Goal: Task Accomplishment & Management: Manage account settings

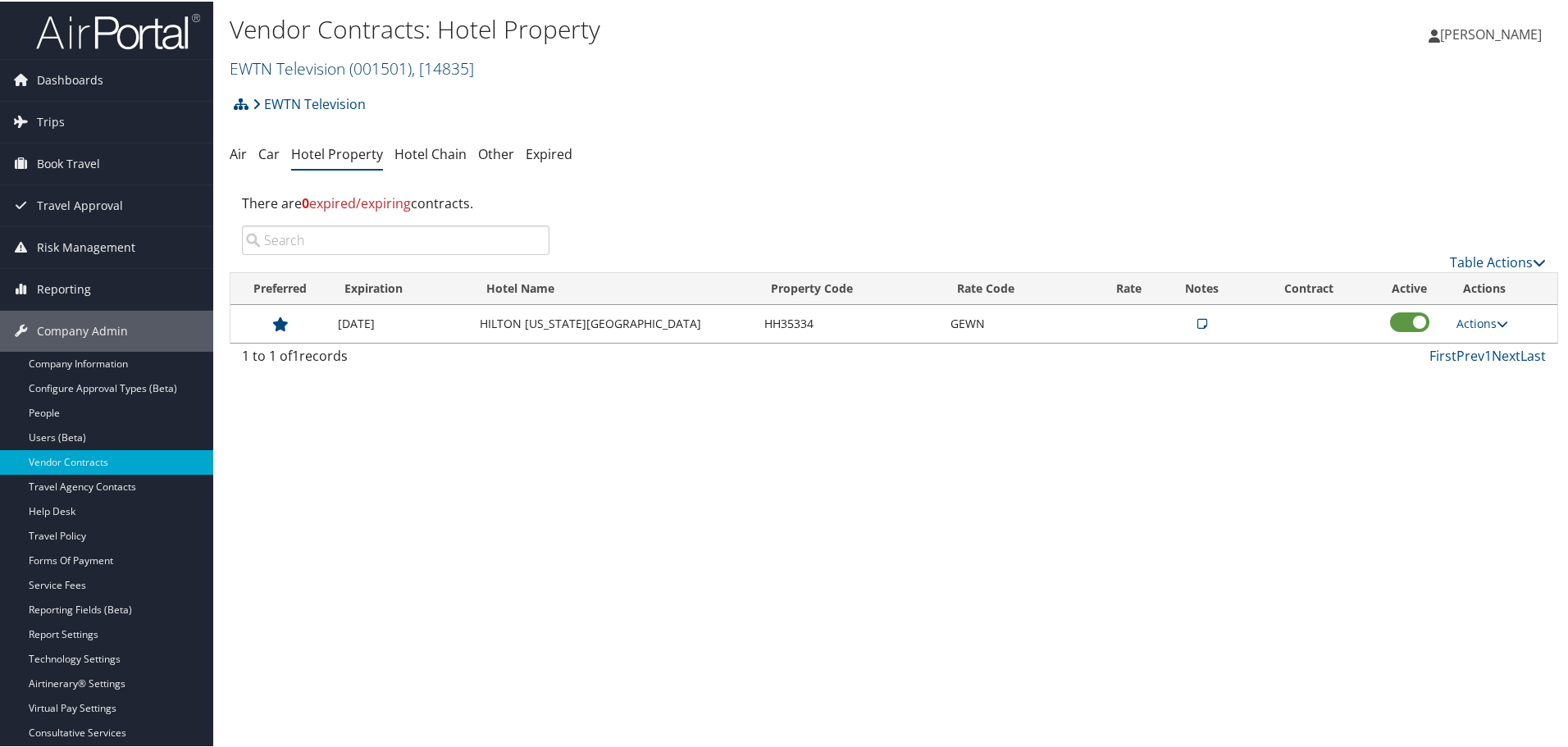
click at [351, 66] on span "( 001501 )" at bounding box center [380, 66] width 63 height 22
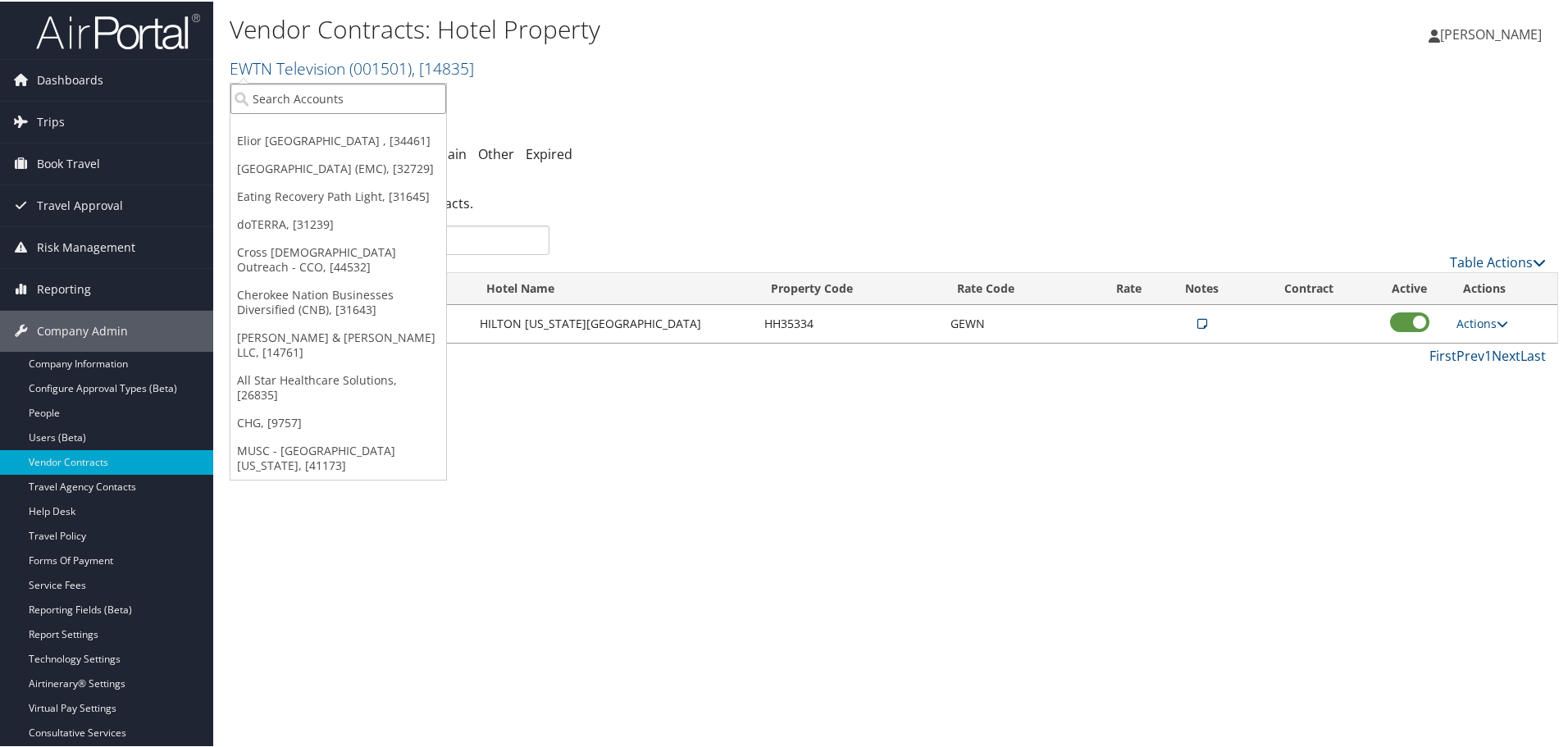
click at [353, 96] on input "search" at bounding box center [337, 97] width 215 height 31
type input "forefront"
click at [308, 128] on div "Forefront Healthcare (301668), [40674]" at bounding box center [367, 127] width 292 height 15
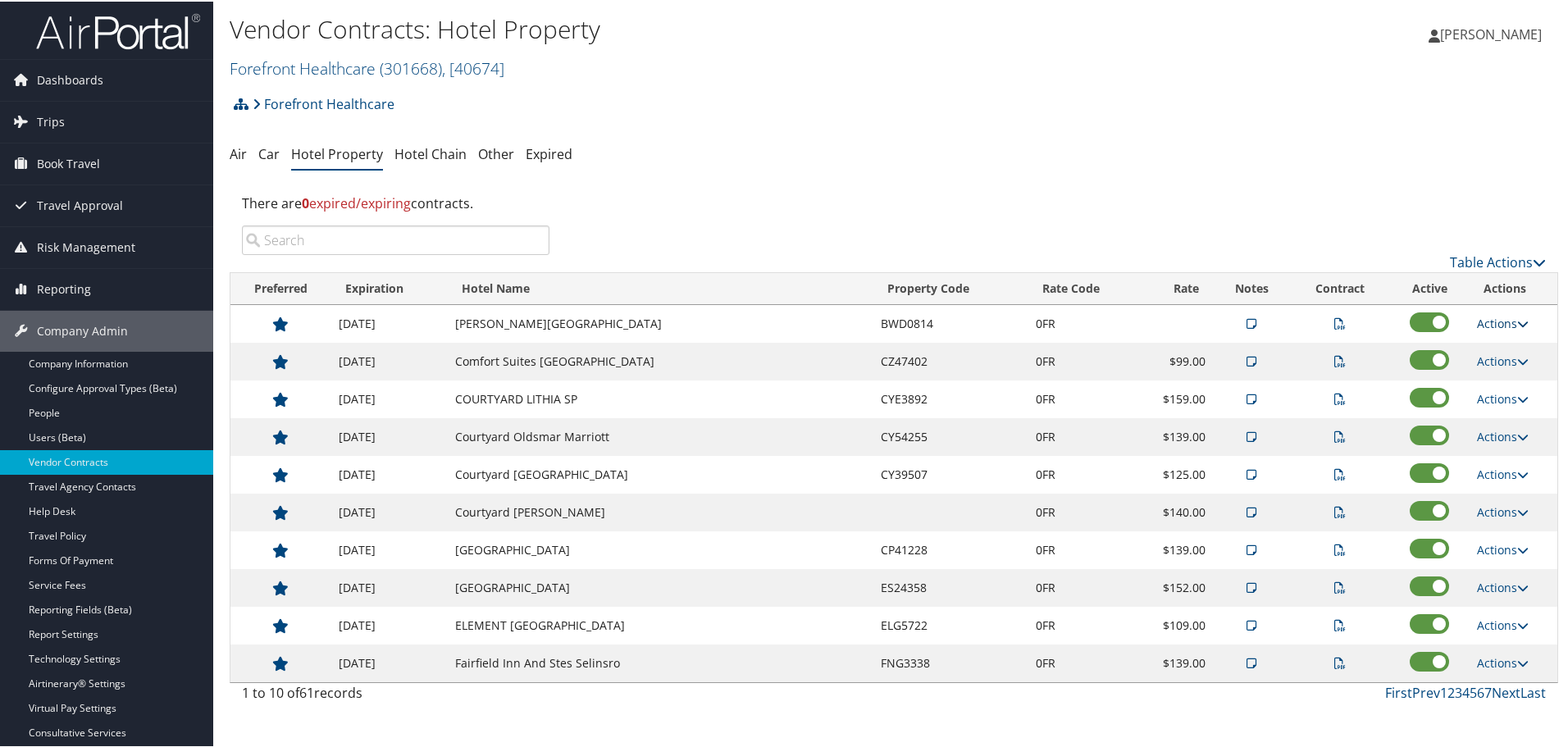
click at [1511, 323] on link "Actions" at bounding box center [1503, 321] width 52 height 16
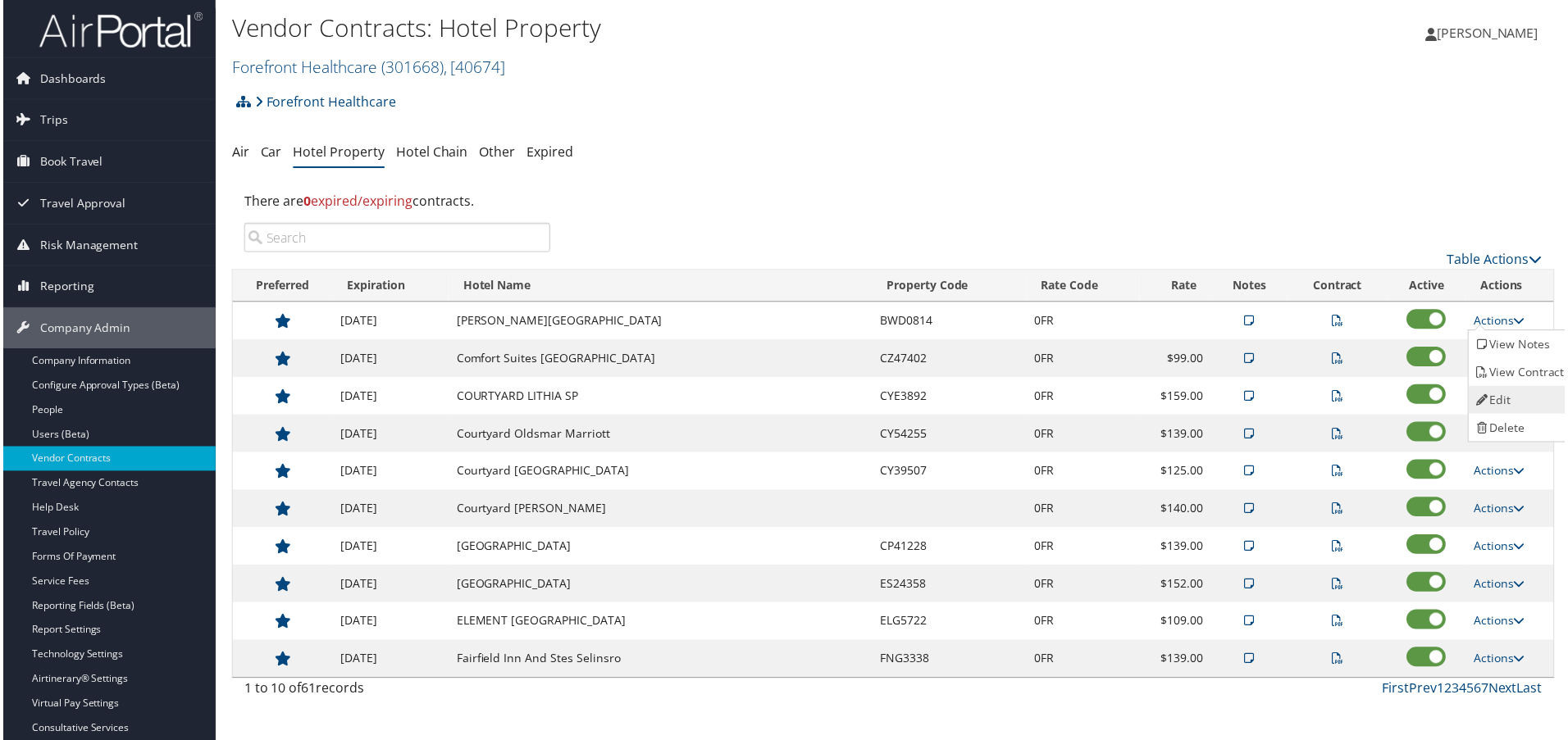
click at [1517, 392] on link "Edit" at bounding box center [1523, 402] width 103 height 28
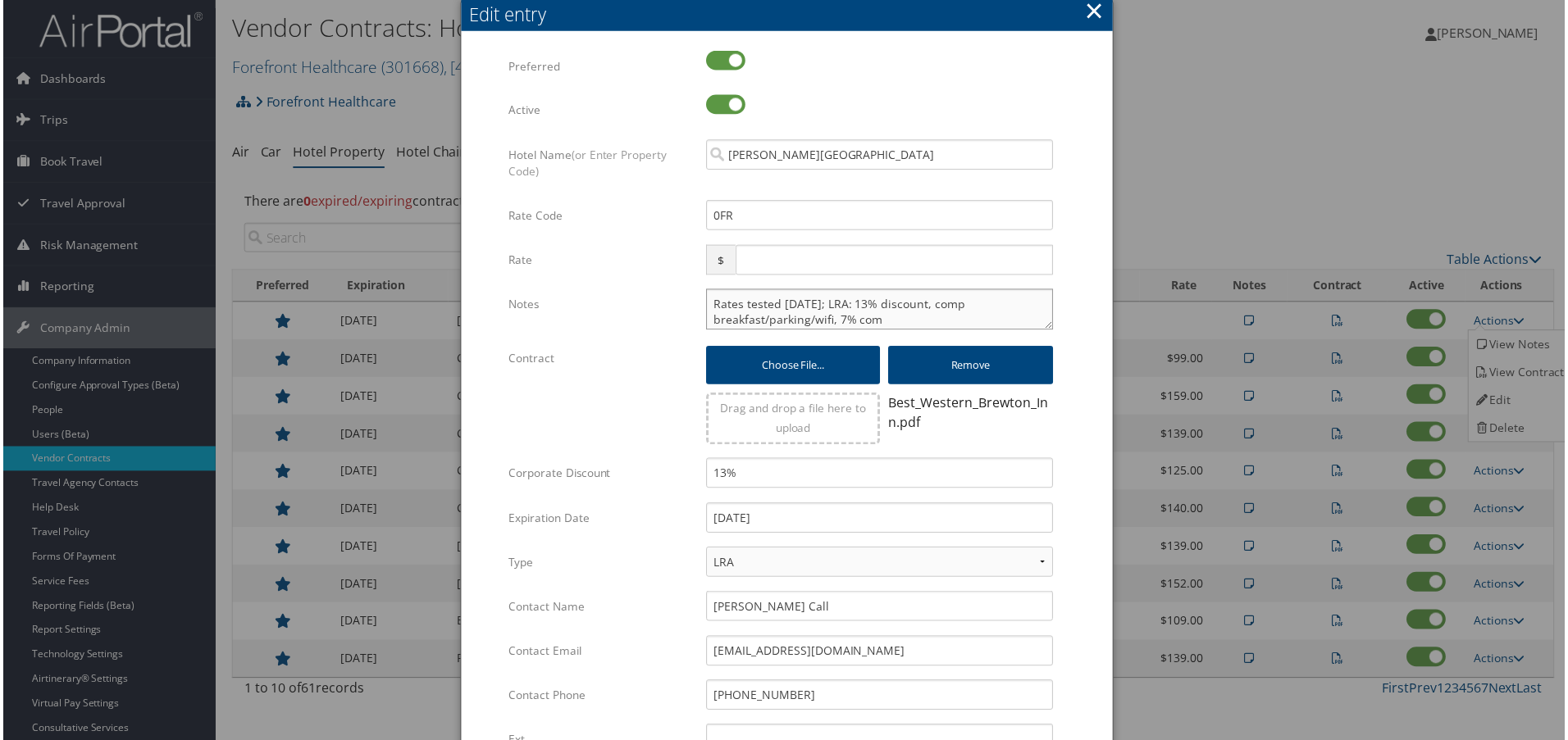
click at [706, 305] on textarea "Rates tested 3/14/25; LRA: 13% discount, comp breakfast/parking/wifi, 7% com" at bounding box center [879, 309] width 348 height 41
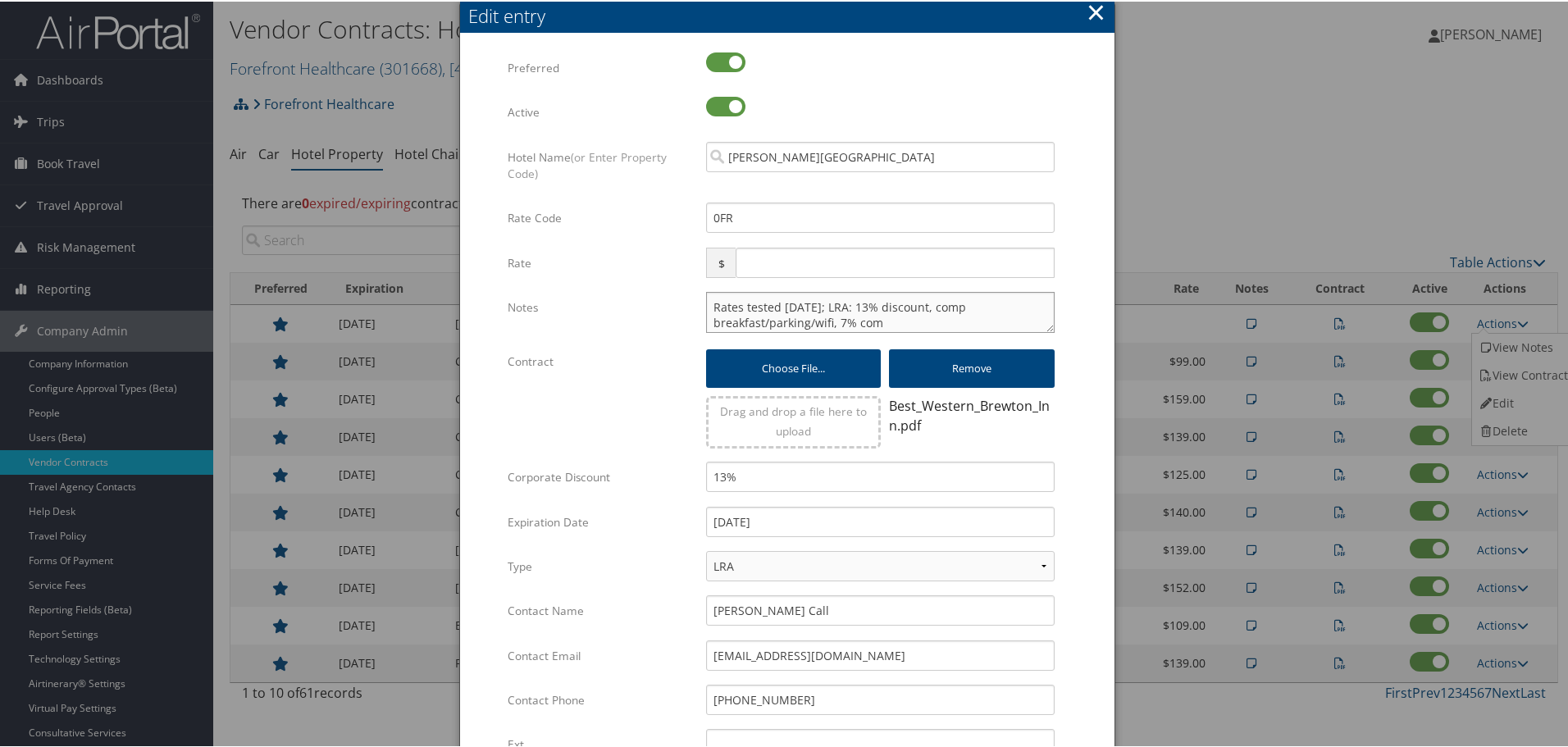
paste textarea "Rates tested in [GEOGRAPHIC_DATA] [DATE];"
type textarea "Rates tested in TP+ Oct 2025; Rates tested 3/14/25; LRA: 13% discount, comp bre…"
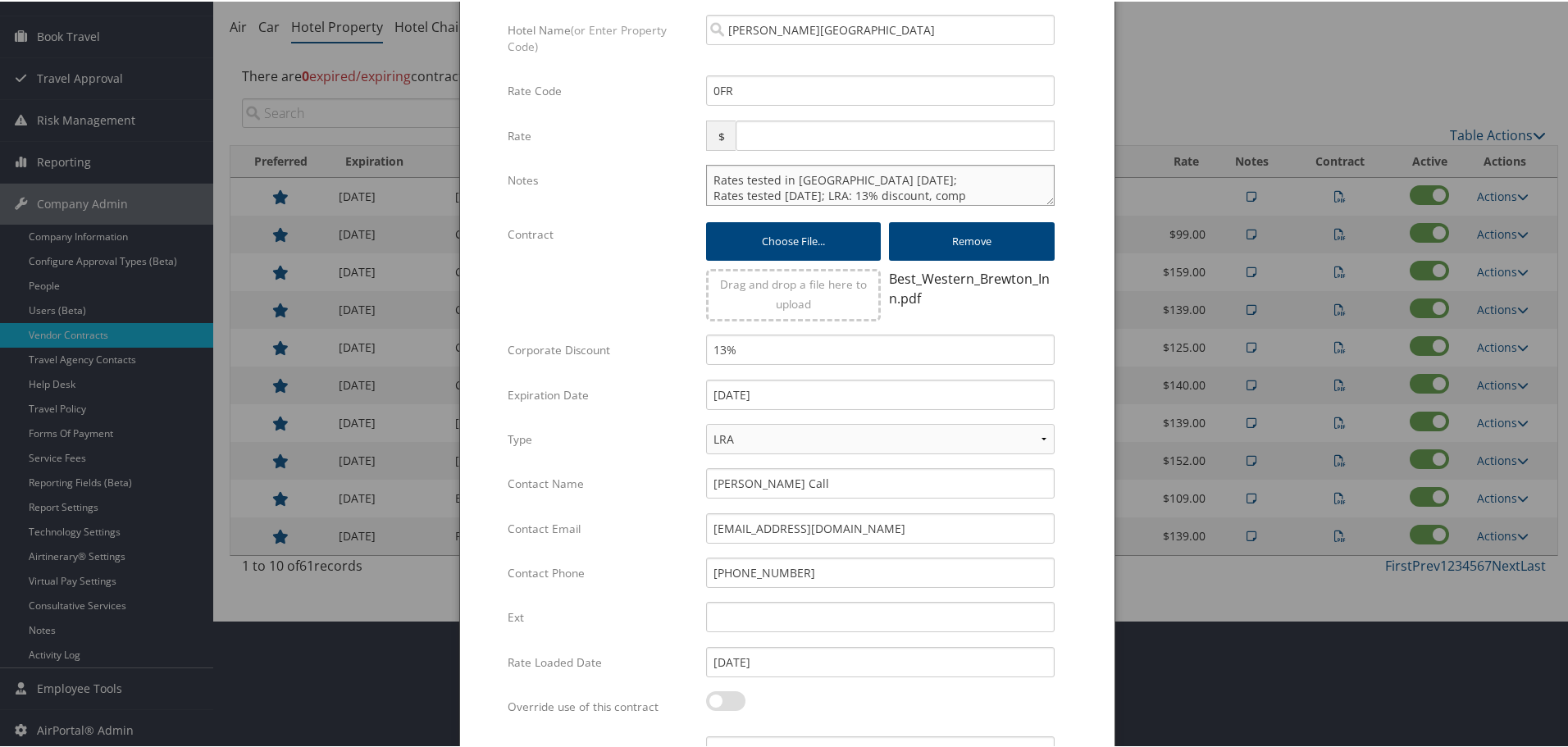
scroll to position [259, 0]
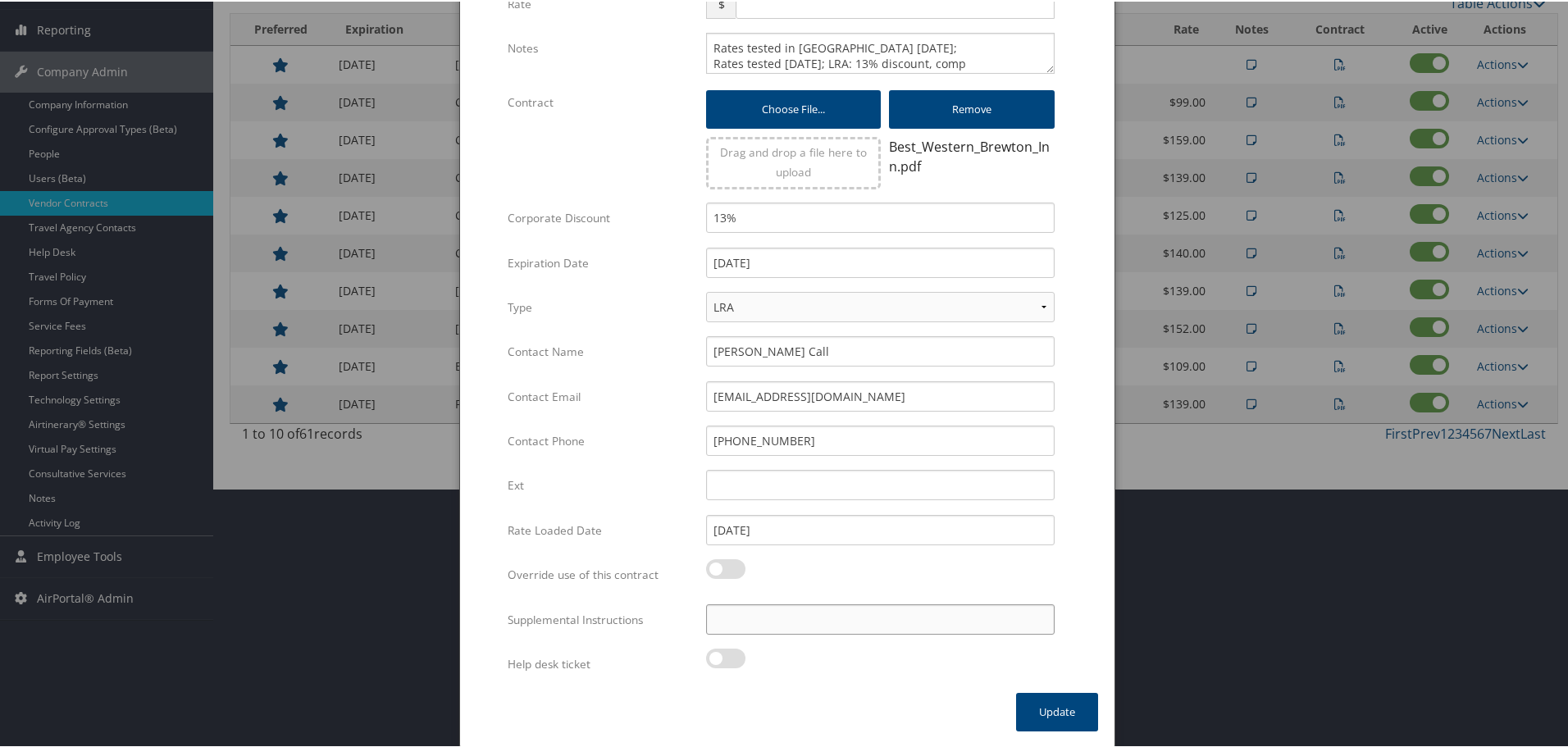
click at [759, 619] on input "Supplemental Instructions" at bounding box center [879, 617] width 348 height 31
paste input "SAB Prop ID -"
paste input "312987"
type input "SAB Prop ID - 312987"
click at [1054, 716] on button "Update" at bounding box center [1057, 709] width 82 height 39
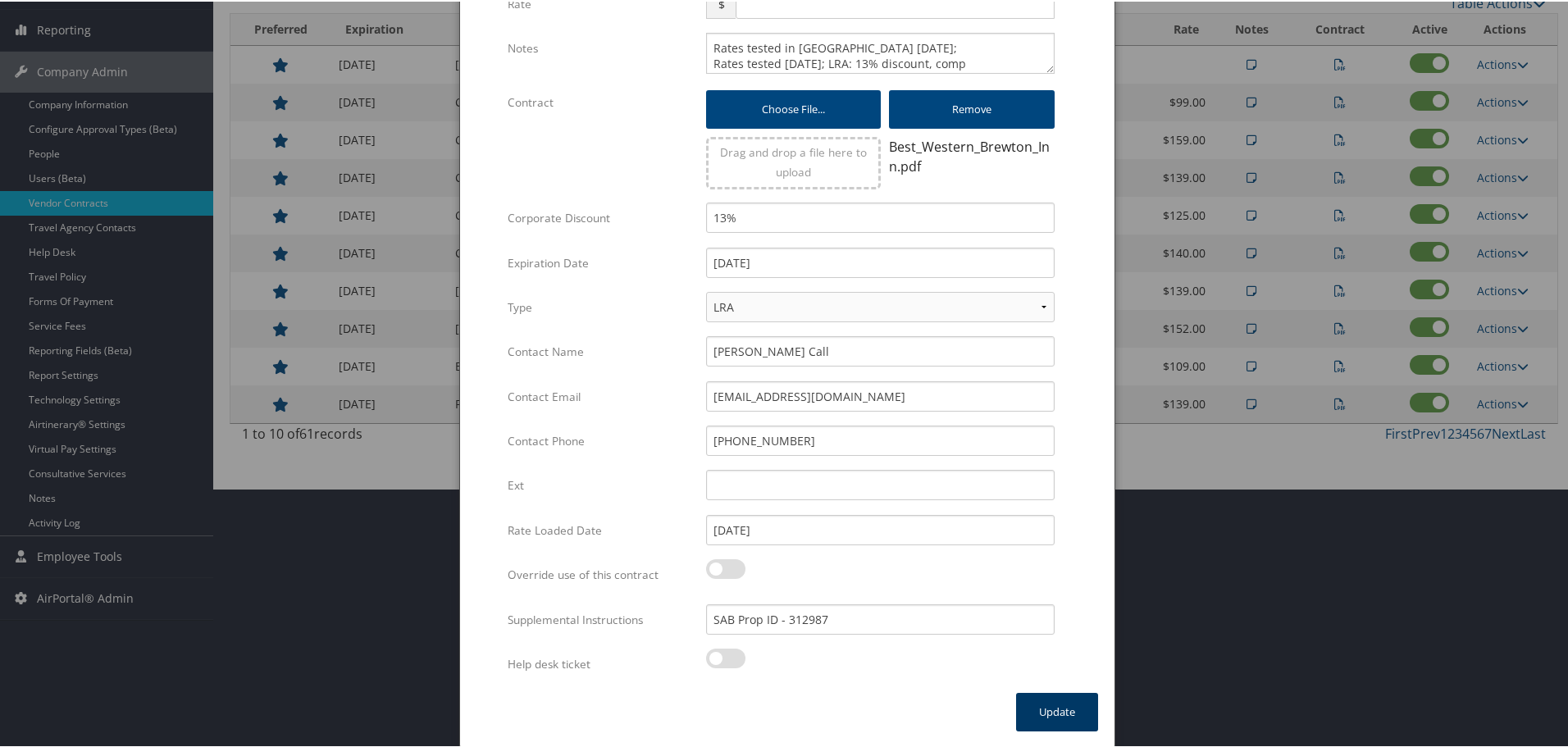
scroll to position [130, 0]
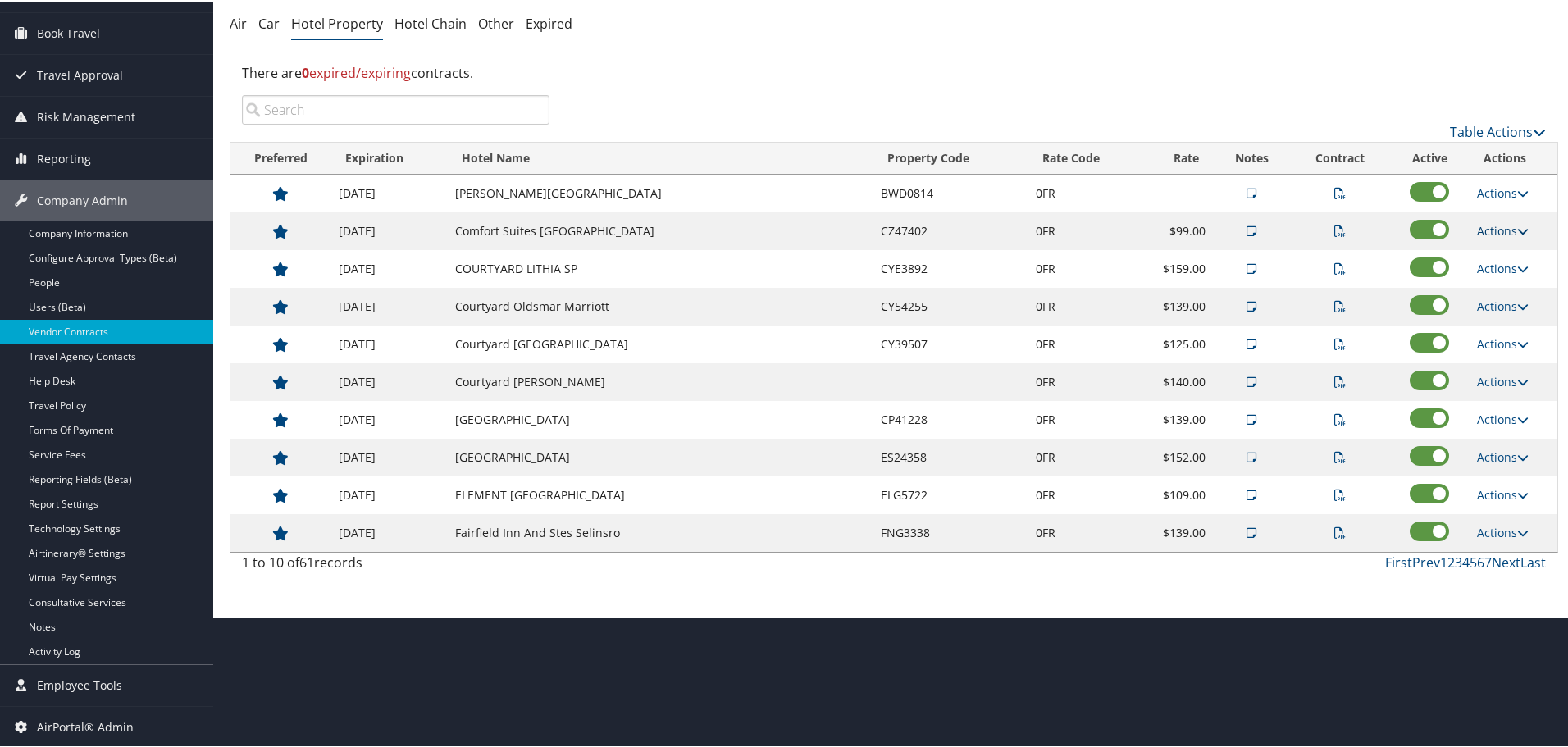
click at [1484, 225] on link "Actions" at bounding box center [1503, 229] width 52 height 16
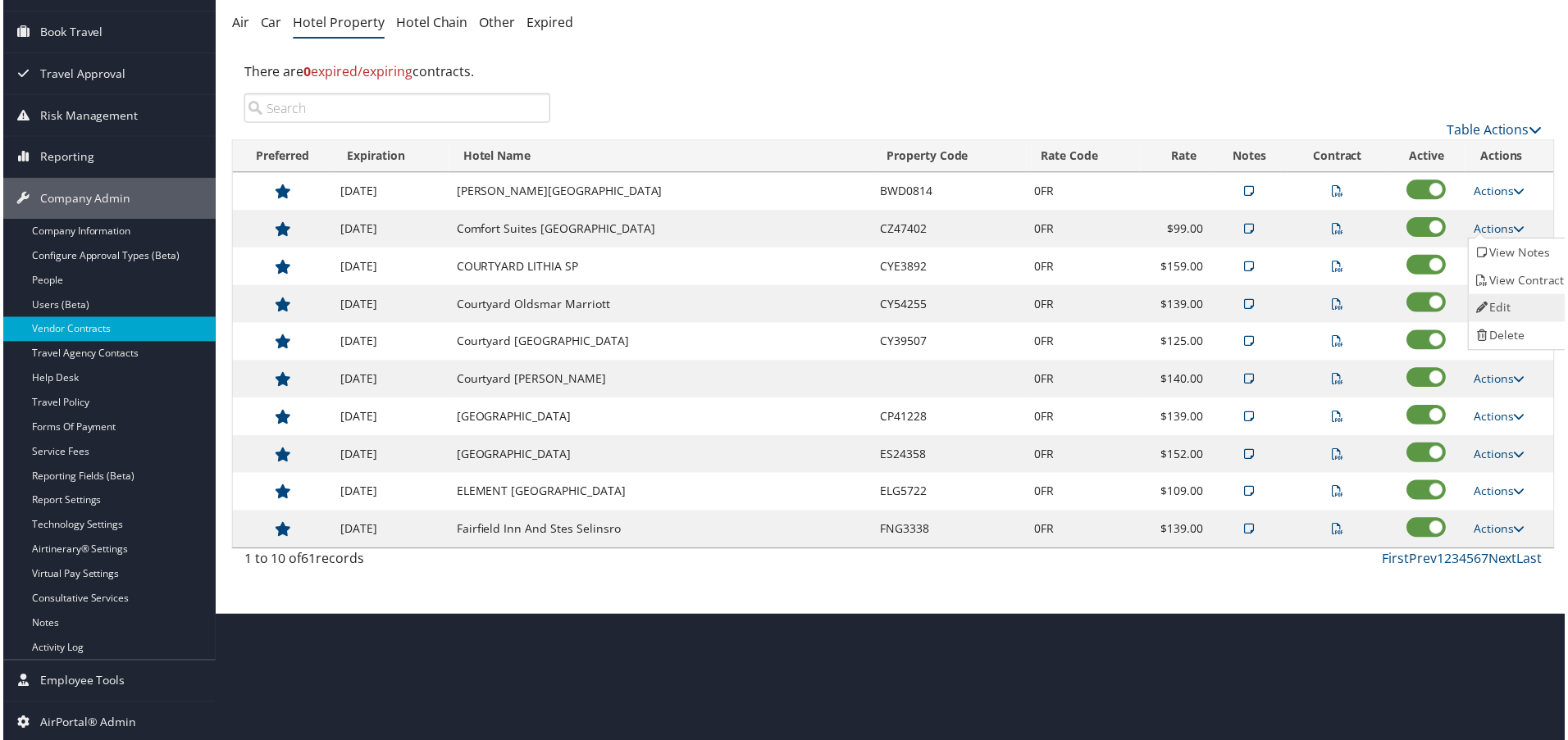
click at [1509, 302] on link "Edit" at bounding box center [1523, 308] width 103 height 28
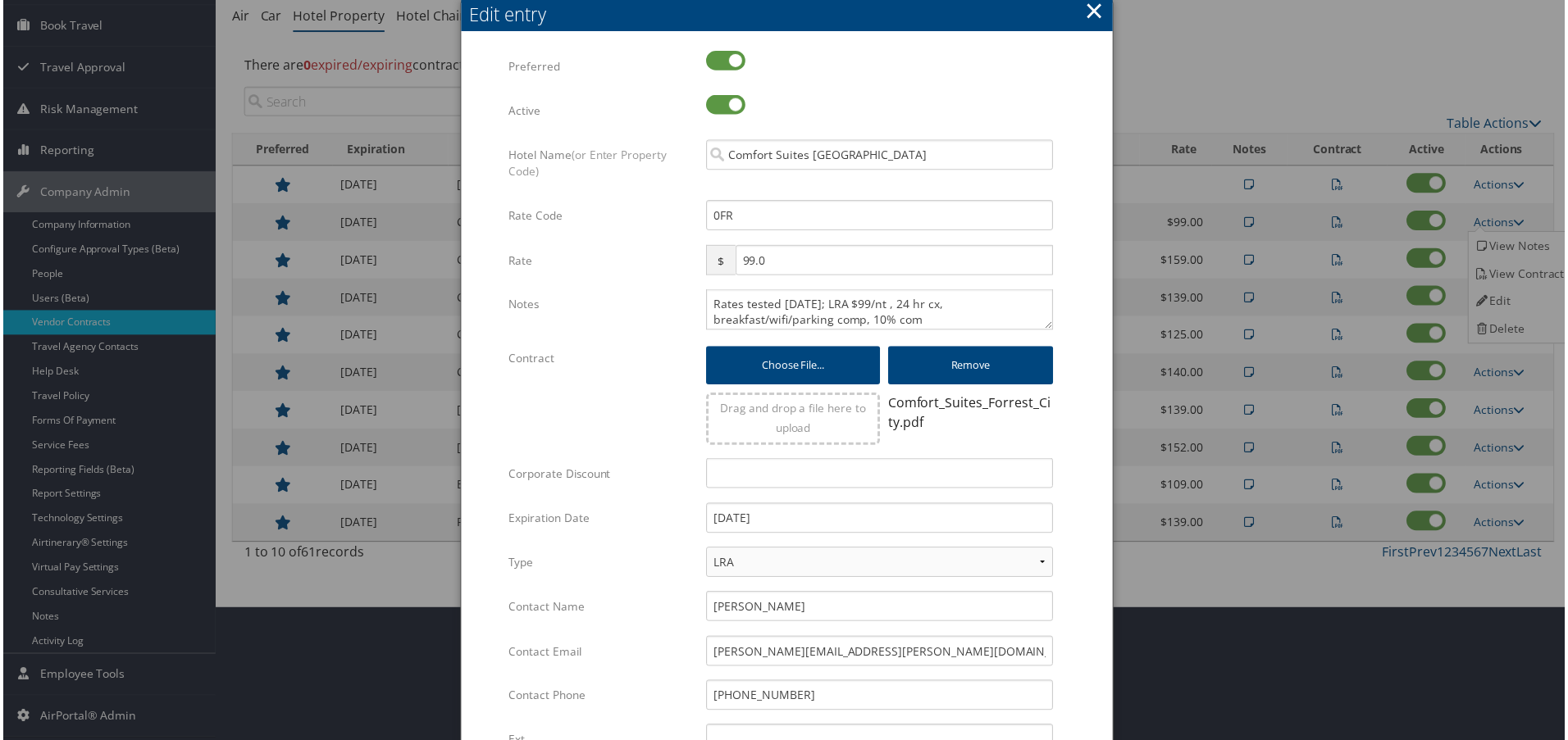
click at [701, 304] on div "Rates tested 3/21/25; LRA $99/nt , 24 hr cx, breakfast/wifi/parking comp, 10% c…" at bounding box center [880, 316] width 373 height 55
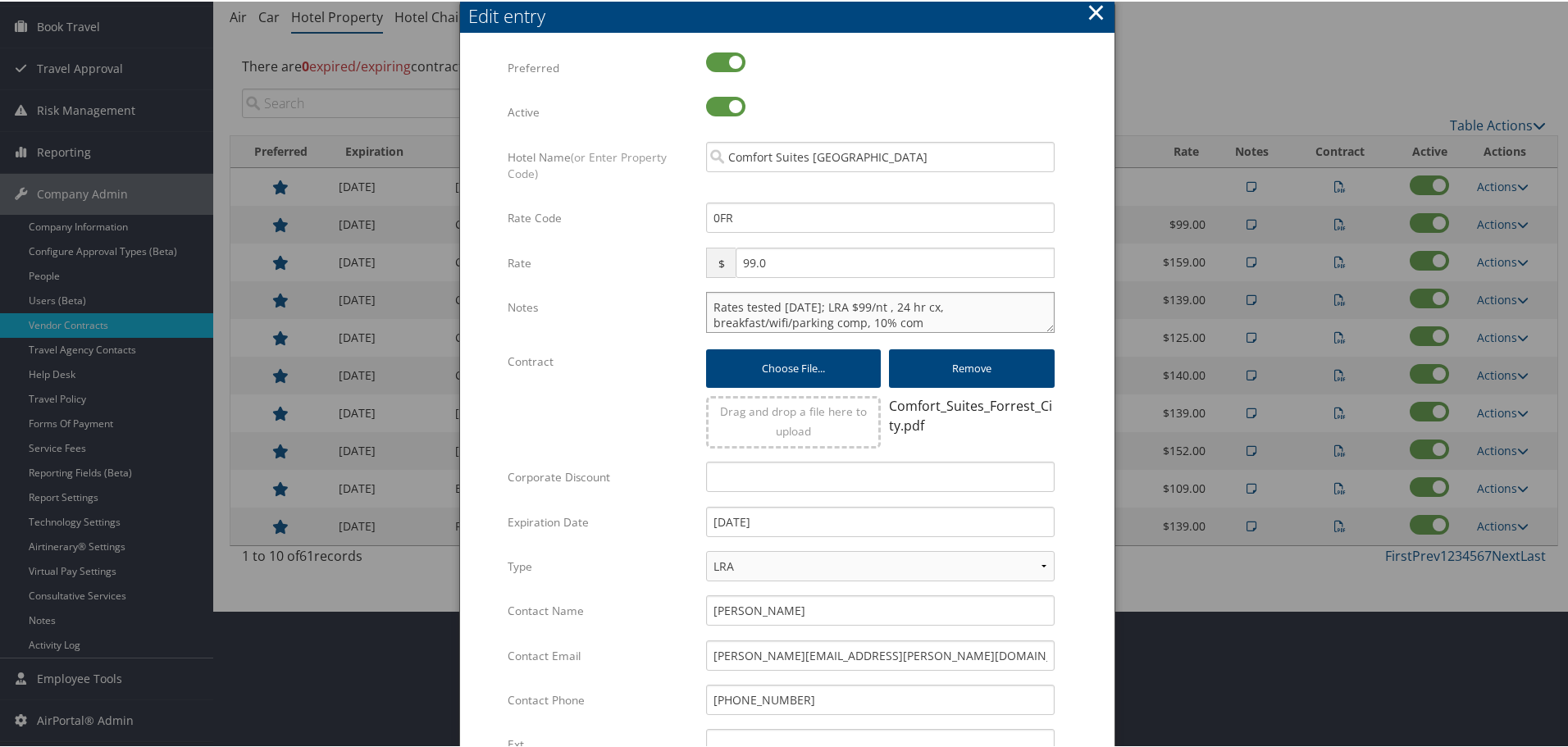
click at [707, 305] on textarea "Rates tested 3/21/25; LRA $99/nt , 24 hr cx, breakfast/wifi/parking comp, 10% c…" at bounding box center [879, 310] width 348 height 41
paste textarea "Rates tested in [GEOGRAPHIC_DATA] [DATE];"
type textarea "Rates tested in TP+ Oct 2025; Rates tested 3/21/25; LRA $99/nt , 24 hr cx, brea…"
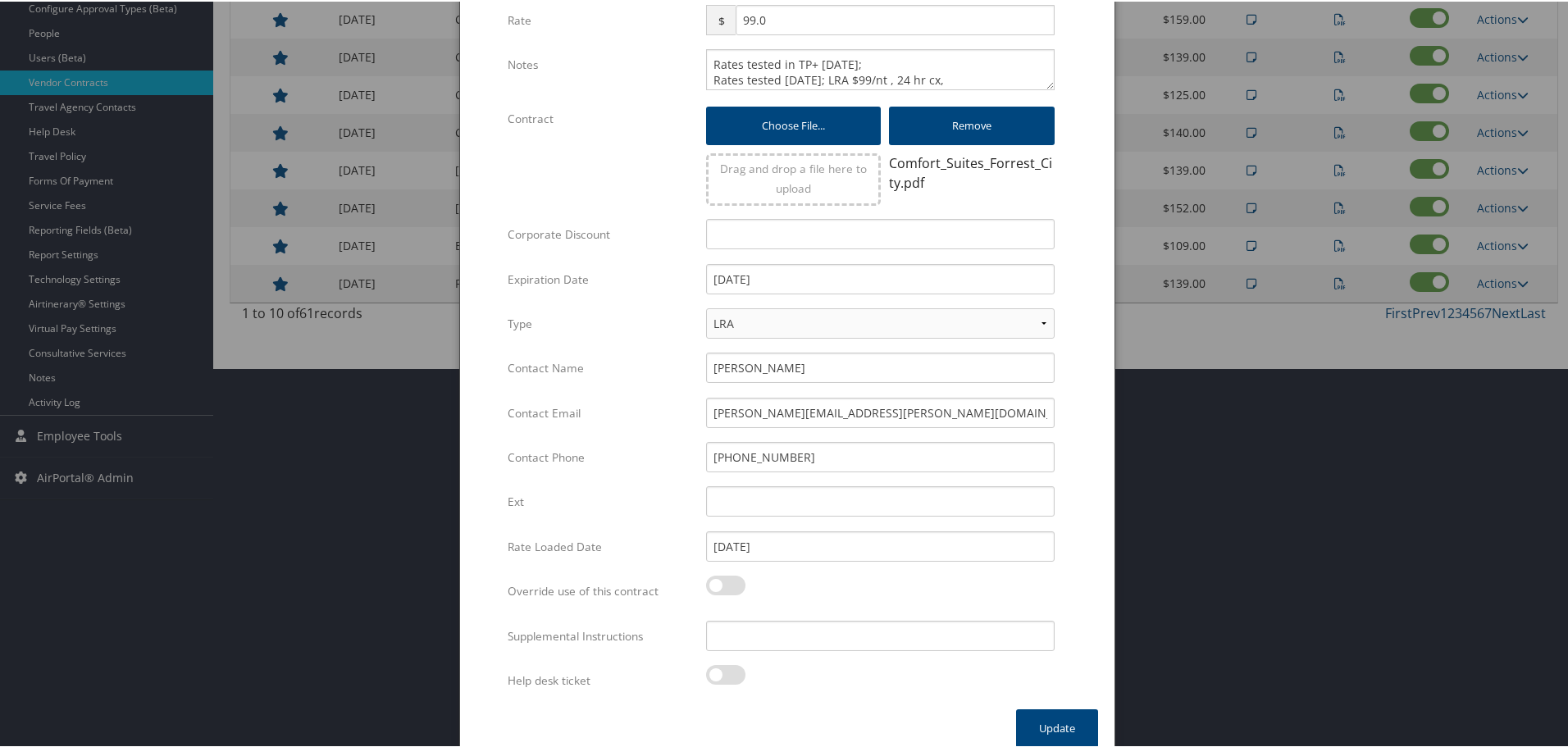
scroll to position [396, 0]
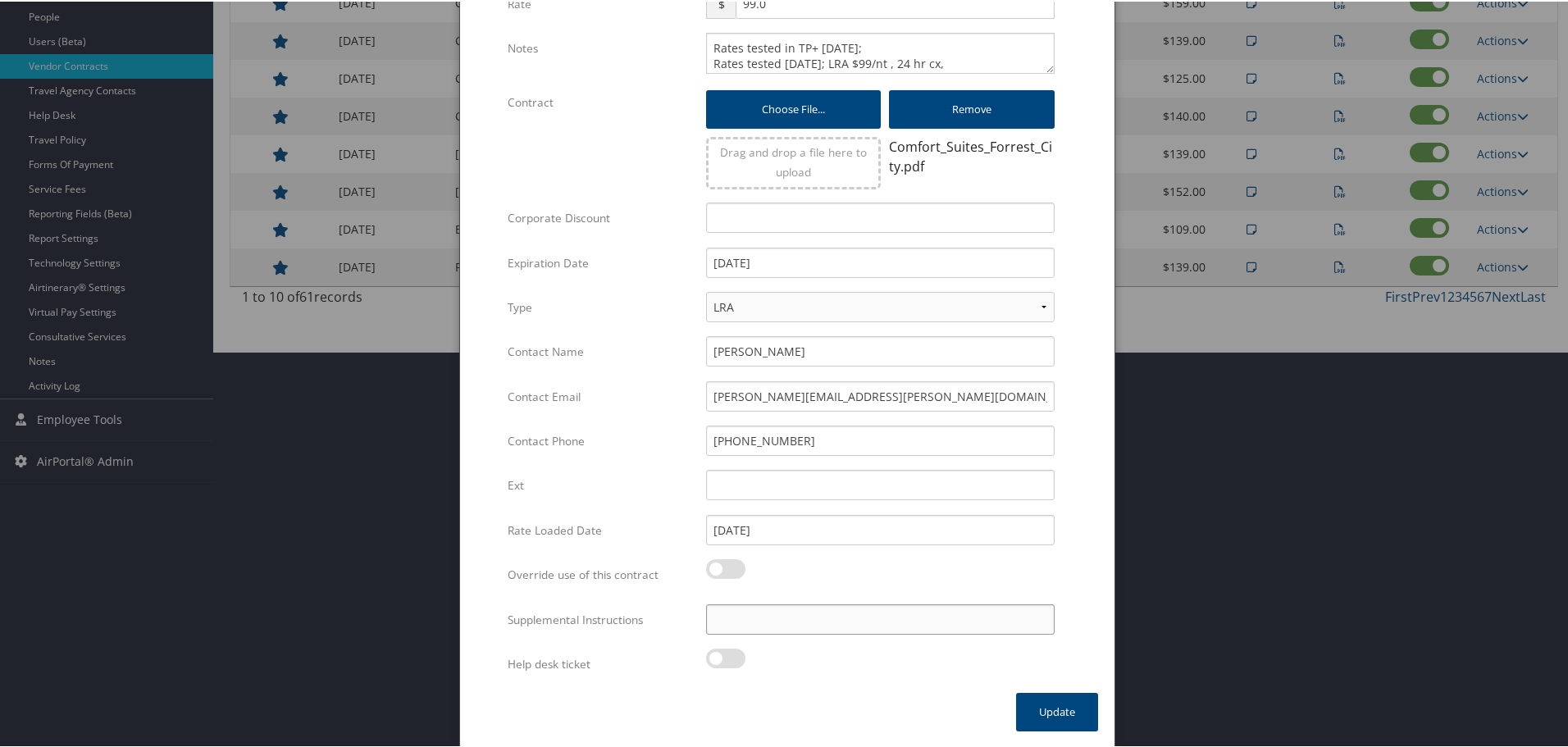
click at [749, 627] on input "Supplemental Instructions" at bounding box center [879, 617] width 348 height 31
paste input "SAB Prop ID -"
paste input "057762"
type input "SAB Prop ID - 057762"
click at [1059, 714] on button "Update" at bounding box center [1057, 709] width 82 height 39
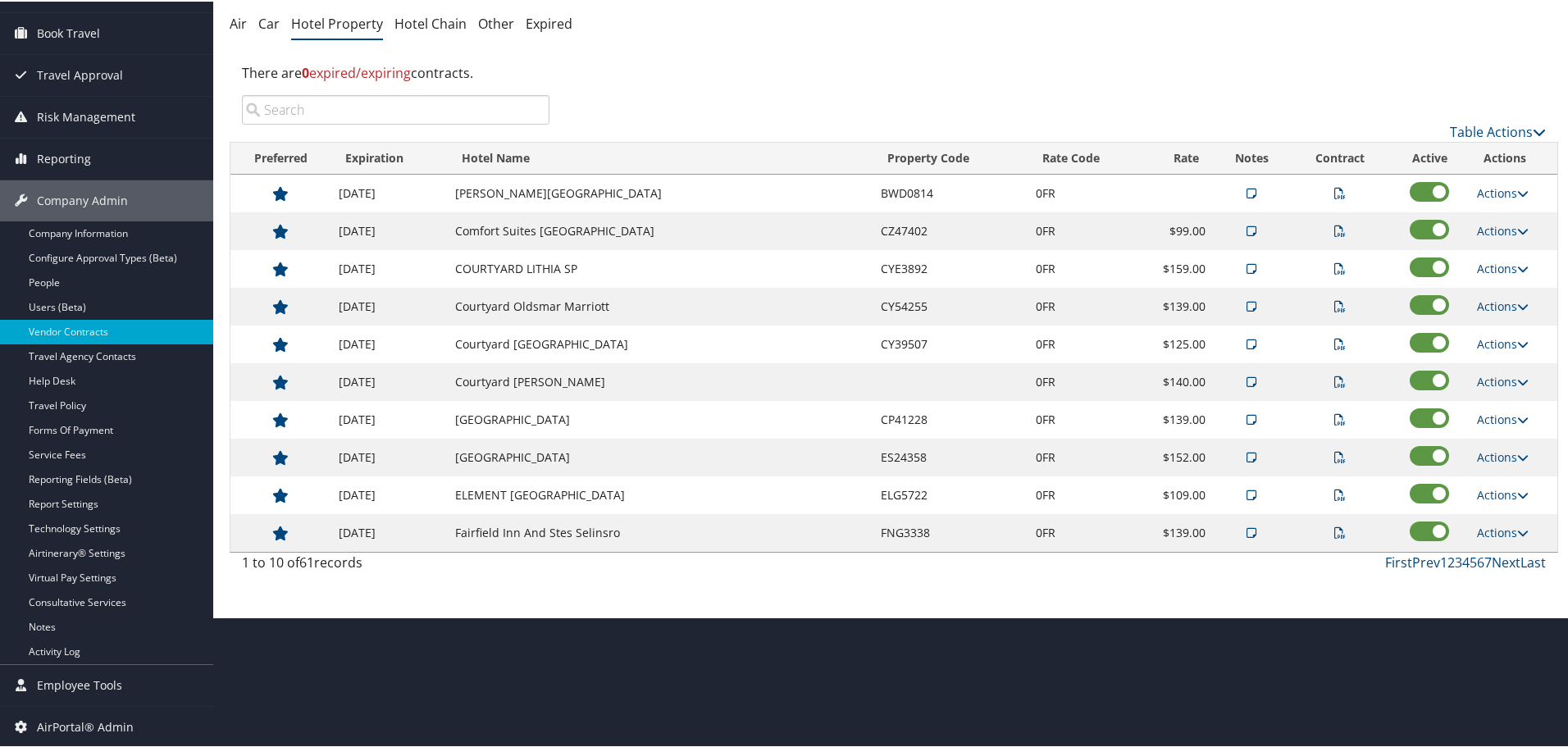
scroll to position [130, 0]
click at [1489, 266] on link "Actions" at bounding box center [1503, 267] width 52 height 16
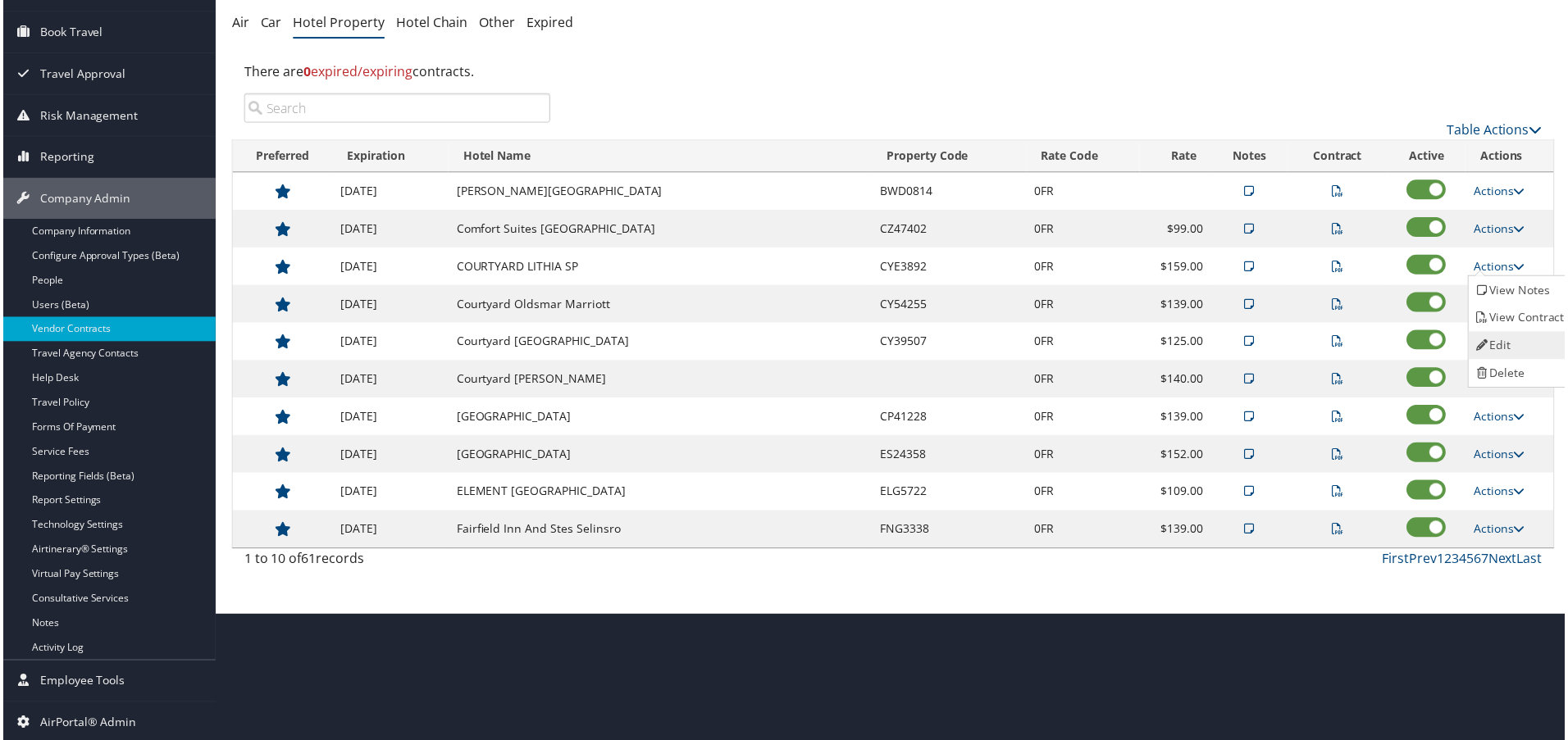
click at [1503, 336] on link "Edit" at bounding box center [1523, 346] width 103 height 28
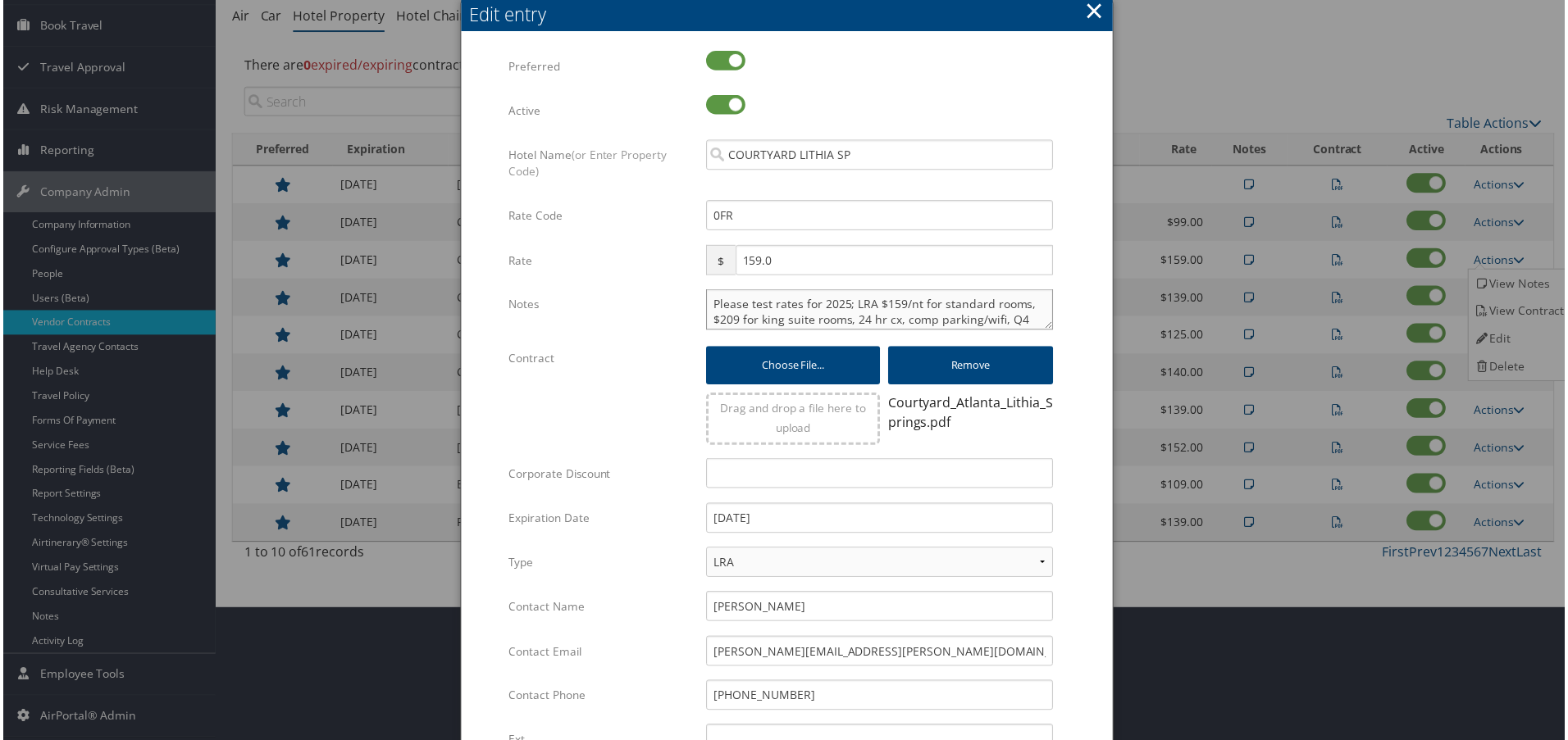
click at [708, 299] on textarea "Please test rates for 2025; LRA $159/nt for standard rooms, $209 for king suite…" at bounding box center [879, 309] width 348 height 41
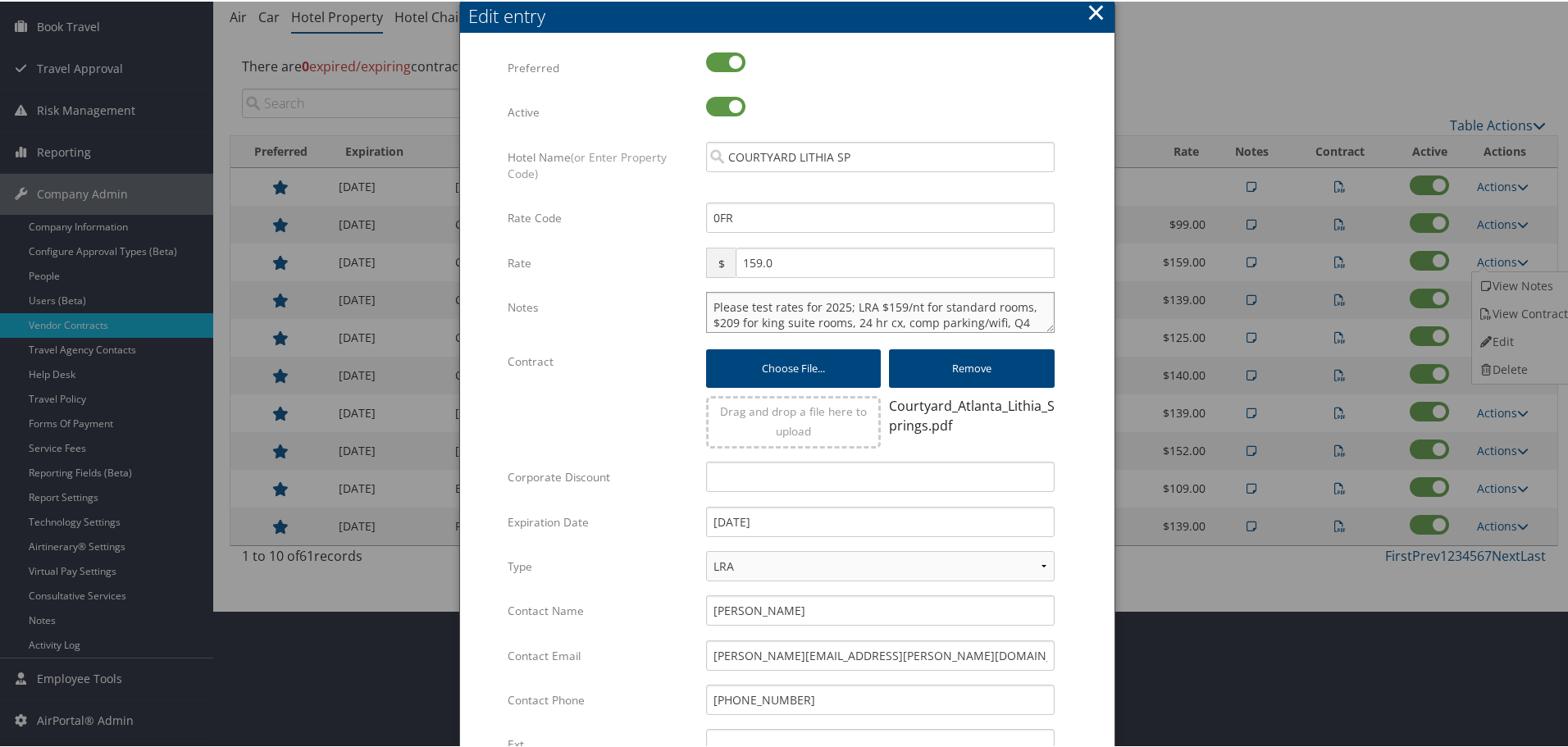
paste textarea "Rates tested in [GEOGRAPHIC_DATA] [DATE];"
type textarea "Rates tested in TP+ Oct 2025; Please test rates for 2025; LRA $159/nt for stand…"
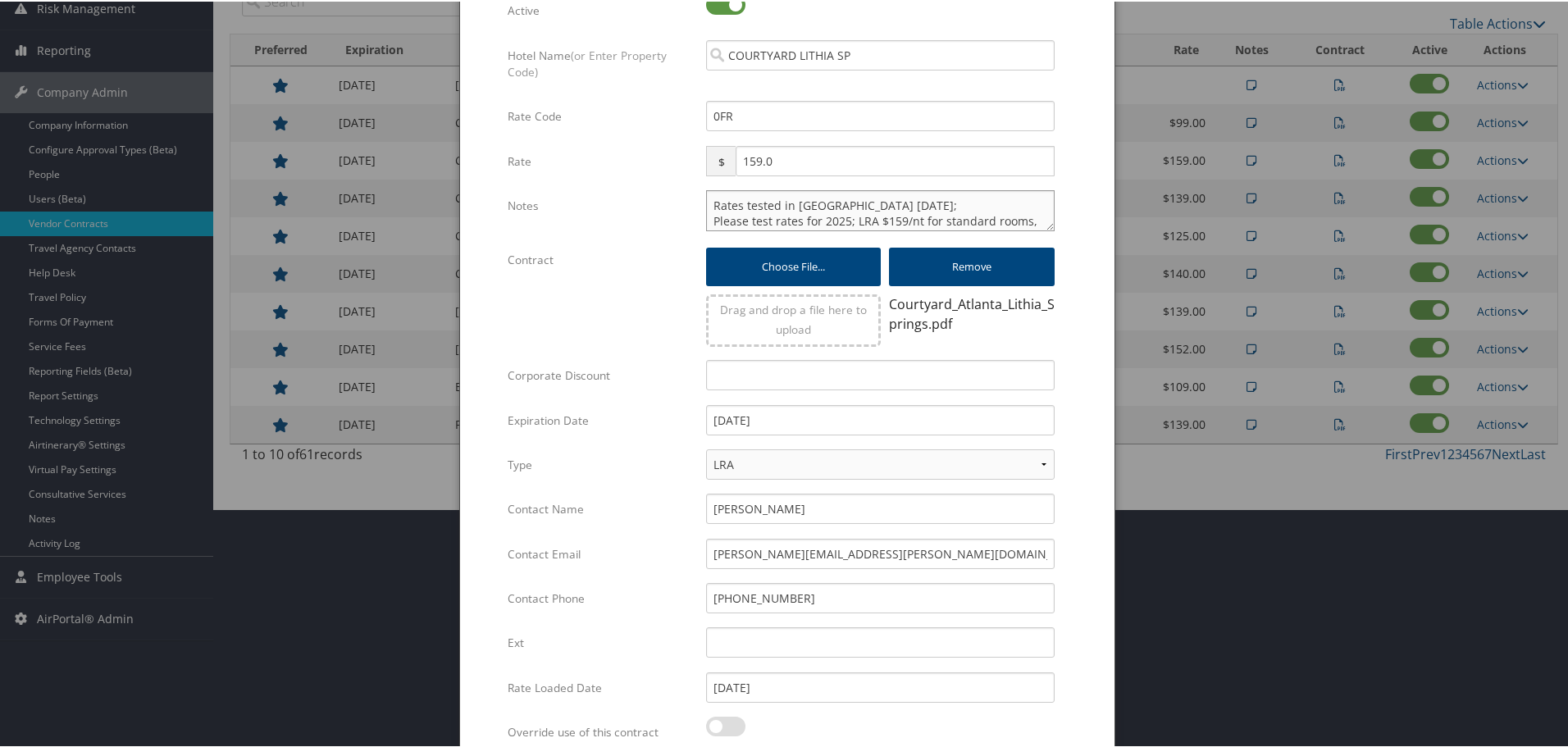
scroll to position [396, 0]
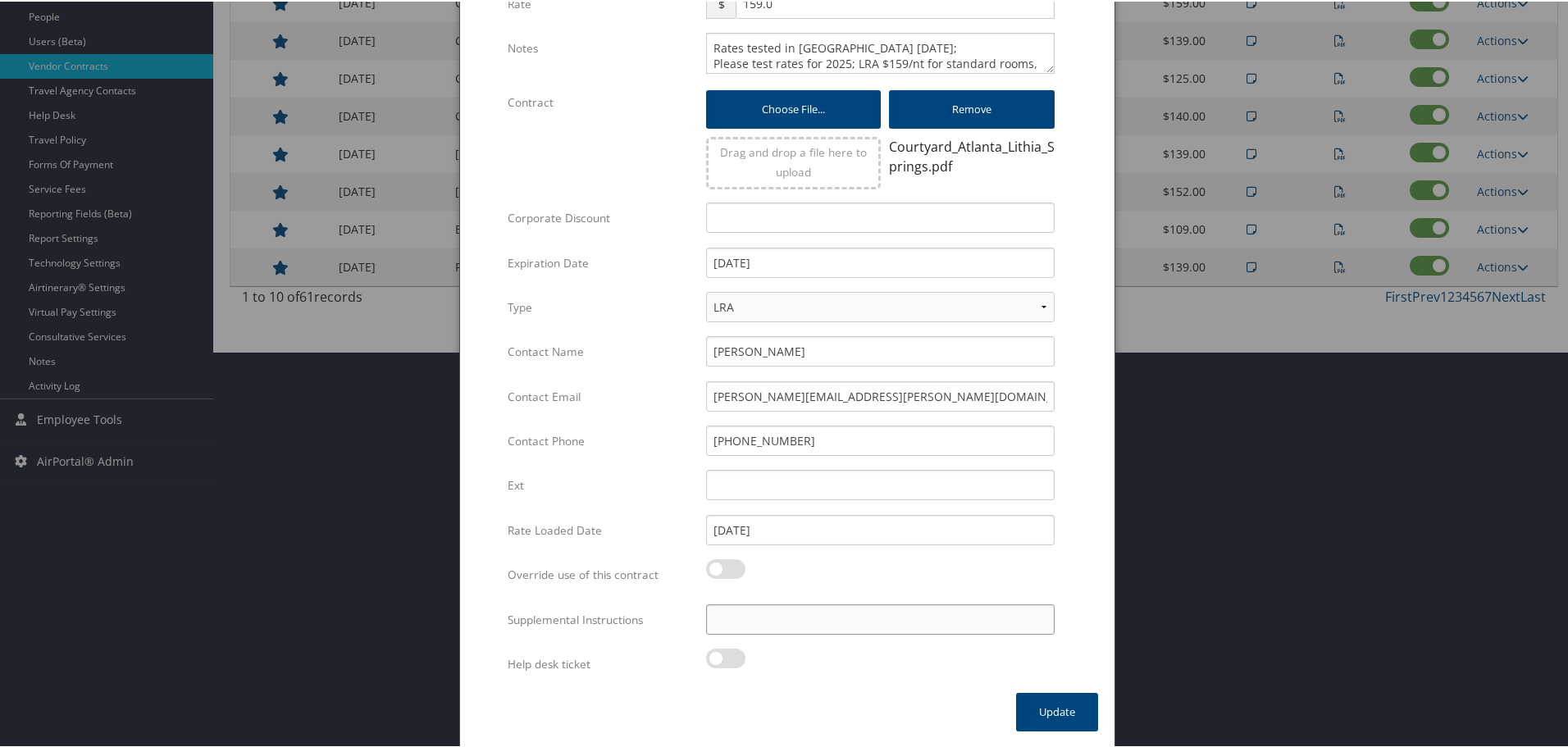
click at [808, 624] on input "Supplemental Instructions" at bounding box center [879, 617] width 348 height 31
paste input "SAB Prop ID -"
paste input "318669"
type input "SAB Prop ID - 318669"
click at [1031, 710] on button "Update" at bounding box center [1057, 709] width 82 height 39
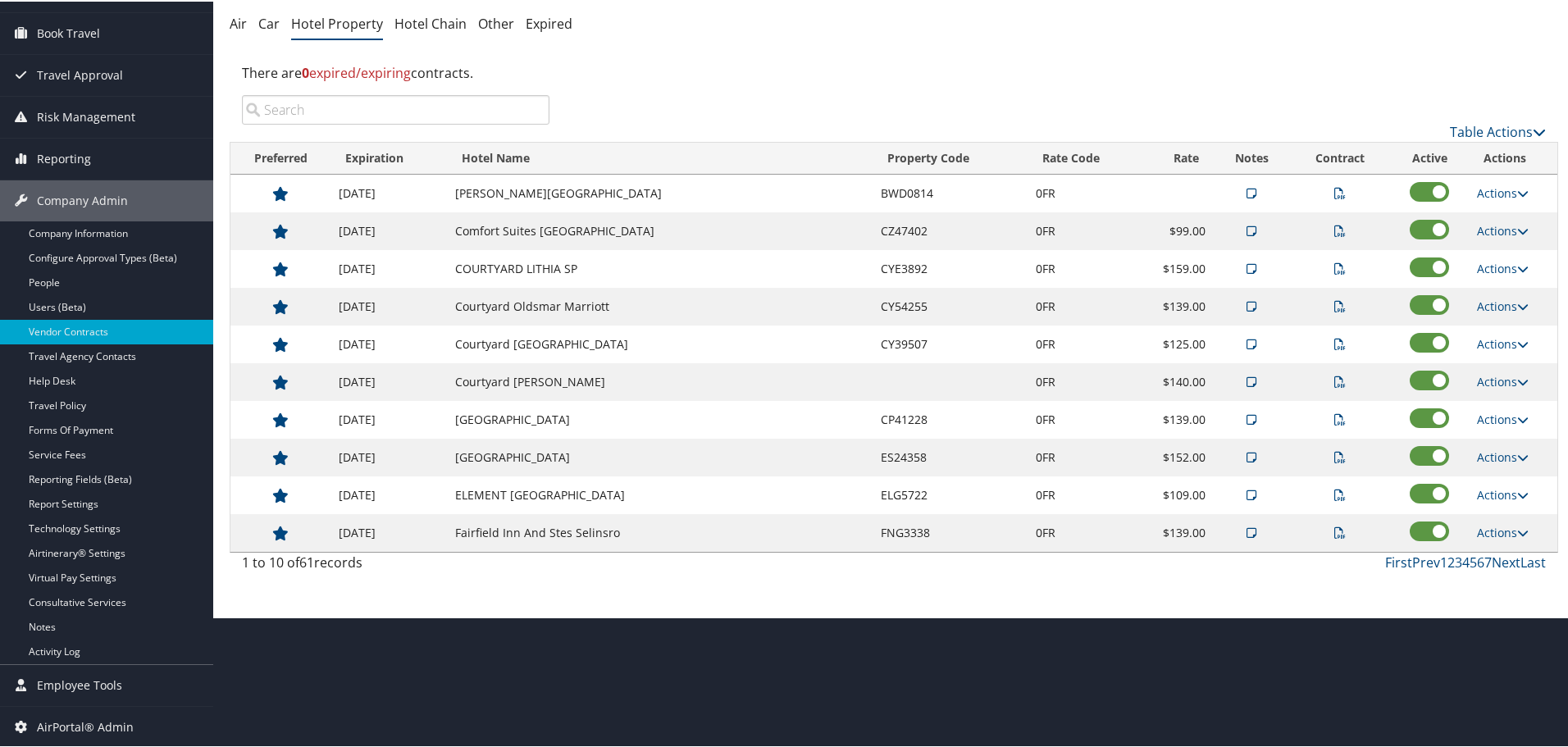
scroll to position [130, 0]
click at [1488, 300] on link "Actions" at bounding box center [1503, 305] width 52 height 16
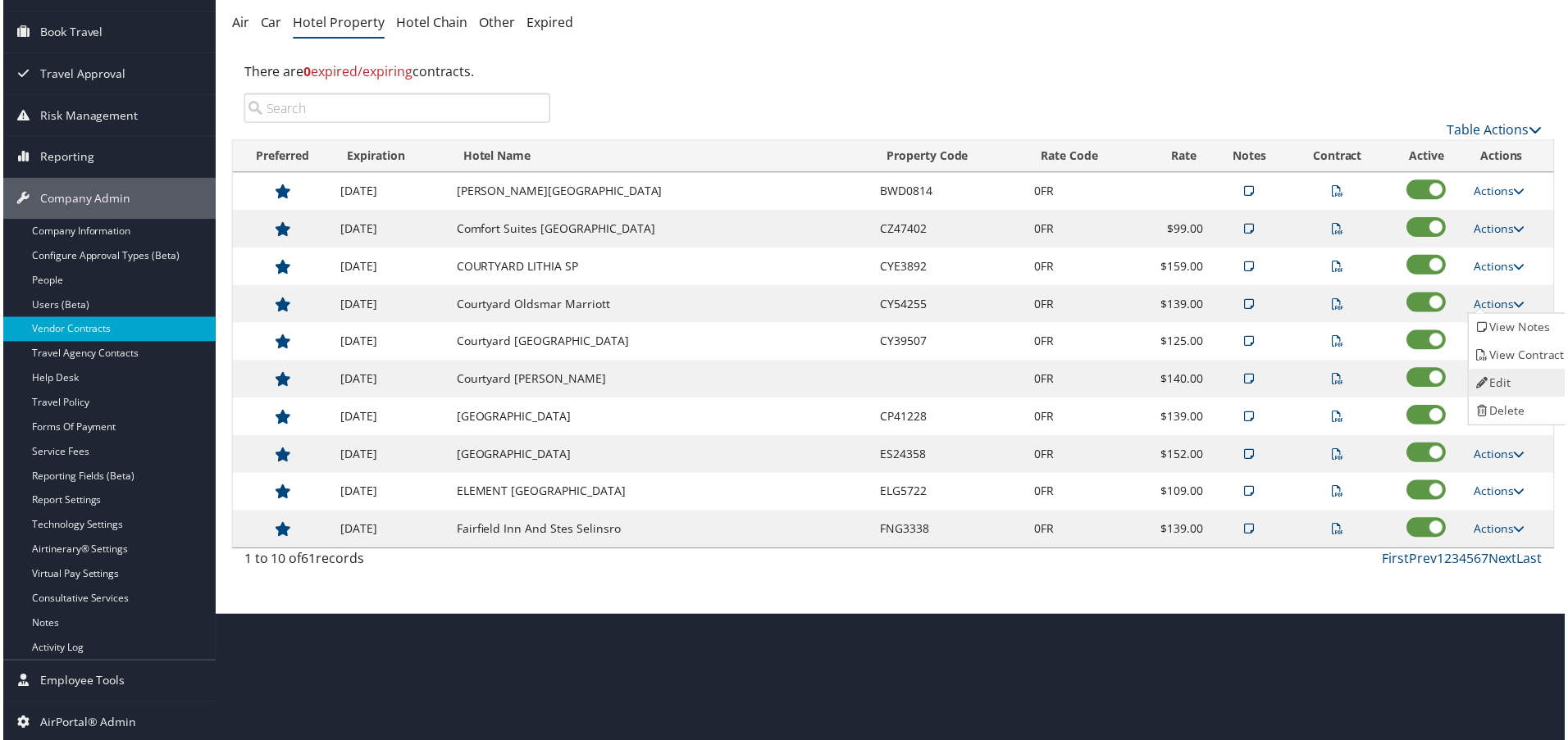
click at [1508, 371] on link "Edit" at bounding box center [1523, 384] width 103 height 28
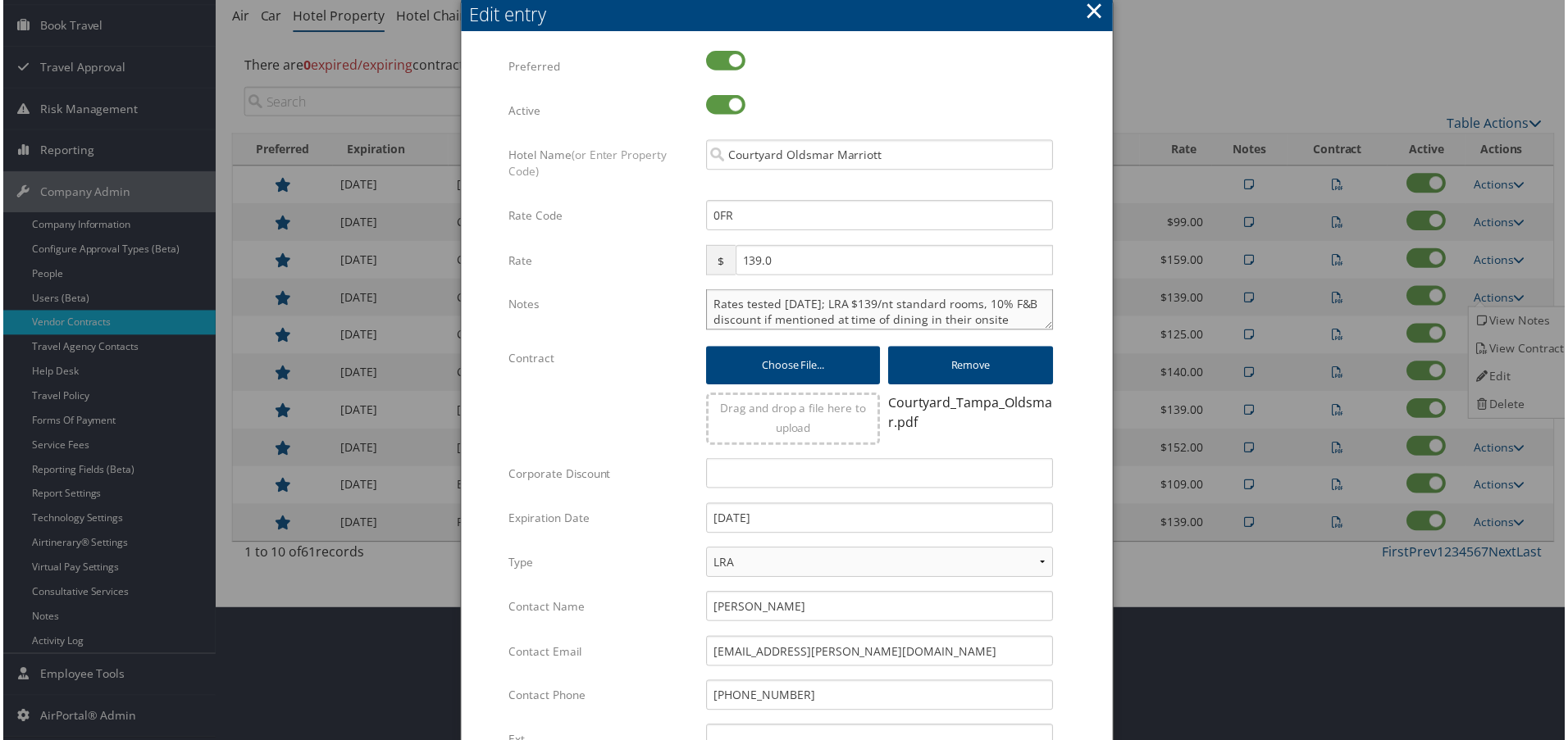
click at [706, 302] on textarea "Rates tested 5/8/25; LRA $139/nt standard rooms, 10% F&B discount if mentioned …" at bounding box center [879, 309] width 348 height 41
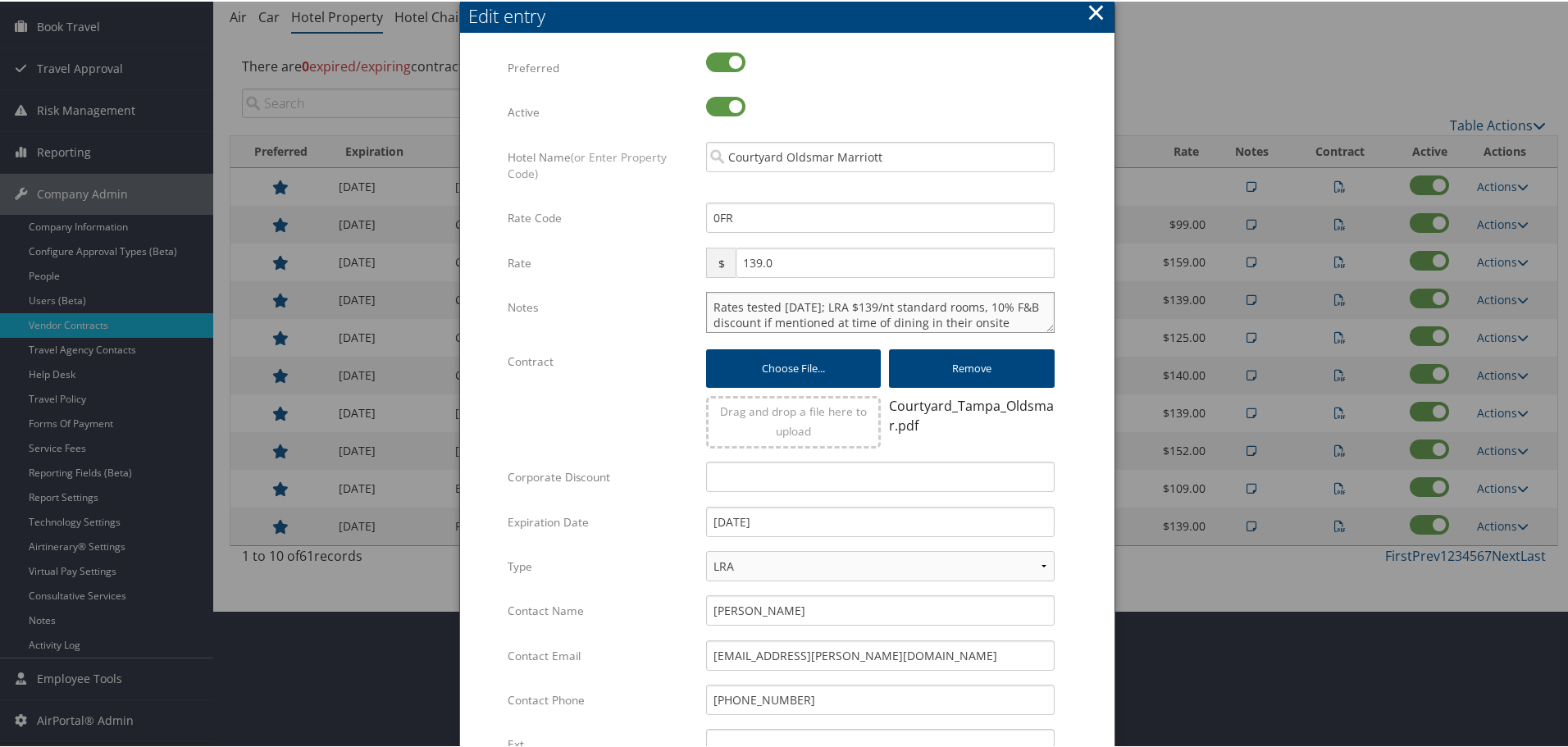
paste textarea "Rates tested in [GEOGRAPHIC_DATA] [DATE];"
type textarea "Rates tested in TP+ Oct 2025; Rates tested 5/8/25; LRA $139/nt standard rooms, …"
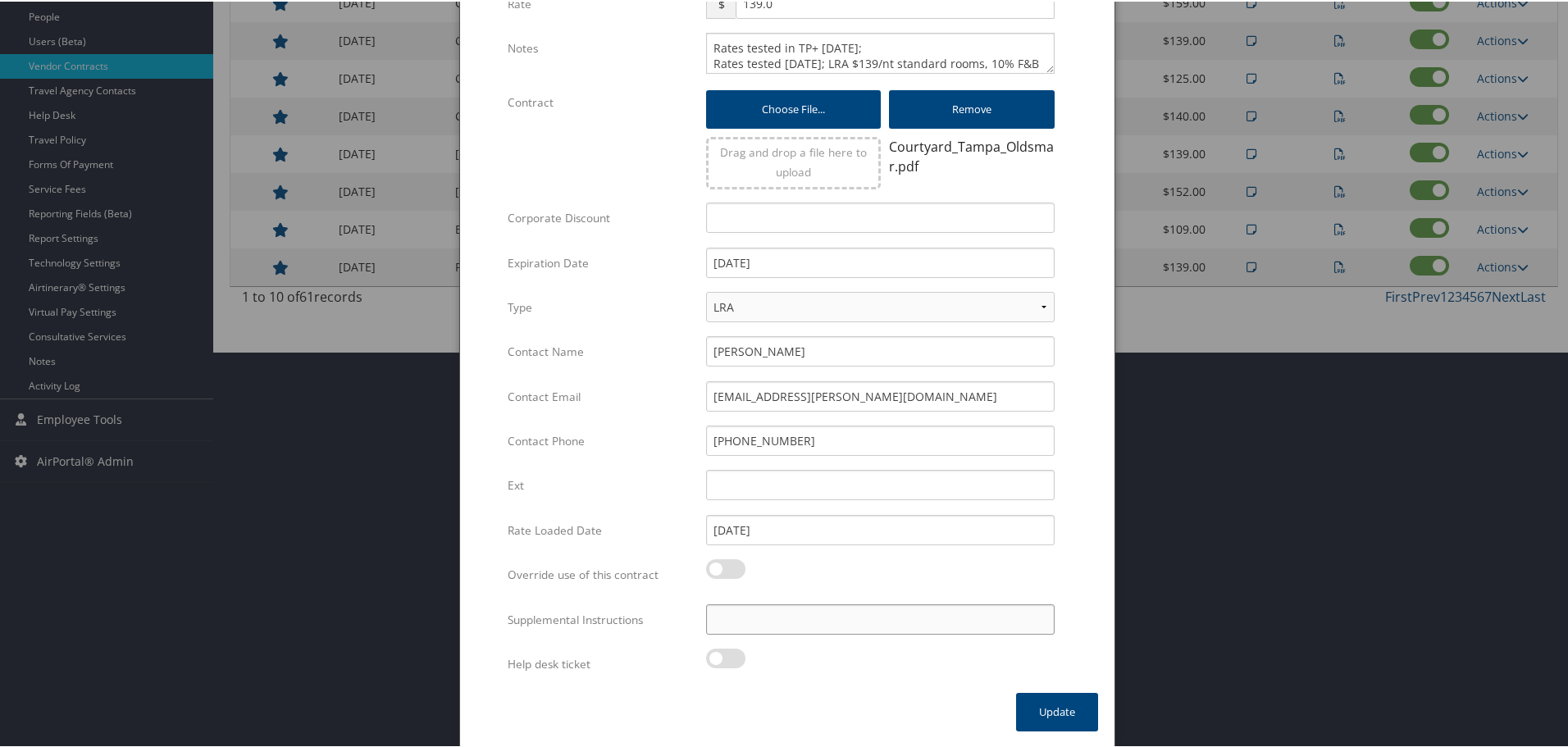
click at [770, 620] on input "Supplemental Instructions" at bounding box center [879, 617] width 348 height 31
paste input "SAB Prop ID -"
paste input "029164"
type input "SAB Prop ID - 029164"
click at [1037, 700] on button "Update" at bounding box center [1057, 709] width 82 height 39
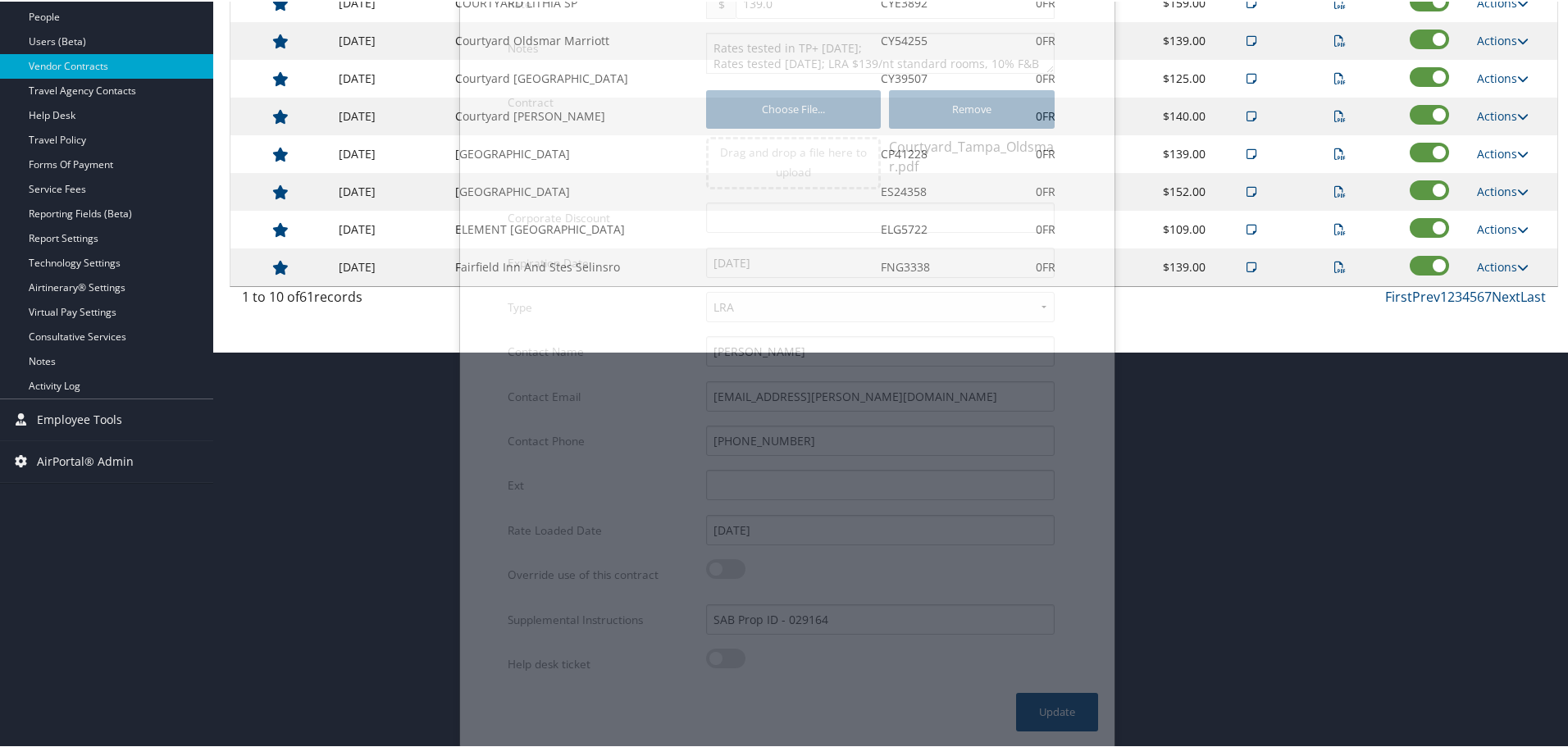
scroll to position [130, 0]
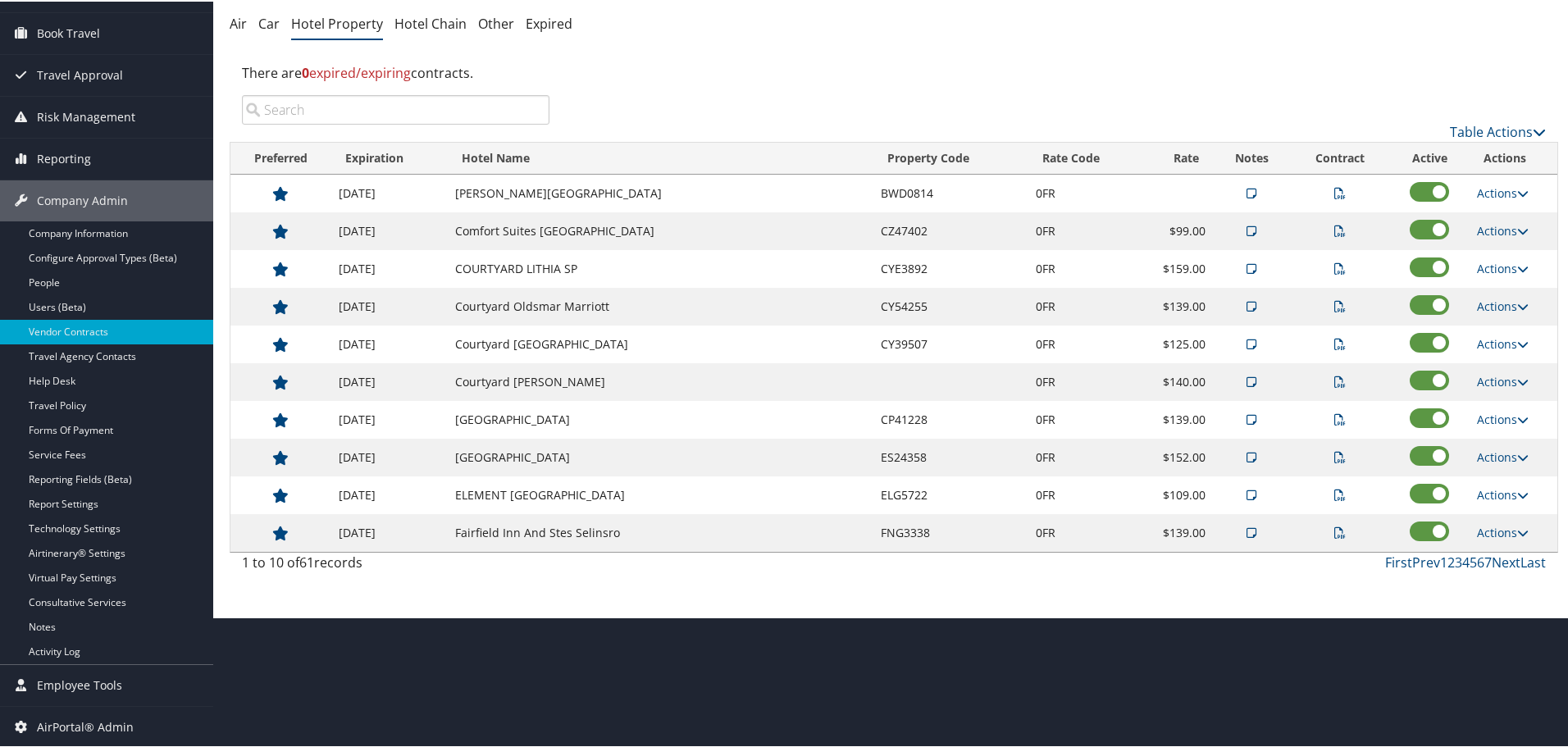
click at [1498, 333] on td "Actions View Notes View Contract Edit Delete" at bounding box center [1512, 342] width 88 height 38
click at [1502, 341] on link "Actions" at bounding box center [1503, 342] width 52 height 16
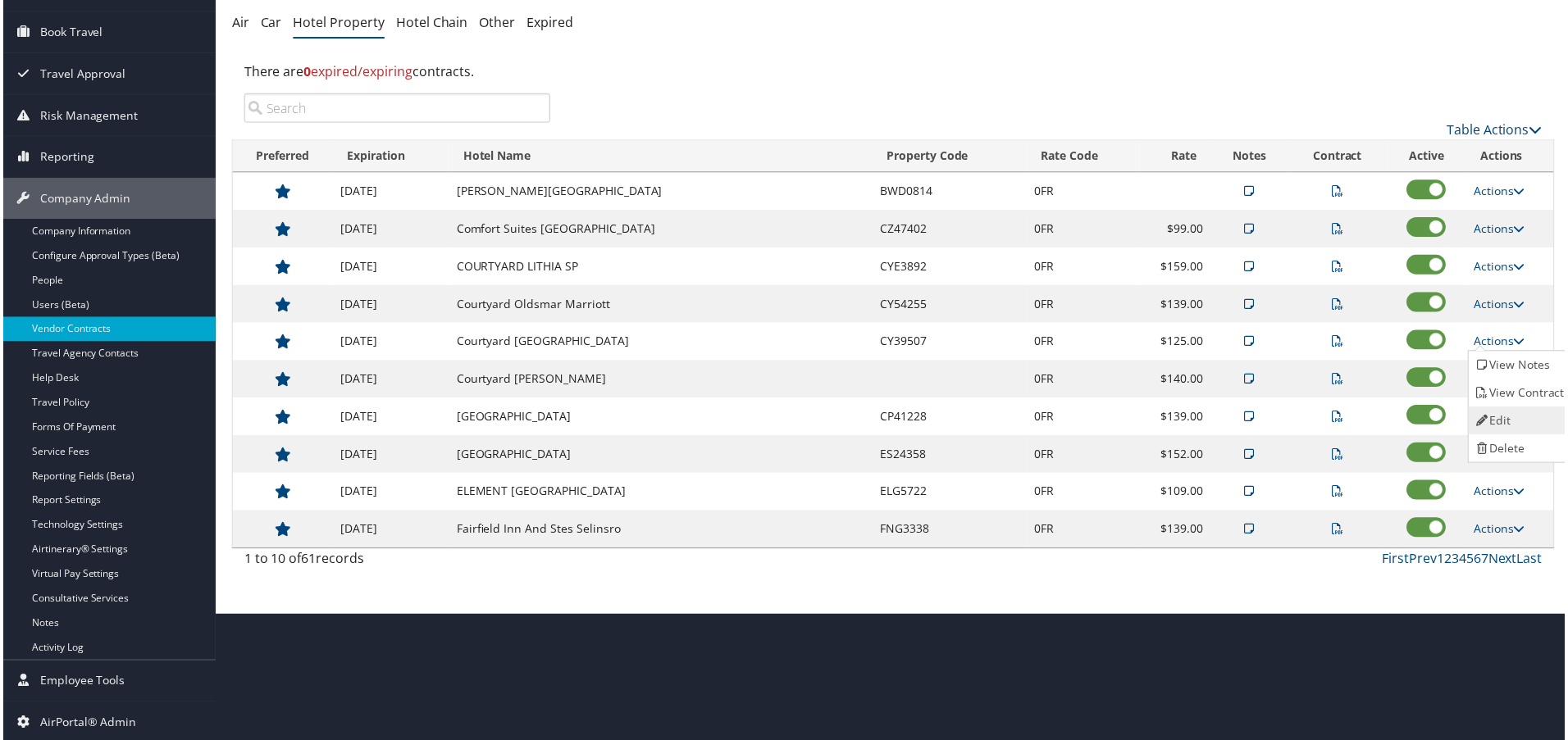
click at [1510, 408] on link "Edit" at bounding box center [1523, 422] width 103 height 28
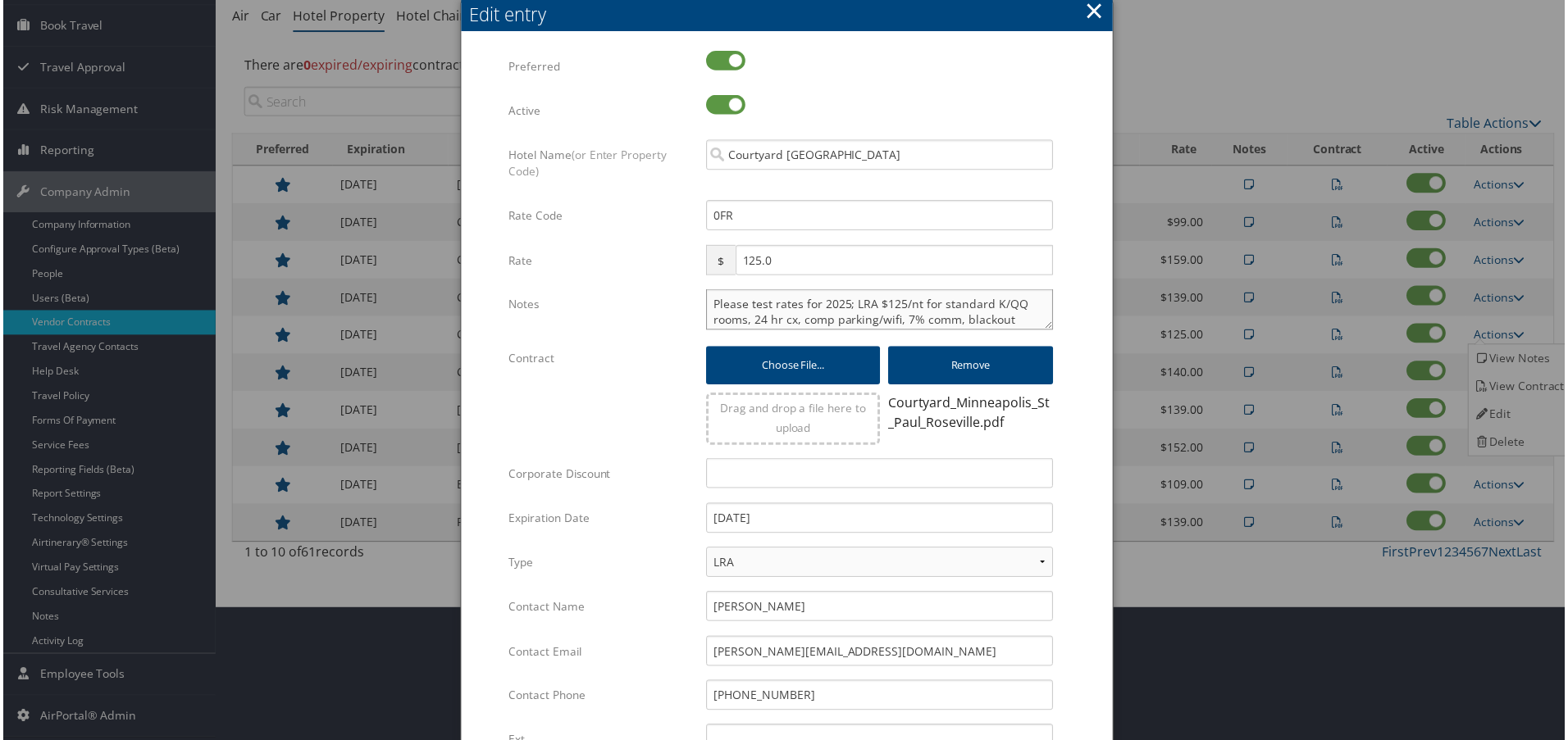
click at [709, 306] on textarea "Please test rates for 2025; LRA $125/nt for standard K/QQ rooms, 24 hr cx, comp…" at bounding box center [879, 309] width 348 height 41
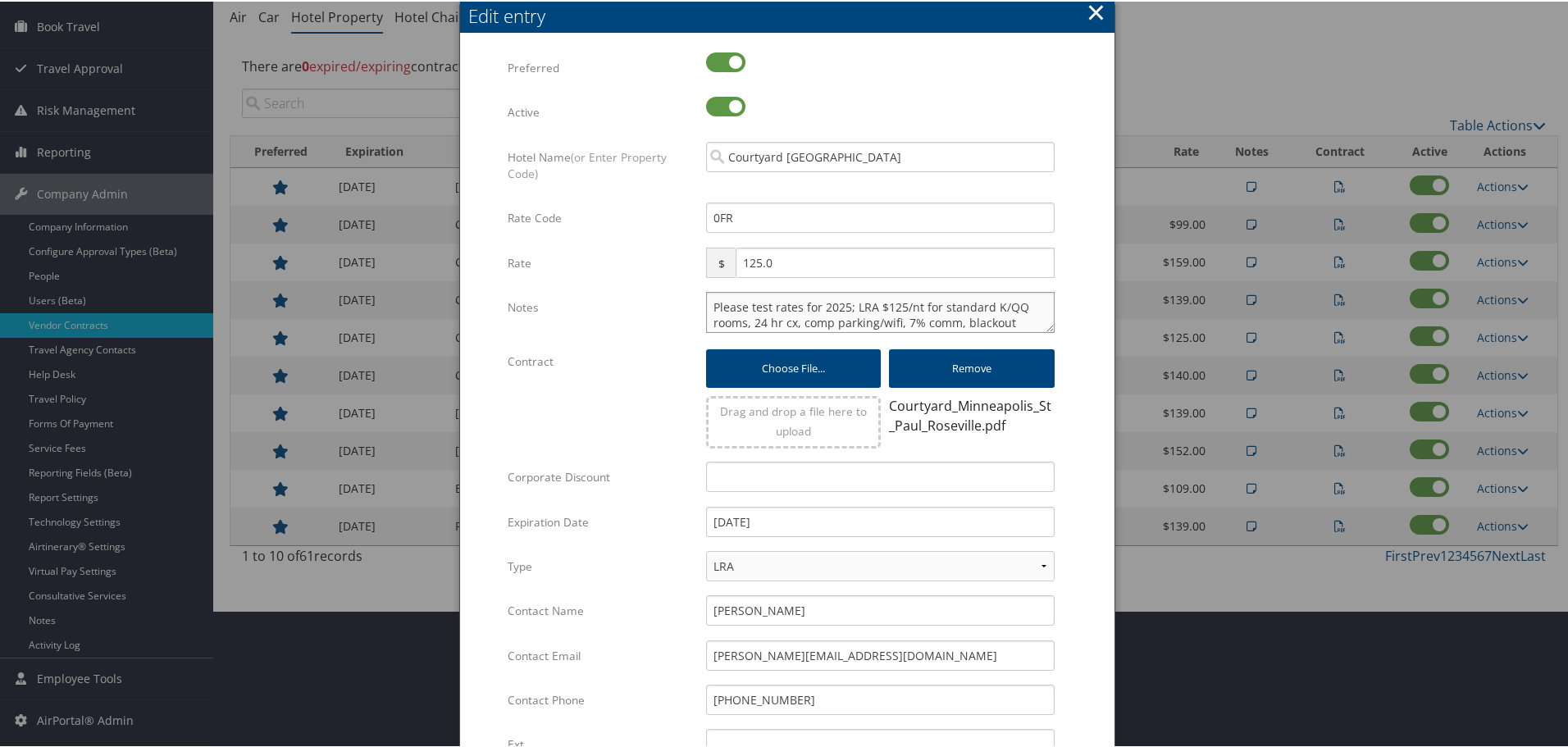
paste textarea "Rates tested in [GEOGRAPHIC_DATA] [DATE];"
type textarea "Rates tested in TP+ Oct 2025; Please test rates for 2025; LRA $125/nt for stand…"
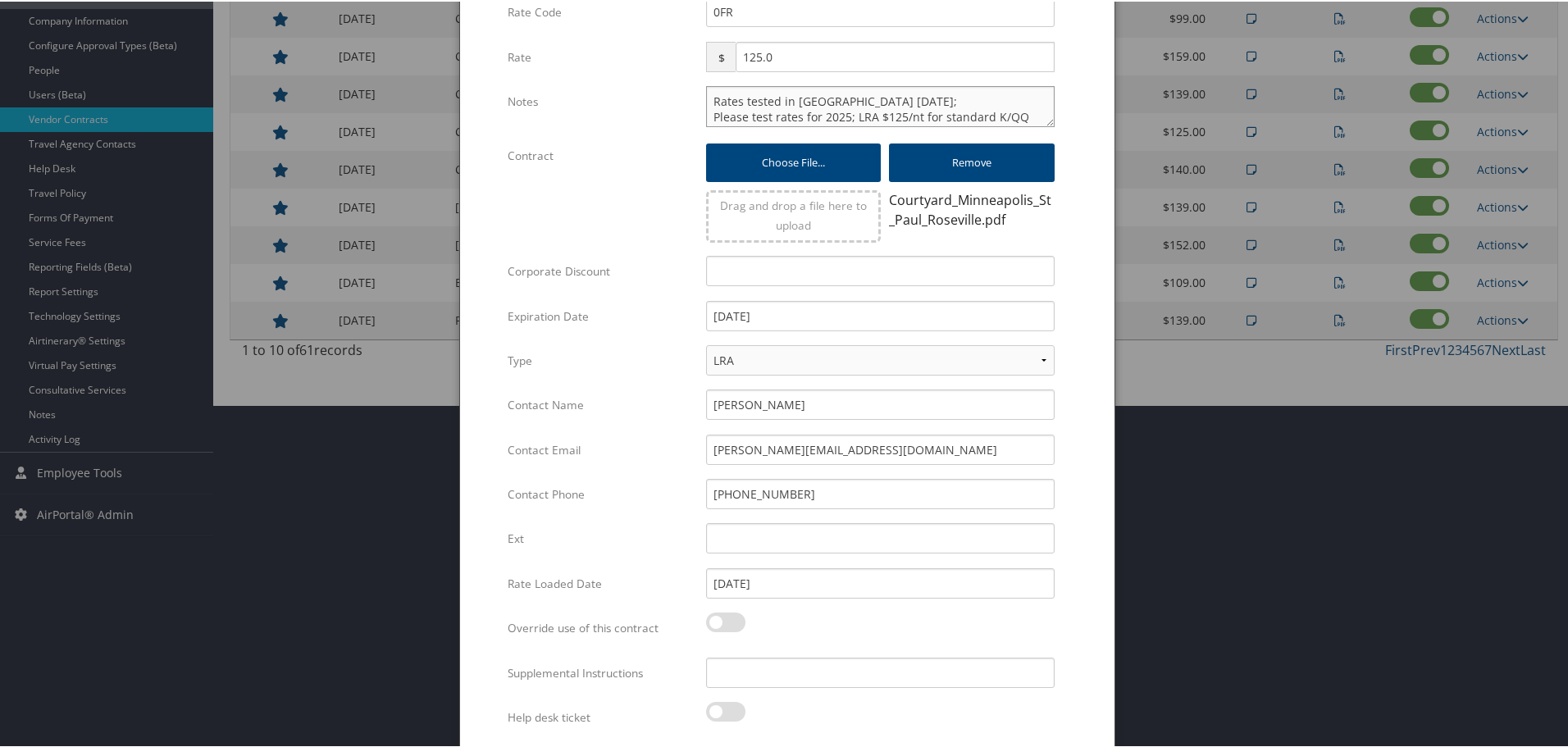
scroll to position [396, 0]
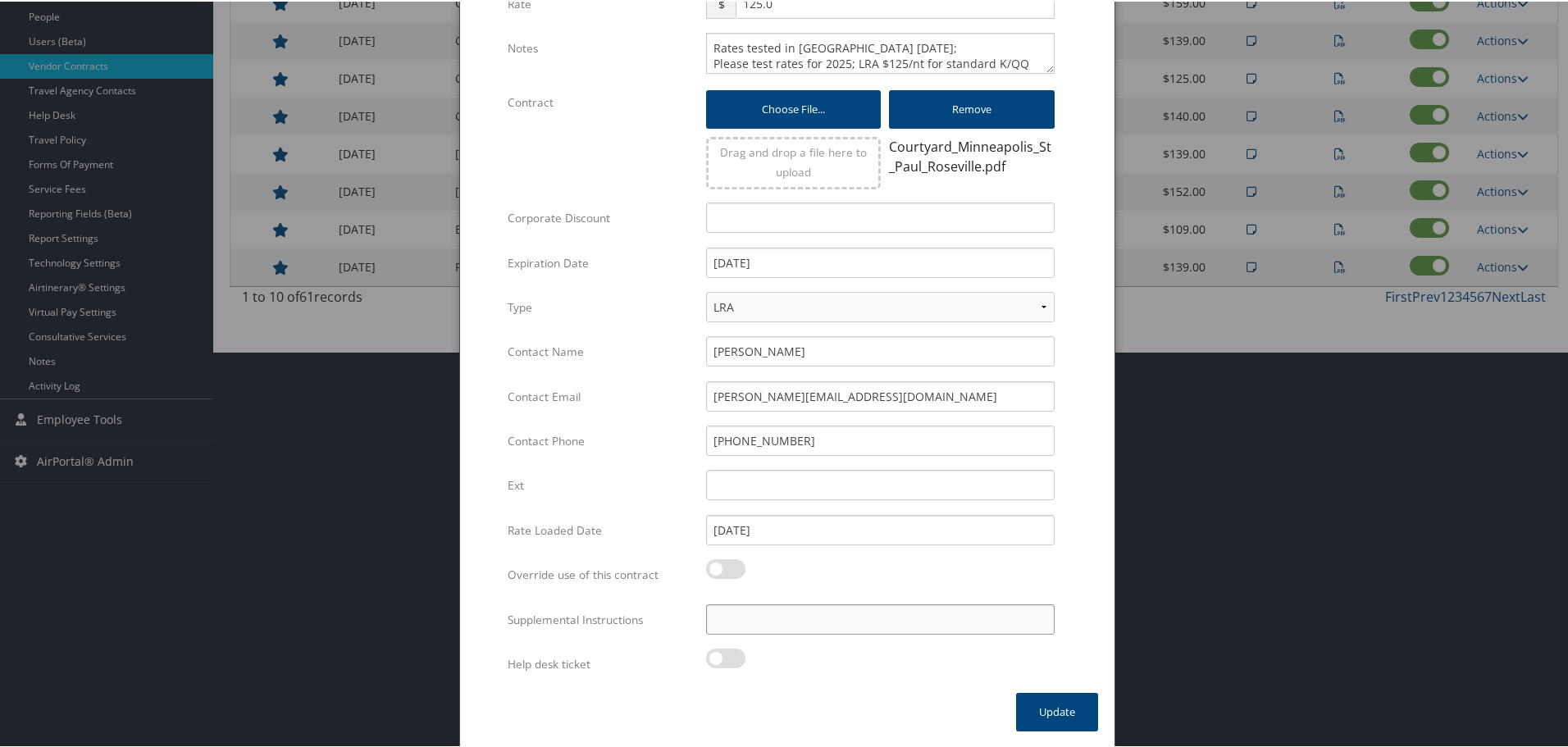
click at [765, 627] on input "Supplemental Instructions" at bounding box center [879, 617] width 348 height 31
paste input "SAB Prop ID -"
paste input "060890"
type input "SAB Prop ID - 060890"
click at [1058, 722] on button "Update" at bounding box center [1057, 709] width 82 height 39
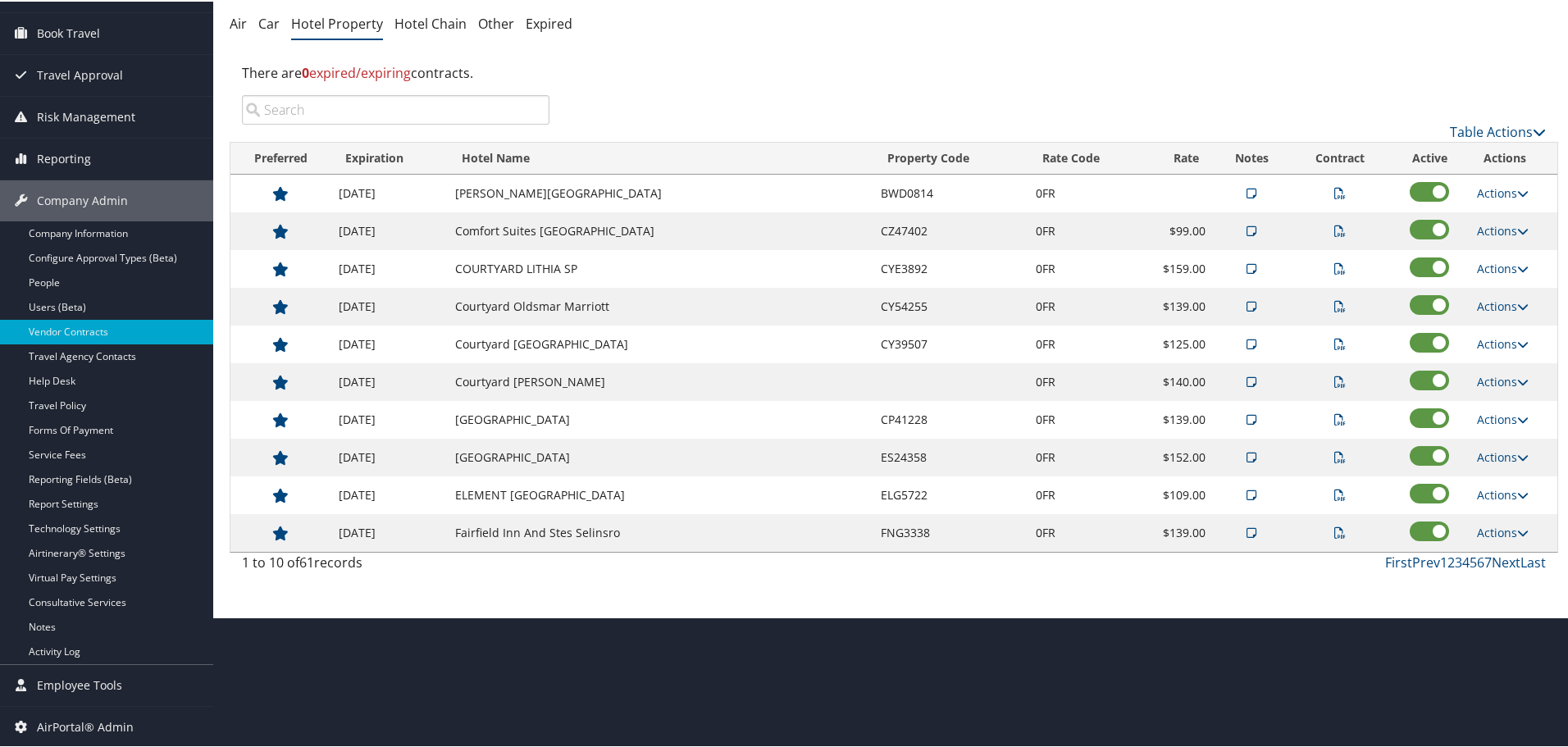
scroll to position [130, 0]
click at [1505, 382] on link "Actions" at bounding box center [1503, 380] width 52 height 16
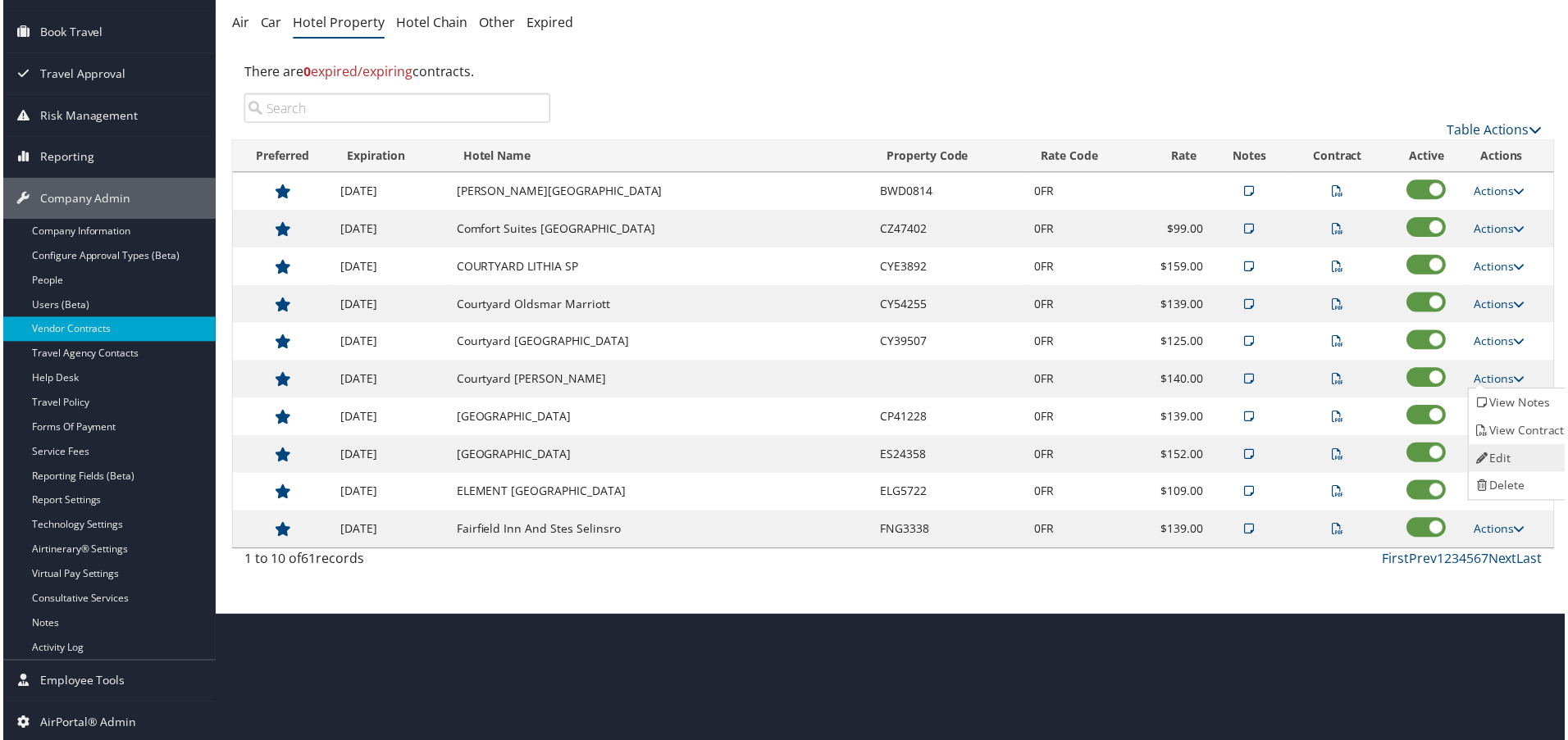
click at [1499, 446] on link "Edit" at bounding box center [1523, 459] width 103 height 28
select select "NLRA"
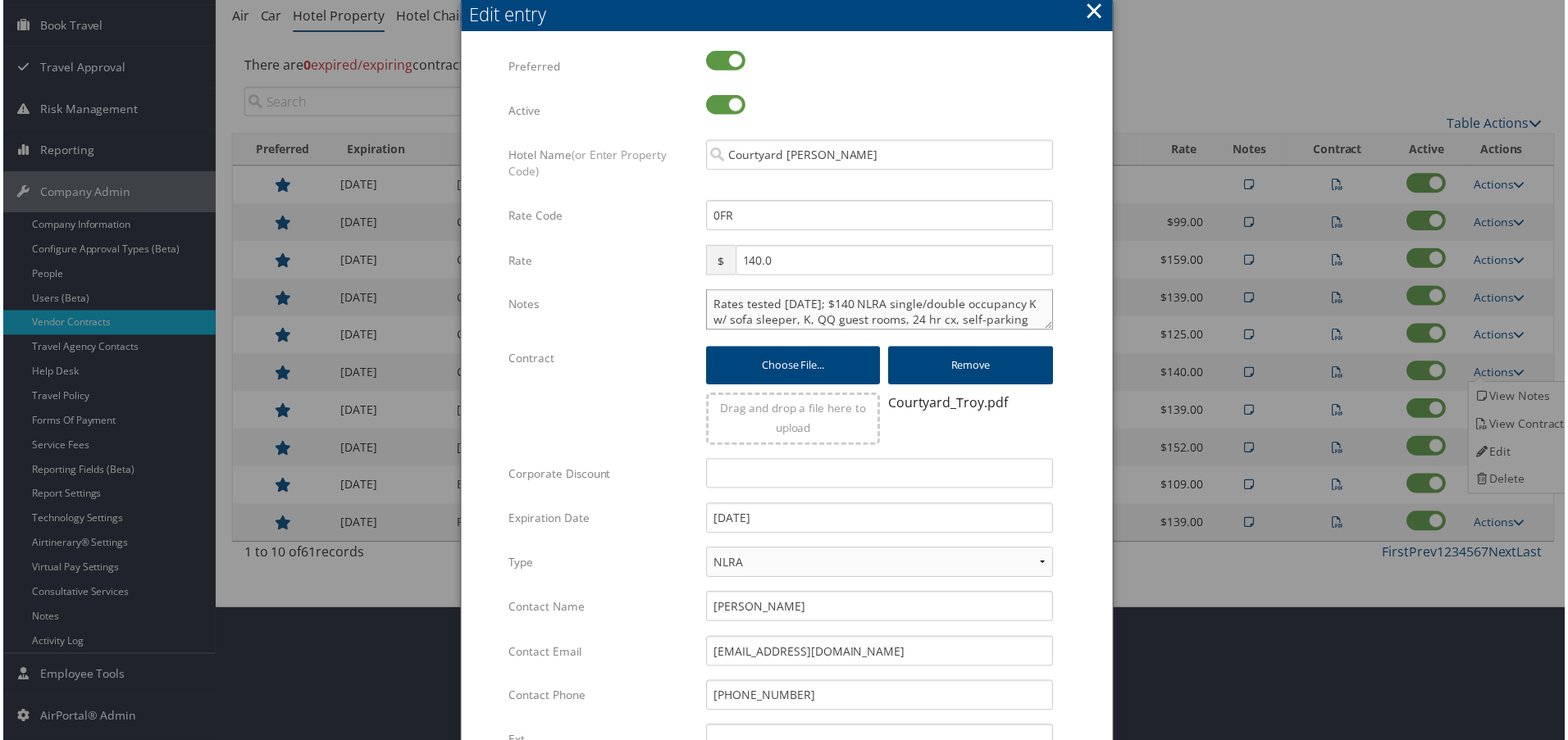
click at [708, 298] on textarea "Rates tested 1/20/25; $140 NLRA single/double occupancy K w/ sofa sleeper, K, Q…" at bounding box center [879, 309] width 348 height 41
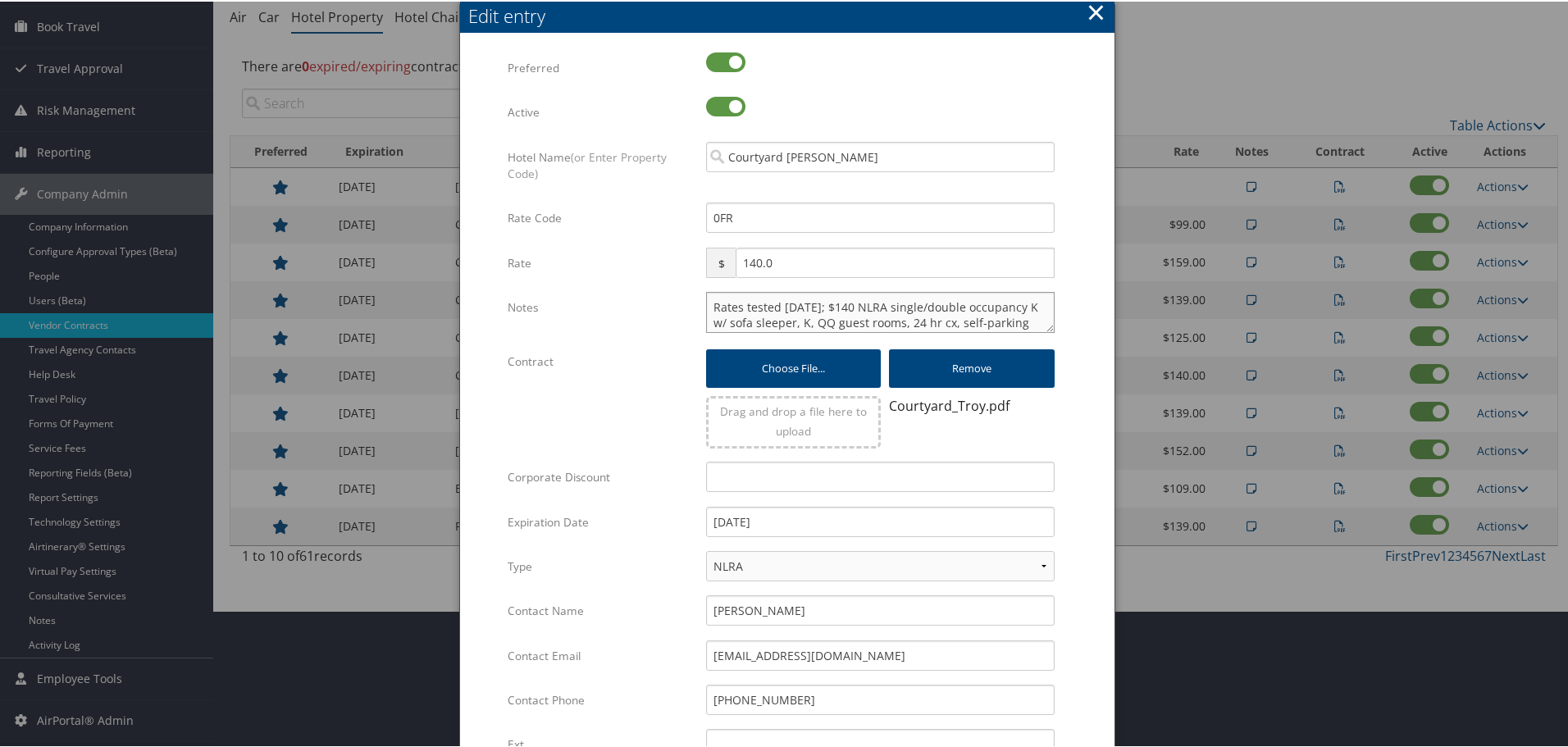
paste textarea "Rates tested in [GEOGRAPHIC_DATA] [DATE];"
type textarea "Rates tested in TP+ Oct 2025; Rates tested 1/20/25; $140 NLRA single/double occ…"
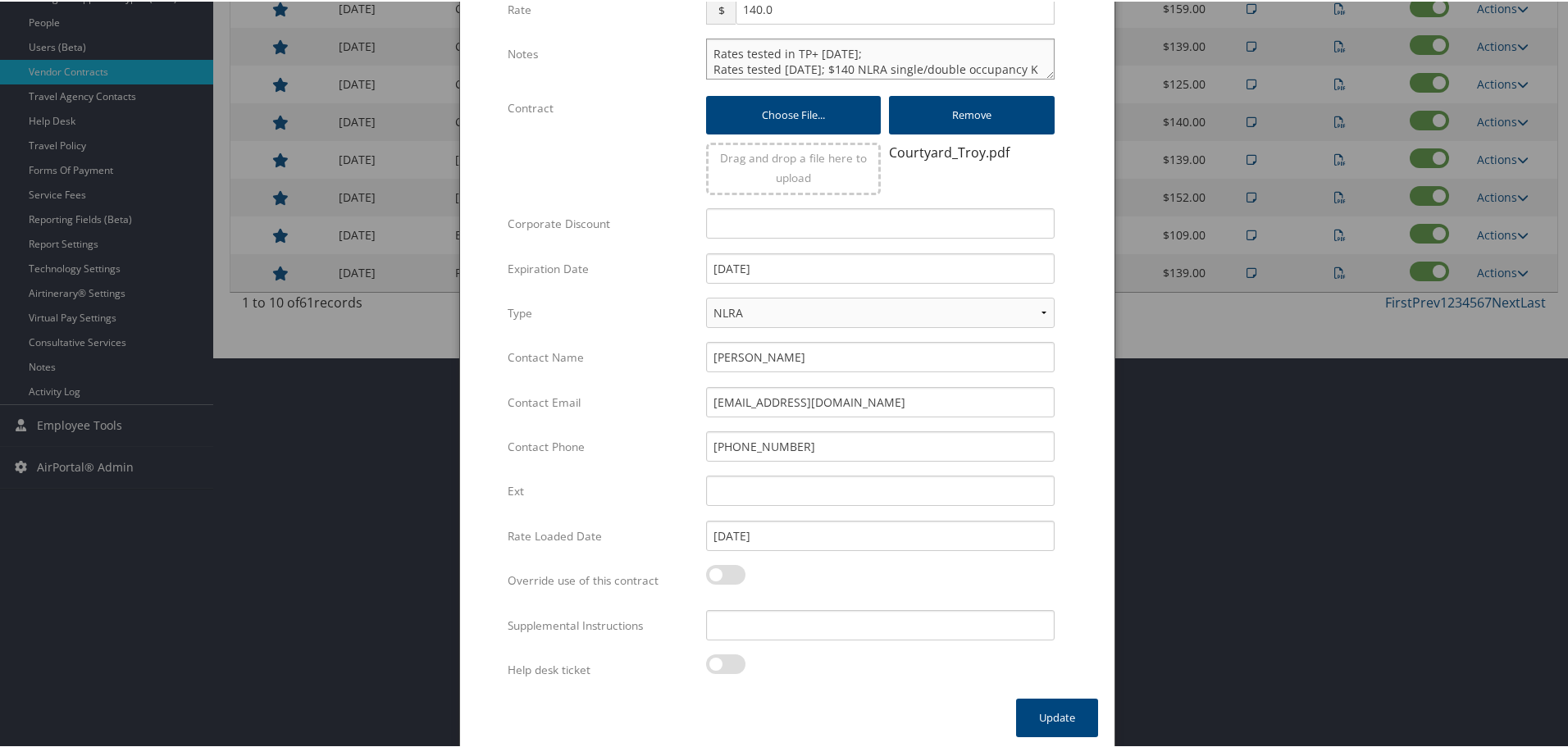
scroll to position [396, 0]
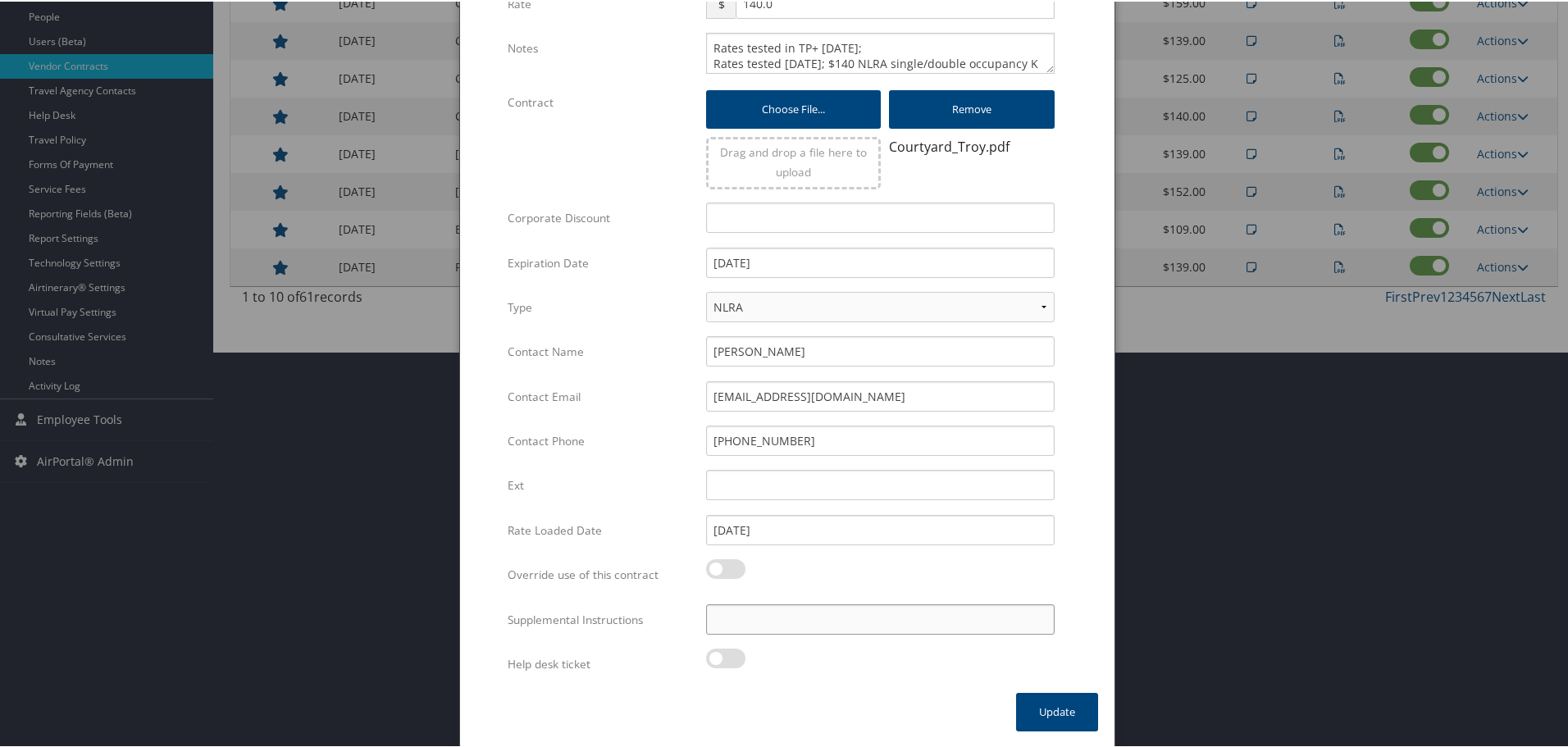
click at [894, 625] on input "Supplemental Instructions" at bounding box center [879, 617] width 348 height 31
paste input "SAB Prop ID -"
paste input "019319"
type input "SAB Prop ID - 019319"
click at [1058, 709] on button "Update" at bounding box center [1057, 709] width 82 height 39
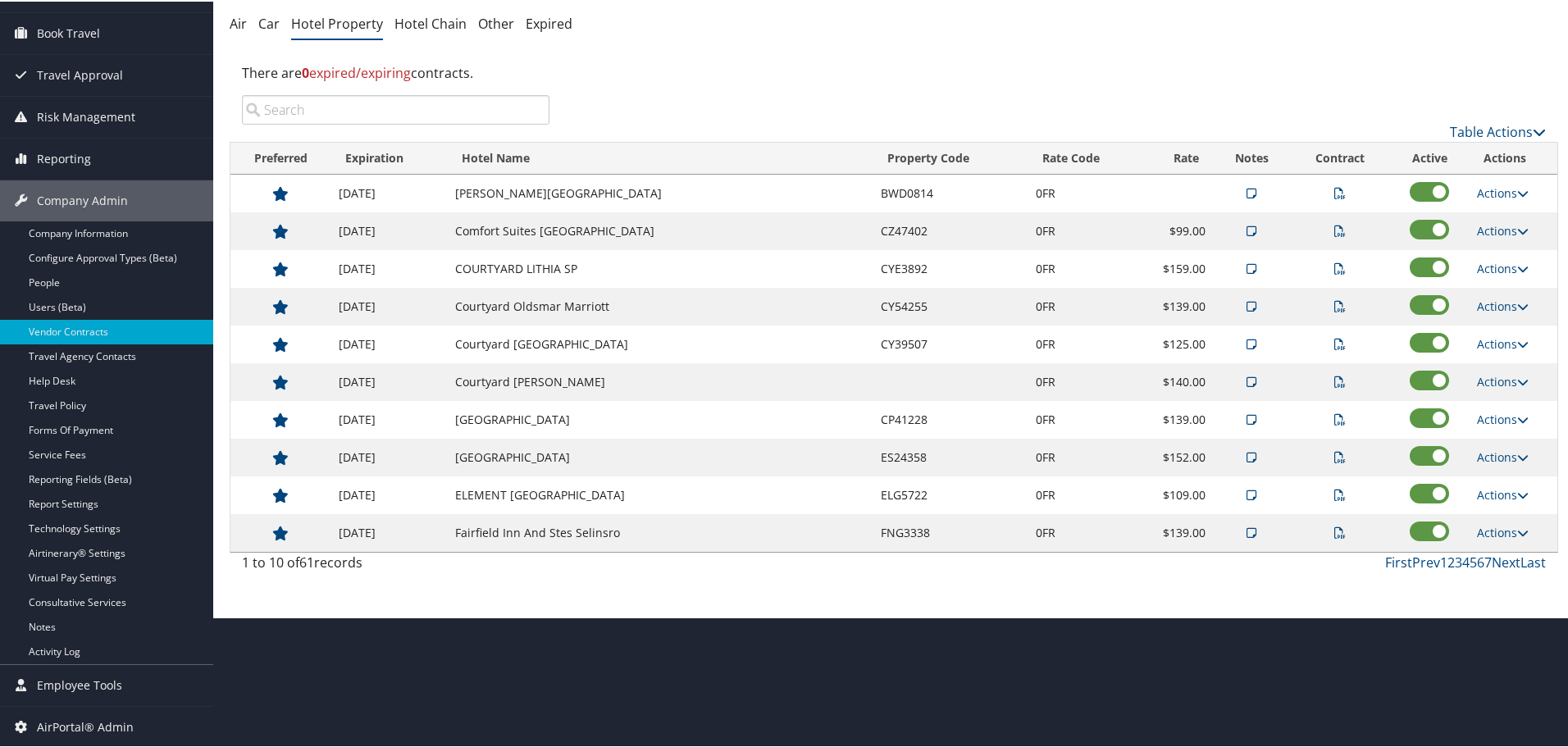
scroll to position [130, 0]
click at [1488, 418] on link "Actions" at bounding box center [1503, 418] width 52 height 16
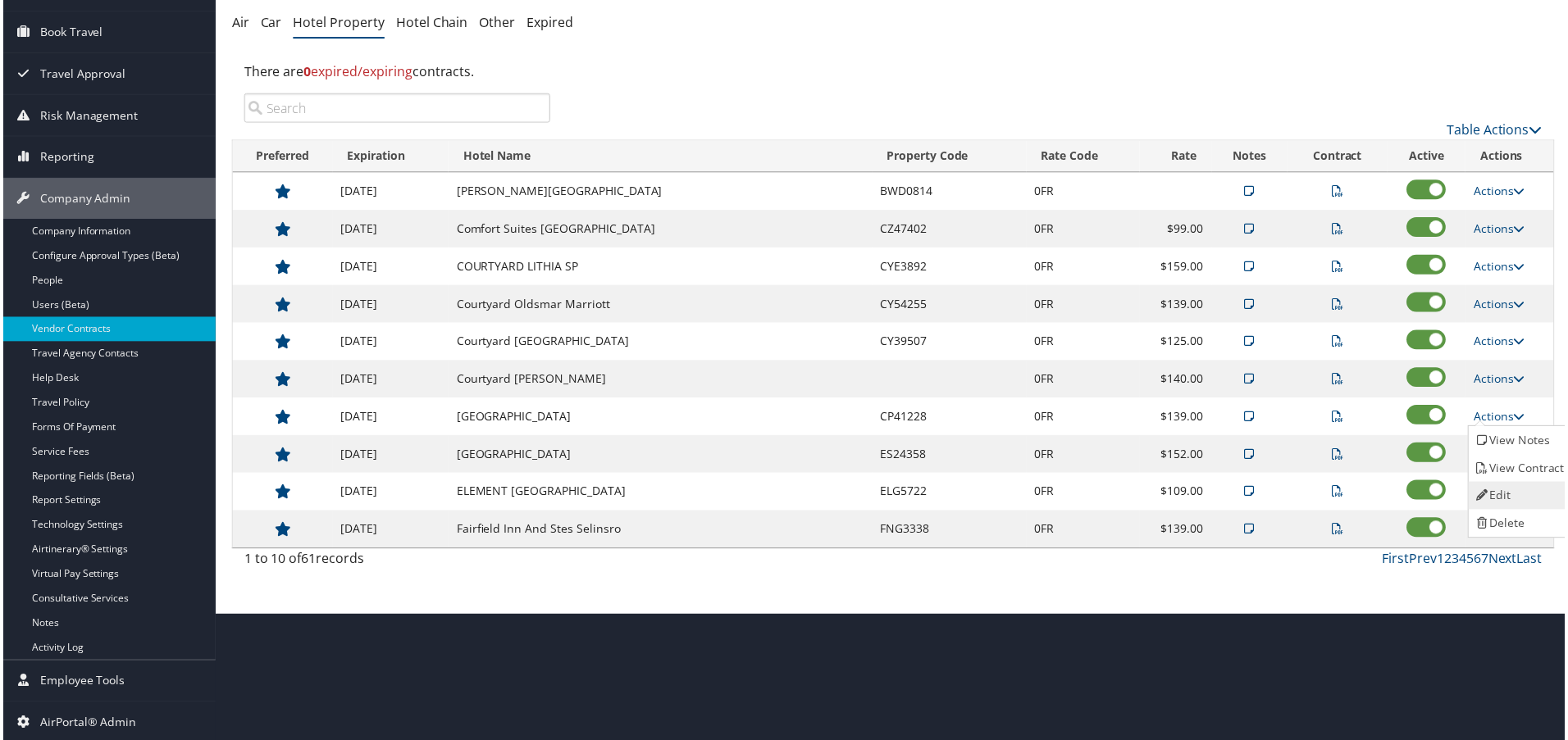
click at [1492, 492] on icon at bounding box center [1486, 498] width 15 height 12
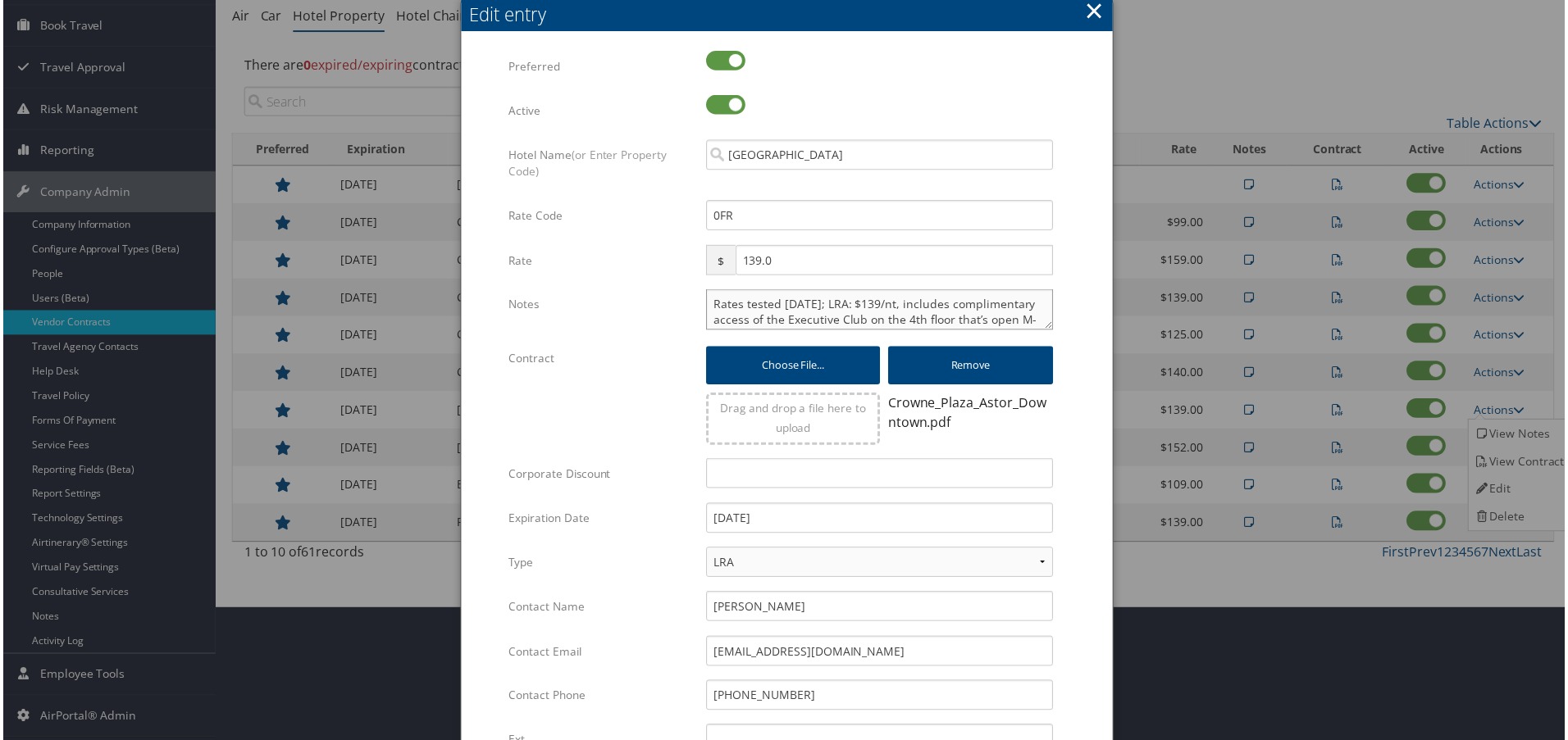
click at [706, 305] on textarea "Rates tested 3/6/25; LRA: $139/nt, includes complimentary access of the Executi…" at bounding box center [879, 309] width 348 height 41
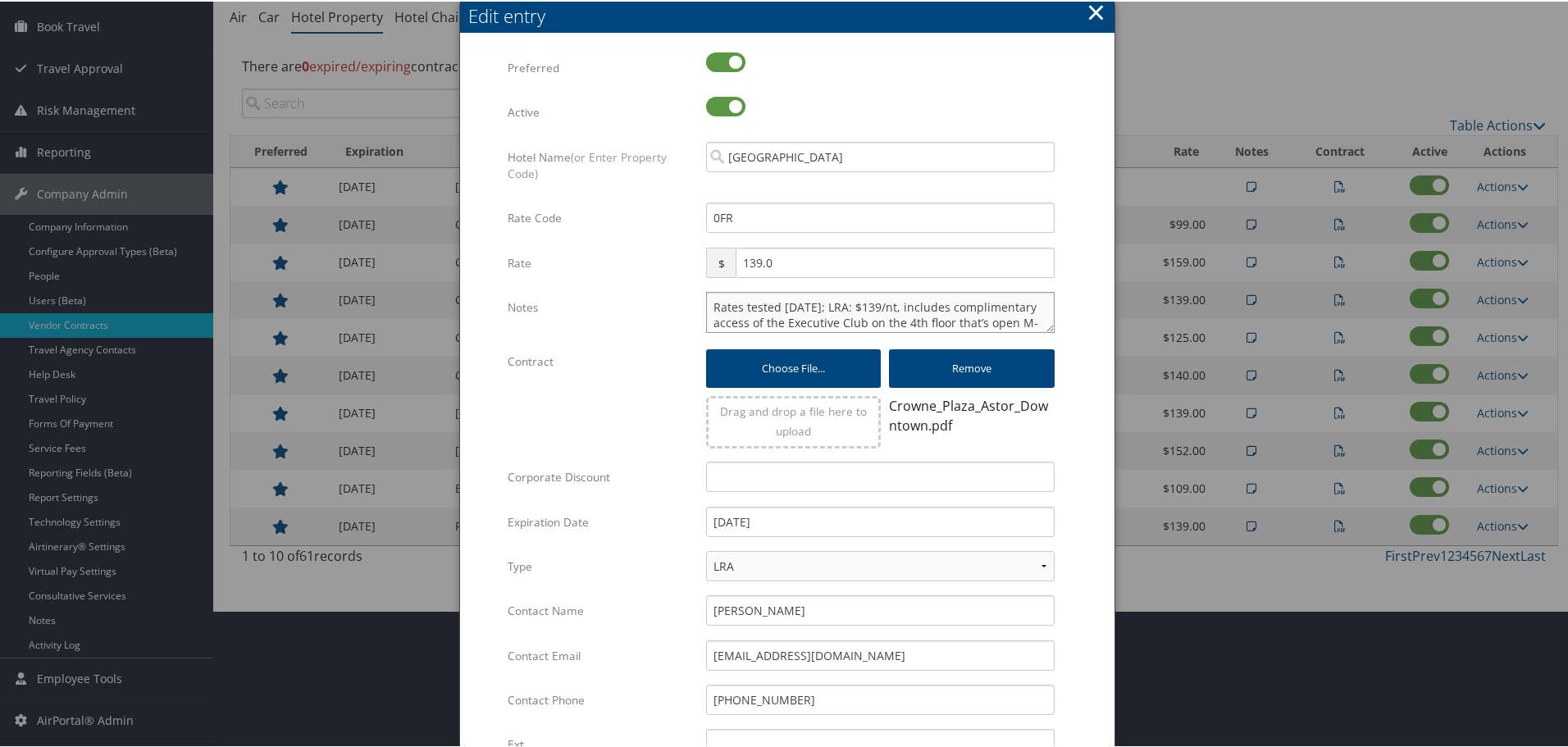
paste textarea "Rates tested in TP+ Oct 2025;"
type textarea "Rates tested in TP+ Oct 2025; Rates tested 3/6/25; LRA: $139/nt, includes compl…"
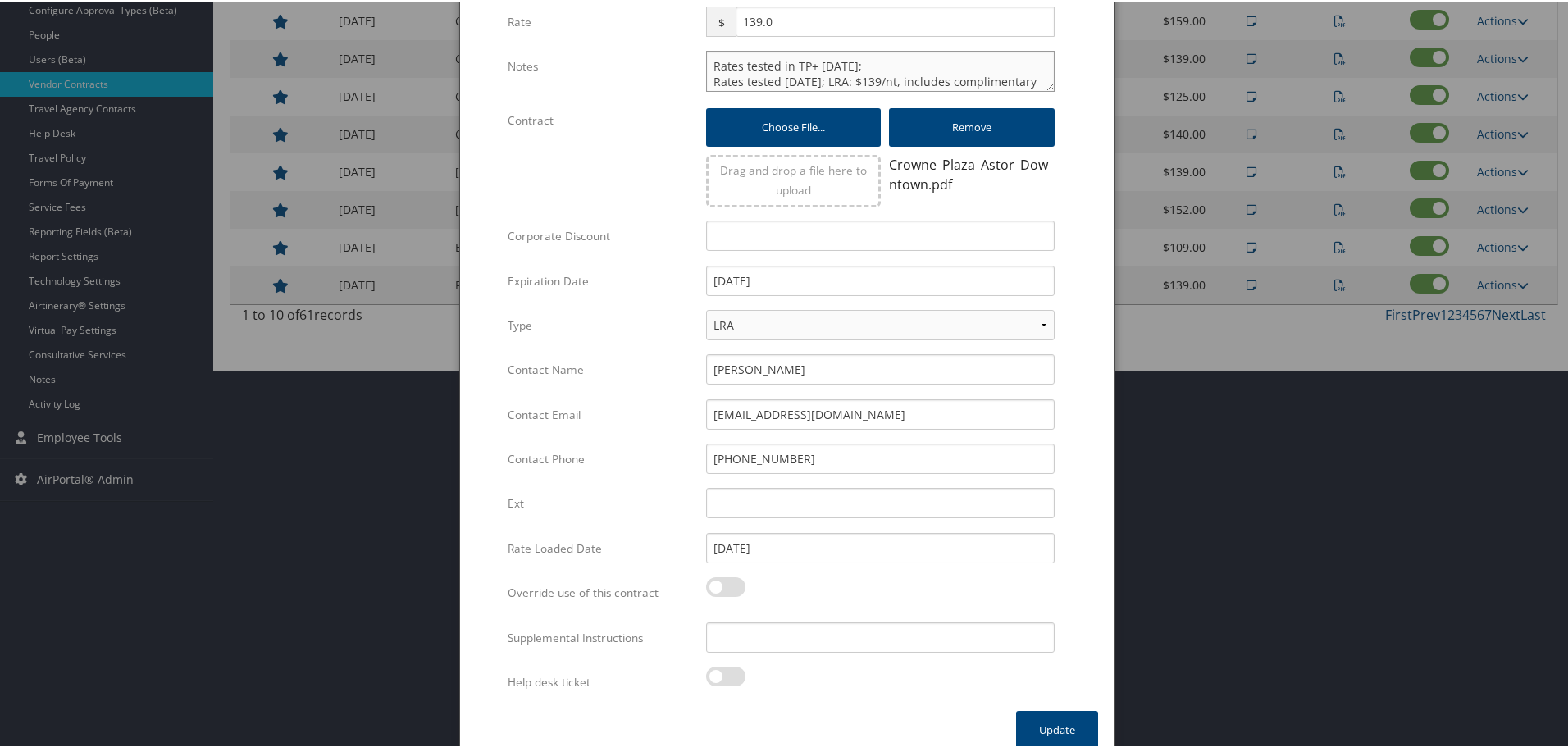
scroll to position [396, 0]
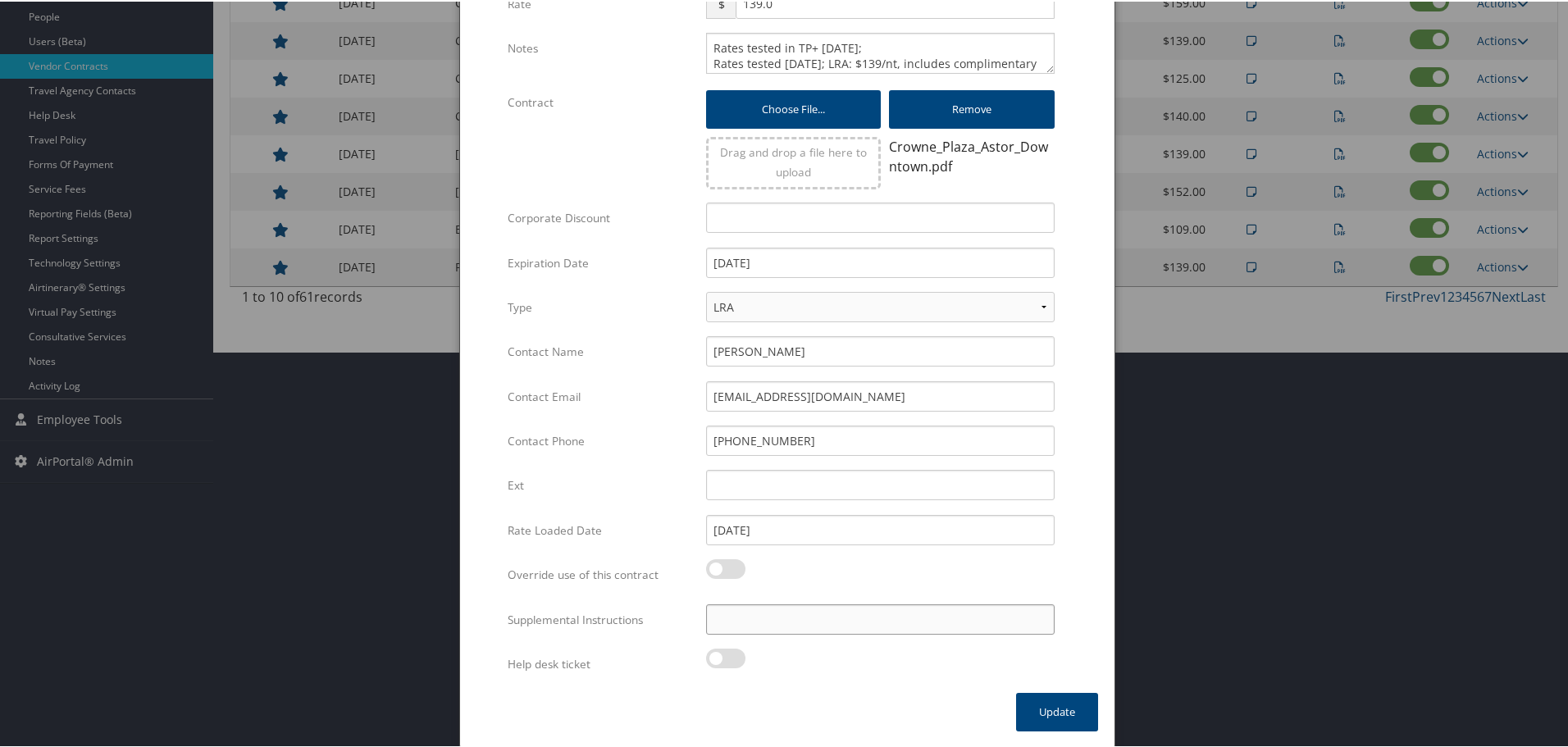
click at [741, 612] on input "Supplemental Instructions" at bounding box center [879, 617] width 348 height 31
paste input "SAB Prop ID -"
paste input "061277"
type input "SAB Prop ID - 061277"
click at [1024, 711] on button "Update" at bounding box center [1057, 709] width 82 height 39
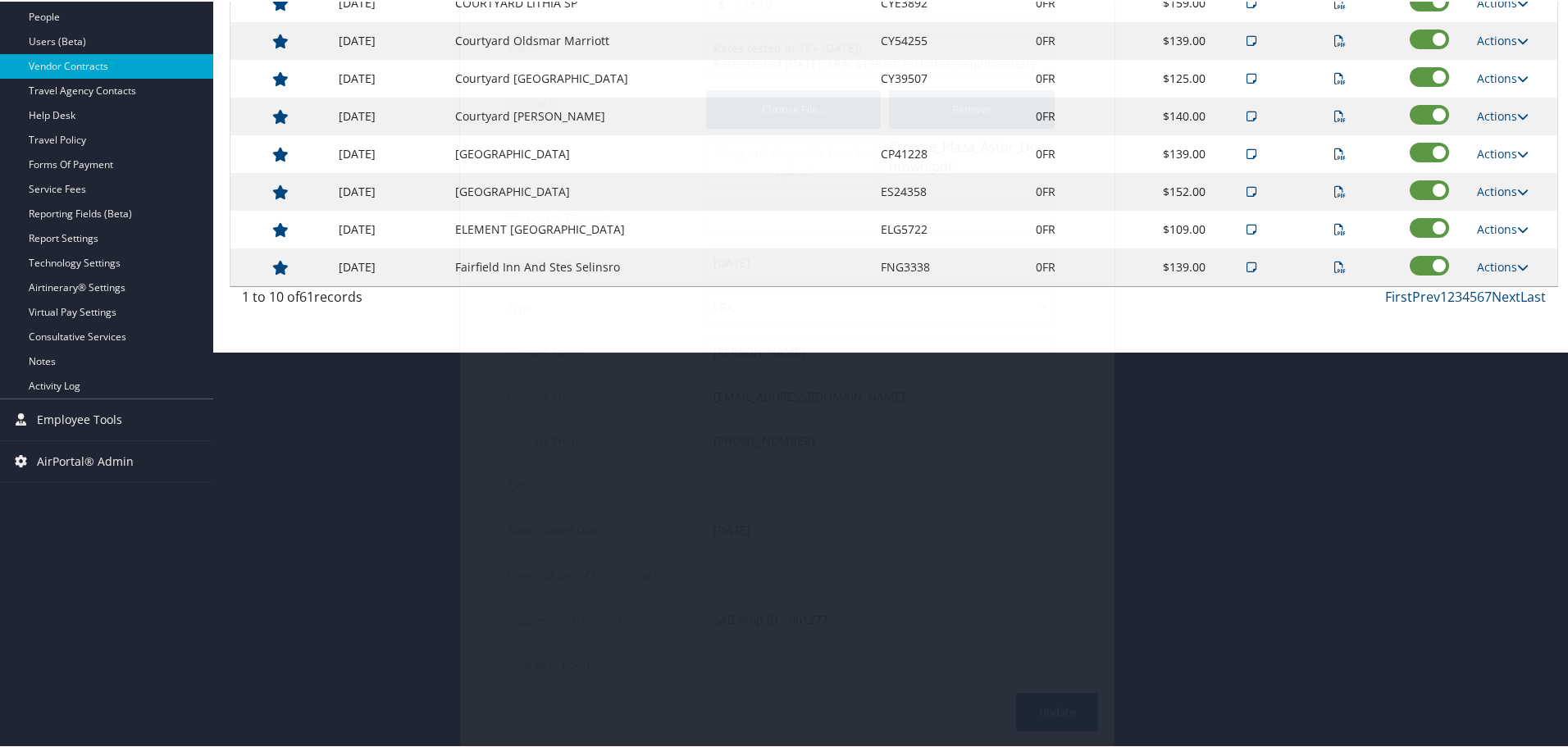
scroll to position [130, 0]
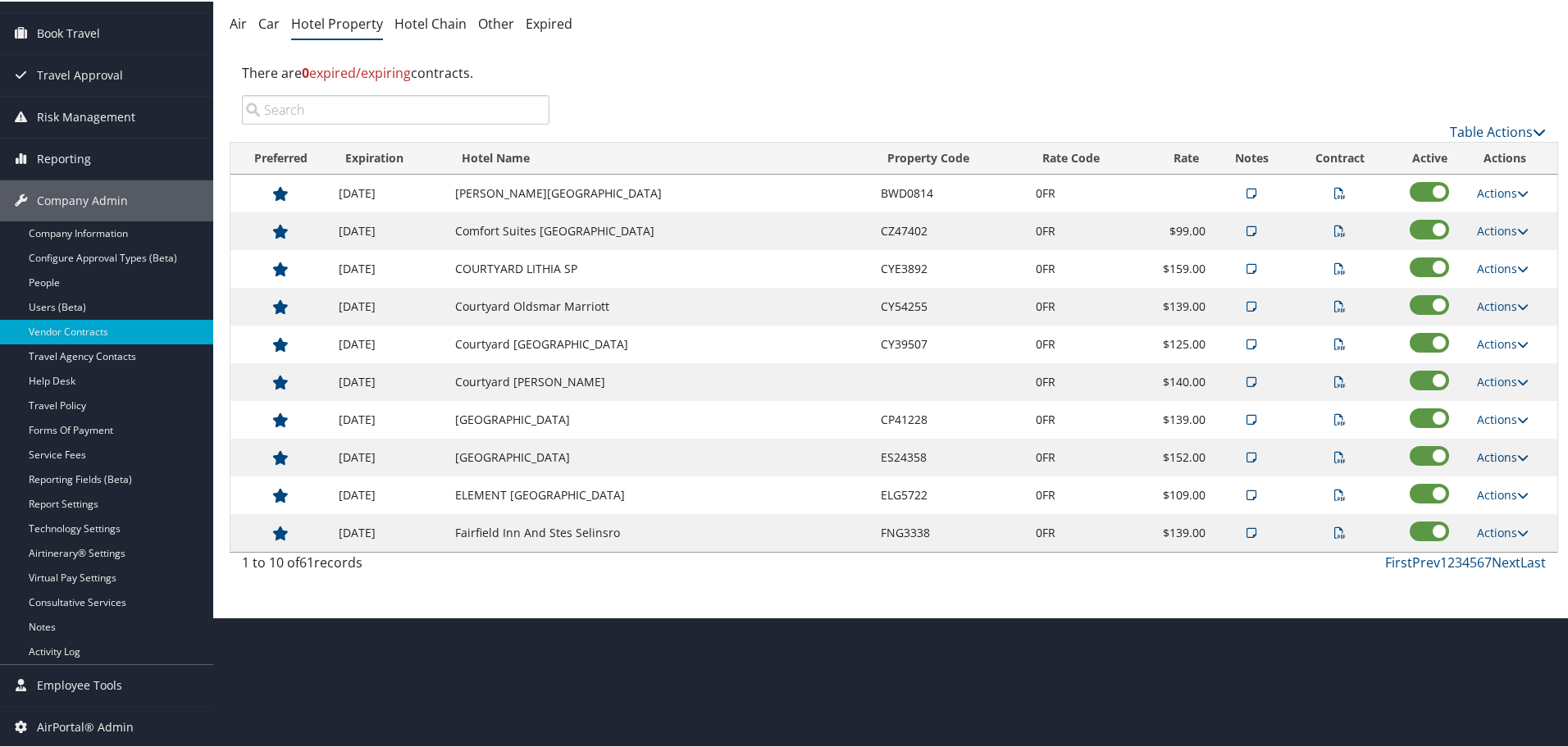
click at [1491, 455] on link "Actions" at bounding box center [1503, 455] width 52 height 16
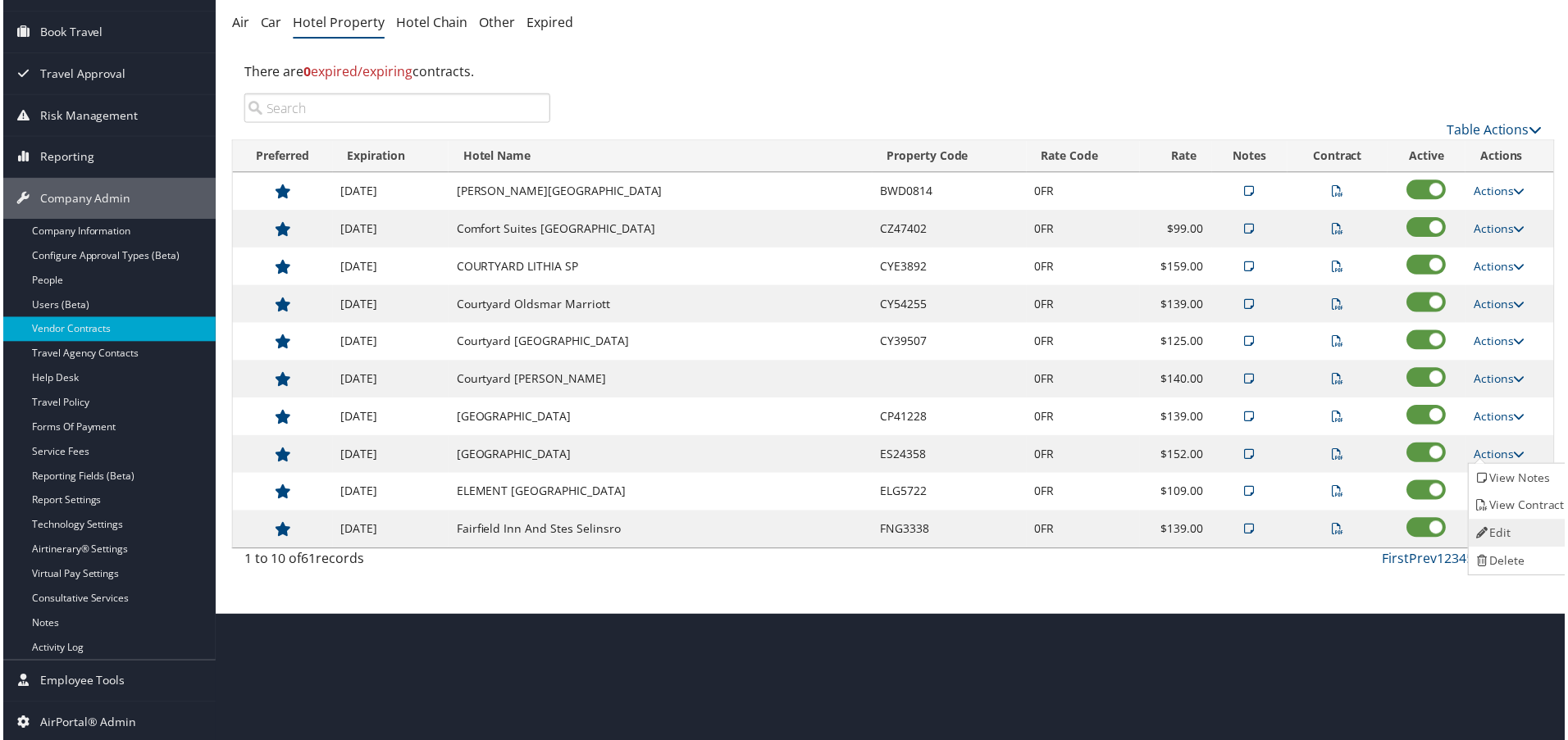
click at [1490, 530] on icon at bounding box center [1486, 536] width 15 height 12
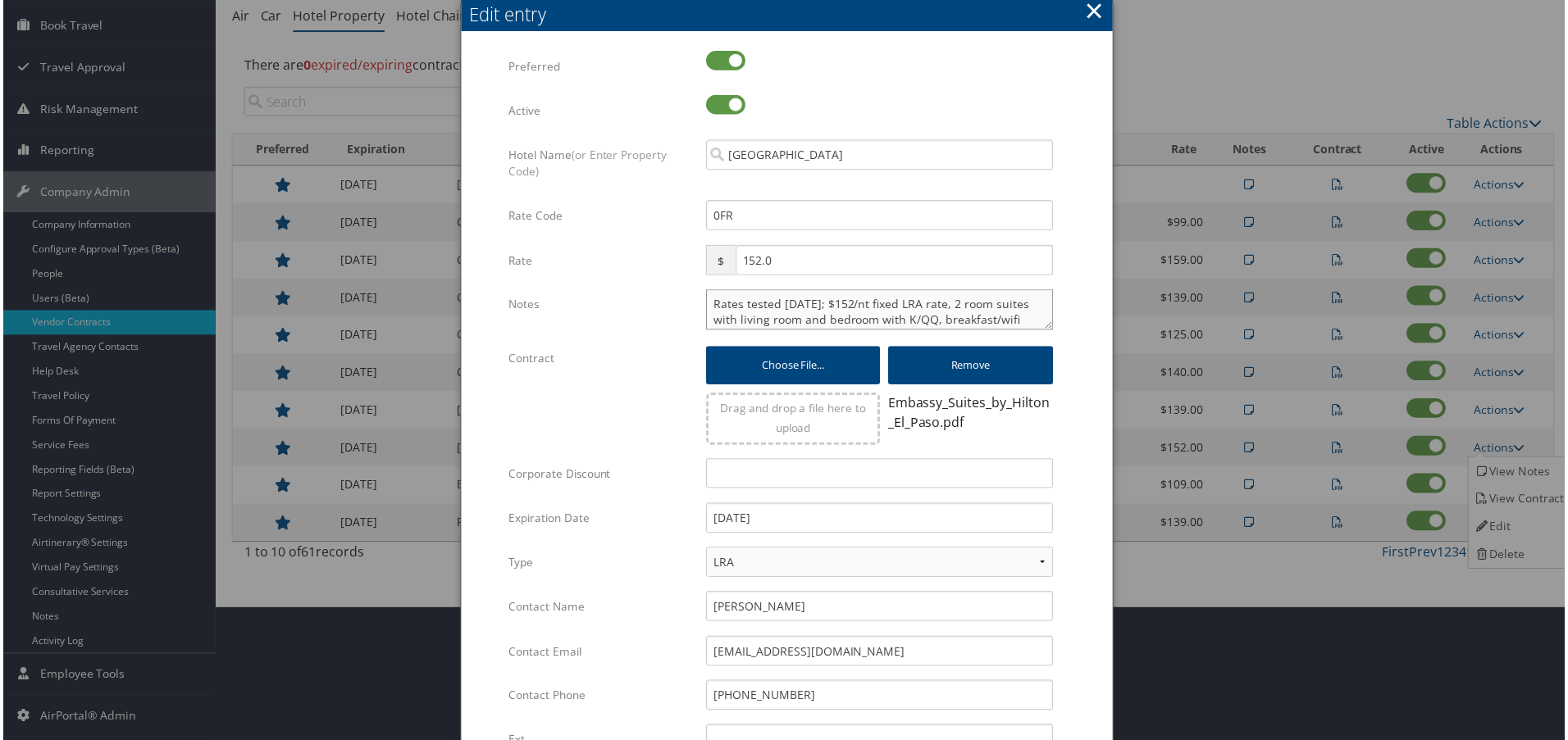
click at [710, 306] on textarea "Rates tested 3/20/25; $152/nt fixed LRA rate, 2 room suites with living room an…" at bounding box center [879, 309] width 348 height 41
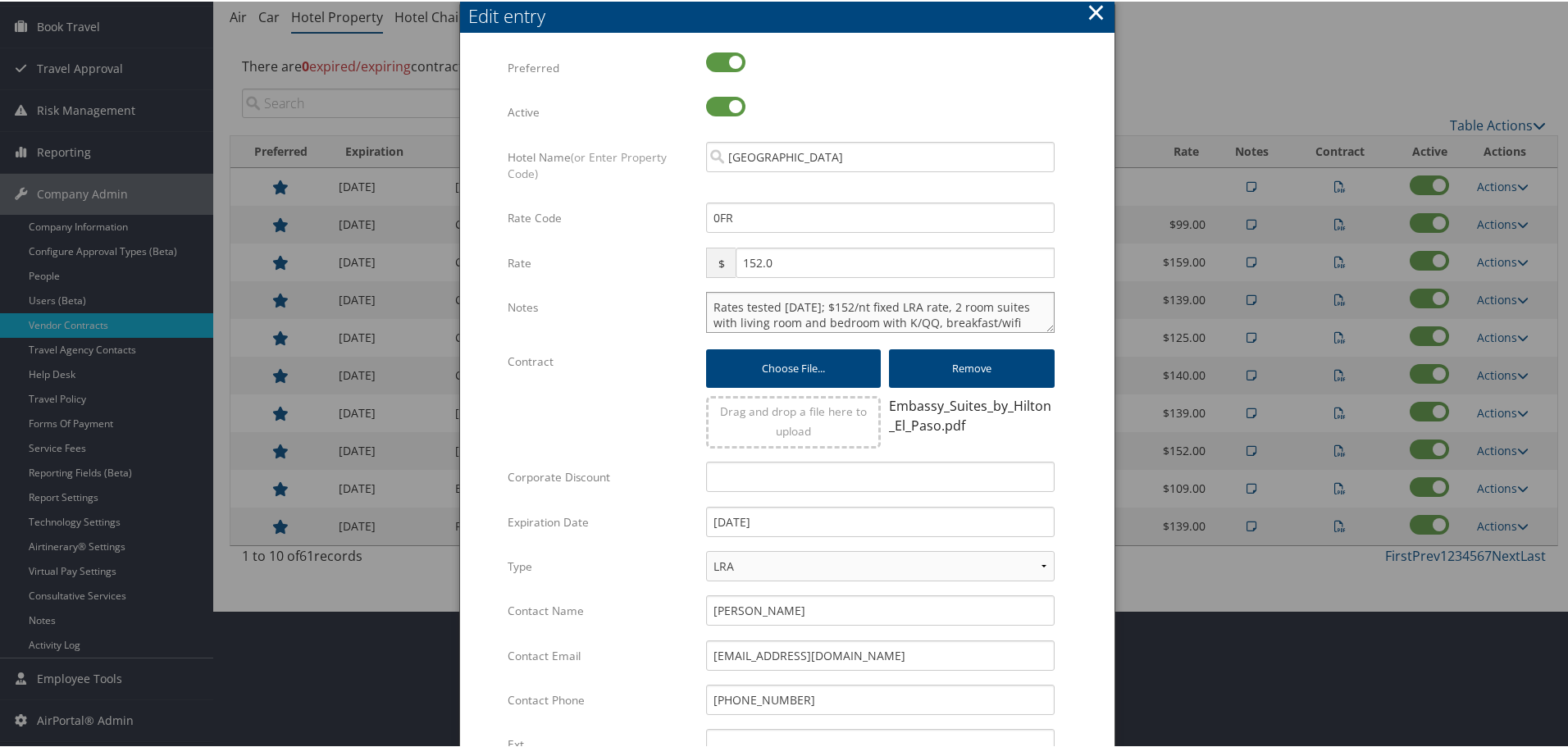
paste textarea "Rates tested in TP+ Oct 2025;"
type textarea "Rates tested in TP+ Oct 2025; Rates tested 3/20/25; $152/nt fixed LRA rate, 2 r…"
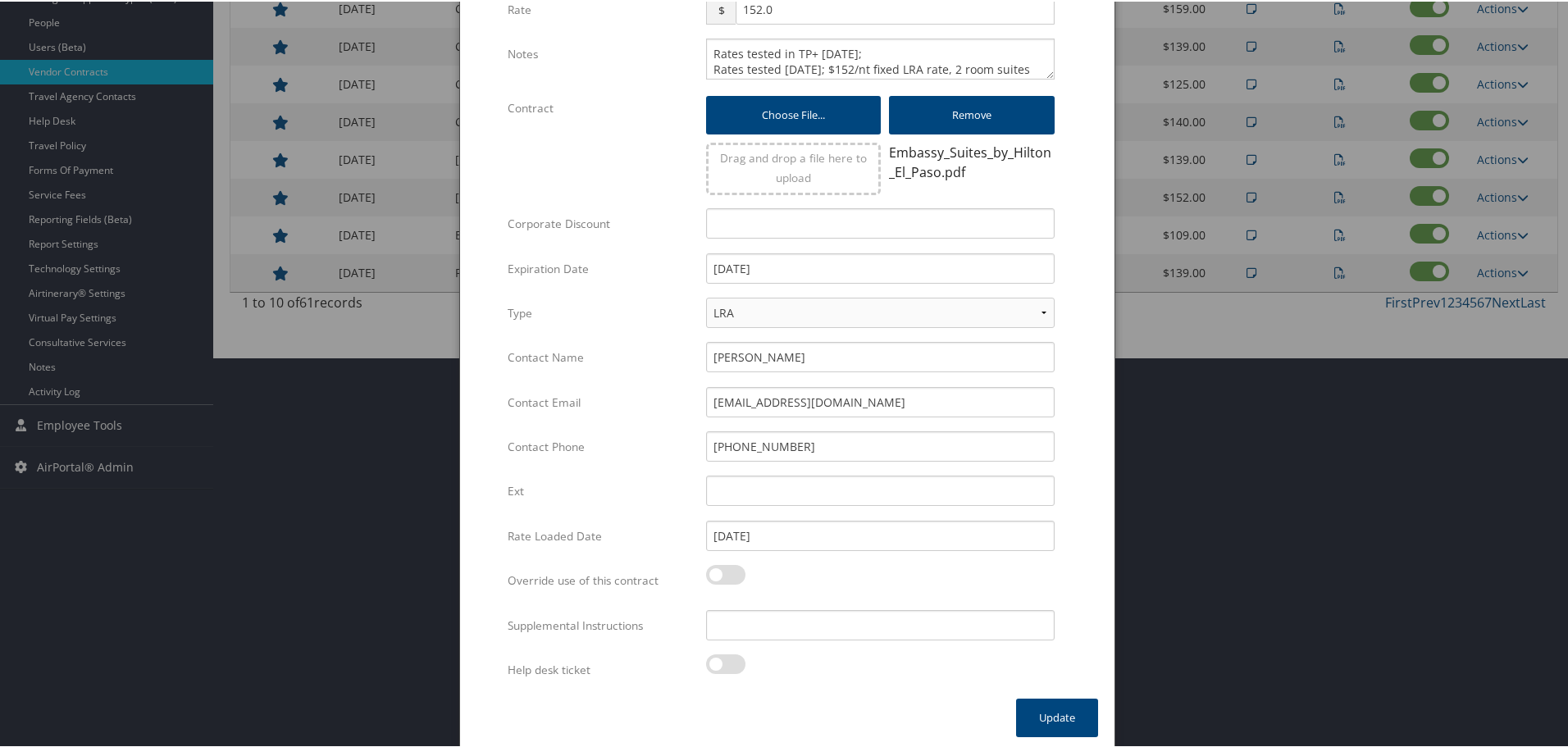
scroll to position [396, 0]
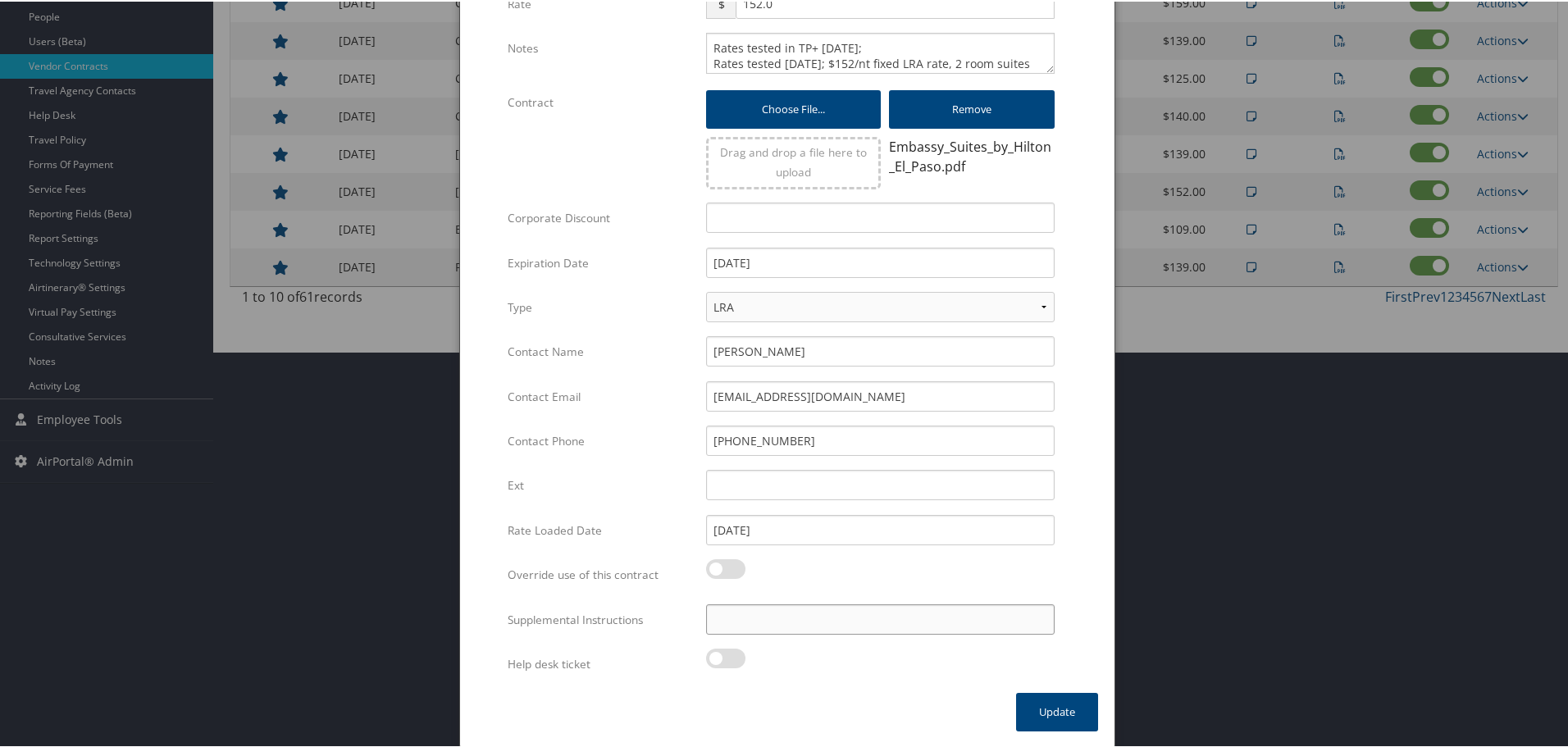
click at [776, 629] on input "Supplemental Instructions" at bounding box center [879, 617] width 348 height 31
paste input "SAB Prop ID -"
paste input "009862"
type input "SAB Prop ID - 009862"
click at [1071, 707] on button "Update" at bounding box center [1057, 709] width 82 height 39
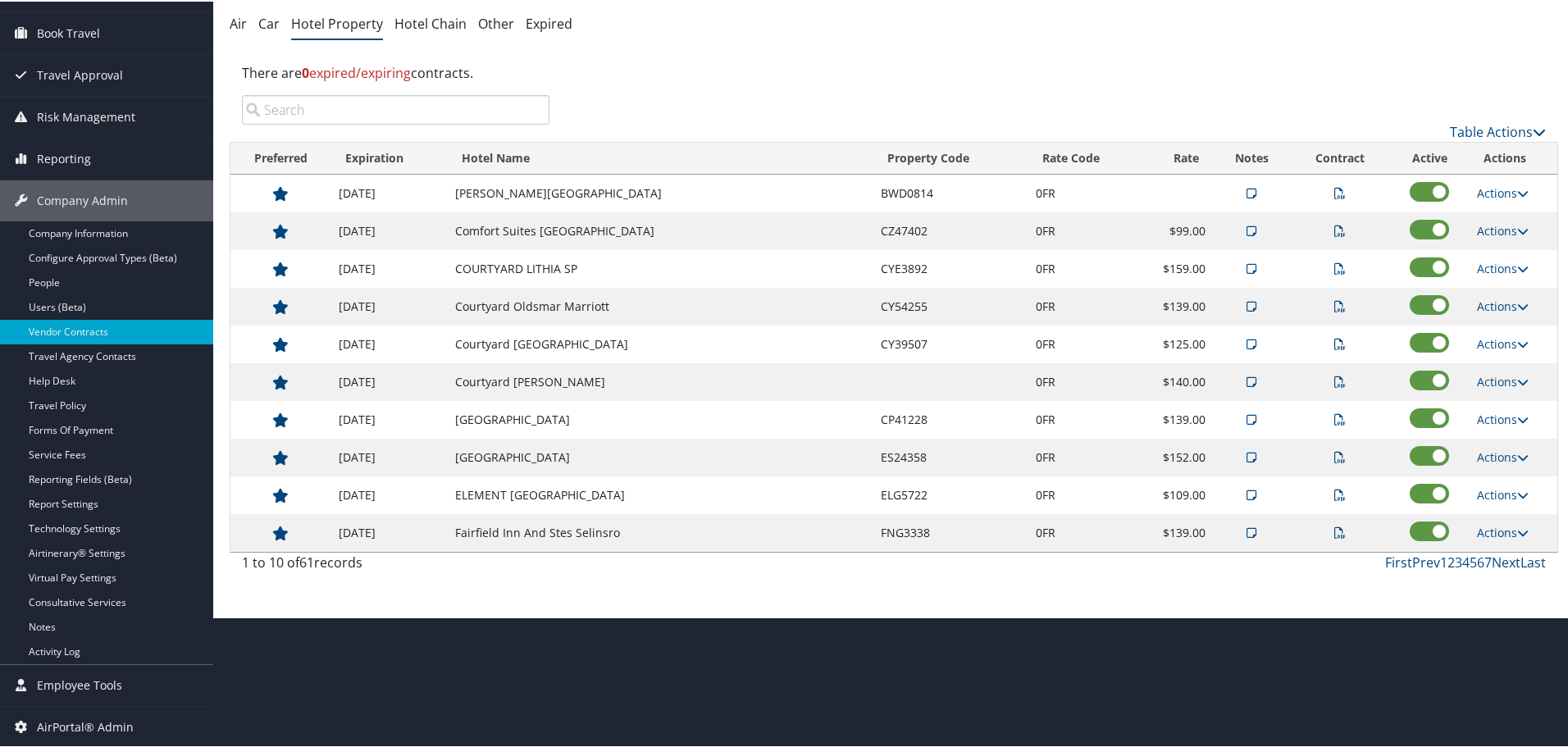
scroll to position [130, 0]
click at [1488, 489] on link "Actions" at bounding box center [1503, 493] width 52 height 16
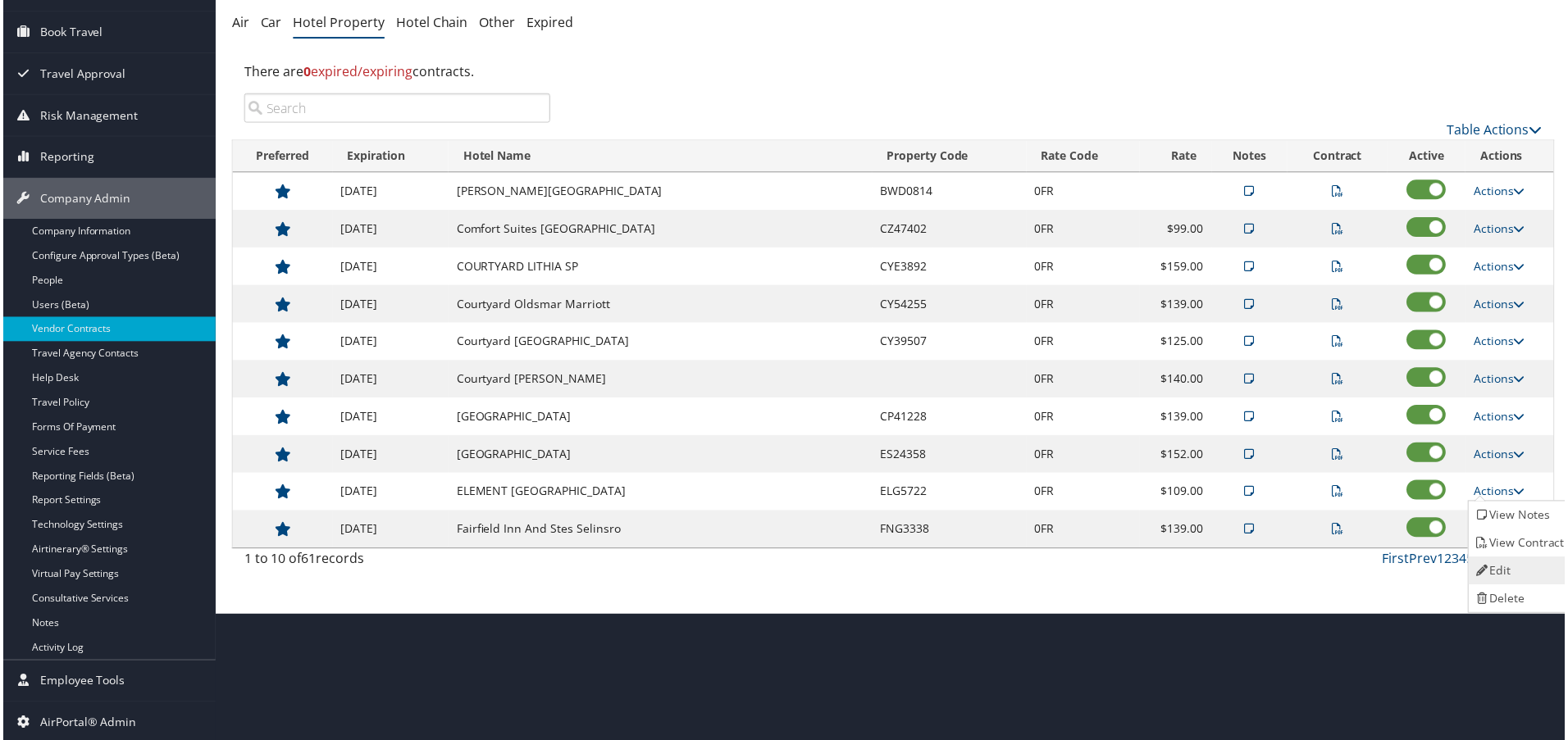
click at [1508, 564] on link "Edit" at bounding box center [1523, 572] width 103 height 28
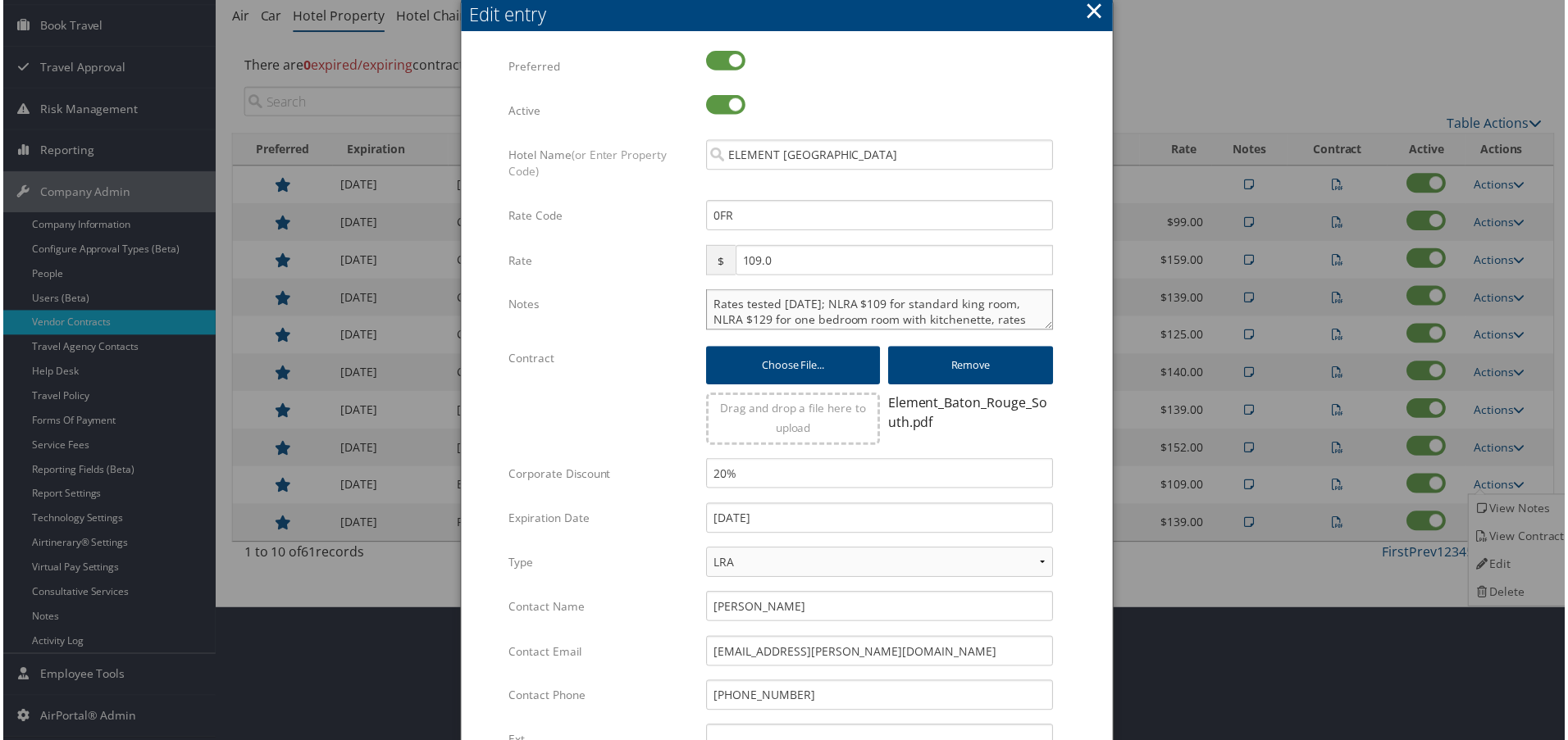
click at [706, 305] on textarea "Rates tested 2/25/25; NLRA $109 for standard king room, NLRA $129 for one bedro…" at bounding box center [879, 309] width 348 height 41
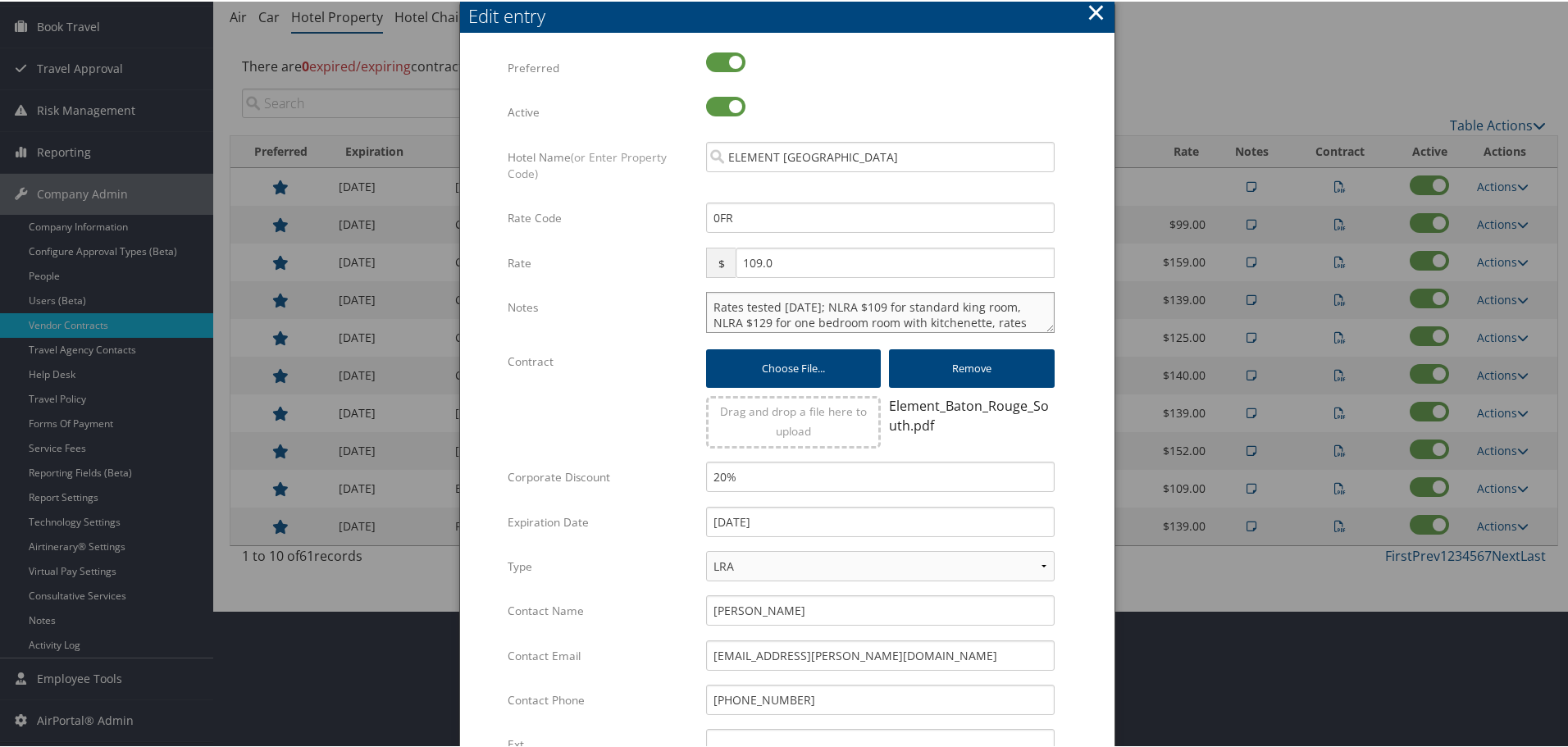
paste textarea "Rates tested in TP+ Oct 2025;"
type textarea "Rates tested in TP+ Oct 2025; Rates tested 2/25/25; NLRA $109 for standard king…"
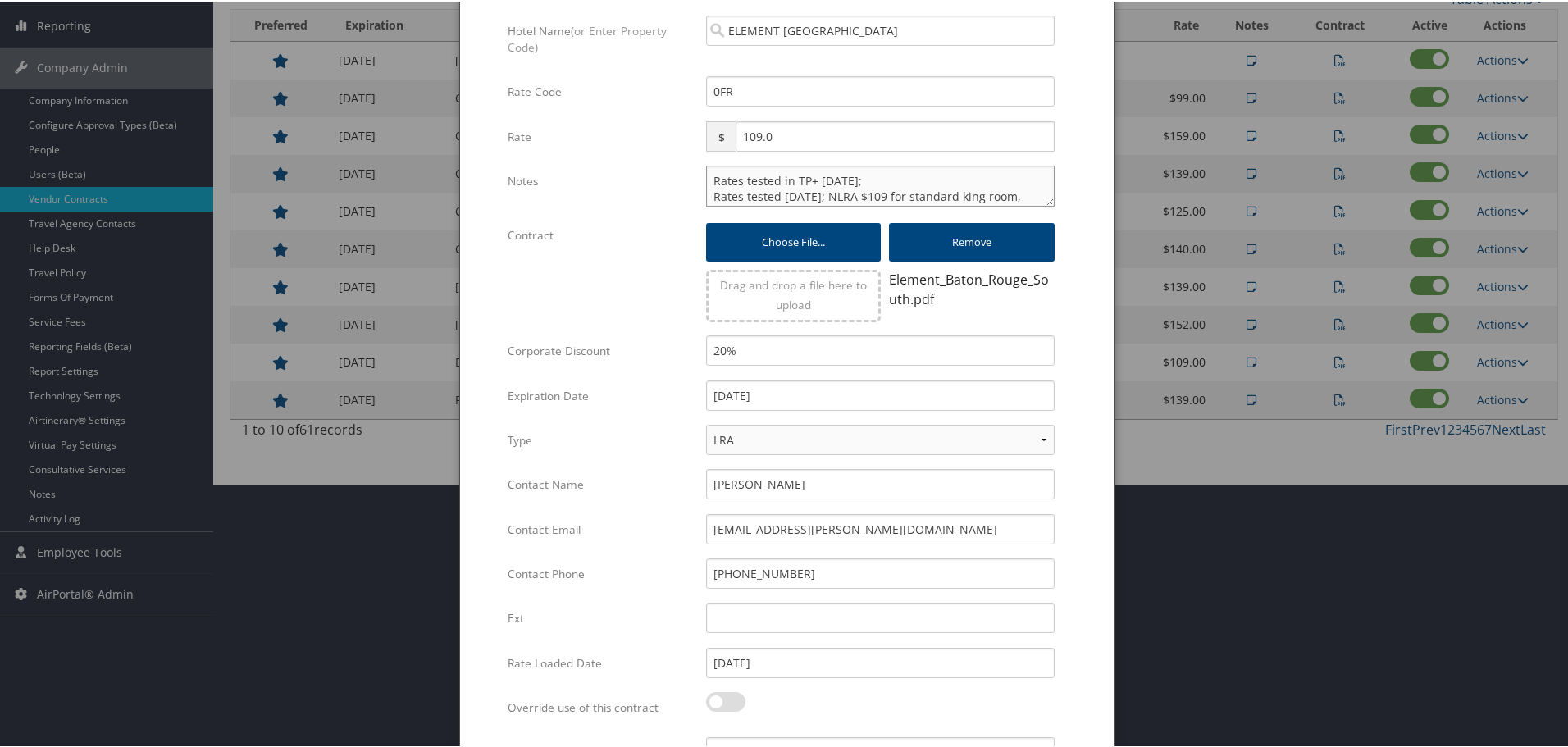
scroll to position [396, 0]
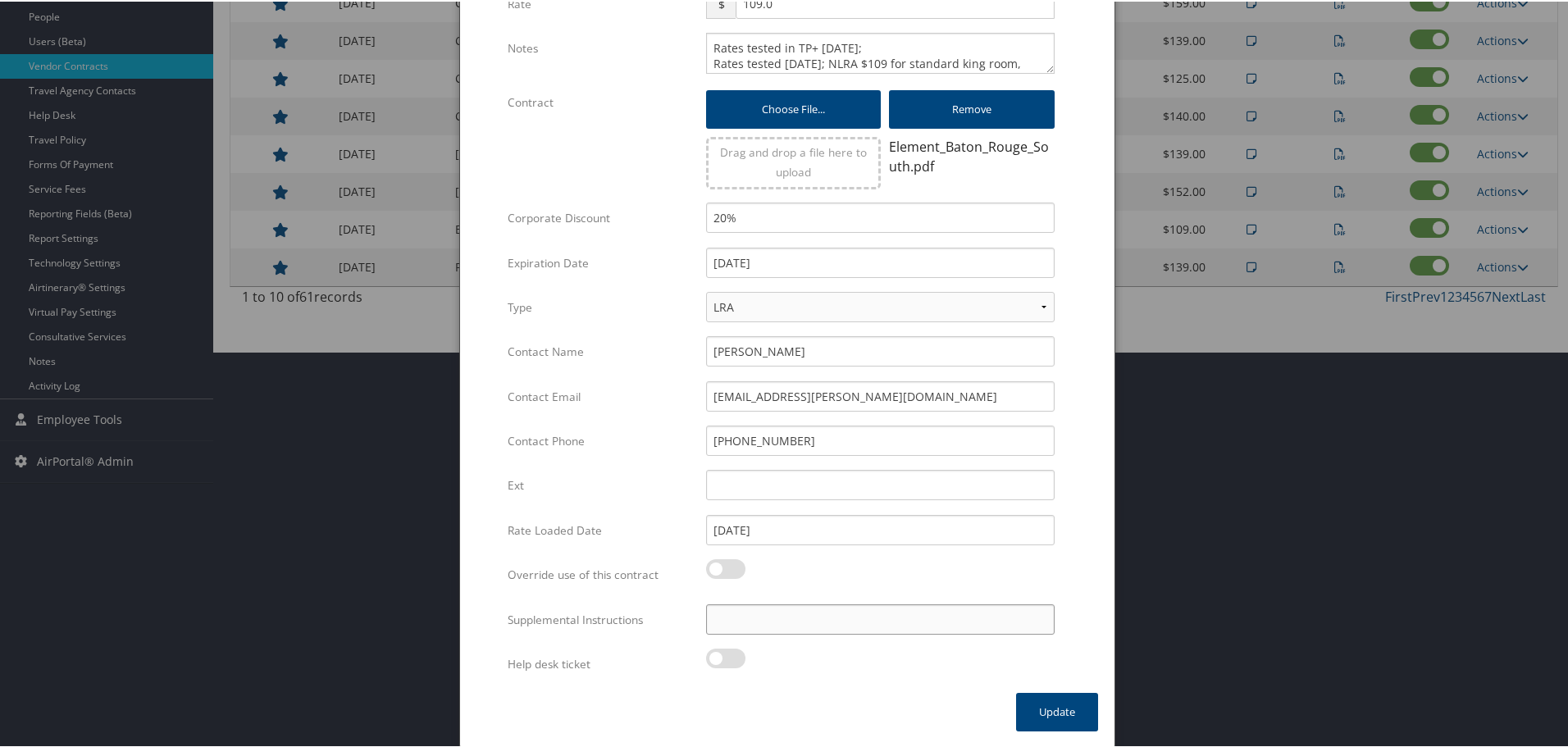
click at [802, 621] on input "Supplemental Instructions" at bounding box center [879, 617] width 348 height 31
paste input "SAB Prop ID -"
paste input "392326"
type input "SAB Prop ID - 392326"
click at [1049, 714] on button "Update" at bounding box center [1057, 709] width 82 height 39
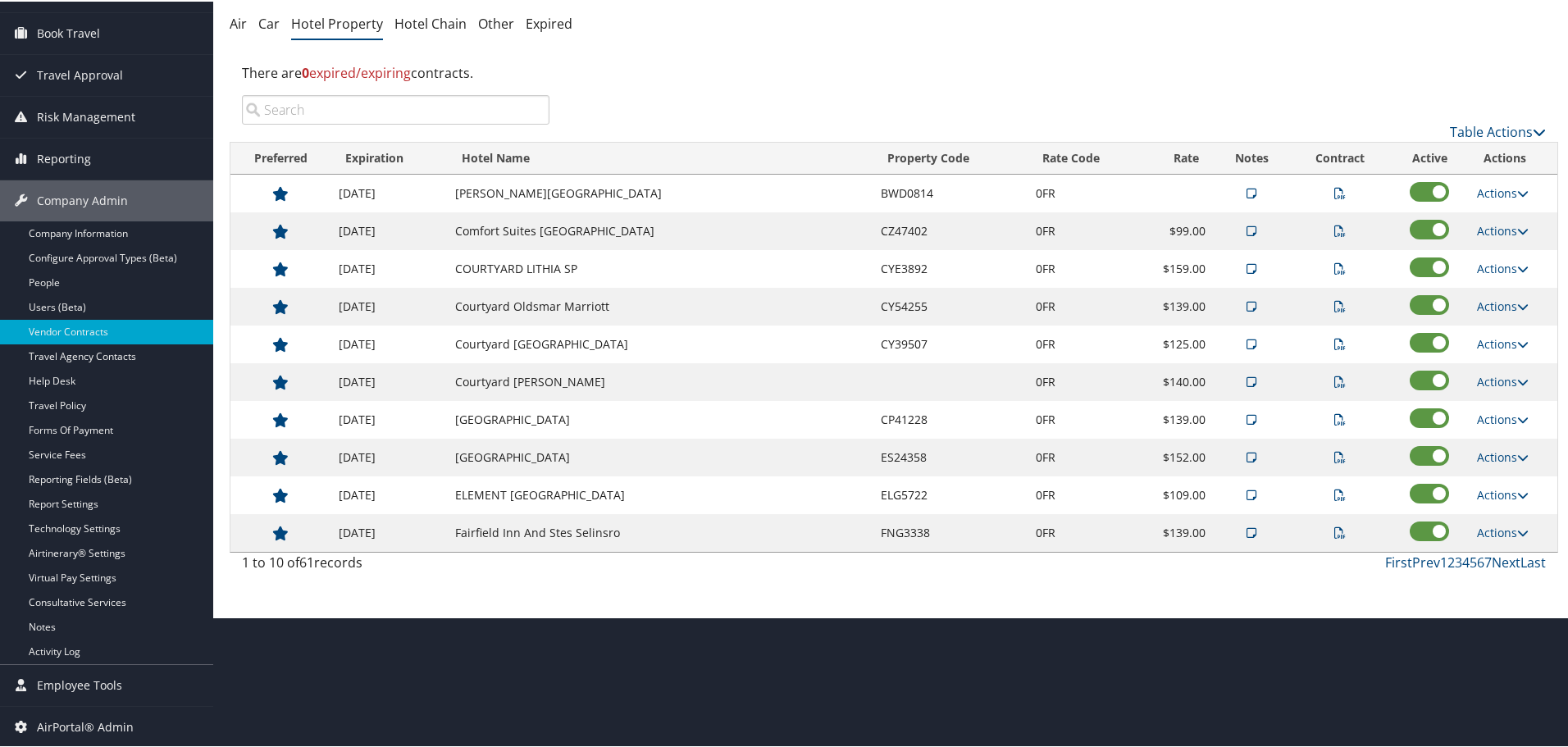
scroll to position [130, 0]
click at [1503, 560] on link "Next" at bounding box center [1505, 560] width 29 height 18
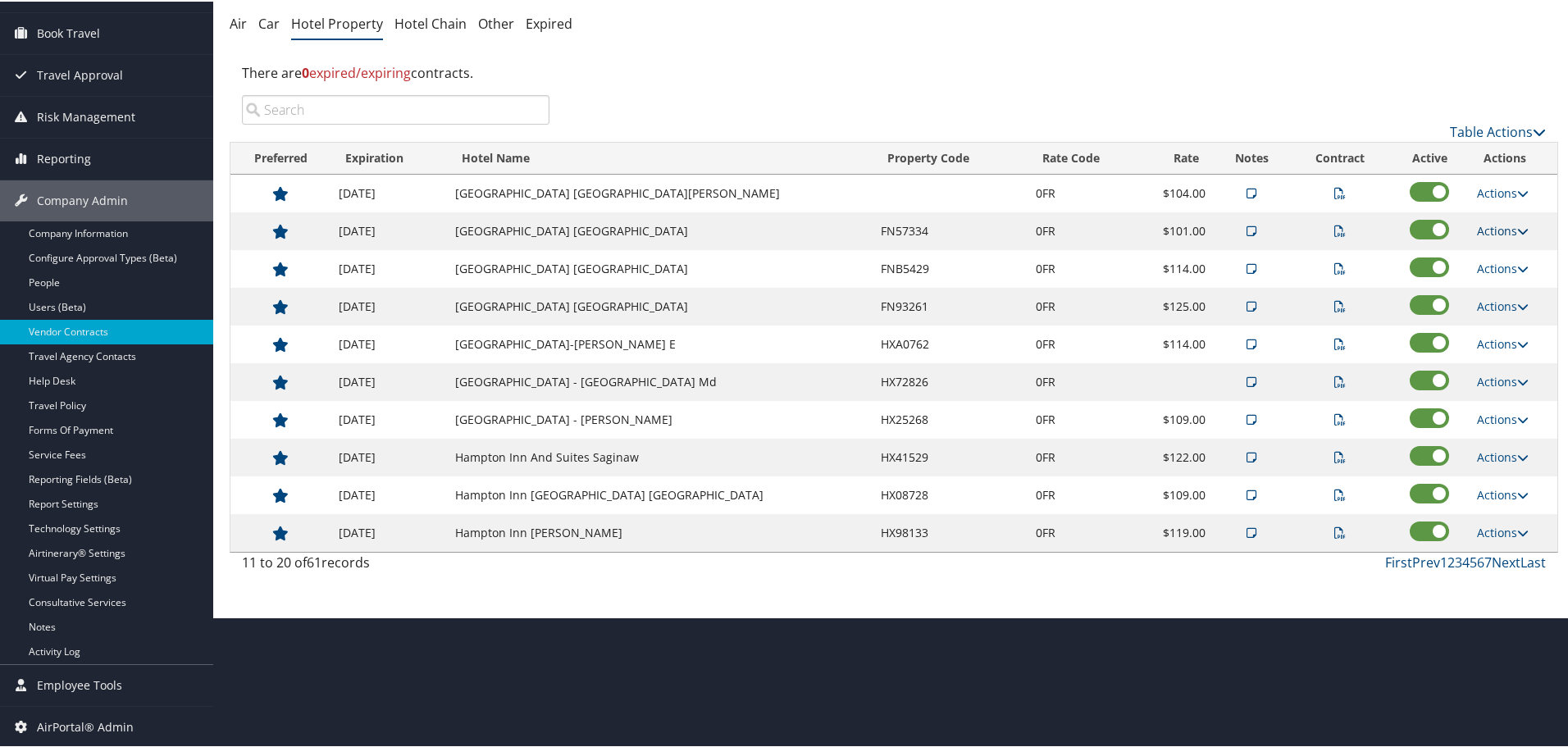
click at [1498, 230] on link "Actions" at bounding box center [1503, 229] width 52 height 16
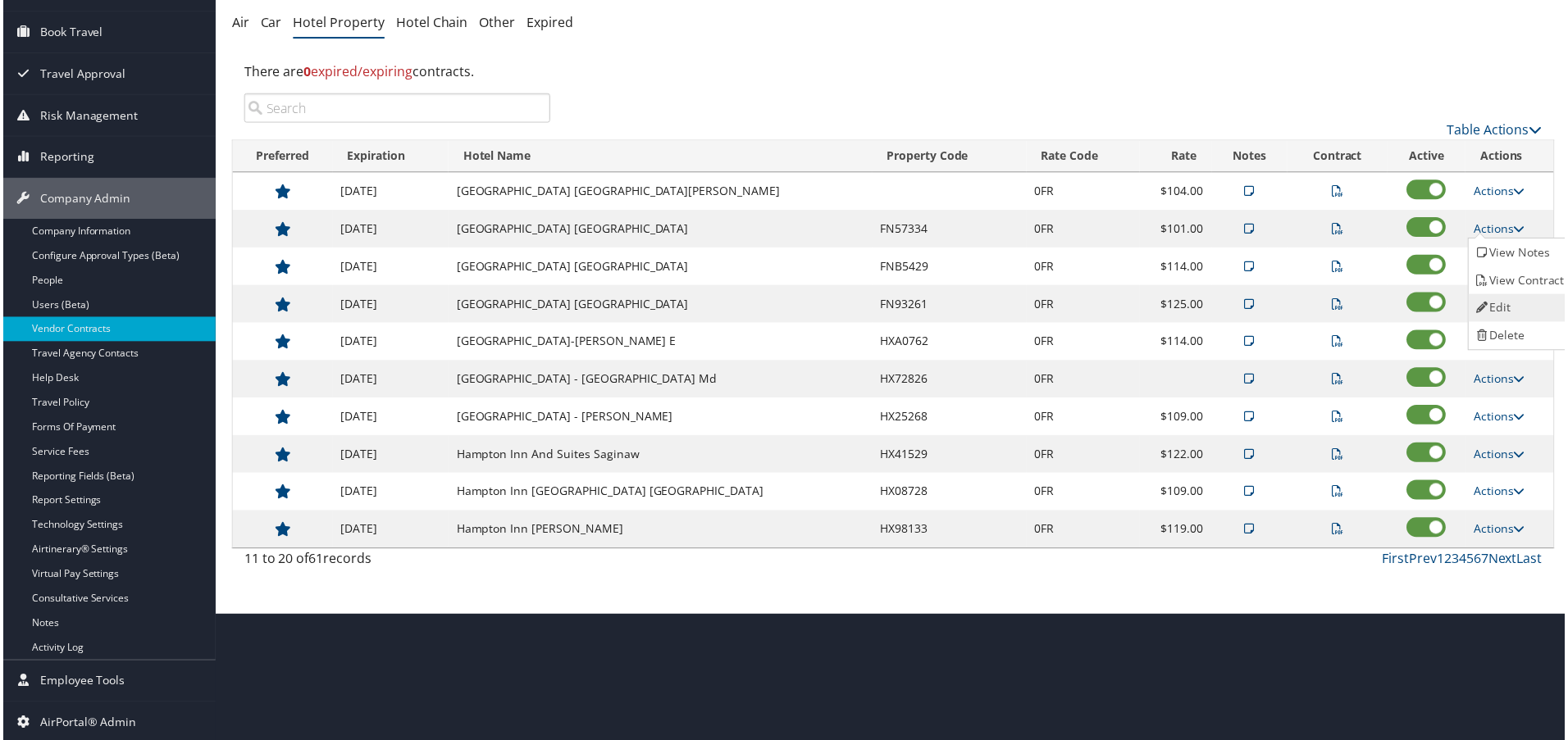
click at [1511, 297] on link "Edit" at bounding box center [1523, 308] width 103 height 28
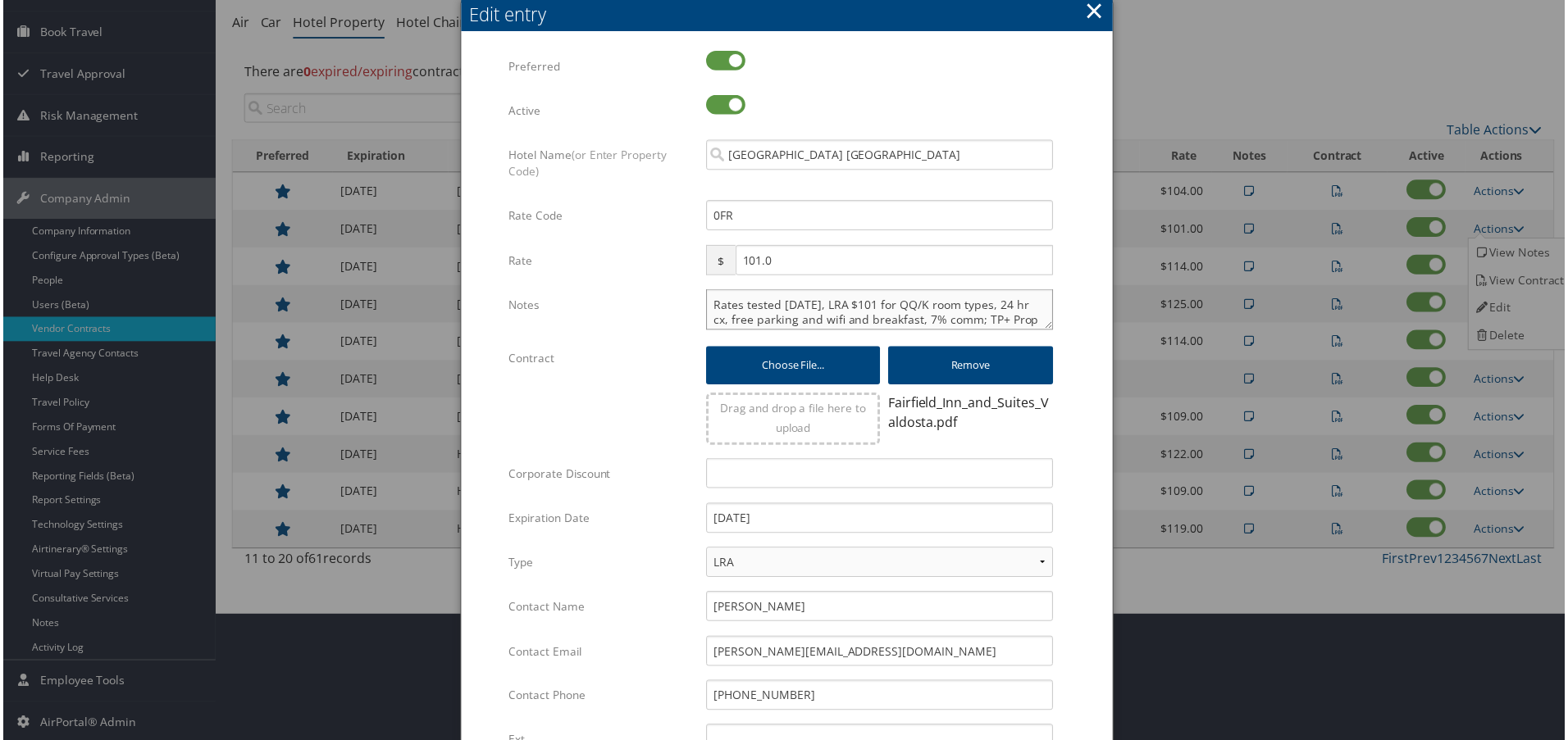
click at [710, 305] on textarea "Rates tested 1/30/25, LRA $101 for QQ/K room types, 24 hr cx, free parking and …" at bounding box center [879, 309] width 348 height 41
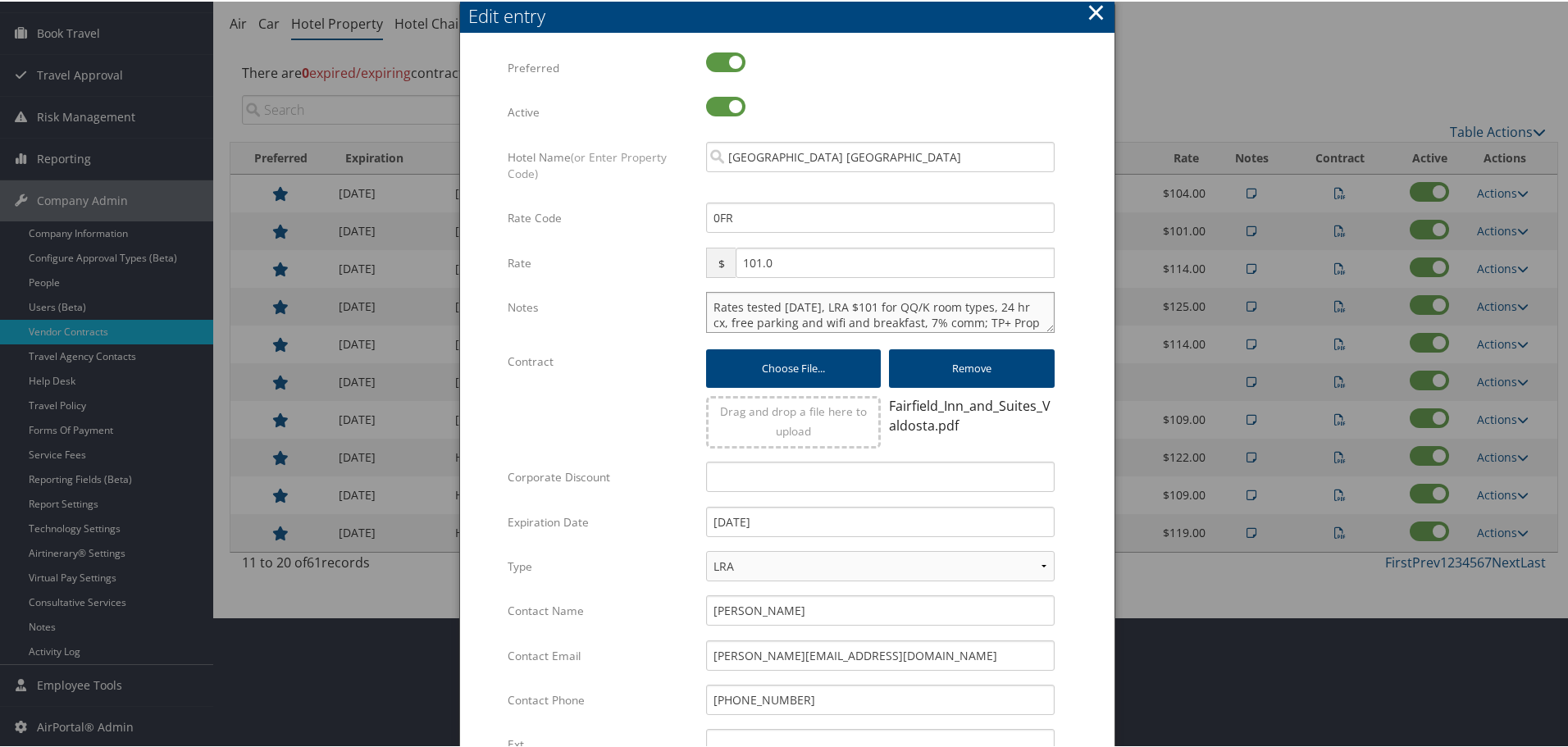
paste textarea "Rates tested in TP+ Oct 2025;"
type textarea "Rates tested in TP+ Oct 2025; Rates tested 1/30/25, LRA $101 for QQ/K room type…"
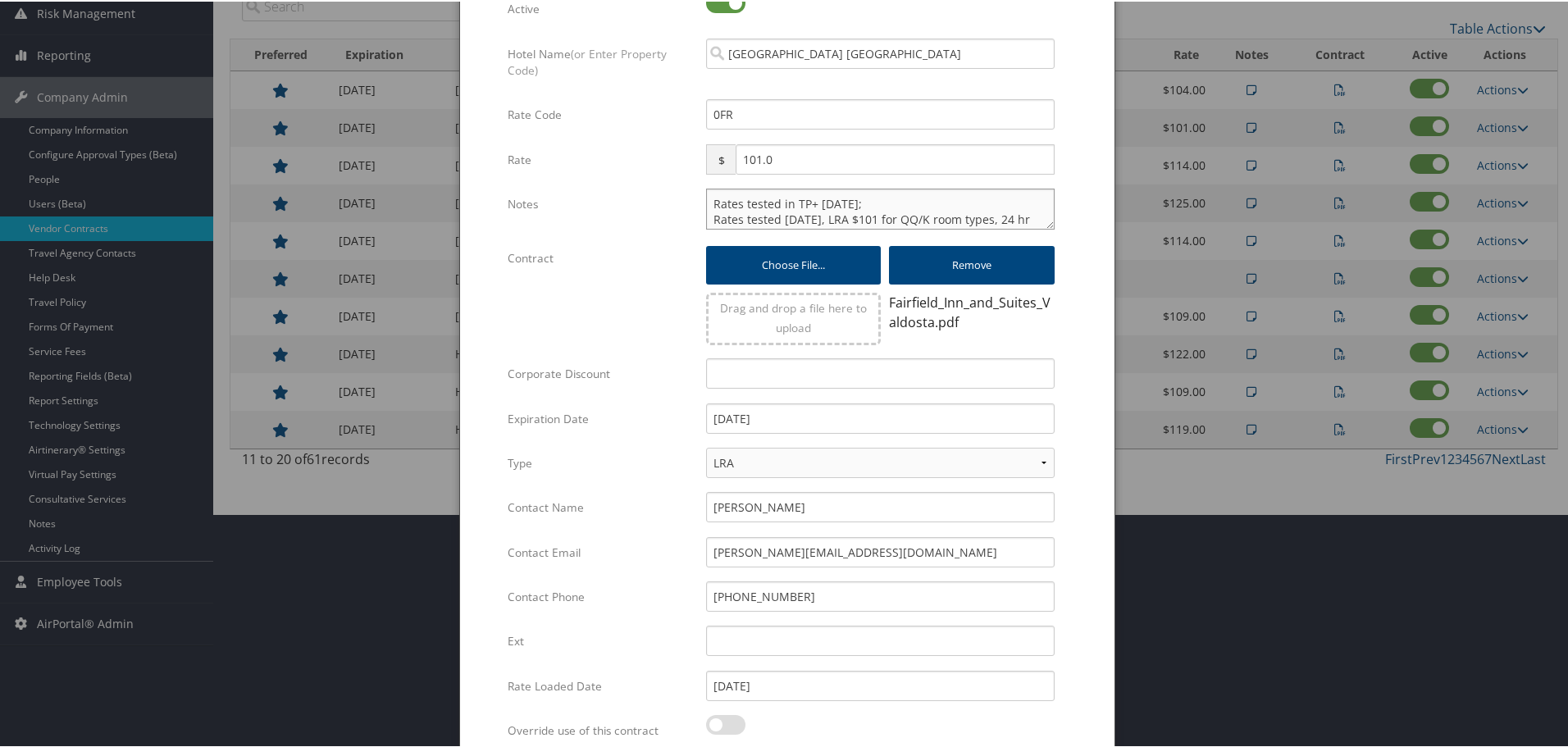
scroll to position [389, 0]
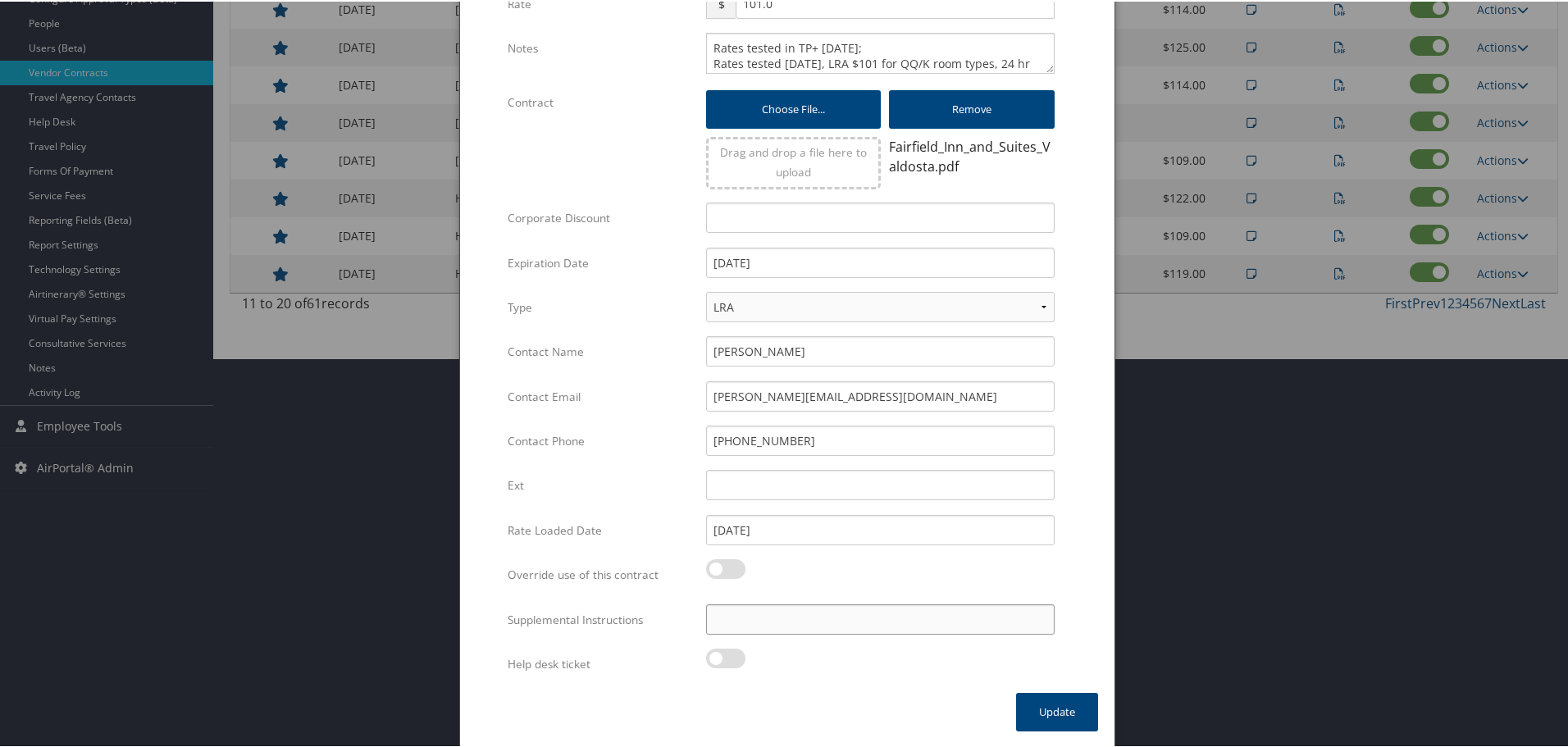
click at [727, 611] on input "Supplemental Instructions" at bounding box center [879, 617] width 348 height 31
paste input "SAB Prop ID -"
paste input "071733"
type input "SAB Prop ID - 071733"
click at [1054, 703] on button "Update" at bounding box center [1057, 709] width 82 height 39
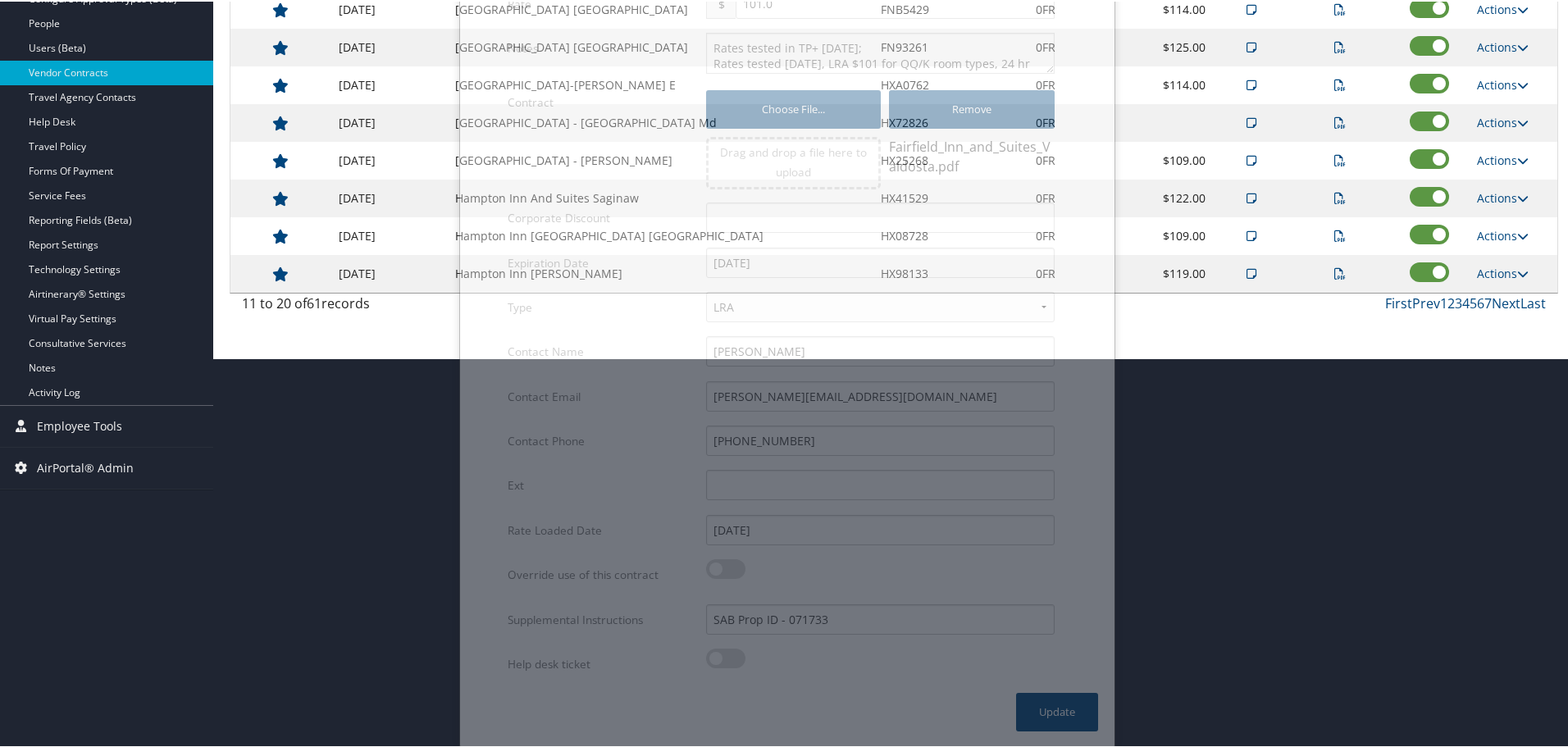
scroll to position [130, 0]
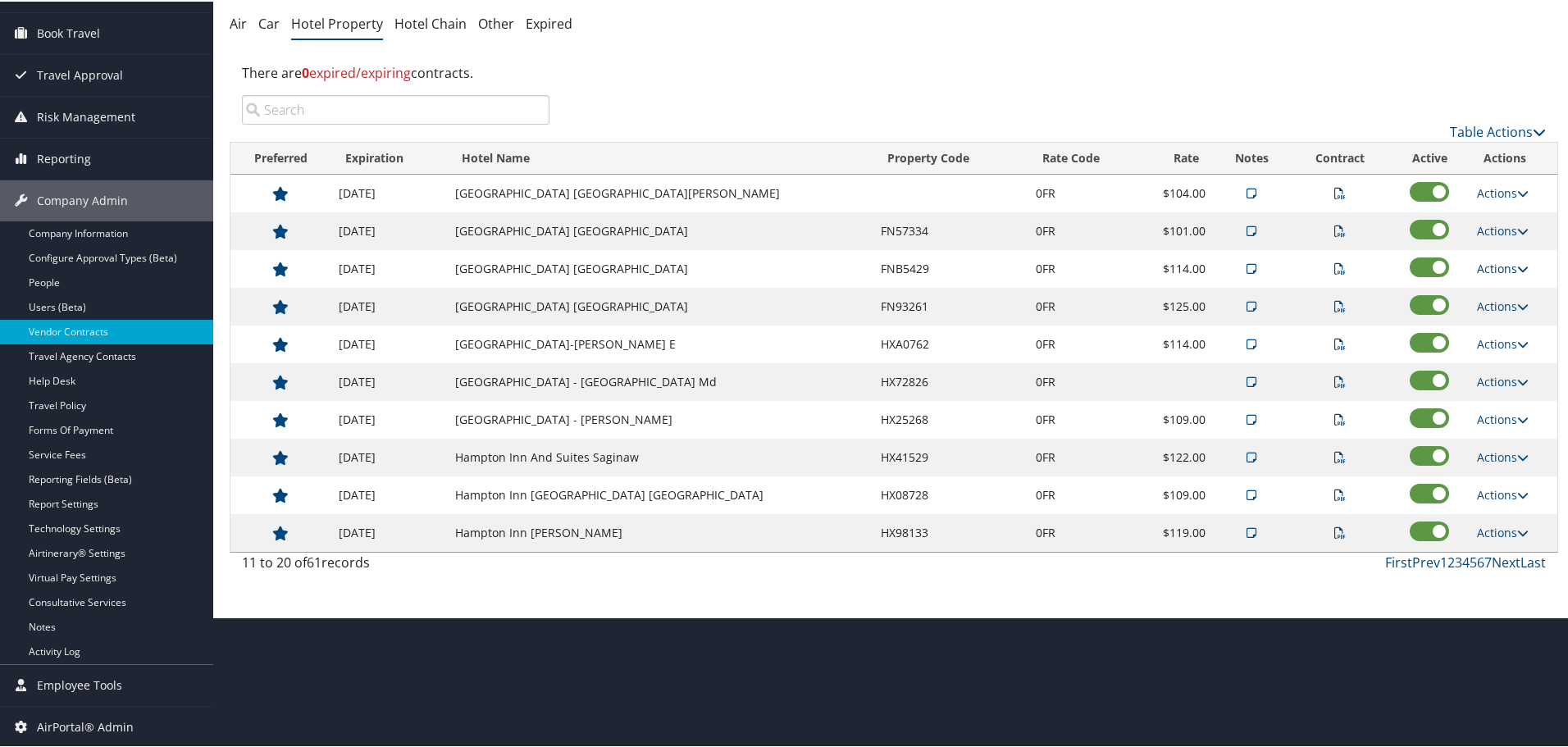
click at [1499, 266] on link "Actions" at bounding box center [1503, 267] width 52 height 16
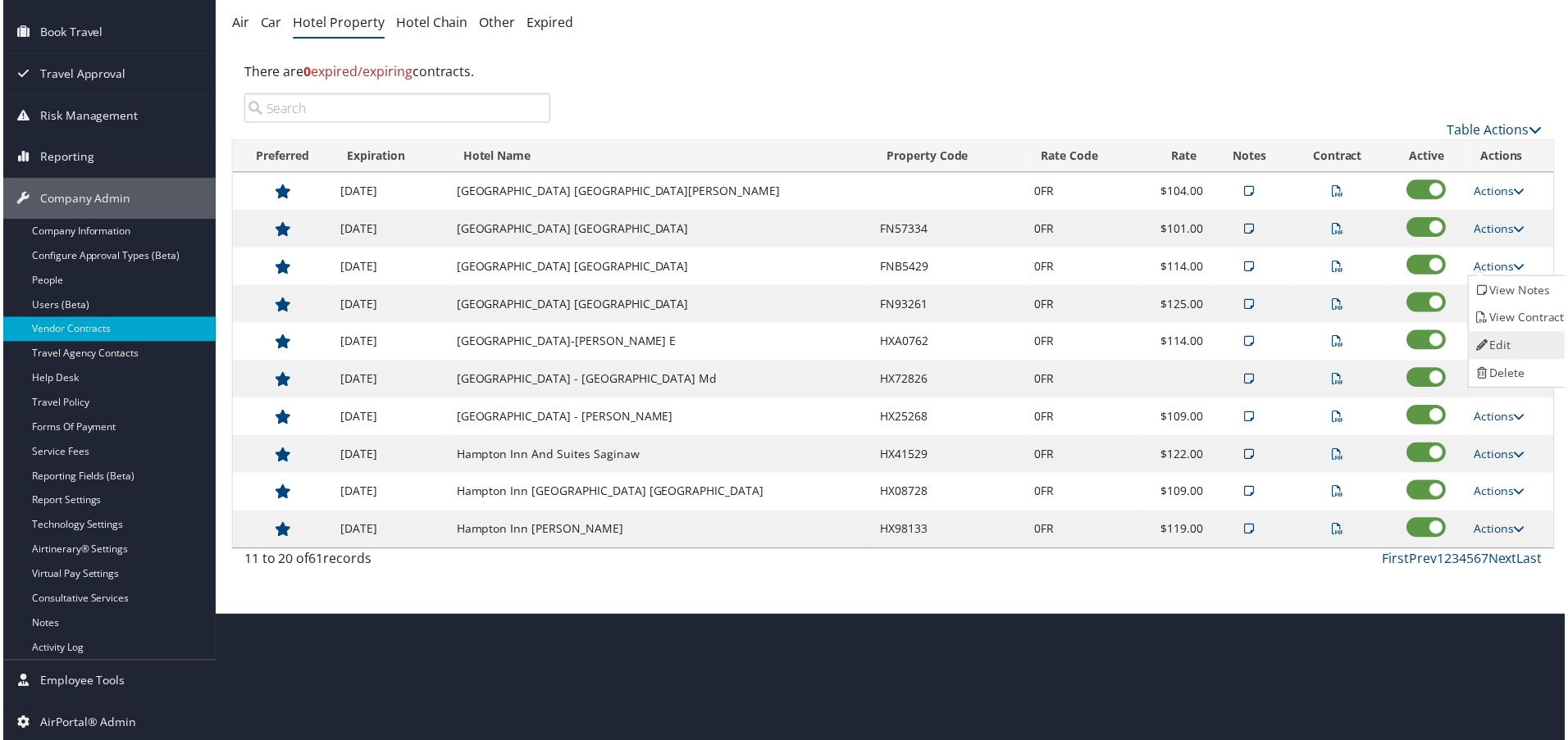
click at [1519, 332] on link "Edit" at bounding box center [1523, 346] width 103 height 28
select select "NLRA"
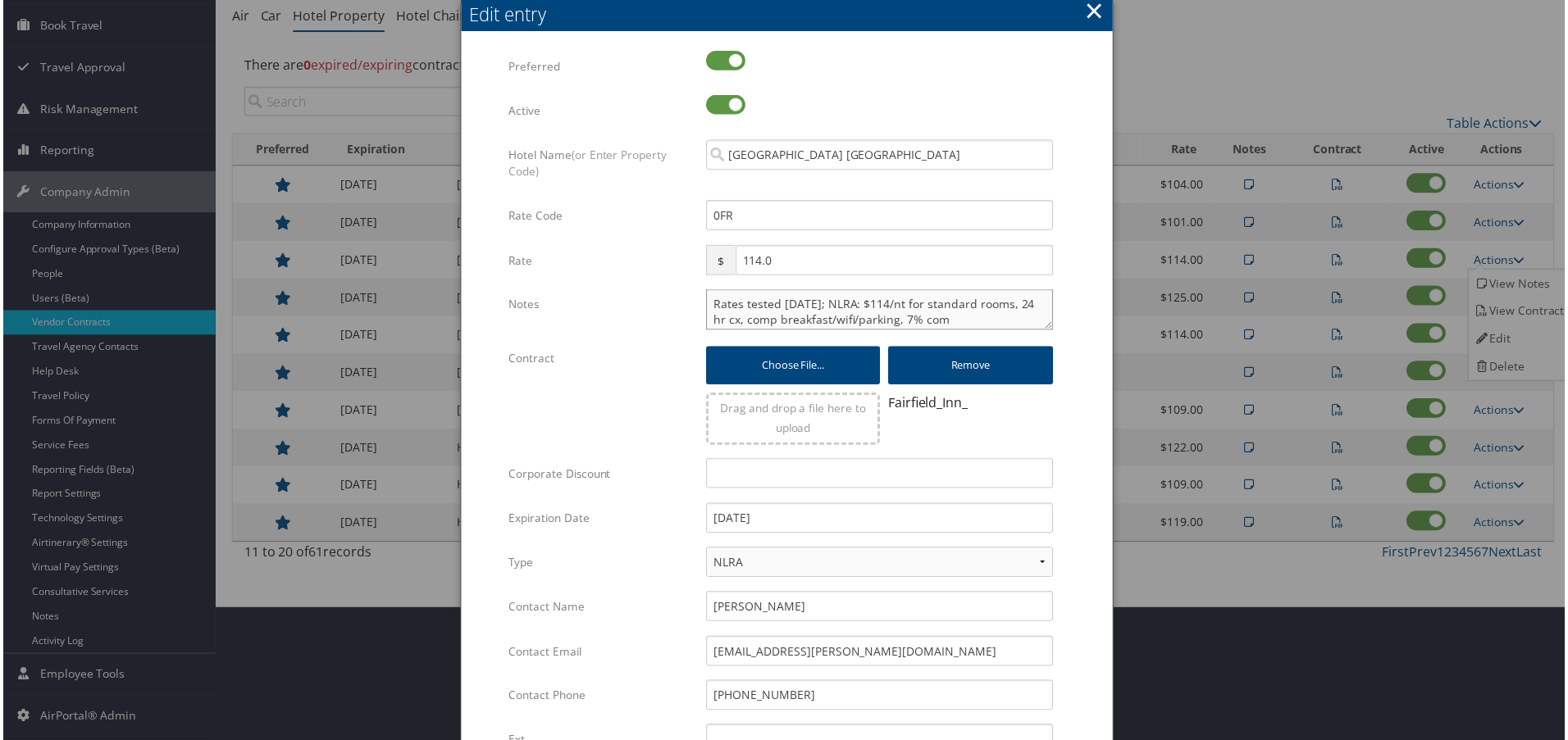
click at [709, 305] on textarea "Rates tested 3/18/25; NLRA: $114/nt for standard rooms, 24 hr cx, comp breakfas…" at bounding box center [879, 309] width 348 height 41
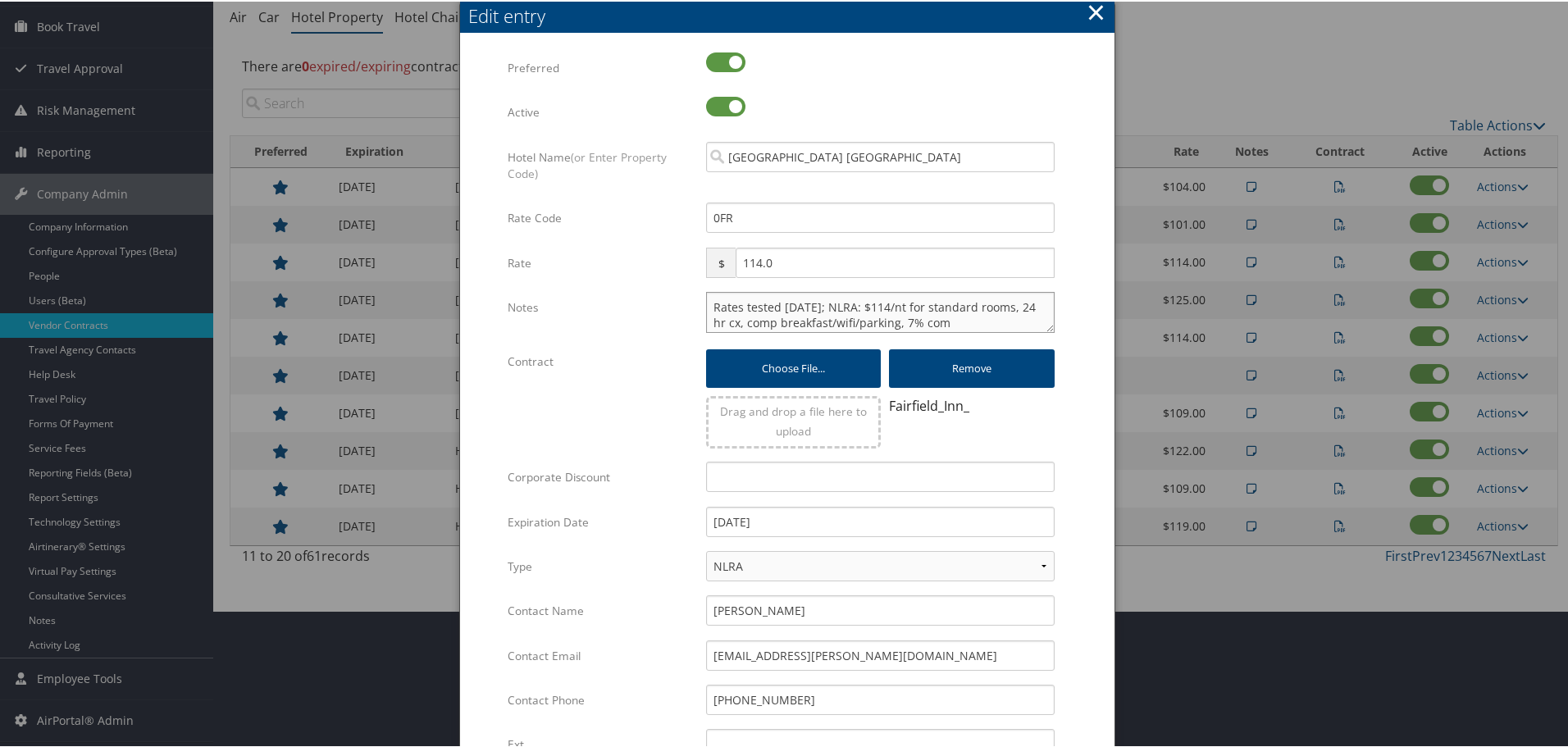
paste textarea "Rates tested in TP+ Oct 2025;"
type textarea "Rates tested in TP+ Oct 2025; Rates tested 3/18/25; NLRA: $114/nt for standard …"
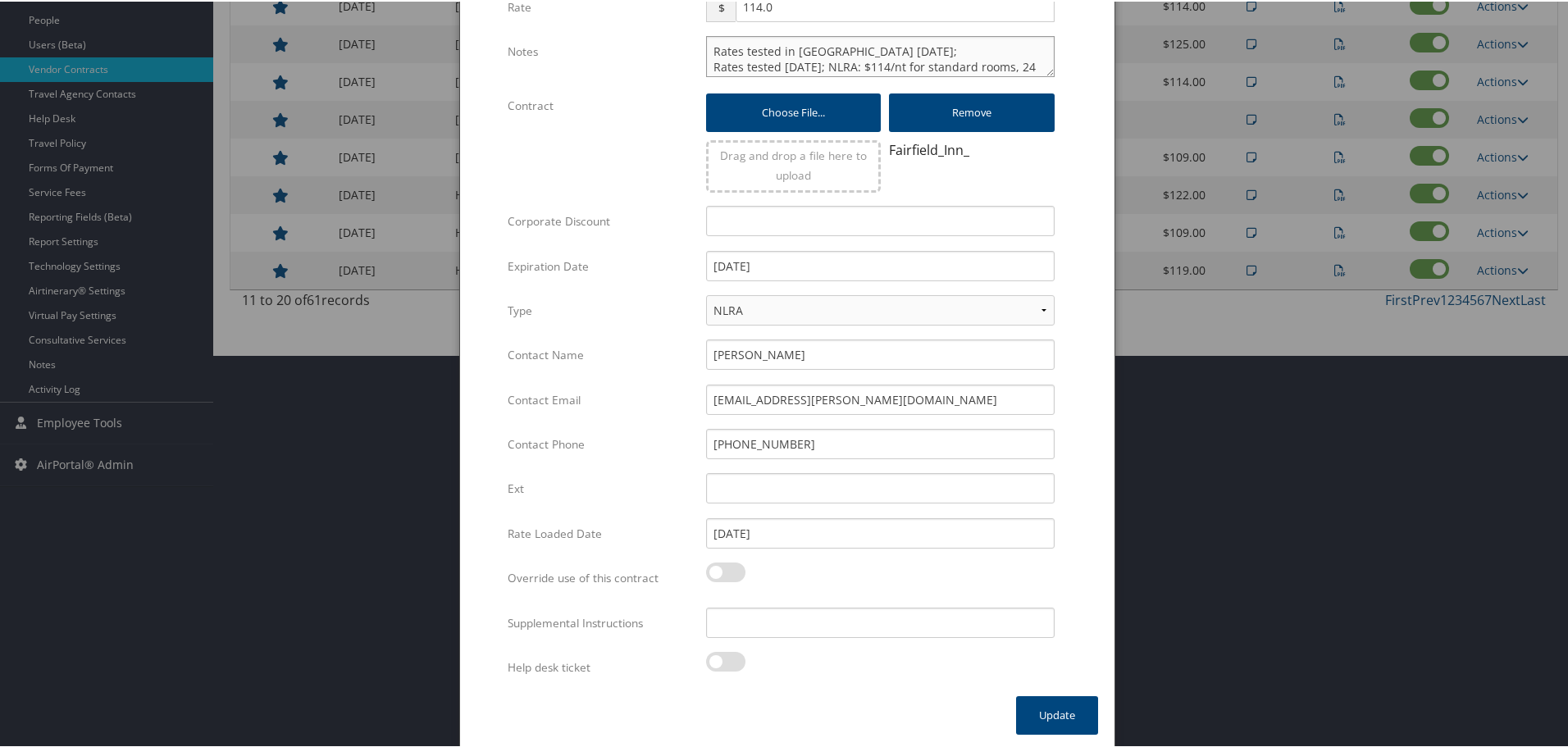
scroll to position [396, 0]
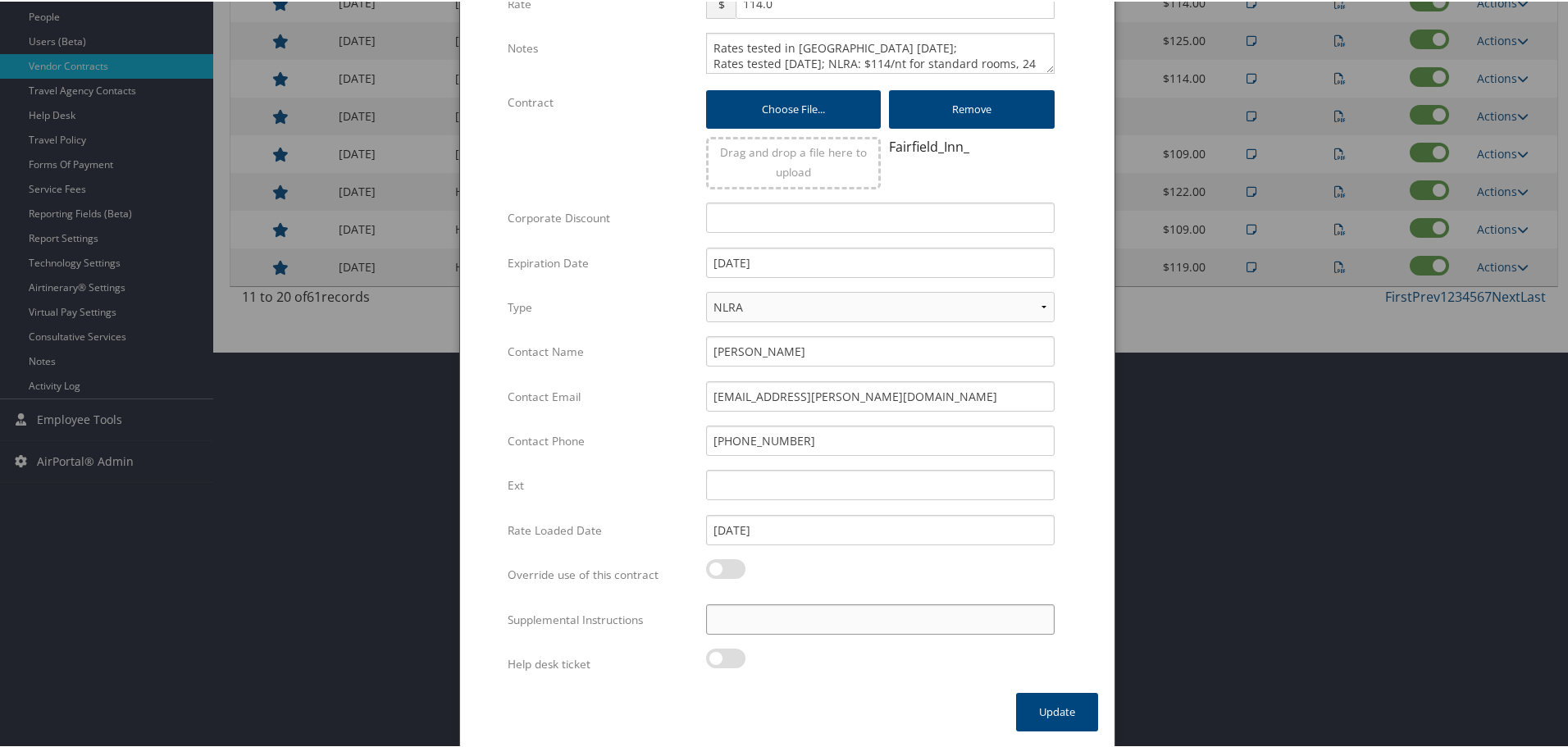
click at [752, 617] on input "Supplemental Instructions" at bounding box center [879, 617] width 348 height 31
paste input "SAB Prop ID -"
paste input "283334"
type input "SAB Prop ID - 283334"
click at [1026, 706] on button "Update" at bounding box center [1057, 709] width 82 height 39
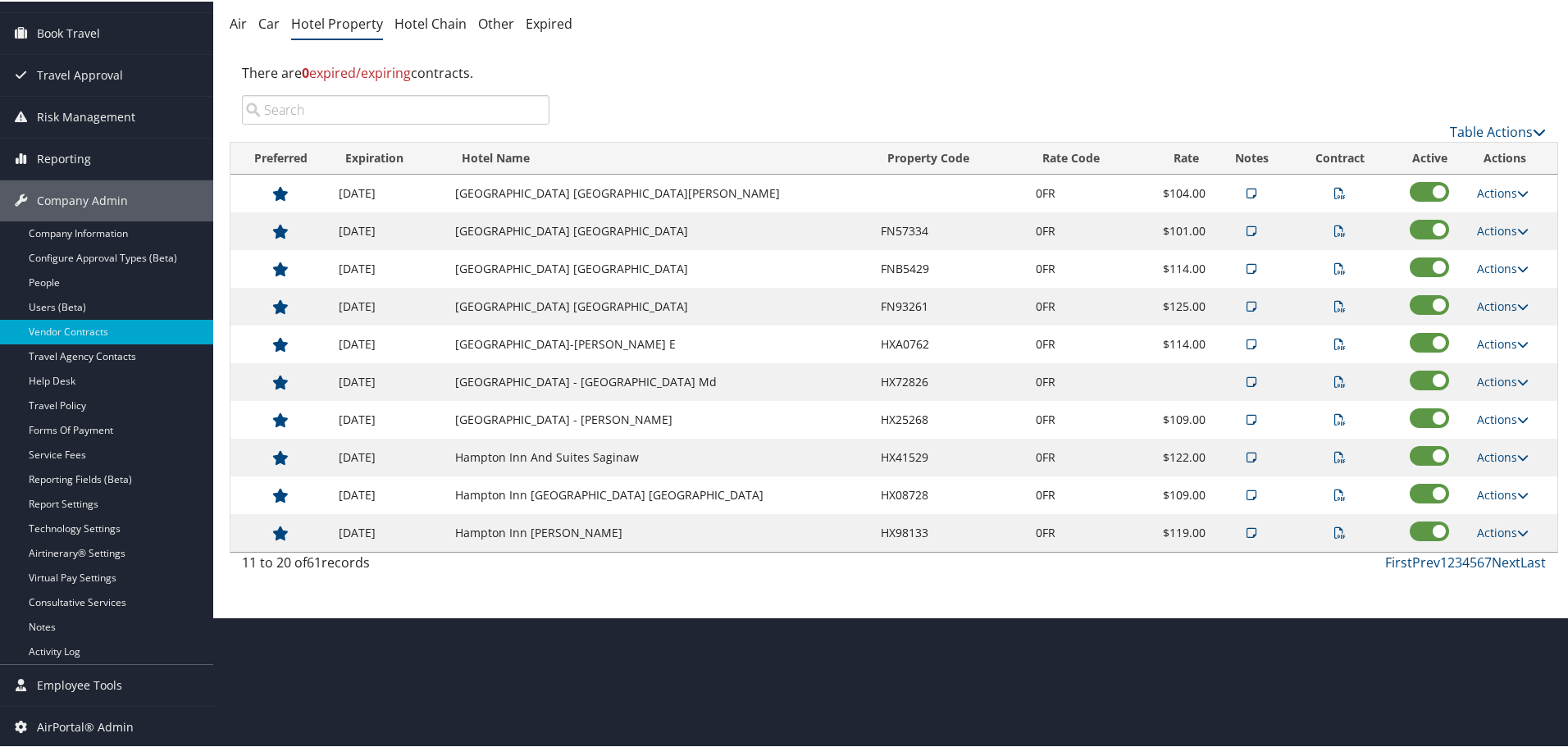
scroll to position [130, 0]
click at [1501, 304] on link "Actions" at bounding box center [1503, 305] width 52 height 16
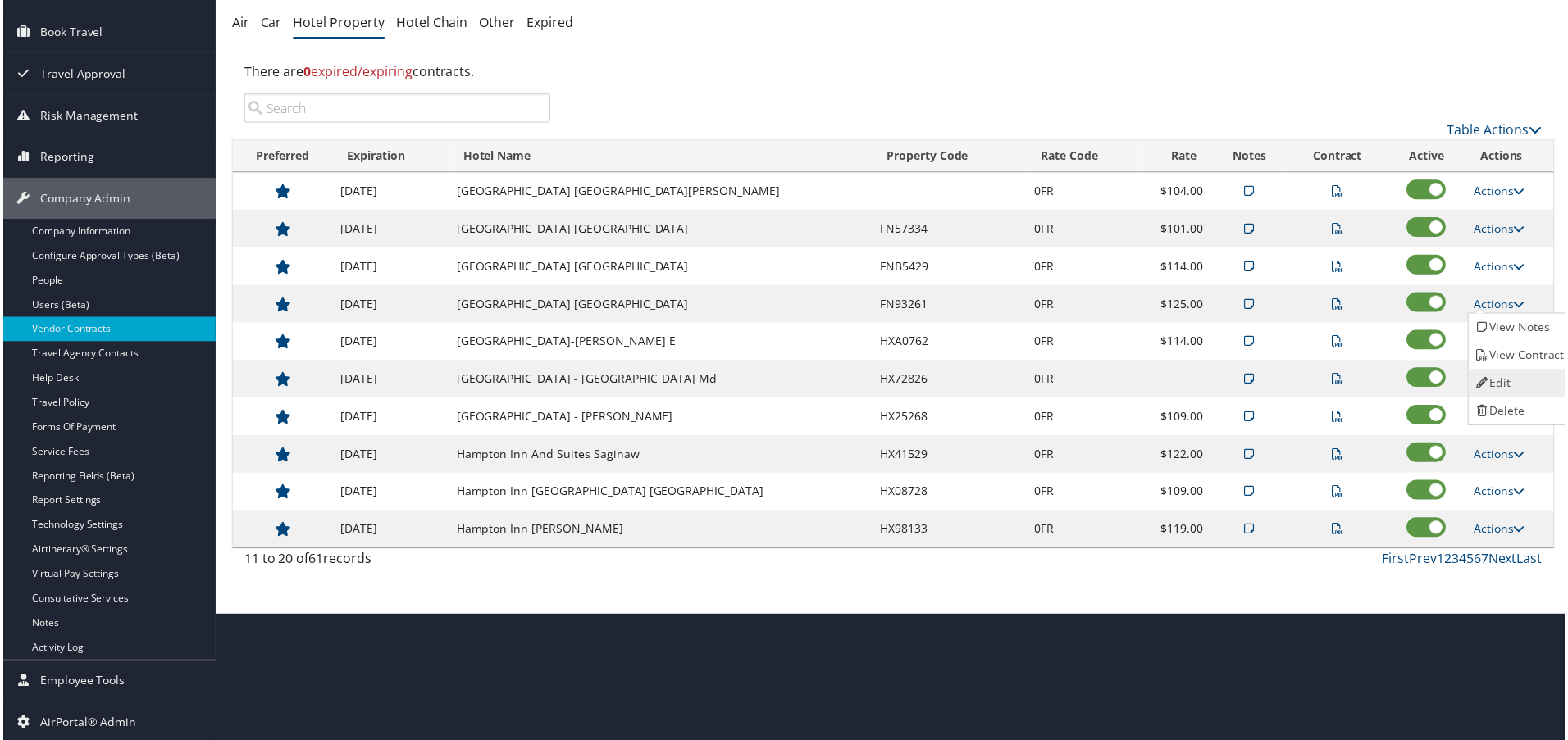
click at [1511, 370] on link "Edit" at bounding box center [1523, 384] width 103 height 28
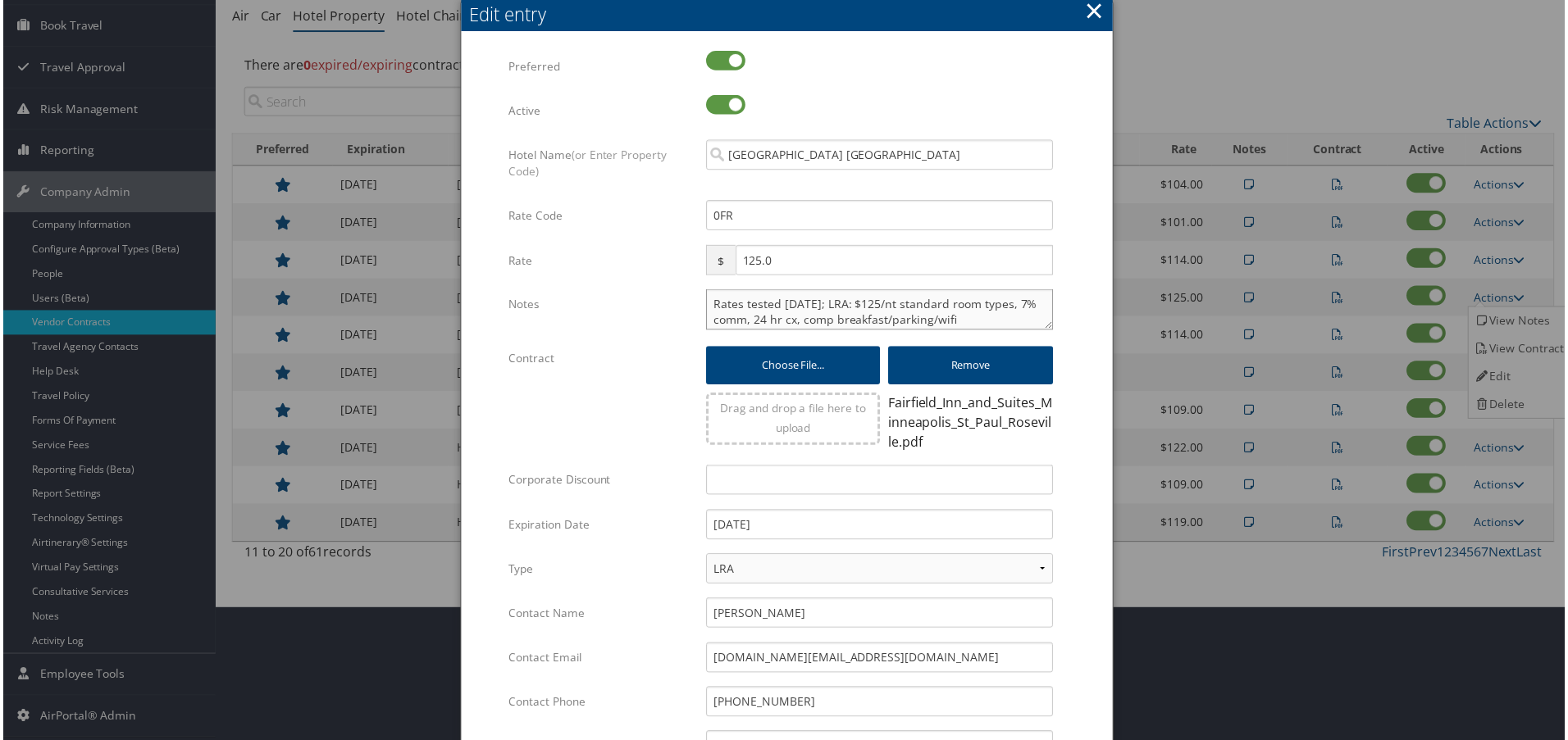
click at [711, 305] on textarea "Rates tested 7/7/25; LRA: $125/nt standard room types, 7% comm, 24 hr cx, comp …" at bounding box center [879, 309] width 348 height 41
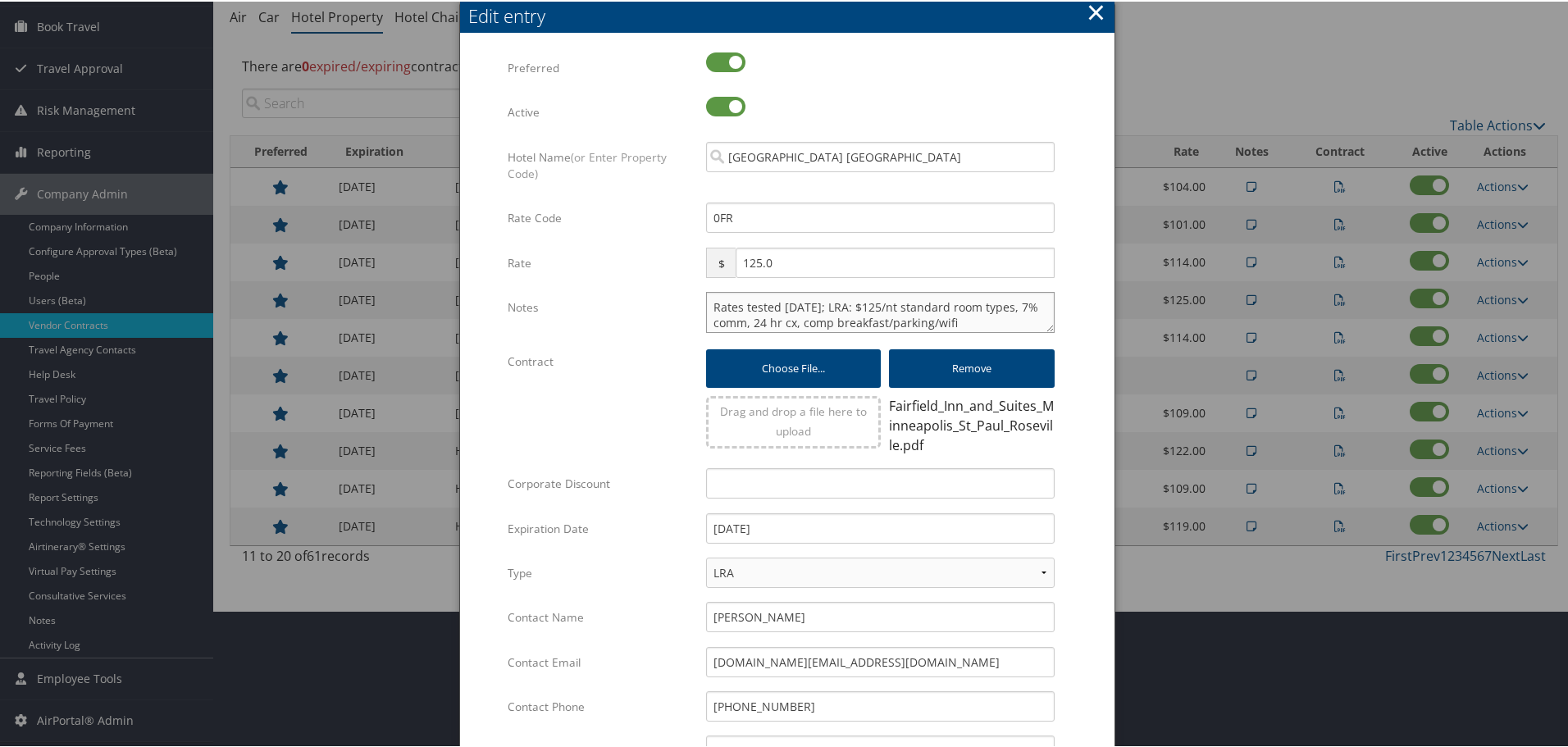
paste textarea "Rates tested in TP+ Oct 2025;"
type textarea "Rates tested in TP+ Oct 2025; Rates tested 7/7/25; LRA: $125/nt standard room t…"
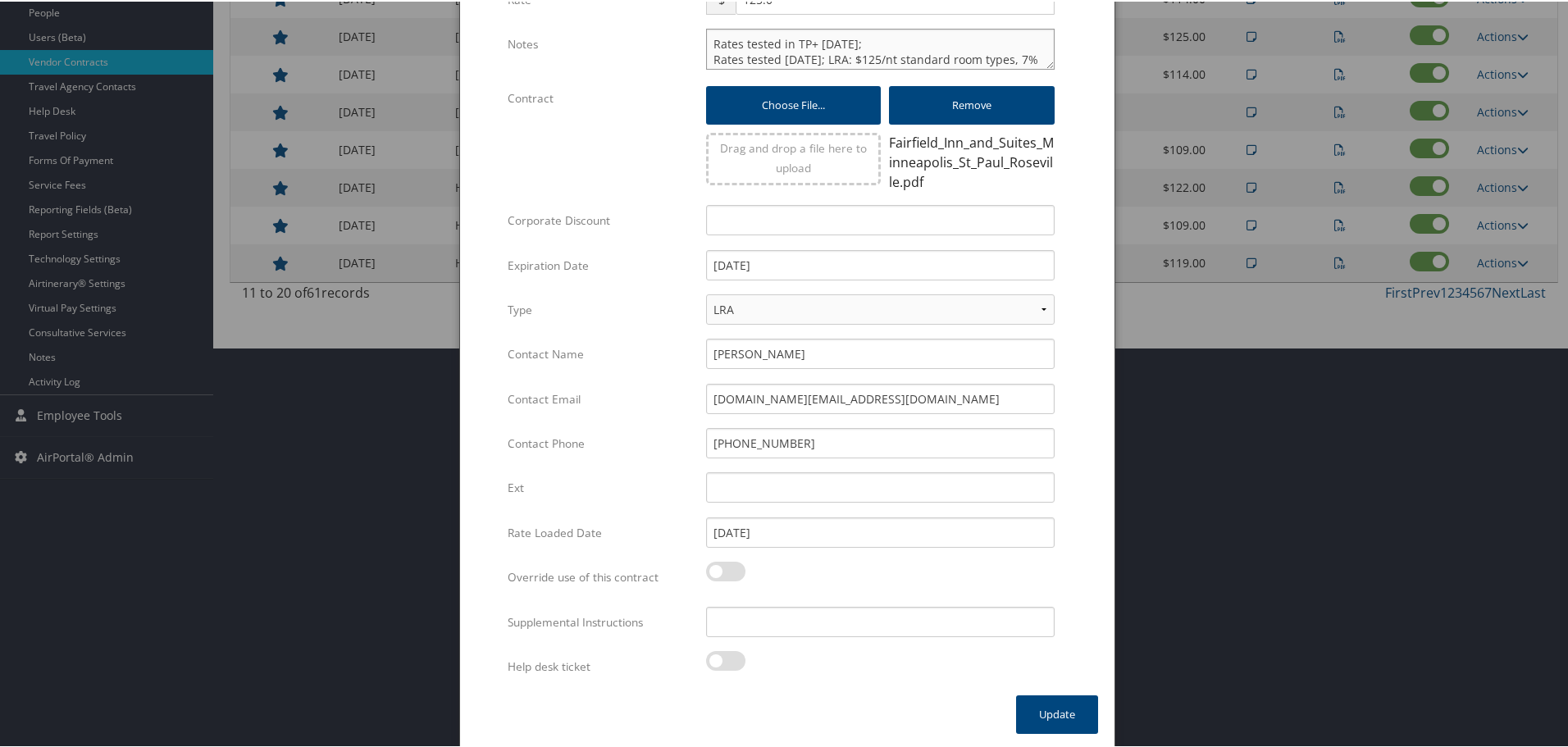
scroll to position [403, 0]
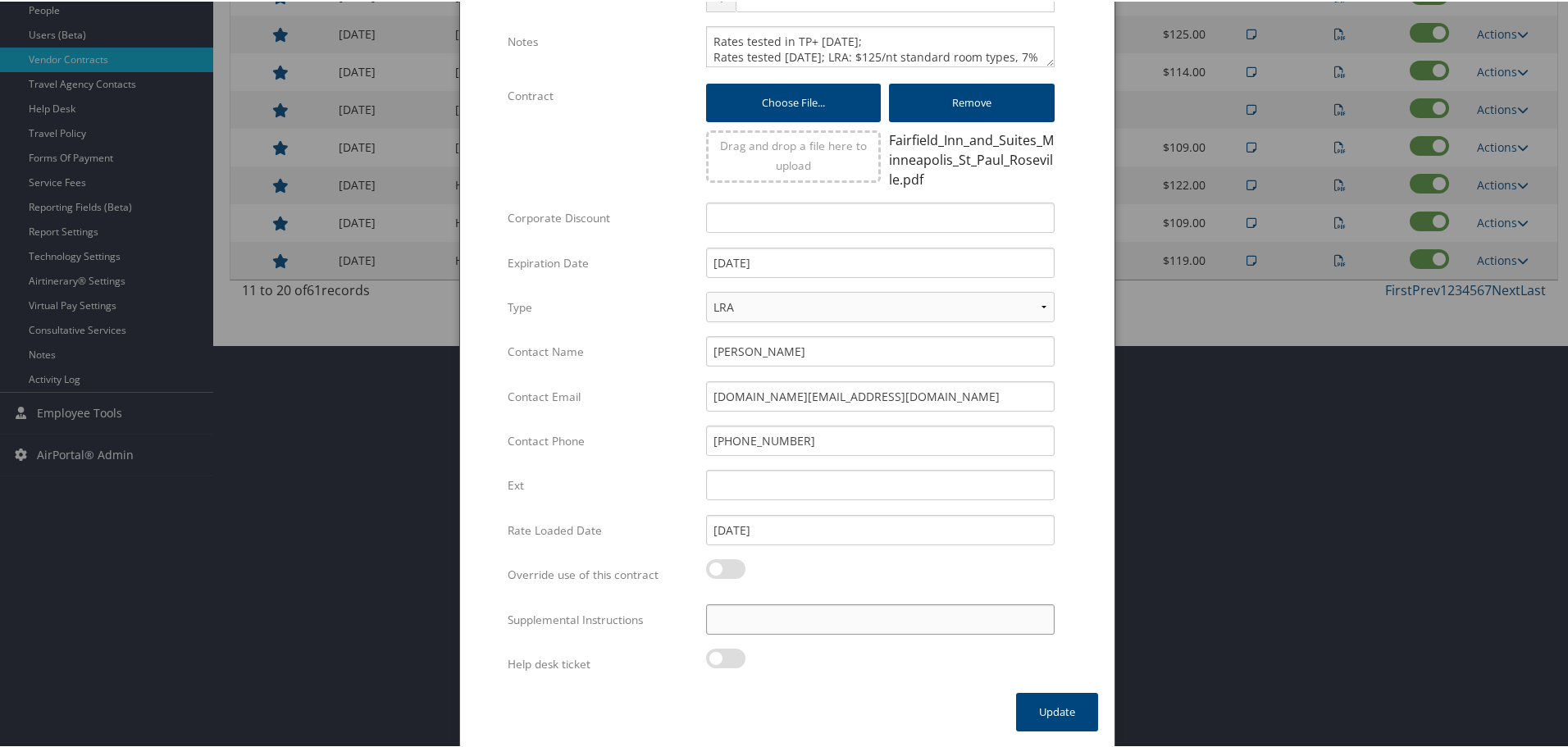
click at [753, 625] on input "Supplemental Instructions" at bounding box center [879, 617] width 348 height 31
paste input "SAB Prop ID -"
paste input "042667"
type input "SAB Prop ID - 042667"
click at [1026, 719] on button "Update" at bounding box center [1057, 709] width 82 height 39
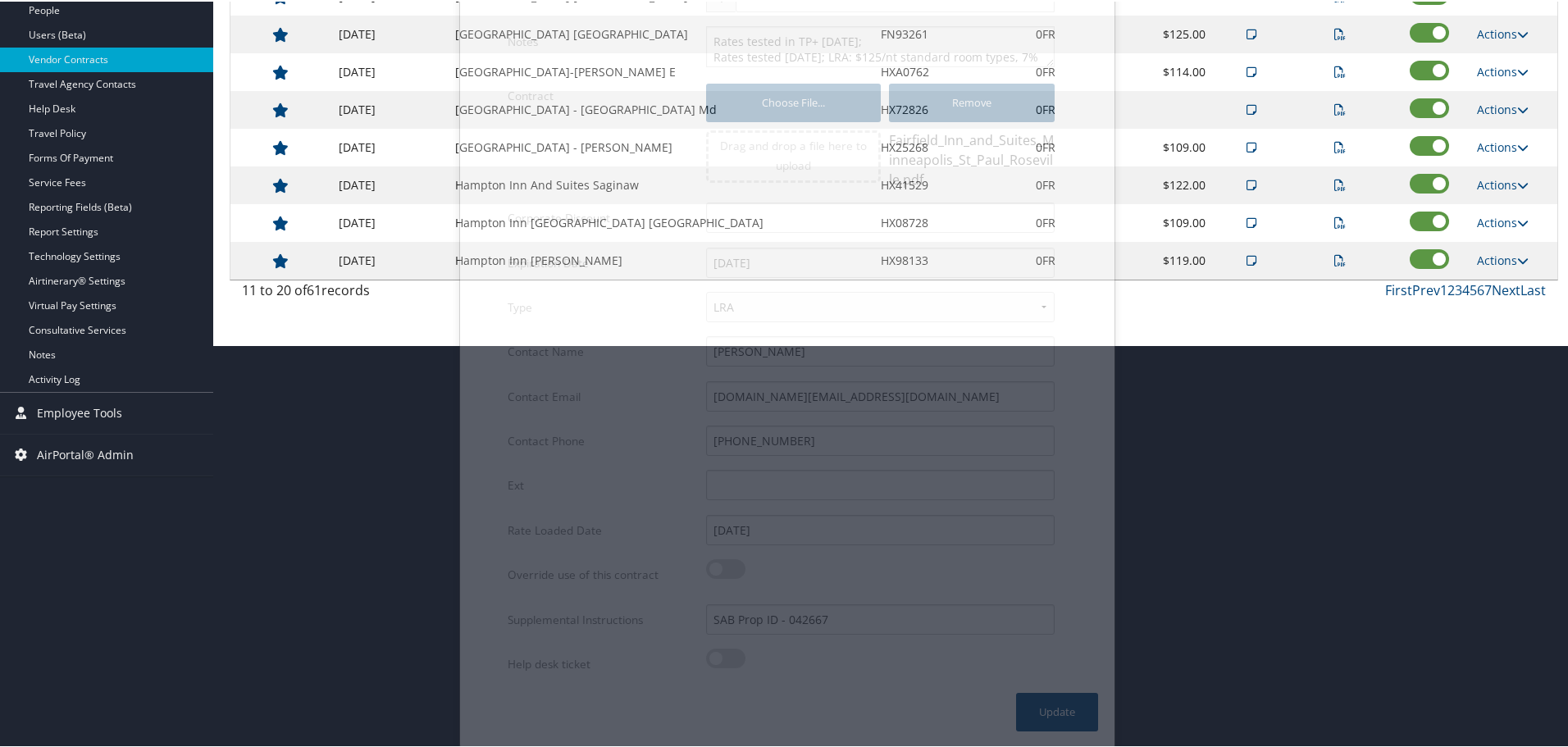
scroll to position [130, 0]
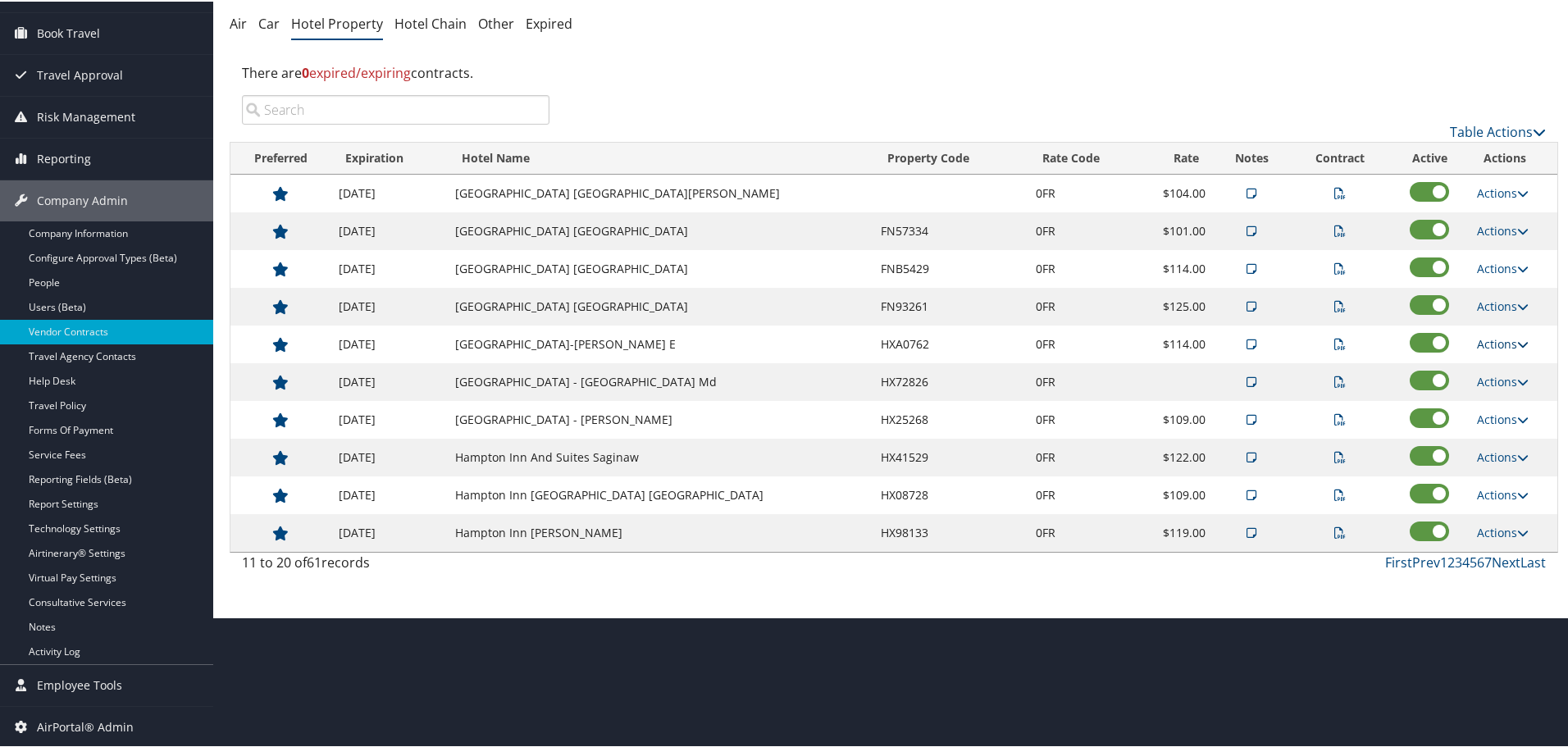
click at [1497, 345] on link "Actions" at bounding box center [1503, 342] width 52 height 16
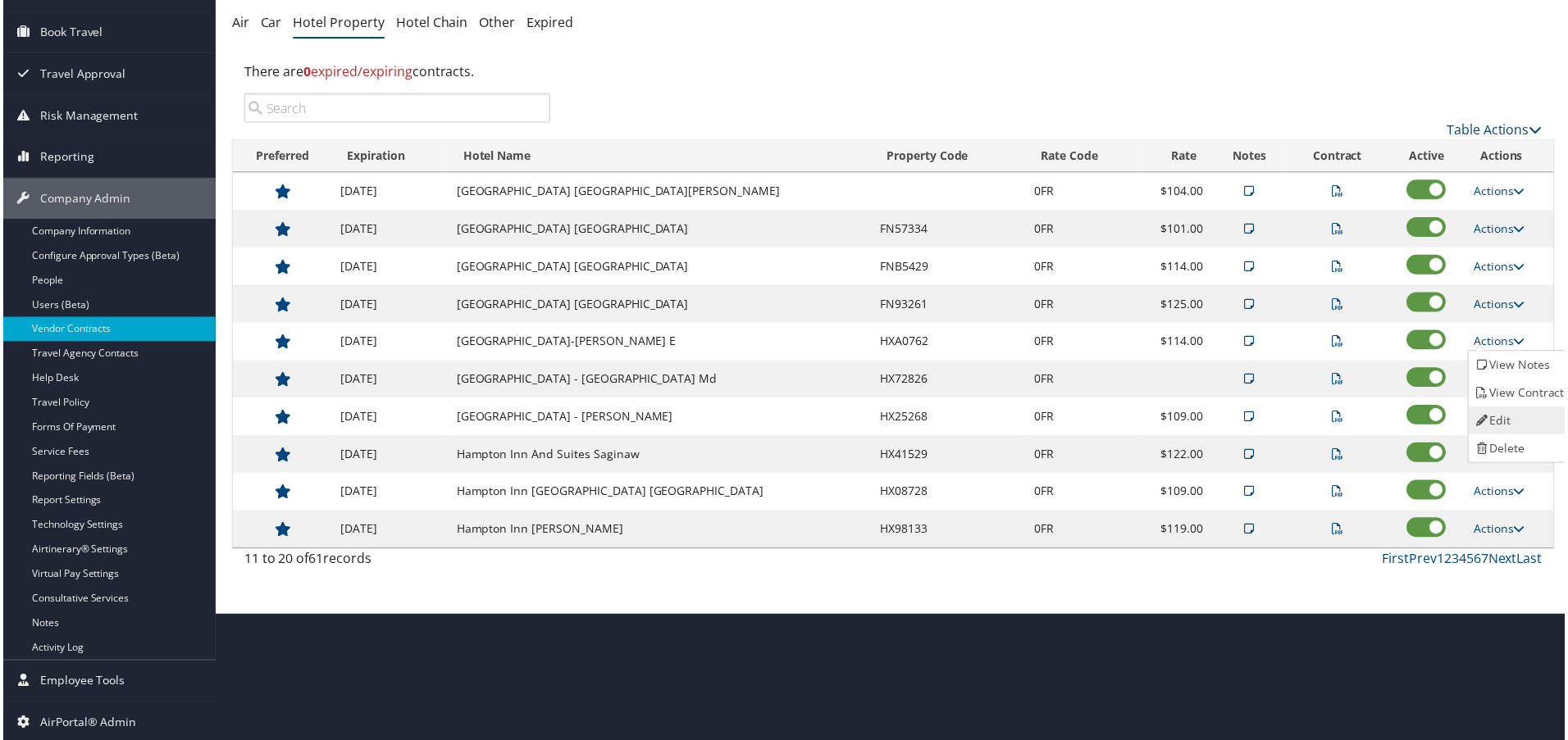
click at [1504, 409] on link "Edit" at bounding box center [1523, 422] width 103 height 28
select select "NLRA"
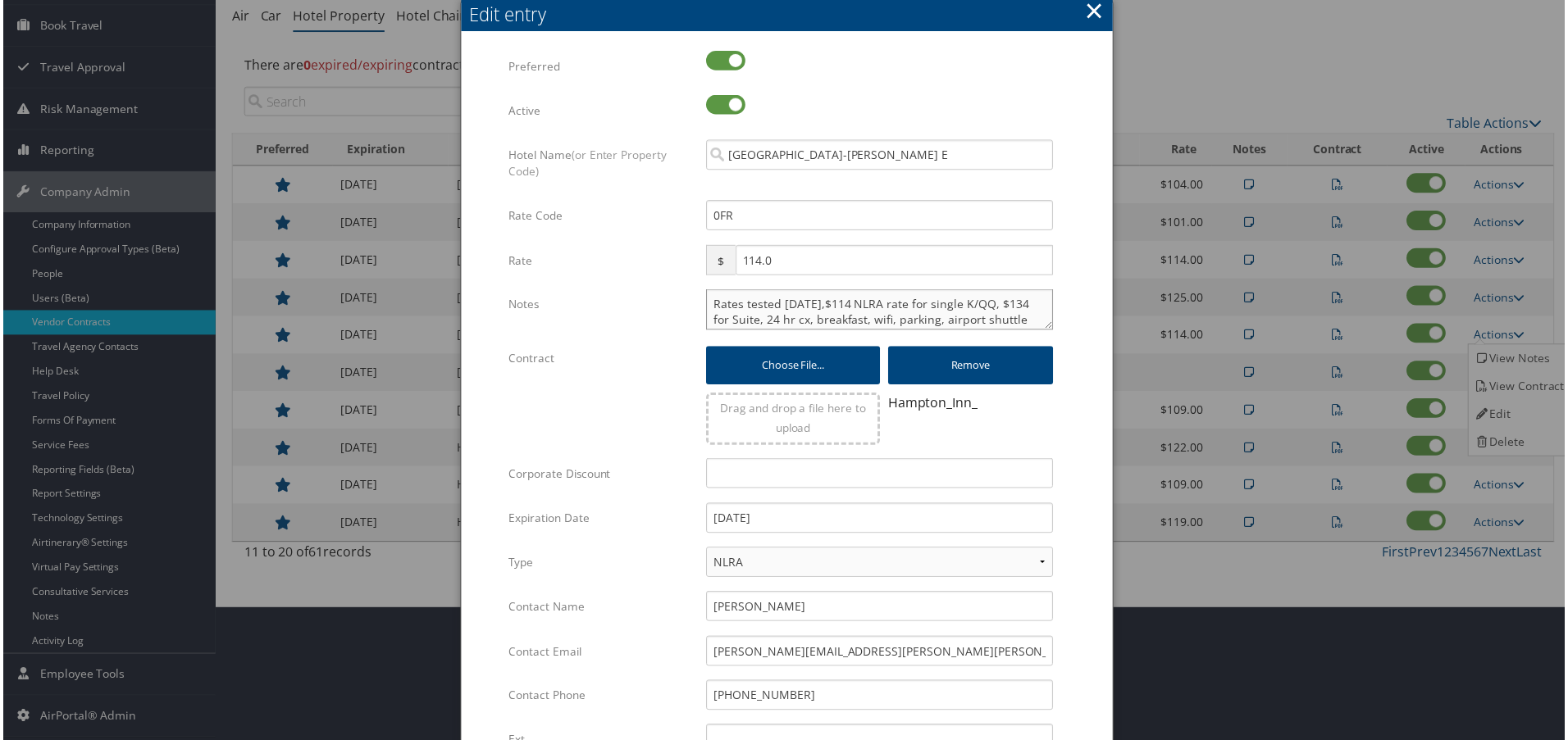
click at [706, 306] on textarea "Rates tested 1/16/25,$114 NLRA rate for single K/QQ, $134 for Suite, 24 hr cx, …" at bounding box center [879, 309] width 348 height 41
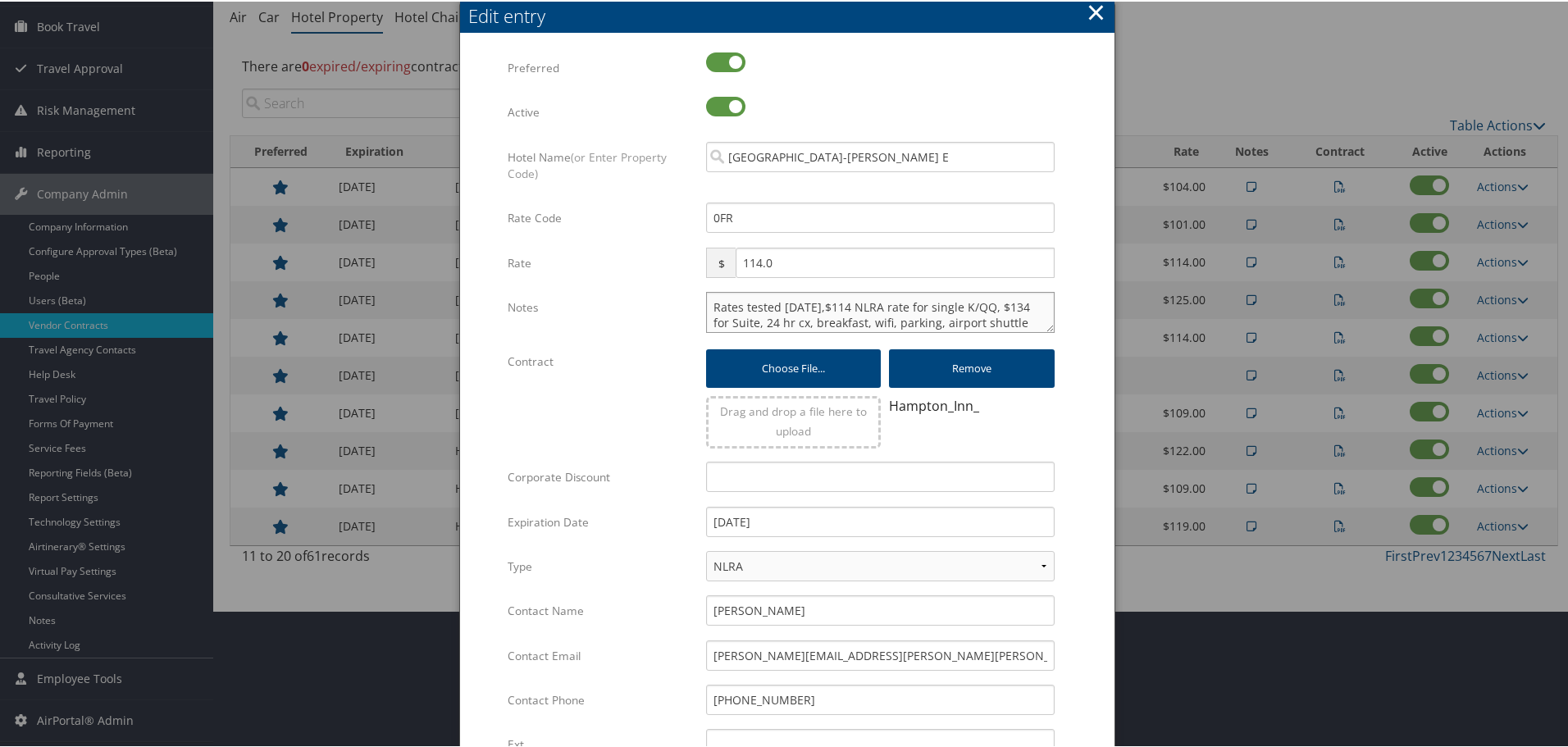
paste textarea "Rates tested in TP+ Oct 2025;"
type textarea "Rates tested in TP+ Oct 2025; Rates tested 1/16/25,$114 NLRA rate for single K/…"
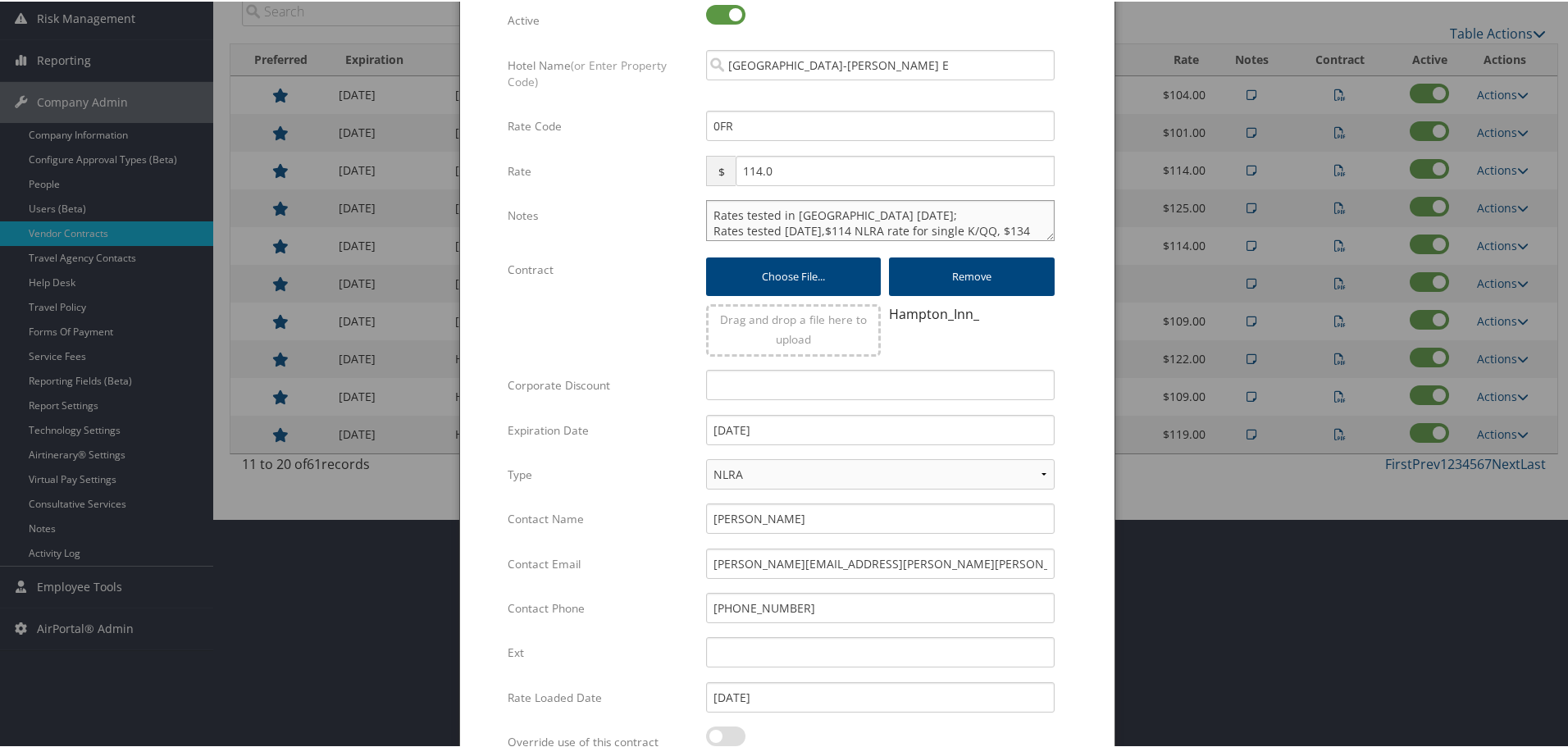
scroll to position [396, 0]
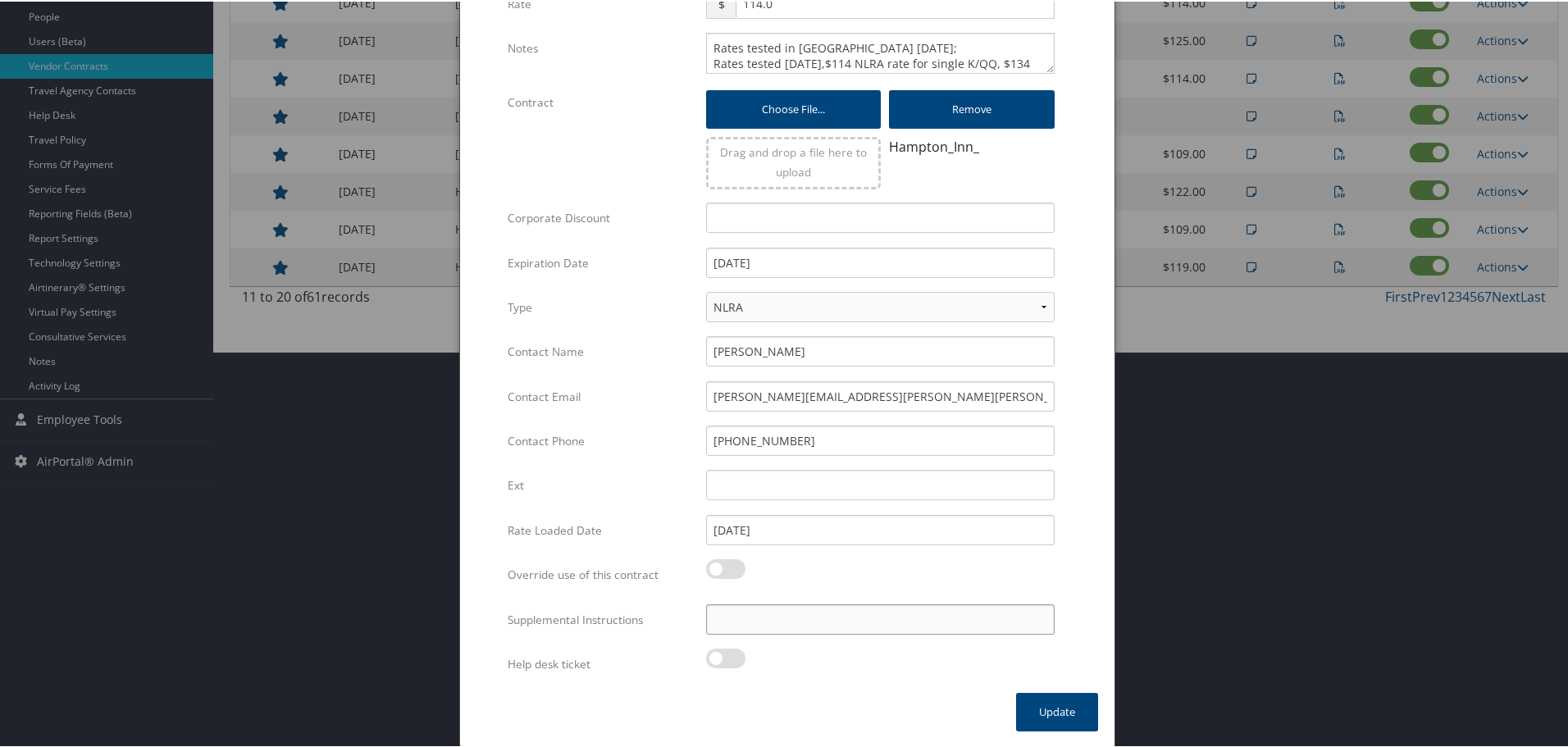
click at [804, 625] on input "Supplemental Instructions" at bounding box center [879, 617] width 348 height 31
paste input "SAB Prop ID -"
paste input "208626"
type input "SAB Prop ID - 208626"
click at [1033, 711] on button "Update" at bounding box center [1057, 709] width 82 height 39
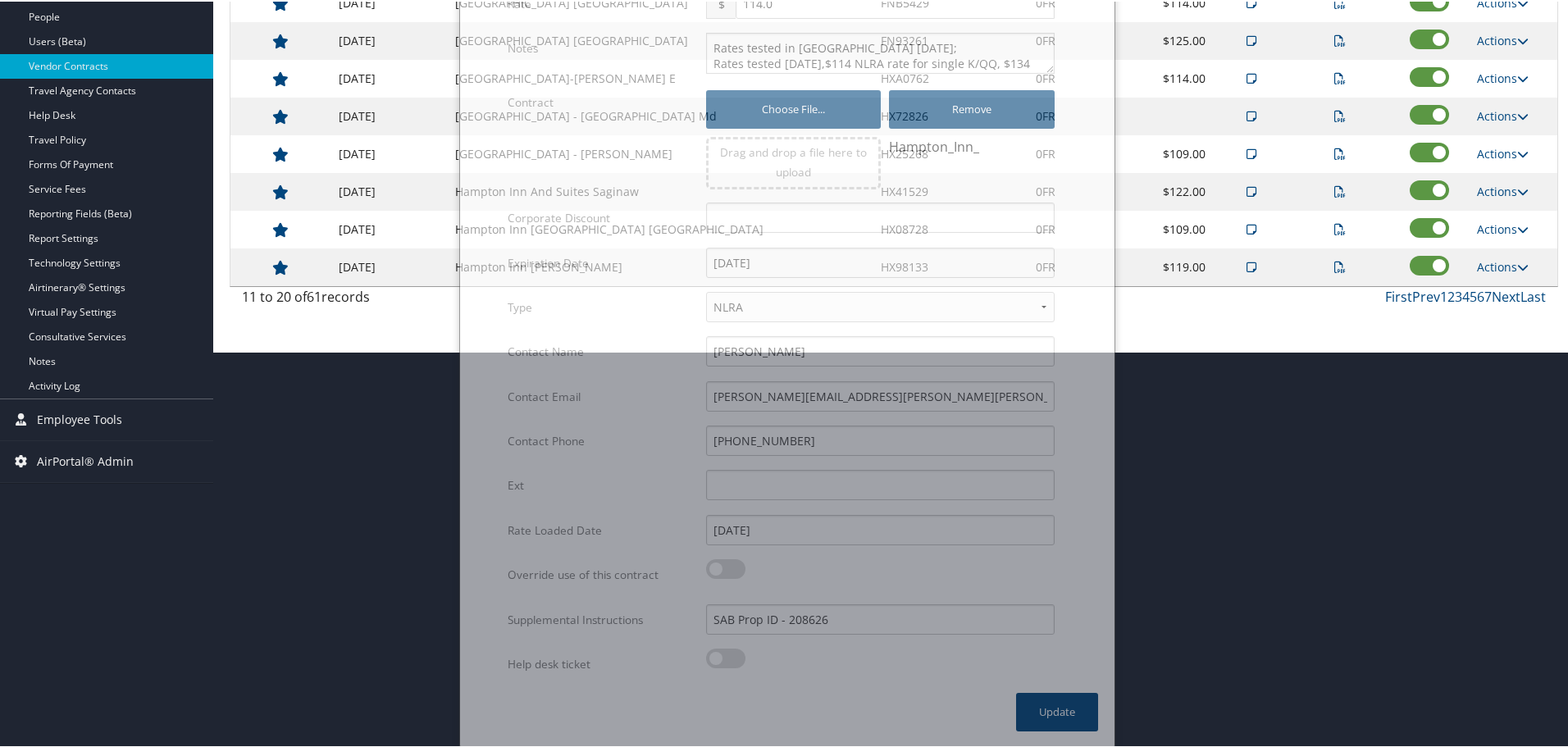
scroll to position [130, 0]
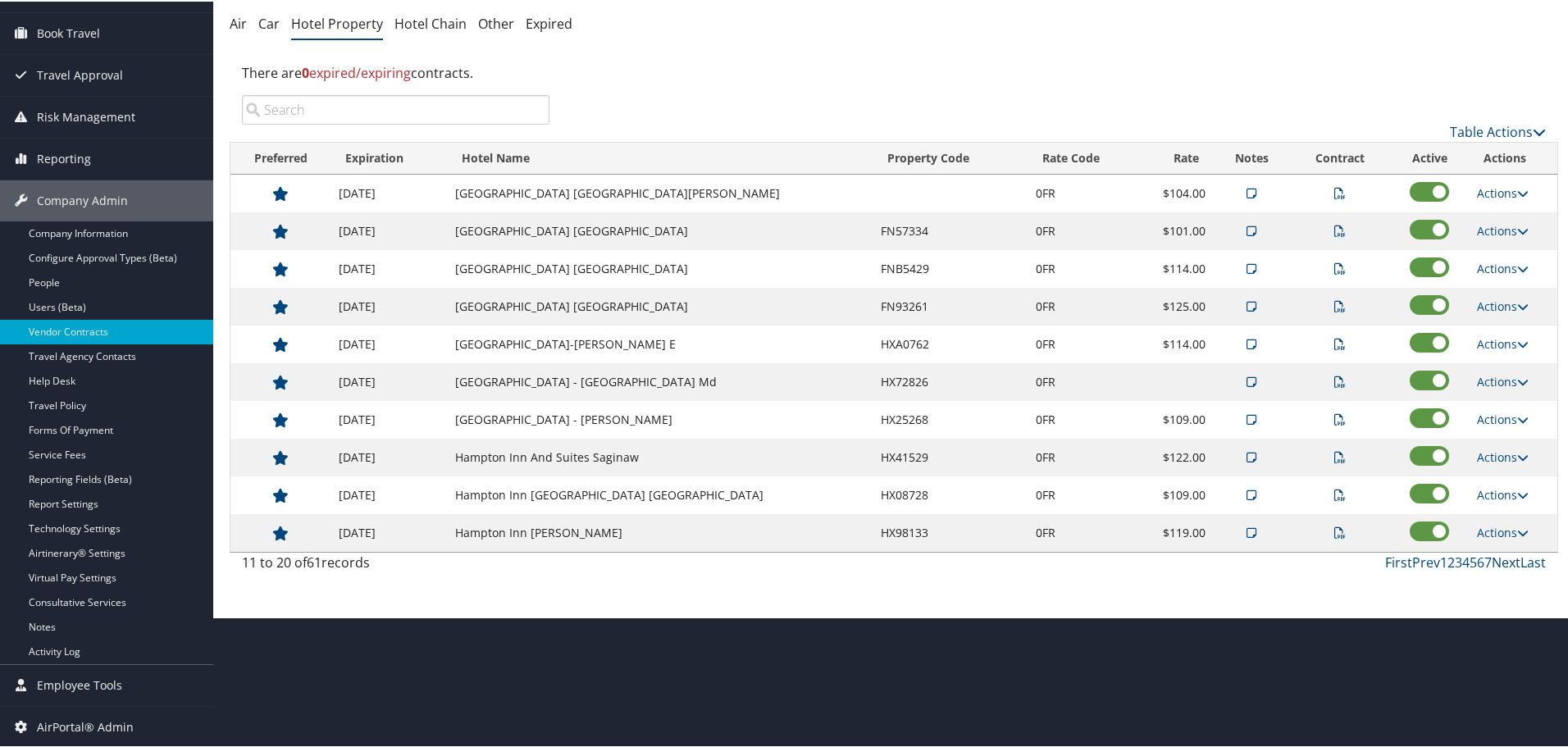
click at [1505, 558] on link "Next" at bounding box center [1505, 560] width 29 height 18
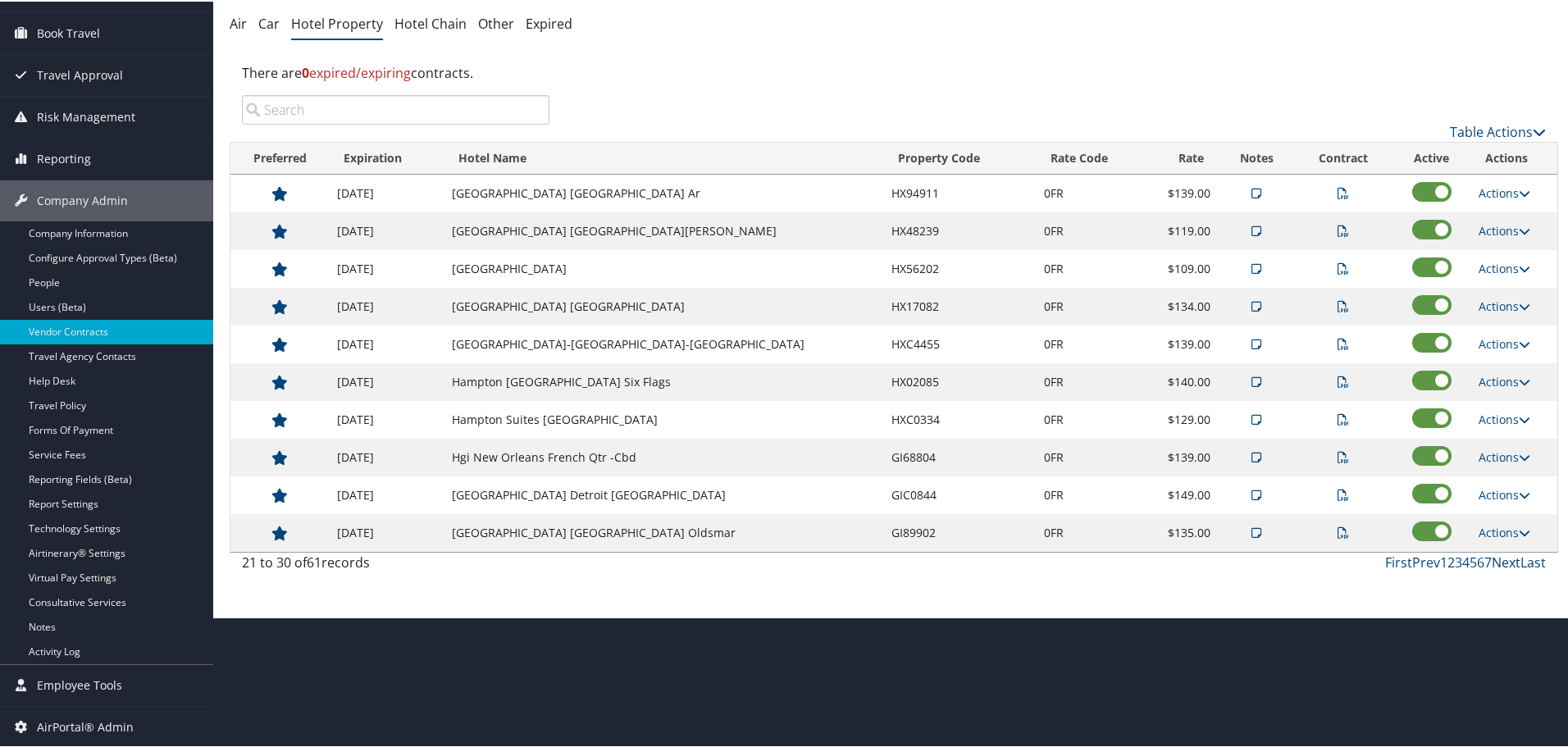
click at [1495, 560] on link "Next" at bounding box center [1505, 560] width 29 height 18
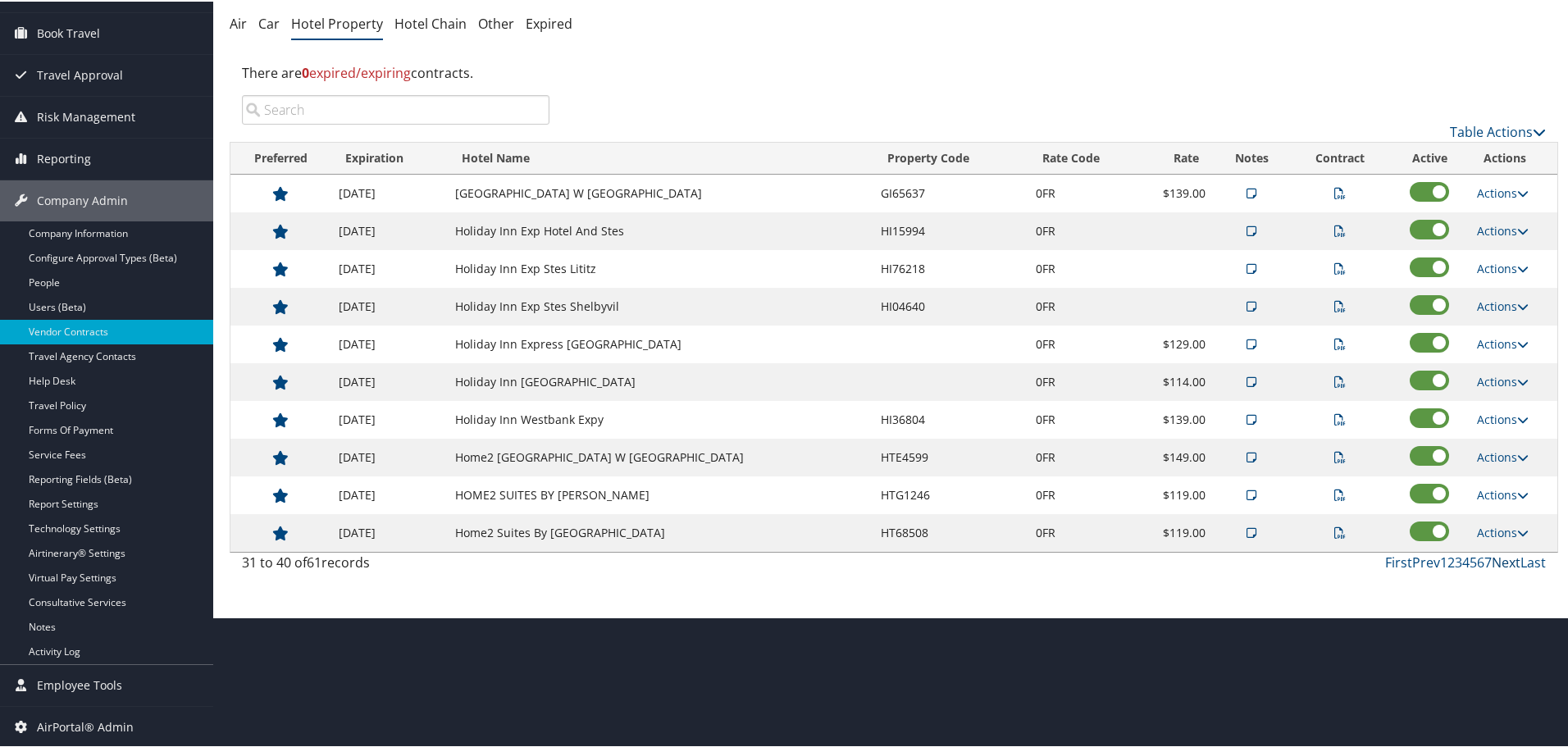
click at [1495, 560] on link "Next" at bounding box center [1505, 560] width 29 height 18
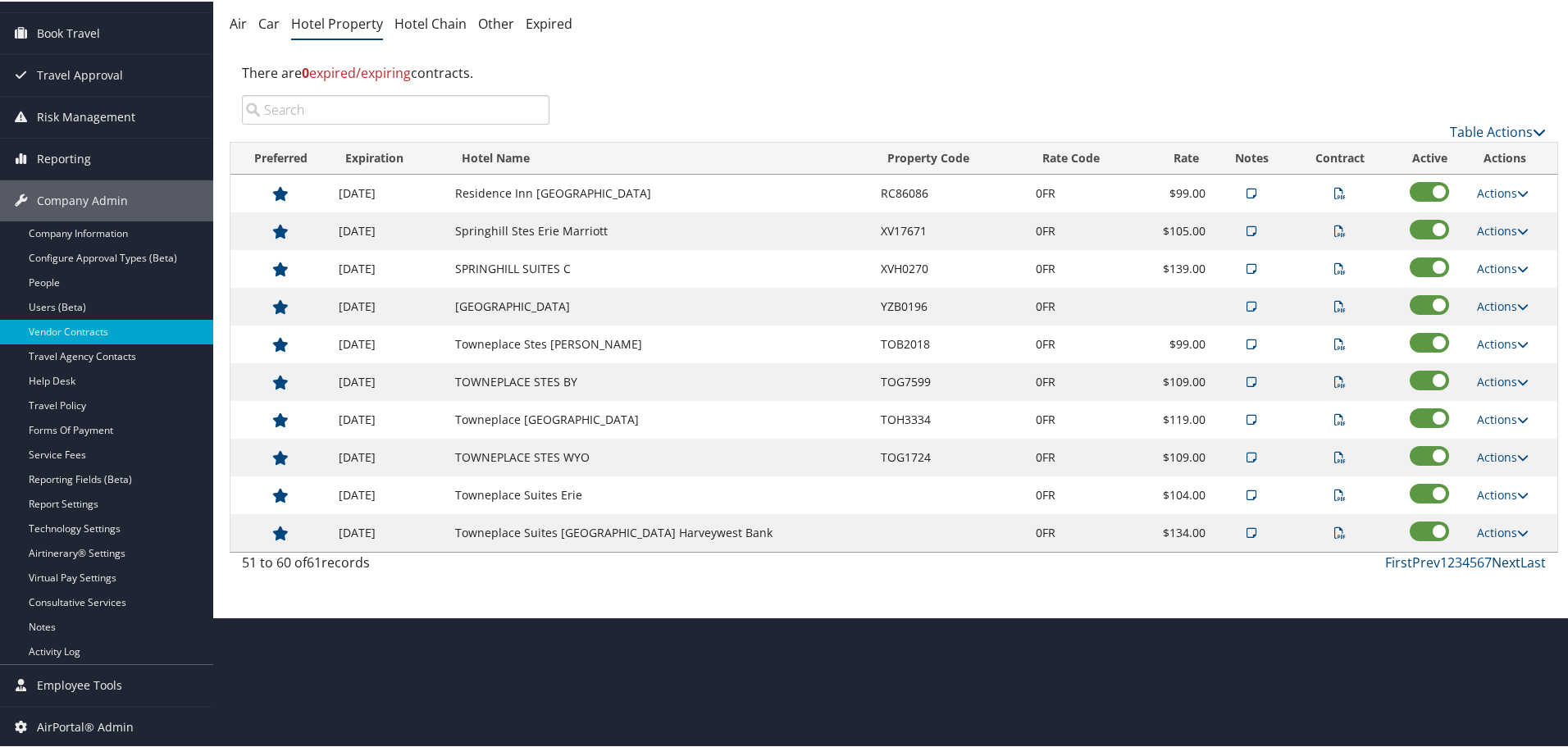
click at [1495, 560] on link "Next" at bounding box center [1505, 560] width 29 height 18
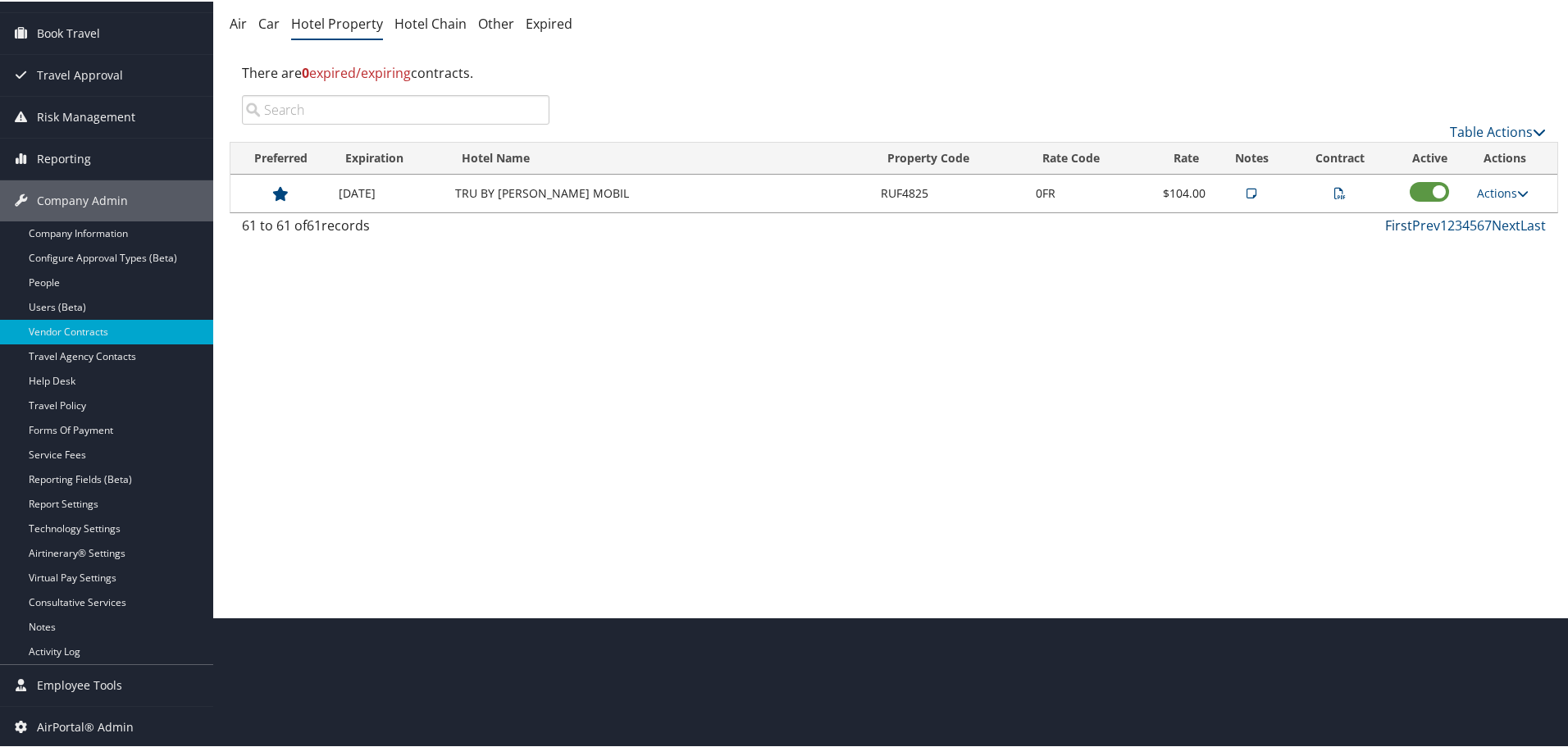
click at [1384, 218] on link "First" at bounding box center [1397, 223] width 27 height 18
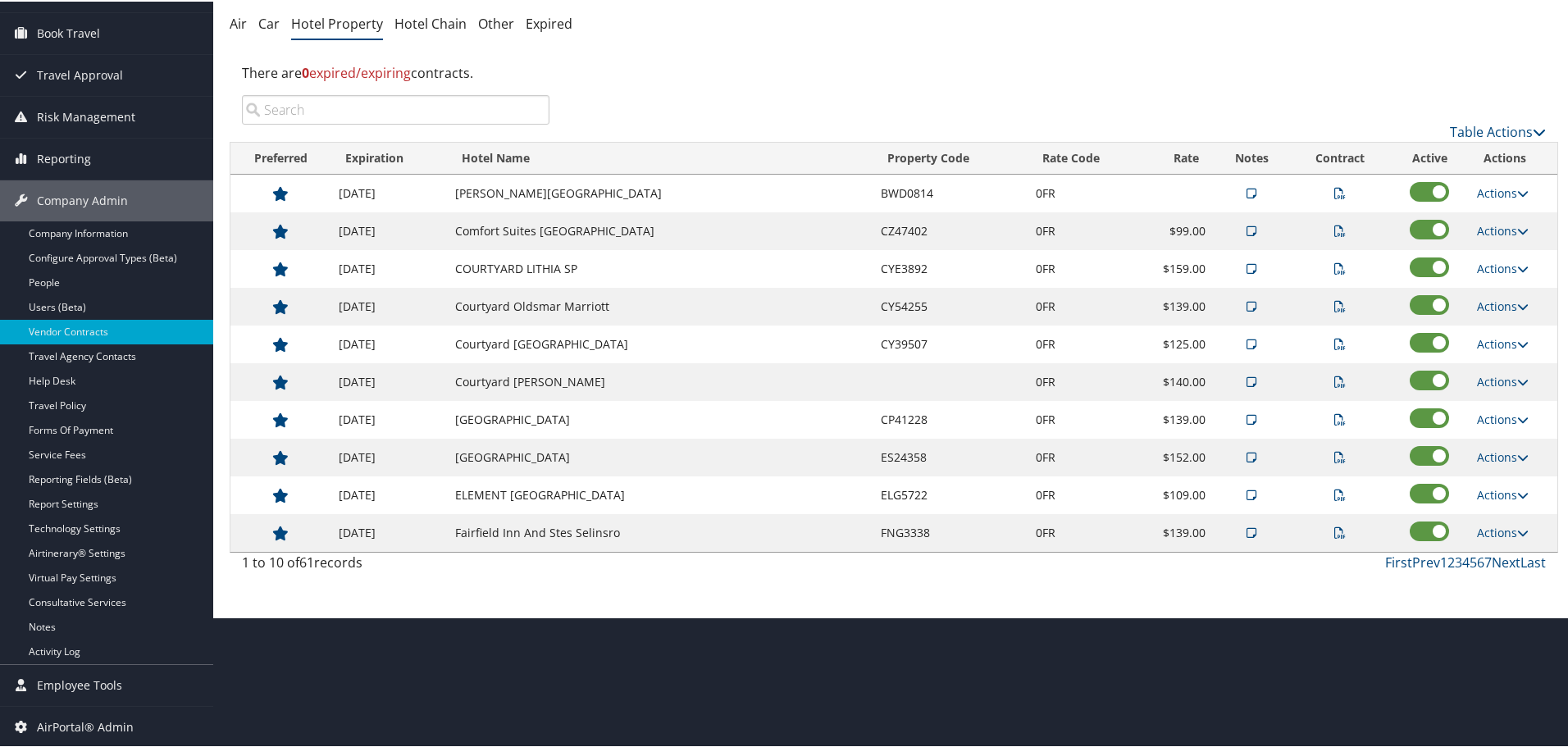
click at [398, 109] on input "search" at bounding box center [396, 108] width 308 height 30
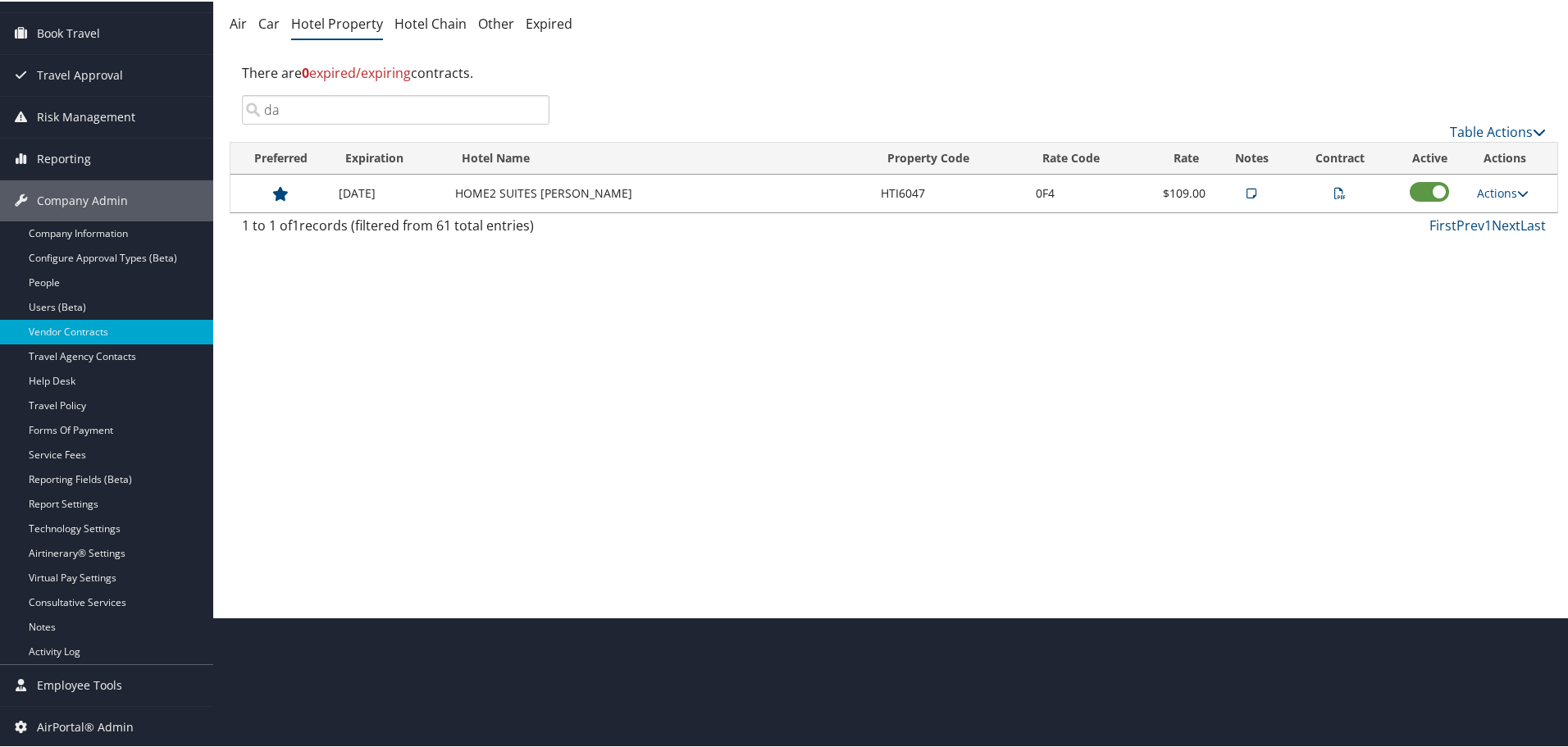
type input "d"
type input "95753"
click at [534, 109] on input "95753" at bounding box center [396, 108] width 308 height 30
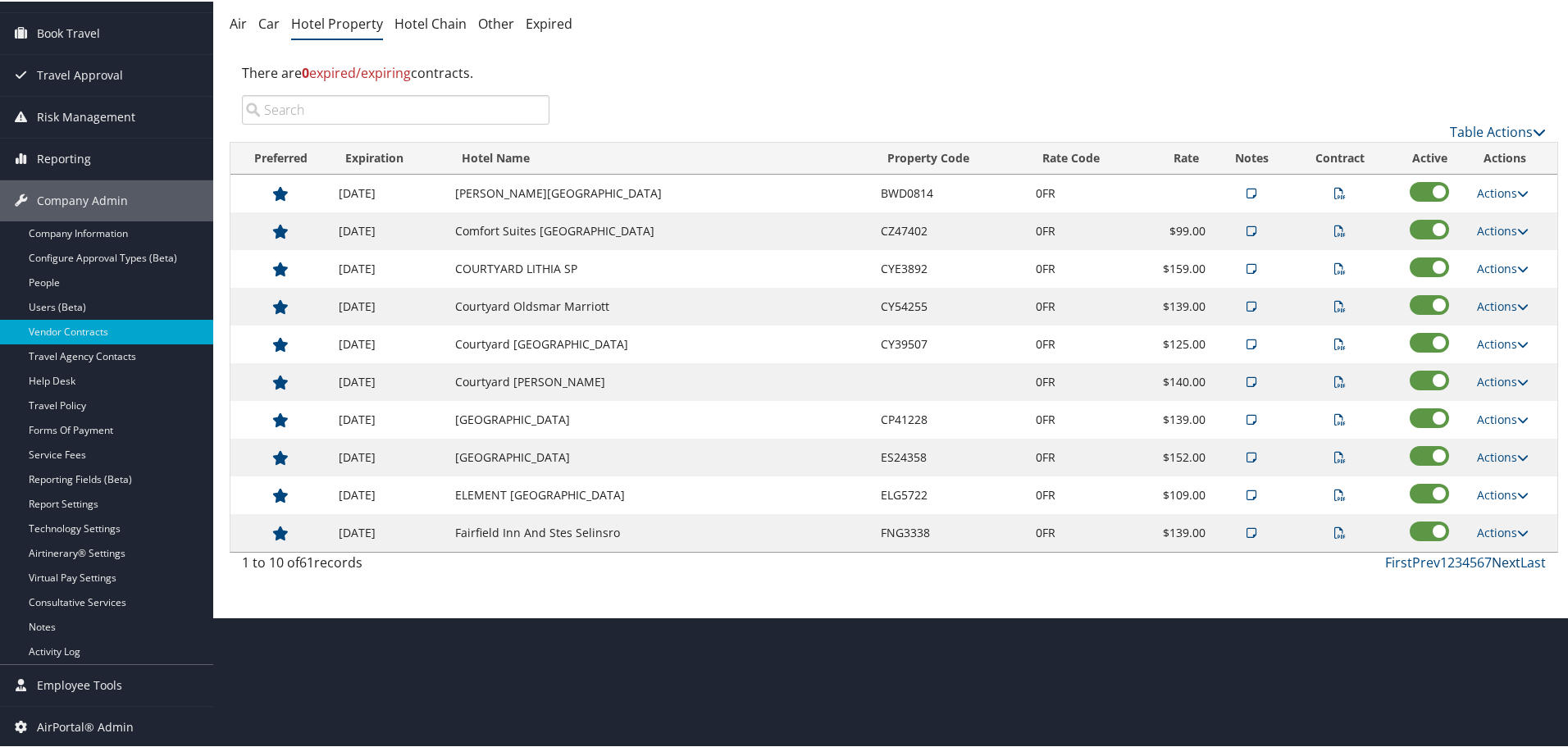
click at [1494, 559] on link "Next" at bounding box center [1505, 560] width 29 height 18
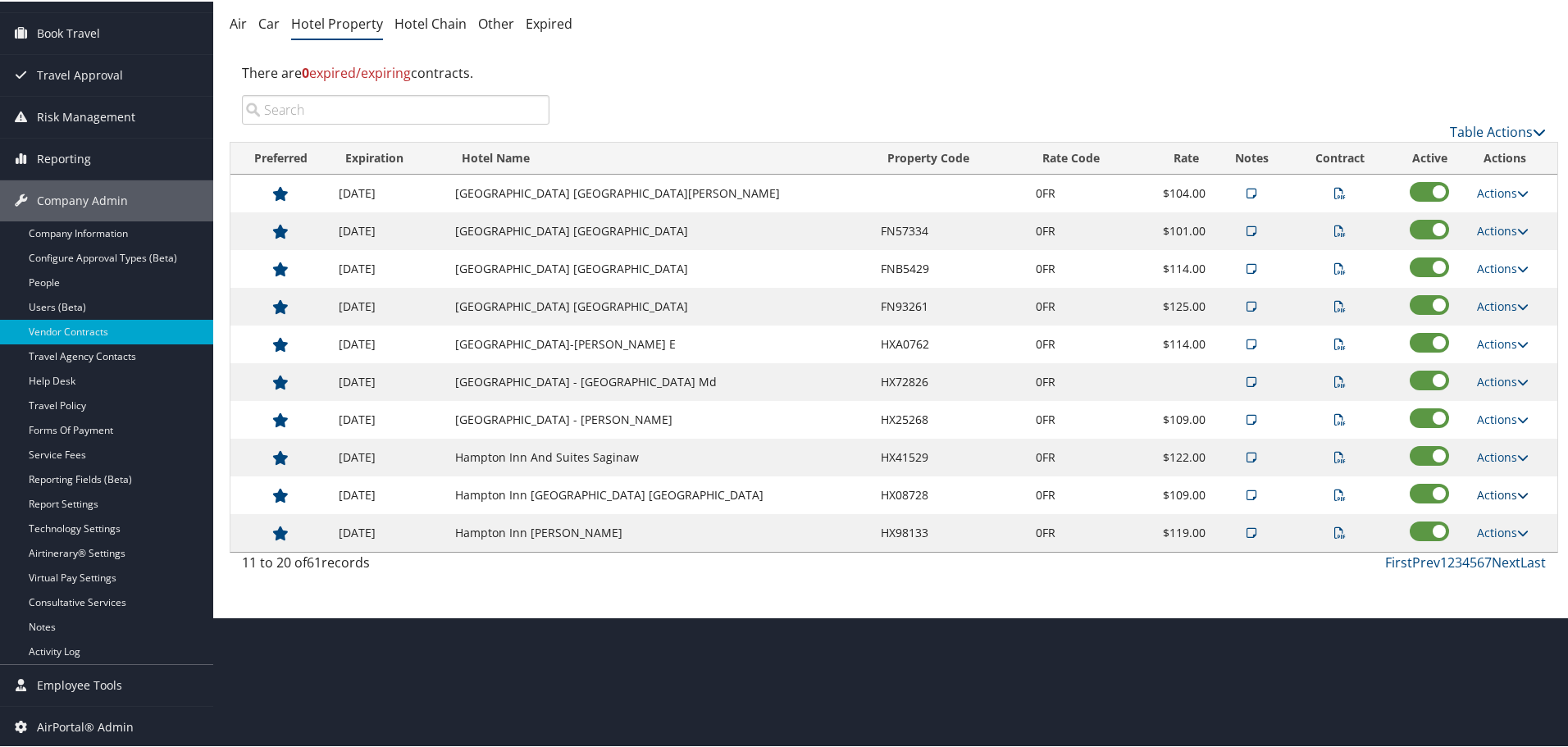
click at [1496, 490] on link "Actions" at bounding box center [1503, 493] width 52 height 16
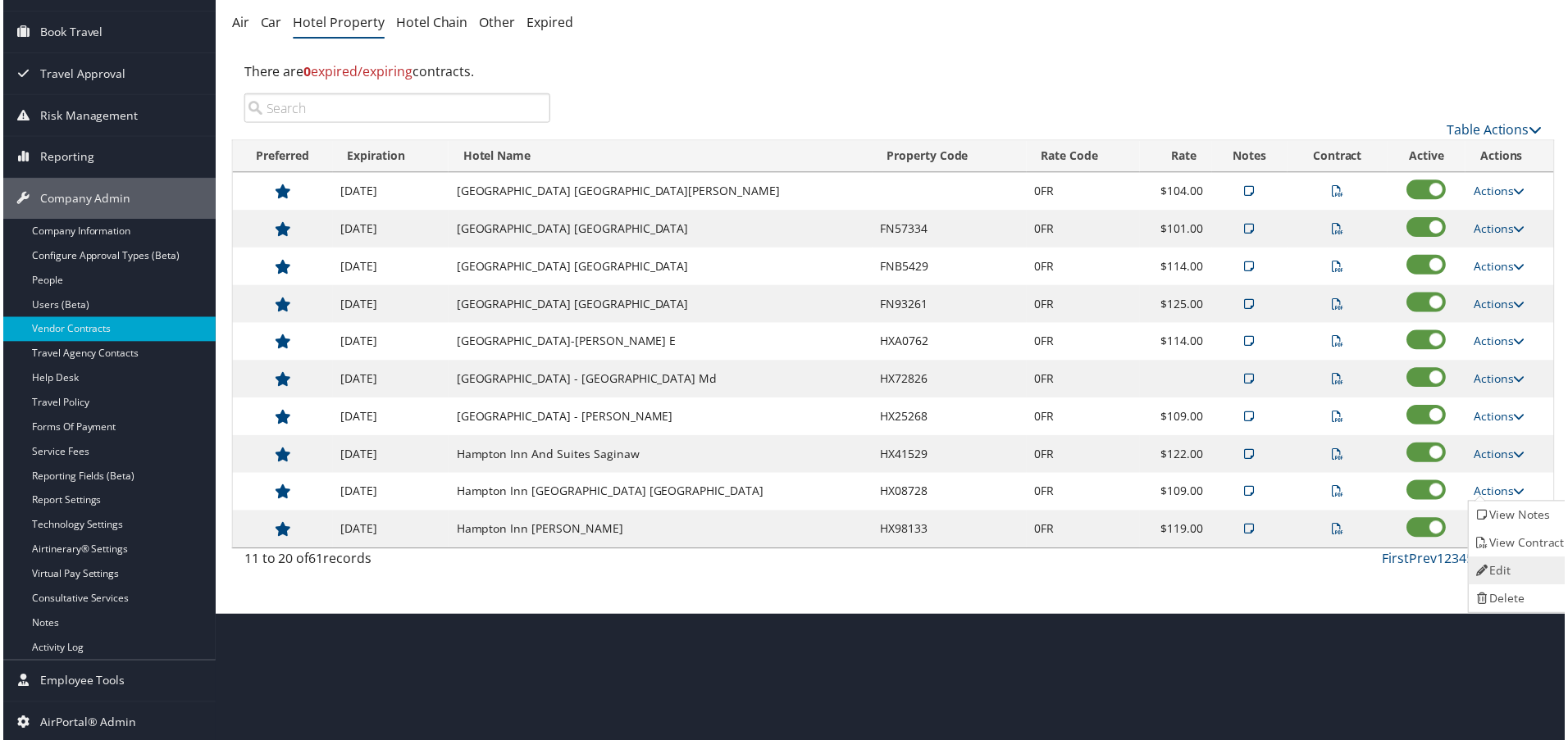
click at [1517, 564] on link "Edit" at bounding box center [1523, 572] width 103 height 28
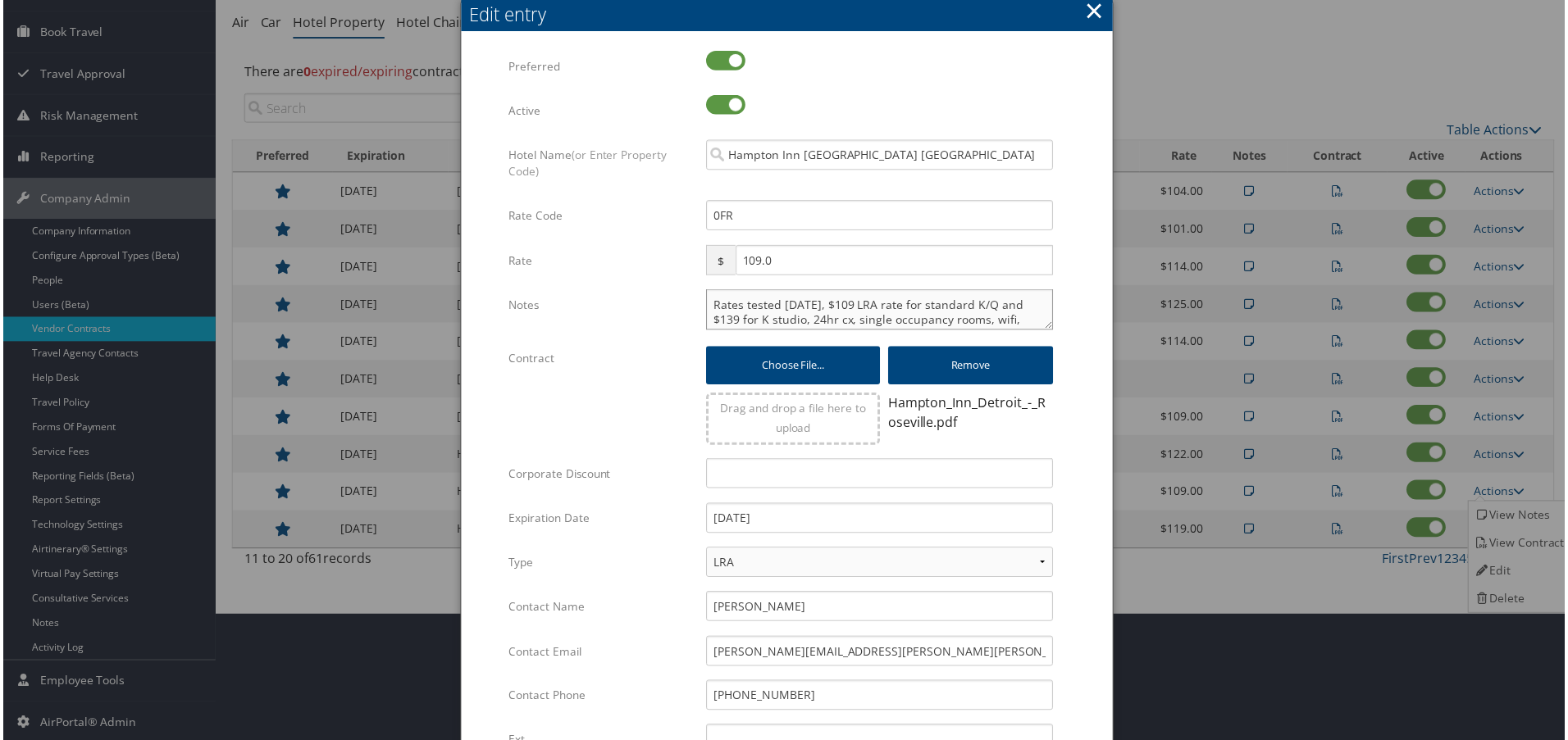
click at [708, 307] on textarea "Rates tested 1/24/25, $109 LRA rate for standard K/Q and $139 for K studio, 24h…" at bounding box center [879, 309] width 348 height 41
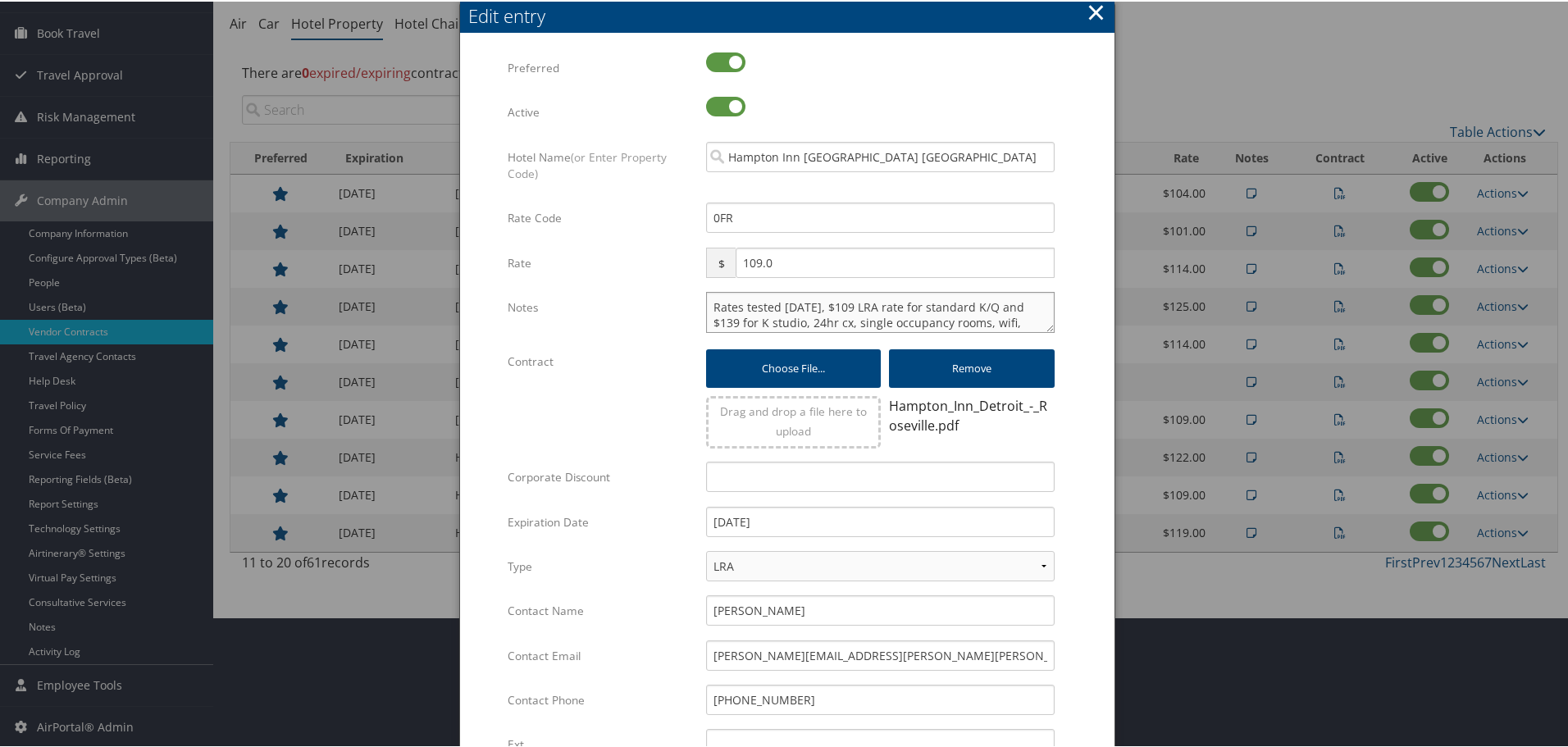
paste textarea "Rates tested in [GEOGRAPHIC_DATA] [DATE];"
type textarea "Rates tested in TP+ Oct 2025; Rates tested 1/24/25, $109 LRA rate for standard …"
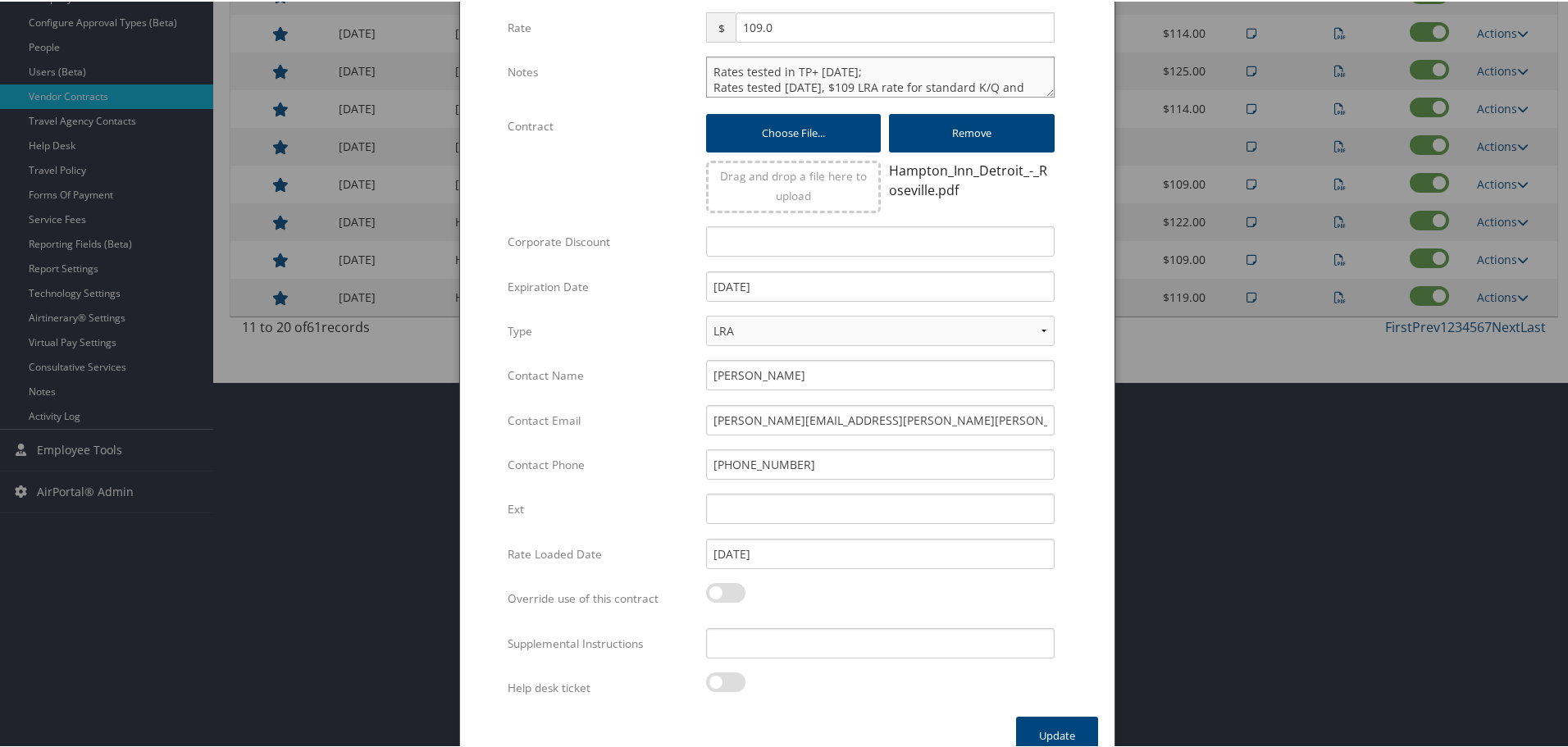
scroll to position [389, 0]
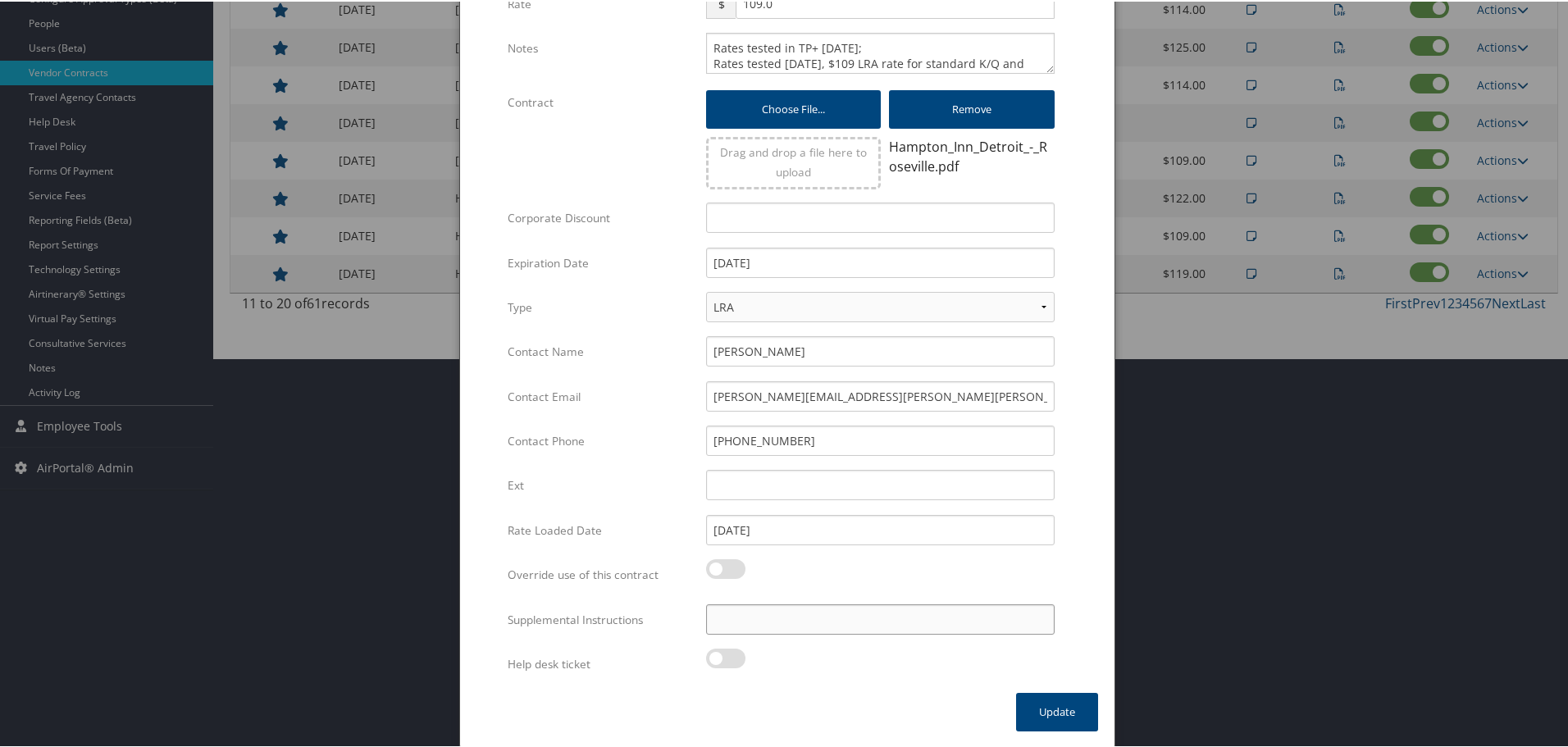
click at [821, 616] on input "Supplemental Instructions" at bounding box center [879, 617] width 348 height 31
paste input "SAB Prop ID -"
paste input "122873"
type input "SAB Prop ID - 122873"
click at [1032, 707] on button "Update" at bounding box center [1057, 709] width 82 height 39
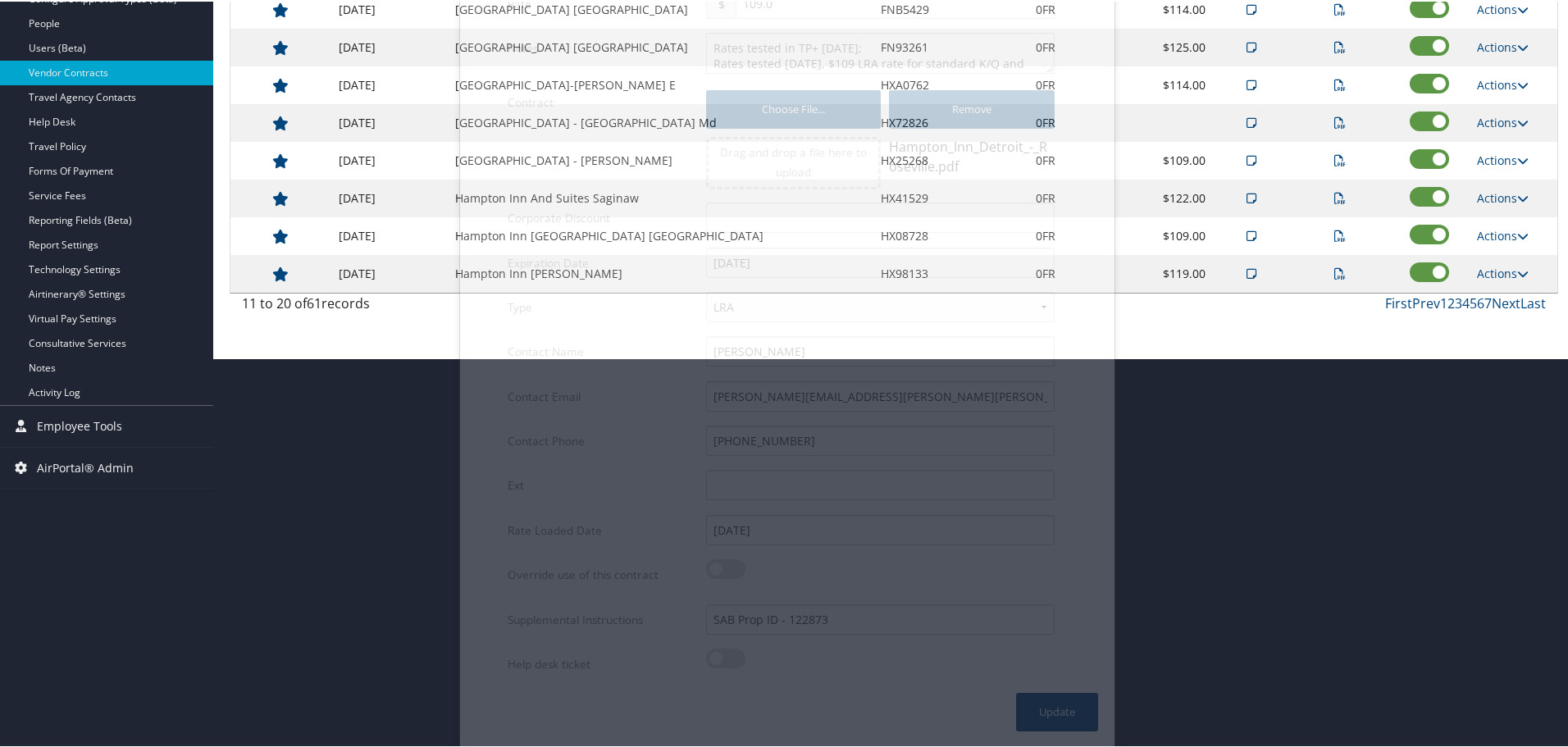
scroll to position [130, 0]
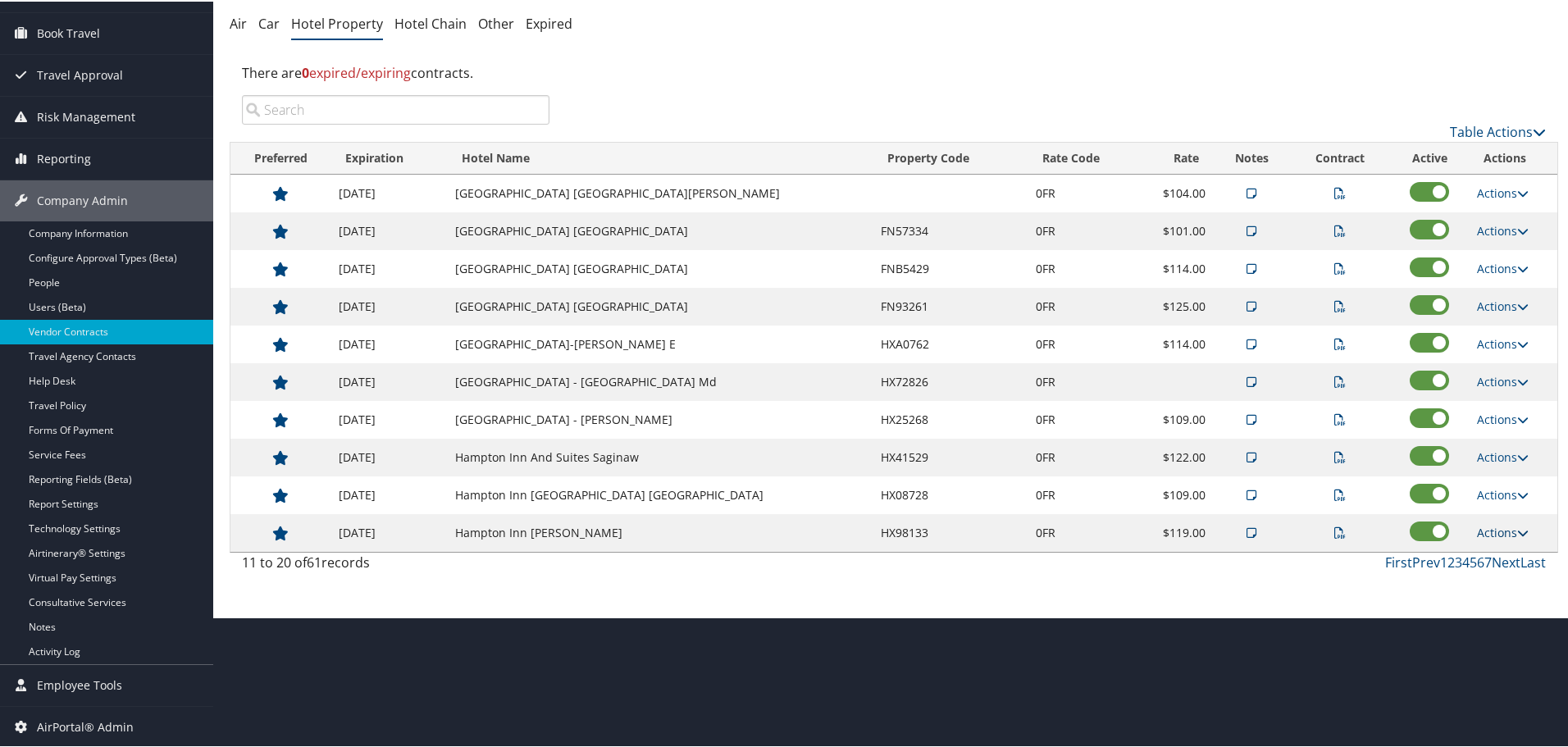
click at [1500, 531] on link "Actions" at bounding box center [1503, 531] width 52 height 16
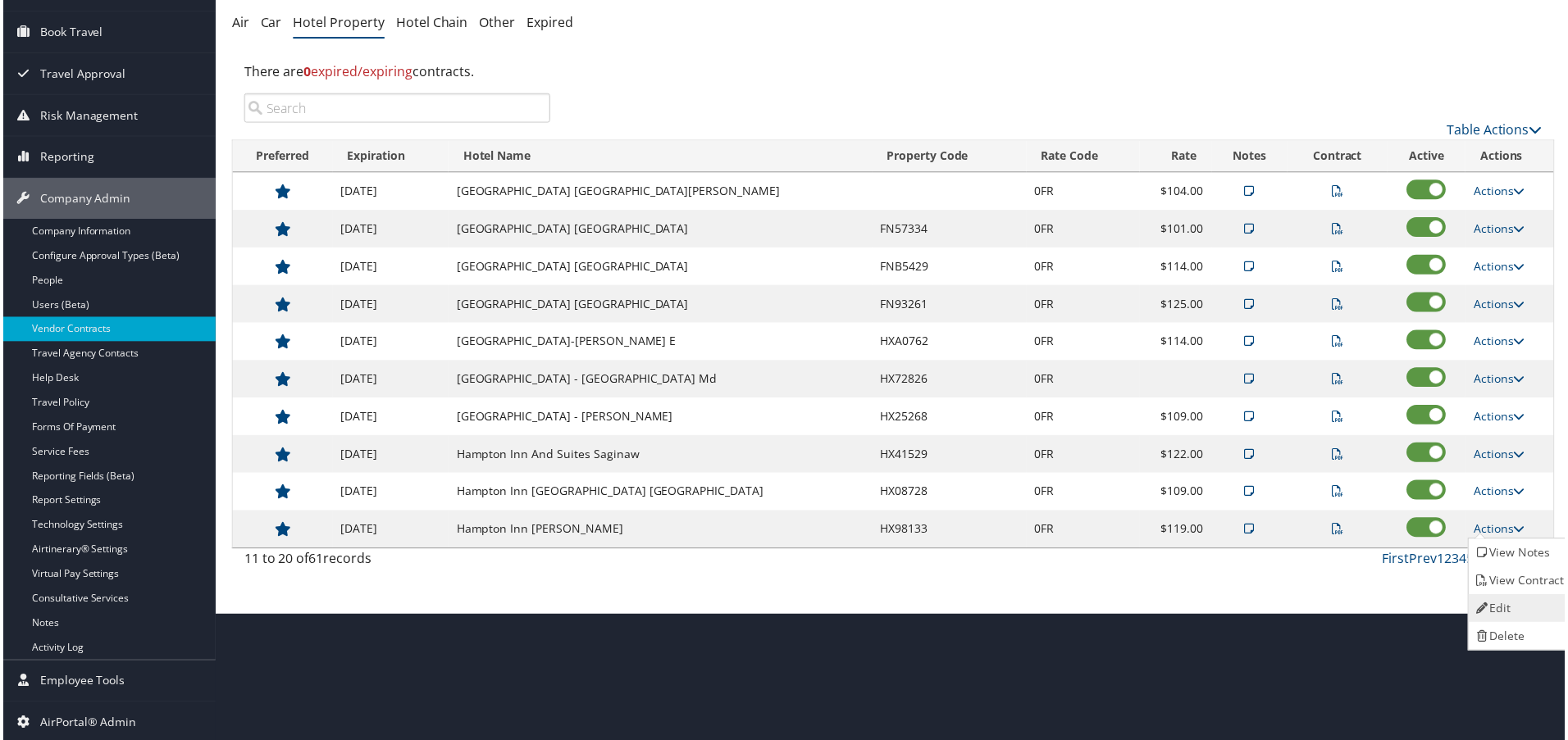
click at [1520, 600] on link "Edit" at bounding box center [1523, 610] width 103 height 28
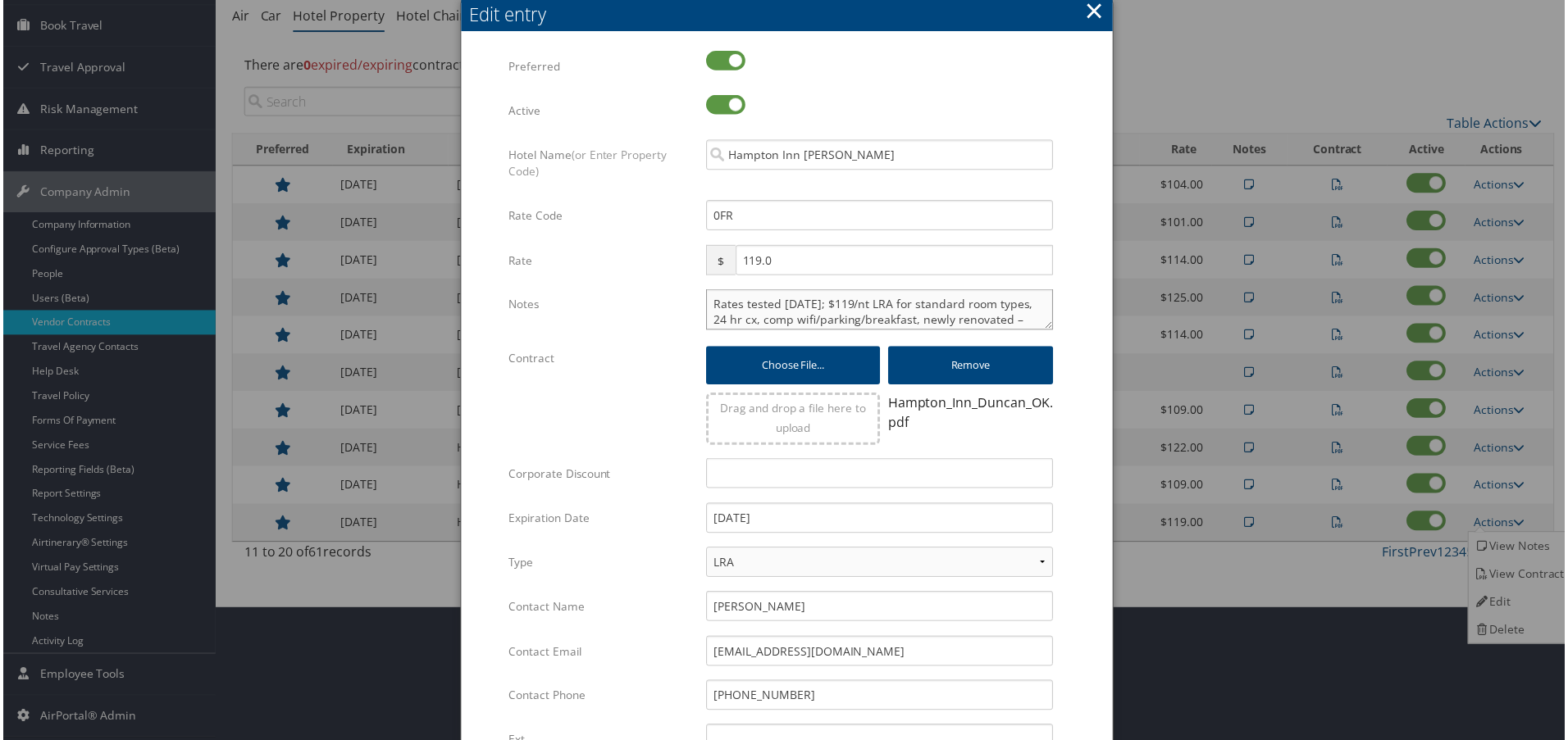
click at [709, 306] on textarea "Rates tested 3/12/25; $119/nt LRA for standard room types, 24 hr cx, comp wifi/…" at bounding box center [879, 309] width 348 height 41
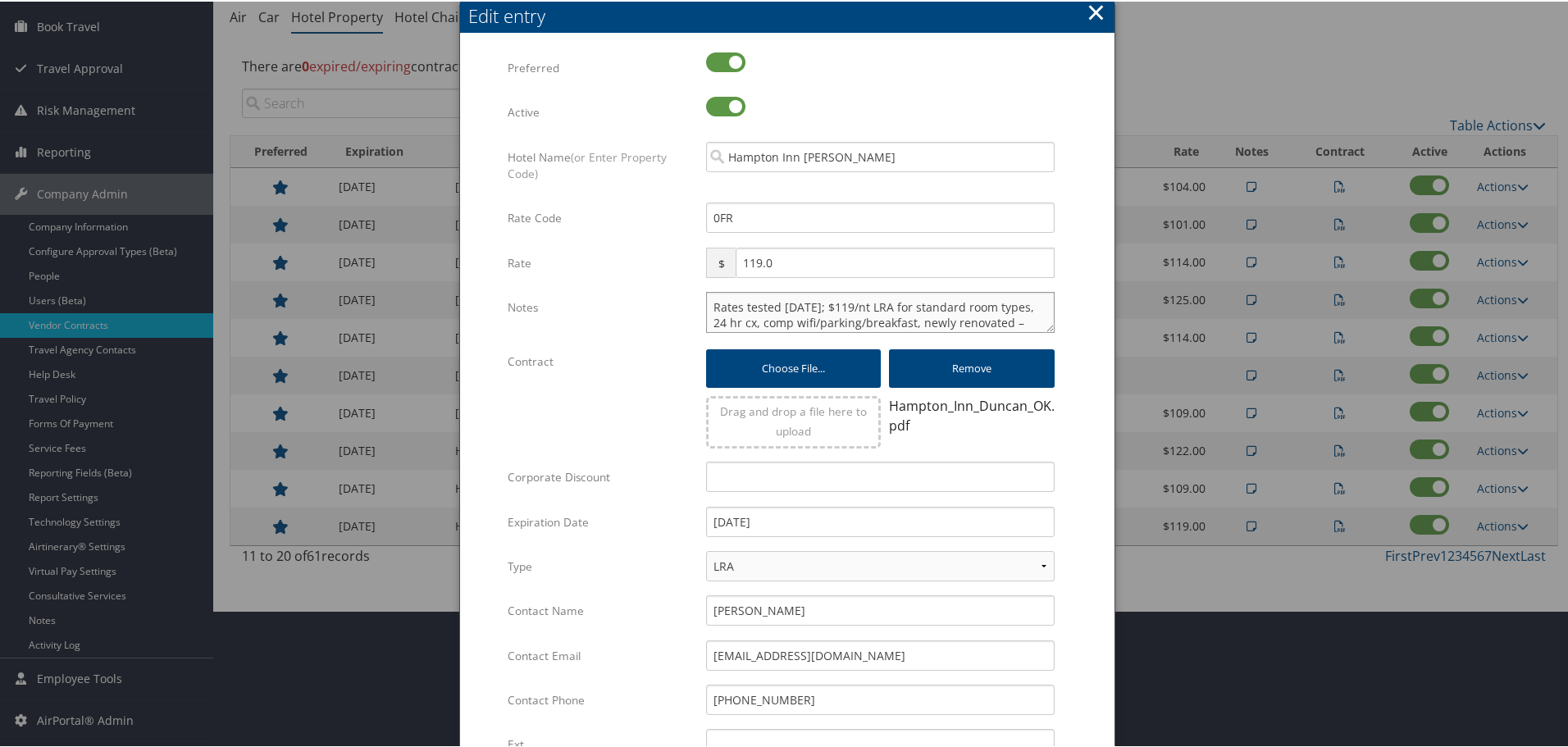
paste textarea "Rates tested in [GEOGRAPHIC_DATA] [DATE];"
type textarea "Rates tested in TP+ Oct 2025; Rates tested 3/12/25; $119/nt LRA for standard ro…"
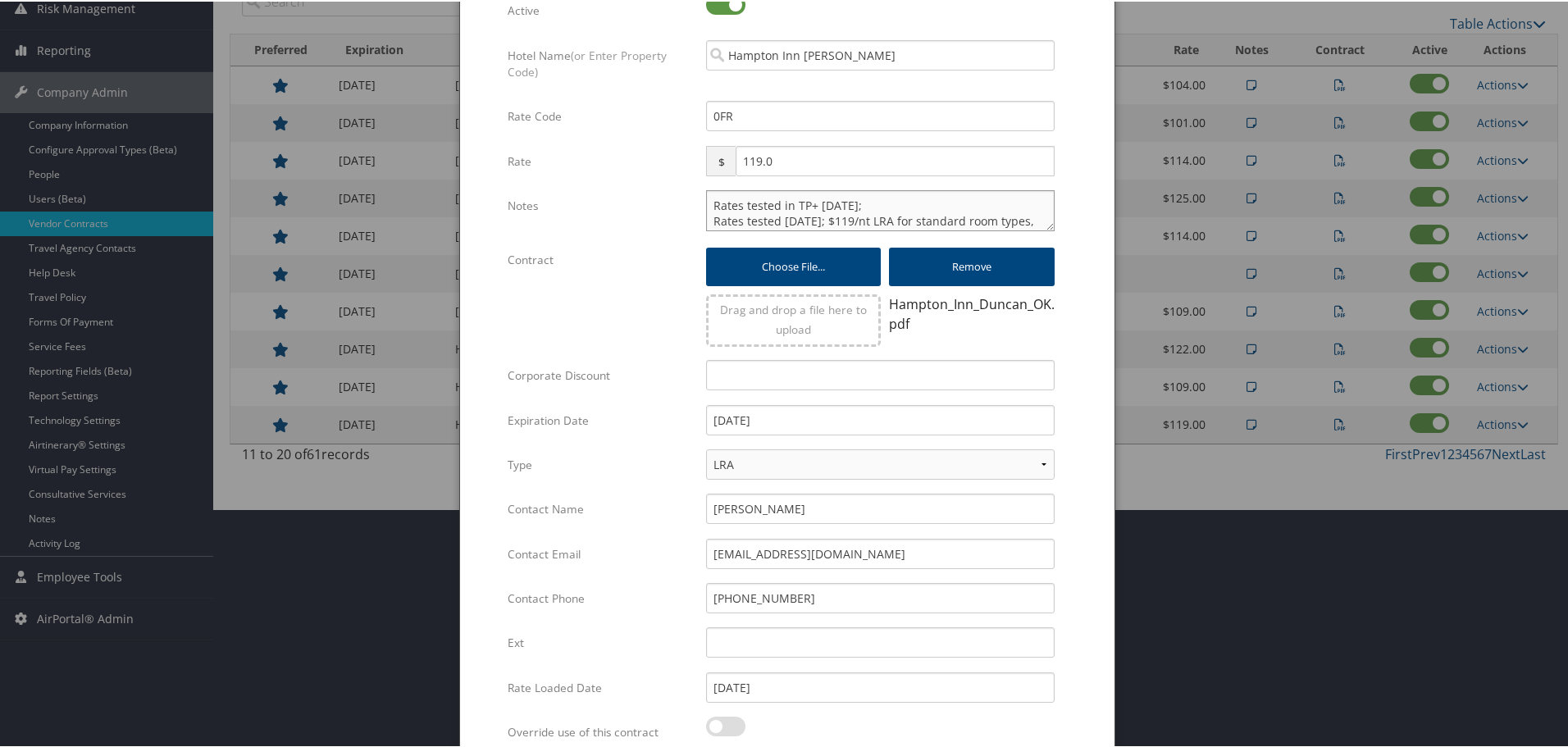
scroll to position [396, 0]
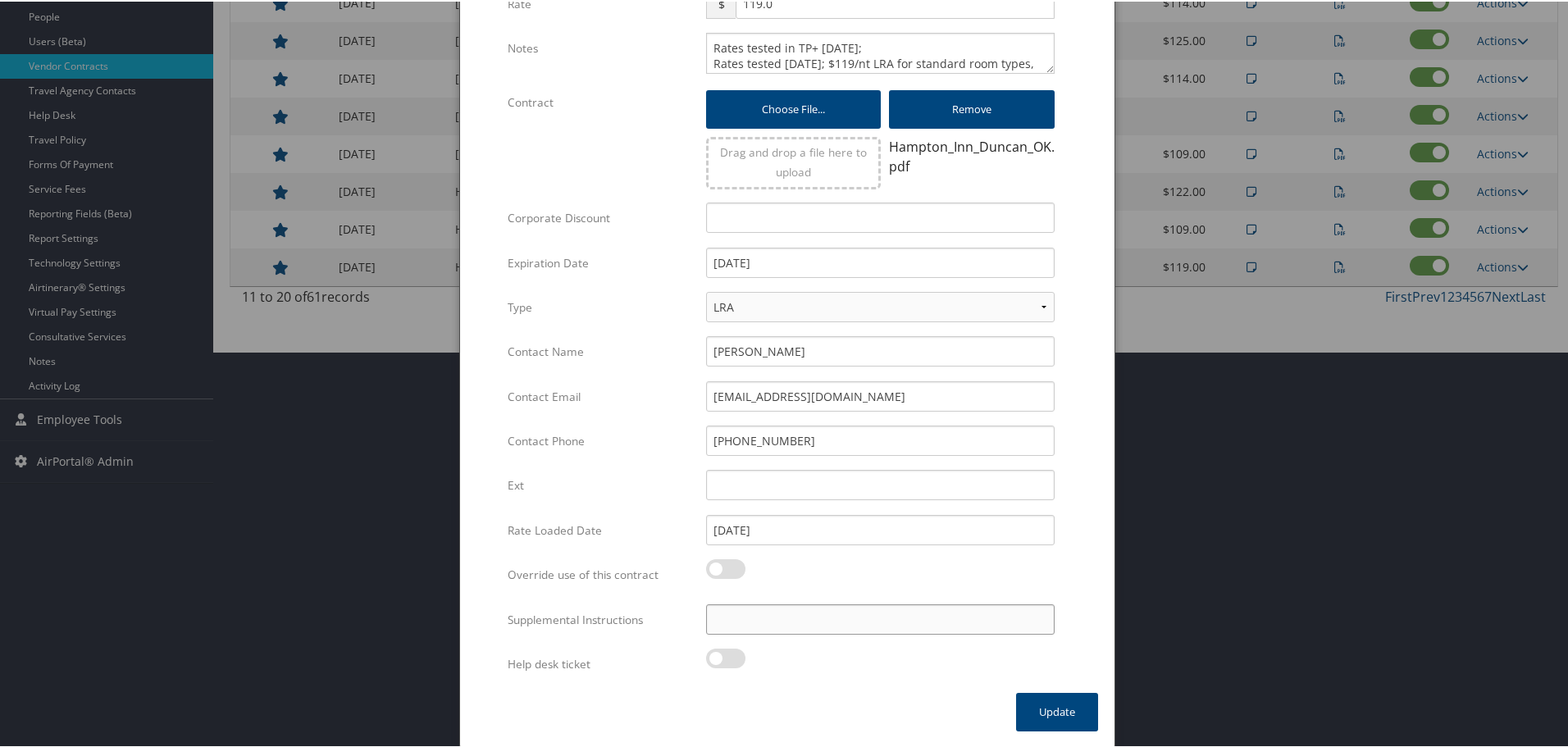
click at [806, 622] on input "Supplemental Instructions" at bounding box center [879, 617] width 348 height 31
paste input "SAB Prop ID -"
paste input "103836"
type input "SAB Prop ID - 103836"
click at [1050, 705] on button "Update" at bounding box center [1057, 709] width 82 height 39
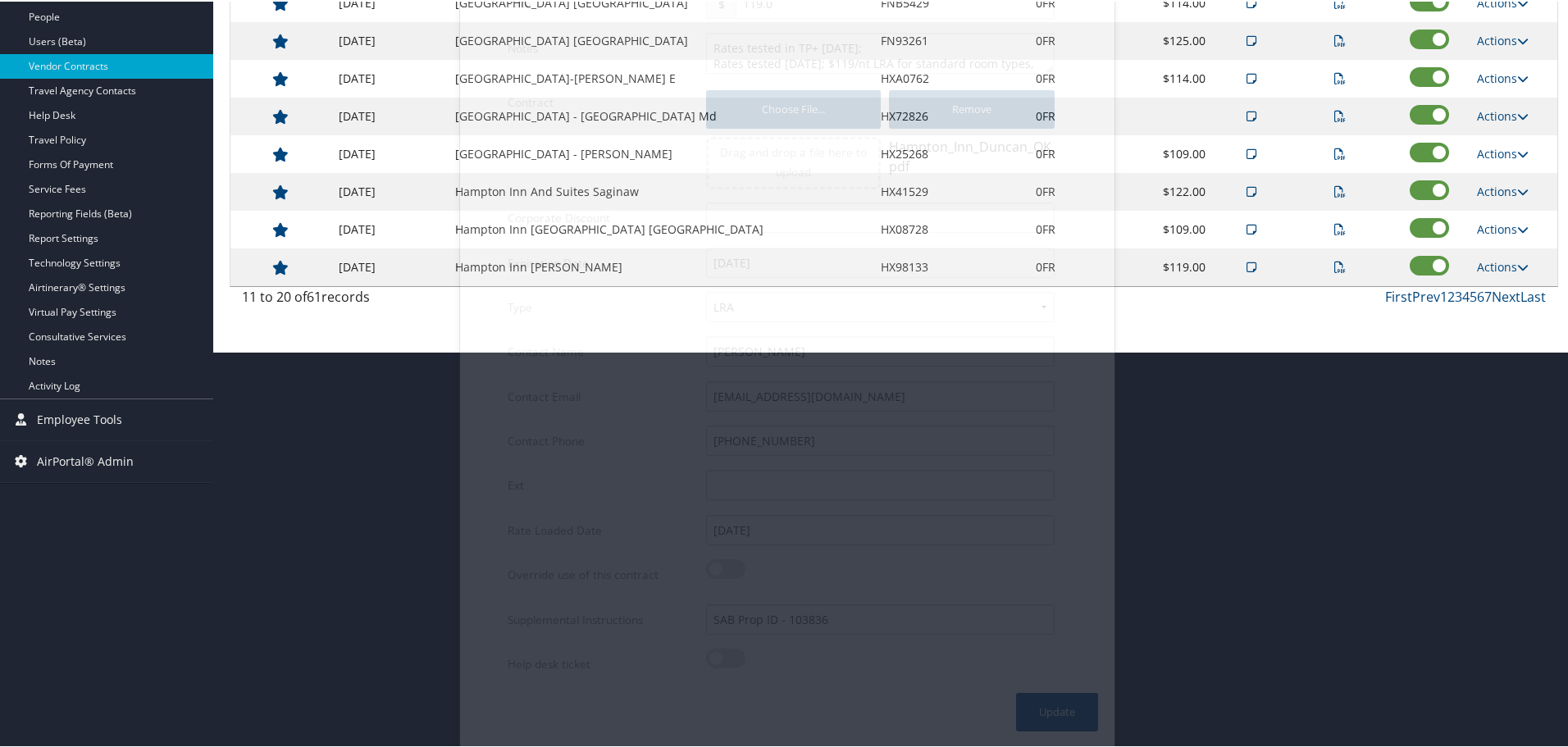
scroll to position [130, 0]
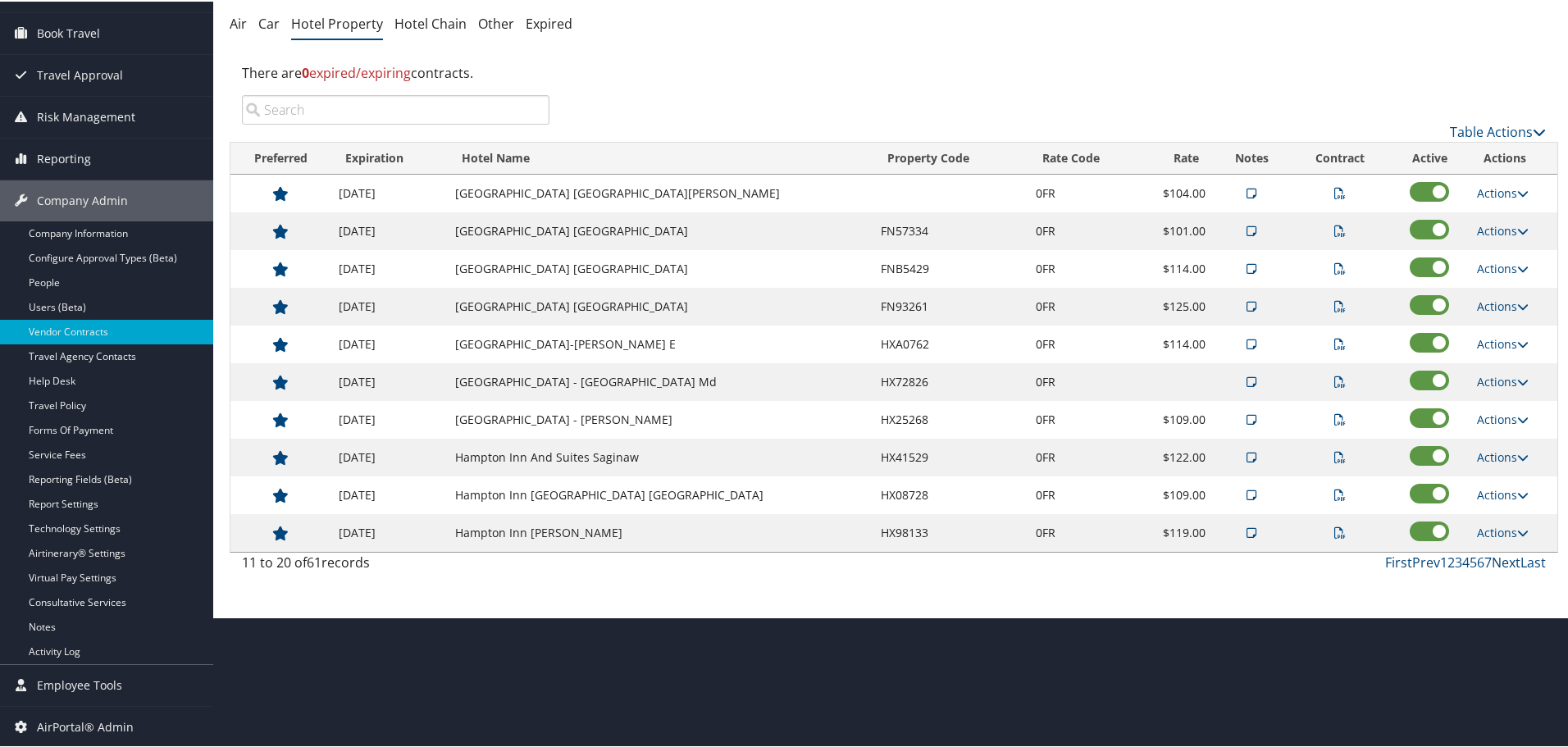
click at [1502, 564] on link "Next" at bounding box center [1505, 560] width 29 height 18
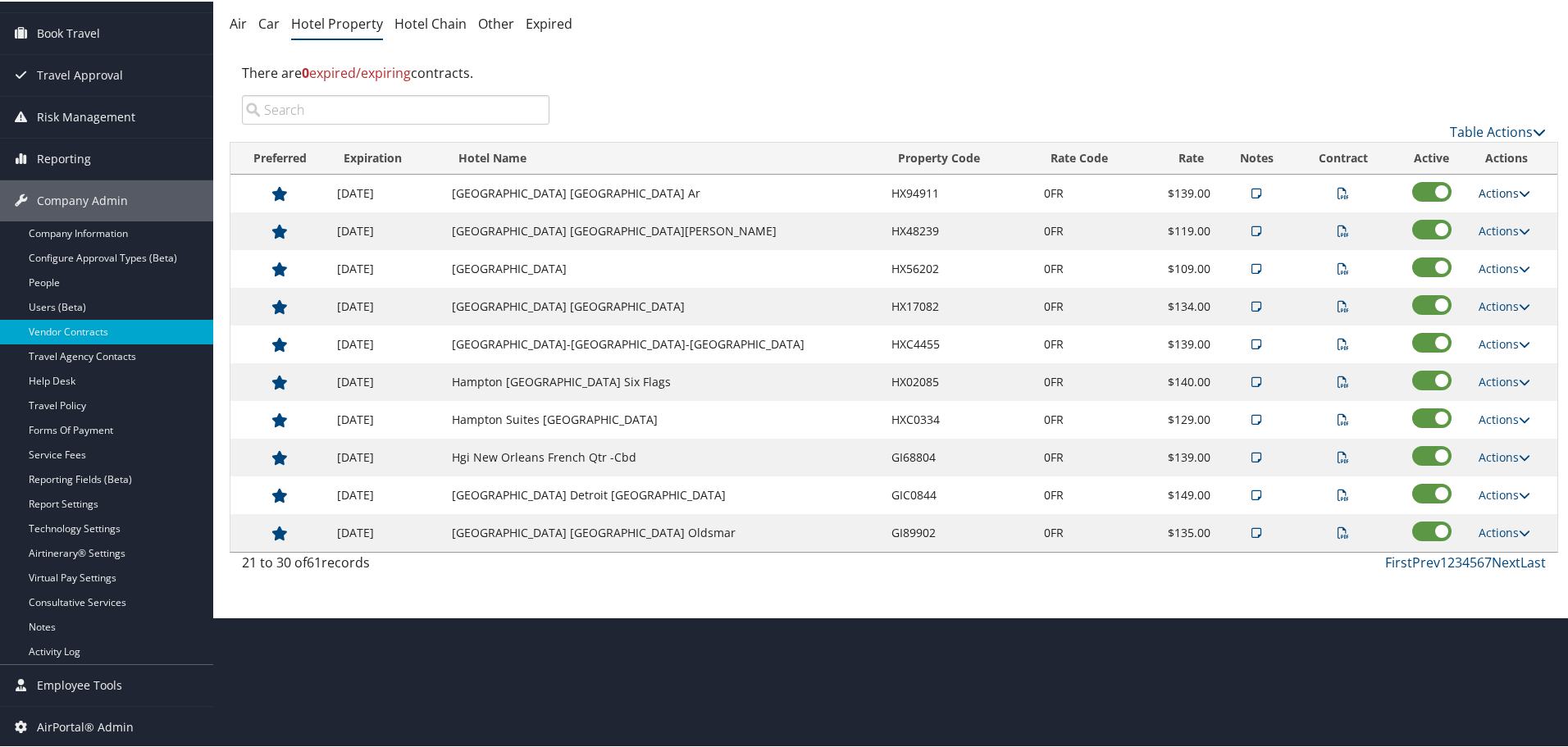
click at [1500, 186] on link "Actions" at bounding box center [1504, 191] width 52 height 16
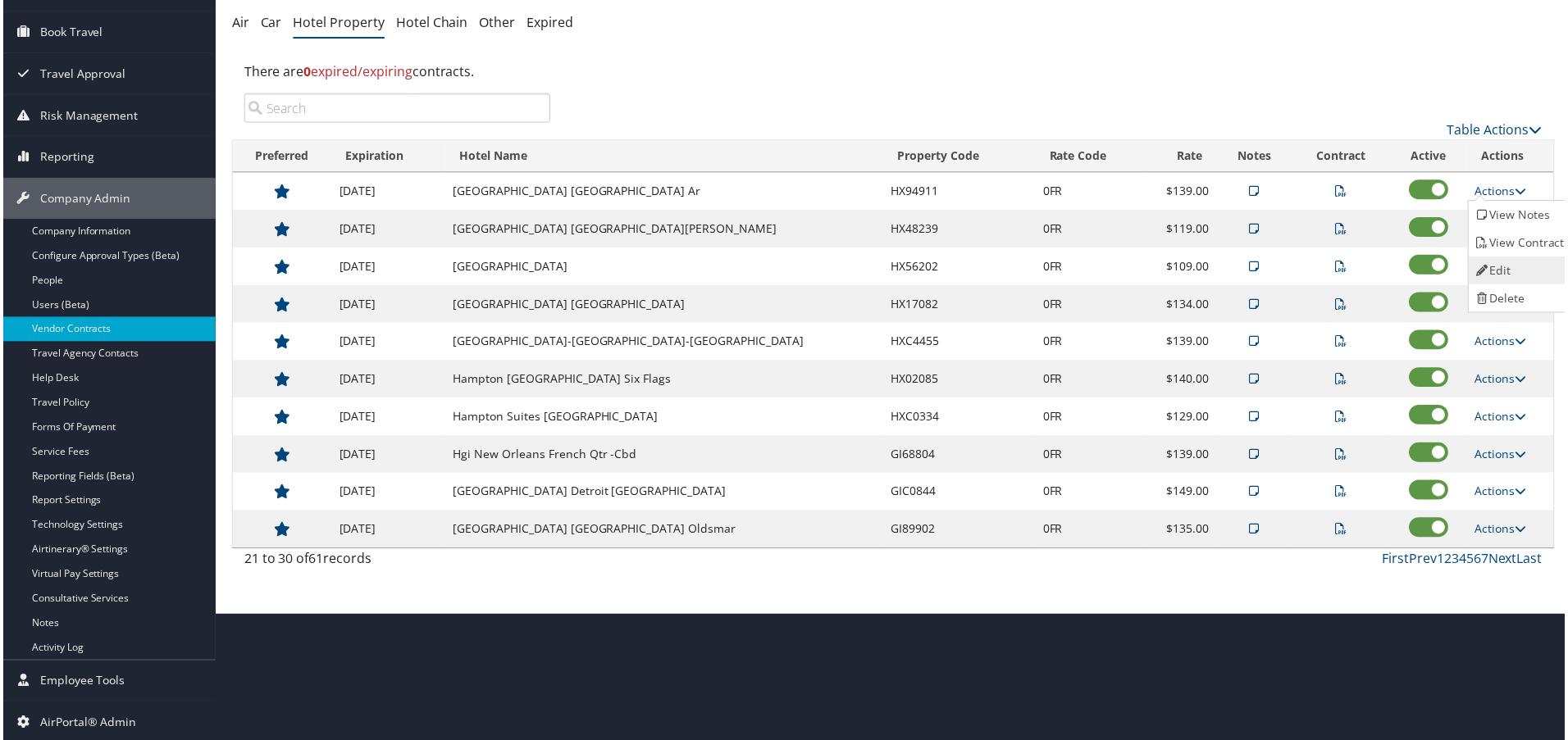
click at [1506, 263] on link "Edit" at bounding box center [1523, 271] width 103 height 28
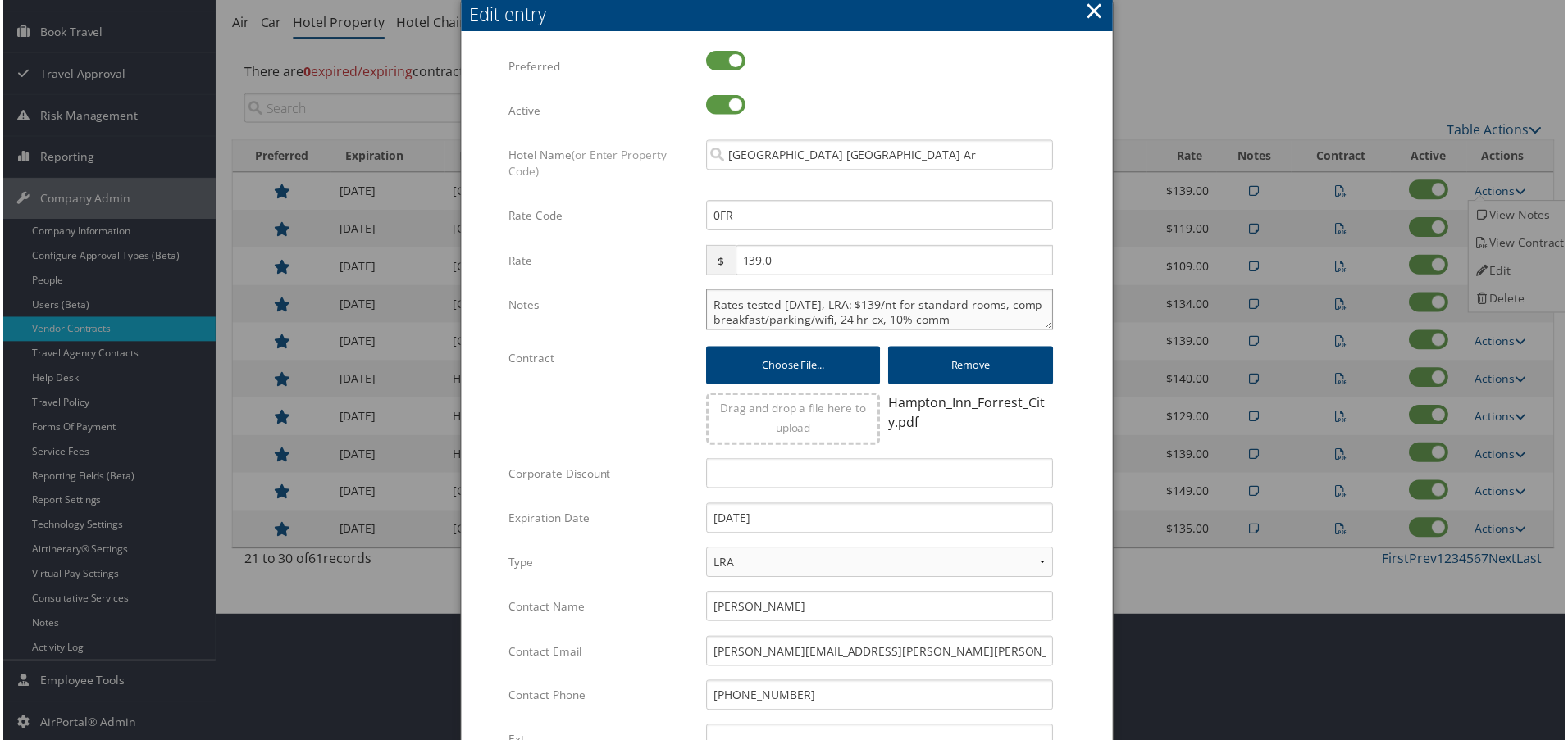
click at [709, 305] on textarea "Rates tested 5/6/25, LRA: $139/nt for standard rooms, comp breakfast/parking/wi…" at bounding box center [879, 309] width 348 height 41
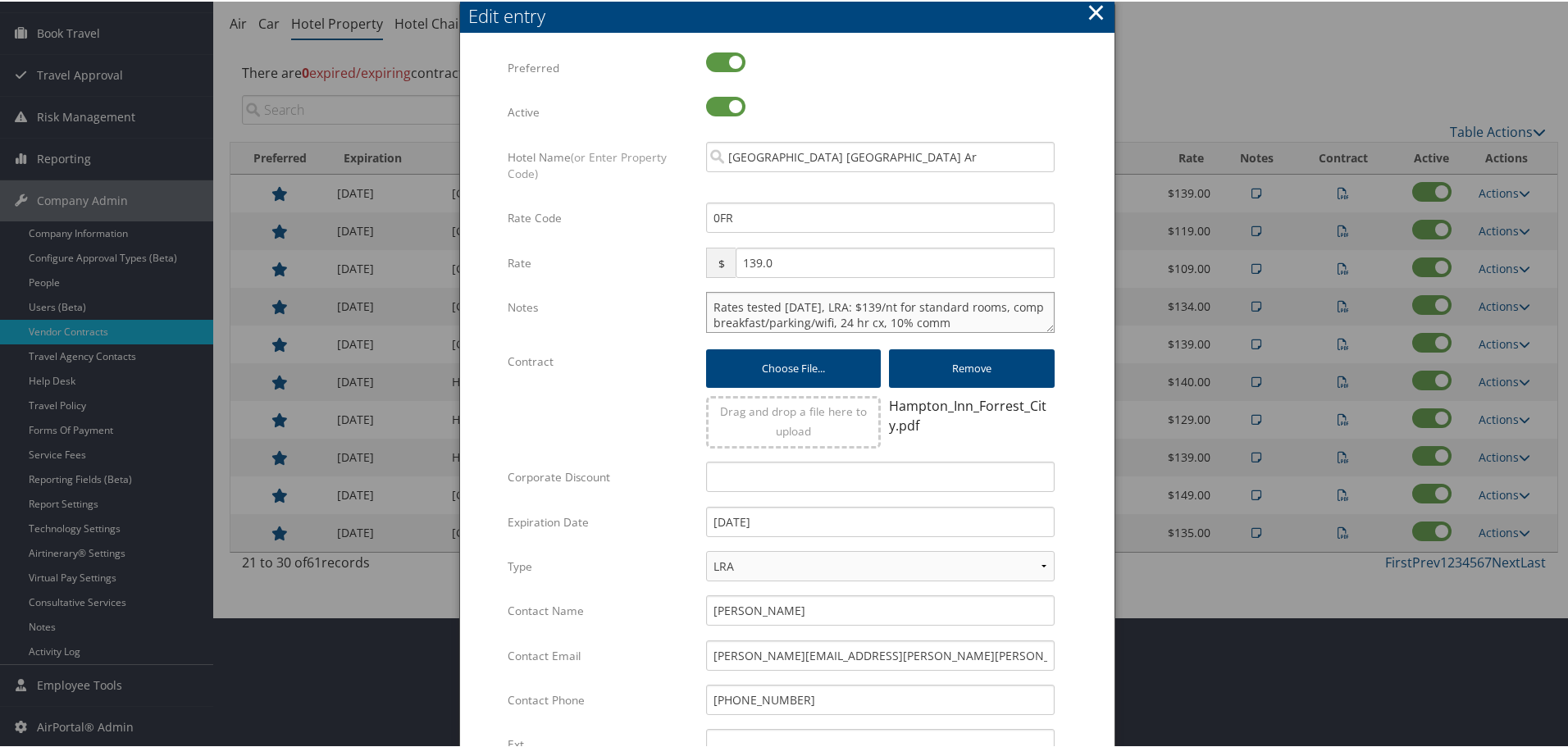
paste textarea "Rates tested in [GEOGRAPHIC_DATA] [DATE];"
type textarea "Rates tested in TP+ Oct 2025; Rates tested 5/6/25, LRA: $139/nt for standard ro…"
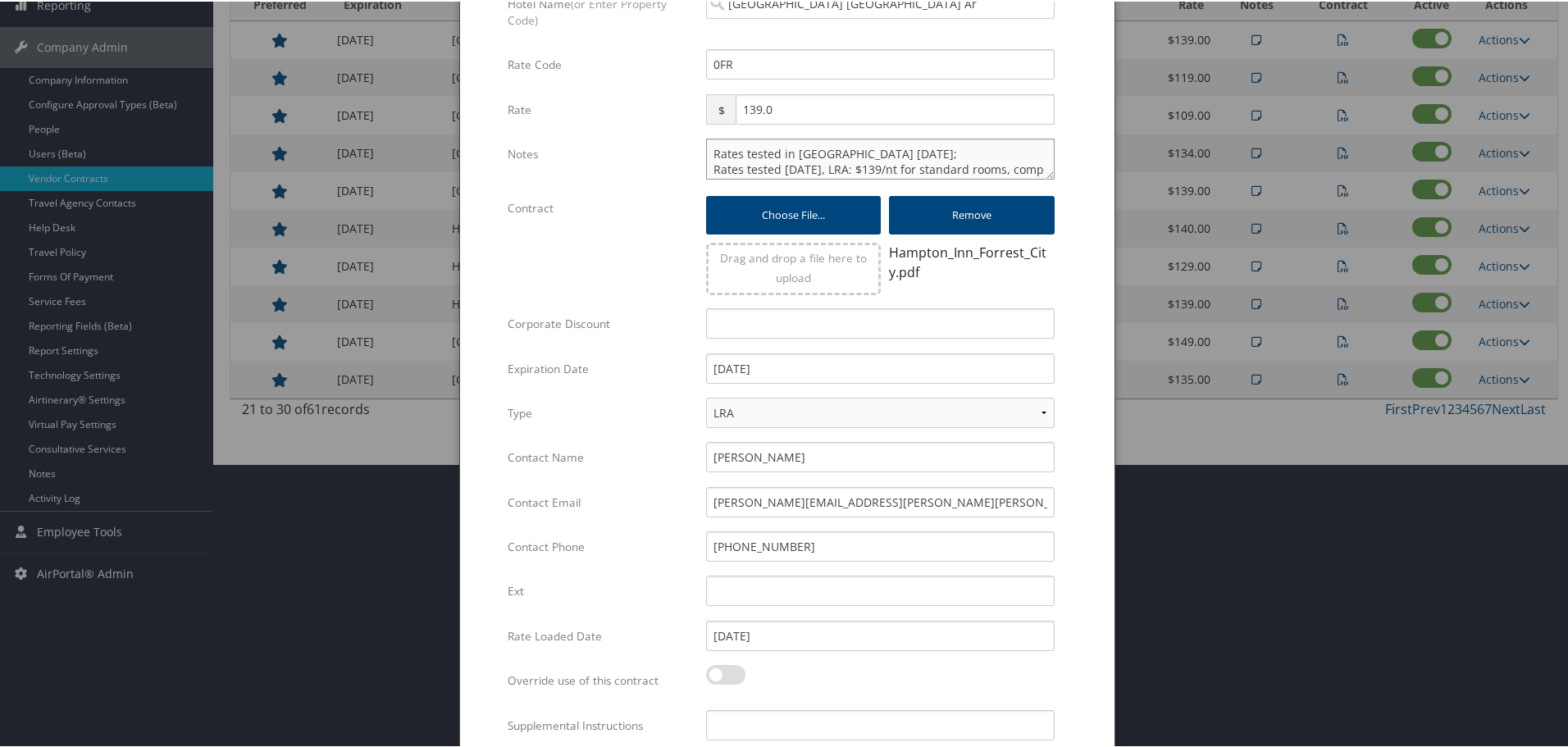
scroll to position [389, 0]
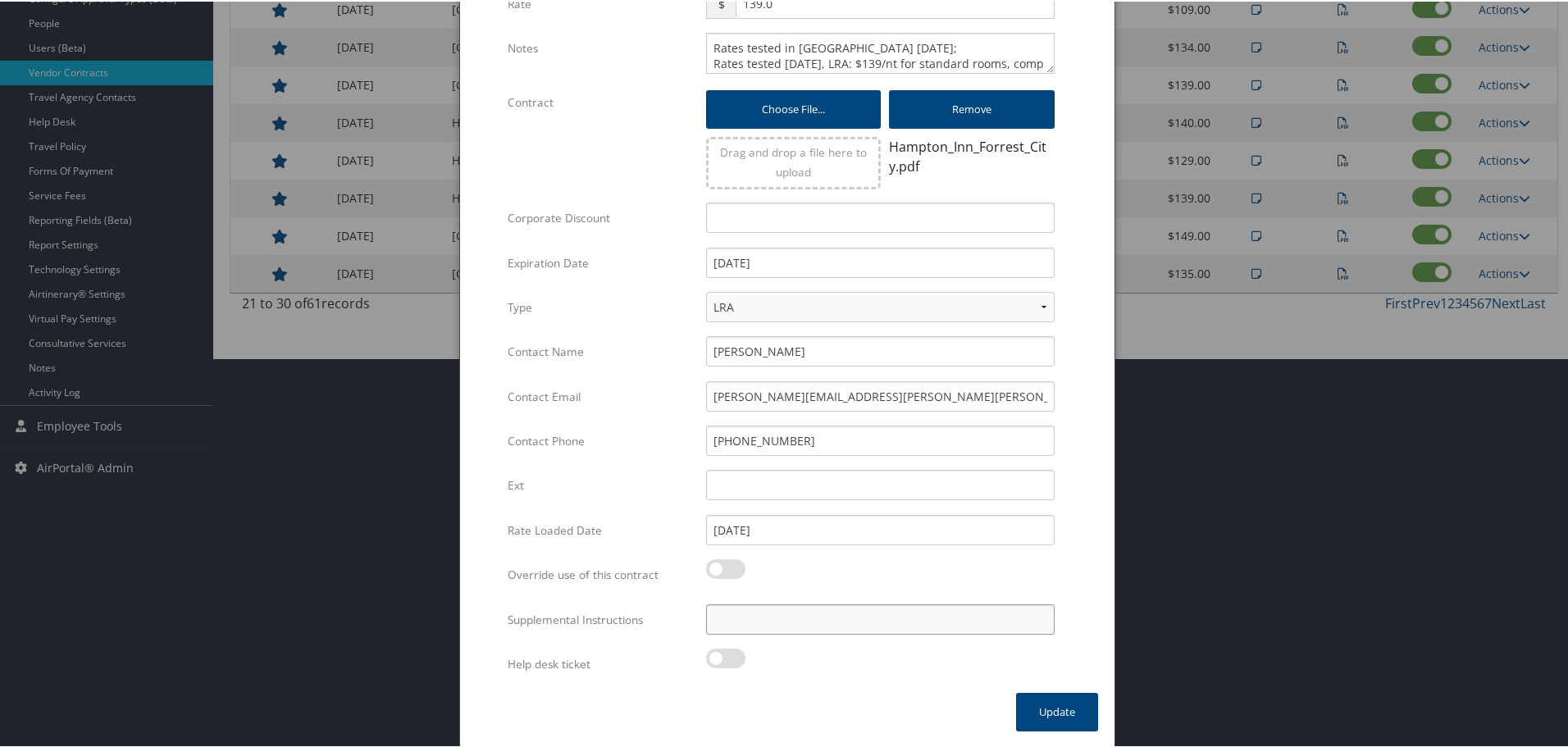
click at [851, 614] on input "Supplemental Instructions" at bounding box center [879, 617] width 348 height 31
paste input "SAB Prop ID -"
paste input "043260"
type input "SAB Prop ID - 043260"
click at [1041, 727] on button "Update" at bounding box center [1057, 709] width 82 height 39
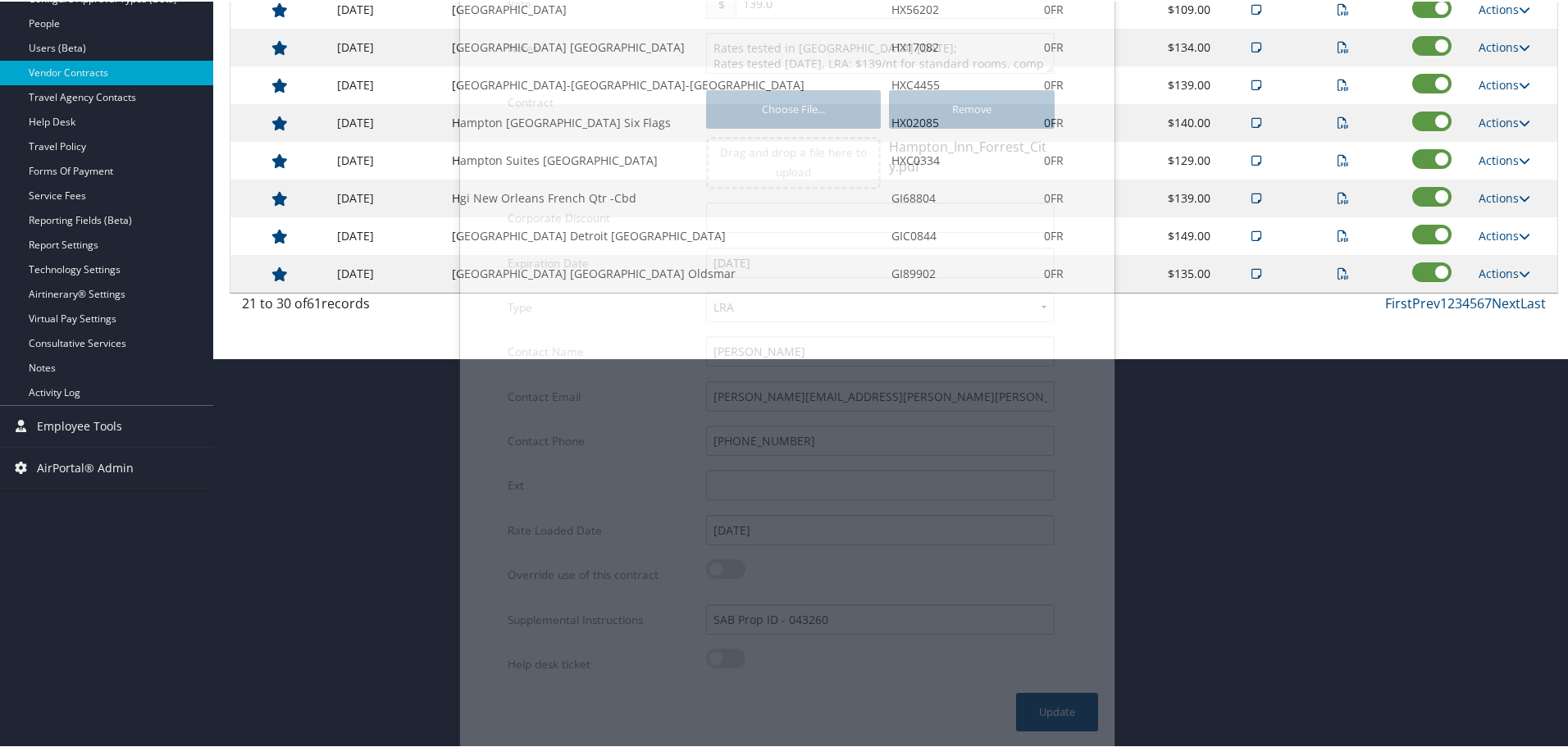
scroll to position [130, 0]
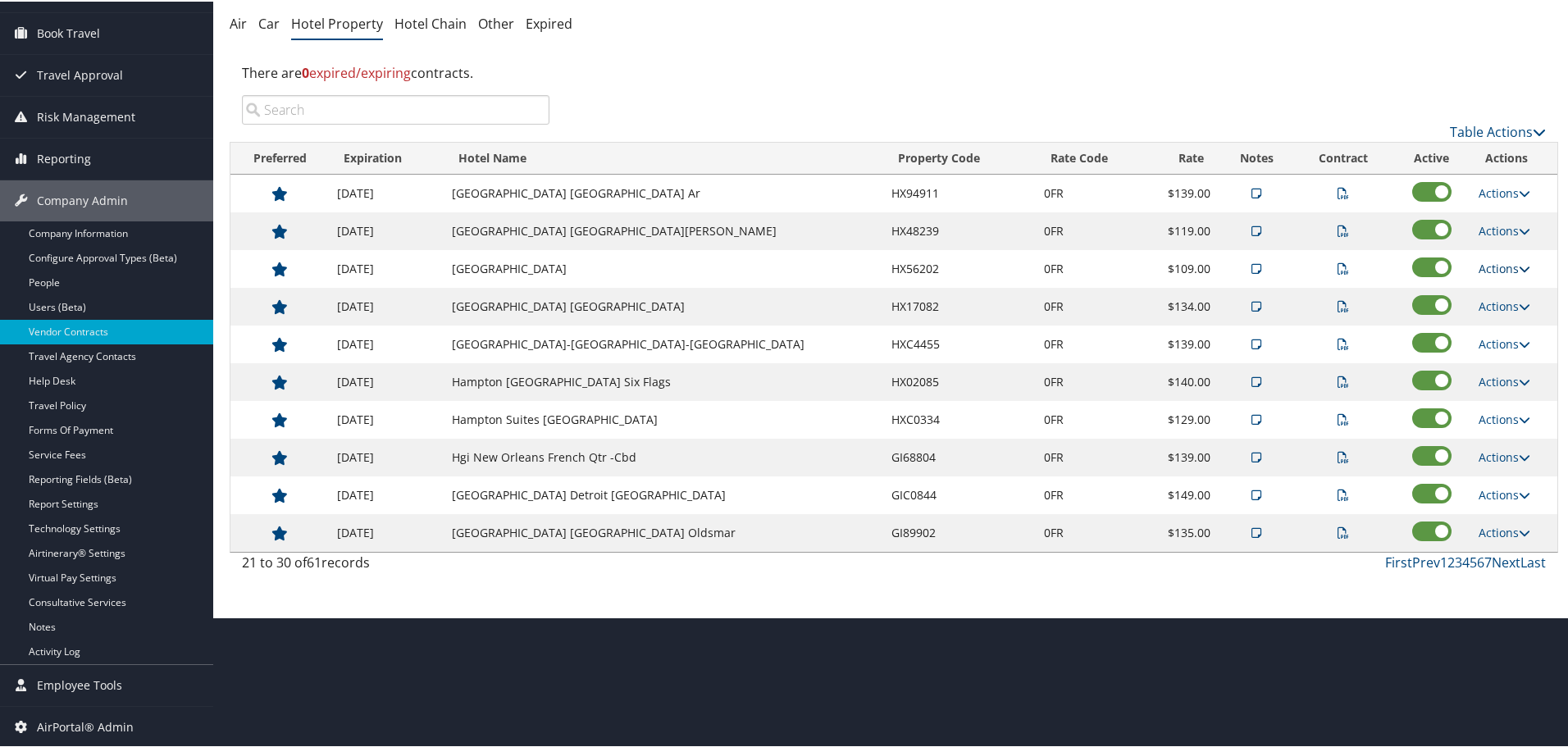
click at [1488, 264] on link "Actions" at bounding box center [1504, 267] width 52 height 16
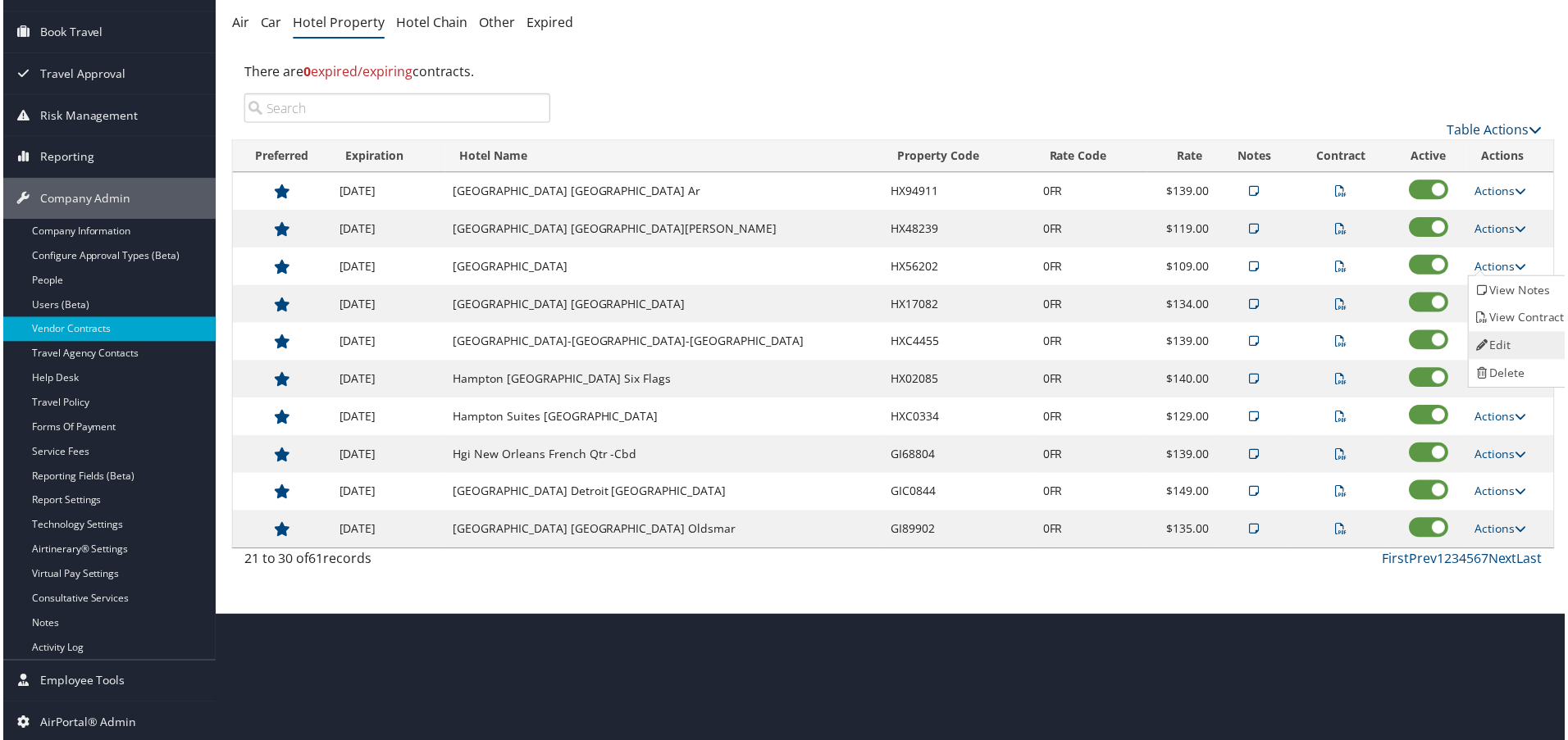
click at [1498, 340] on link "Edit" at bounding box center [1523, 346] width 103 height 28
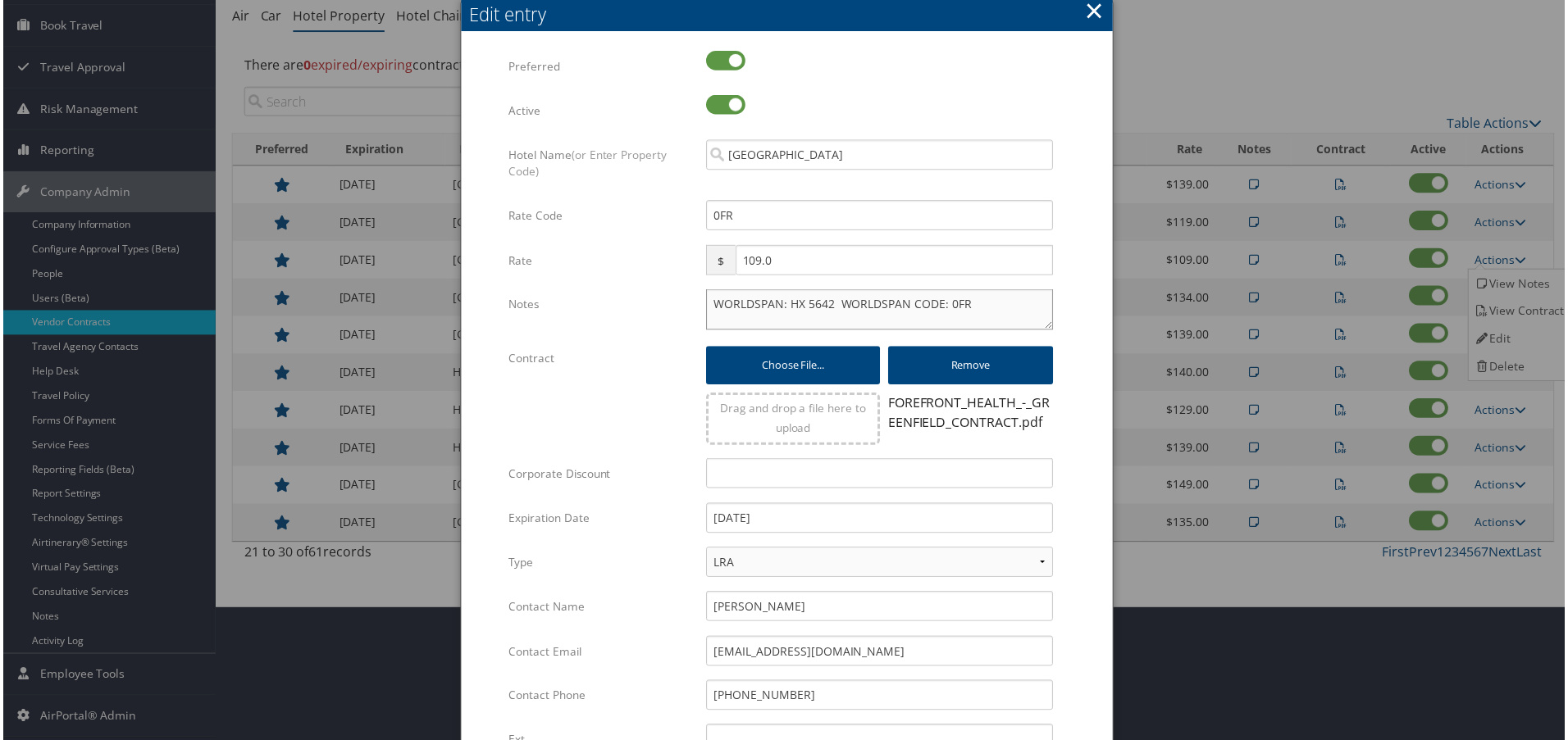
click at [706, 306] on textarea "WORLDSPAN: HX 5642 WORLDSPAN CODE: 0FR" at bounding box center [879, 309] width 348 height 41
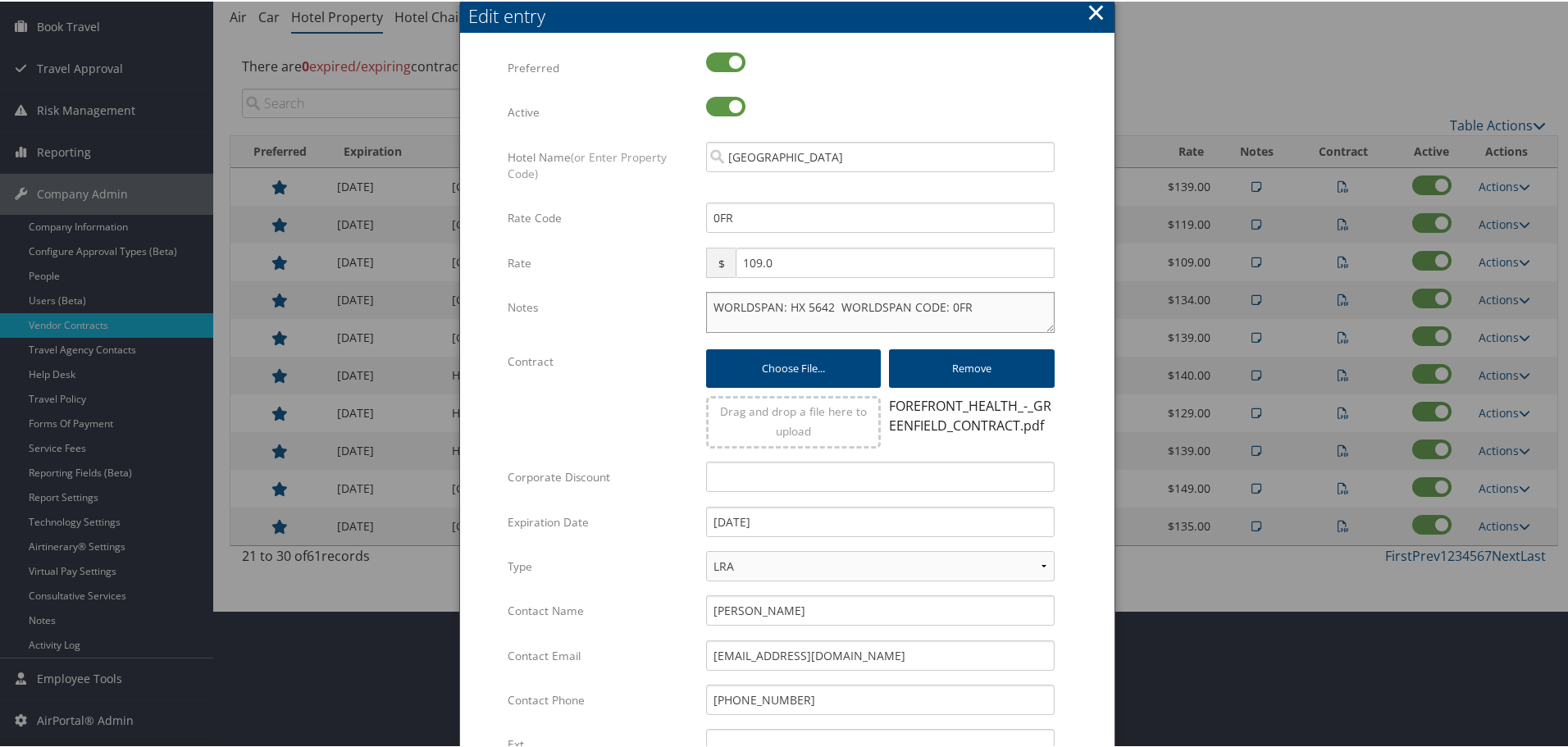
paste textarea "Rates tested in [GEOGRAPHIC_DATA] [DATE];"
type textarea "Rates tested in TP+ Oct 2025; WORLDSPAN: HX 5642 WORLDSPAN CODE: 0FR"
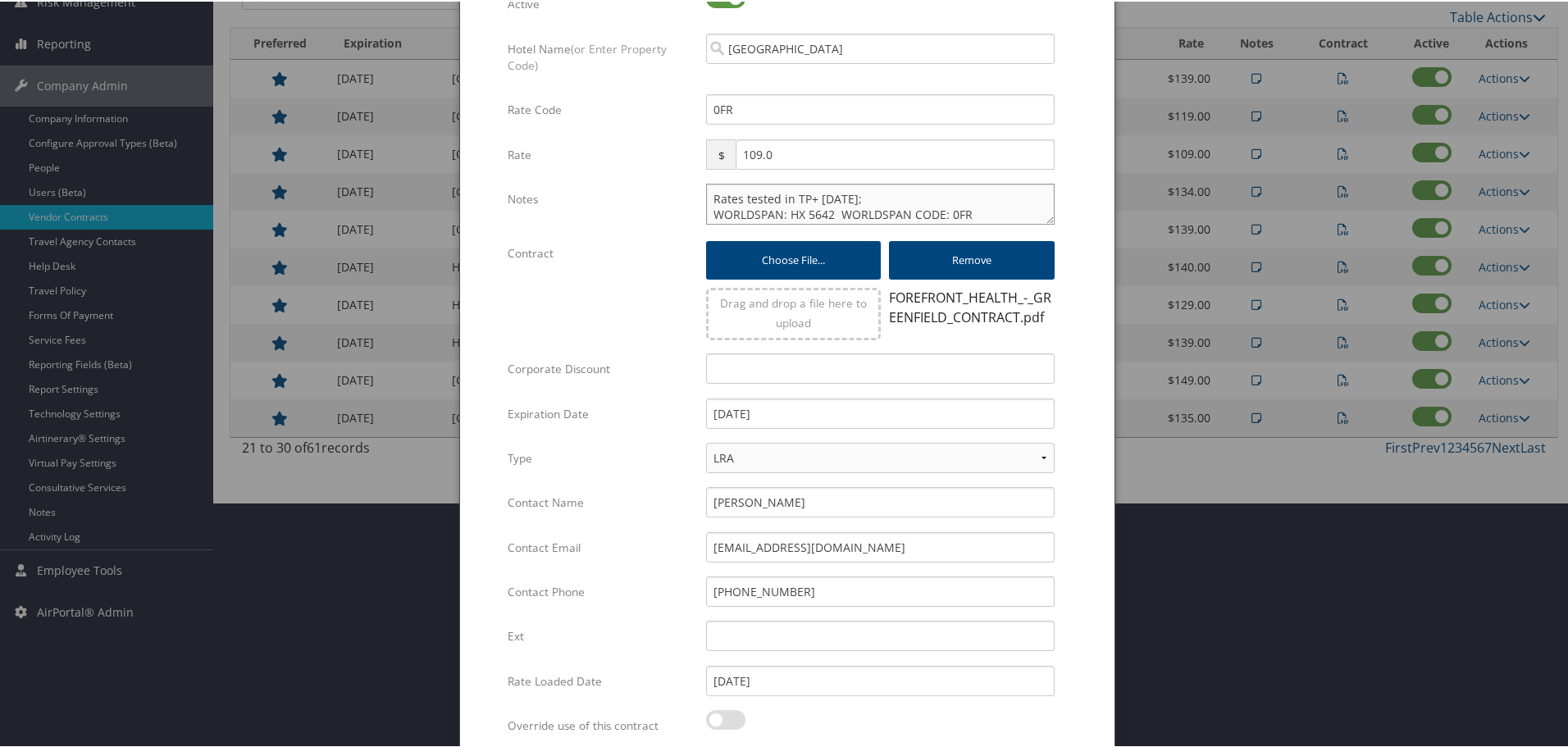
scroll to position [396, 0]
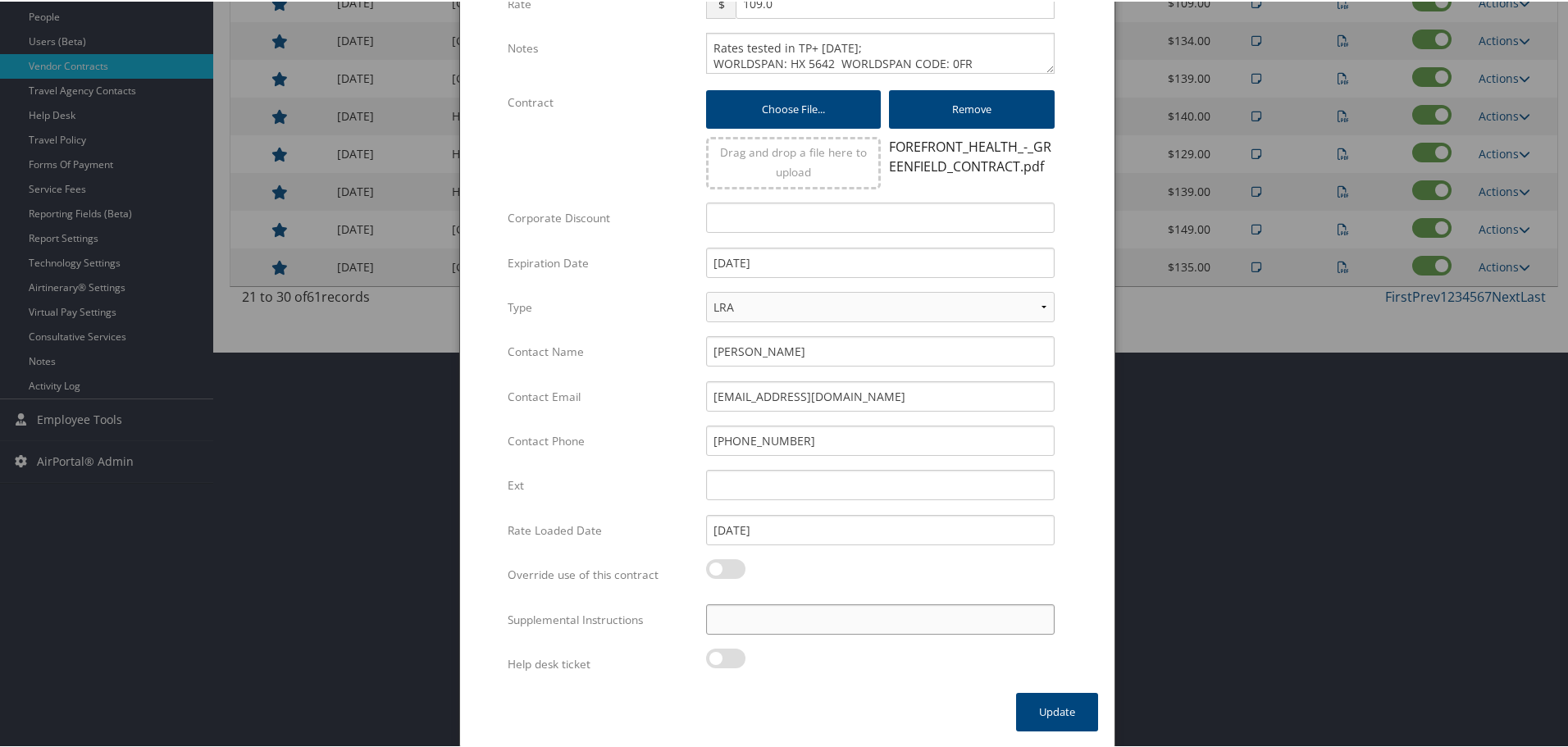
click at [805, 620] on input "Supplemental Instructions" at bounding box center [879, 617] width 348 height 31
paste input "SAB Prop ID -"
paste input "002647"
type input "SAB Prop ID - 002647"
click at [1060, 712] on button "Update" at bounding box center [1057, 709] width 82 height 39
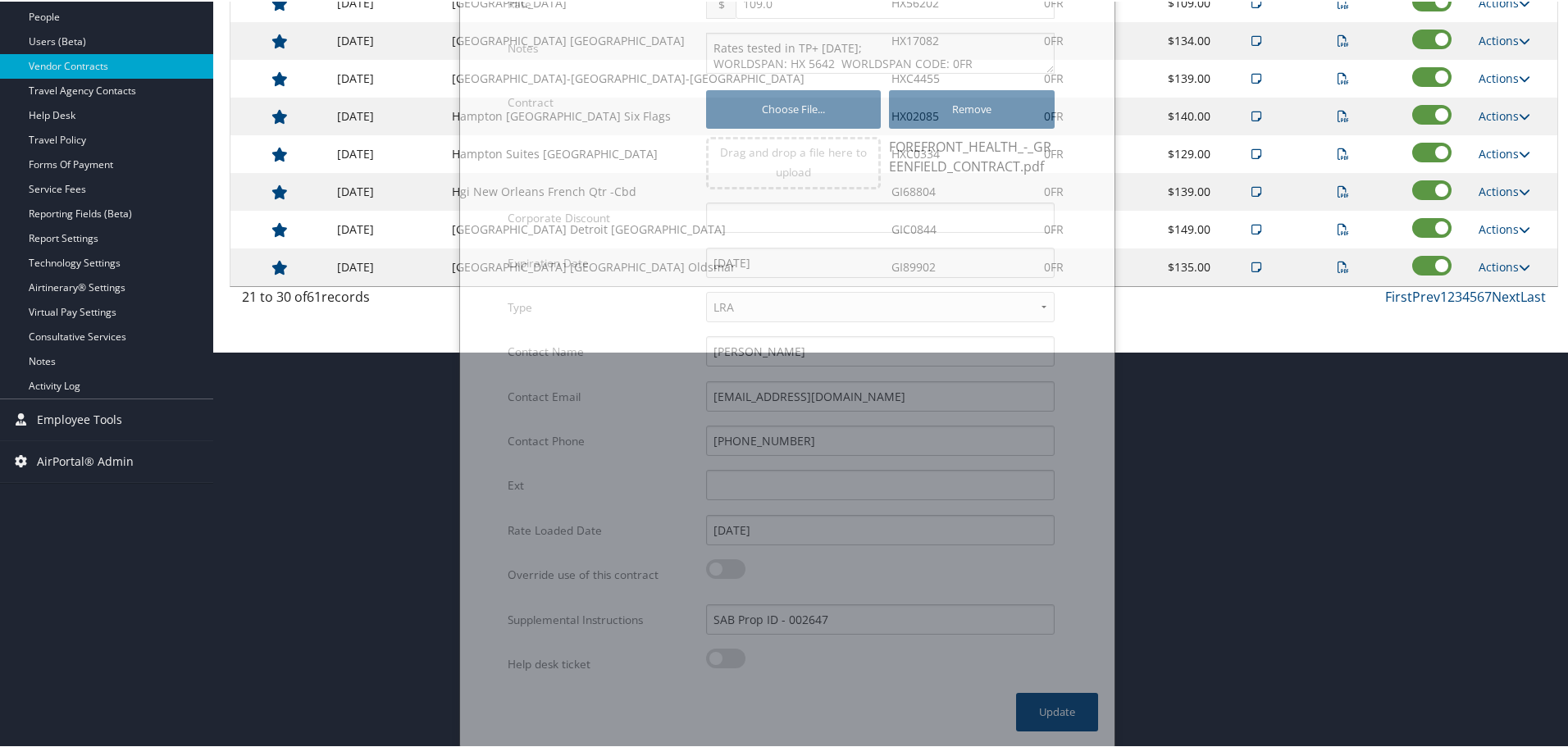
scroll to position [130, 0]
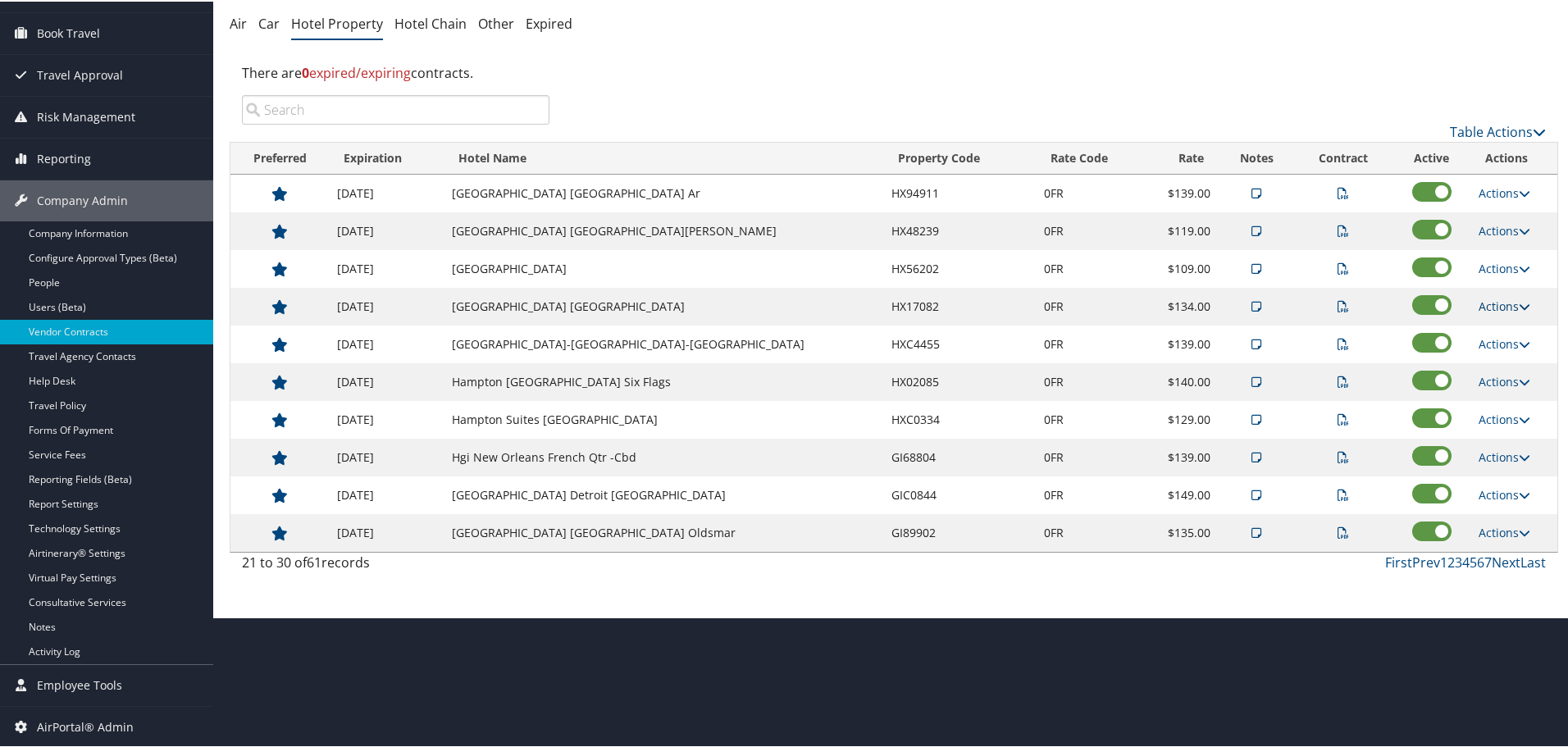
click at [1504, 305] on link "Actions" at bounding box center [1504, 305] width 52 height 16
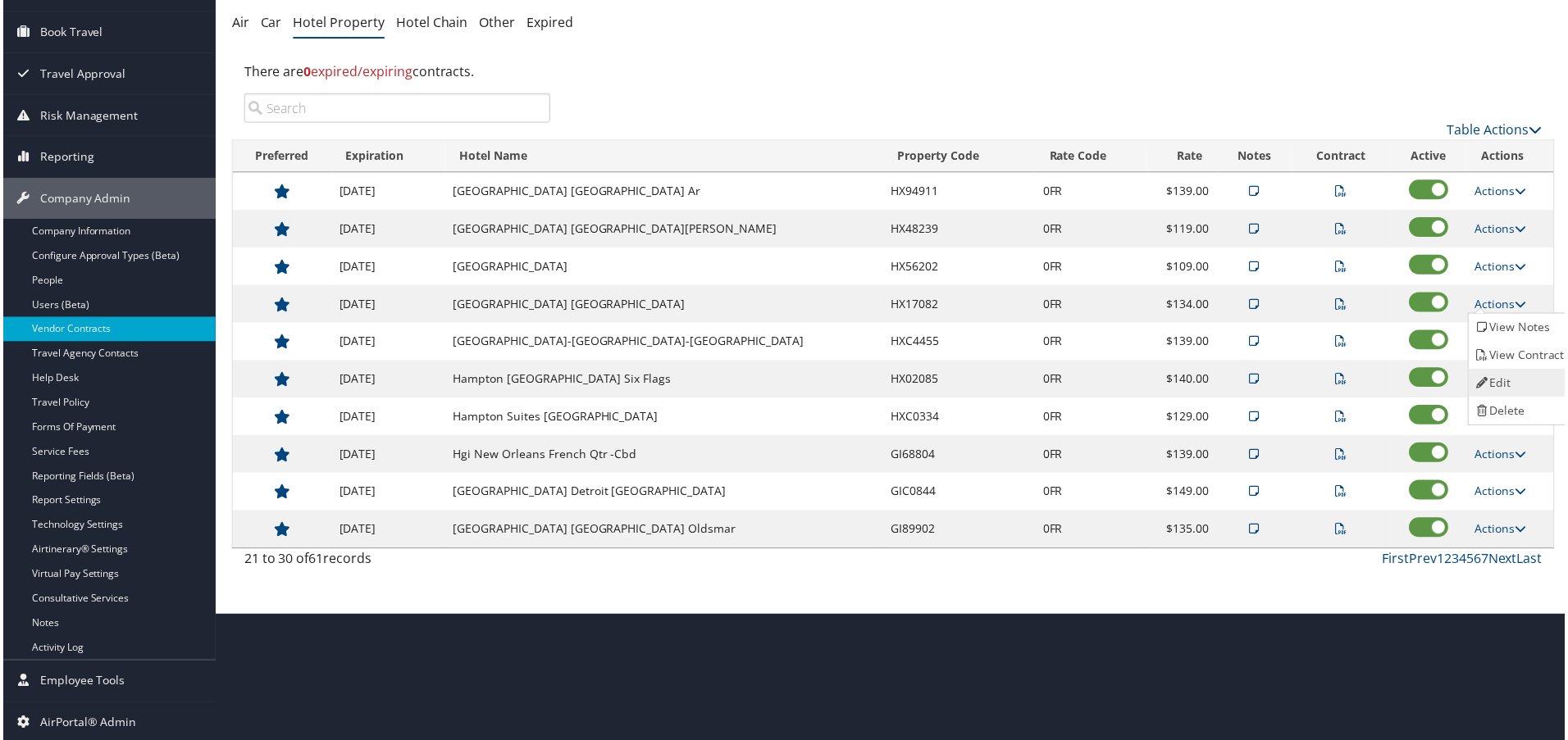
click at [1511, 371] on link "Edit" at bounding box center [1523, 384] width 103 height 28
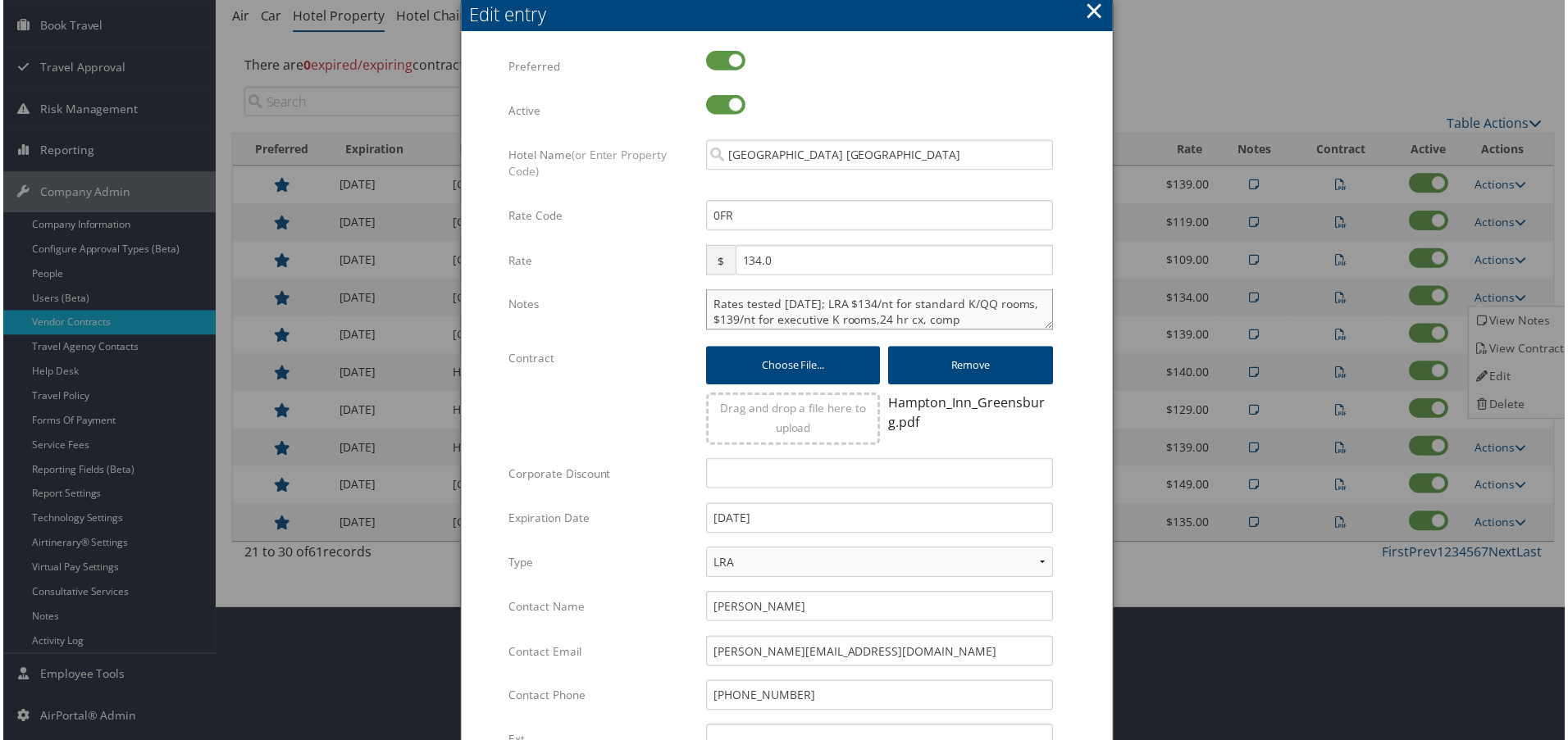
click at [712, 305] on textarea "Rates tested 5.8.25; LRA $134/nt for standard K/QQ rooms, $139/nt for executive…" at bounding box center [879, 309] width 348 height 41
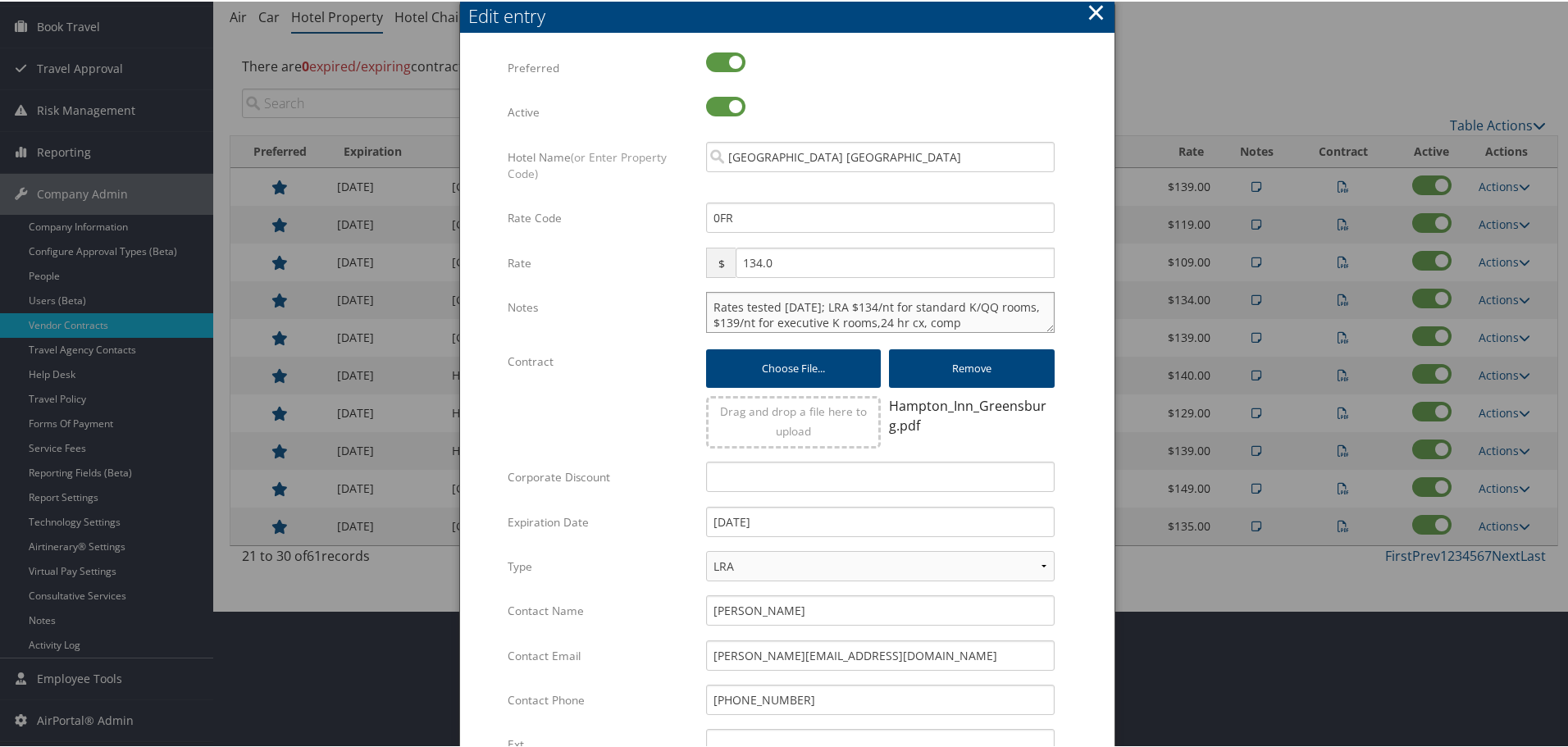
paste textarea "Rates tested in TP+ Oct 2025;"
type textarea "Rates tested in TP+ Oct 2025; Rates tested 5.8.25; LRA $134/nt for standard K/Q…"
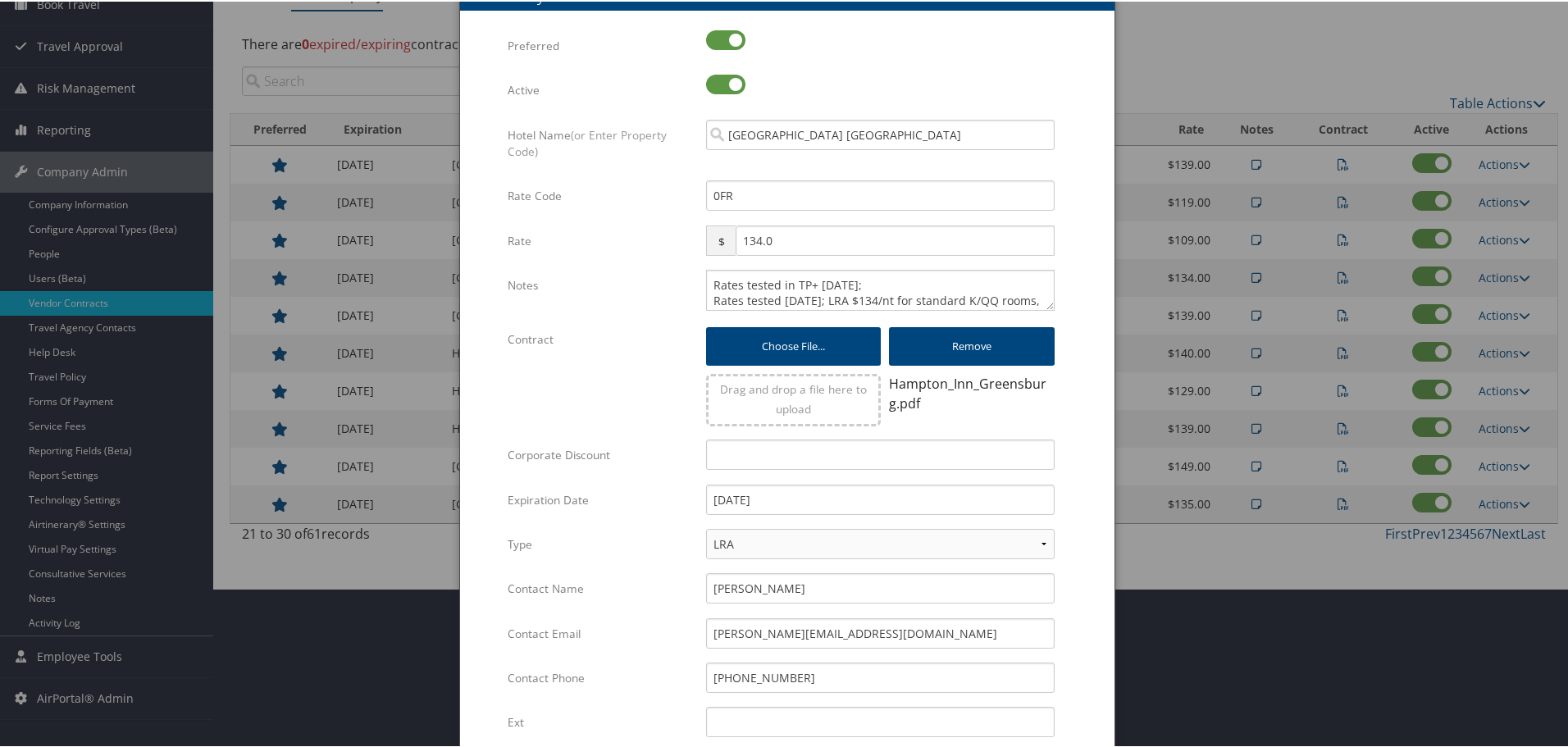
scroll to position [396, 0]
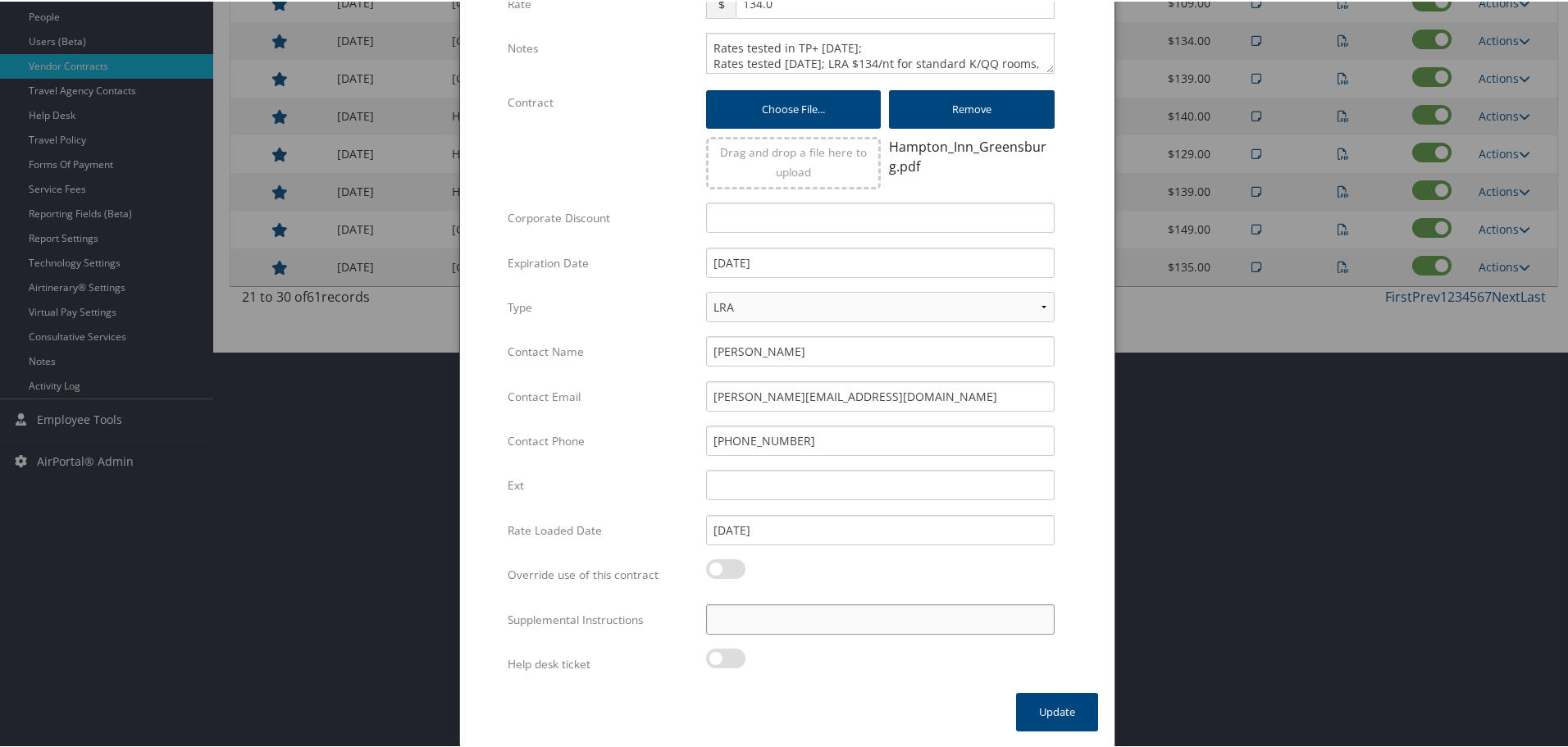
click at [752, 622] on input "Supplemental Instructions" at bounding box center [879, 617] width 348 height 31
paste input "SAB Prop ID -"
paste input "037234"
type input "SAB Prop ID - 037234"
click at [1055, 722] on button "Update" at bounding box center [1057, 709] width 82 height 39
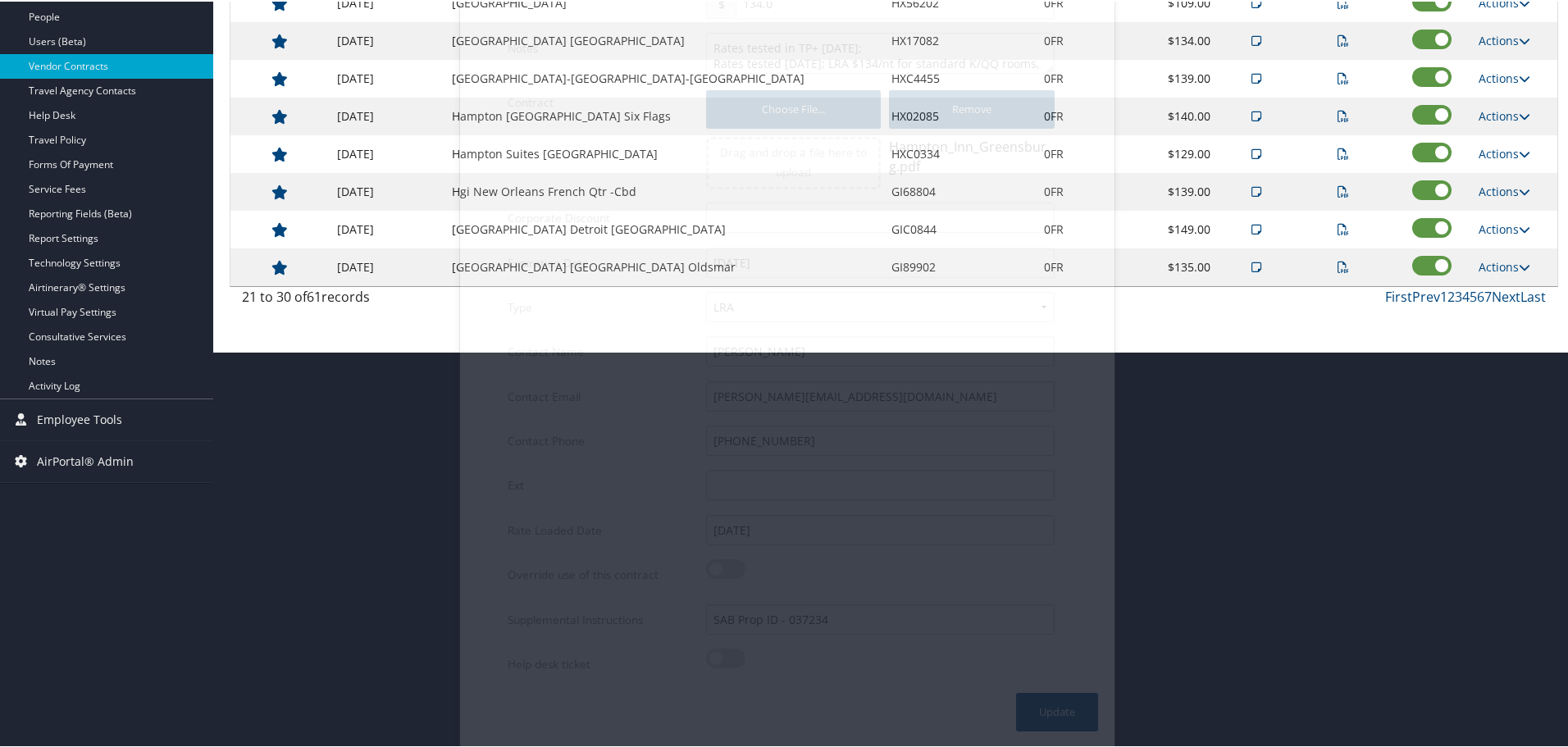
scroll to position [130, 0]
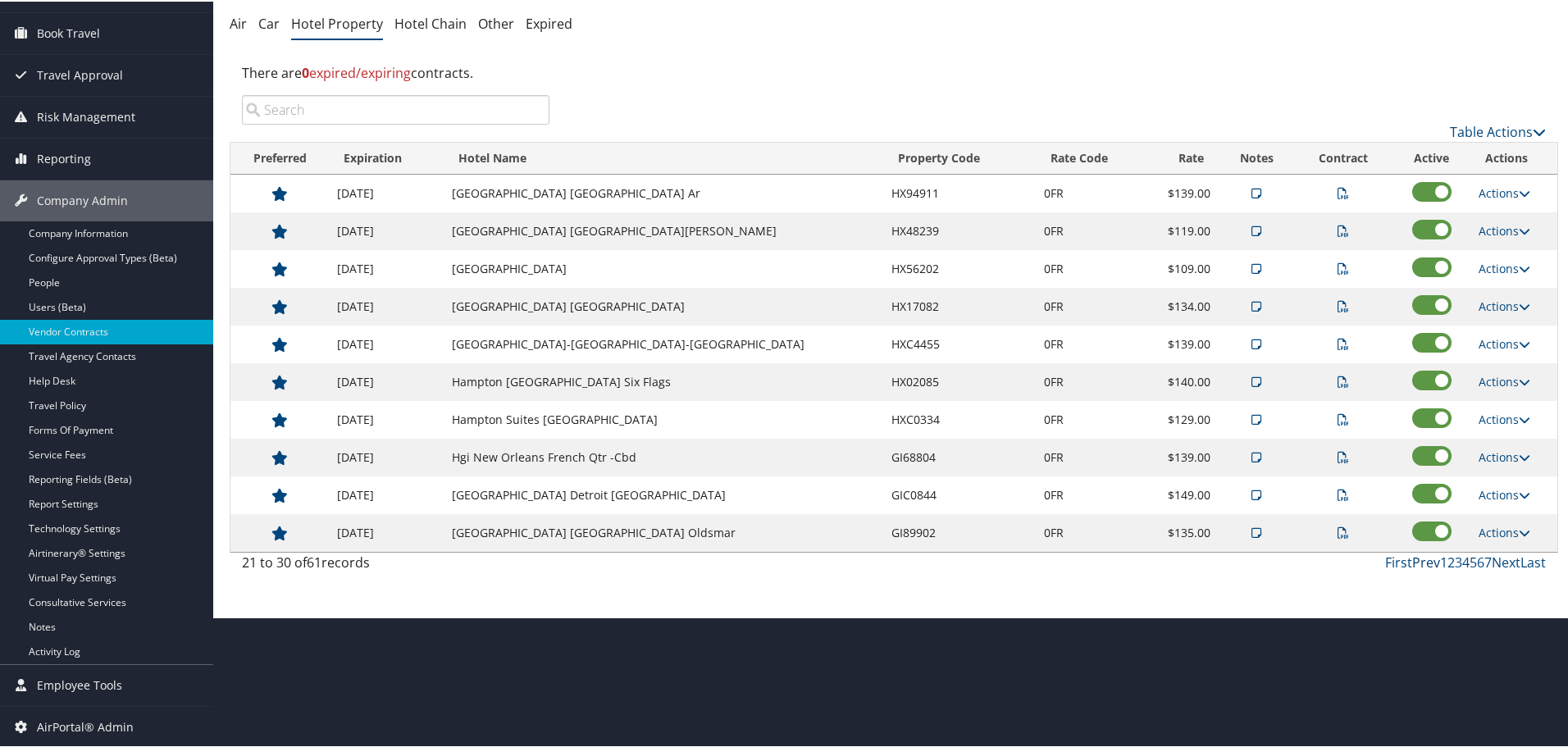
click at [1418, 560] on link "Prev" at bounding box center [1426, 560] width 28 height 18
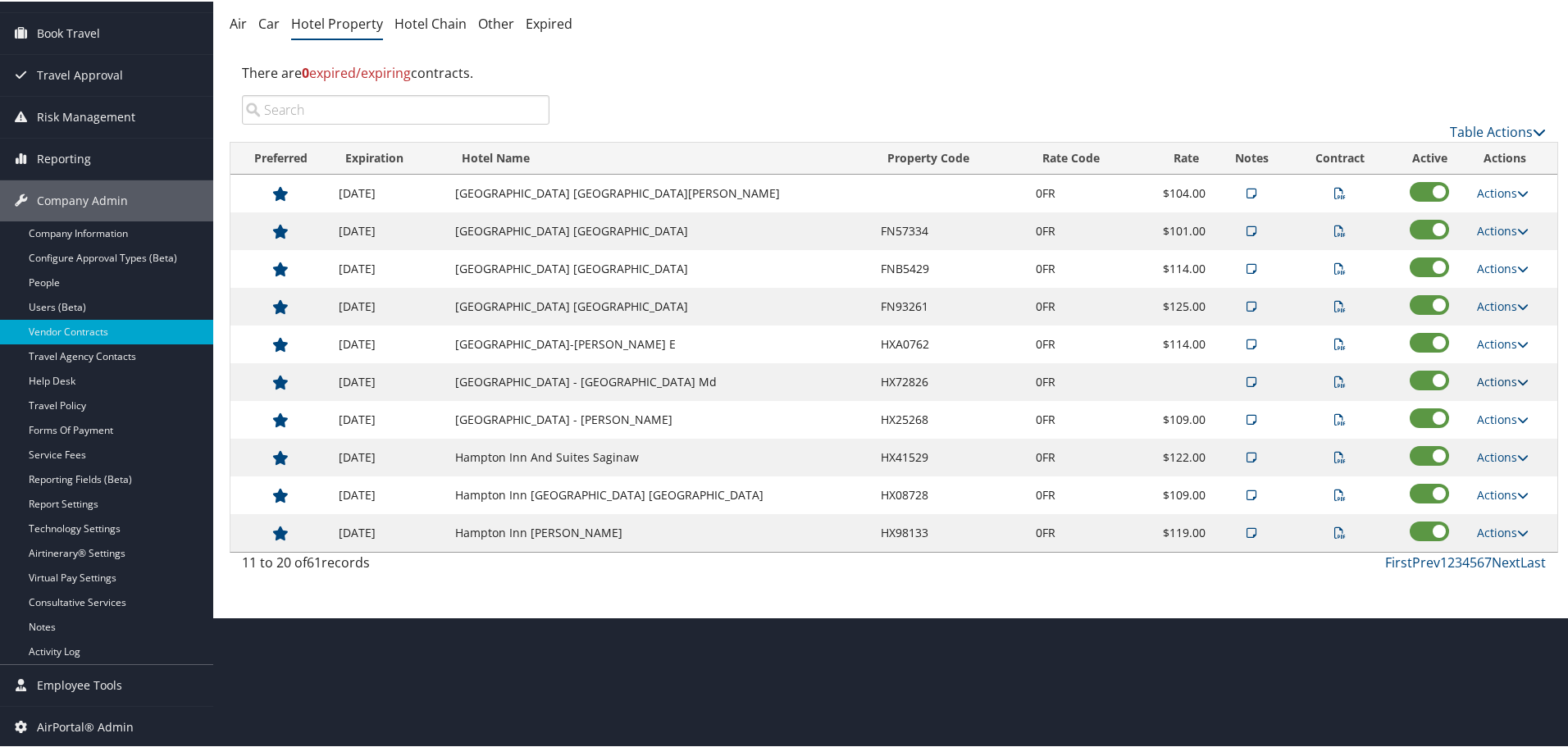
click at [1507, 379] on link "Actions" at bounding box center [1503, 380] width 52 height 16
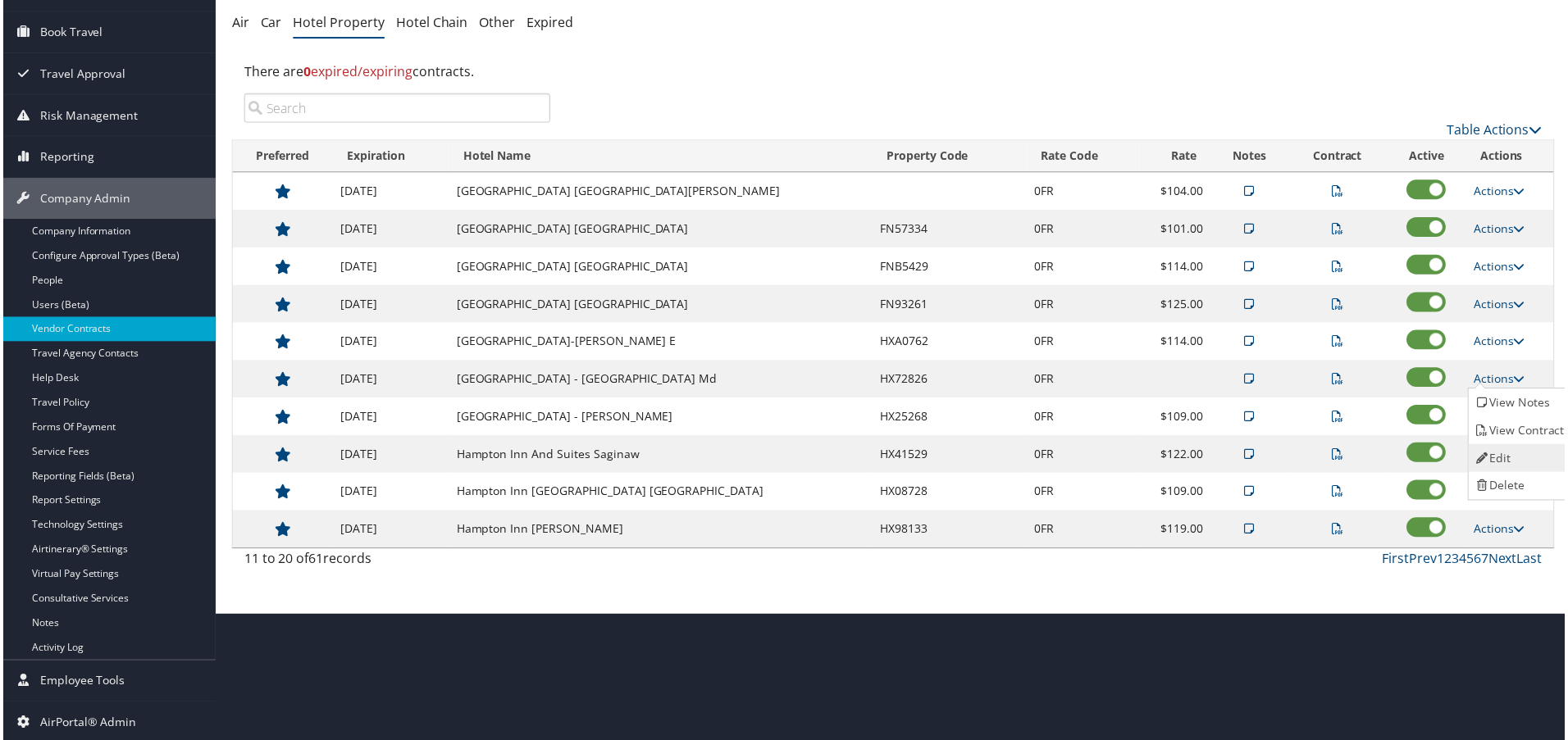
click at [1524, 457] on link "Edit" at bounding box center [1523, 459] width 103 height 28
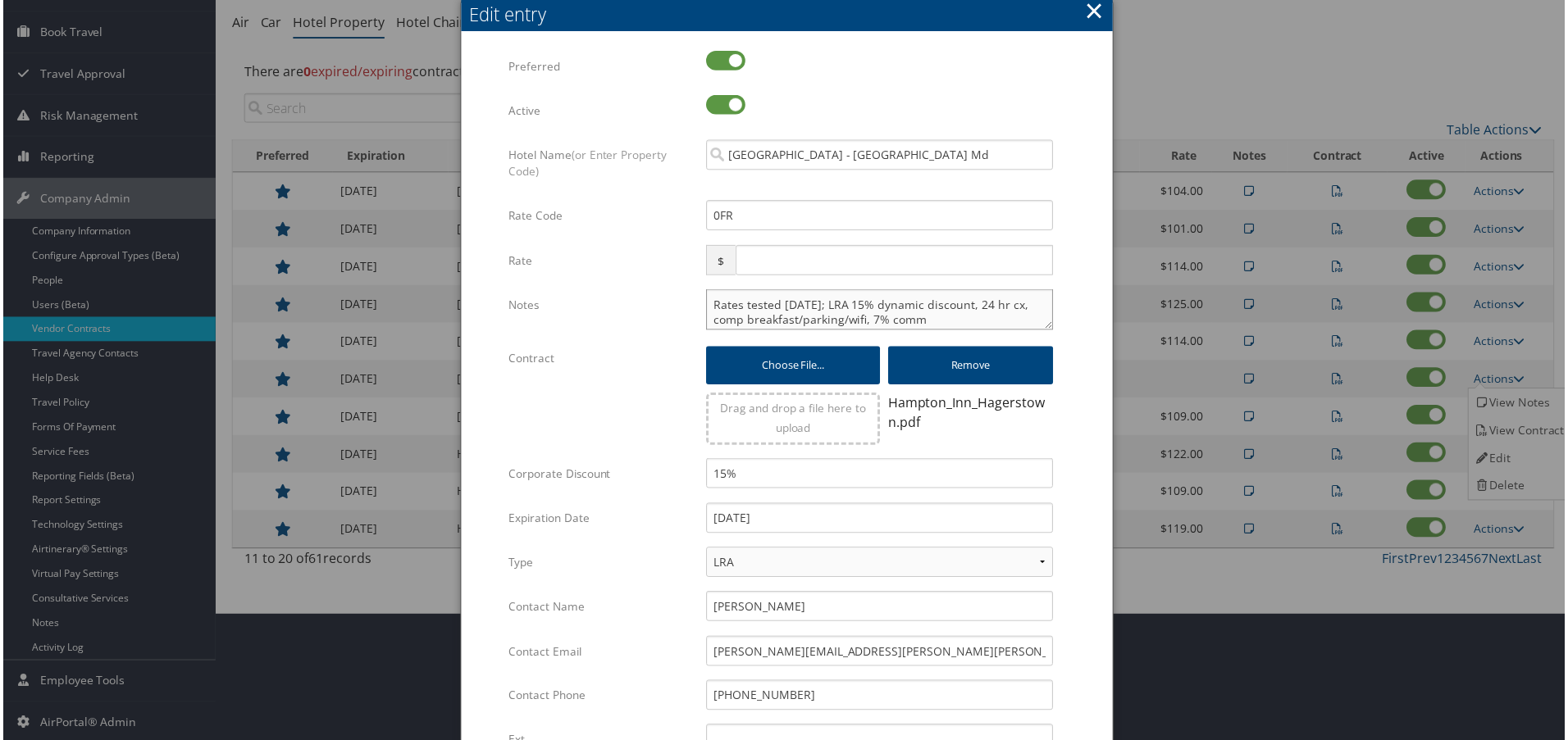
click at [706, 305] on textarea "Rates tested 6/17/25; LRA 15% dynamic discount, 24 hr cx, comp breakfast/parkin…" at bounding box center [879, 309] width 348 height 41
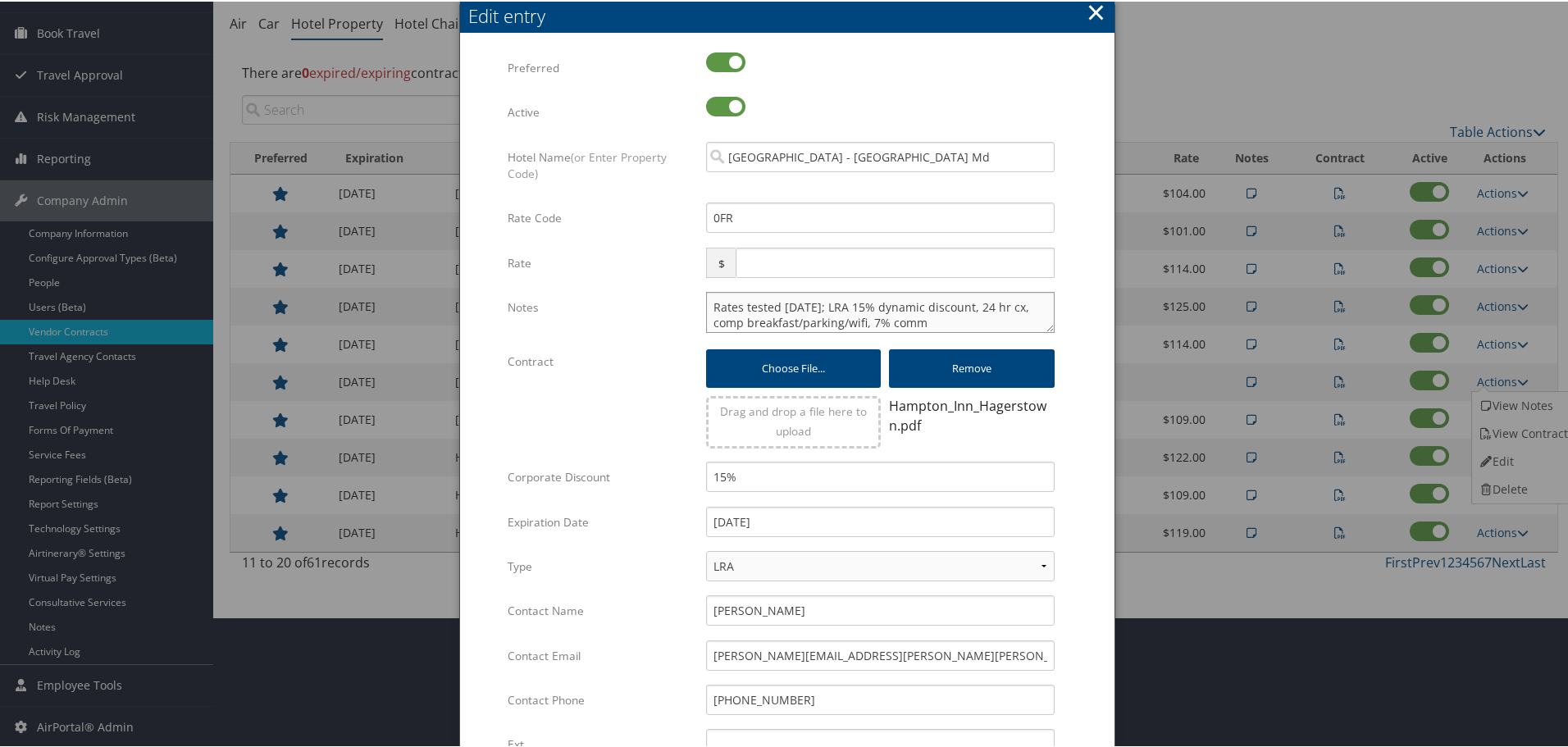
paste textarea "Rates tested in [GEOGRAPHIC_DATA] [DATE];"
type textarea "Rates tested in TP+ Oct 2025; Rates tested 6/17/25; LRA 15% dynamic discount, 2…"
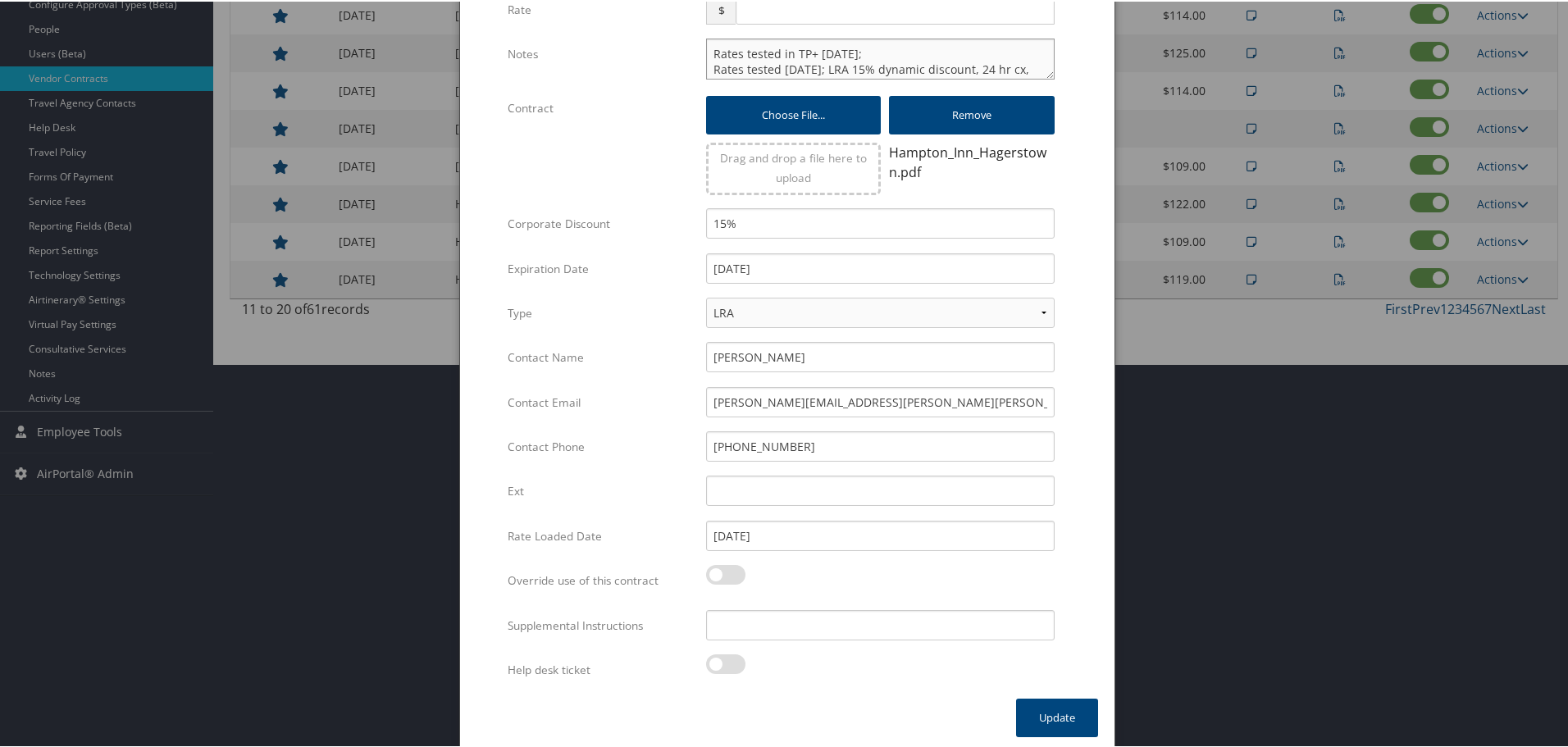
scroll to position [389, 0]
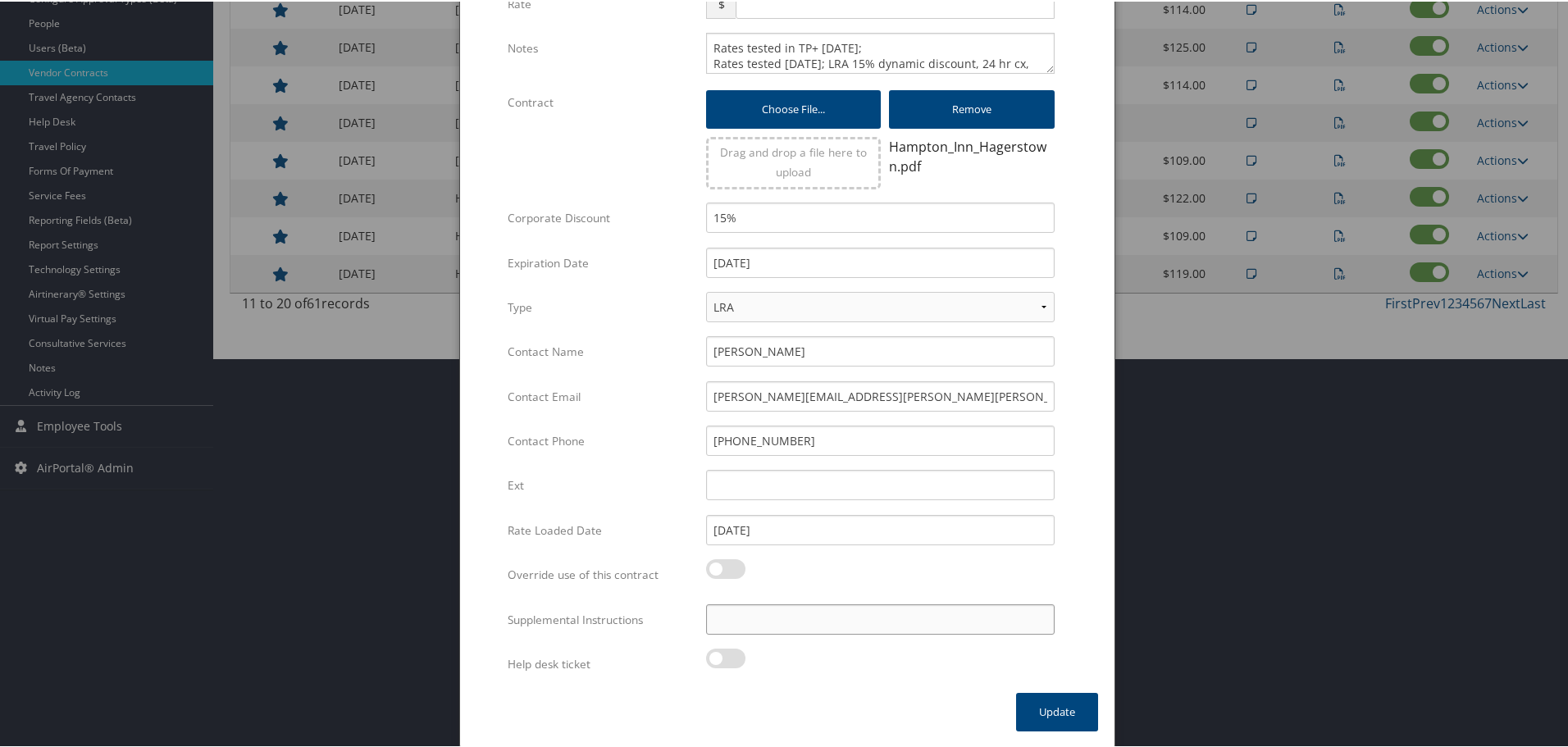
click at [798, 629] on input "Supplemental Instructions" at bounding box center [879, 617] width 348 height 31
paste input "SAB Prop ID -"
paste input "029738"
type input "SAB Prop ID - 029738"
click at [1039, 709] on button "Update" at bounding box center [1057, 709] width 82 height 39
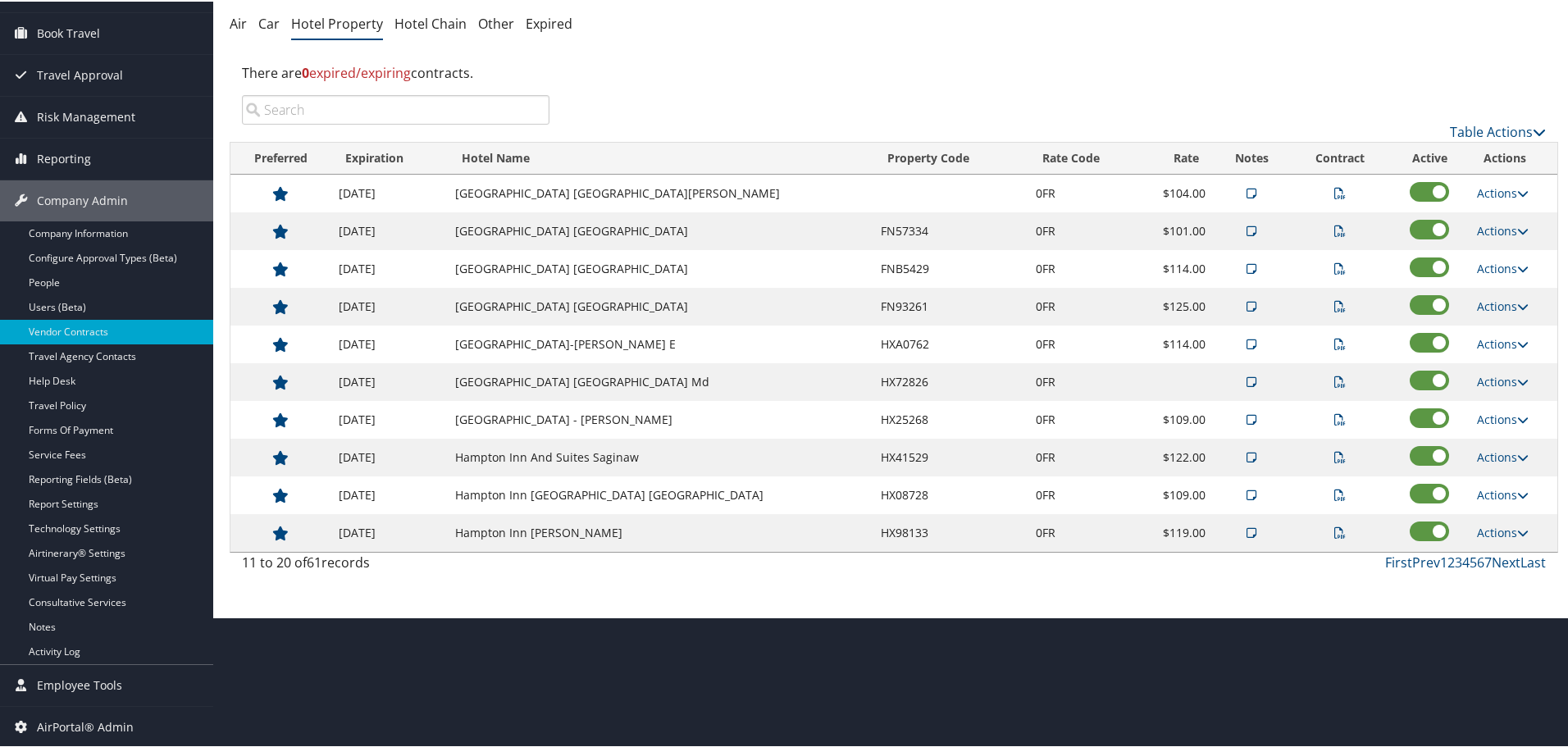
scroll to position [130, 0]
click at [1500, 563] on link "Next" at bounding box center [1505, 560] width 29 height 18
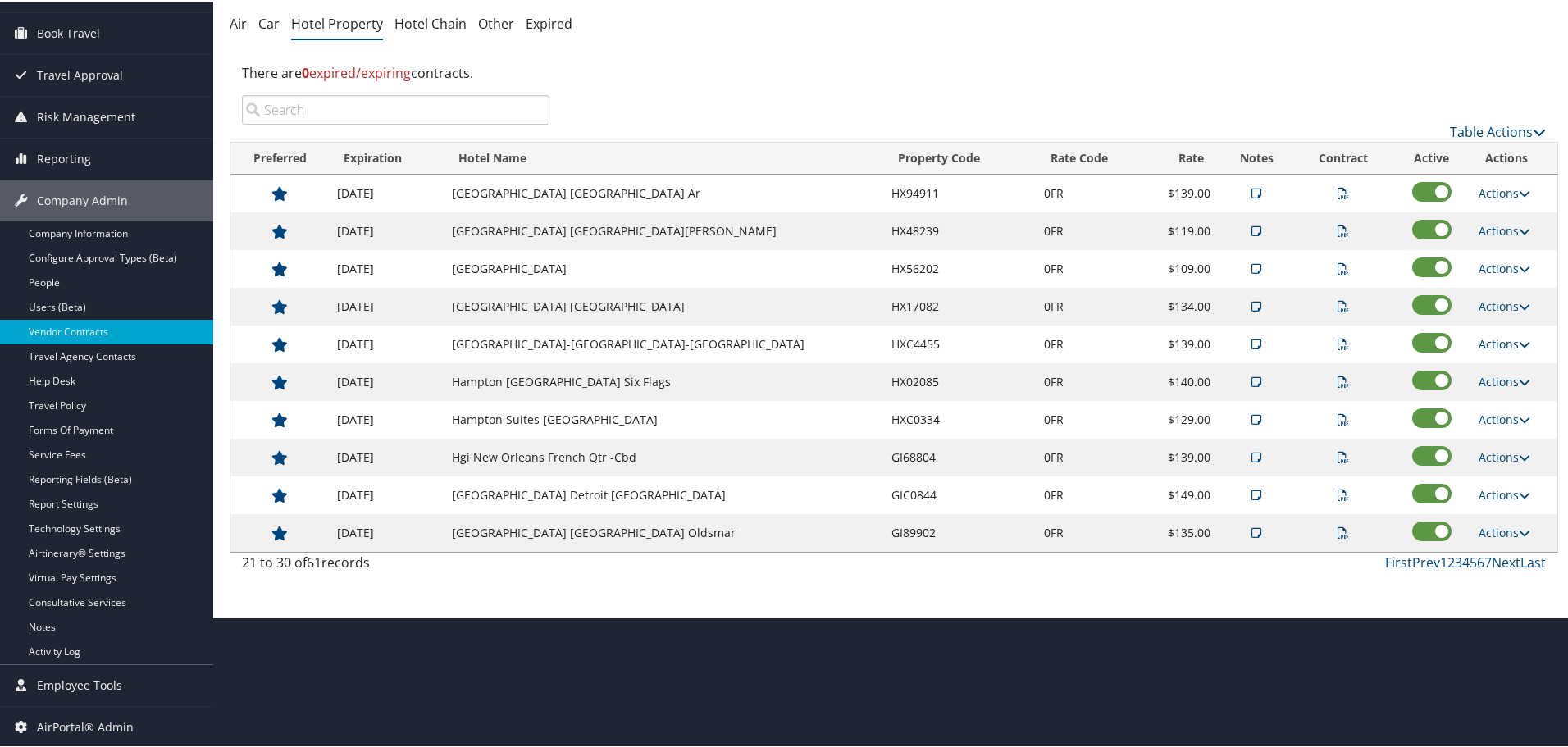
click at [1483, 342] on link "Actions" at bounding box center [1504, 342] width 52 height 16
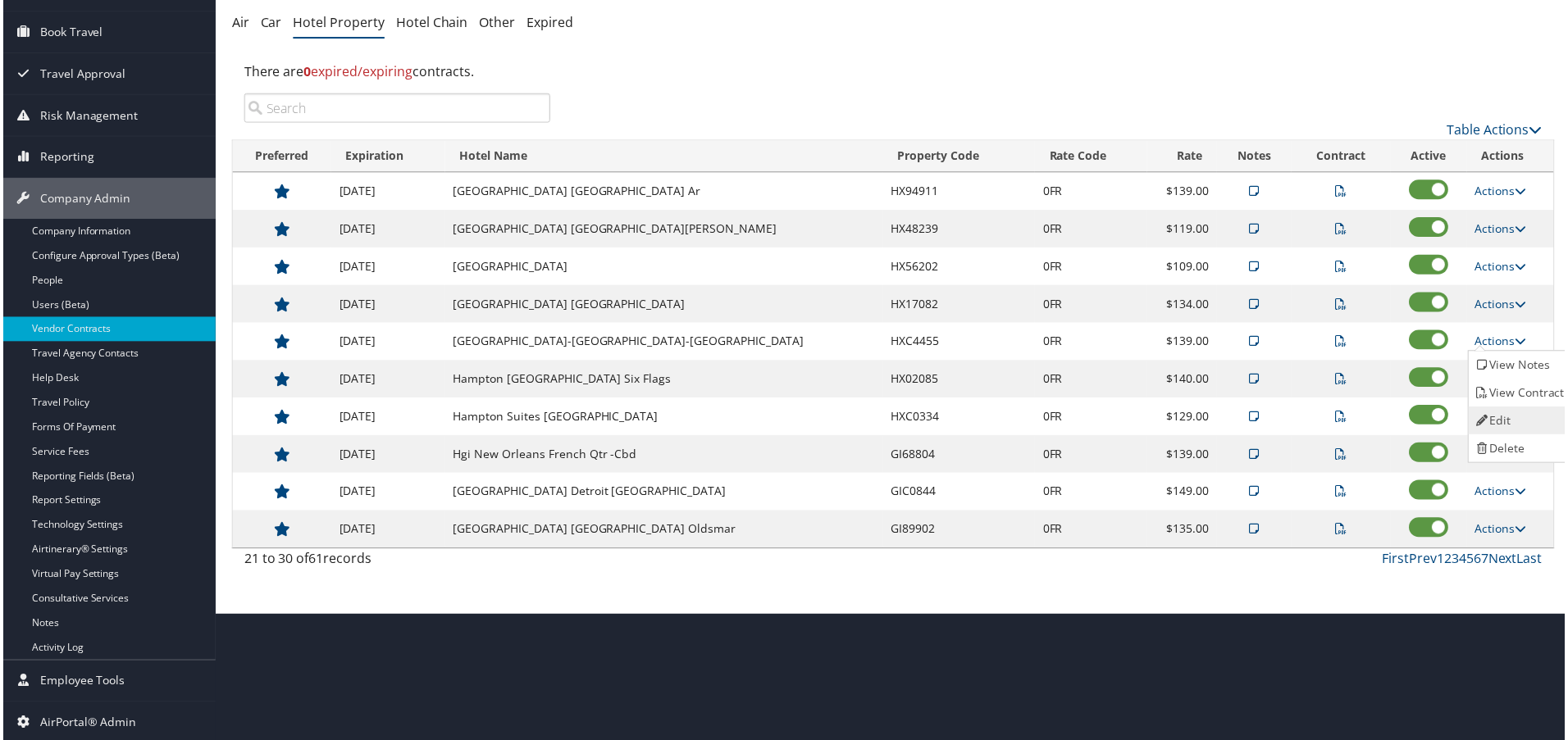
click at [1506, 424] on link "Edit" at bounding box center [1523, 422] width 103 height 28
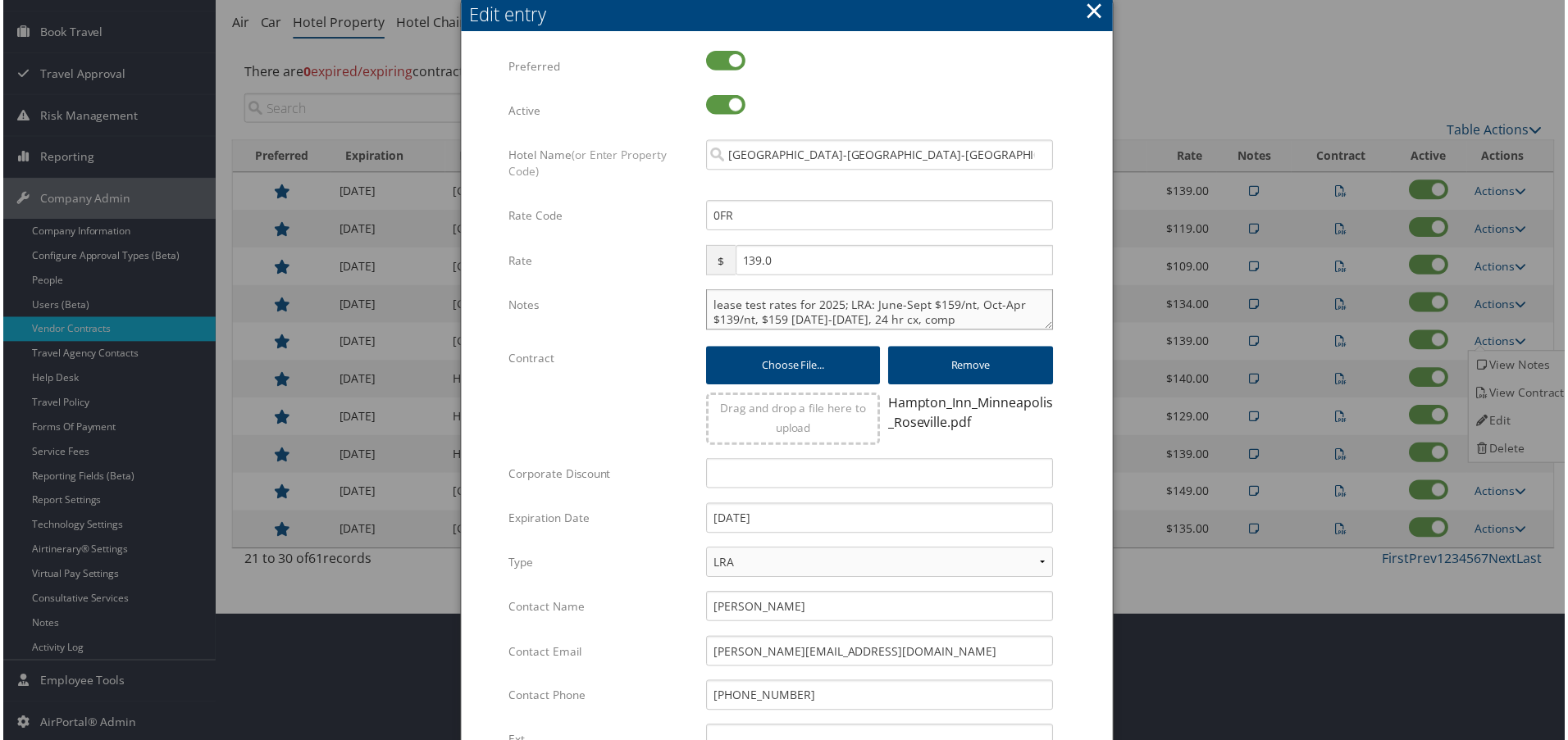
click at [707, 306] on textarea "lease test rates for 2025; LRA: June-Sept $159/nt, Oct-Apr $139/nt, $159 May-Ju…" at bounding box center [879, 309] width 348 height 41
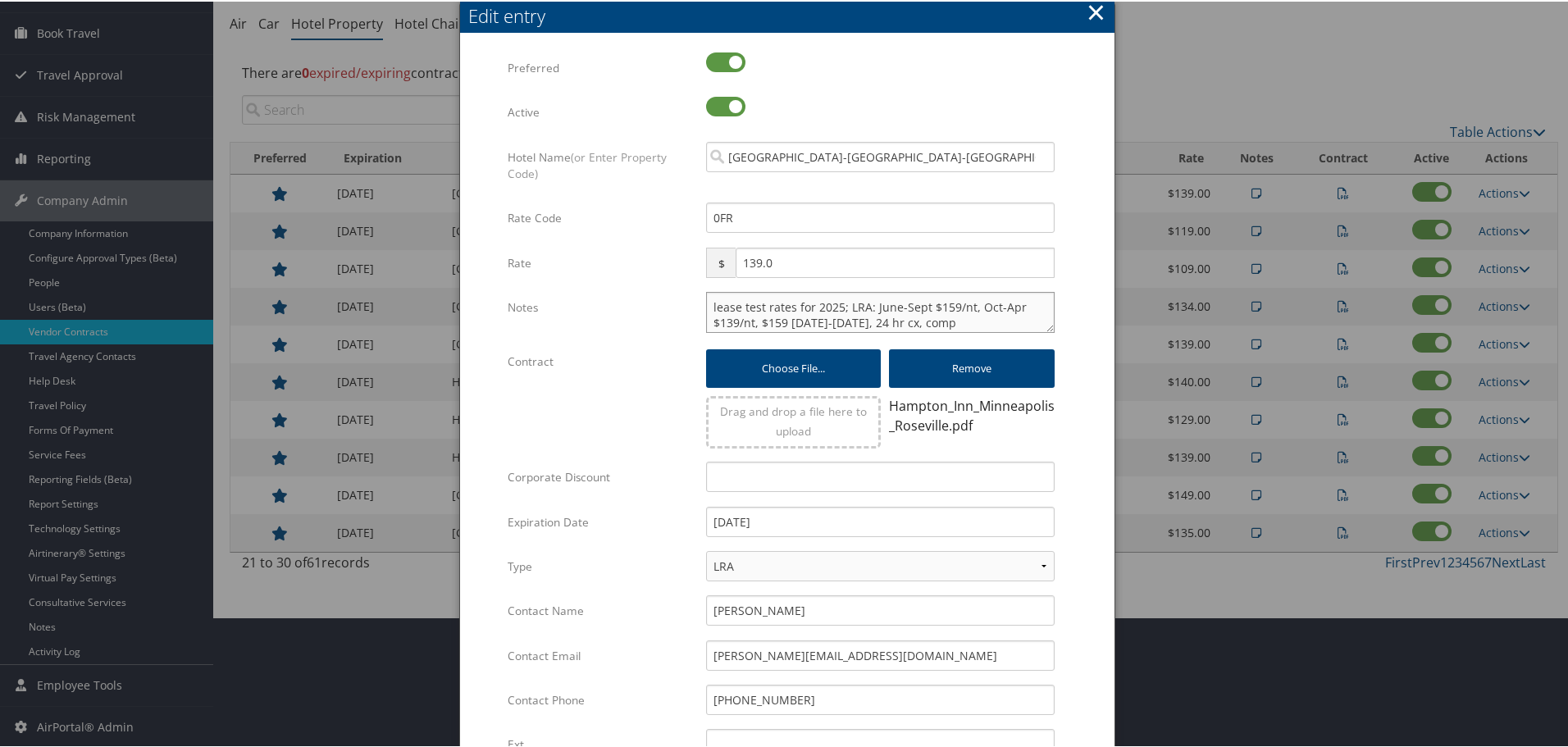
paste textarea "Rates tested in [GEOGRAPHIC_DATA] [DATE];"
type textarea "Rates tested in TP+ Oct 2025; lease test rates for 2025; LRA: June-Sept $159/nt…"
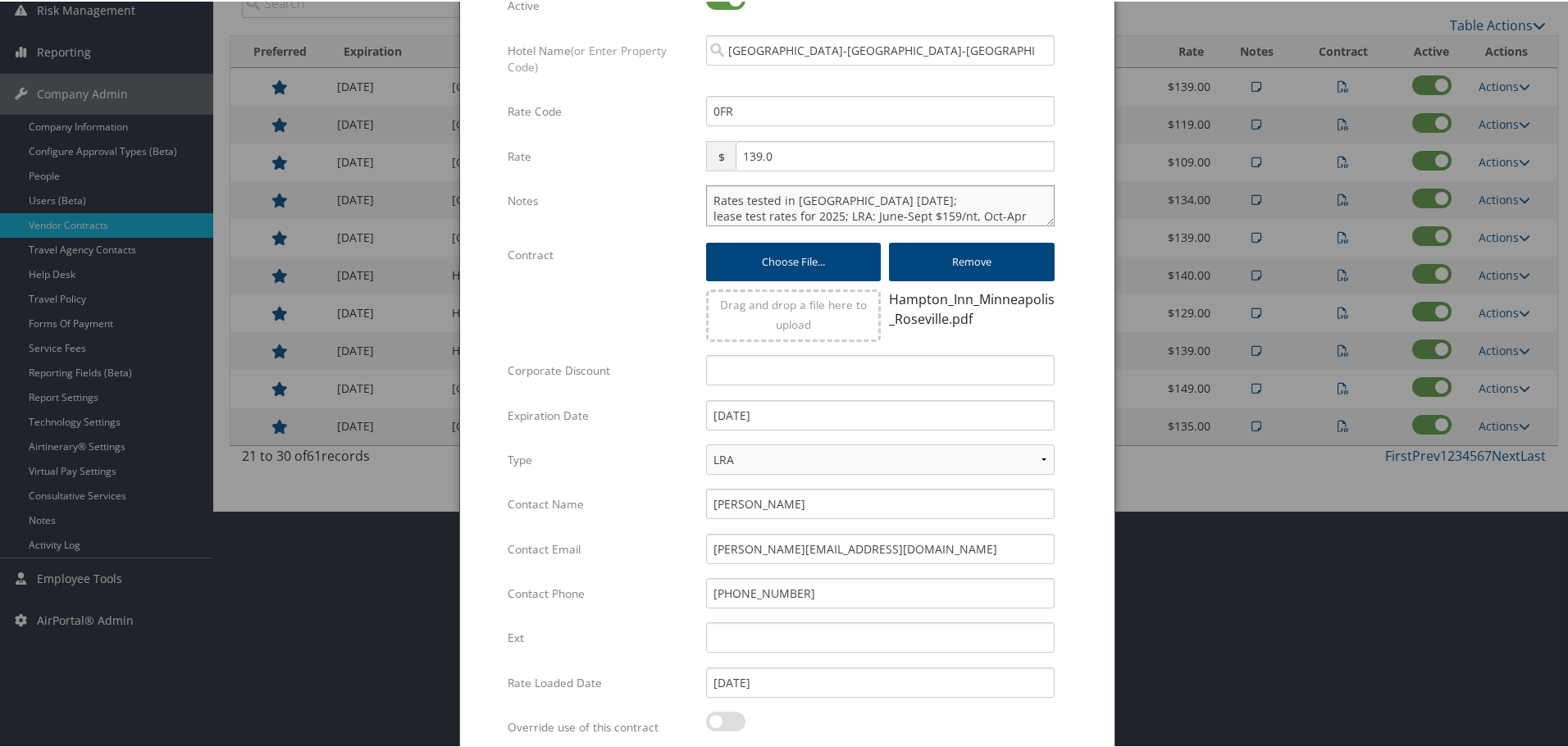
scroll to position [389, 0]
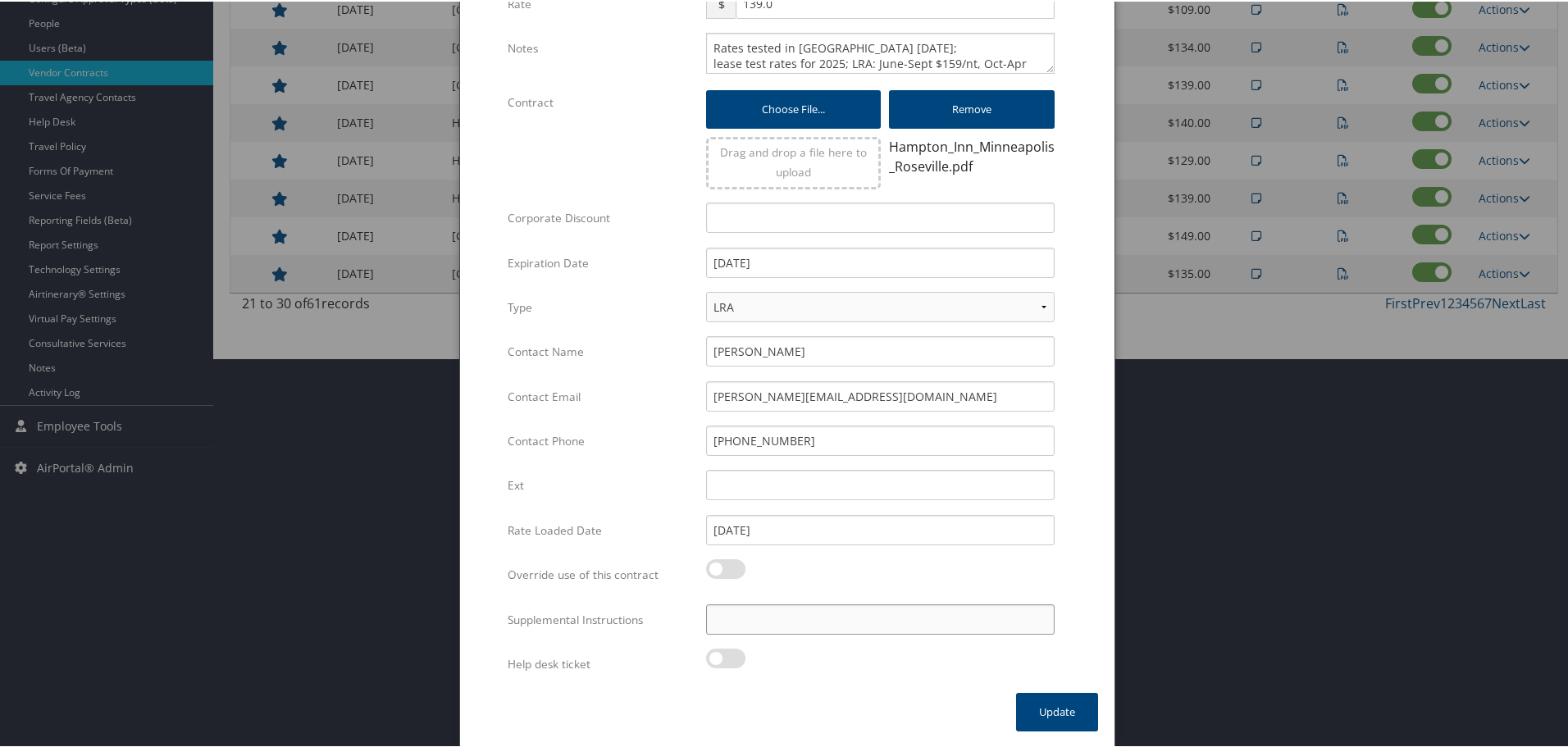
click at [811, 625] on input "Supplemental Instructions" at bounding box center [879, 617] width 348 height 31
paste input "SAB Prop ID -"
paste input "309027"
type input "SAB Prop ID - 309027"
click at [1054, 708] on button "Update" at bounding box center [1057, 709] width 82 height 39
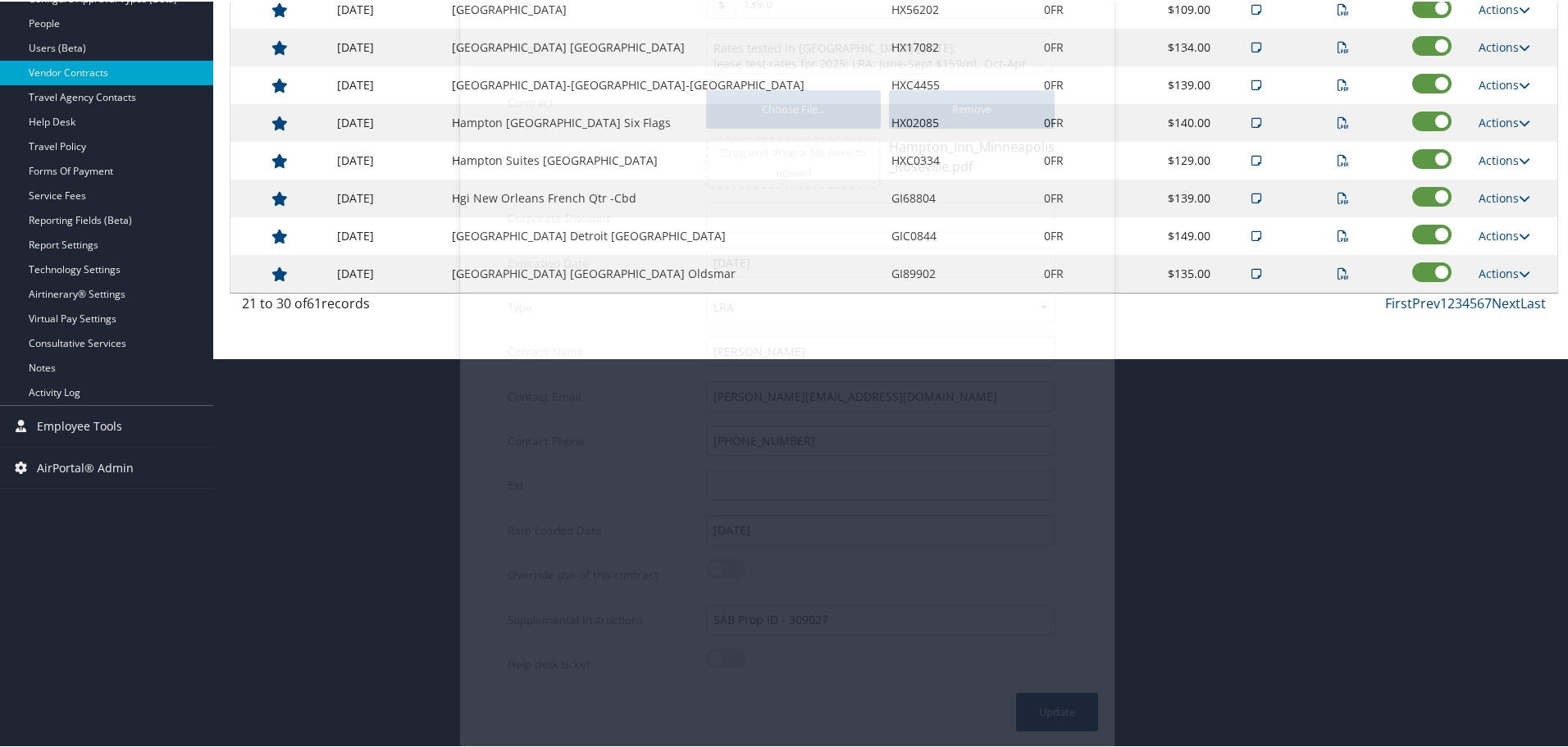
scroll to position [130, 0]
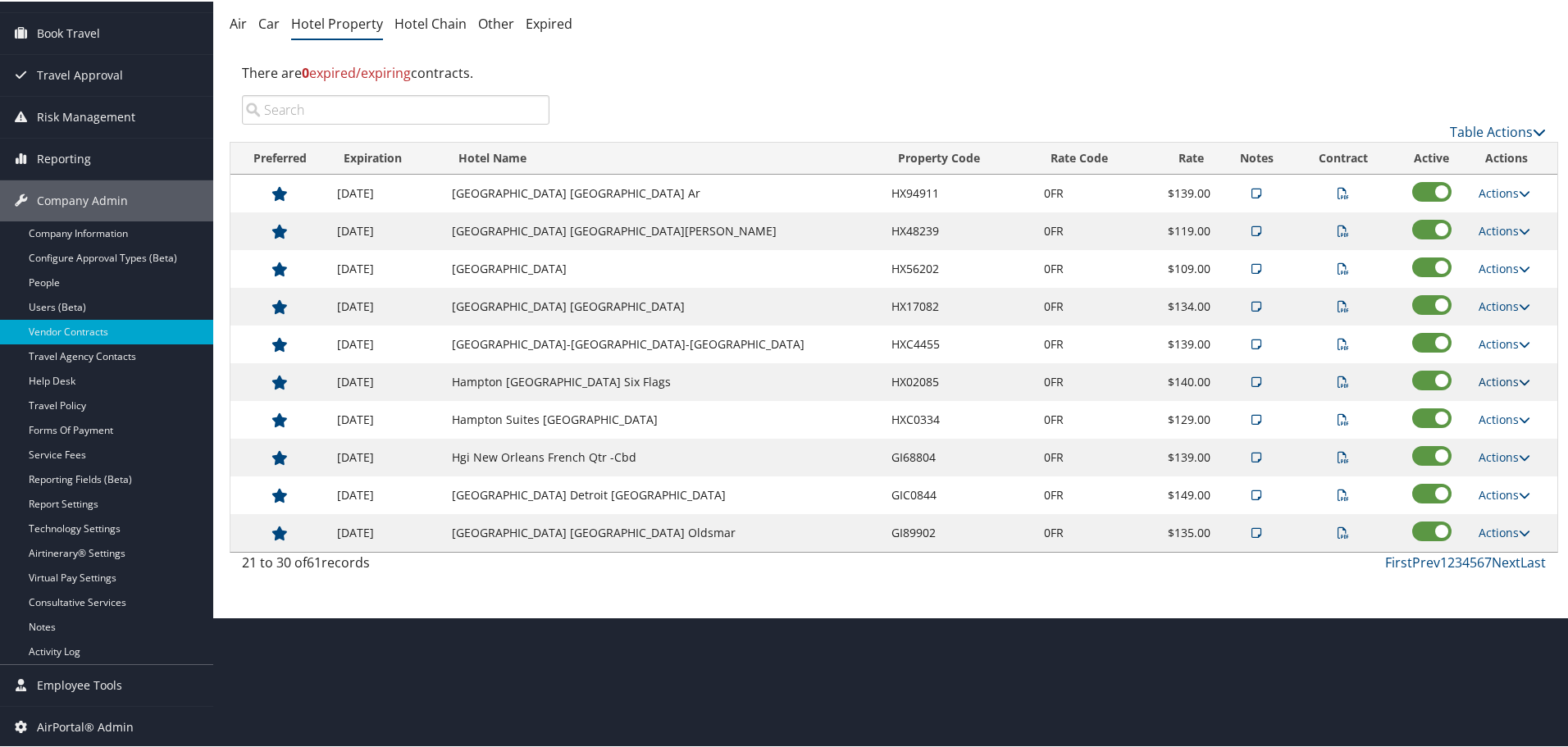
click at [1503, 380] on link "Actions" at bounding box center [1504, 380] width 52 height 16
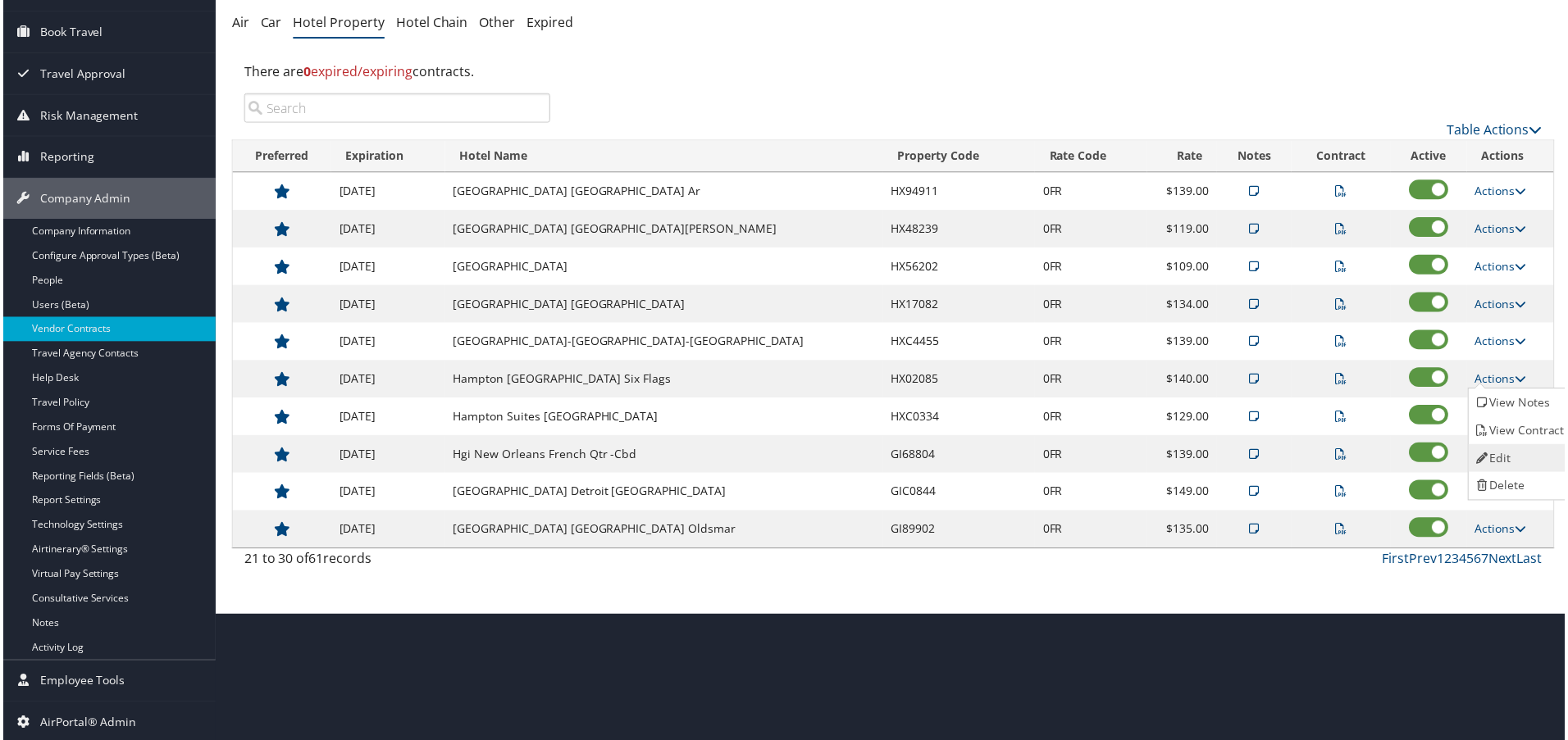
click at [1508, 451] on link "Edit" at bounding box center [1523, 459] width 103 height 28
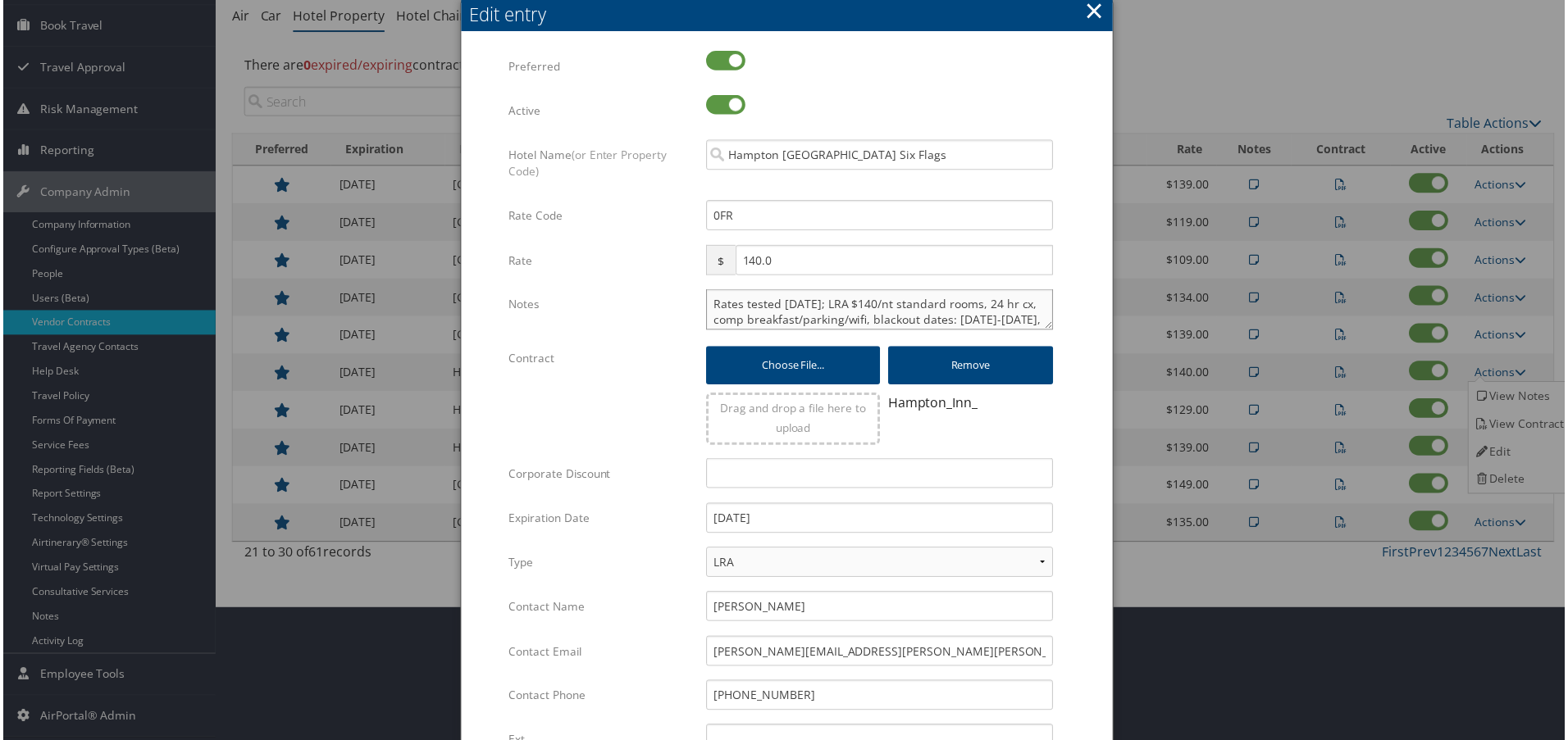
click at [706, 306] on textarea "Rates tested 4/30/25; LRA $140/nt standard rooms, 24 hr cx, comp breakfast/park…" at bounding box center [879, 309] width 348 height 41
paste textarea "Rates tested in [GEOGRAPHIC_DATA] [DATE];"
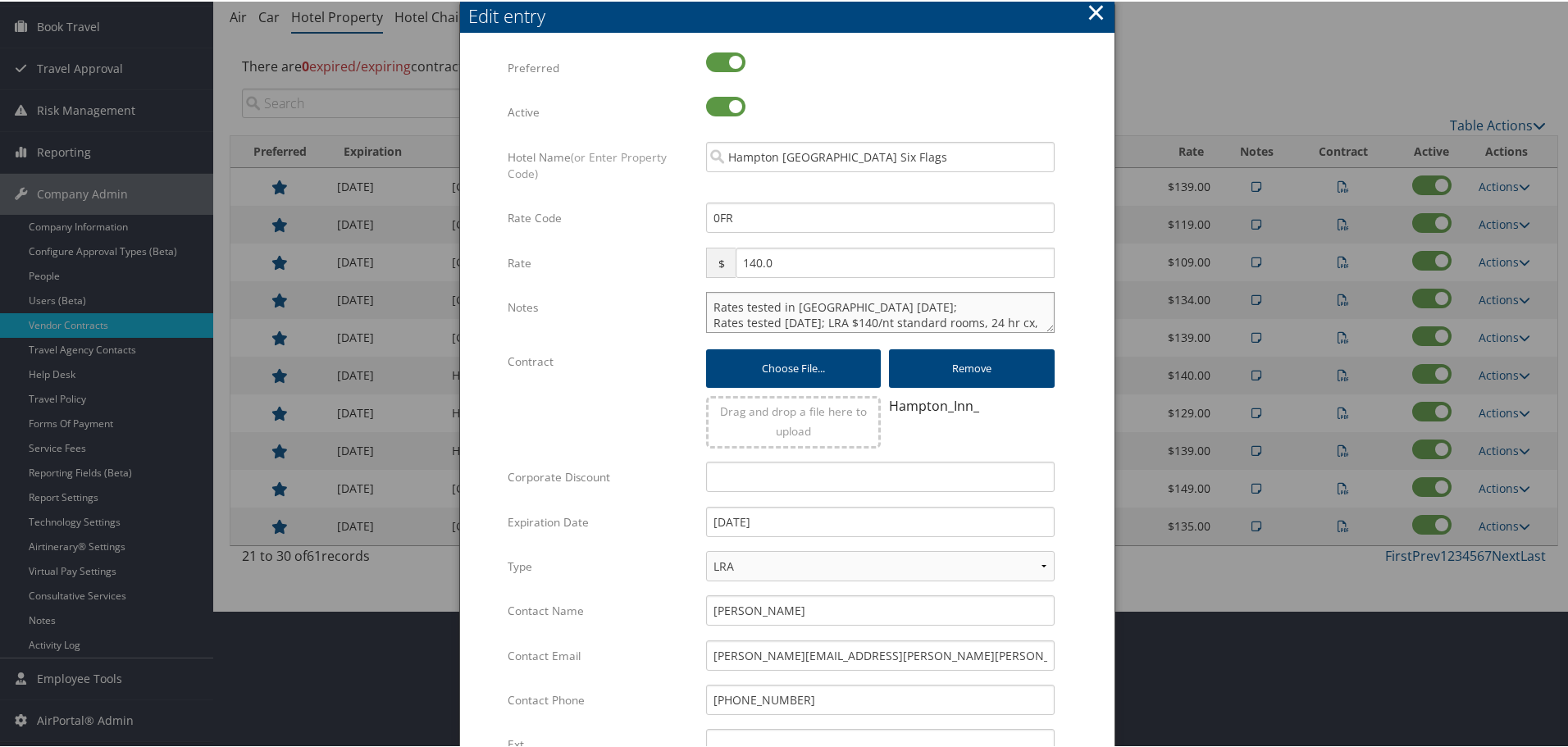
type textarea "Rates tested in TP+ Oct 2025; Rates tested 4/30/25; LRA $140/nt standard rooms,…"
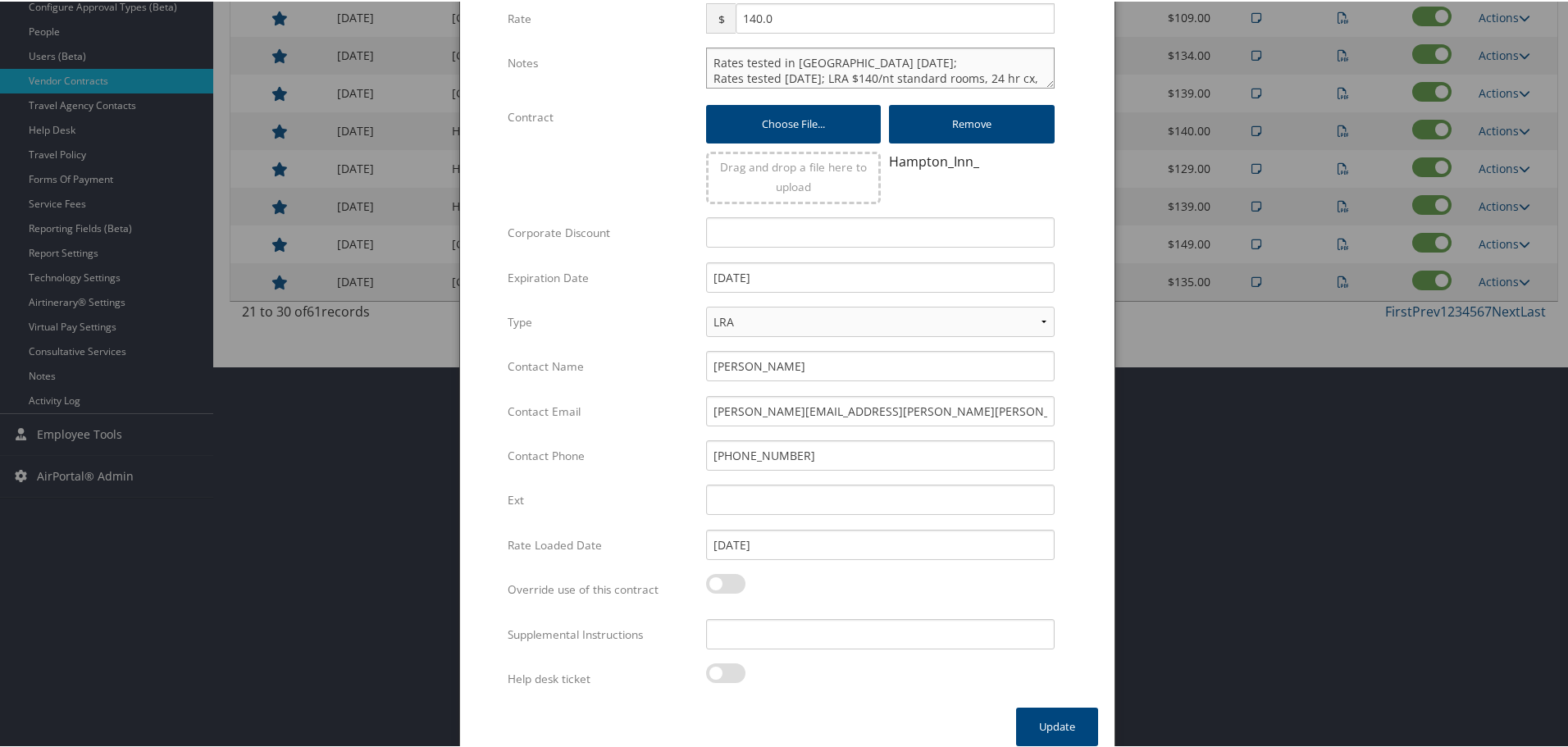
scroll to position [396, 0]
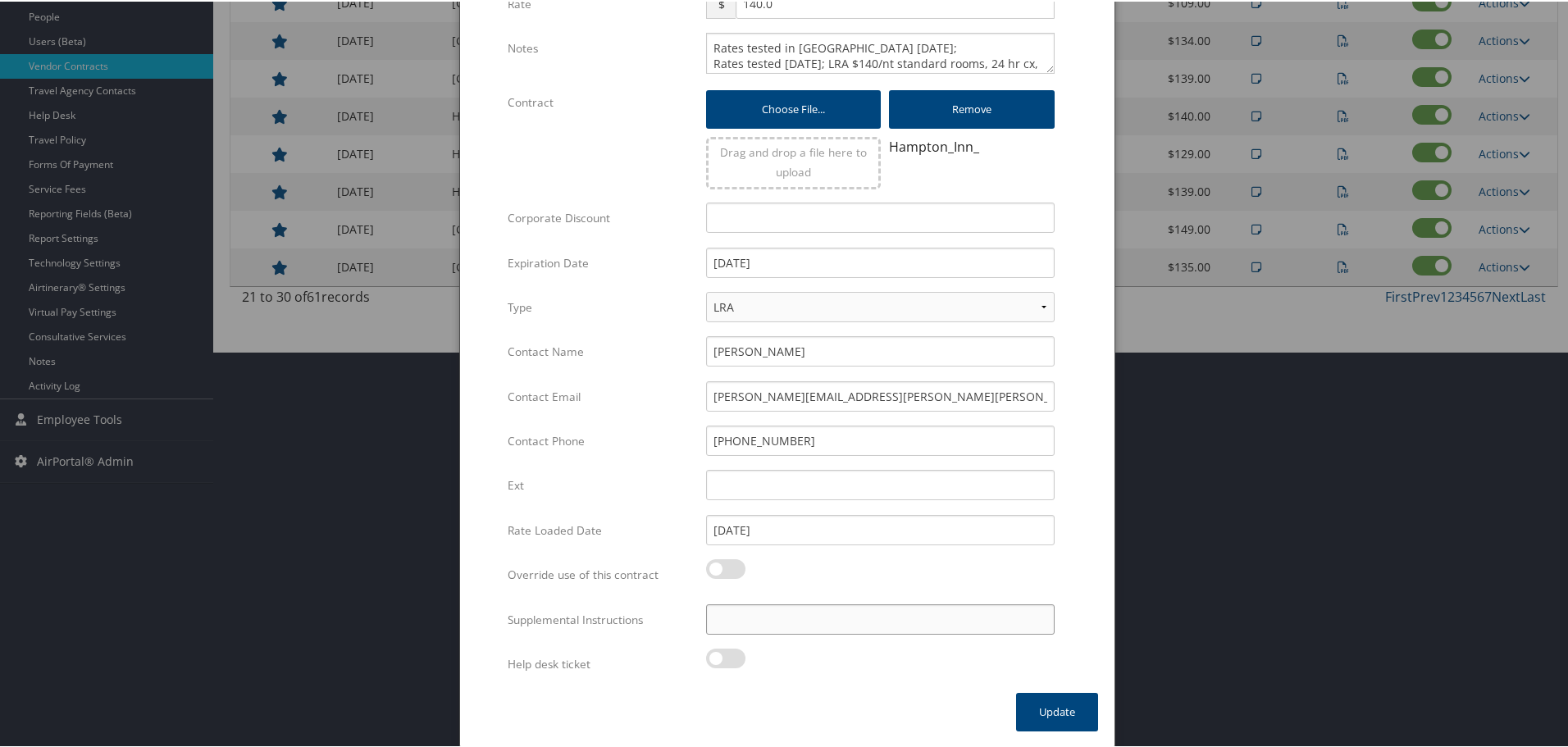
click at [856, 615] on input "Supplemental Instructions" at bounding box center [879, 617] width 348 height 31
paste input "SAB Prop ID -"
paste input "036038"
type input "SAB Prop ID - 036038"
click at [1037, 710] on button "Update" at bounding box center [1057, 709] width 82 height 39
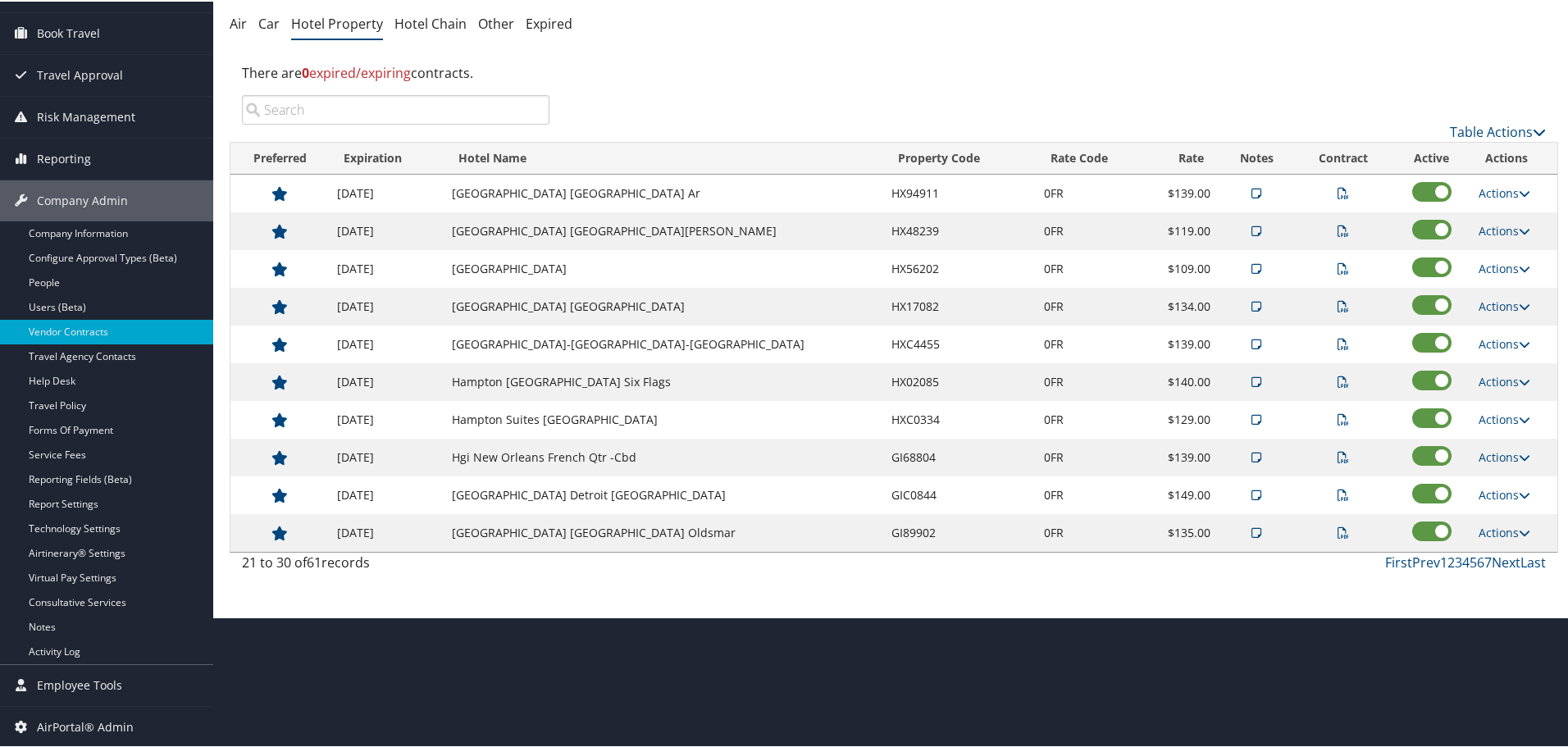
scroll to position [130, 0]
click at [1511, 459] on link "Actions" at bounding box center [1504, 455] width 52 height 16
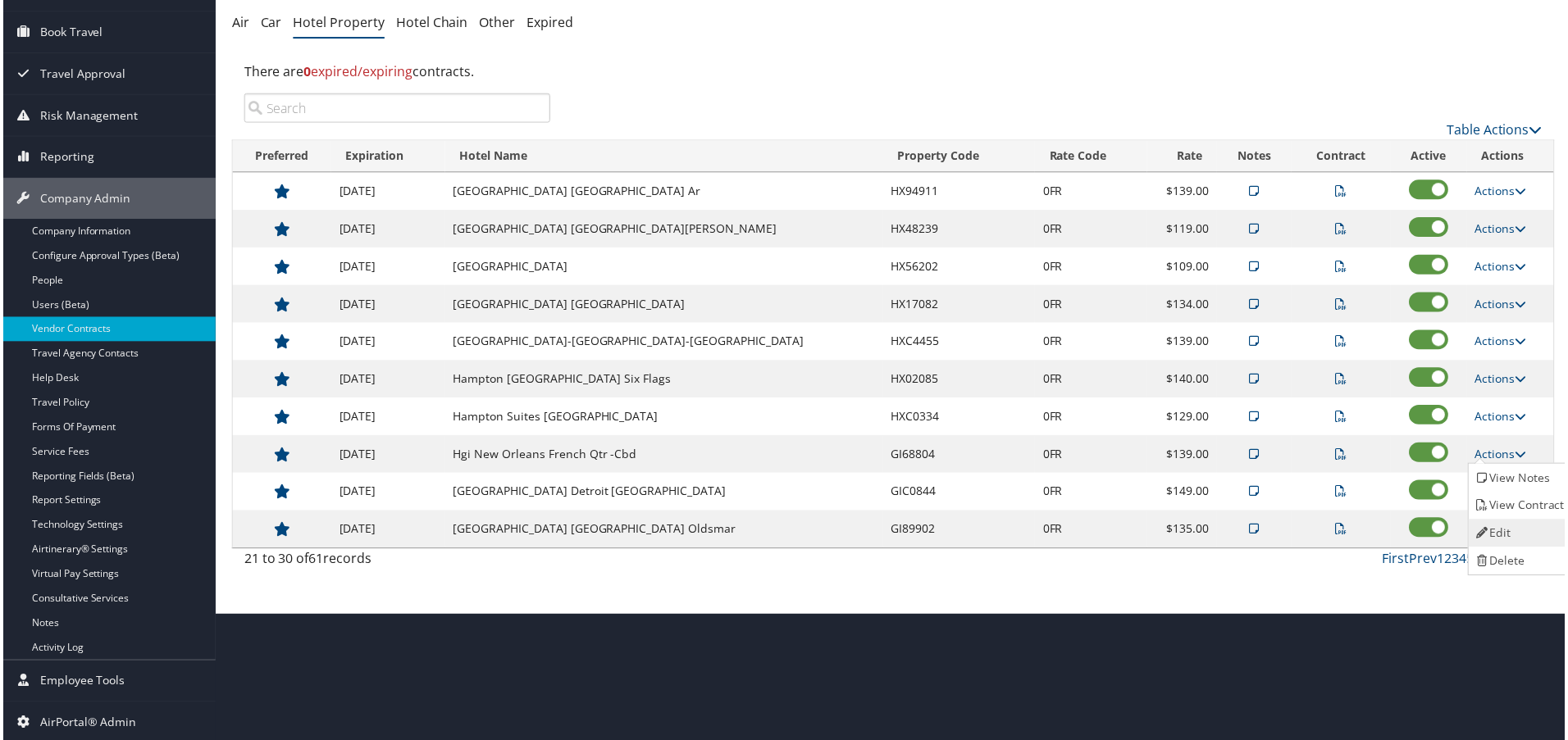
click at [1516, 523] on link "Edit" at bounding box center [1523, 535] width 103 height 28
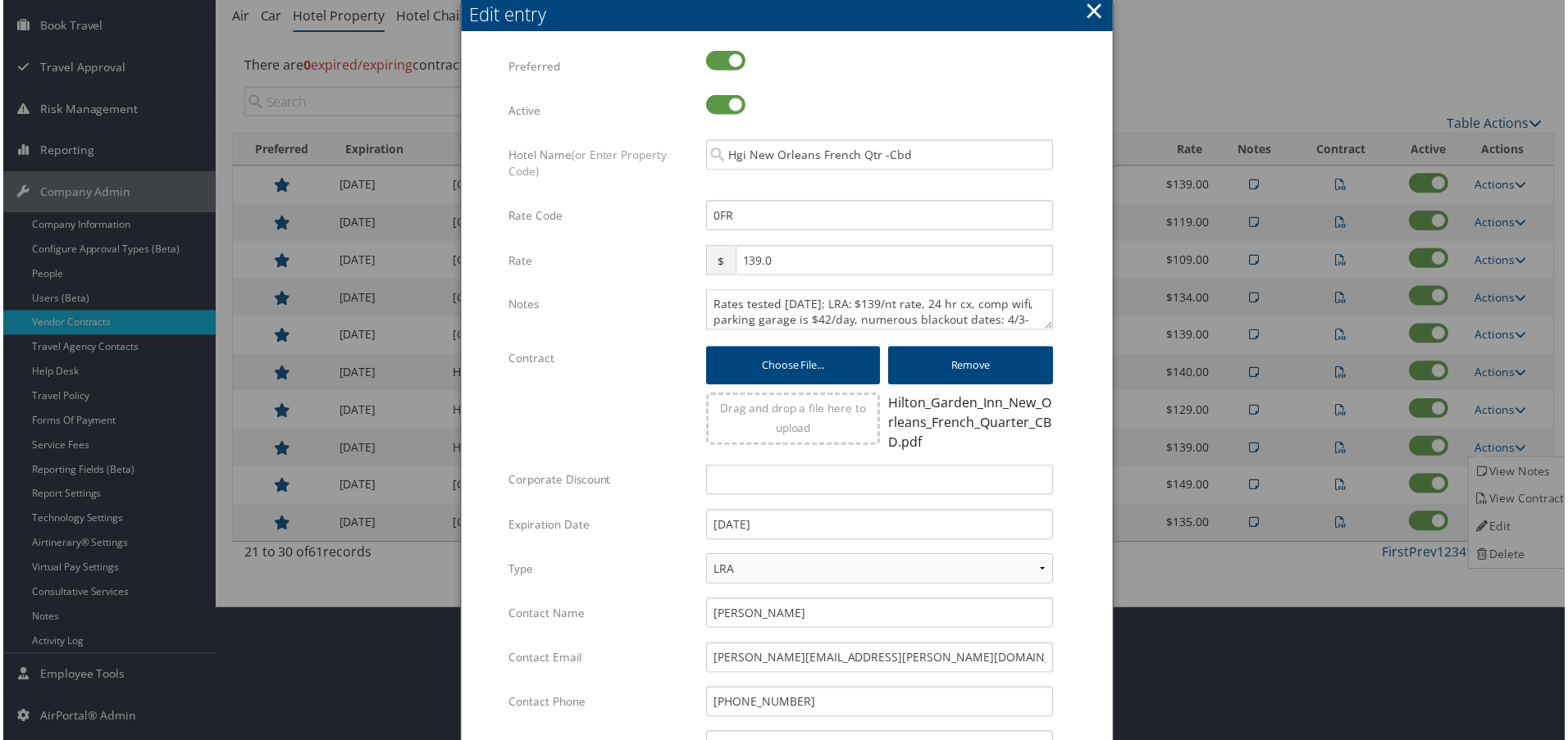
click at [700, 307] on div "Rates tested 3/24/25; LRA: $139/nt rate, 24 hr cx, comp wifi, parking garage is…" at bounding box center [880, 316] width 373 height 55
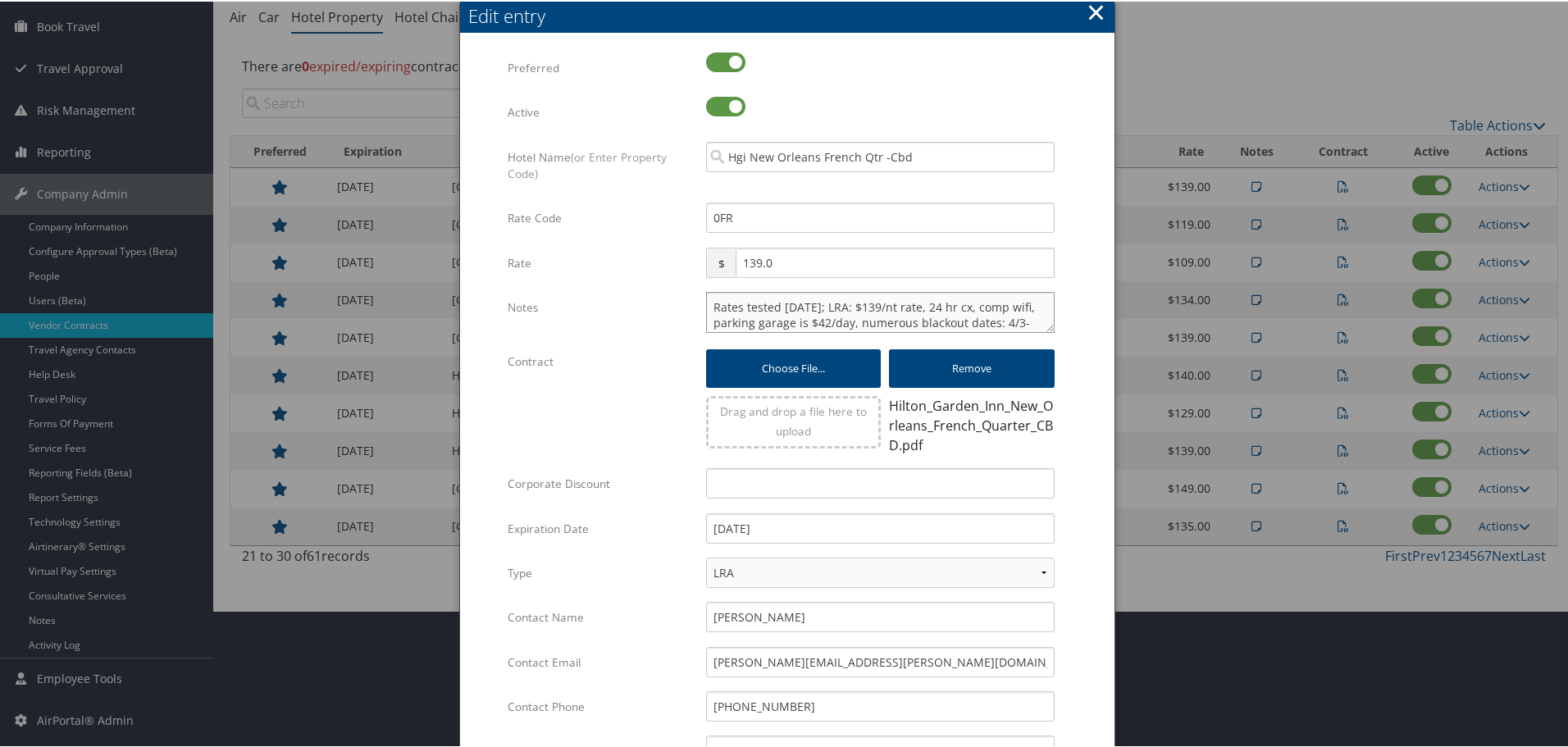
click at [710, 304] on textarea "Rates tested 3/24/25; LRA: $139/nt rate, 24 hr cx, comp wifi, parking garage is…" at bounding box center [879, 310] width 348 height 41
paste textarea "Rates tested in TP+ Oct 2025;"
type textarea "Rates tested in TP+ Oct 2025; Rates tested 3/24/25; LRA: $139/nt rate, 24 hr cx…"
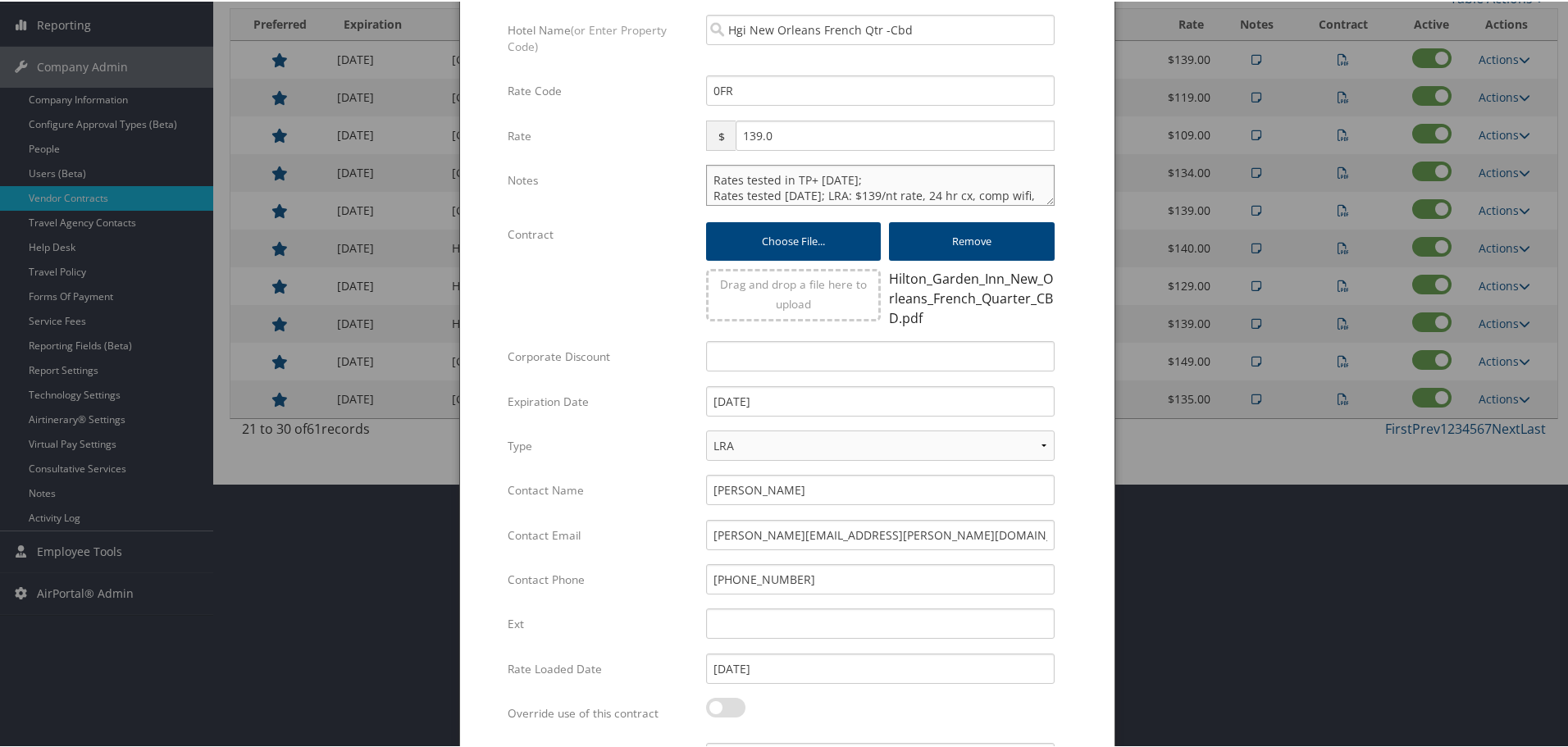
scroll to position [403, 0]
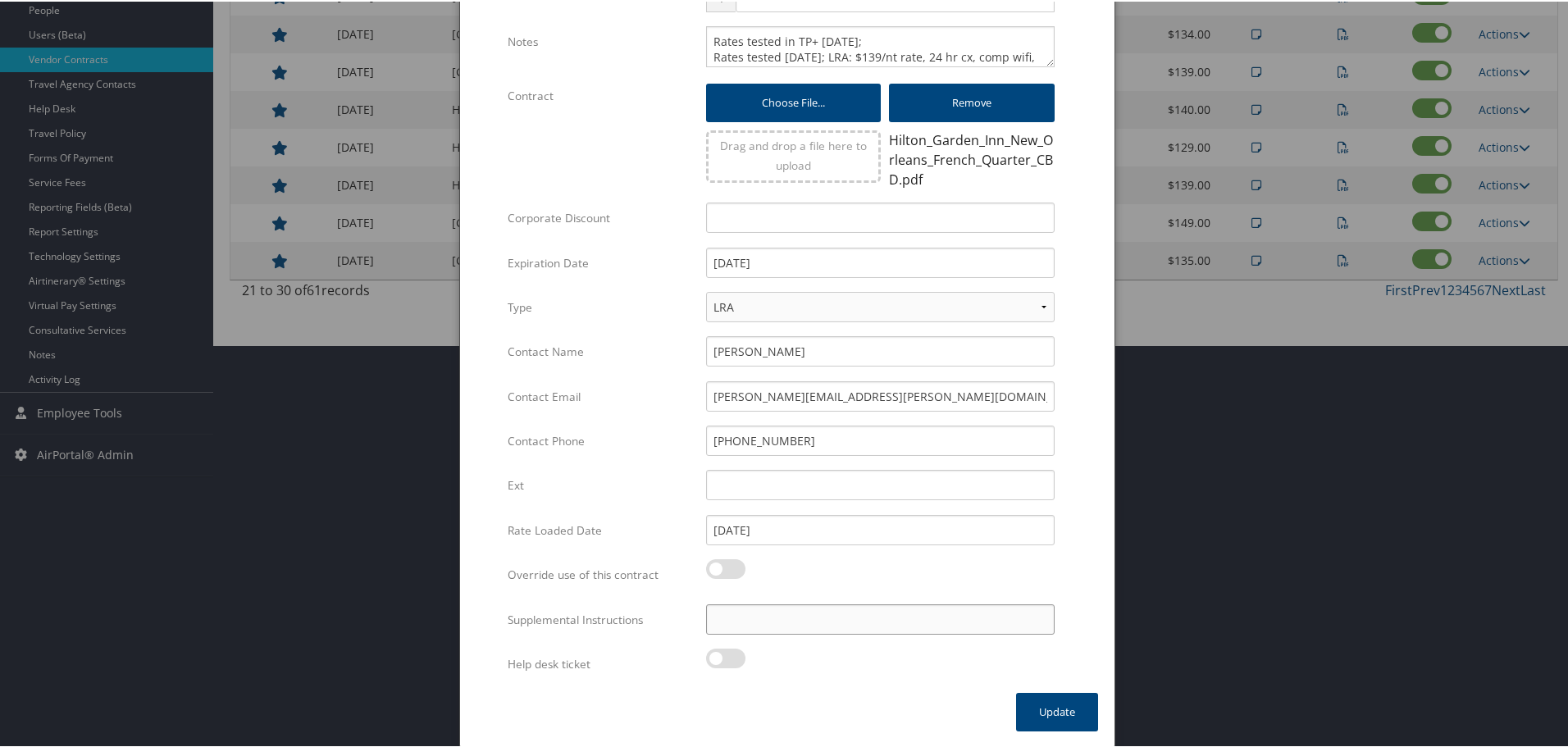
click at [903, 612] on input "Supplemental Instructions" at bounding box center [879, 617] width 348 height 31
paste input "SAB Prop ID -"
paste input "041668"
type input "SAB Prop ID - 041668"
click at [1054, 709] on button "Update" at bounding box center [1057, 709] width 82 height 39
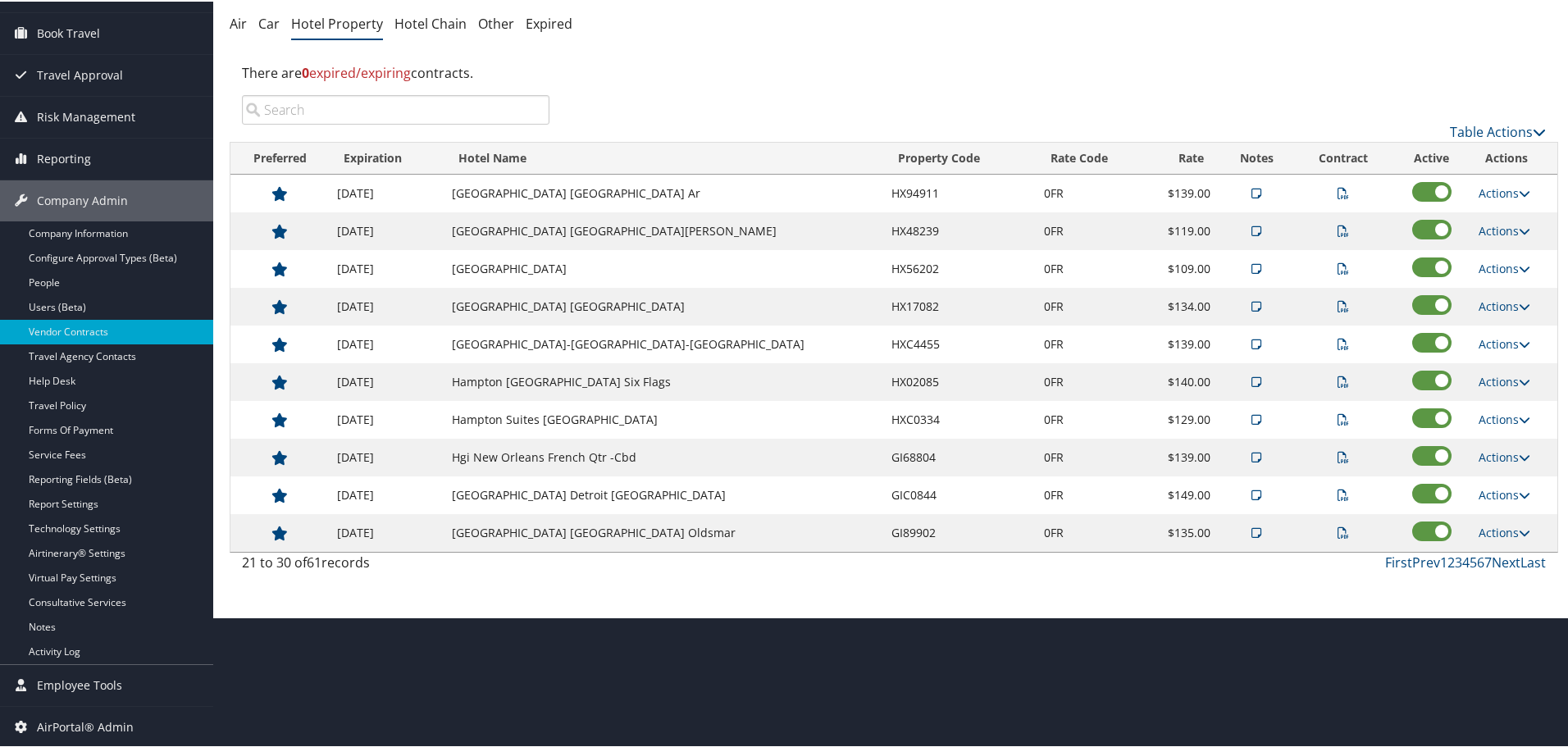
scroll to position [130, 0]
click at [1503, 492] on link "Actions" at bounding box center [1504, 493] width 52 height 16
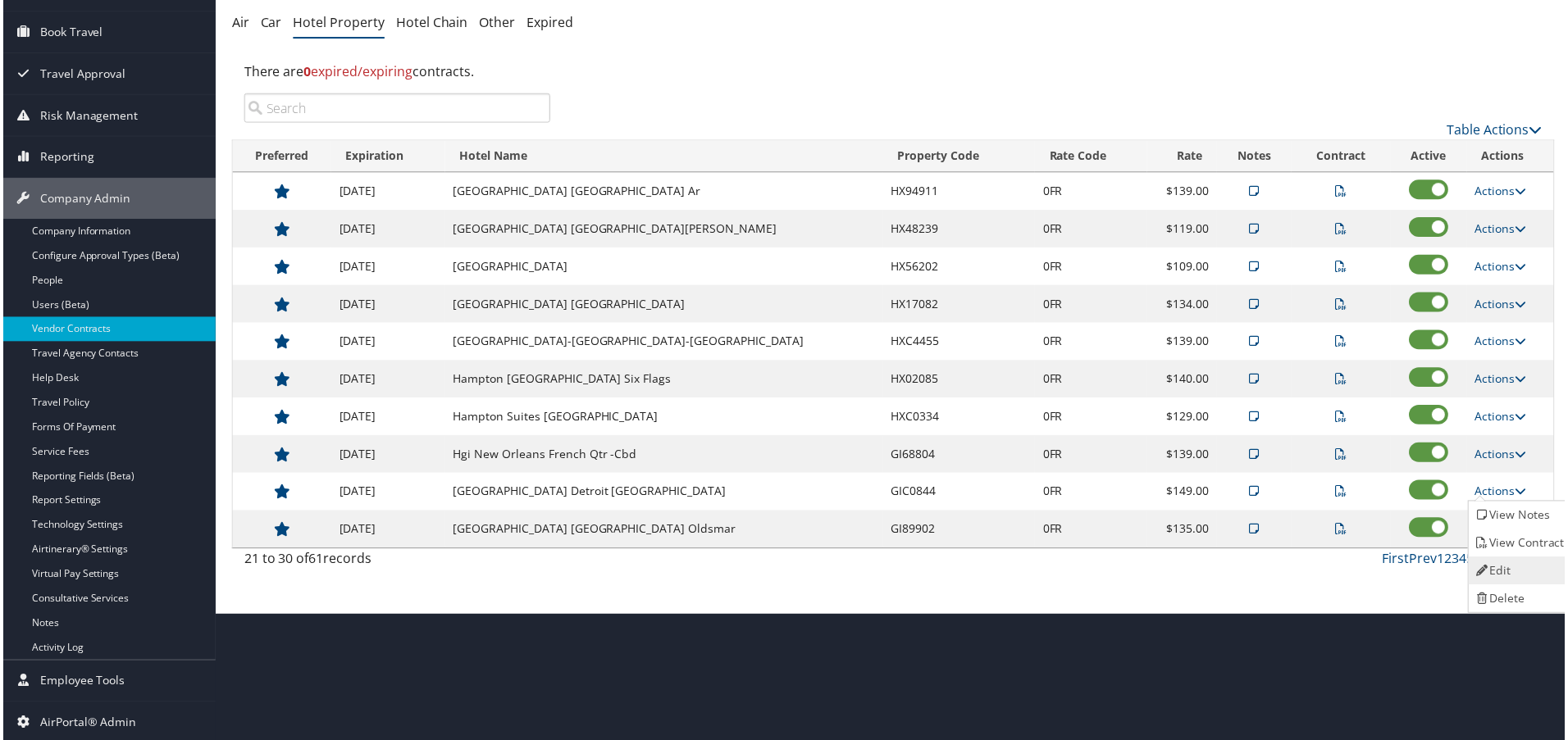
click at [1525, 558] on link "Edit" at bounding box center [1523, 572] width 103 height 28
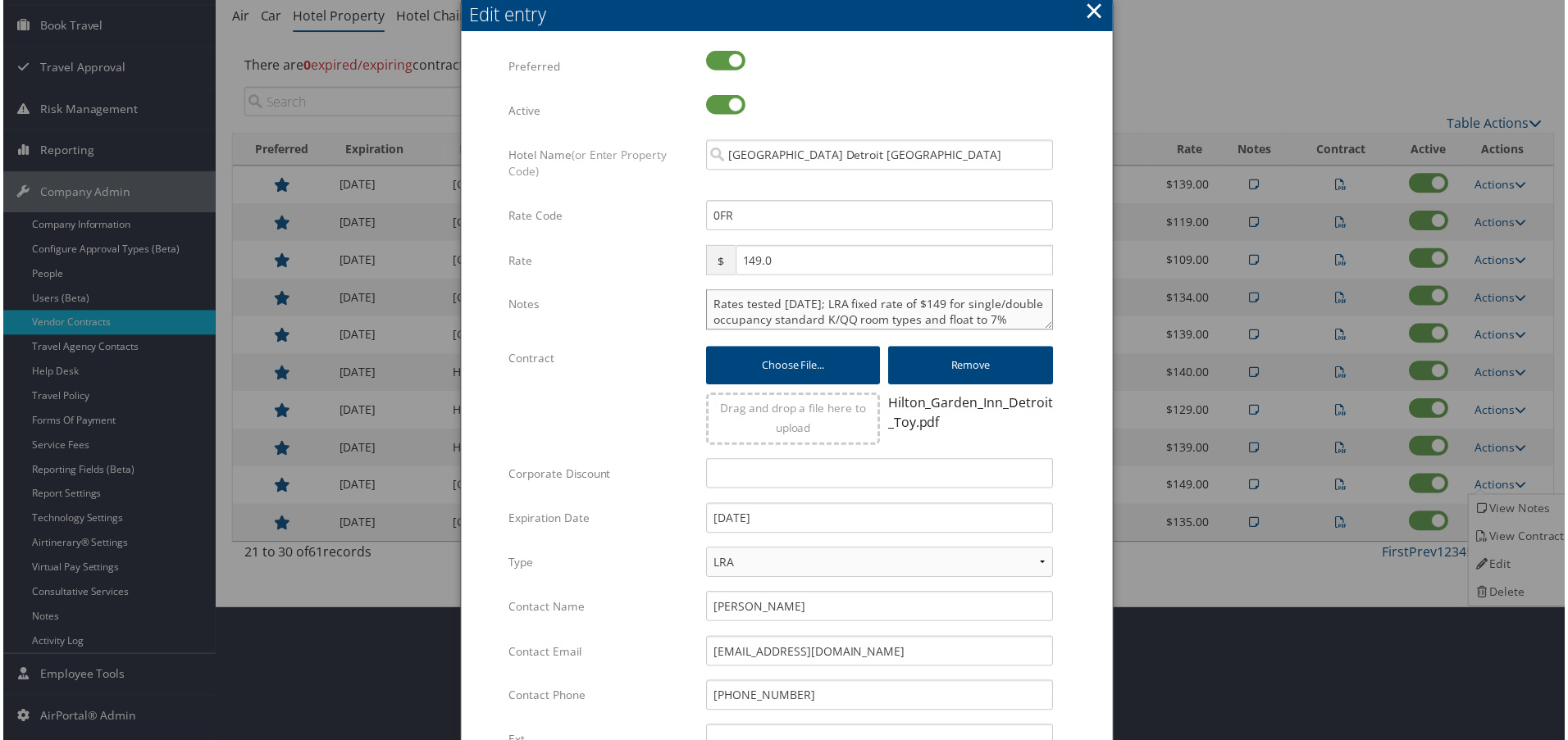
click at [706, 308] on textarea "Rates tested 1/30/25; LRA fixed rate of $149 for single/double occupancy standa…" at bounding box center [879, 309] width 348 height 41
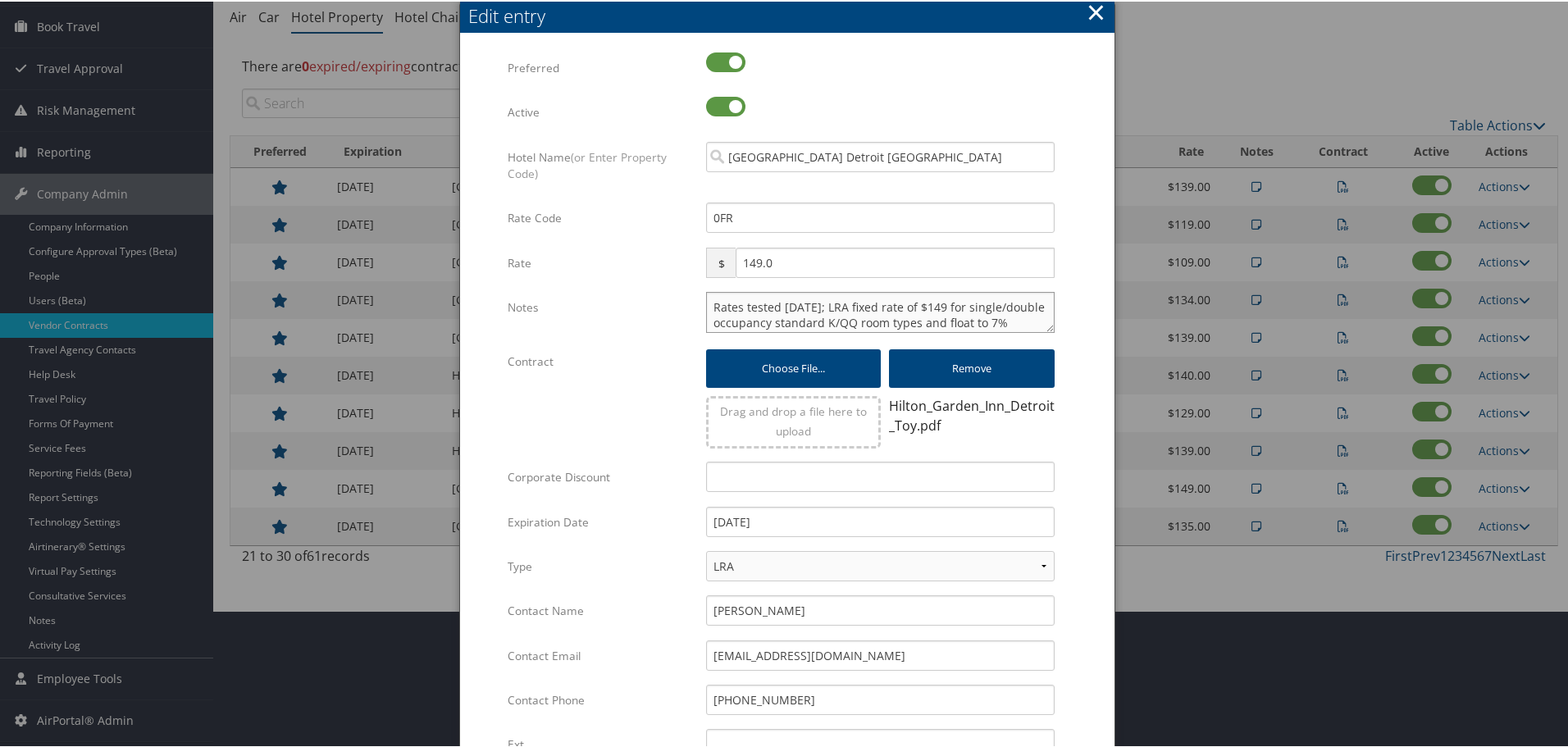
paste textarea "Rates tested in TP+ Oct 2025;"
type textarea "Rates tested in TP+ Oct 2025; Rates tested 1/30/25; LRA fixed rate of $149 for …"
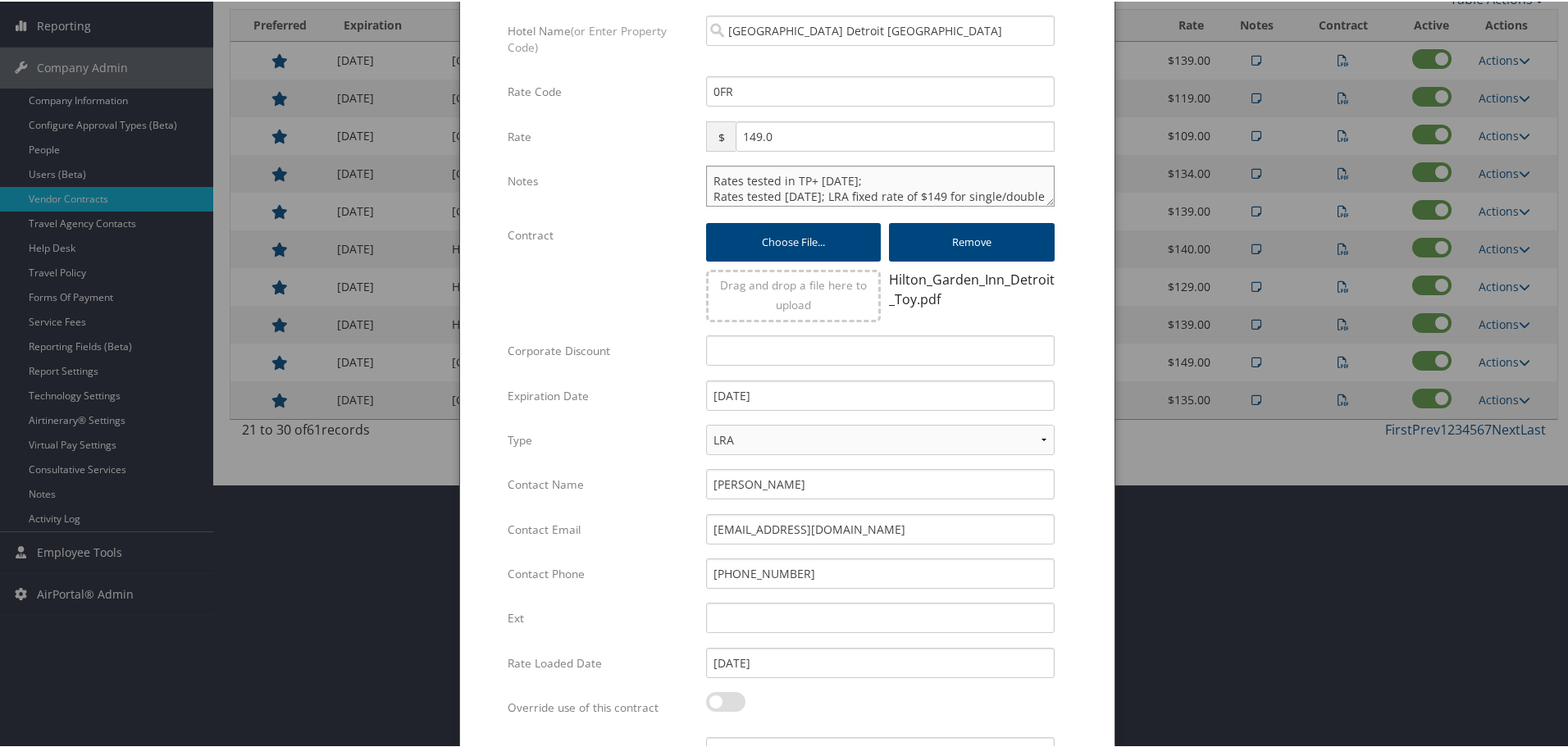
scroll to position [396, 0]
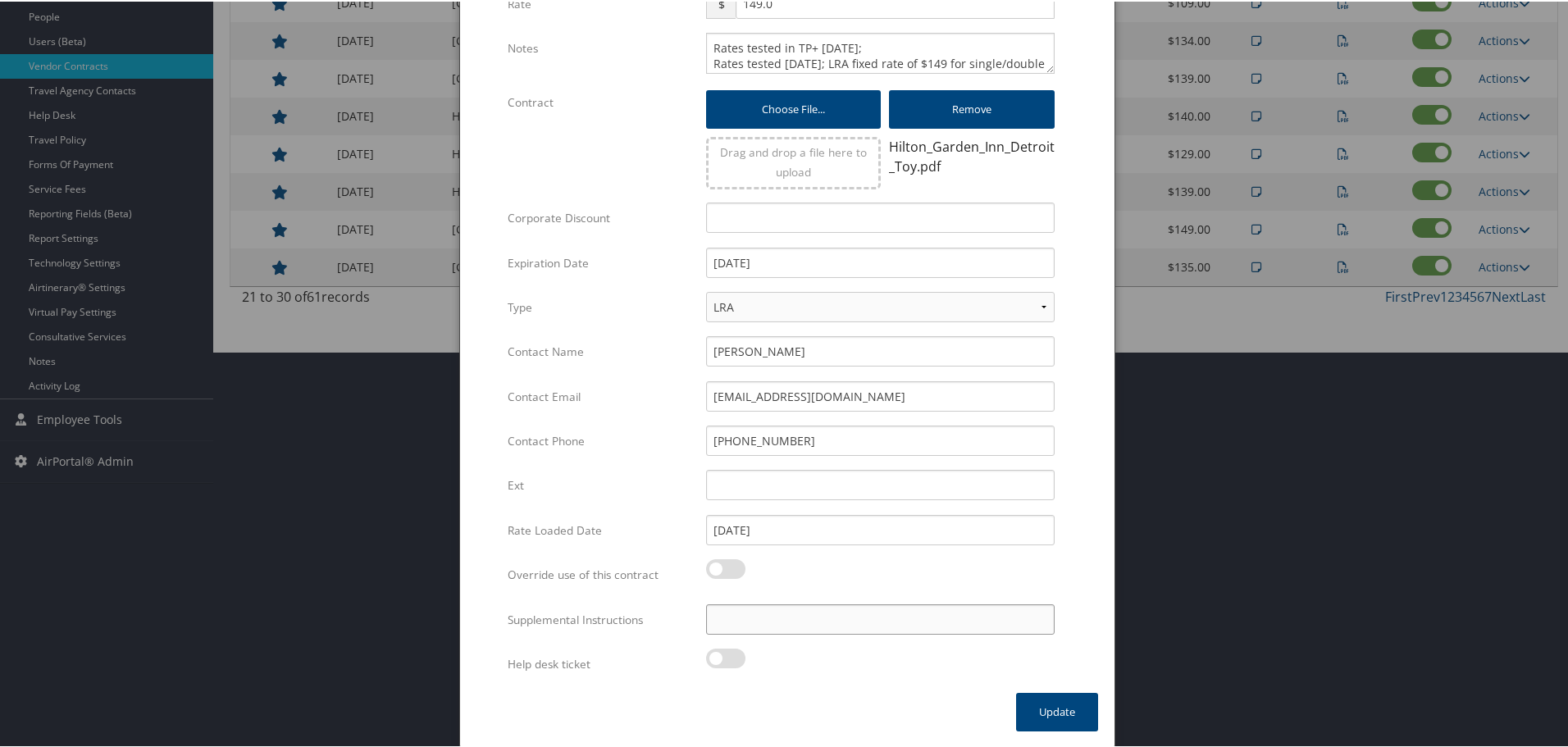
click at [859, 608] on input "Supplemental Instructions" at bounding box center [879, 617] width 348 height 31
paste input "SAB Prop ID -"
paste input "296965"
type input "SAB Prop ID - 296965"
click at [1046, 694] on button "Update" at bounding box center [1057, 709] width 82 height 39
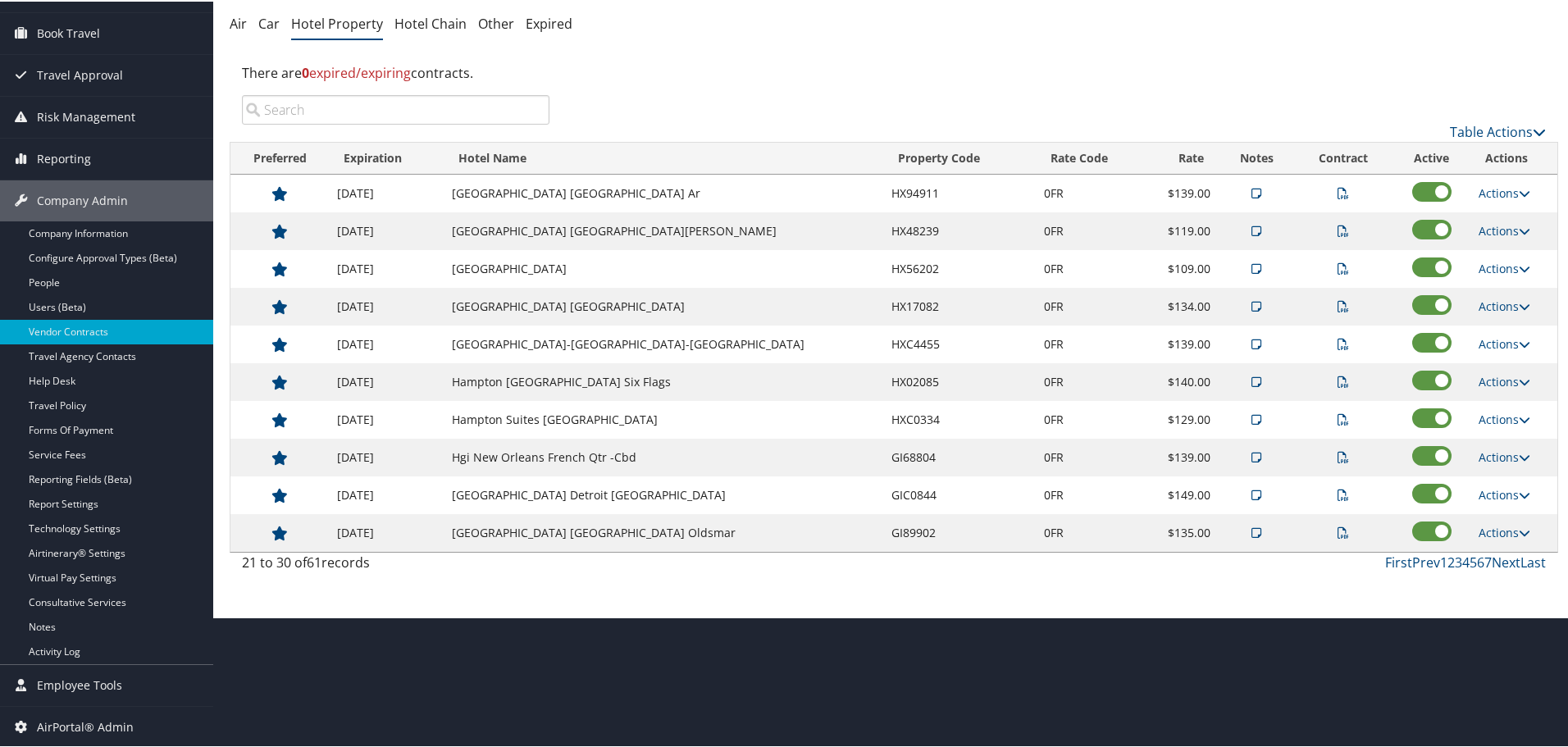
scroll to position [130, 0]
click at [1505, 524] on link "Actions" at bounding box center [1504, 531] width 52 height 16
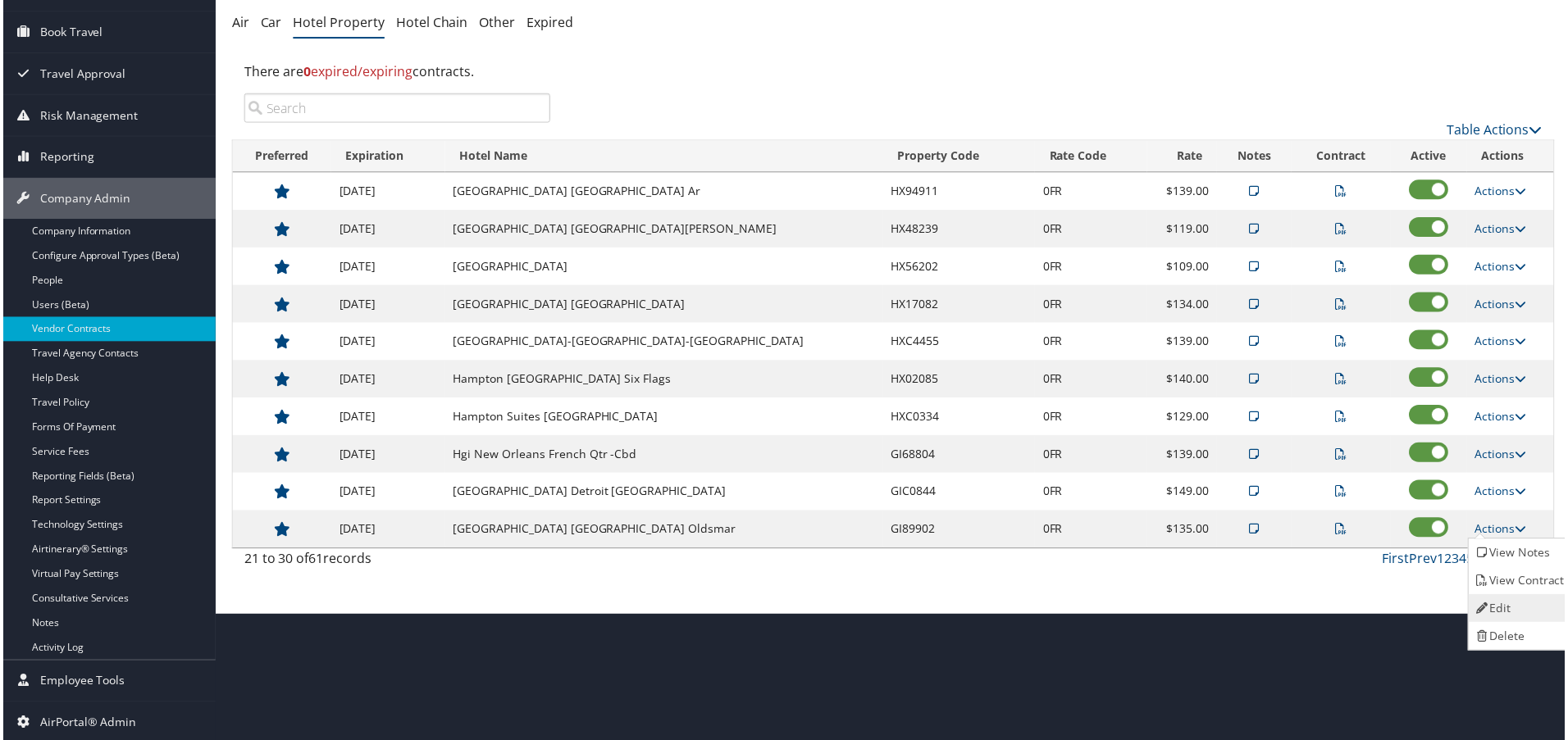
click at [1528, 599] on link "Edit" at bounding box center [1523, 610] width 103 height 28
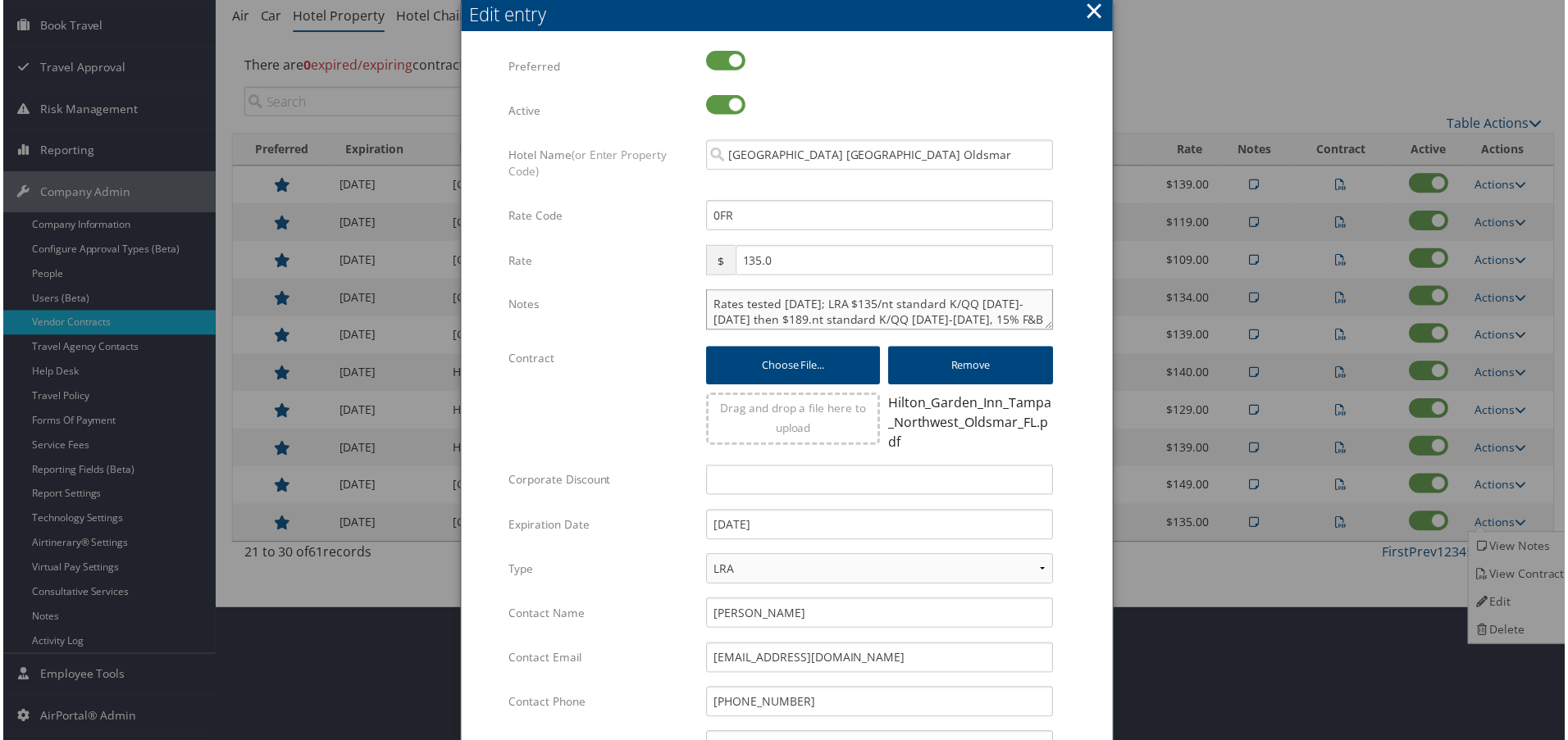
click at [708, 307] on textarea "Rates tested 4/28/25; LRA $135/nt standard K/QQ 4/23-12/31/25 then $189.nt stan…" at bounding box center [879, 309] width 348 height 41
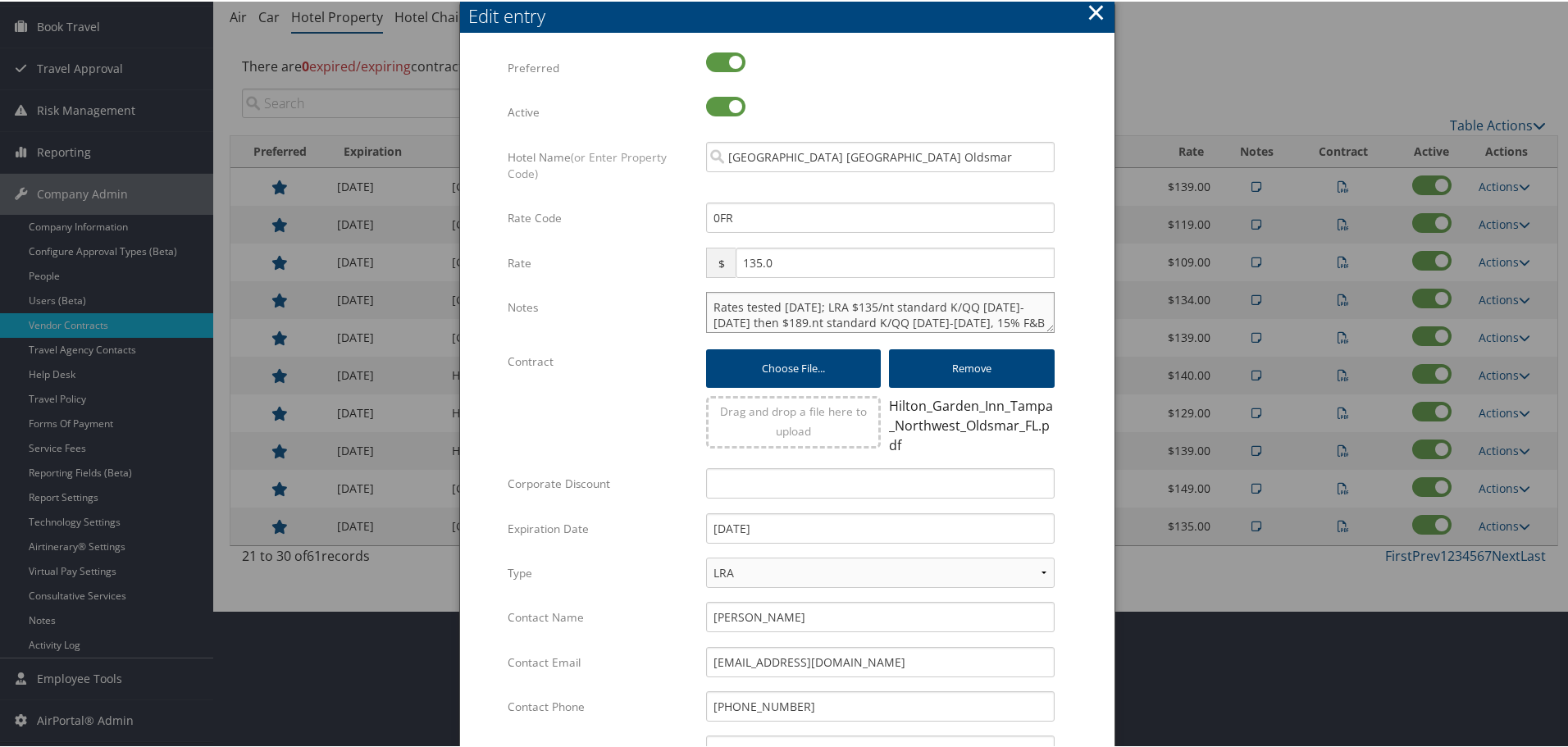
paste textarea "Rates tested in TP+ Oct 2025;"
type textarea "Rates tested in TP+ Oct 2025; Rates tested 4/28/25; LRA $135/nt standard K/QQ 4…"
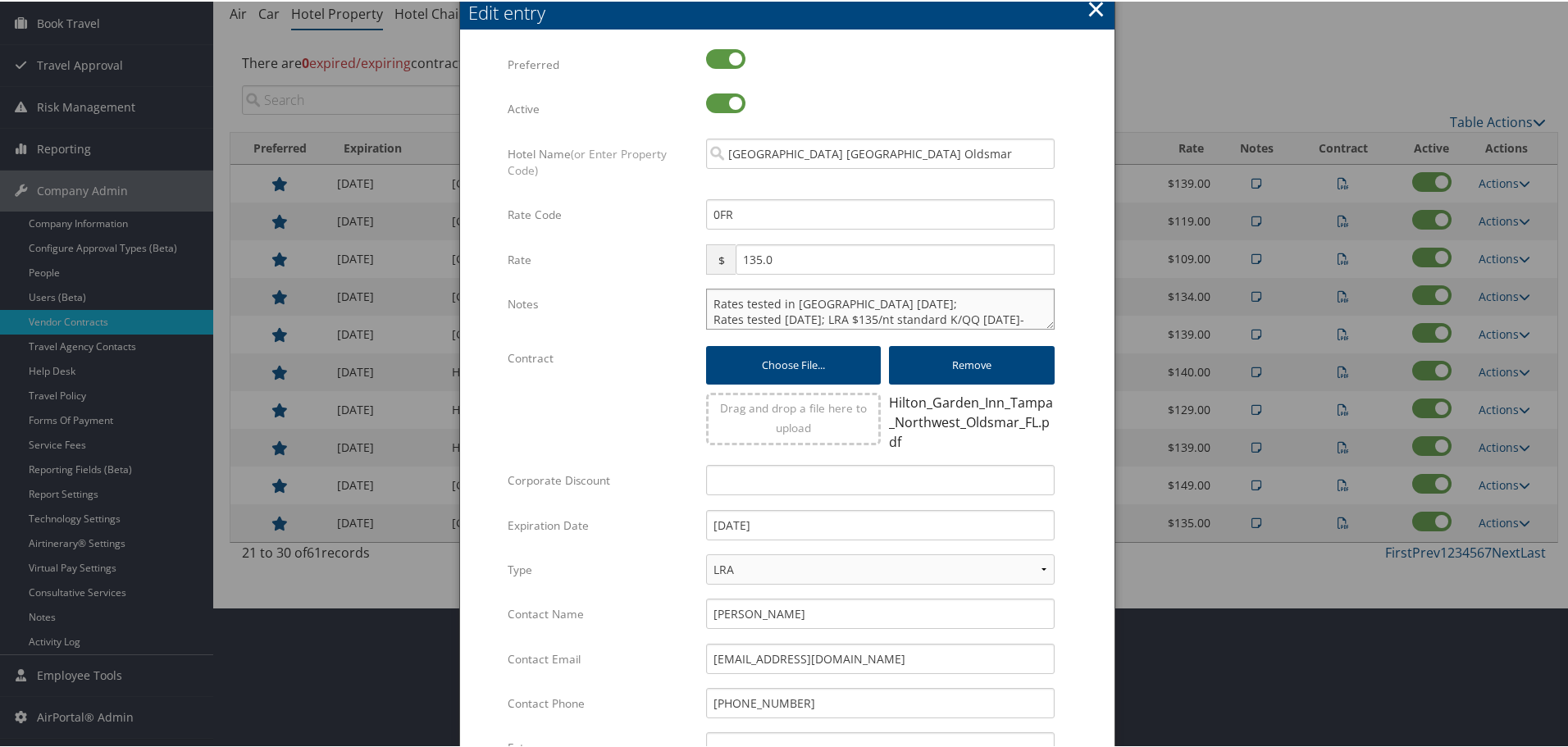
scroll to position [403, 0]
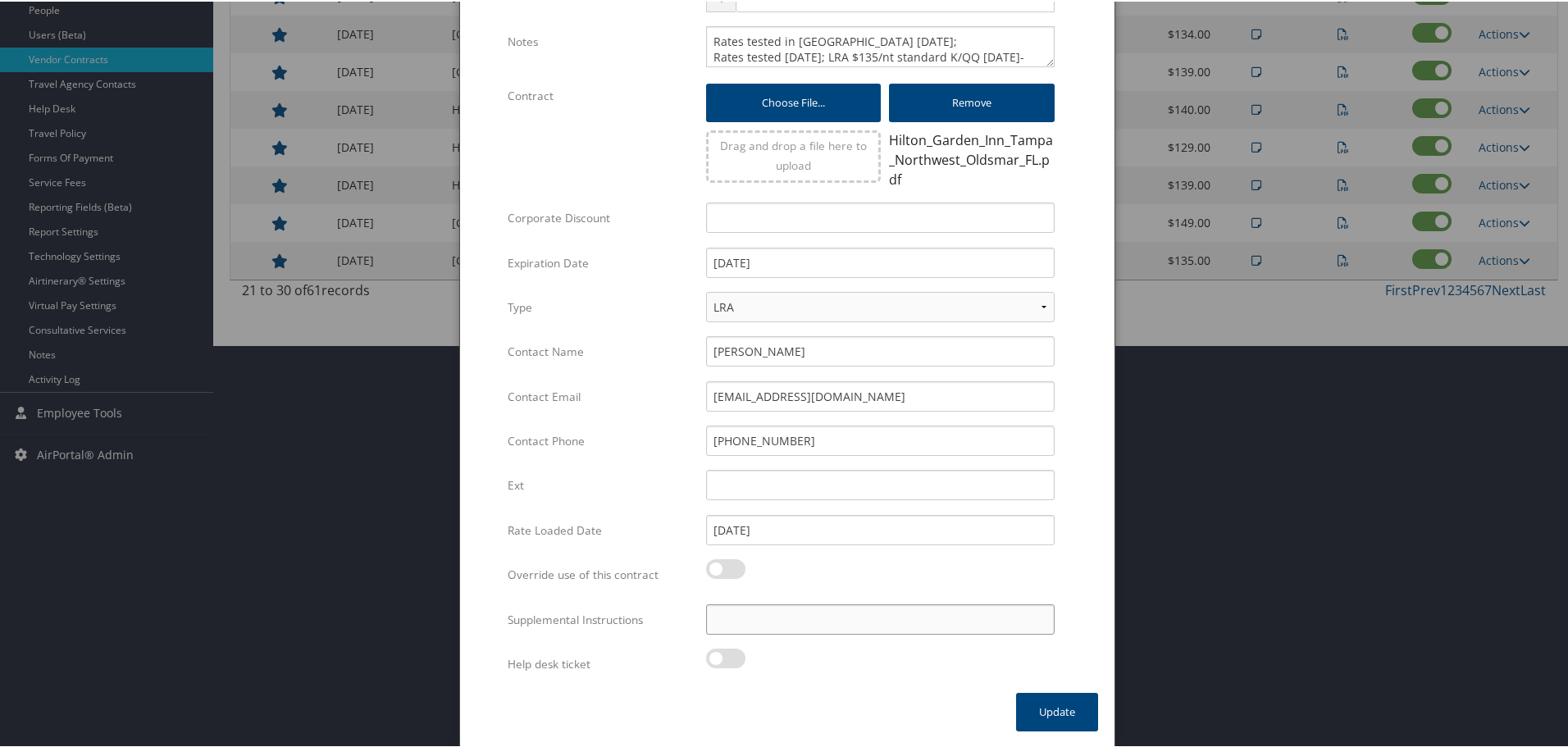
click at [851, 614] on input "Supplemental Instructions" at bounding box center [879, 617] width 348 height 31
paste input "SAB Prop ID -"
paste input "049396"
type input "SAB Prop ID - 049396"
click at [1036, 706] on button "Update" at bounding box center [1057, 709] width 82 height 39
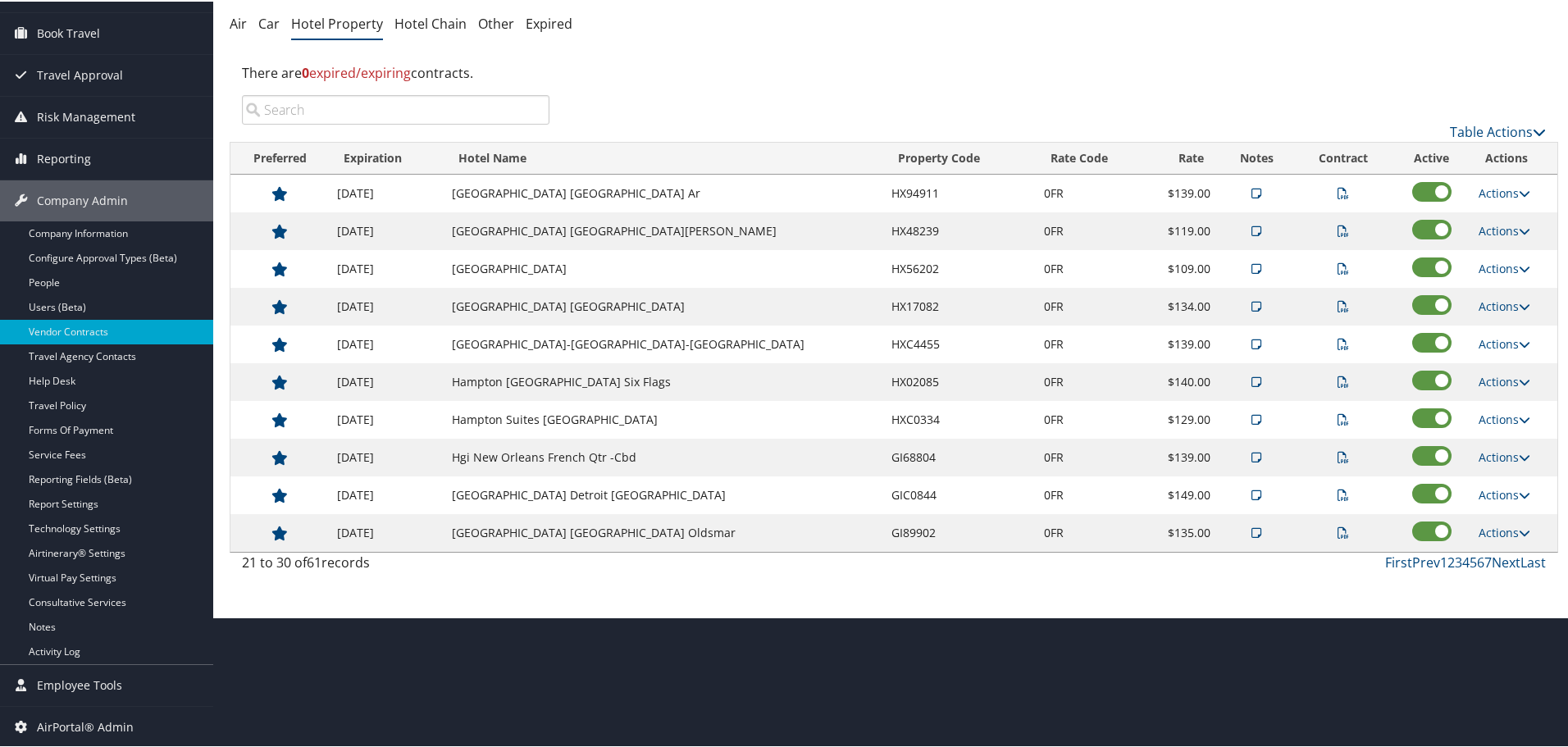
scroll to position [130, 0]
click at [1498, 559] on link "Next" at bounding box center [1505, 560] width 29 height 18
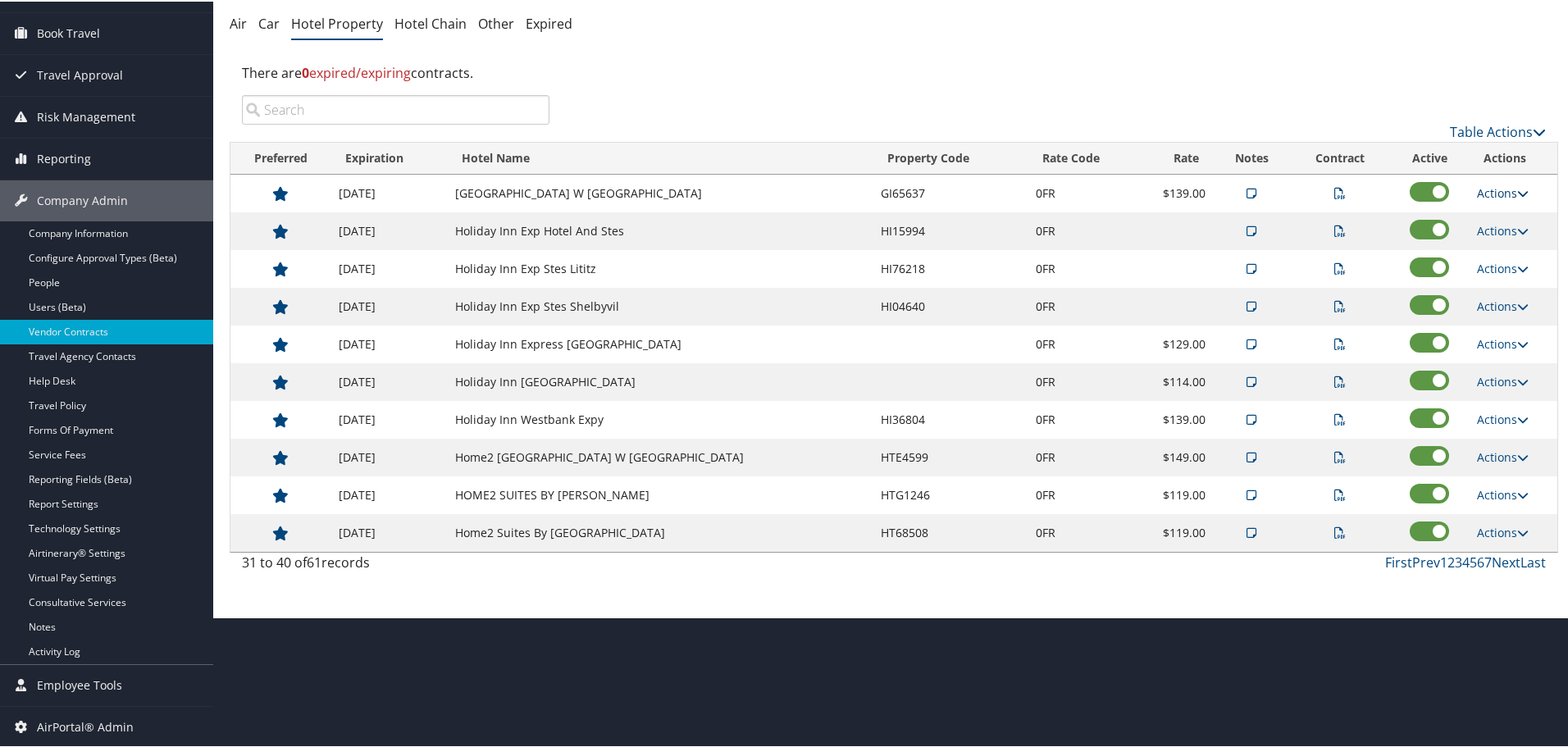
click at [1502, 191] on link "Actions" at bounding box center [1503, 191] width 52 height 16
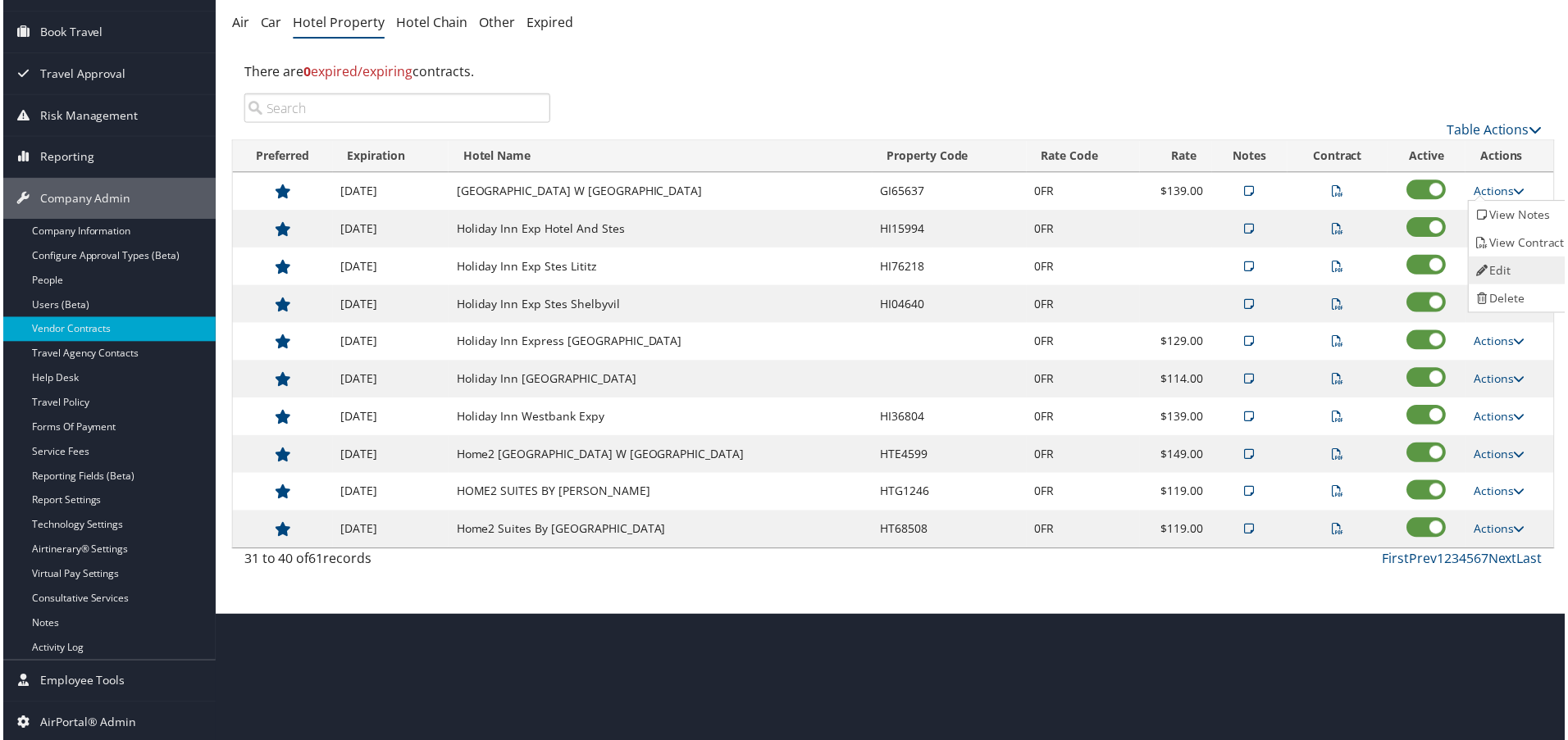
click at [1525, 266] on link "Edit" at bounding box center [1523, 271] width 103 height 28
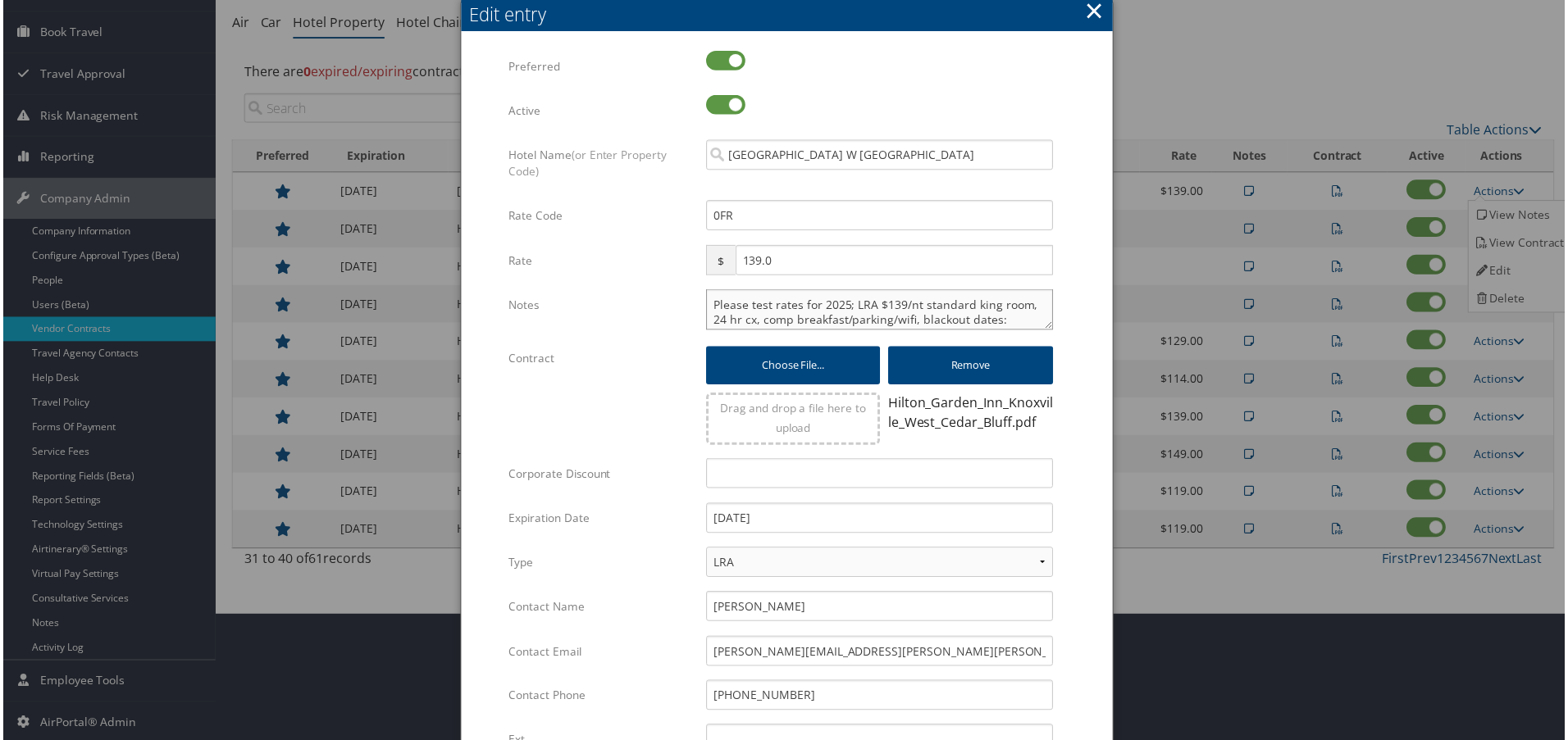
click at [706, 305] on textarea "Please test rates for 2025; LRA $139/nt standard king room, 24 hr cx, comp brea…" at bounding box center [879, 309] width 348 height 41
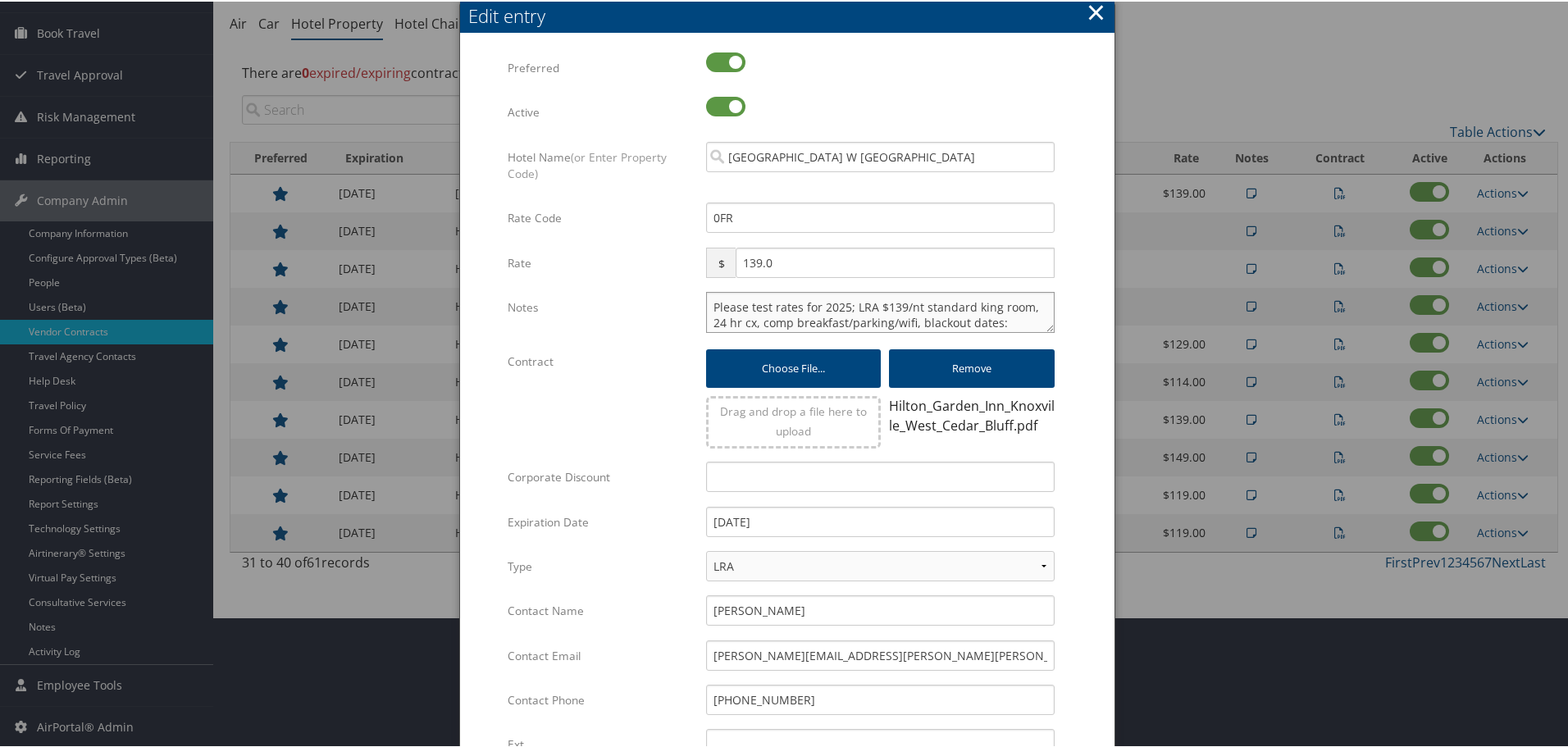
paste textarea "Rates tested in [GEOGRAPHIC_DATA] [DATE];"
type textarea "Rates tested in TP+ Oct 2025; Please test rates for 2025; LRA $139/nt standard …"
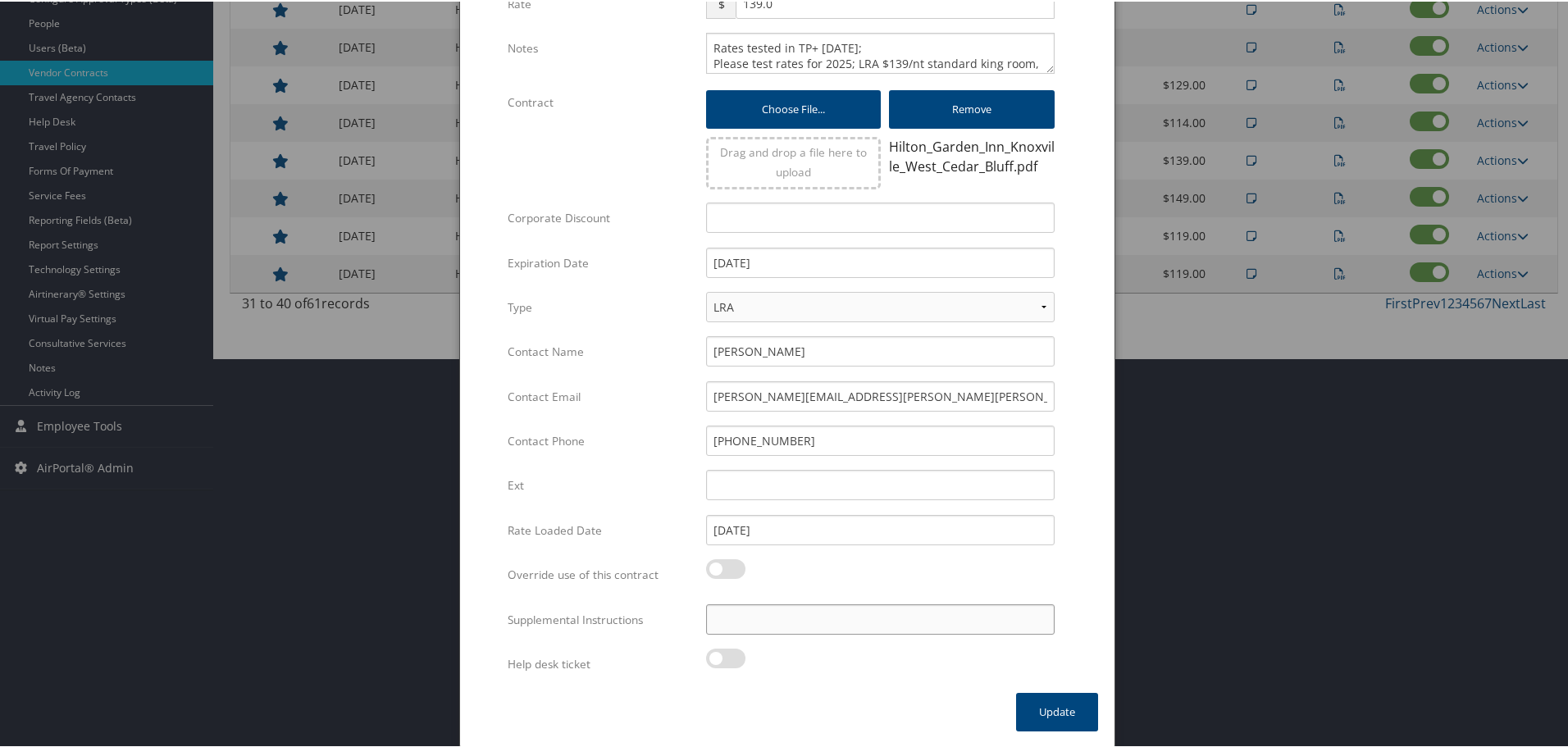
click at [891, 621] on input "Supplemental Instructions" at bounding box center [879, 617] width 348 height 31
paste input "SAB Prop ID -"
paste input "045897"
type input "SAB Prop ID - 045897"
click at [1069, 704] on button "Update" at bounding box center [1057, 709] width 82 height 39
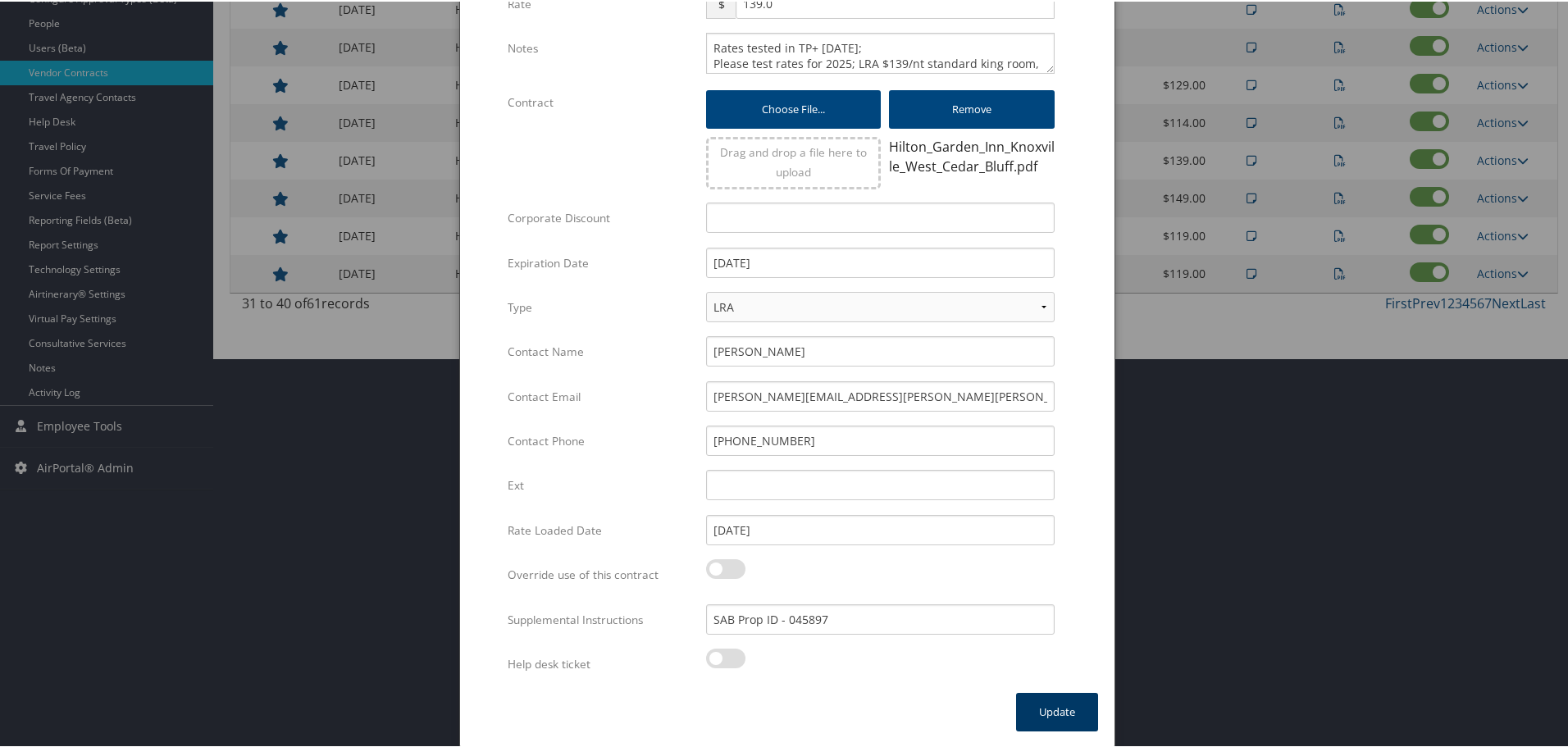
scroll to position [130, 0]
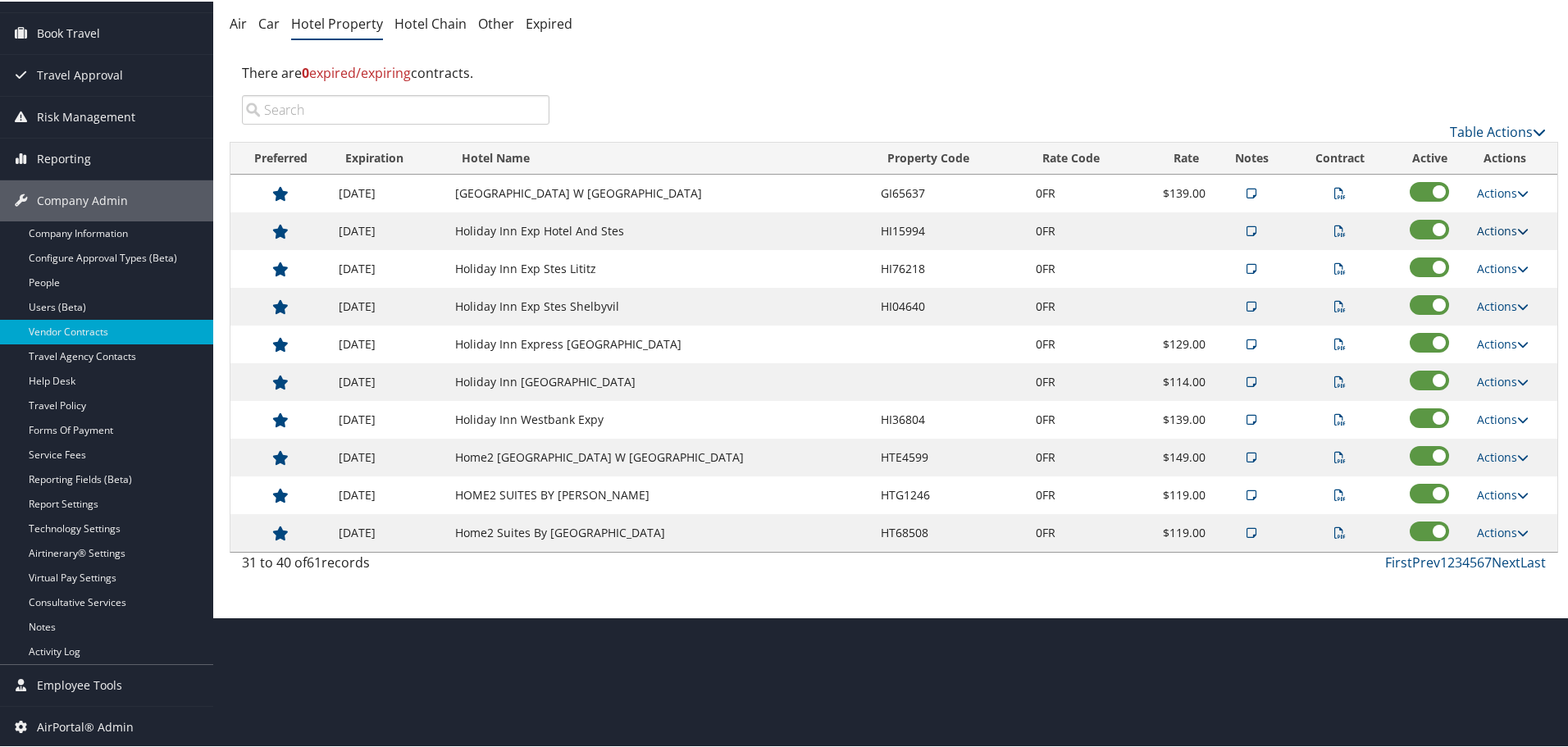
click at [1497, 227] on link "Actions" at bounding box center [1503, 229] width 52 height 16
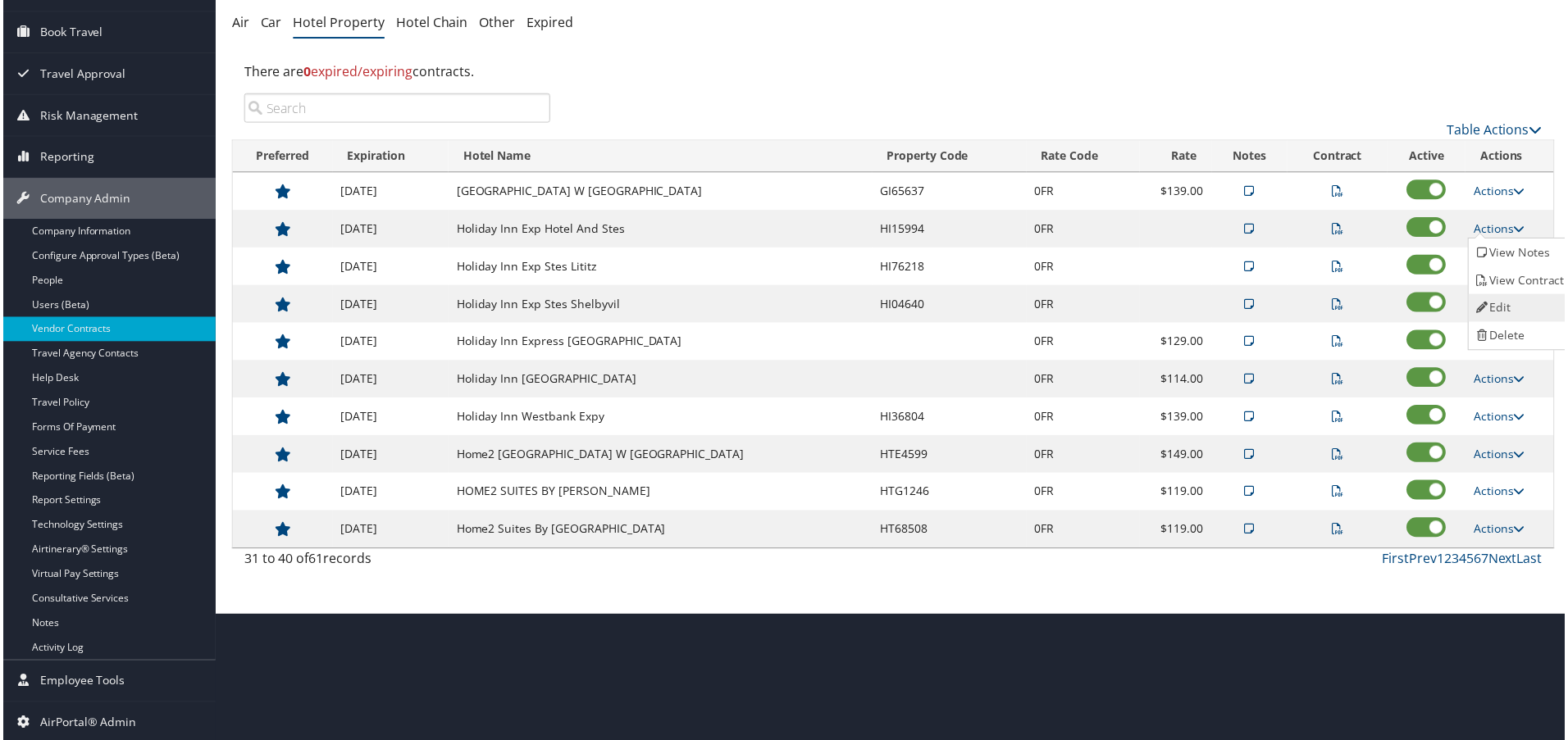
click at [1504, 301] on link "Edit" at bounding box center [1523, 308] width 103 height 28
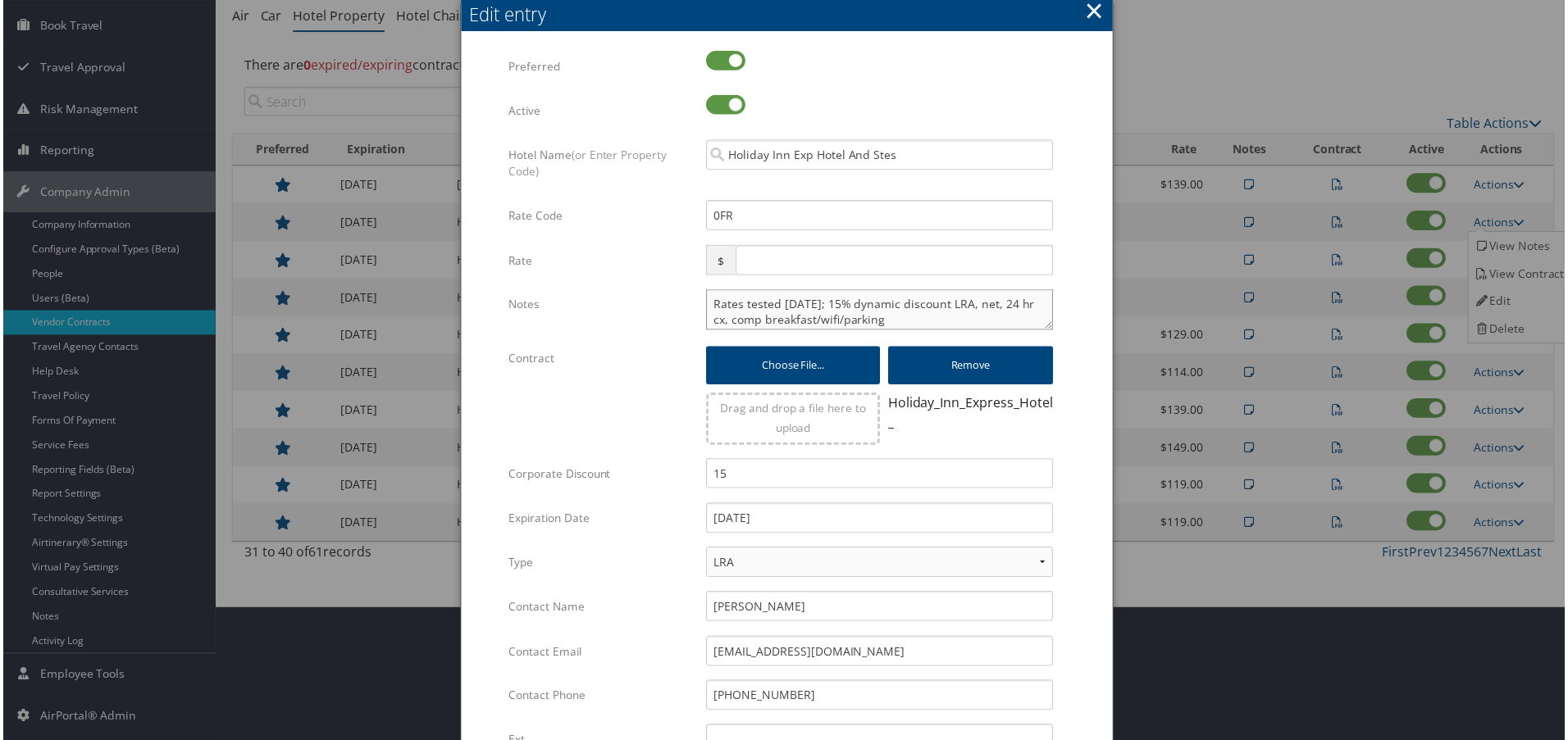
click at [706, 302] on textarea "Rates tested 4/24/25; 15% dynamic discount LRA, net, 24 hr cx, comp breakfast/w…" at bounding box center [879, 309] width 348 height 41
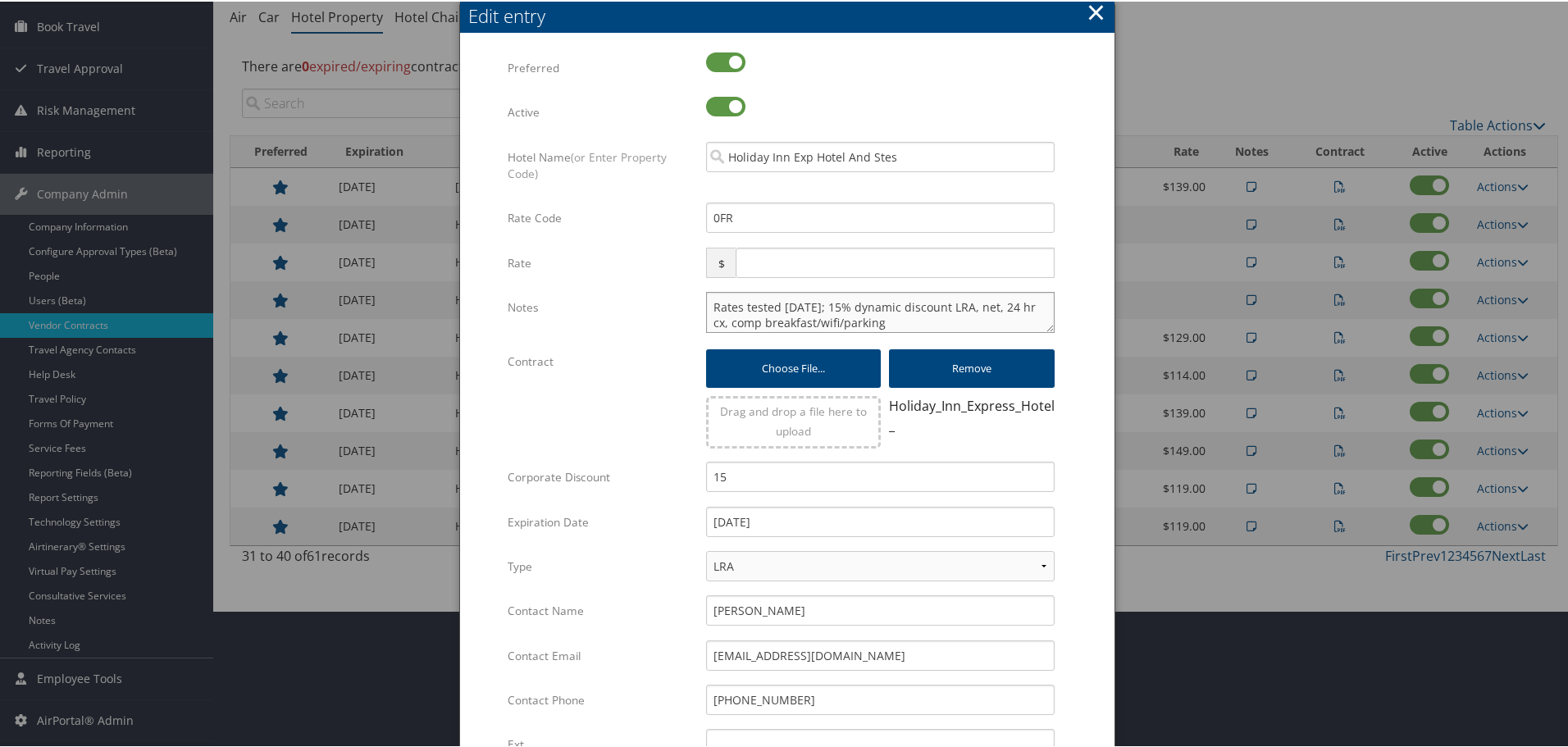
paste textarea "Rates tested in [GEOGRAPHIC_DATA] [DATE];"
type textarea "Rates tested in TP+ Oct 2025; Rates tested 4/24/25; 15% dynamic discount LRA, n…"
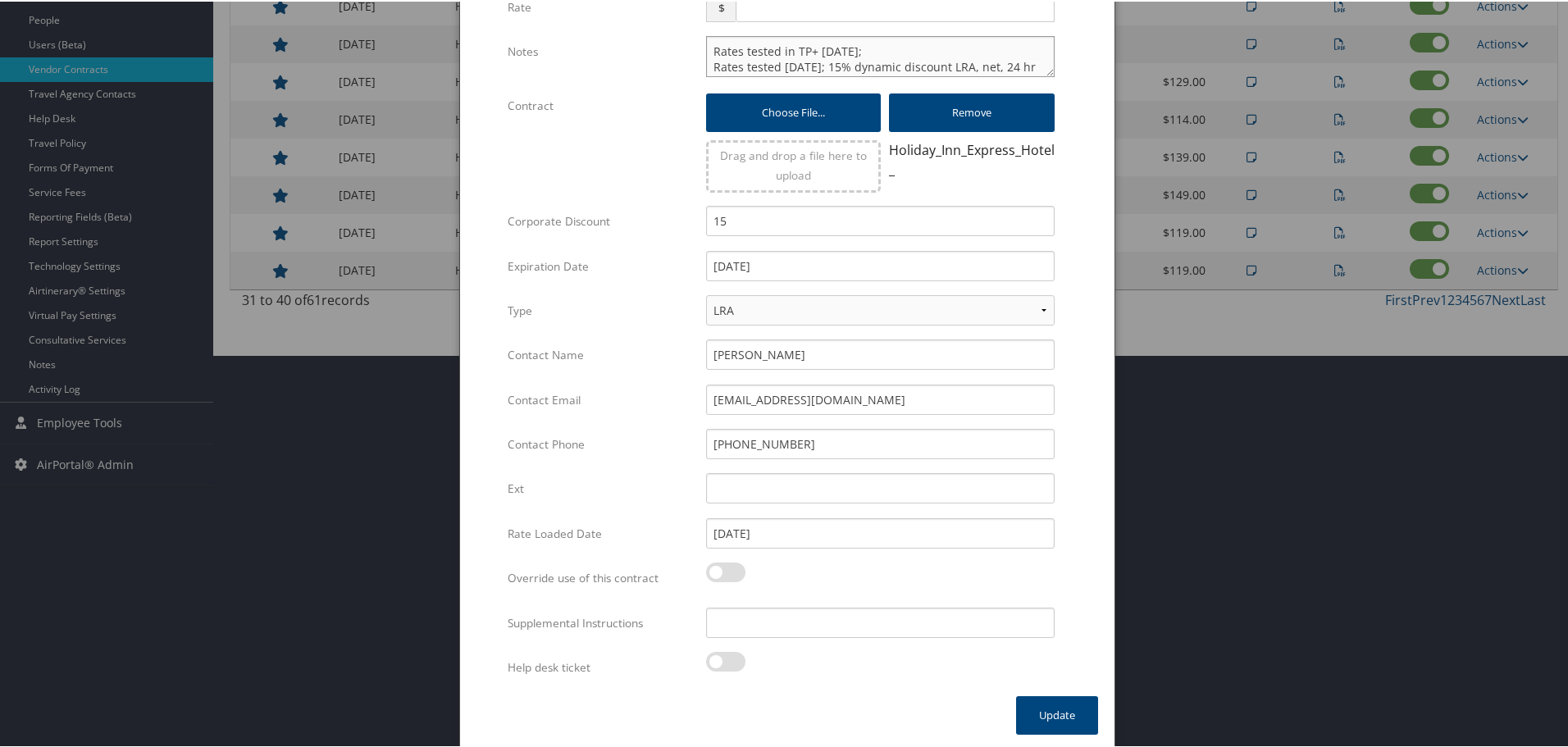
scroll to position [396, 0]
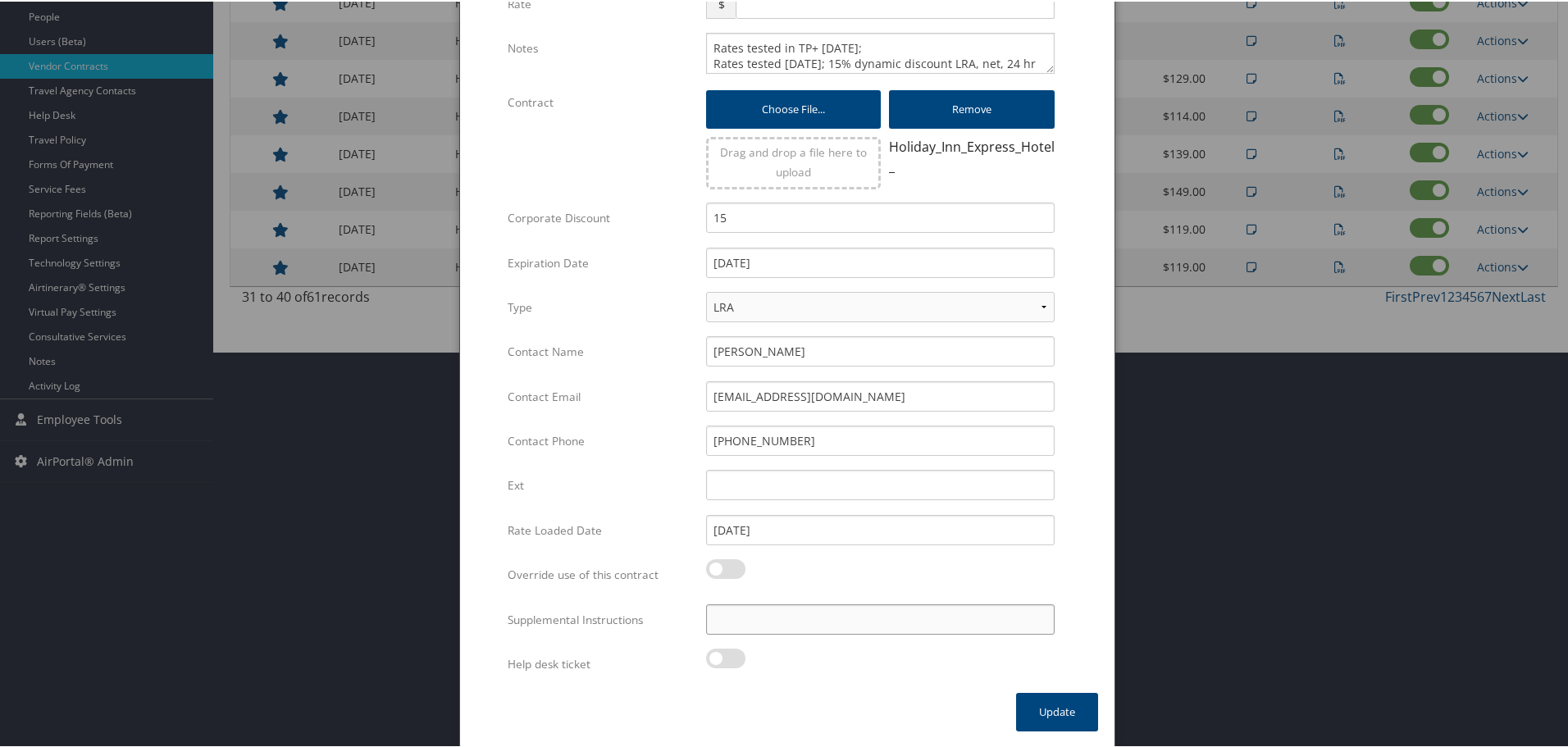
click at [820, 627] on input "Supplemental Instructions" at bounding box center [879, 617] width 348 height 31
paste input "SAB Prop ID -"
paste input "012052"
type input "SAB Prop ID - 012052"
click at [1047, 711] on button "Update" at bounding box center [1057, 709] width 82 height 39
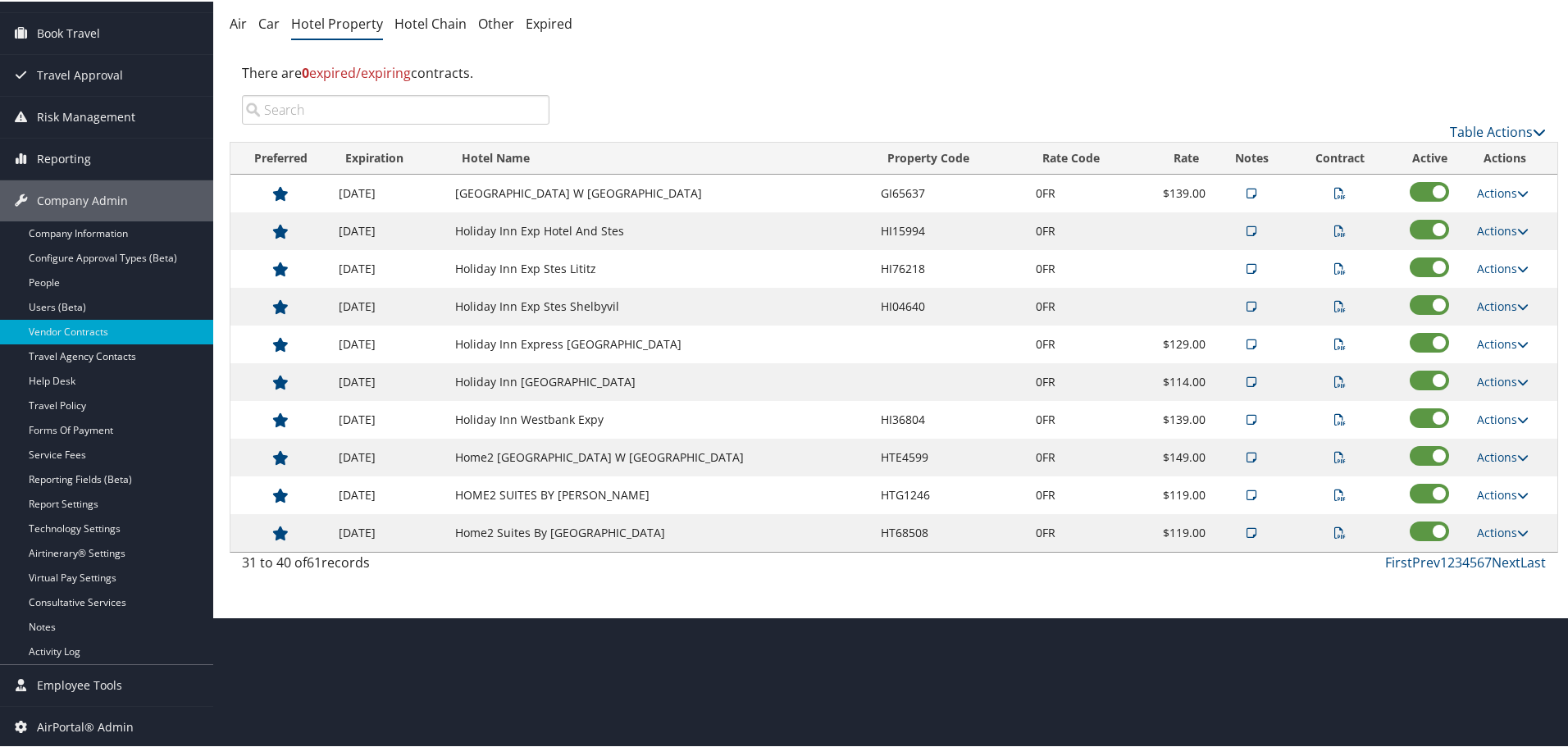
scroll to position [130, 0]
click at [1487, 262] on link "Actions" at bounding box center [1503, 267] width 52 height 16
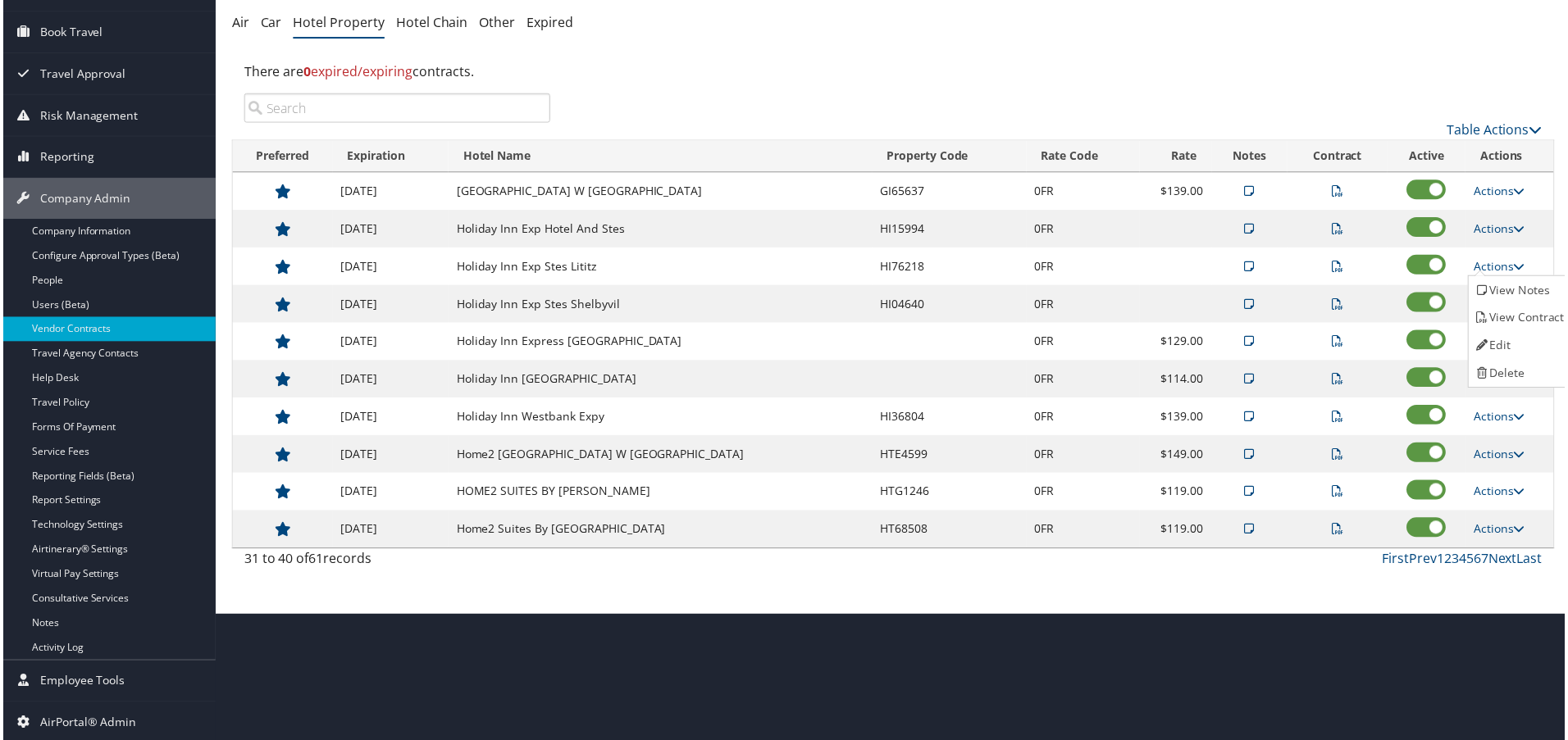
click at [1516, 337] on link "Edit" at bounding box center [1523, 346] width 103 height 28
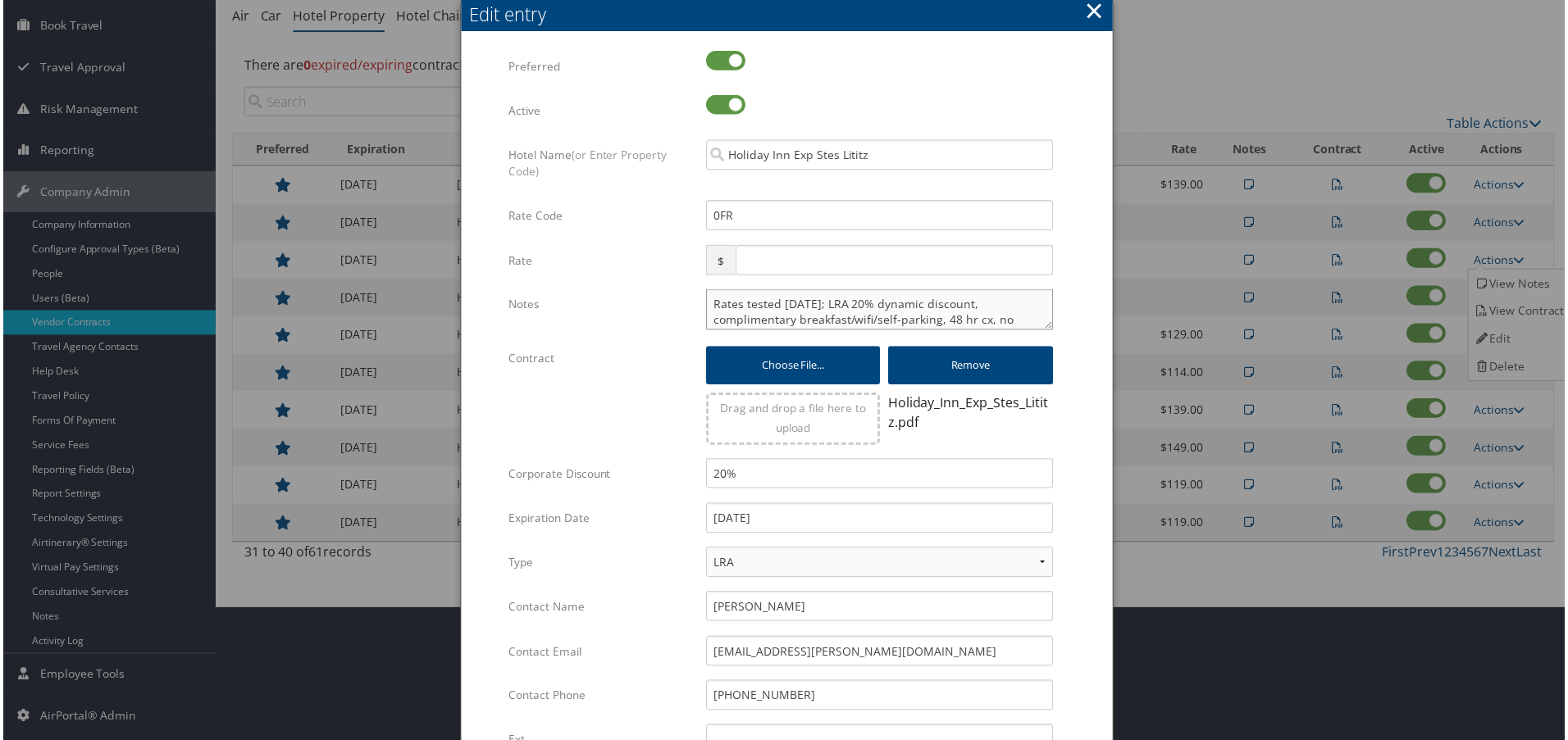
click at [710, 308] on textarea "Rates tested 2/13/25; LRA 20% dynamic discount, complimentary breakfast/wifi/se…" at bounding box center [879, 309] width 348 height 41
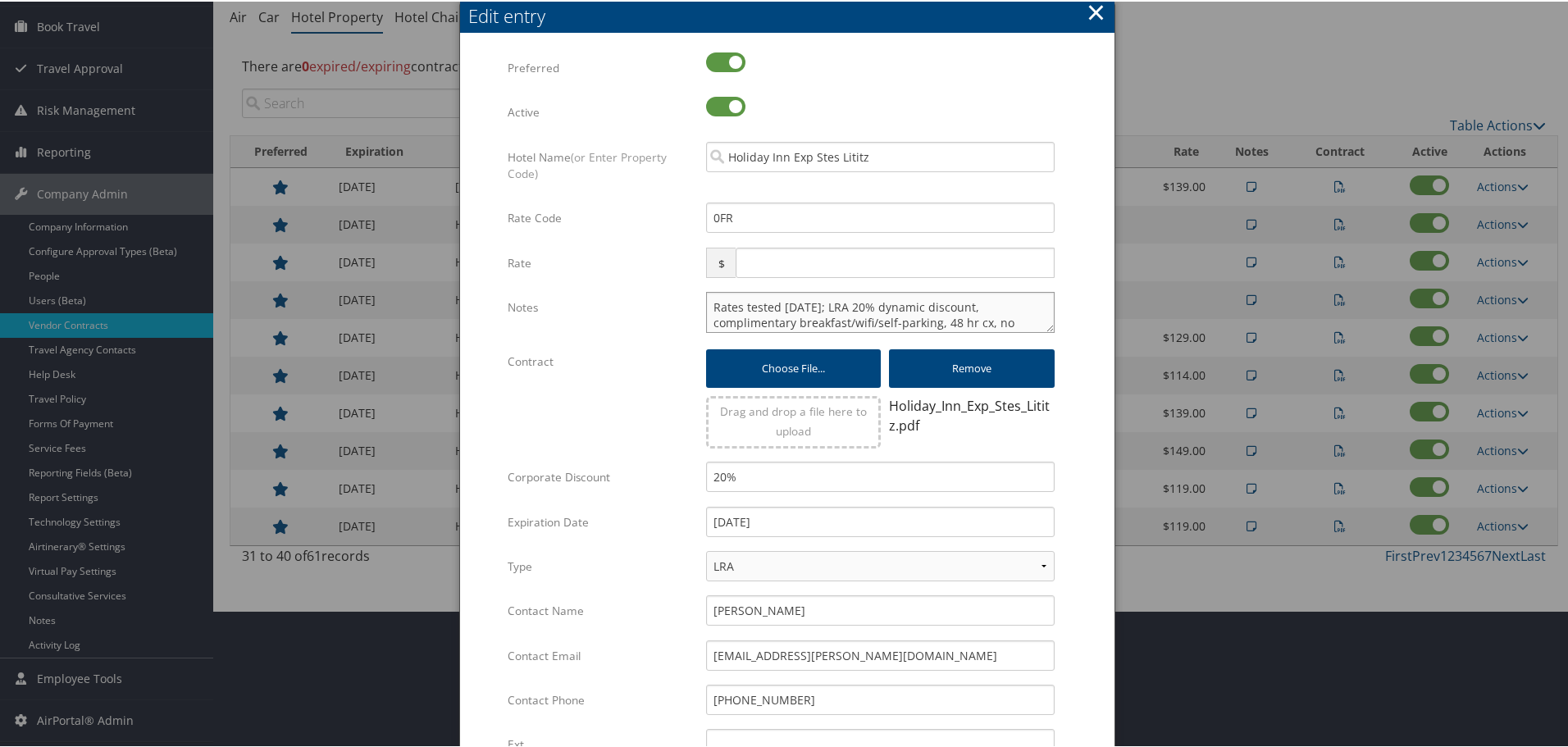
paste textarea "Rates tested in [GEOGRAPHIC_DATA] [DATE];"
type textarea "Rates tested in TP+ Oct 2025; Rates tested 2/13/25; LRA 20% dynamic discount, c…"
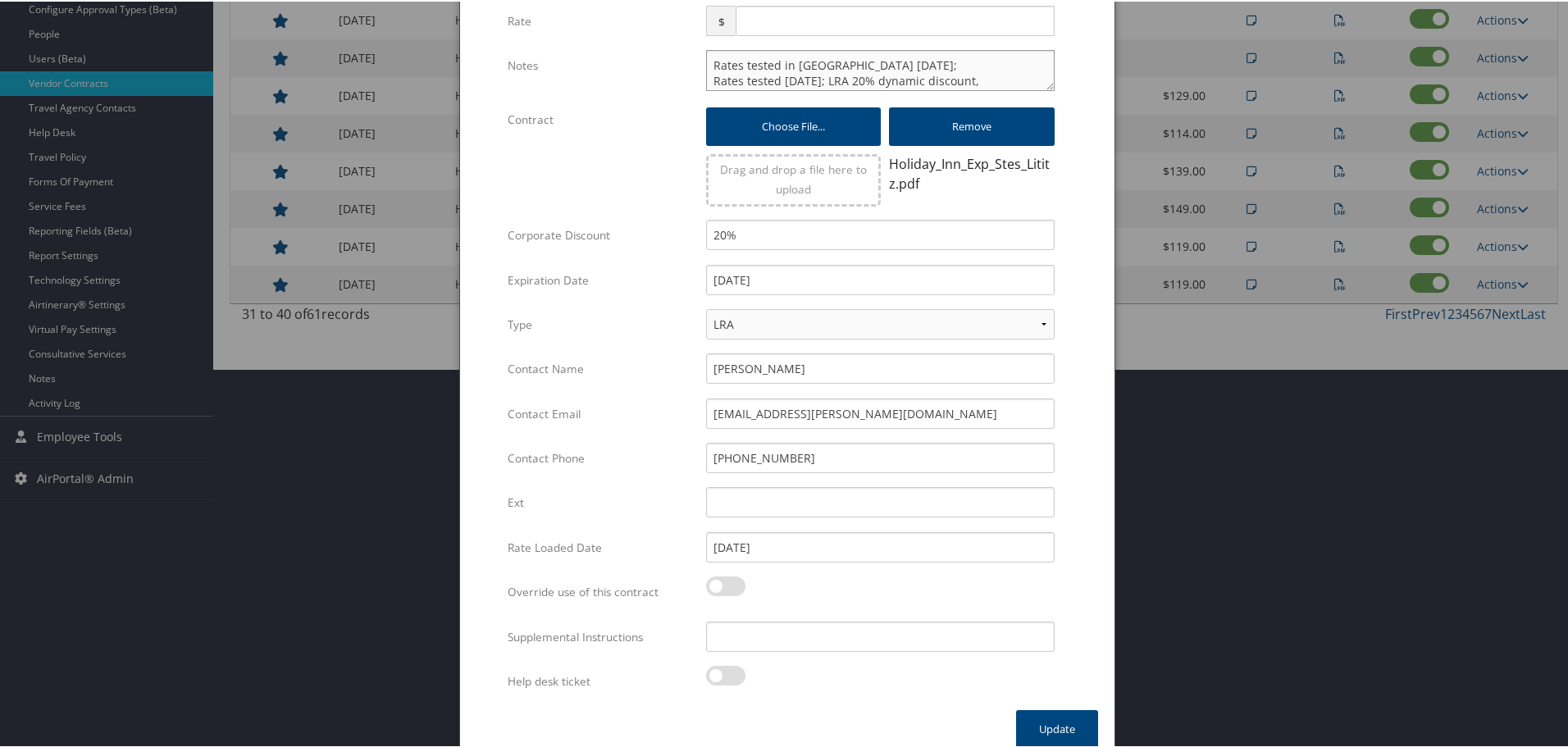
scroll to position [396, 0]
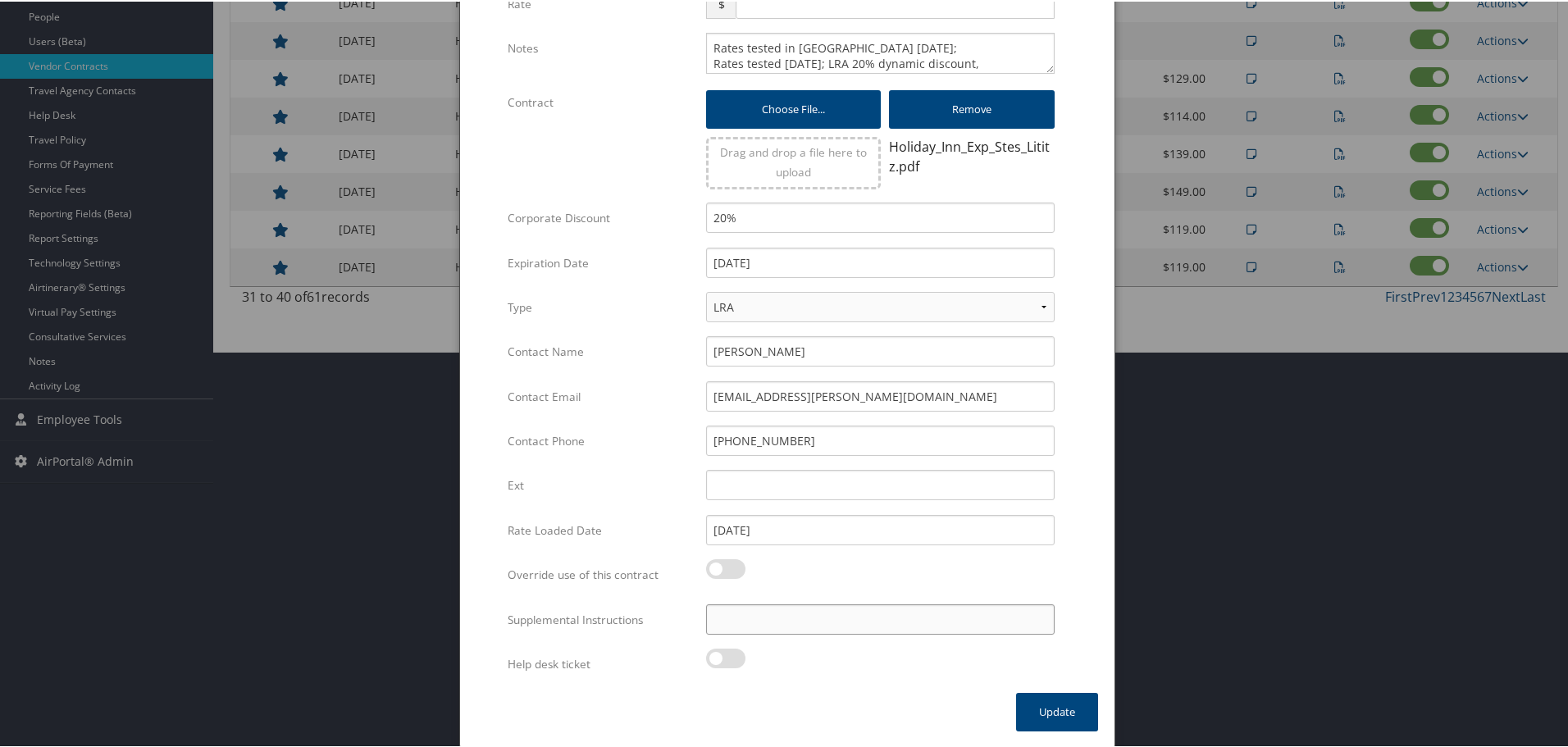
click at [828, 617] on input "Supplemental Instructions" at bounding box center [879, 617] width 348 height 31
paste input "SAB Prop ID -"
paste input "032634"
type input "SAB Prop ID - 032634"
click at [1036, 706] on button "Update" at bounding box center [1057, 709] width 82 height 39
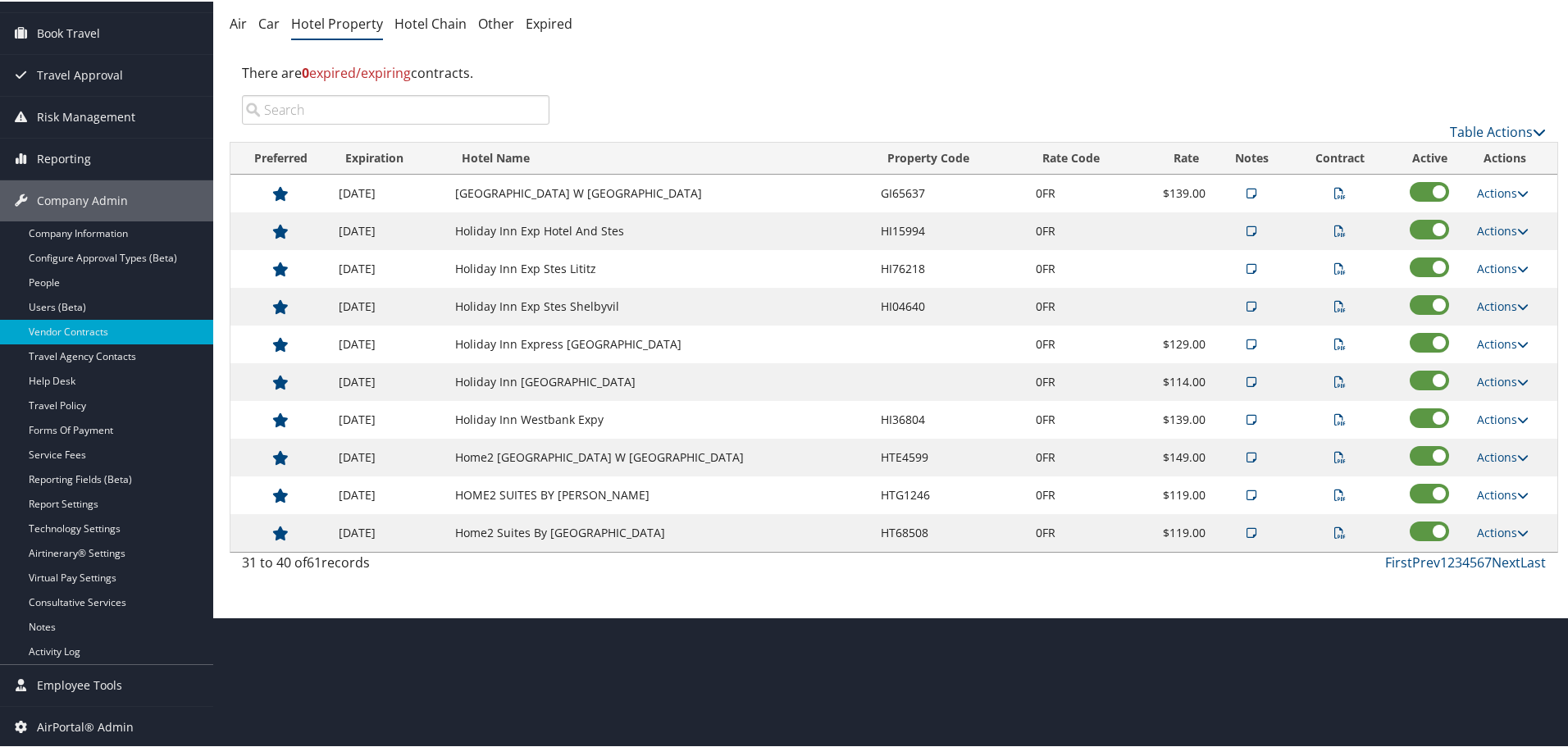
scroll to position [130, 0]
click at [1492, 300] on link "Actions" at bounding box center [1503, 305] width 52 height 16
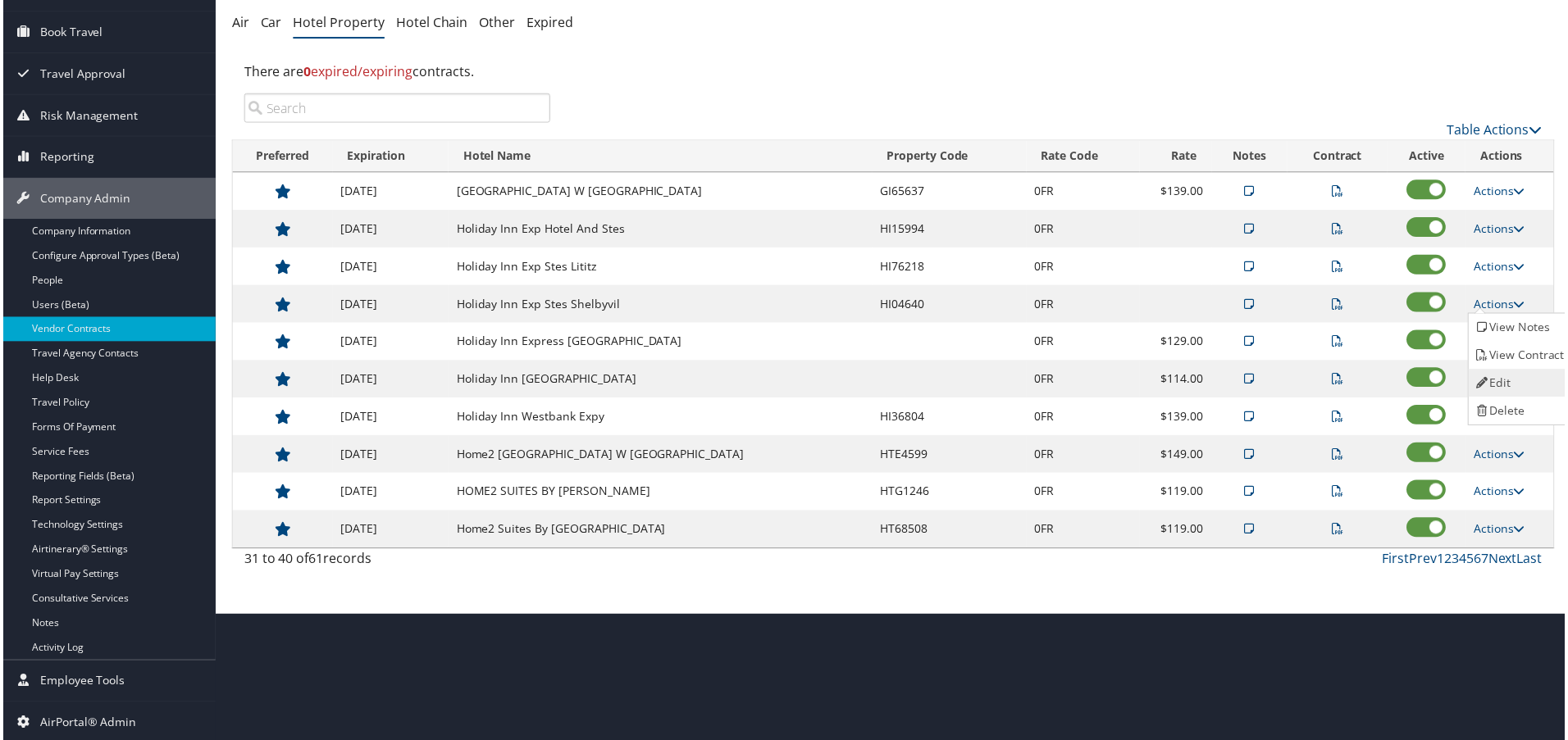
click at [1503, 370] on link "Edit" at bounding box center [1523, 384] width 103 height 28
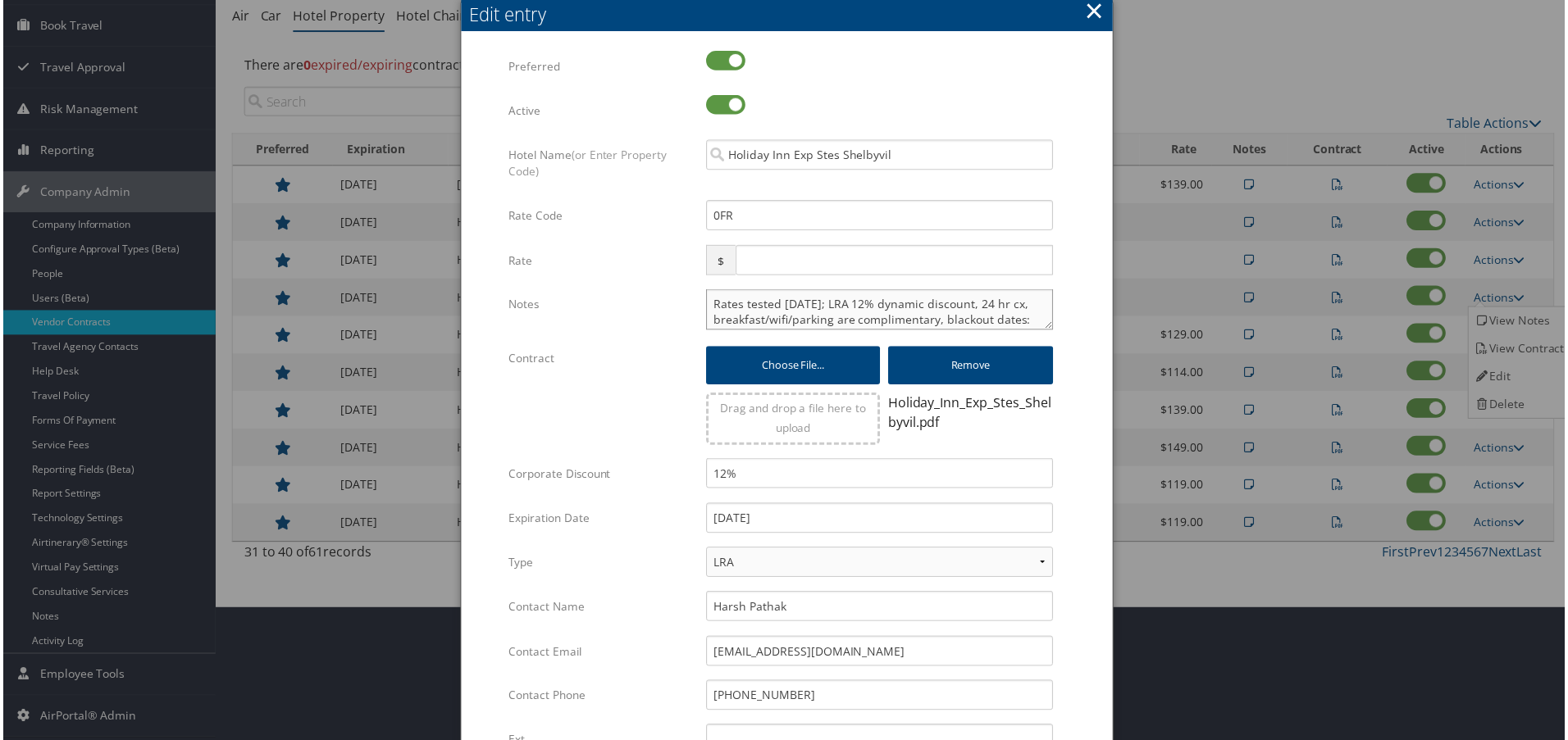
click at [715, 305] on textarea "Rates tested 1/31/25; LRA 12% dynamic discount, 24 hr cx, breakfast/wifi/parkin…" at bounding box center [879, 309] width 348 height 41
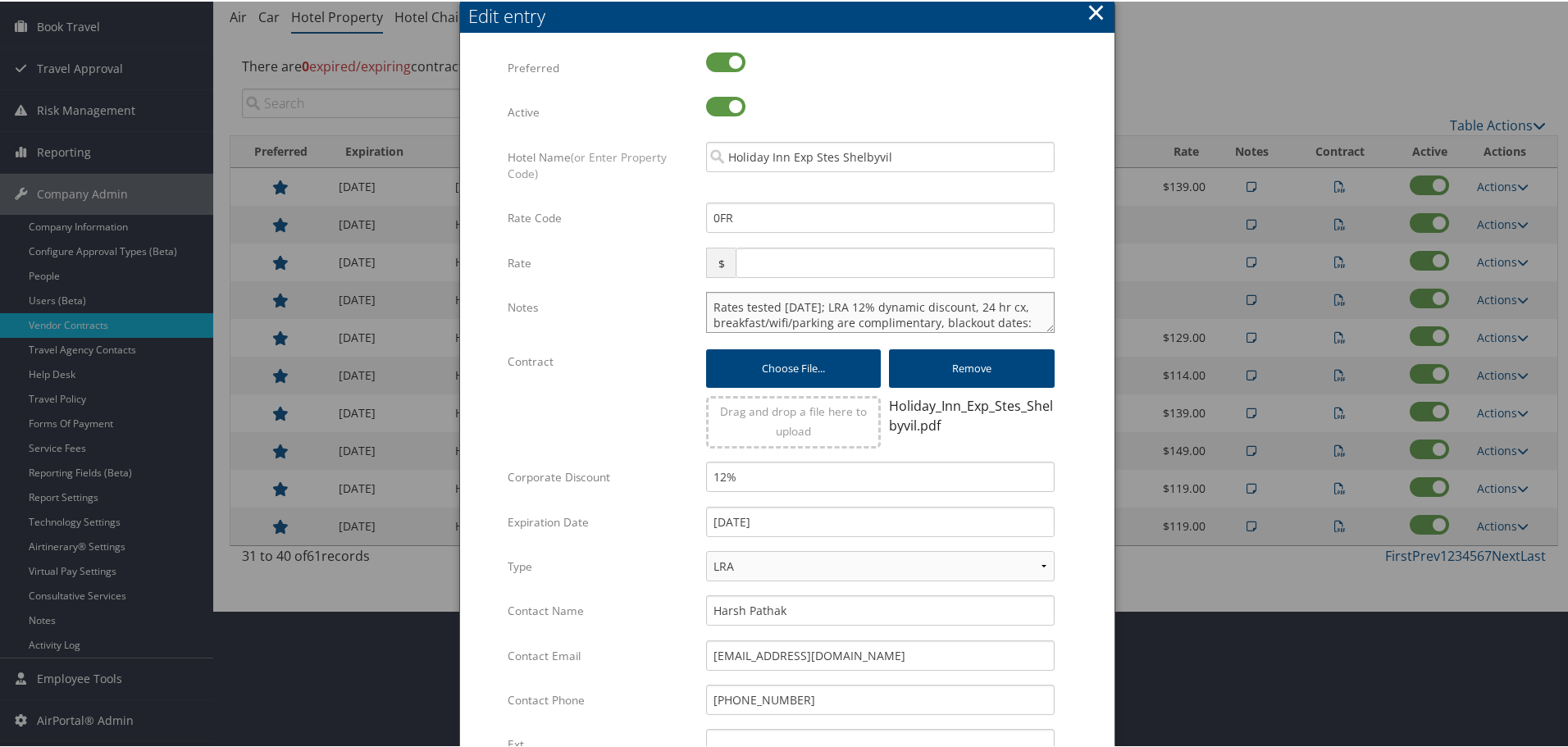
click at [706, 303] on textarea "Rates tested 1/31/25; LRA 12% dynamic discount, 24 hr cx, breakfast/wifi/parkin…" at bounding box center [879, 310] width 348 height 41
paste textarea "Rates tested in [GEOGRAPHIC_DATA] [DATE];"
type textarea "Rates tested in TP+ Oct 2025; Rates tested 1/31/25; LRA 12% dynamic discount, 2…"
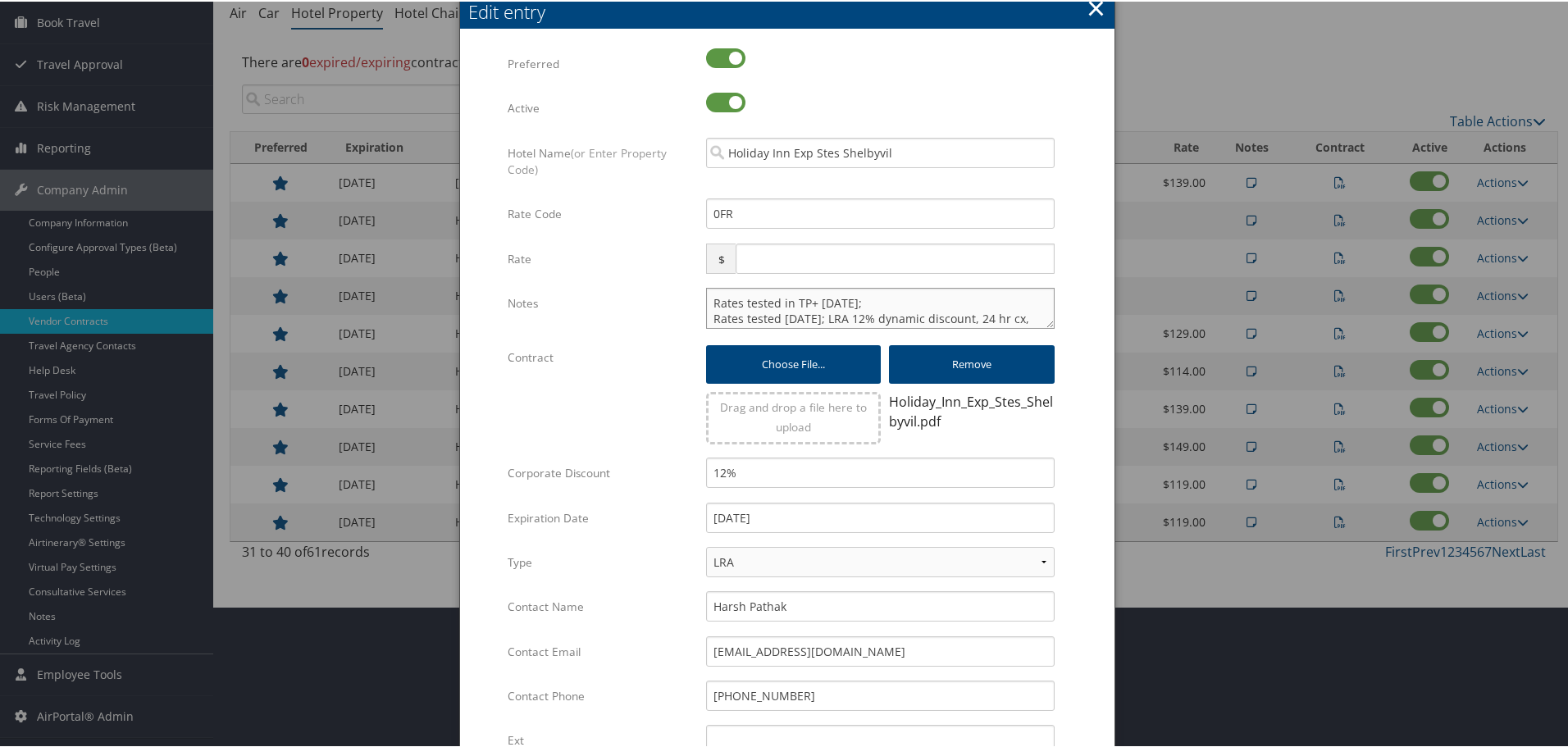
scroll to position [396, 0]
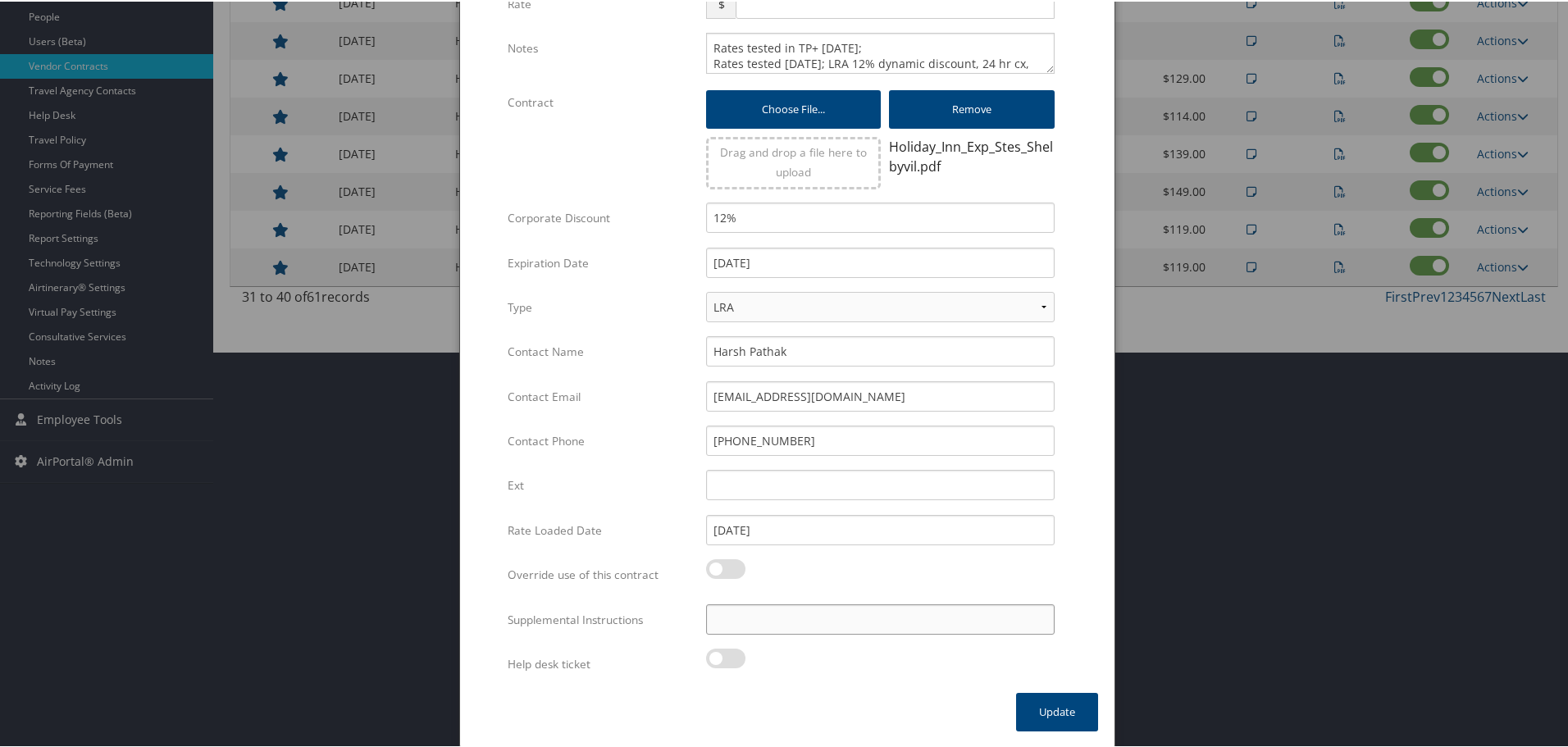
click at [832, 615] on input "Supplemental Instructions" at bounding box center [879, 617] width 348 height 31
paste input "SAB Prop ID -"
paste input "083242"
type input "SAB Prop ID - 083242"
click at [1037, 703] on button "Update" at bounding box center [1057, 709] width 82 height 39
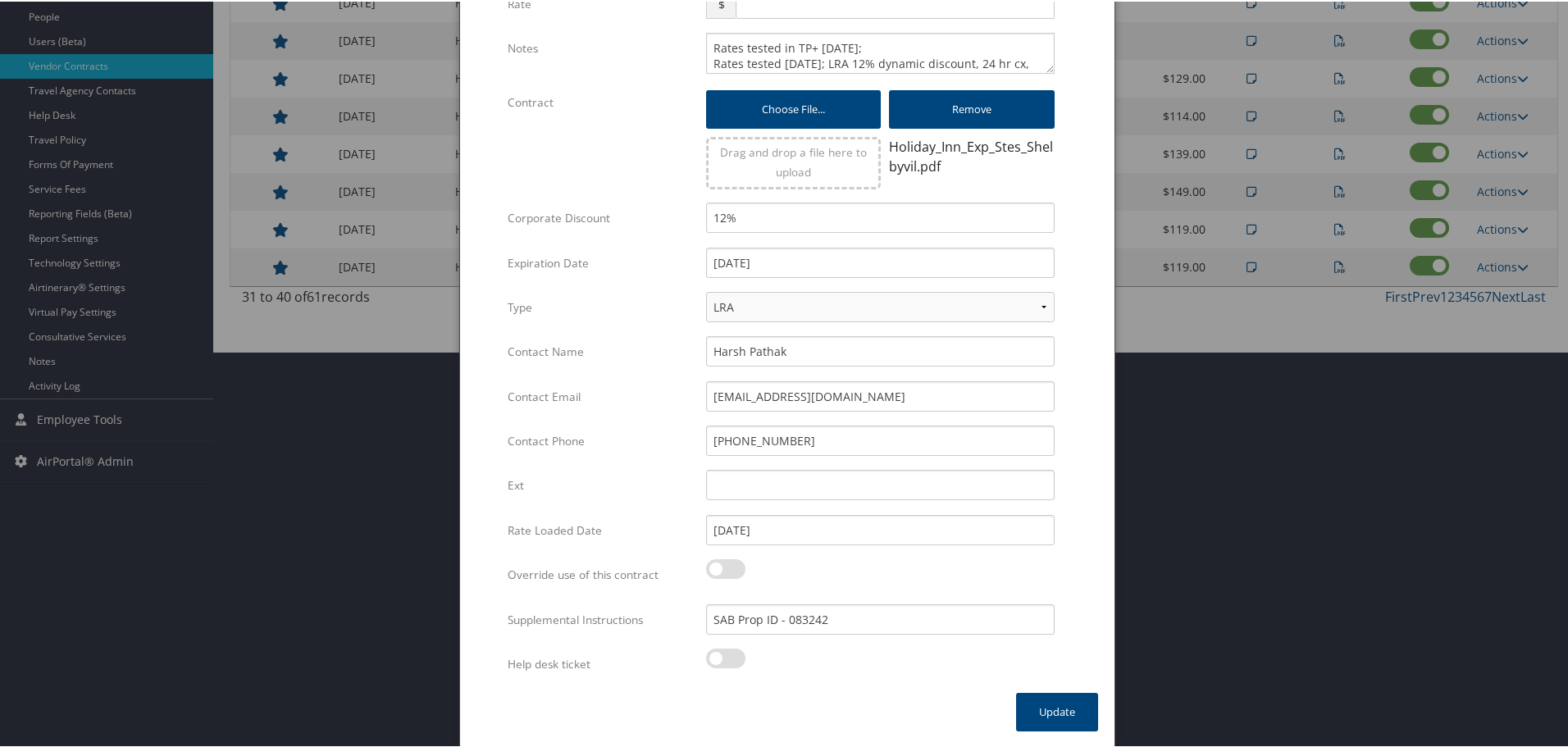
scroll to position [130, 0]
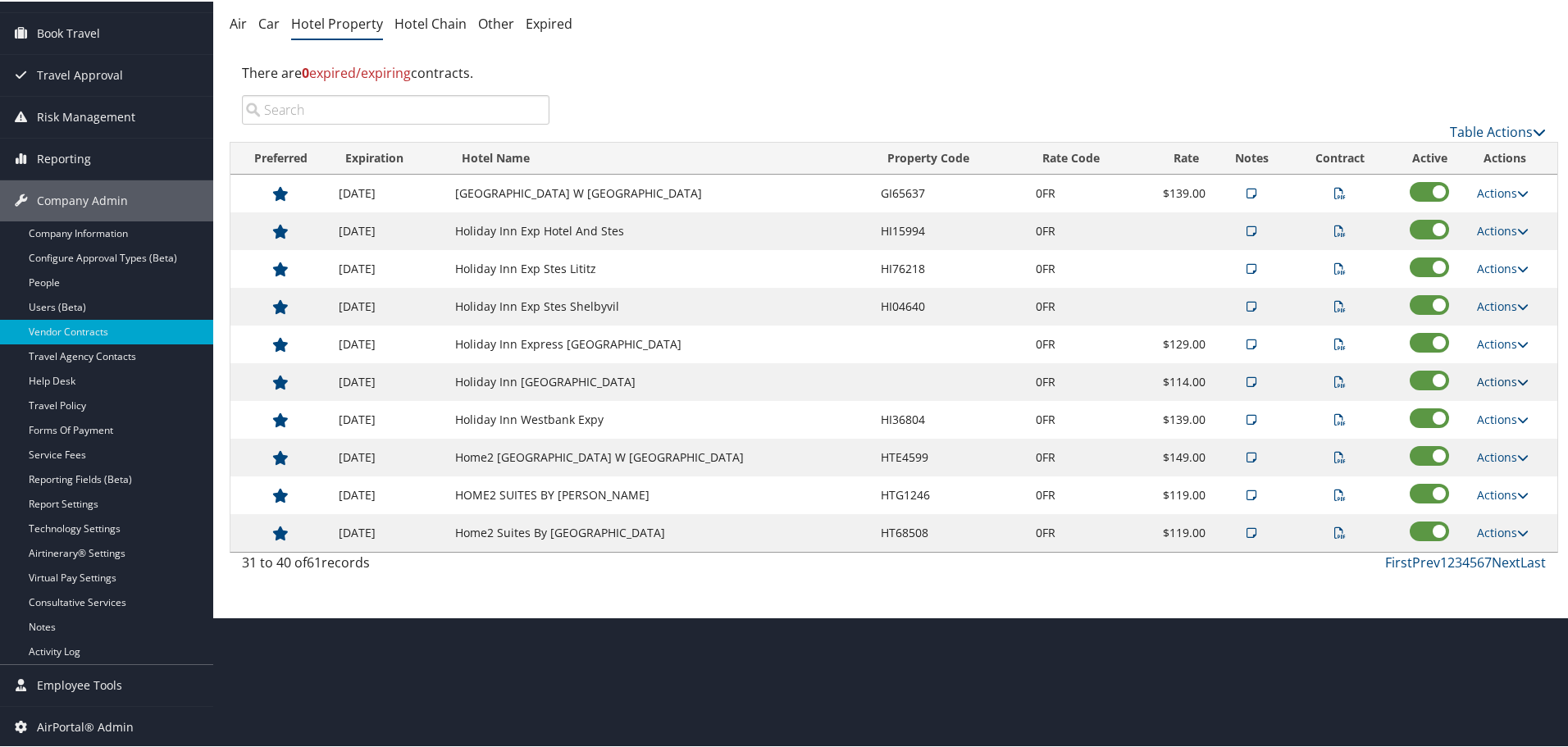
click at [1501, 380] on link "Actions" at bounding box center [1503, 380] width 52 height 16
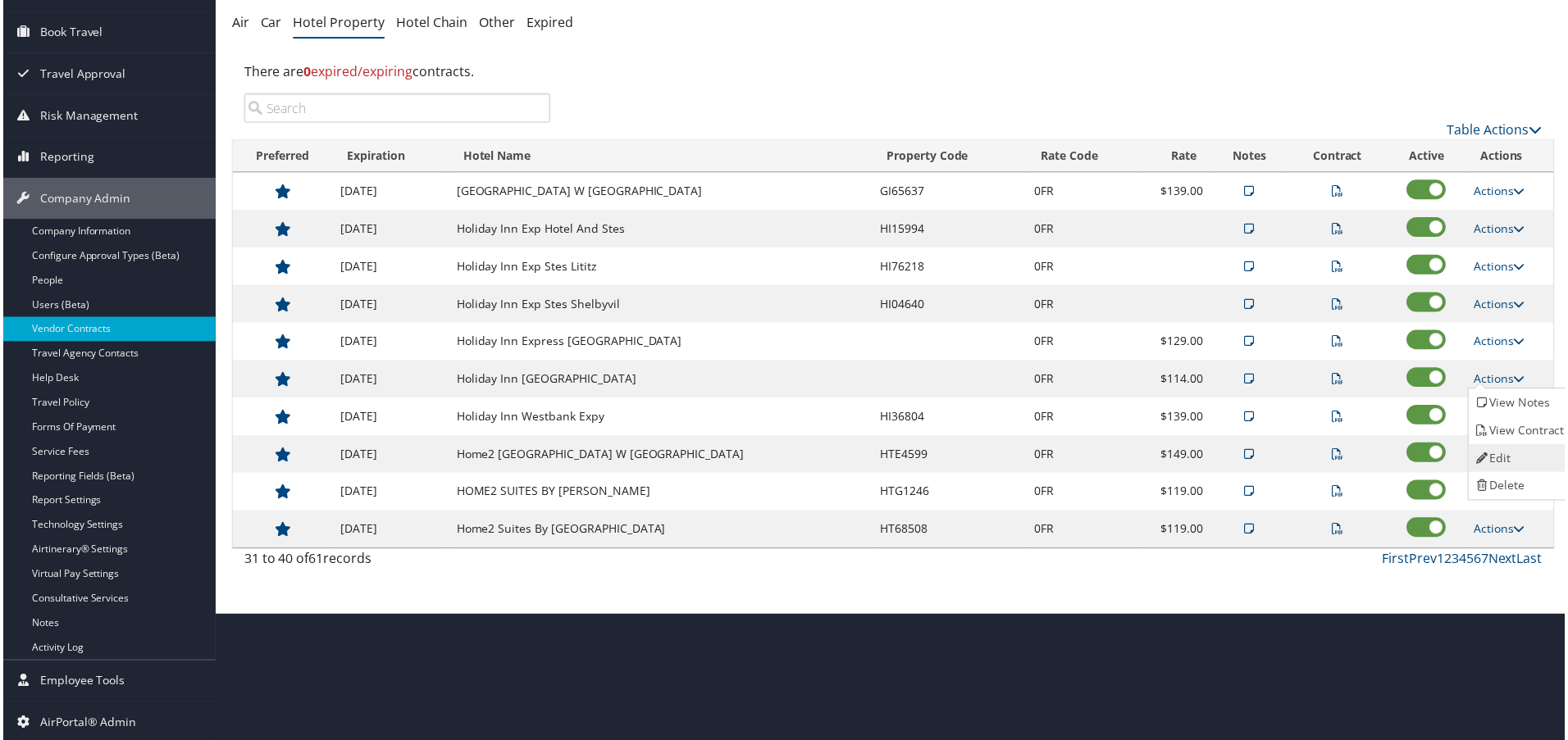
click at [1515, 448] on link "Edit" at bounding box center [1523, 459] width 103 height 28
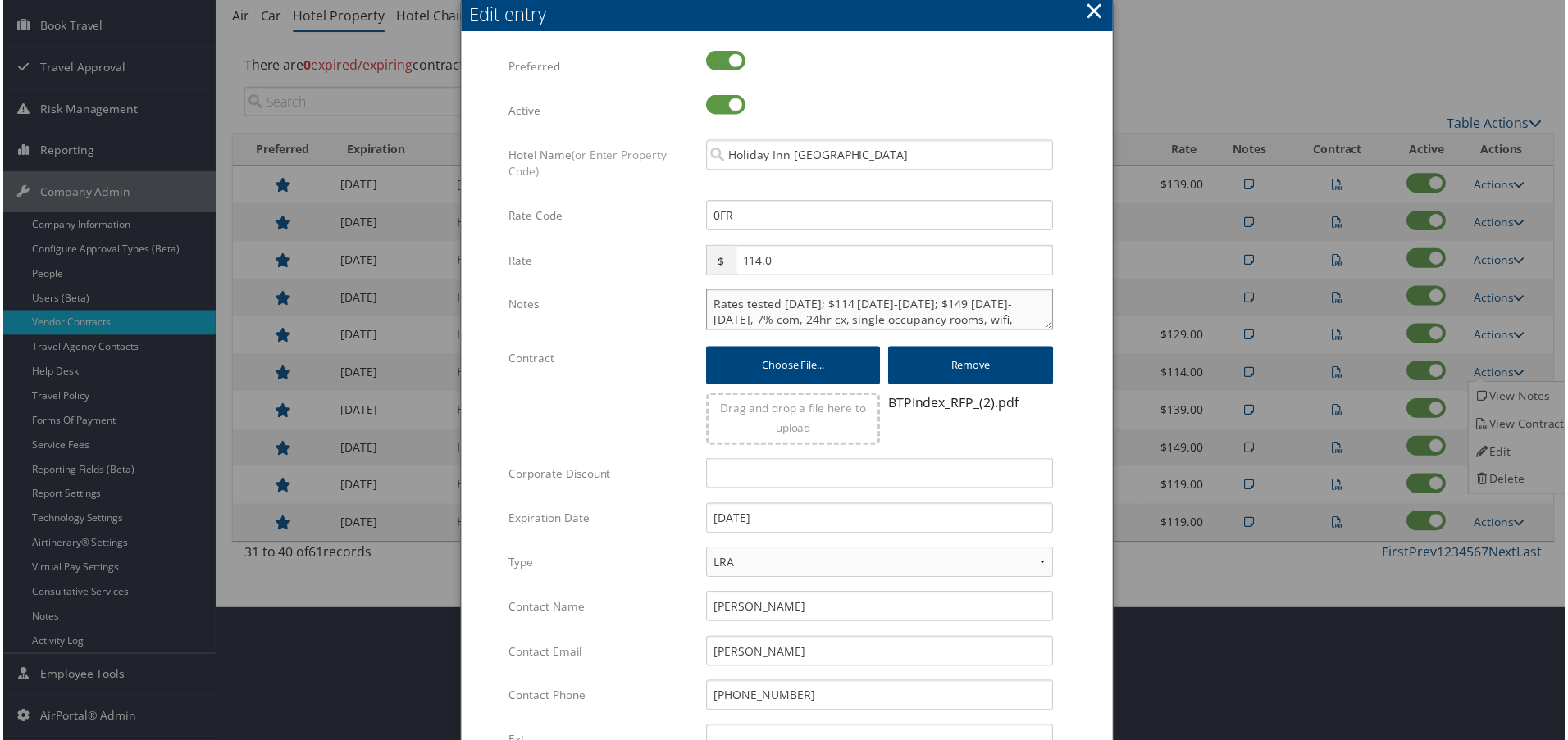
click at [708, 305] on textarea "Rates tested 11/22/24; $114 Nov 2024-April 2025; $149 May 2025-October 2025, 7%…" at bounding box center [879, 309] width 348 height 41
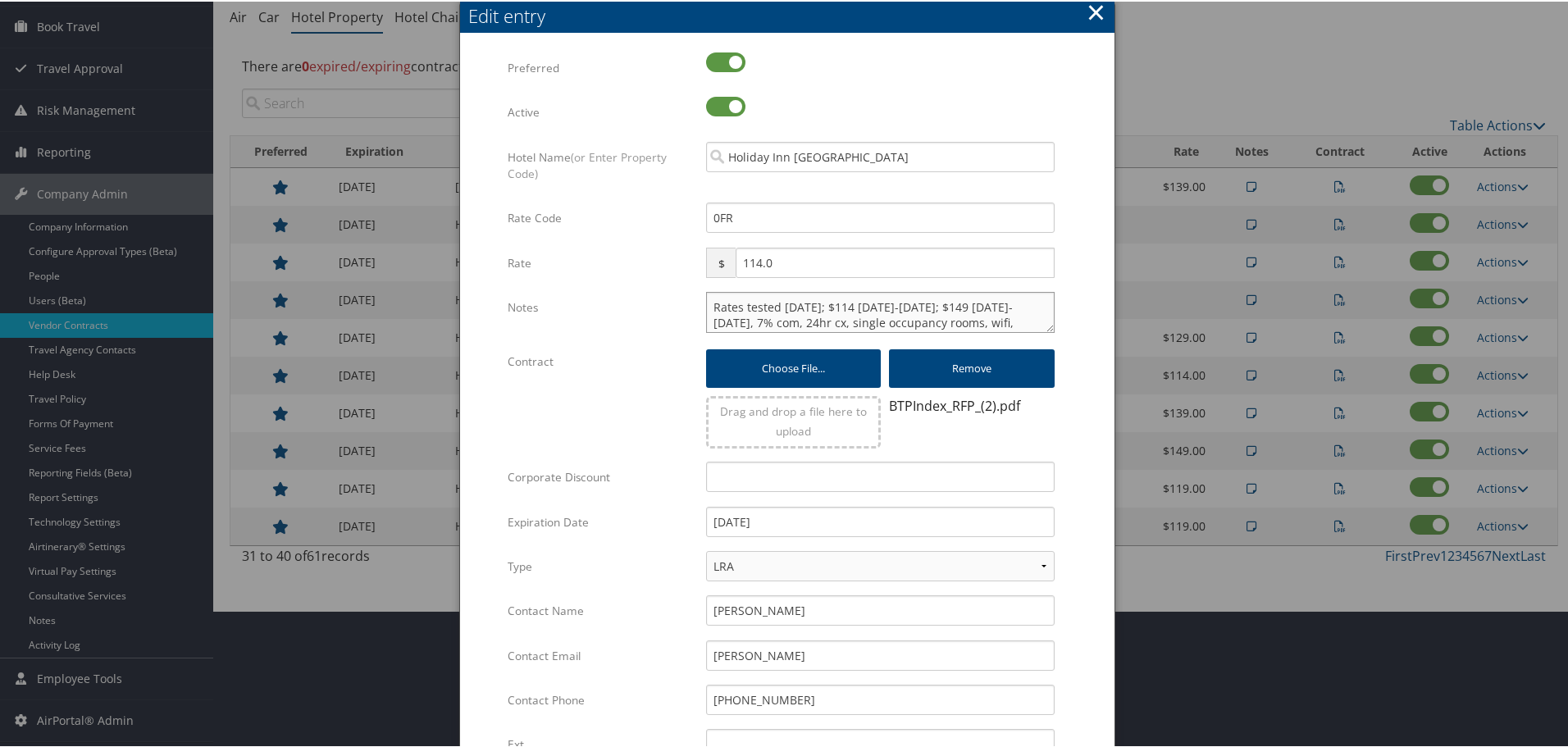
paste textarea "Rates tested in [GEOGRAPHIC_DATA] [DATE];"
type textarea "Rates tested in TP+ Oct 2025; Rates tested 11/22/24; $114 Nov 2024-April 2025; …"
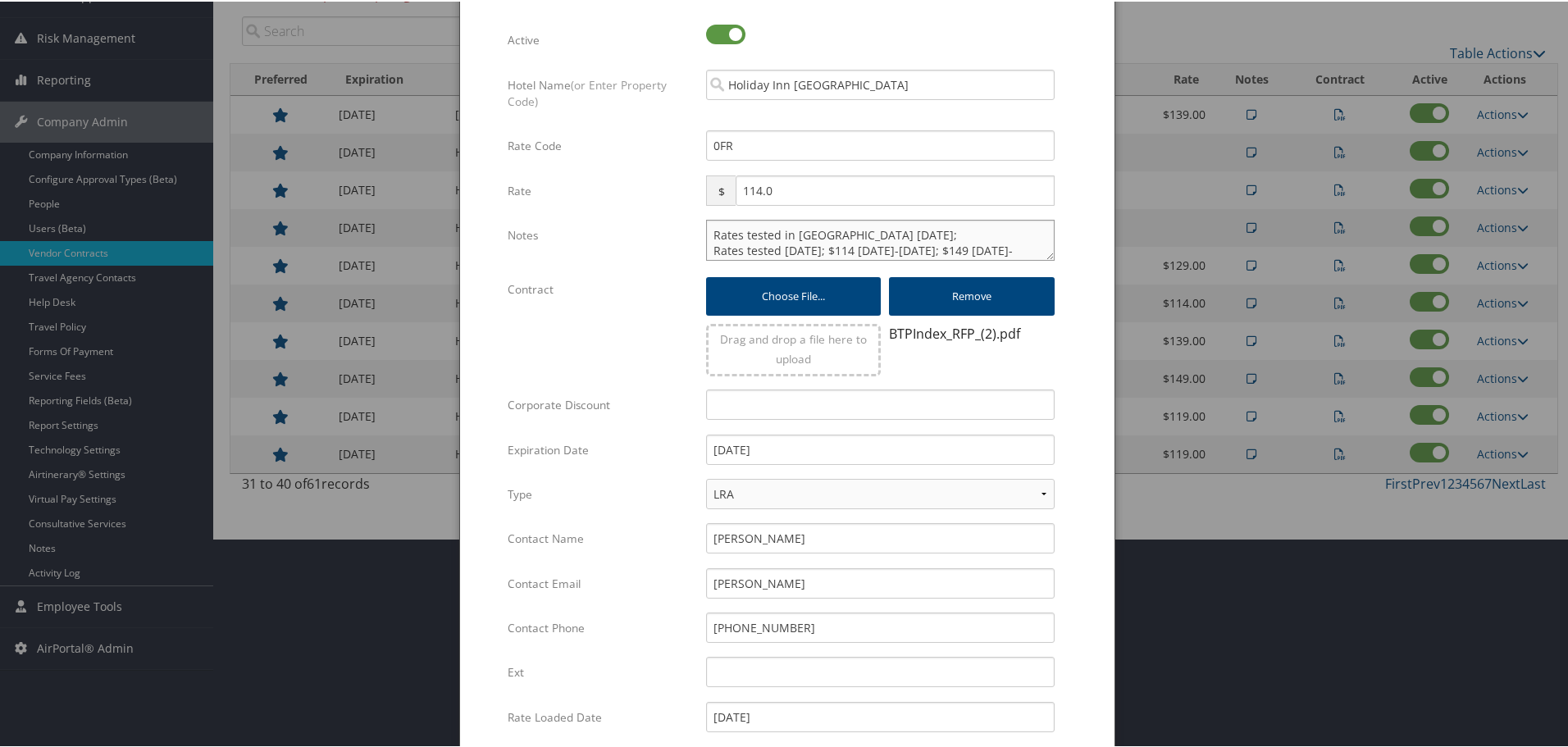
scroll to position [396, 0]
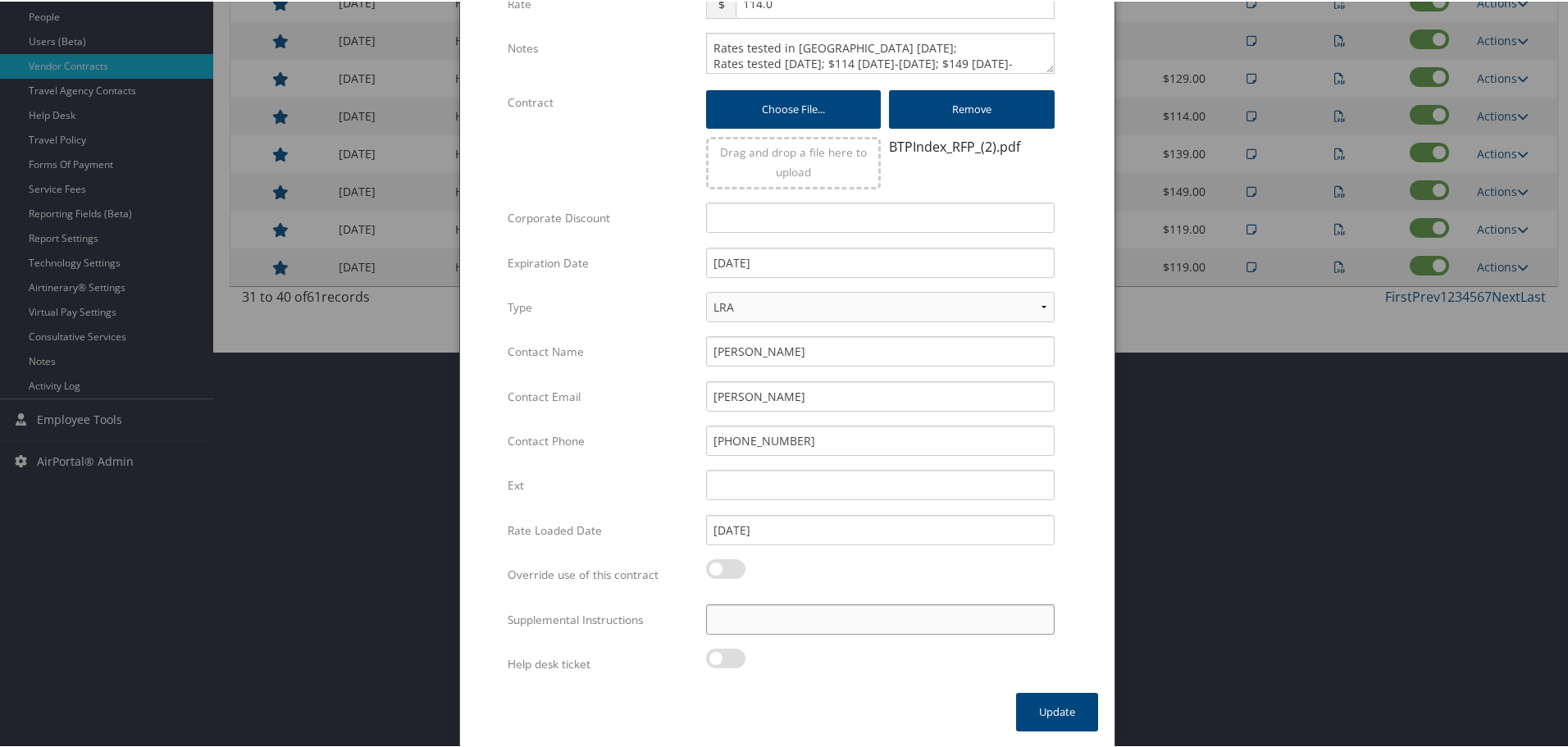
click at [845, 615] on input "Supplemental Instructions" at bounding box center [879, 617] width 348 height 31
paste input "SAB Prop ID -"
paste input "059428"
type input "SAB Prop ID - 059428"
click at [1050, 705] on button "Update" at bounding box center [1057, 709] width 82 height 39
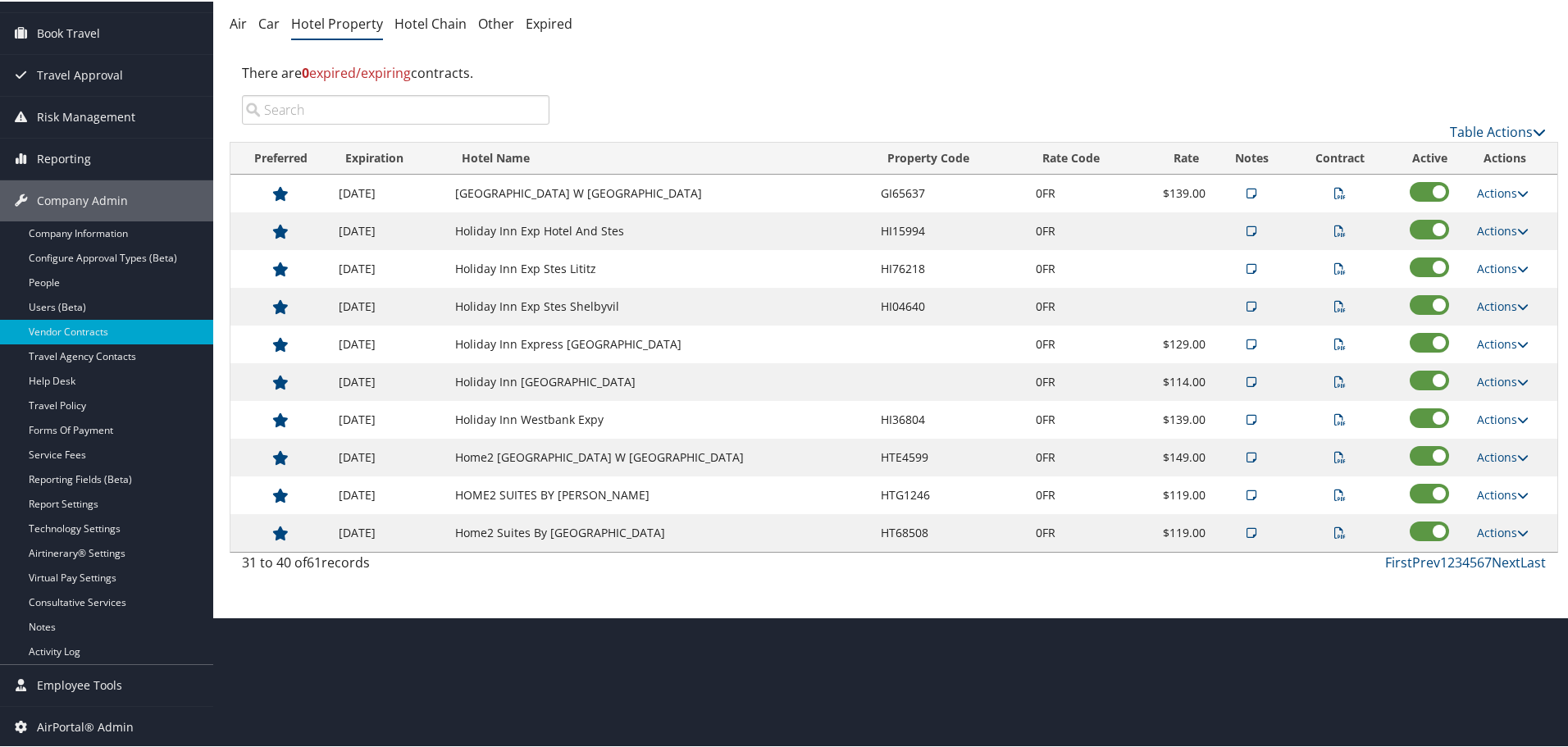
scroll to position [130, 0]
click at [1491, 416] on link "Actions" at bounding box center [1503, 418] width 52 height 16
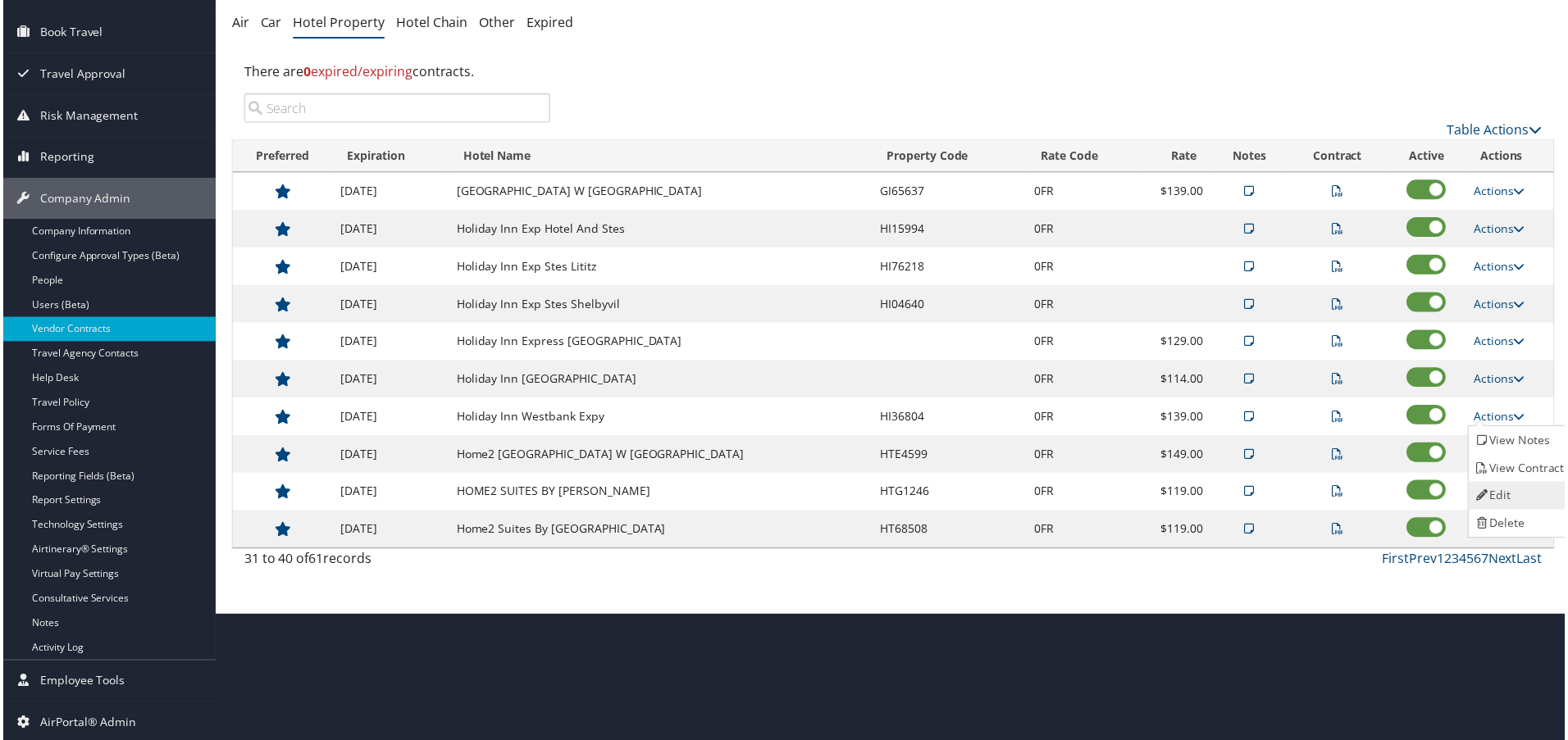
click at [1512, 489] on link "Edit" at bounding box center [1523, 497] width 103 height 28
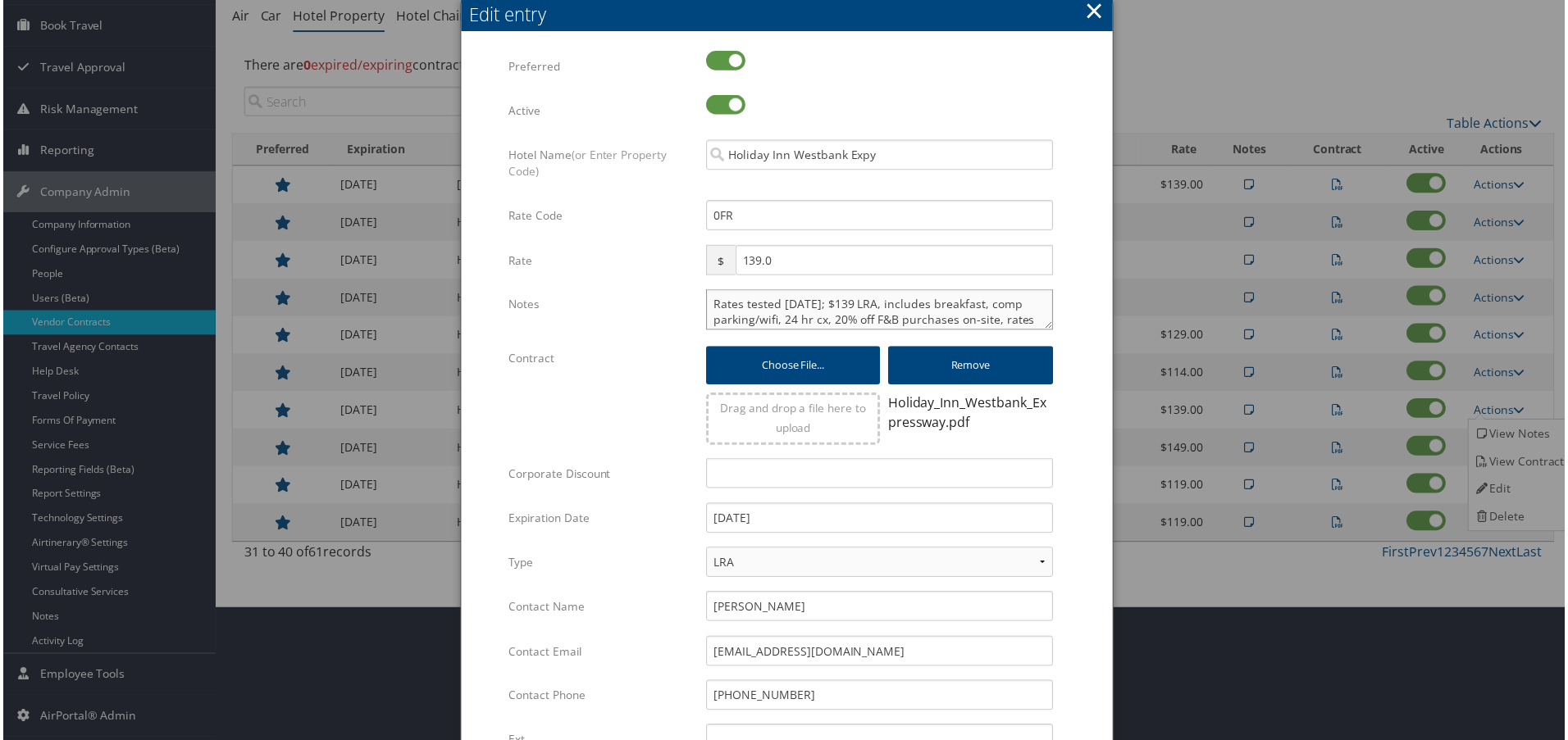
click at [706, 305] on textarea "Rates tested 2/27/25; $139 LRA, includes breakfast, comp parking/wifi, 24 hr cx…" at bounding box center [879, 309] width 348 height 41
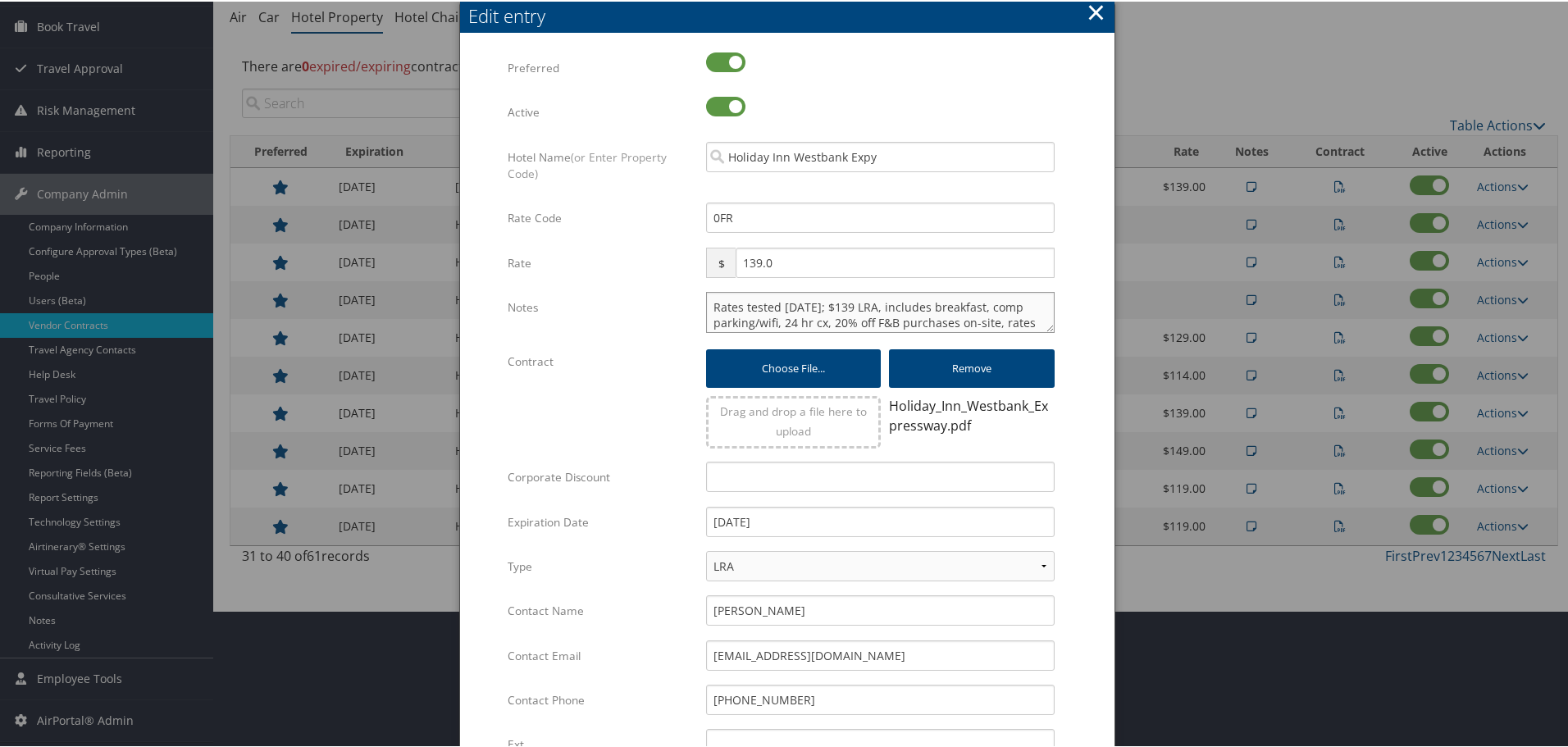
paste textarea "Rates tested in [GEOGRAPHIC_DATA] [DATE];"
type textarea "Rates tested in TP+ Oct 2025; Rates tested 2/27/25; $139 LRA, includes breakfas…"
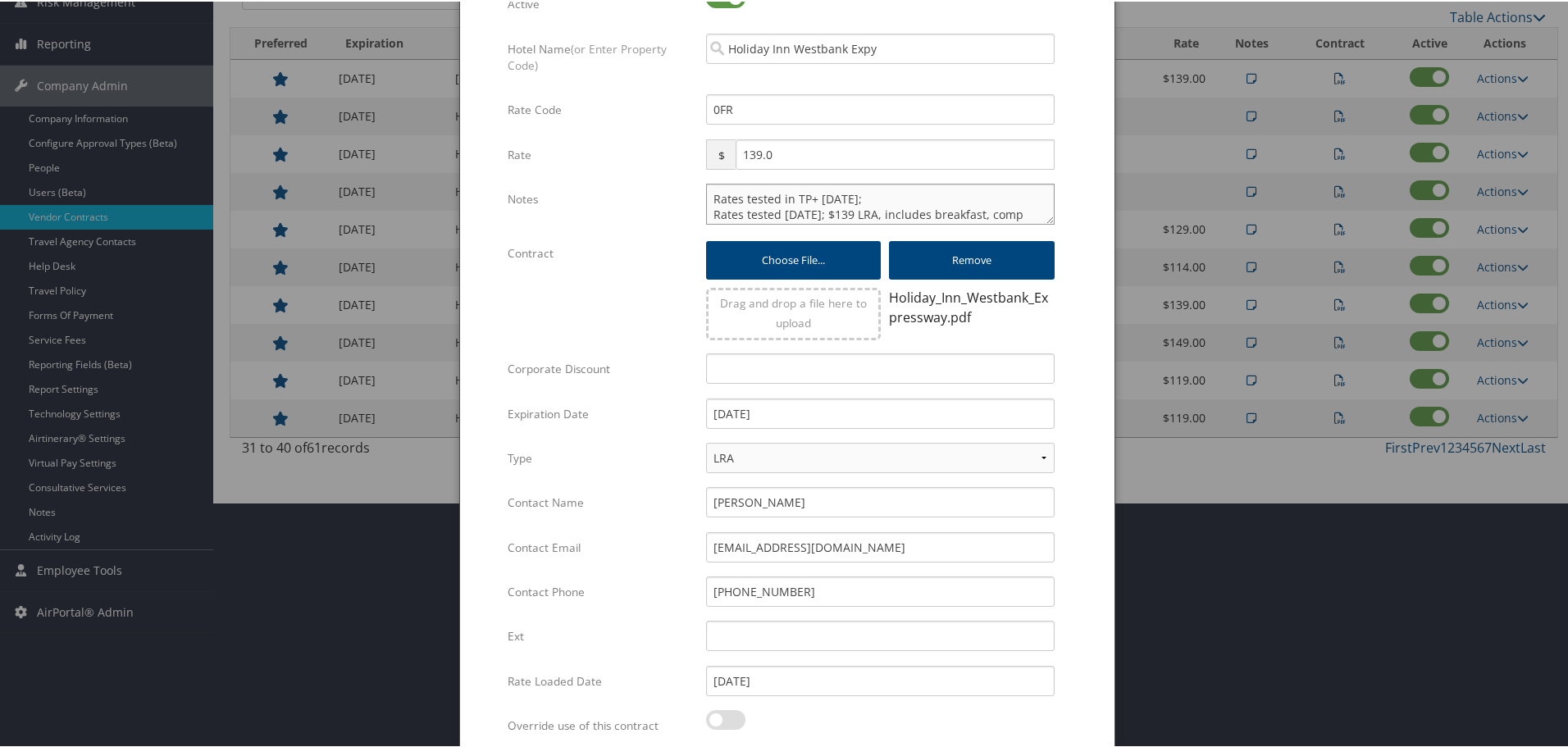
scroll to position [396, 0]
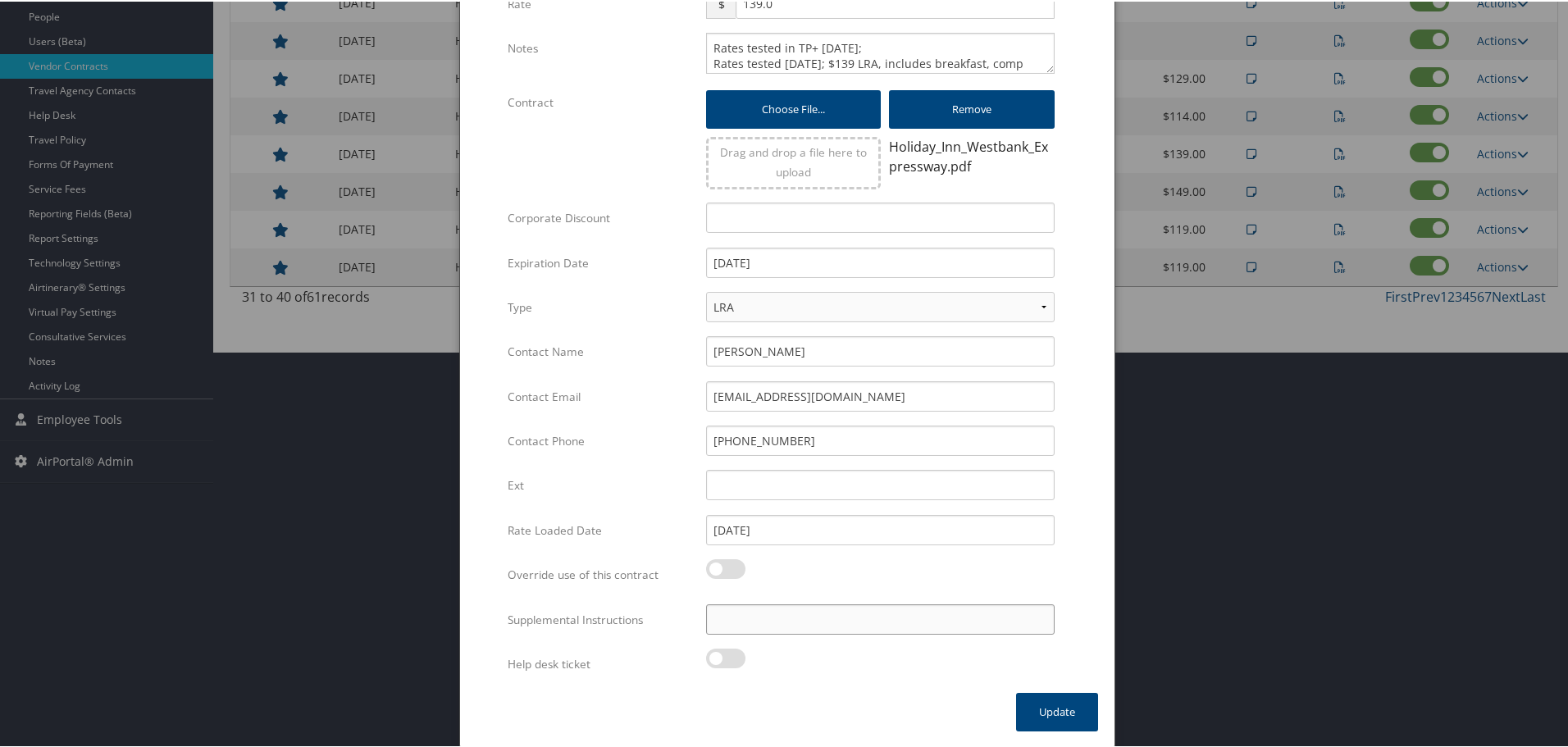
click at [809, 627] on input "Supplemental Instructions" at bounding box center [879, 617] width 348 height 31
paste input "SAB Prop ID -"
paste input "078831"
type input "SAB Prop ID - 078831"
click at [1025, 714] on button "Update" at bounding box center [1057, 709] width 82 height 39
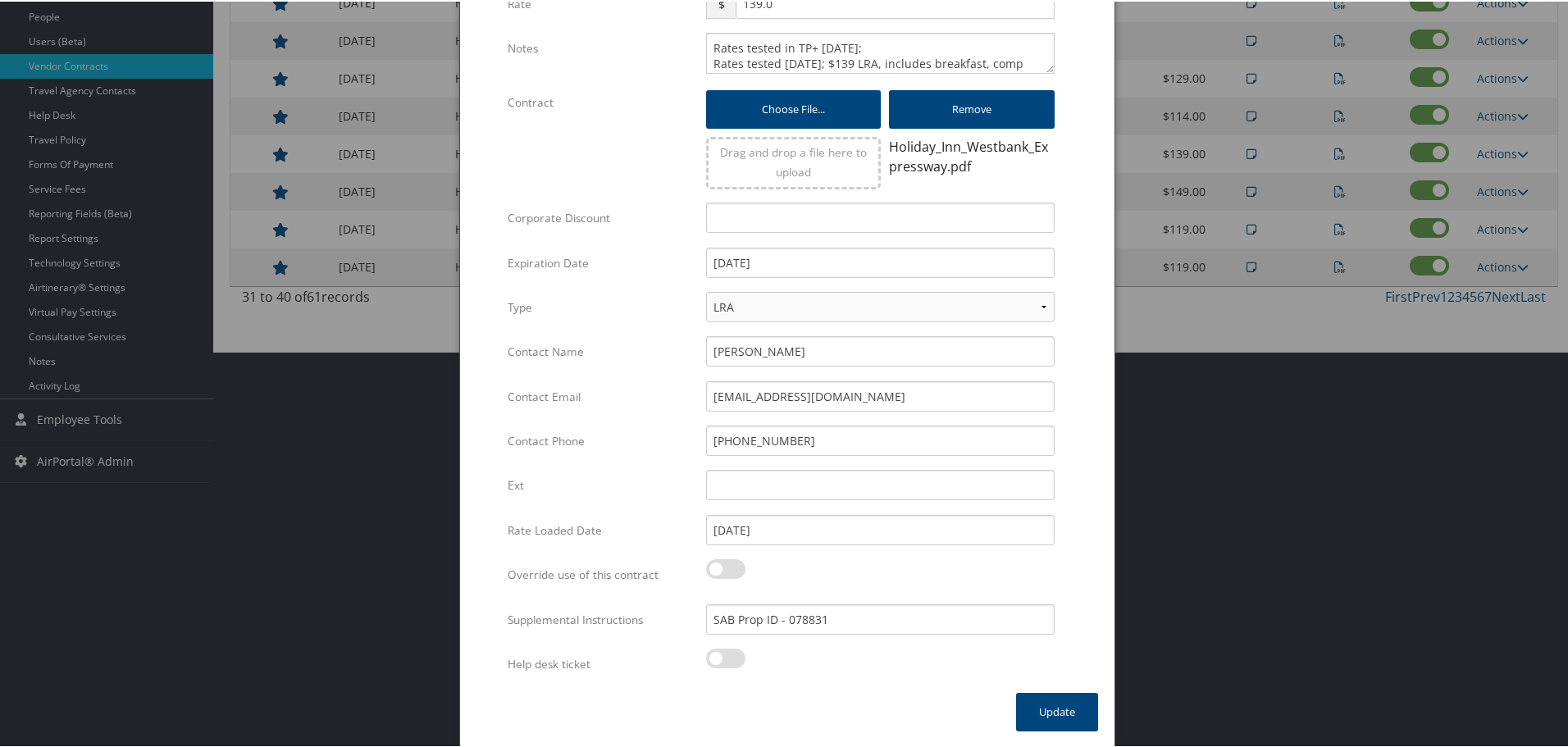
scroll to position [130, 0]
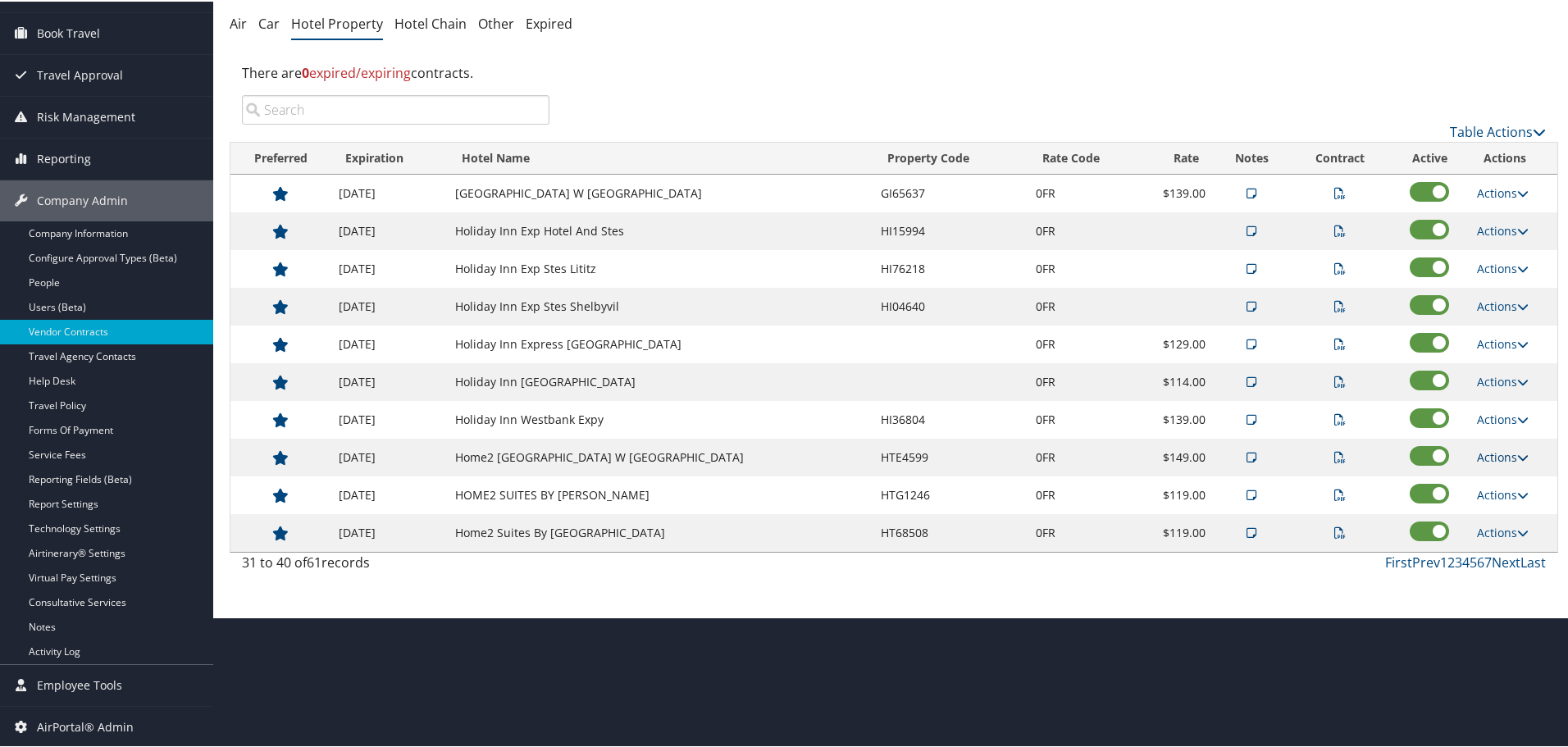
click at [1499, 452] on link "Actions" at bounding box center [1503, 455] width 52 height 16
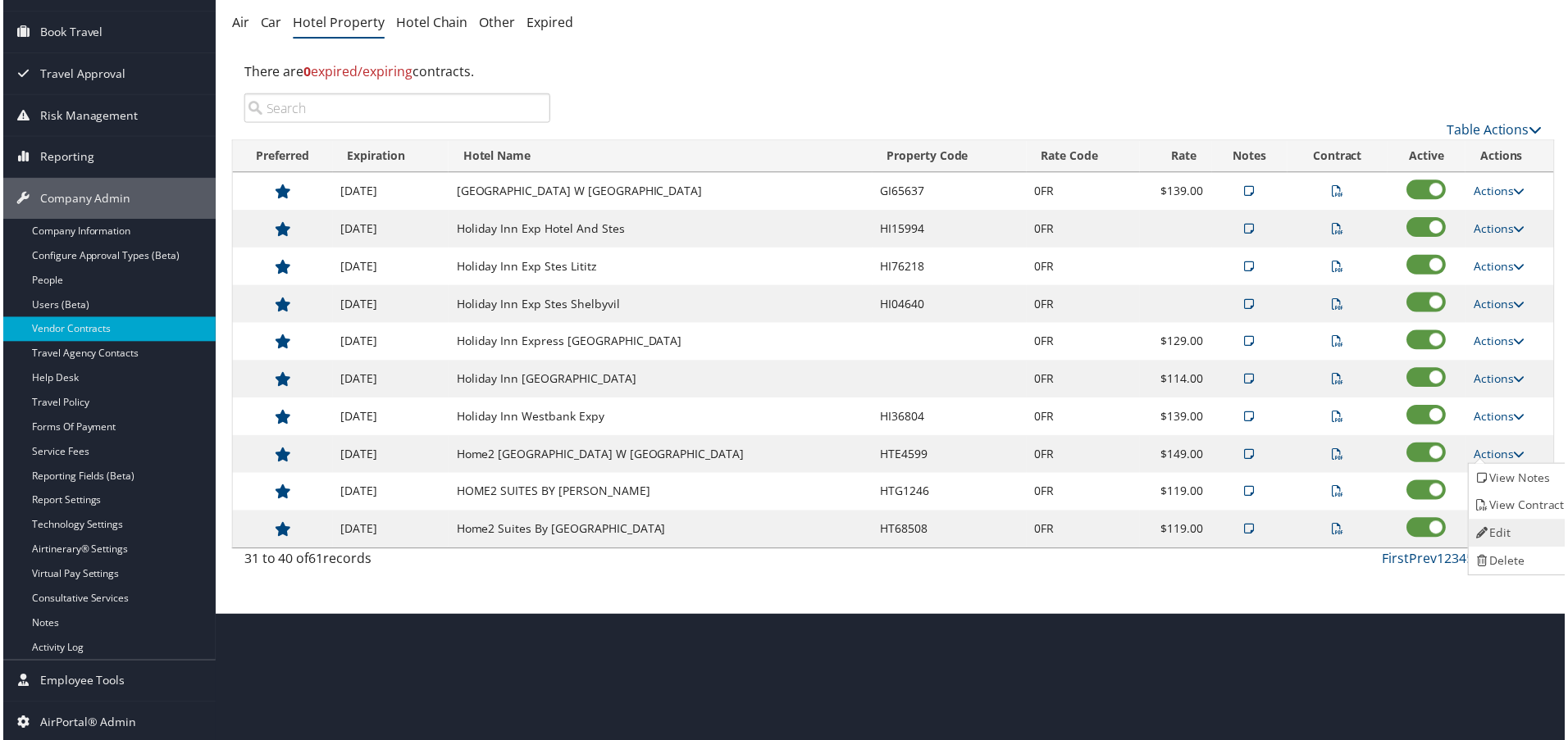
click at [1516, 526] on link "Edit" at bounding box center [1523, 535] width 103 height 28
select select "NLRA"
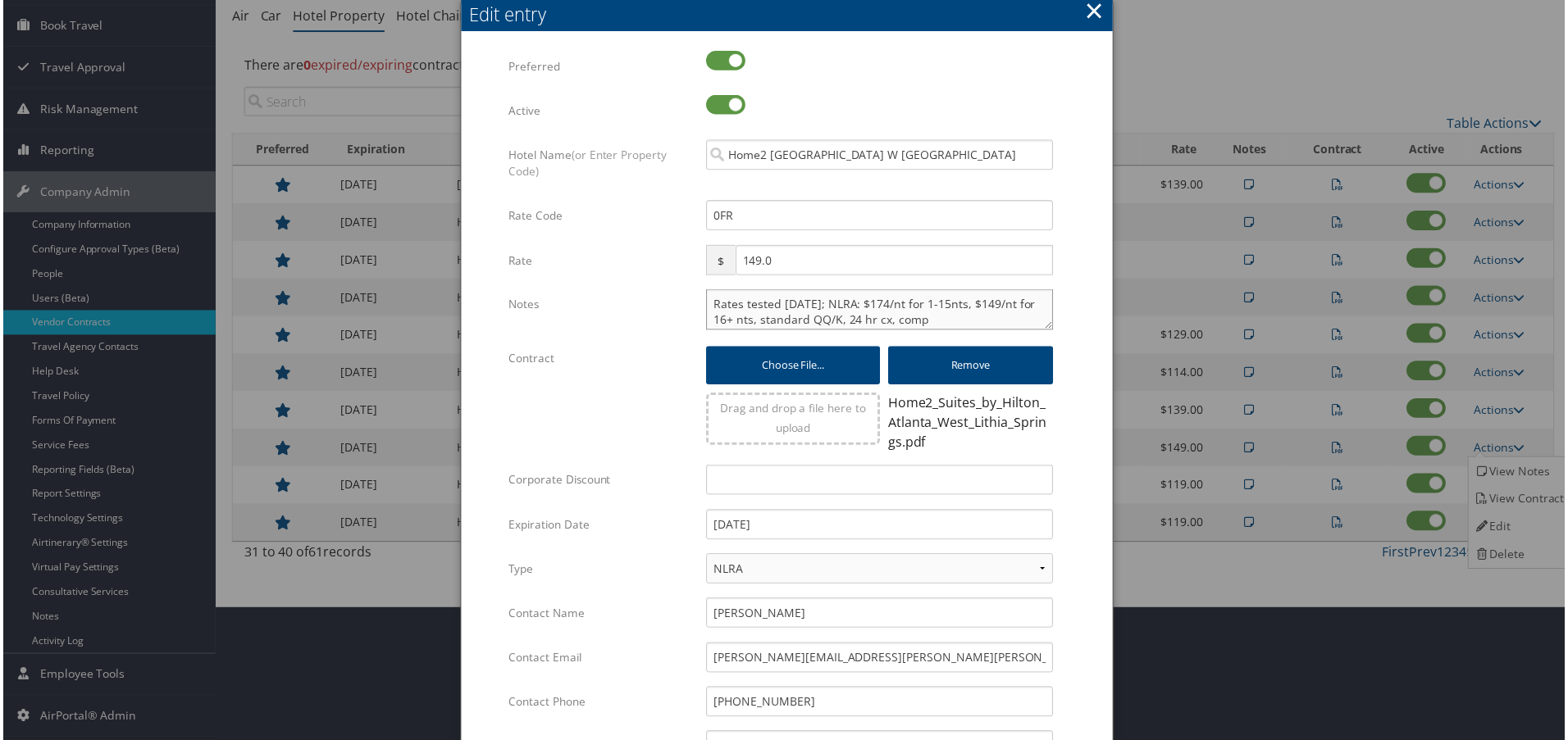
click at [710, 303] on textarea "Rates tested 6/17/25; NLRA: $174/nt for 1-15nts, $149/nt for 16+ nts, standard …" at bounding box center [879, 309] width 348 height 41
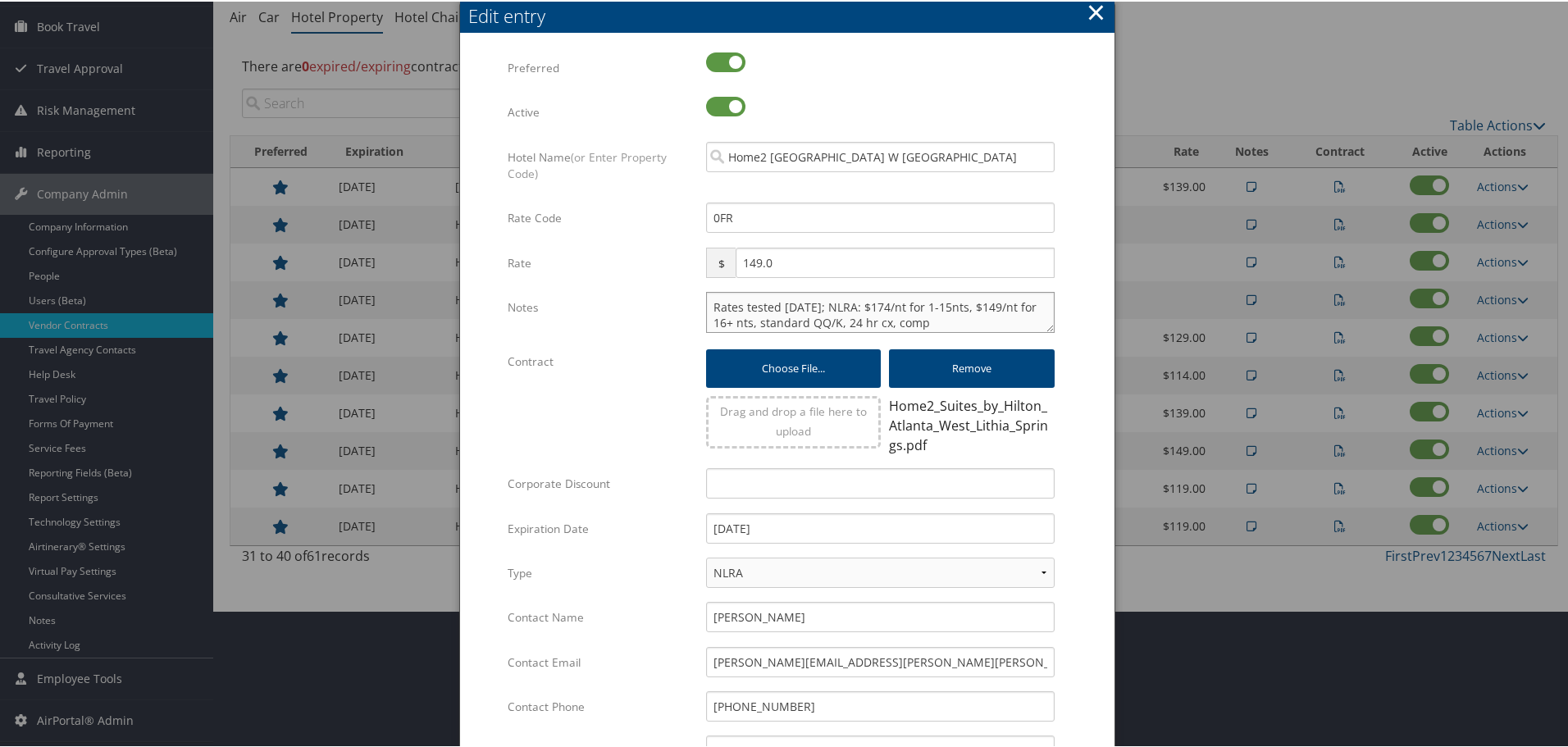
paste textarea "Rates tested in [GEOGRAPHIC_DATA] [DATE];"
type textarea "Rates tested in TP+ Oct 2025; Rates tested 6/17/25; NLRA: $174/nt for 1-15nts, …"
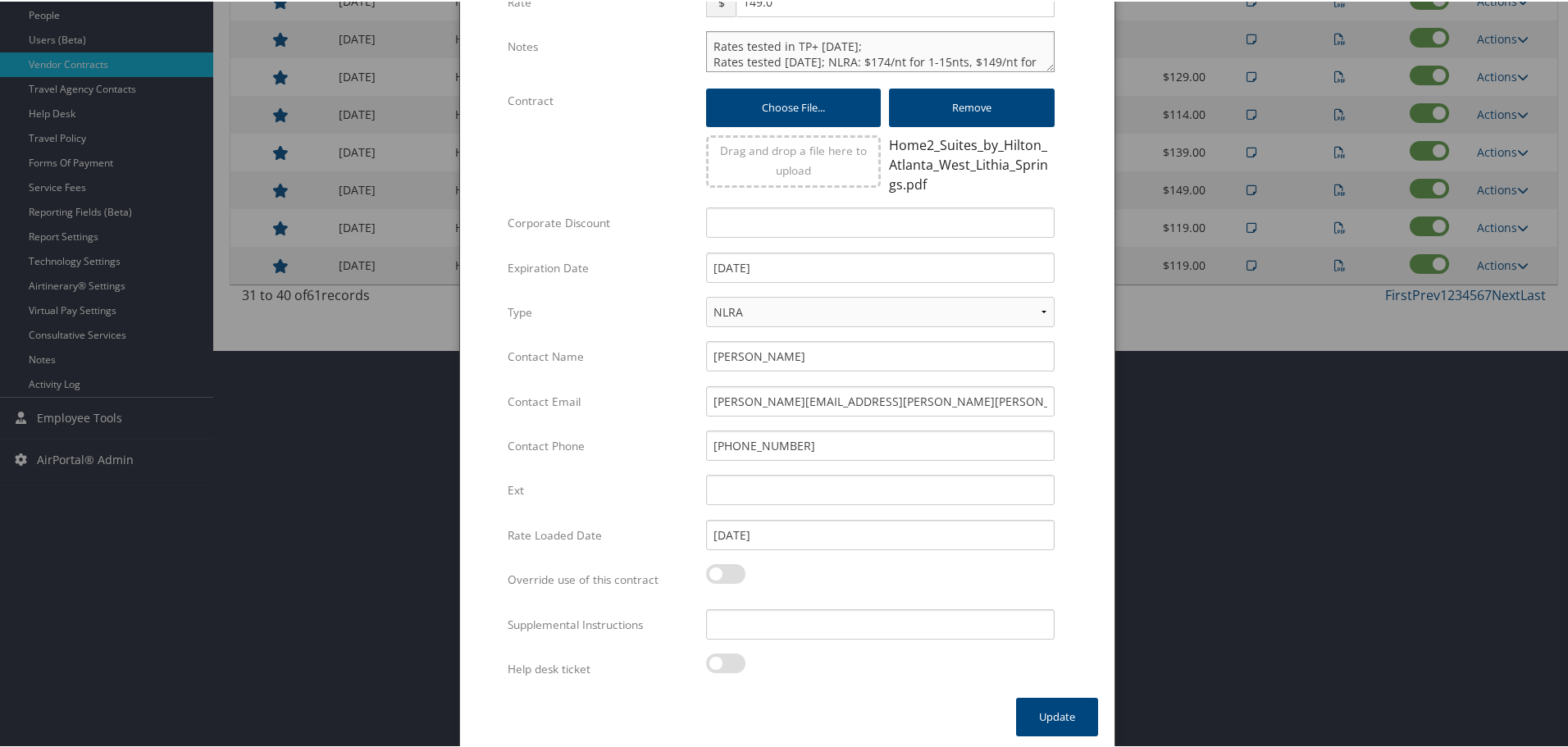
scroll to position [403, 0]
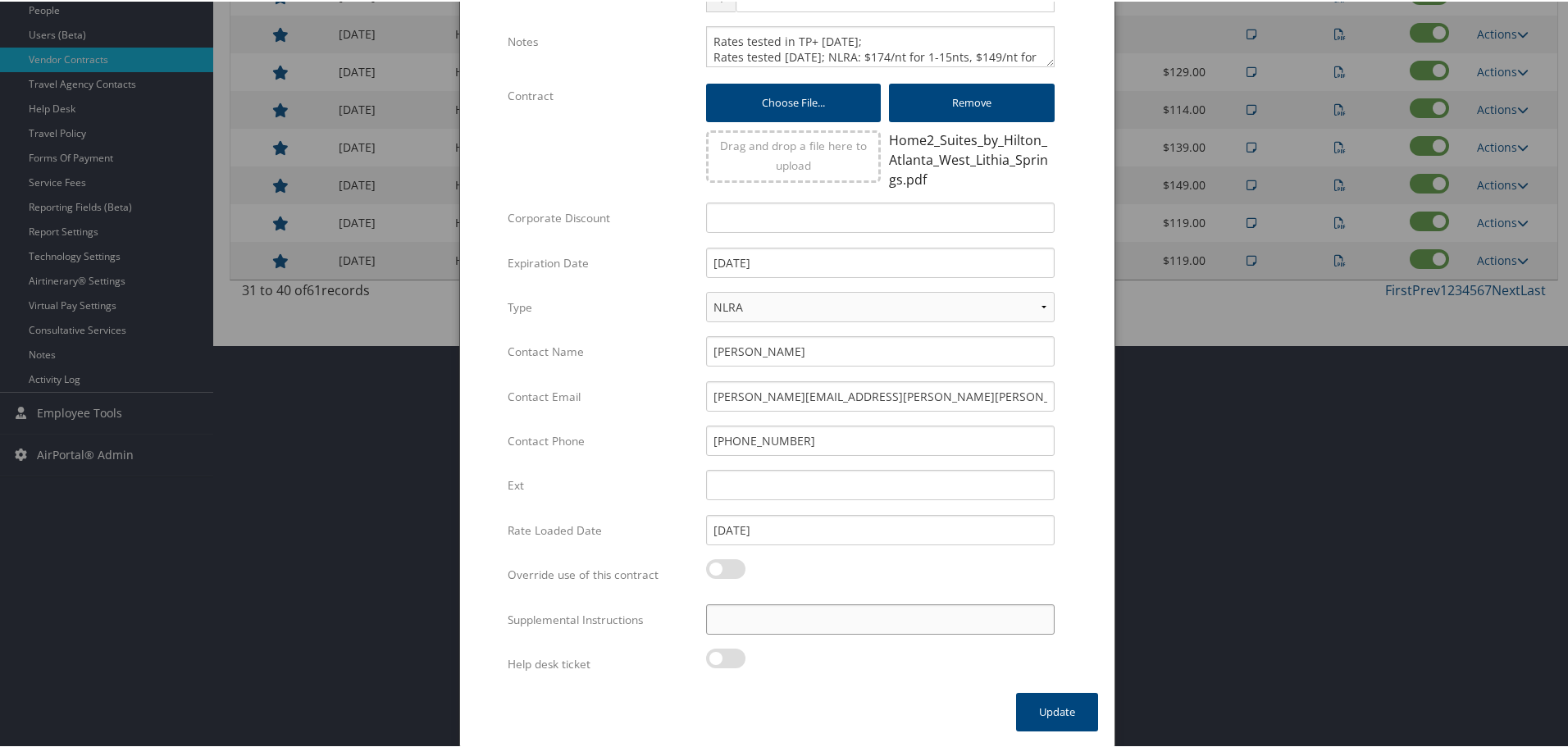
click at [852, 620] on input "Supplemental Instructions" at bounding box center [879, 617] width 348 height 31
paste input "SAB Prop ID -"
paste input "319802"
type input "SAB Prop ID - 319802"
click at [1048, 718] on button "Update" at bounding box center [1057, 709] width 82 height 39
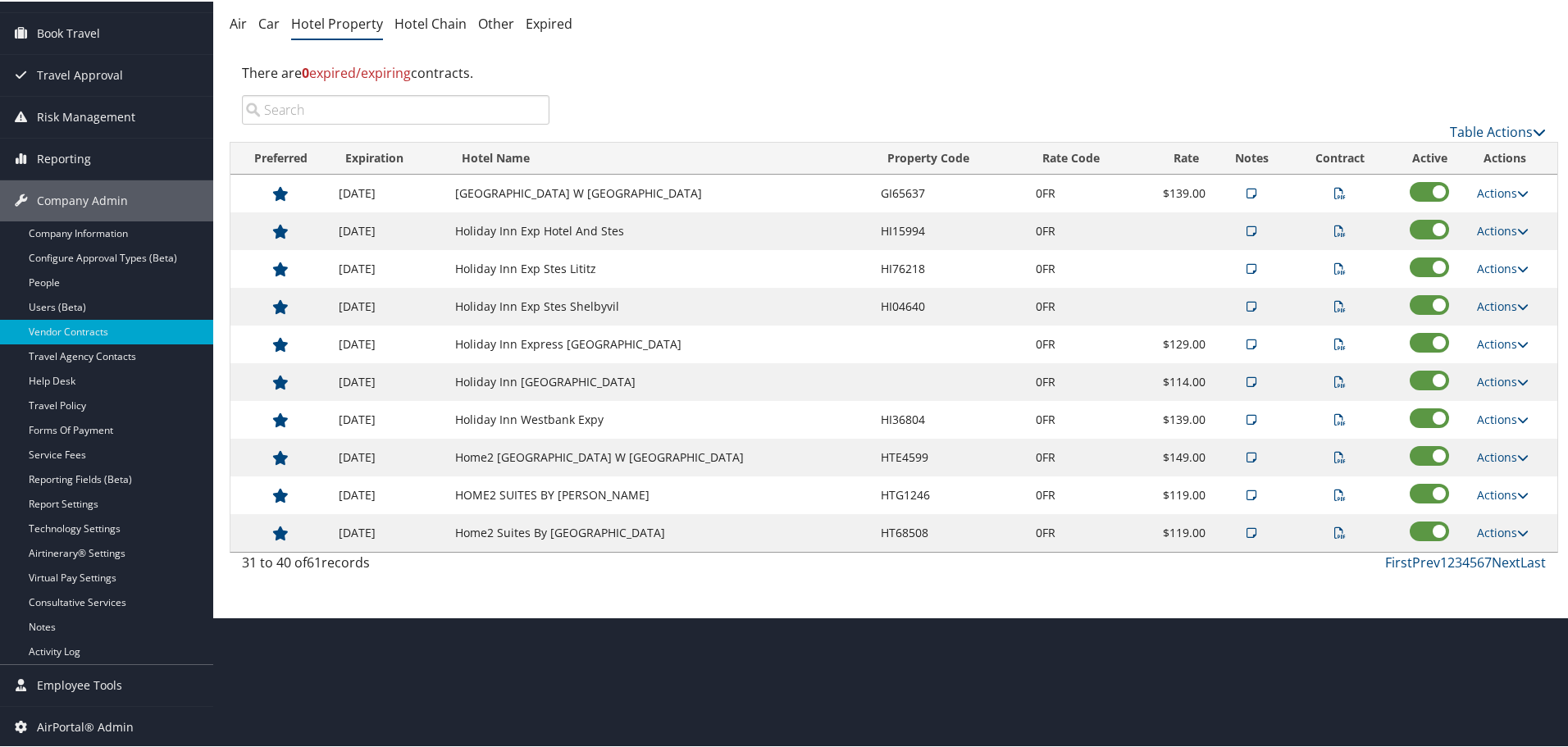
scroll to position [130, 0]
click at [1507, 522] on td "Actions View Notes View Contract Edit Delete" at bounding box center [1512, 531] width 88 height 38
click at [1506, 530] on link "Actions" at bounding box center [1503, 531] width 52 height 16
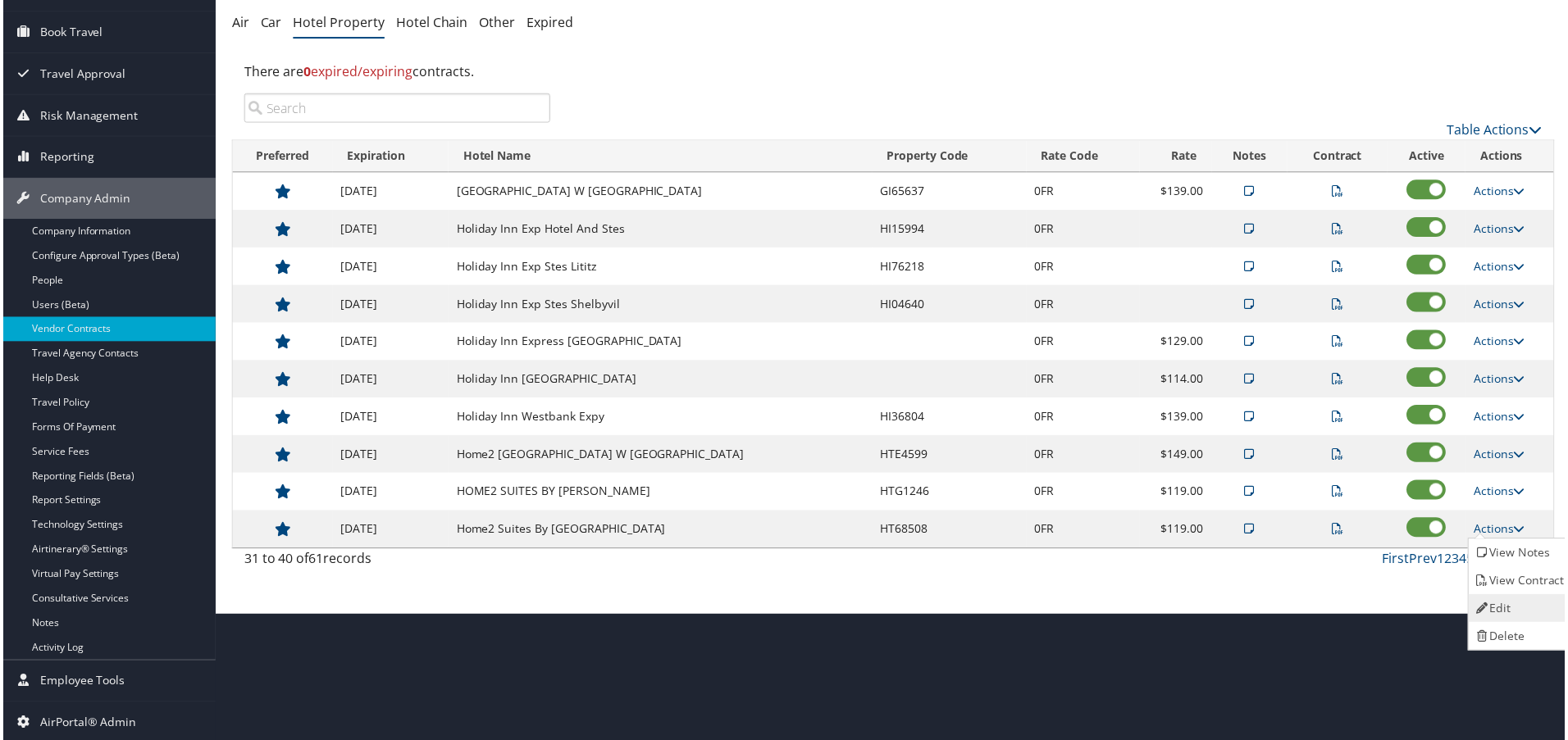
click at [1509, 598] on link "Edit" at bounding box center [1523, 610] width 103 height 28
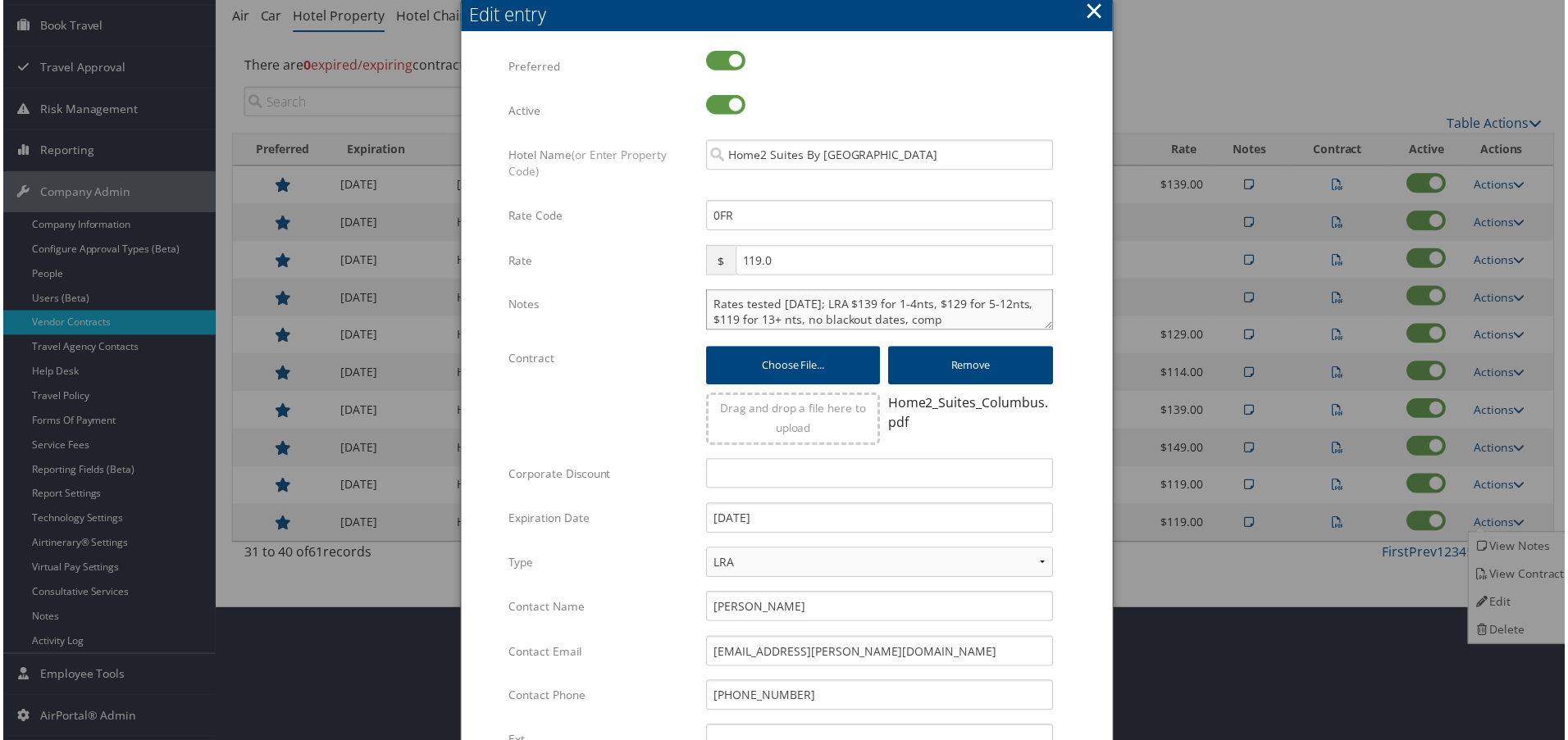
click at [706, 303] on textarea "Rates tested 2/18/25; LRA $139 for 1-4nts, $129 for 5-12nts, $119 for 13+ nts, …" at bounding box center [879, 309] width 348 height 41
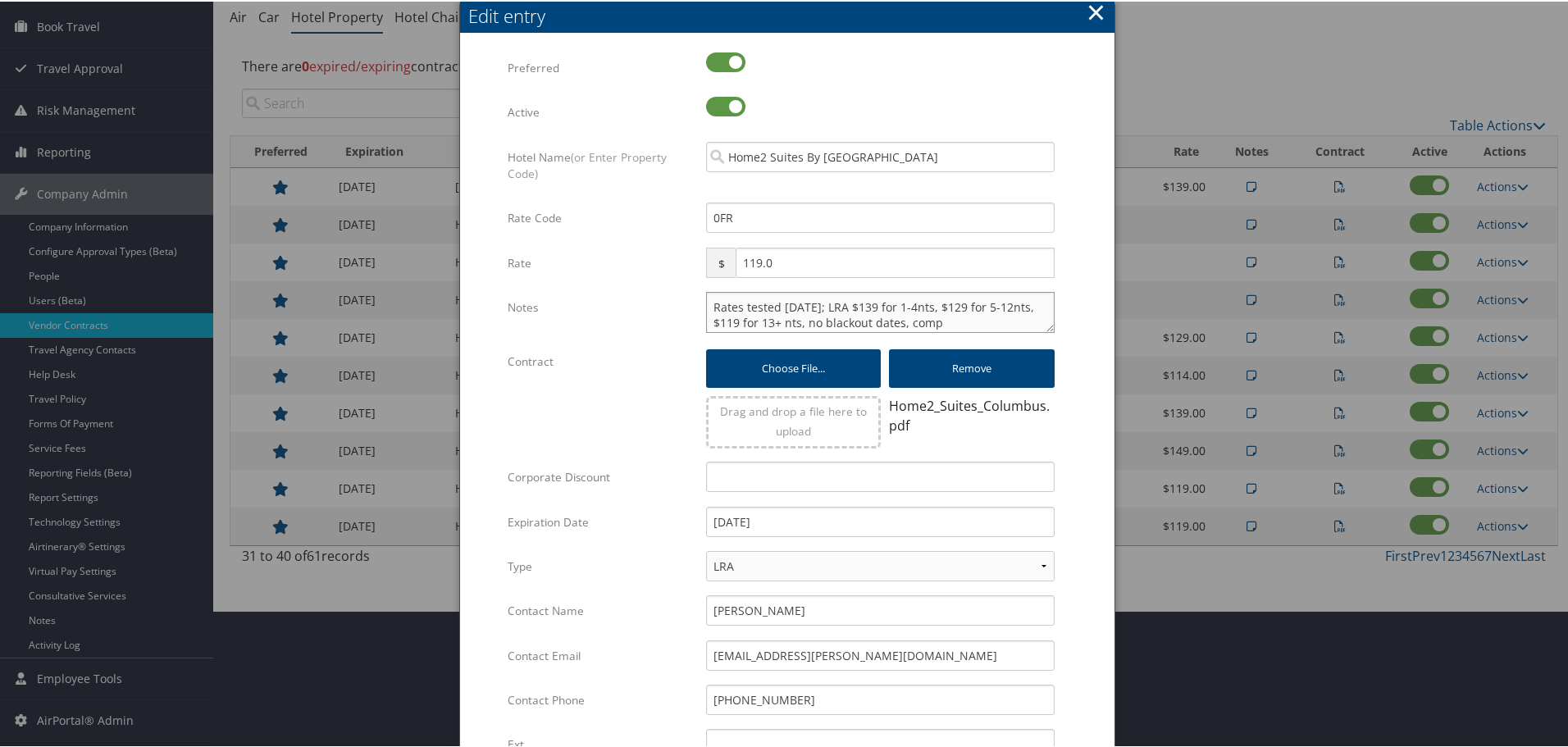
paste textarea "Rates tested in [GEOGRAPHIC_DATA] [DATE];"
type textarea "Rates tested in TP+ Oct 2025; Rates tested 2/18/25; LRA $139 for 1-4nts, $129 f…"
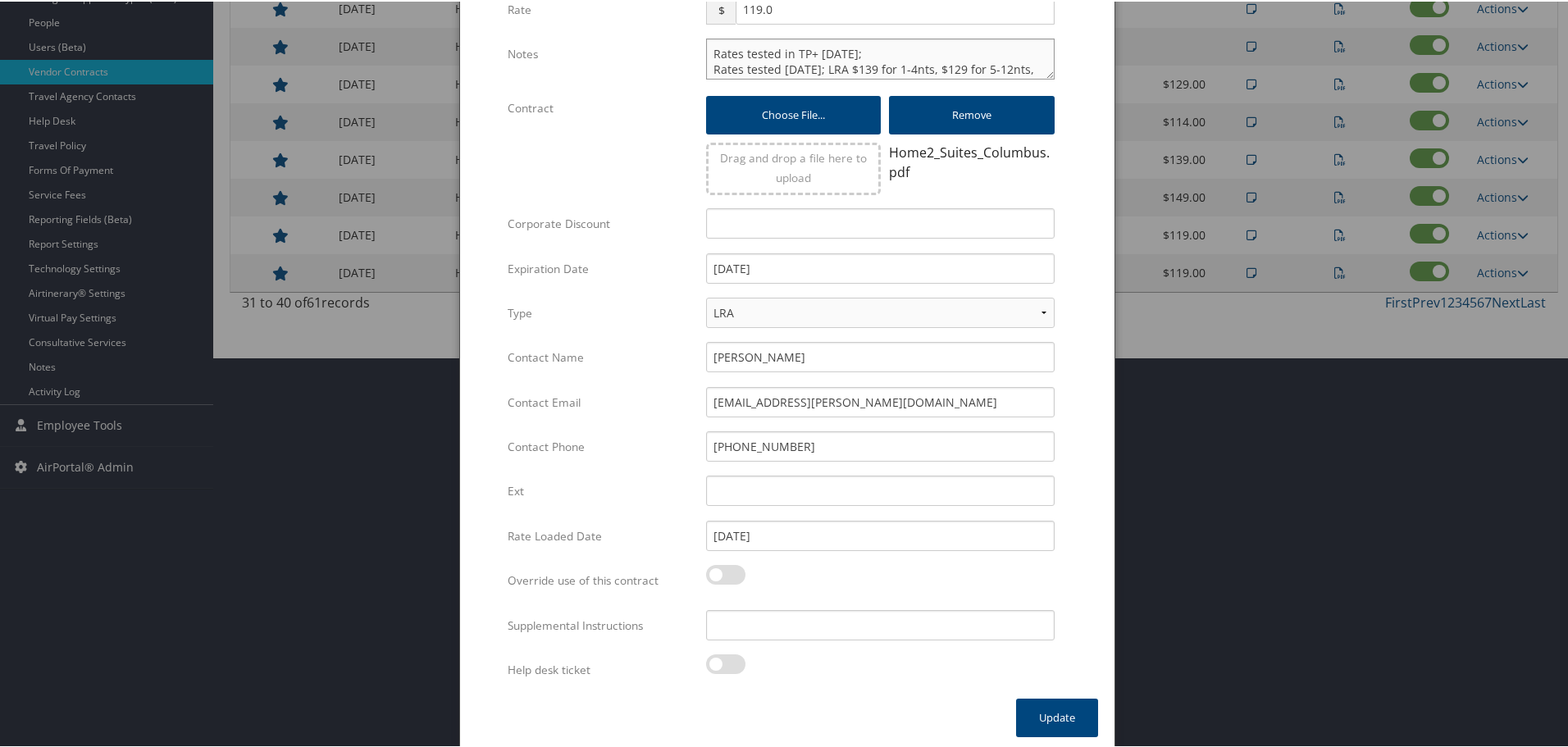
scroll to position [396, 0]
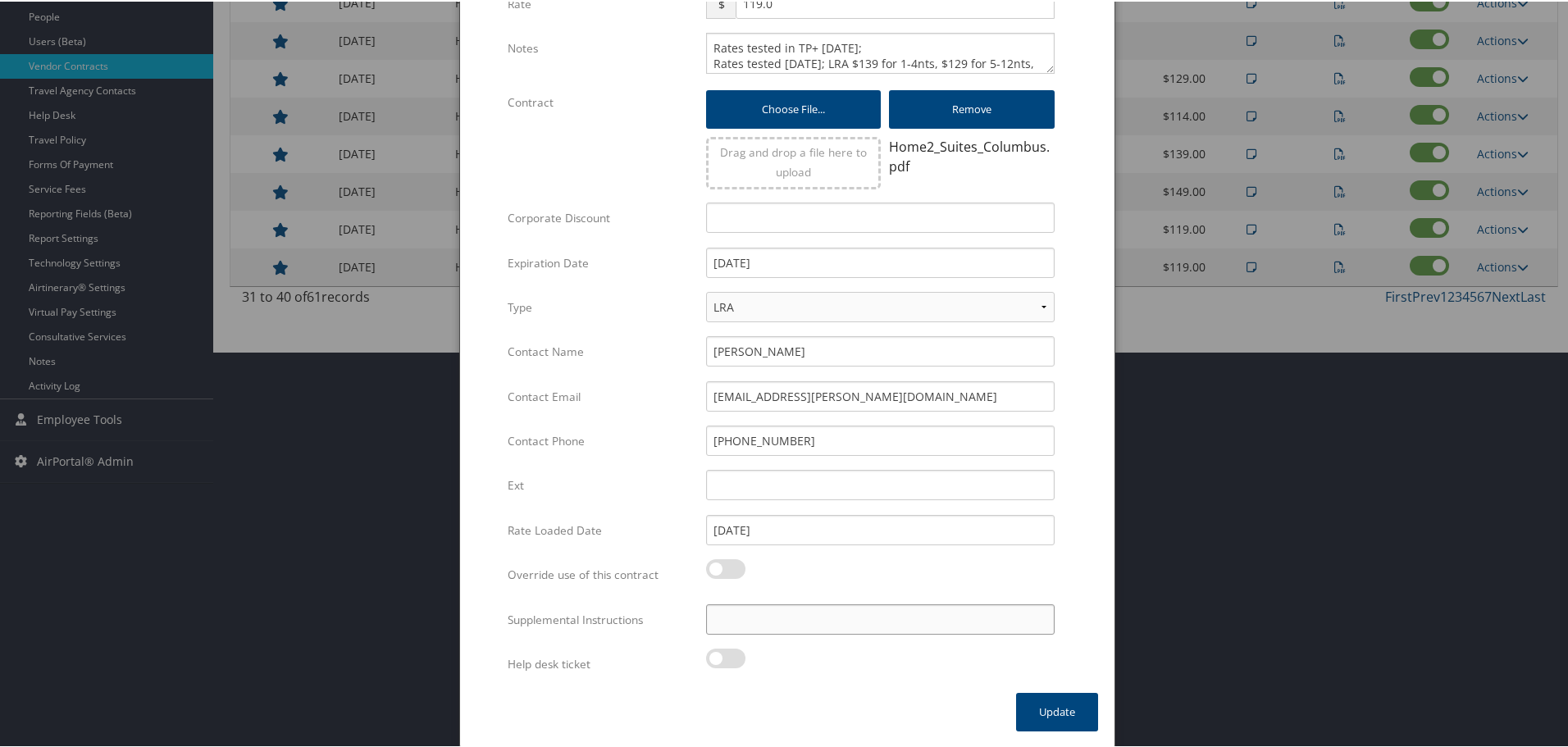
click at [790, 620] on input "Supplemental Instructions" at bounding box center [879, 617] width 348 height 31
paste input "SAB Prop ID -"
paste input "159298"
type input "SAB Prop ID - 159298"
click at [1028, 705] on button "Update" at bounding box center [1057, 709] width 82 height 39
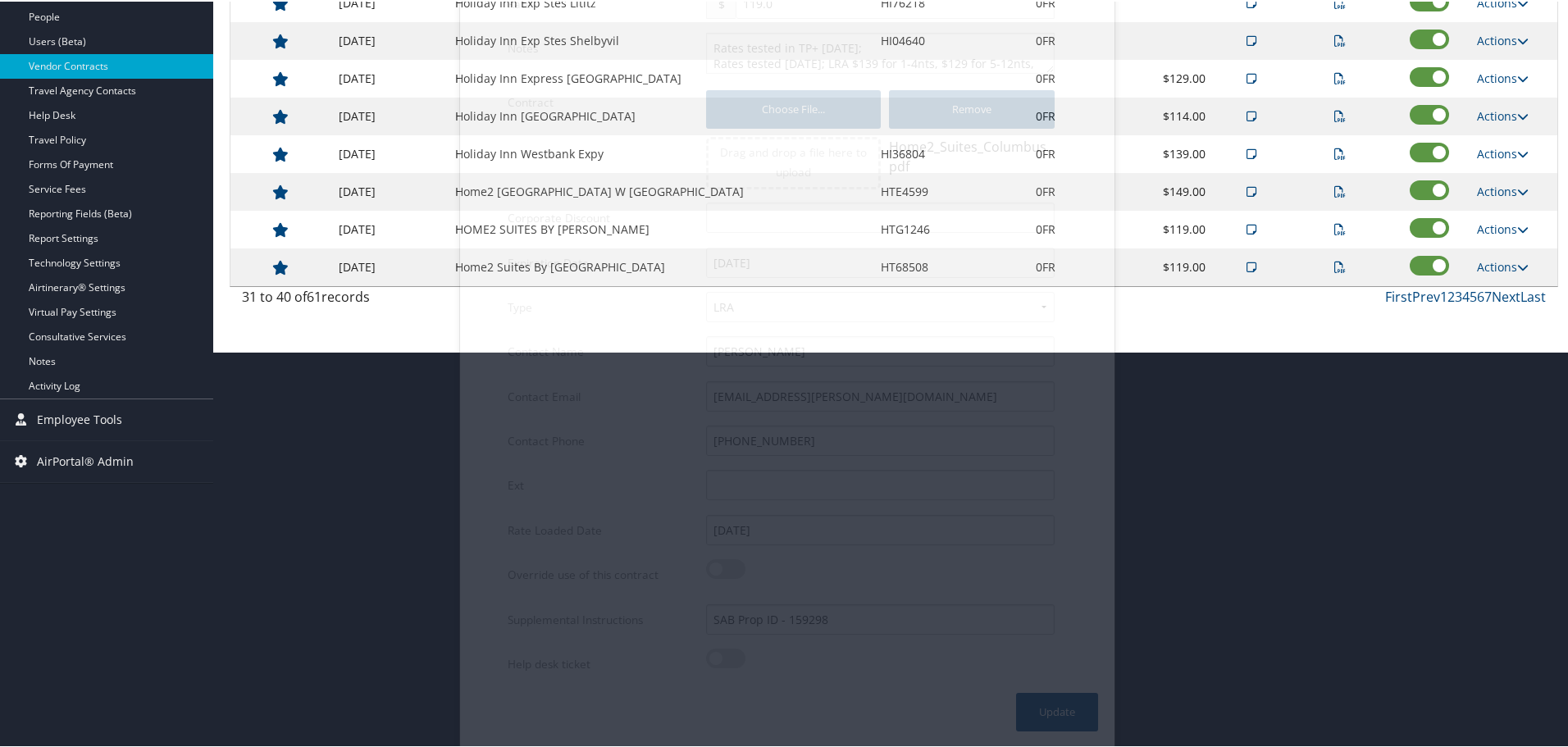
scroll to position [130, 0]
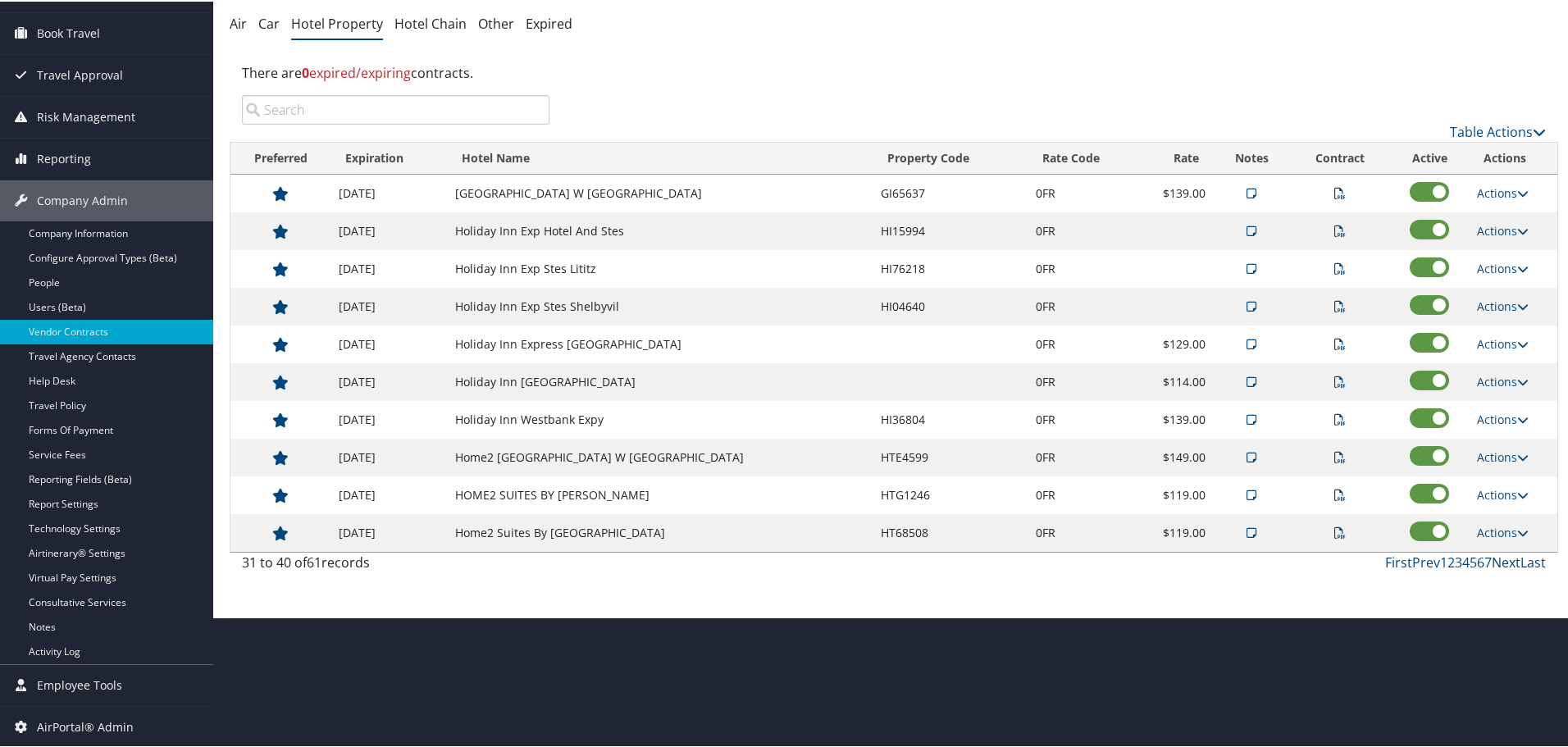
click at [1501, 561] on link "Next" at bounding box center [1505, 560] width 29 height 18
click at [1493, 188] on link "Actions" at bounding box center [1503, 191] width 52 height 16
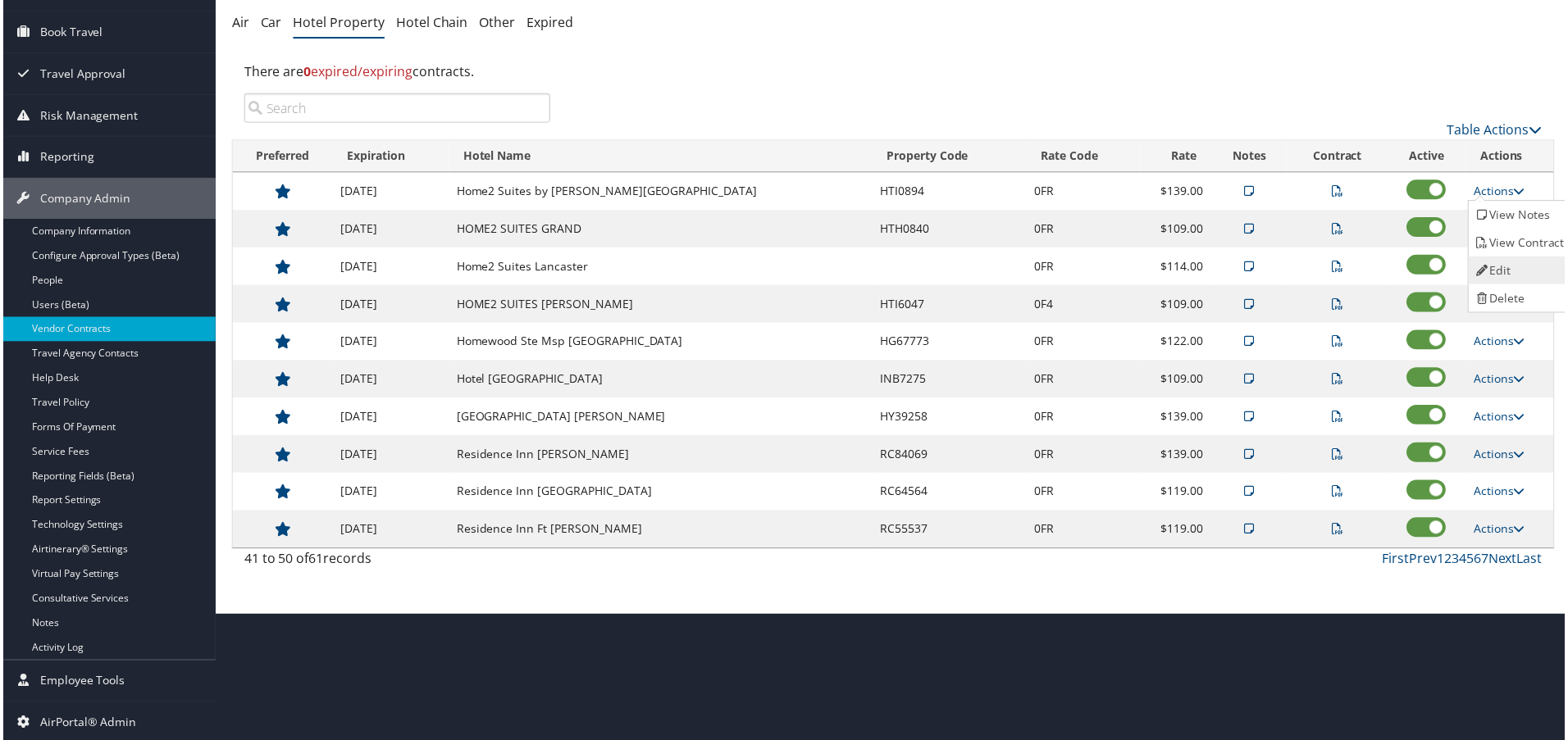
click at [1515, 273] on link "Edit" at bounding box center [1523, 271] width 103 height 28
select select "NLRA"
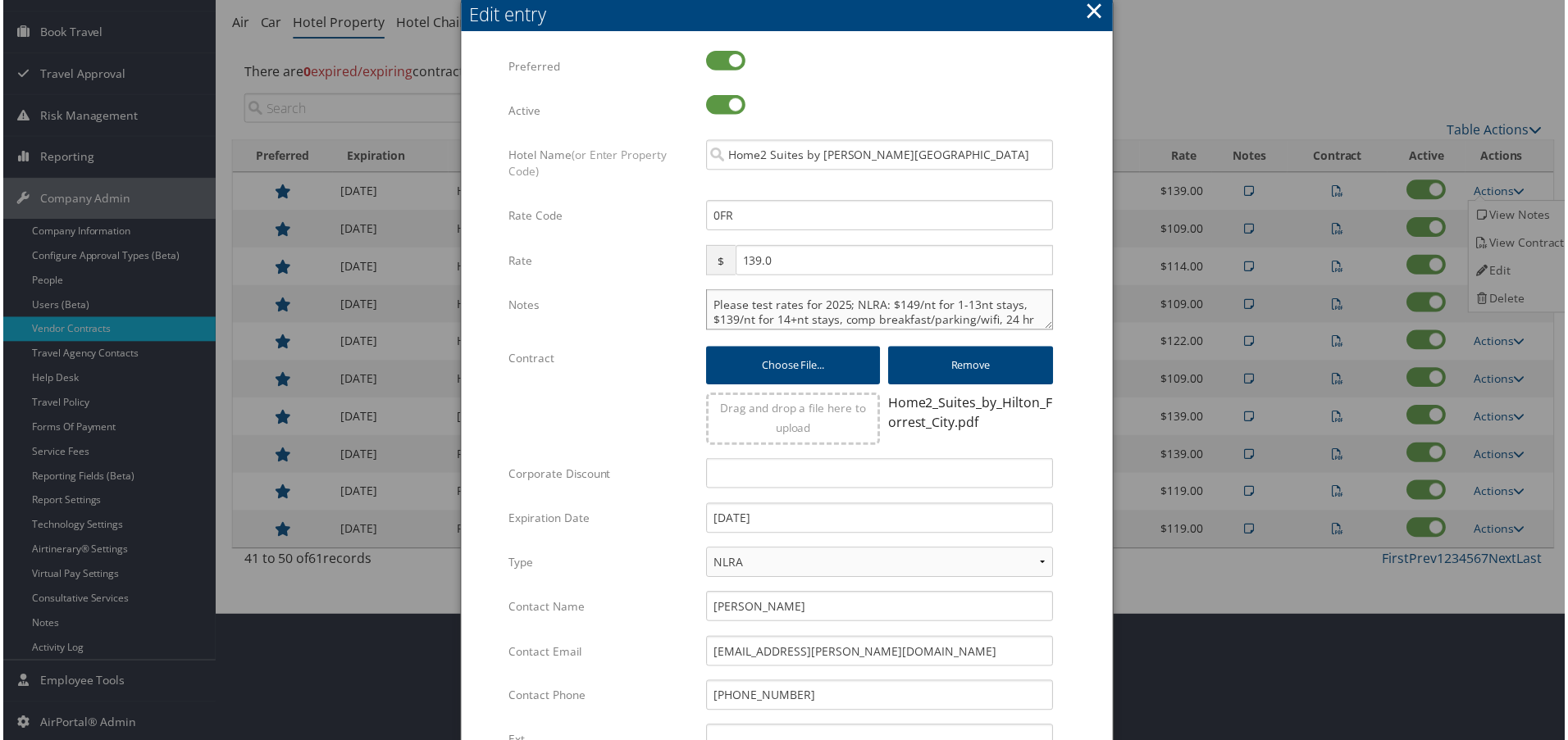
click at [706, 303] on textarea "Please test rates for 2025; NLRA: $149/nt for 1-13nt stays, $139/nt for 14+nt s…" at bounding box center [879, 309] width 348 height 41
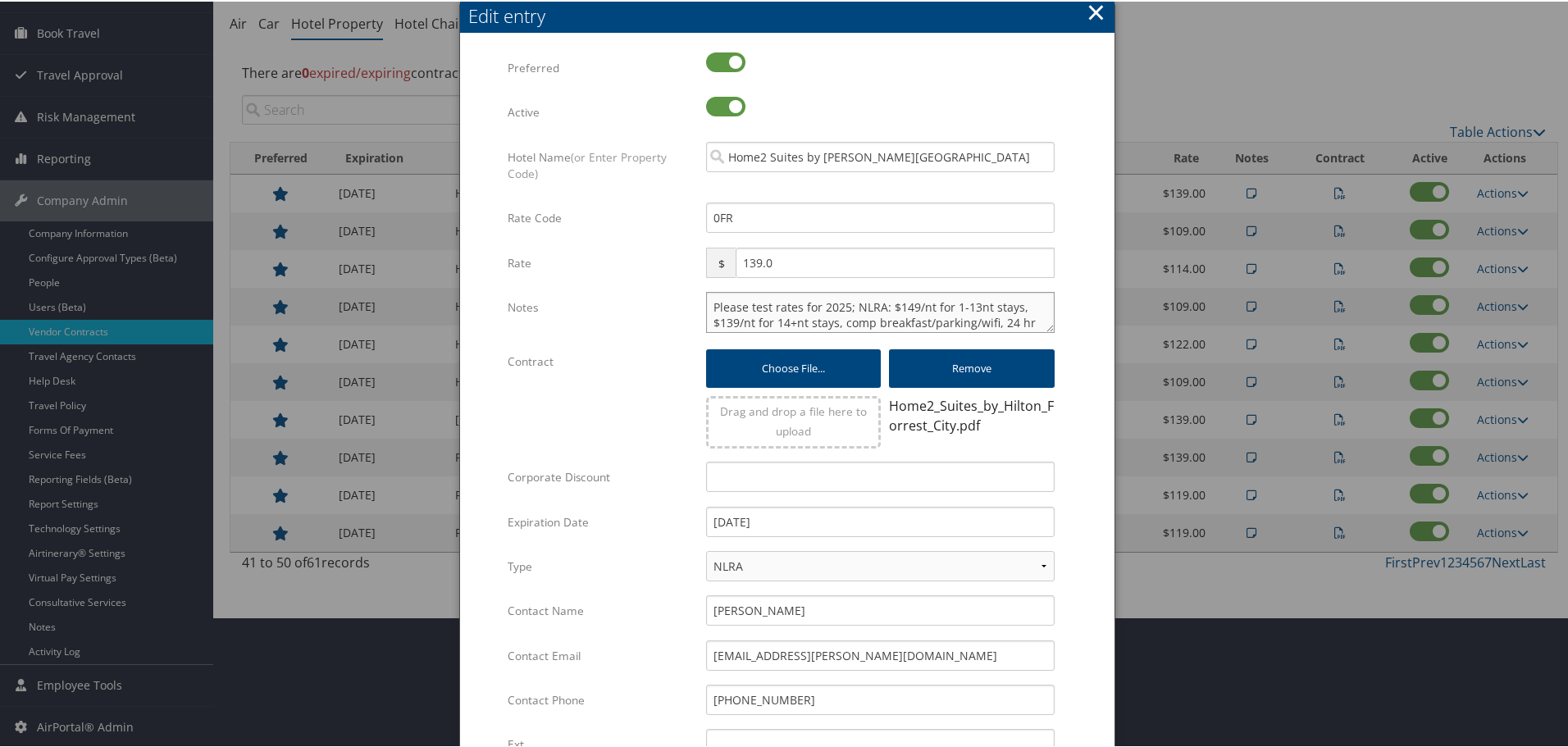
paste textarea "Rates tested in [GEOGRAPHIC_DATA] [DATE];"
type textarea "Rates tested in TP+ Oct 2025; Please test rates for 2025; NLRA: $149/nt for 1-1…"
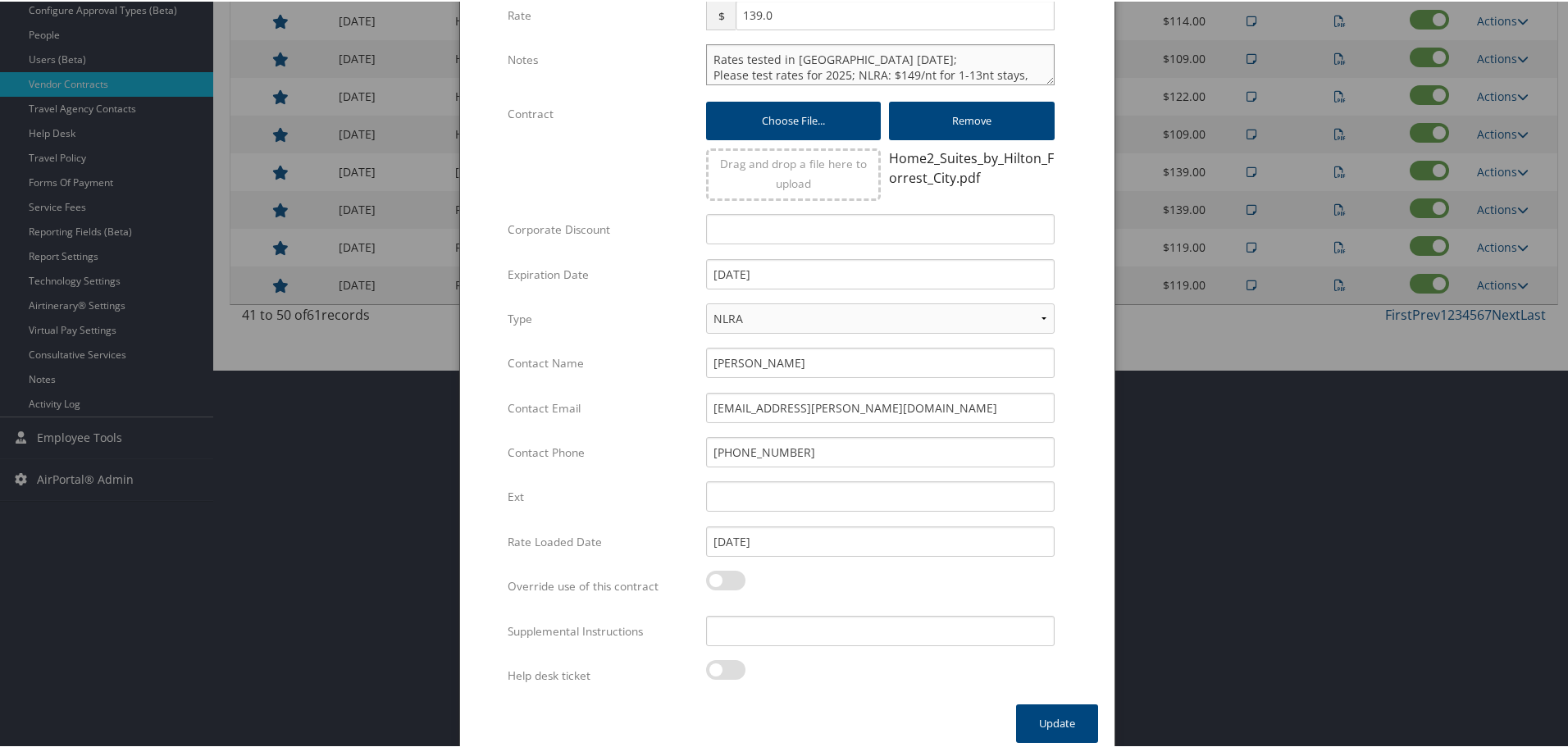
scroll to position [389, 0]
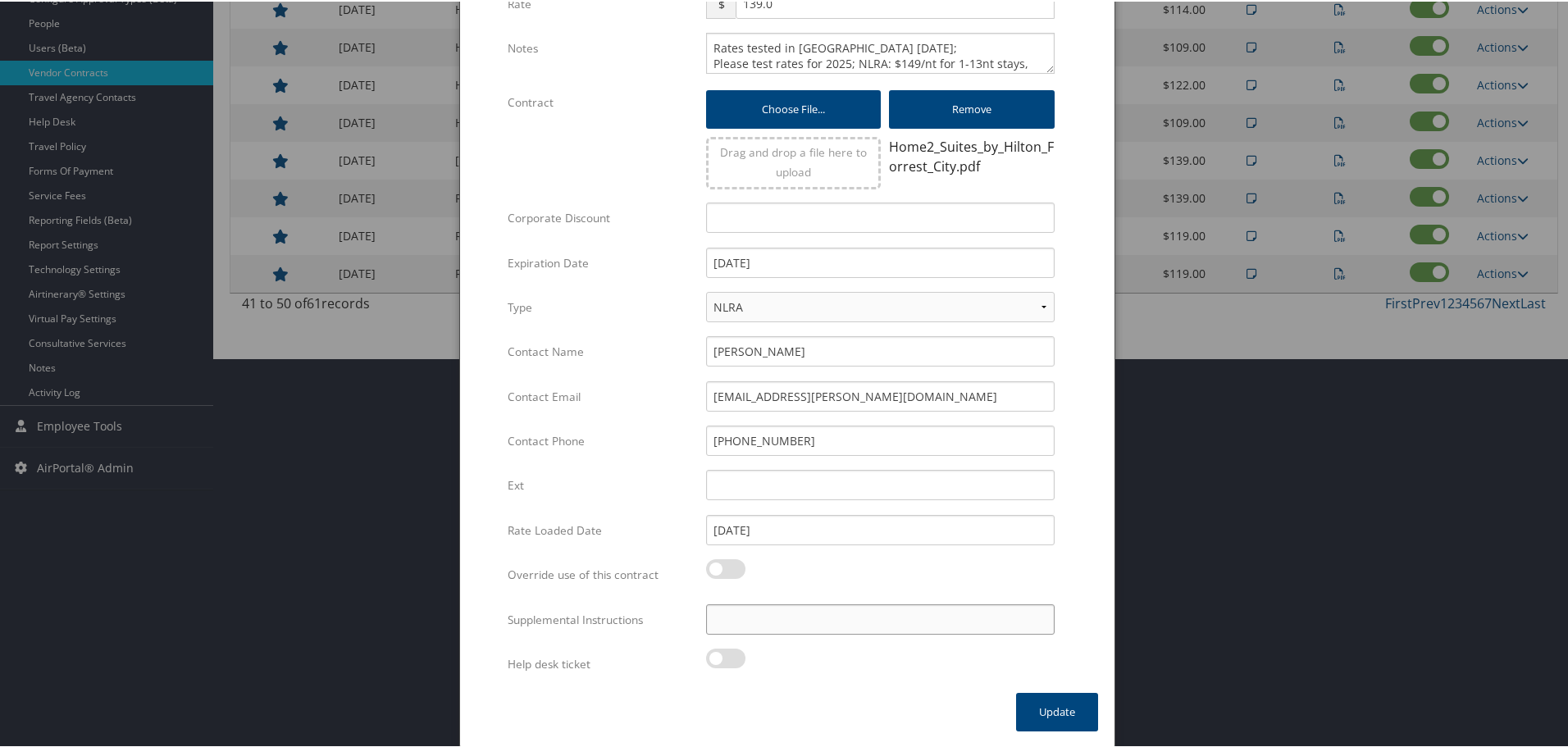
click at [810, 623] on input "Supplemental Instructions" at bounding box center [879, 617] width 348 height 31
paste input "SAB Prop ID -"
paste input "605925"
type input "SAB Prop ID - 605925"
click at [1054, 714] on button "Update" at bounding box center [1057, 709] width 82 height 39
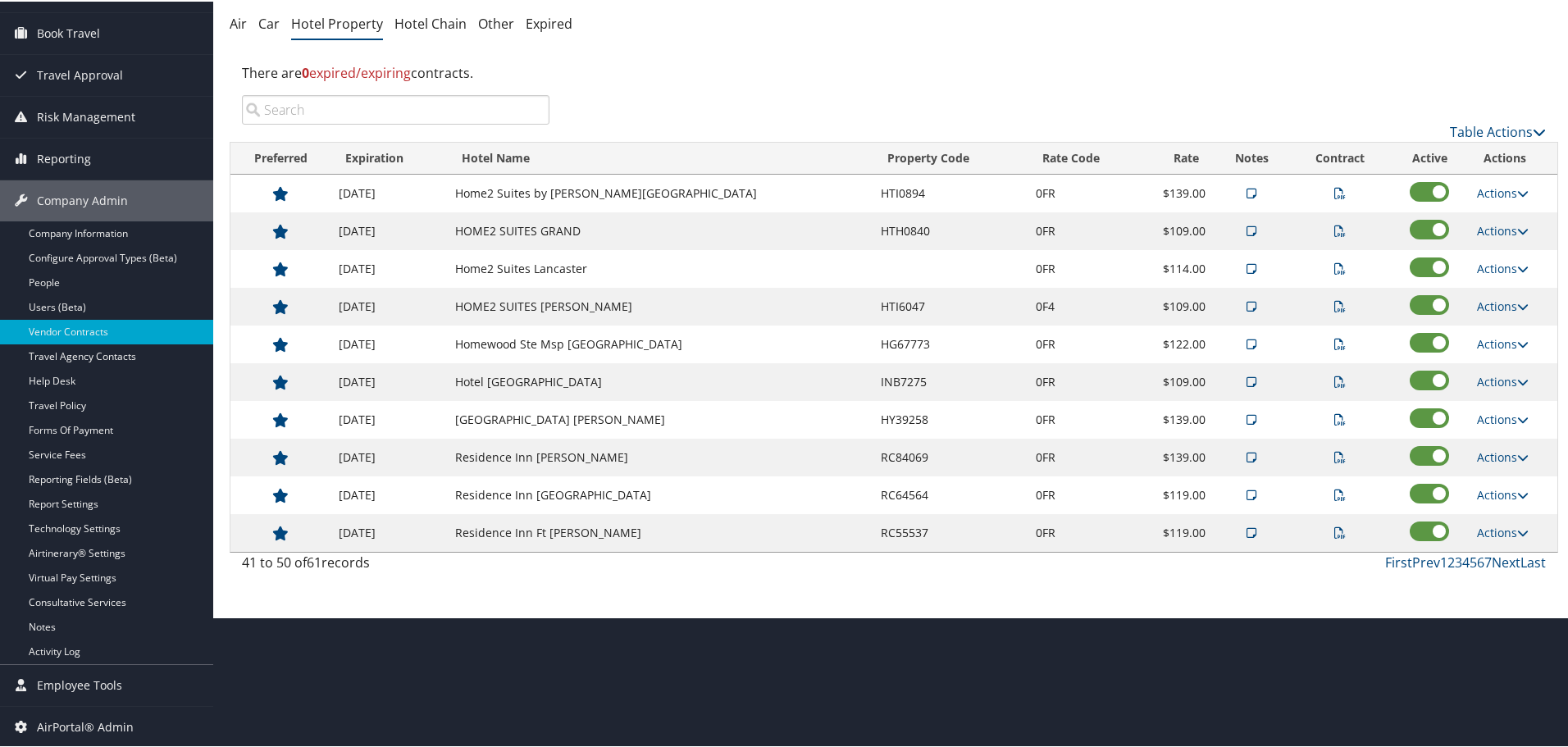
scroll to position [130, 0]
click at [1416, 561] on link "Prev" at bounding box center [1426, 560] width 28 height 18
click at [1504, 556] on link "Next" at bounding box center [1505, 560] width 29 height 18
click at [1489, 297] on link "Actions" at bounding box center [1503, 305] width 52 height 16
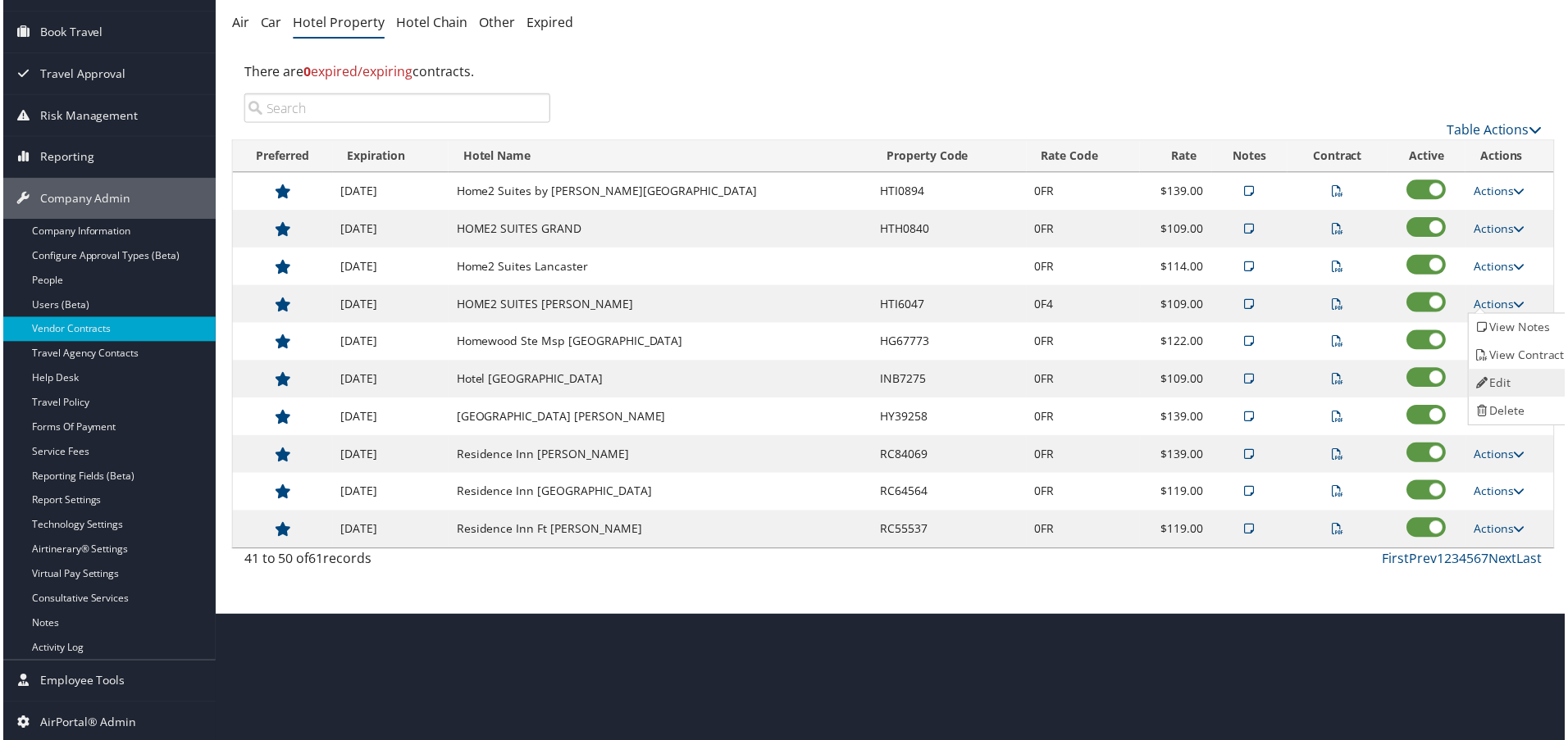
click at [1506, 380] on link "Edit" at bounding box center [1523, 384] width 103 height 28
select select "NLRA"
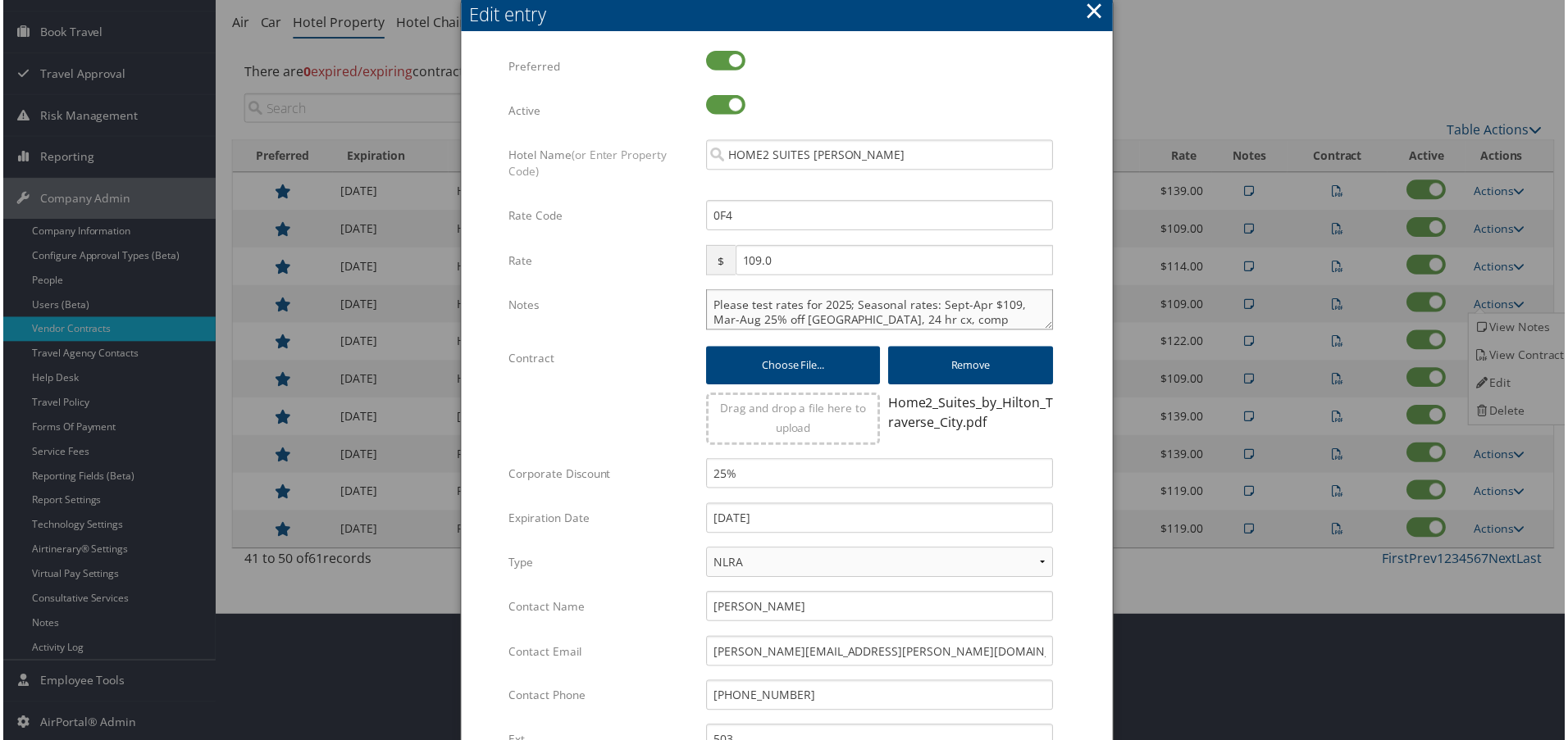
click at [706, 306] on textarea "Please test rates for 2025; Seasonal rates: Sept-Apr $109, Mar-Aug 25% off NLRA…" at bounding box center [879, 309] width 348 height 41
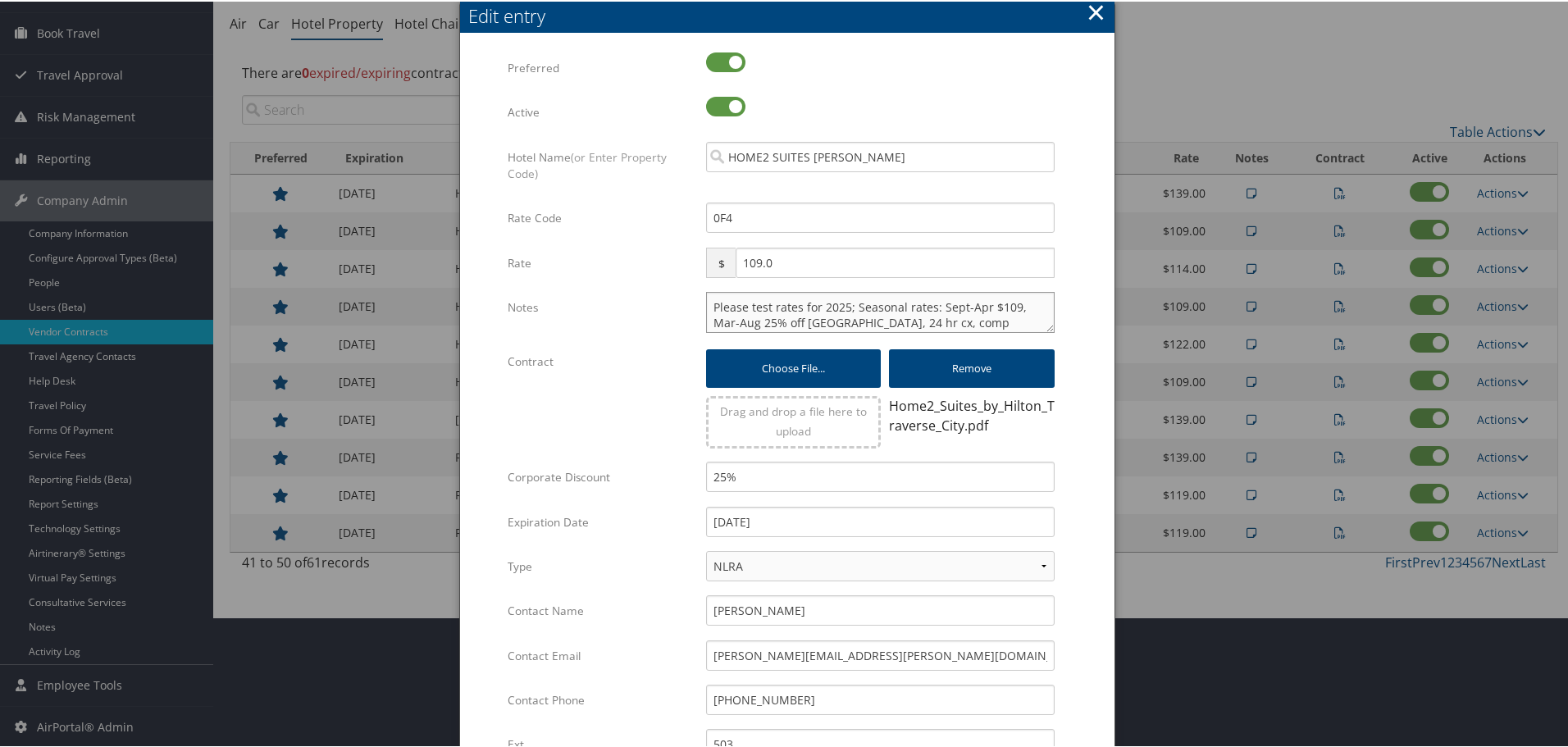
paste textarea "Rates tested in [GEOGRAPHIC_DATA] [DATE];"
type textarea "Rates tested in TP+ Oct 2025; Please test rates for 2025; Seasonal rates: Sept-…"
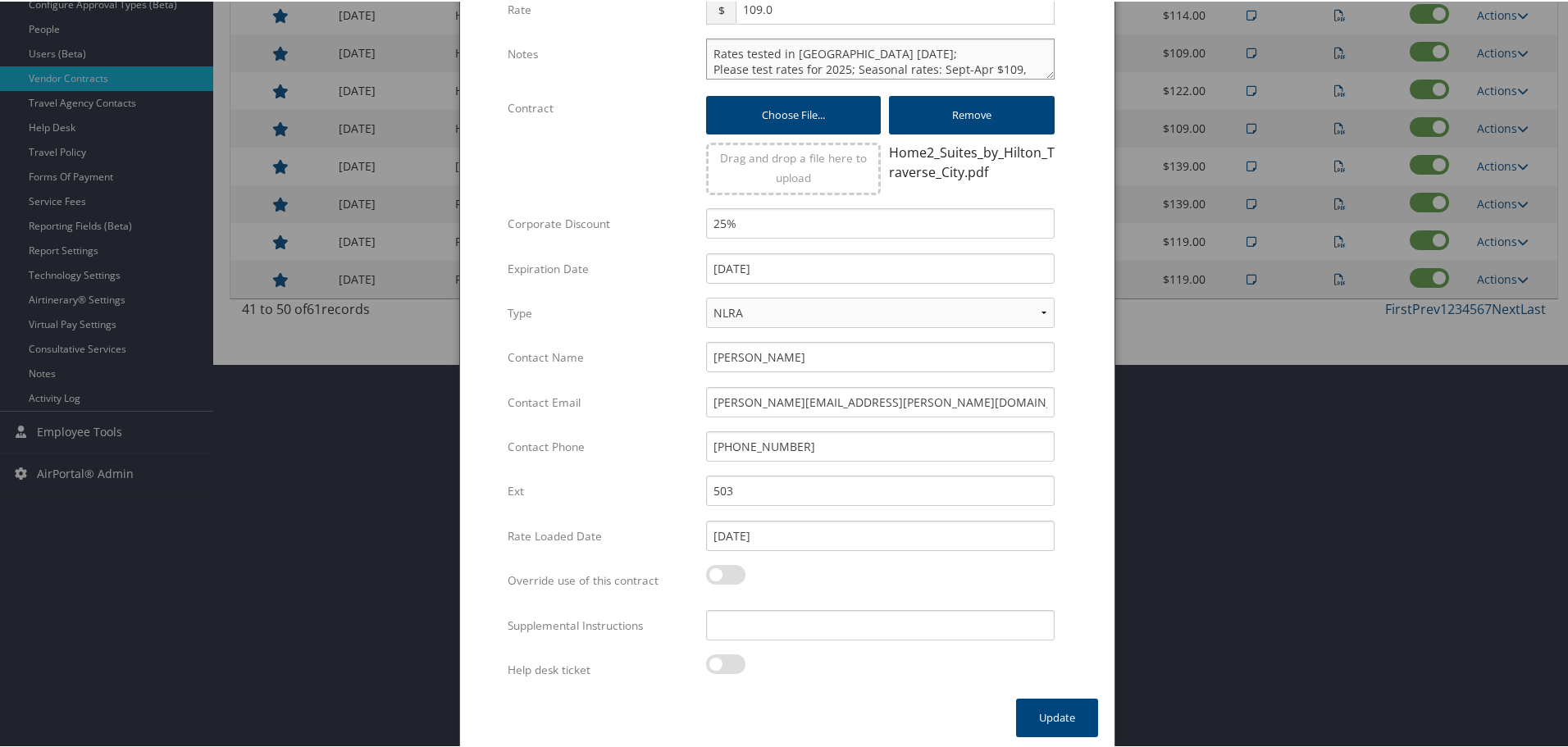
scroll to position [389, 0]
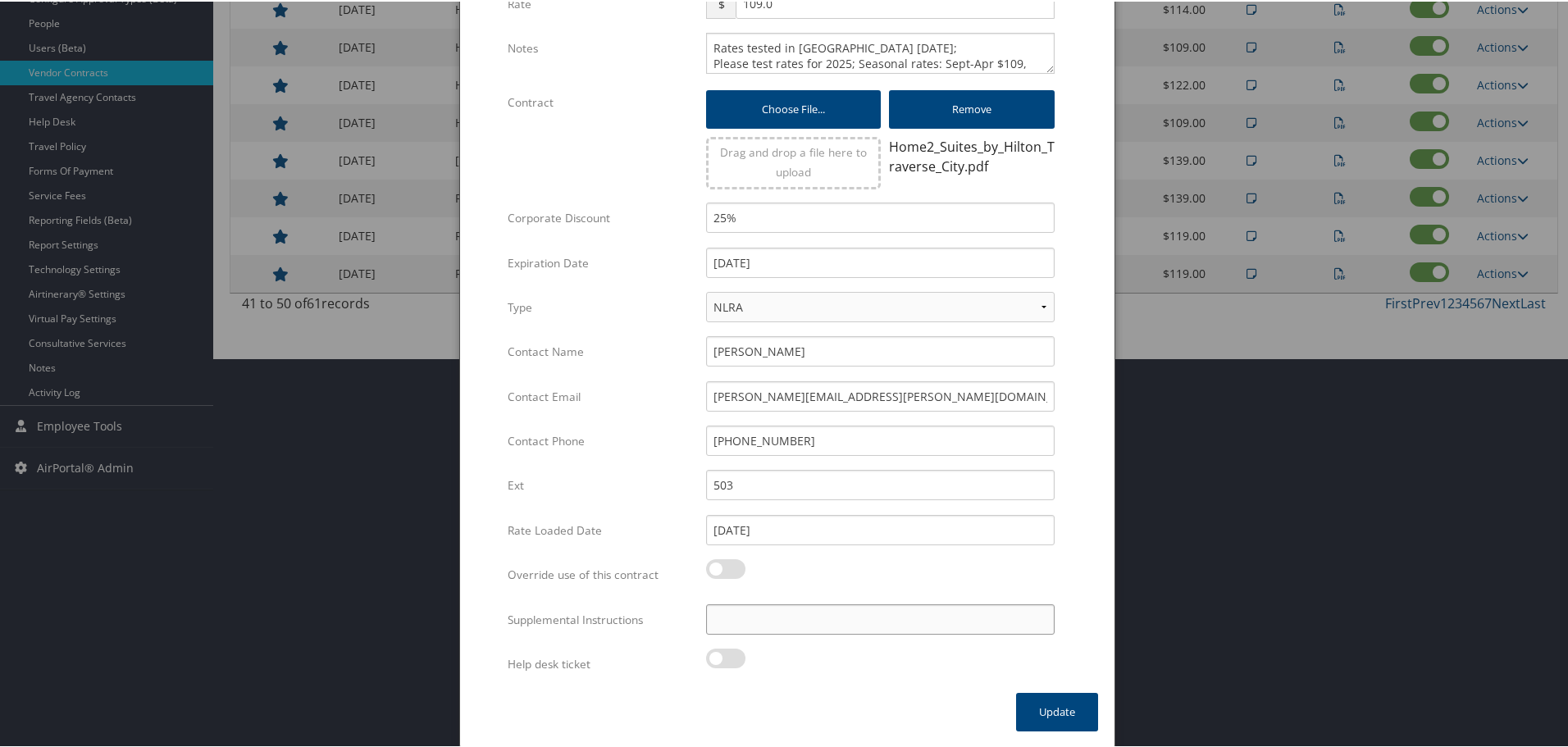
click at [787, 624] on input "Supplemental Instructions" at bounding box center [879, 617] width 348 height 31
paste
type input "SAB Prop ID - 611983"
click at [1065, 707] on button "Update" at bounding box center [1057, 709] width 82 height 39
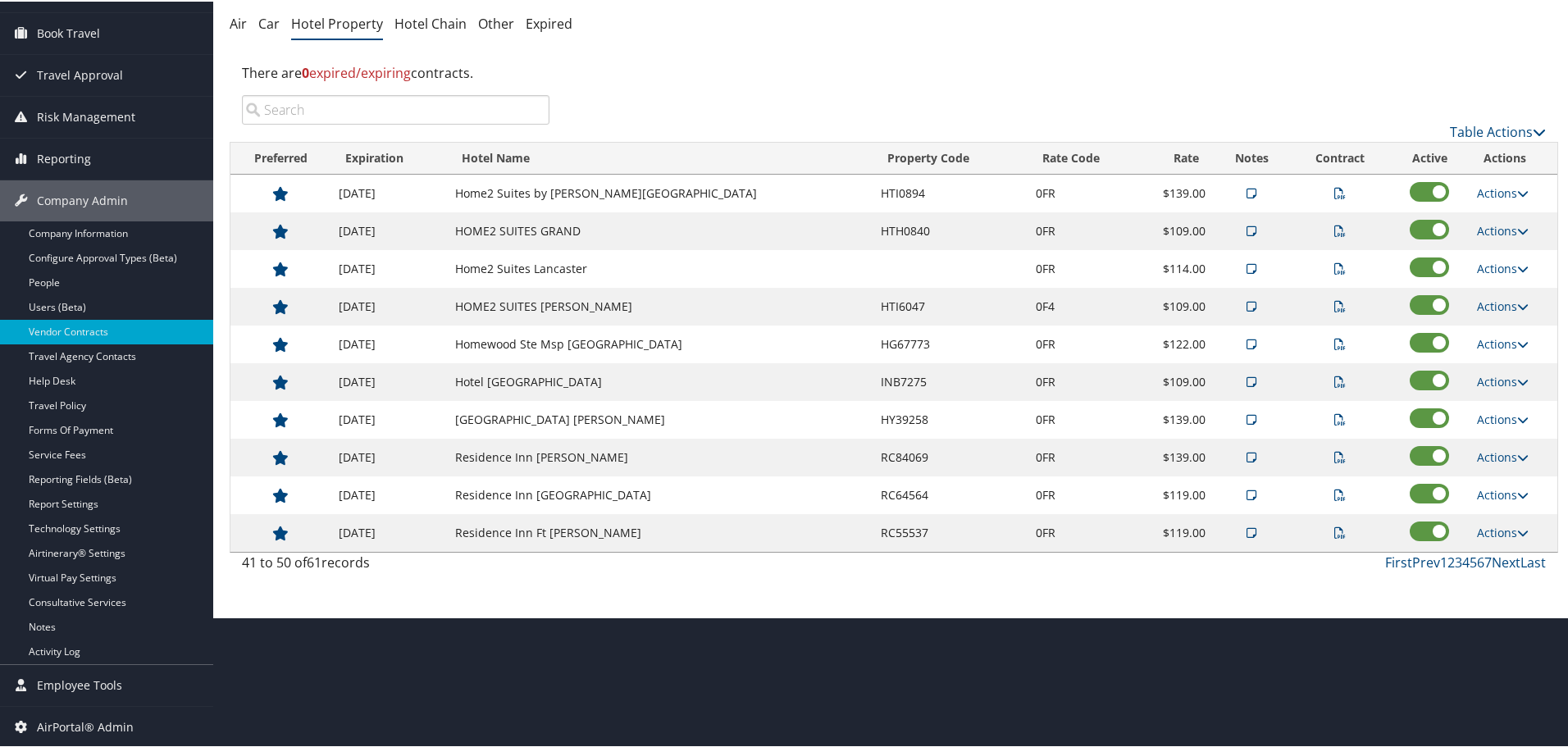
scroll to position [130, 0]
click at [1503, 226] on link "Actions" at bounding box center [1503, 229] width 52 height 16
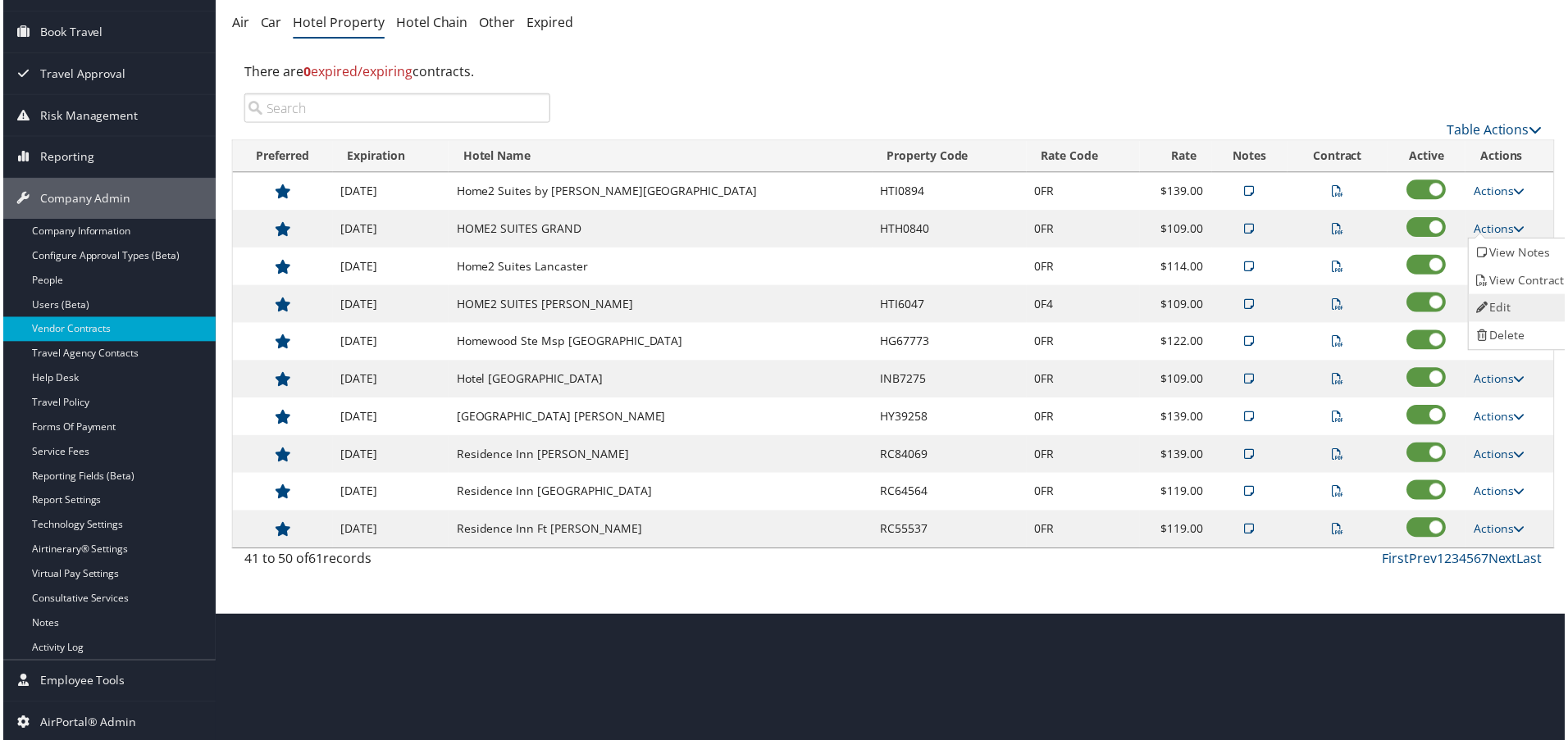
click at [1514, 300] on link "Edit" at bounding box center [1523, 308] width 103 height 28
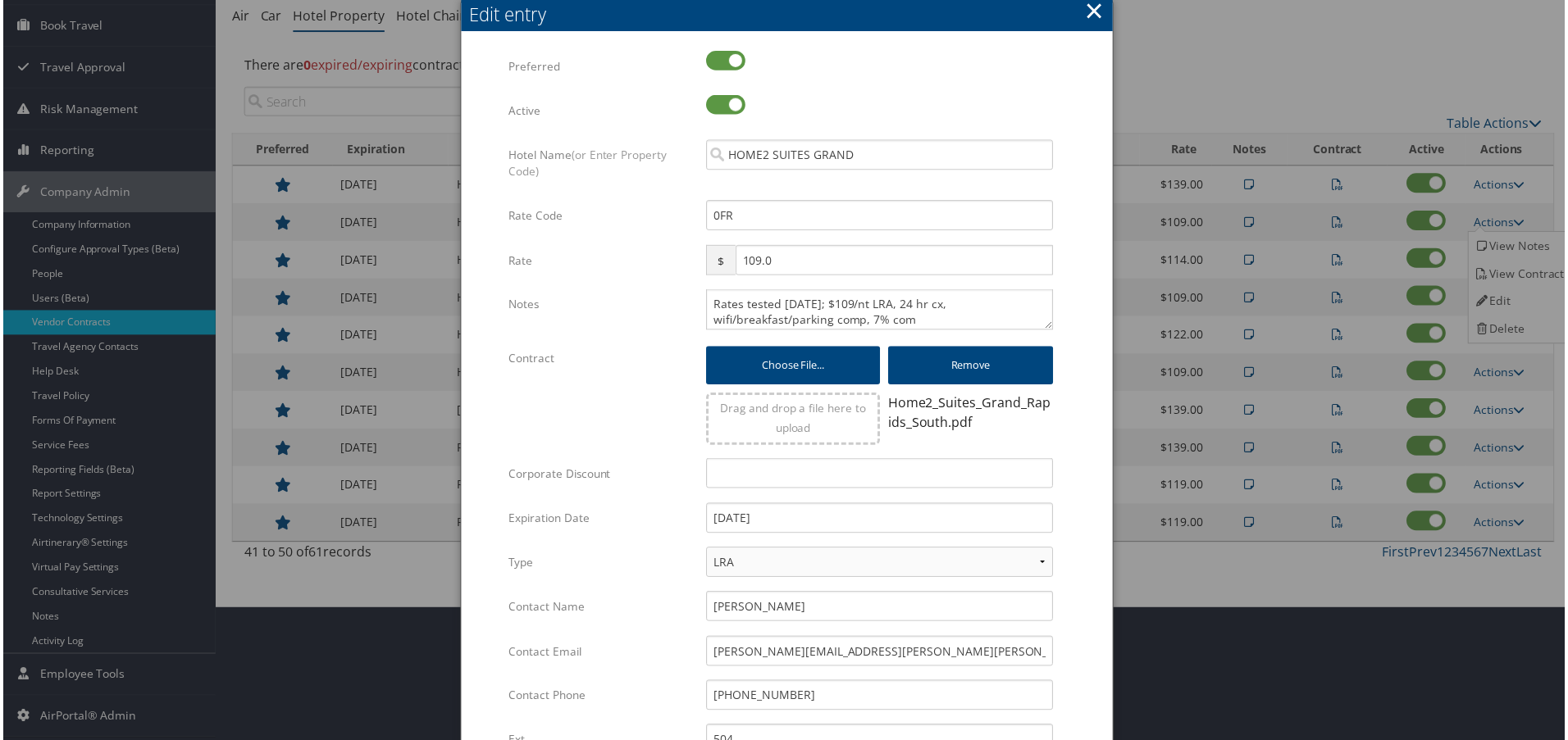
click at [702, 302] on div "Rates tested 2/19/25; $109/nt LRA, 24 hr cx, wifi/breakfast/parking comp, 7% co…" at bounding box center [880, 316] width 373 height 55
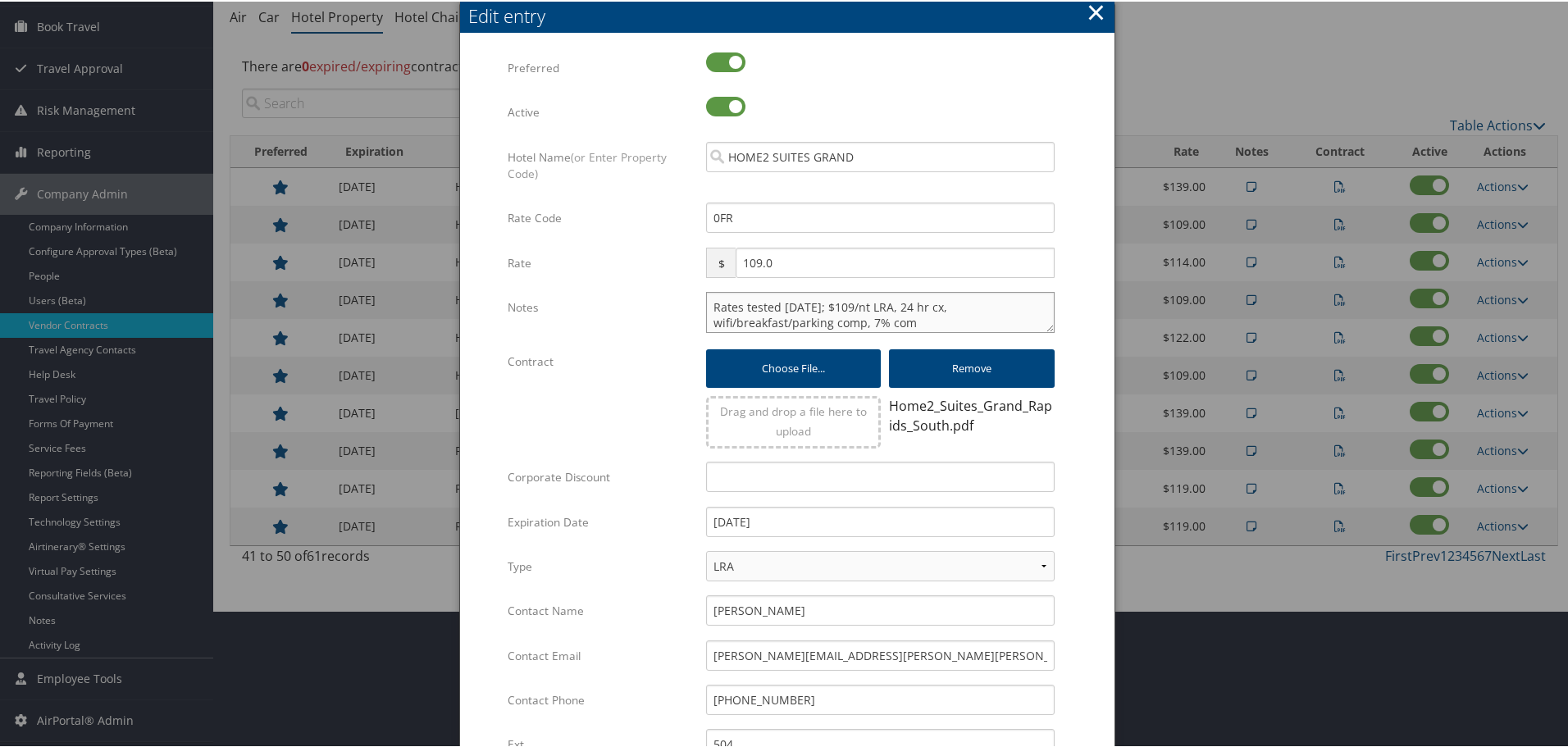
click at [706, 302] on textarea "Rates tested 2/19/25; $109/nt LRA, 24 hr cx, wifi/breakfast/parking comp, 7% com" at bounding box center [879, 310] width 348 height 41
type textarea "Rates tested in TP+ Oct 2025; Rates tested 2/19/25; $109/nt LRA, 24 hr cx, wifi…"
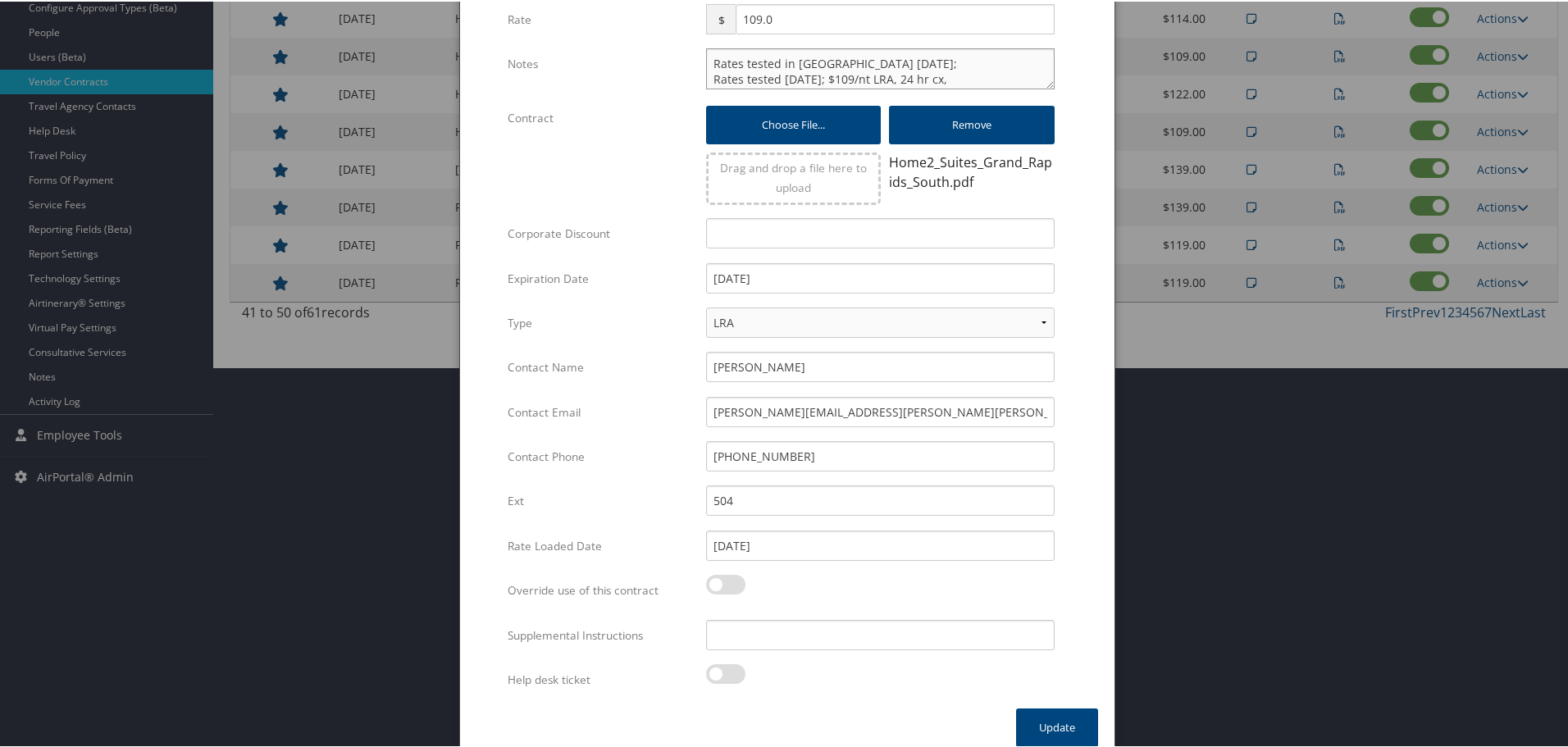
scroll to position [396, 0]
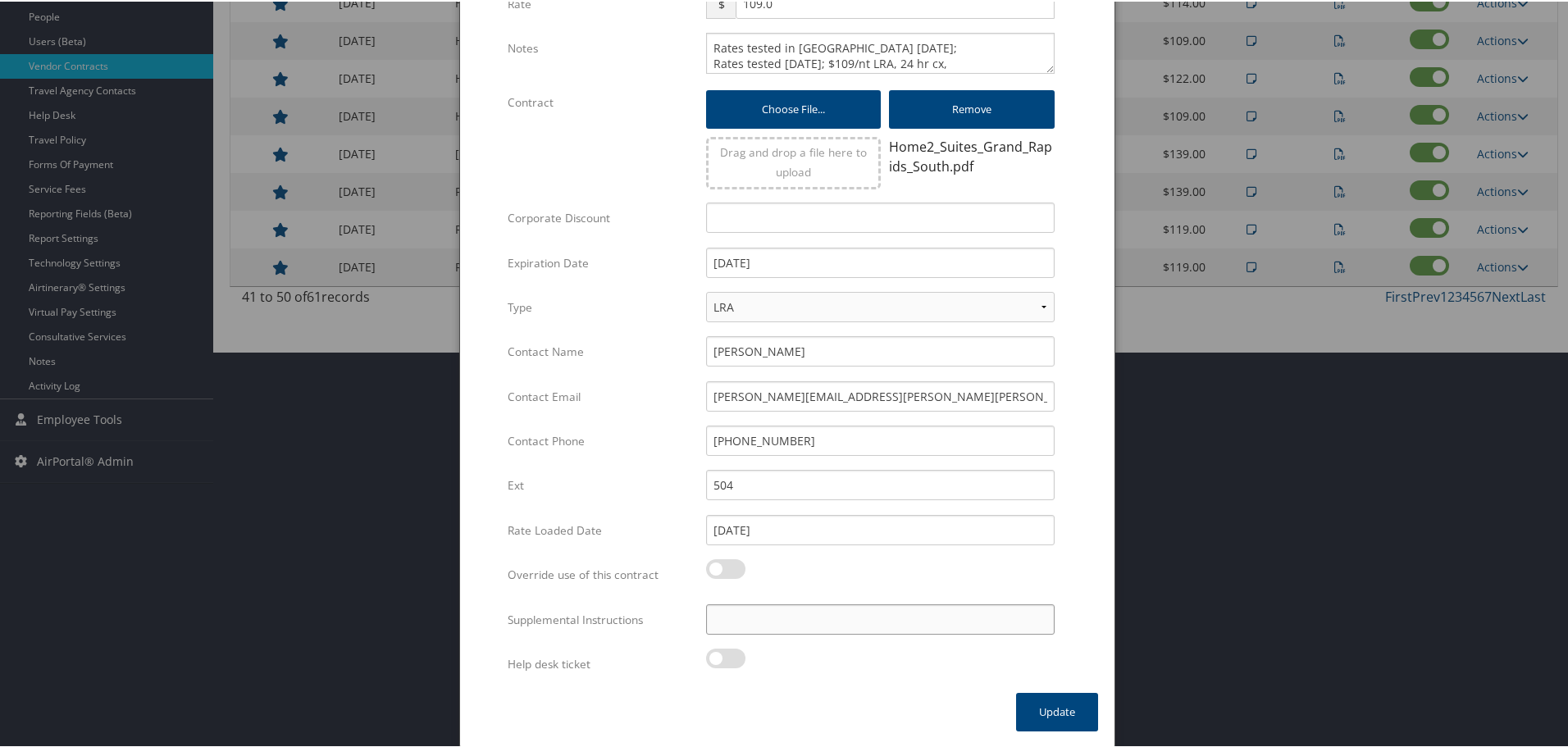
click at [839, 624] on input "Supplemental Instructions" at bounding box center [879, 617] width 348 height 31
type input "SAB Prop ID - 396806"
click at [1041, 707] on button "Update" at bounding box center [1057, 709] width 82 height 39
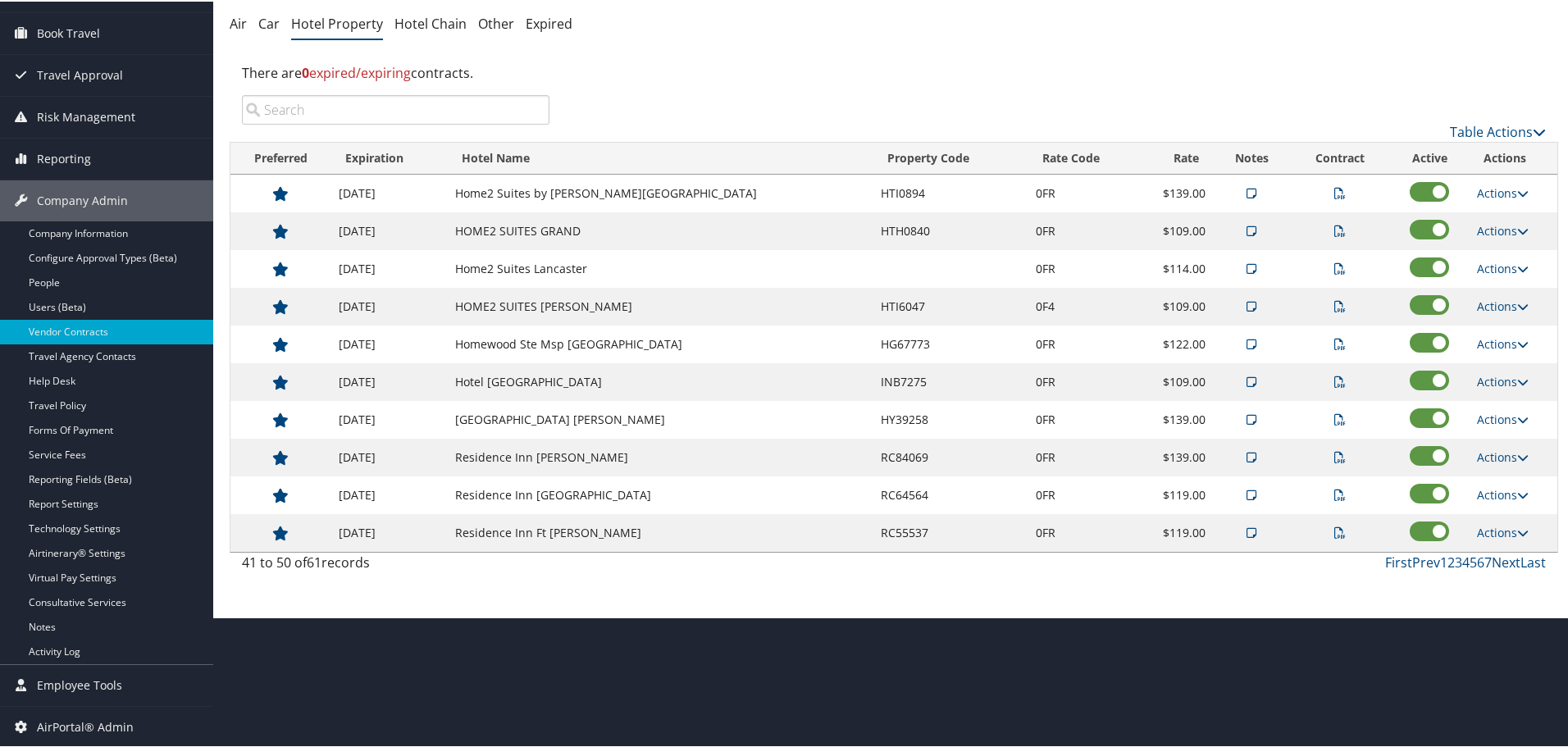
scroll to position [130, 0]
click at [1495, 268] on link "Actions" at bounding box center [1503, 267] width 52 height 16
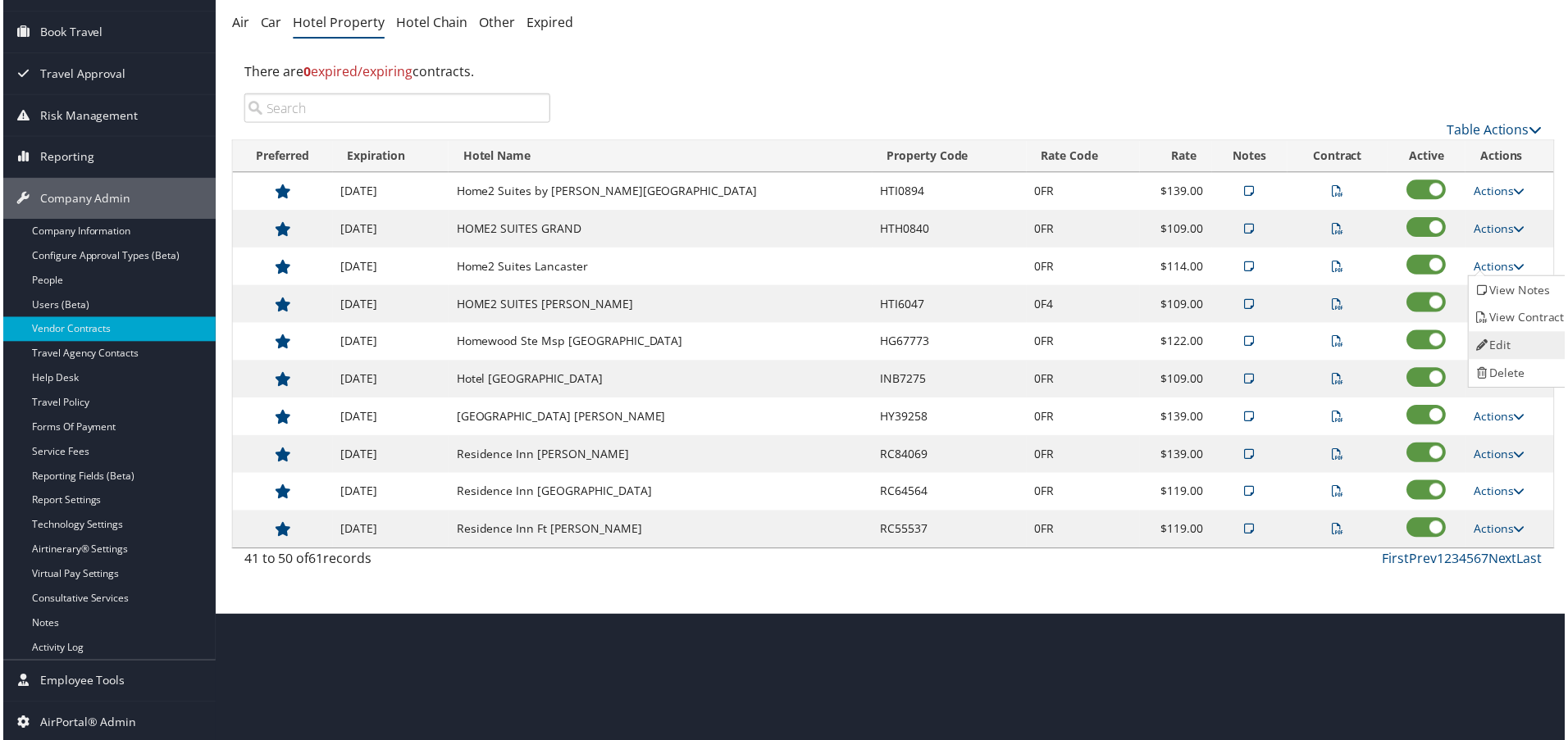
click at [1506, 338] on link "Edit" at bounding box center [1523, 346] width 103 height 28
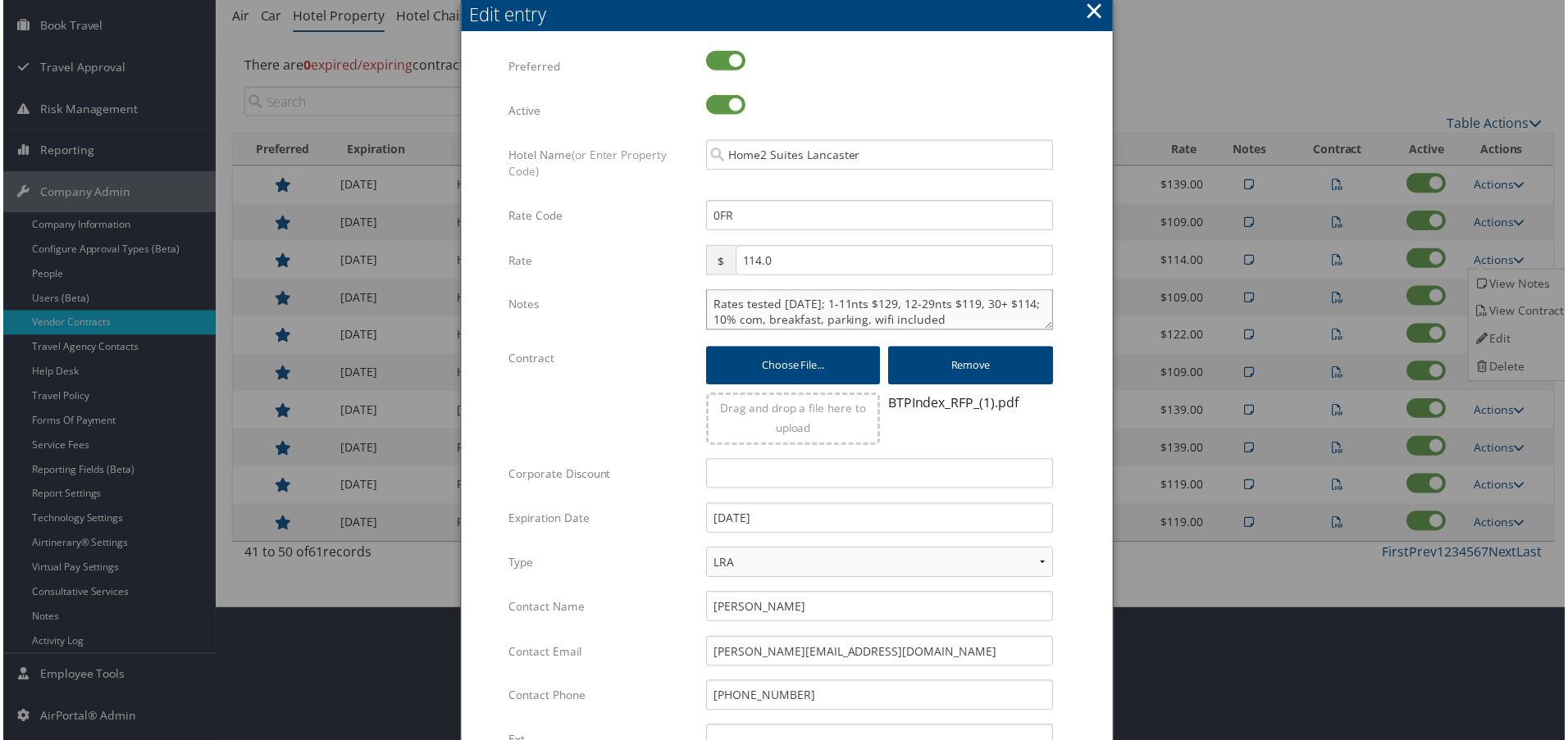
click at [708, 297] on textarea "Rates tested 11/22/24; 1-11nts $129, 12-29nts $119, 30+ $114; 10% com, breakfas…" at bounding box center [879, 309] width 348 height 41
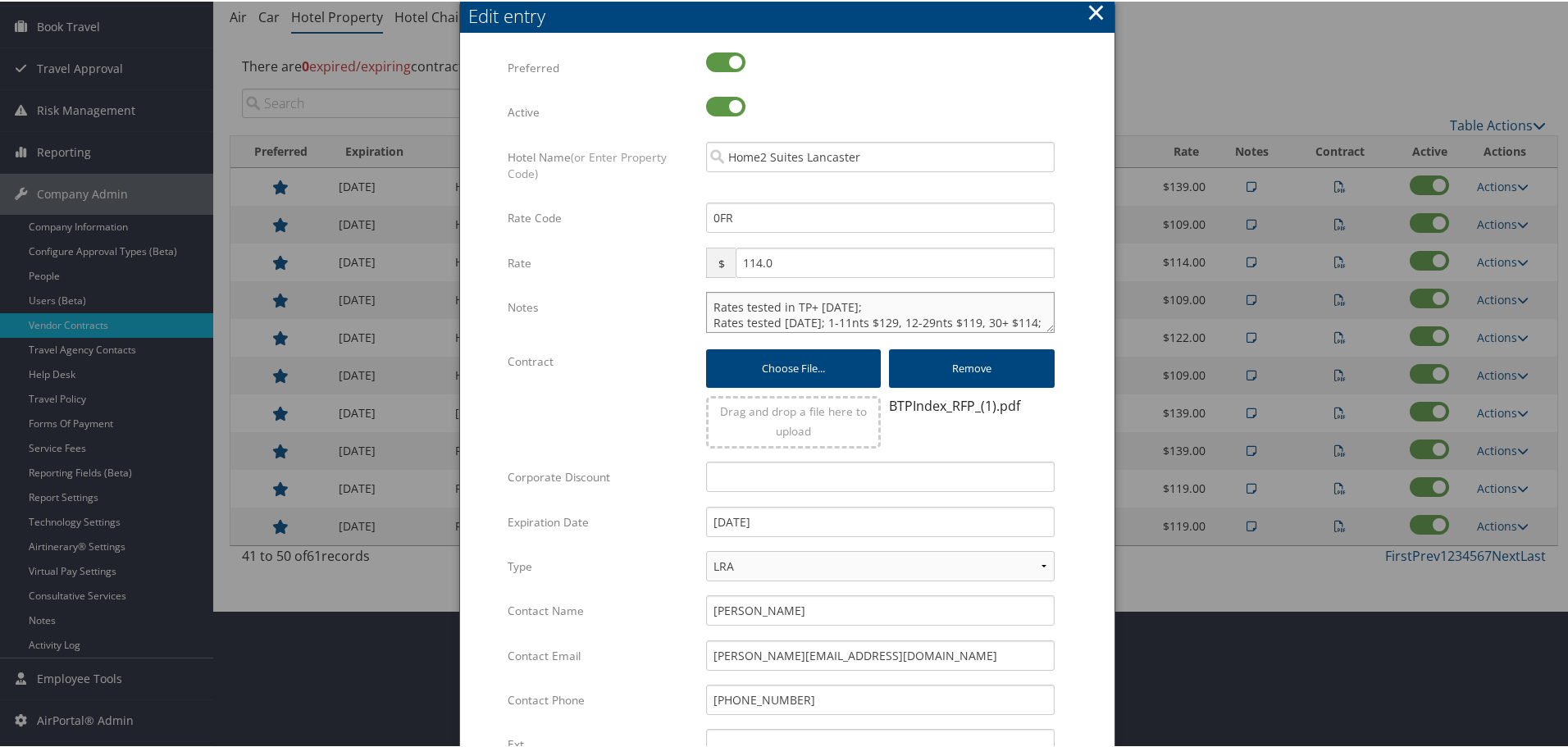
type textarea "Rates tested in TP+ Oct 2025; Rates tested 11/22/24; 1-11nts $129, 12-29nts $11…"
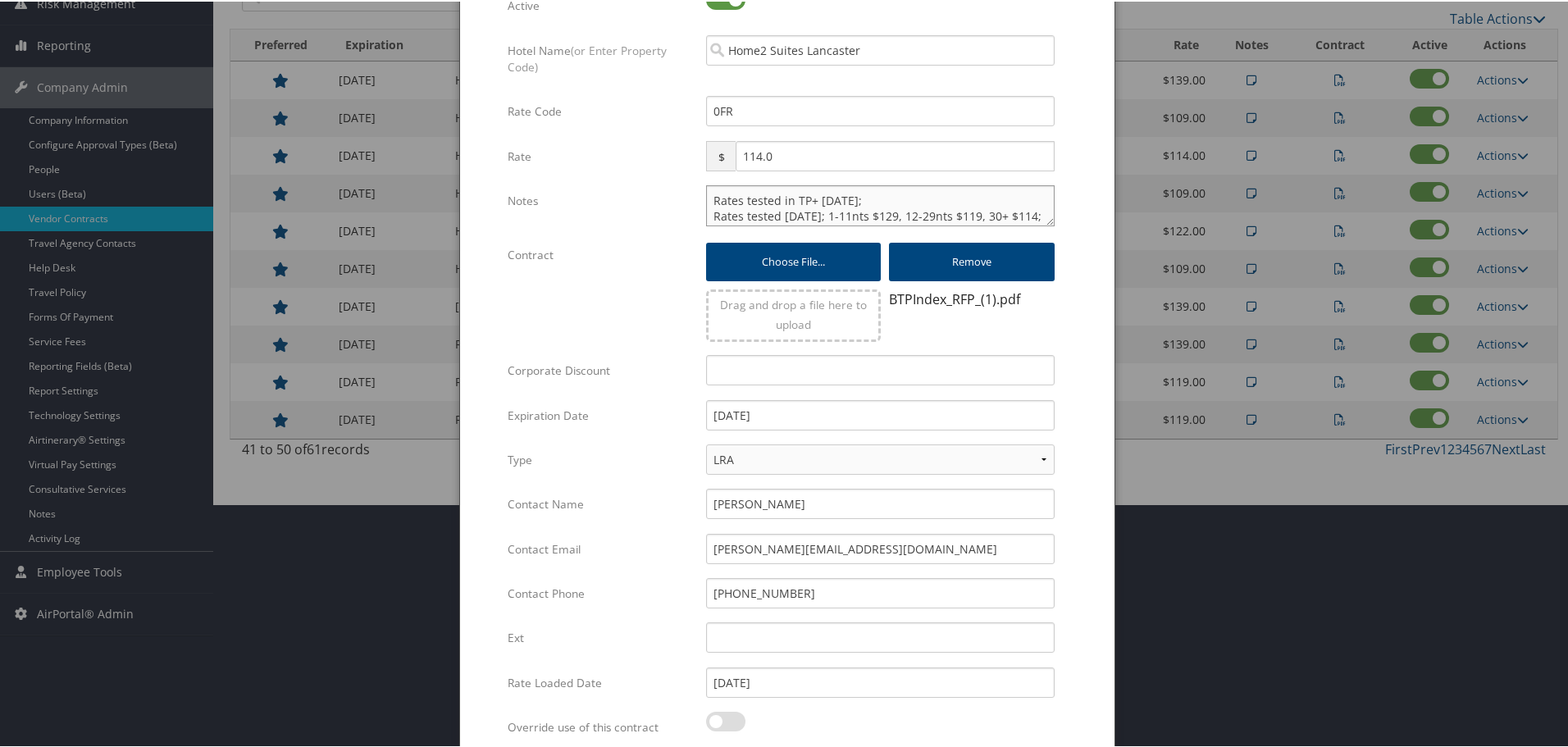
scroll to position [396, 0]
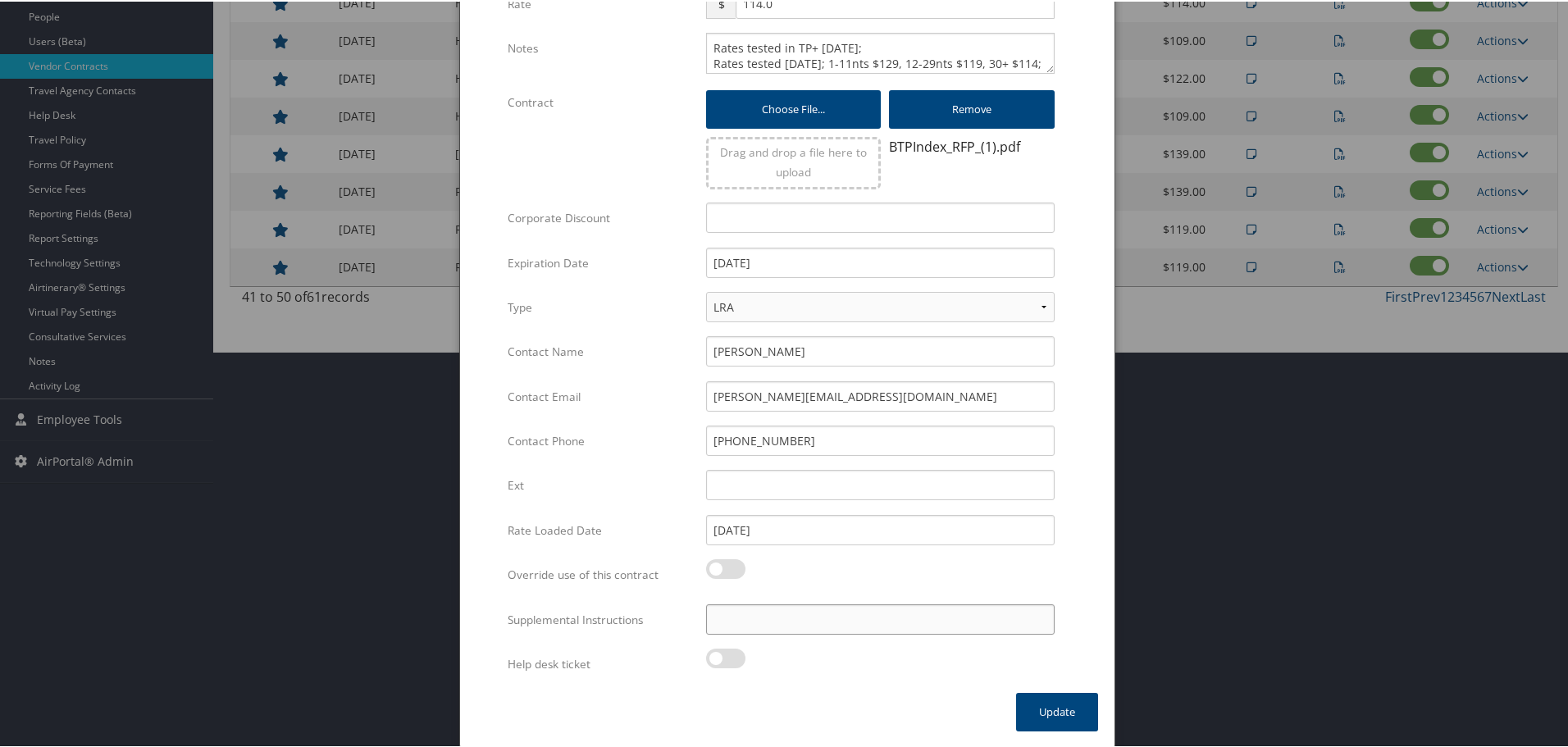
click at [855, 613] on input "Supplemental Instructions" at bounding box center [879, 617] width 348 height 31
type input "SAB Prop ID - 320870"
click at [1035, 719] on button "Update" at bounding box center [1057, 709] width 82 height 39
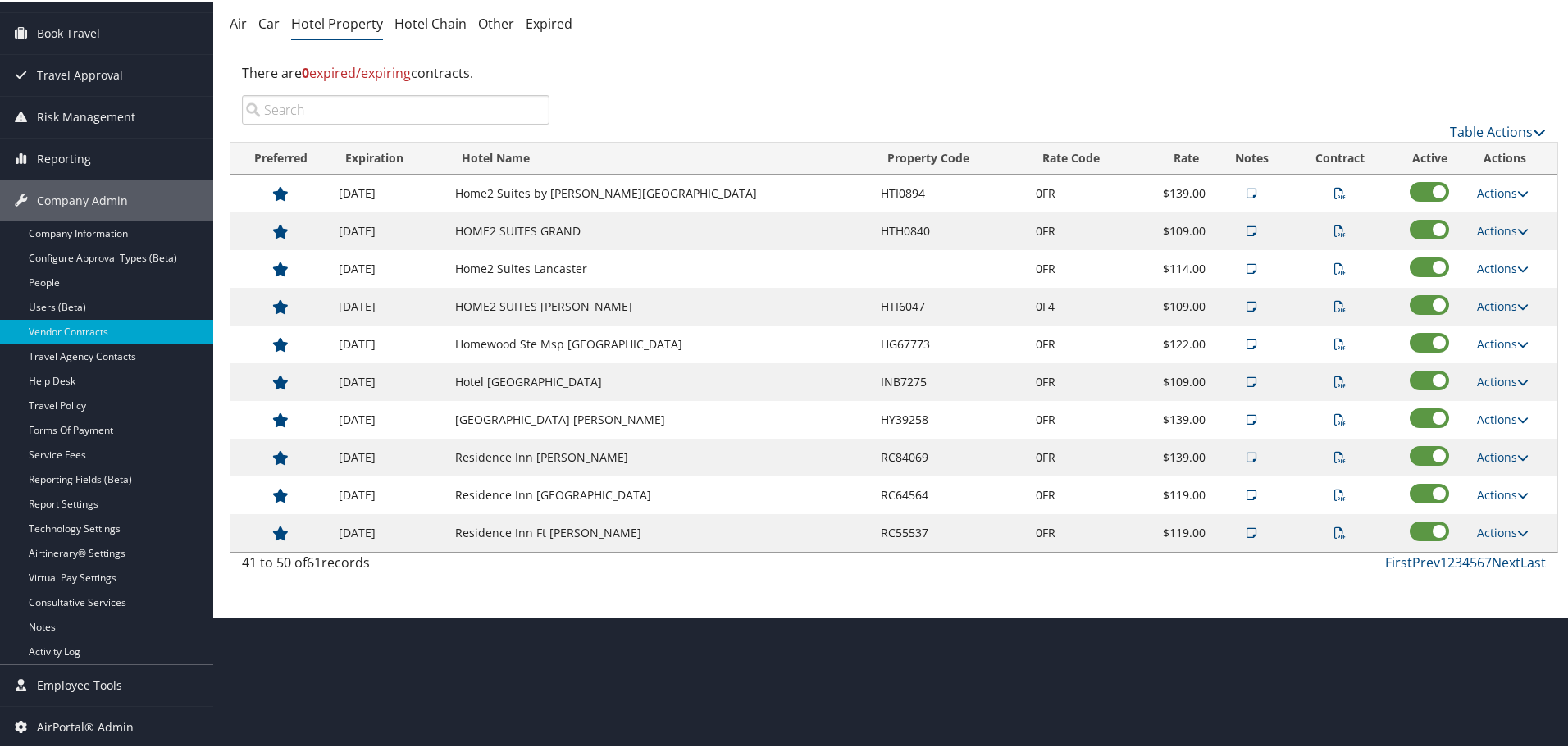
scroll to position [130, 0]
click at [1493, 346] on link "Actions" at bounding box center [1503, 342] width 52 height 16
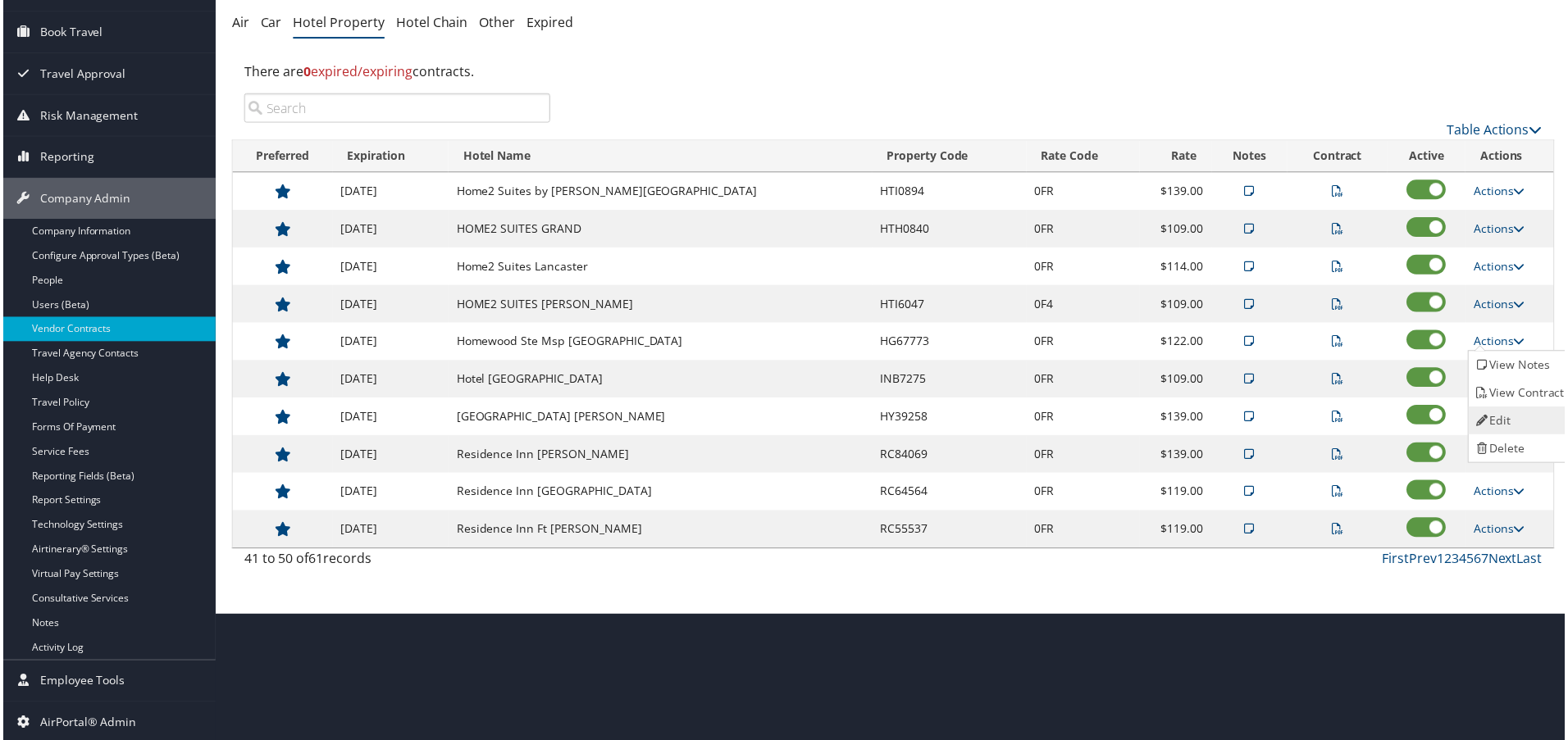
click at [1509, 413] on link "Edit" at bounding box center [1523, 422] width 103 height 28
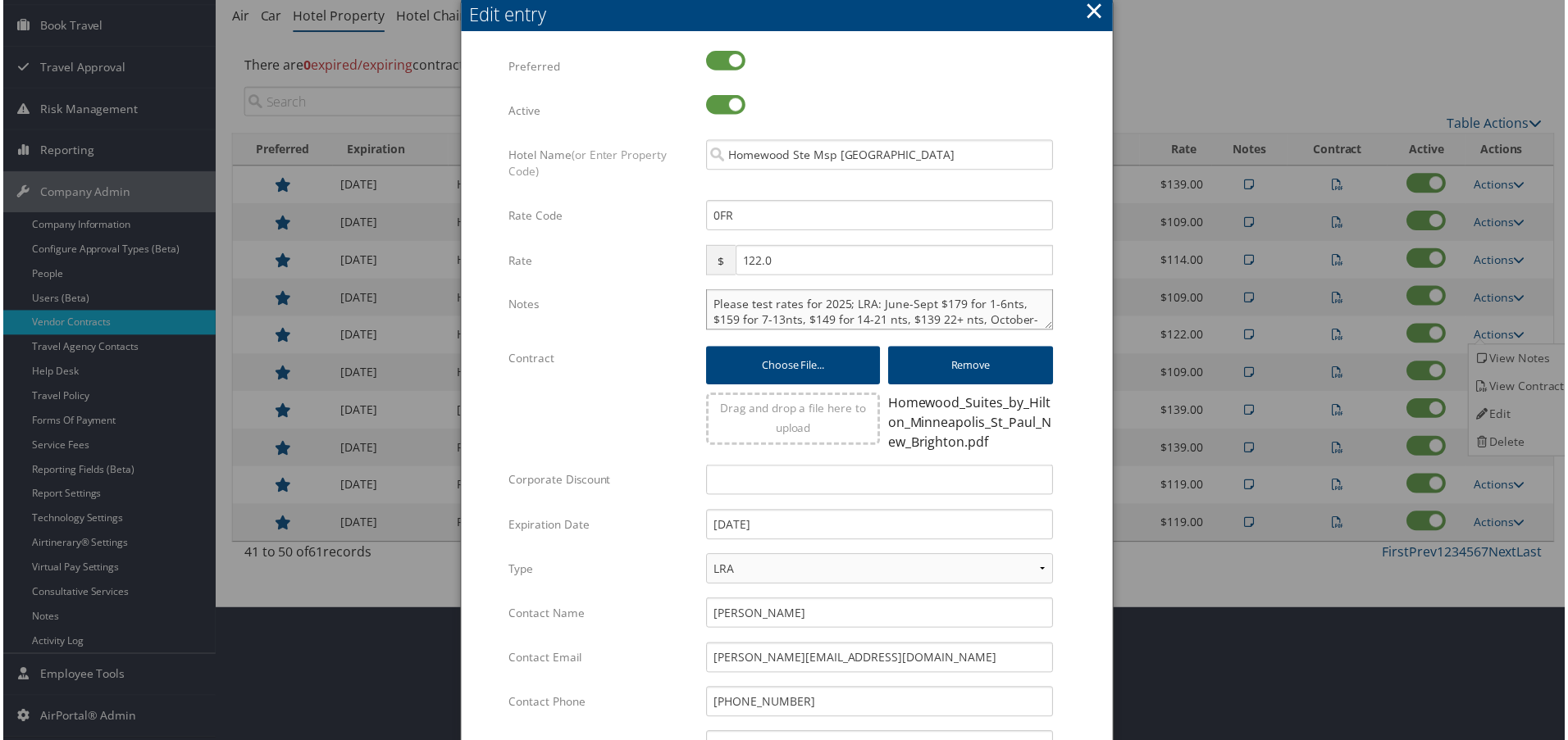
click at [706, 307] on textarea "Please test rates for 2025; LRA: June-Sept $179 for 1-6nts, $159 for 7-13nts, $…" at bounding box center [879, 309] width 348 height 41
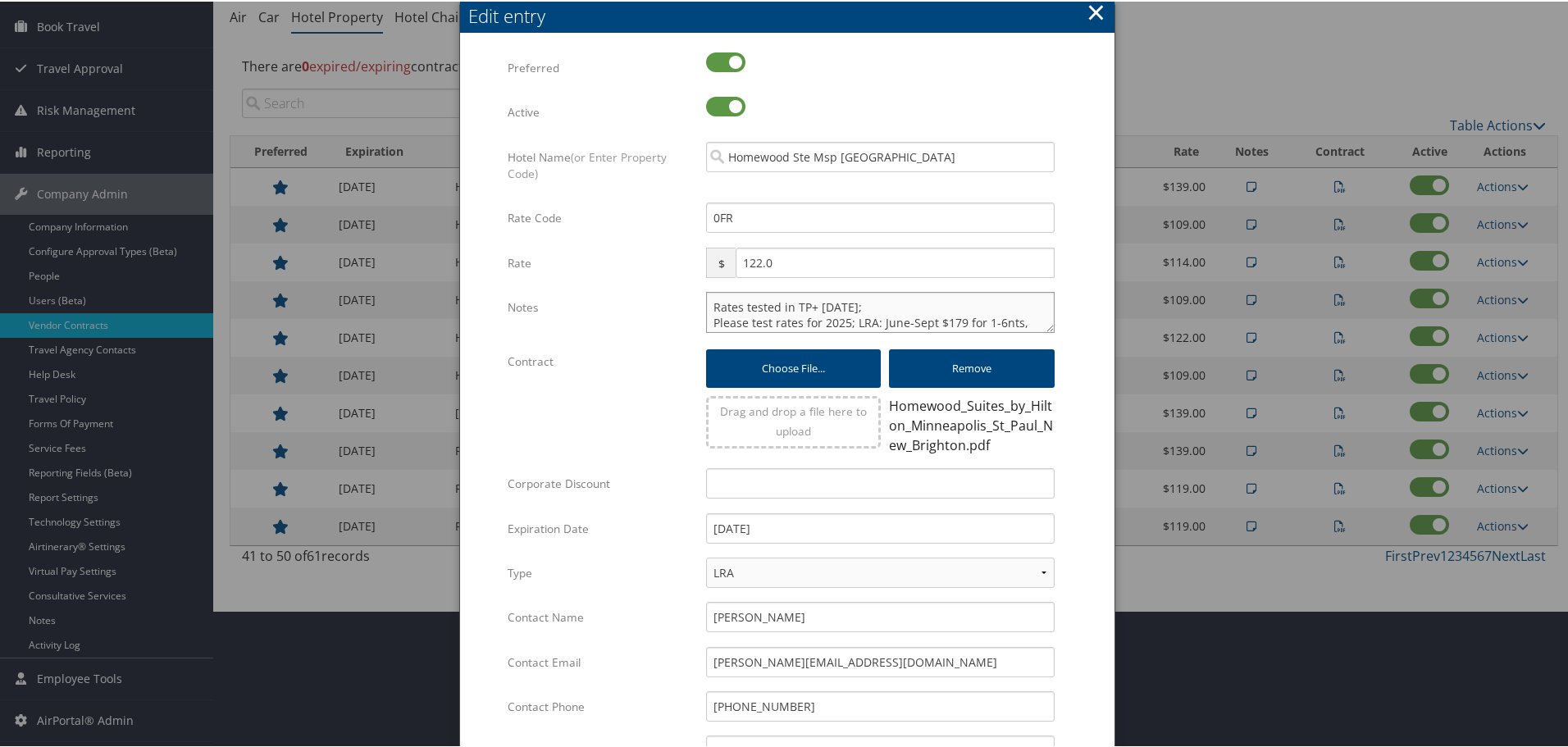
type textarea "Rates tested in TP+ Oct 2025; Please test rates for 2025; LRA: June-Sept $179 f…"
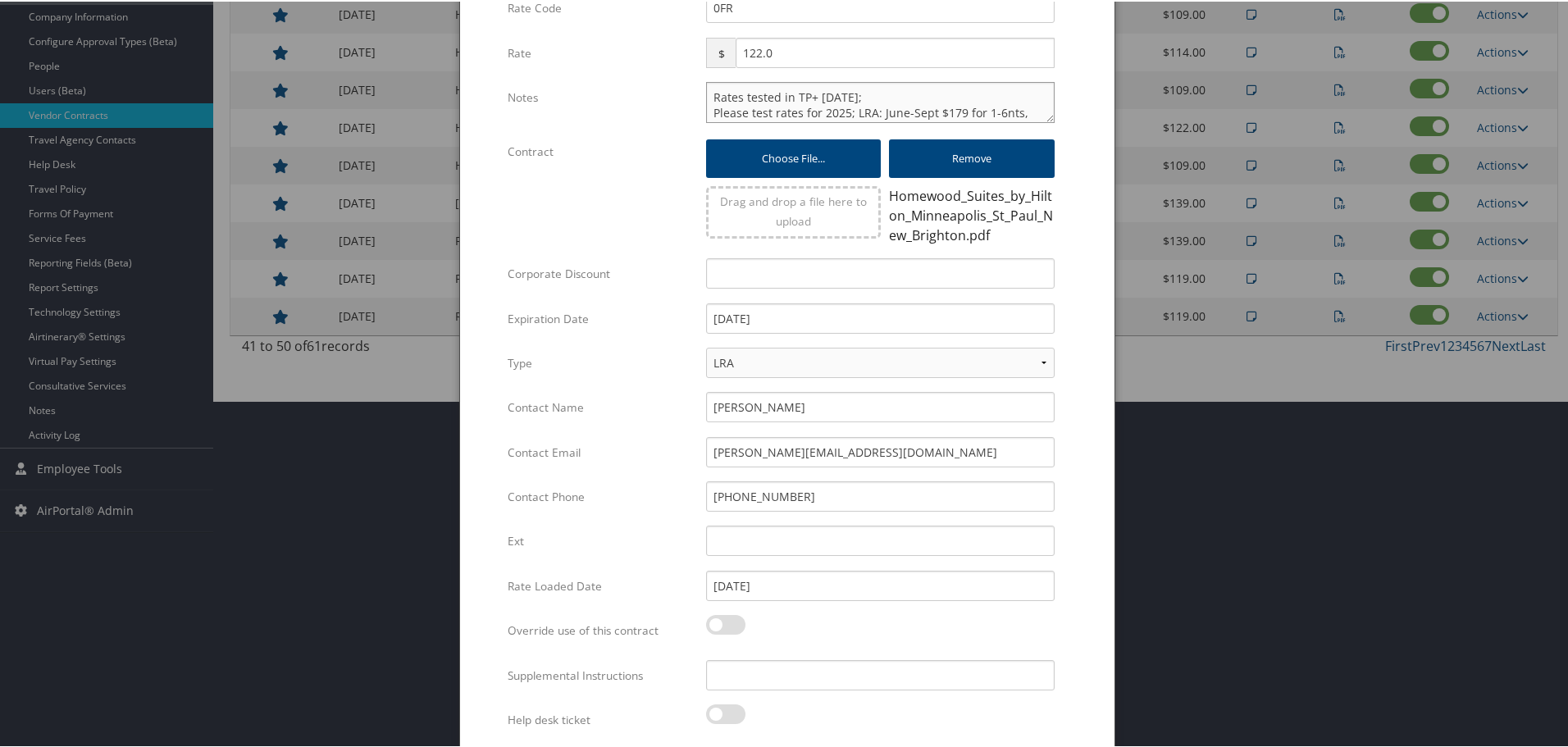
scroll to position [403, 0]
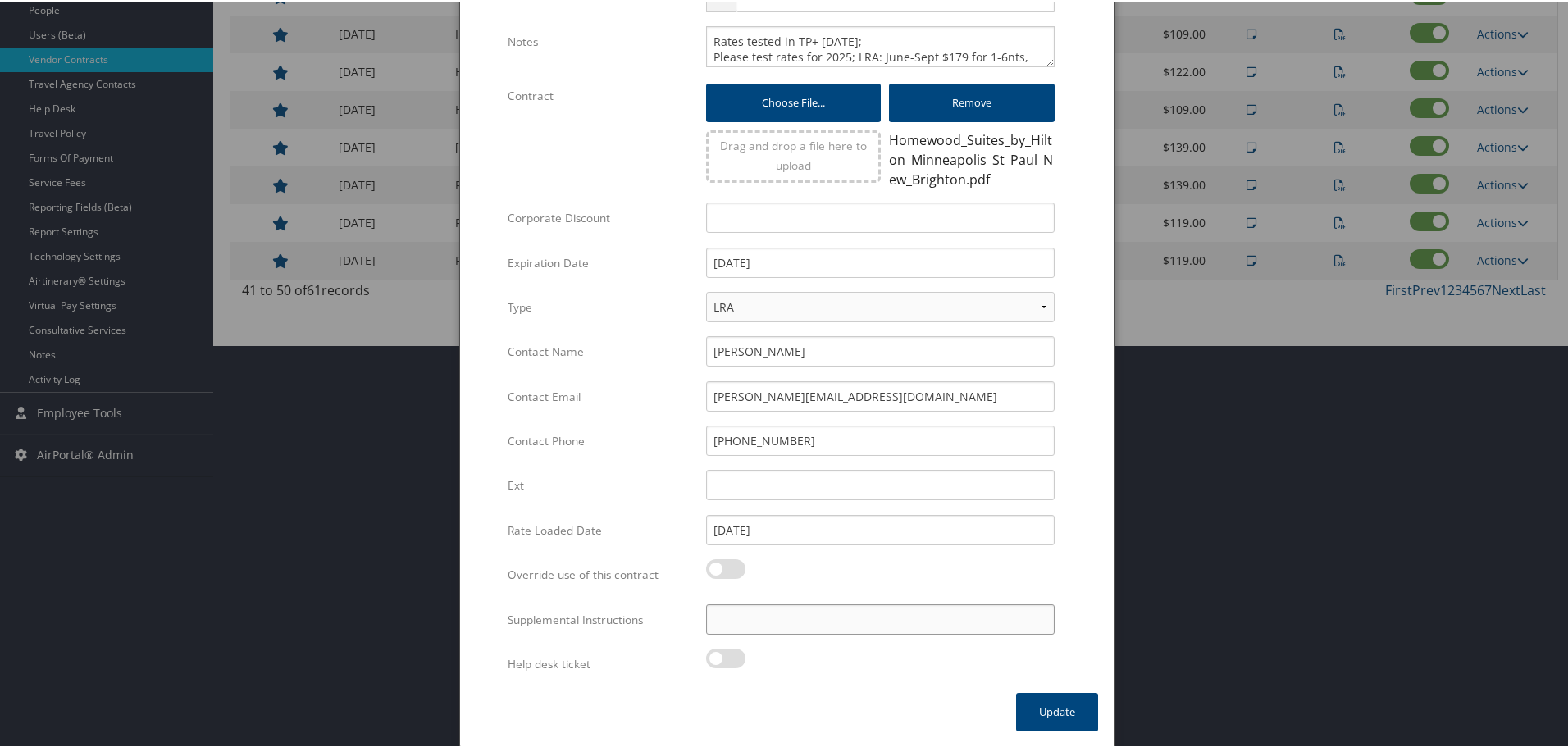
click at [850, 618] on input "Supplemental Instructions" at bounding box center [879, 617] width 348 height 31
type input "SAB Prop ID - 115893"
click at [1051, 711] on button "Update" at bounding box center [1057, 709] width 82 height 39
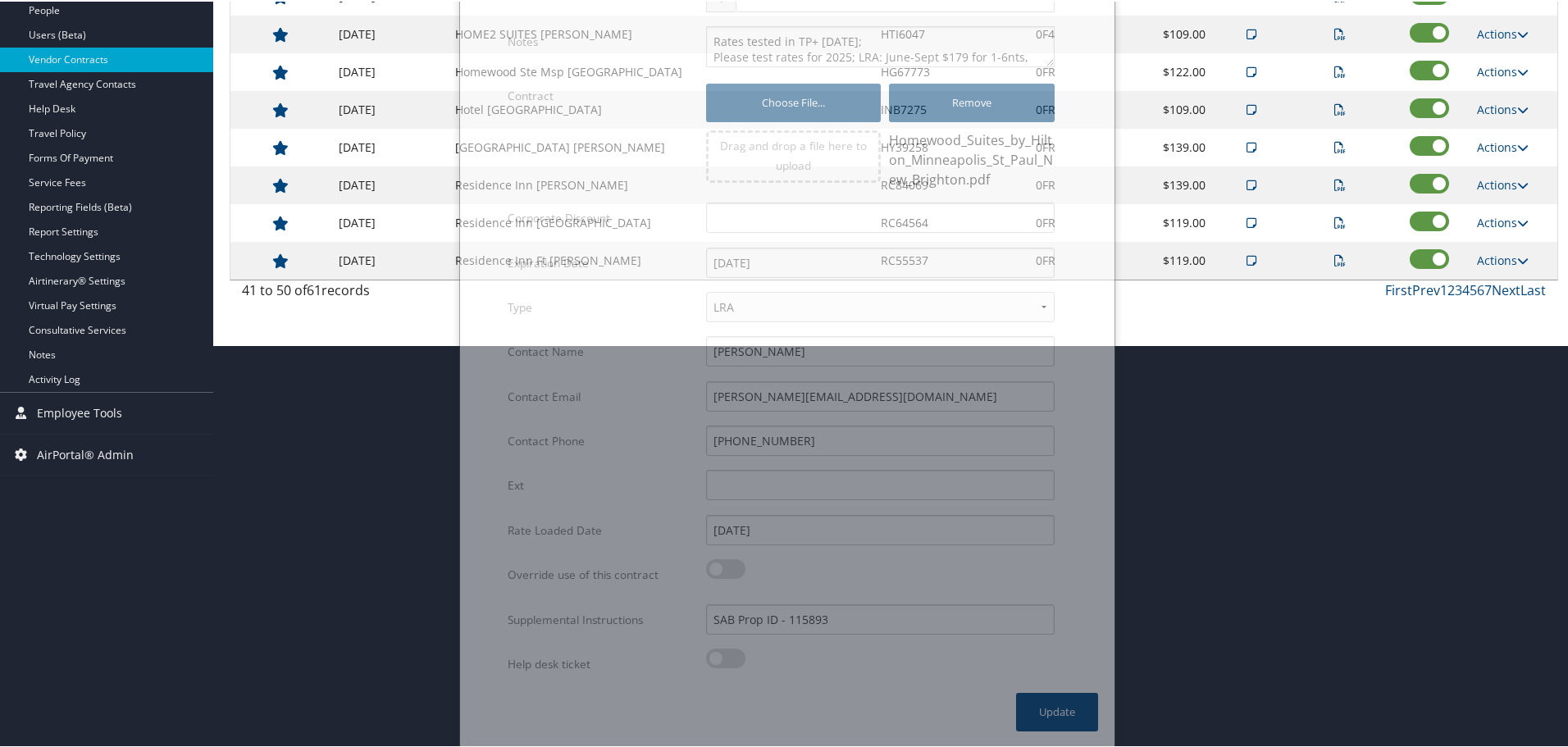
scroll to position [130, 0]
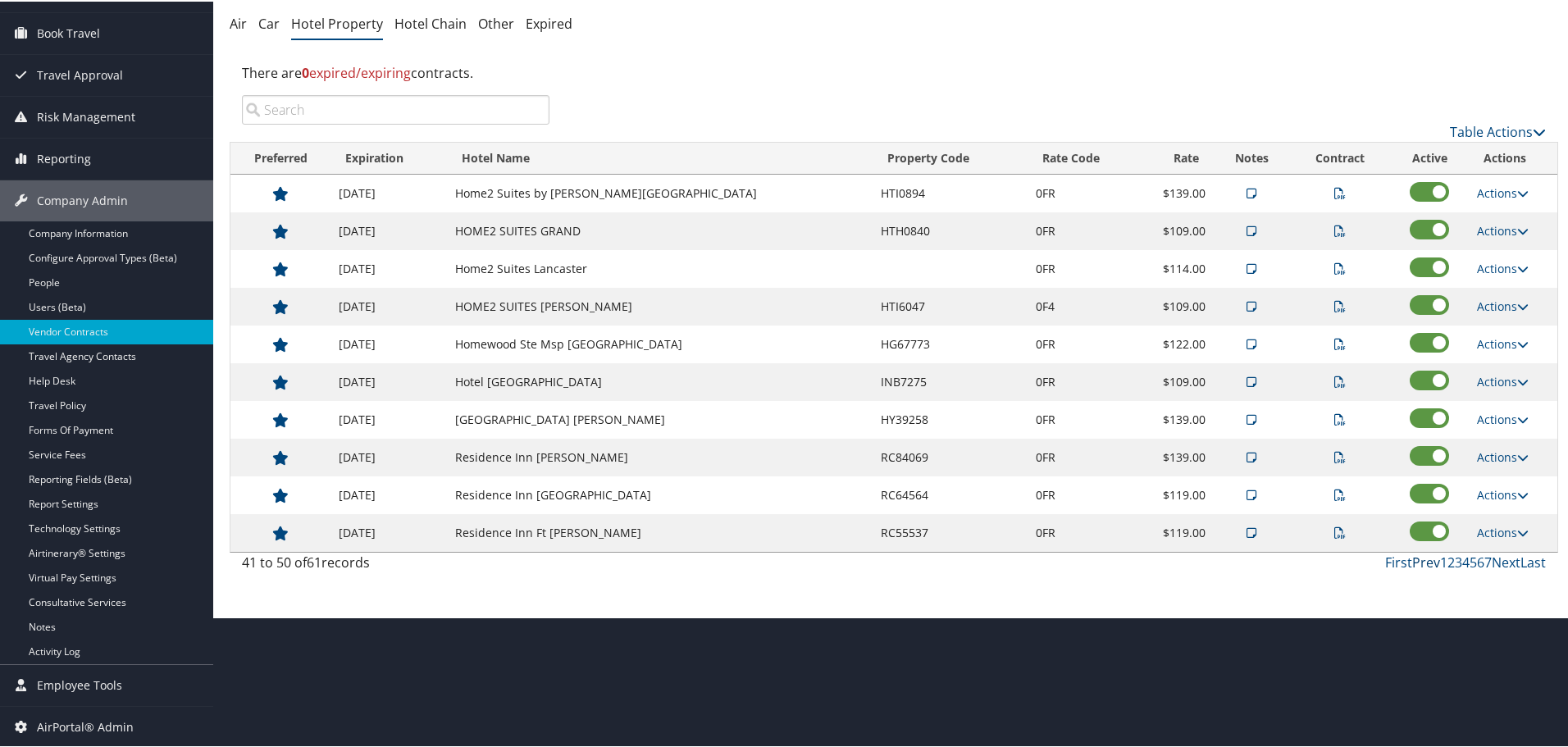
click at [1421, 559] on link "Prev" at bounding box center [1426, 560] width 28 height 18
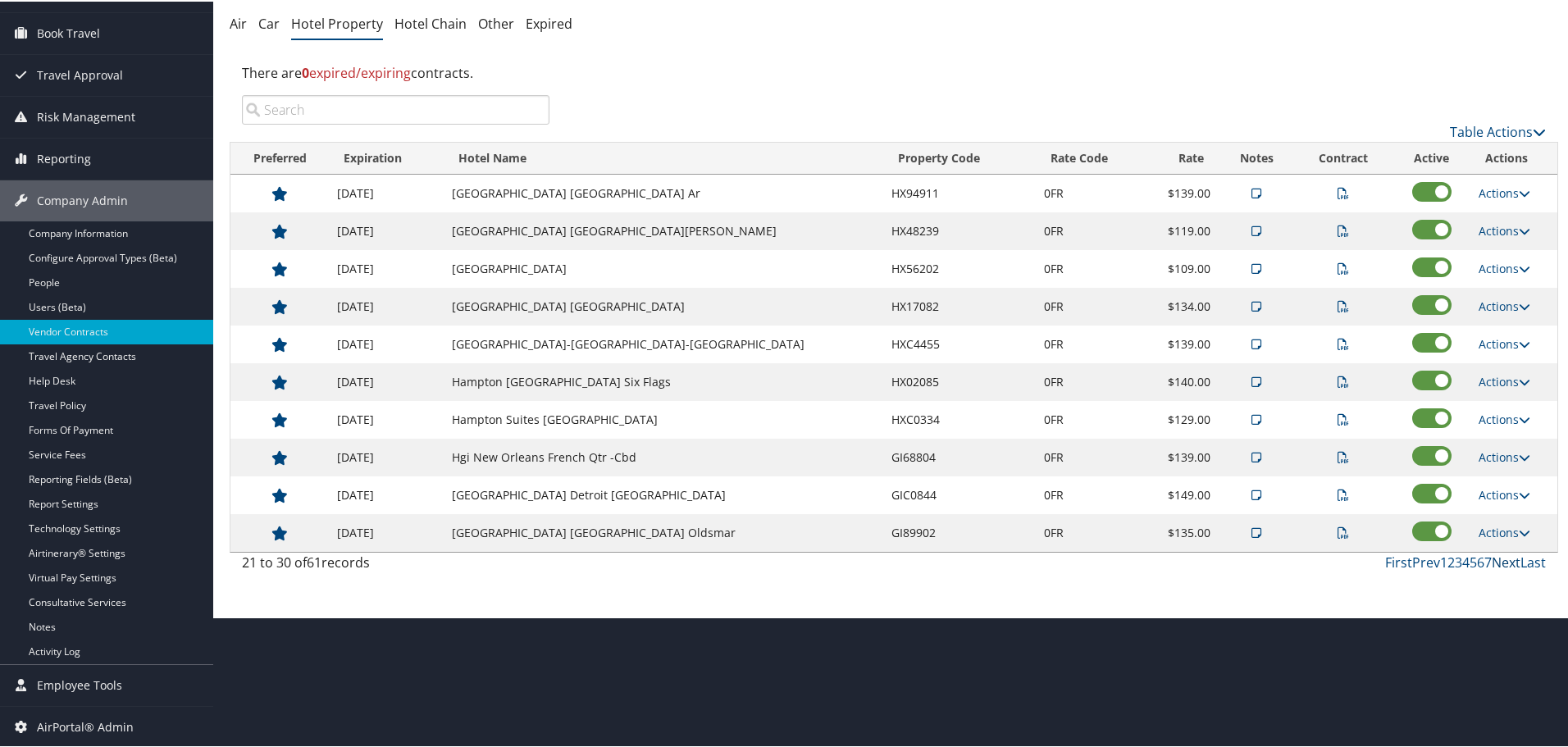
click at [1501, 560] on link "Next" at bounding box center [1505, 560] width 29 height 18
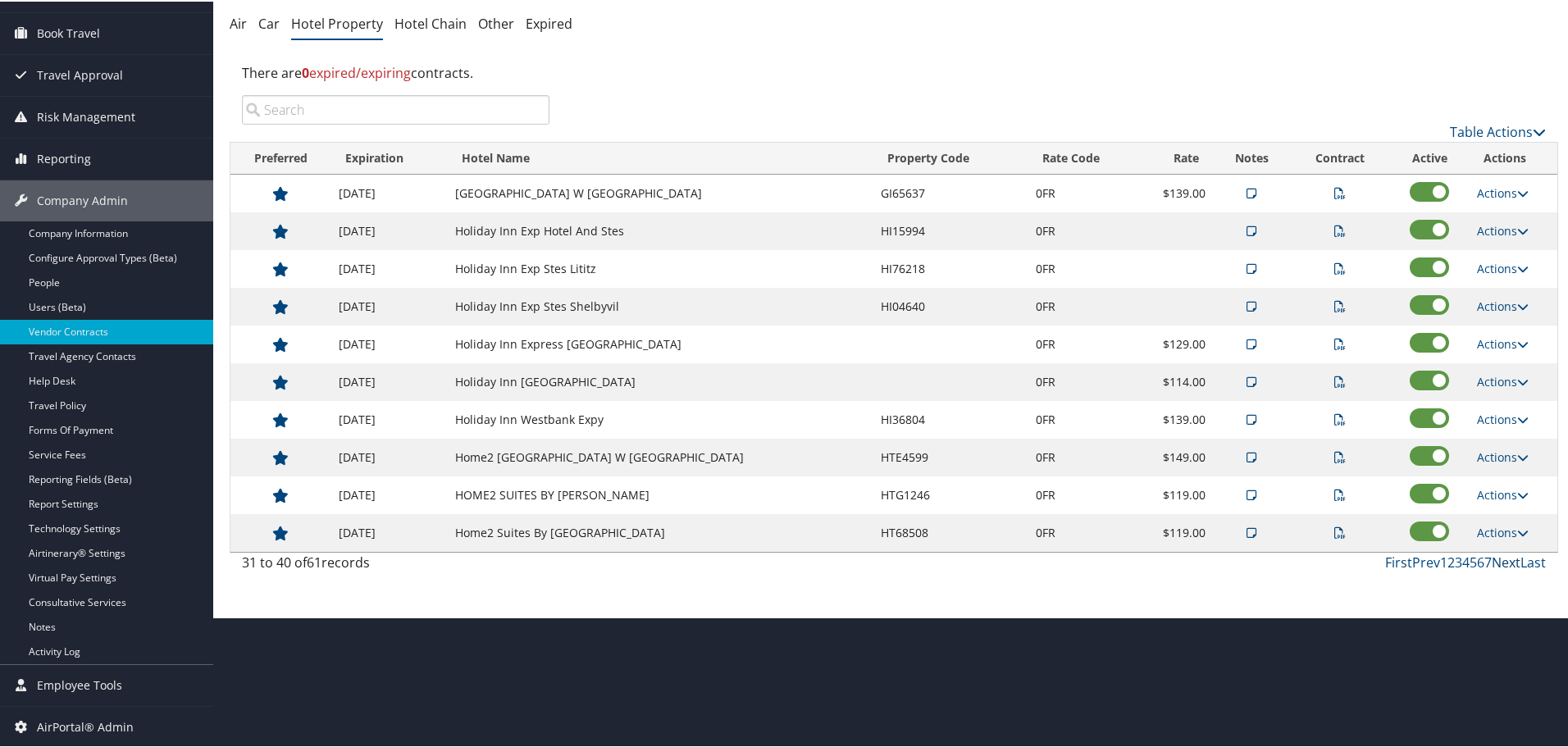
click at [1501, 560] on link "Next" at bounding box center [1505, 560] width 29 height 18
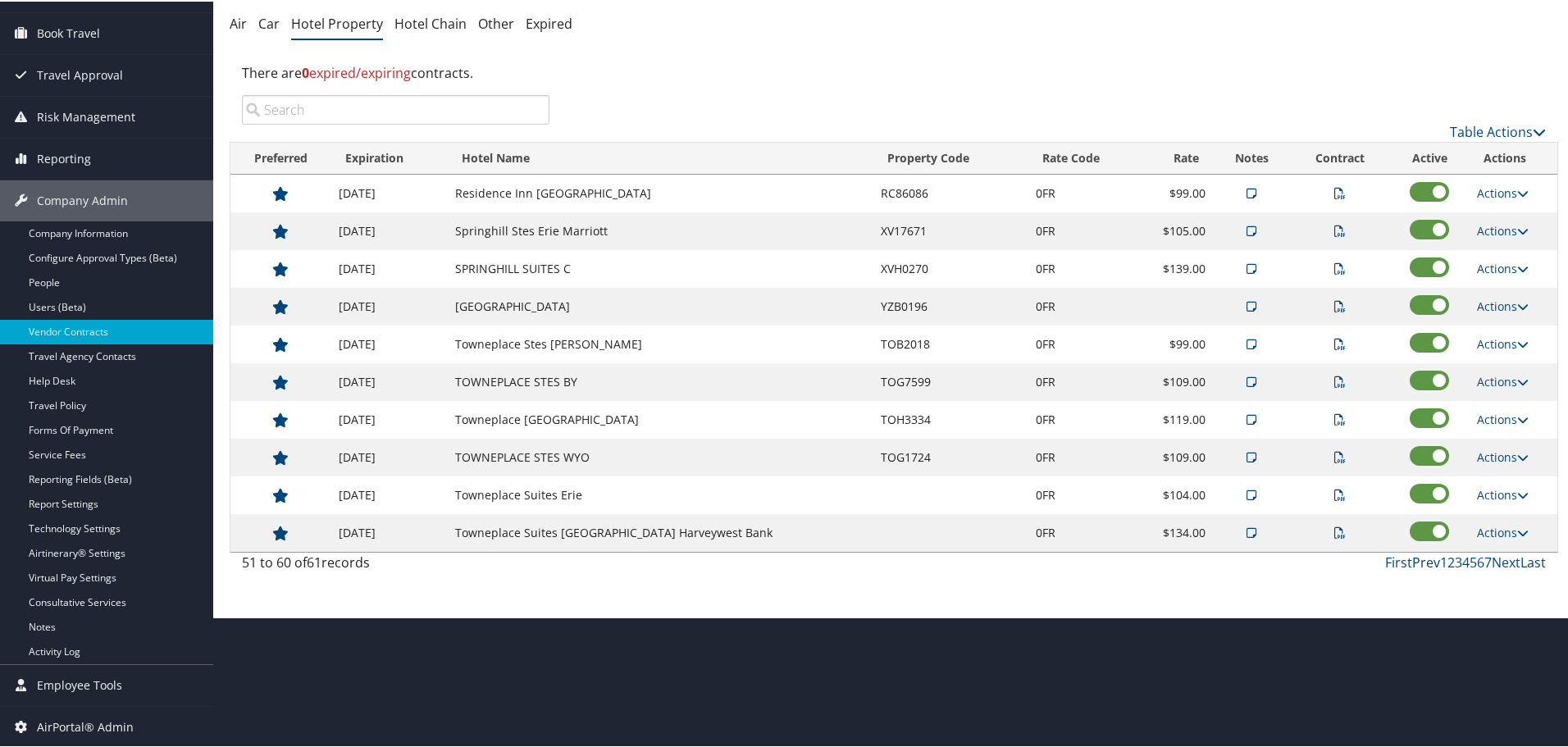
click at [1416, 560] on link "Prev" at bounding box center [1426, 560] width 28 height 18
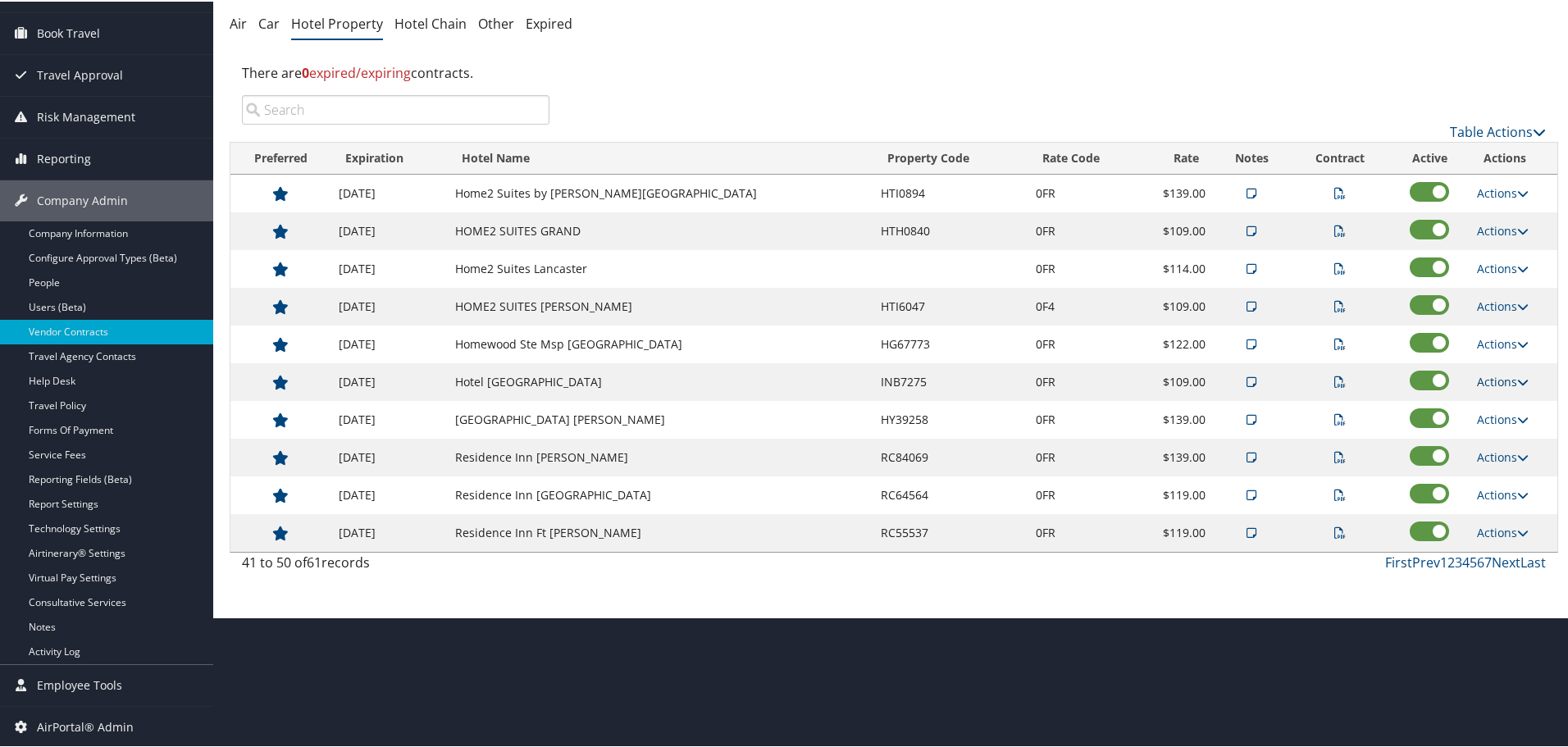
click at [1484, 379] on link "Actions" at bounding box center [1503, 380] width 52 height 16
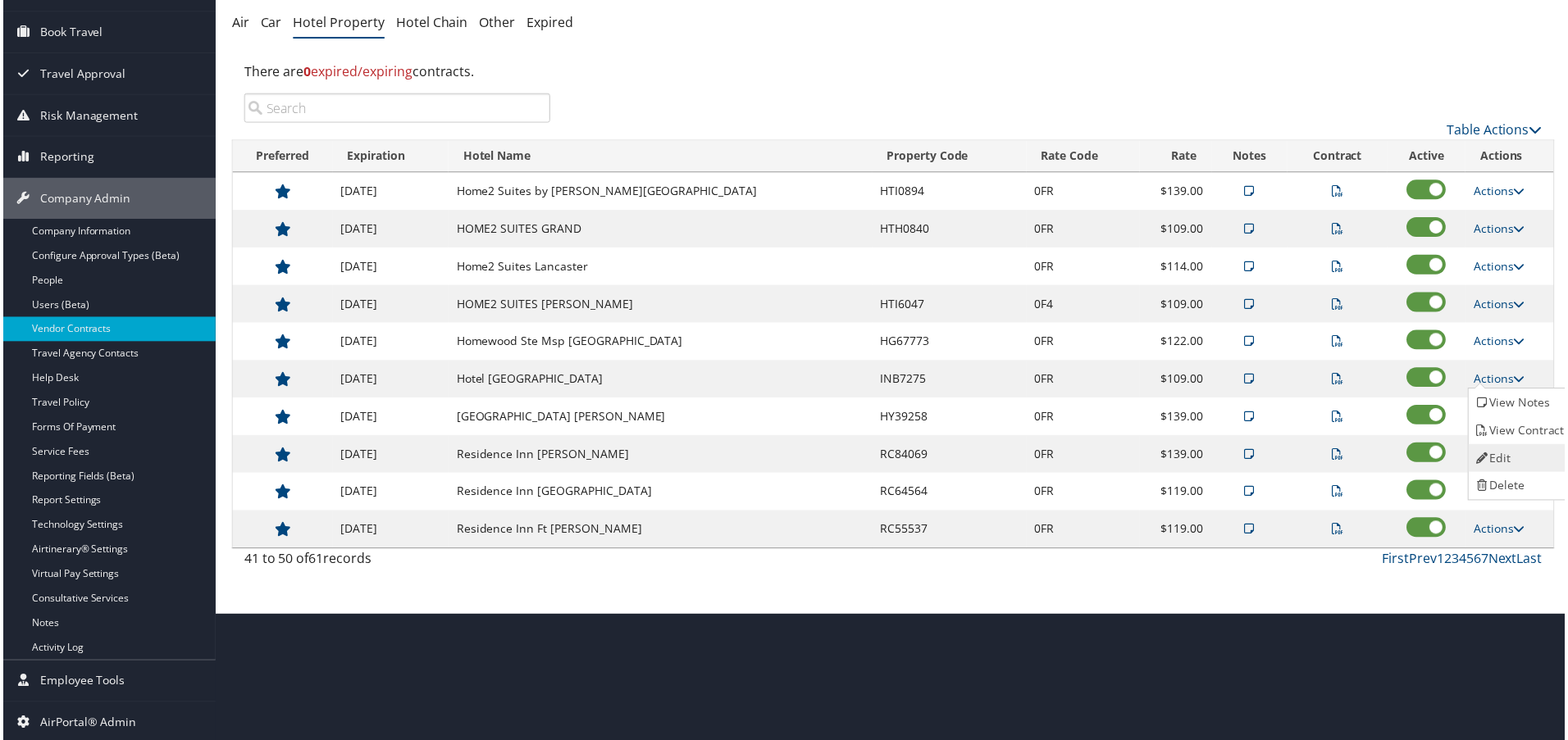
click at [1503, 455] on link "Edit" at bounding box center [1523, 459] width 103 height 28
select select "NLRA"
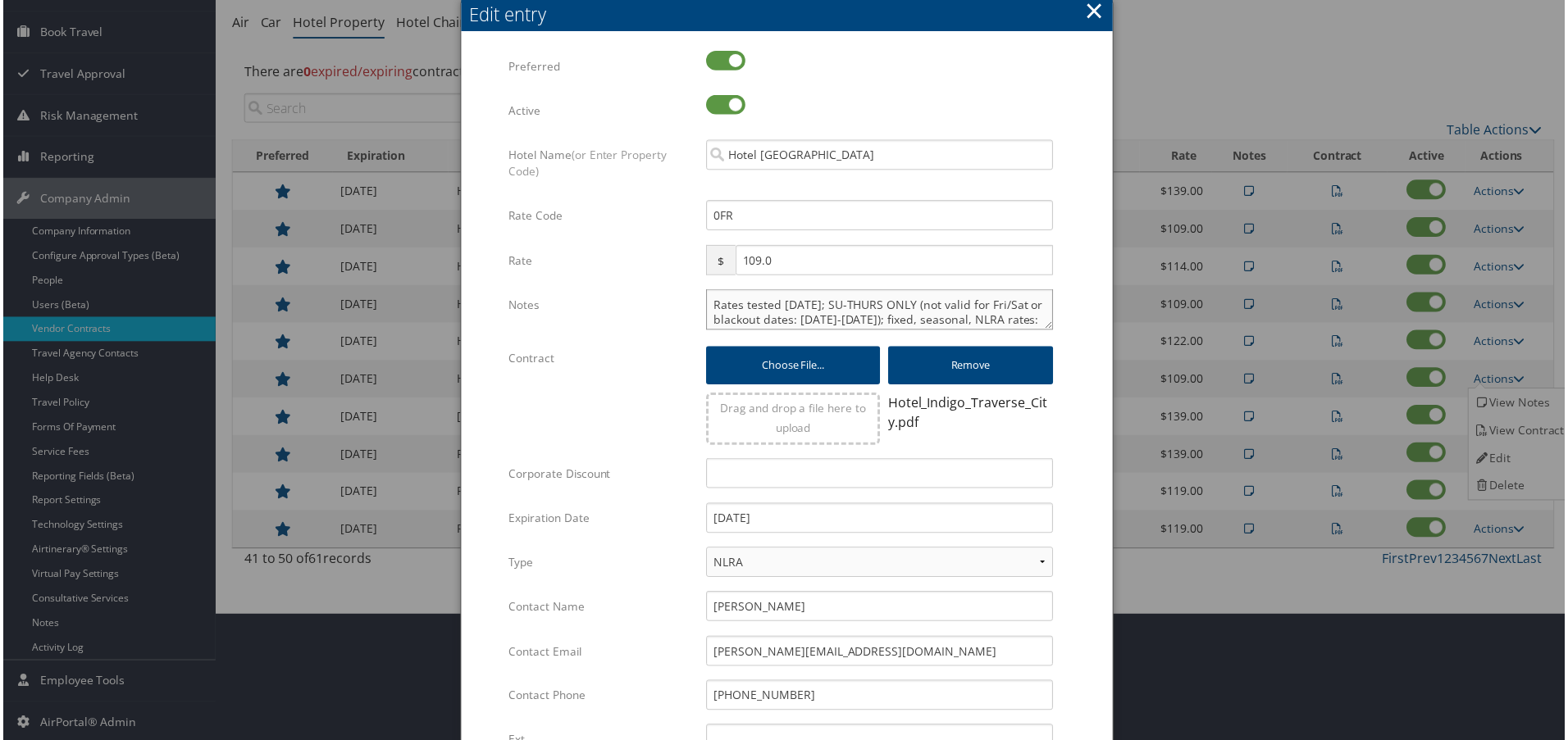
click at [707, 301] on textarea "Rates tested 1/29/25; SU-THURS ONLY (not valid for Fri/Sat or blackout dates: J…" at bounding box center [879, 309] width 348 height 41
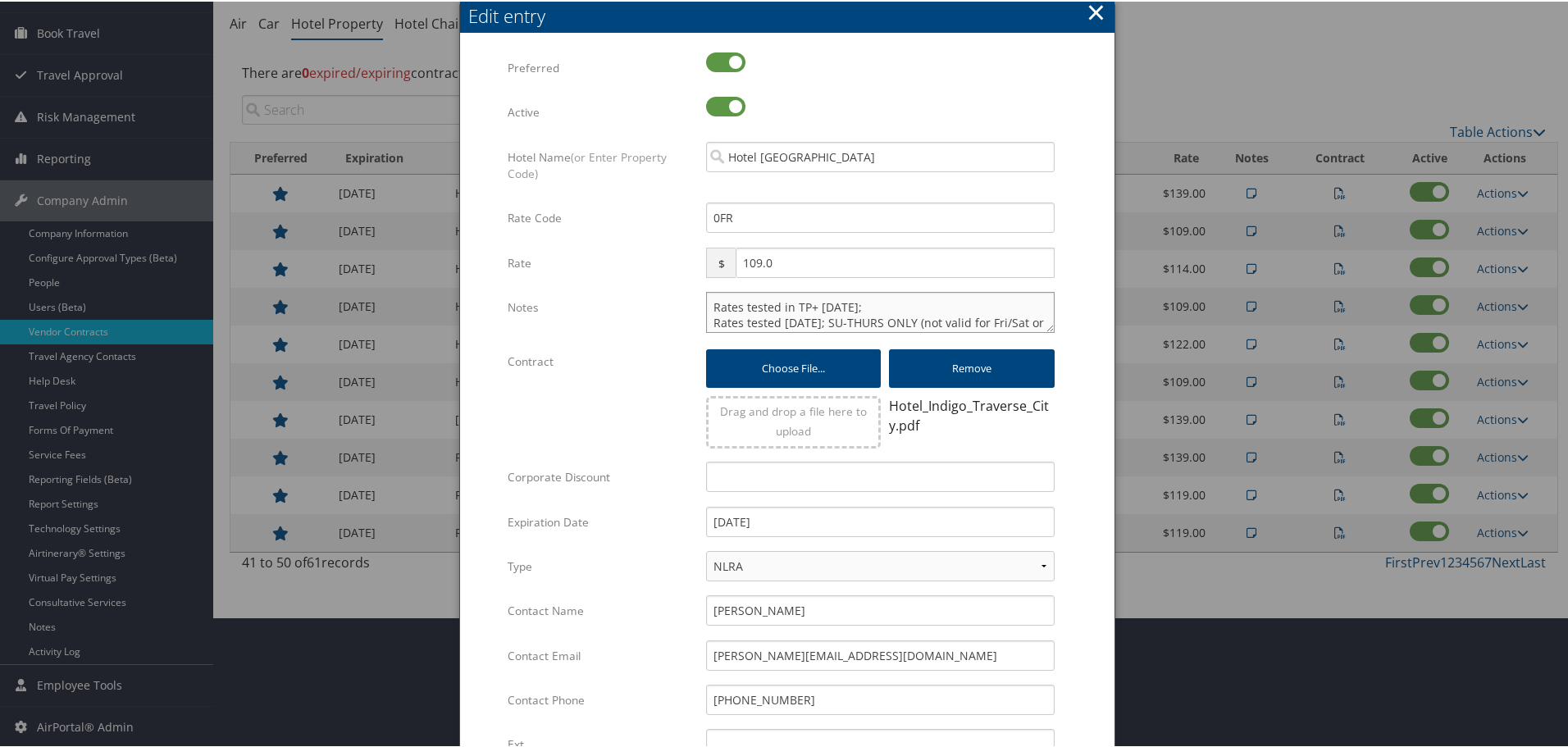
type textarea "Rates tested in TP+ Oct 2025; Rates tested 1/29/25; SU-THURS ONLY (not valid fo…"
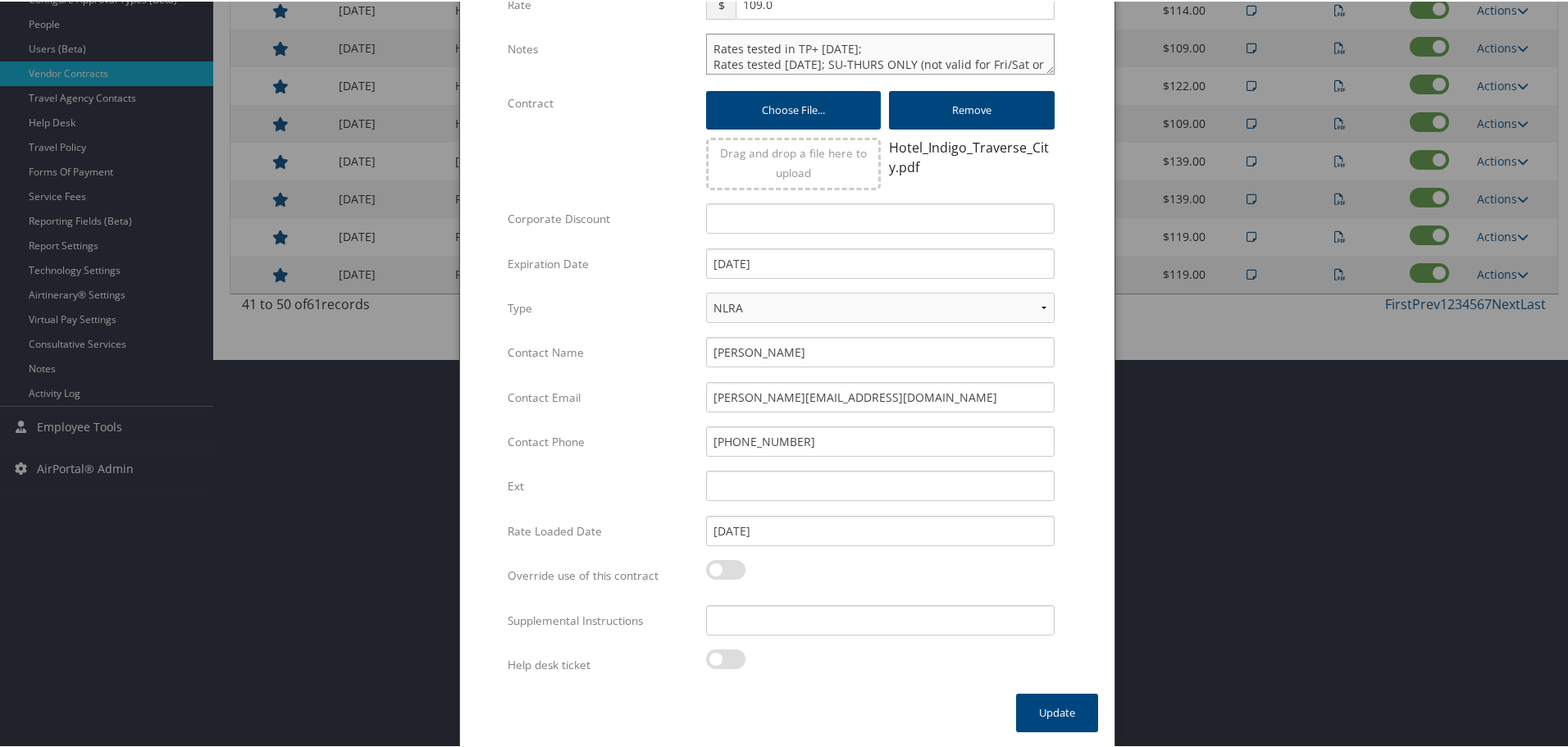
scroll to position [389, 0]
click at [852, 624] on input "Supplemental Instructions" at bounding box center [879, 617] width 348 height 31
type input "SAB Prop ID - 286263"
click at [1028, 698] on button "Update" at bounding box center [1057, 709] width 82 height 39
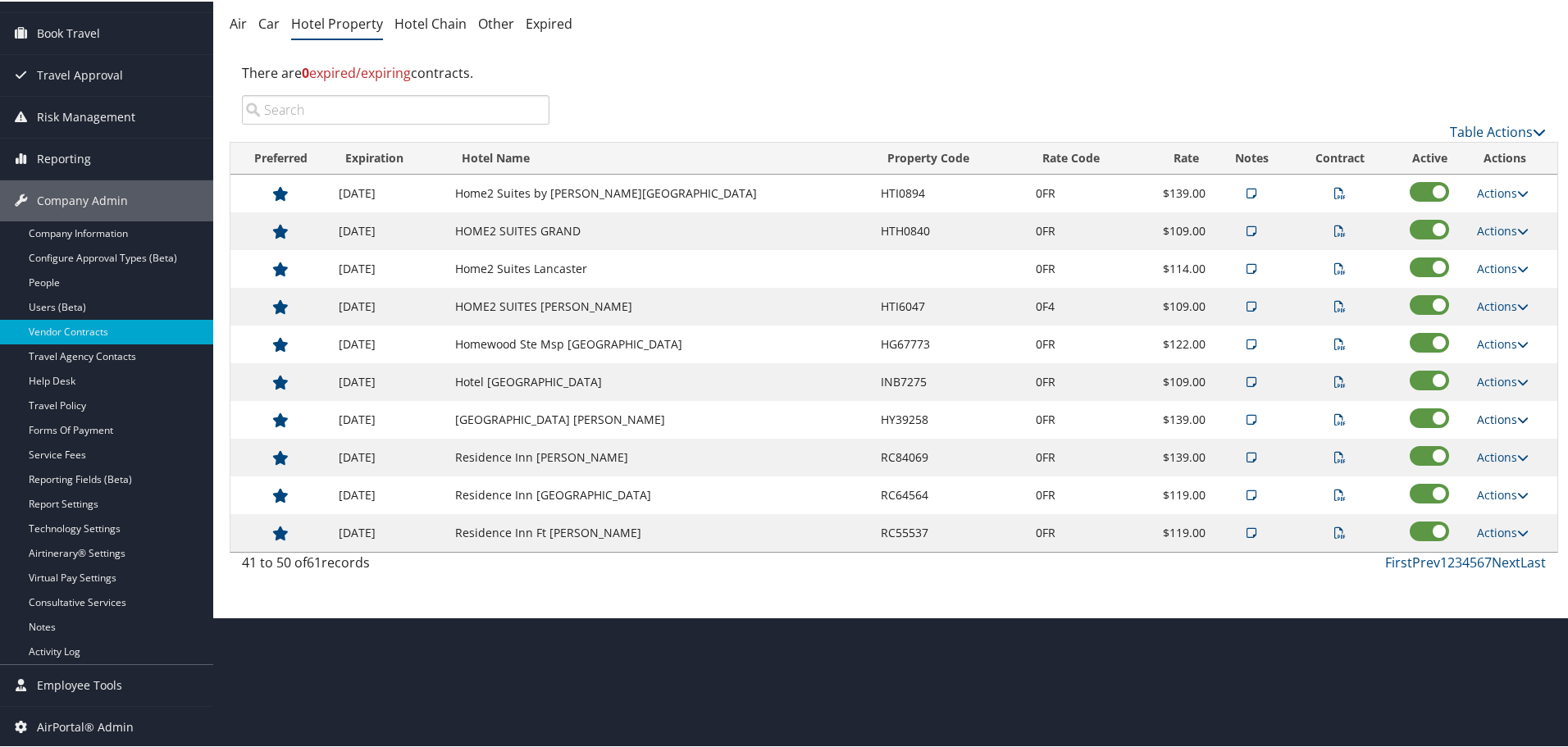
click at [1488, 419] on link "Actions" at bounding box center [1503, 418] width 52 height 16
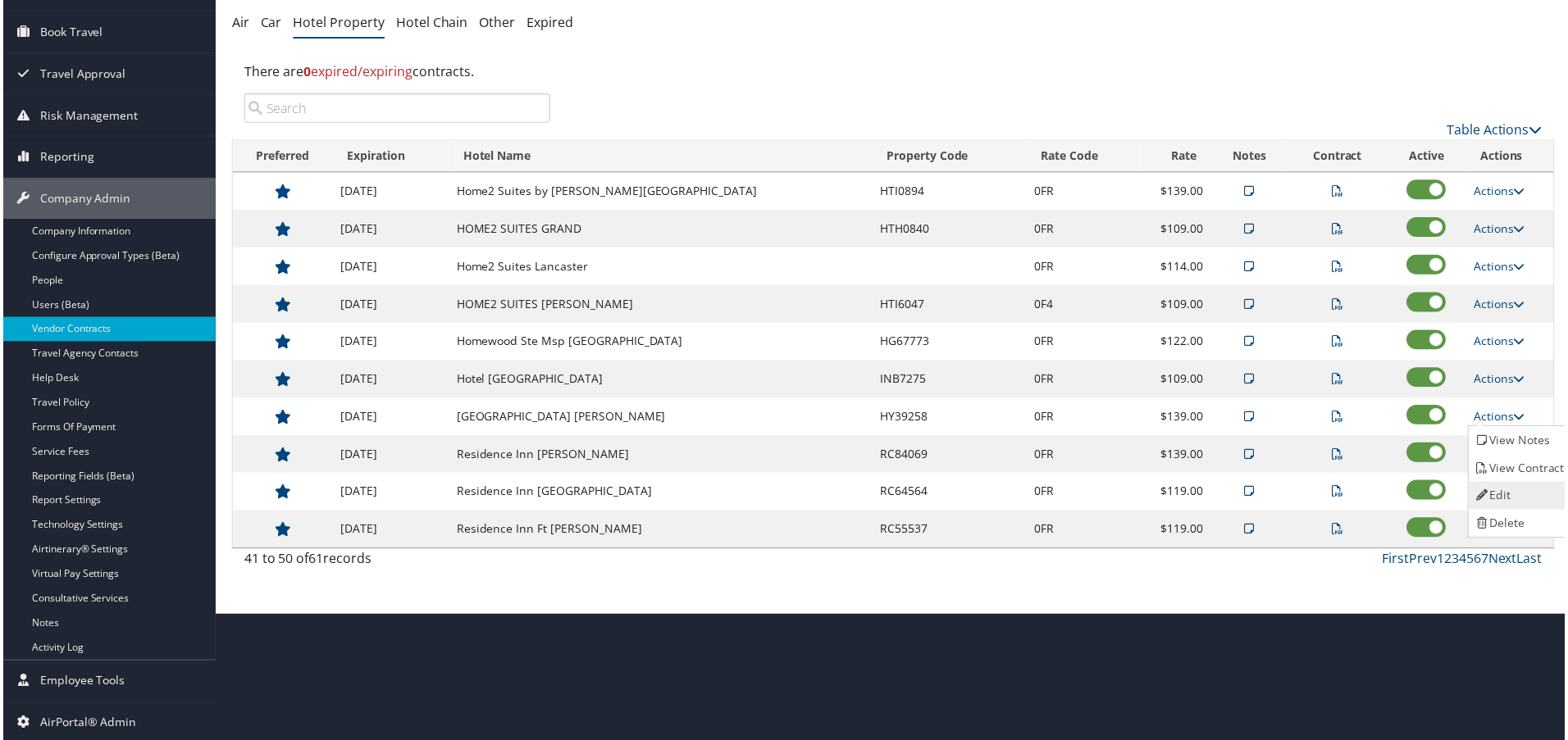
click at [1512, 488] on link "Edit" at bounding box center [1523, 497] width 103 height 28
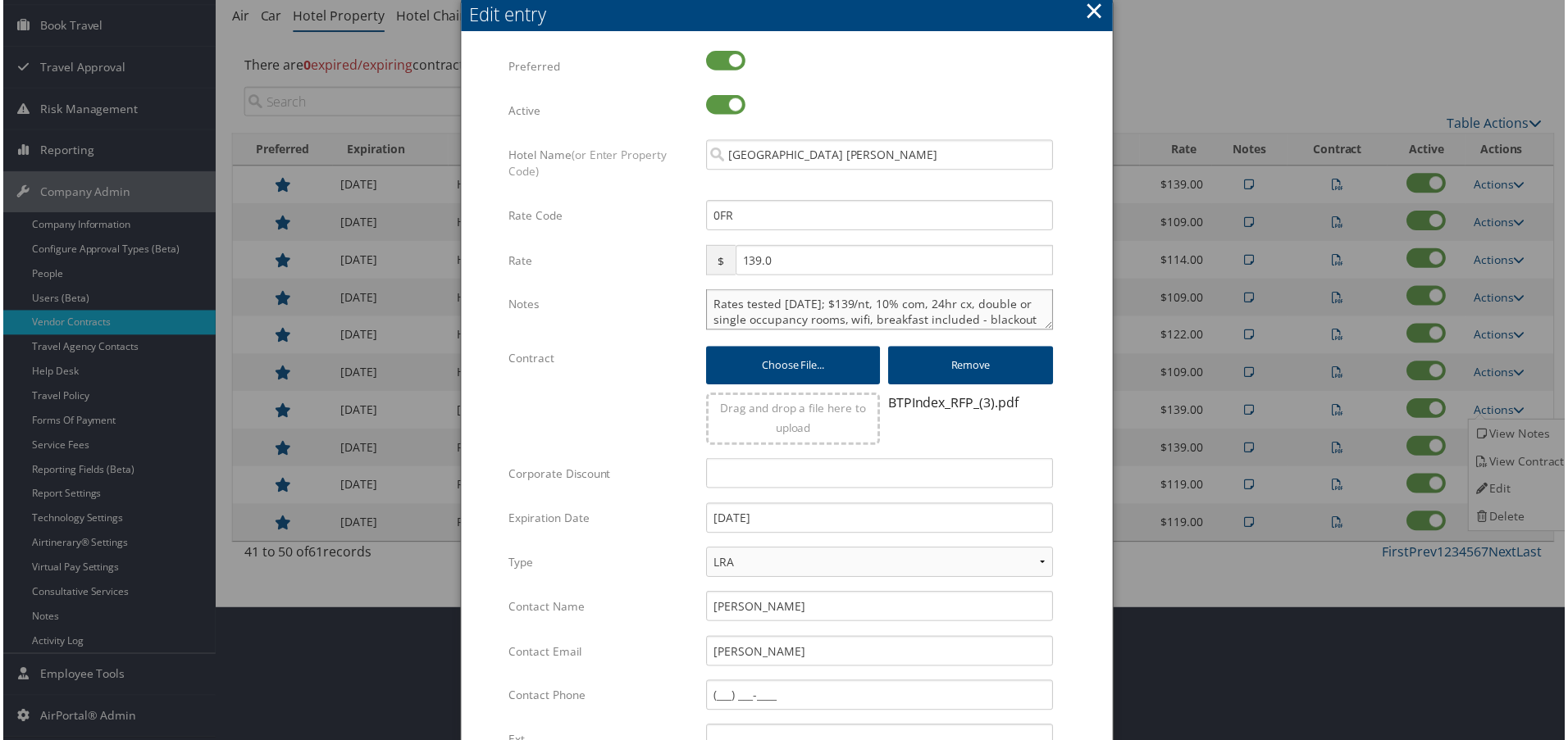
click at [706, 306] on textarea "Rates tested 11/20/24; $139/nt, 10% com, 24hr cx, double or single occupancy ro…" at bounding box center [879, 309] width 348 height 41
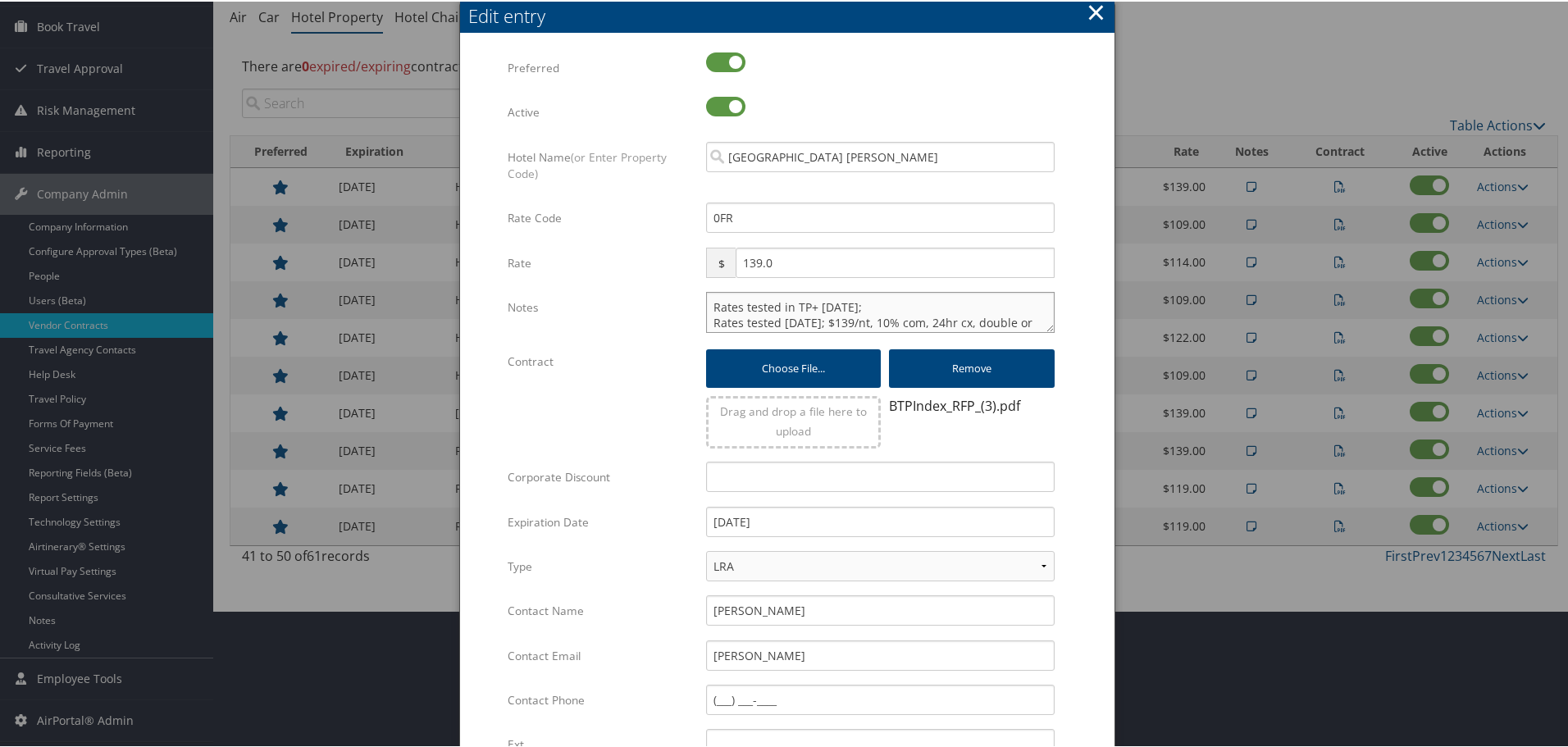
type textarea "Rates tested in TP+ Oct 2025; Rates tested 11/20/24; $139/nt, 10% com, 24hr cx,…"
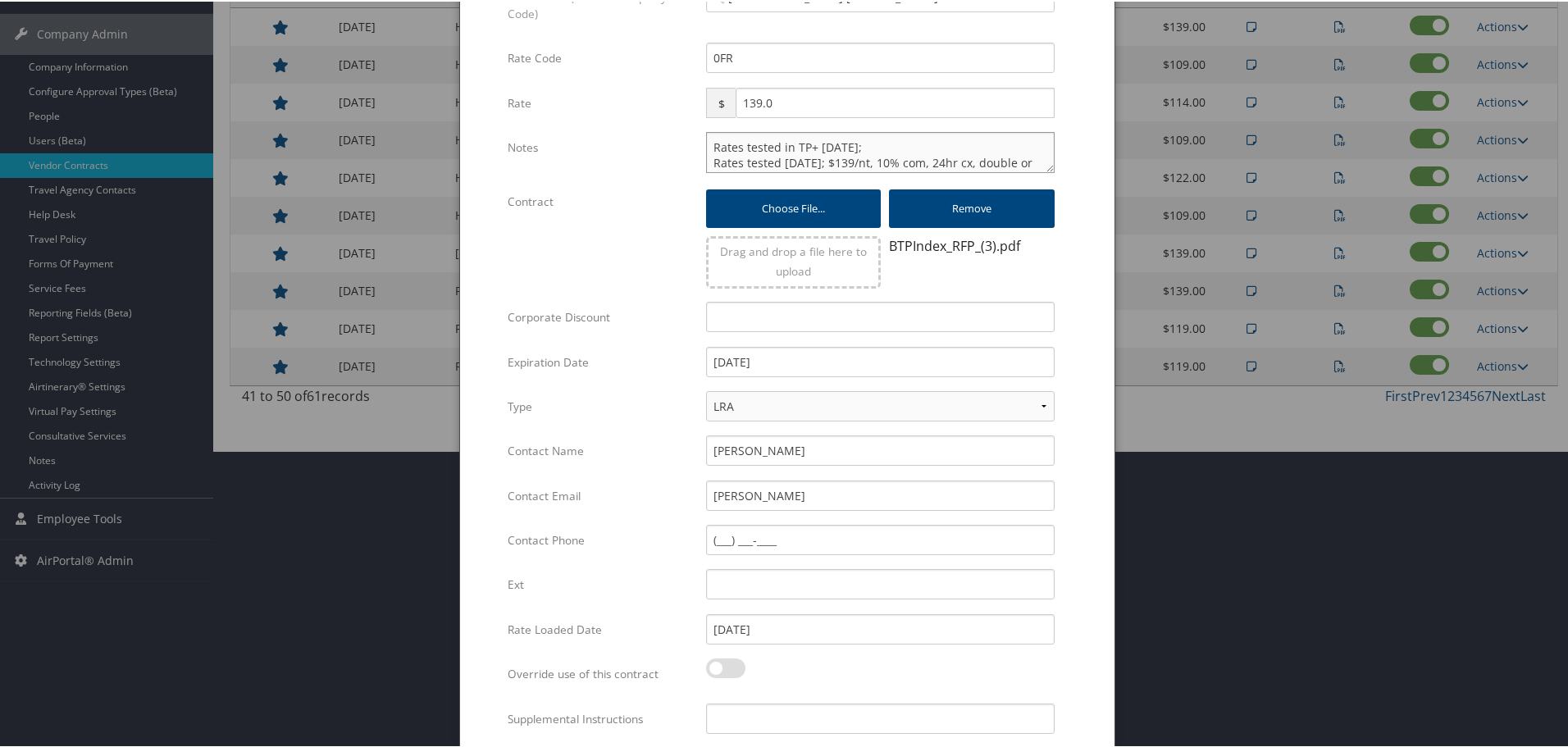
scroll to position [396, 0]
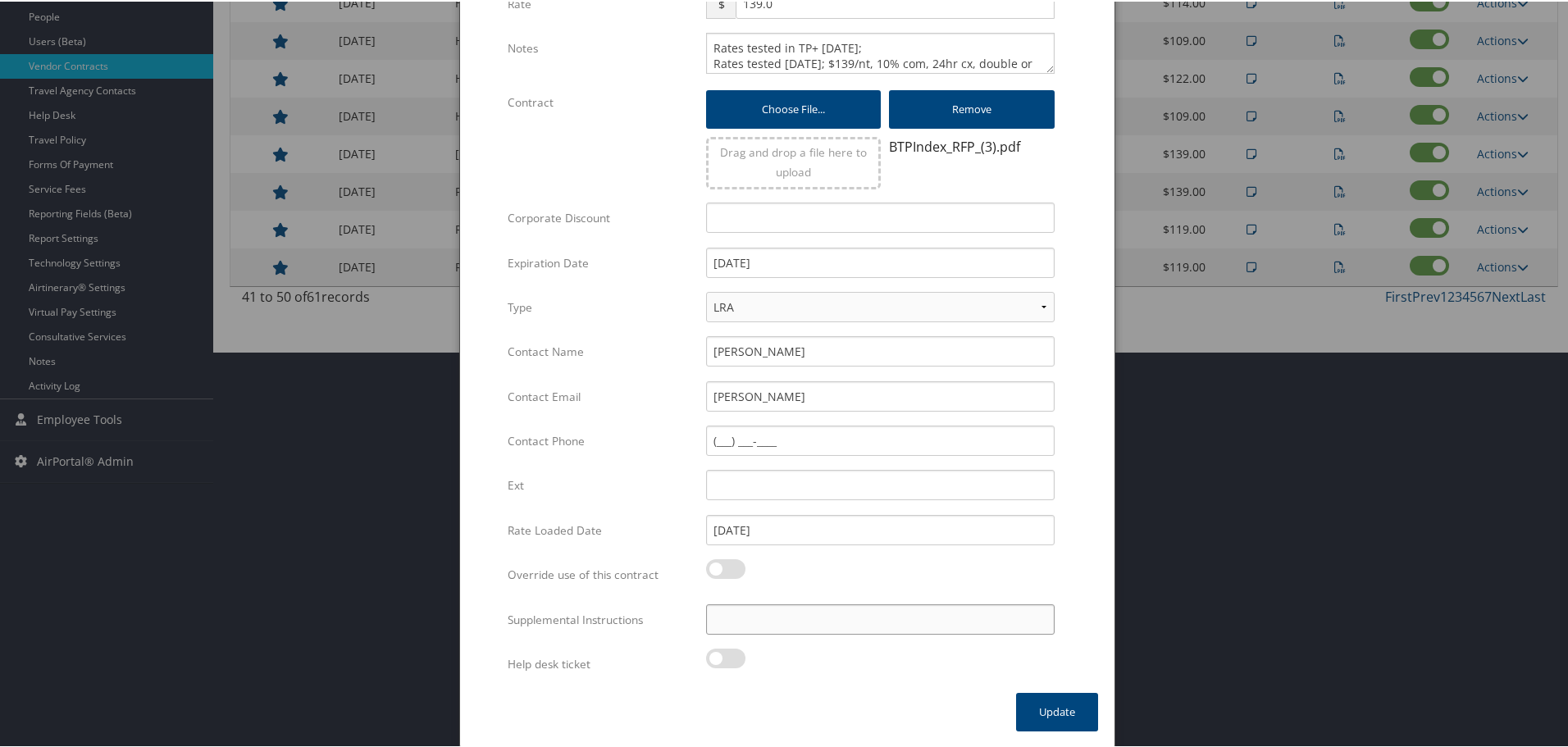
click at [823, 607] on input "Supplemental Instructions" at bounding box center [879, 617] width 348 height 31
type input "SAB Prop ID - 060835"
click at [1031, 707] on button "Update" at bounding box center [1057, 709] width 82 height 39
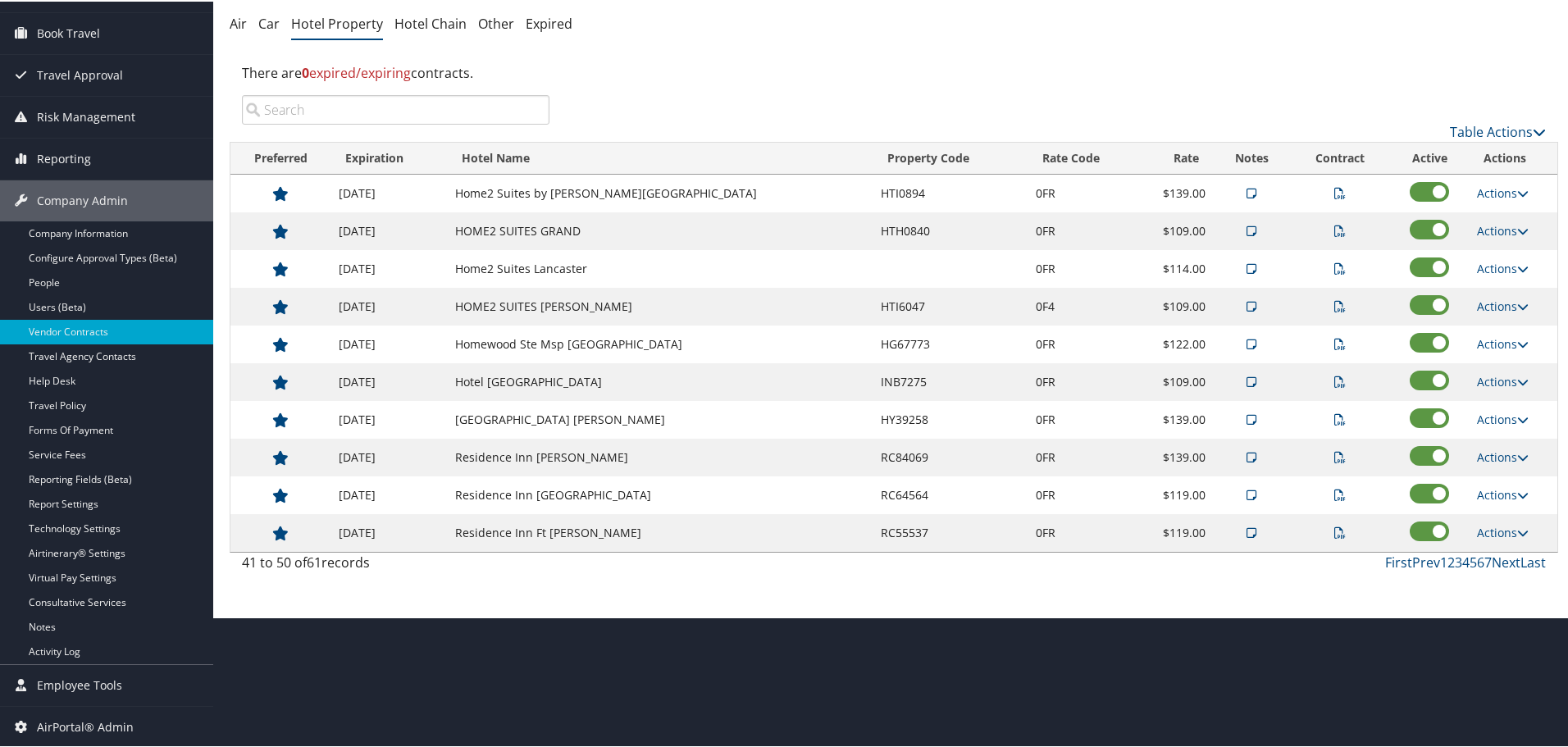
scroll to position [130, 0]
click at [1497, 455] on link "Actions" at bounding box center [1503, 455] width 52 height 16
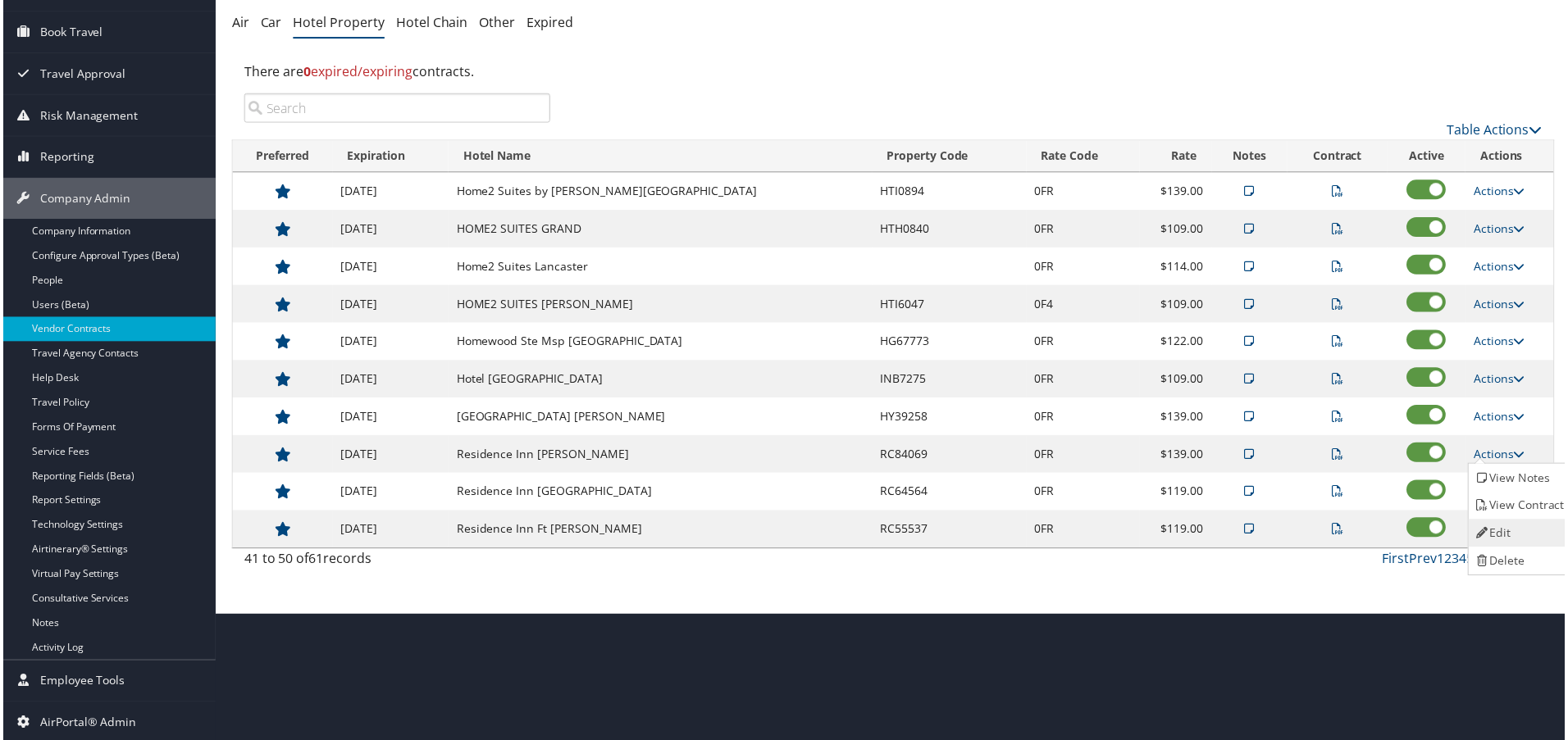
click at [1502, 528] on link "Edit" at bounding box center [1523, 535] width 103 height 28
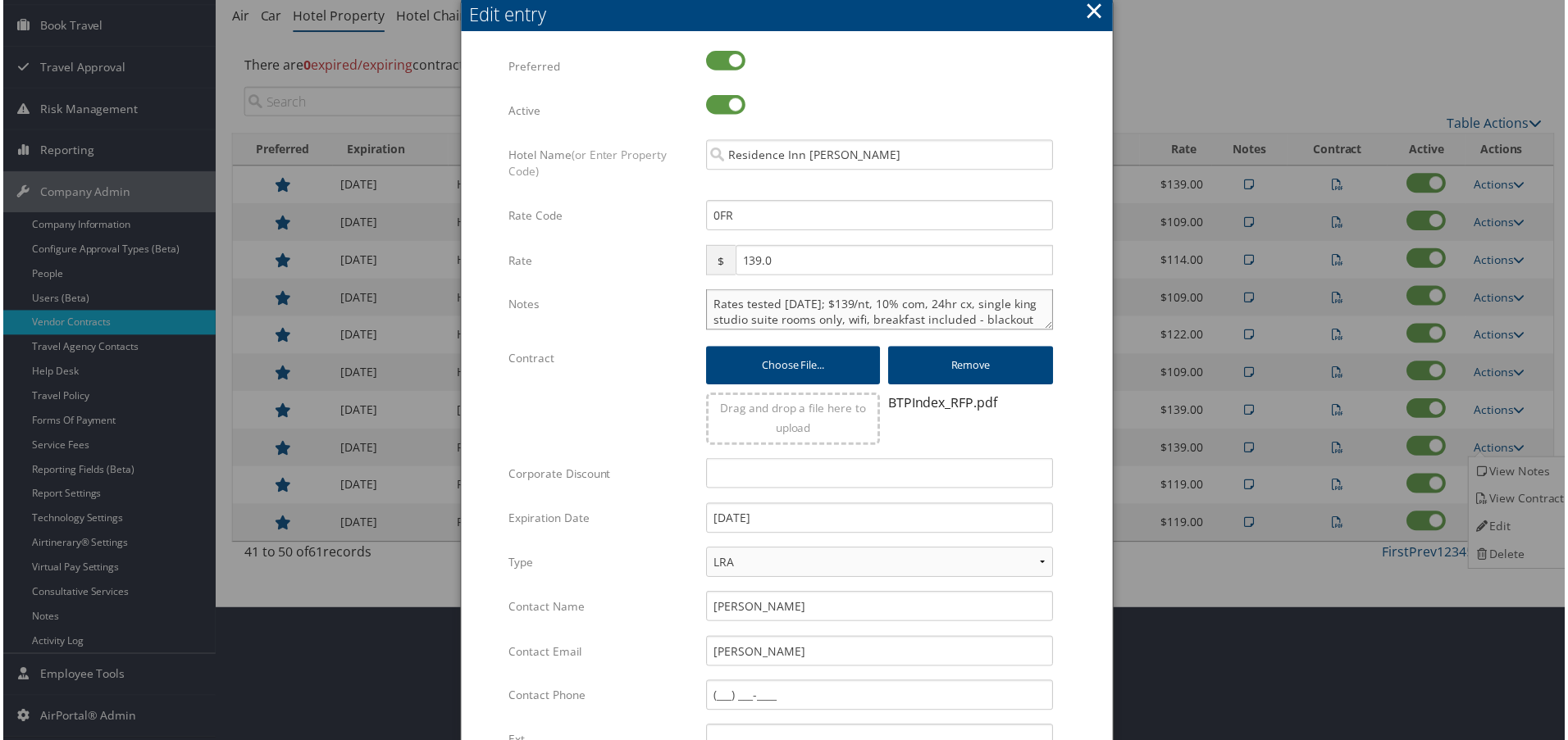
click at [707, 301] on textarea "Rates tested 11/22/24; $139/nt, 10% com, 24hr cx, single king studio suite room…" at bounding box center [879, 309] width 348 height 41
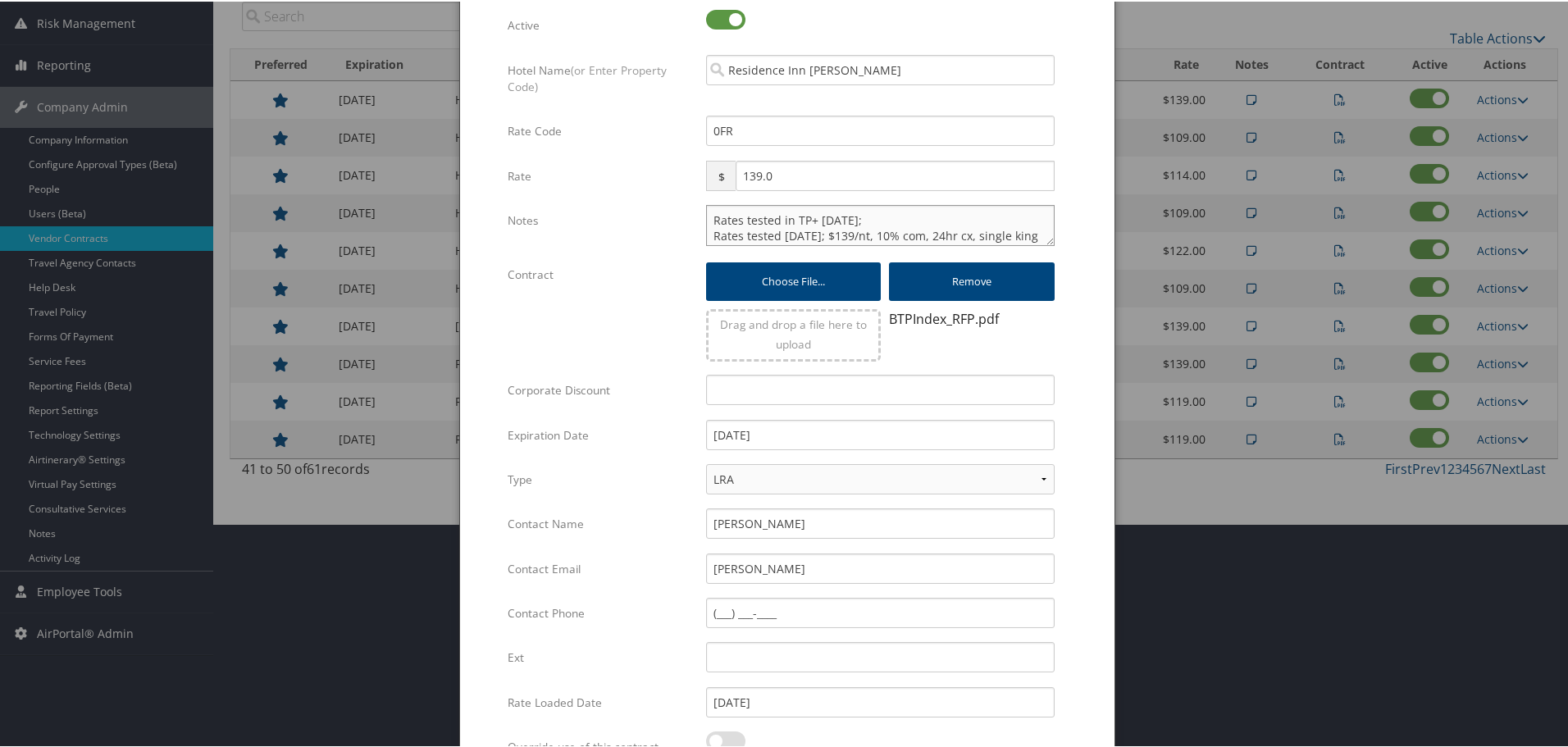
scroll to position [396, 0]
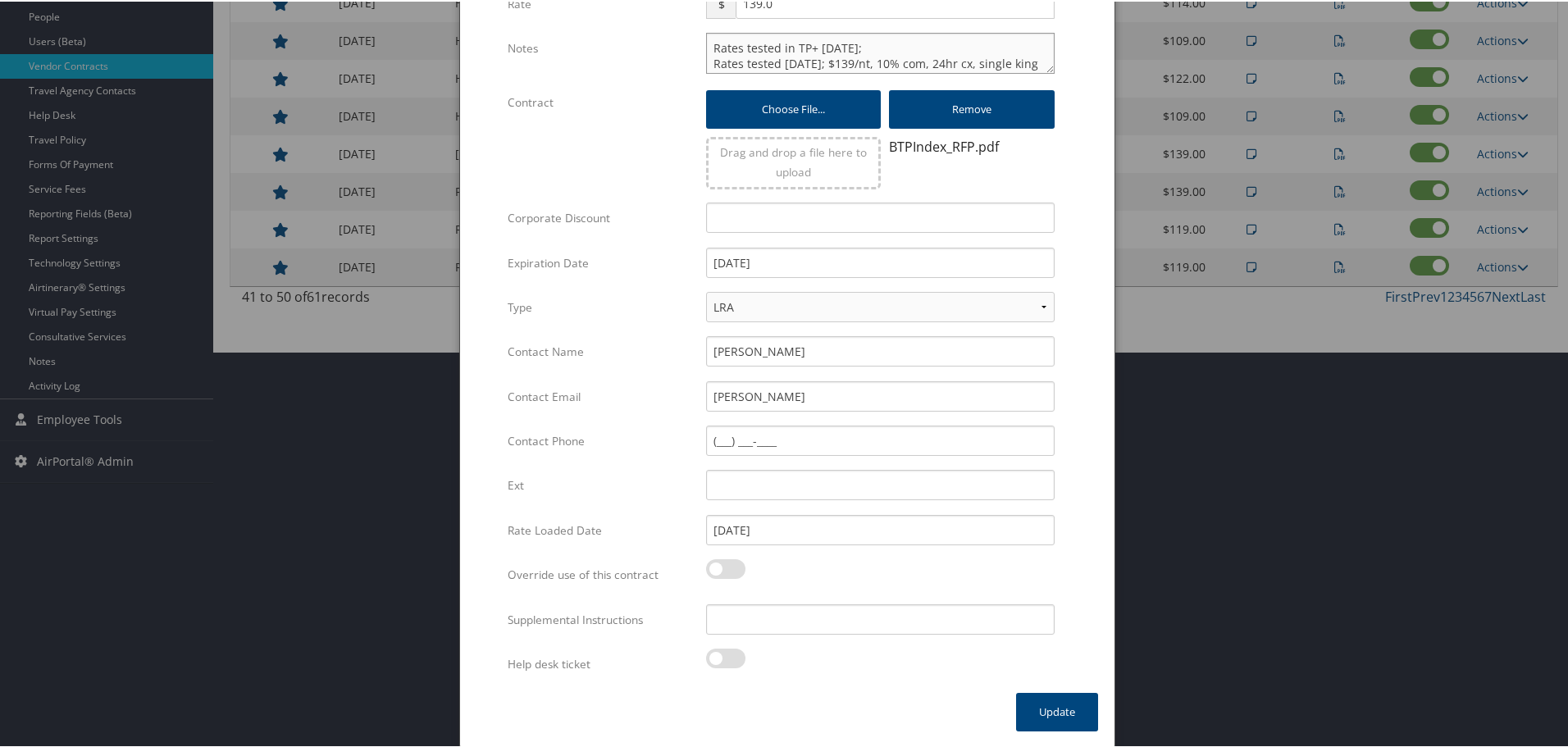
type textarea "Rates tested in TP+ Oct 2025; Rates tested 11/22/24; $139/nt, 10% com, 24hr cx,…"
click at [853, 620] on input "Supplemental Instructions" at bounding box center [879, 617] width 348 height 31
click at [803, 621] on input "Supplemental Instructions" at bounding box center [879, 617] width 348 height 31
type input "SAB Prop ID - 060029"
click at [1049, 710] on button "Update" at bounding box center [1057, 709] width 82 height 39
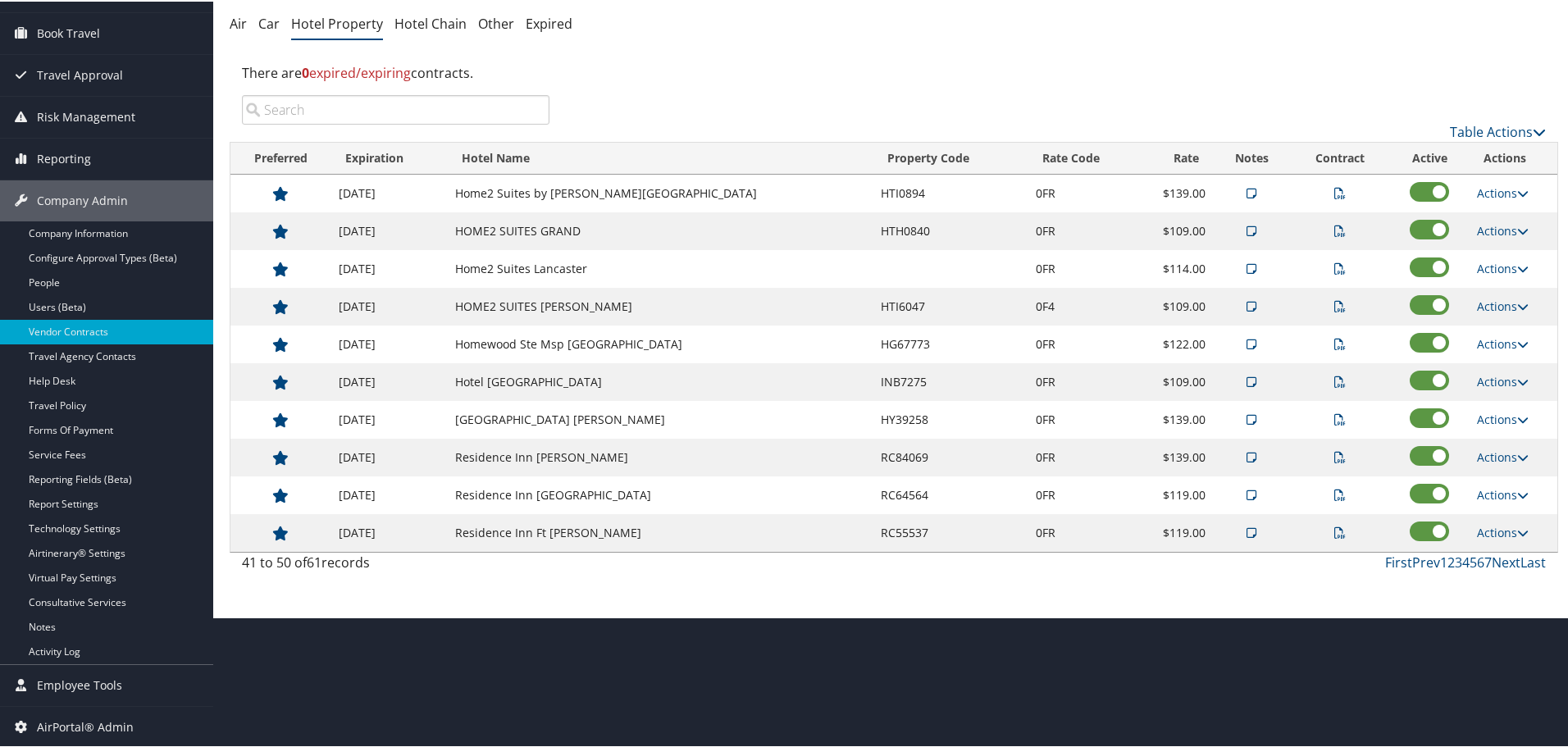
scroll to position [130, 0]
click at [1497, 492] on link "Actions" at bounding box center [1503, 493] width 52 height 16
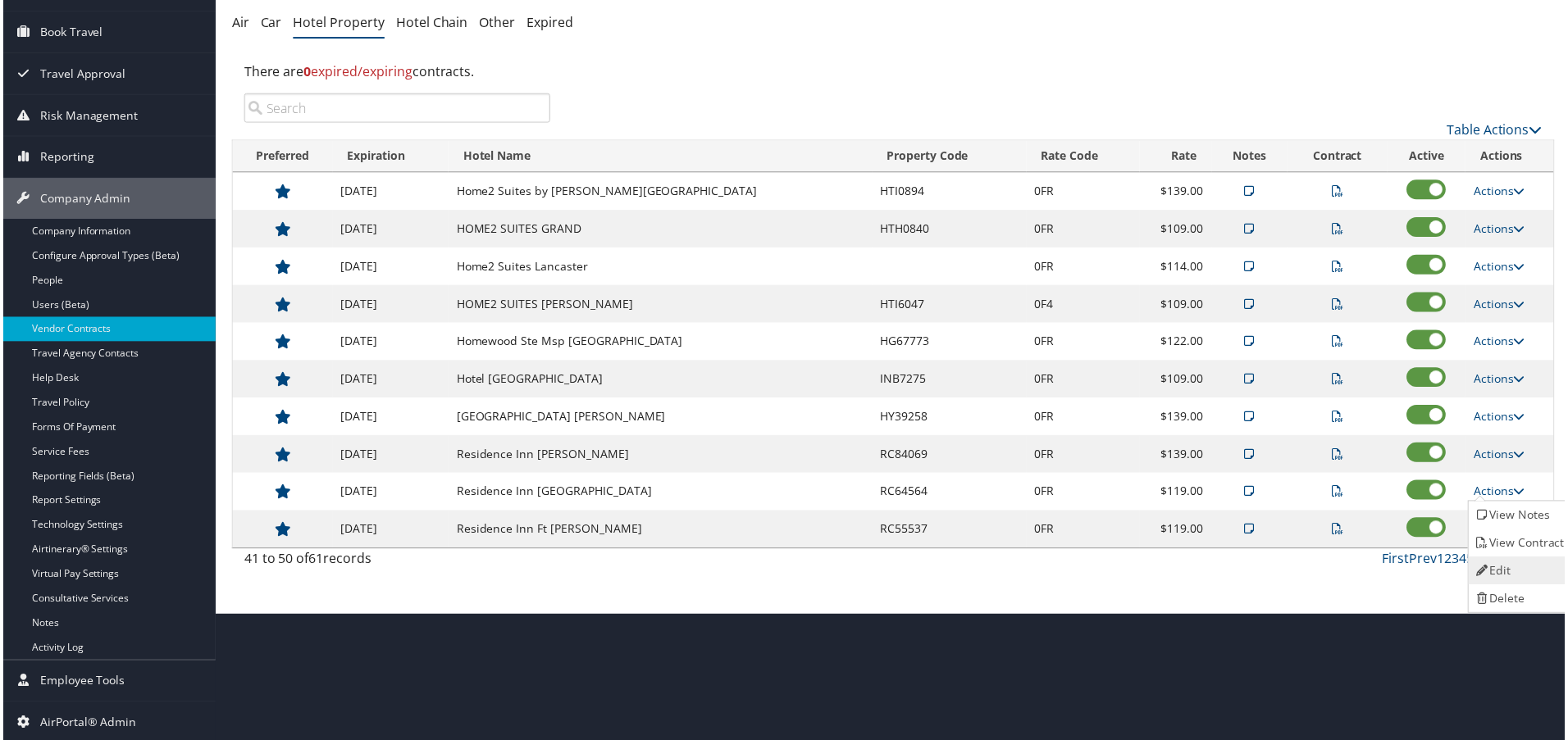
click at [1508, 563] on link "Edit" at bounding box center [1523, 572] width 103 height 28
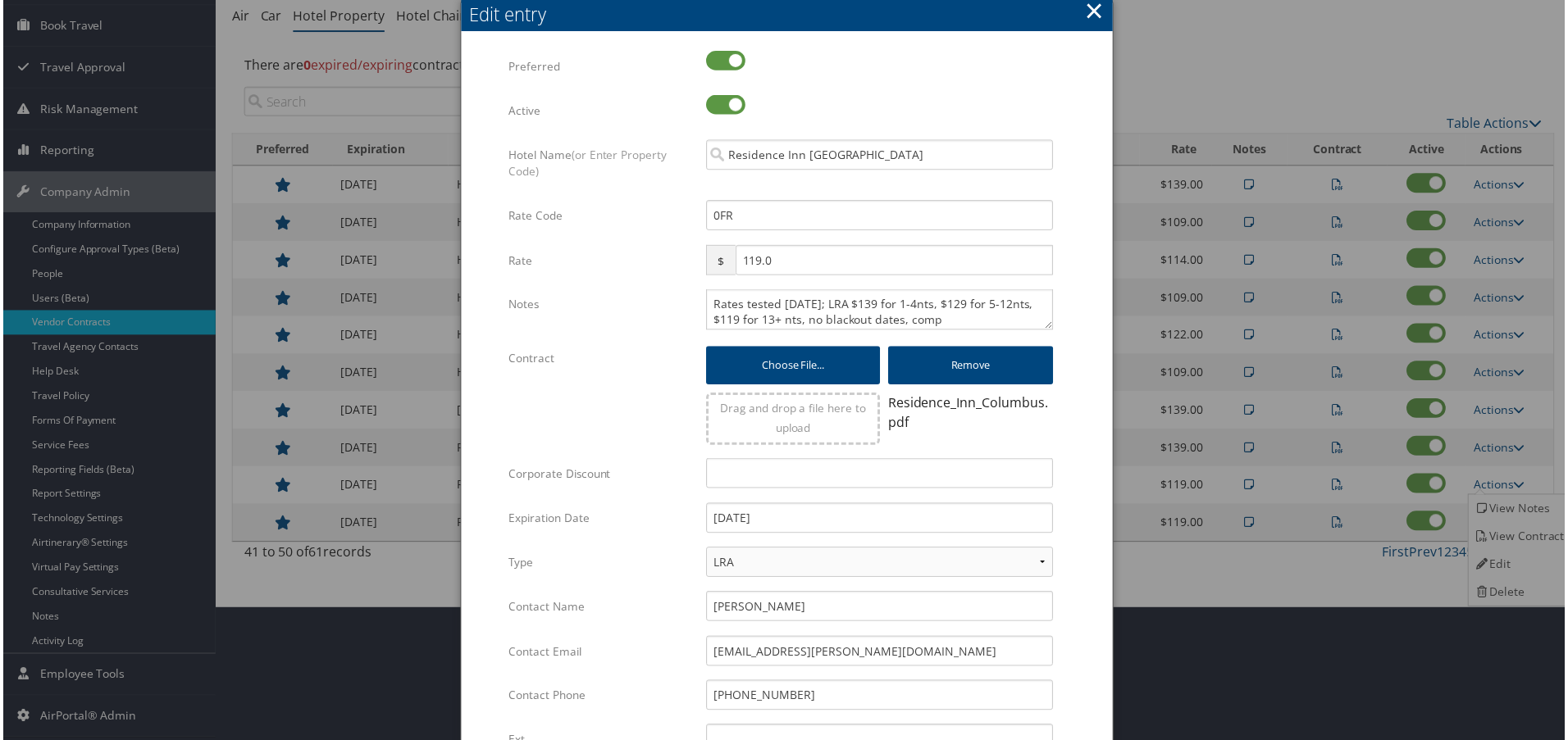
click at [699, 304] on div "Rates tested 2/13/25; LRA $139 for 1-4nts, $129 for 5-12nts, $119 for 13+ nts, …" at bounding box center [880, 316] width 373 height 55
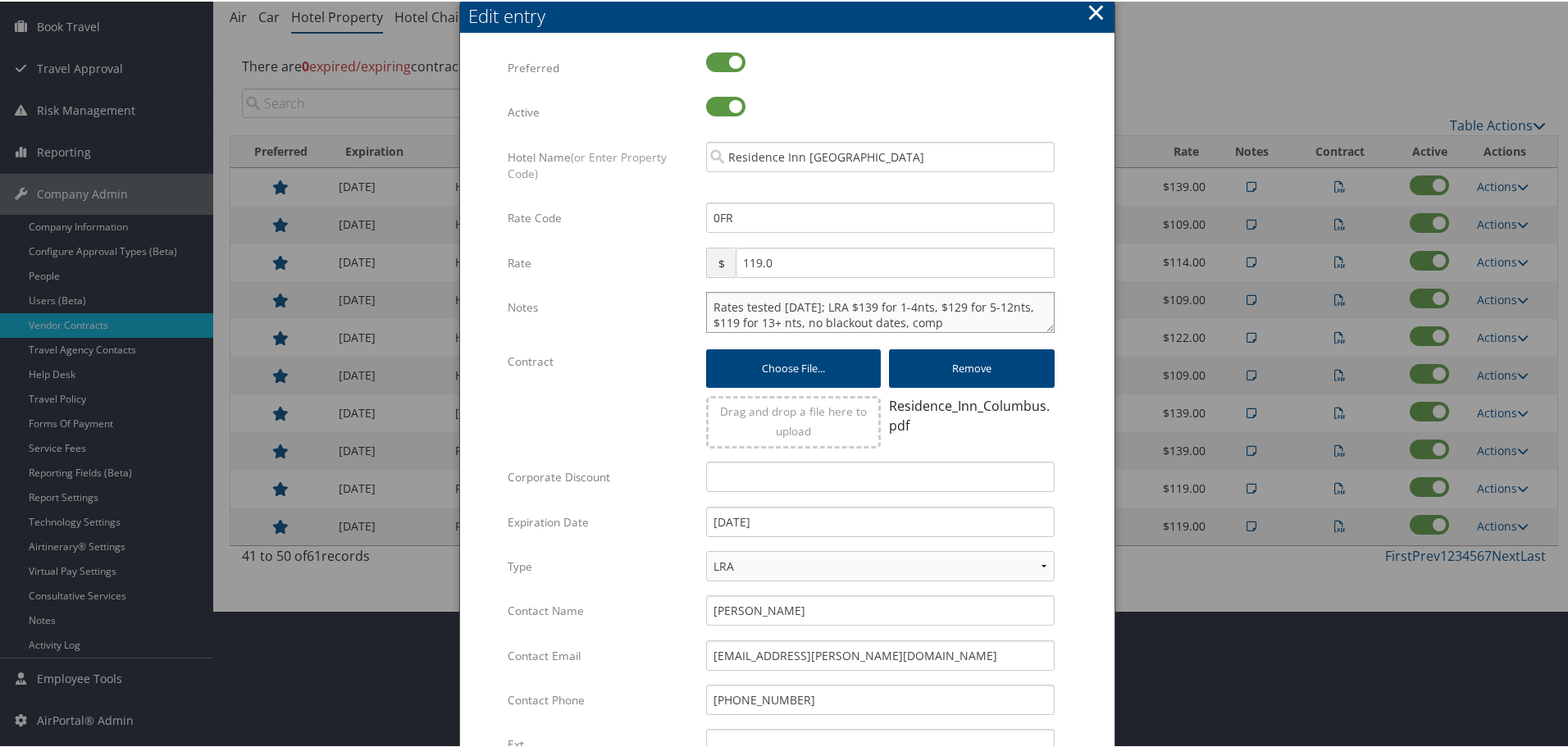
click at [706, 305] on textarea "Rates tested 2/13/25; LRA $139 for 1-4nts, $129 for 5-12nts, $119 for 13+ nts, …" at bounding box center [879, 310] width 348 height 41
type textarea "Rates tested in TP+ Oct 2025; Rates tested 2/13/25; LRA $139 for 1-4nts, $129 f…"
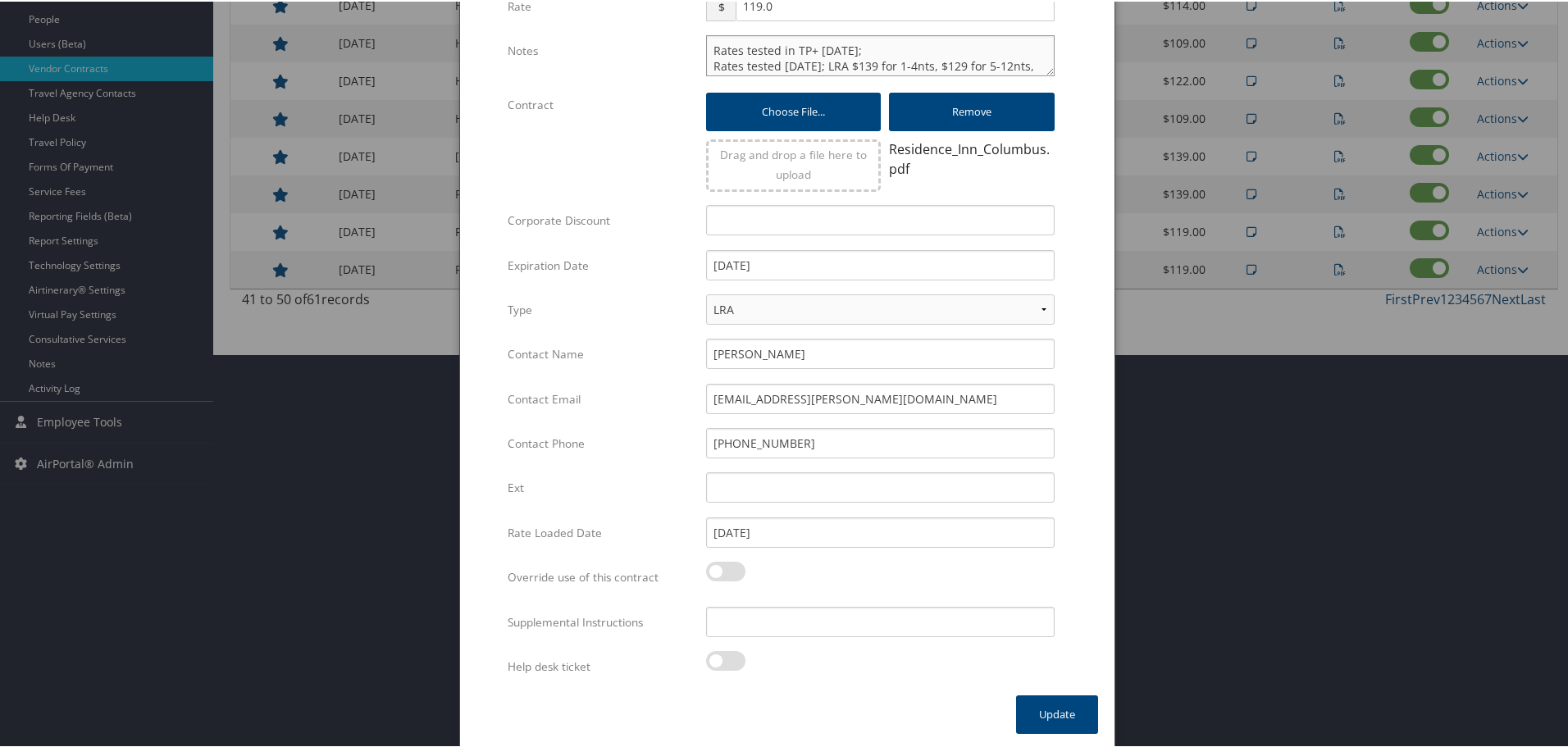
scroll to position [396, 0]
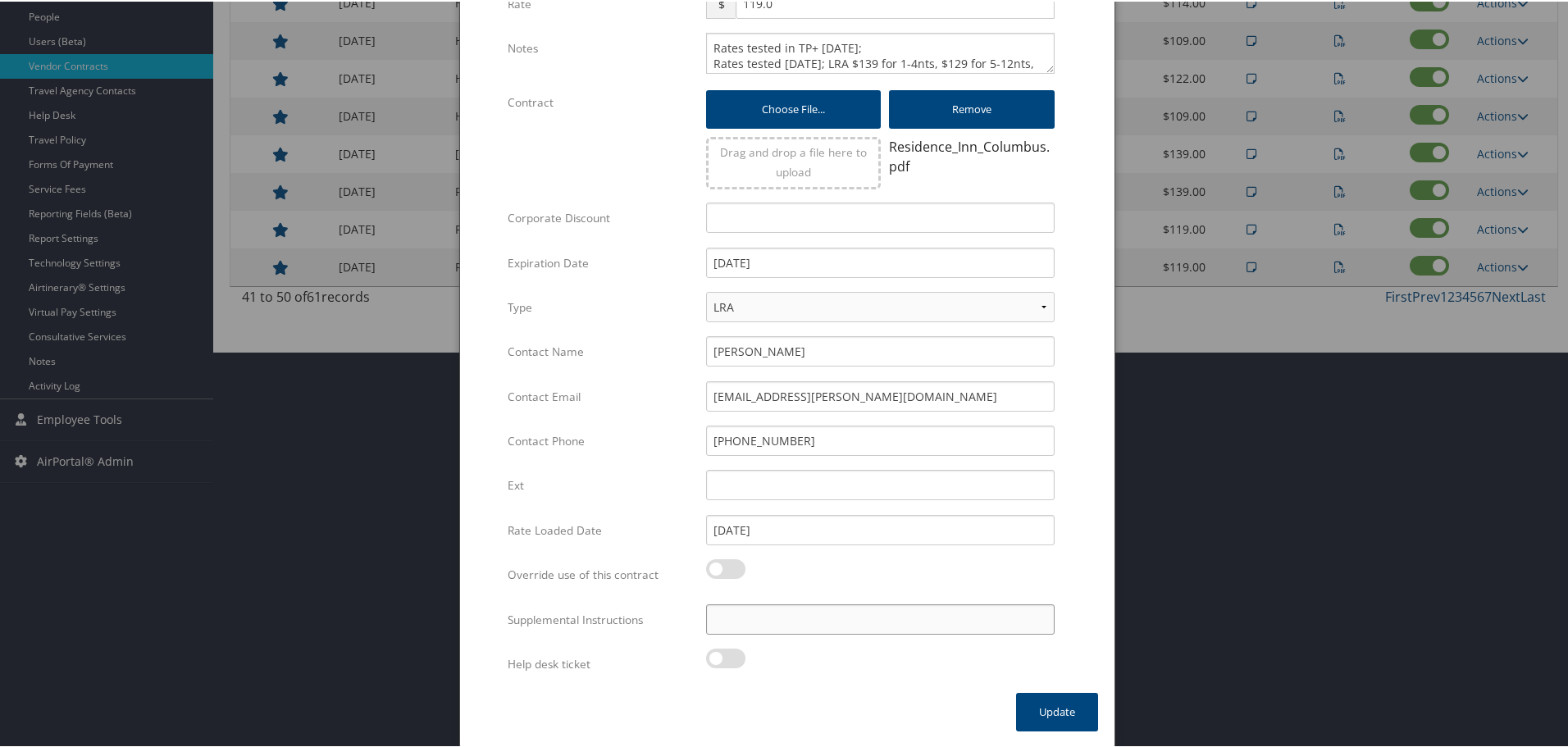
click at [797, 616] on input "Supplemental Instructions" at bounding box center [879, 617] width 348 height 31
type input "SAB Prop ID - 010725"
click at [1036, 707] on button "Update" at bounding box center [1057, 709] width 82 height 39
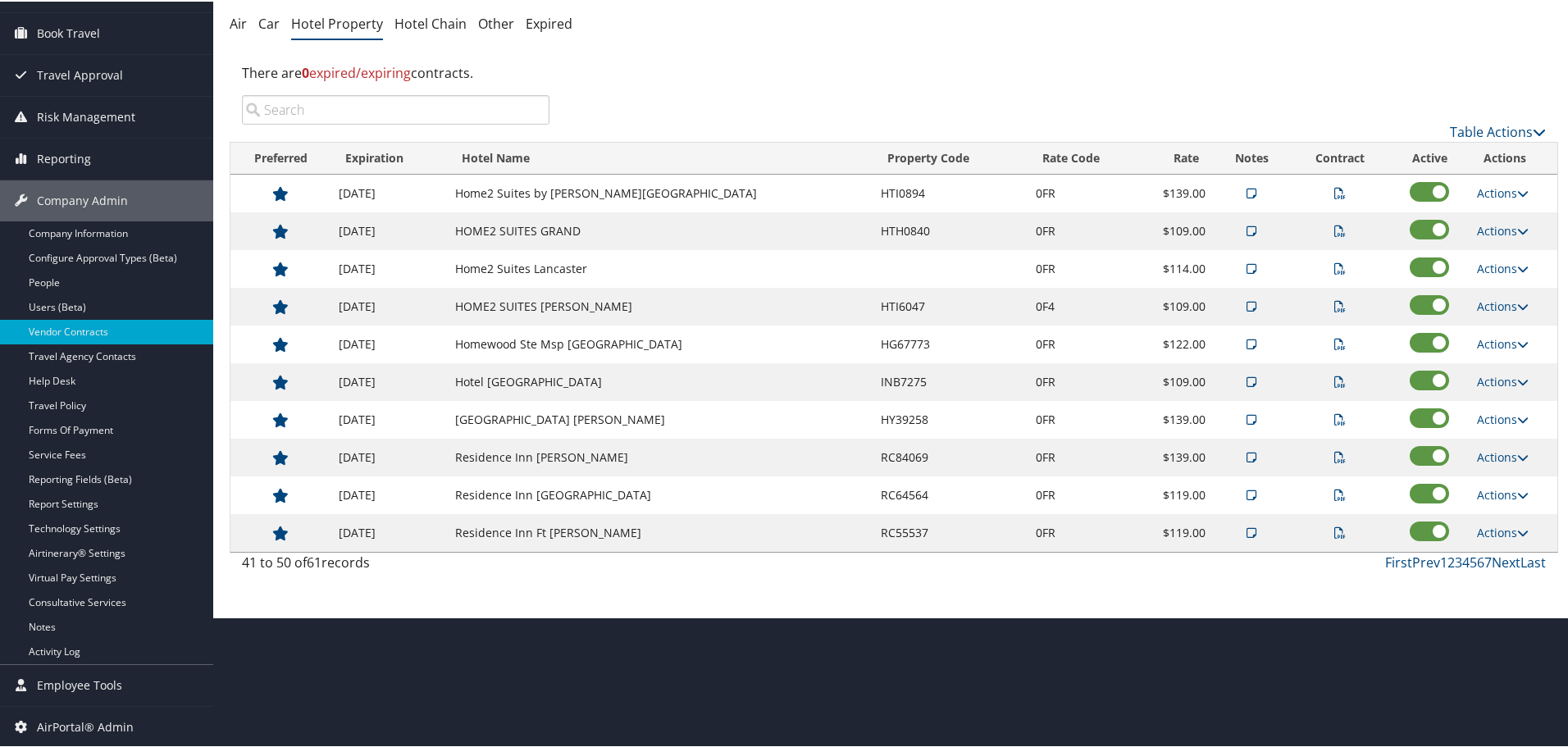
scroll to position [130, 0]
click at [1493, 528] on link "Actions" at bounding box center [1503, 531] width 52 height 16
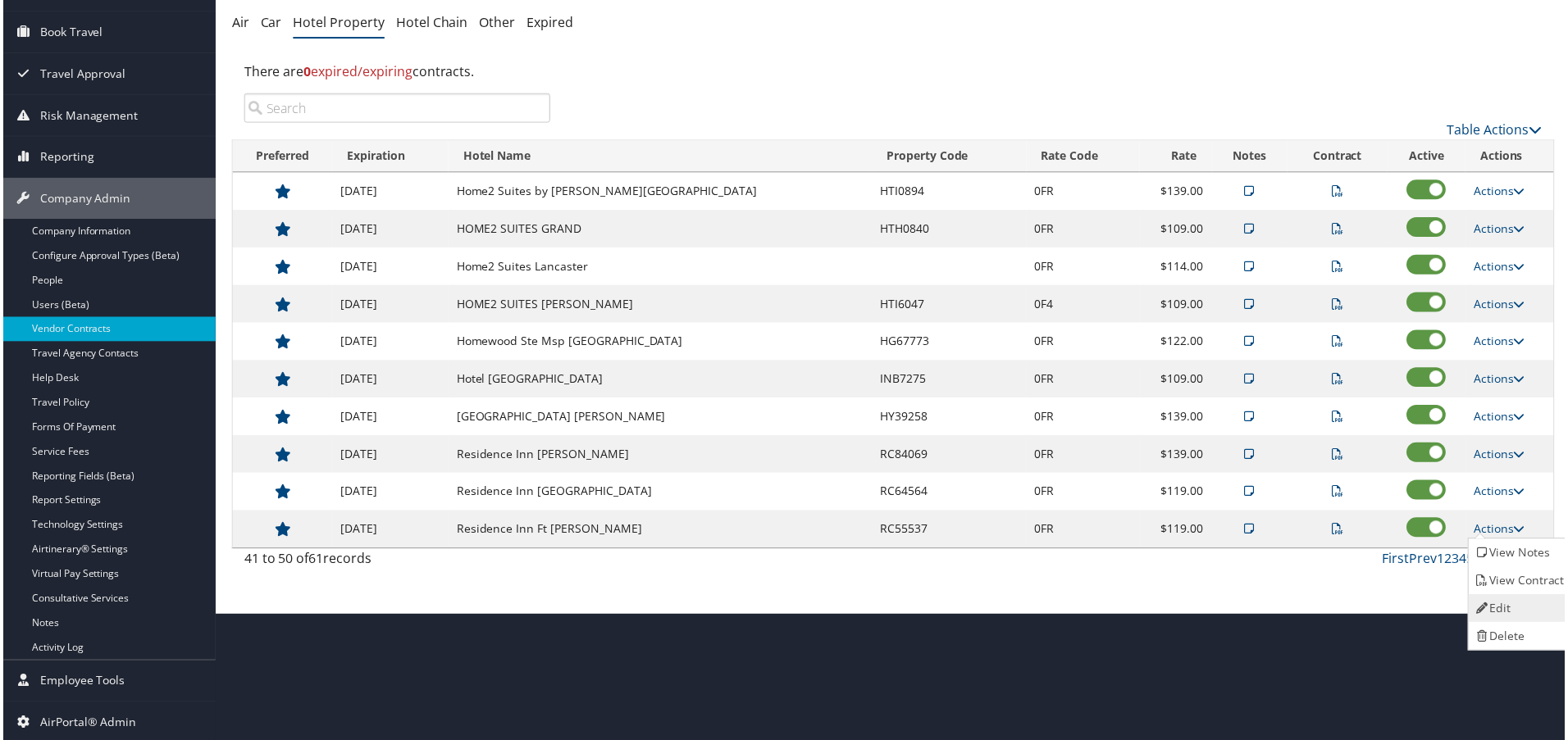
click at [1519, 596] on link "Edit" at bounding box center [1523, 610] width 103 height 28
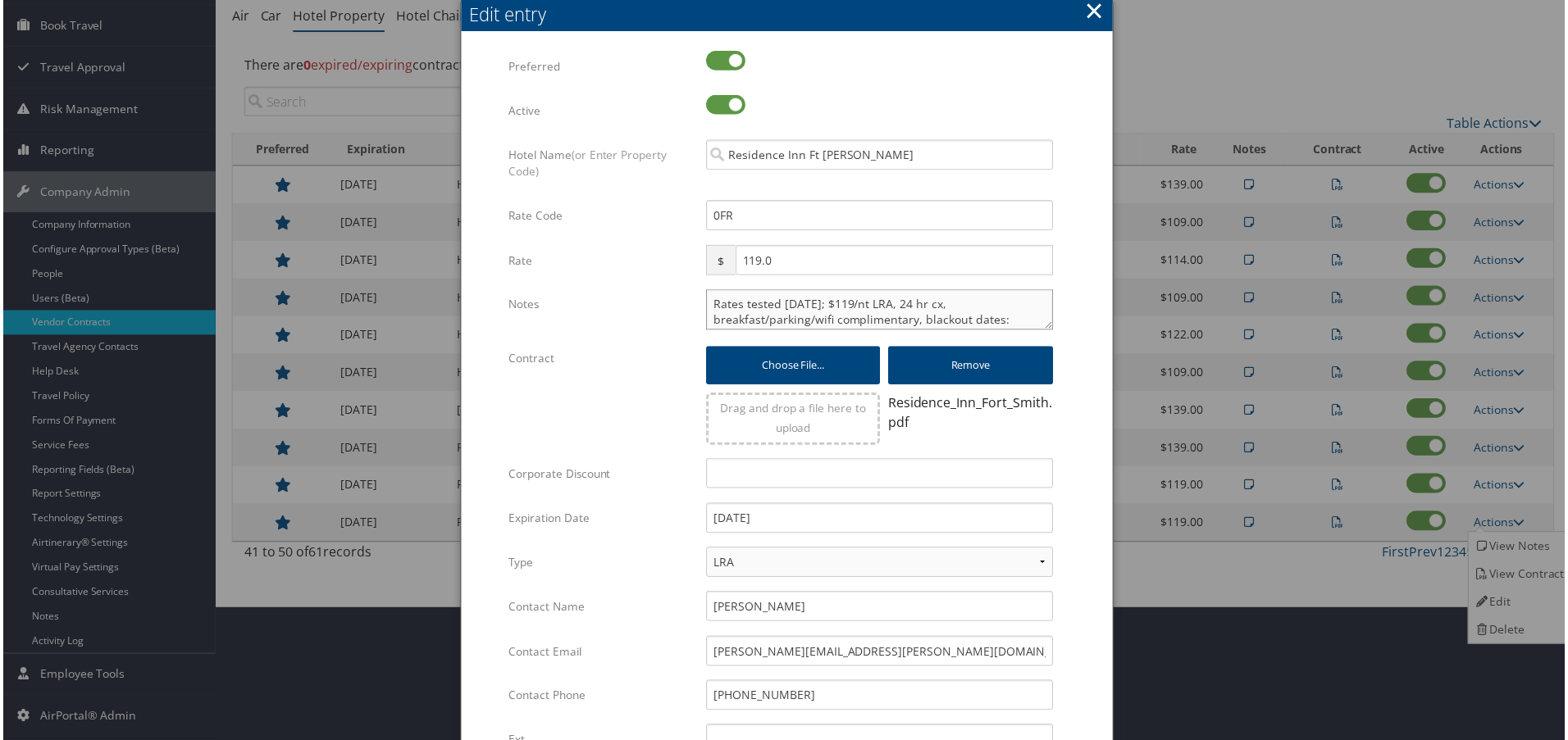
click at [707, 302] on textarea "Rates tested 2/17/25; $119/nt LRA, 24 hr cx, breakfast/parking/wifi complimenta…" at bounding box center [879, 309] width 348 height 41
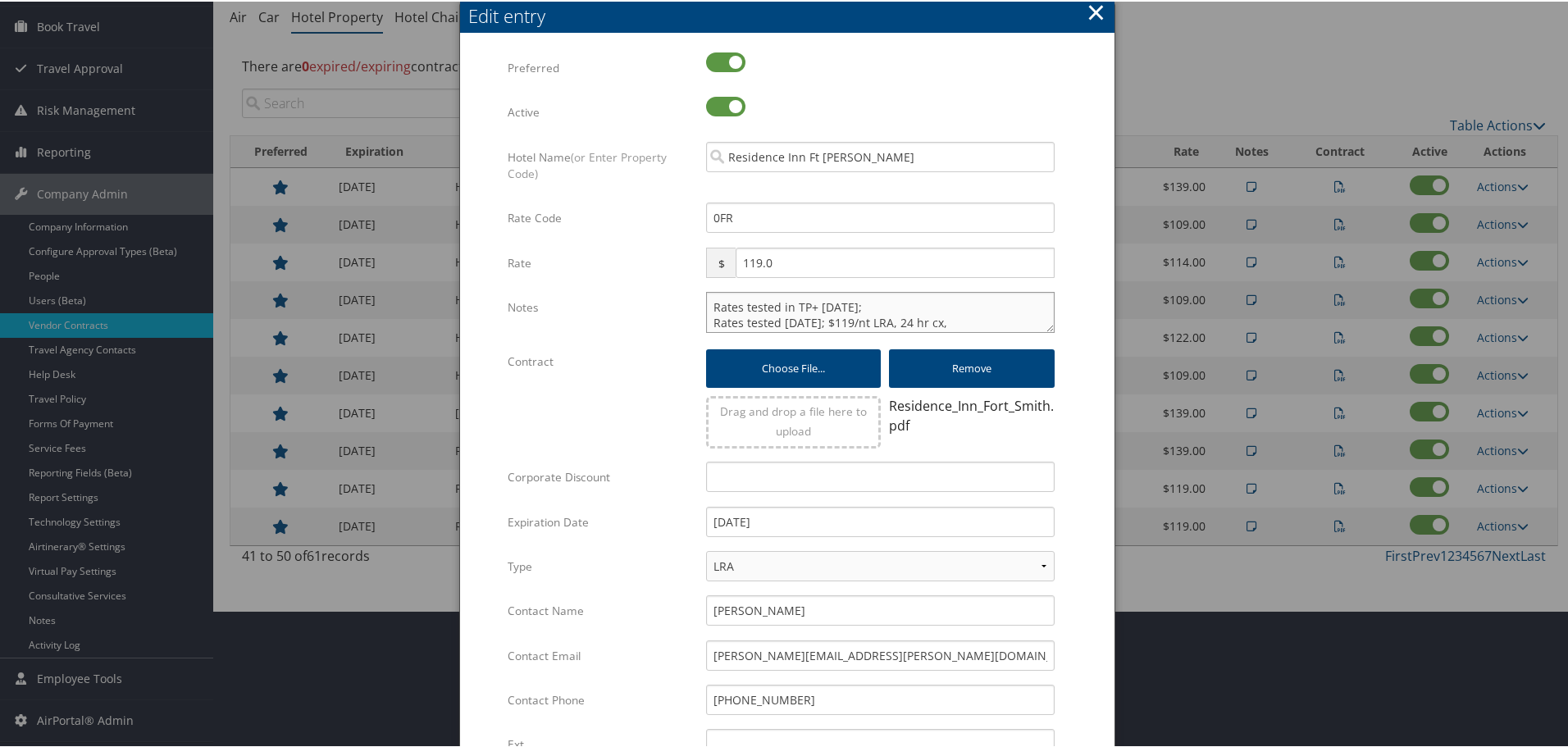
type textarea "Rates tested in TP+ Oct 2025; Rates tested 2/17/25; $119/nt LRA, 24 hr cx, brea…"
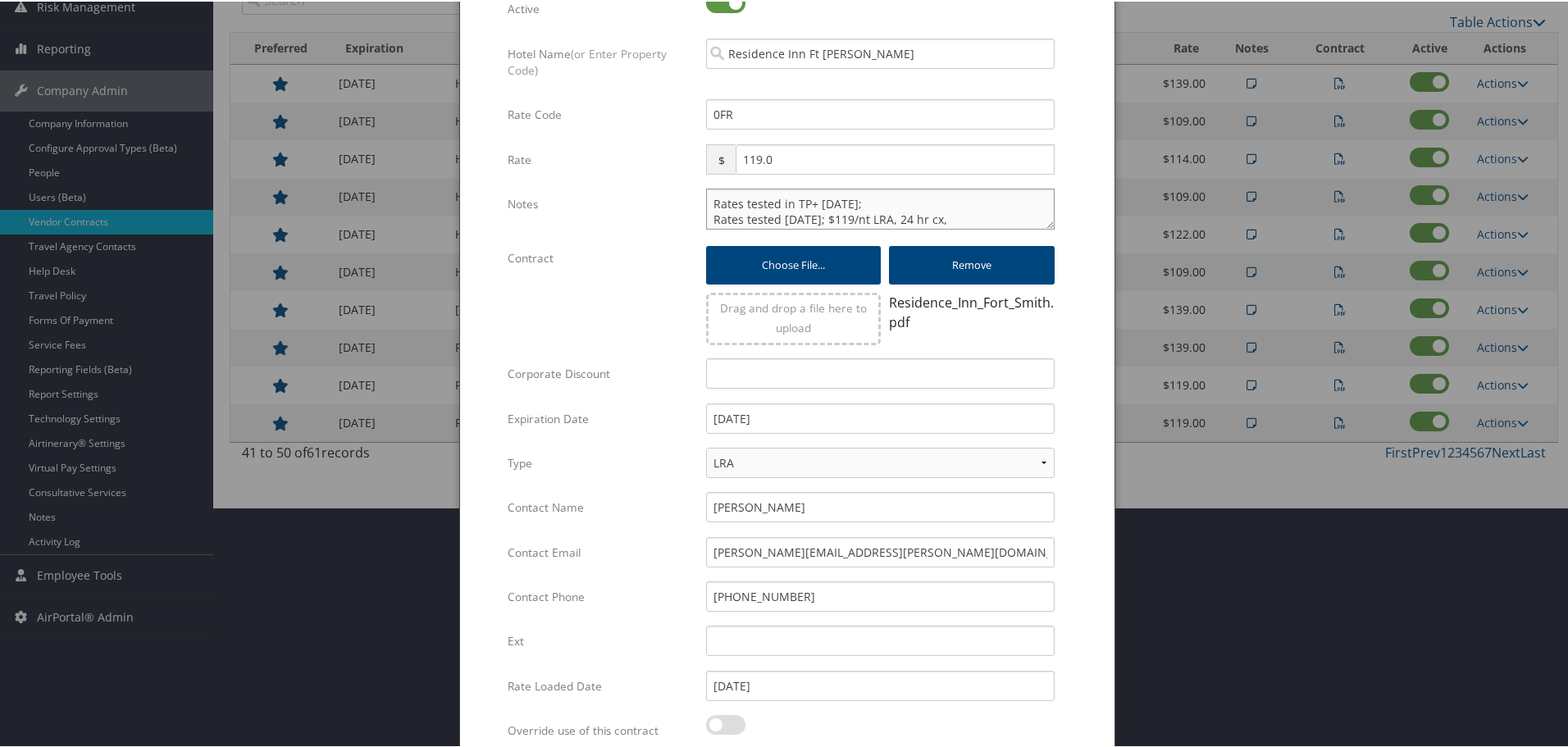
scroll to position [396, 0]
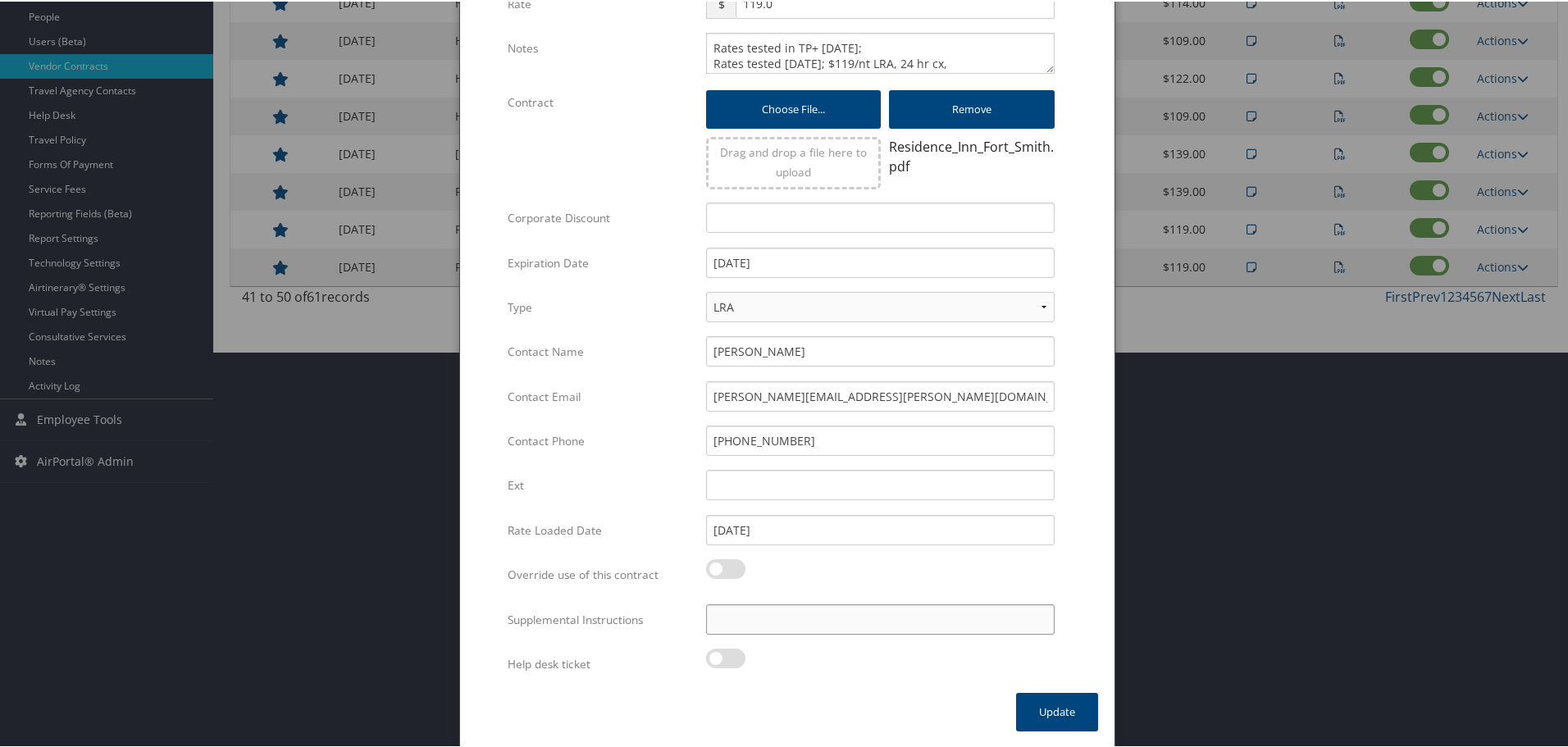
click at [836, 617] on input "Supplemental Instructions" at bounding box center [879, 617] width 348 height 31
type input "SAB Prop ID - 050803"
click at [1059, 721] on button "Update" at bounding box center [1057, 709] width 82 height 39
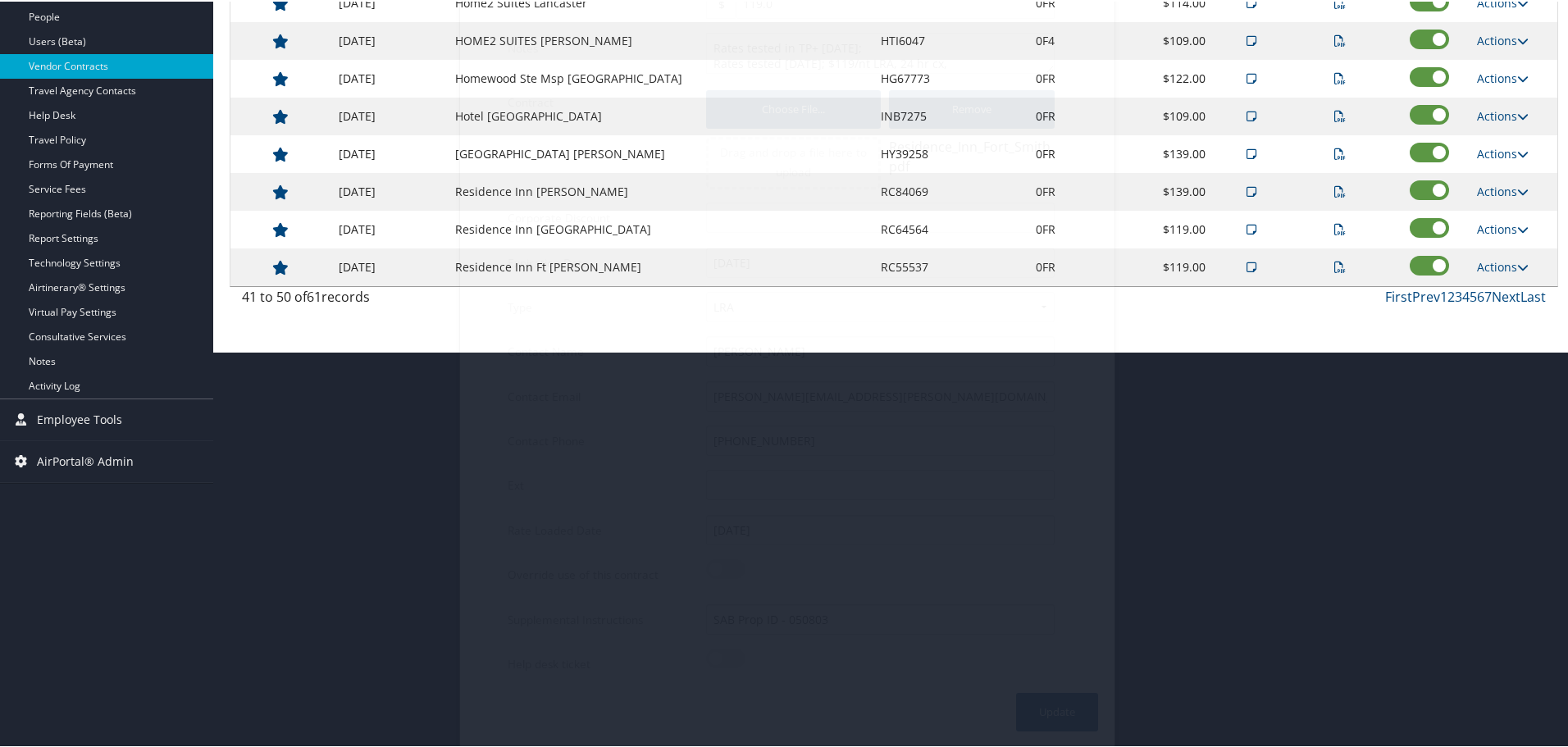
scroll to position [130, 0]
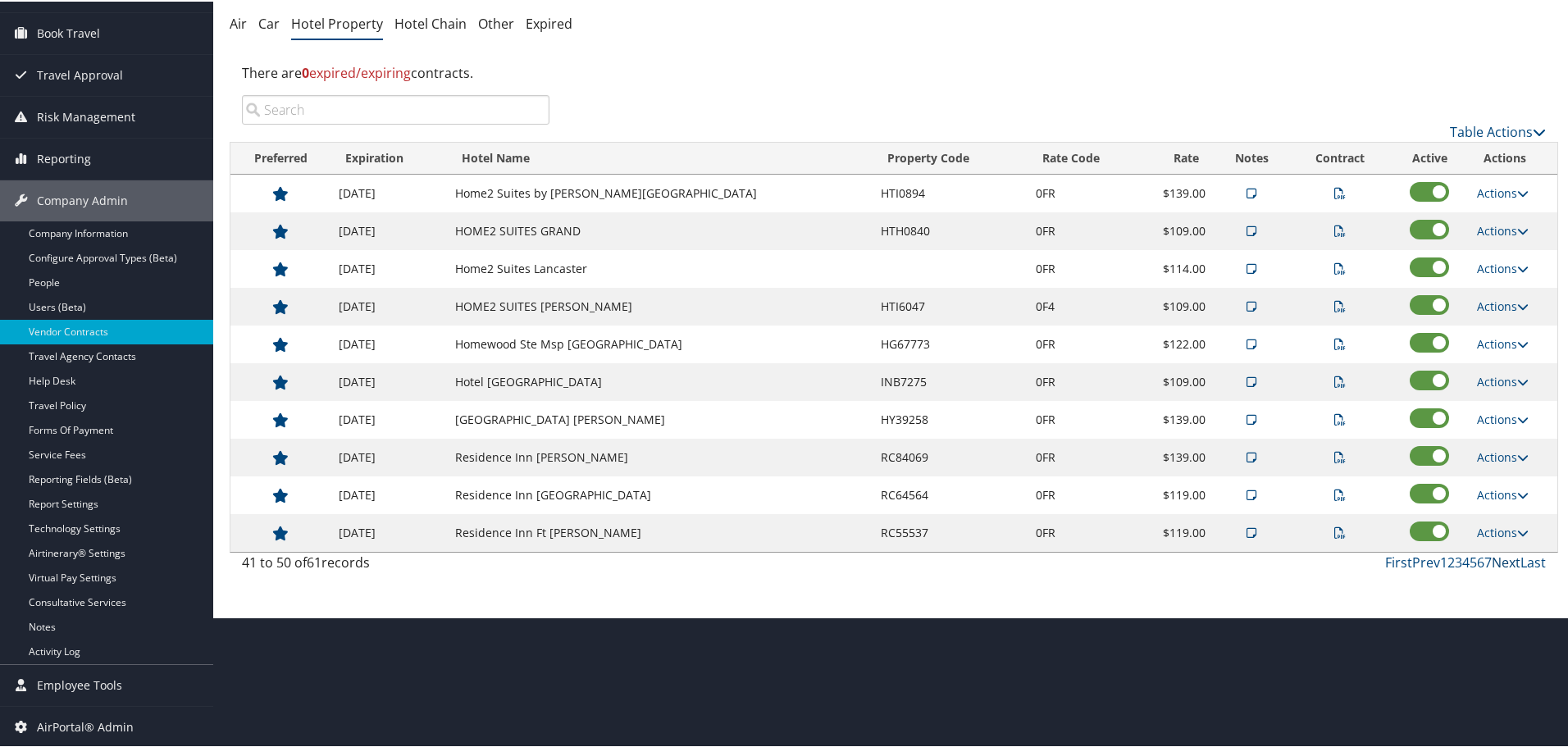
click at [1495, 560] on link "Next" at bounding box center [1505, 560] width 29 height 18
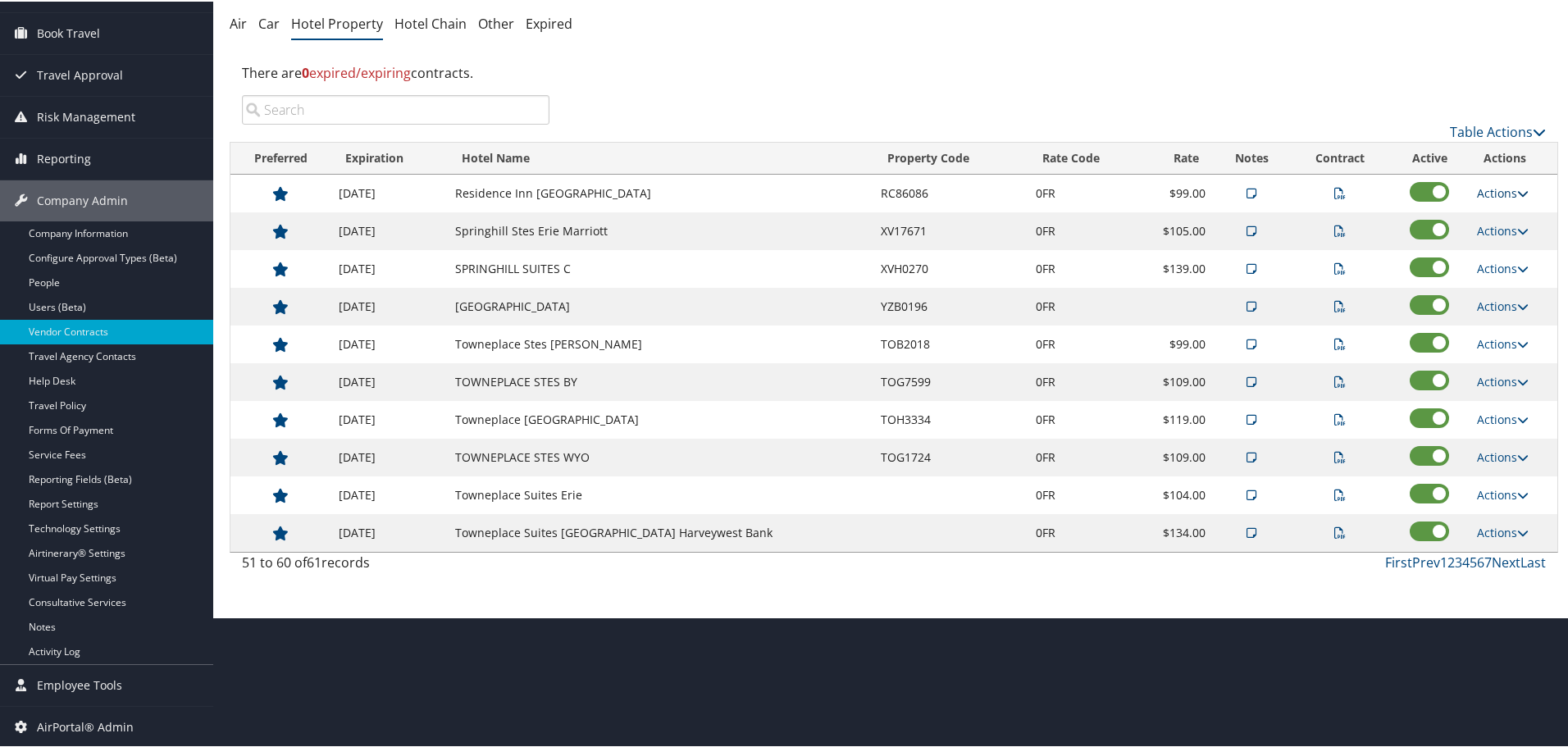
click at [1505, 187] on link "Actions" at bounding box center [1503, 191] width 52 height 16
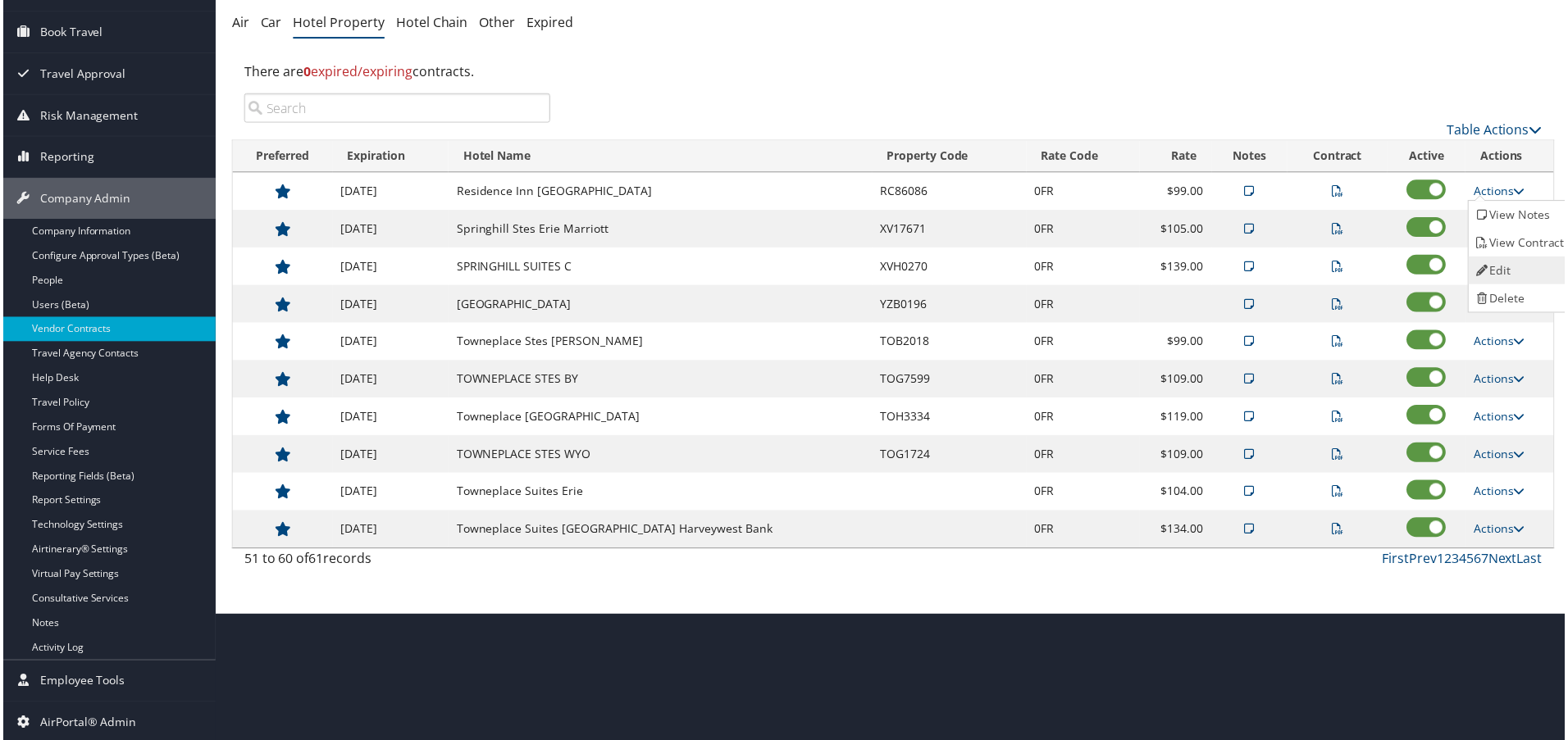
click at [1501, 263] on link "Edit" at bounding box center [1523, 271] width 103 height 28
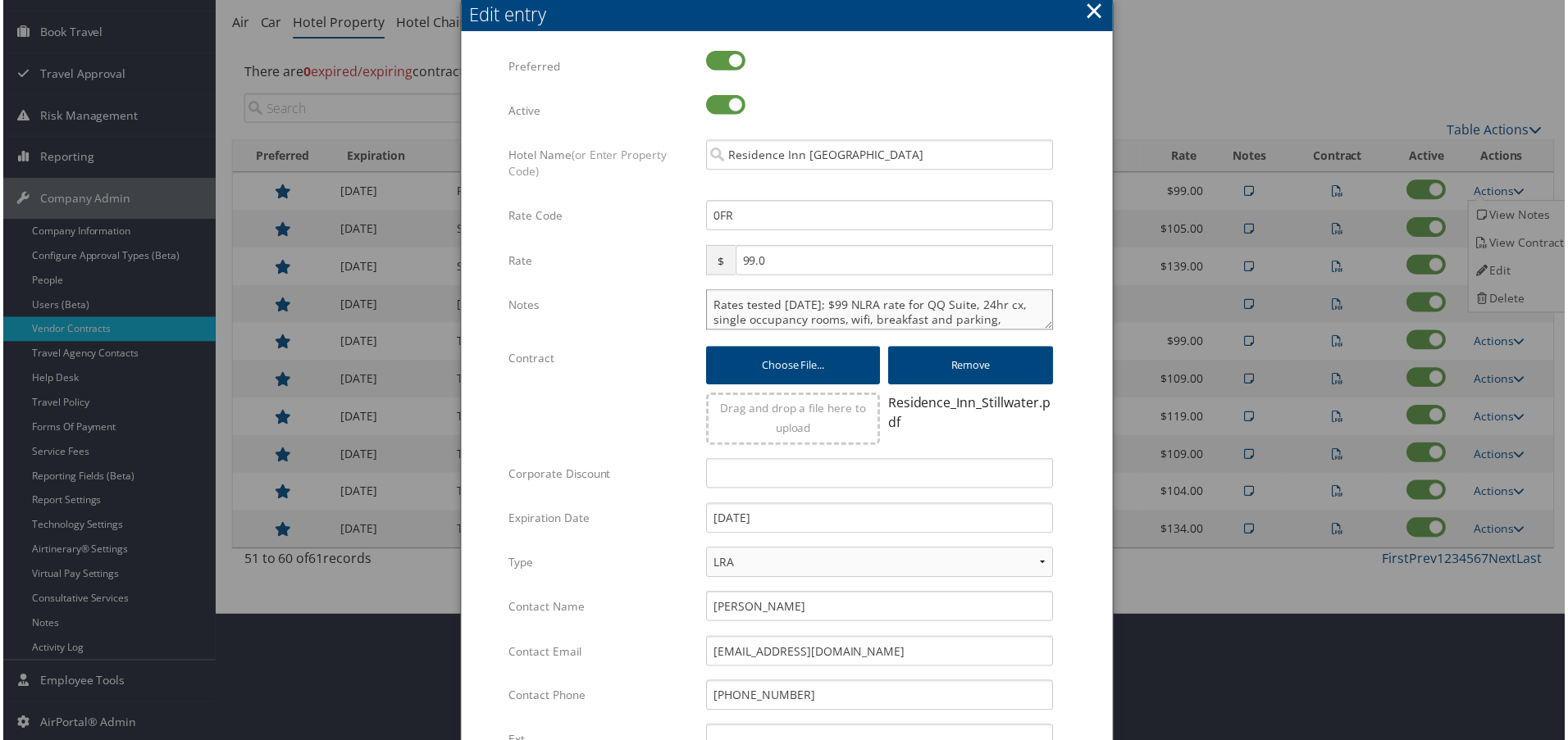
click at [706, 307] on textarea "Rates tested 2/10/25; $99 NLRA rate for QQ Suite, 24hr cx, single occupancy roo…" at bounding box center [879, 309] width 348 height 41
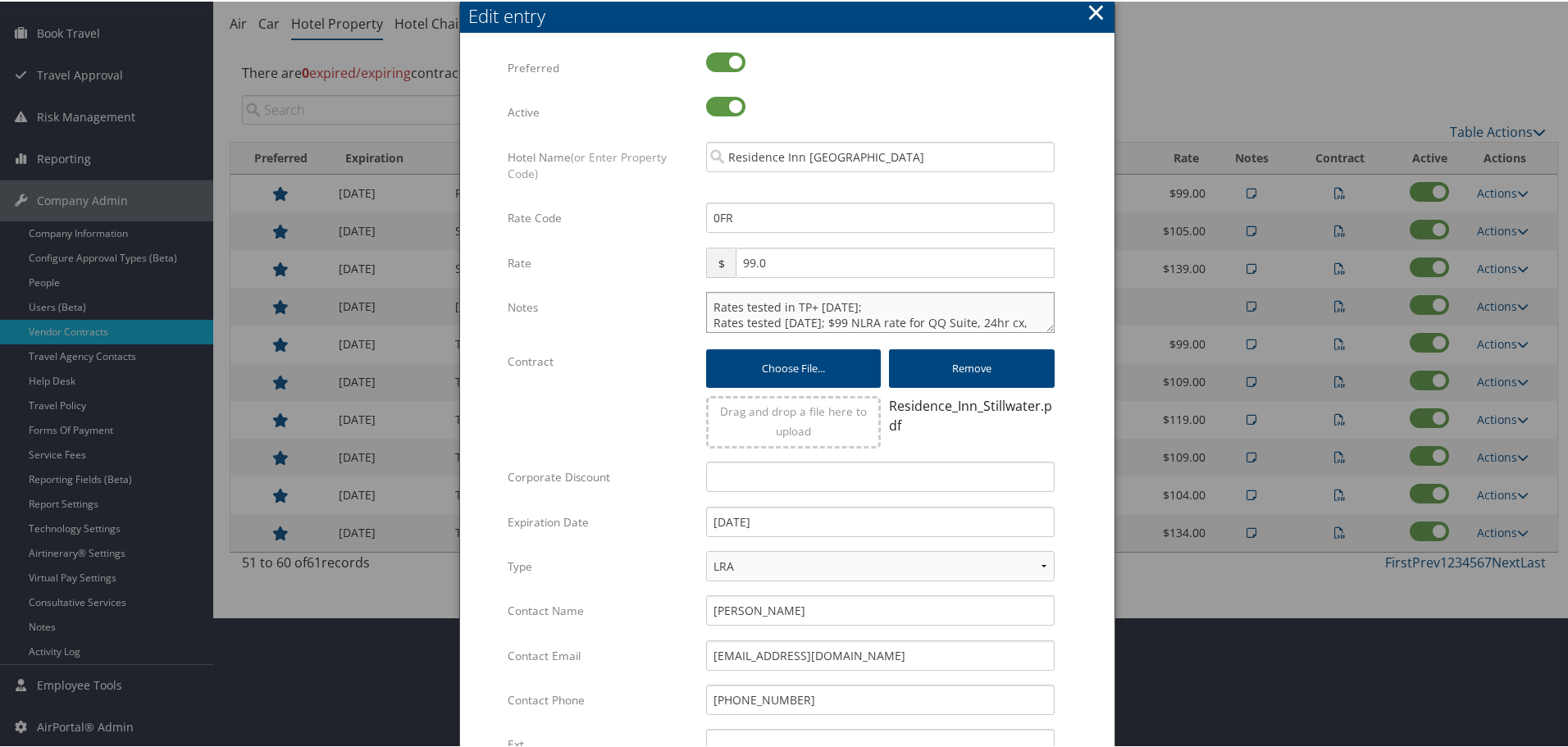
type textarea "Rates tested in TP+ Oct 2025; Rates tested 2/10/25; $99 NLRA rate for QQ Suite,…"
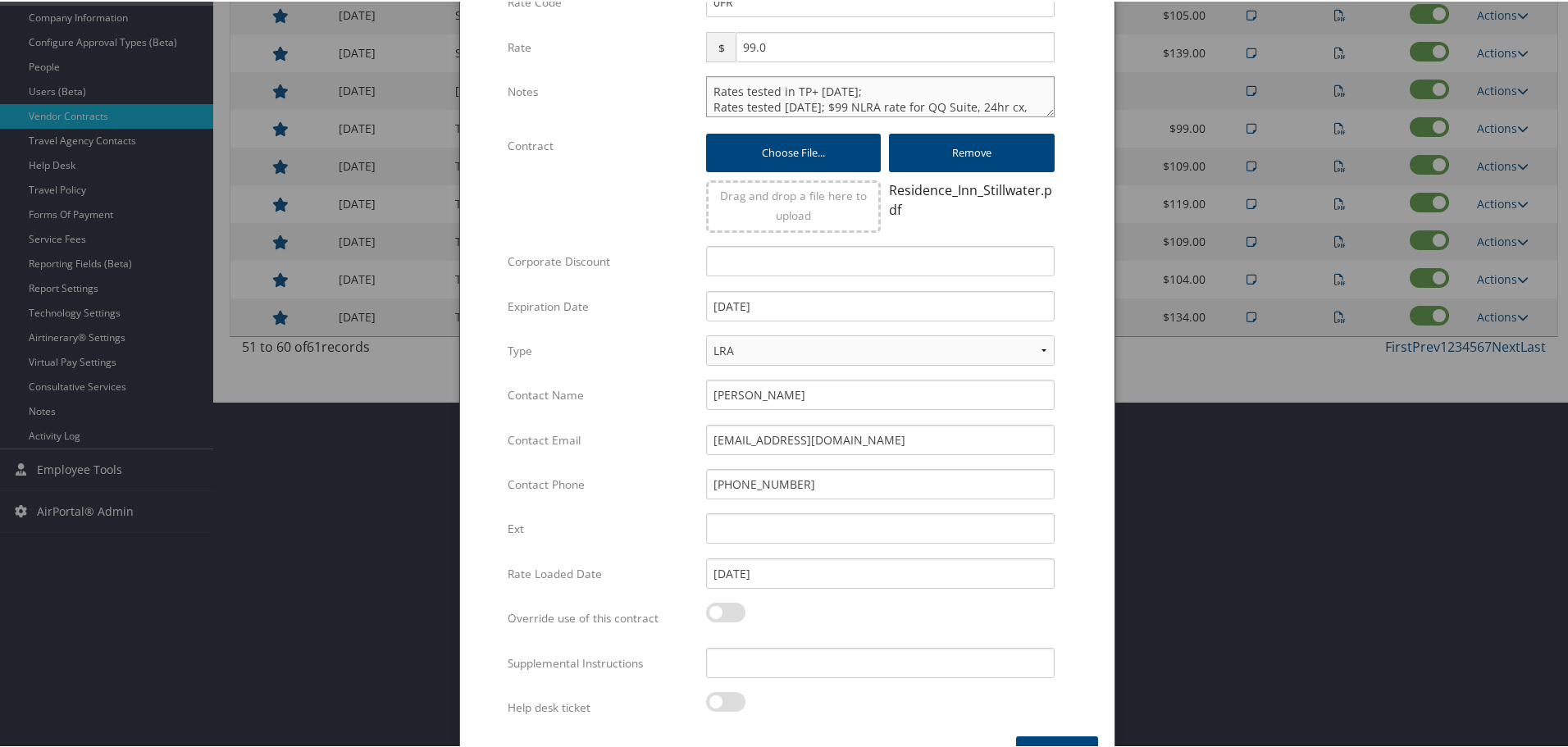
scroll to position [389, 0]
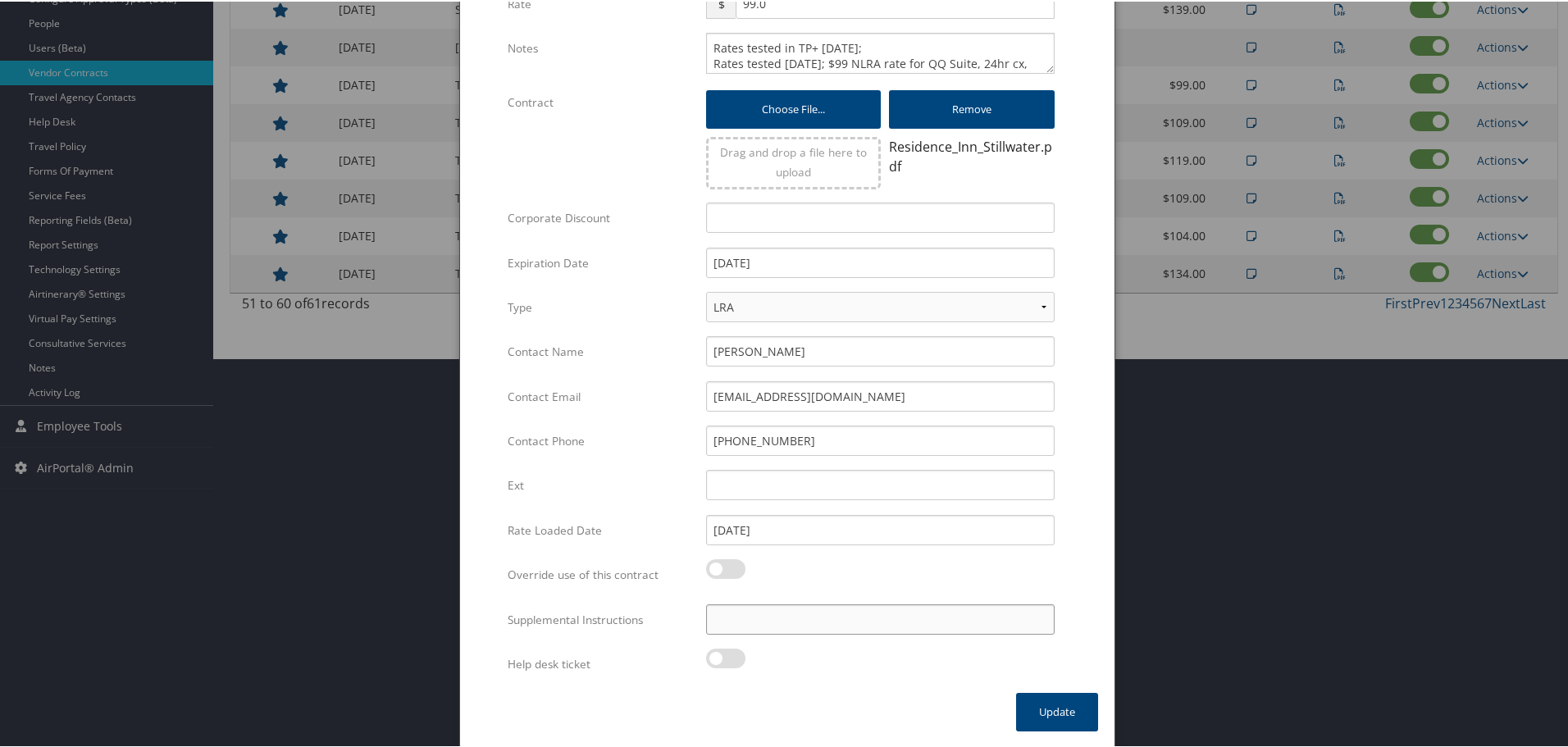
click at [798, 615] on input "Supplemental Instructions" at bounding box center [879, 617] width 348 height 31
type input "SAB Prop ID - 027346"
click at [1025, 707] on button "Update" at bounding box center [1057, 709] width 82 height 39
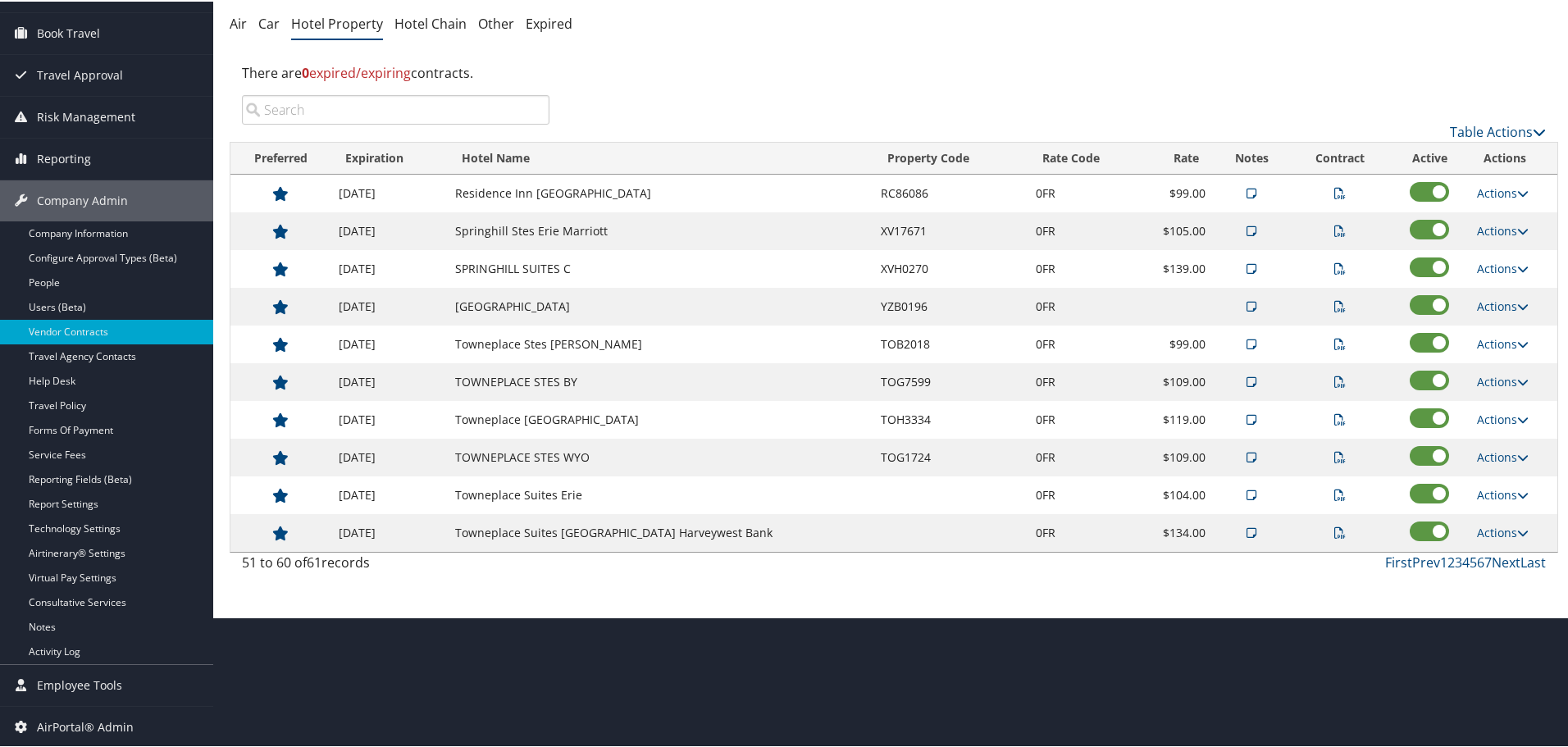
scroll to position [130, 0]
click at [1503, 226] on link "Actions" at bounding box center [1503, 229] width 52 height 16
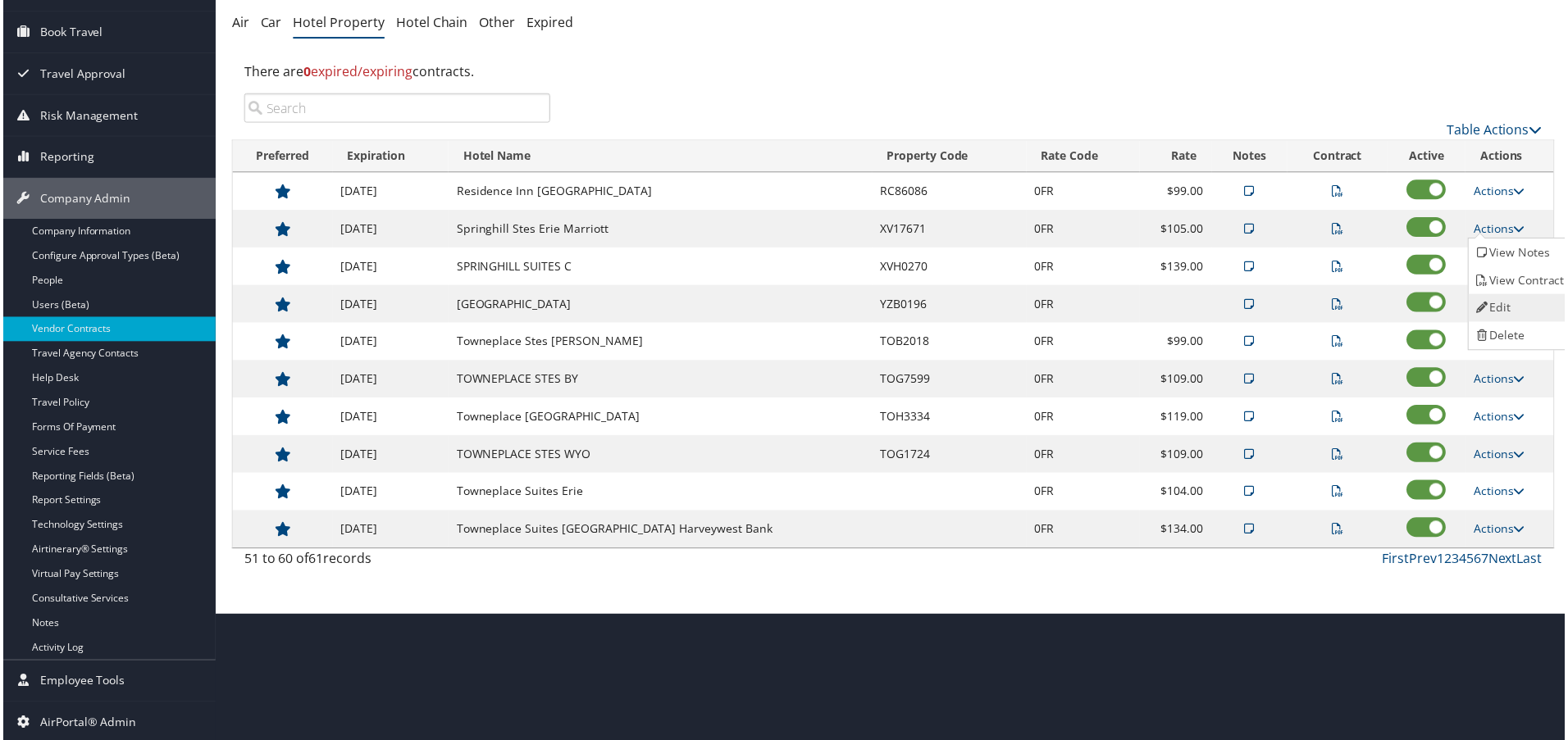
click at [1499, 305] on link "Edit" at bounding box center [1523, 308] width 103 height 28
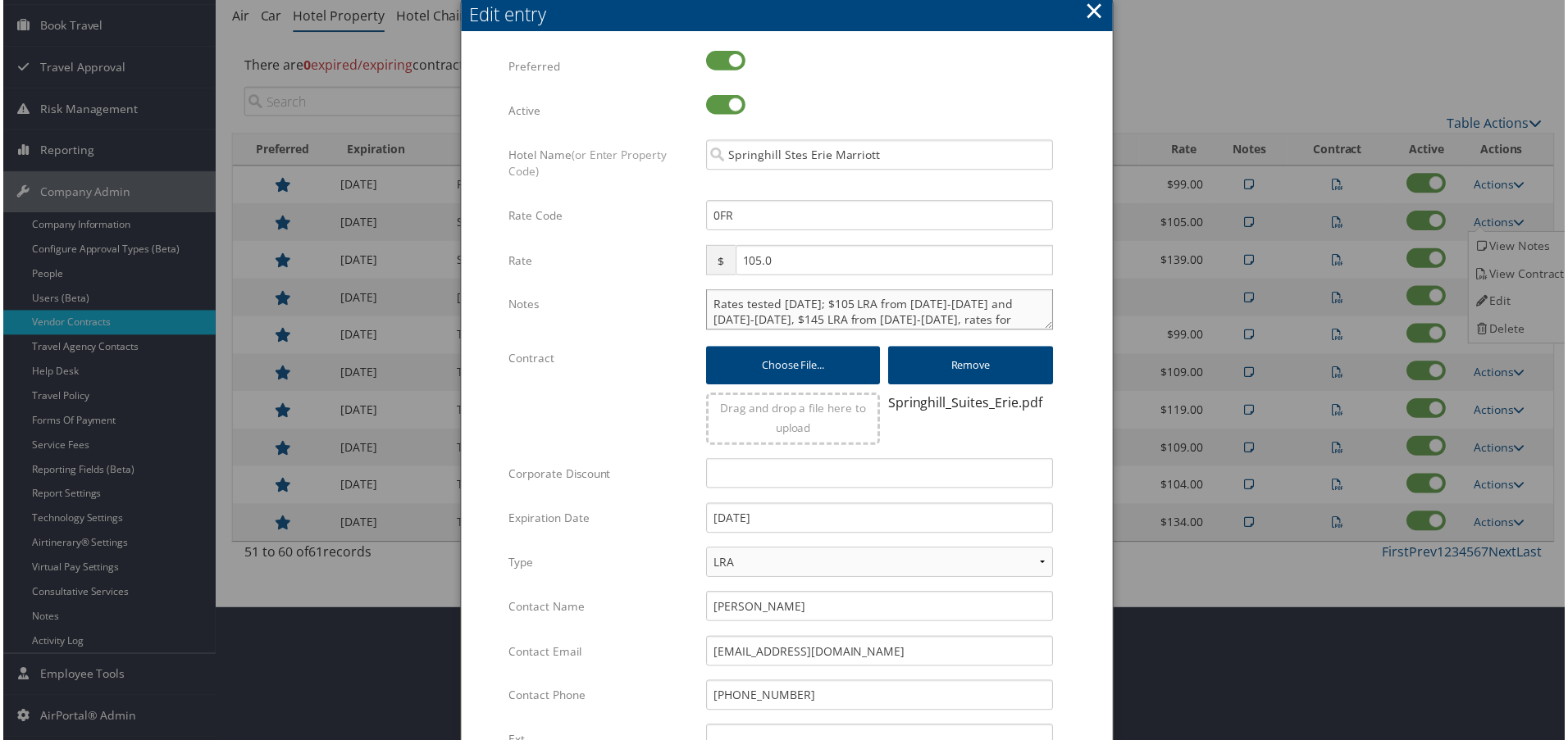
click at [711, 297] on textarea "Rates tested 3/6/25; $105 LRA from 2/1-5/31/25 and 10/1-12/31/25, $145 LRA from…" at bounding box center [879, 309] width 348 height 41
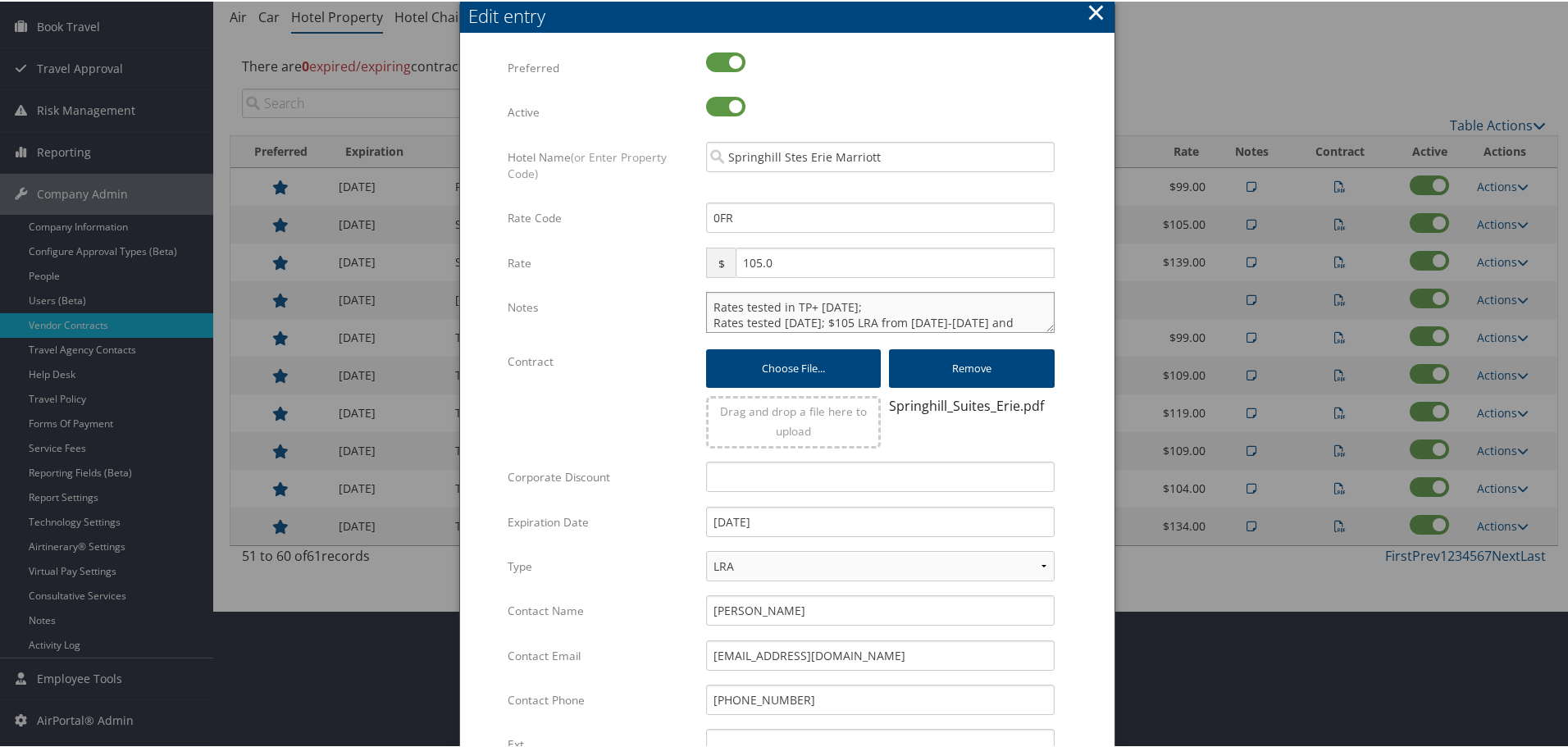
type textarea "Rates tested in TP+ Oct 2025; Rates tested 3/6/25; $105 LRA from 2/1-5/31/25 an…"
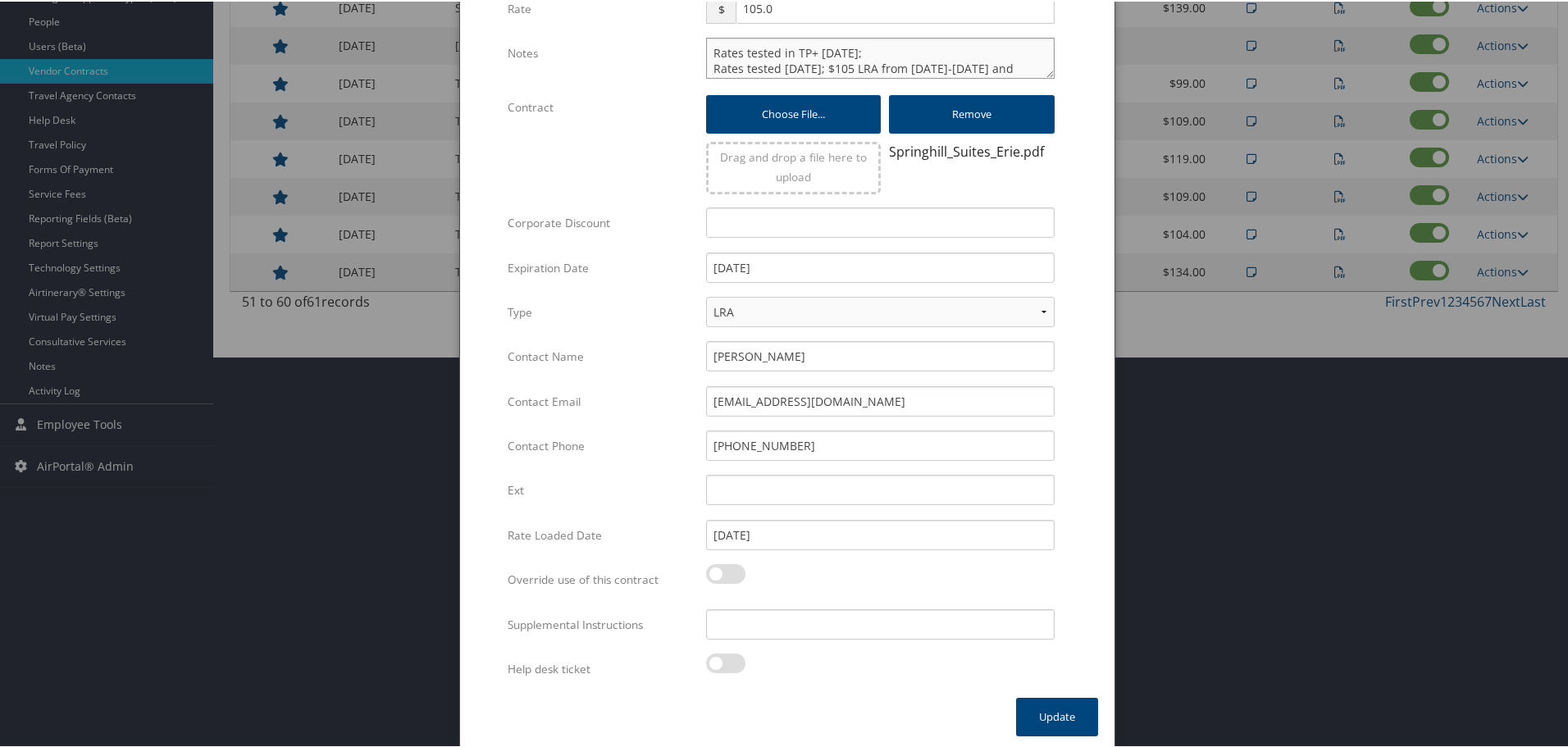
scroll to position [396, 0]
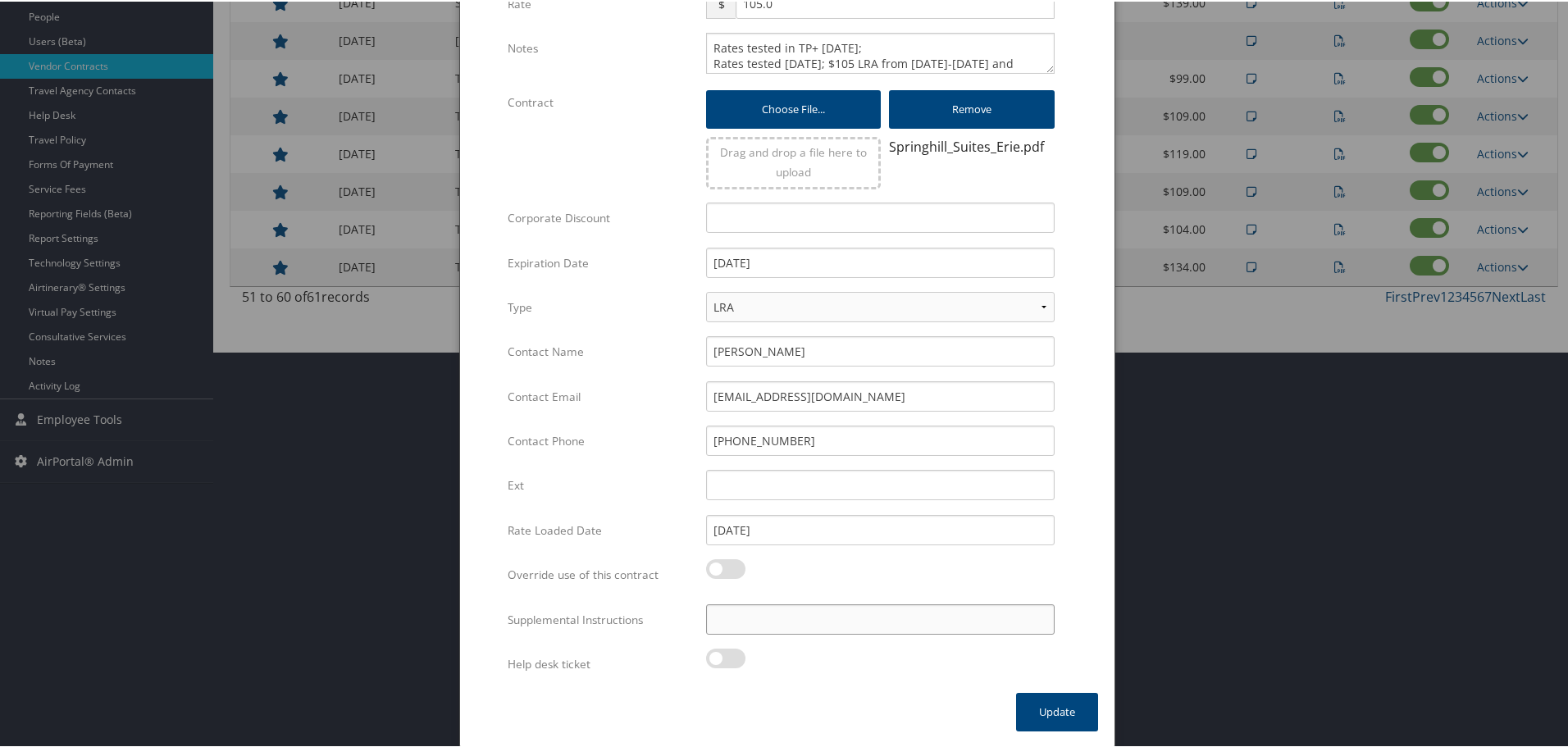
click at [818, 617] on input "Supplemental Instructions" at bounding box center [879, 617] width 348 height 31
type input "SAB Prop ID - 061405"
click at [1062, 723] on button "Update" at bounding box center [1057, 709] width 82 height 39
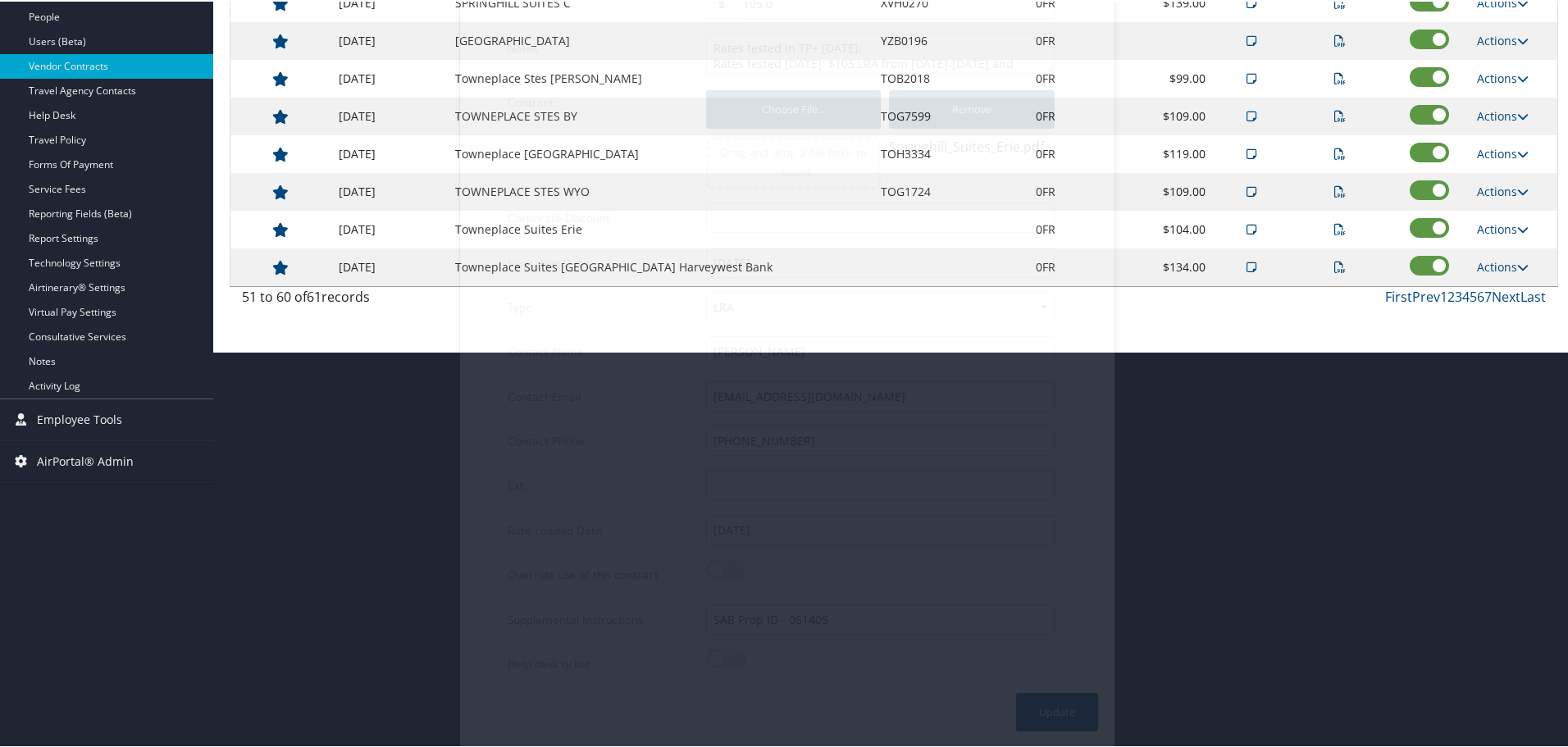
scroll to position [130, 0]
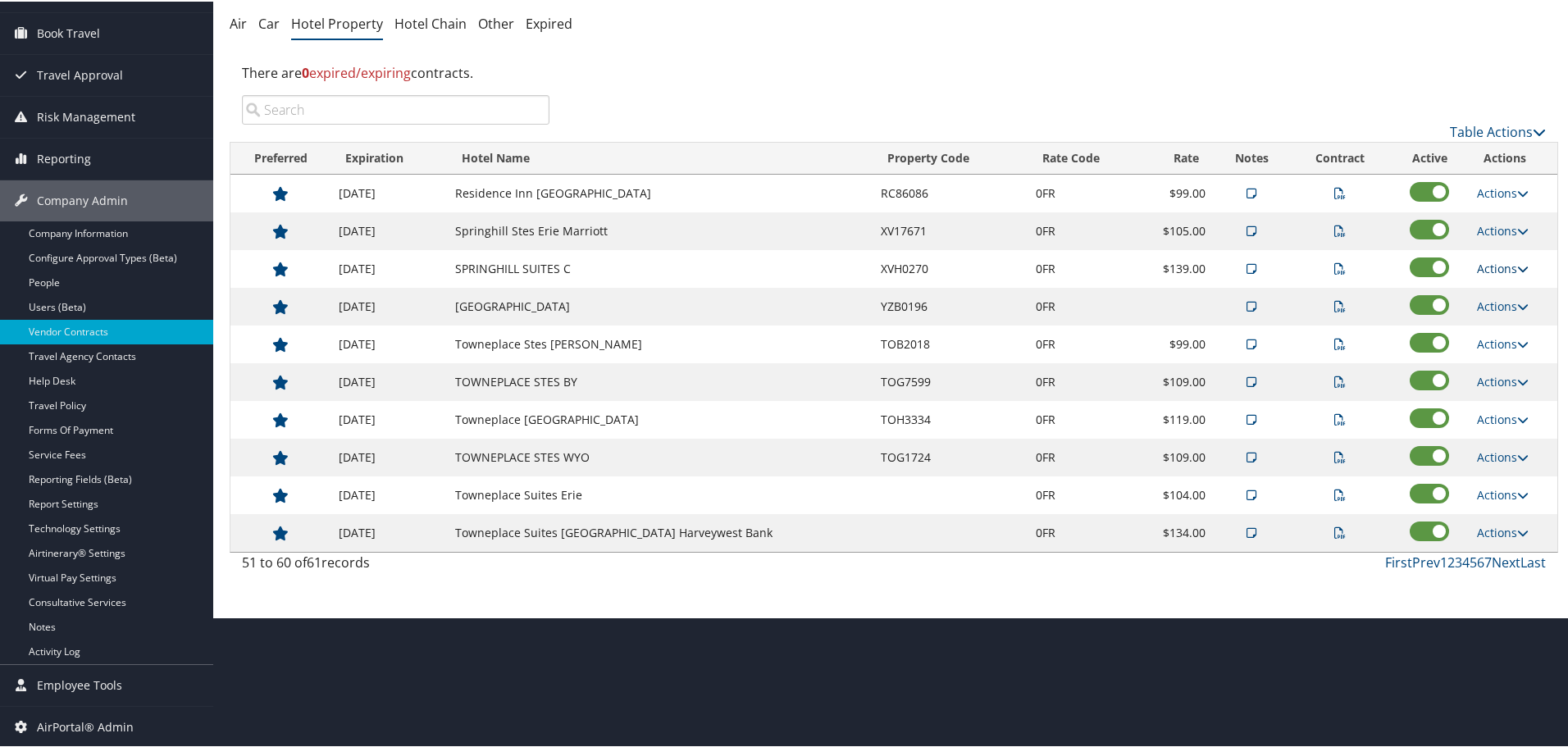
click at [1486, 262] on link "Actions" at bounding box center [1503, 267] width 52 height 16
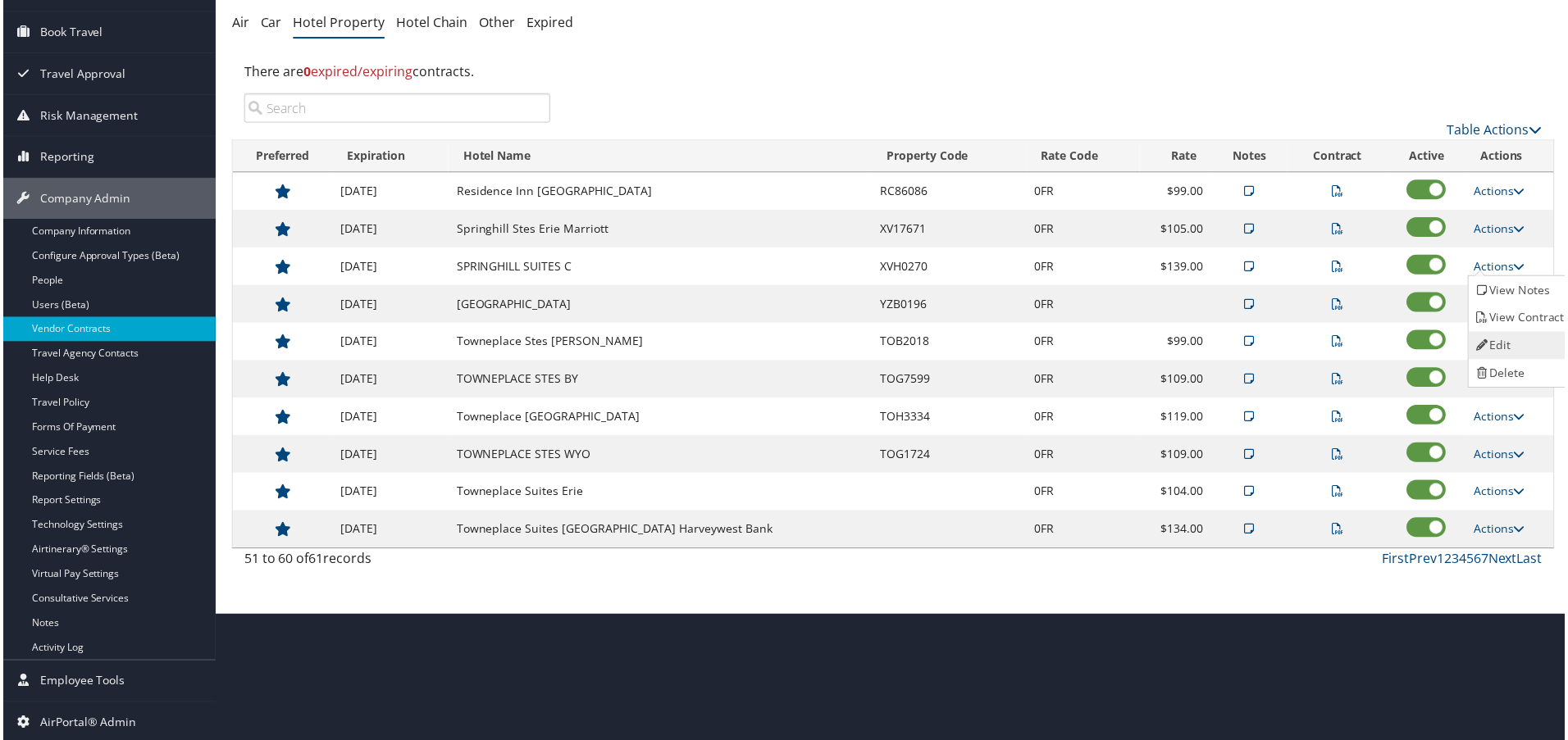
click at [1497, 334] on link "Edit" at bounding box center [1523, 346] width 103 height 28
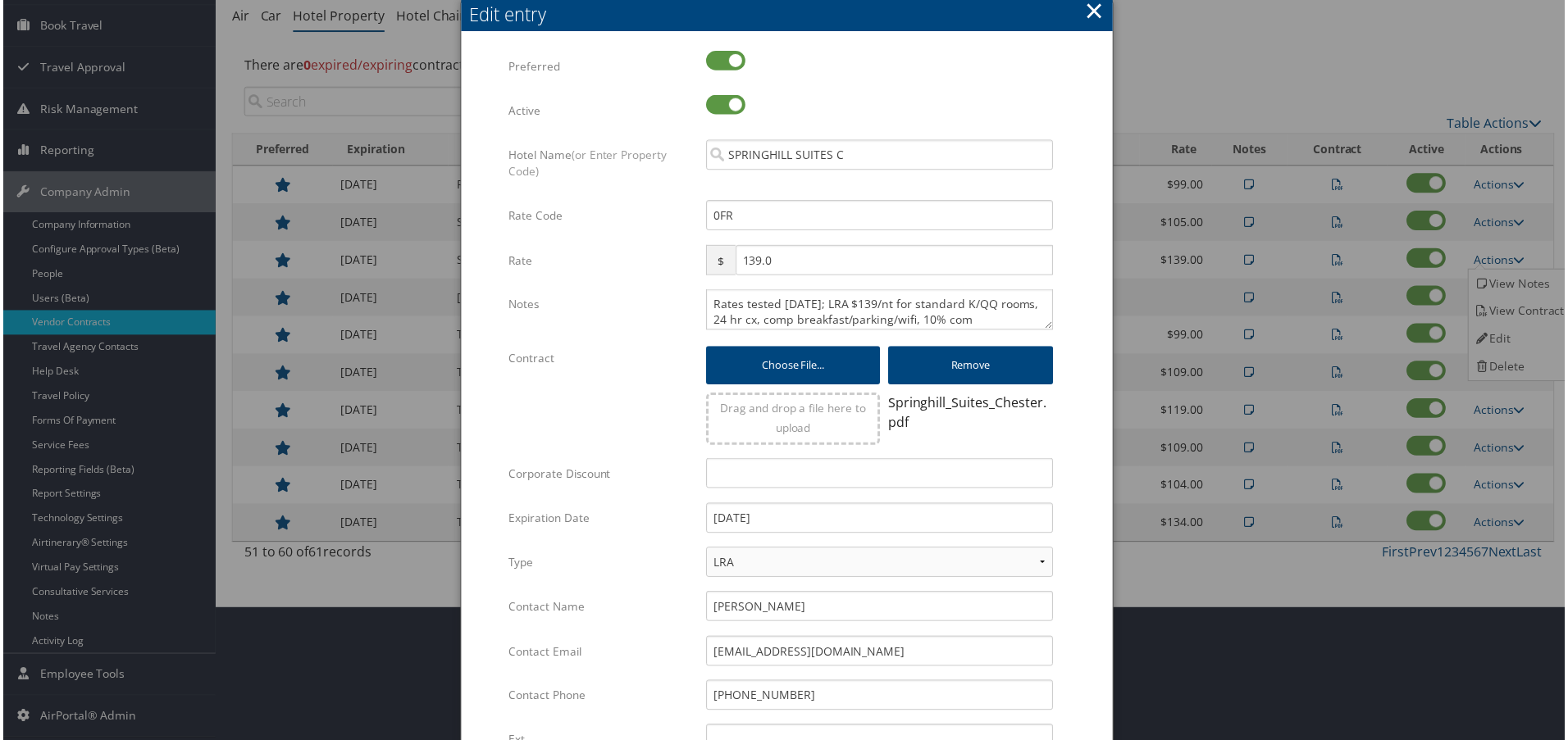
click at [701, 307] on div "Rates tested 3/31/25; LRA $139/nt for standard K/QQ rooms, 24 hr cx, comp break…" at bounding box center [880, 316] width 373 height 55
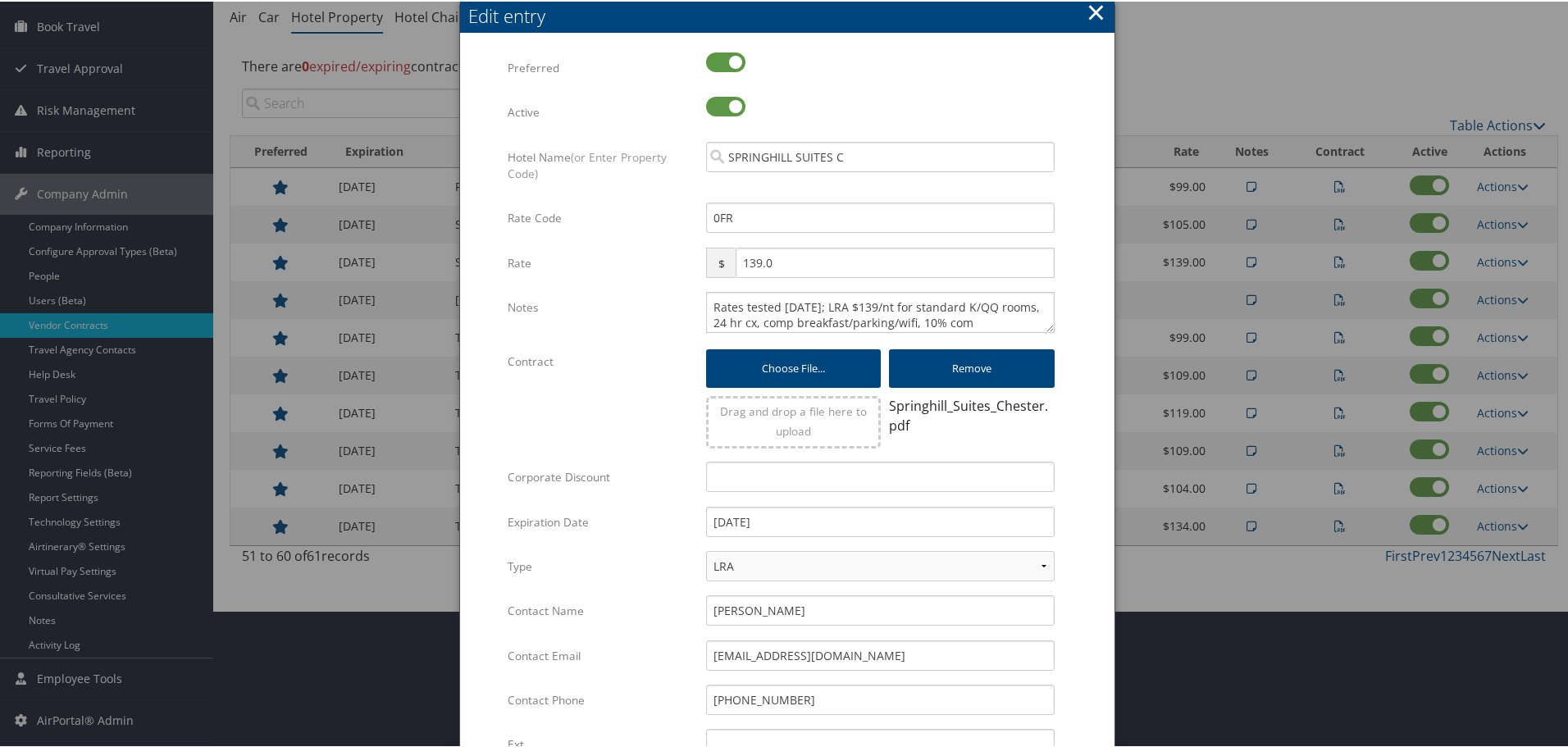
click at [702, 305] on div "Rates tested 3/31/25; LRA $139/nt for standard K/QQ rooms, 24 hr cx, comp break…" at bounding box center [880, 316] width 373 height 55
click at [706, 305] on textarea "Rates tested 3/31/25; LRA $139/nt for standard K/QQ rooms, 24 hr cx, comp break…" at bounding box center [879, 310] width 348 height 41
type textarea "Rates tested in TP+ Oct 2025; Rates tested 3/31/25; LRA $139/nt for standard K/…"
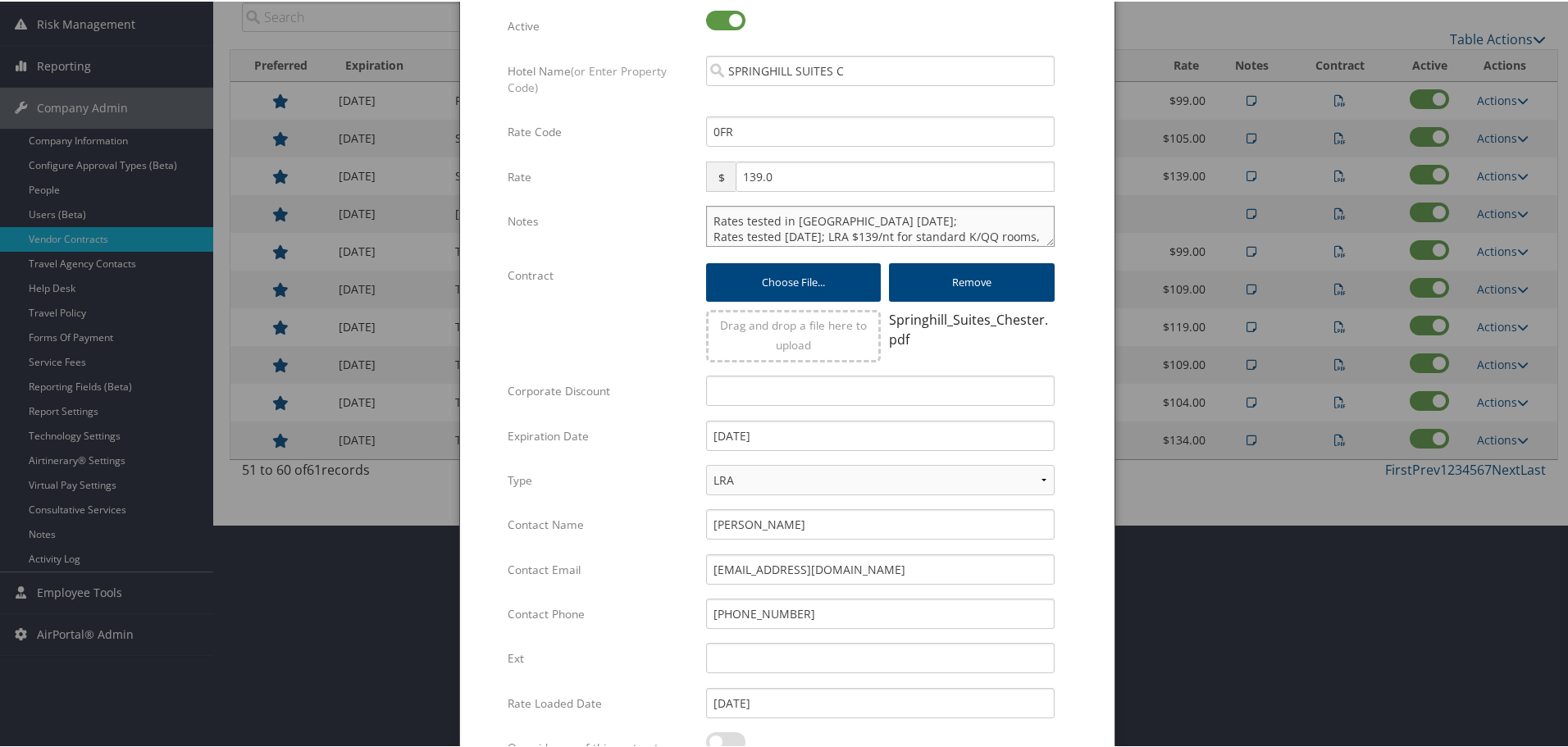
scroll to position [396, 0]
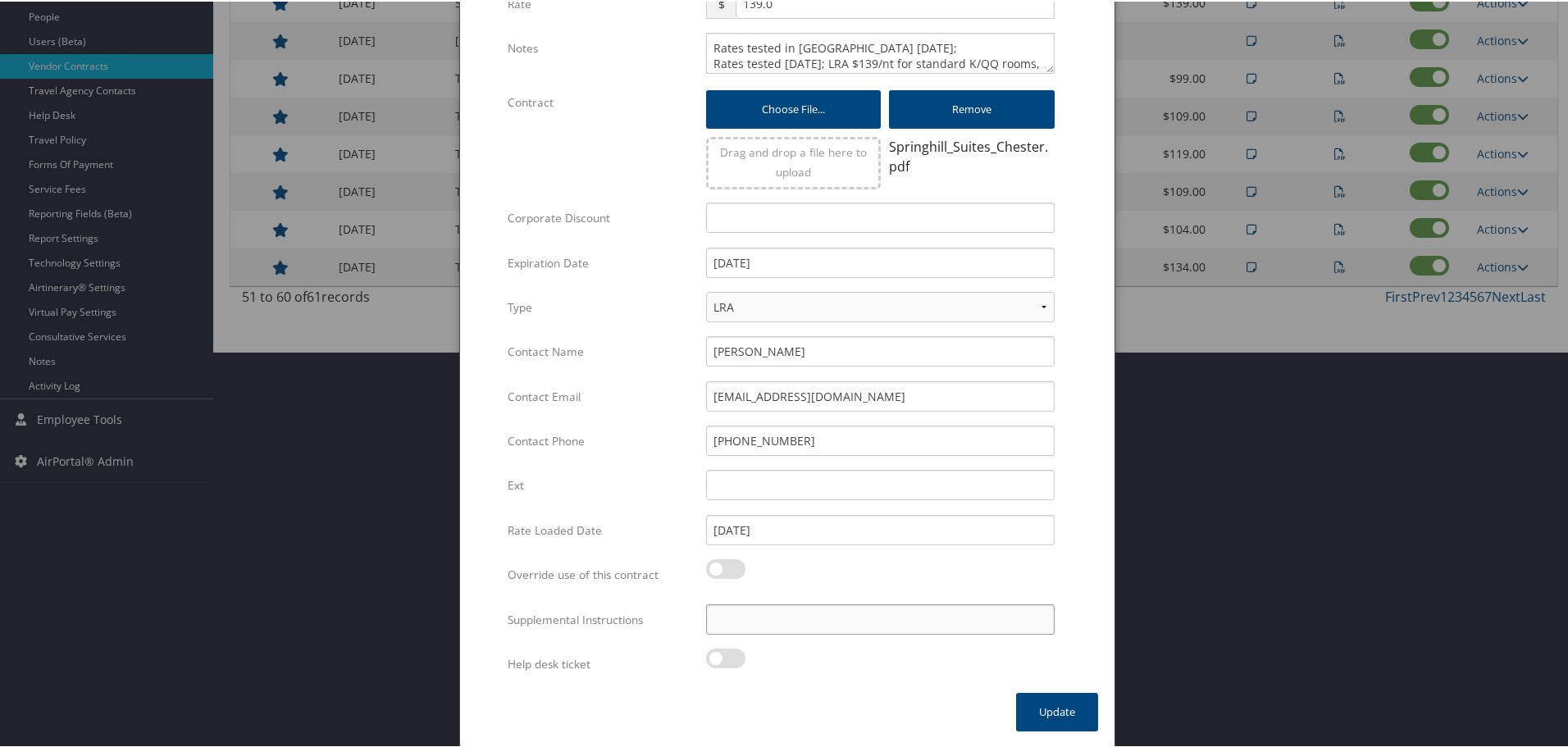
click at [870, 622] on input "Supplemental Instructions" at bounding box center [879, 617] width 348 height 31
type input "SAB Prop ID - 395911"
click at [1067, 715] on button "Update" at bounding box center [1057, 709] width 82 height 39
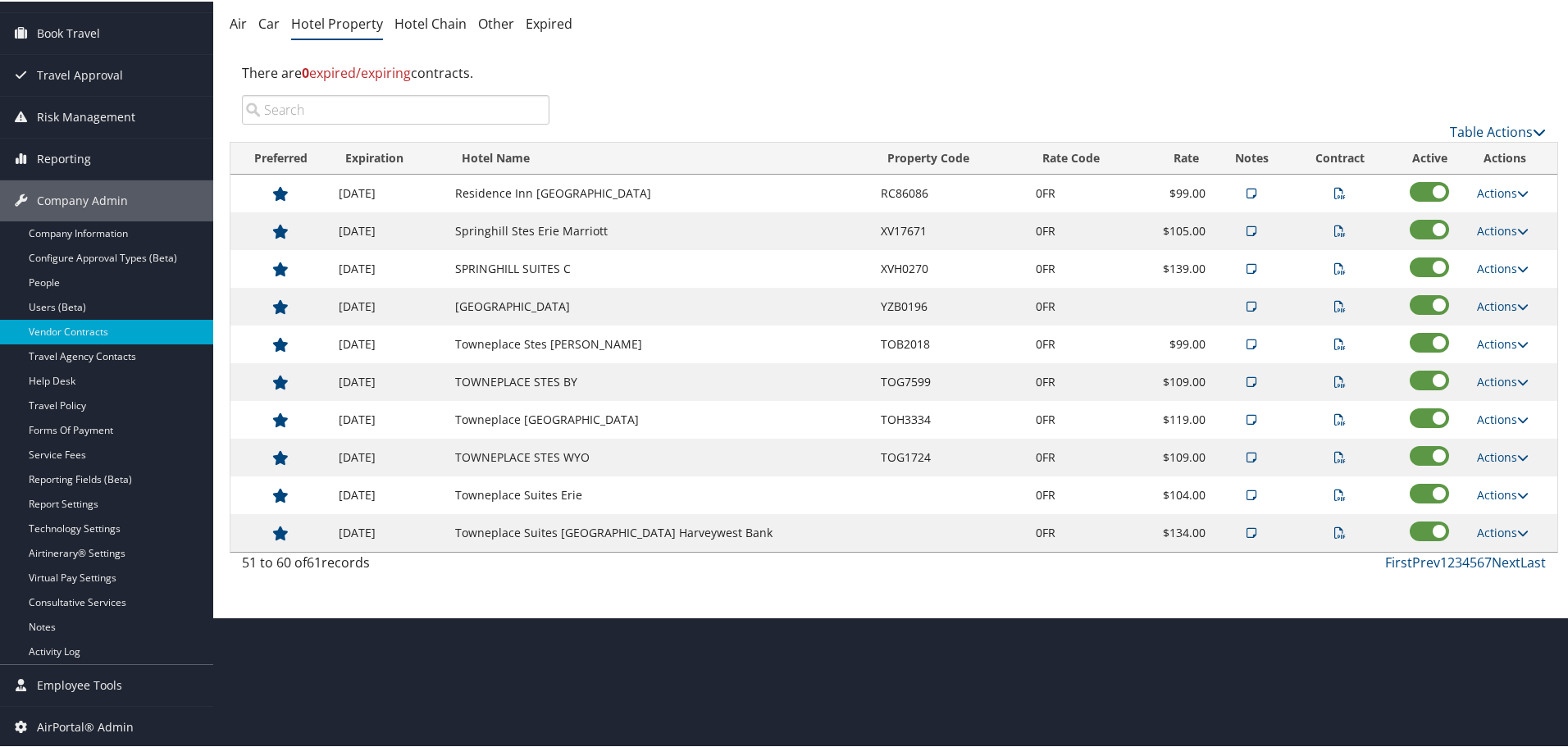
scroll to position [130, 0]
click at [1498, 300] on link "Actions" at bounding box center [1503, 305] width 52 height 16
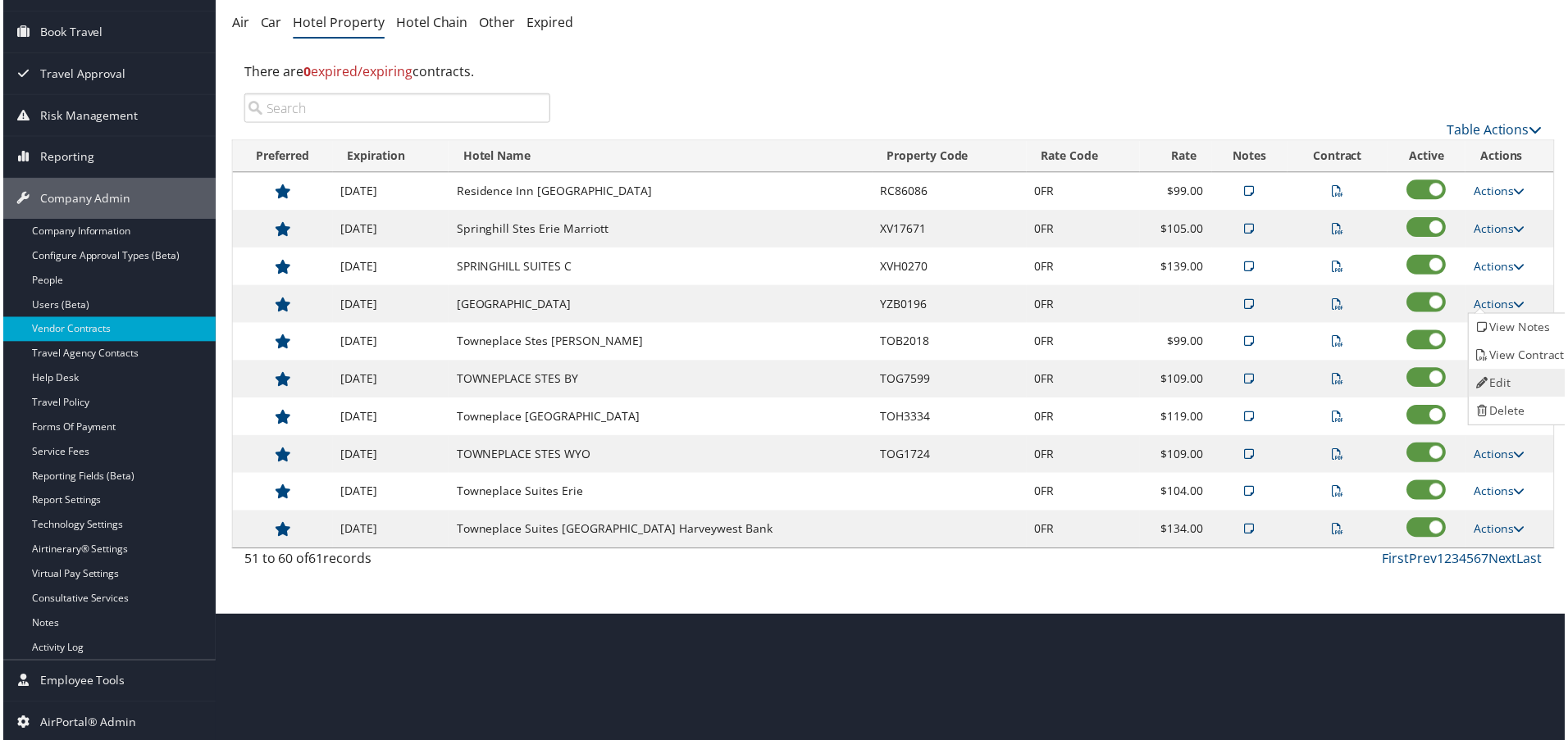
click at [1505, 381] on link "Edit" at bounding box center [1523, 384] width 103 height 28
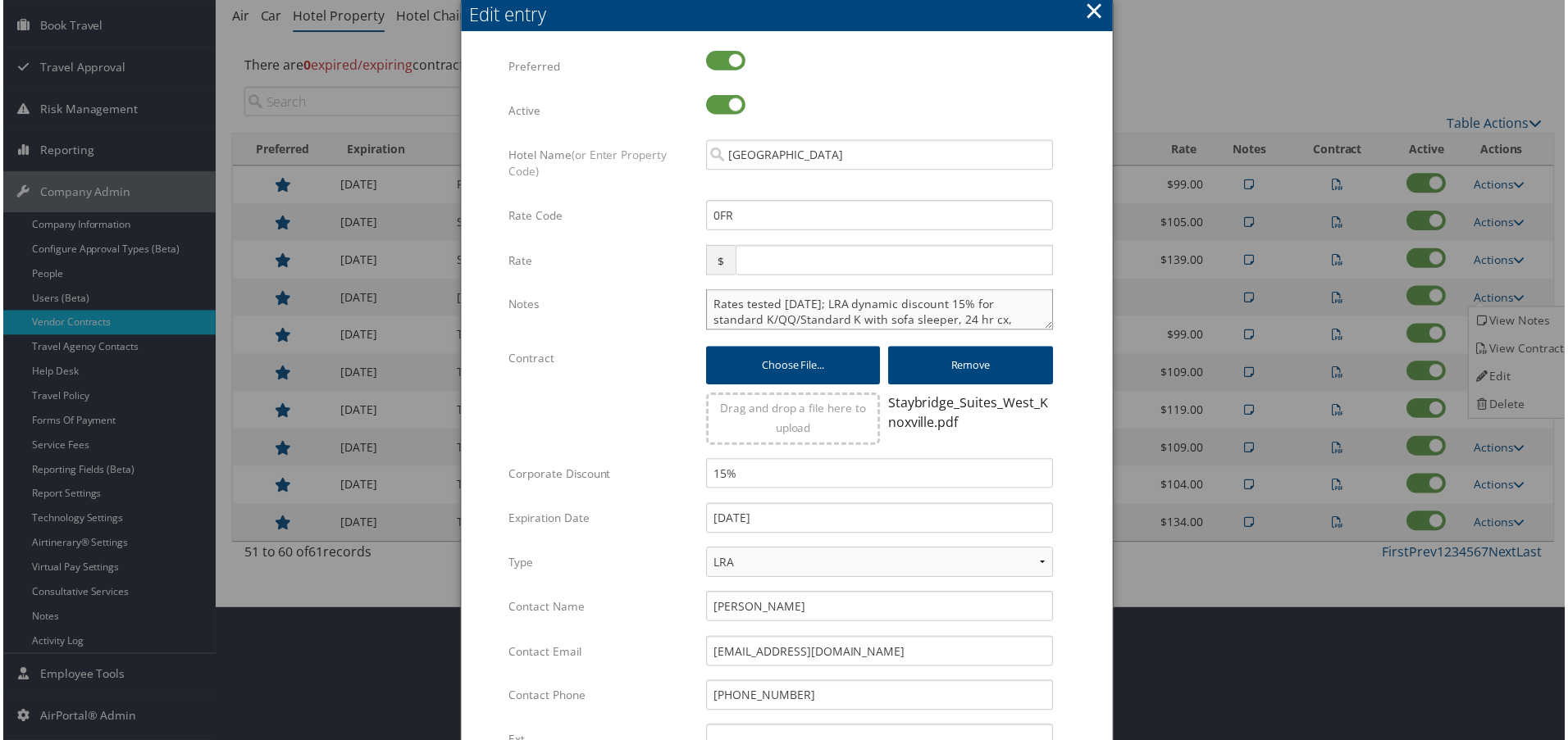
click at [706, 306] on textarea "Rates tested 2/10/25; LRA dynamic discount 15% for standard K/QQ/Standard K wit…" at bounding box center [879, 309] width 348 height 41
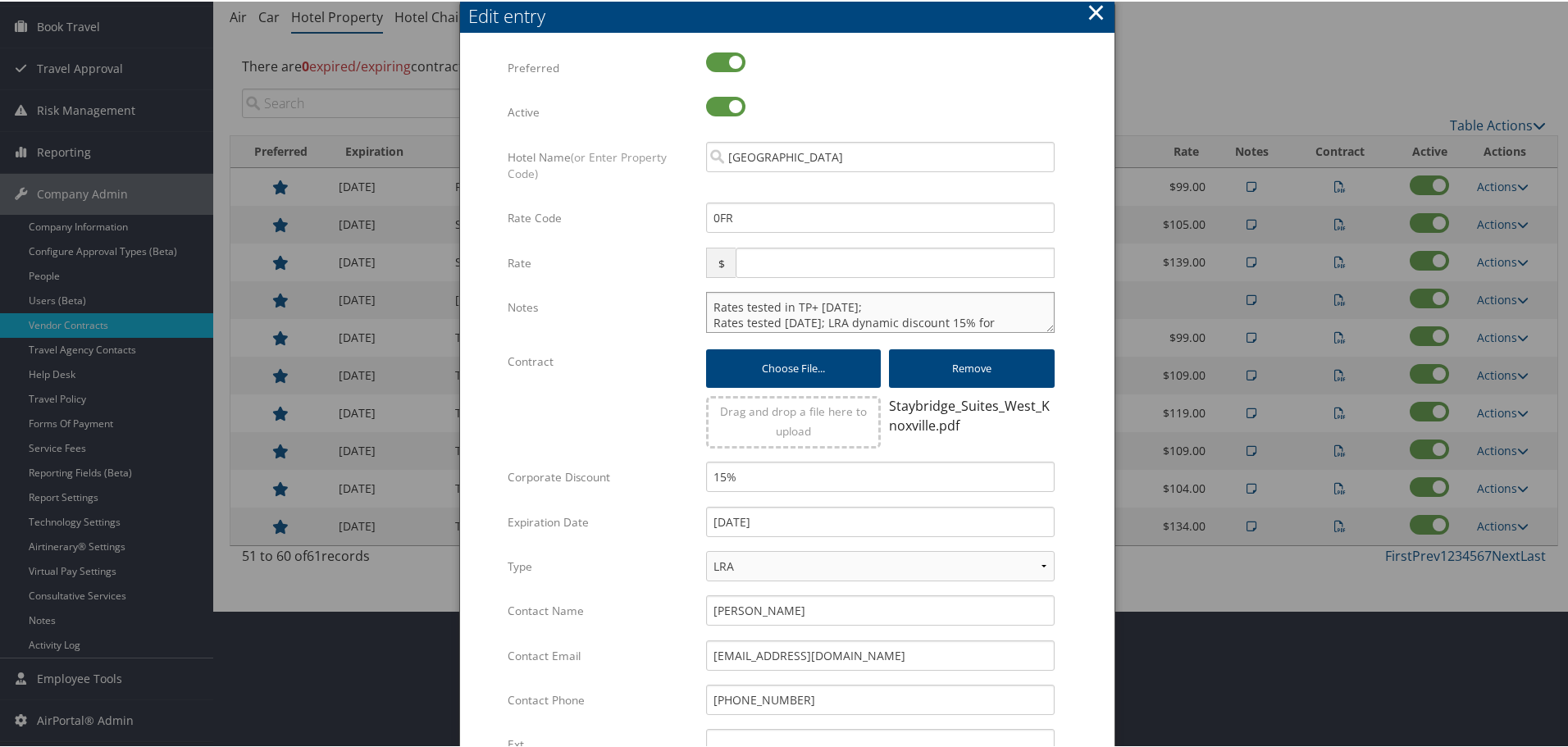
type textarea "Rates tested in TP+ Oct 2025; Rates tested 2/10/25; LRA dynamic discount 15% fo…"
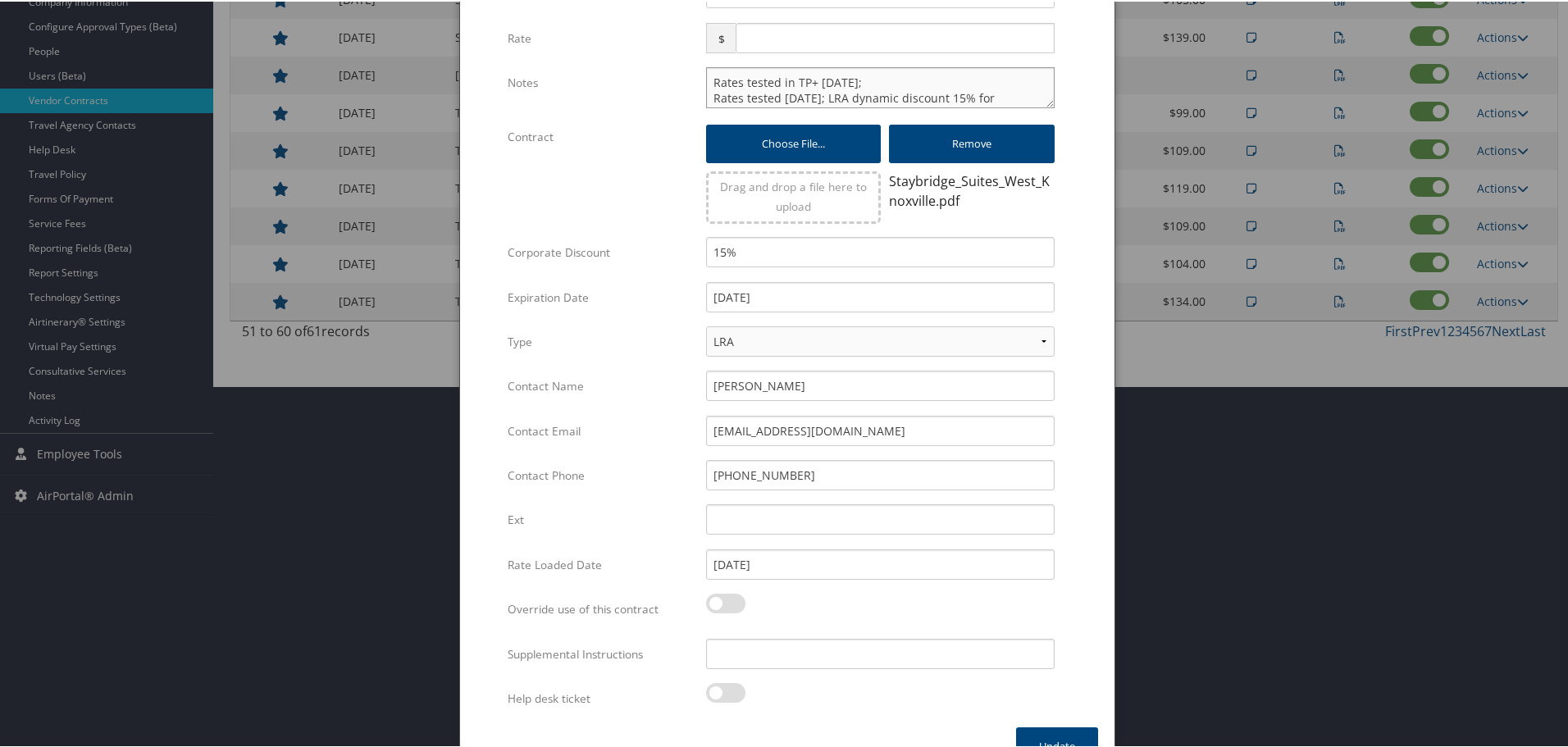
scroll to position [396, 0]
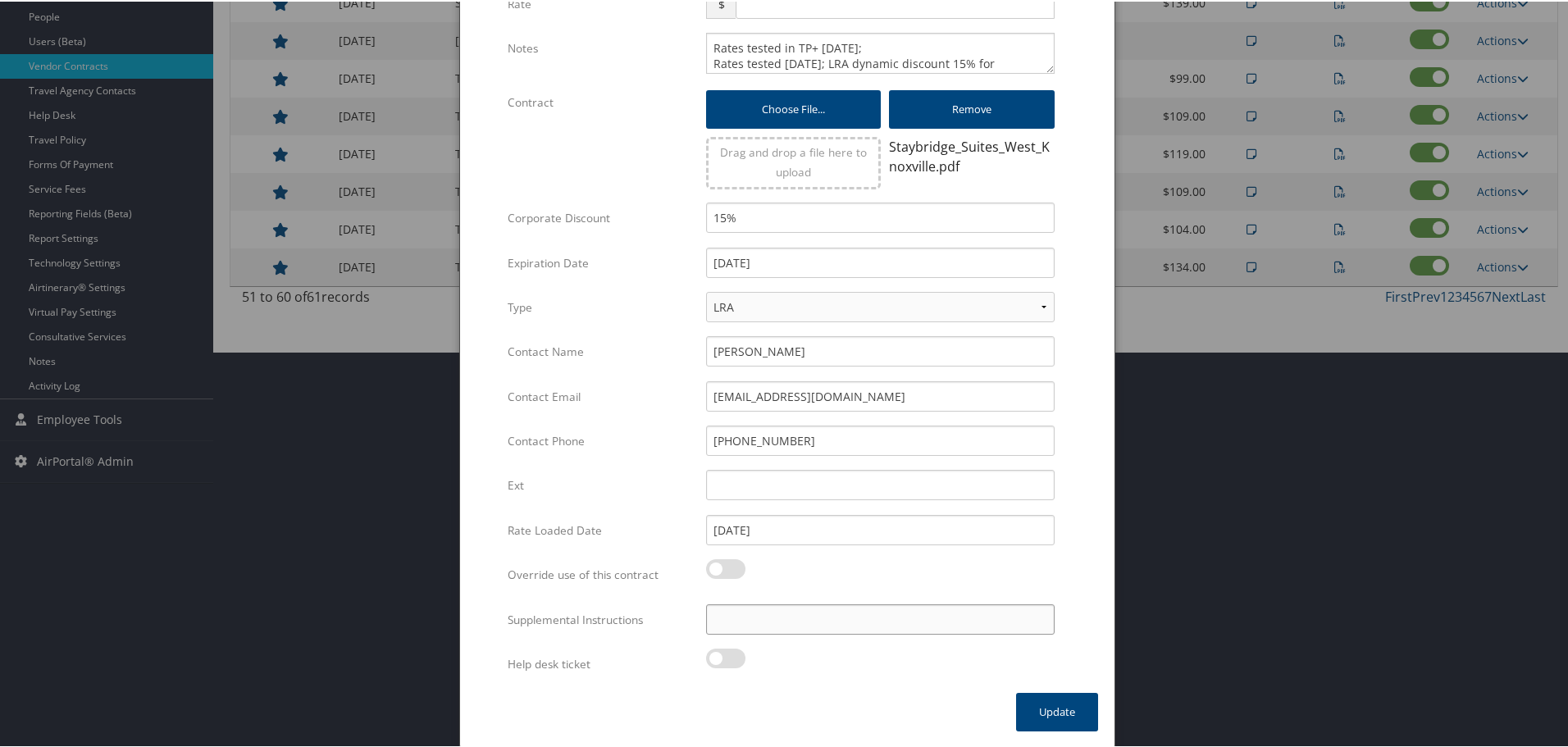
click at [827, 616] on input "Supplemental Instructions" at bounding box center [879, 617] width 348 height 31
type input "SAB Prop ID - 246702"
click at [1038, 702] on button "Update" at bounding box center [1057, 709] width 82 height 39
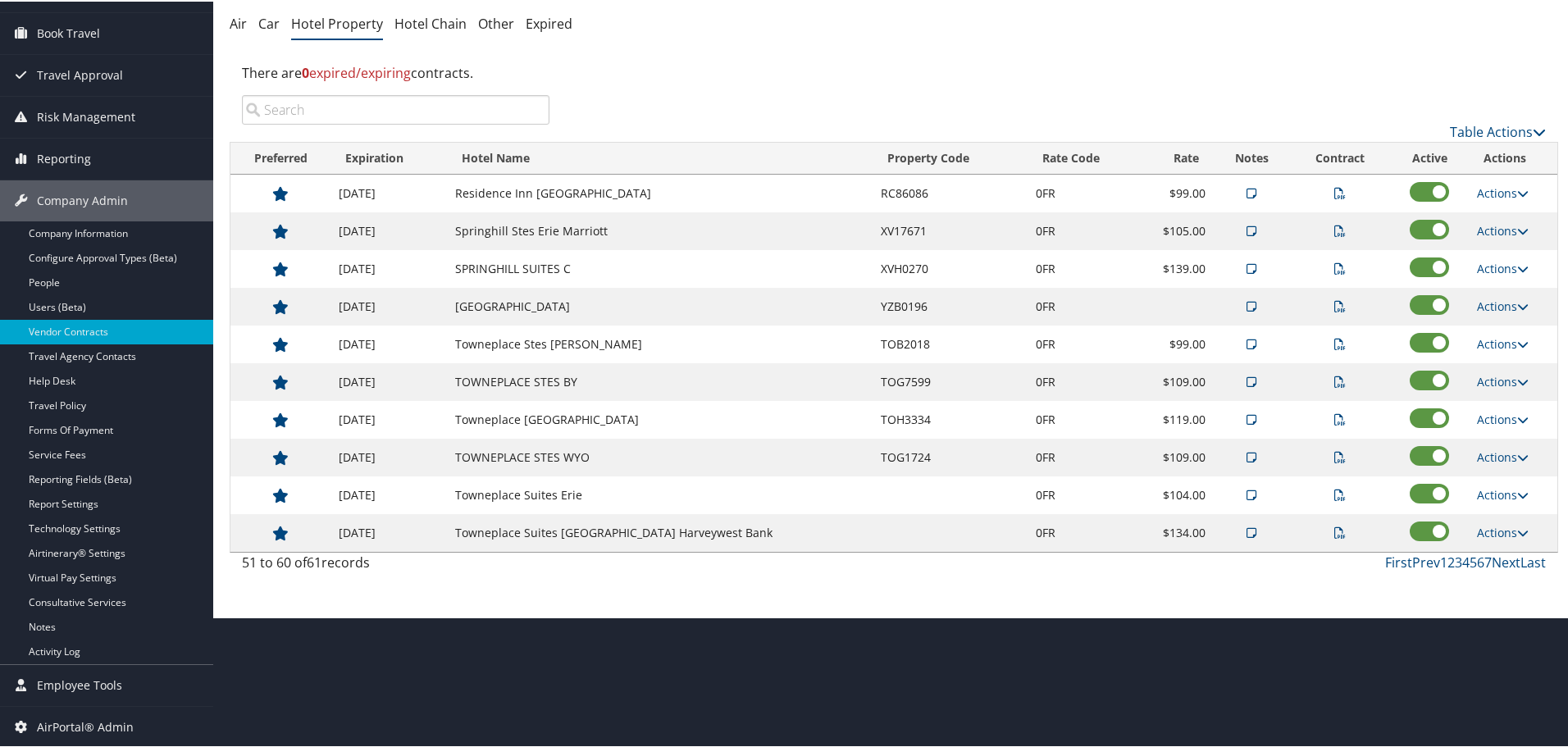
scroll to position [130, 0]
click at [1493, 344] on link "Actions" at bounding box center [1503, 342] width 52 height 16
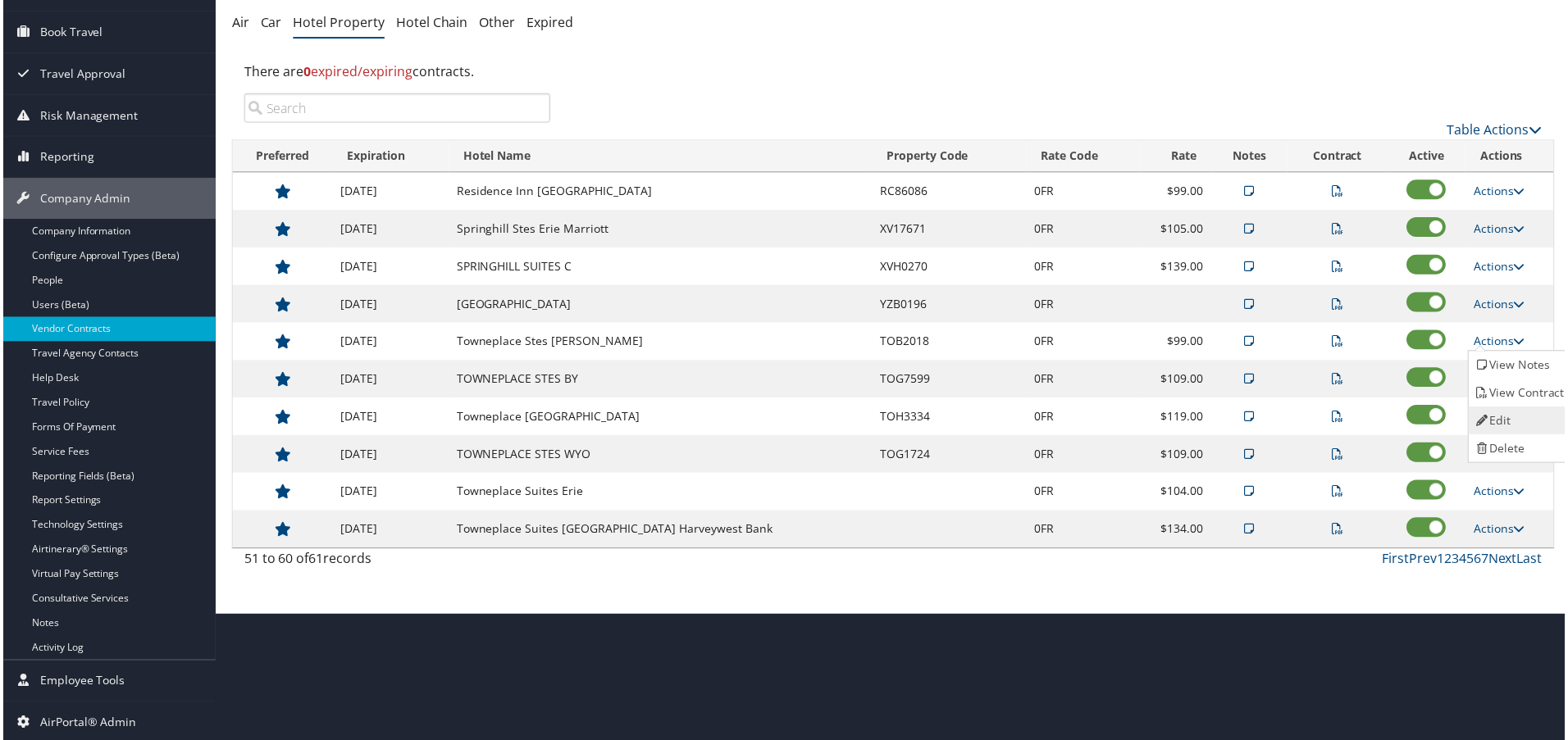
click at [1493, 408] on link "Edit" at bounding box center [1523, 422] width 103 height 28
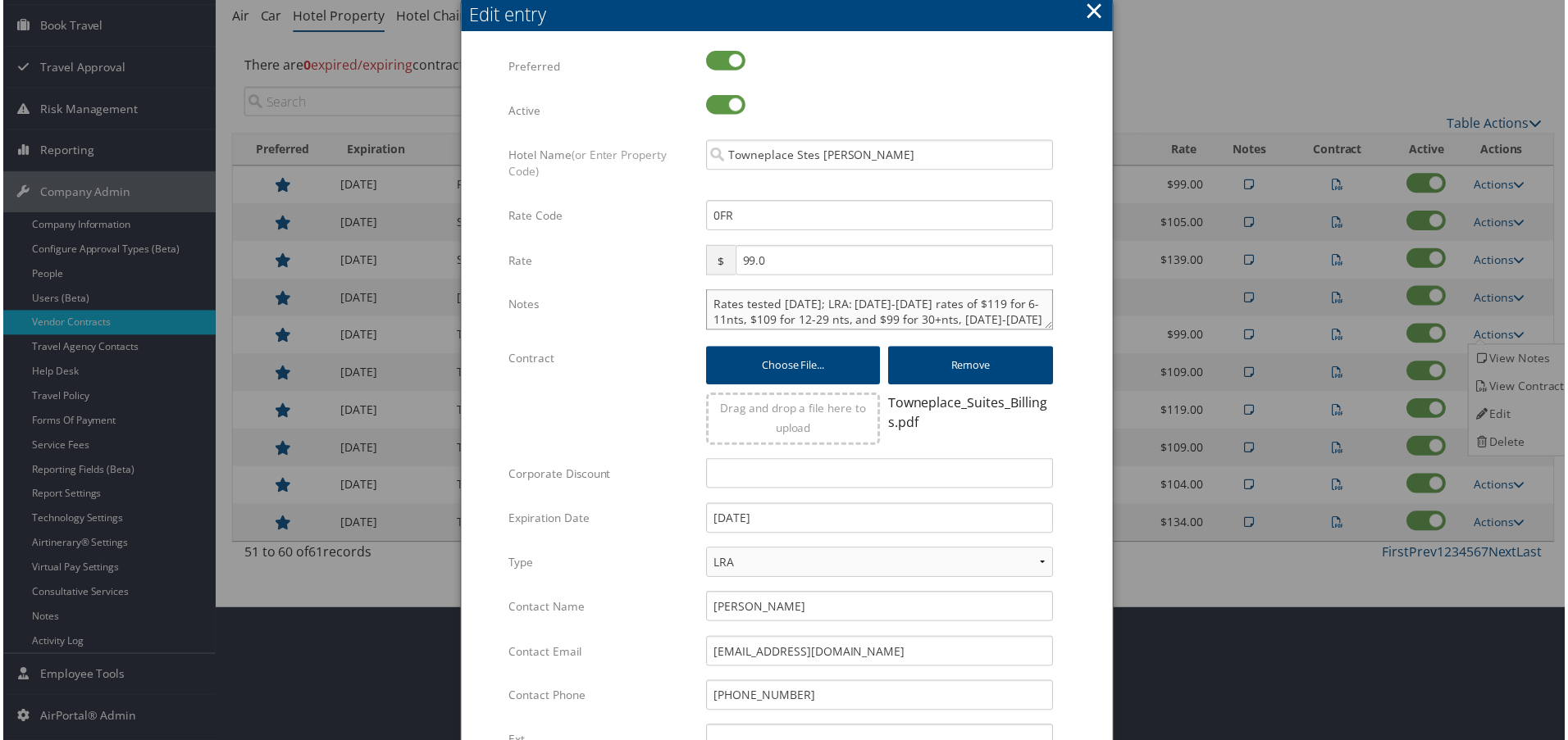
click at [709, 306] on textarea "Rates tested 1/6/25; LRA: 1/1/25-3/31/25 rates of $119 for 6-11nts, $109 for 12…" at bounding box center [879, 309] width 348 height 41
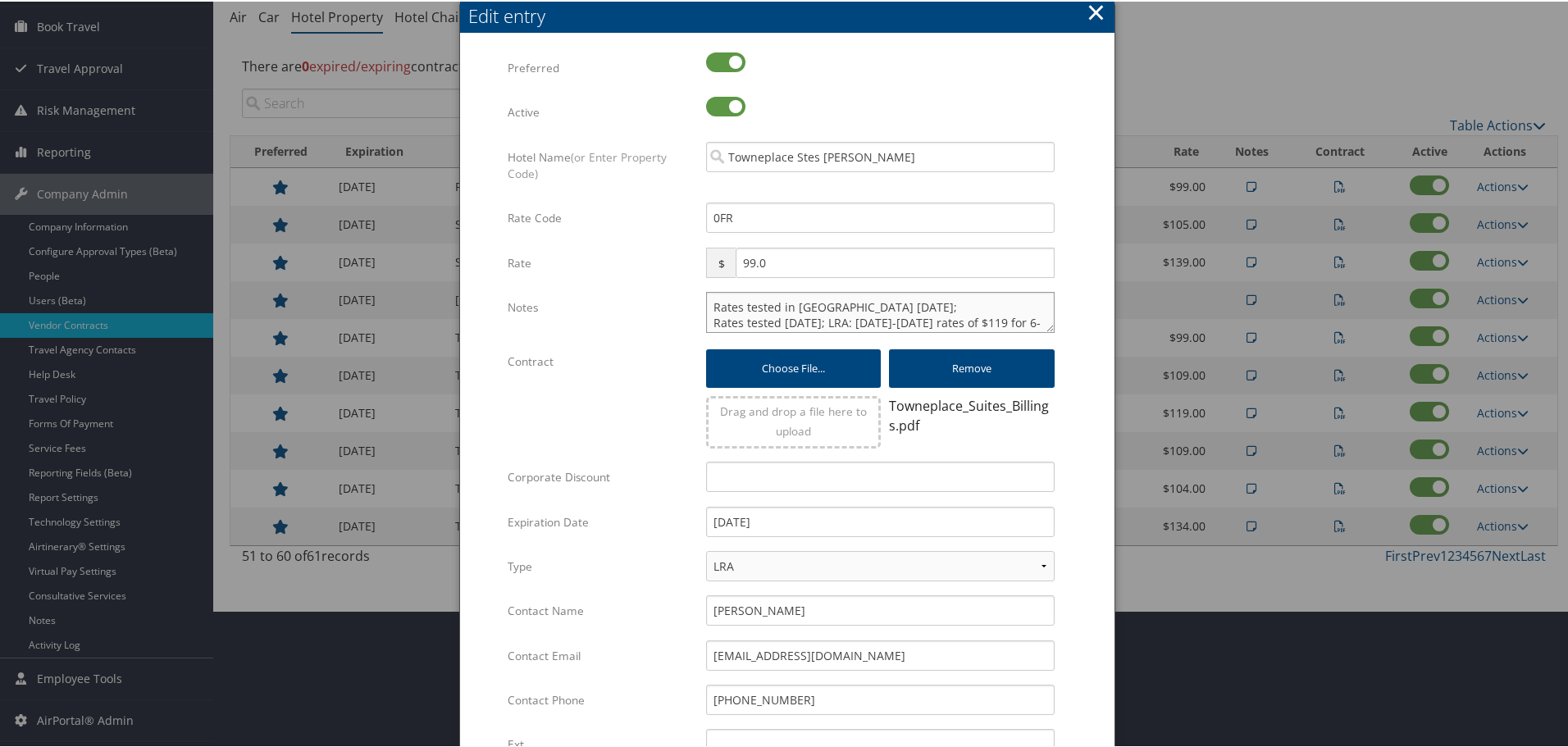
type textarea "Rates tested in TP+ Oct 2025; Rates tested 1/6/25; LRA: 1/1/25-3/31/25 rates of…"
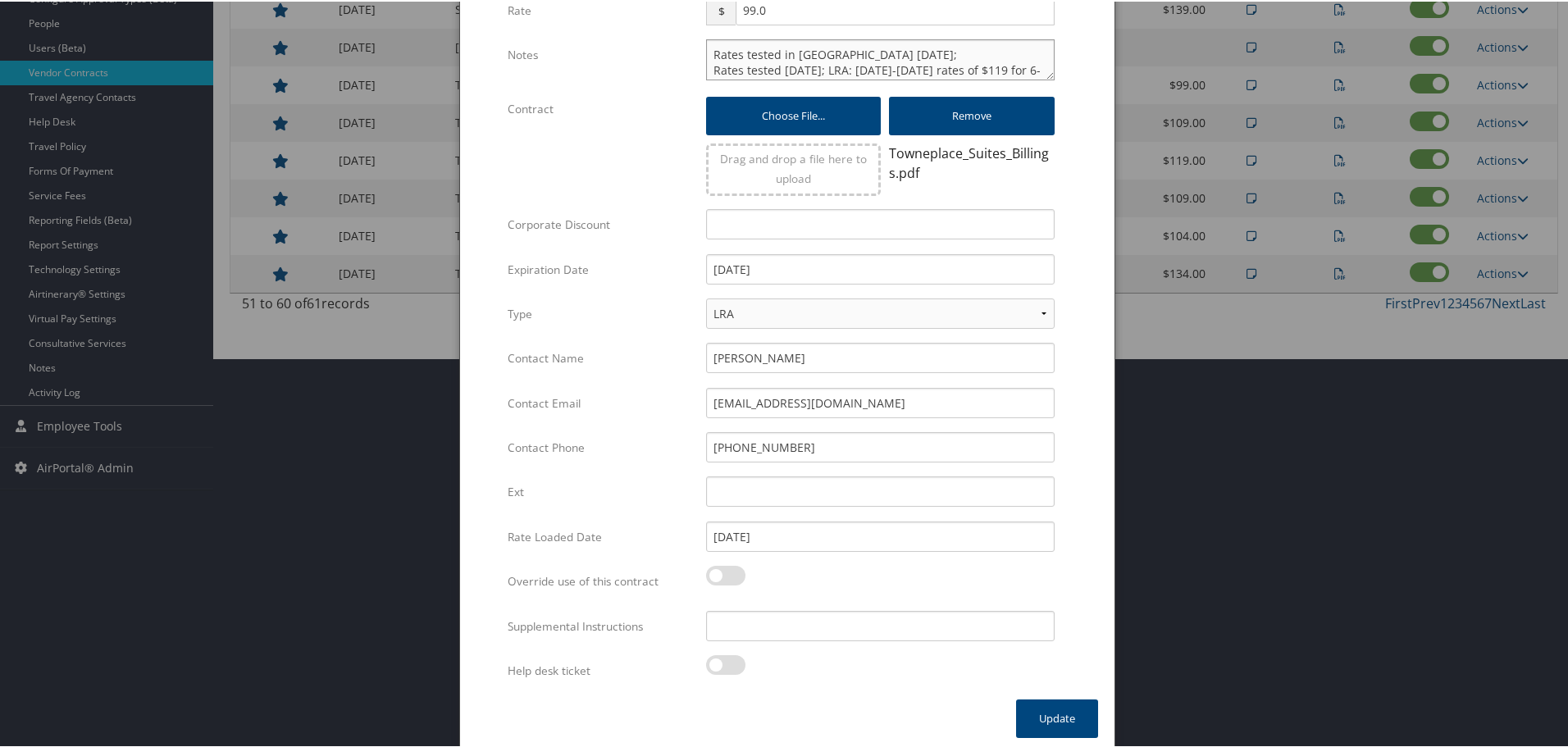
scroll to position [396, 0]
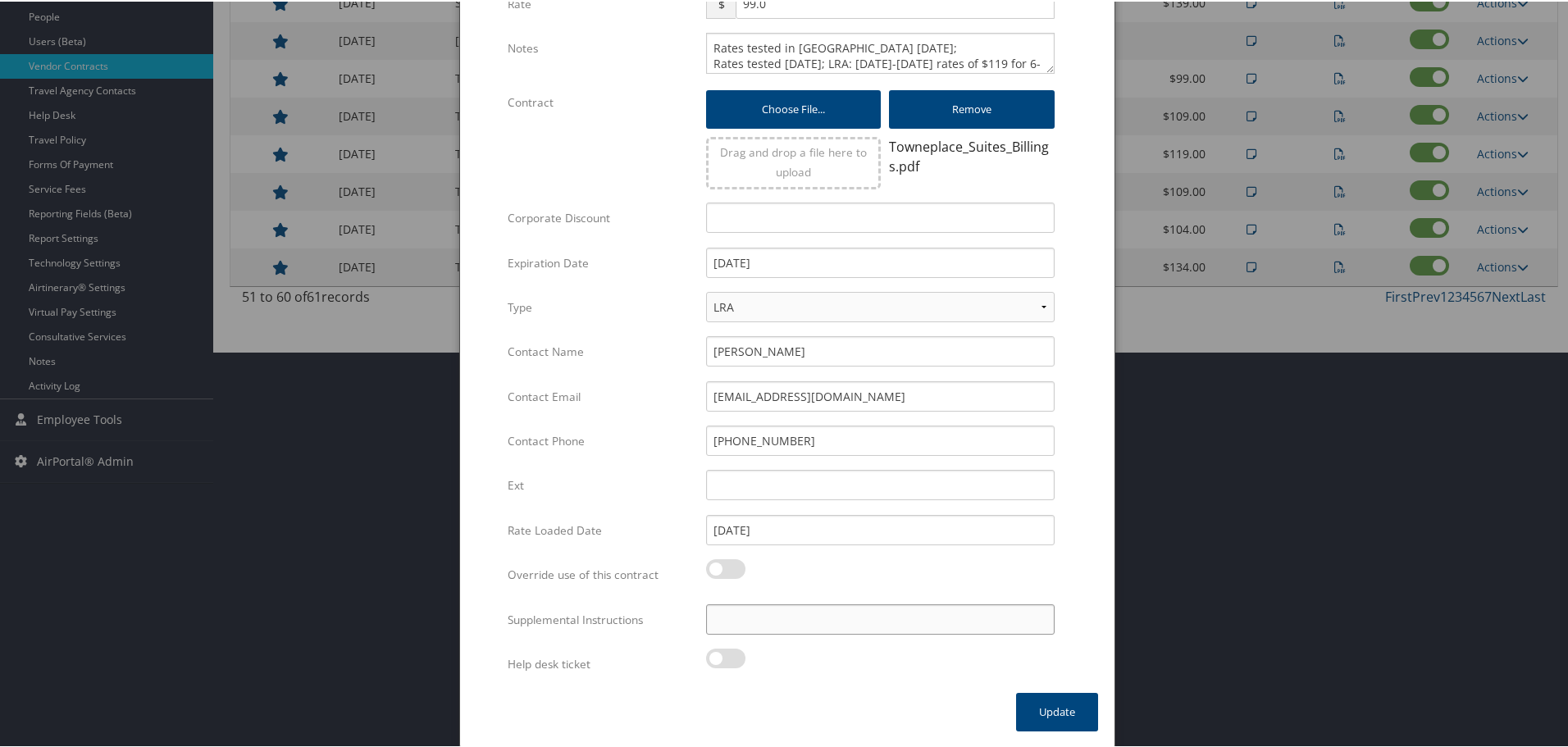
click at [821, 607] on input "Supplemental Instructions" at bounding box center [879, 617] width 348 height 31
type input "SAB Prop ID - 280375"
click at [1052, 709] on button "Update" at bounding box center [1057, 709] width 82 height 39
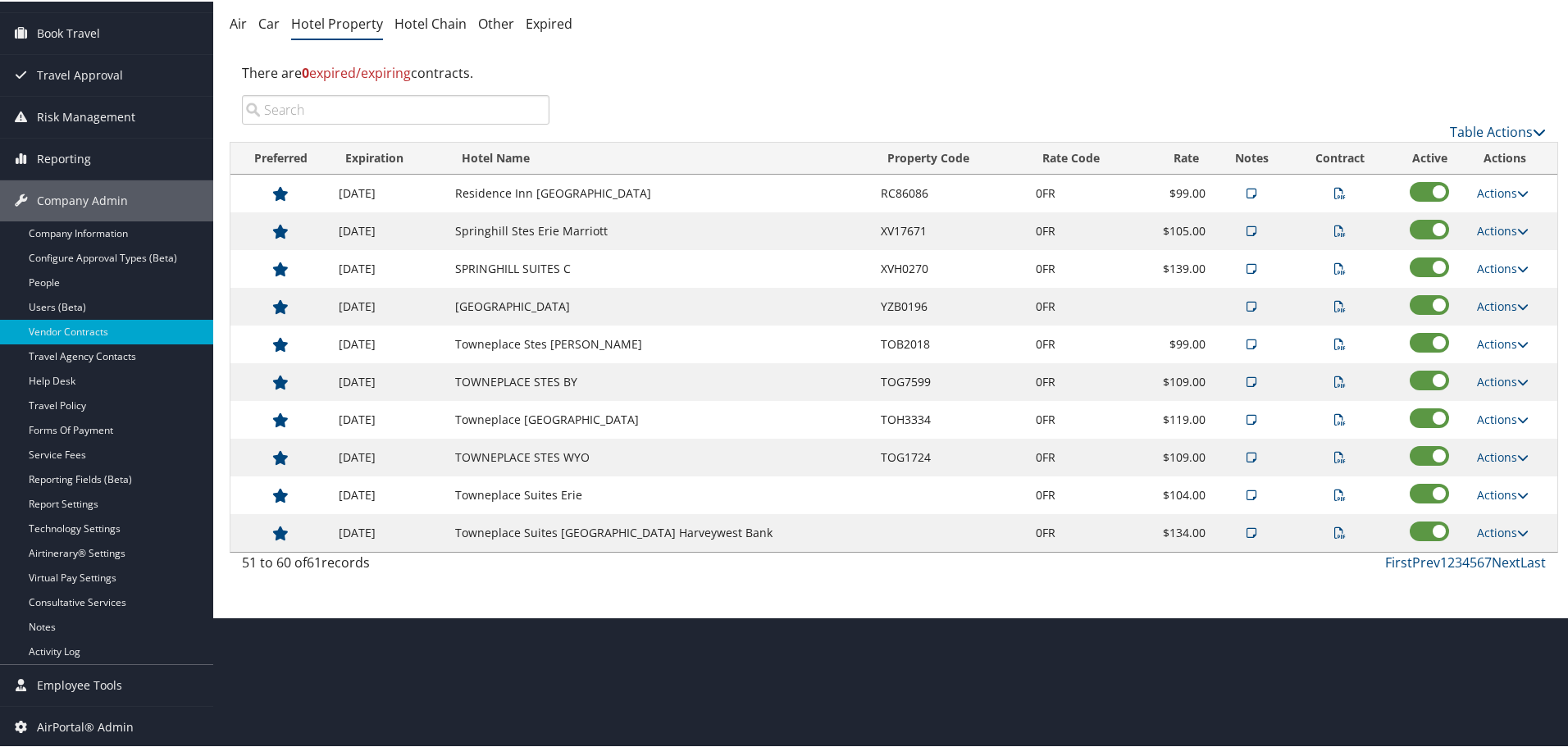
scroll to position [130, 0]
click at [1499, 413] on link "Actions" at bounding box center [1503, 418] width 52 height 16
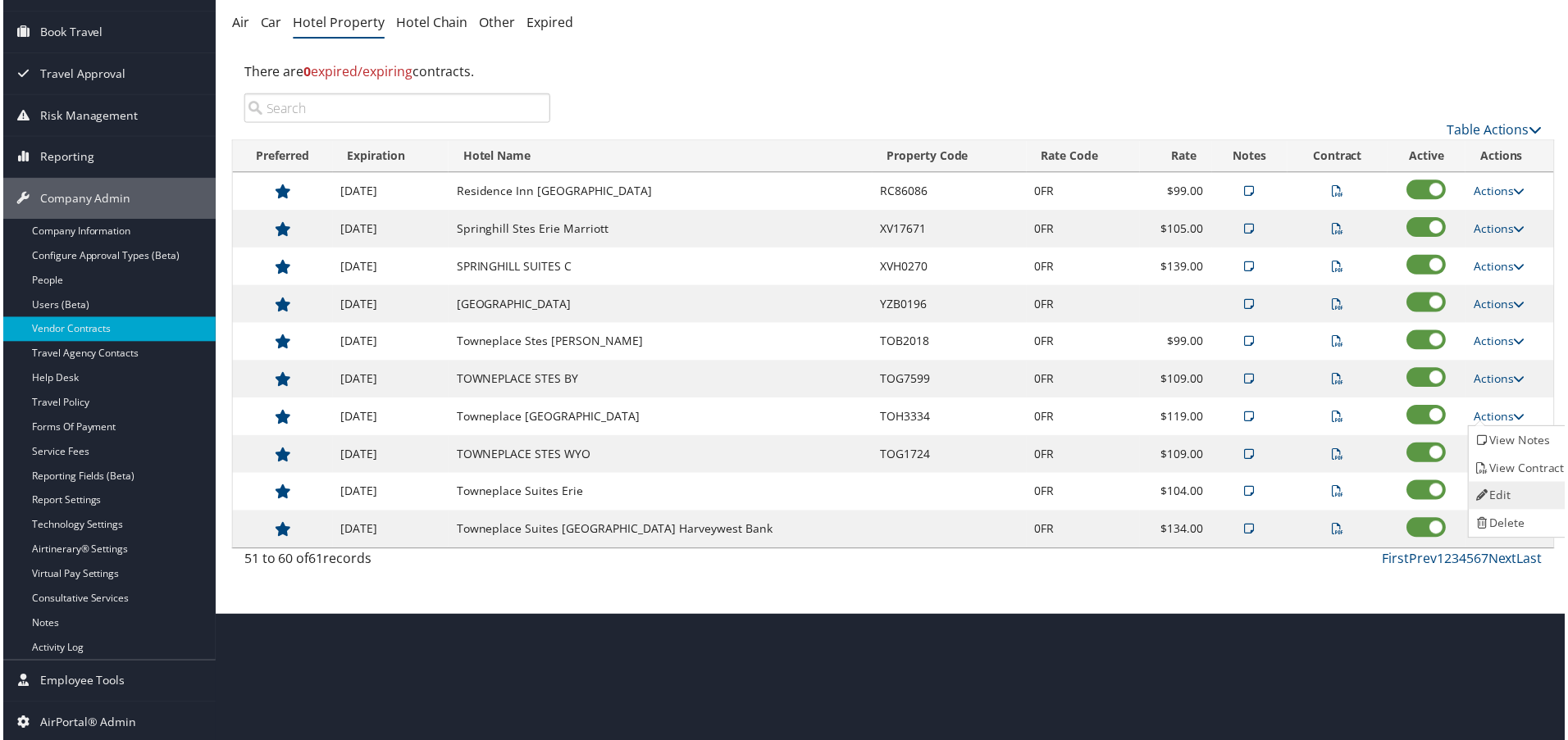
click at [1512, 486] on link "Edit" at bounding box center [1523, 497] width 103 height 28
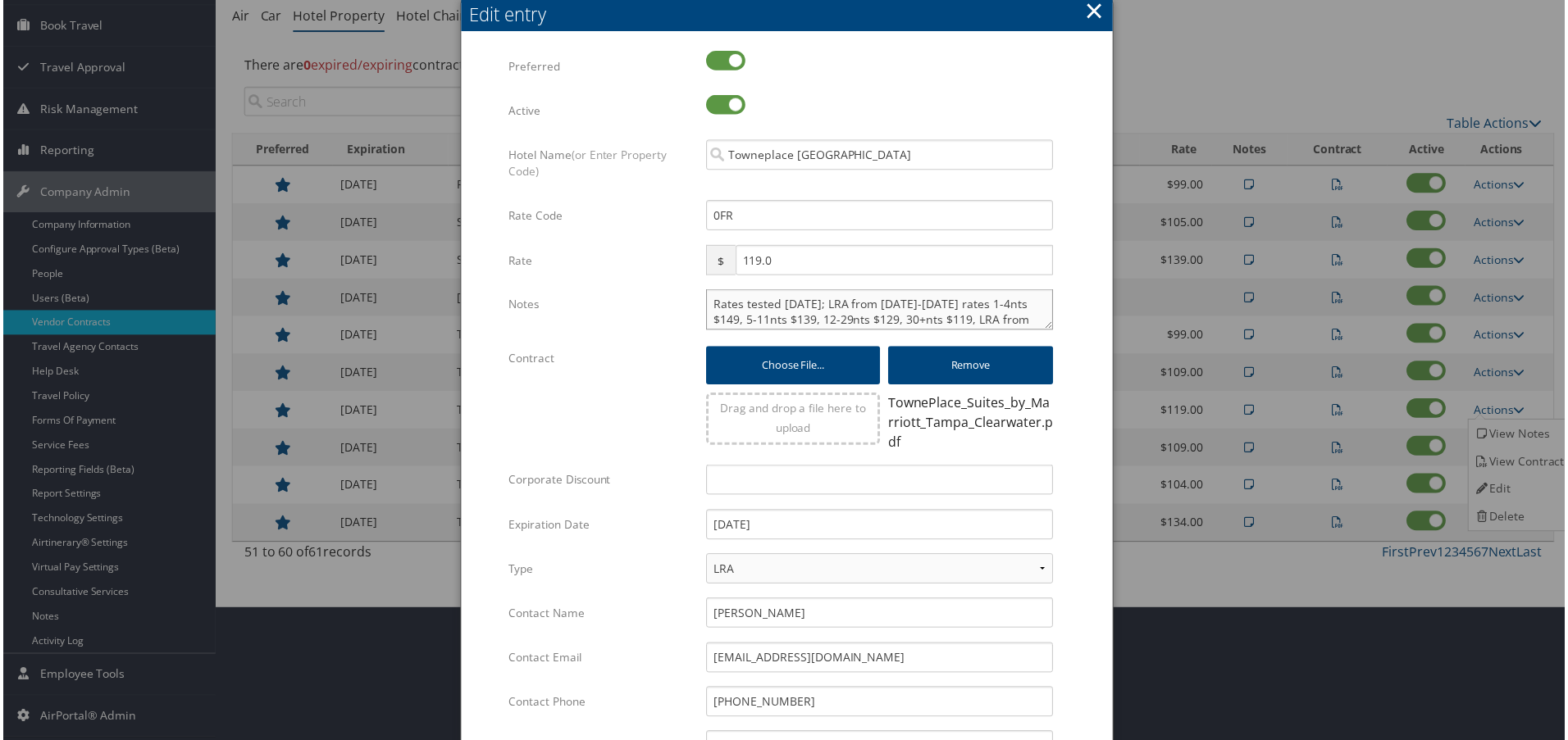
click at [709, 306] on textarea "Rates tested 4/29/25; LRA from 4/22-12/31/25 rates 1-4nts $149, 5-11nts $139, 1…" at bounding box center [879, 309] width 348 height 41
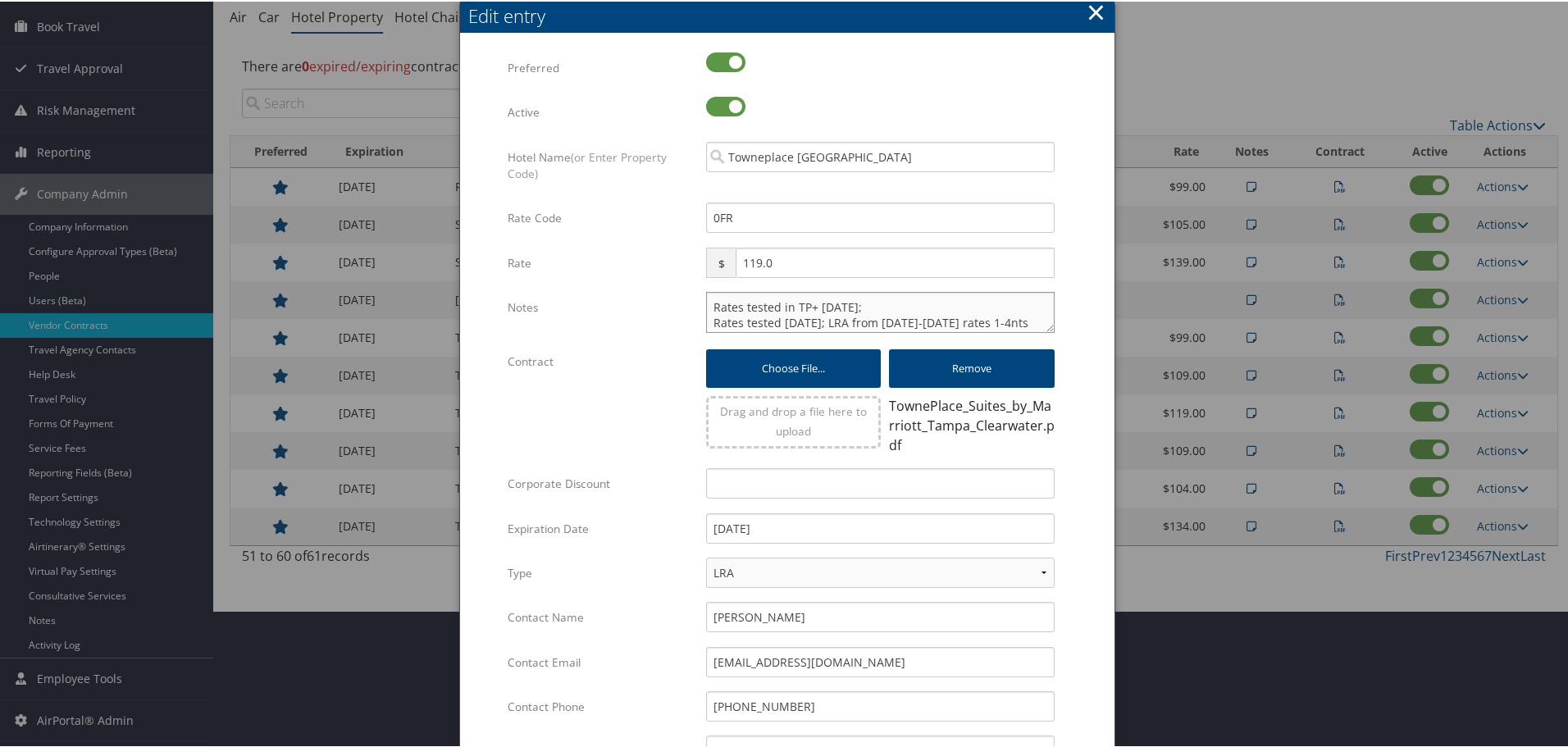
type textarea "Rates tested in TP+ Oct 2025; Rates tested 4/29/25; LRA from 4/22-12/31/25 rate…"
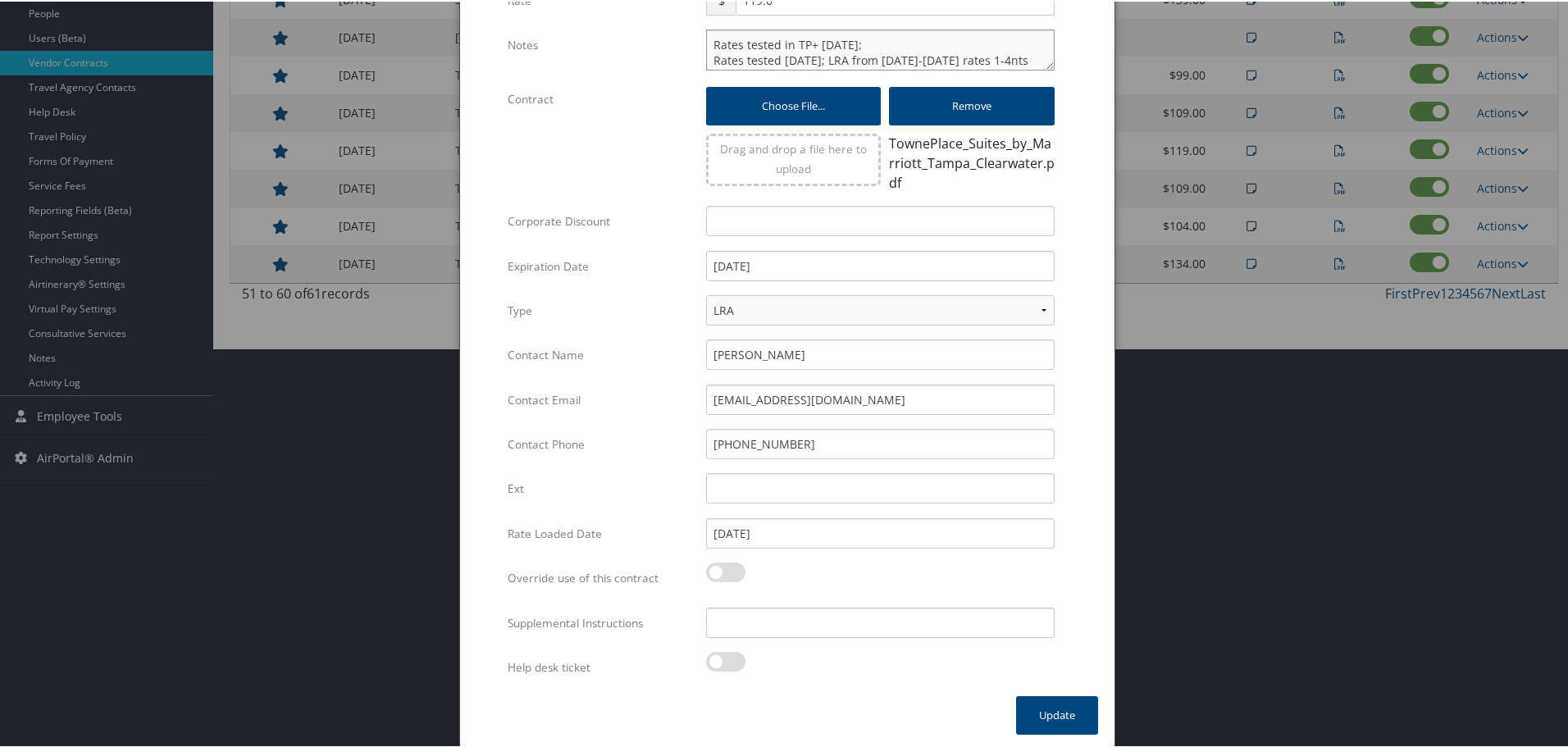
scroll to position [403, 0]
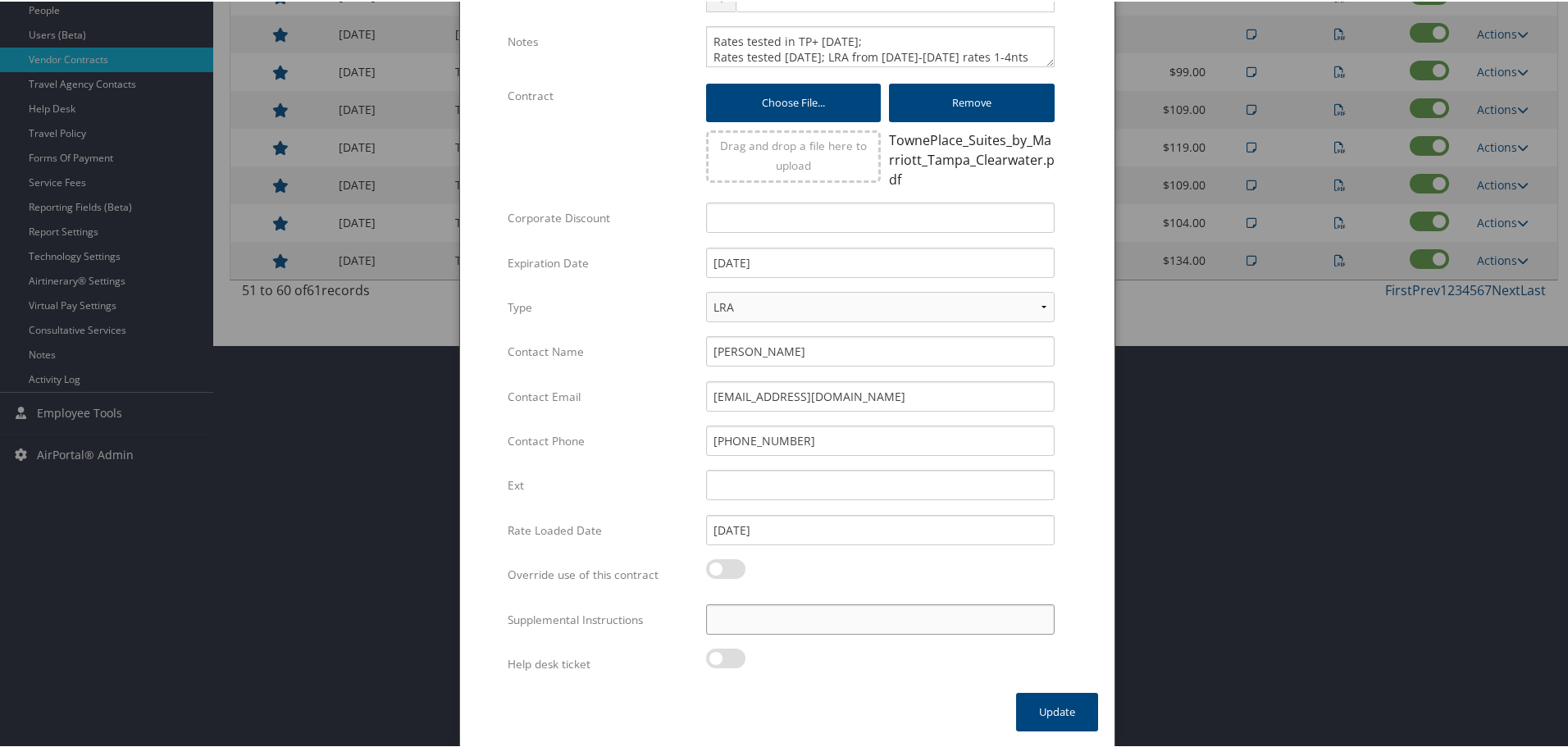
click at [819, 627] on input "Supplemental Instructions" at bounding box center [879, 617] width 348 height 31
type input "SAB Prop ID - 286130"
click at [1036, 704] on button "Update" at bounding box center [1057, 709] width 82 height 39
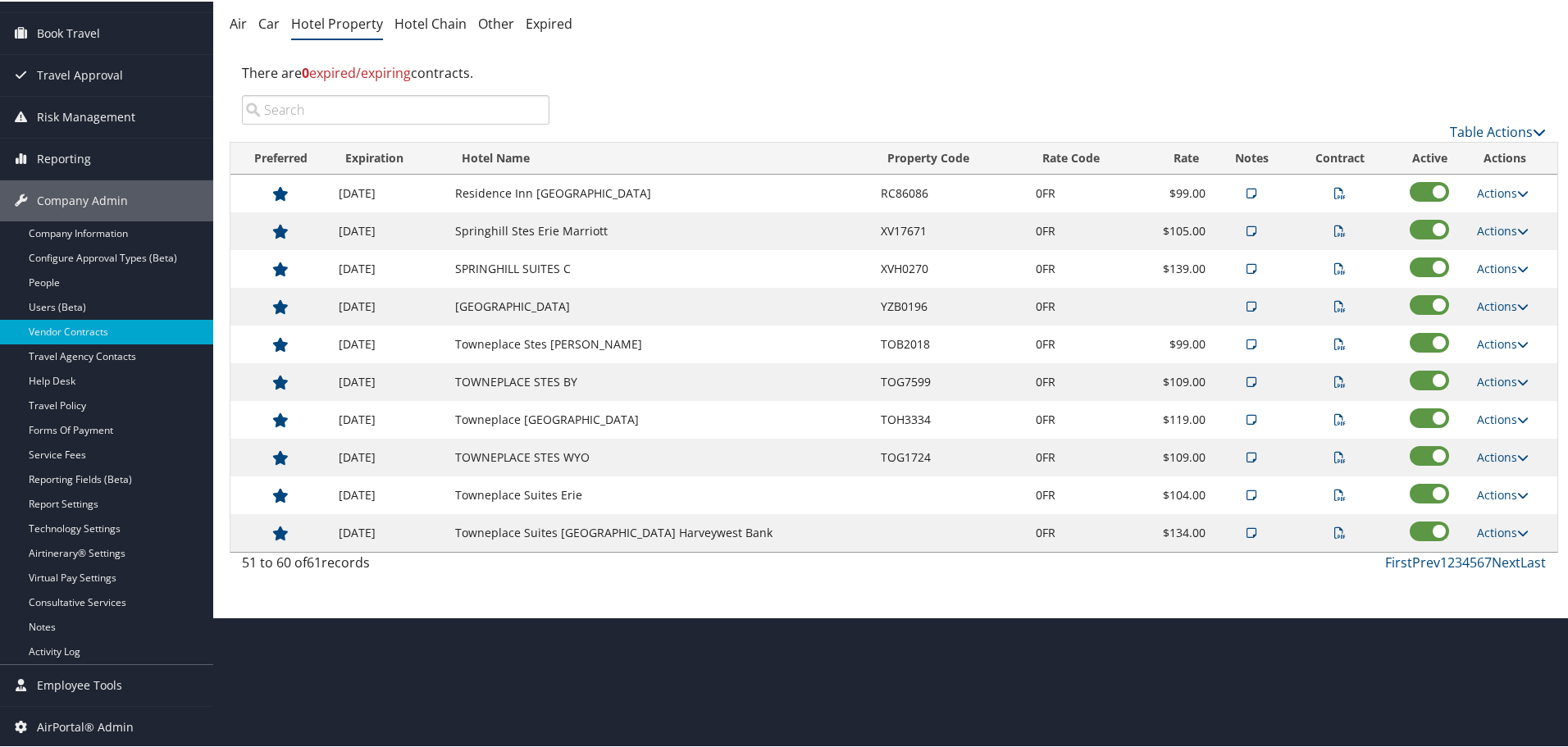
scroll to position [130, 0]
click at [1504, 457] on link "Actions" at bounding box center [1503, 455] width 52 height 16
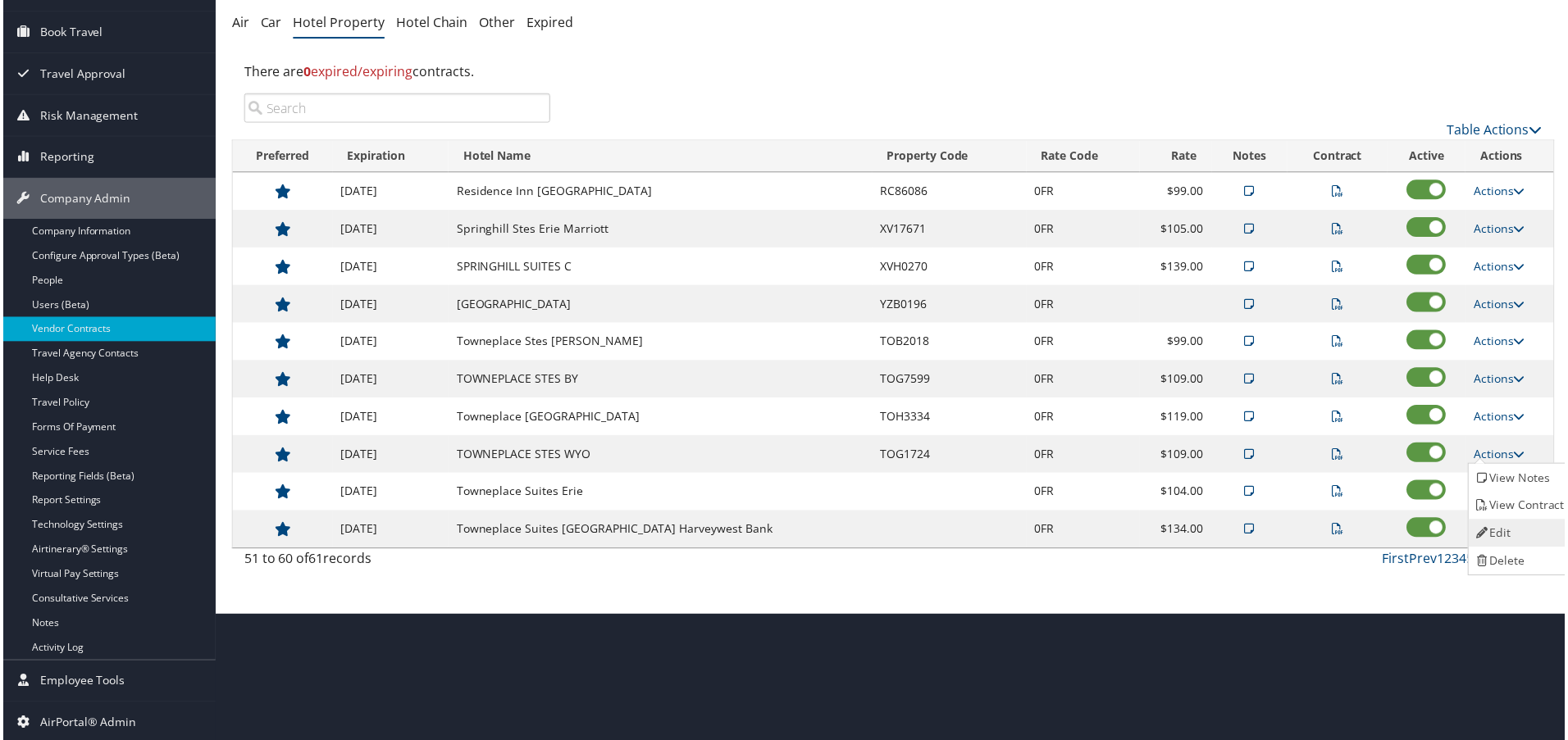
click at [1523, 530] on link "Edit" at bounding box center [1523, 535] width 103 height 28
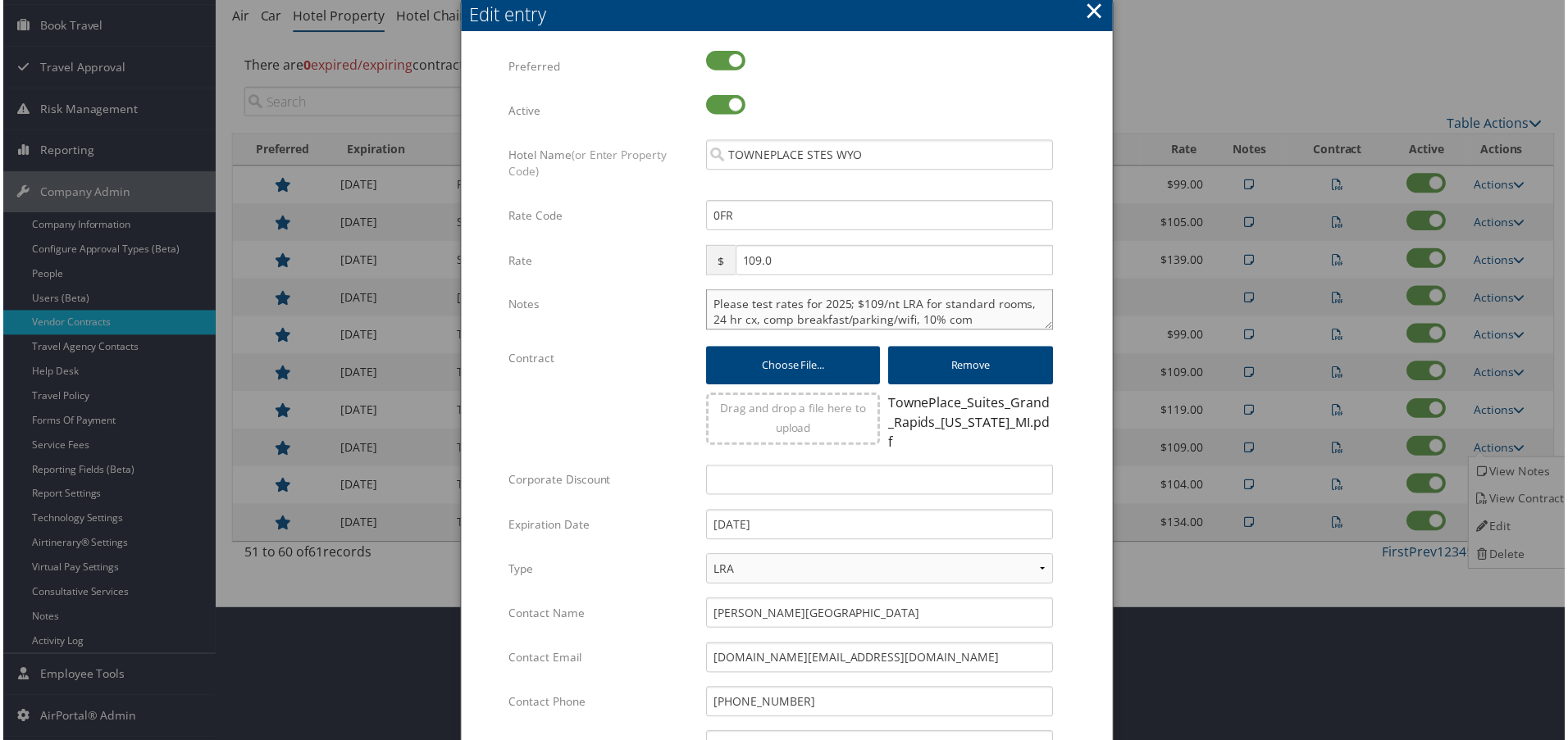
click at [708, 307] on textarea "Please test rates for 2025; $109/nt LRA for standard rooms, 24 hr cx, comp brea…" at bounding box center [879, 309] width 348 height 41
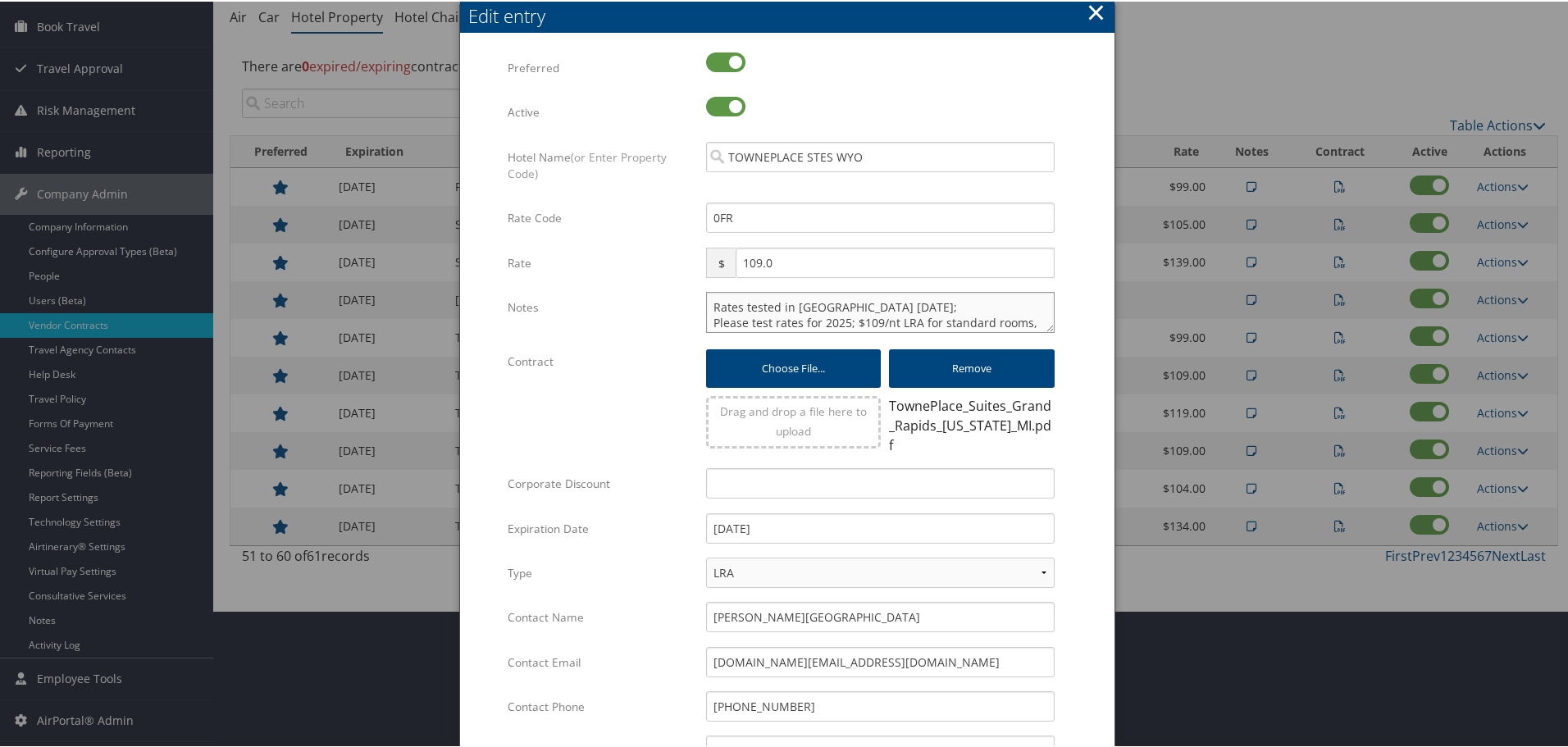
type textarea "Rates tested in TP+ Oct 2025; Please test rates for 2025; $109/nt LRA for stand…"
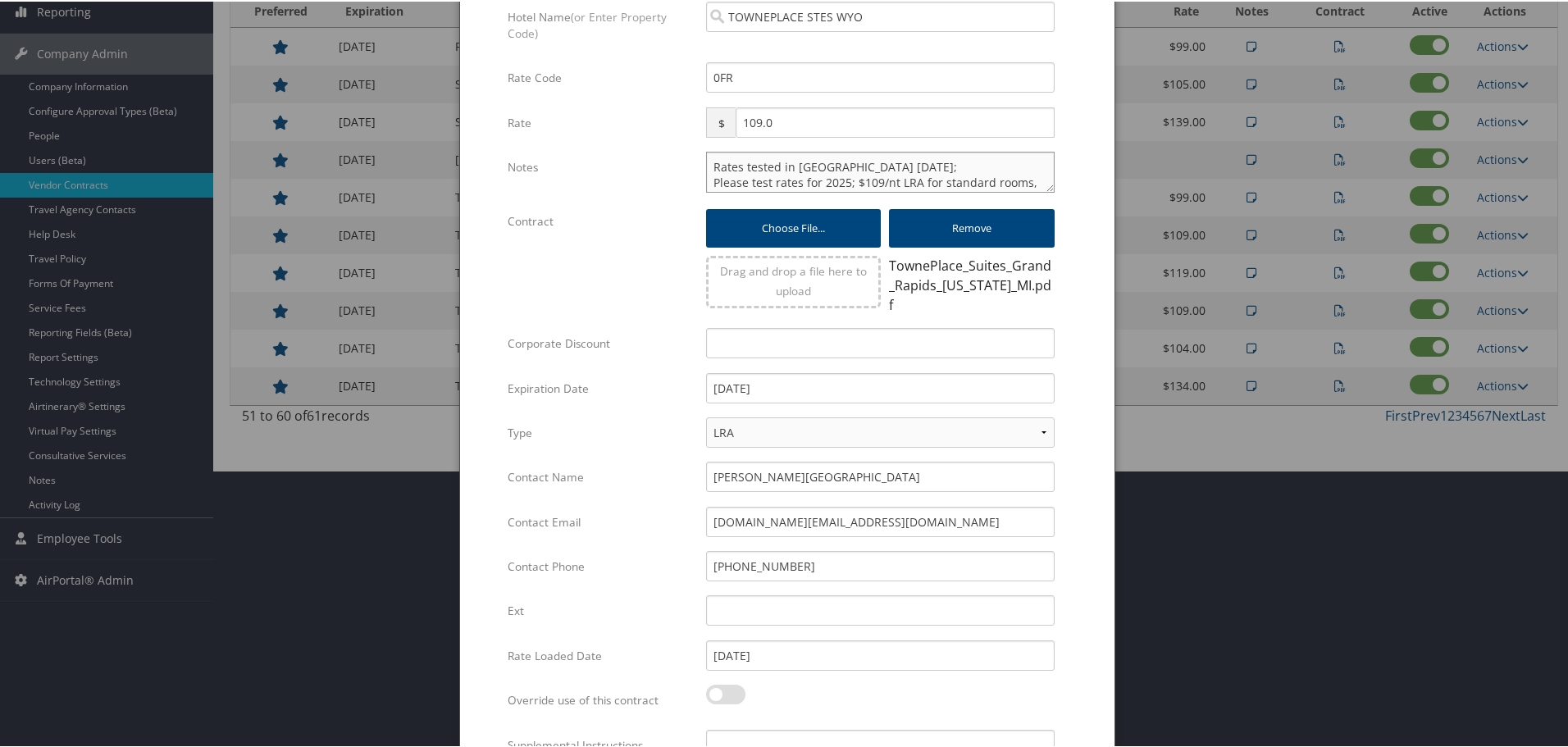
scroll to position [396, 0]
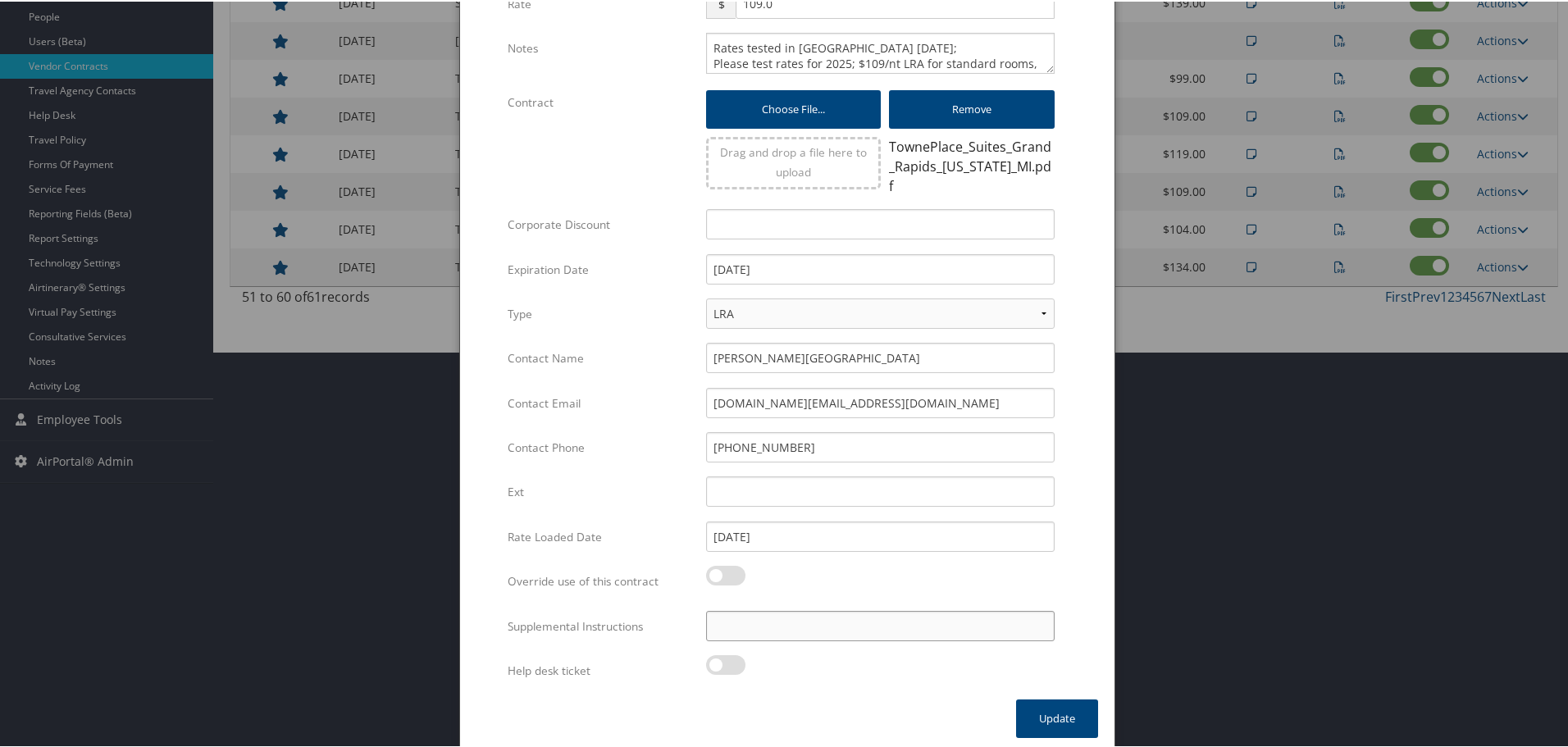
click at [860, 613] on input "Supplemental Instructions" at bounding box center [879, 624] width 348 height 31
type input "SAB Prop ID - 388799"
click at [1057, 703] on button "Update" at bounding box center [1057, 716] width 82 height 39
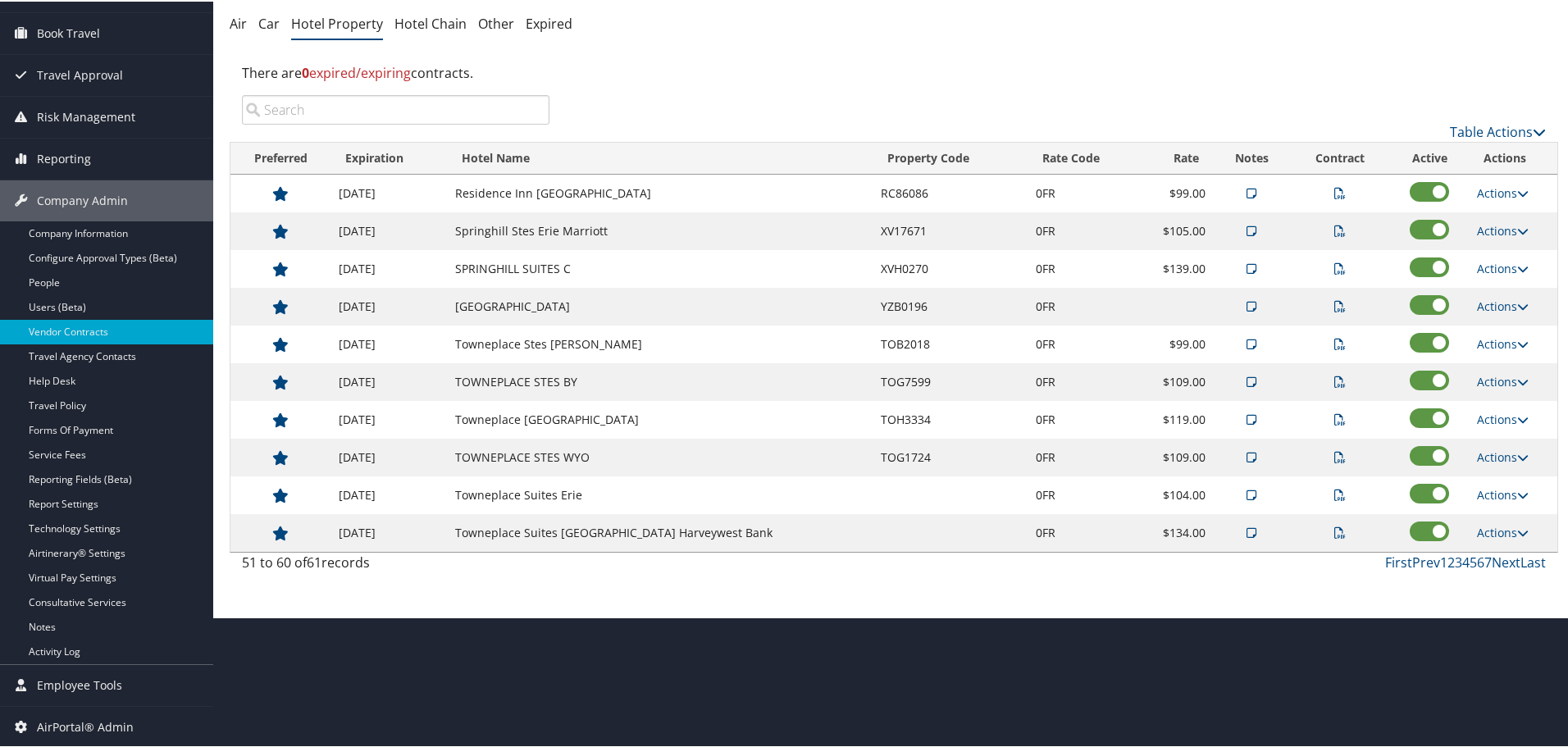
scroll to position [130, 0]
click at [1498, 491] on link "Actions" at bounding box center [1503, 493] width 52 height 16
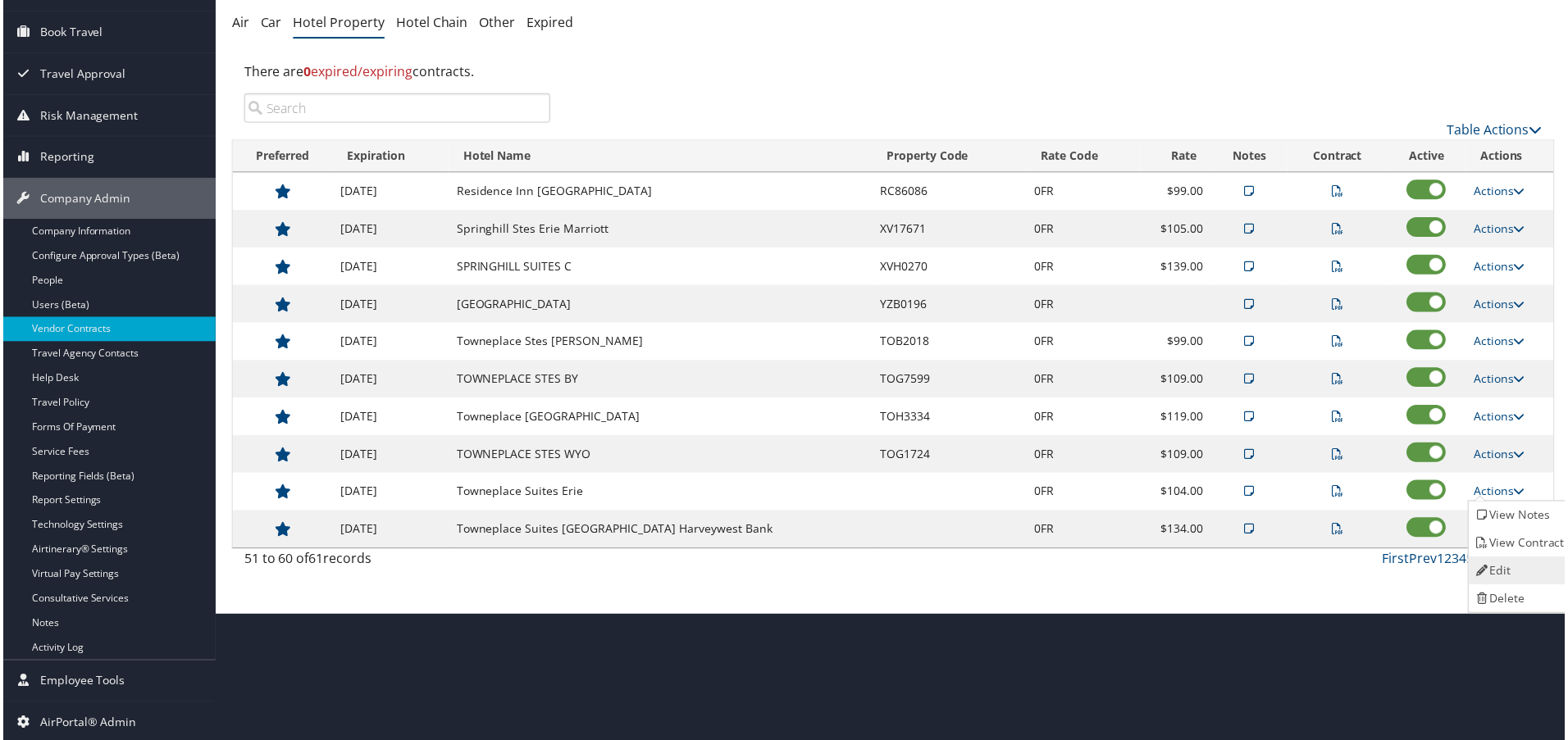
click at [1503, 558] on link "Edit" at bounding box center [1523, 572] width 103 height 28
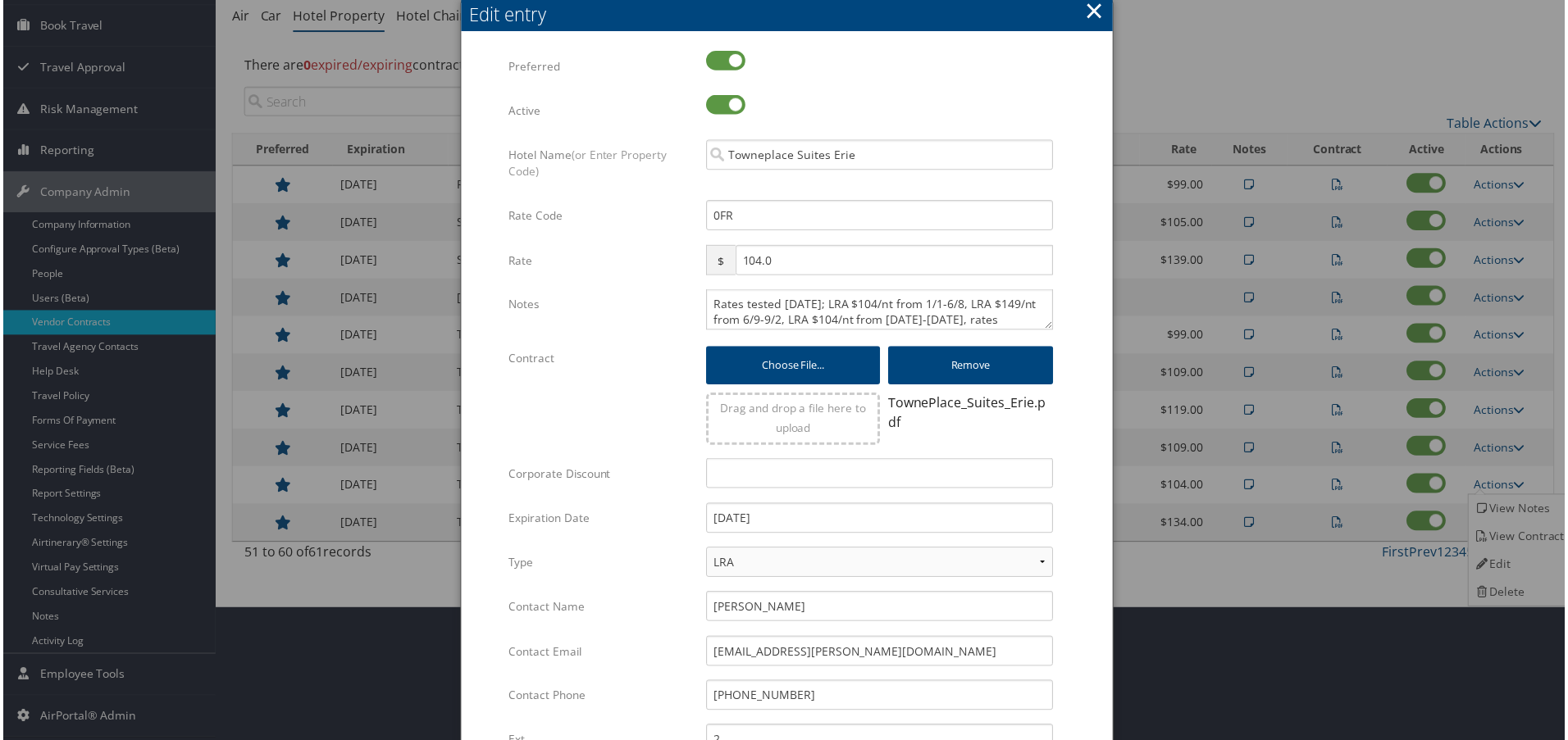
click at [701, 306] on div "Rates tested 2/10/25; LRA $104/nt from 1/1-6/8, LRA $149/nt from 6/9-9/2, LRA $…" at bounding box center [880, 316] width 373 height 55
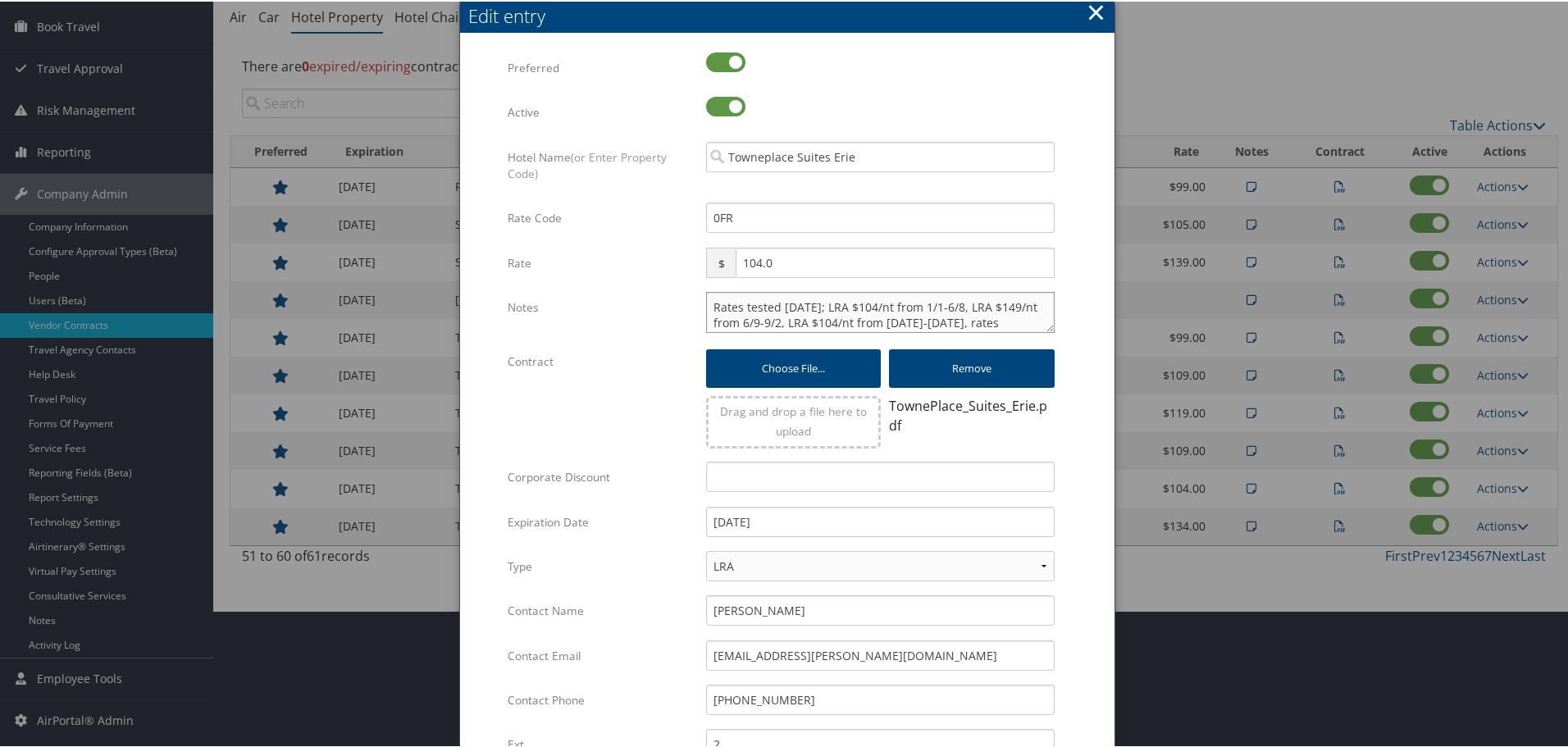
click at [706, 305] on textarea "Rates tested 2/10/25; LRA $104/nt from 1/1-6/8, LRA $149/nt from 6/9-9/2, LRA $…" at bounding box center [879, 310] width 348 height 41
type textarea "Rates tested in TP+ Oct 2025; Rates tested 2/10/25; LRA $104/nt from 1/1-6/8, L…"
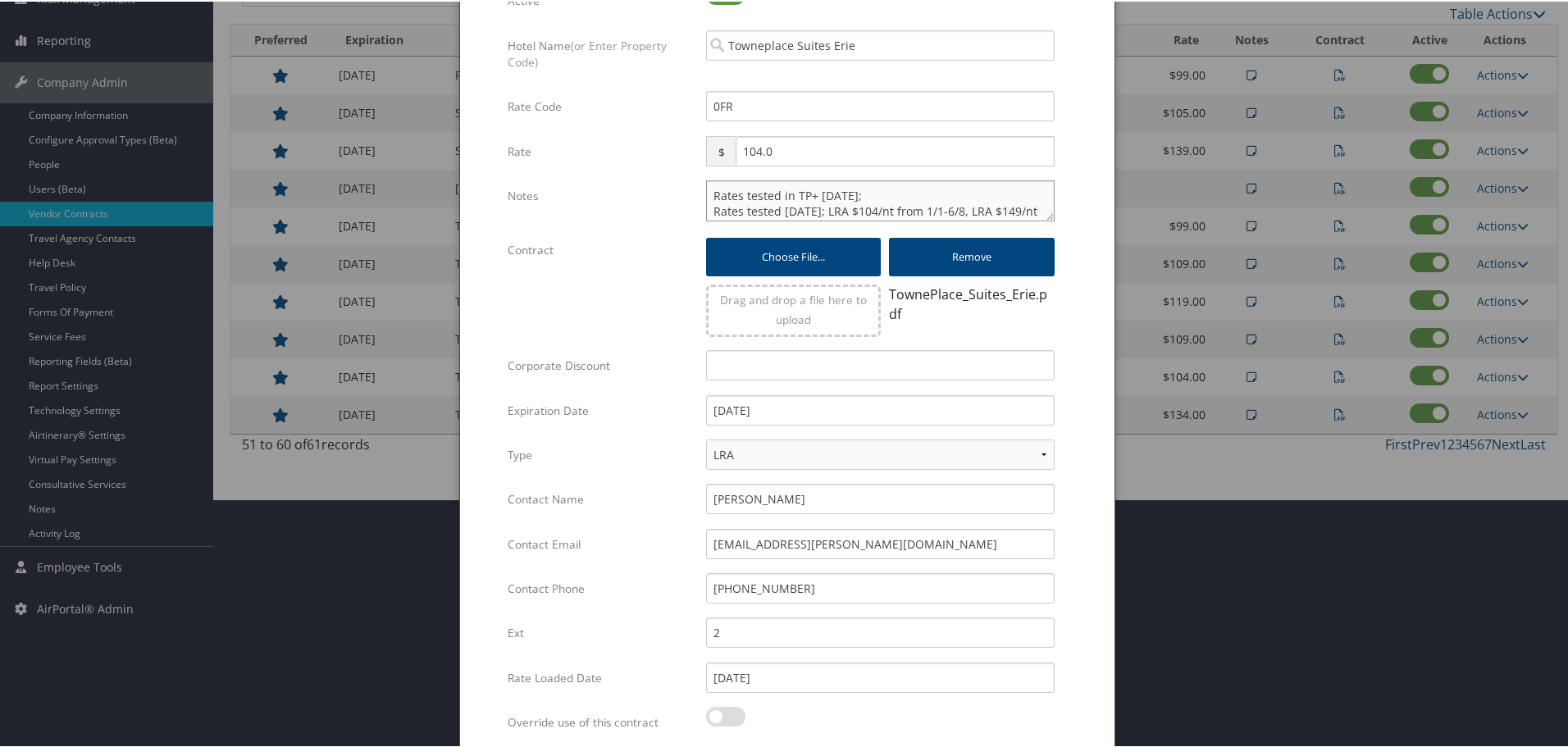
scroll to position [396, 0]
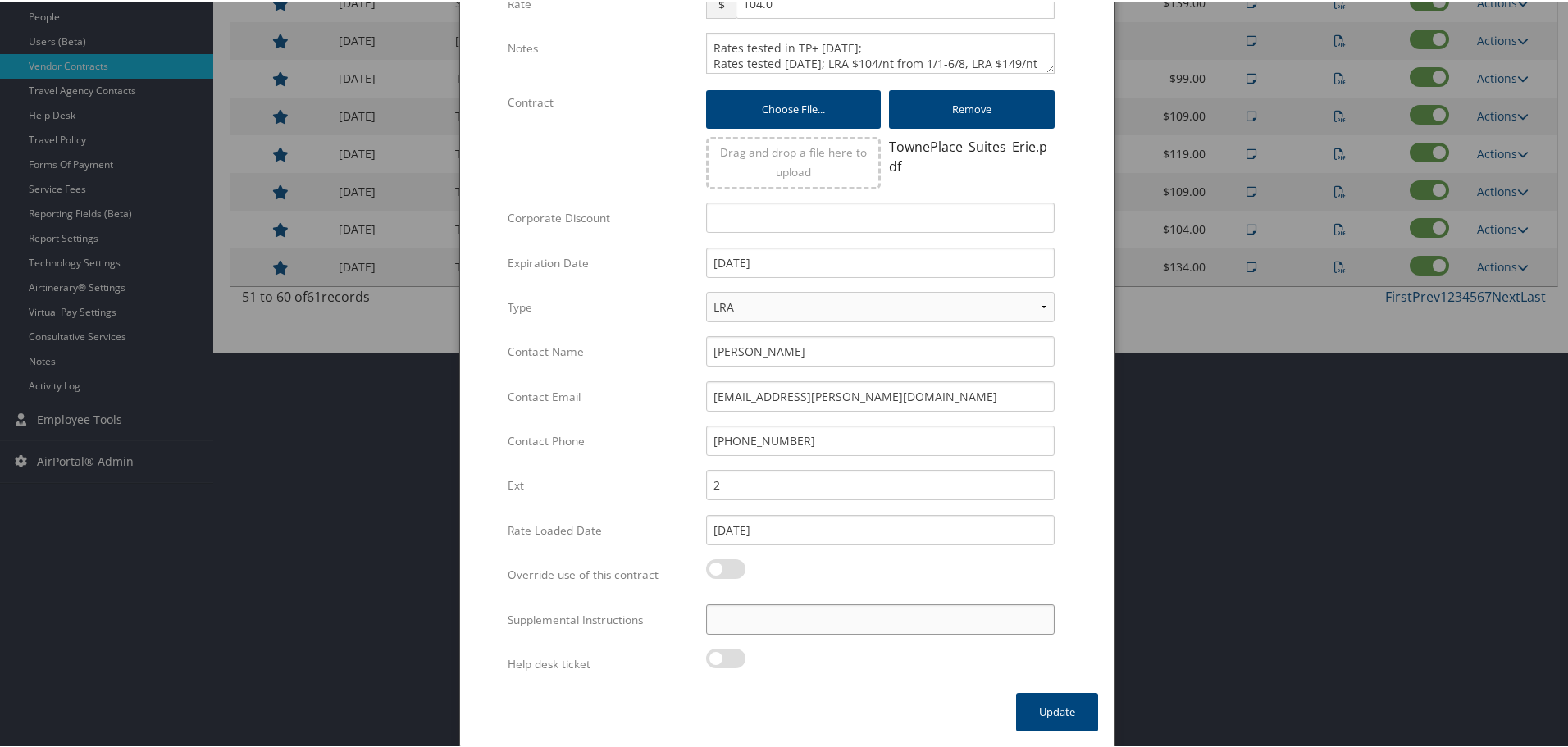
click at [855, 627] on input "Supplemental Instructions" at bounding box center [879, 617] width 348 height 31
type input "SAB Prop ID - 045525"
click at [1054, 708] on button "Update" at bounding box center [1057, 709] width 82 height 39
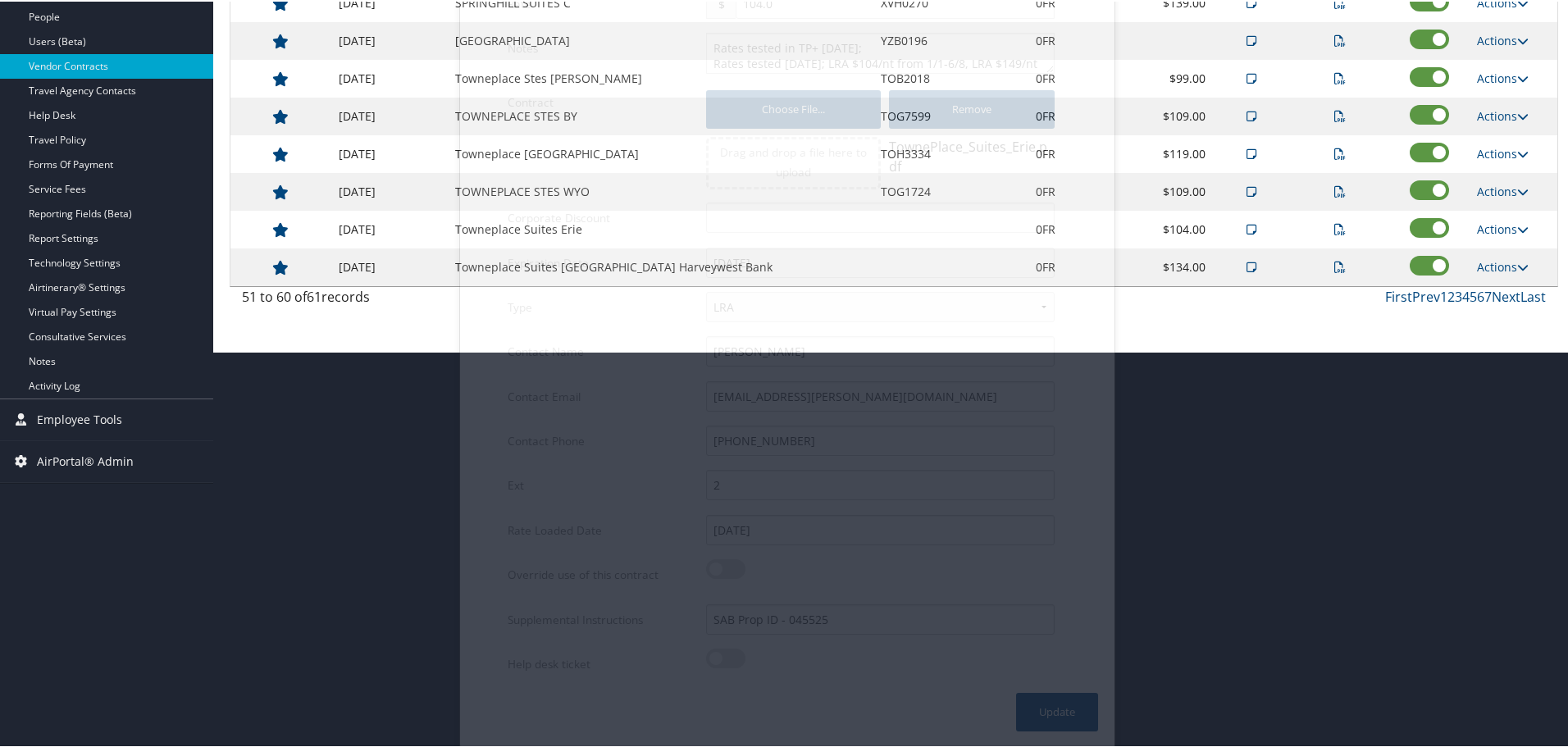
scroll to position [130, 0]
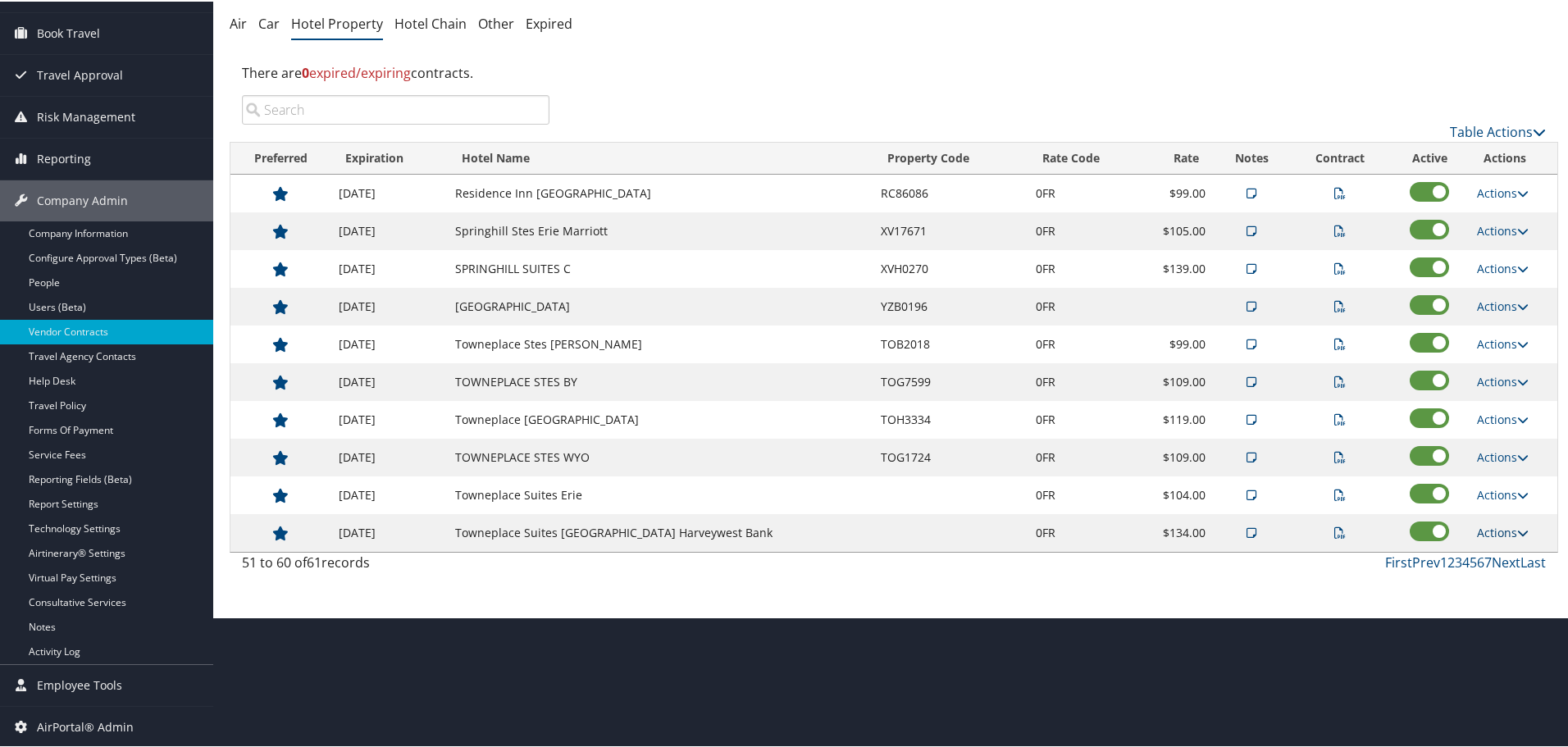
click at [1505, 526] on link "Actions" at bounding box center [1503, 531] width 52 height 16
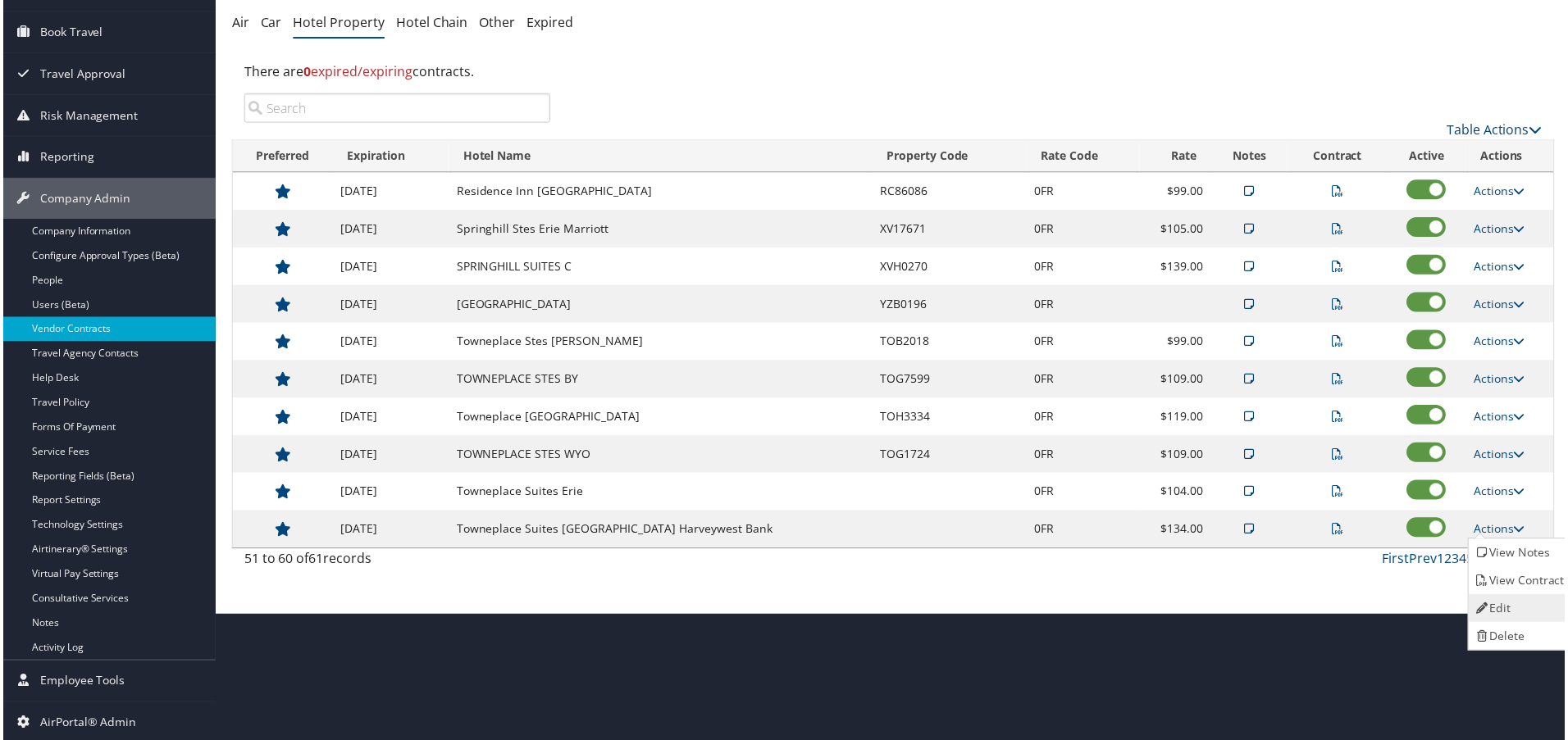
click at [1517, 597] on link "Edit" at bounding box center [1523, 610] width 103 height 28
select select "NLRA"
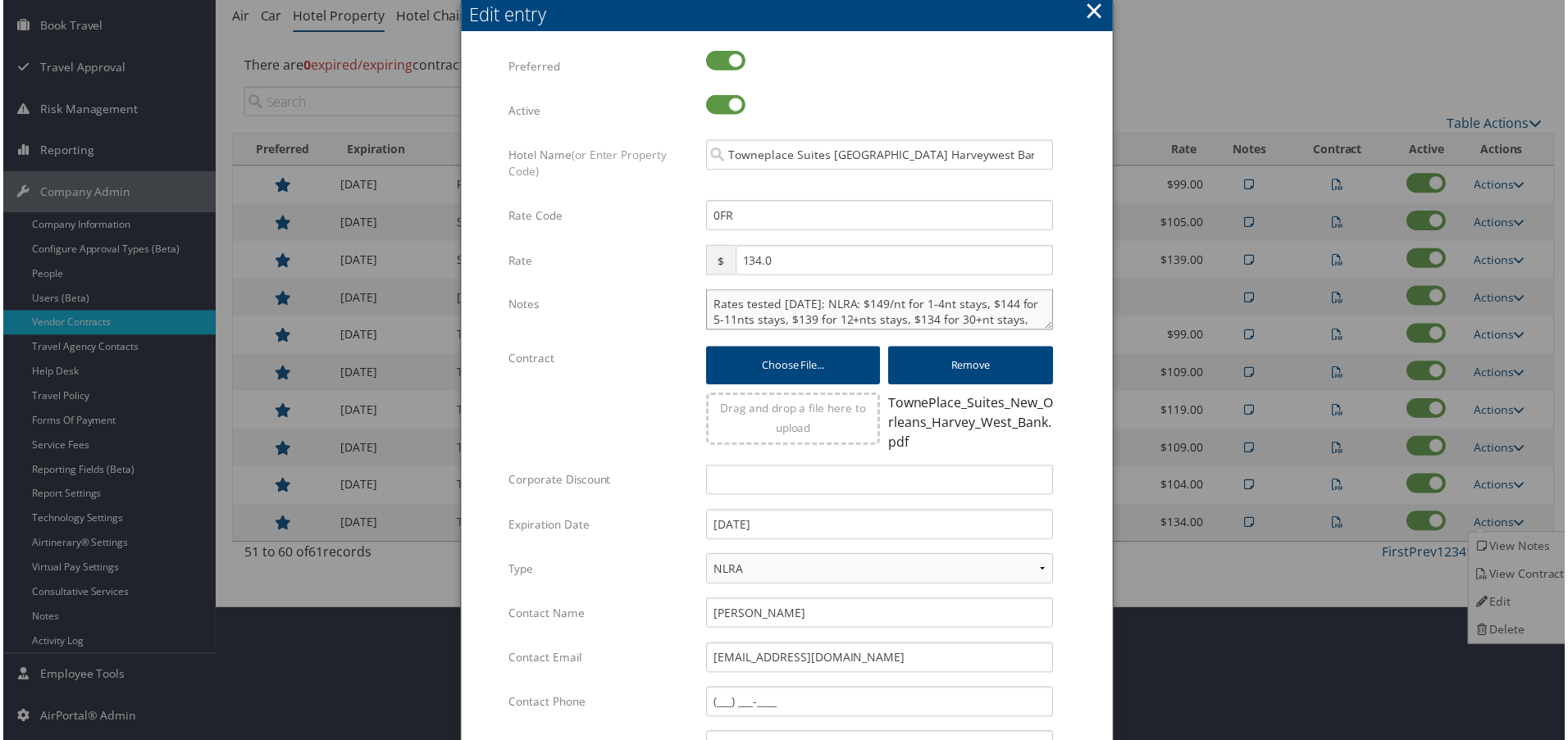
click at [706, 306] on textarea "Rates tested 3/20/25; NLRA: $149/nt for 1-4nt stays, $144 for 5-11nts stays, $1…" at bounding box center [879, 309] width 348 height 41
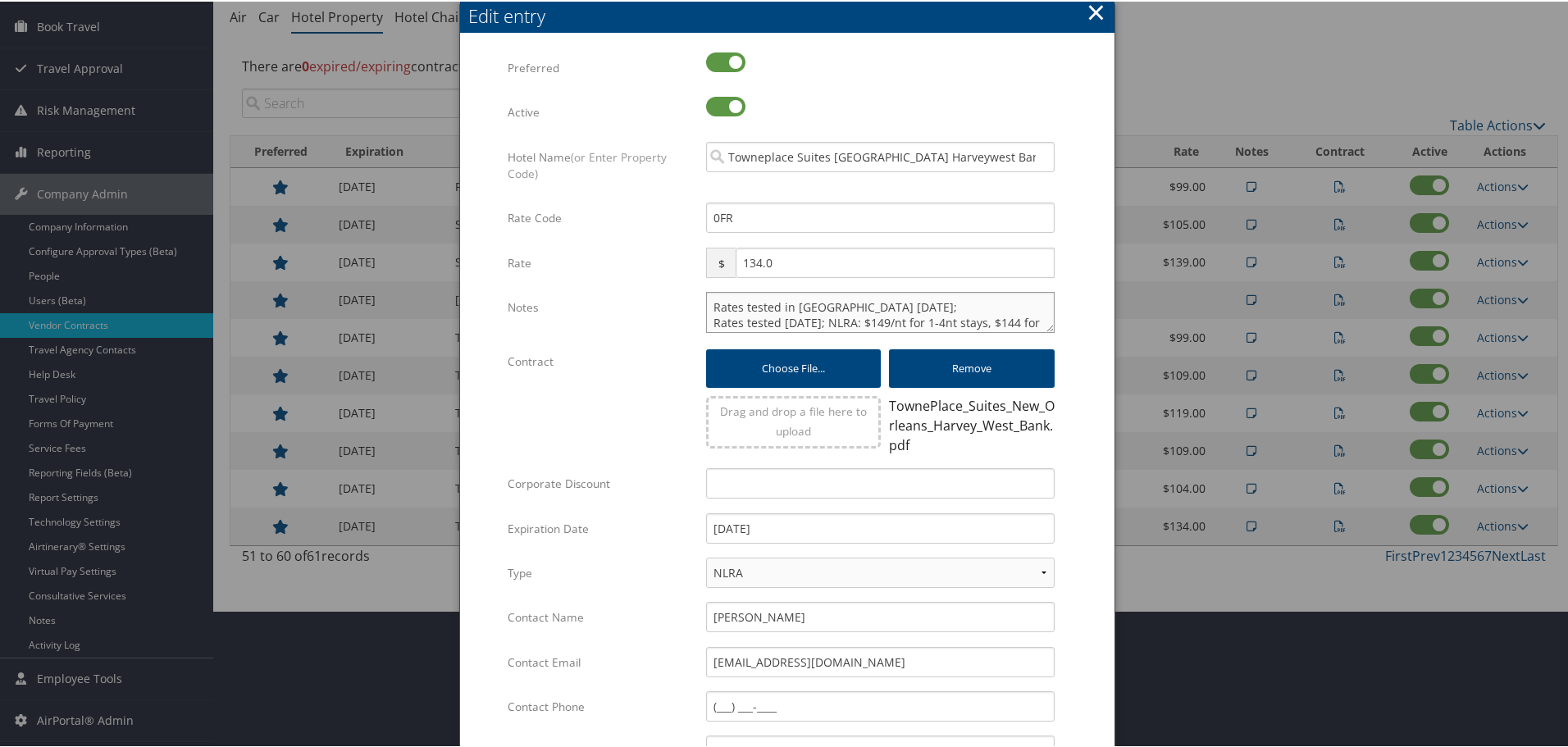
type textarea "Rates tested in TP+ Oct 2025; Rates tested 3/20/25; NLRA: $149/nt for 1-4nt sta…"
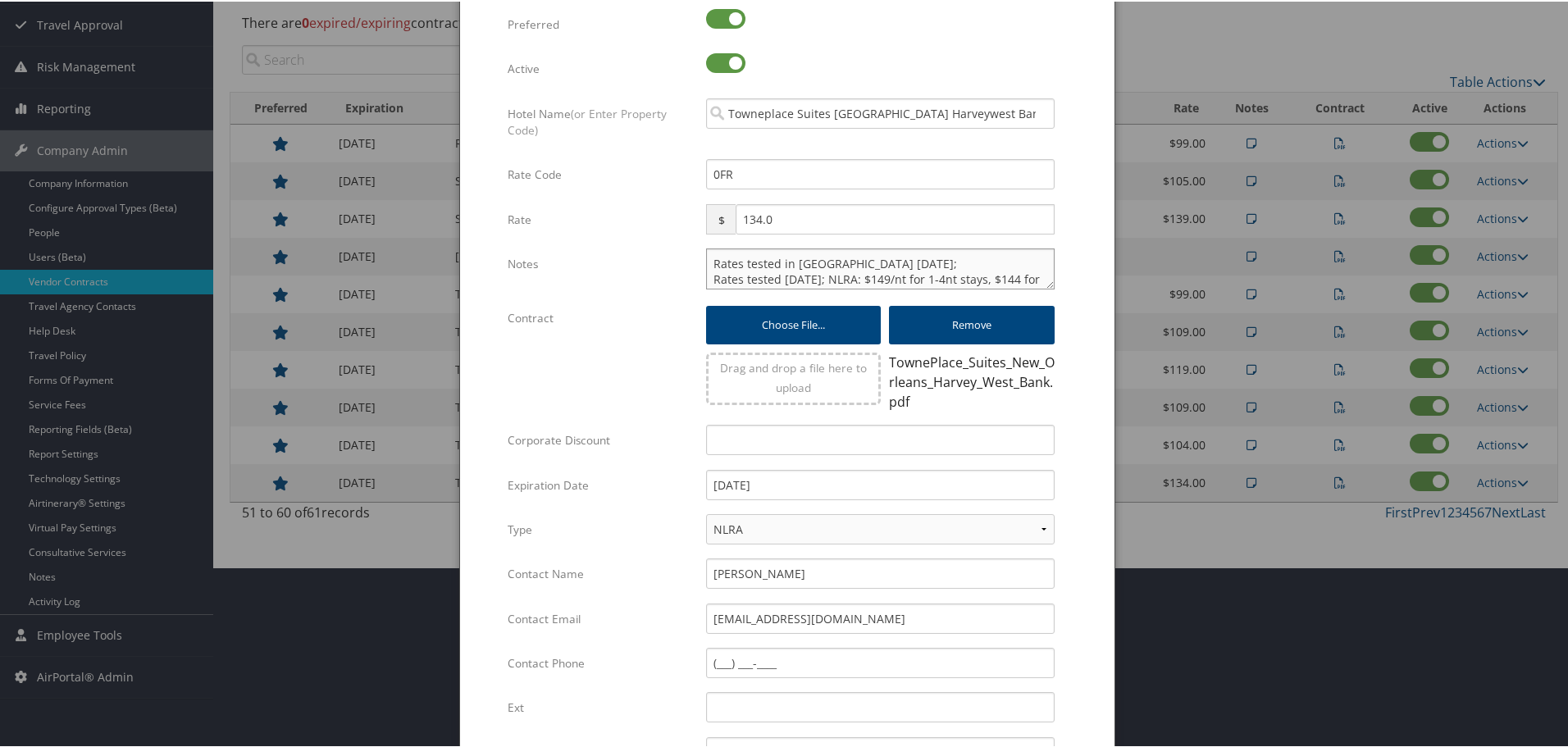
scroll to position [403, 0]
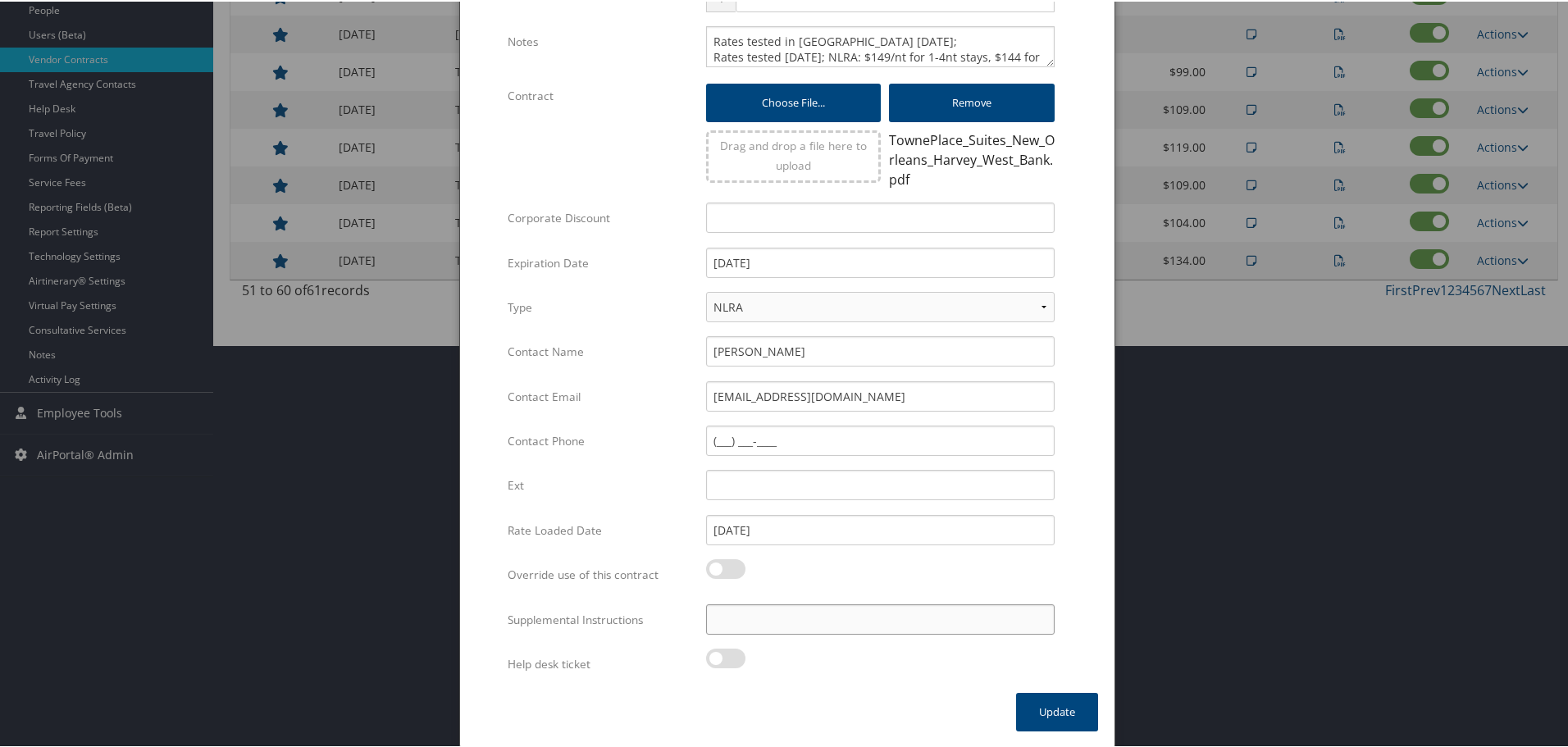
click at [799, 625] on input "Supplemental Instructions" at bounding box center [879, 617] width 348 height 31
type input "SAB Prop ID - 289741"
click at [1041, 705] on button "Update" at bounding box center [1057, 709] width 82 height 39
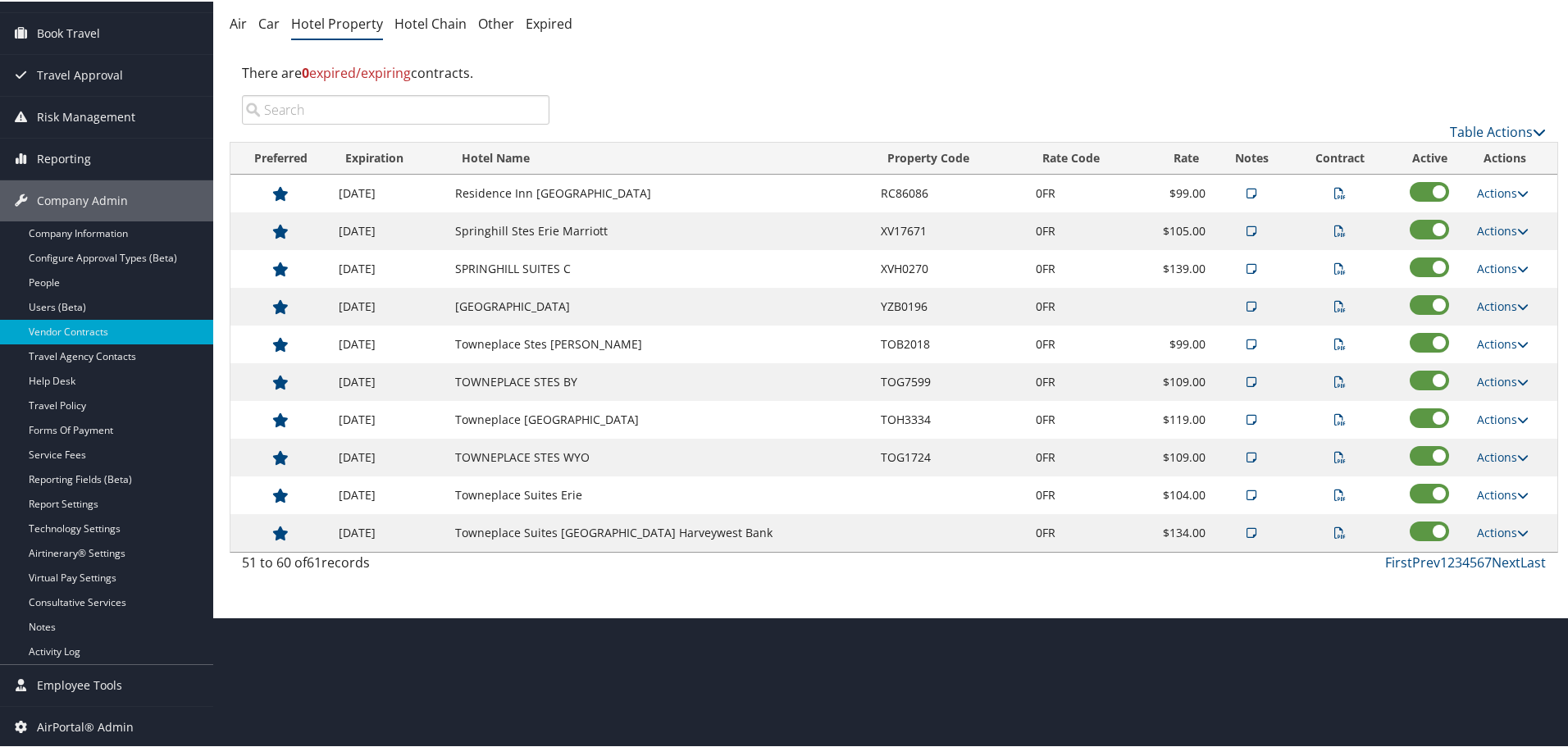
scroll to position [130, 0]
click at [1502, 564] on link "Next" at bounding box center [1505, 560] width 29 height 18
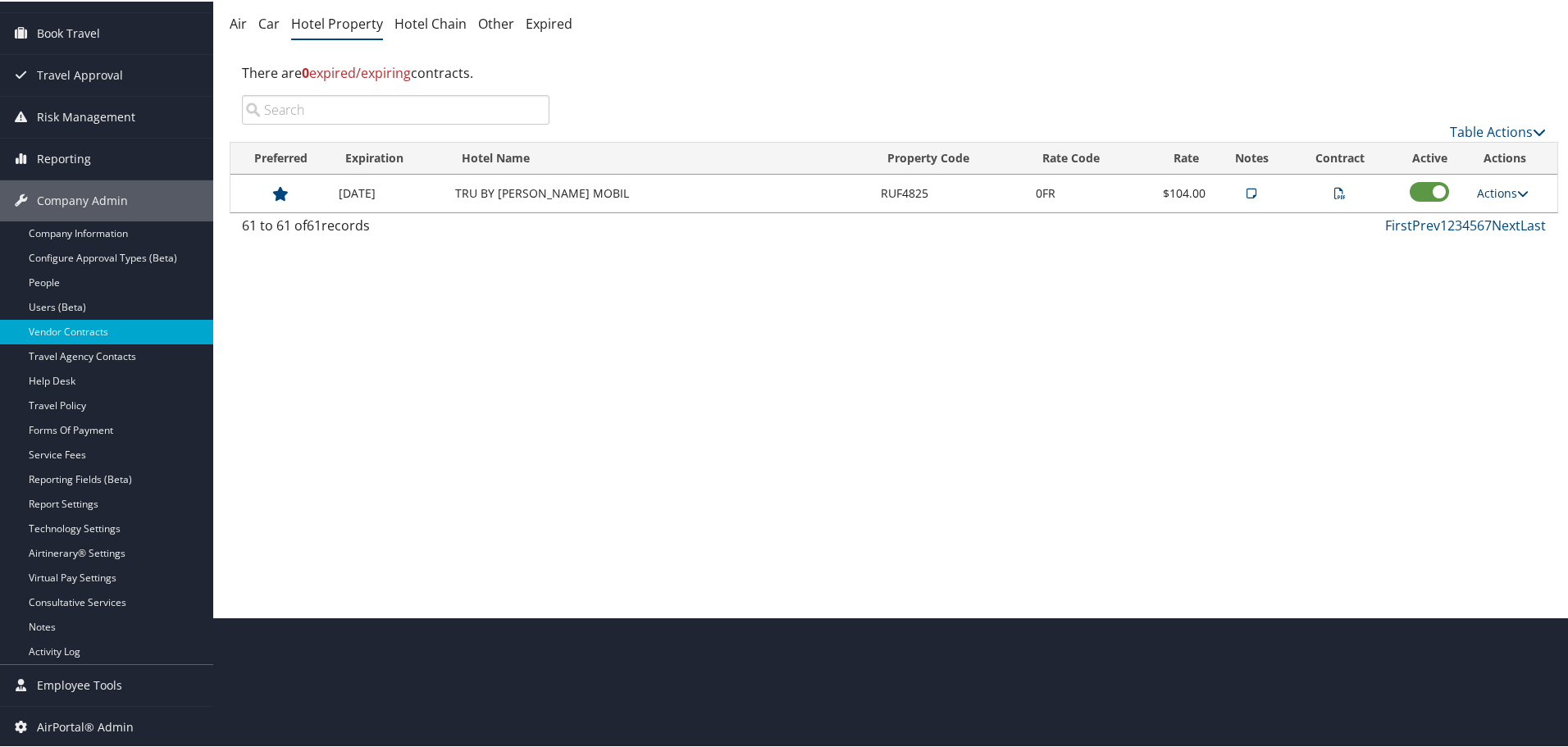
click at [1490, 185] on link "Actions" at bounding box center [1503, 191] width 52 height 16
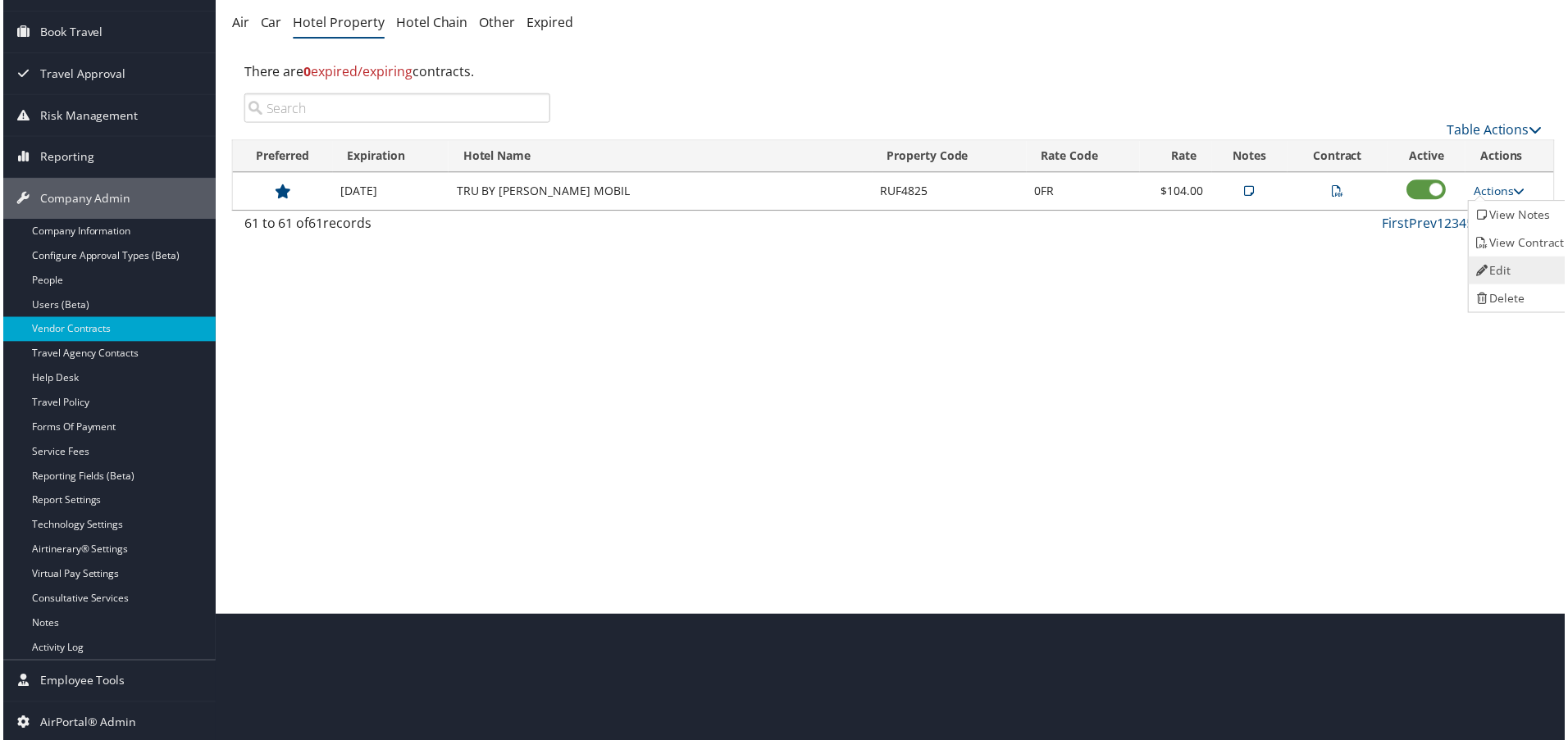
click at [1496, 268] on link "Edit" at bounding box center [1523, 271] width 103 height 28
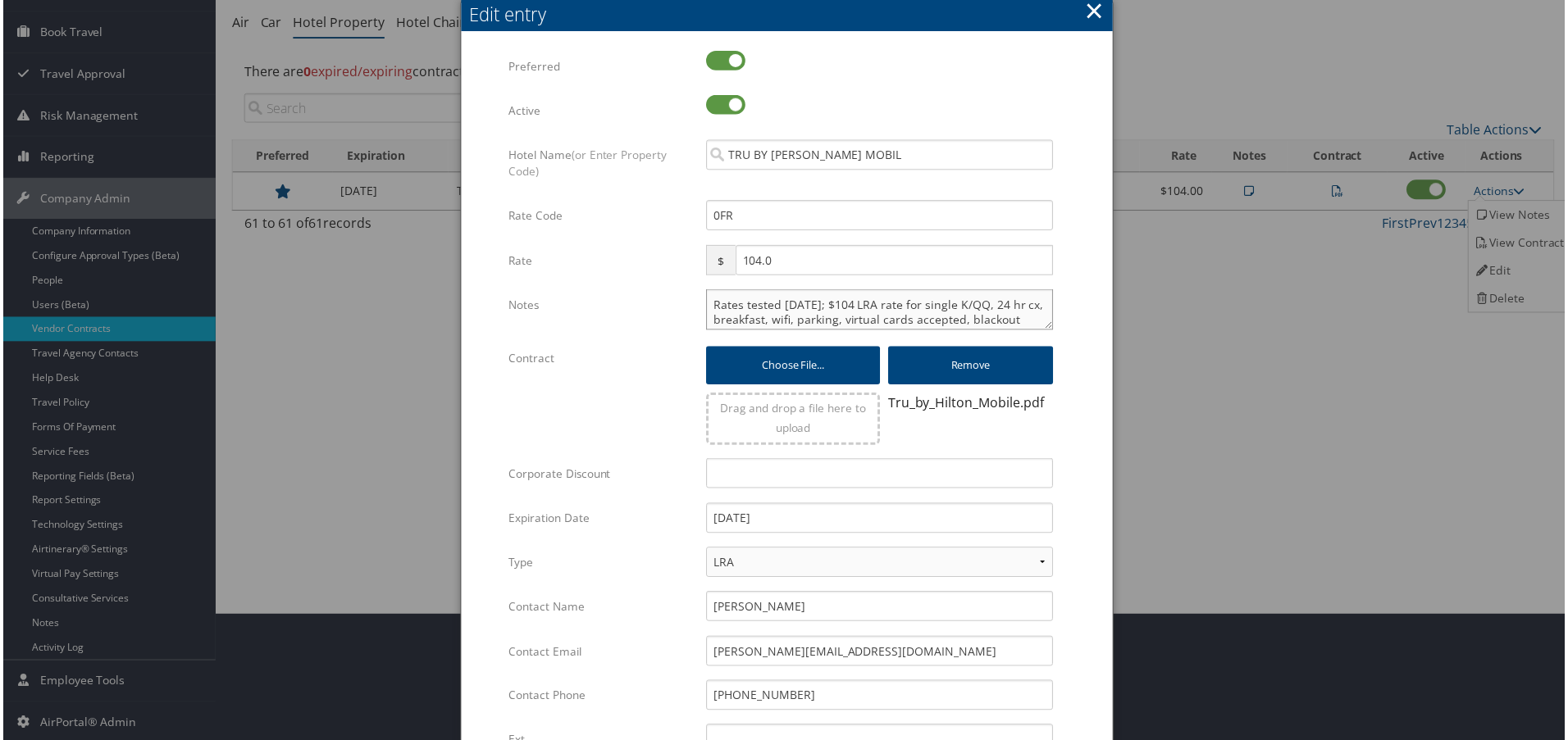
click at [706, 305] on textarea "Rates tested 2/25/25; $104 LRA rate for single K/QQ, 24 hr cx, breakfast, wifi,…" at bounding box center [879, 309] width 348 height 41
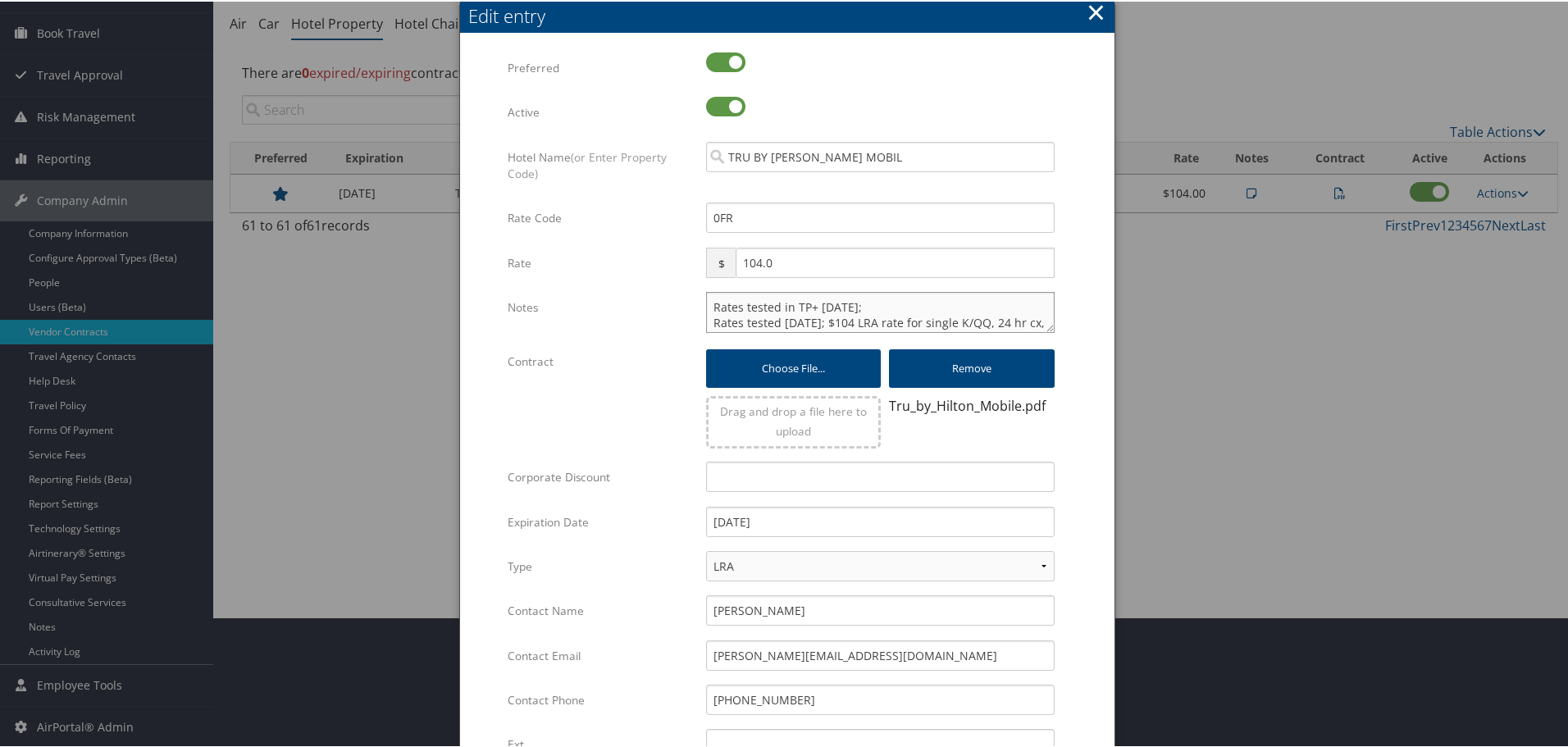
type textarea "Rates tested in TP+ Oct 2025; Rates tested 2/25/25; $104 LRA rate for single K/…"
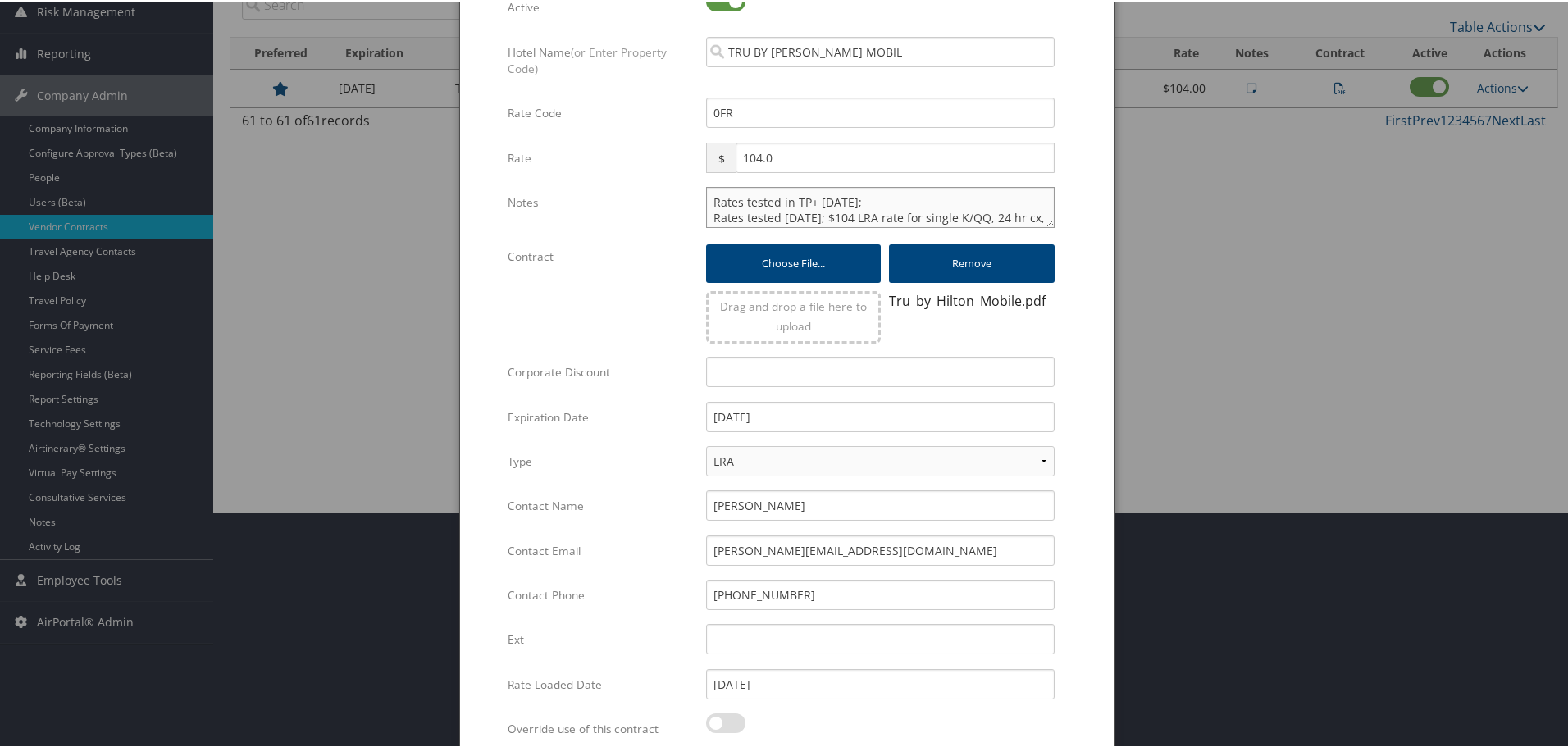
scroll to position [389, 0]
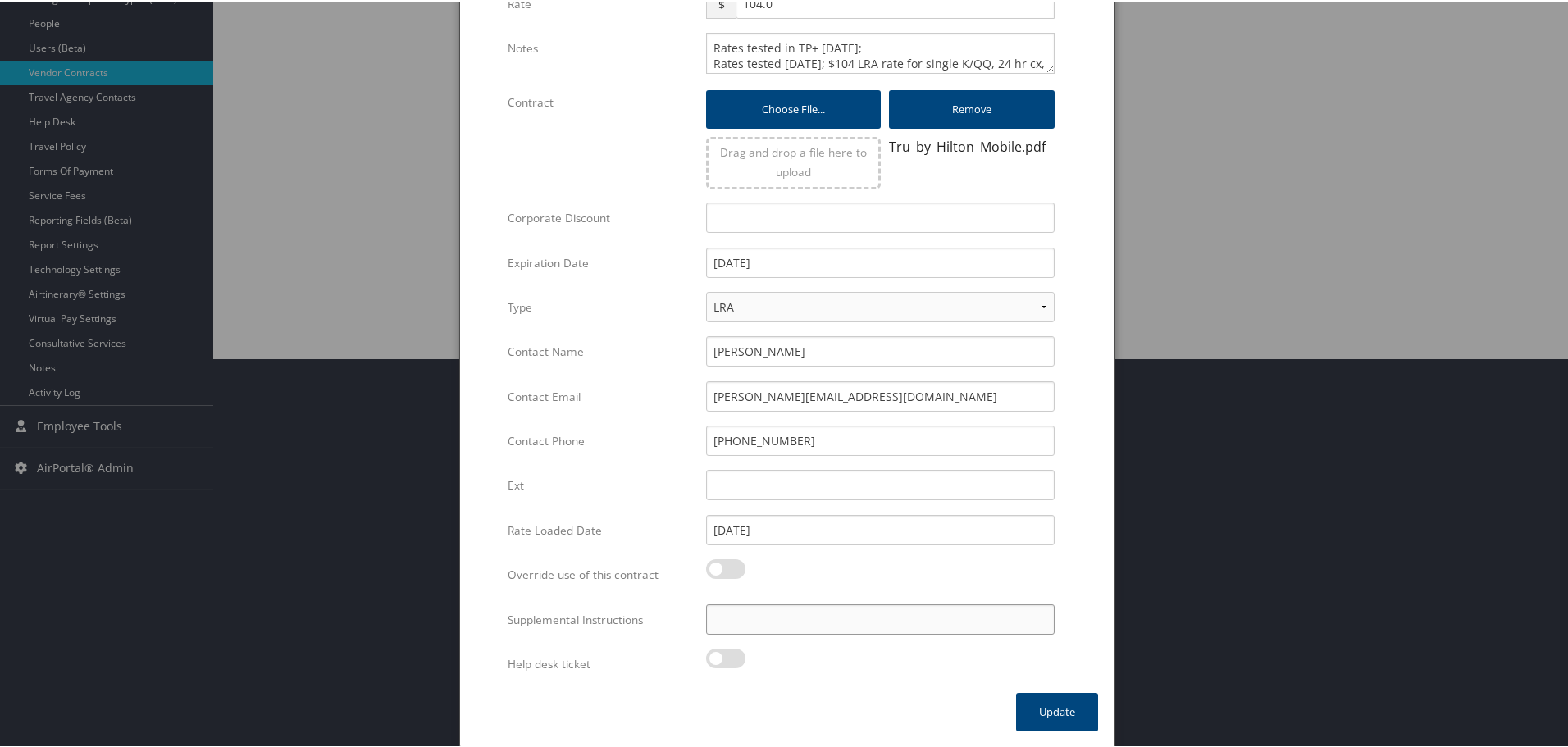
click at [875, 611] on input "Supplemental Instructions" at bounding box center [879, 617] width 348 height 31
type input "SAB Prop ID - 327295"
click at [1060, 705] on button "Update" at bounding box center [1057, 709] width 82 height 39
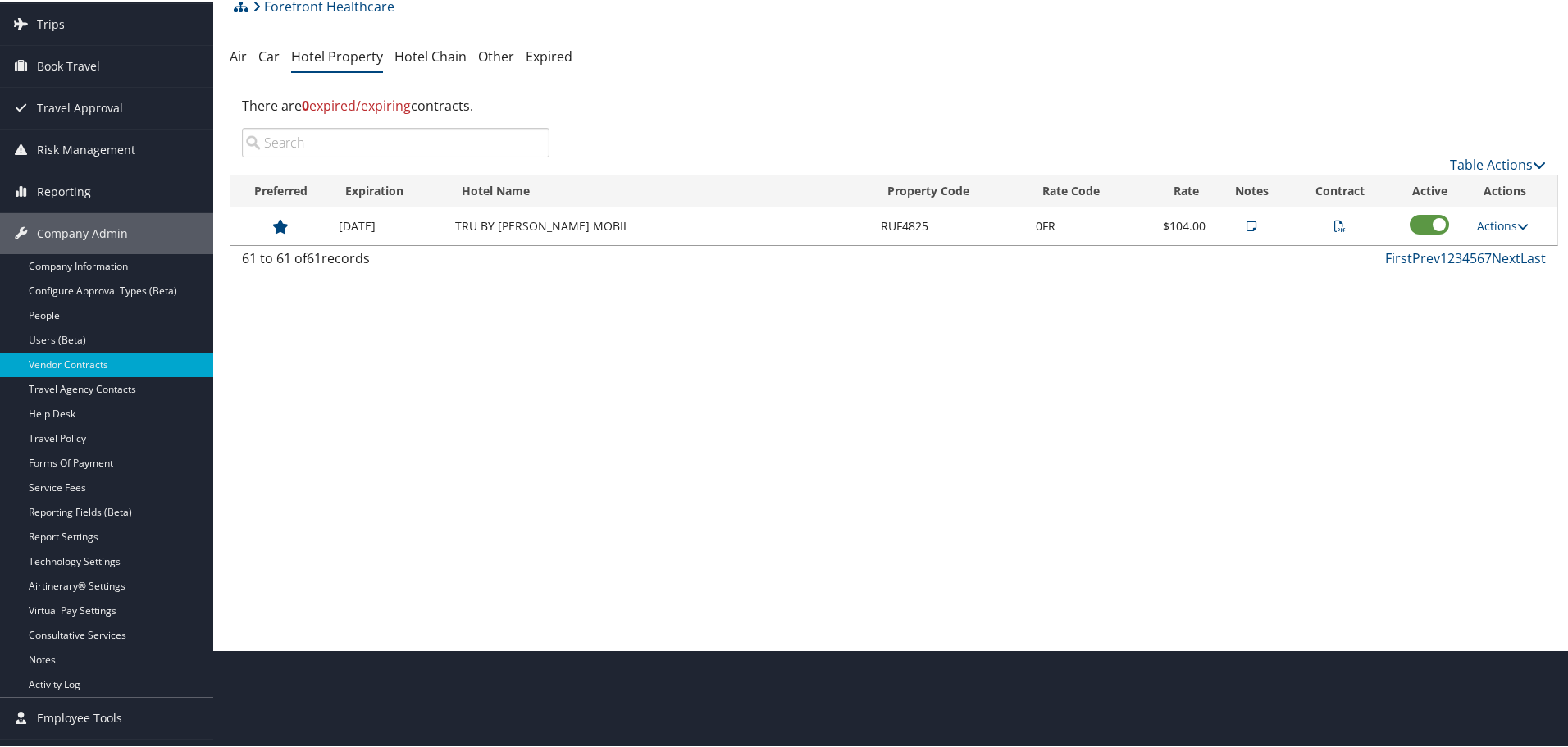
scroll to position [0, 0]
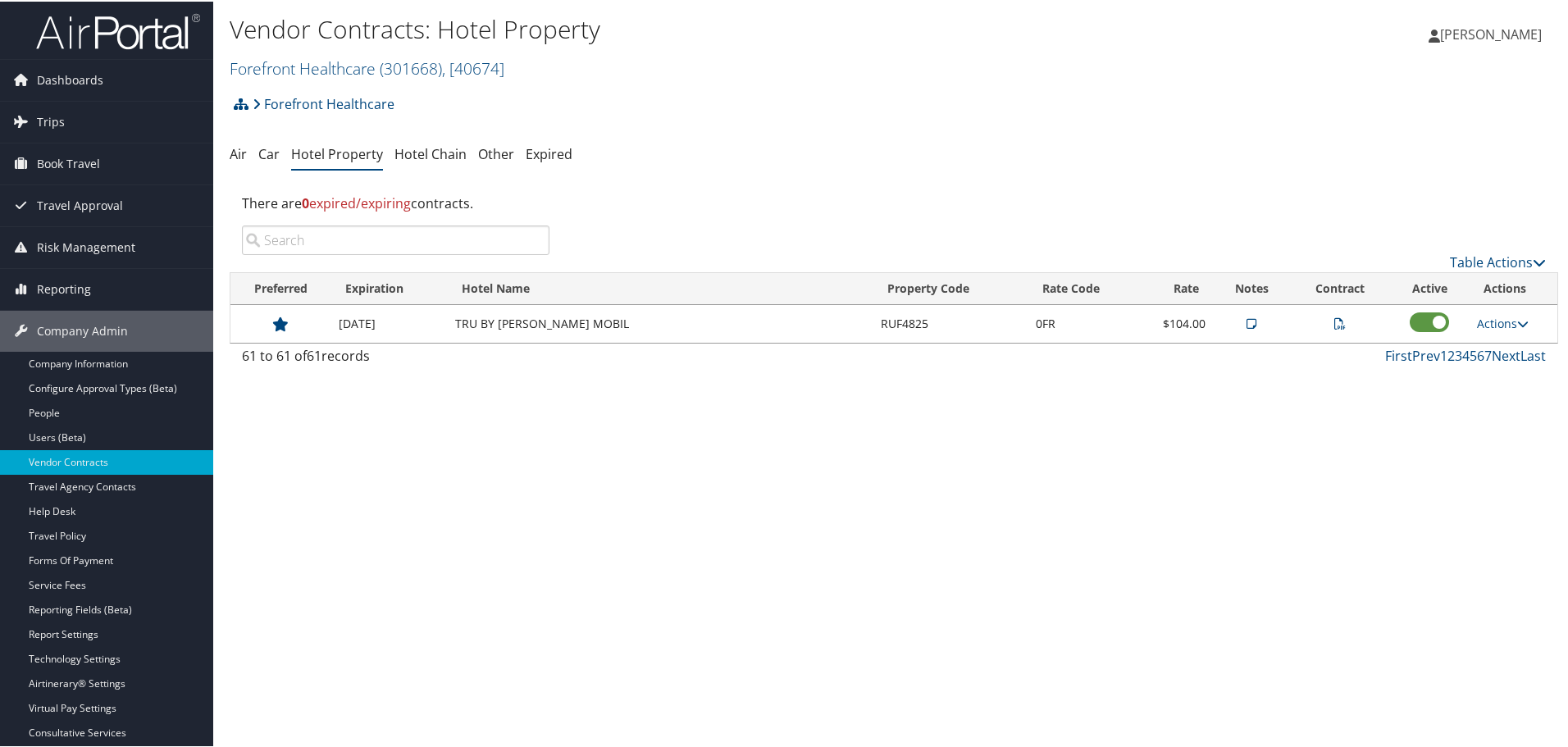
click at [319, 50] on div "Vendor Contracts: Hotel Property Forefront Healthcare ( 301668 ) , [ 40674 ] Fo…" at bounding box center [672, 45] width 885 height 68
click at [336, 70] on link "Forefront Healthcare ( 301668 ) , [ 40674 ]" at bounding box center [366, 66] width 275 height 22
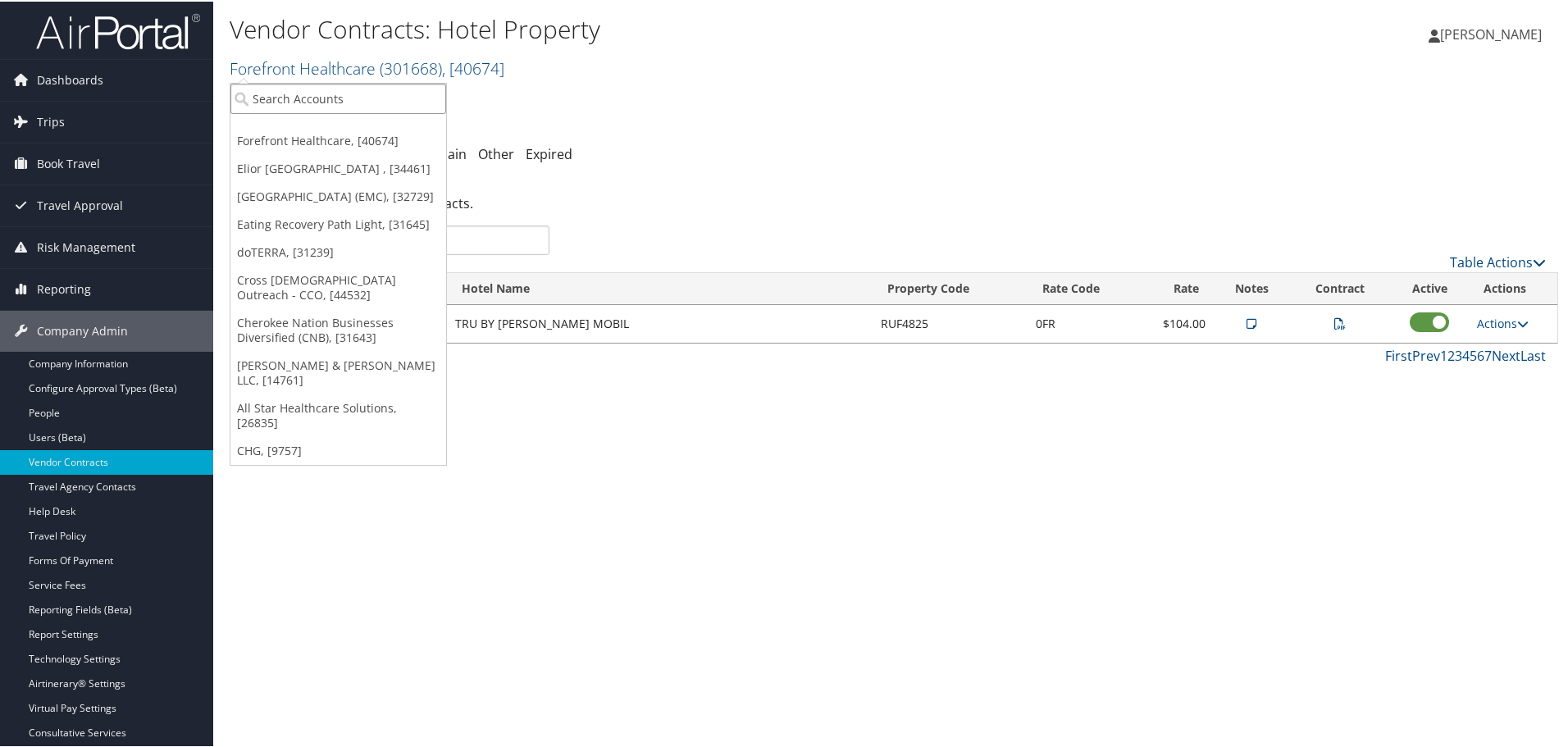
click at [327, 101] on input "search" at bounding box center [337, 97] width 215 height 31
type input "fronius"
click at [325, 124] on div "Fronius USA LLC (1850), [4597]" at bounding box center [340, 127] width 238 height 15
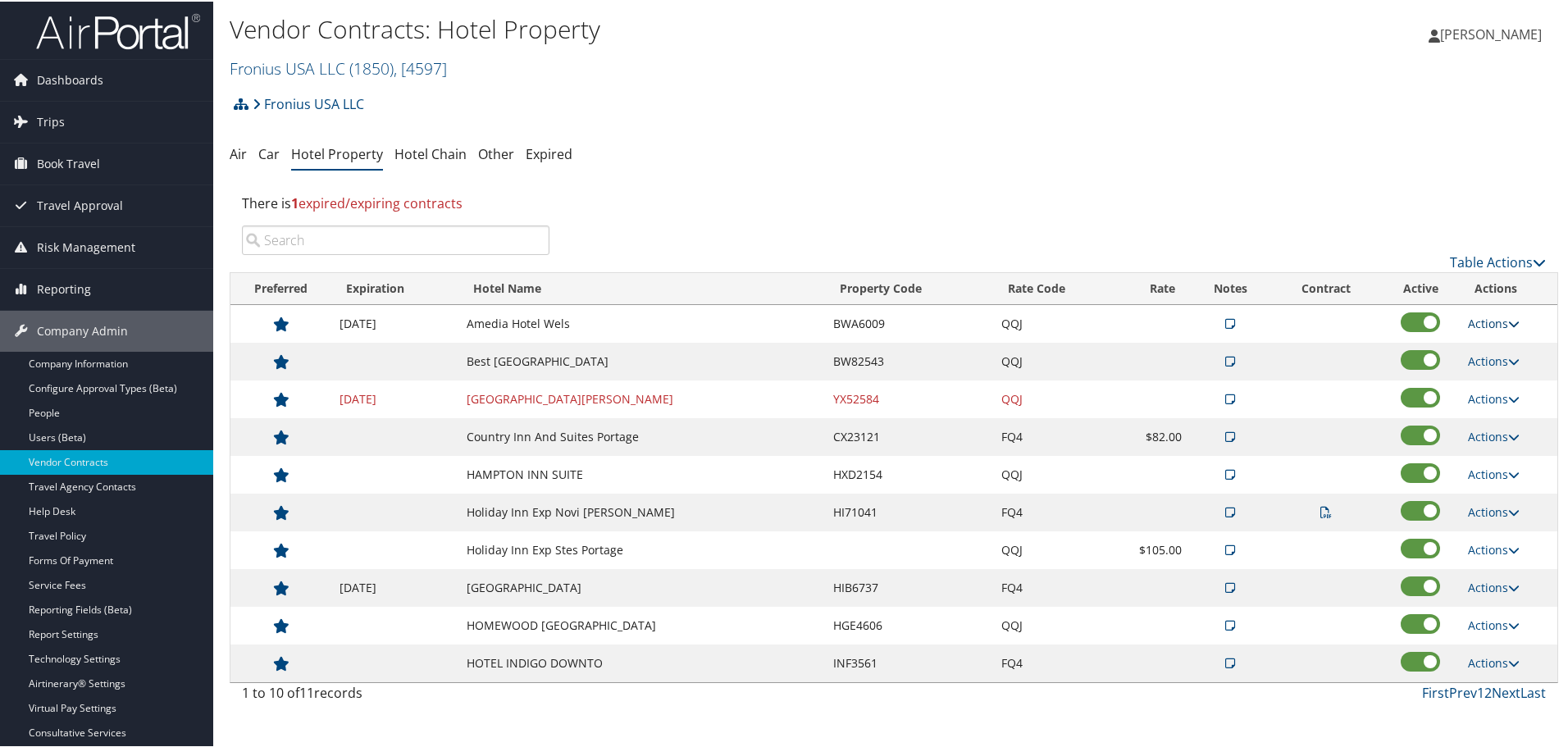
click at [1486, 320] on link "Actions" at bounding box center [1494, 321] width 52 height 16
click at [1499, 373] on link "Edit" at bounding box center [1506, 374] width 88 height 28
select select "NLRA"
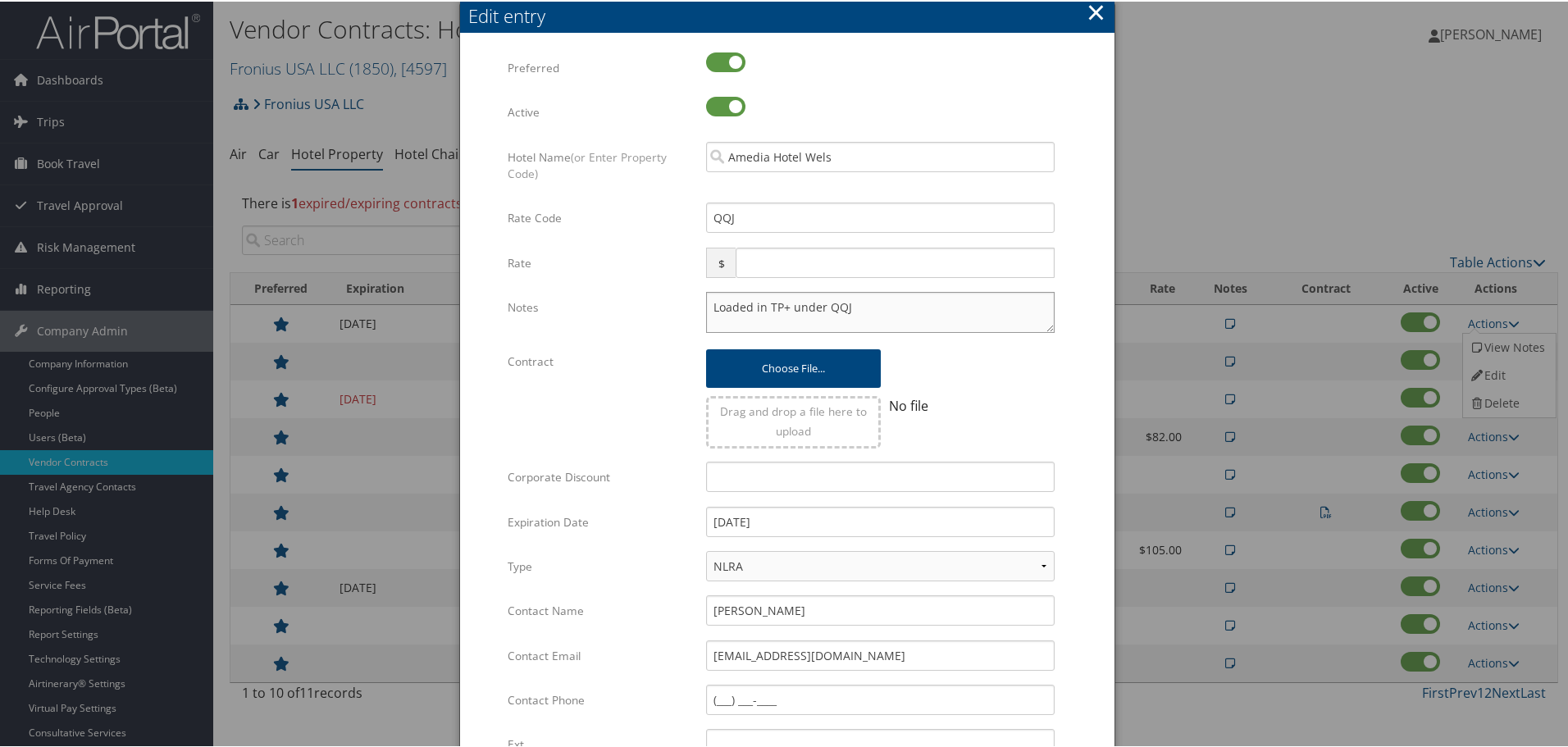
click at [707, 305] on textarea "Loaded in TP+ under QQJ" at bounding box center [879, 310] width 348 height 41
paste textarea "Rates tested in [GEOGRAPHIC_DATA] [DATE];"
type textarea "Rates tested in TP+ Oct 2025; Loaded in TP+ under QQJ"
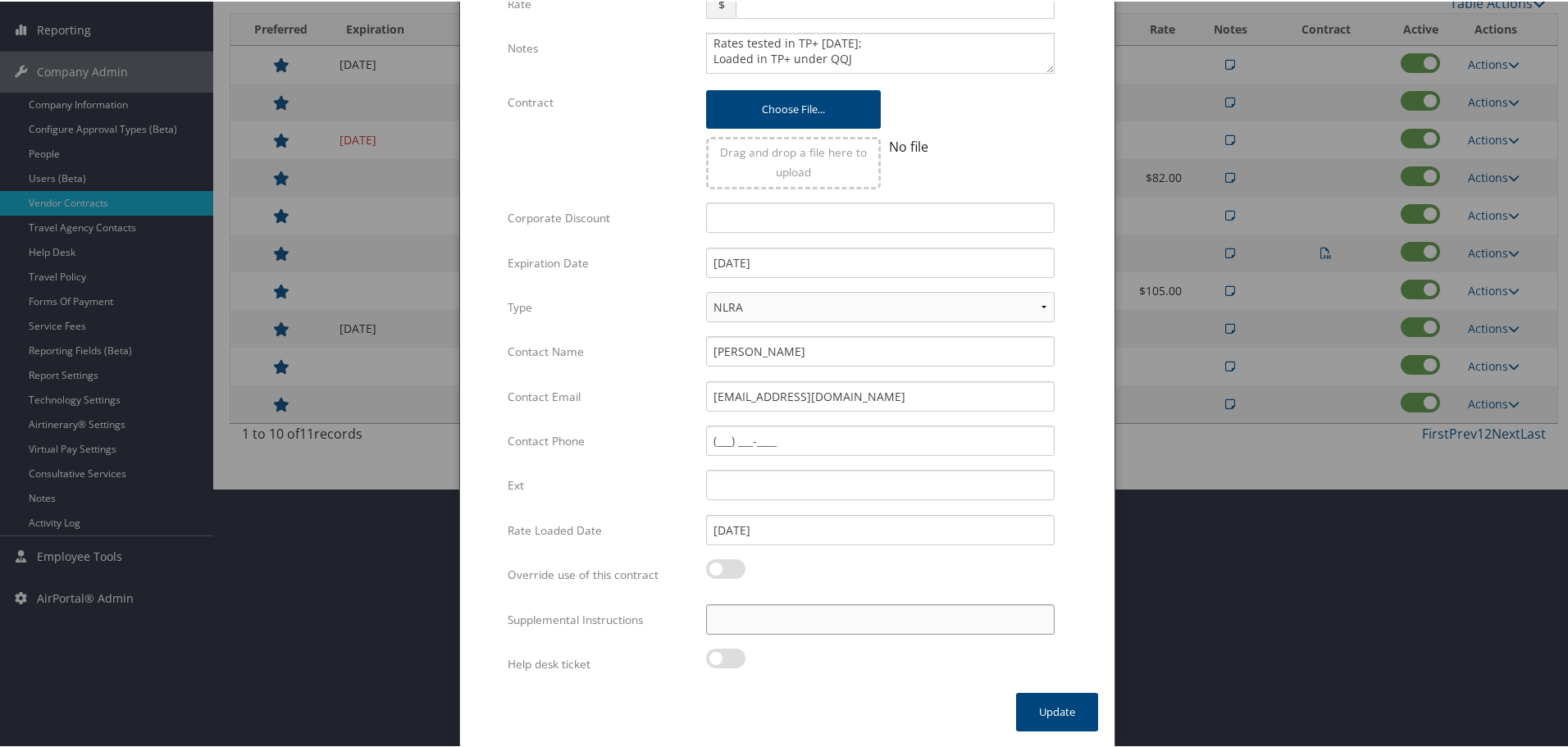
click at [780, 616] on input "Supplemental Instructions" at bounding box center [879, 617] width 348 height 31
paste input "SAB Prop ID -"
paste input "002995"
type input "SAB Prop ID - 002995"
click at [1054, 705] on button "Update" at bounding box center [1057, 709] width 82 height 39
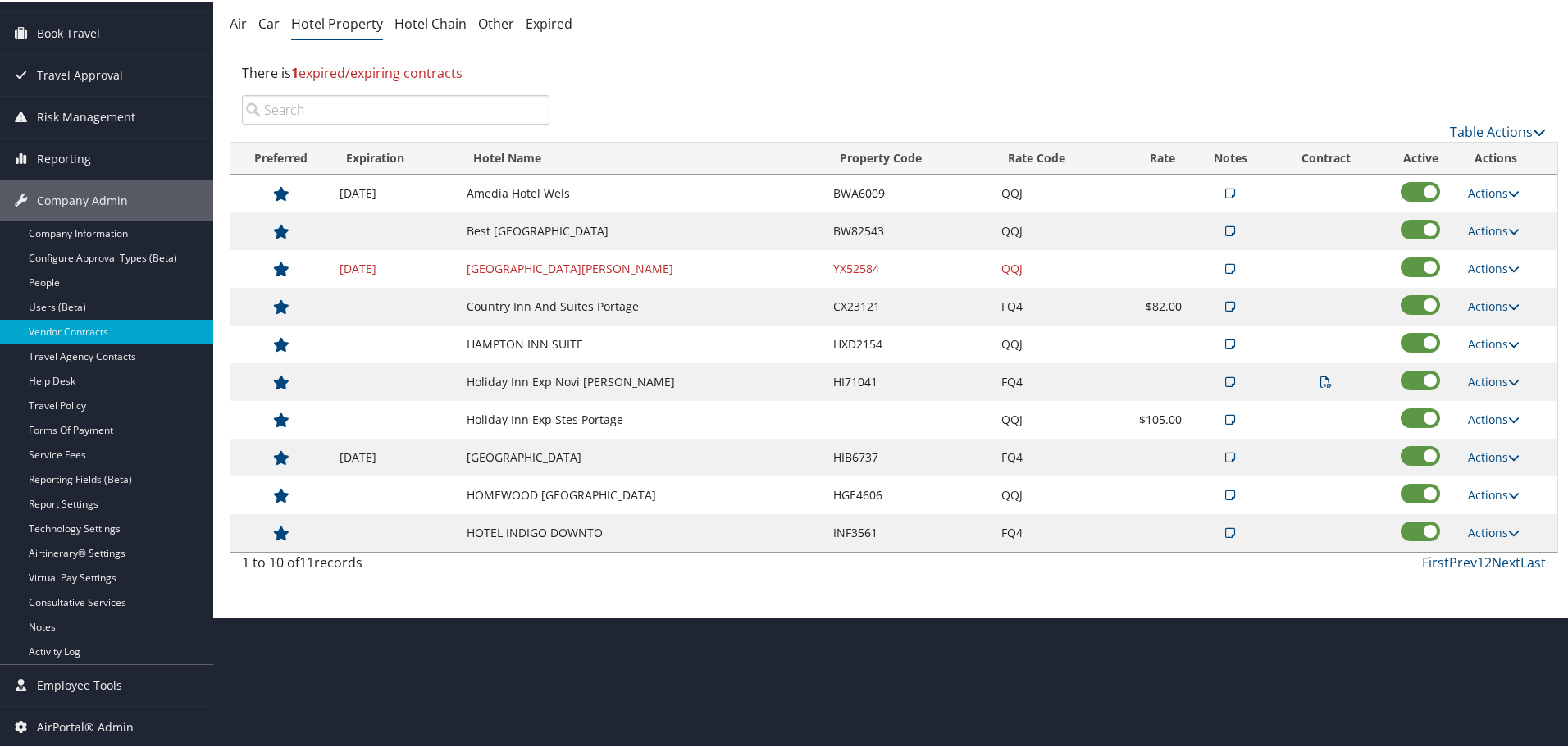
scroll to position [130, 0]
click at [1493, 224] on link "Actions" at bounding box center [1494, 229] width 52 height 16
click at [1495, 282] on link "Edit" at bounding box center [1506, 281] width 88 height 28
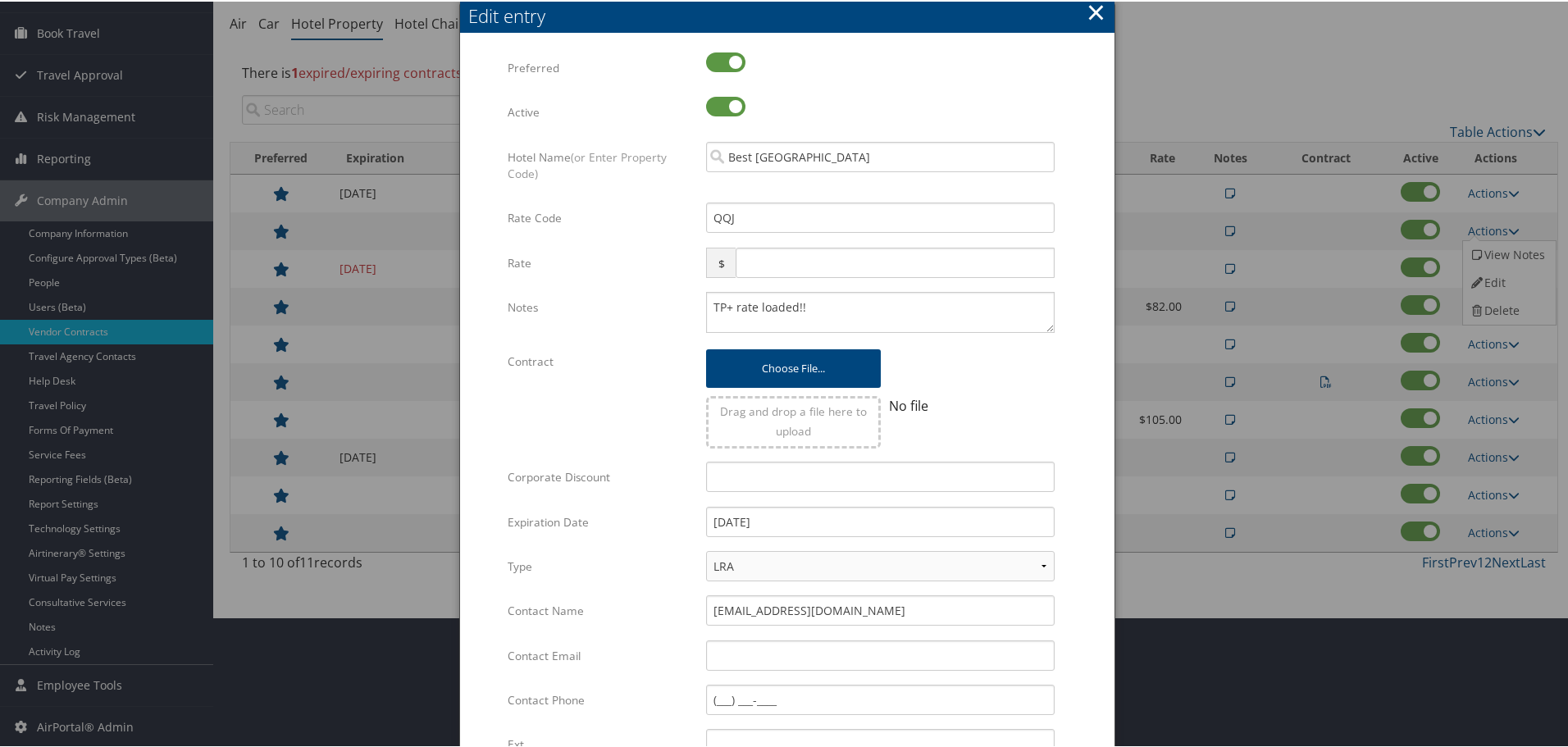
click at [701, 305] on div "TP+ rate loaded!! Multiple values The selected items contain different values f…" at bounding box center [880, 316] width 373 height 55
click at [710, 306] on textarea "TP+ rate loaded!!" at bounding box center [879, 310] width 348 height 41
paste textarea "Rates tested in [GEOGRAPHIC_DATA] [DATE];"
type textarea "Rates tested in TP+ Oct 2025; TP+ rate loaded!!"
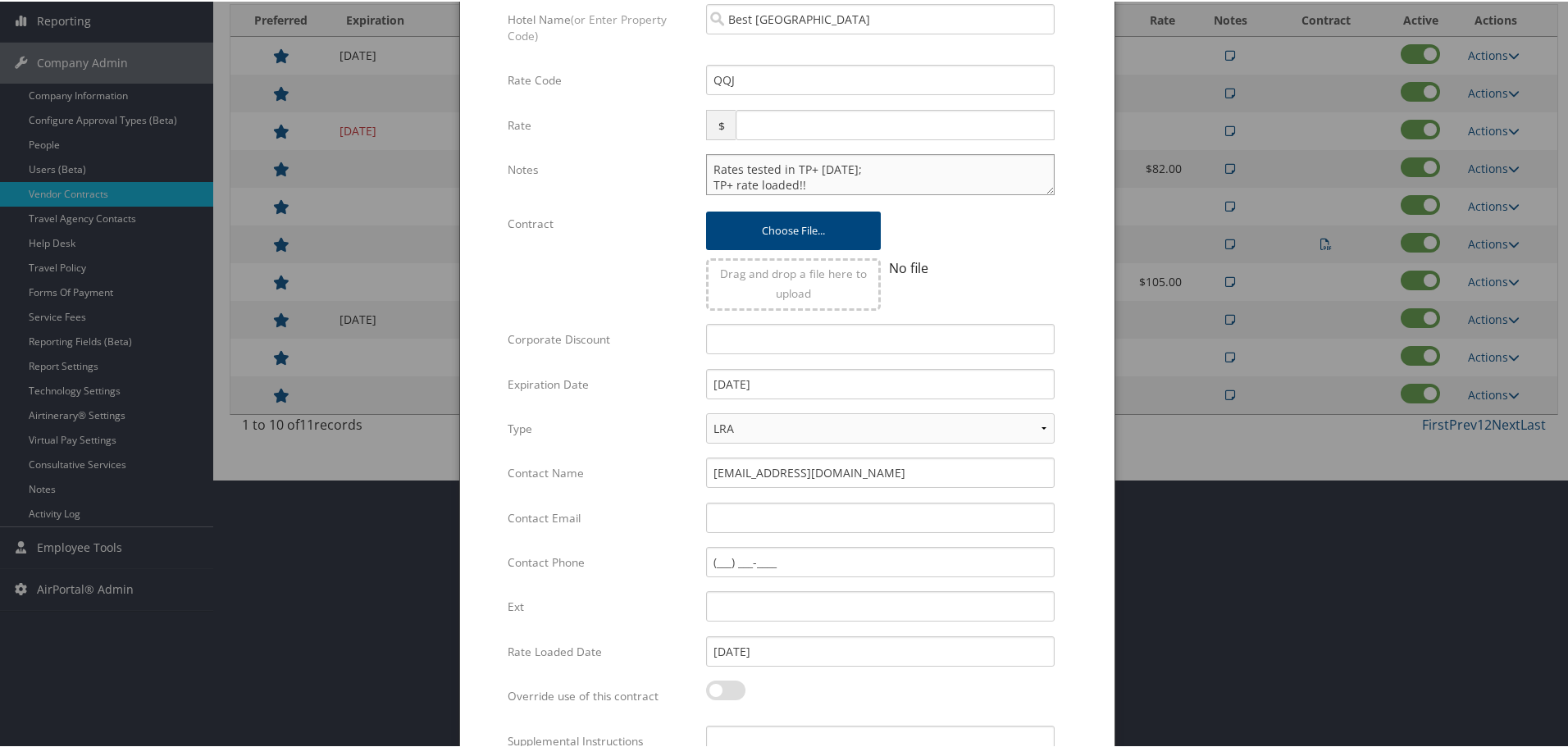
scroll to position [389, 0]
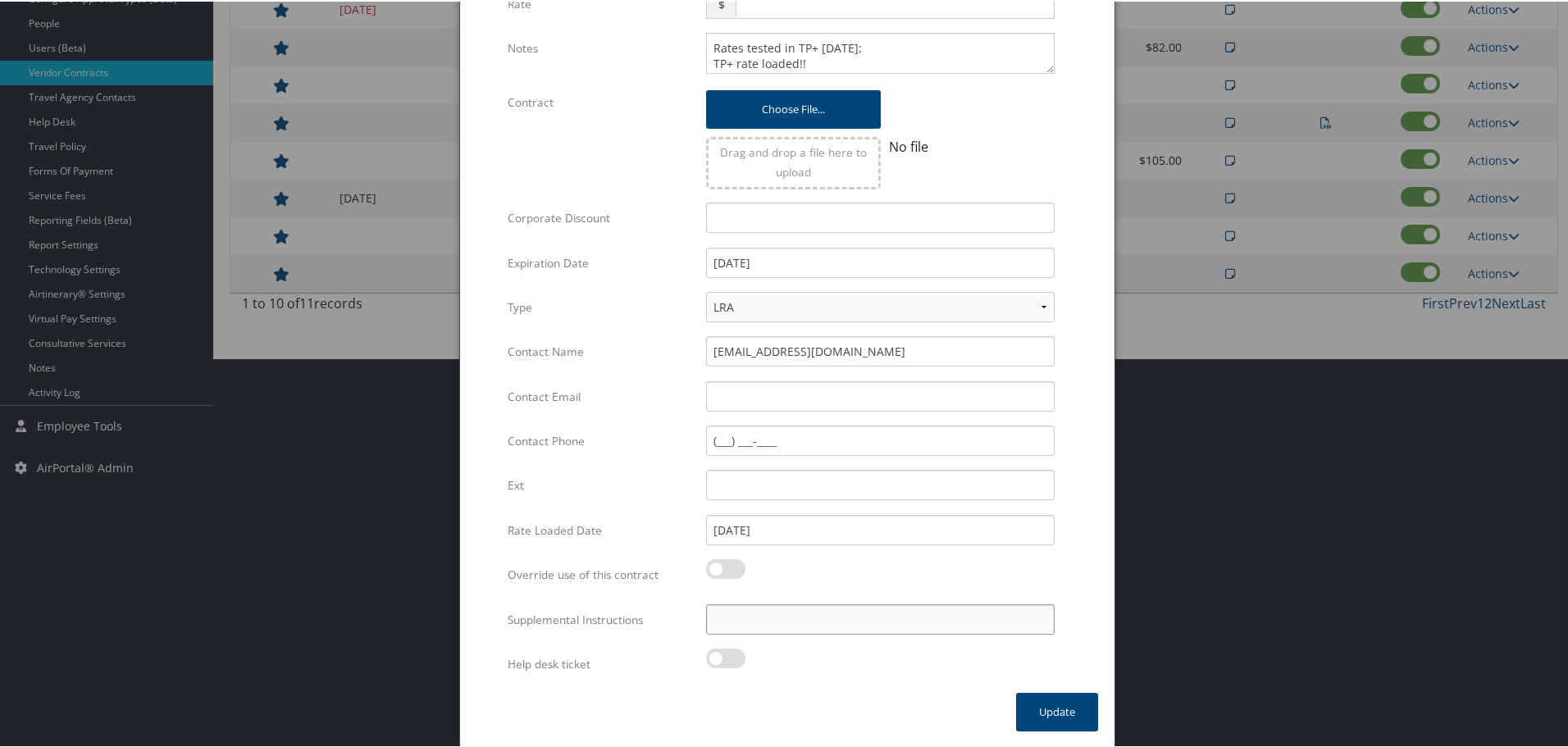
click at [796, 615] on input "Supplemental Instructions" at bounding box center [879, 617] width 348 height 31
paste input "SAB Prop ID -"
paste input "114091"
type input "SAB Prop ID - 114091"
click at [1049, 706] on button "Update" at bounding box center [1057, 709] width 82 height 39
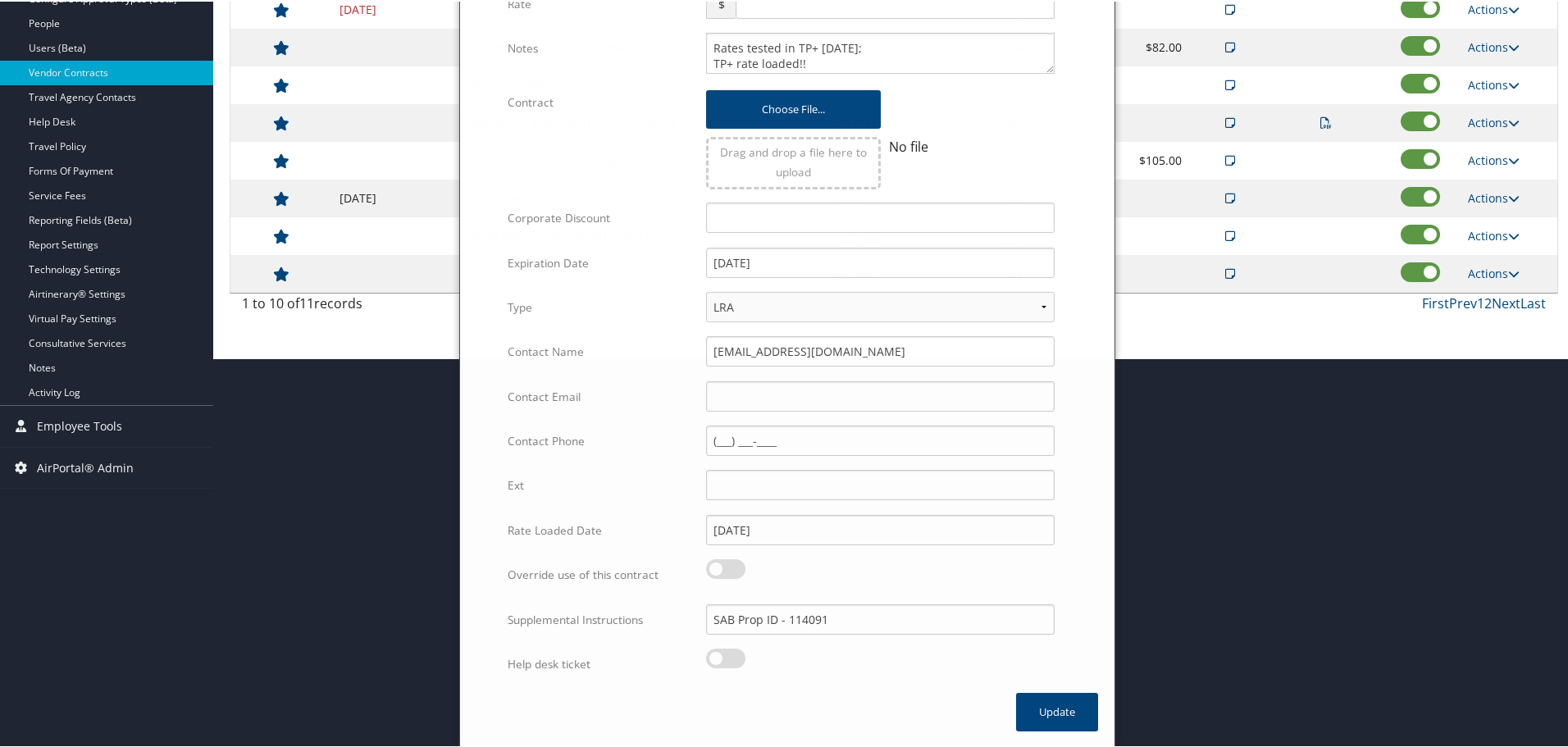
scroll to position [130, 0]
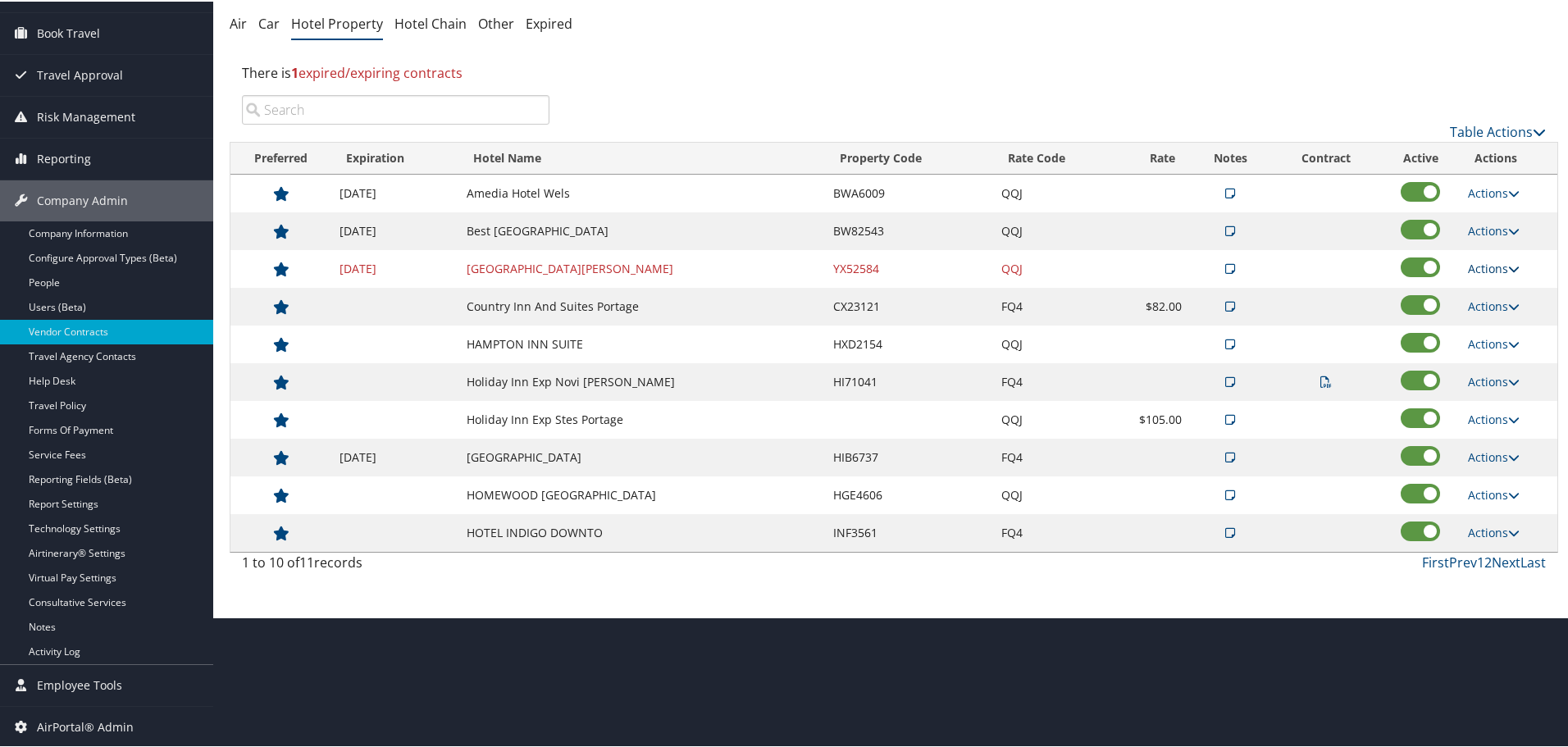
click at [1507, 263] on icon at bounding box center [1513, 268] width 12 height 12
click at [1503, 320] on link "Edit" at bounding box center [1506, 318] width 88 height 28
select select "NLRA"
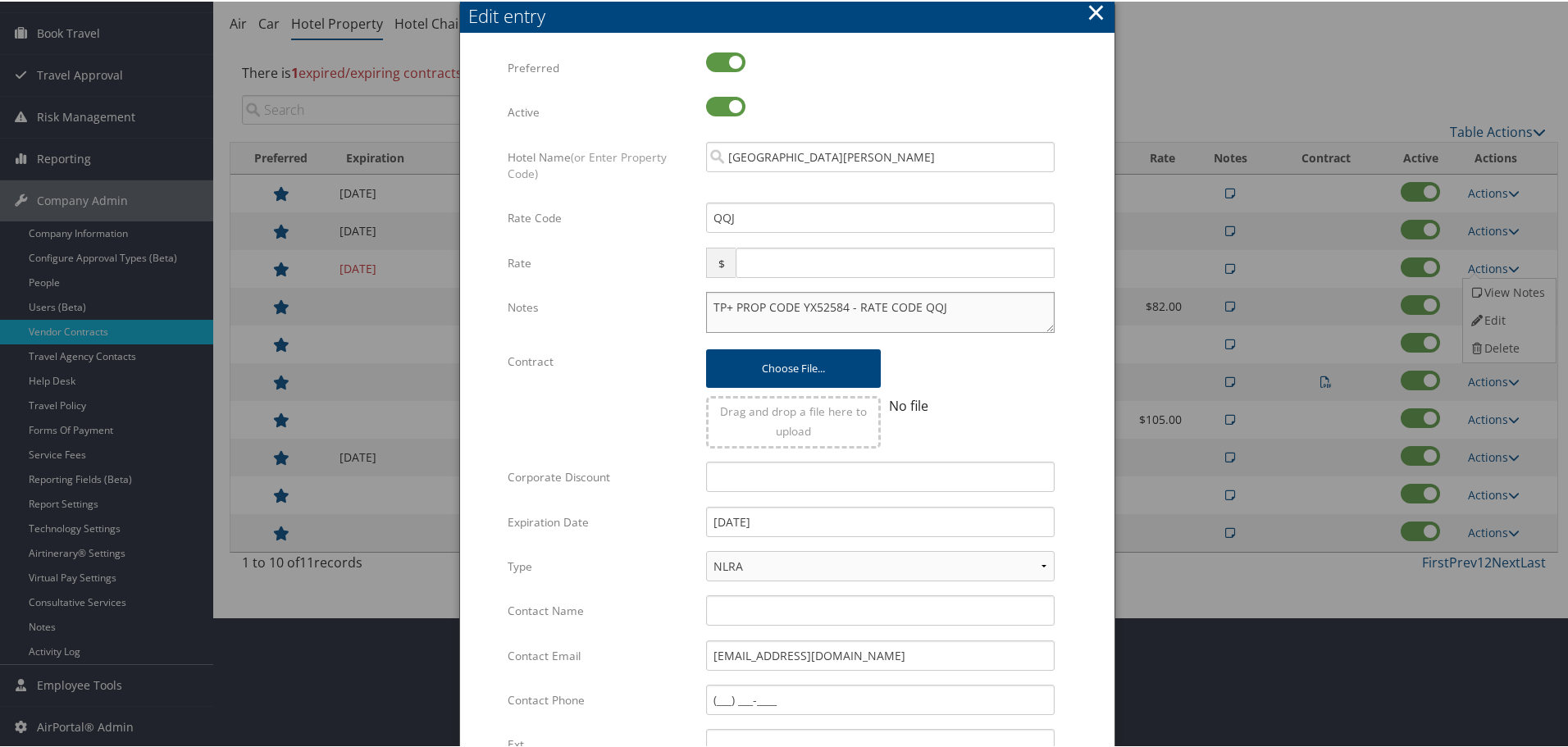
click at [706, 310] on textarea "TP+ PROP CODE YX52584 - RATE CODE QQJ" at bounding box center [879, 310] width 348 height 41
paste textarea "Rates tested in [GEOGRAPHIC_DATA] [DATE];"
type textarea "Rates tested in TP+ Oct 2025; TP+ PROP CODE YX52584 - RATE CODE QQJ"
click at [832, 522] on input "[DATE]" at bounding box center [879, 520] width 348 height 31
type input "12/31/2025"
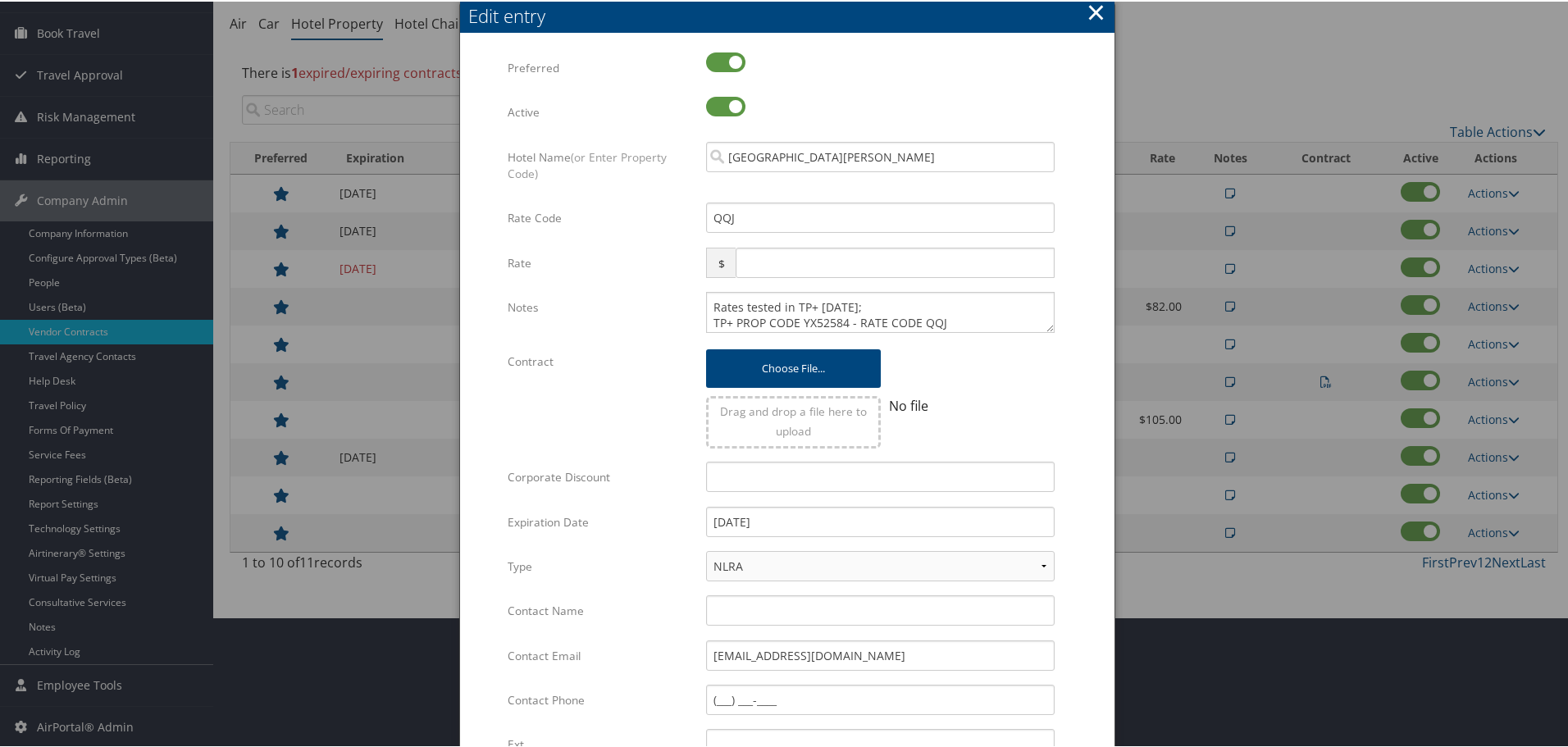
click at [1070, 402] on form "Multiple values The selected items contain different values for this input. To …" at bounding box center [787, 500] width 621 height 900
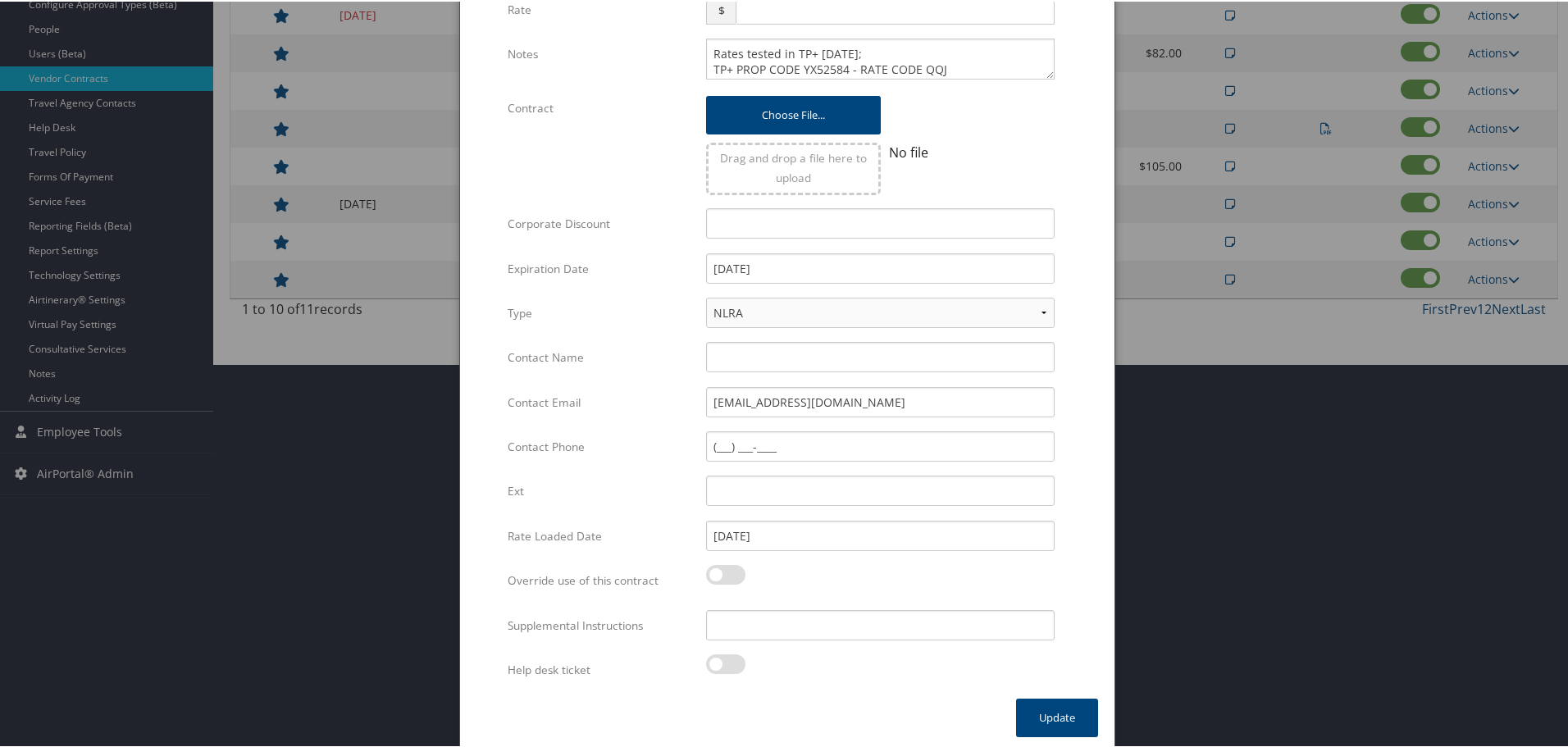
scroll to position [389, 0]
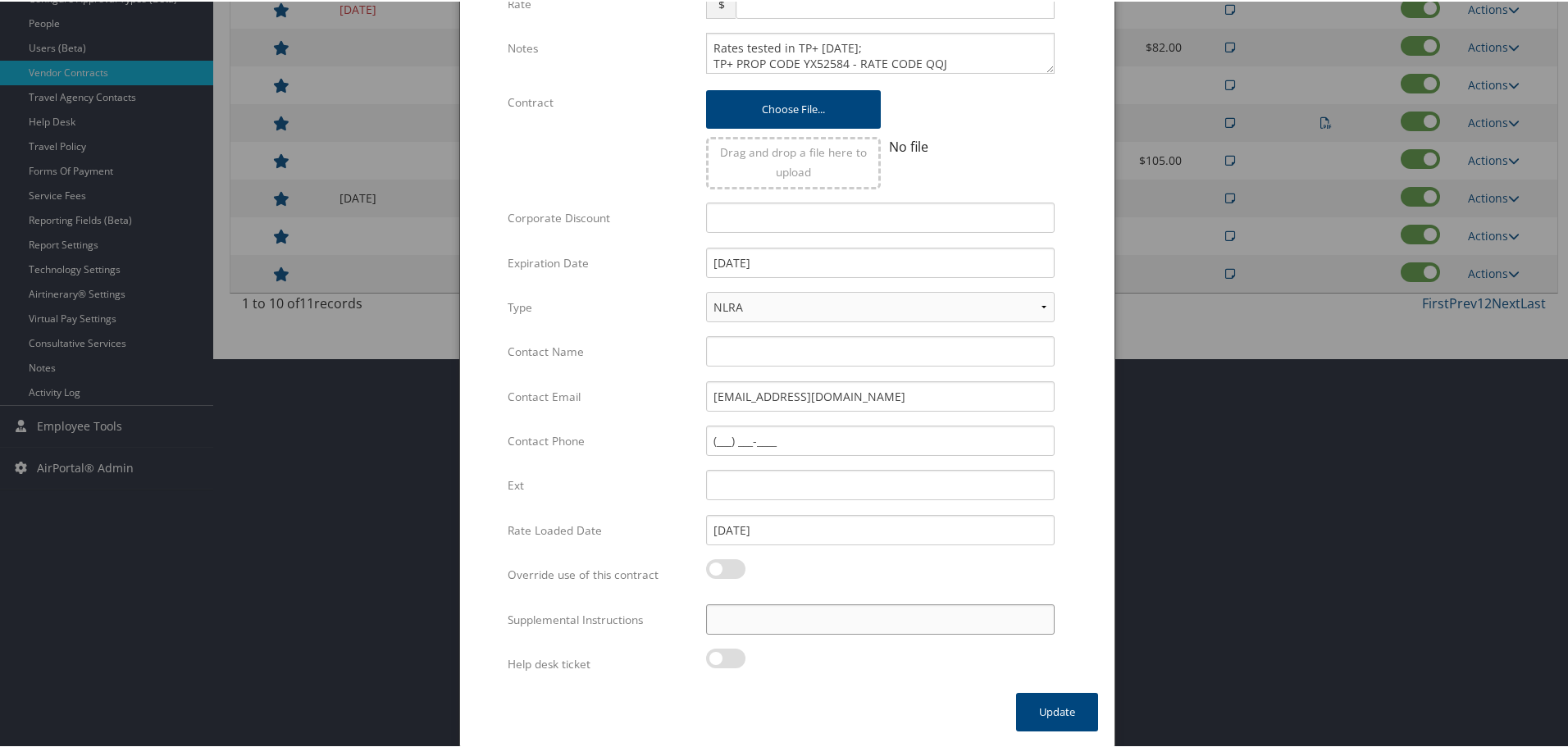
click at [792, 628] on input "Supplemental Instructions" at bounding box center [879, 617] width 348 height 31
paste input "SAB Prop ID -"
paste input "029397"
type input "SAB Prop ID - 029397"
click at [1035, 704] on button "Update" at bounding box center [1057, 709] width 82 height 39
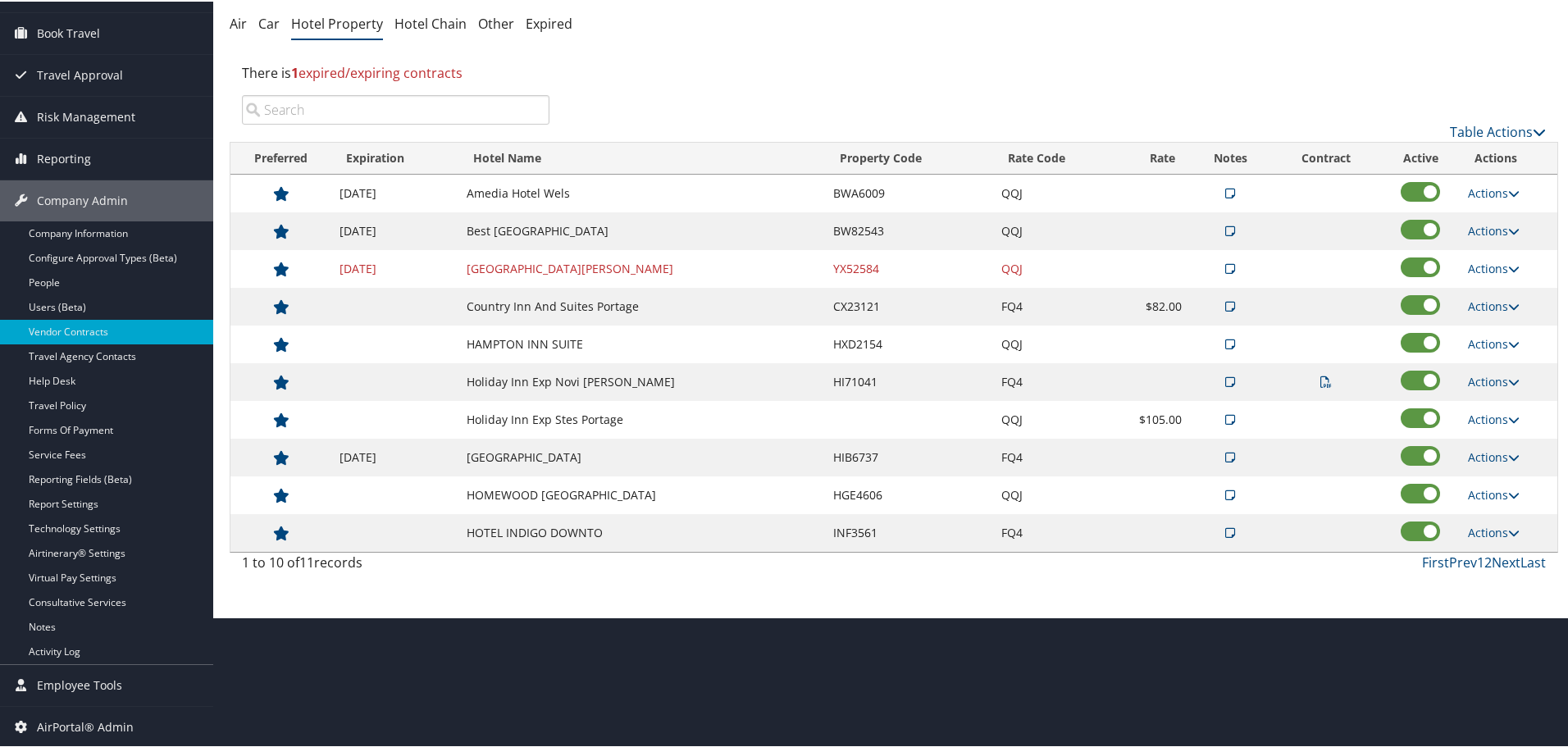
scroll to position [130, 0]
click at [1485, 301] on link "Actions" at bounding box center [1494, 305] width 52 height 16
click at [1493, 354] on link "Edit" at bounding box center [1506, 356] width 88 height 28
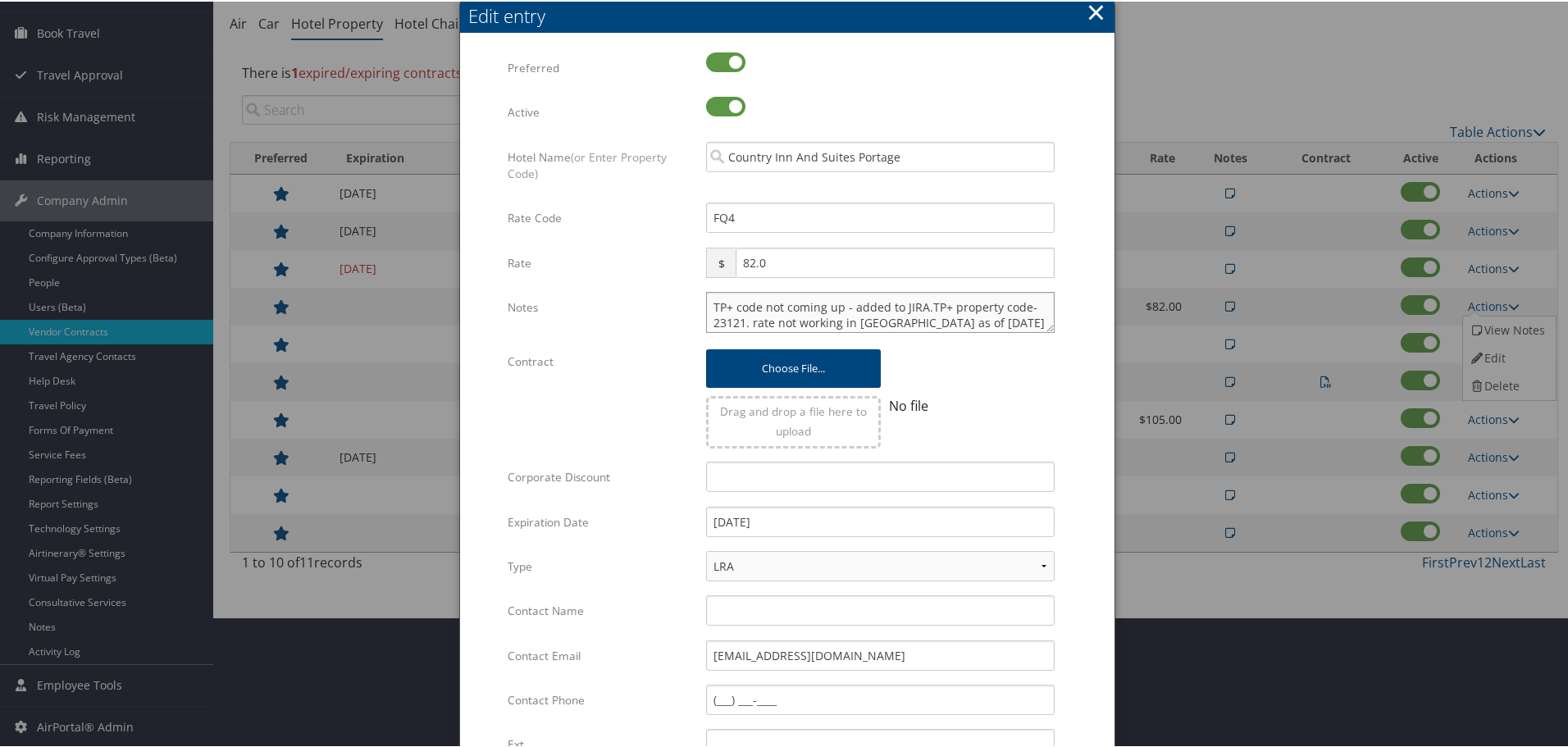
click at [706, 302] on textarea "TP+ code not coming up - added to JIRA.TP+ property code-23121. rate not workin…" at bounding box center [879, 310] width 348 height 41
paste textarea "Rates tested in TP+ Oct 2025;"
type textarea "Rates tested in TP+ Oct 2025; TP+ code not coming up - added to JIRA.TP+ proper…"
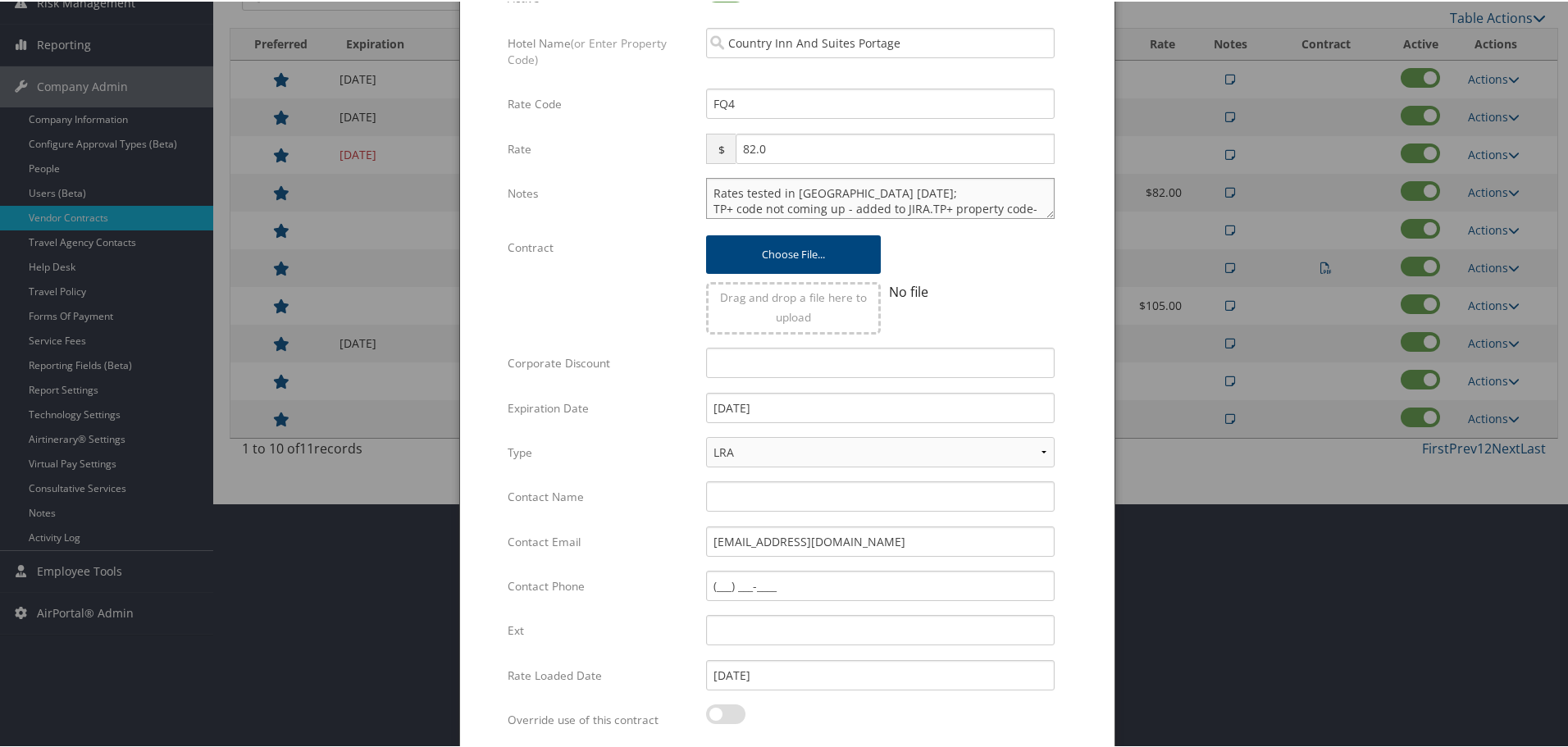
scroll to position [389, 0]
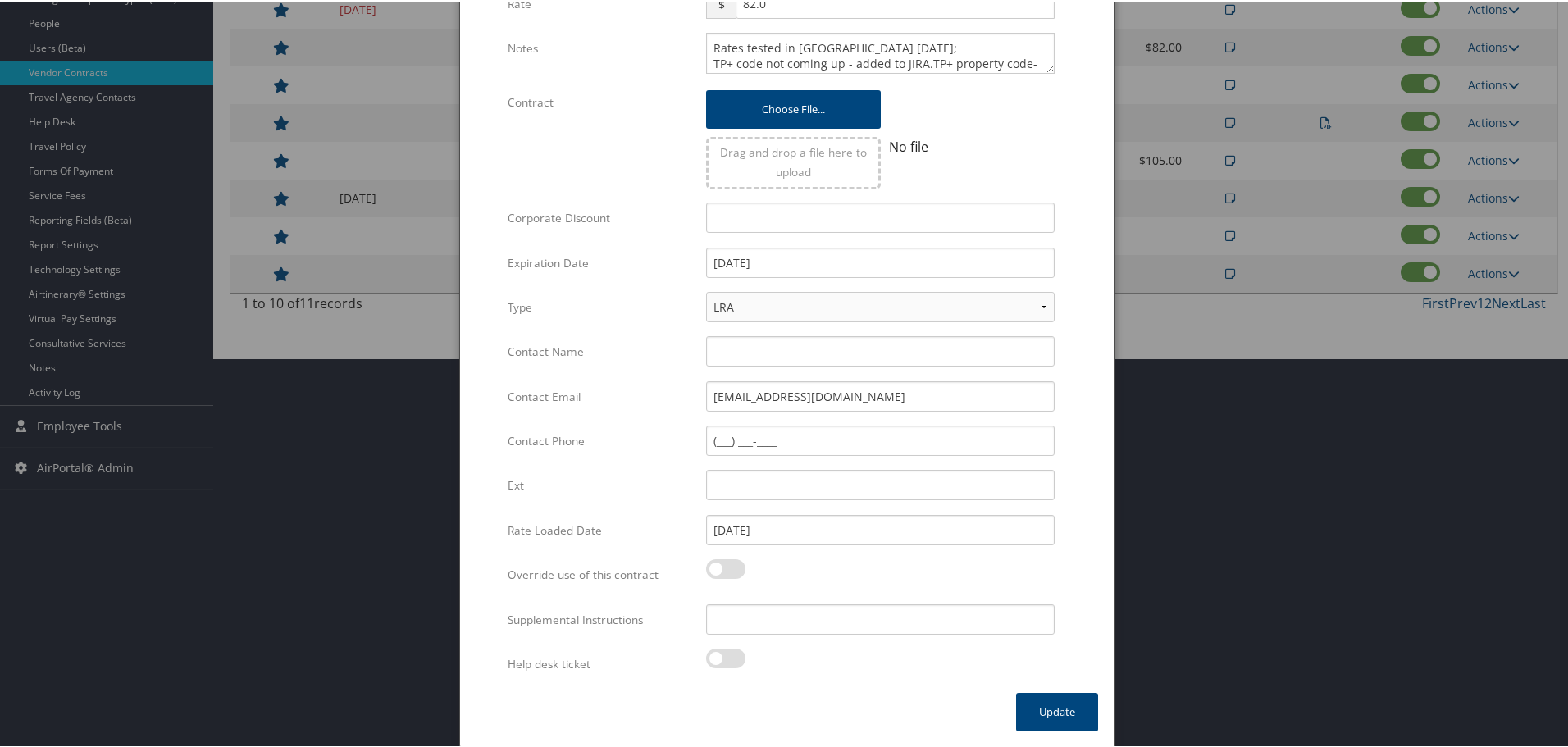
click at [825, 637] on div "Multiple values The selected items contain different values for this input. To …" at bounding box center [880, 624] width 373 height 44
click at [828, 622] on input "Supplemental Instructions" at bounding box center [879, 617] width 348 height 31
paste input "SAB Prop ID -"
paste input "074370"
type input "SAB Prop ID - 074370"
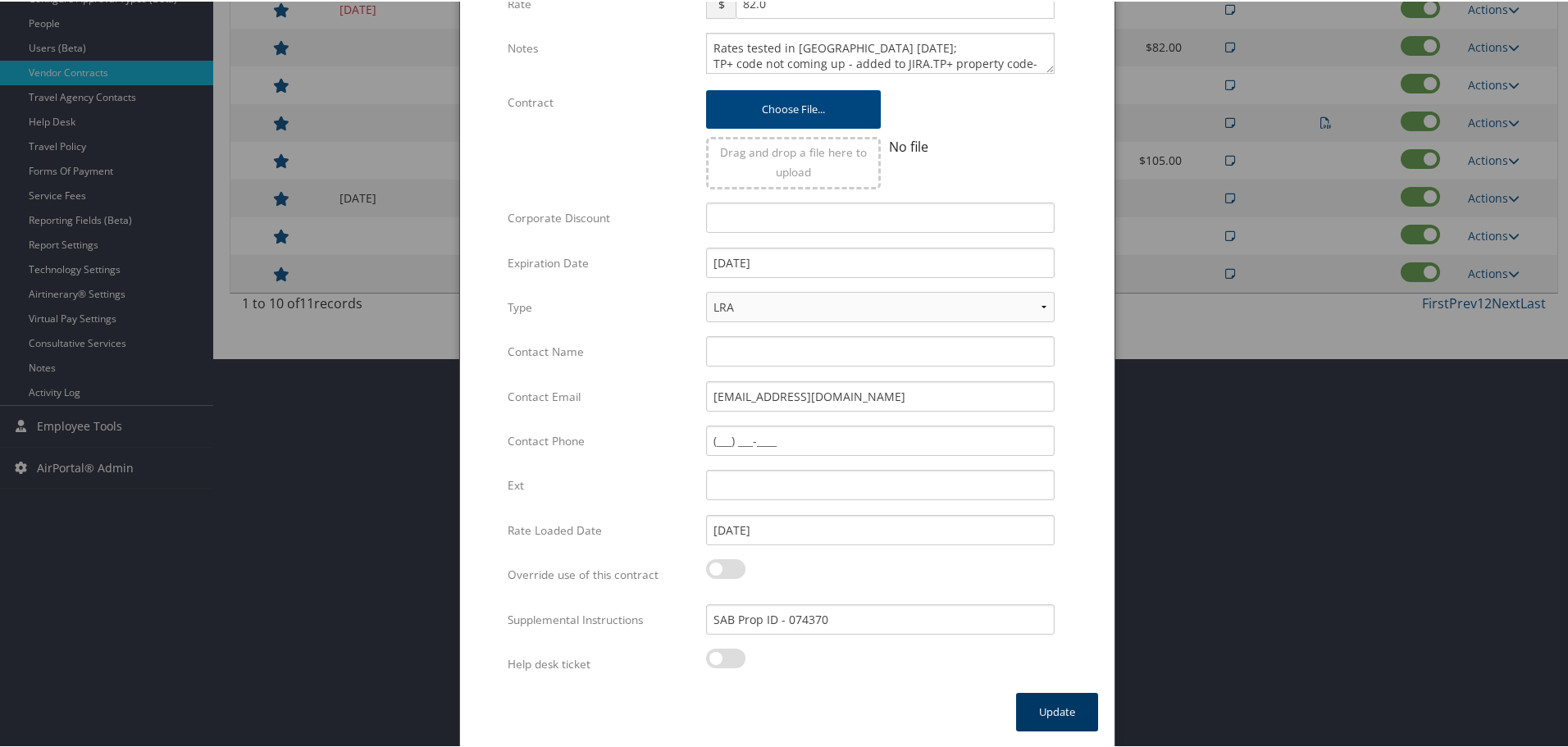
click at [1049, 708] on button "Update" at bounding box center [1057, 709] width 82 height 39
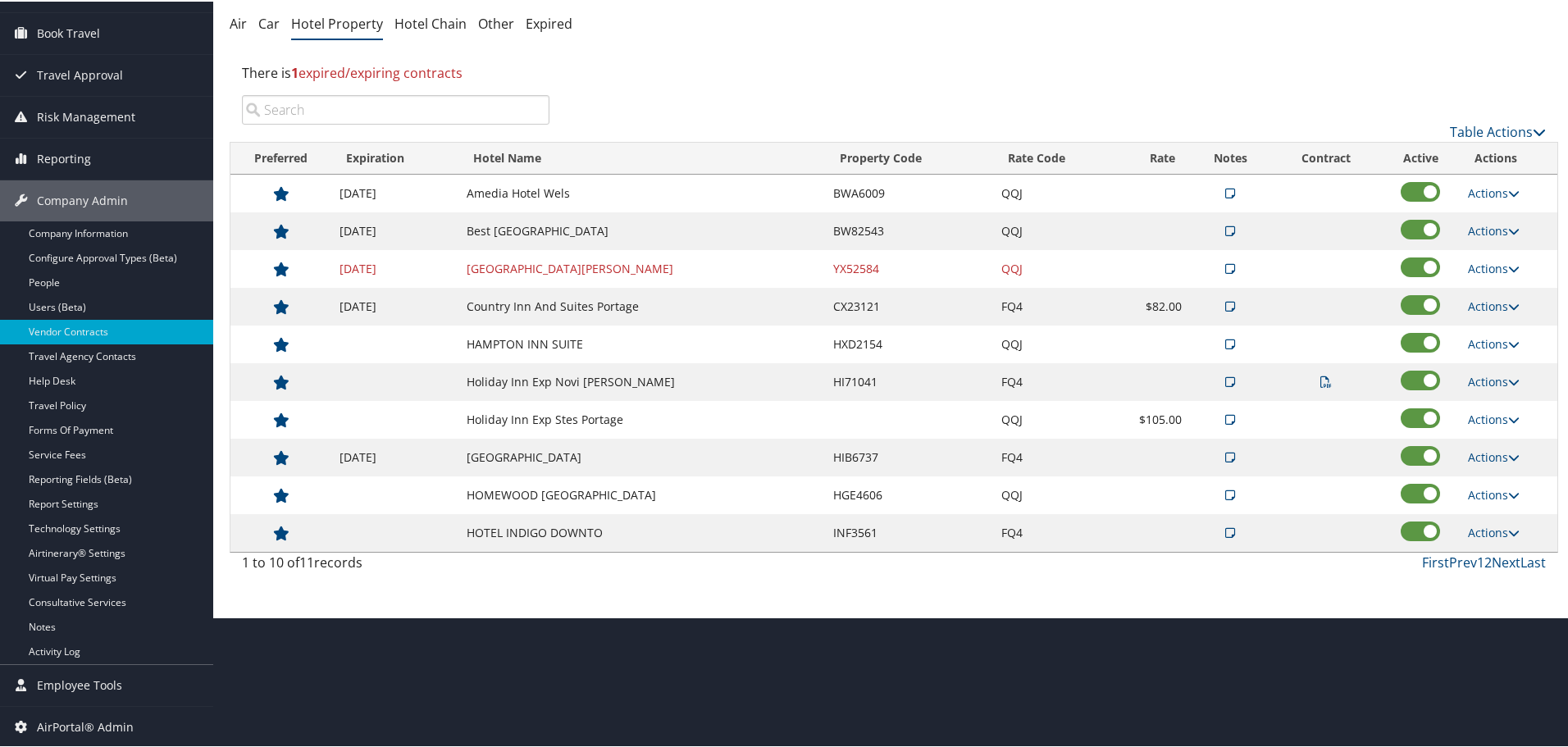
scroll to position [130, 0]
click at [1486, 380] on link "Actions" at bounding box center [1494, 380] width 52 height 16
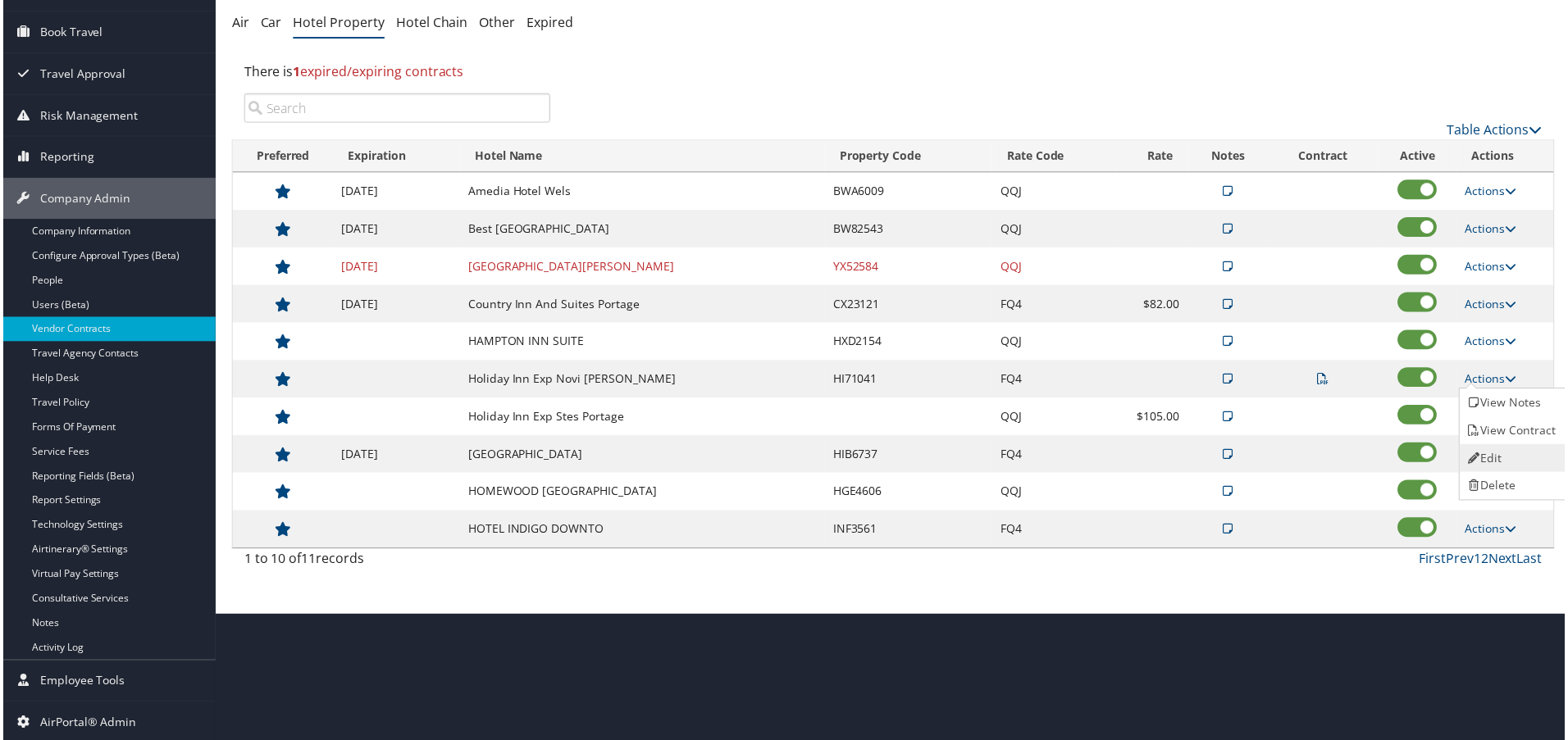
click at [1494, 453] on link "Edit" at bounding box center [1514, 459] width 103 height 28
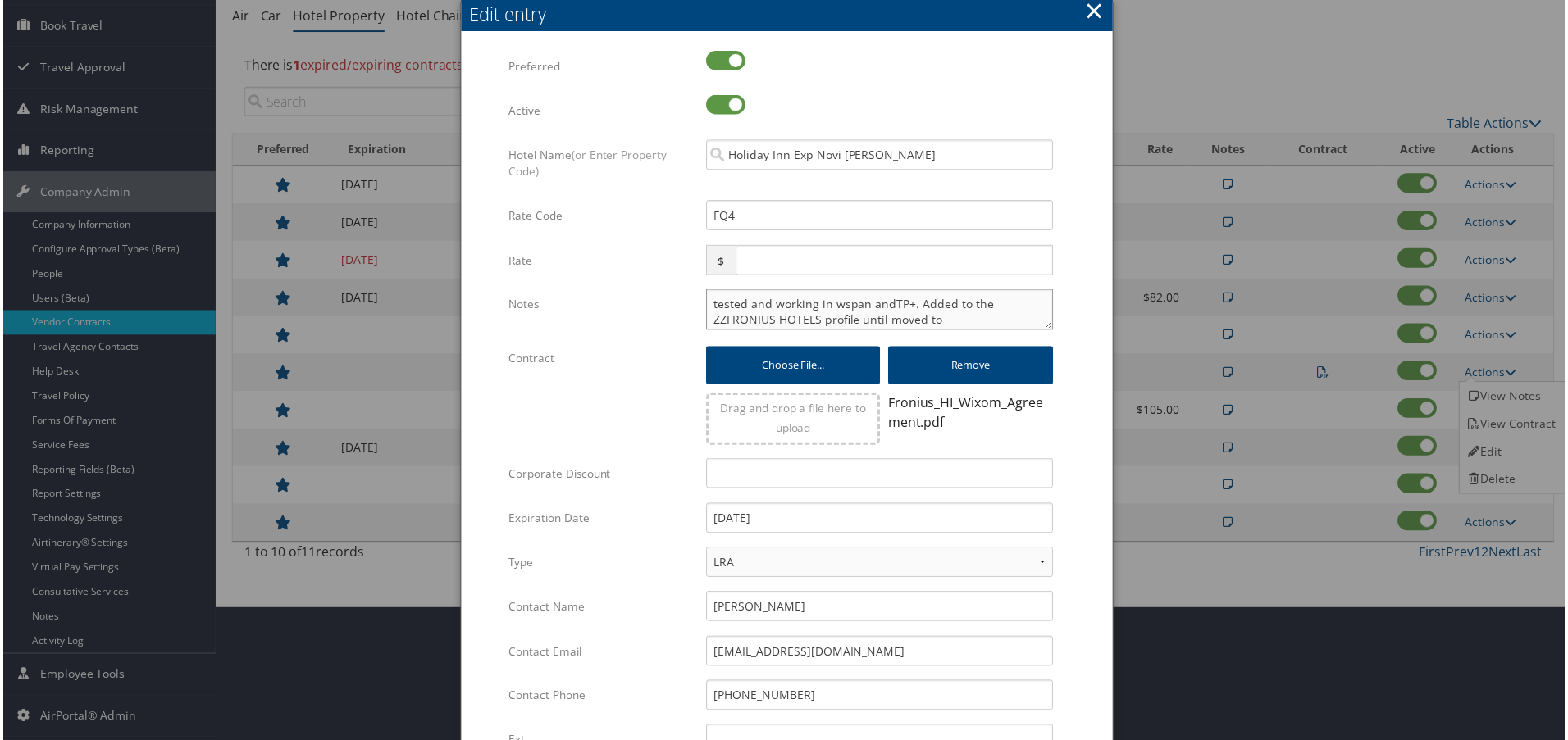
click at [707, 304] on textarea "tested and working in wspan andTP+. Added to the ZZFRONIUS HOTELS profile until…" at bounding box center [879, 309] width 348 height 41
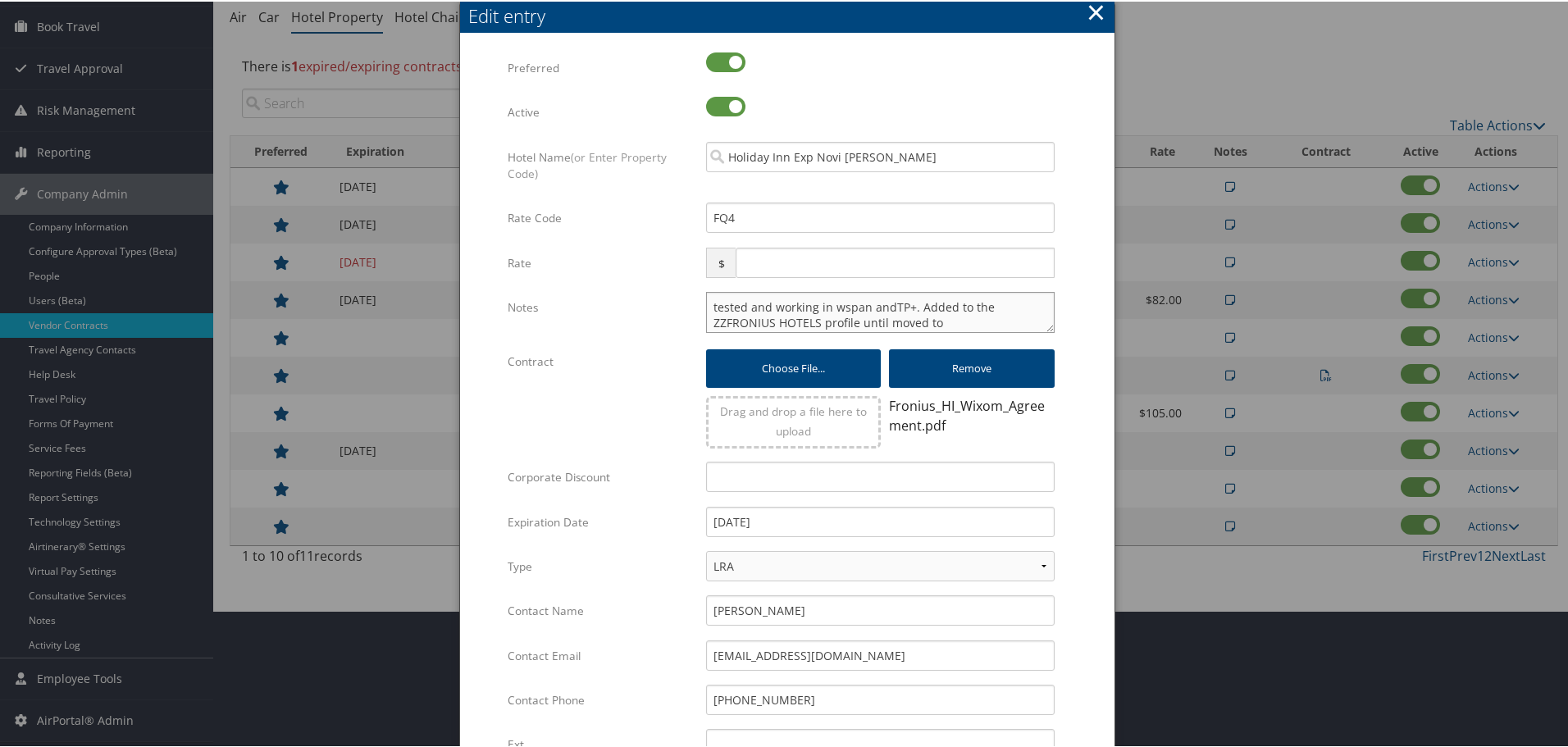
paste textarea "Rates tested in TP+ Oct 2025;"
type textarea "Rates tested in TP+ Oct 2025; tested and working in wspan andTP+. Added to the …"
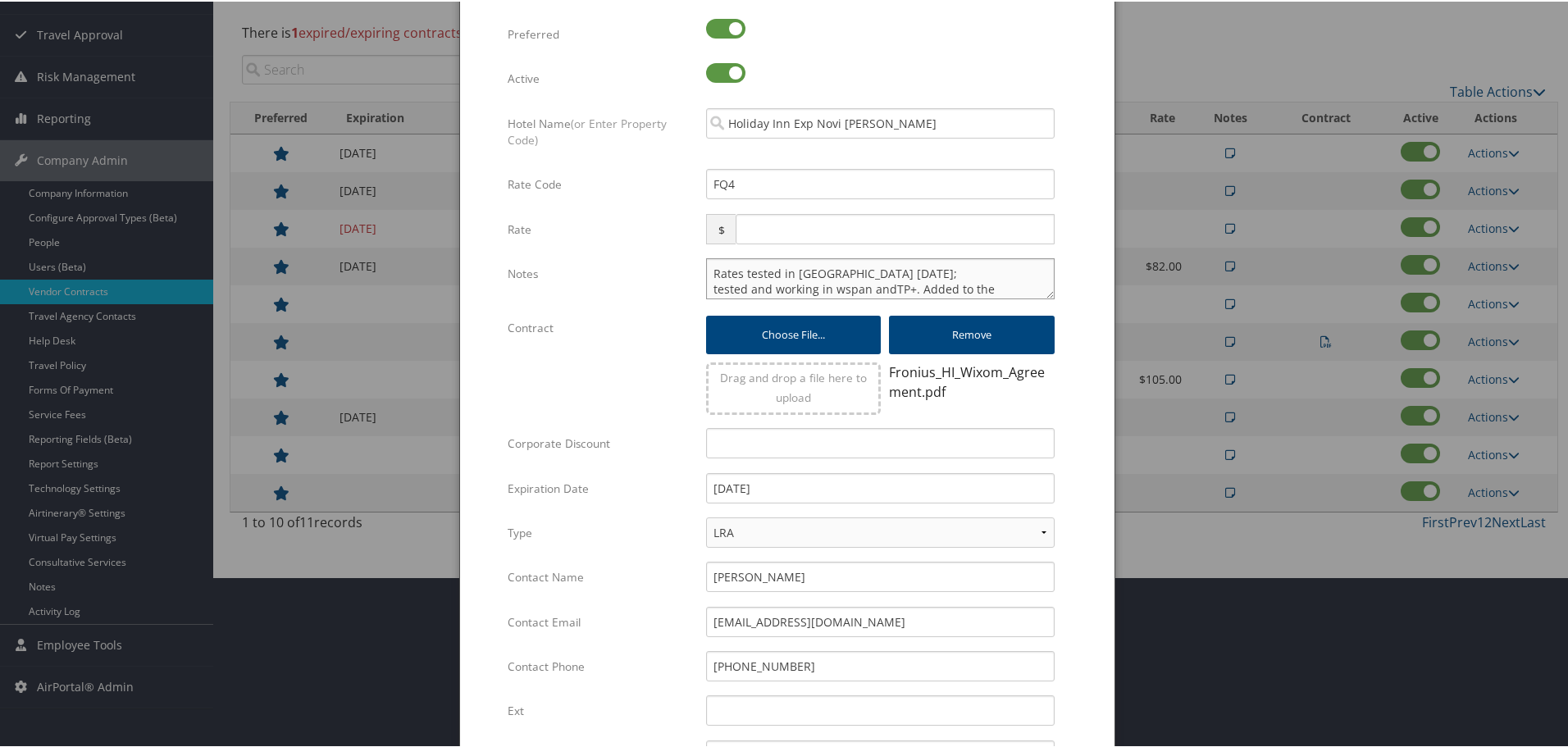
scroll to position [396, 0]
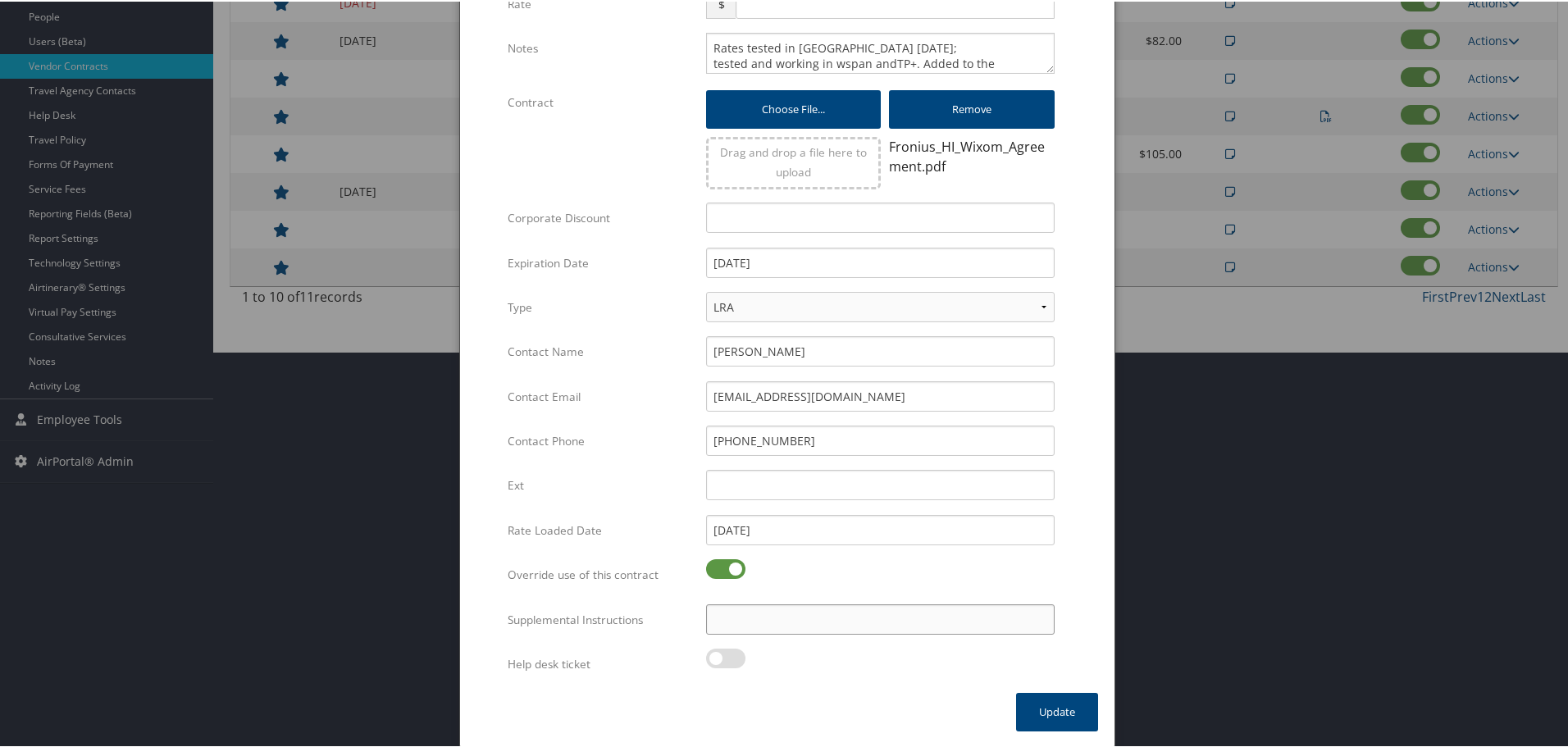
click at [836, 625] on input "Supplemental Instructions" at bounding box center [879, 617] width 348 height 31
paste input "SAB Prop ID -"
paste input "058213"
type input "SAB Prop ID - 058213"
click at [1029, 704] on button "Update" at bounding box center [1057, 709] width 82 height 39
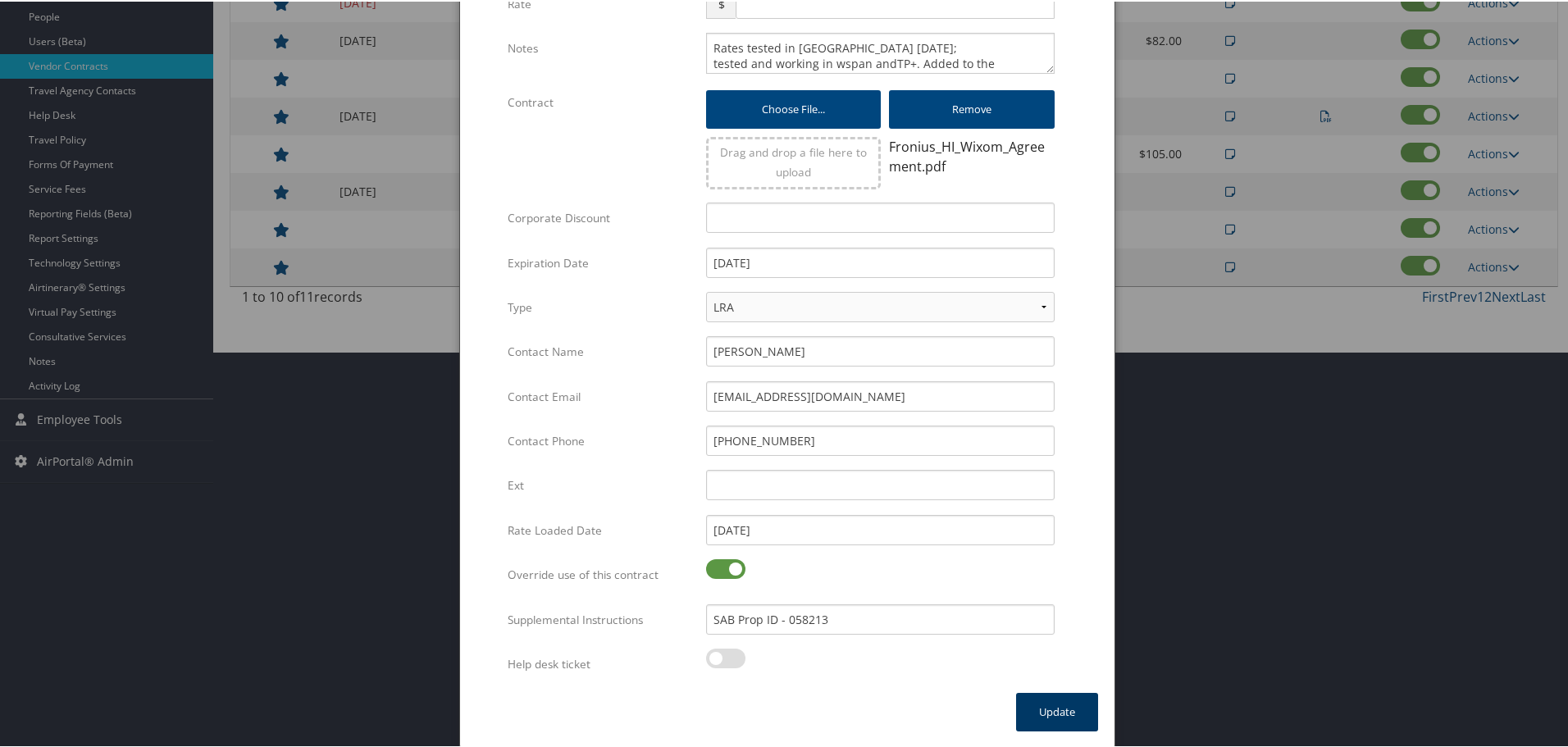
scroll to position [130, 0]
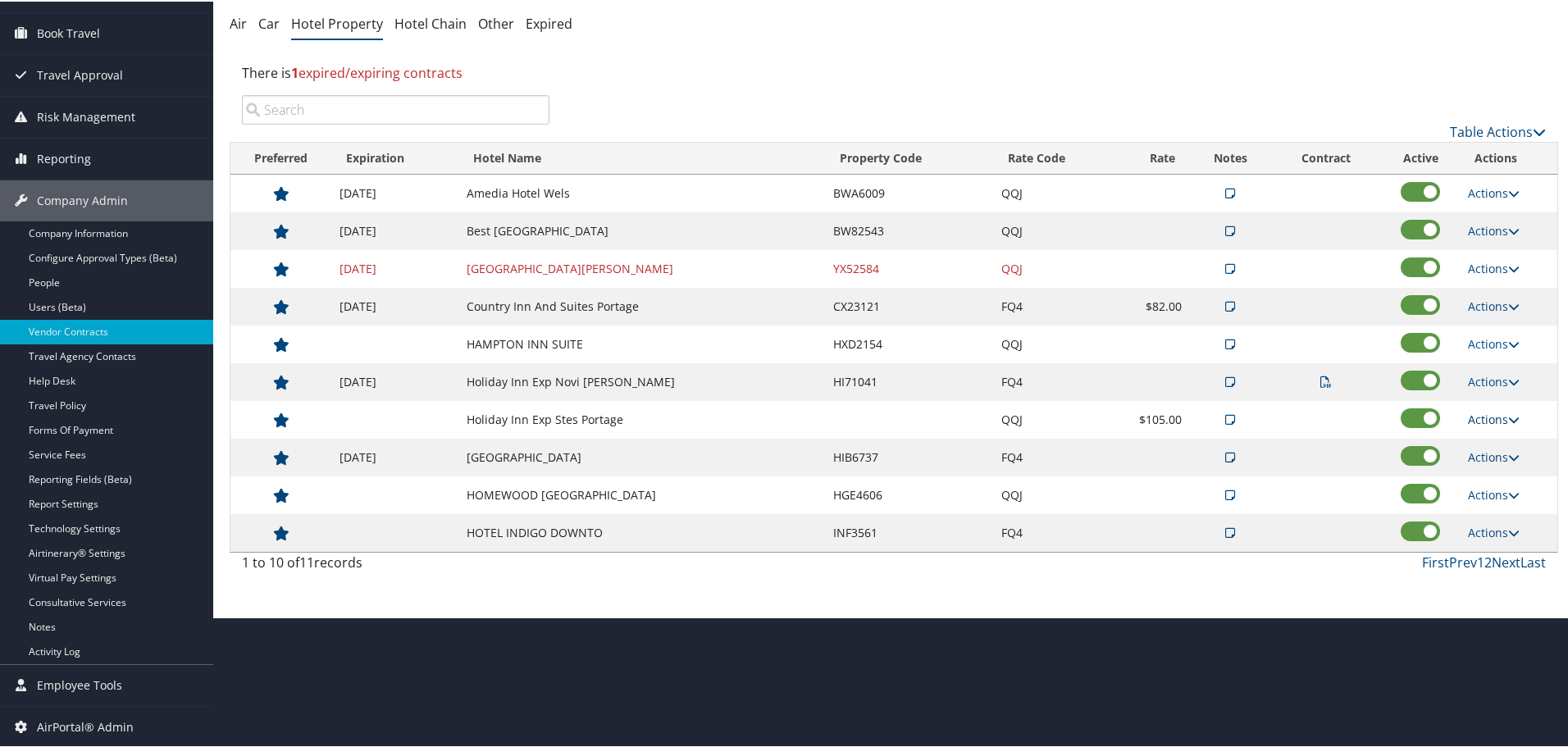
click at [1475, 412] on link "Actions" at bounding box center [1494, 418] width 52 height 16
click at [1502, 466] on link "Edit" at bounding box center [1506, 469] width 88 height 28
select select "NLRA"
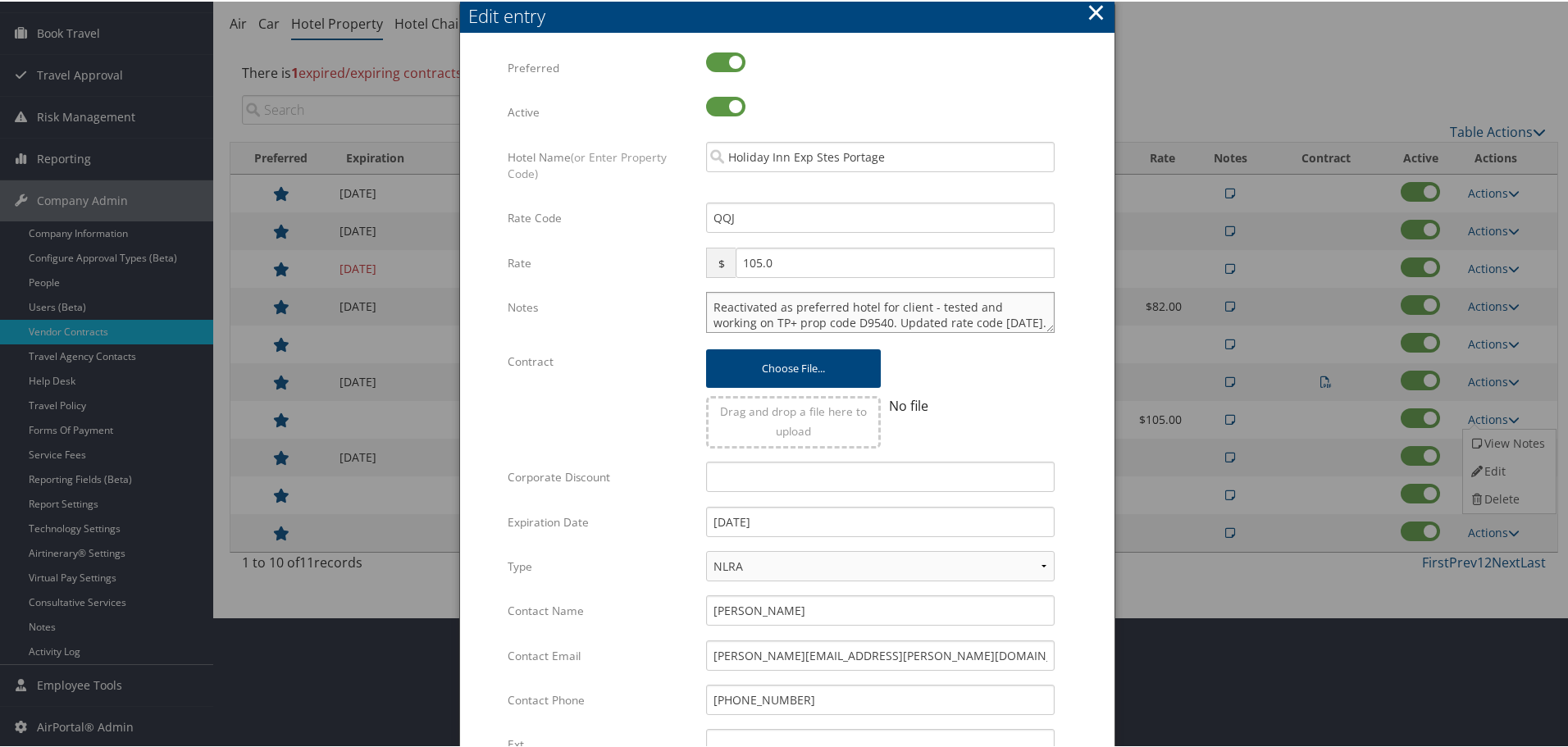
click at [710, 309] on textarea "Reactivated as preferred hotel for client - tested and working on TP+ prop code…" at bounding box center [879, 310] width 348 height 41
paste textarea "Rates tested in TP+ Oct 2025;"
type textarea "Rates tested in TP+ Oct 2025; Reactivated as preferred hotel for client - teste…"
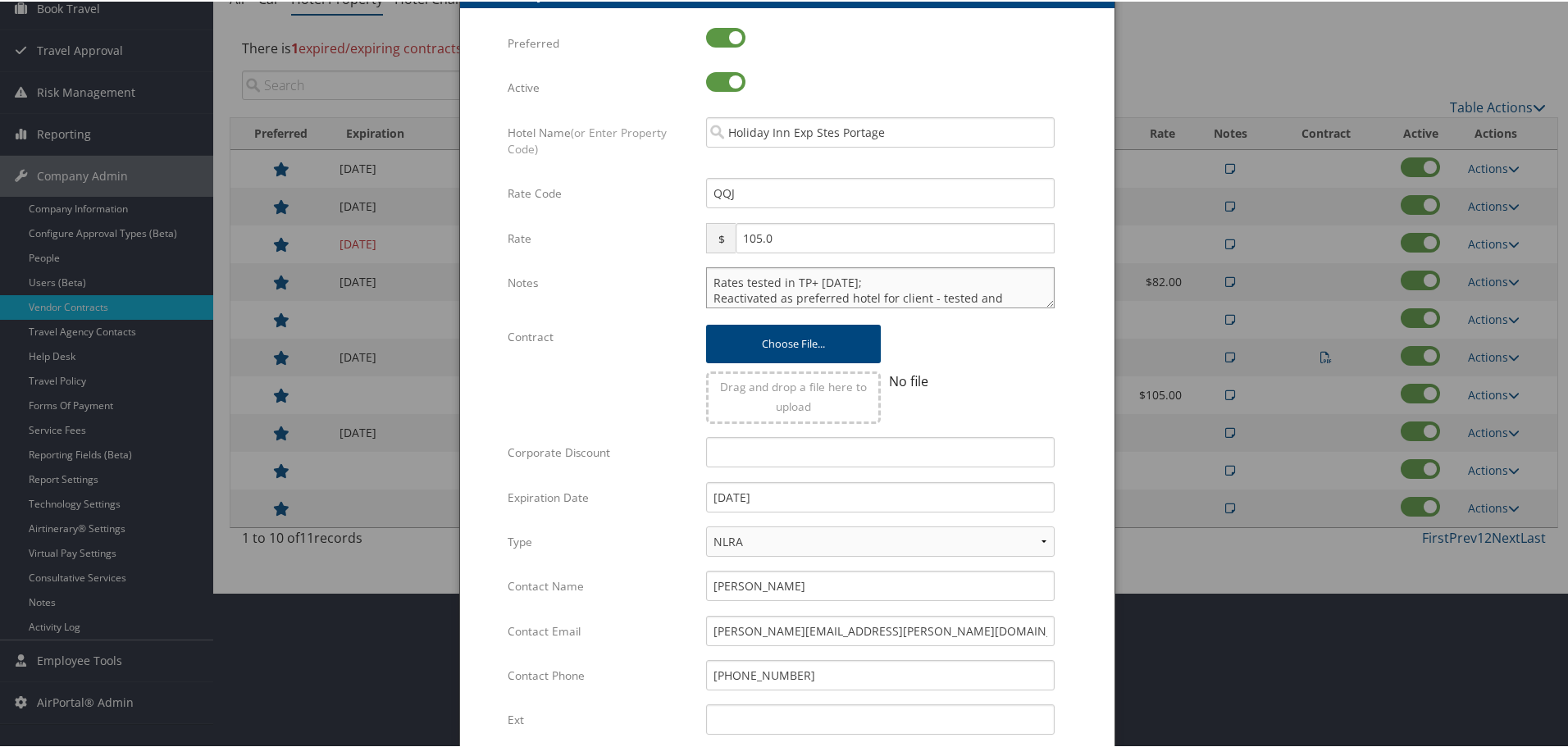
scroll to position [389, 0]
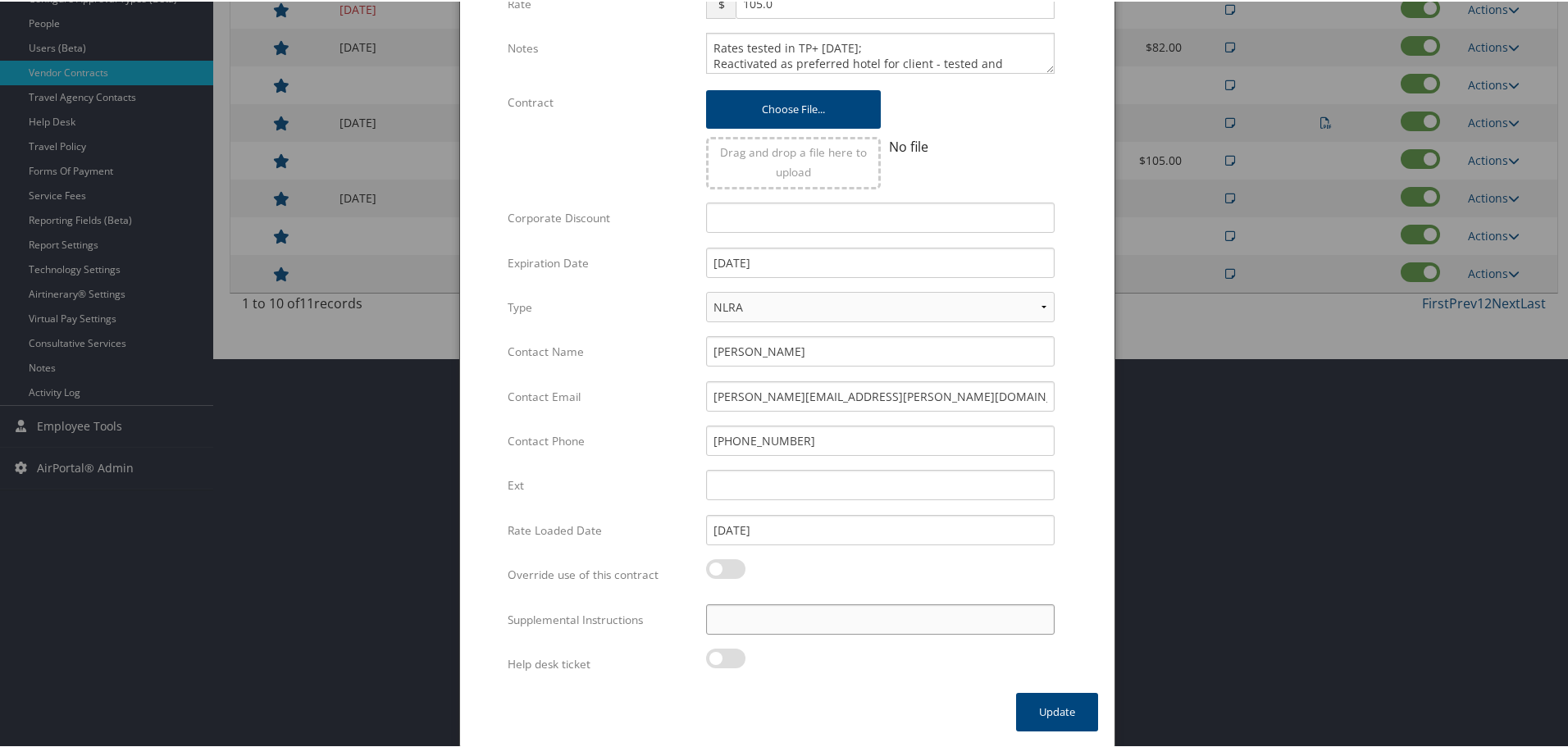
click at [880, 612] on input "Supplemental Instructions" at bounding box center [879, 617] width 348 height 31
paste input "SAB Prop ID -"
paste input "315462"
type input "SAB Prop ID - 315462"
click at [1047, 712] on button "Update" at bounding box center [1057, 709] width 82 height 39
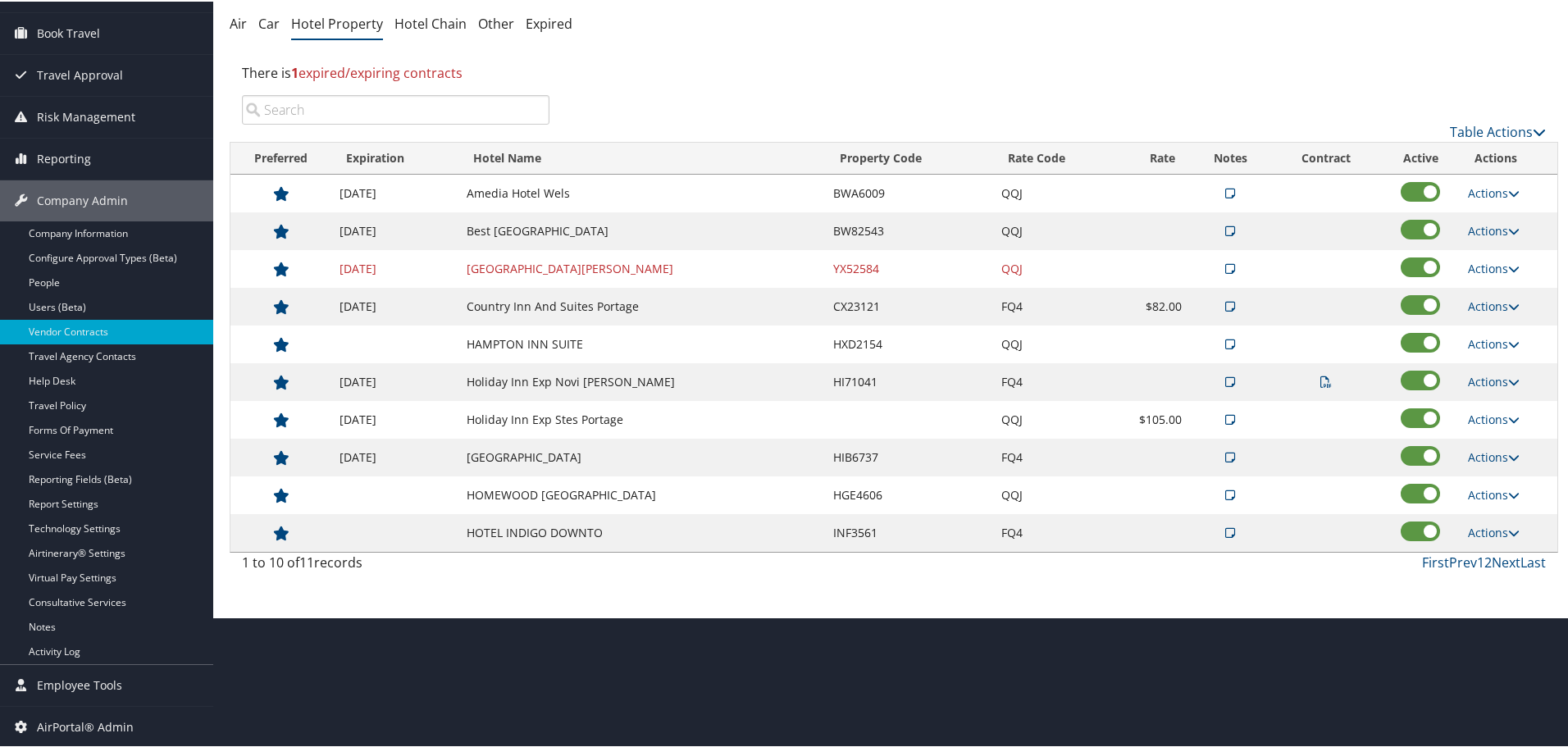
scroll to position [130, 0]
click at [1493, 450] on link "Actions" at bounding box center [1494, 455] width 52 height 16
click at [1490, 502] on link "Edit" at bounding box center [1506, 507] width 88 height 28
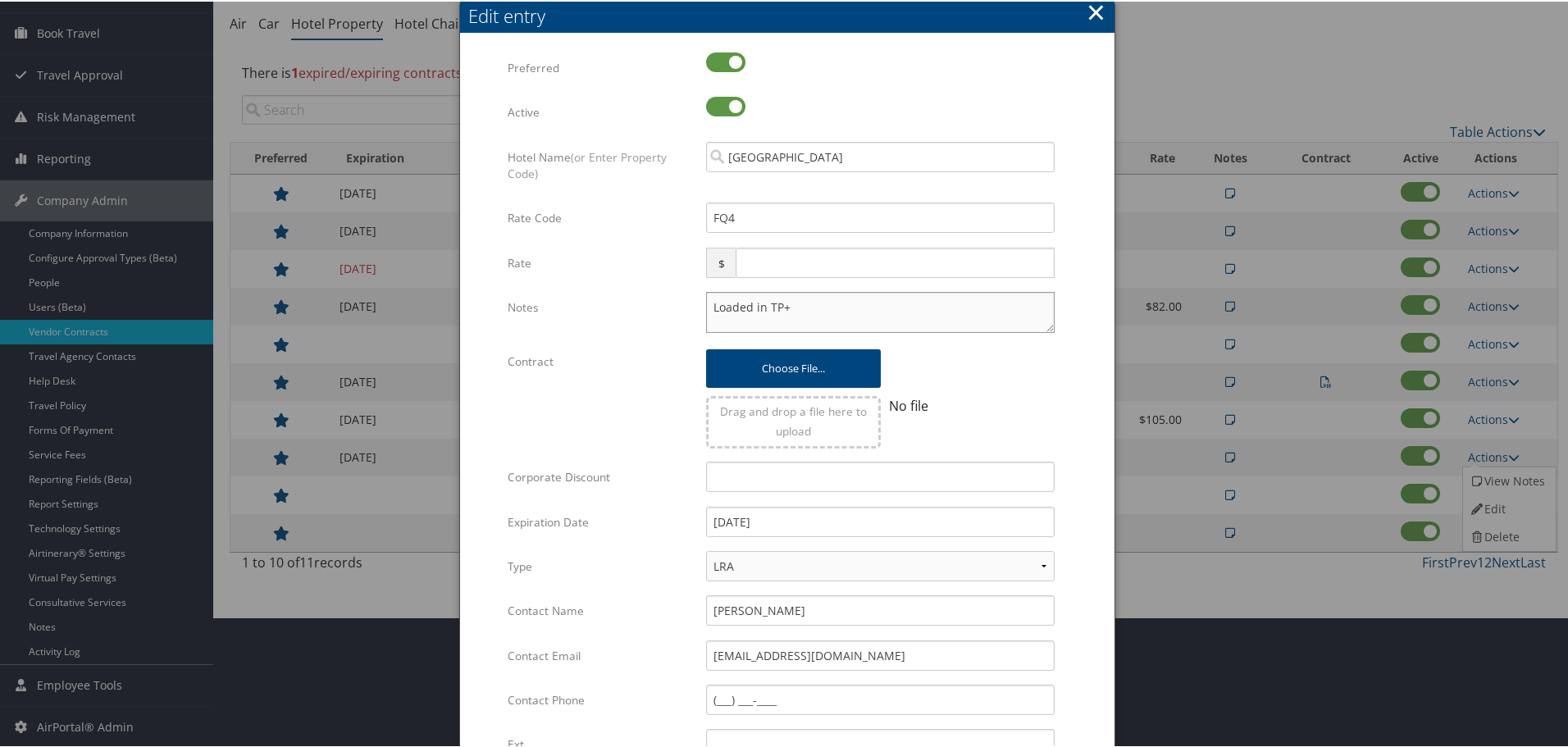
click at [706, 305] on textarea "Loaded in TP+" at bounding box center [879, 310] width 348 height 41
paste textarea "Rates tested in [GEOGRAPHIC_DATA] [DATE];"
type textarea "Rates tested in TP+ Oct 2025; Loaded in TP+"
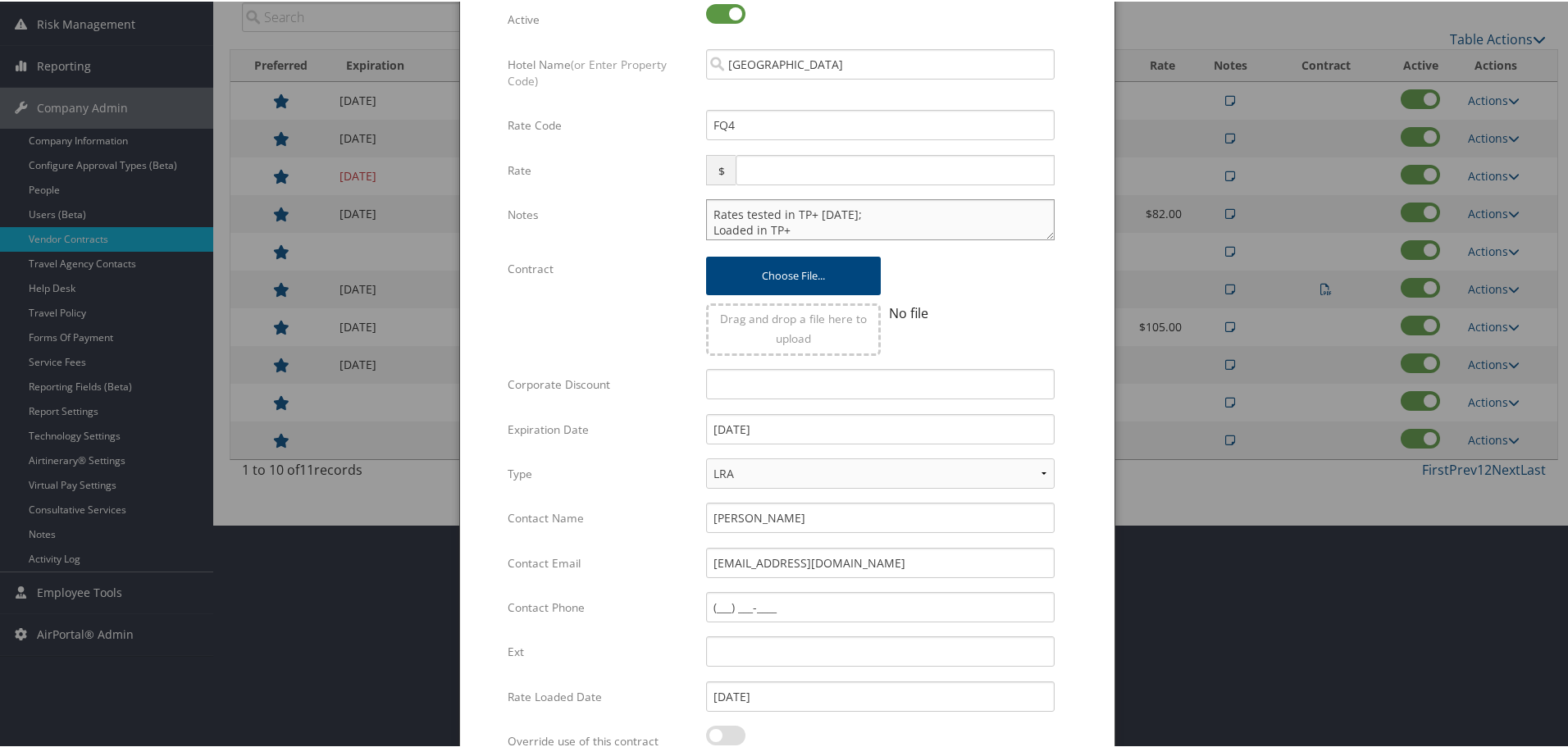
scroll to position [389, 0]
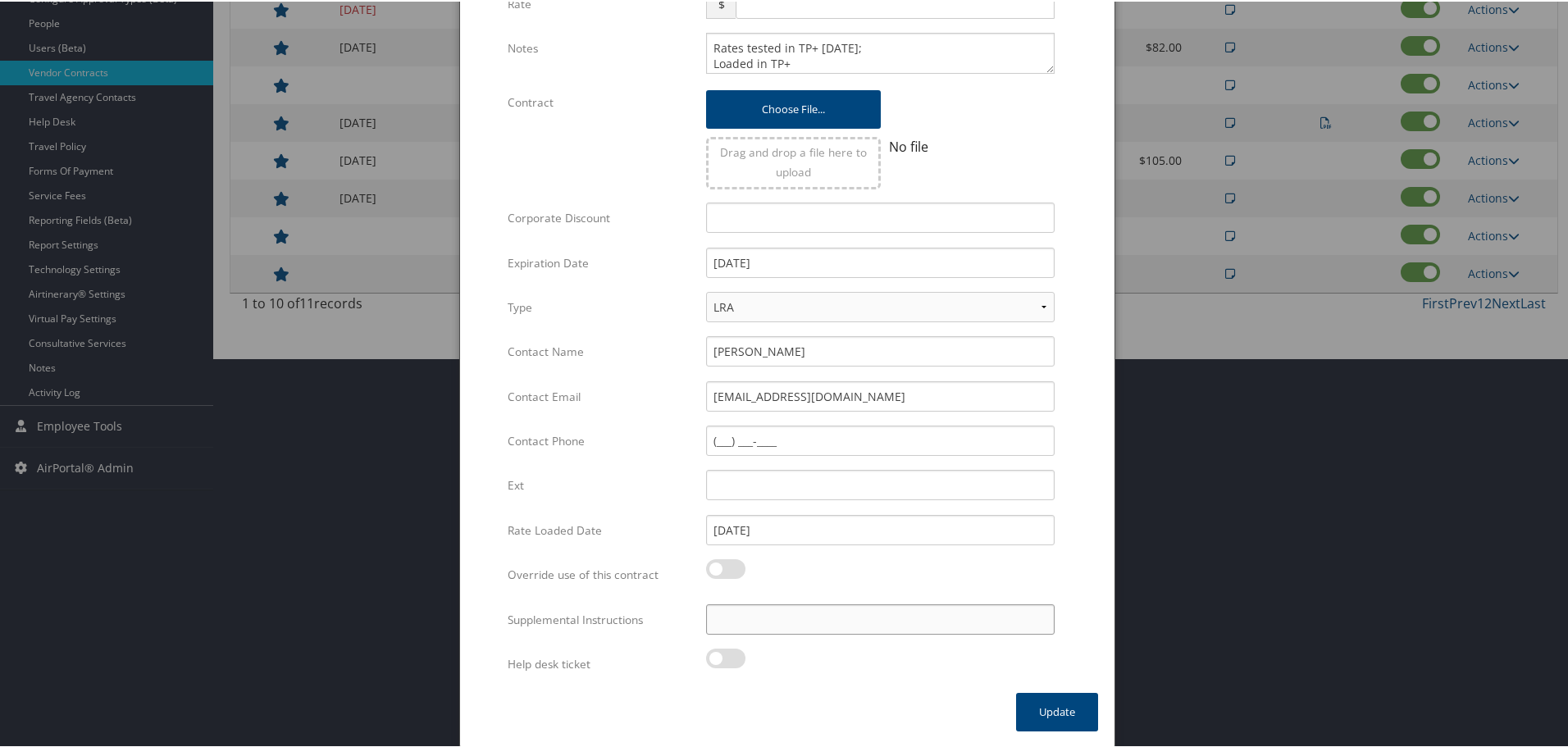
click at [837, 624] on input "Supplemental Instructions" at bounding box center [879, 617] width 348 height 31
paste input "SAB Prop ID -"
paste input "284825"
type input "SAB Prop ID - 284825"
click at [1035, 704] on button "Update" at bounding box center [1057, 709] width 82 height 39
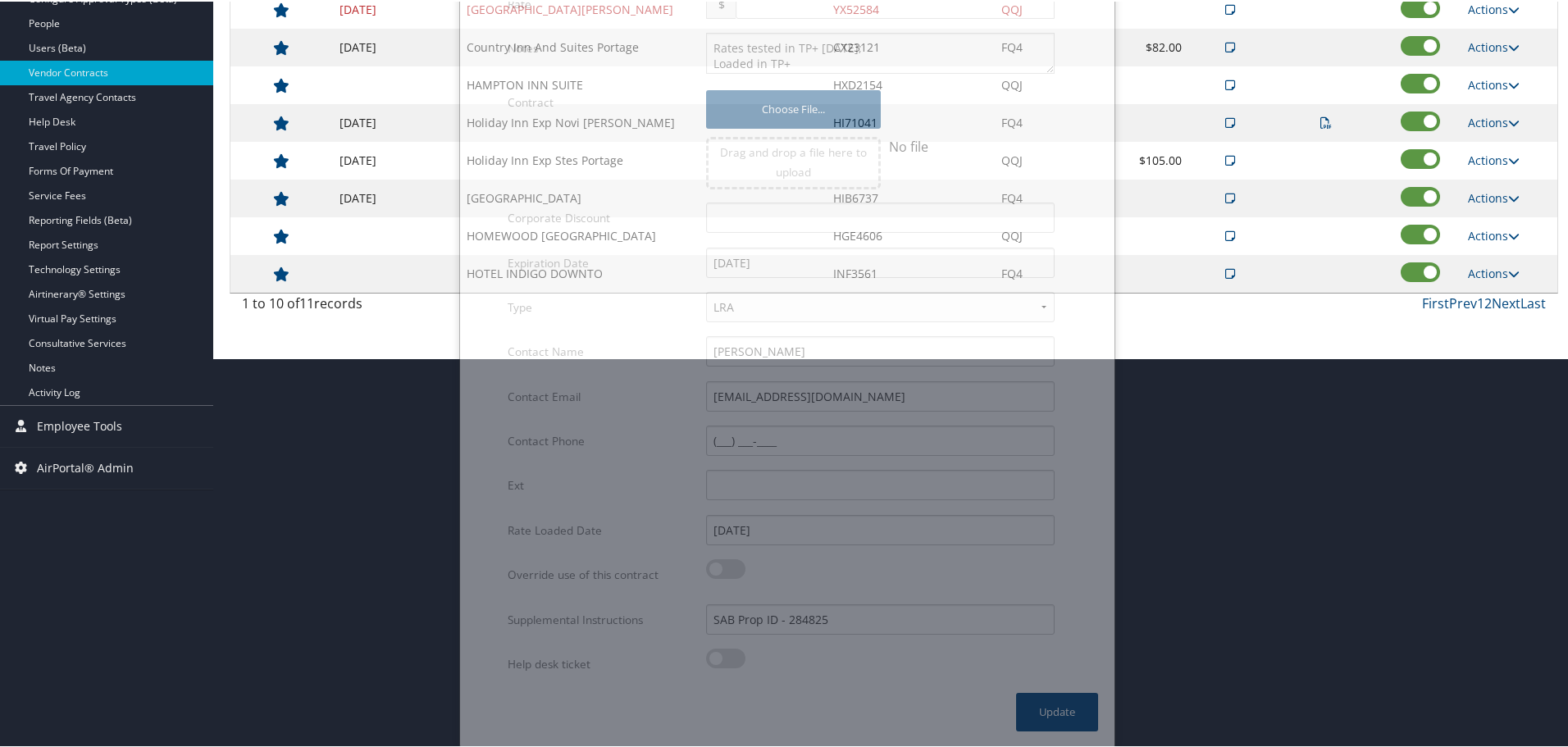
scroll to position [130, 0]
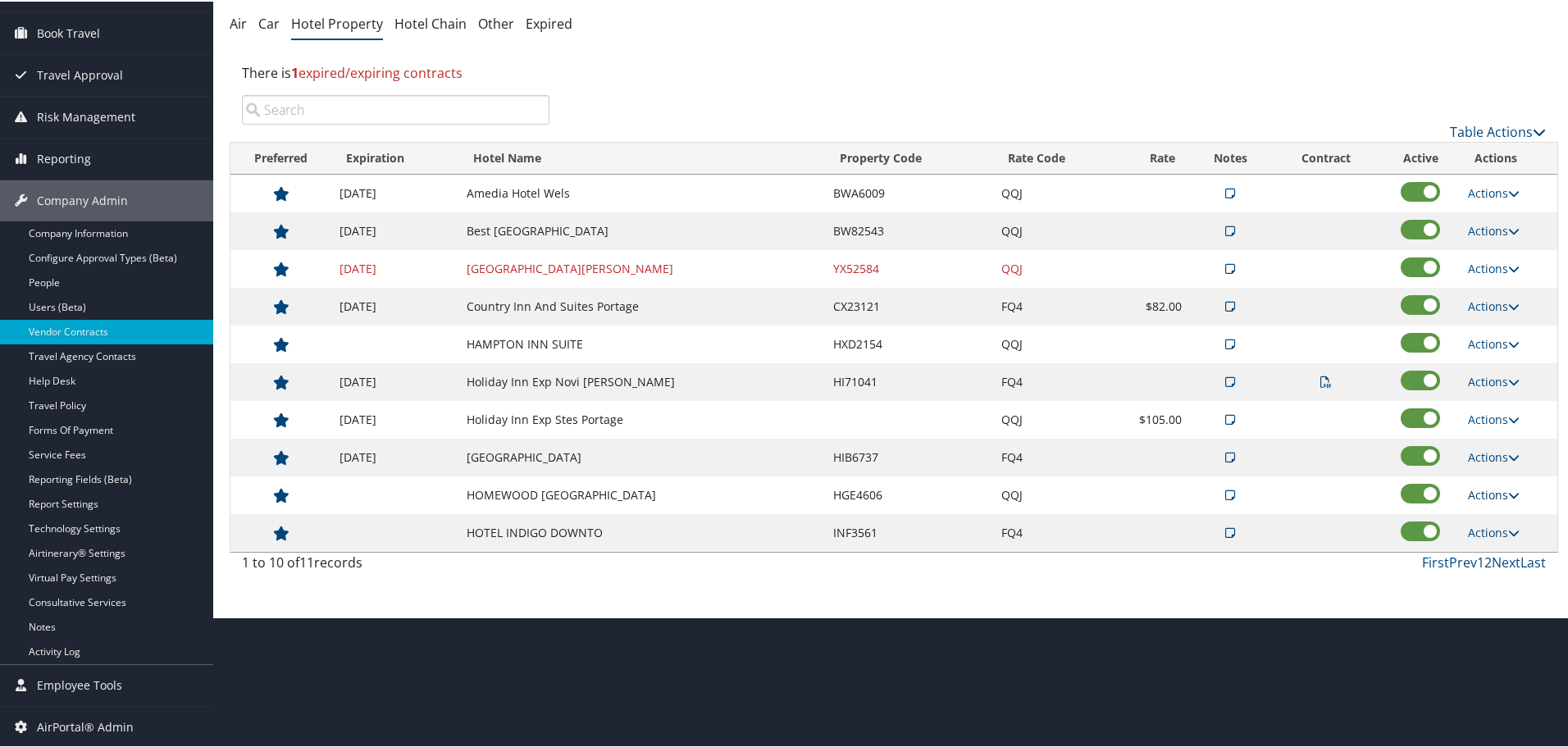
click at [1480, 490] on link "Actions" at bounding box center [1494, 493] width 52 height 16
click at [1499, 540] on link "Edit" at bounding box center [1506, 545] width 88 height 28
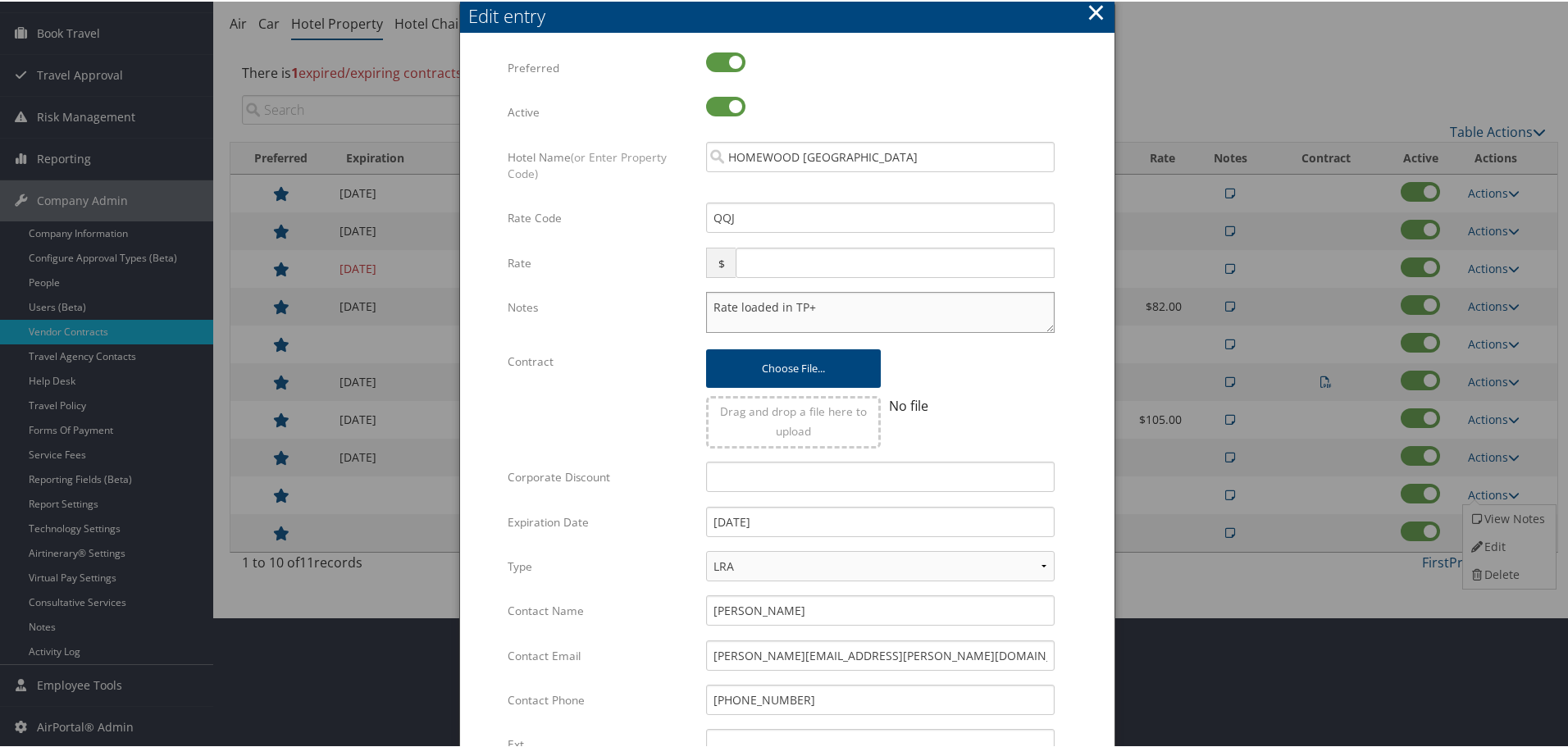
click at [709, 307] on textarea "Rate loaded in TP+" at bounding box center [879, 310] width 348 height 41
paste textarea "Rates tested in [GEOGRAPHIC_DATA] [DATE];"
type textarea "Rates tested in TP+ Oct 2025; Rate loaded in TP+"
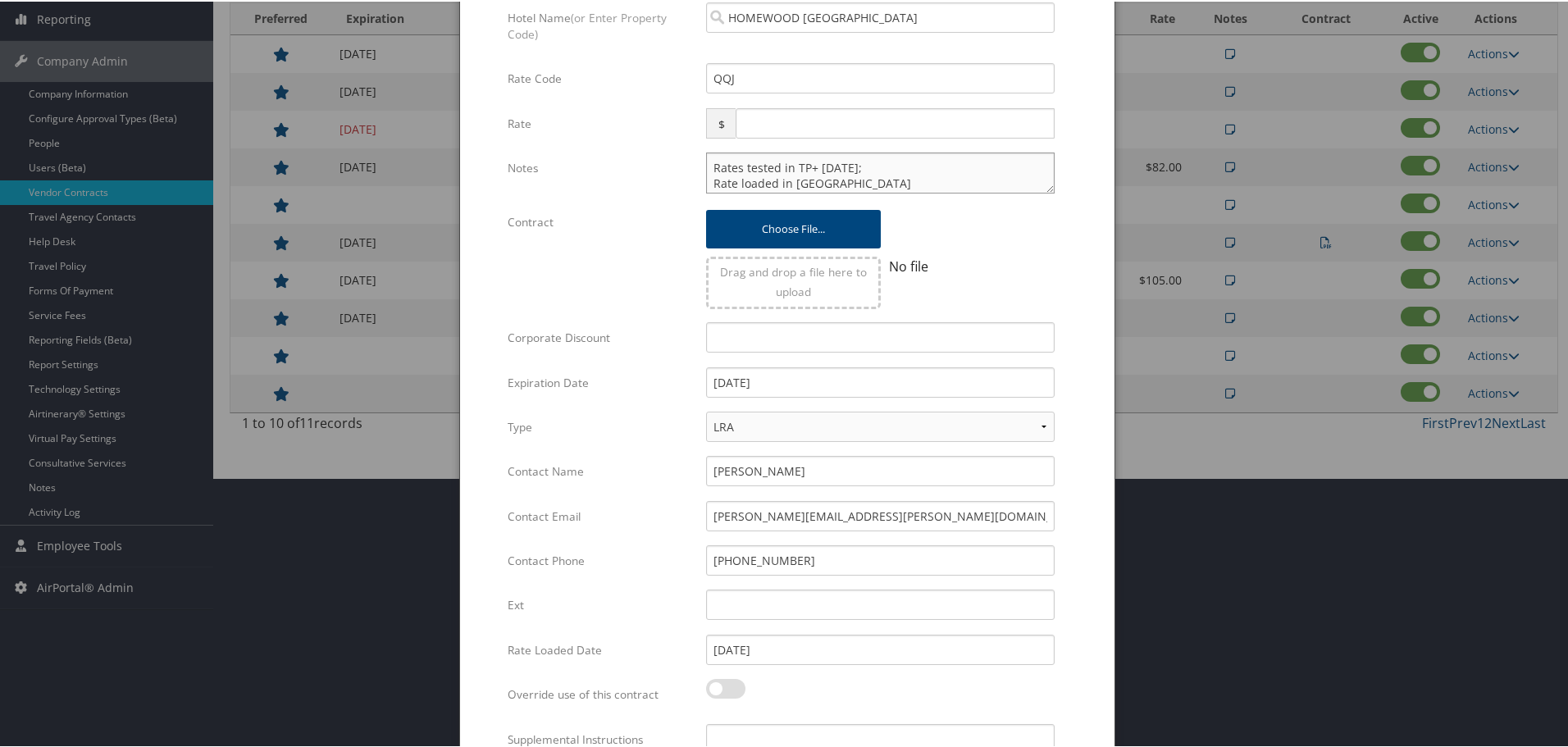
scroll to position [389, 0]
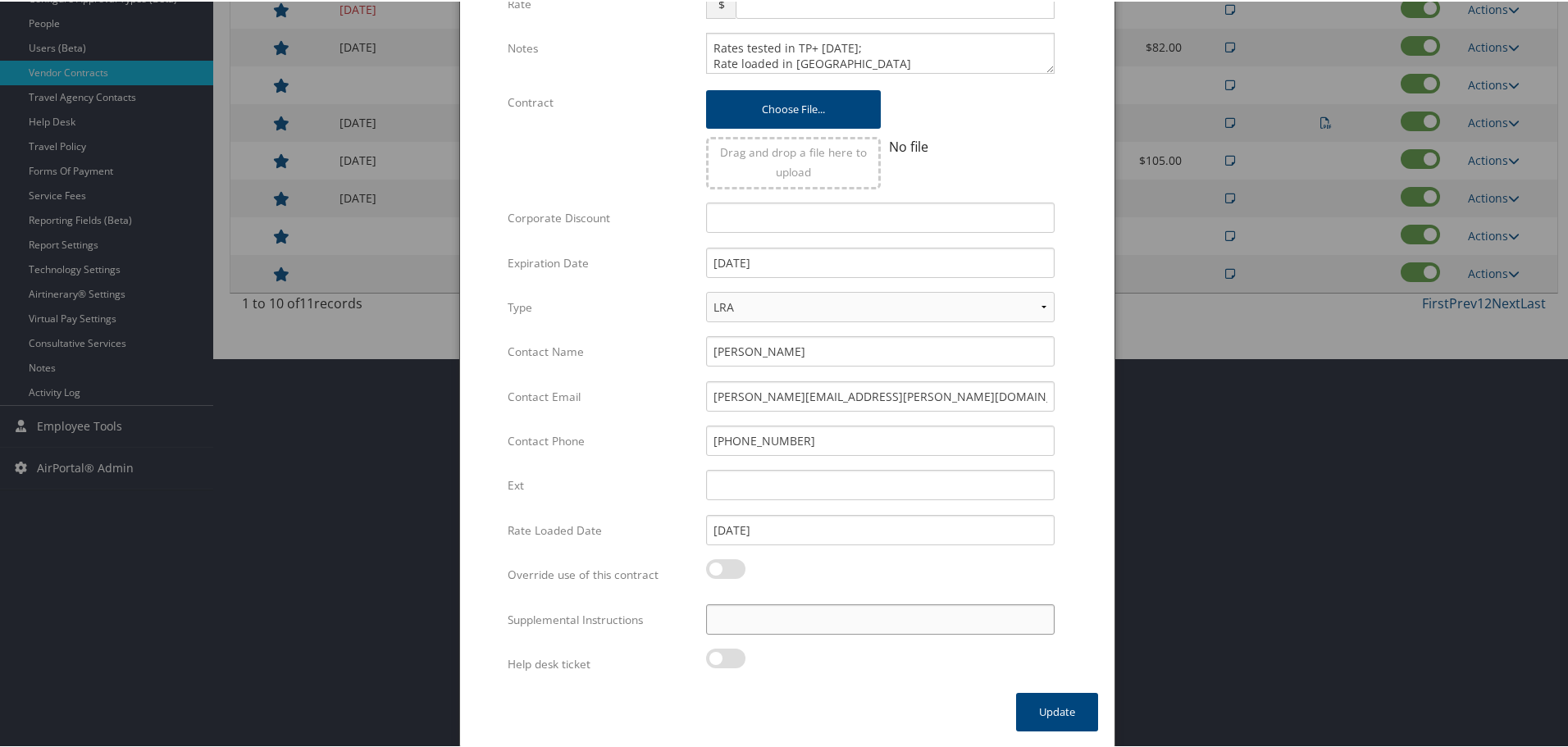
click at [821, 613] on input "Supplemental Instructions" at bounding box center [879, 617] width 348 height 31
paste input "SAB Prop ID -"
paste input "319842"
type input "SAB Prop ID - 319842"
click at [1063, 706] on button "Update" at bounding box center [1057, 709] width 82 height 39
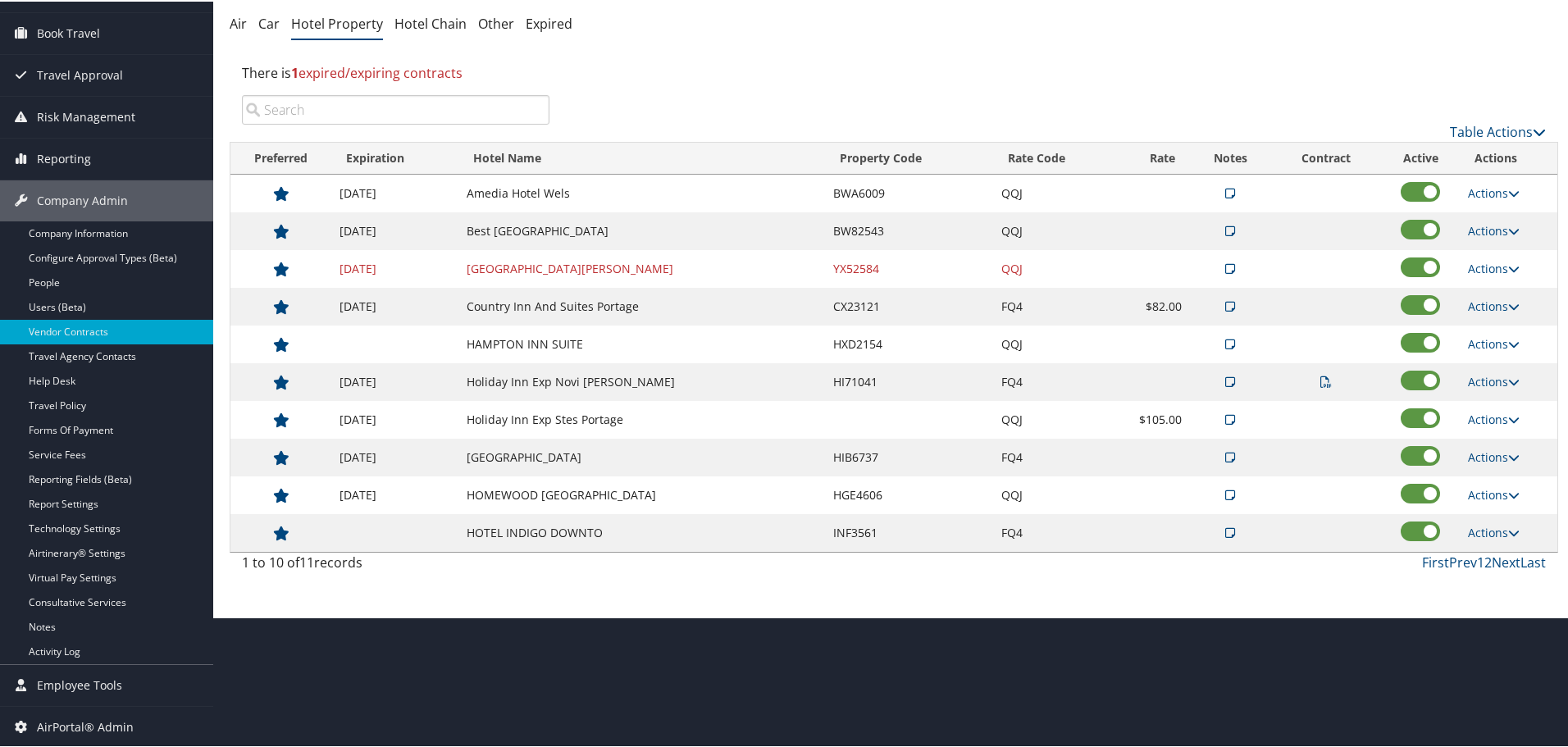
scroll to position [130, 0]
click at [1486, 528] on link "Actions" at bounding box center [1494, 531] width 52 height 16
drag, startPoint x: 1486, startPoint y: 581, endPoint x: 1065, endPoint y: 603, distance: 421.6
click at [1485, 582] on link "Edit" at bounding box center [1506, 582] width 88 height 28
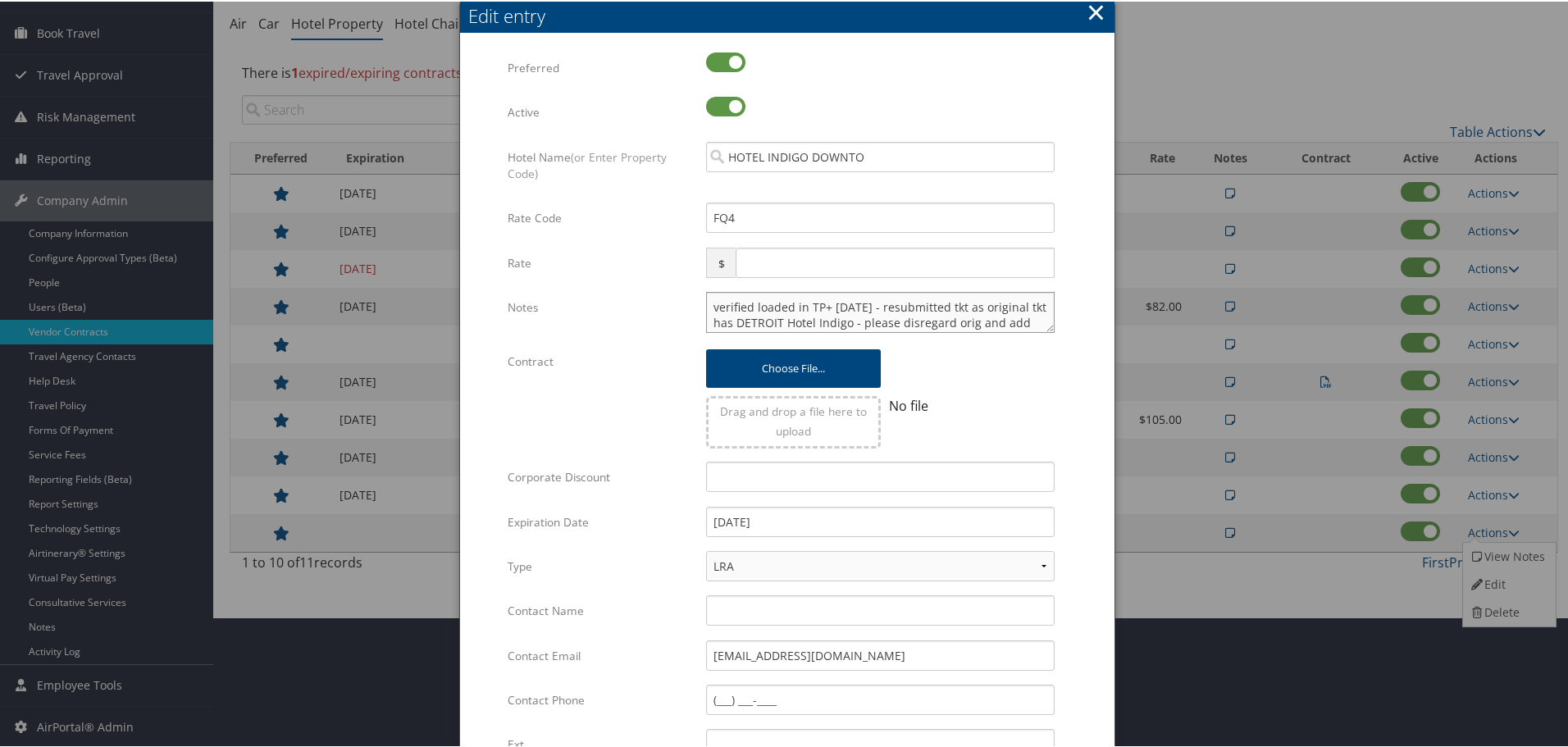
click at [706, 303] on textarea "verified loaded in TP+ 12/5/24 - resubmitted tkt as original tkt has DETROIT Ho…" at bounding box center [879, 310] width 348 height 41
paste textarea "Rates tested in [GEOGRAPHIC_DATA] [DATE];"
type textarea "Rates tested in TP+ Oct 2025; verified loaded in TP+ 12/5/24 - resubmitted tkt …"
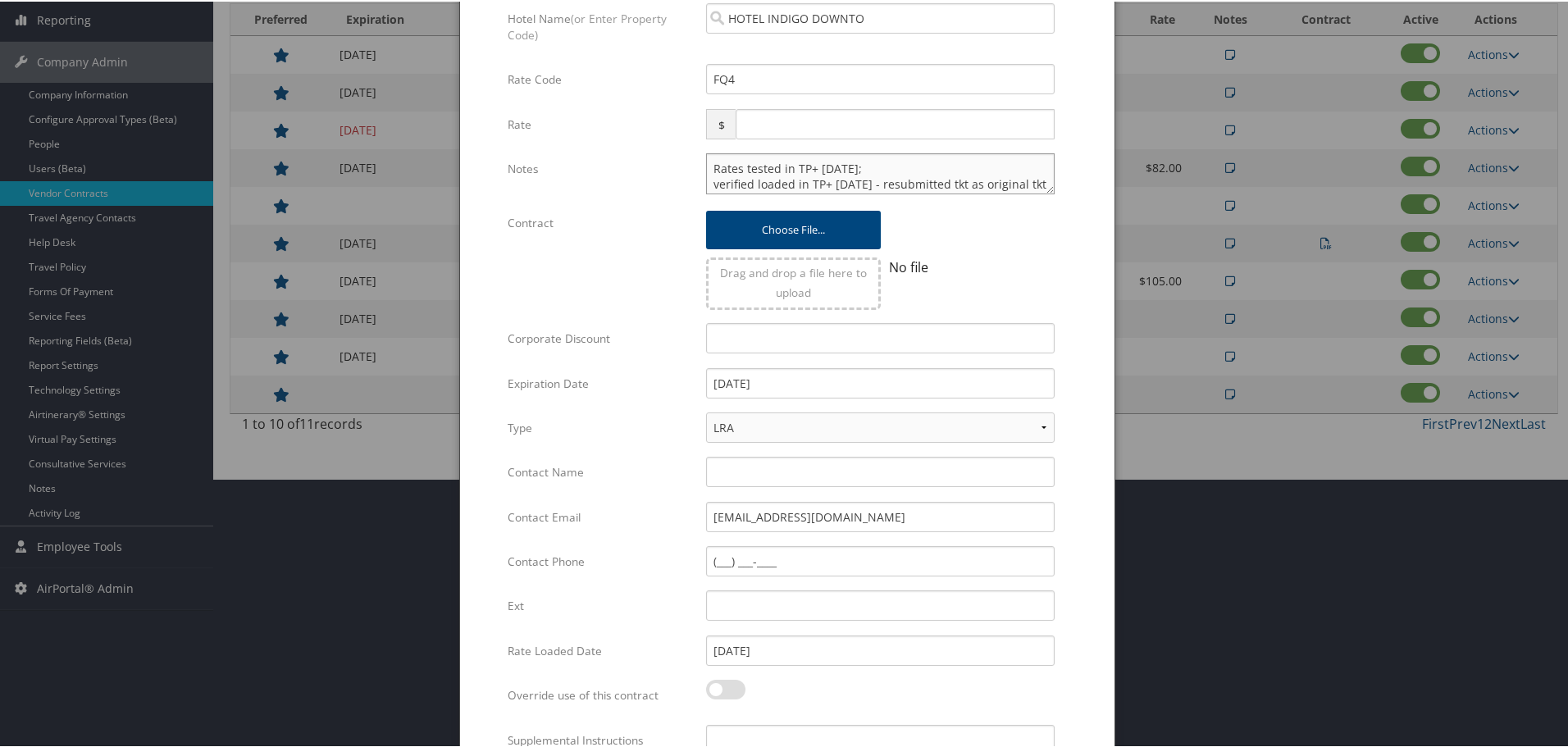
scroll to position [389, 0]
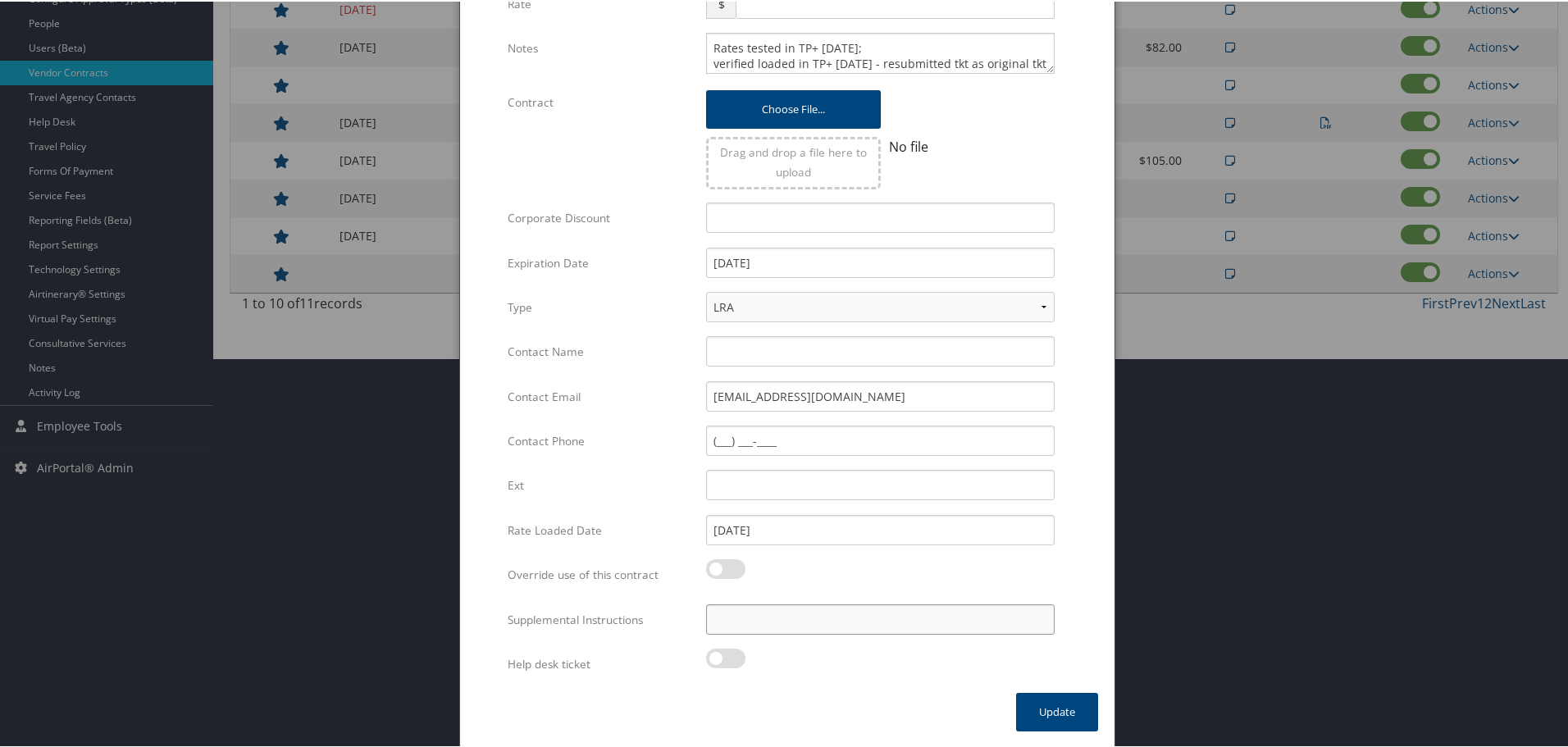
click at [834, 616] on input "Supplemental Instructions" at bounding box center [879, 617] width 348 height 31
paste input "SAB Prop ID -"
paste input "326789"
type input "SAB Prop ID - 326789"
click at [1059, 706] on button "Update" at bounding box center [1057, 709] width 82 height 39
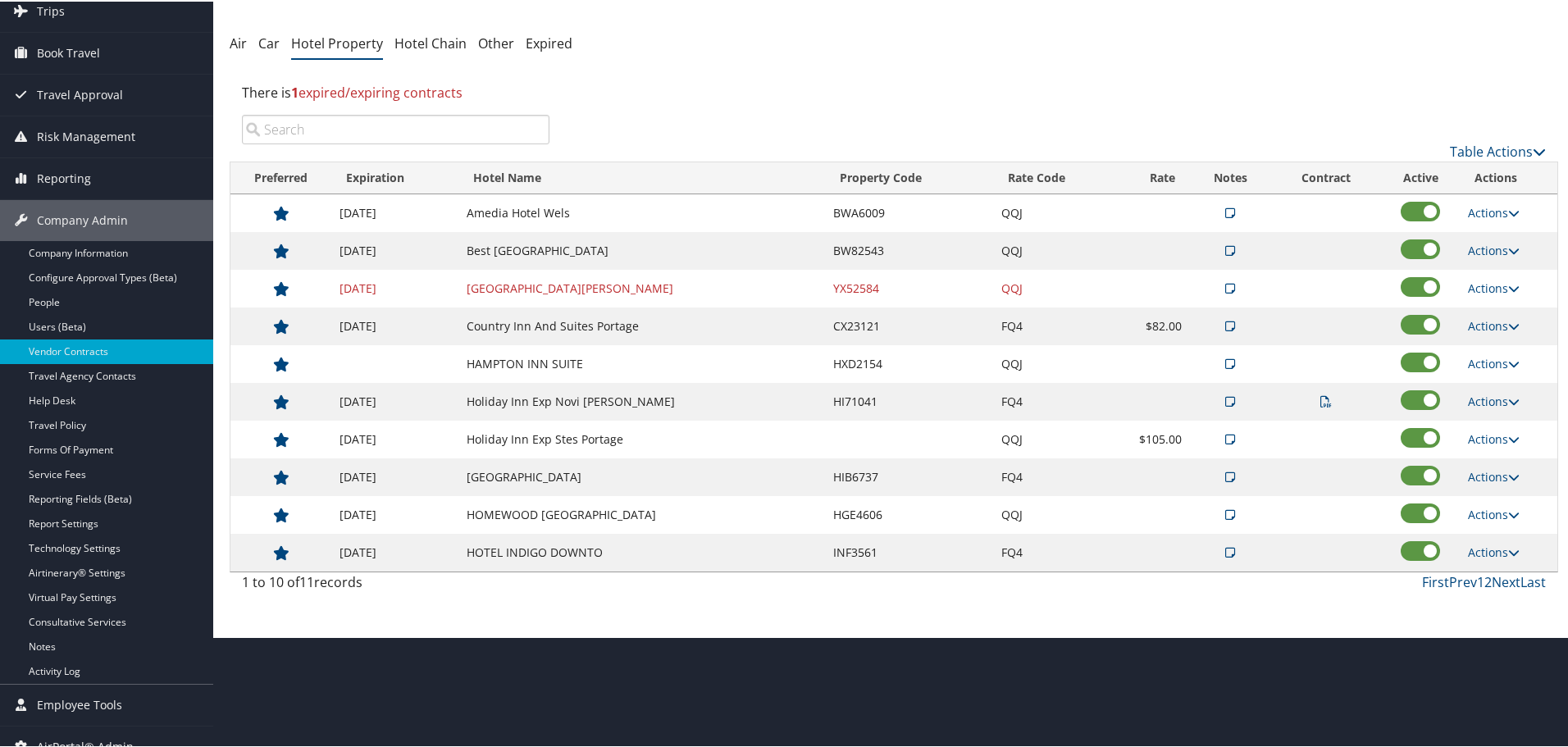
scroll to position [0, 0]
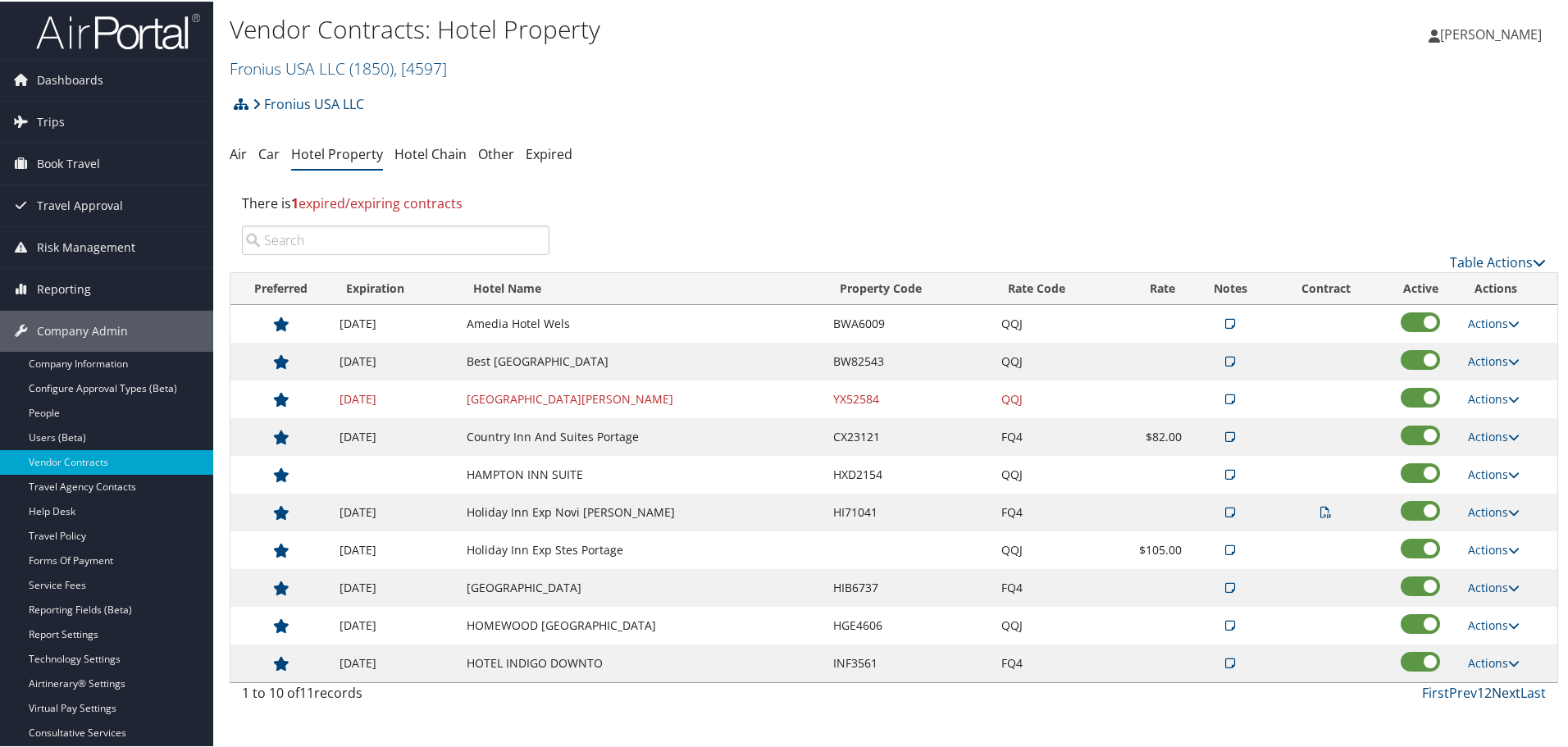
click at [1504, 690] on link "Next" at bounding box center [1505, 690] width 29 height 18
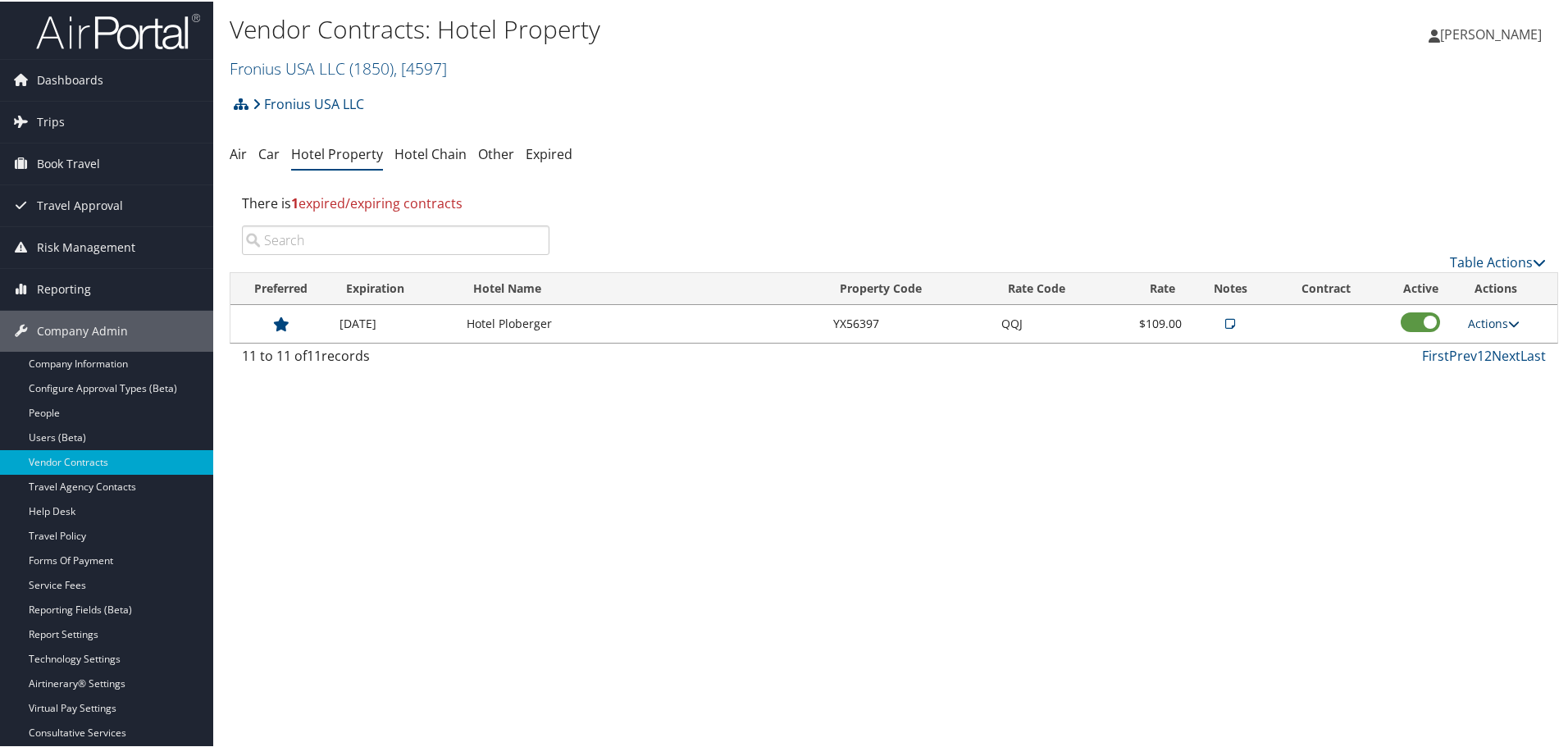
click at [1490, 318] on link "Actions" at bounding box center [1494, 321] width 52 height 16
drag, startPoint x: 1488, startPoint y: 374, endPoint x: 1152, endPoint y: 502, distance: 359.6
click at [1485, 375] on link "Edit" at bounding box center [1506, 374] width 88 height 28
select select "NLRA"
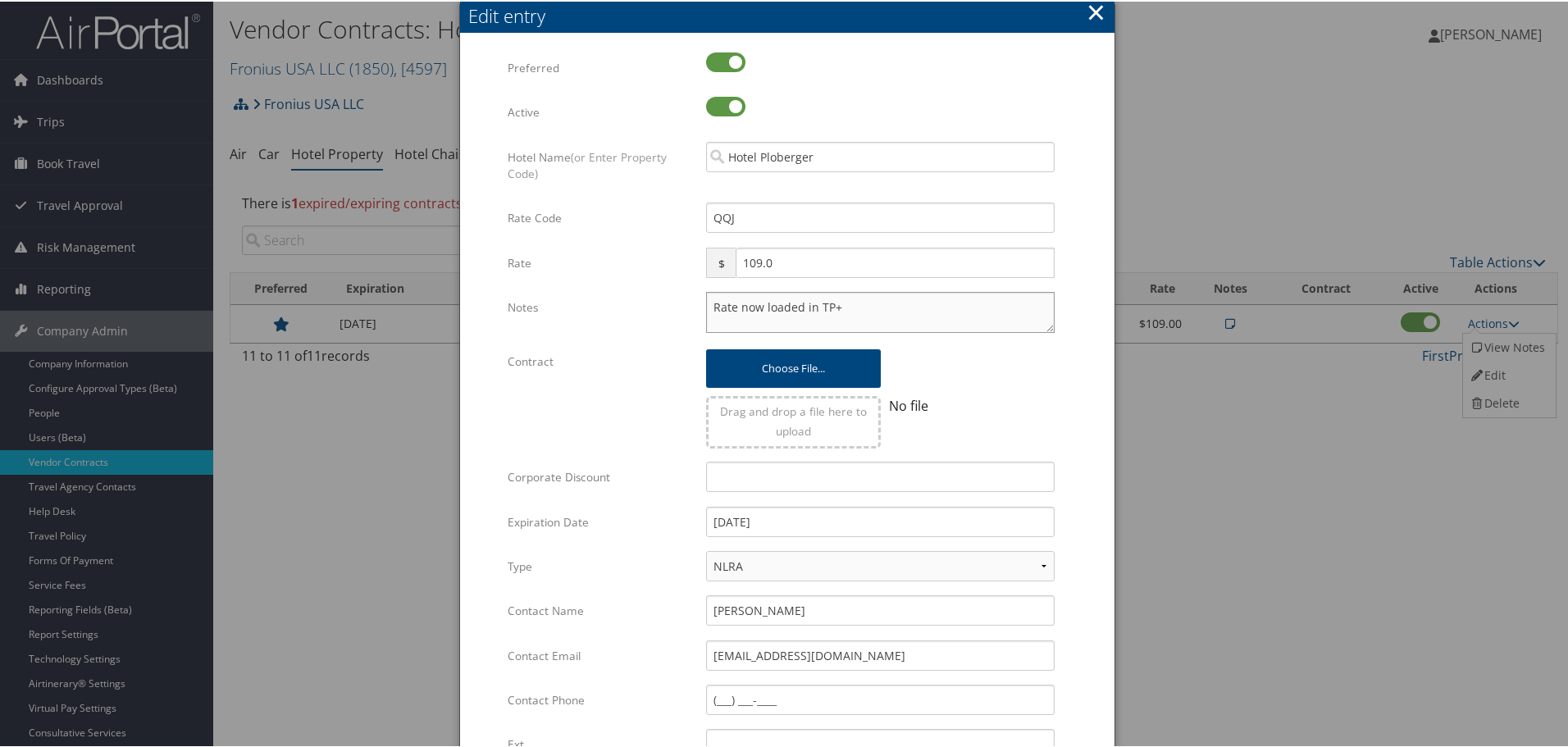
click at [707, 307] on textarea "Rate now loaded in TP+" at bounding box center [879, 310] width 348 height 41
paste textarea "Rates tested in [GEOGRAPHIC_DATA] [DATE];"
type textarea "Rates tested in TP+ Oct 2025; Rate now loaded in TP+"
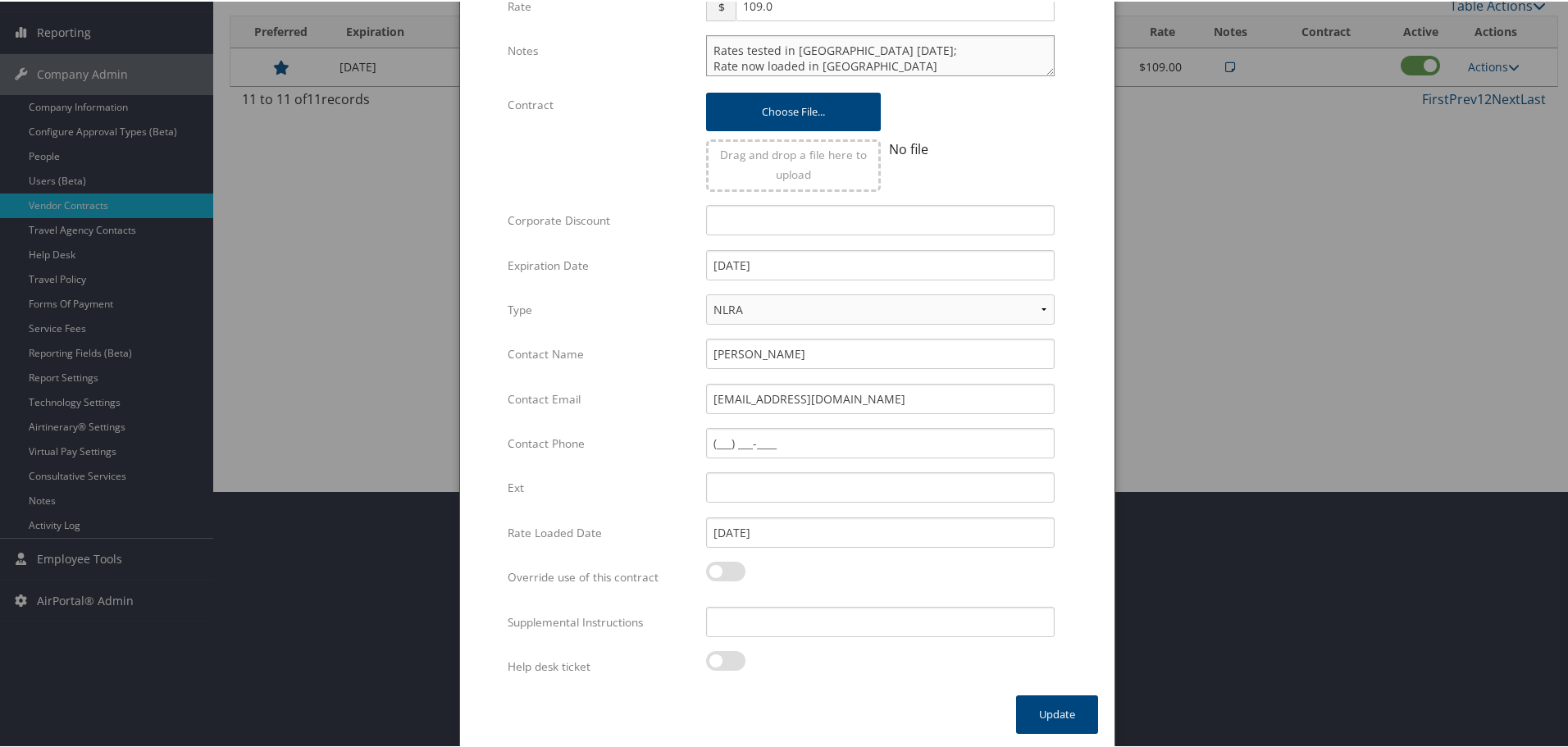
scroll to position [259, 0]
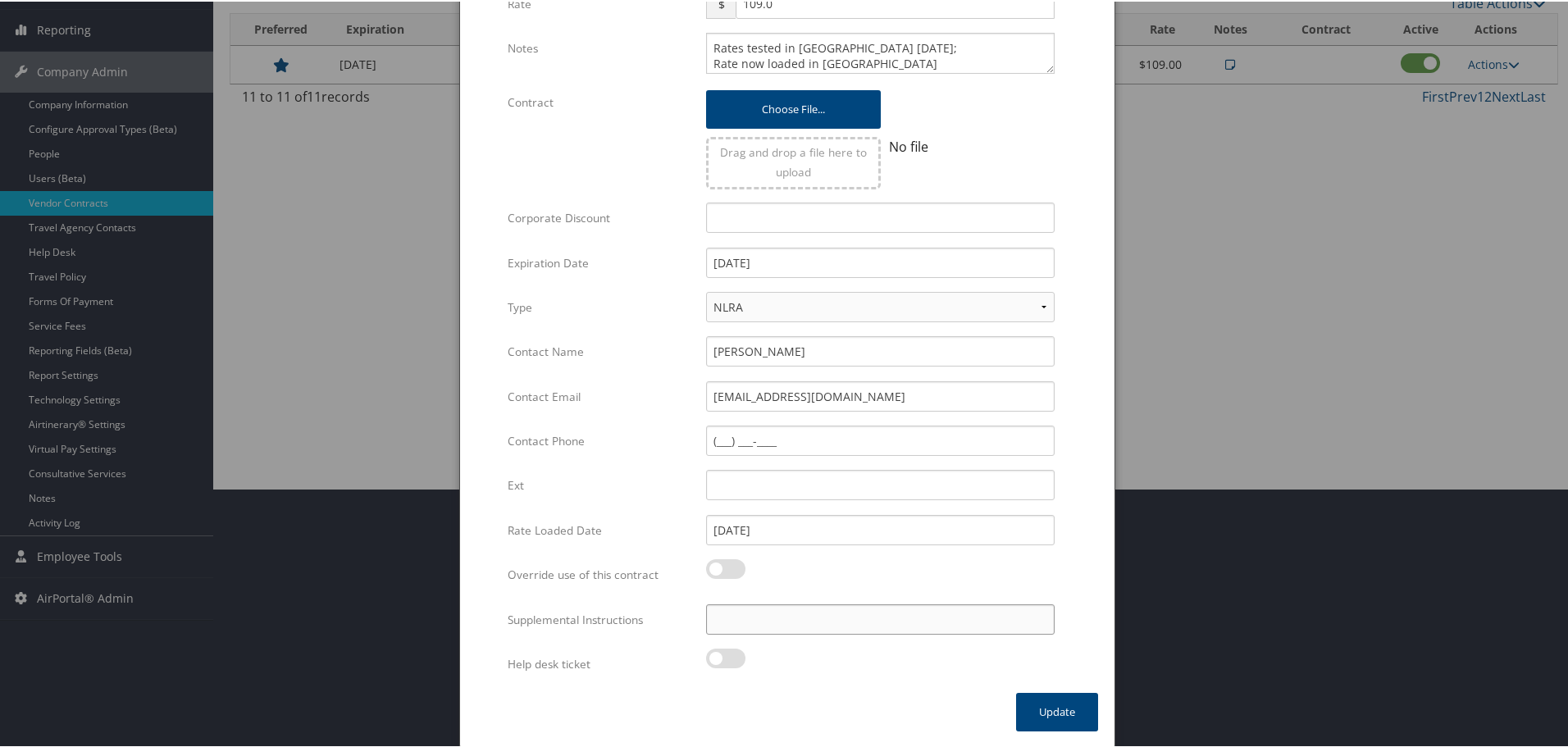
click at [819, 623] on input "Supplemental Instructions" at bounding box center [879, 617] width 348 height 31
paste input "SAB Prop ID -"
paste input "039010"
type input "SAB Prop ID - 039010"
click at [1065, 722] on button "Update" at bounding box center [1057, 709] width 82 height 39
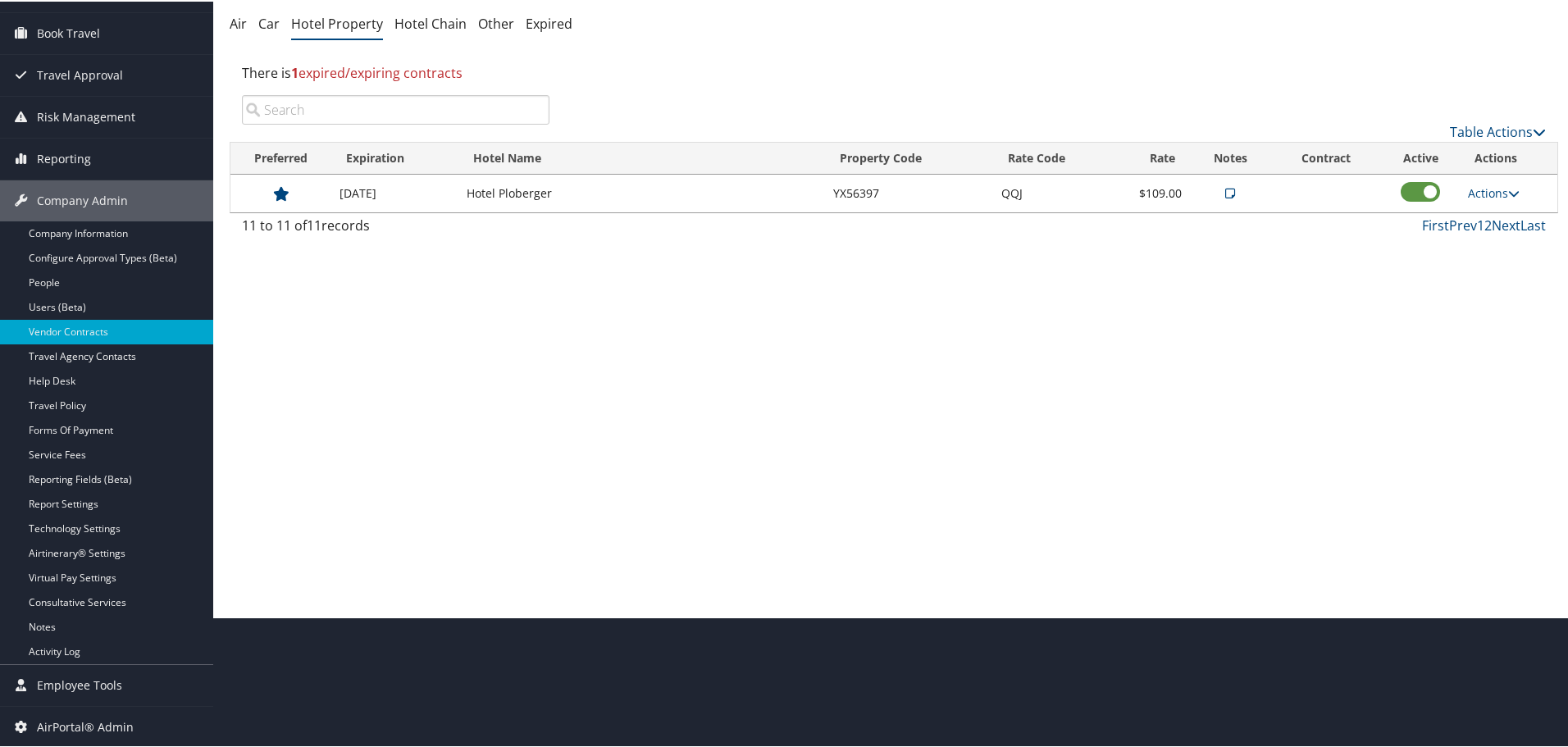
scroll to position [130, 0]
click at [1457, 223] on link "Prev" at bounding box center [1463, 223] width 28 height 18
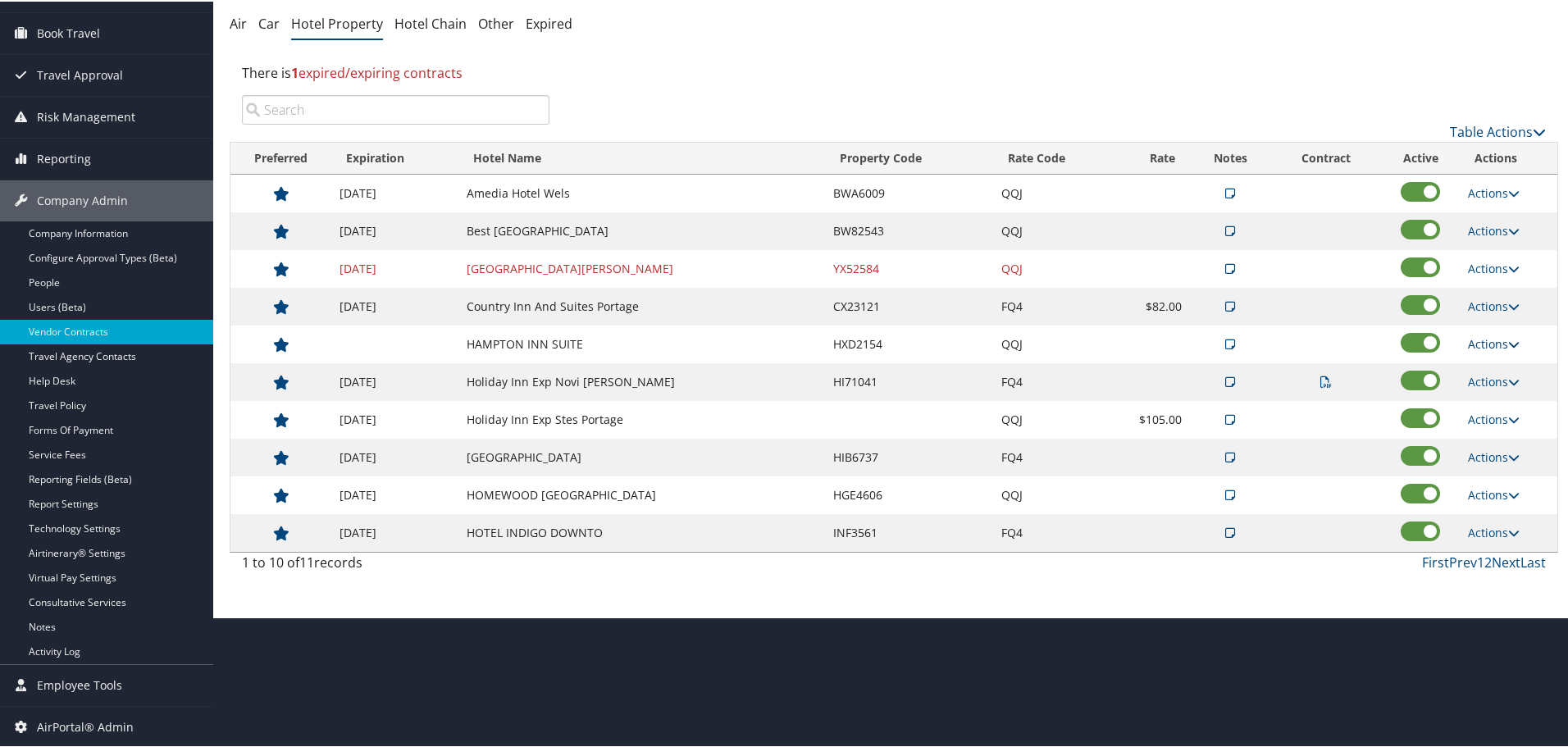
click at [1482, 342] on link "Actions" at bounding box center [1494, 342] width 52 height 16
click at [1493, 424] on link "Delete" at bounding box center [1506, 422] width 88 height 28
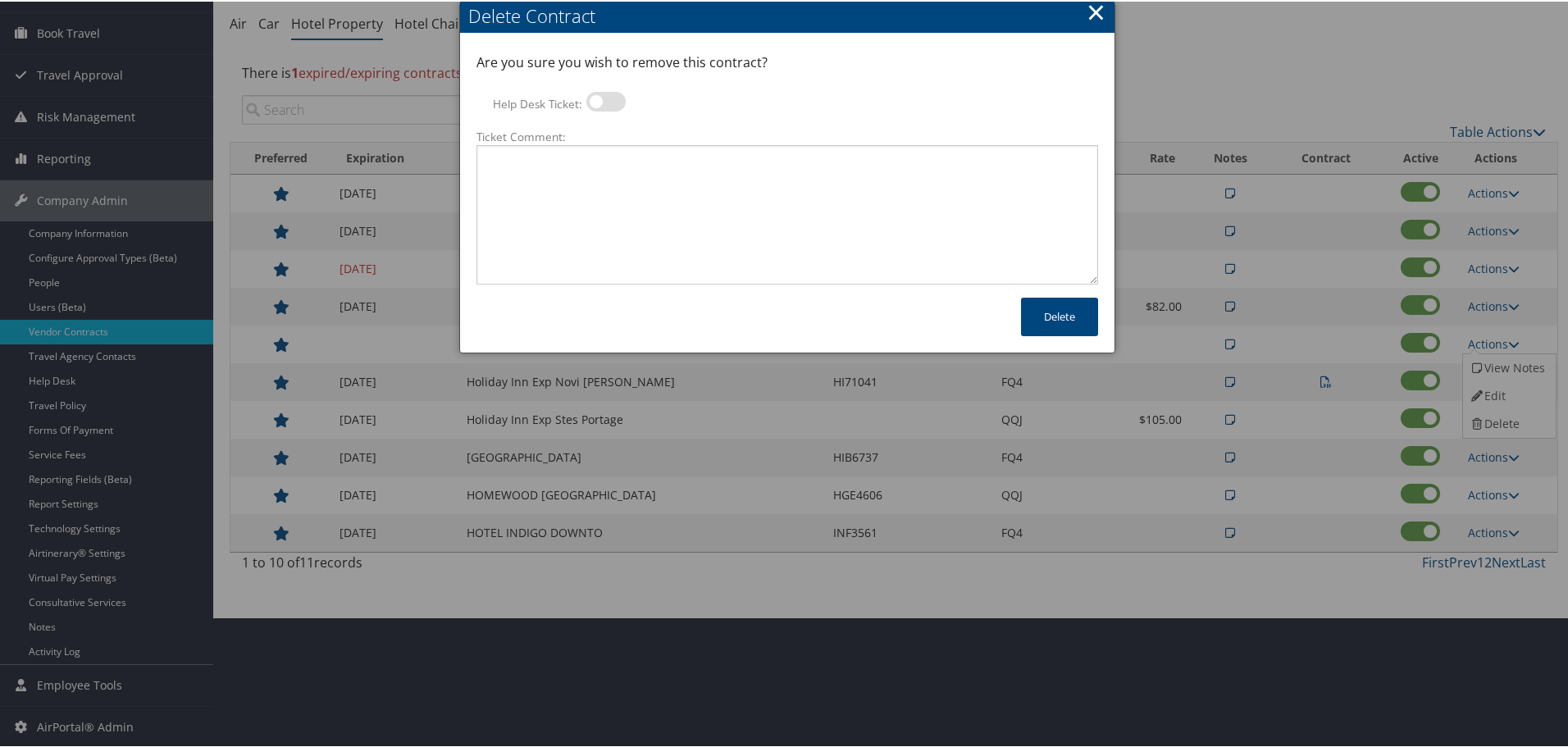
drag, startPoint x: 598, startPoint y: 101, endPoint x: 605, endPoint y: 115, distance: 15.7
click at [598, 101] on label at bounding box center [606, 100] width 40 height 20
click at [598, 101] on input "Help Desk Ticket:" at bounding box center [599, 102] width 11 height 11
checkbox input "true"
click at [630, 199] on textarea "Ticket Comment:" at bounding box center [787, 213] width 621 height 139
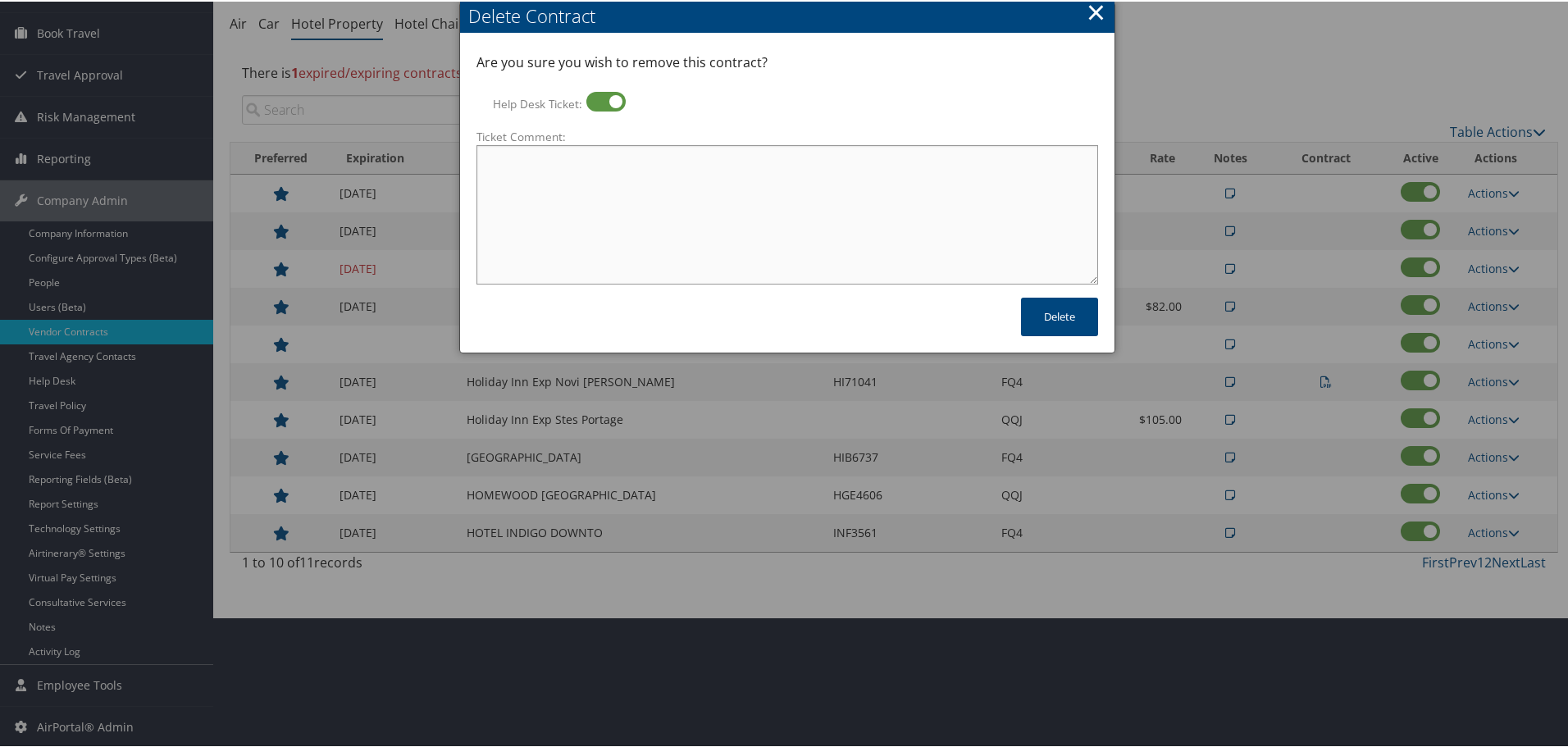
paste textarea "Rates no longer active; remove from profile and preferred status."
type textarea "Rates no longer active; remove from profile and preferred status."
click at [1068, 323] on button "Delete" at bounding box center [1060, 314] width 77 height 39
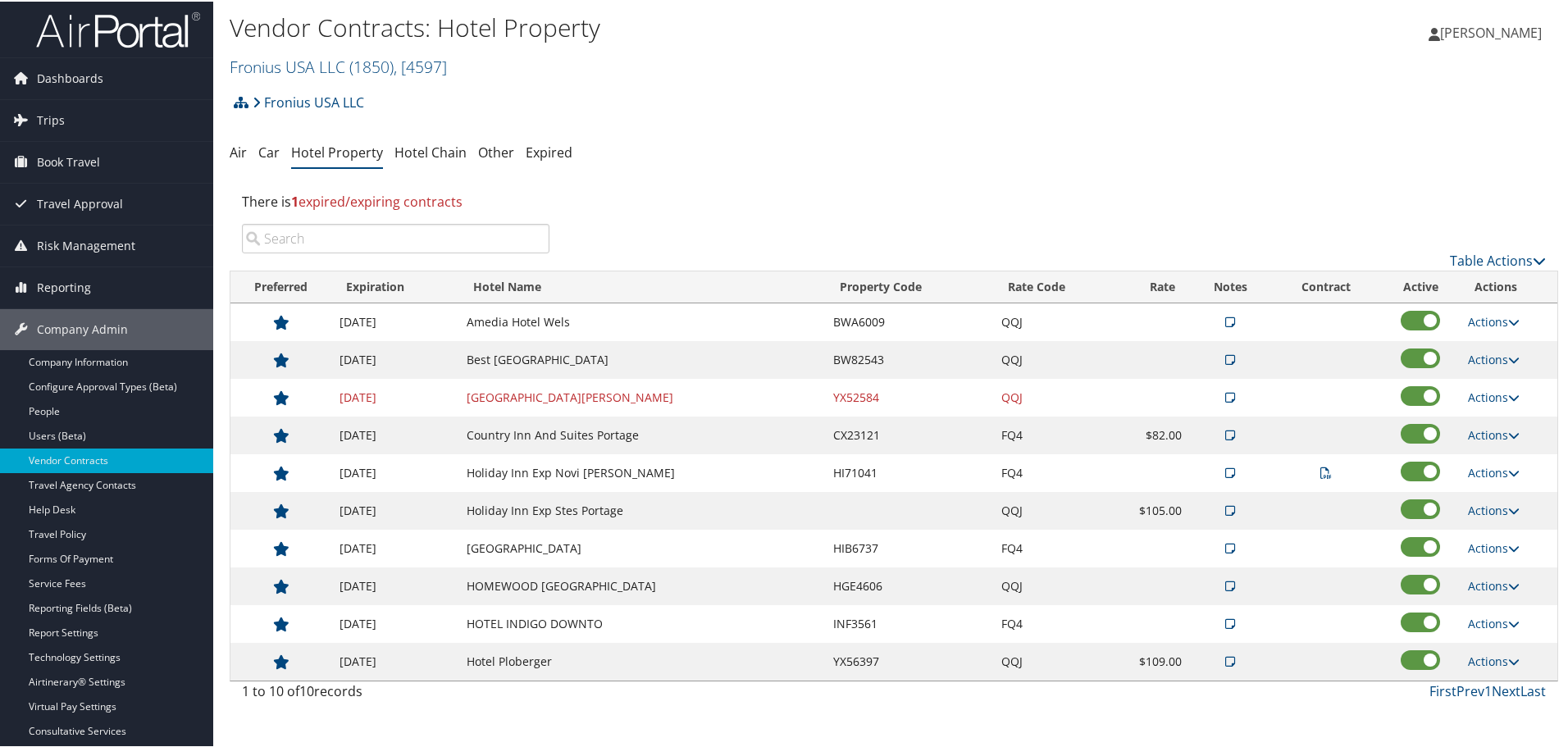
scroll to position [0, 0]
click at [314, 67] on link "Fronius USA LLC ( 1850 ) , [ 4597 ]" at bounding box center [337, 66] width 217 height 22
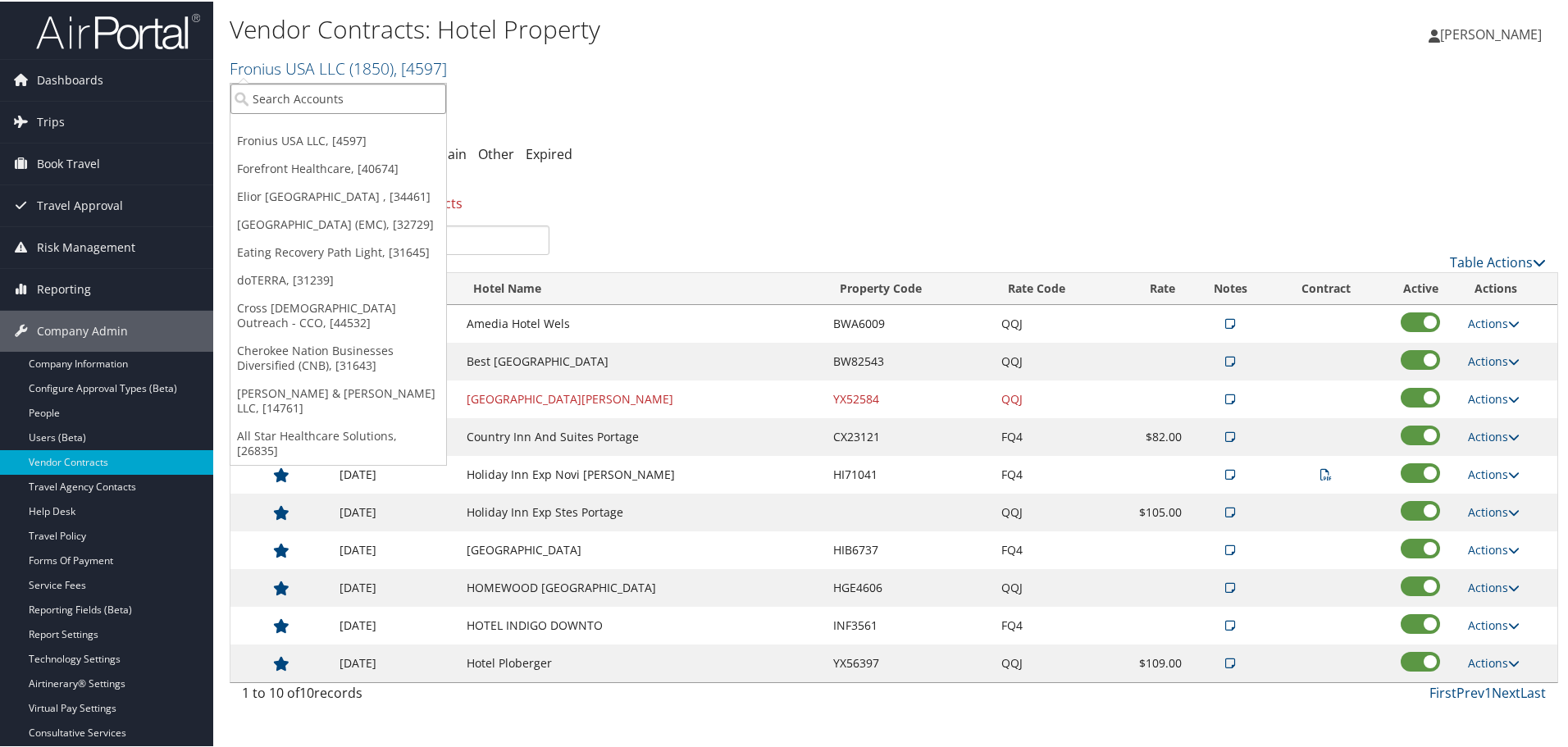
click at [317, 89] on input "search" at bounding box center [337, 97] width 215 height 31
type input "goosehead"
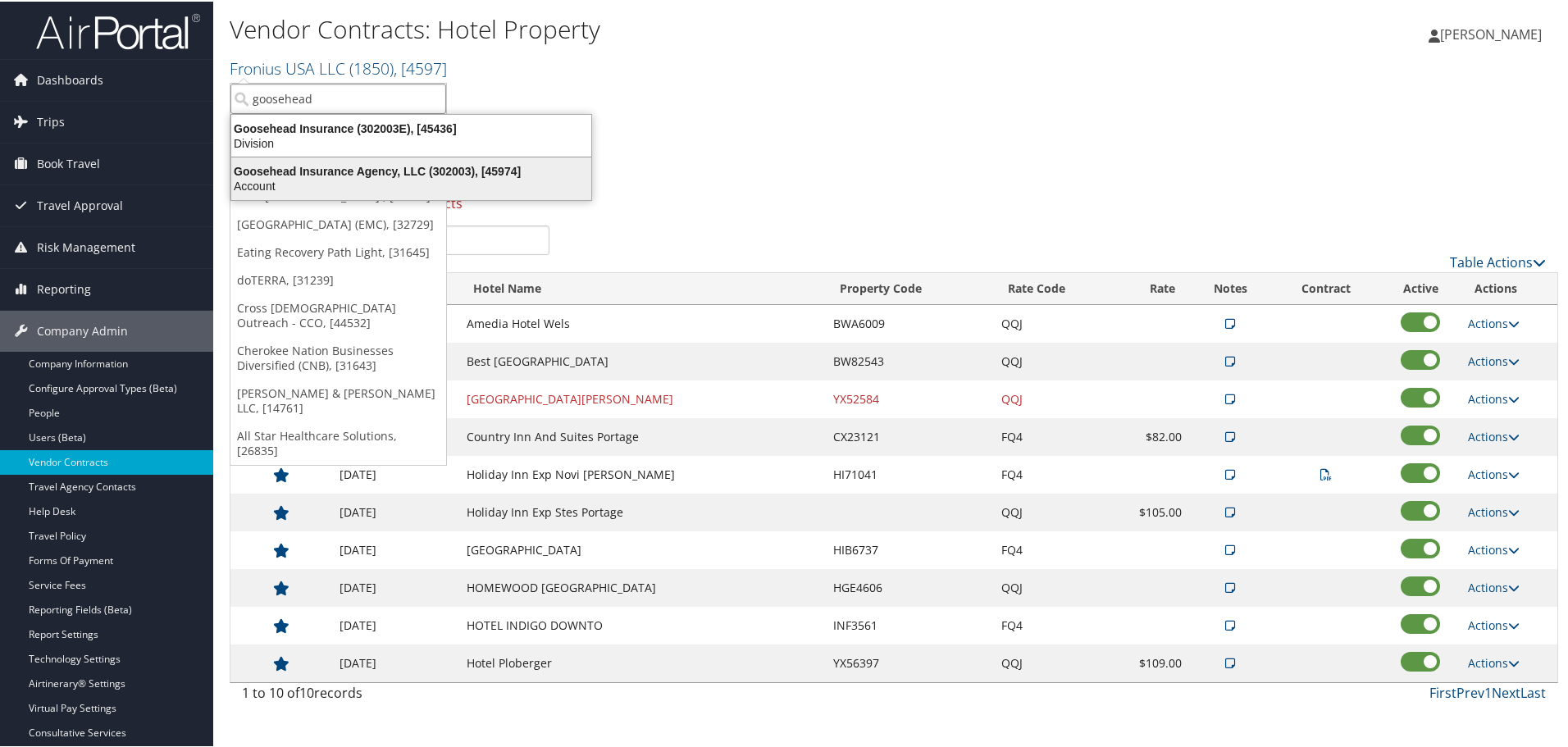
click at [313, 168] on div "Goosehead Insurance Agency, LLC (302003), [45974]" at bounding box center [411, 170] width 380 height 15
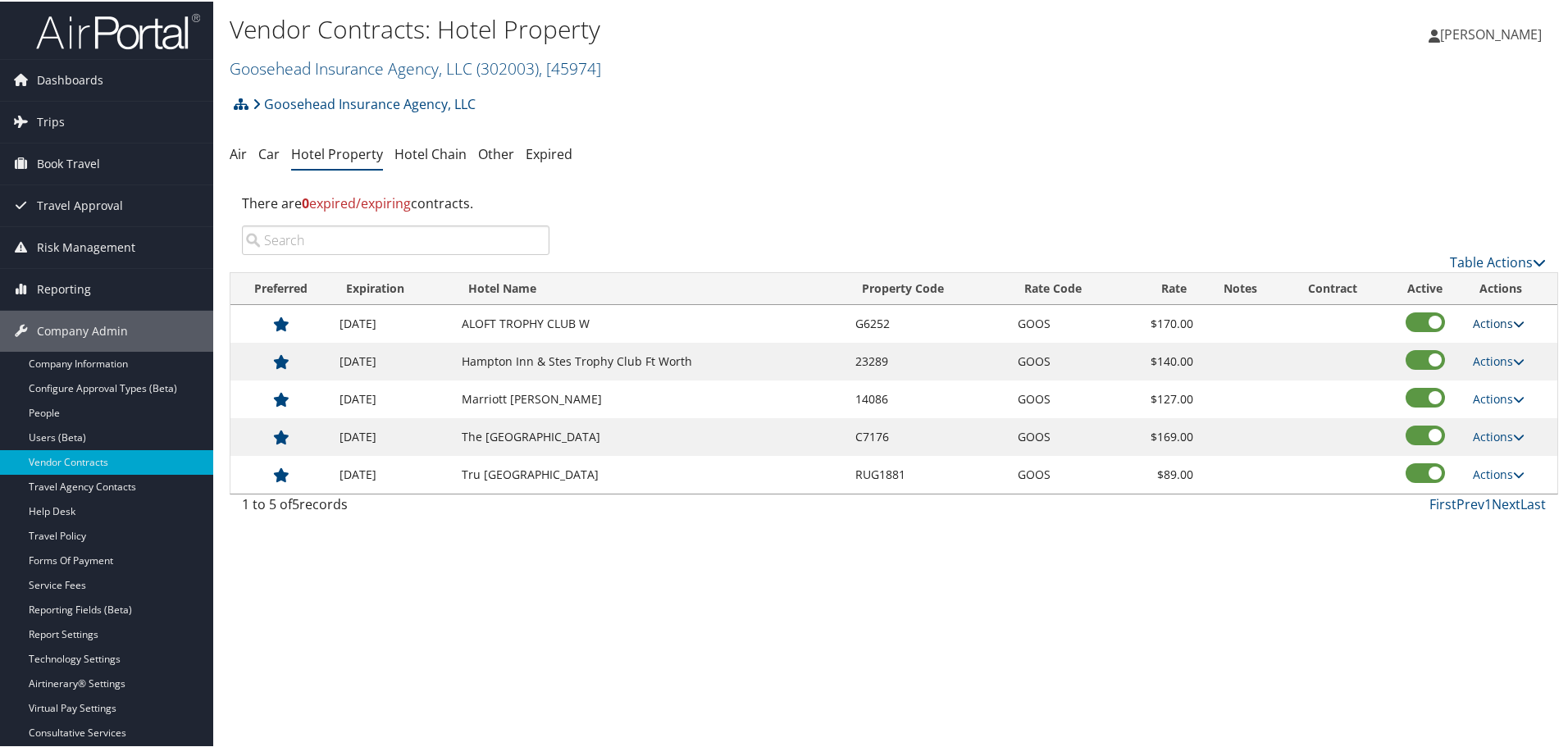
click at [1502, 318] on link "Actions" at bounding box center [1499, 321] width 52 height 16
click at [1499, 340] on link "Edit" at bounding box center [1499, 346] width 64 height 28
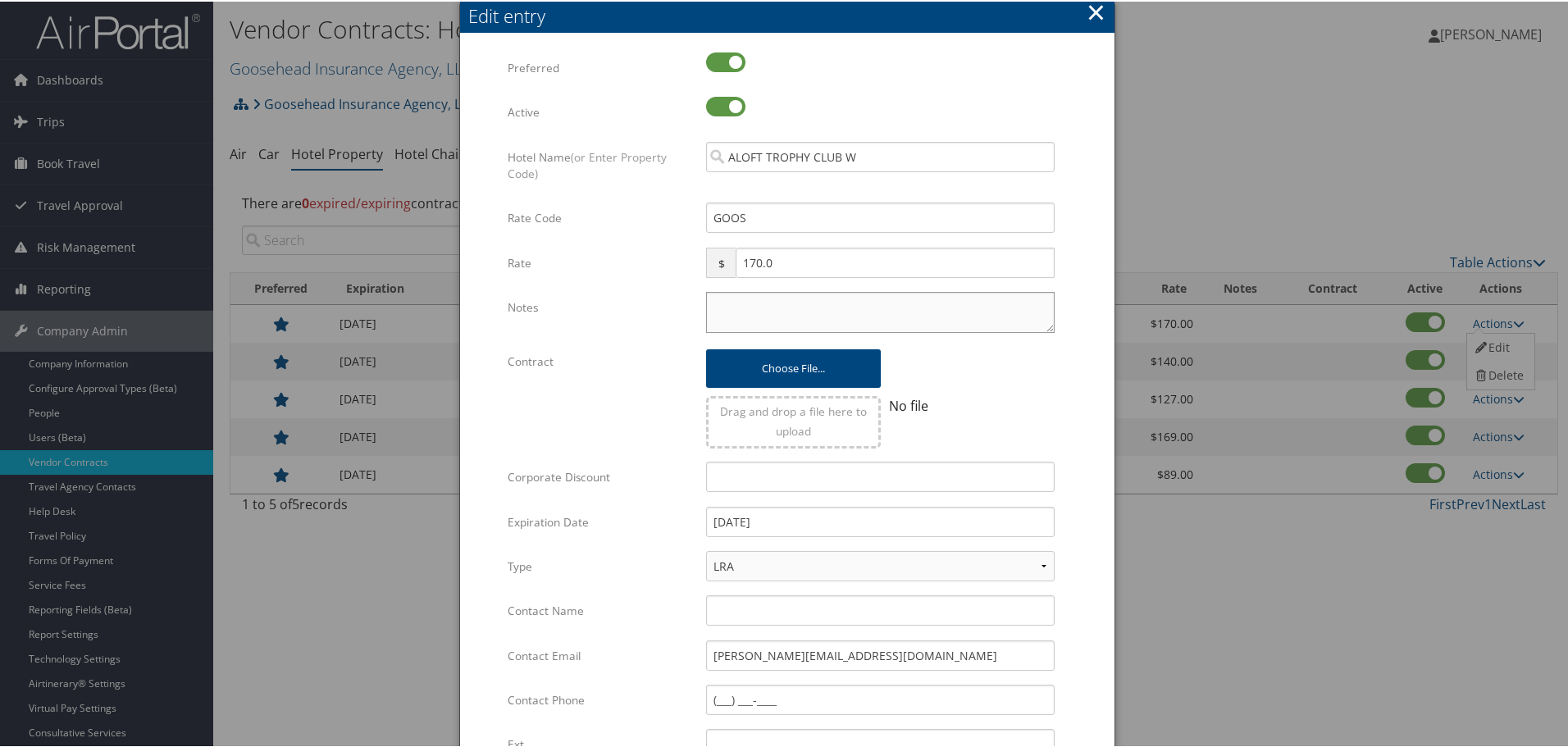
click at [828, 297] on textarea "Notes" at bounding box center [879, 310] width 348 height 41
paste textarea "Rates tested in [GEOGRAPHIC_DATA] [DATE];"
type textarea "Rates tested in [GEOGRAPHIC_DATA] [DATE];"
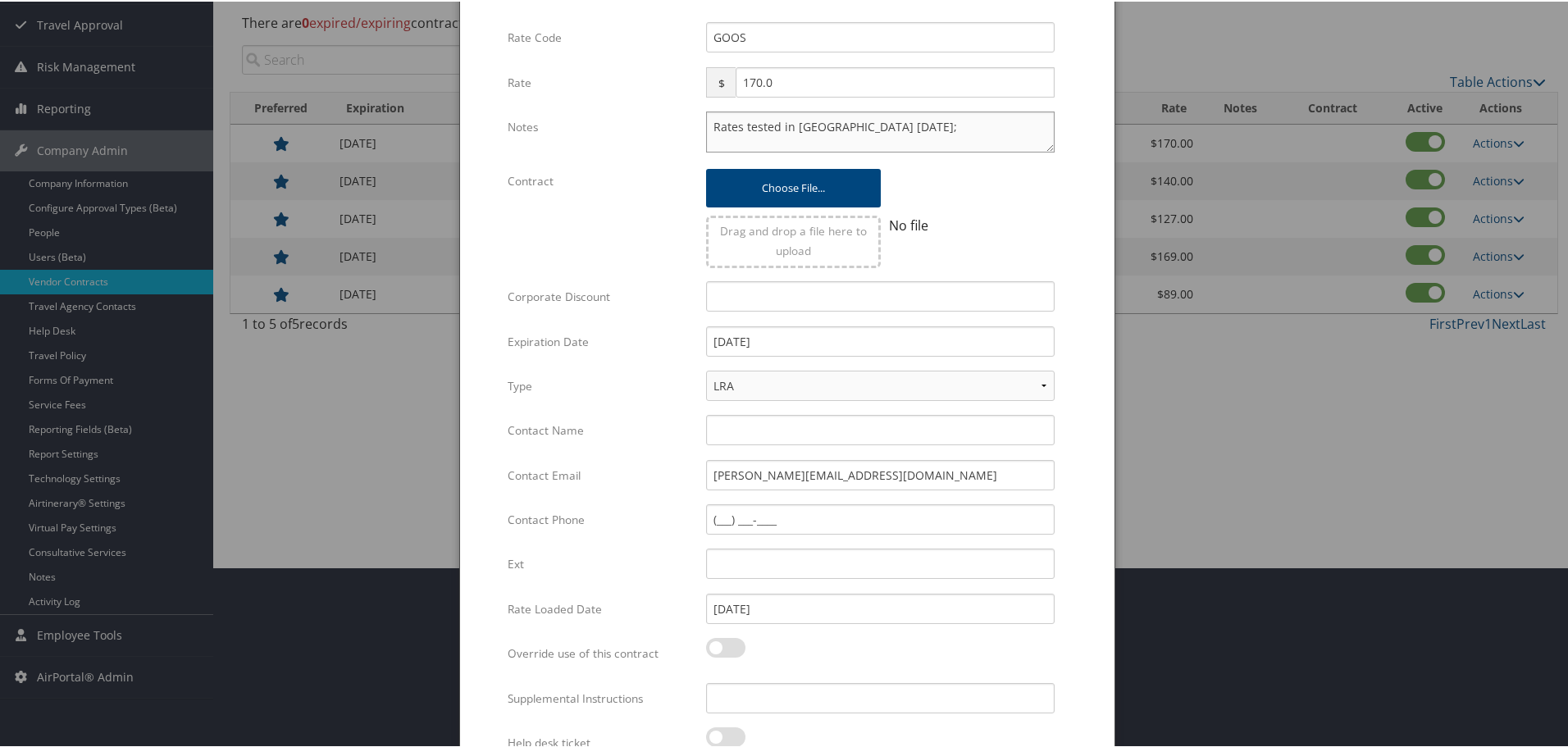
scroll to position [259, 0]
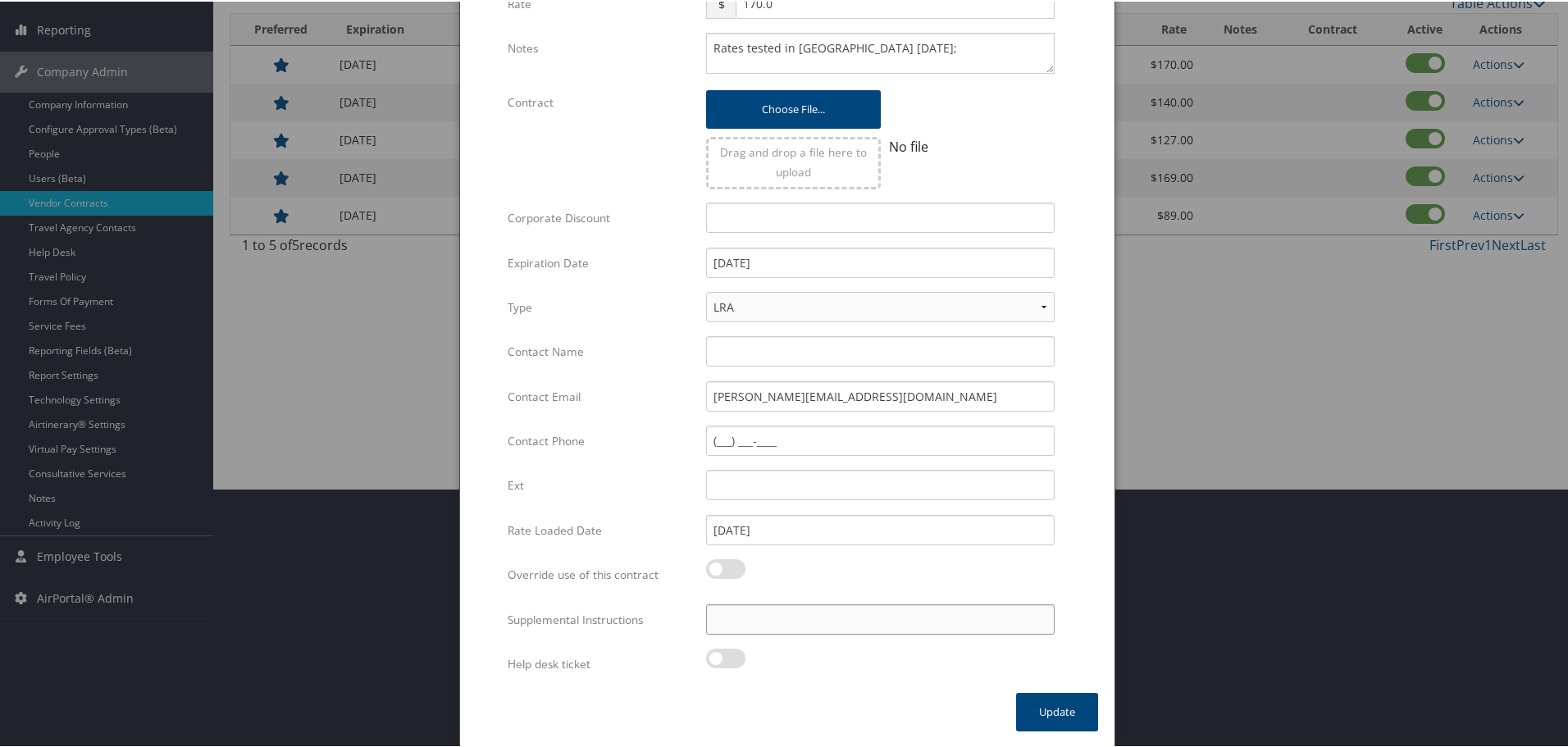
click at [780, 613] on input "Supplemental Instructions" at bounding box center [879, 617] width 348 height 31
paste input "SAB Prop ID -"
paste input "392688"
type input "SAB Prop ID - 392688"
click at [1041, 706] on button "Update" at bounding box center [1057, 709] width 82 height 39
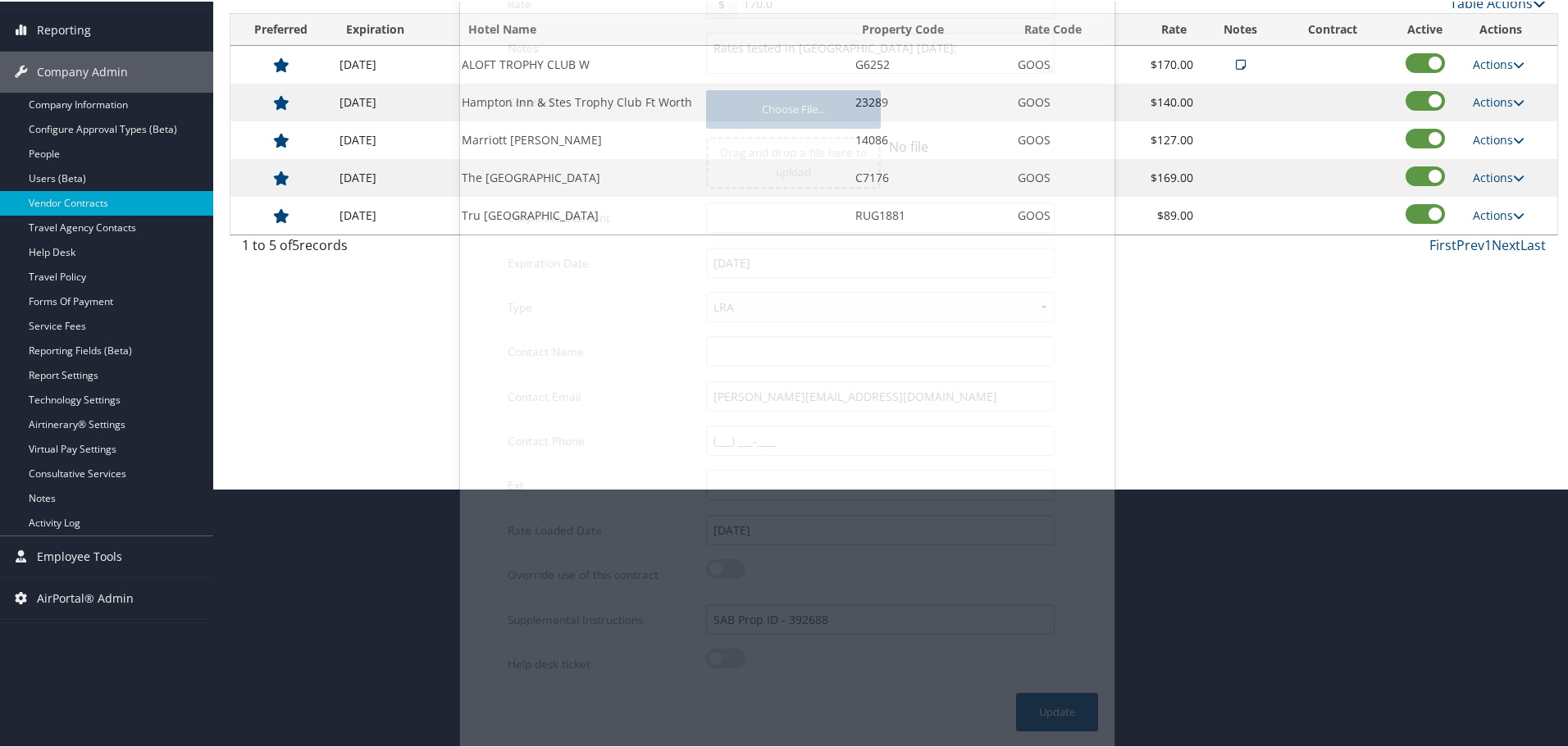
scroll to position [130, 0]
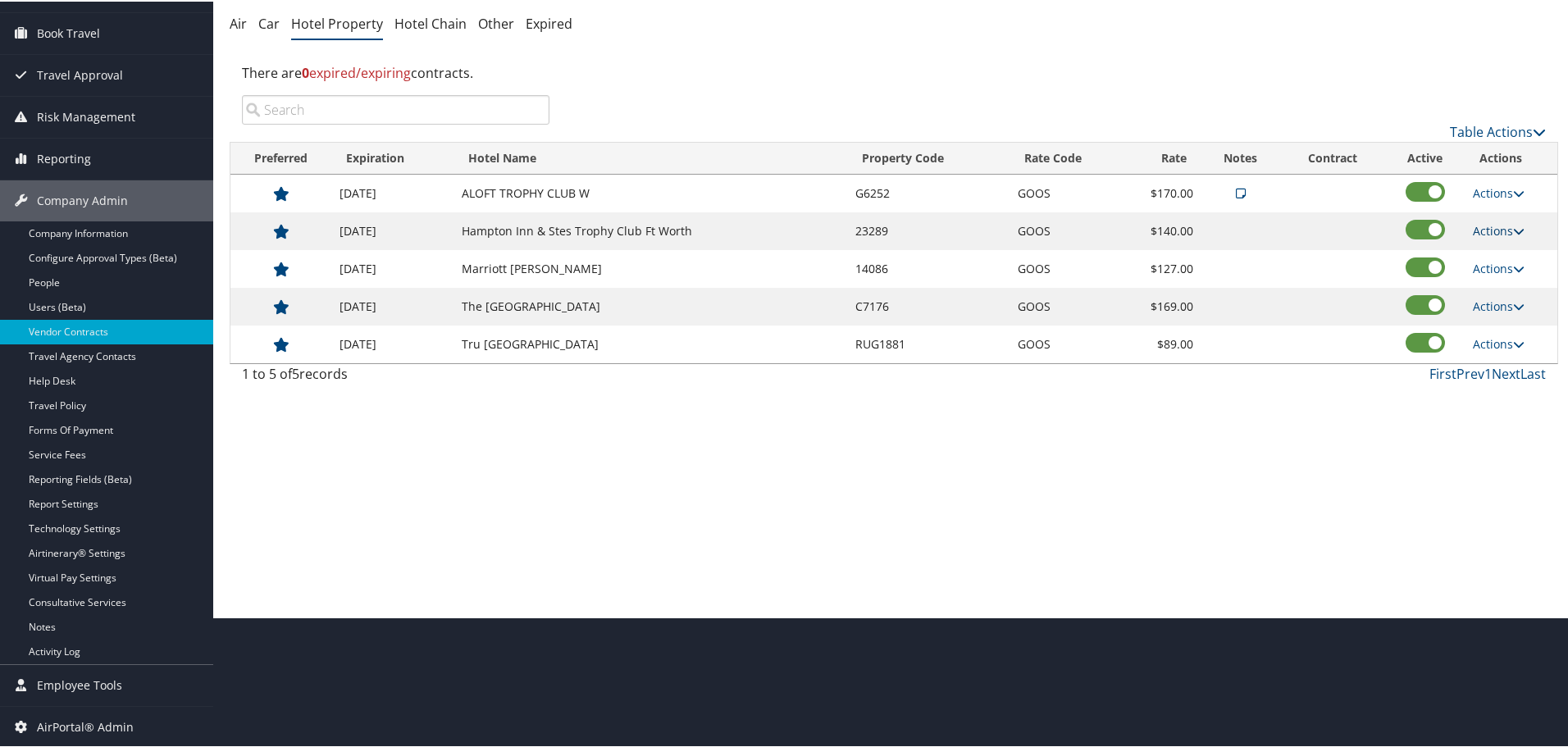
click at [1484, 224] on link "Actions" at bounding box center [1499, 229] width 52 height 16
click at [1503, 258] on link "Edit" at bounding box center [1499, 253] width 64 height 28
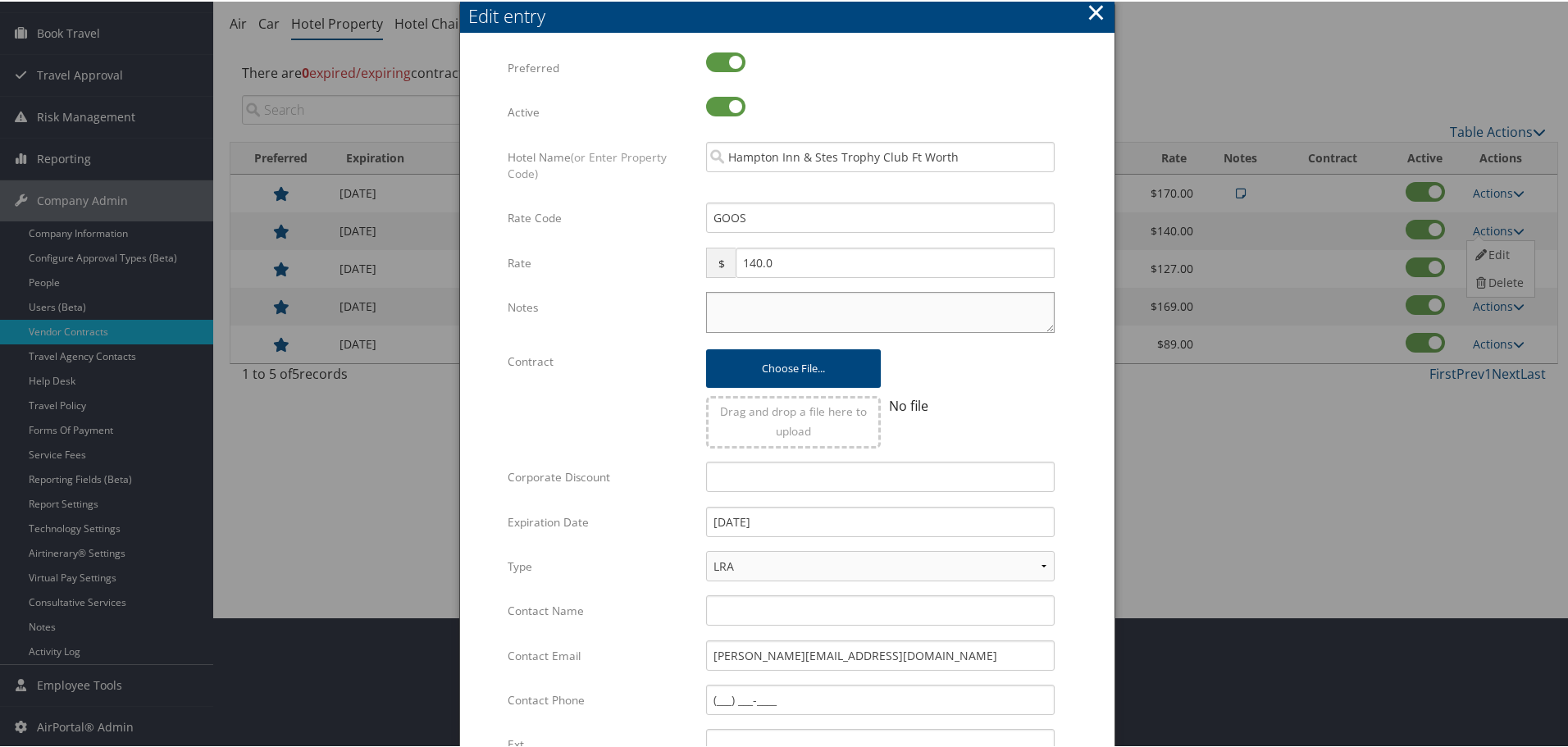
click at [780, 307] on textarea "Notes" at bounding box center [879, 310] width 348 height 41
paste textarea "Rates tested in [GEOGRAPHIC_DATA] [DATE];"
paste textarea "177315"
type textarea "Rates tested in [GEOGRAPHIC_DATA] [DATE];"
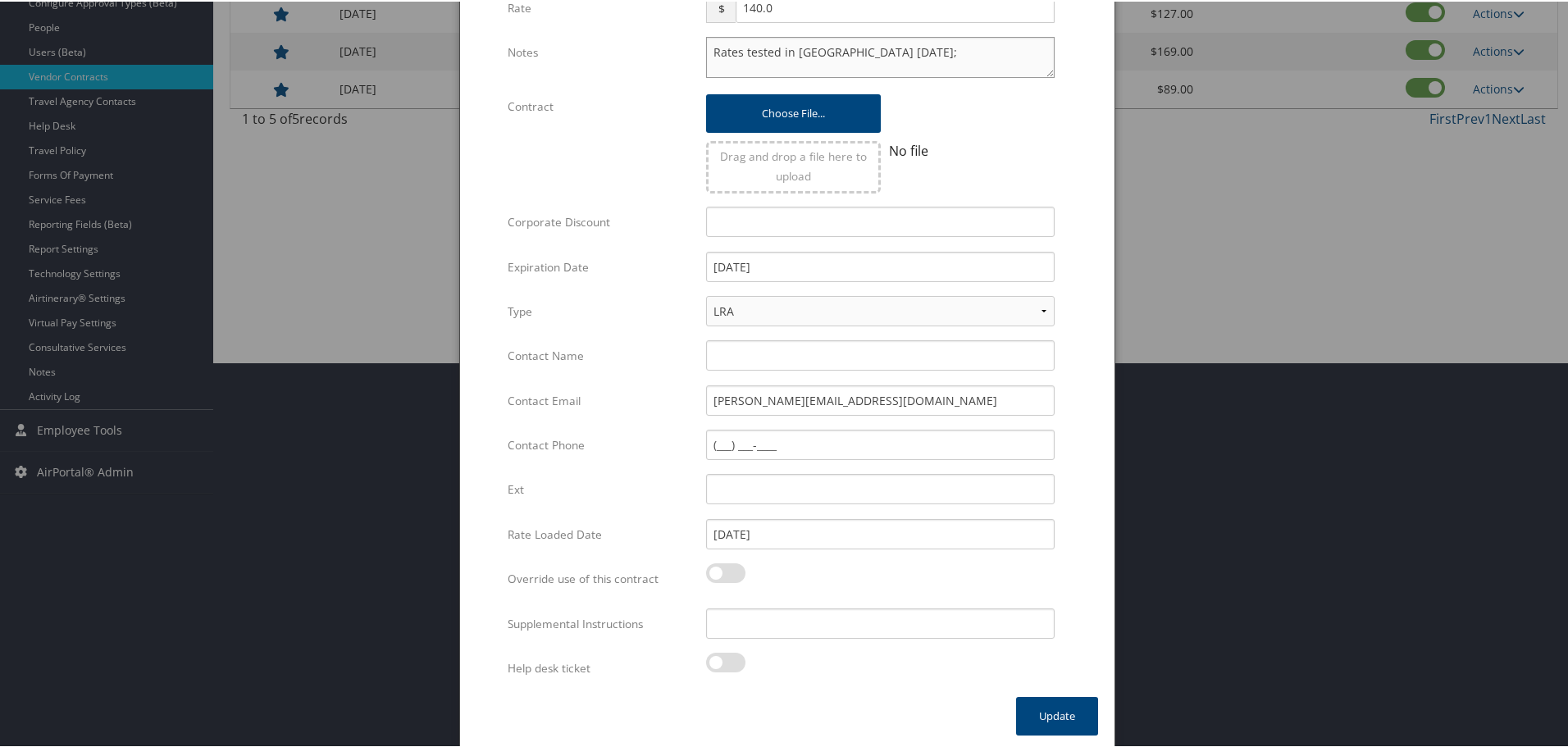
scroll to position [389, 0]
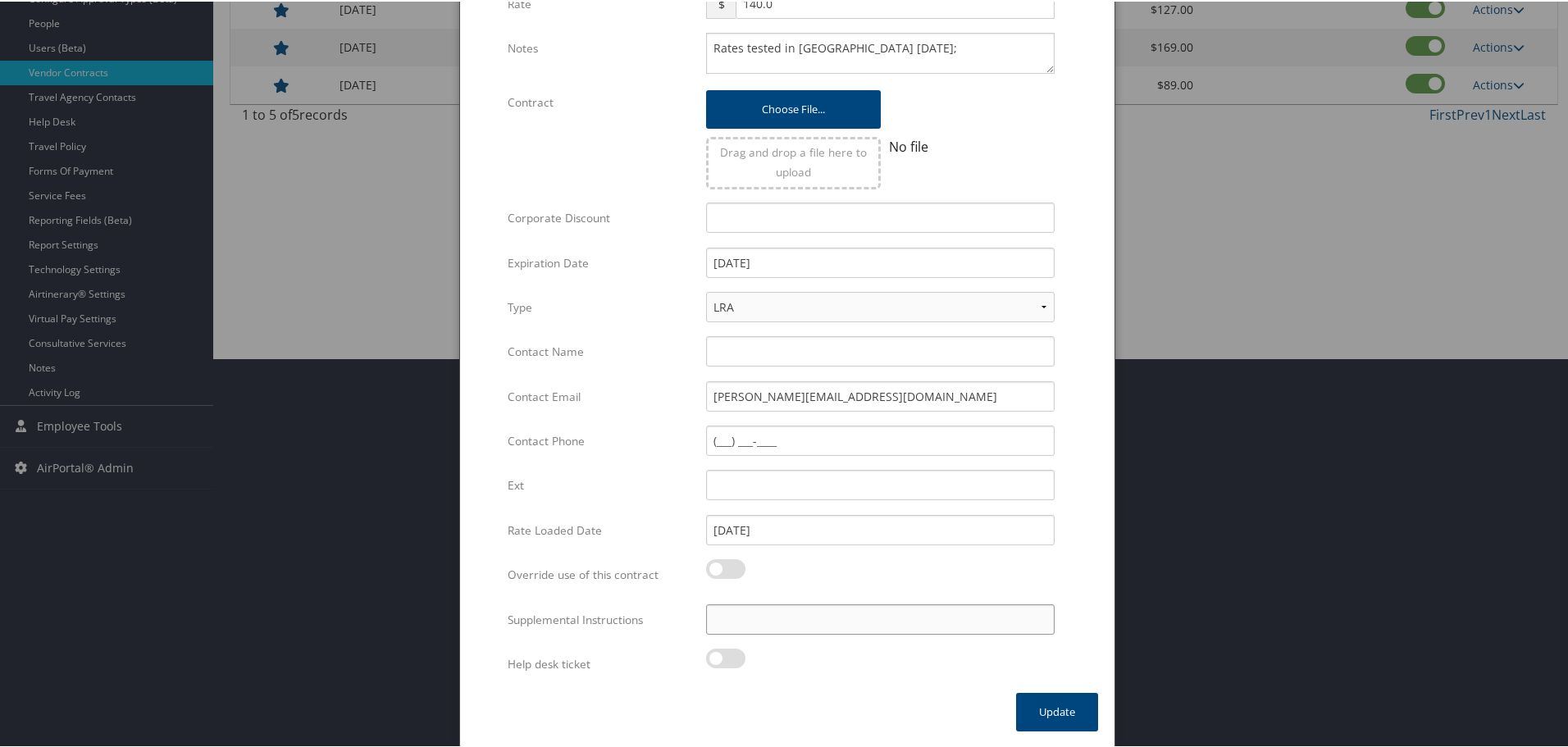
click at [732, 611] on input "Supplemental Instructions" at bounding box center [879, 617] width 348 height 31
type input "v"
paste input "177315"
click at [708, 617] on input "177315" at bounding box center [879, 617] width 348 height 31
paste input "SAB Prop ID -"
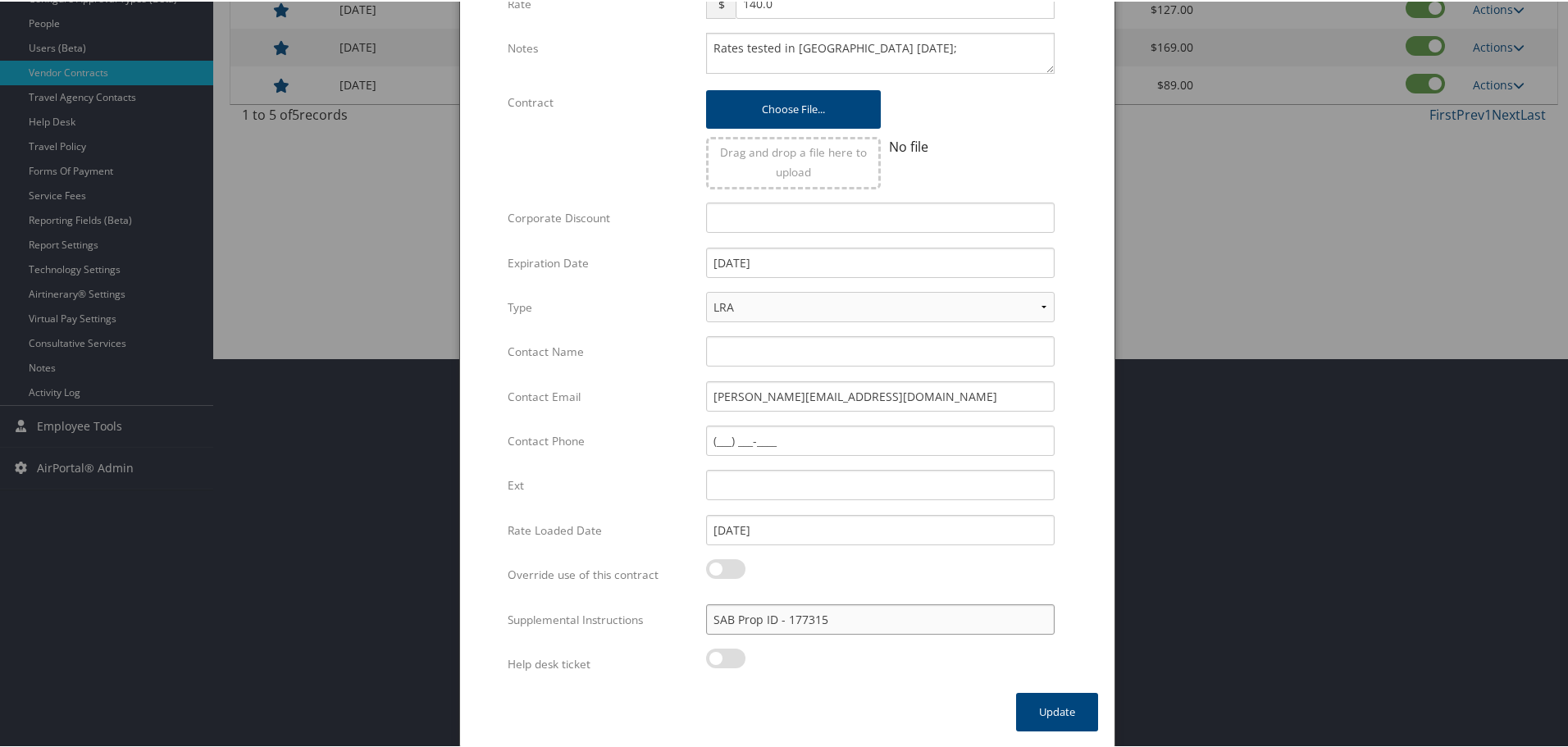
type input "SAB Prop ID - 177315"
click at [1040, 715] on button "Update" at bounding box center [1057, 709] width 82 height 39
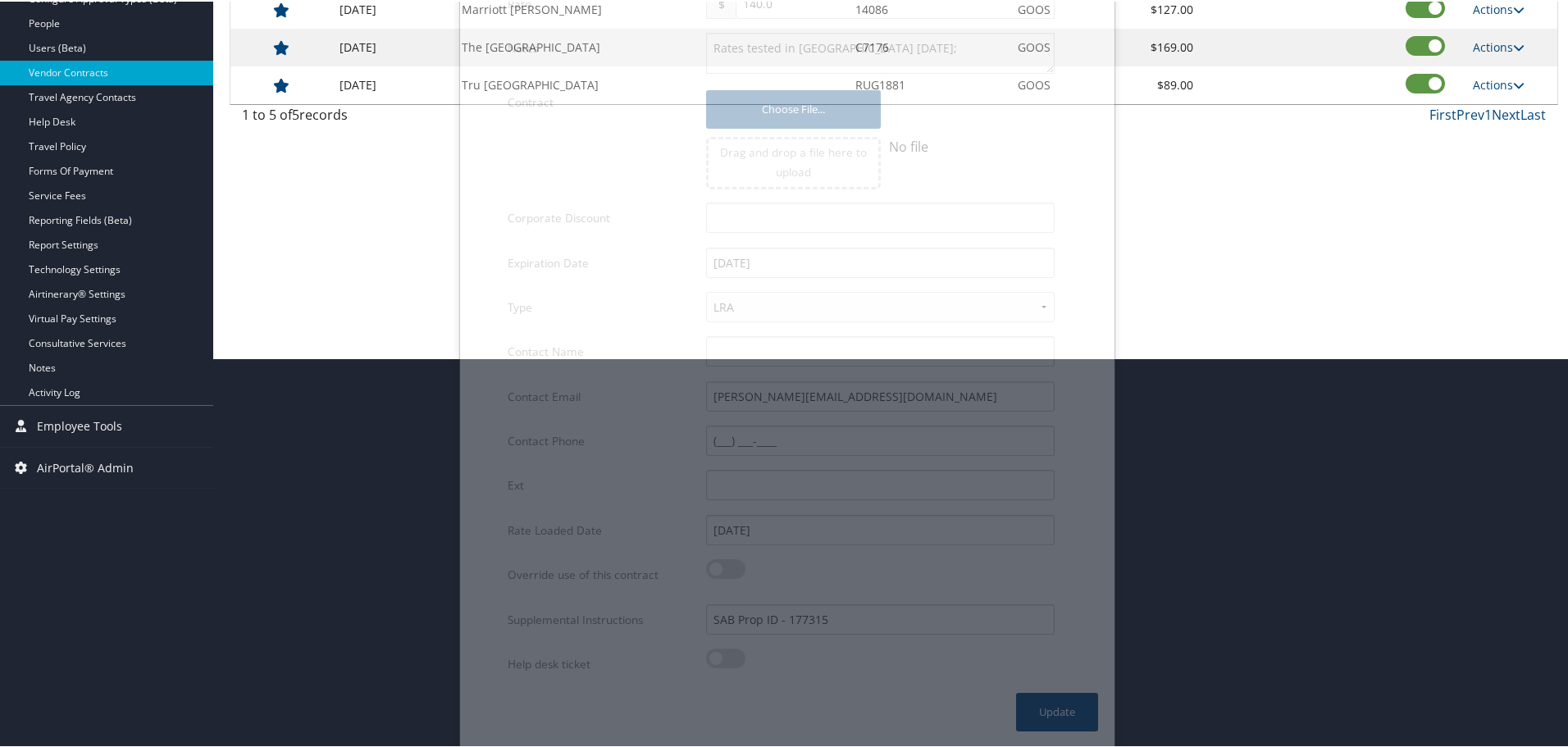
scroll to position [130, 0]
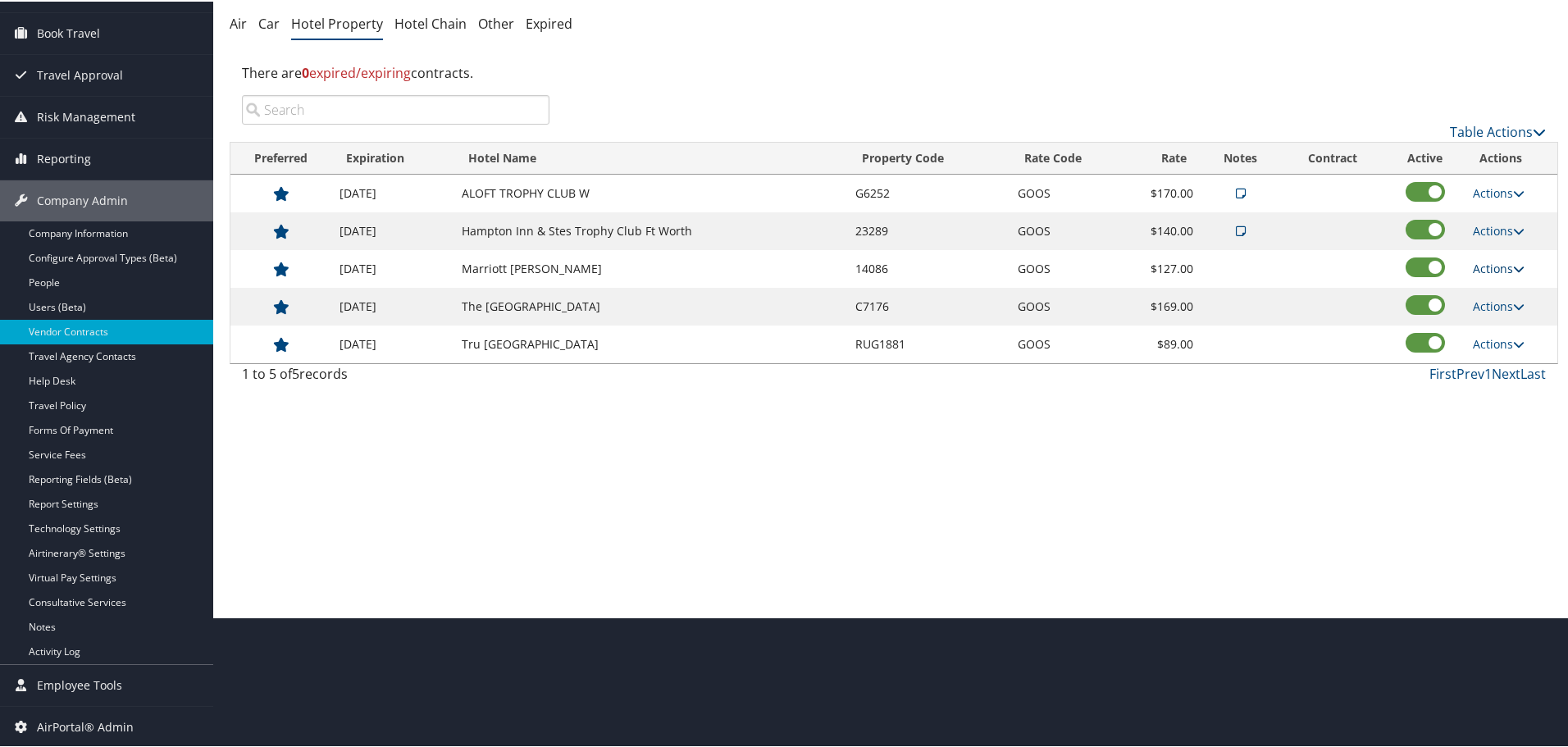
click at [1482, 264] on link "Actions" at bounding box center [1499, 267] width 52 height 16
click at [1497, 291] on link "Edit" at bounding box center [1499, 291] width 64 height 28
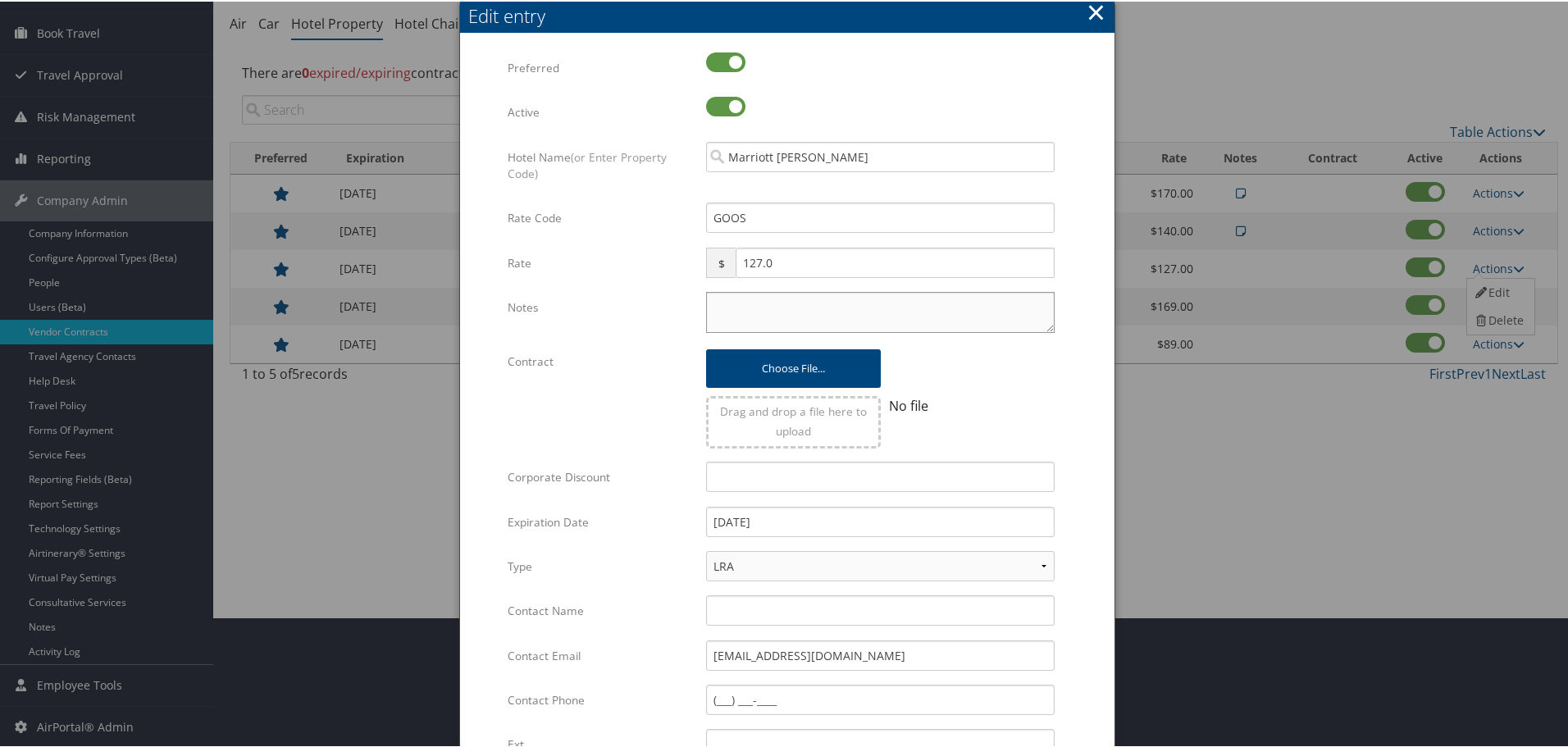
click at [738, 313] on textarea "Notes" at bounding box center [879, 310] width 348 height 41
paste textarea "Rates tested in TP+ Oct 2025;"
type textarea "Rates tested in TP+ Oct 2025;"
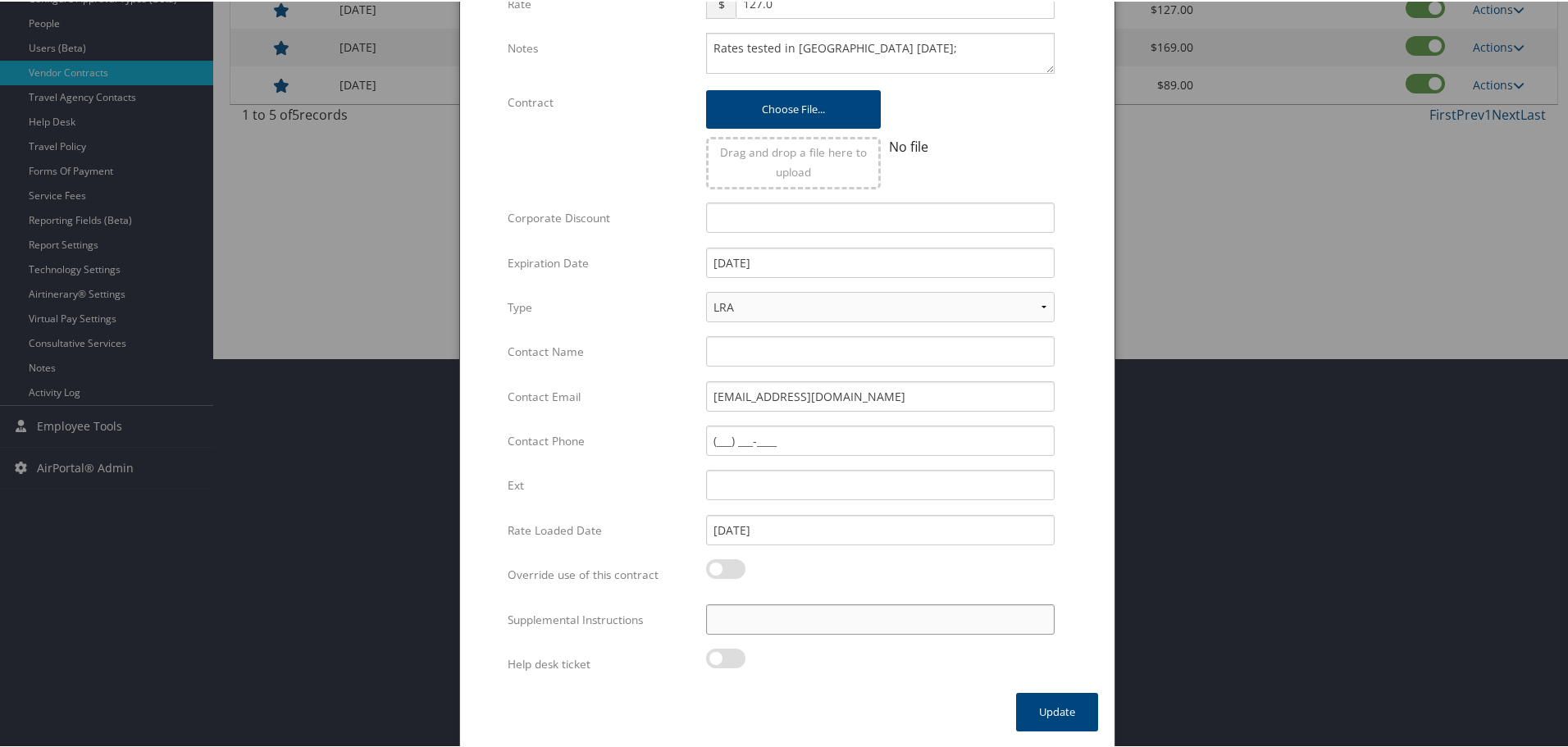
click at [785, 620] on input "Supplemental Instructions" at bounding box center [879, 617] width 348 height 31
paste input "SAB Prop ID -"
paste input "23768"
type input "SAB Prop ID - 23768"
click at [1041, 714] on button "Update" at bounding box center [1057, 709] width 82 height 39
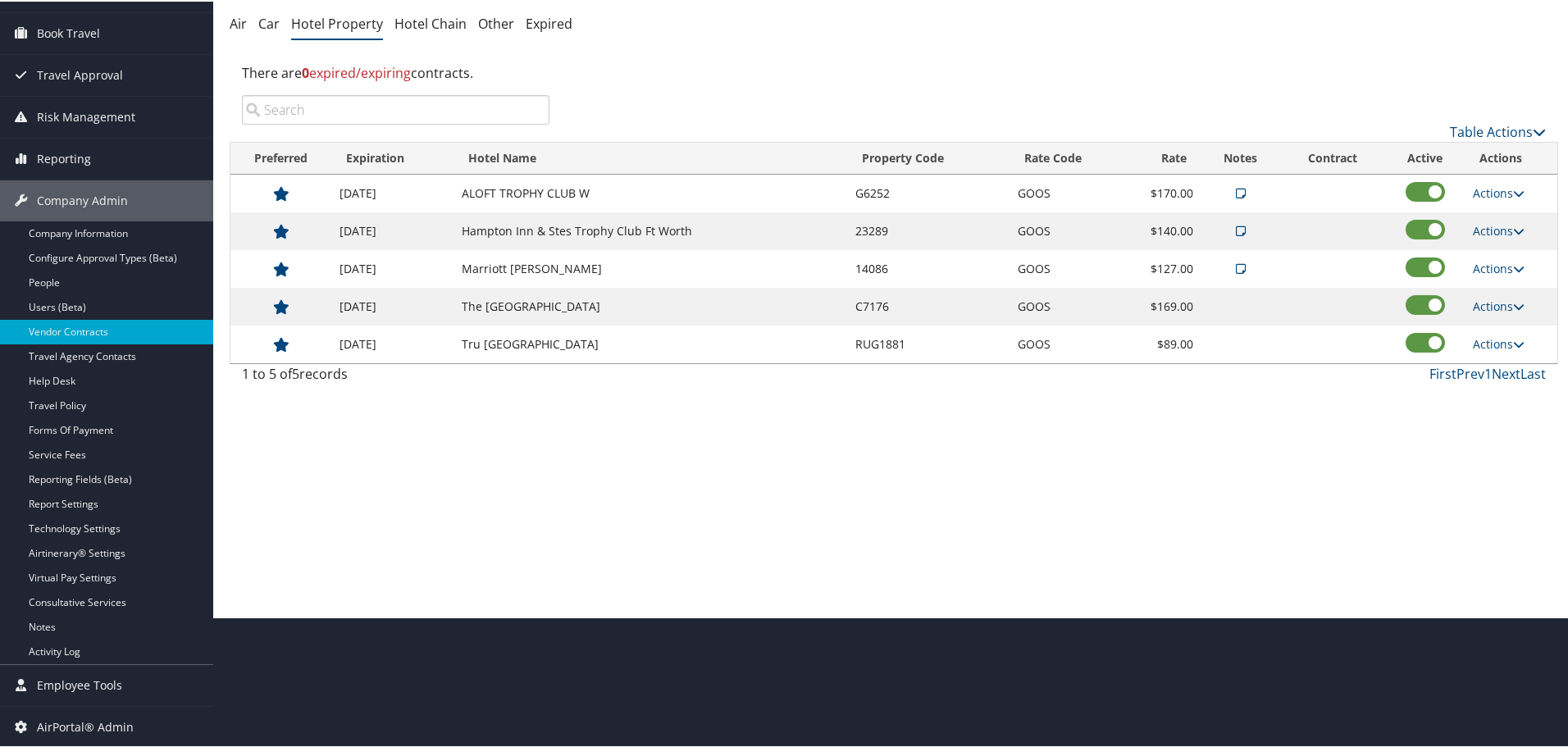
scroll to position [130, 0]
click at [1475, 300] on link "Actions" at bounding box center [1499, 305] width 52 height 16
click at [1502, 328] on link "Edit" at bounding box center [1499, 328] width 64 height 28
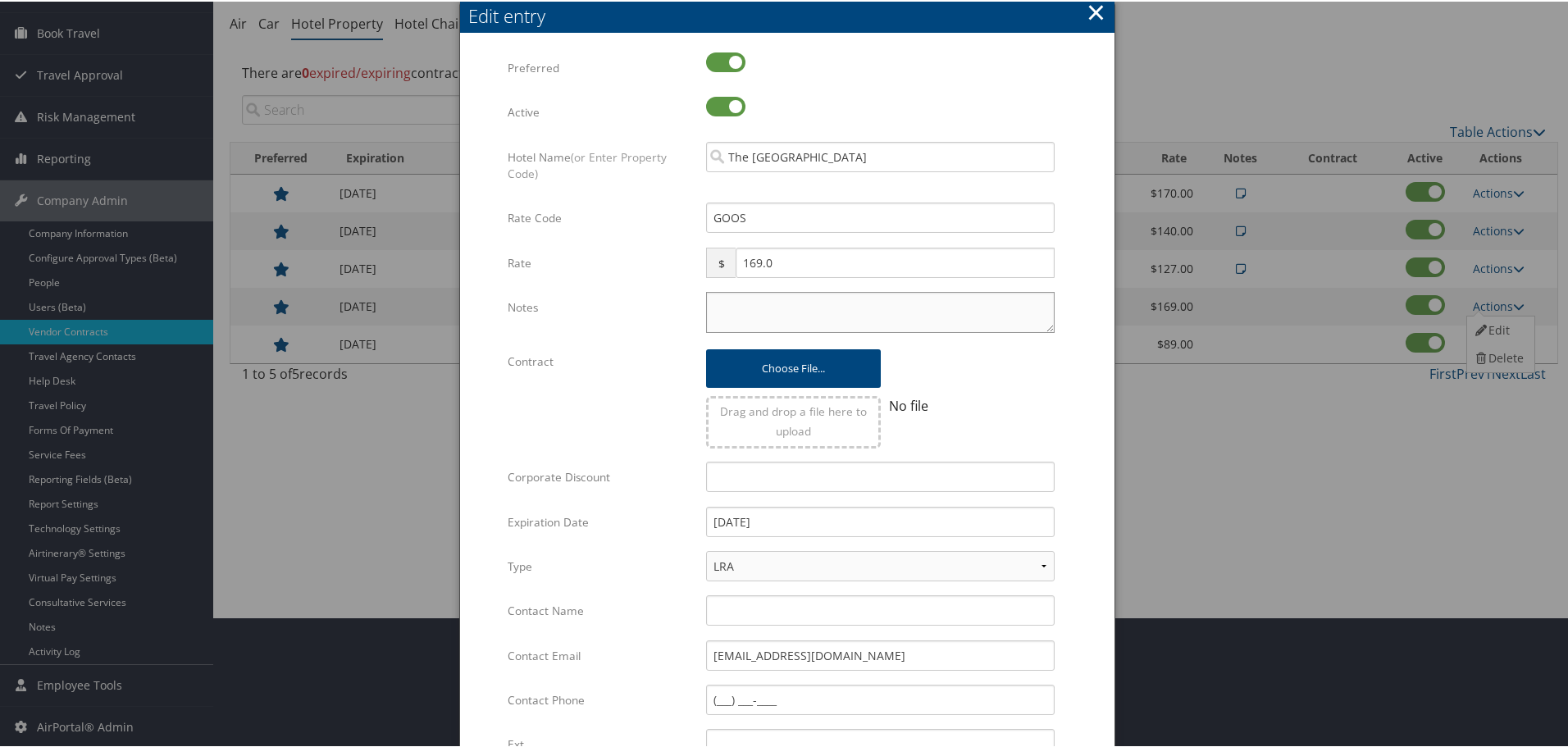
click at [814, 318] on textarea "Notes" at bounding box center [879, 310] width 348 height 41
paste textarea "Rates tested in TP+ Oct 2025;"
type textarea "Rates tested in TP+ Oct 2025;"
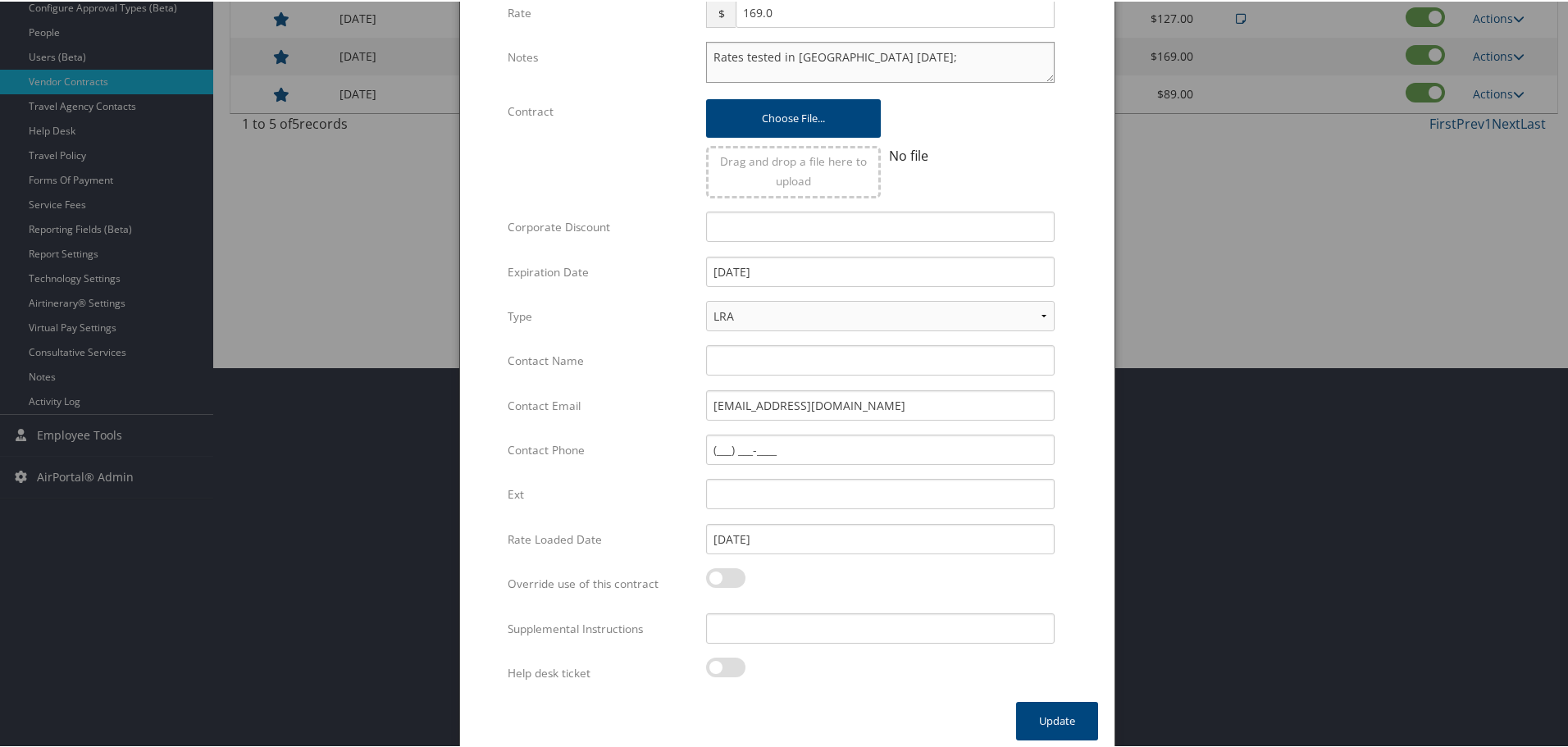
scroll to position [389, 0]
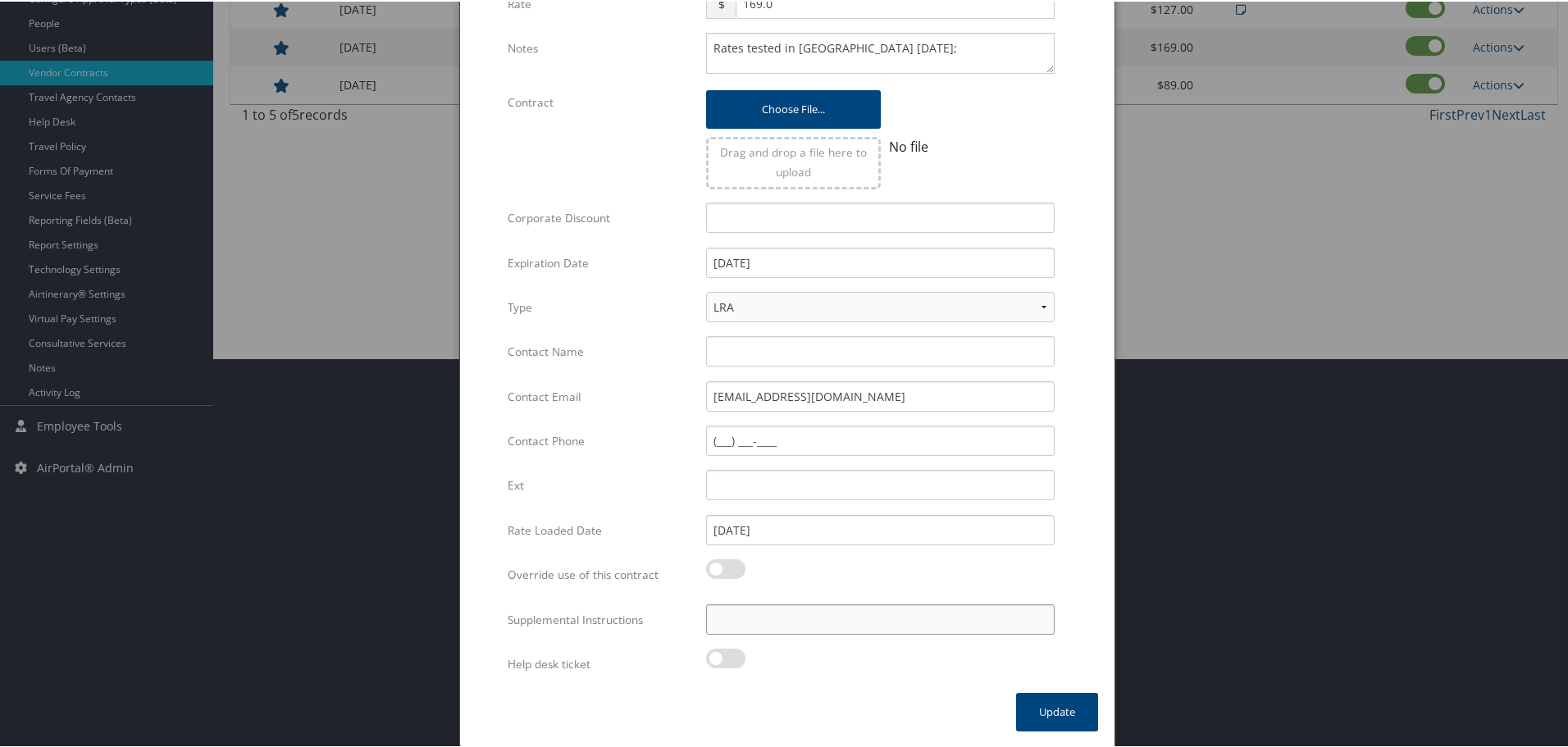
click at [868, 624] on input "Supplemental Instructions" at bounding box center [879, 617] width 348 height 31
paste input "SAB Prop ID -"
paste input "310431"
type input "SAB Prop ID - 310431"
click at [1024, 705] on button "Update" at bounding box center [1057, 709] width 82 height 39
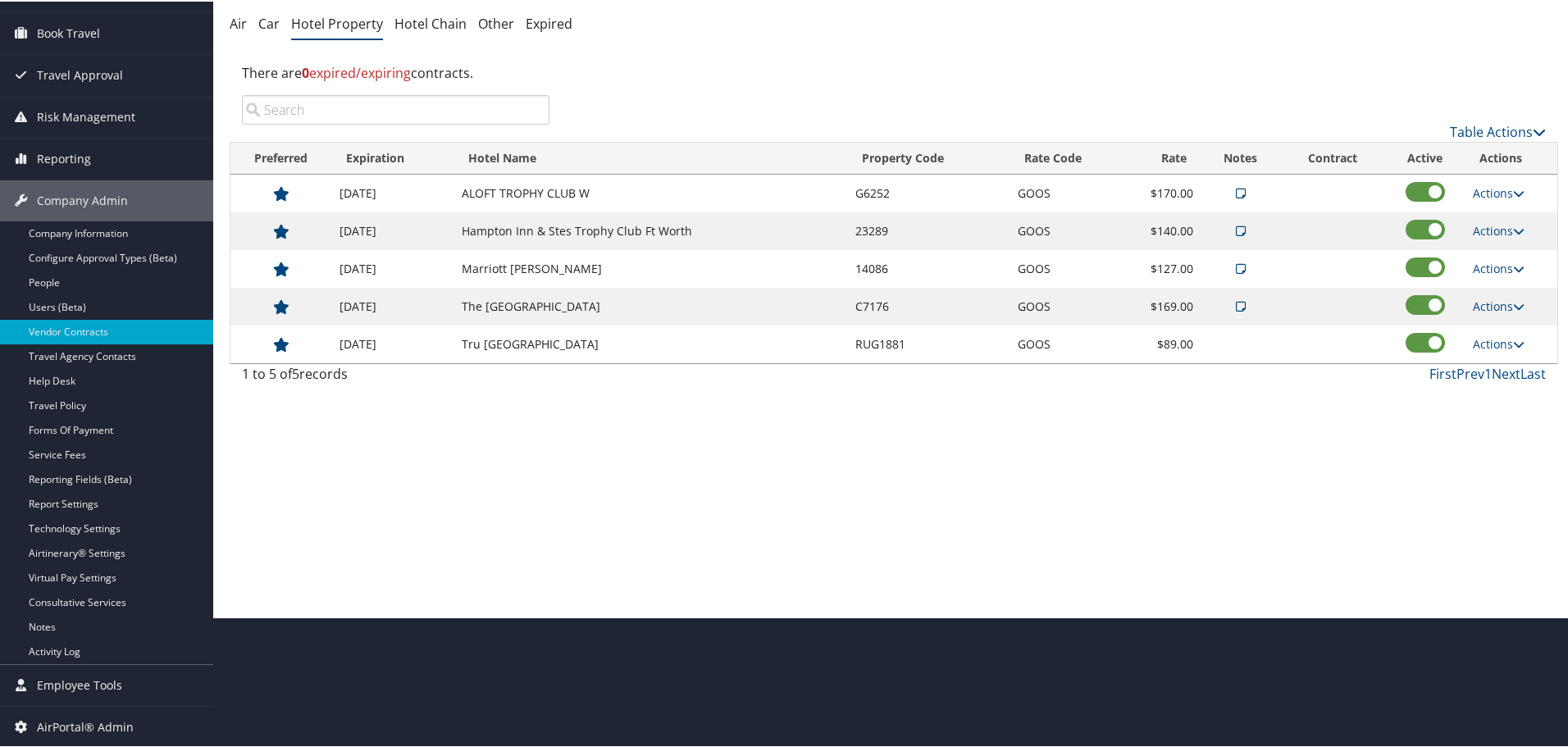
scroll to position [130, 0]
click at [1500, 334] on link "Actions" at bounding box center [1499, 342] width 52 height 16
click at [1491, 368] on link "Edit" at bounding box center [1499, 366] width 64 height 28
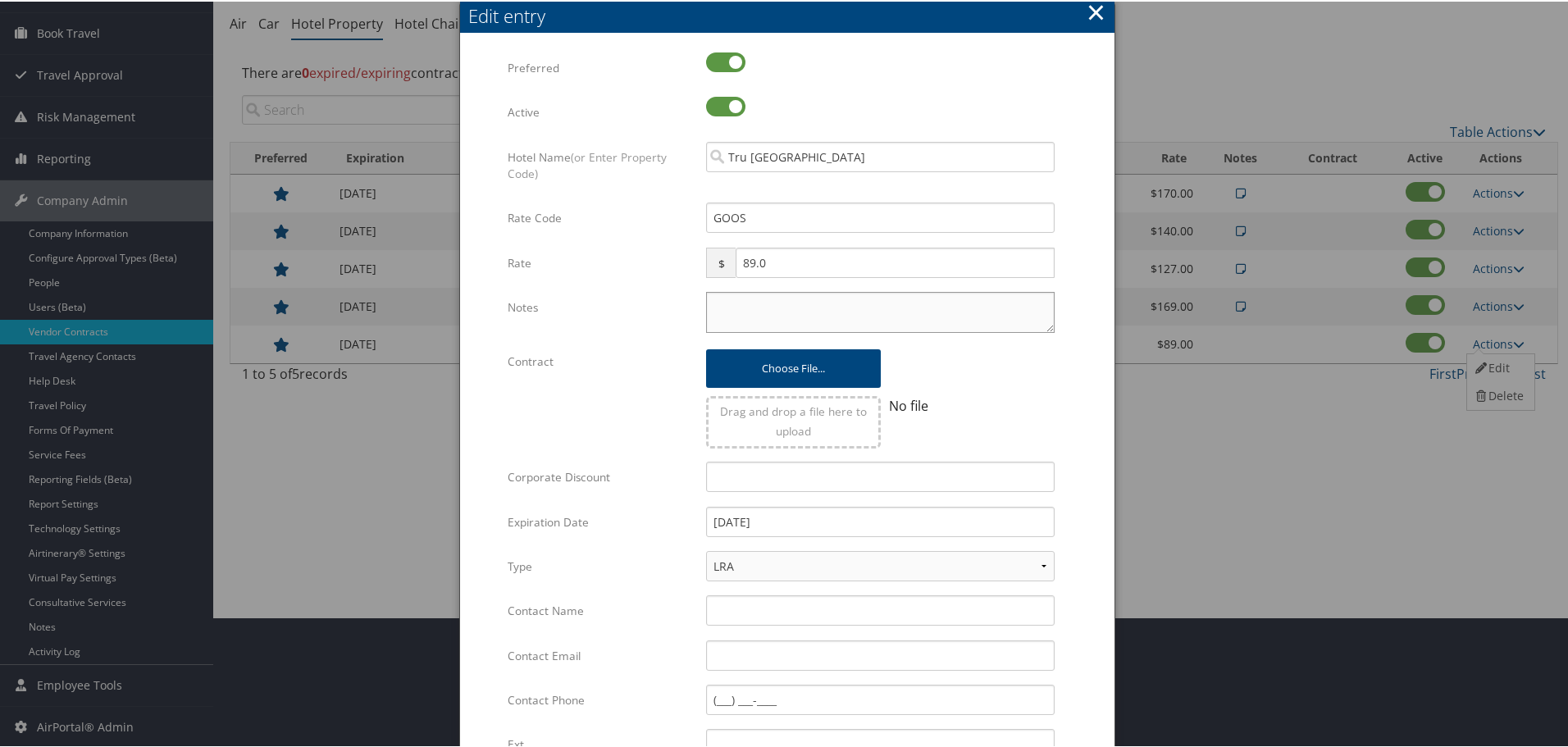
click at [719, 311] on textarea "Notes" at bounding box center [879, 310] width 348 height 41
paste textarea "Rates tested in TP+ Oct 2025;"
type textarea "Rates tested in TP+ Oct 2025;"
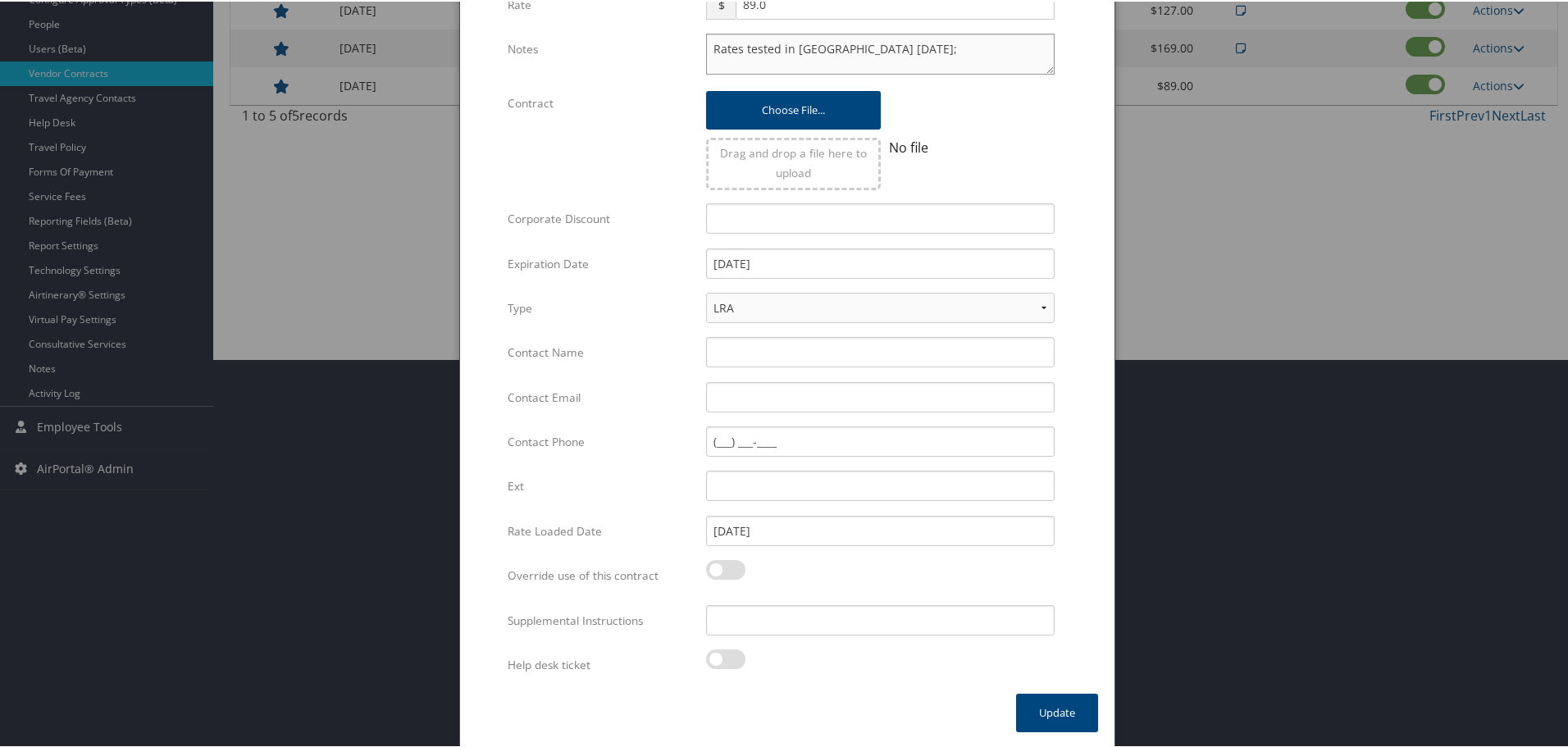
scroll to position [389, 0]
click at [814, 625] on input "Supplemental Instructions" at bounding box center [879, 617] width 348 height 31
paste input "SAB Prop ID -"
paste input "388899"
type input "SAB Prop ID - 388899"
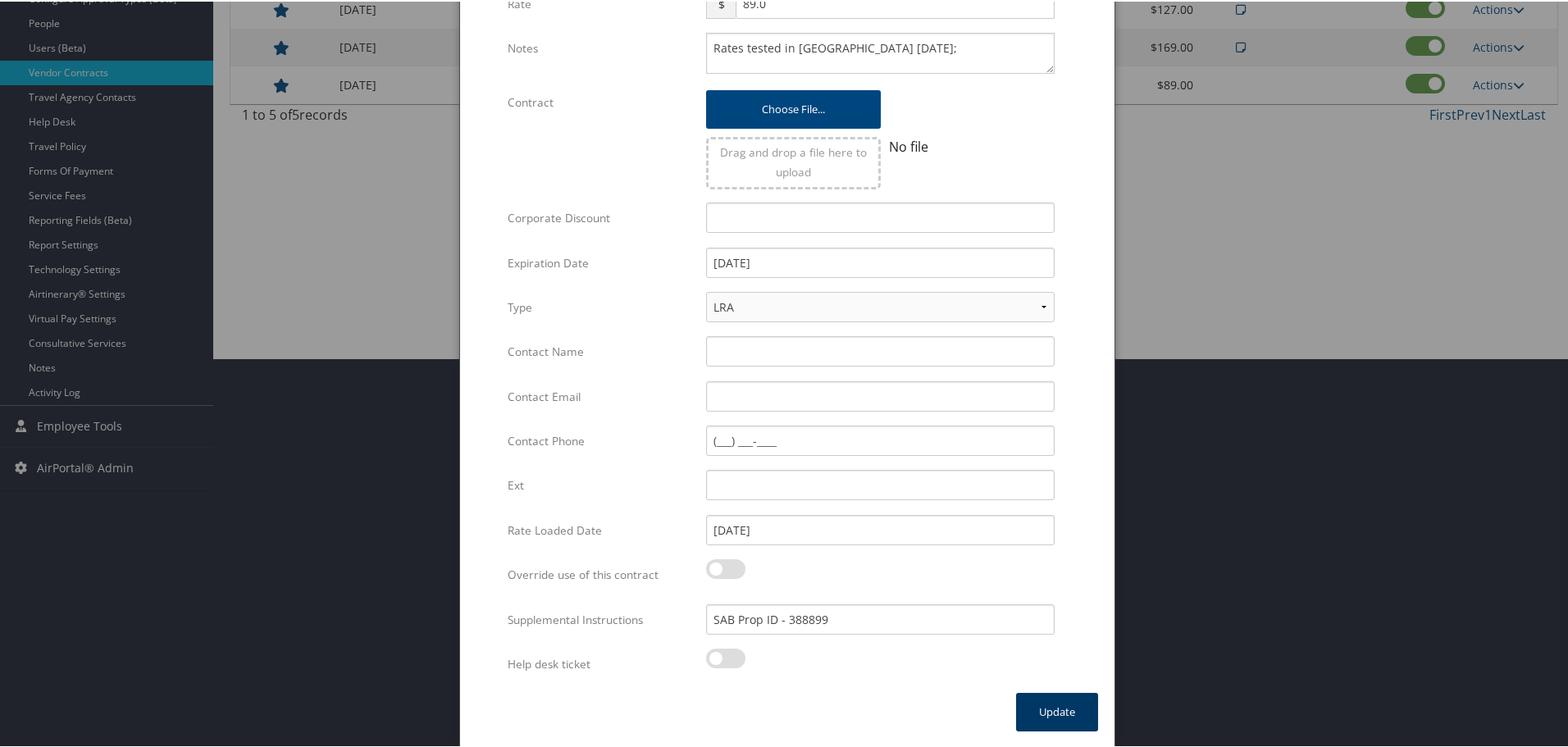
click at [1040, 707] on button "Update" at bounding box center [1057, 709] width 82 height 39
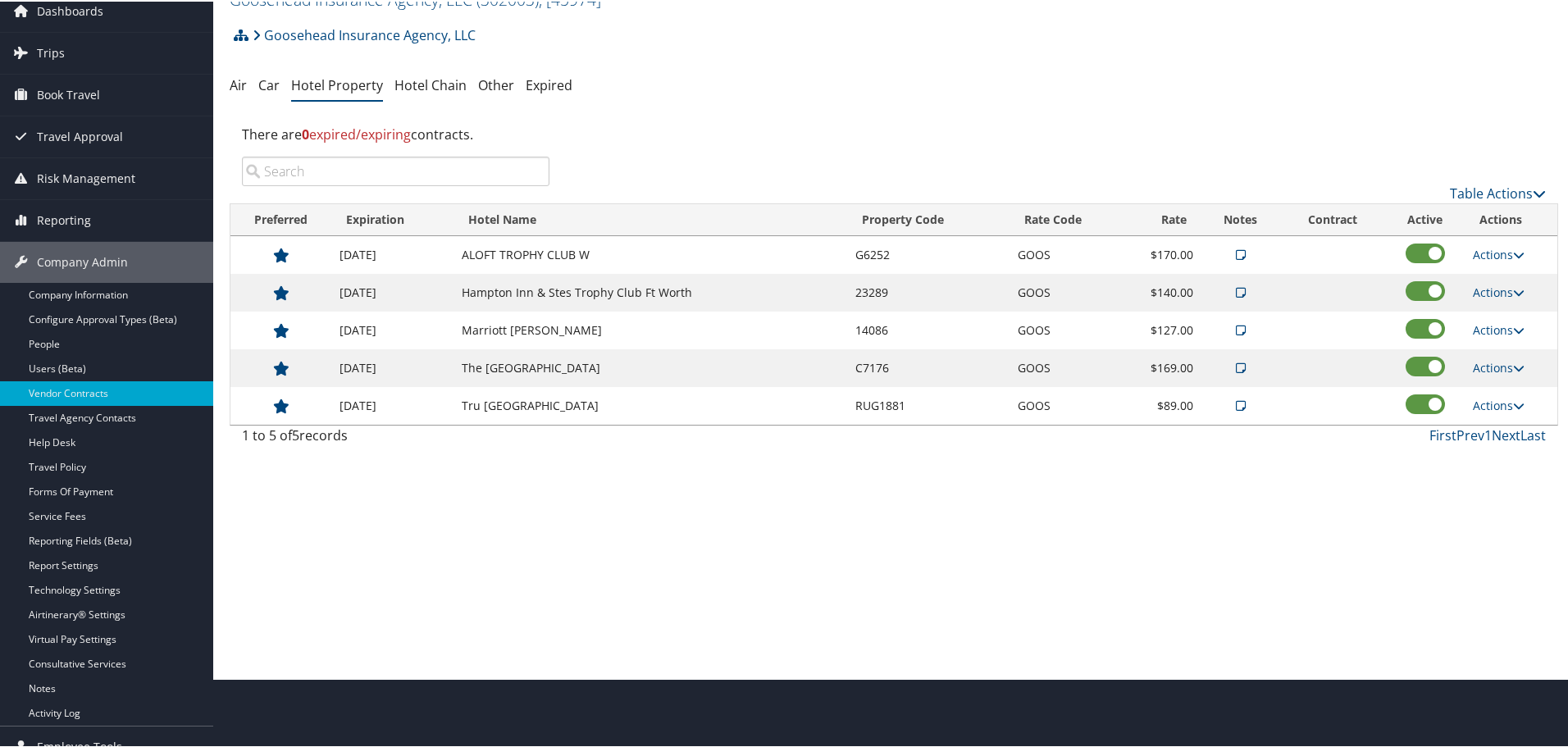
scroll to position [0, 0]
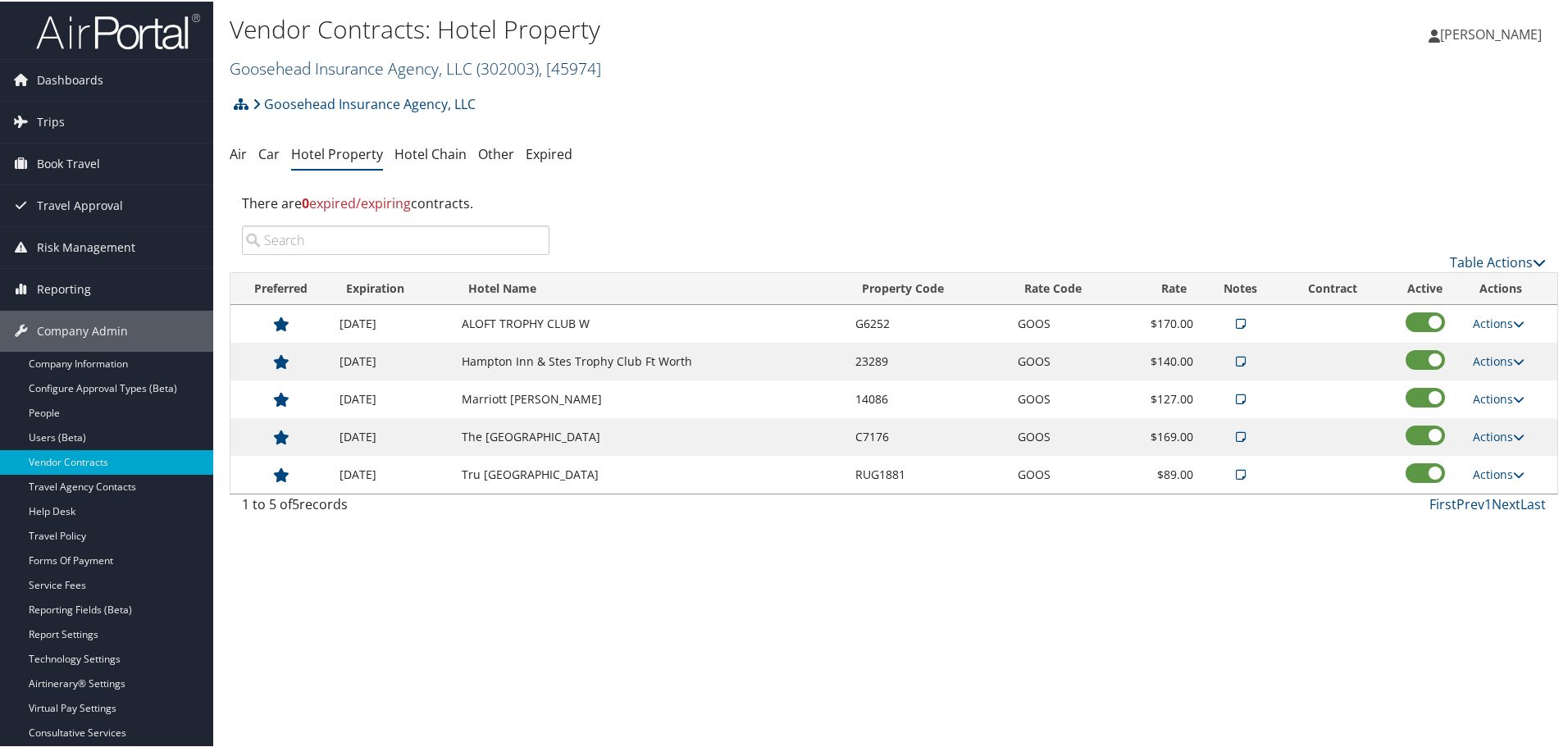
click at [358, 67] on link "Goosehead Insurance Agency, LLC ( 302003 ) , [ 45974 ]" at bounding box center [415, 66] width 371 height 22
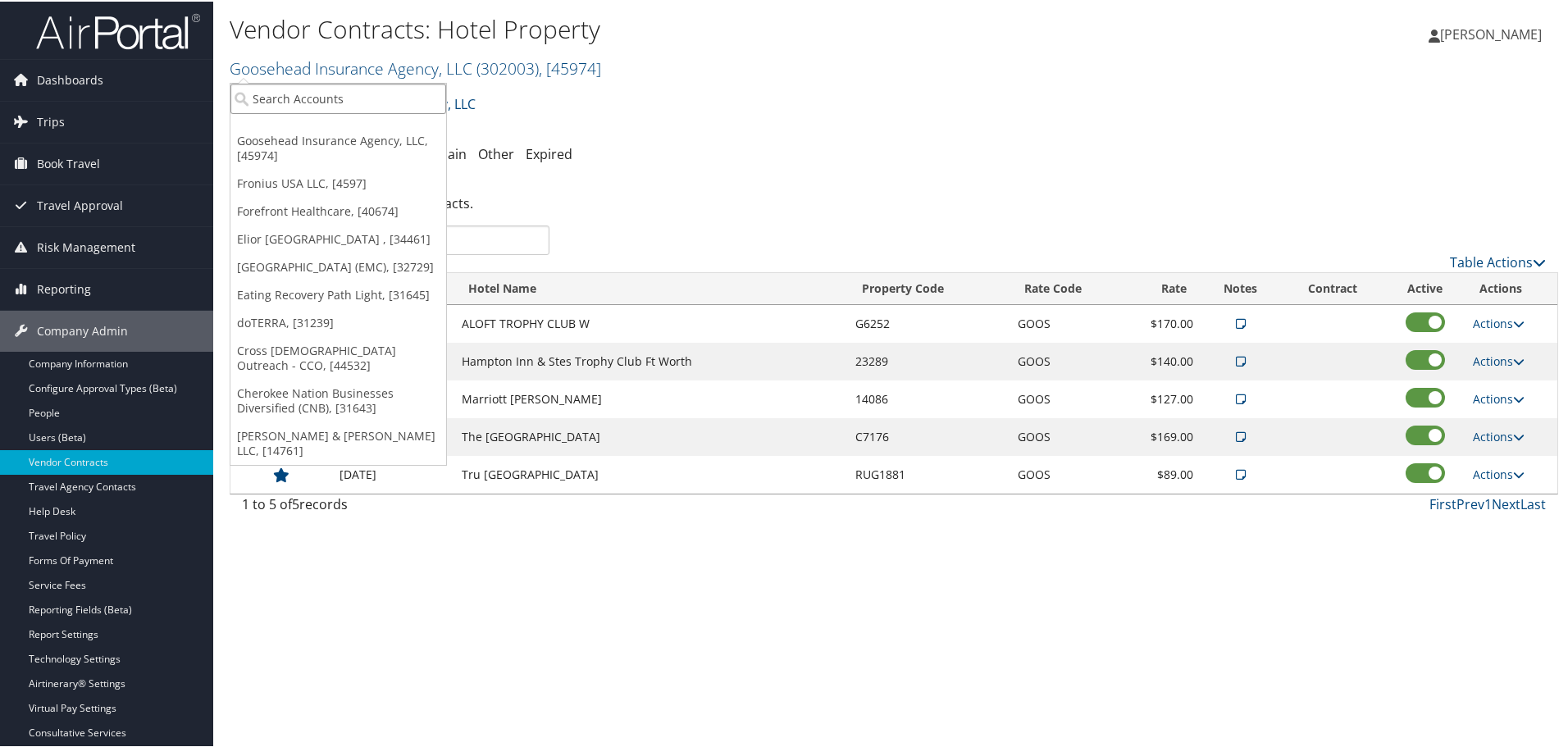
click at [336, 94] on input "search" at bounding box center [337, 97] width 215 height 31
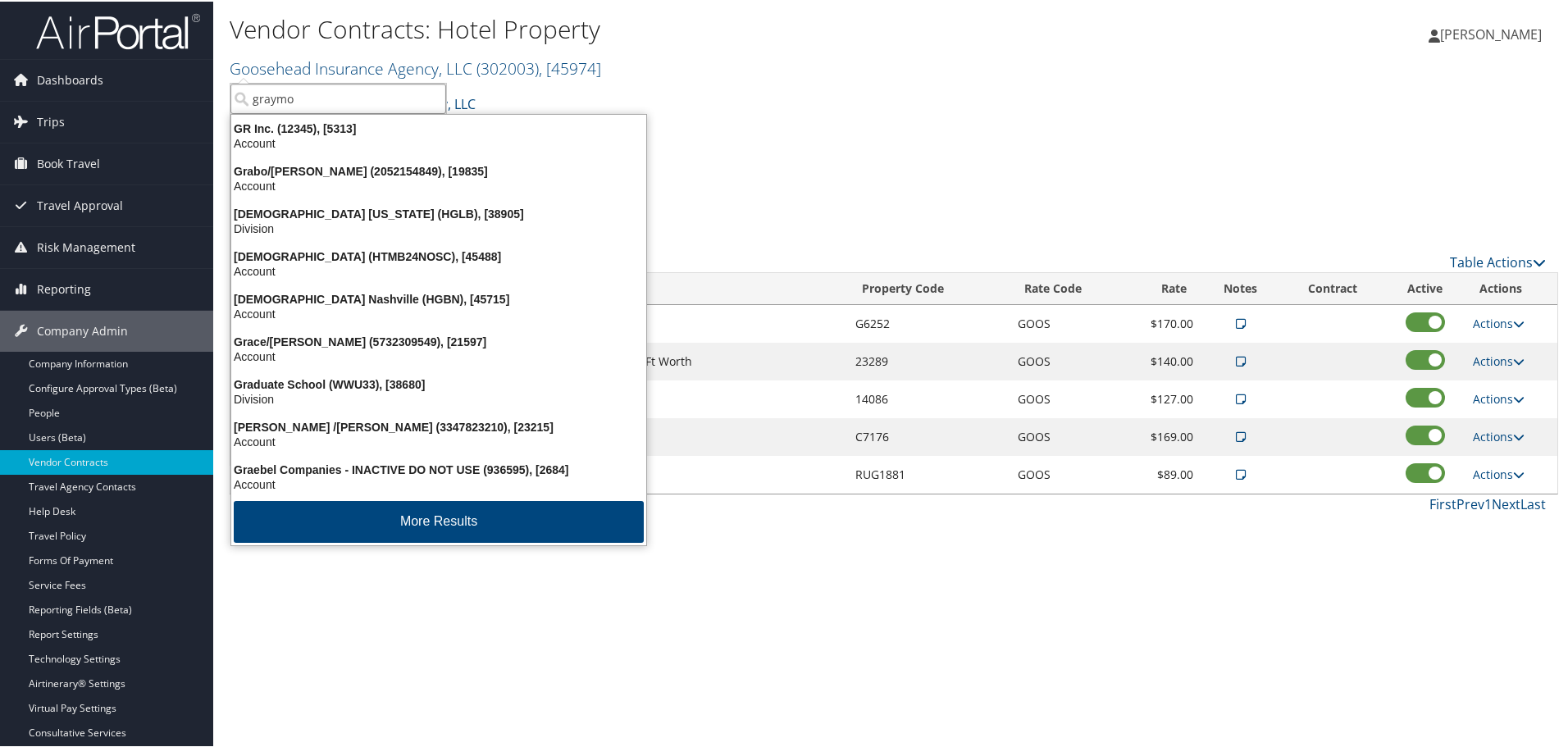
type input "graymon"
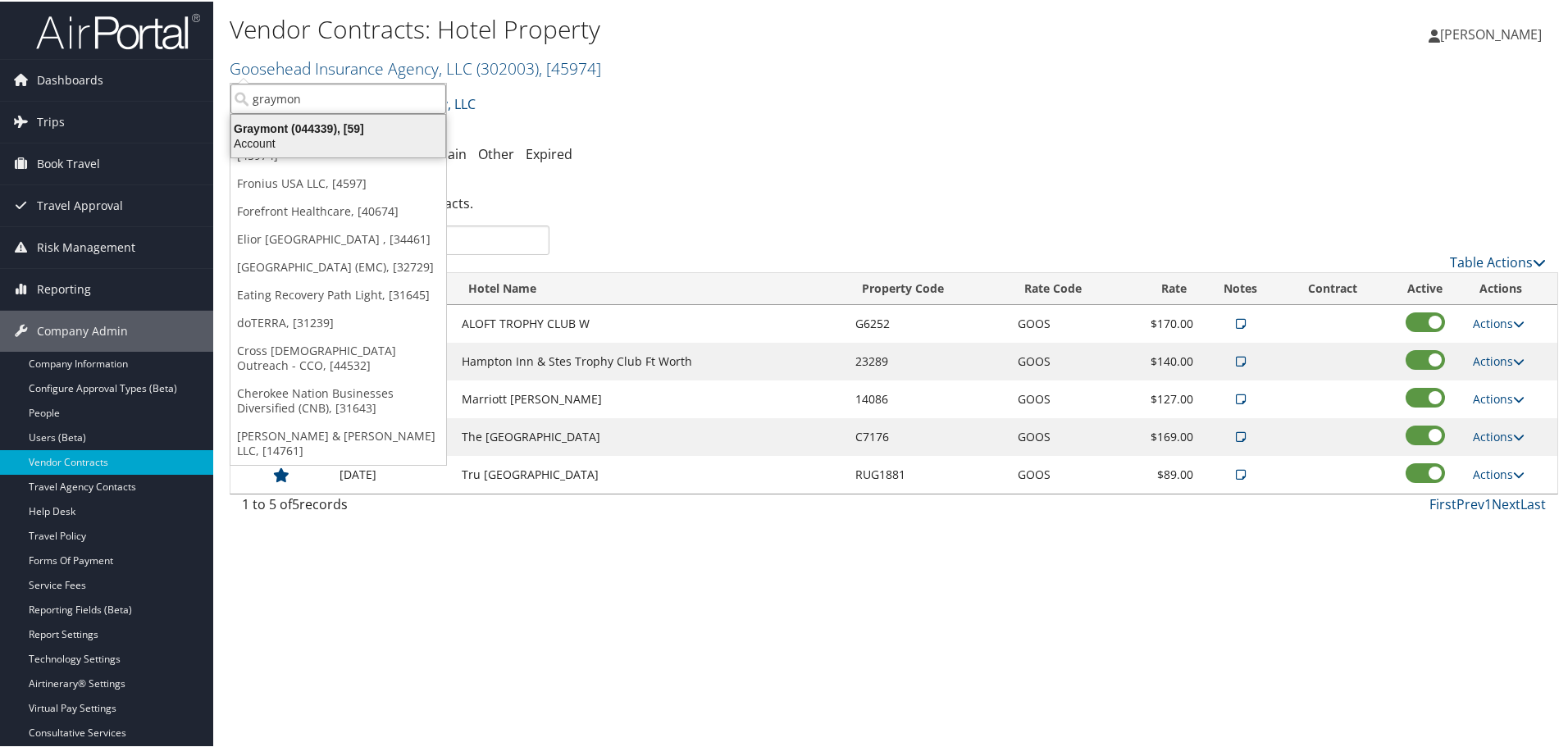
click at [309, 126] on div "Graymont (044339), [59]" at bounding box center [337, 127] width 233 height 15
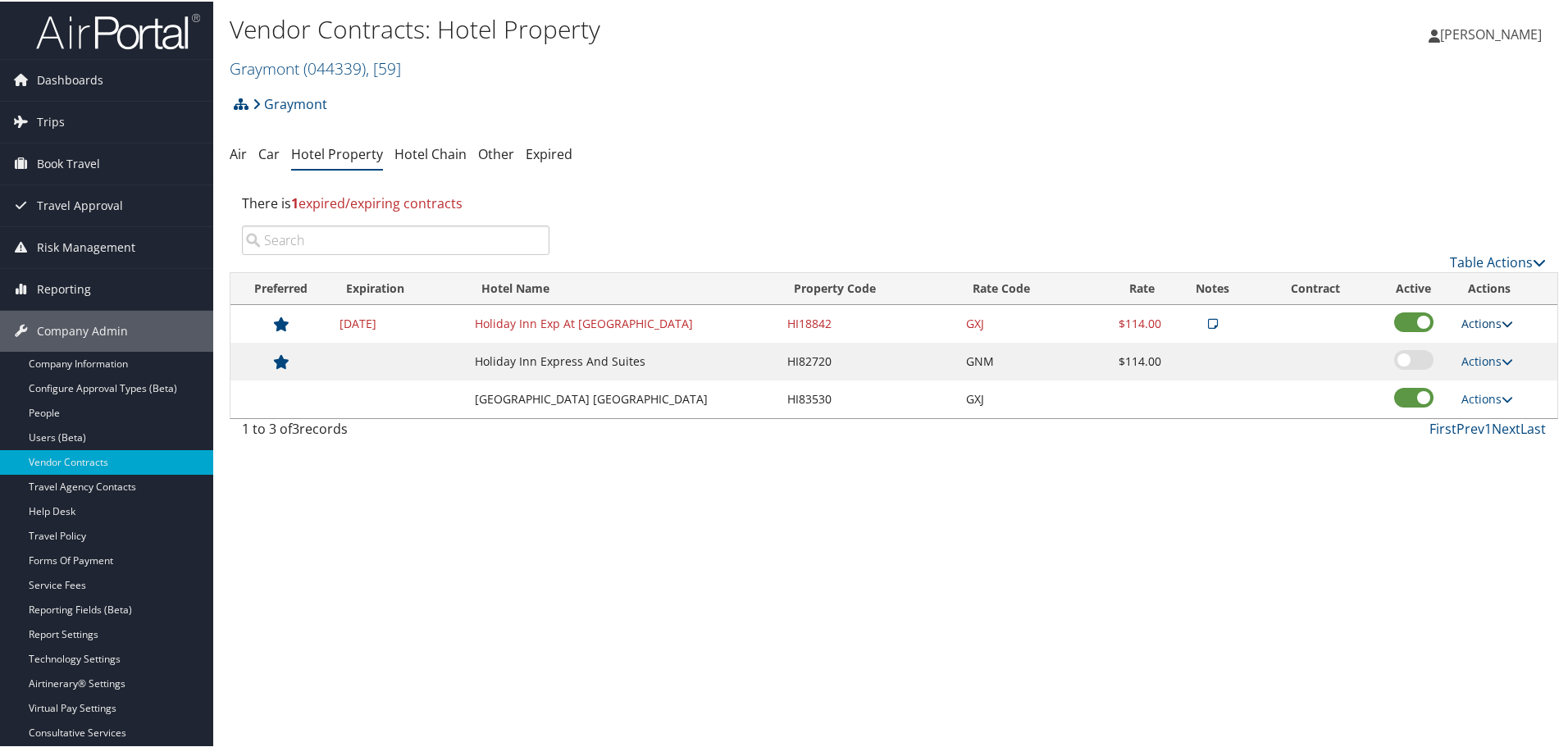
click at [1478, 318] on link "Actions" at bounding box center [1487, 321] width 52 height 16
click at [1487, 371] on link "Edit" at bounding box center [1500, 374] width 88 height 28
select select "NLRA"
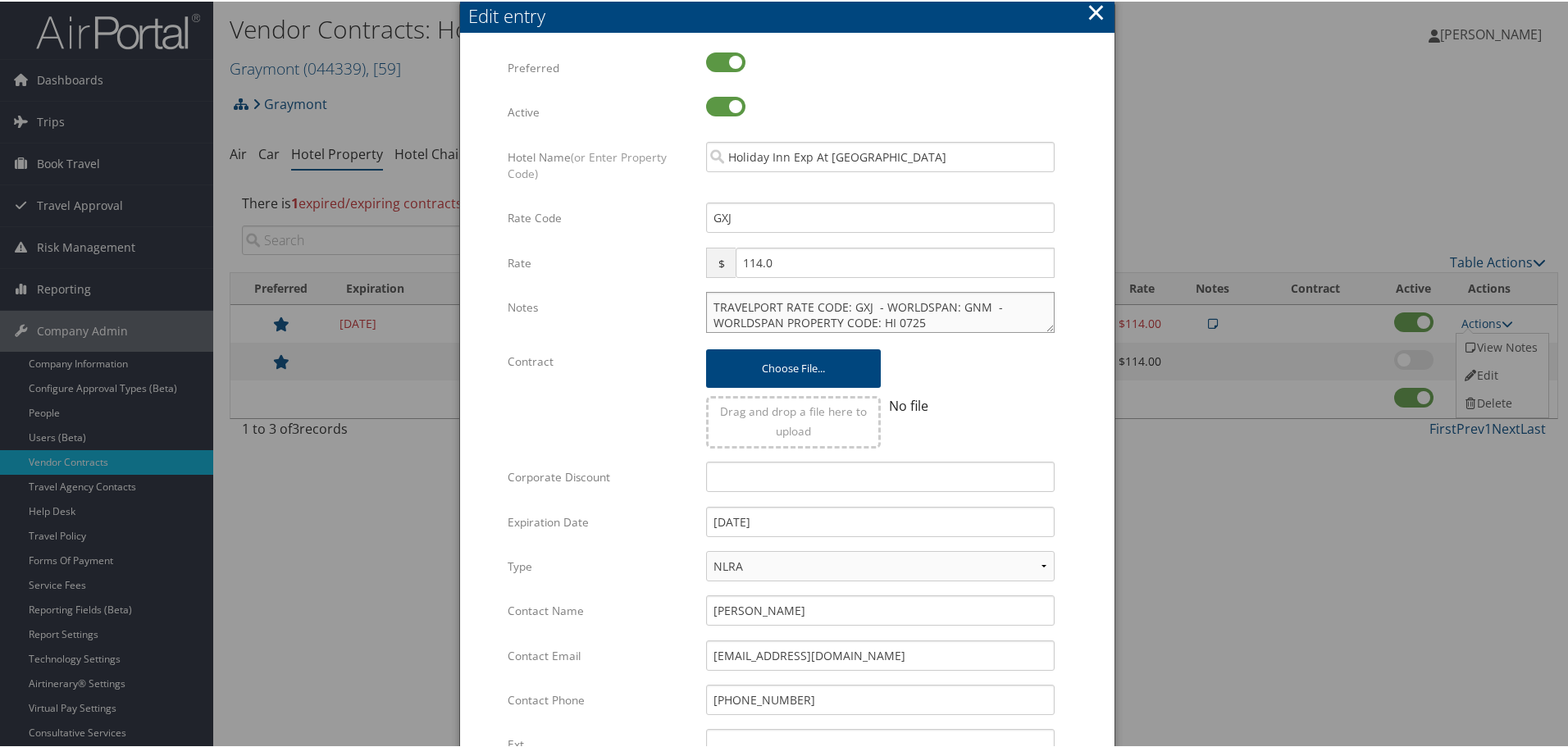
click at [706, 307] on textarea "TRAVELPORT RATE CODE: GXJ - WORLDSPAN: GNM - WORLDSPAN PROPERTY CODE: HI 0725" at bounding box center [879, 310] width 348 height 41
paste textarea "Rates tested in [GEOGRAPHIC_DATA] [DATE];"
type textarea "Rates tested in [GEOGRAPHIC_DATA] [DATE]; TRAVELPORT RATE CODE: GXJ - WORLDSPAN…"
click at [805, 519] on input "[DATE]" at bounding box center [879, 520] width 348 height 31
type input "[DATE]"
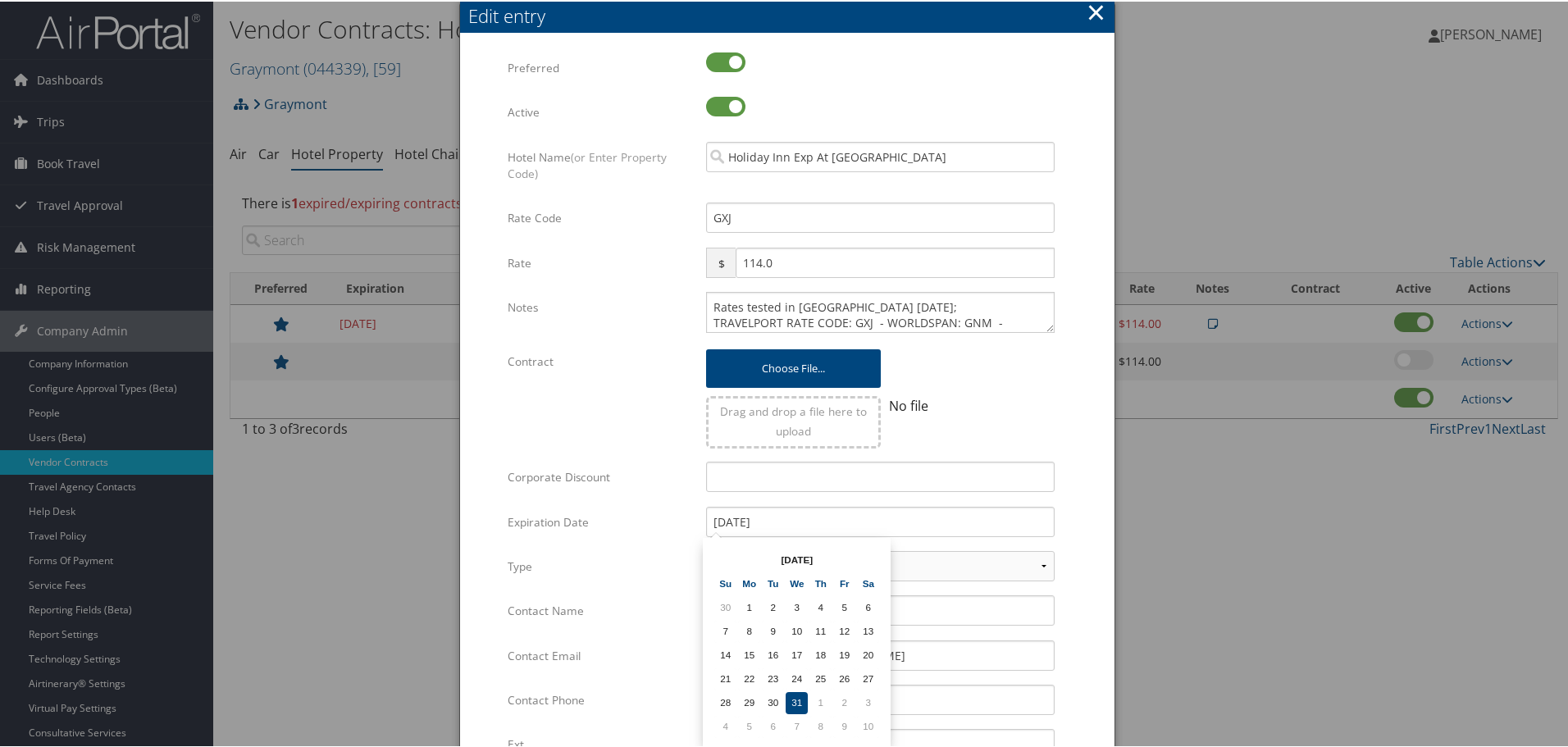
click at [1090, 534] on form "Multiple values The selected items contain different values for this input. To …" at bounding box center [787, 500] width 621 height 900
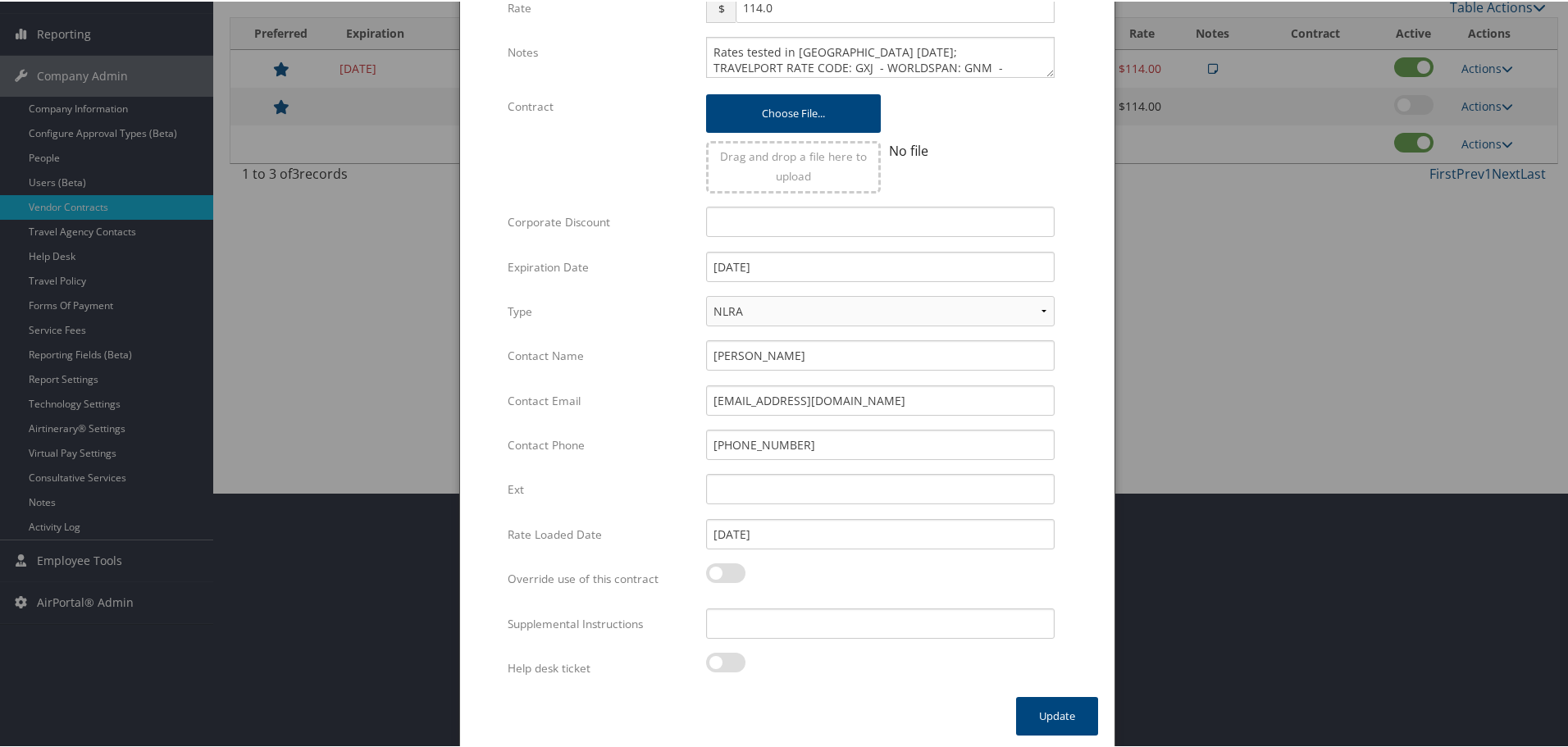
scroll to position [259, 0]
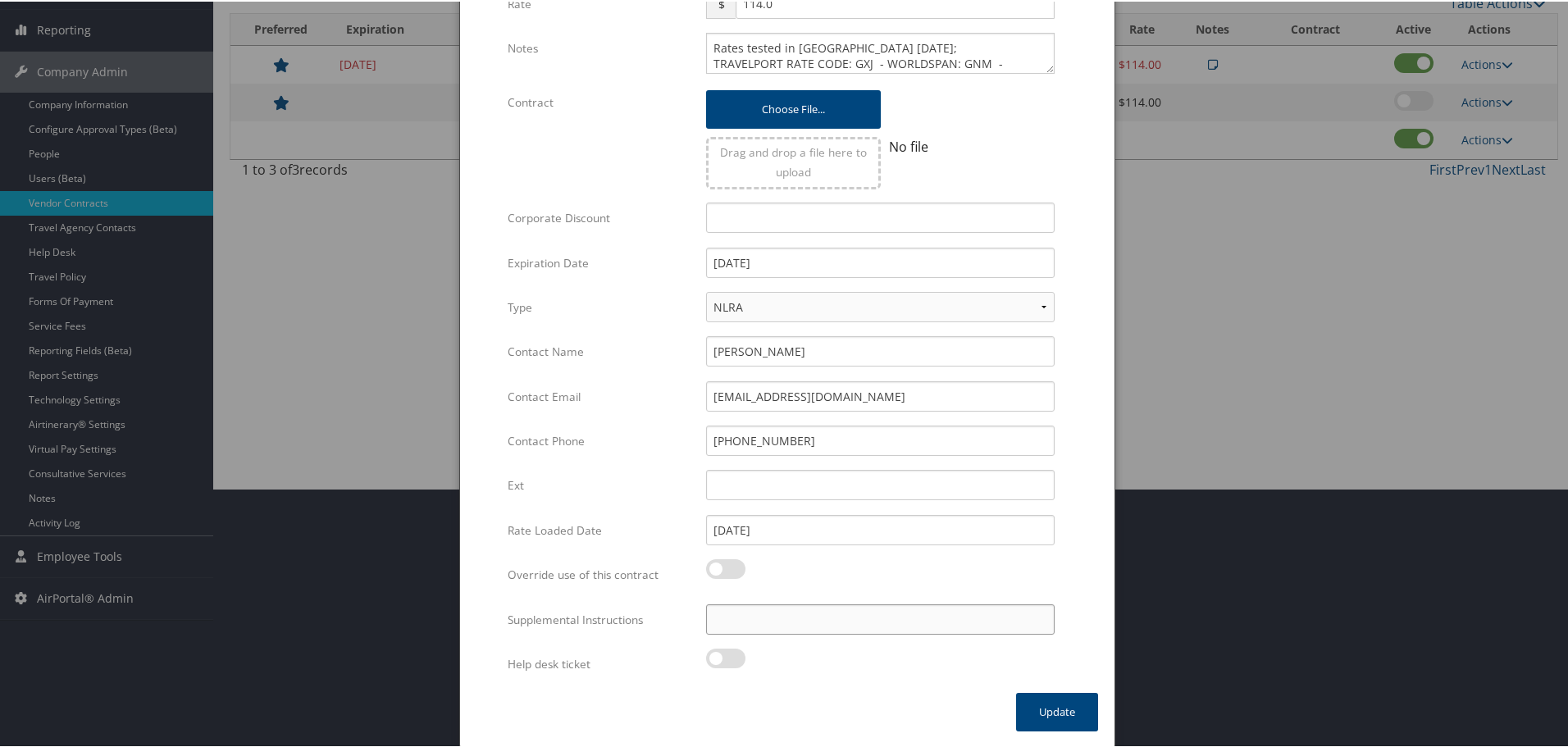
click at [837, 614] on input "Supplemental Instructions" at bounding box center [879, 617] width 348 height 31
paste input "SAB Prop ID -"
paste input "48498"
type input "SAB Prop ID - 48498"
click at [1050, 704] on button "Update" at bounding box center [1057, 709] width 82 height 39
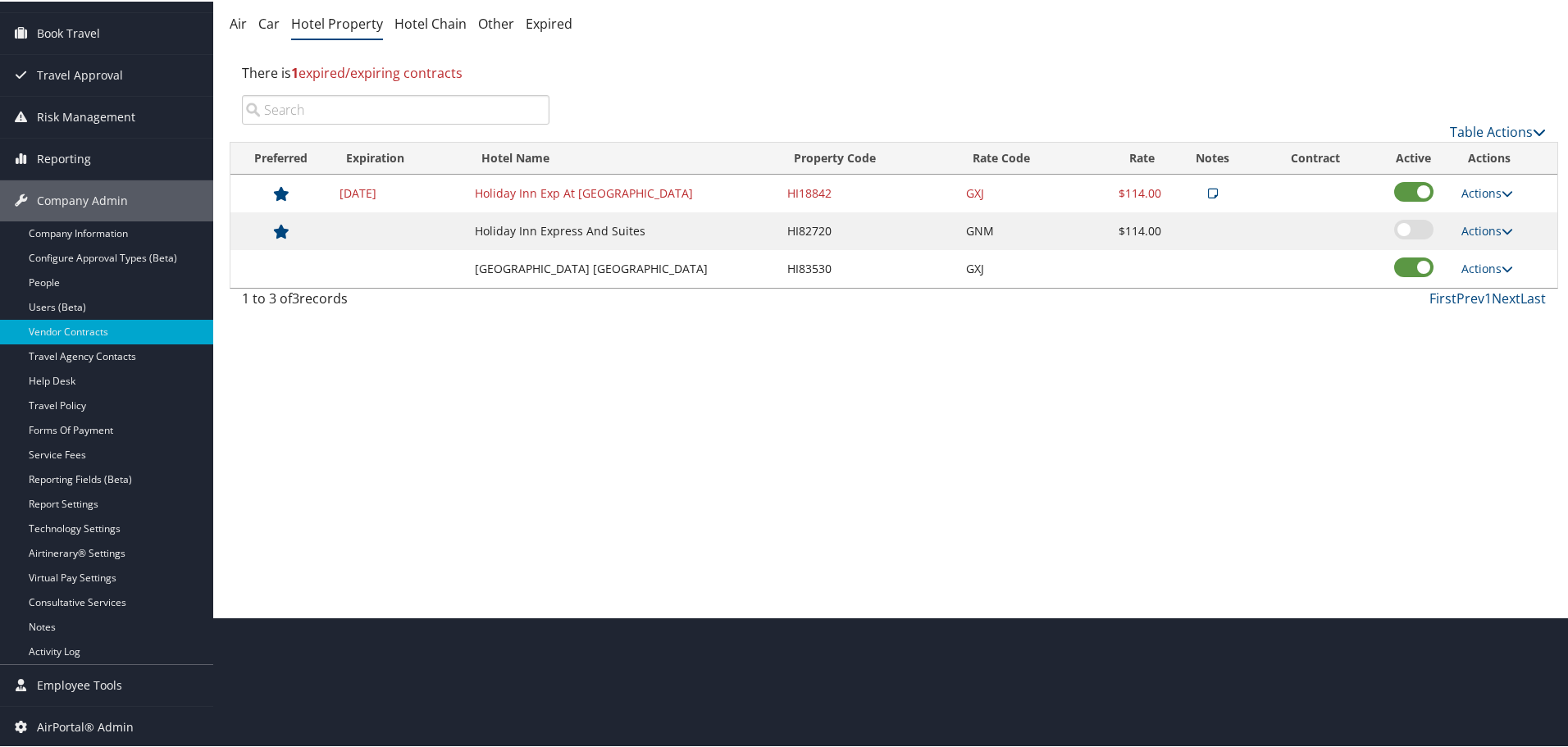
scroll to position [130, 0]
click at [1481, 266] on link "Actions" at bounding box center [1487, 267] width 52 height 16
click at [1495, 292] on link "Edit" at bounding box center [1488, 291] width 64 height 28
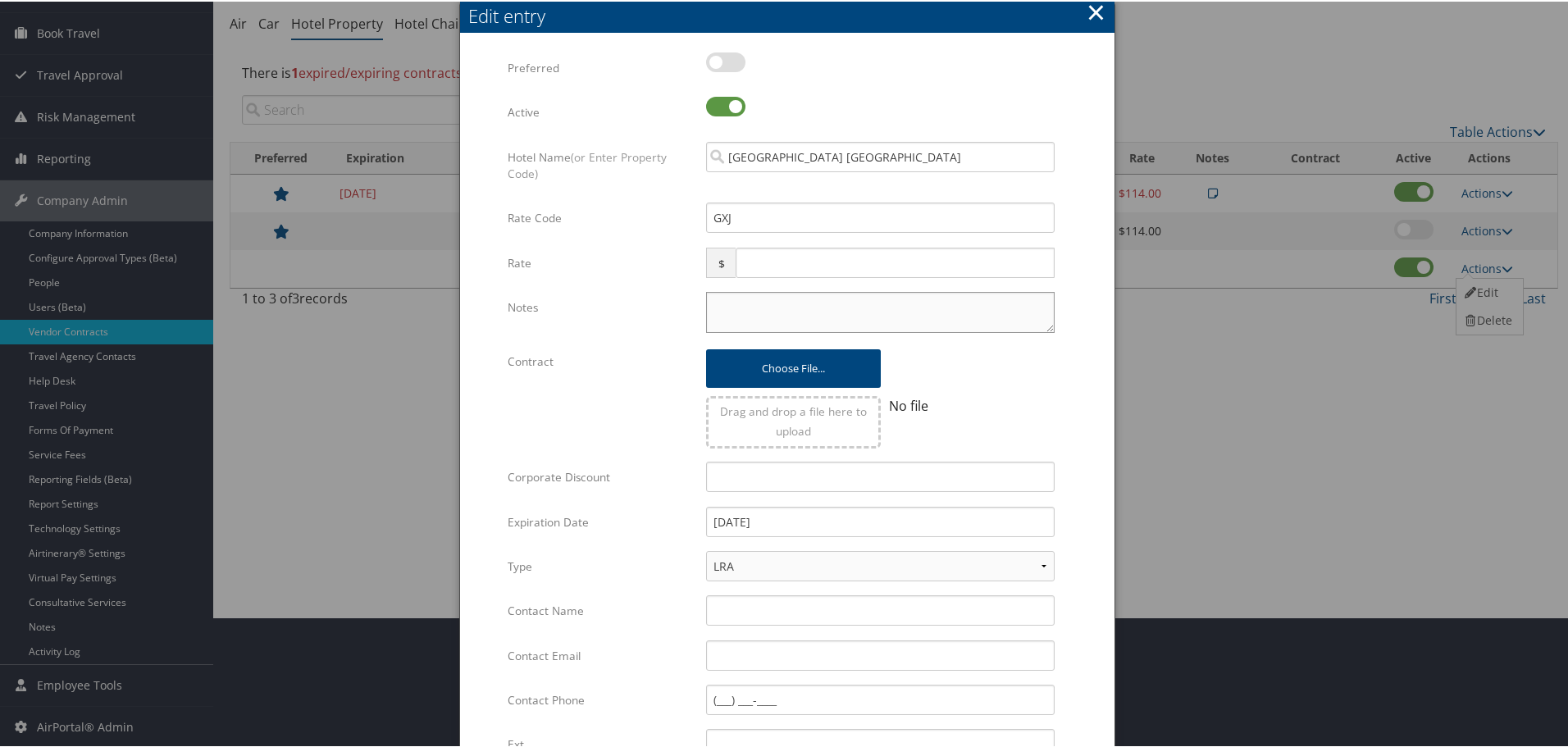
click at [814, 308] on textarea "Notes" at bounding box center [879, 310] width 348 height 41
paste textarea "Rates tested in [GEOGRAPHIC_DATA] [DATE];"
type textarea "Rates tested in [GEOGRAPHIC_DATA] [DATE];"
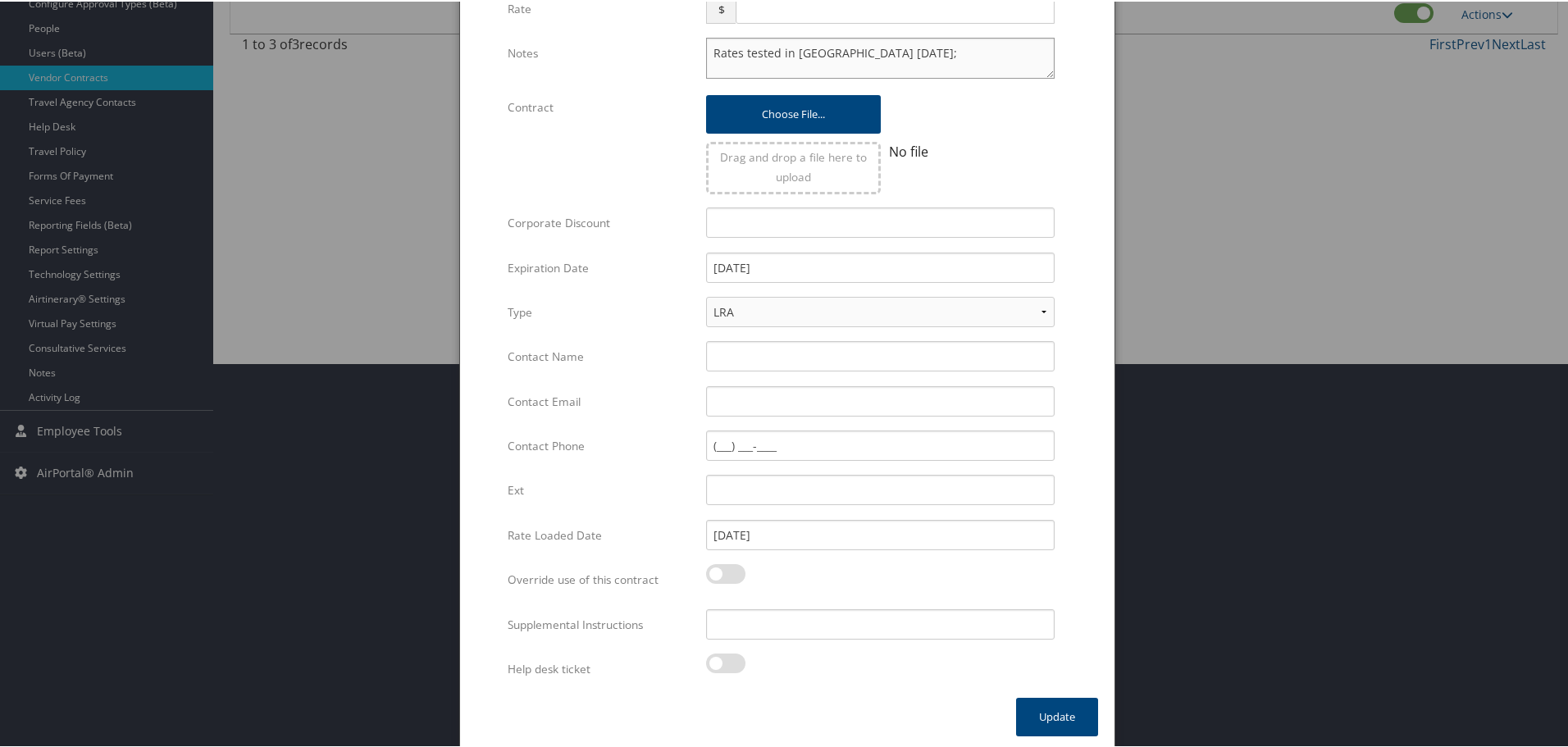
scroll to position [389, 0]
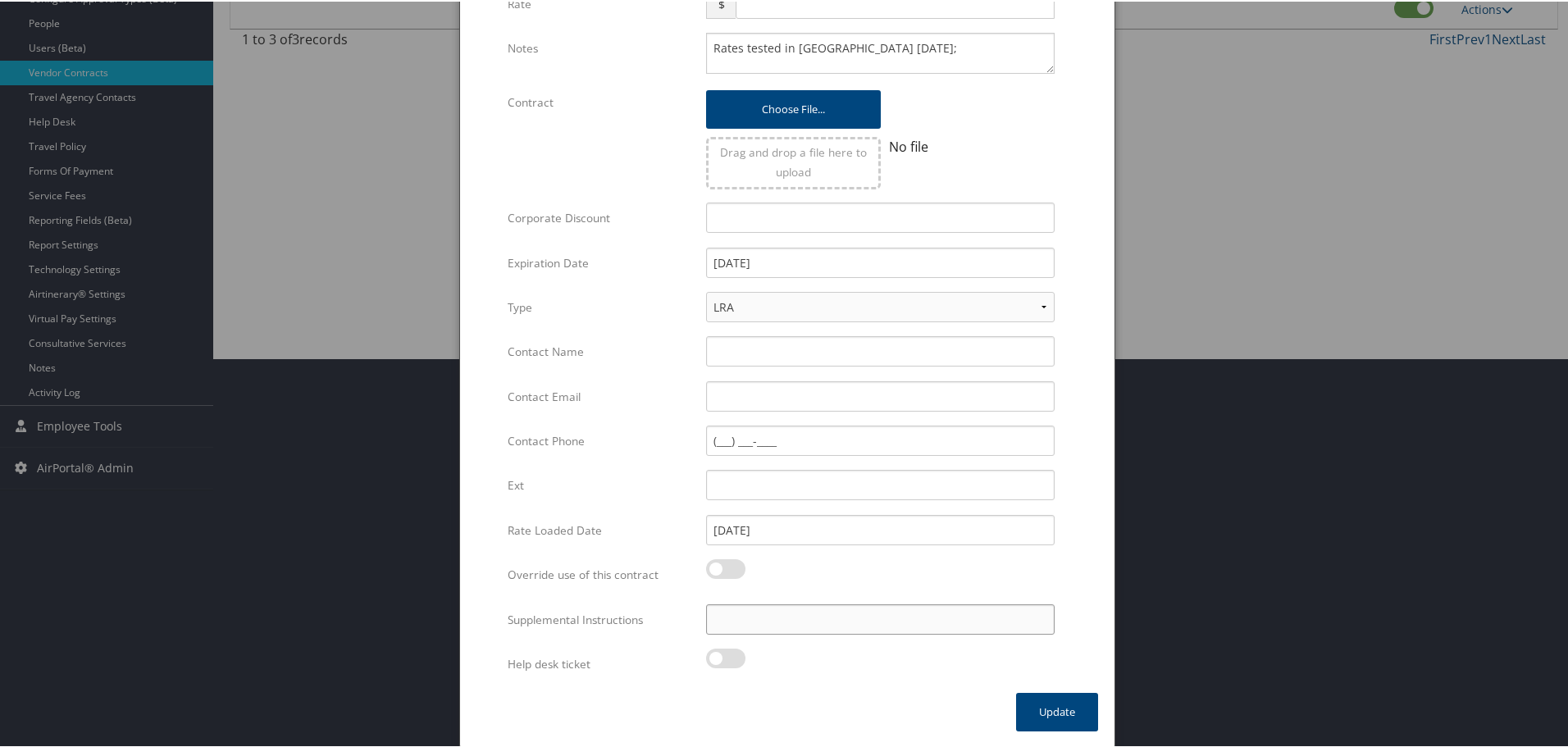
click at [789, 630] on input "Supplemental Instructions" at bounding box center [879, 617] width 348 height 31
paste input "SAB Prop ID -"
paste input "36613"
type input "SAB Prop ID - 36613"
click at [1048, 712] on button "Update" at bounding box center [1057, 709] width 82 height 39
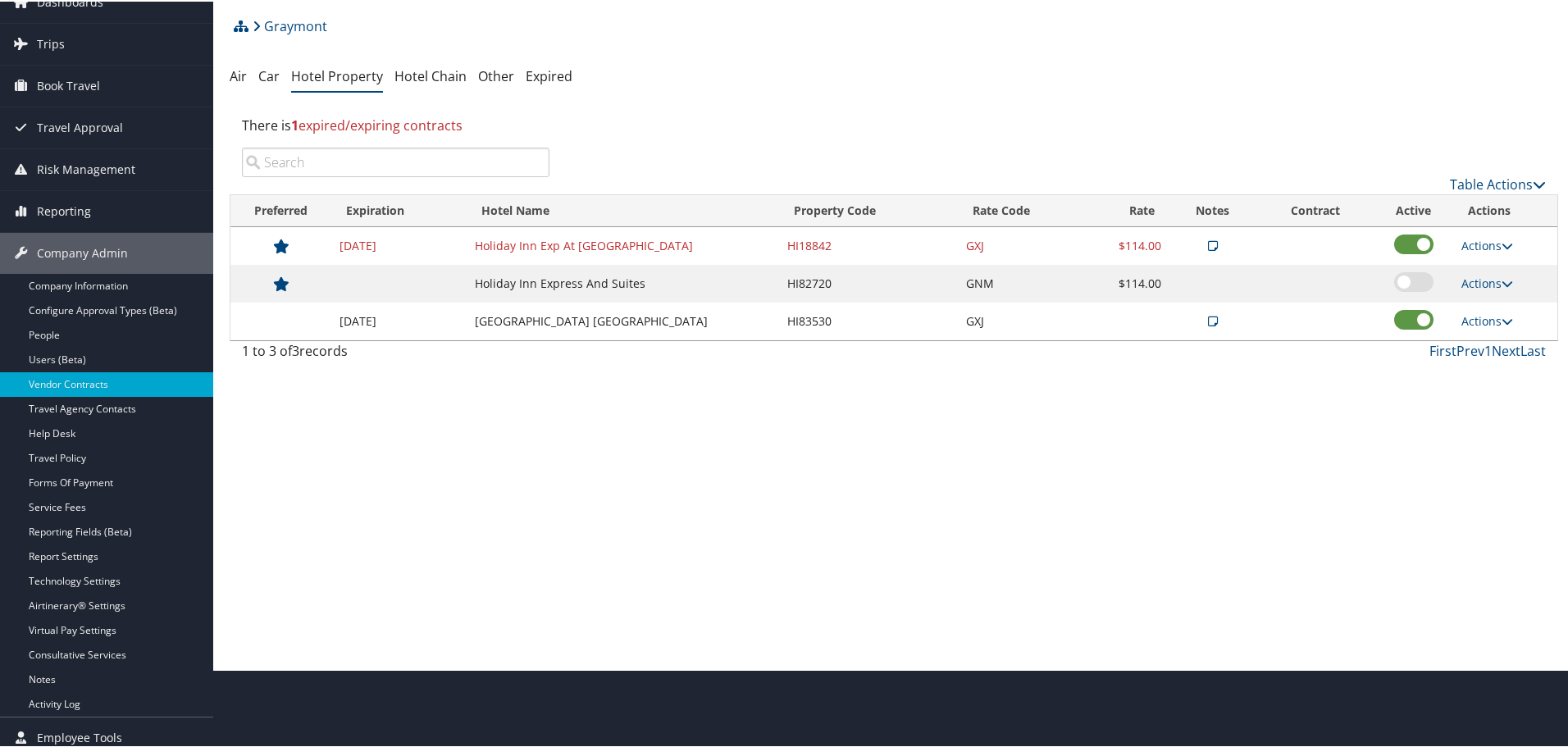
scroll to position [0, 0]
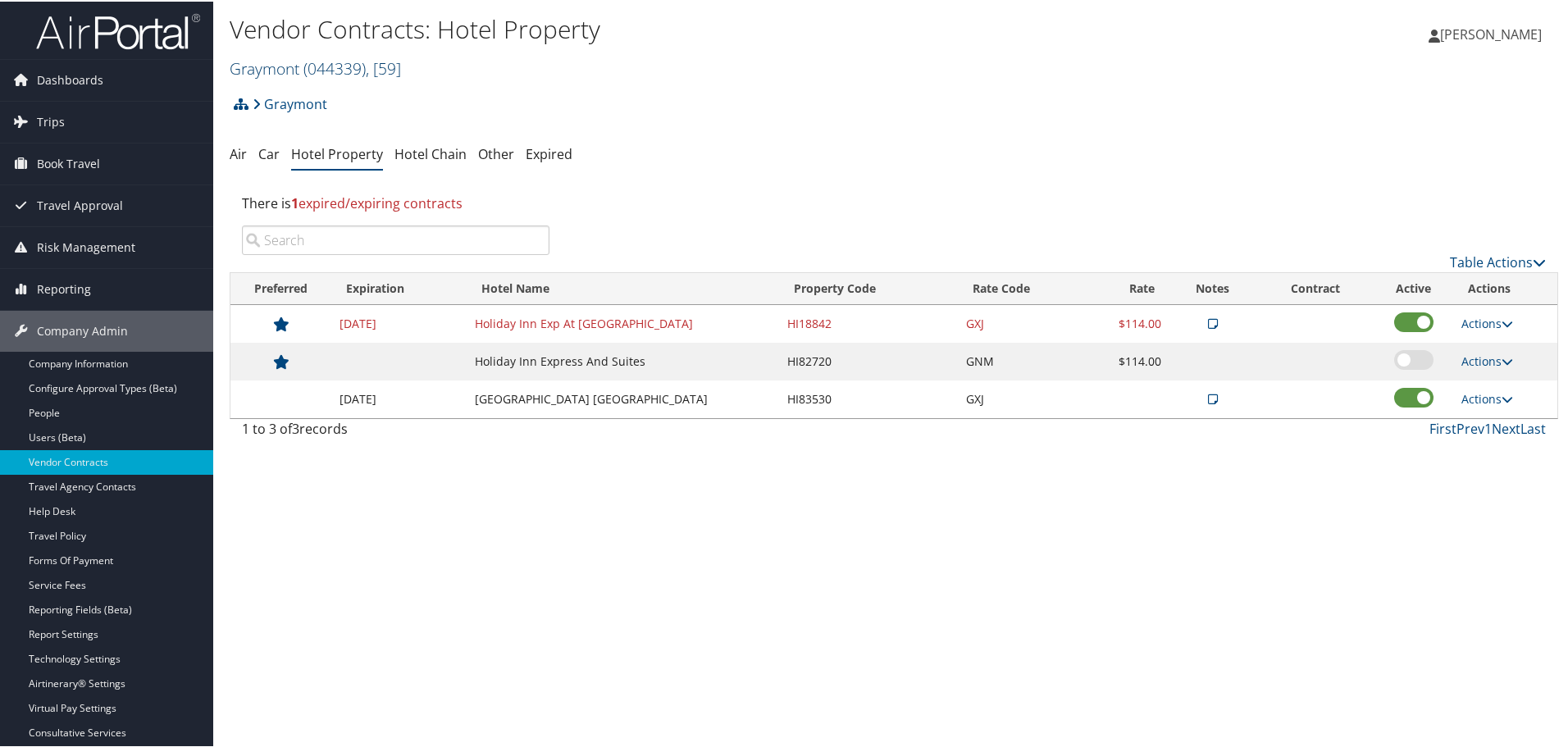
click at [284, 63] on link "Graymont ( 044339 ) , [ 59 ]" at bounding box center [315, 66] width 172 height 22
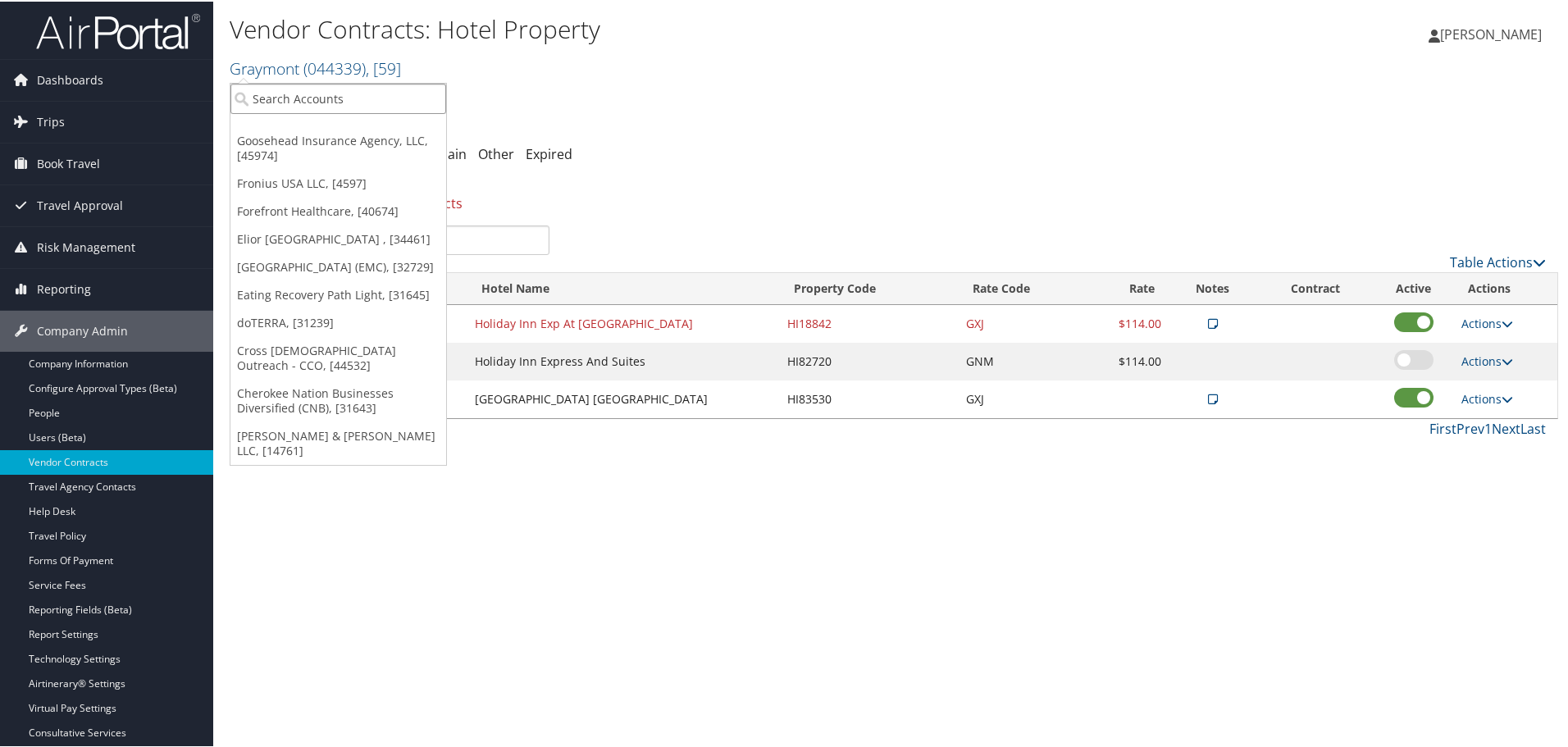
click at [296, 103] on input "search" at bounding box center [337, 97] width 215 height 31
type input "[PERSON_NAME]"
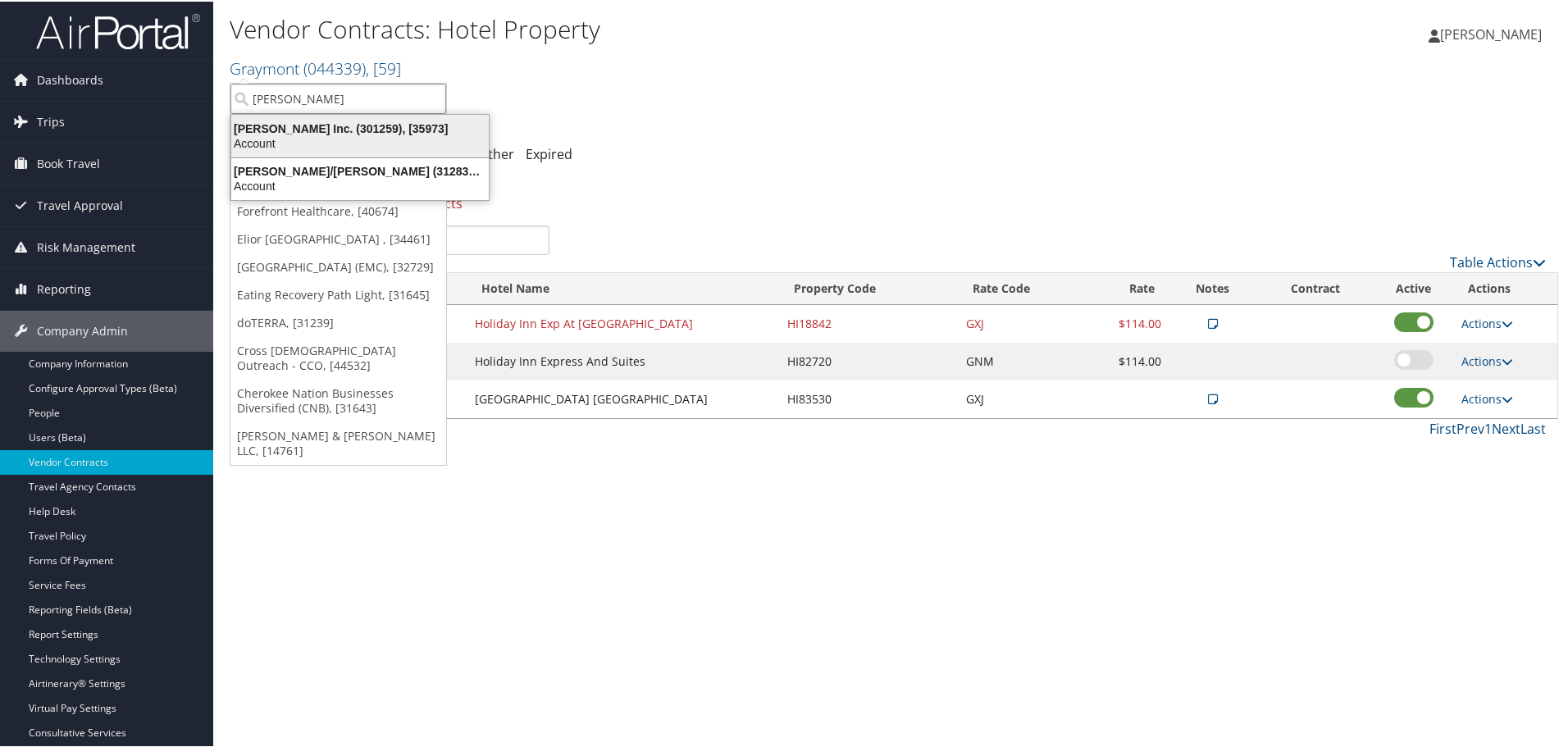
click at [301, 130] on div "[PERSON_NAME] Inc. (301259), [35973]" at bounding box center [359, 127] width 277 height 15
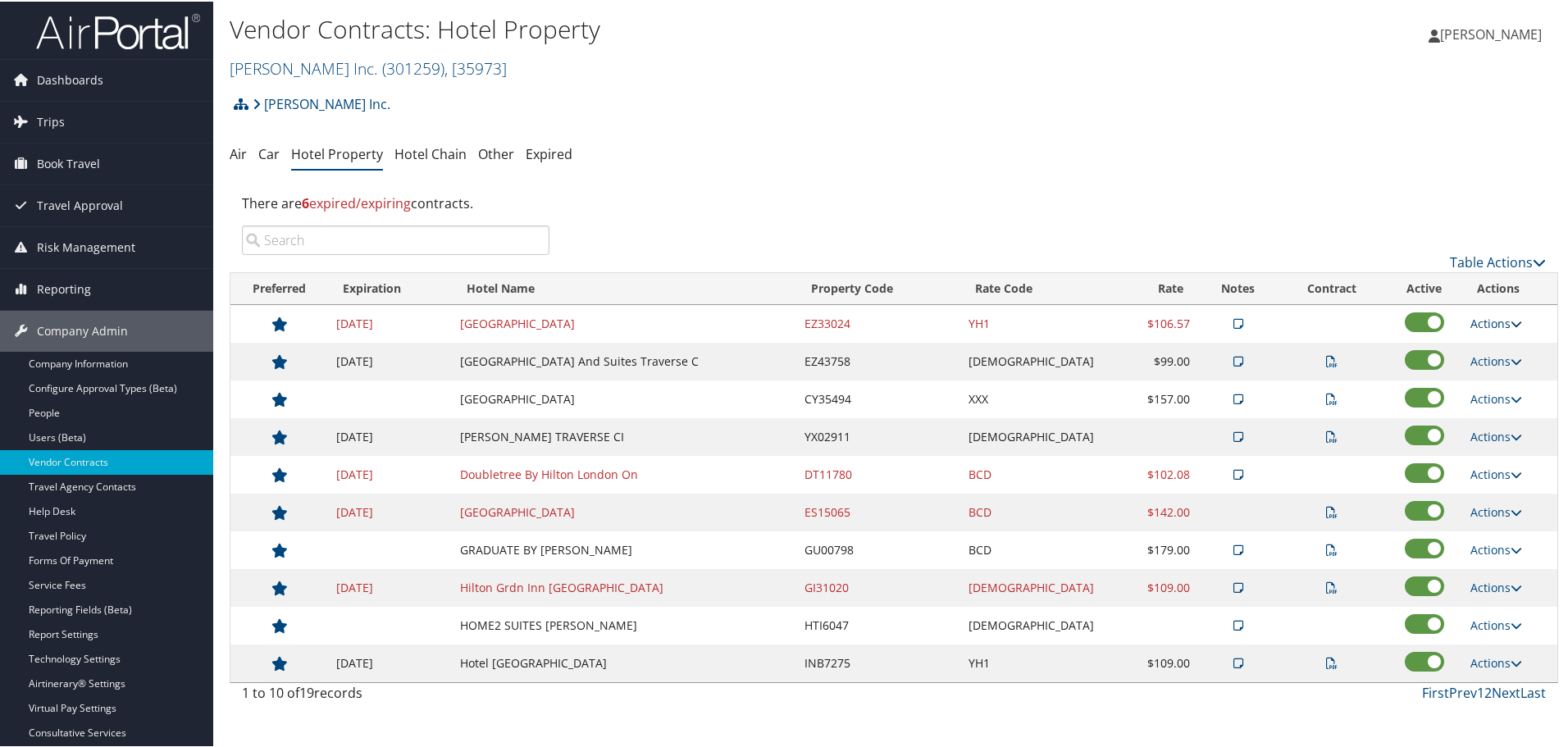
click at [1485, 316] on link "Actions" at bounding box center [1496, 321] width 52 height 16
click at [1495, 363] on link "Edit" at bounding box center [1505, 374] width 88 height 28
select select "NLRA"
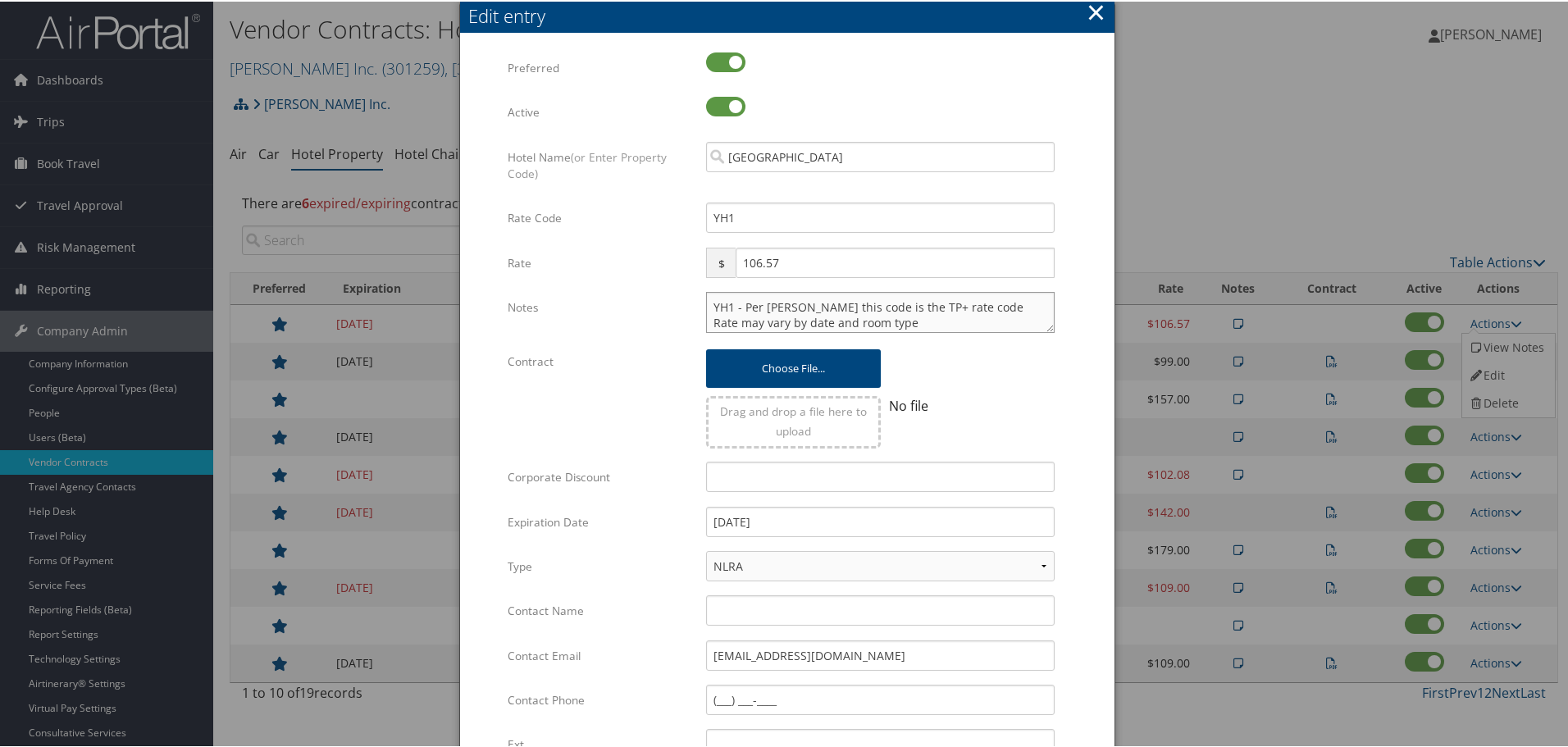
click at [706, 302] on textarea "YH1 - Per [PERSON_NAME] this code is the TP+ rate code Rate may vary by date an…" at bounding box center [879, 310] width 348 height 41
paste textarea "Rates tested in [GEOGRAPHIC_DATA] [DATE];"
type textarea "Rates tested in TP+ [DATE]; YH1 - Per [PERSON_NAME] this code is the TP+ rate c…"
click at [829, 526] on input "[DATE]" at bounding box center [879, 520] width 348 height 31
type input "[DATE]"
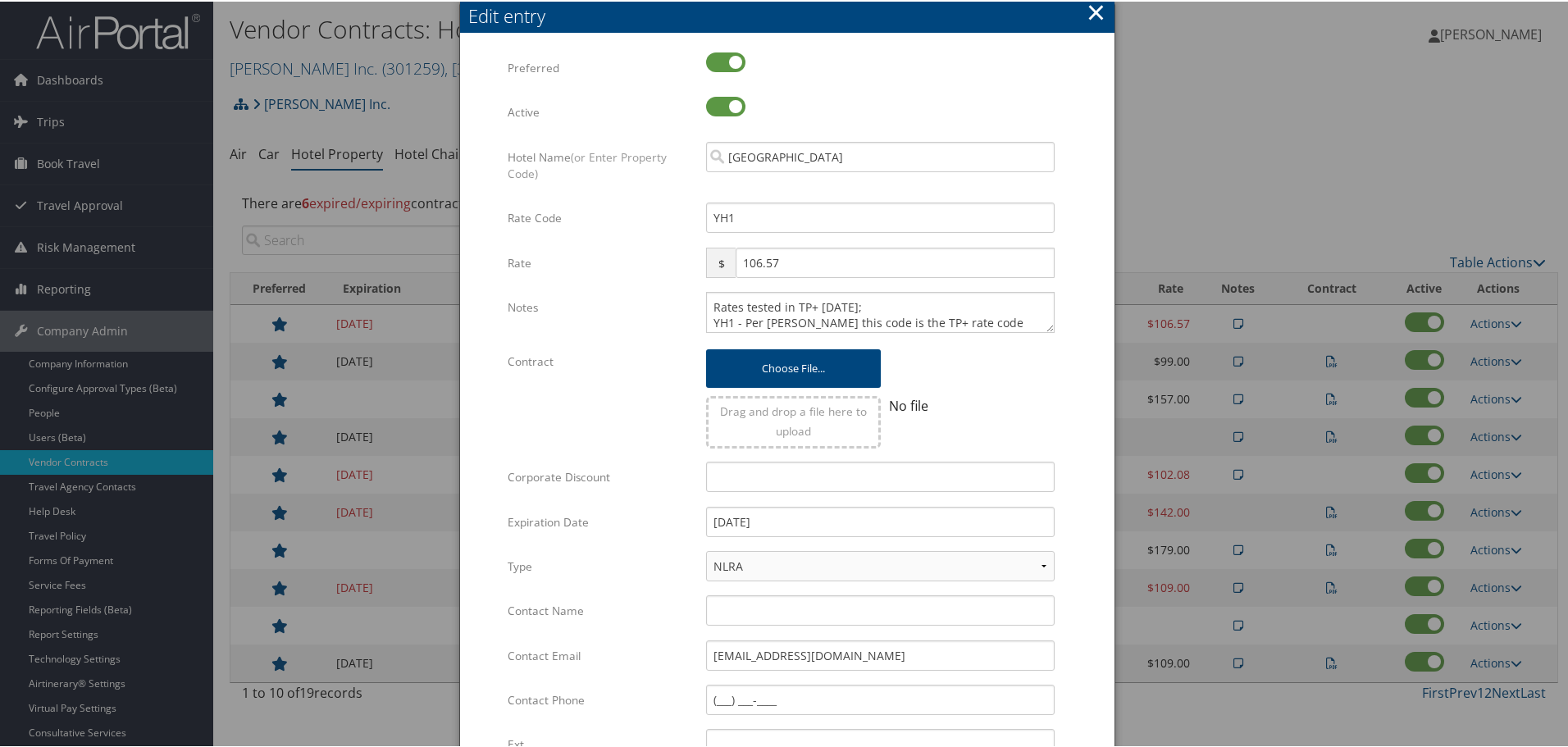
click at [1096, 560] on div "Multiple values The selected items contain different values for this input. To …" at bounding box center [786, 493] width 654 height 917
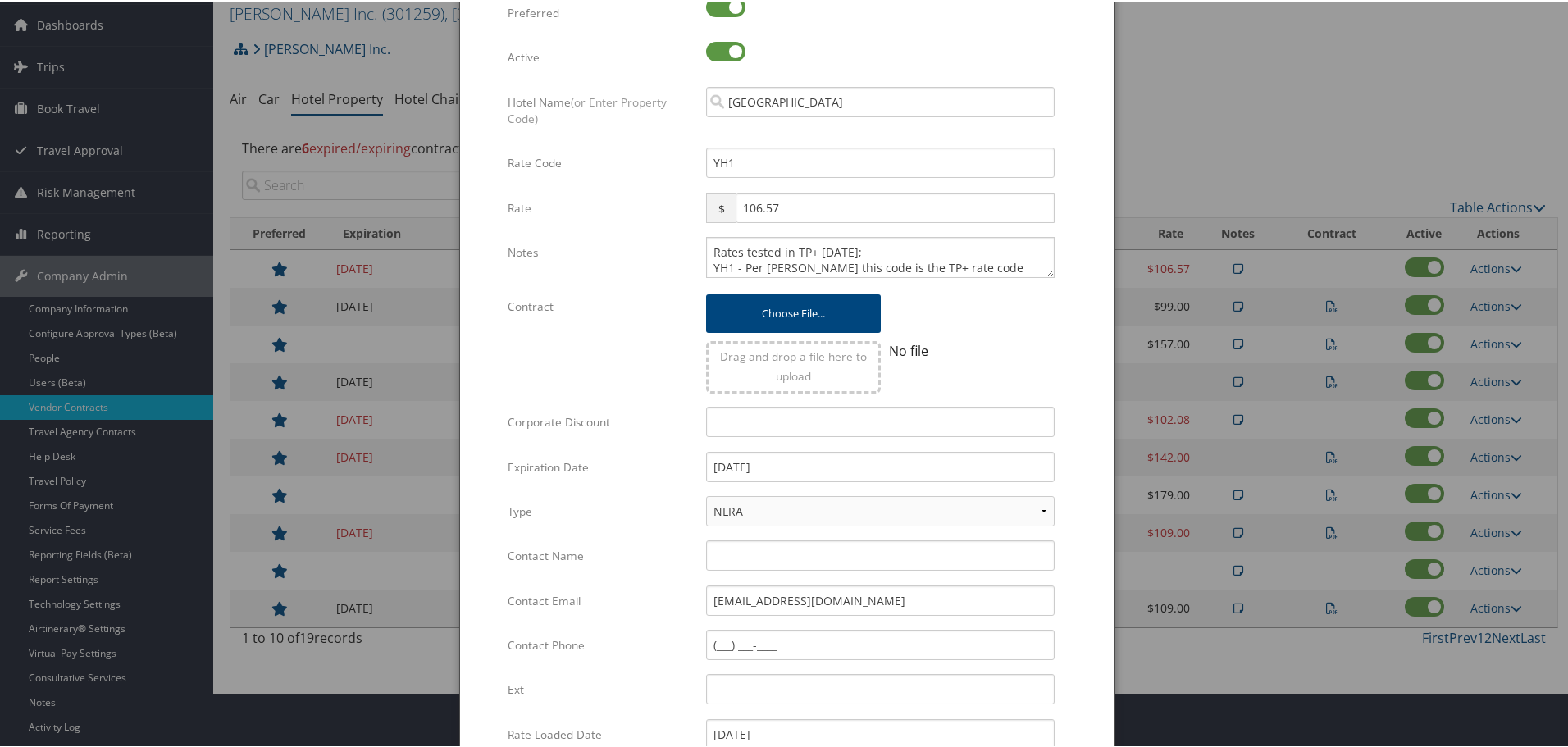
scroll to position [259, 0]
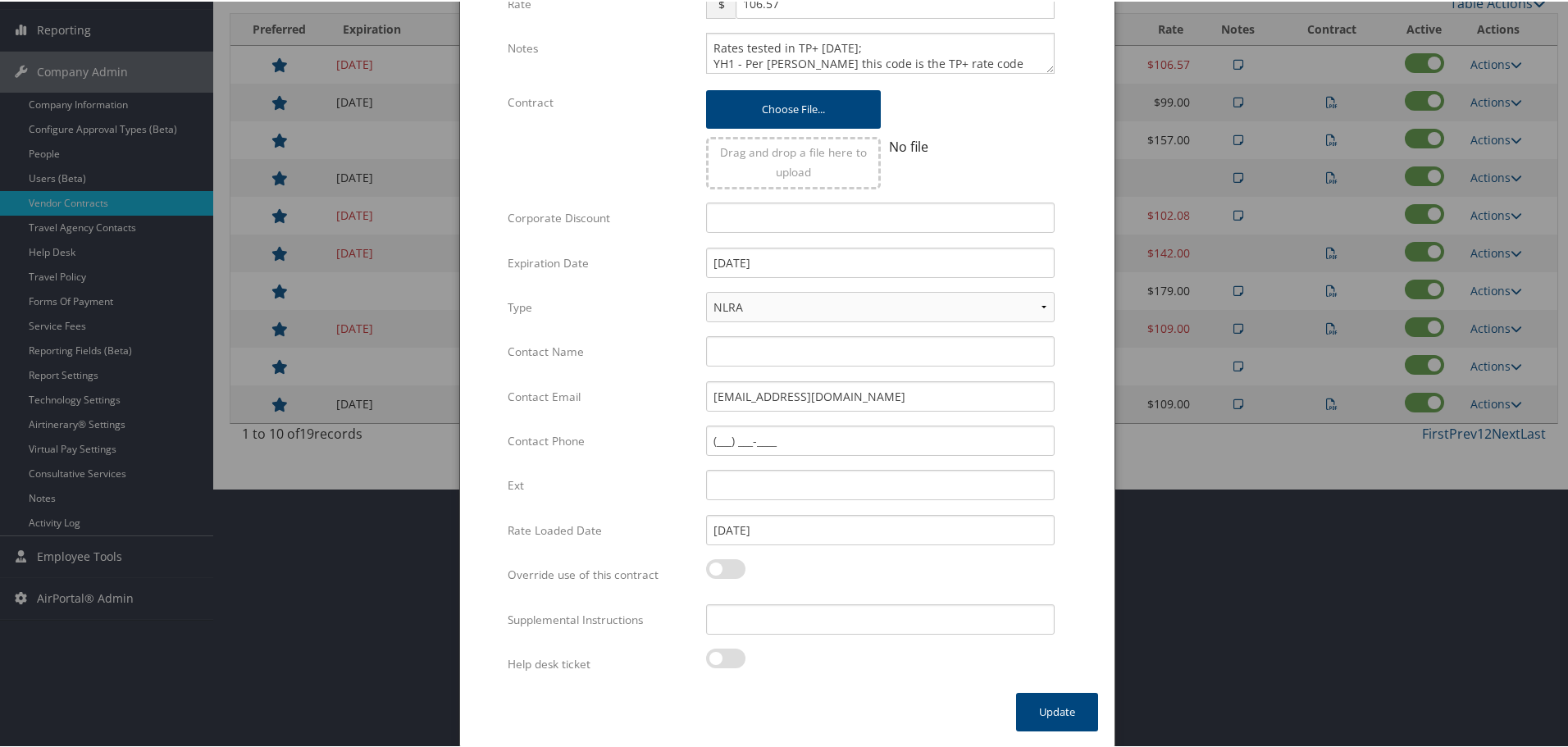
click at [873, 633] on div "Multiple values The selected items contain different values for this input. To …" at bounding box center [880, 624] width 373 height 44
click at [882, 623] on input "Supplemental Instructions" at bounding box center [879, 617] width 348 height 31
paste input "SAB Prop ID -"
paste input "019865"
type input "SAB Prop ID - 019865"
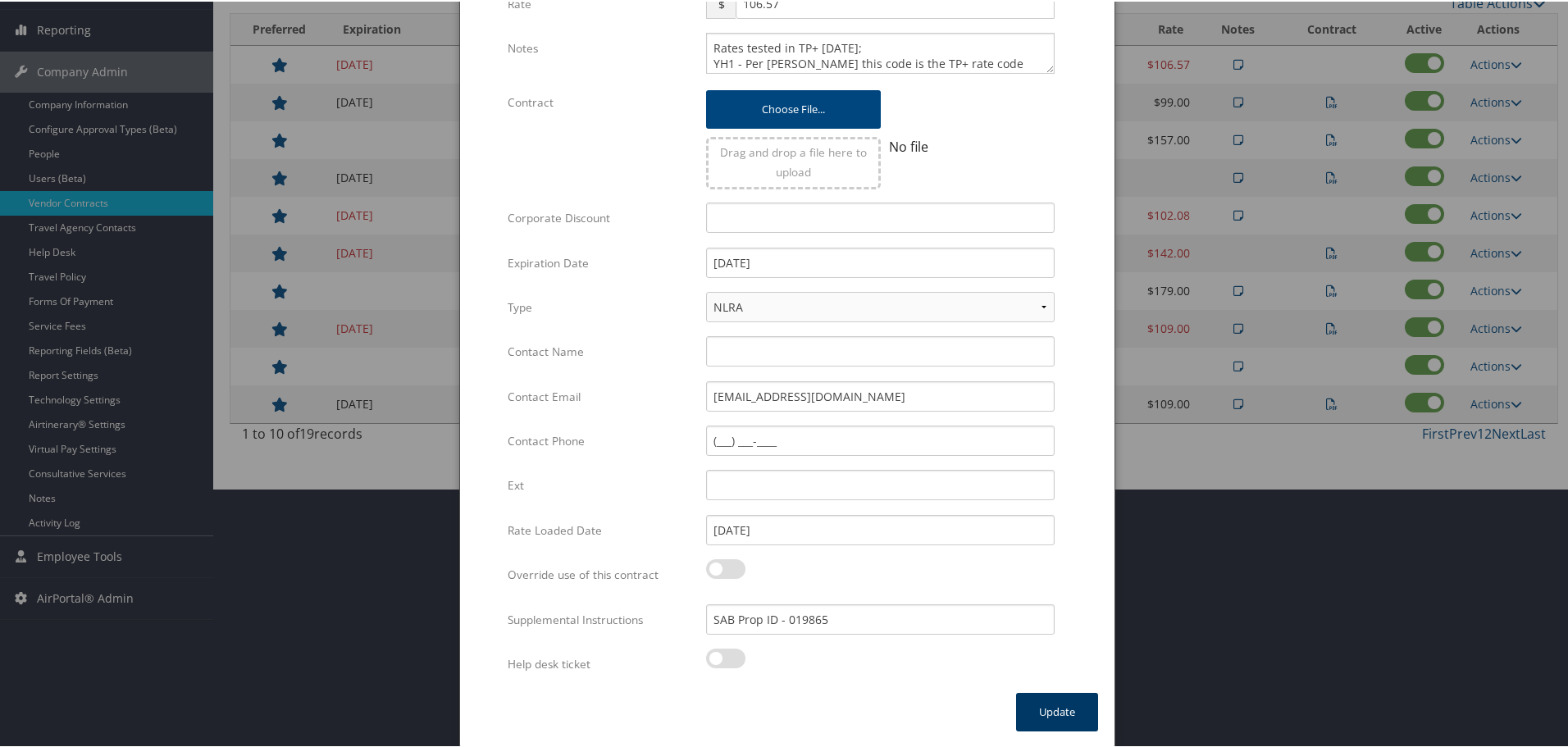
click at [1068, 709] on button "Update" at bounding box center [1057, 709] width 82 height 39
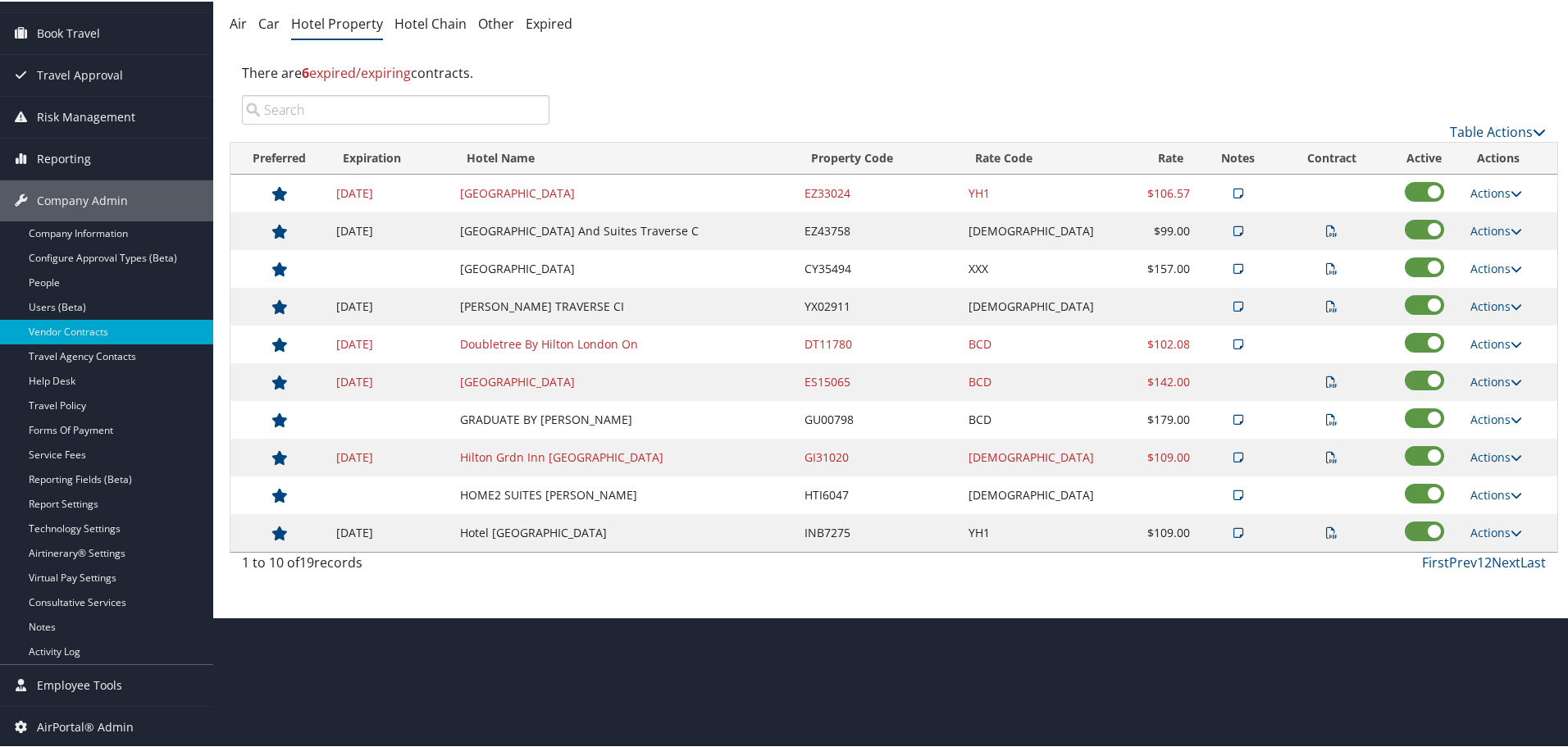
scroll to position [130, 0]
click at [1484, 223] on link "Actions" at bounding box center [1496, 229] width 52 height 16
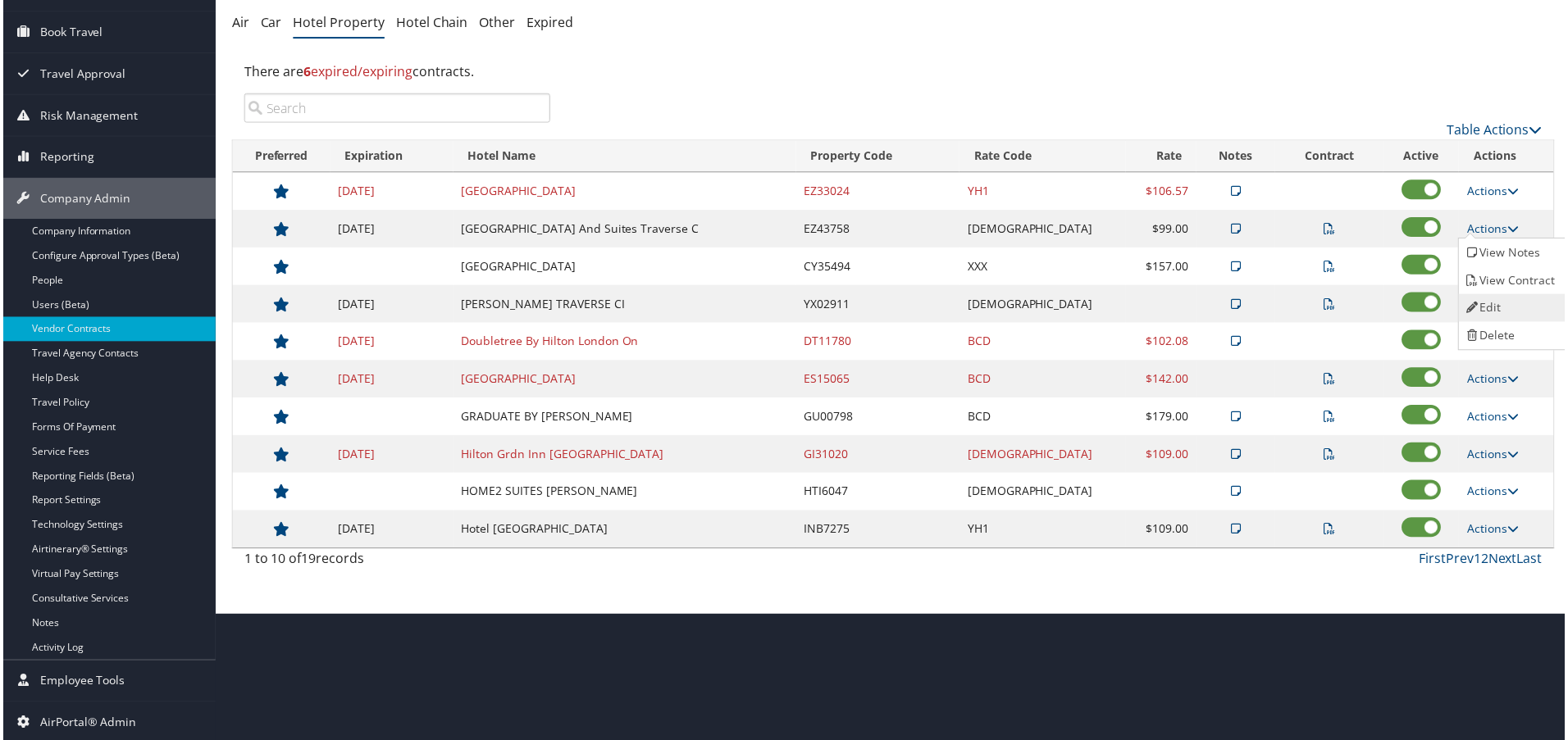
click at [1506, 295] on link "Edit" at bounding box center [1513, 308] width 103 height 28
select select "NLRA"
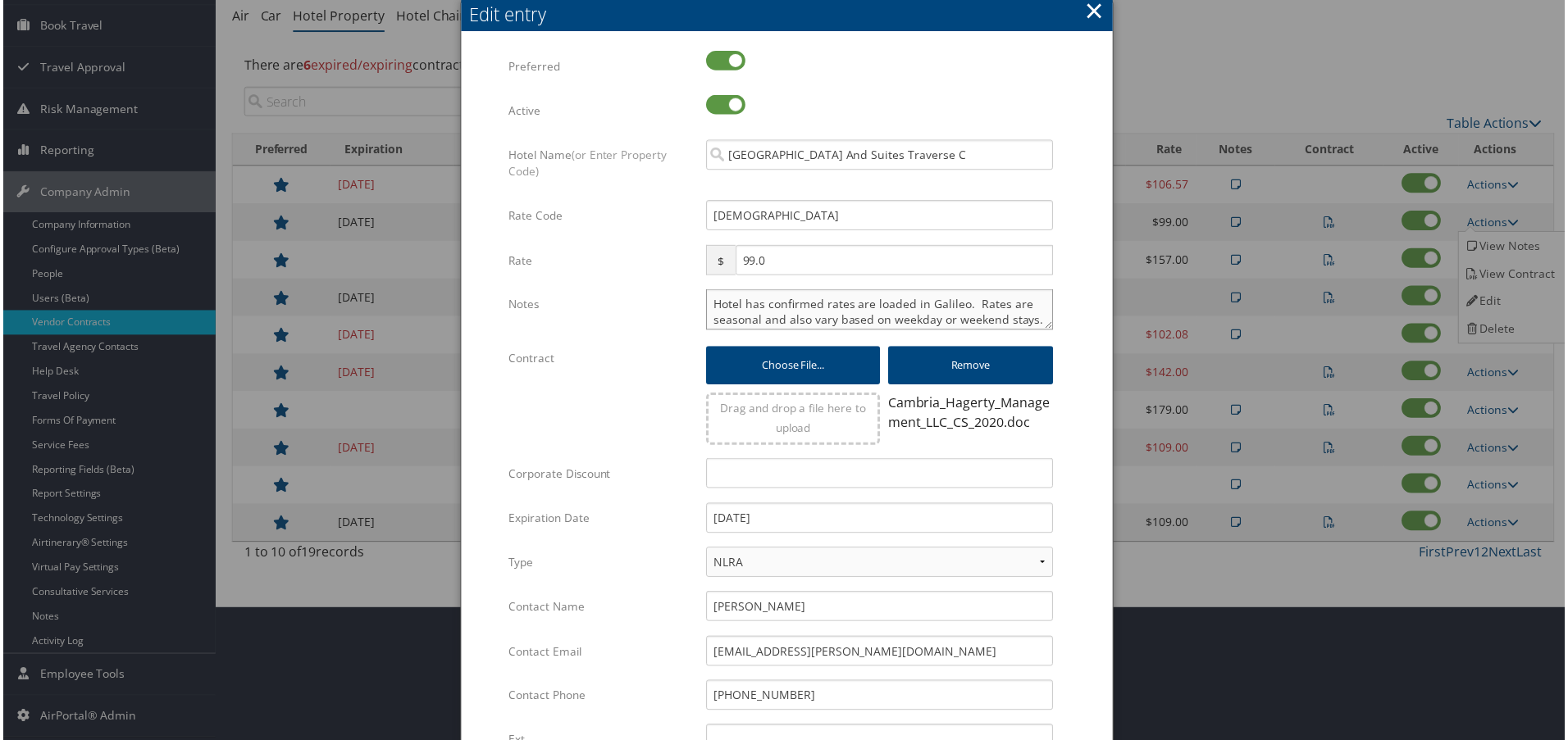
click at [706, 305] on textarea "Hotel has confirmed rates are loaded in Galileo. Rates are seasonal and also va…" at bounding box center [879, 309] width 348 height 41
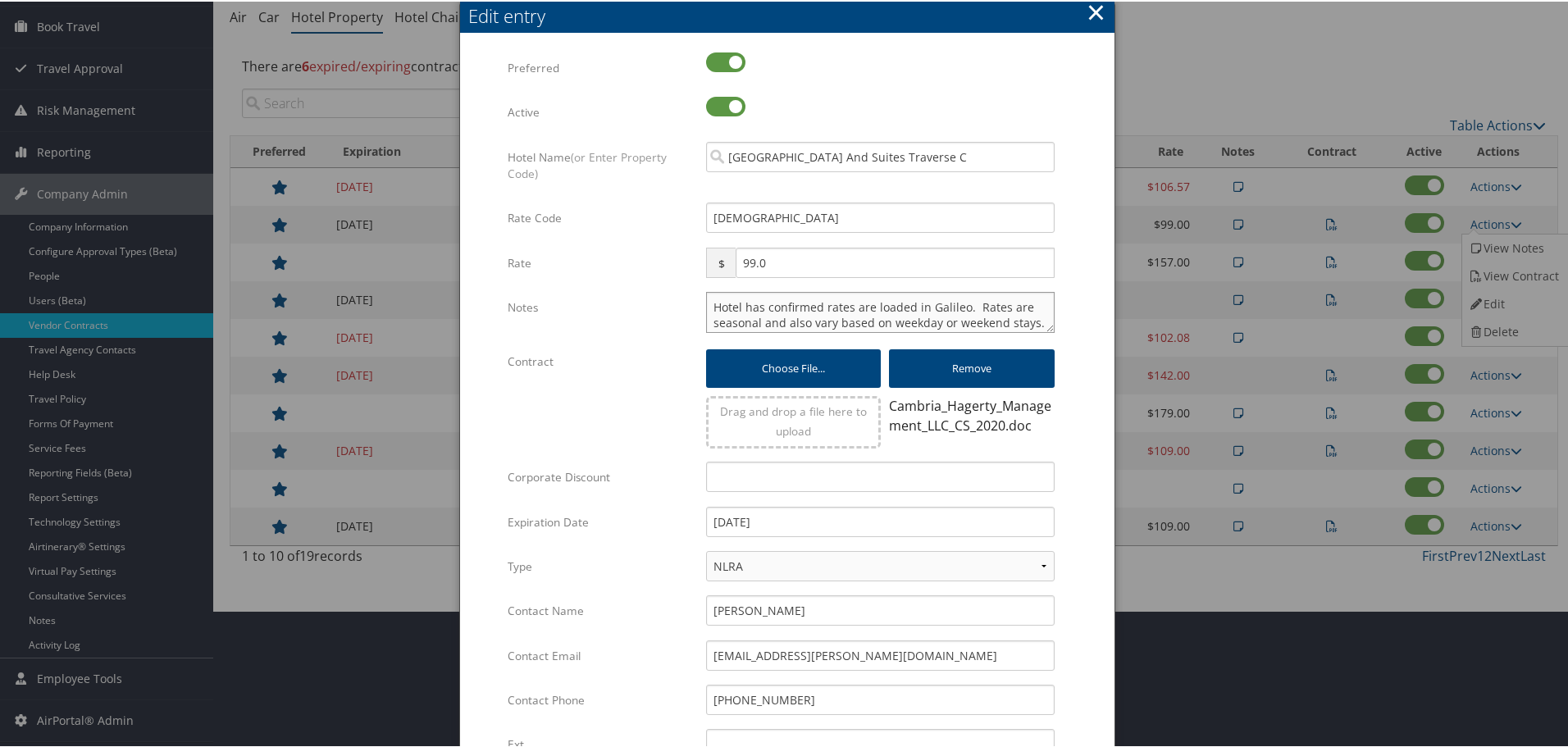
paste textarea "Rates tested in [GEOGRAPHIC_DATA] [DATE];"
type textarea "Rates tested in [GEOGRAPHIC_DATA] [DATE]; Hotel has confirmed rates are loaded …"
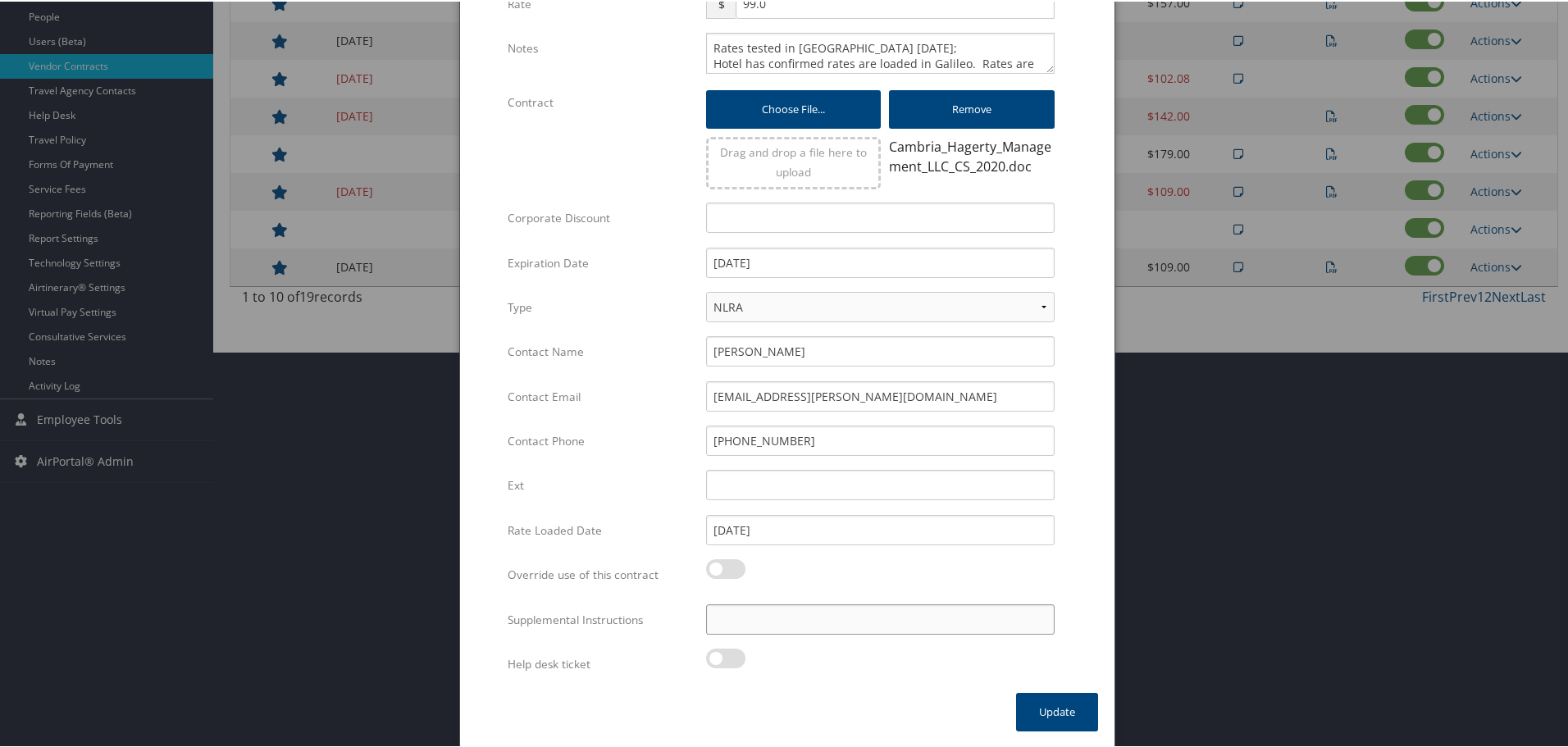
click at [854, 624] on input "Supplemental Instructions" at bounding box center [879, 617] width 348 height 31
paste input "SAB Prop ID -"
paste input "053106"
type input "SAB Prop ID - 053106"
click at [1070, 719] on button "Update" at bounding box center [1057, 709] width 82 height 39
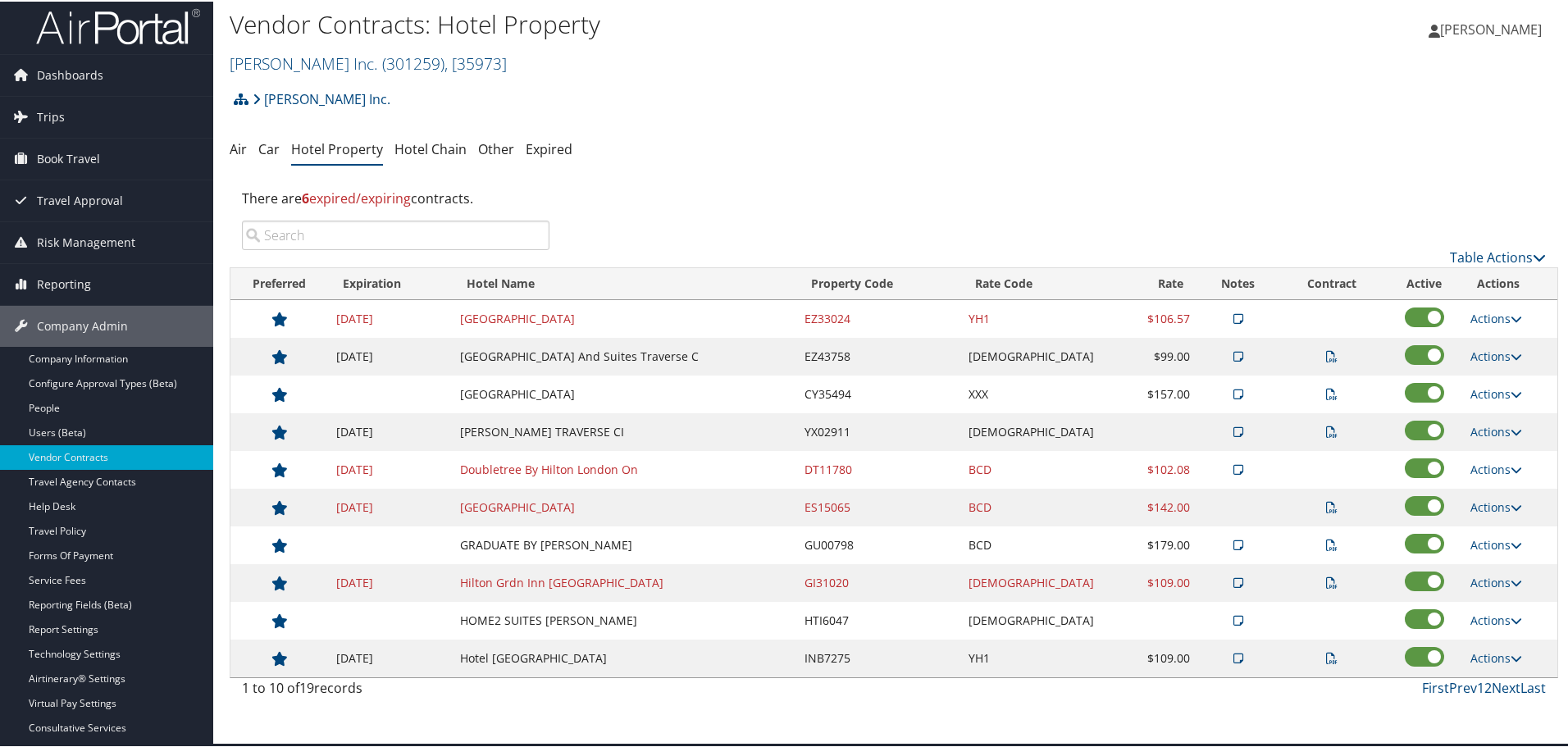
scroll to position [0, 0]
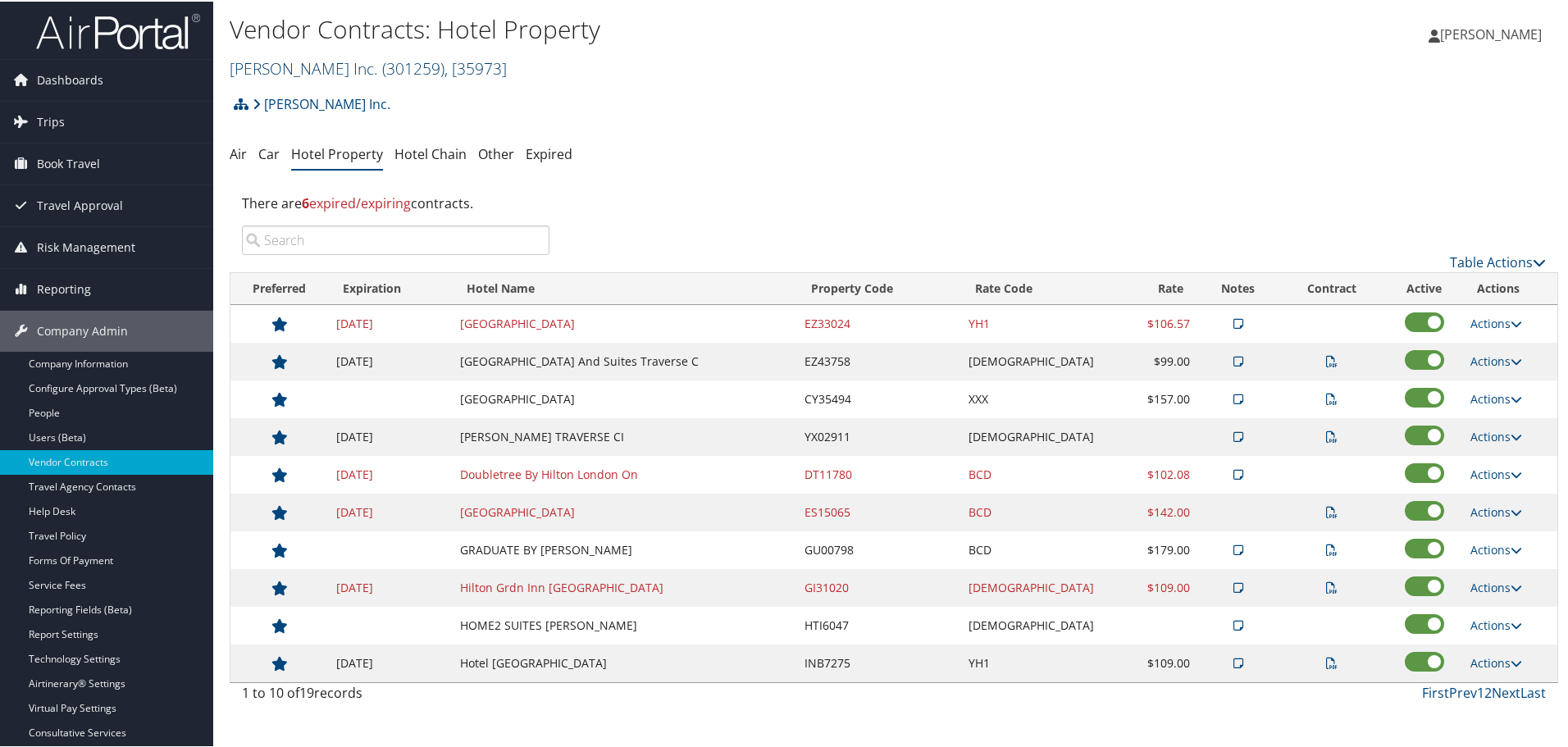
click at [306, 64] on link "[PERSON_NAME] Inc. ( 301259 ) , [ 35973 ]" at bounding box center [367, 66] width 277 height 22
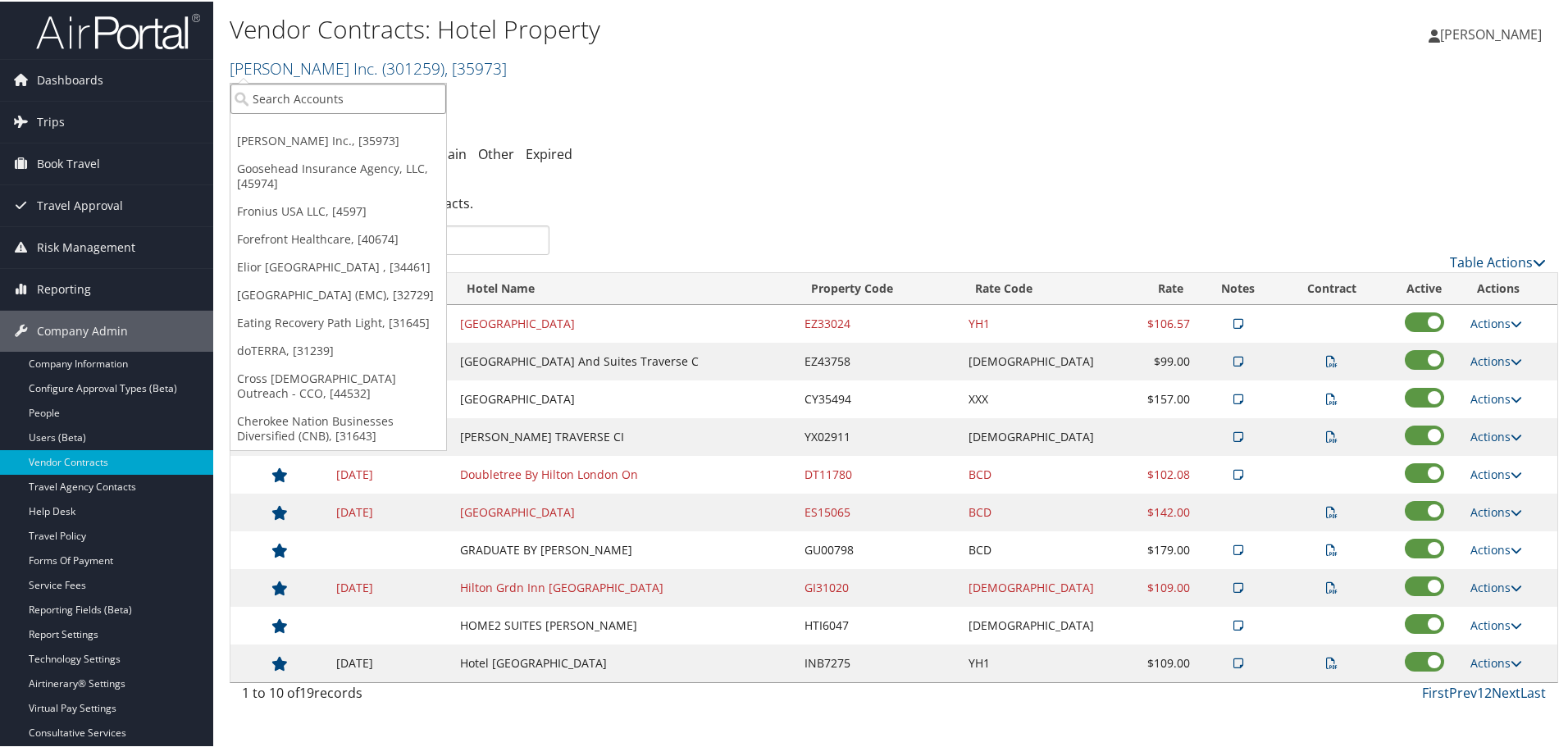
click at [284, 86] on input "search" at bounding box center [337, 97] width 215 height 31
type input "hed"
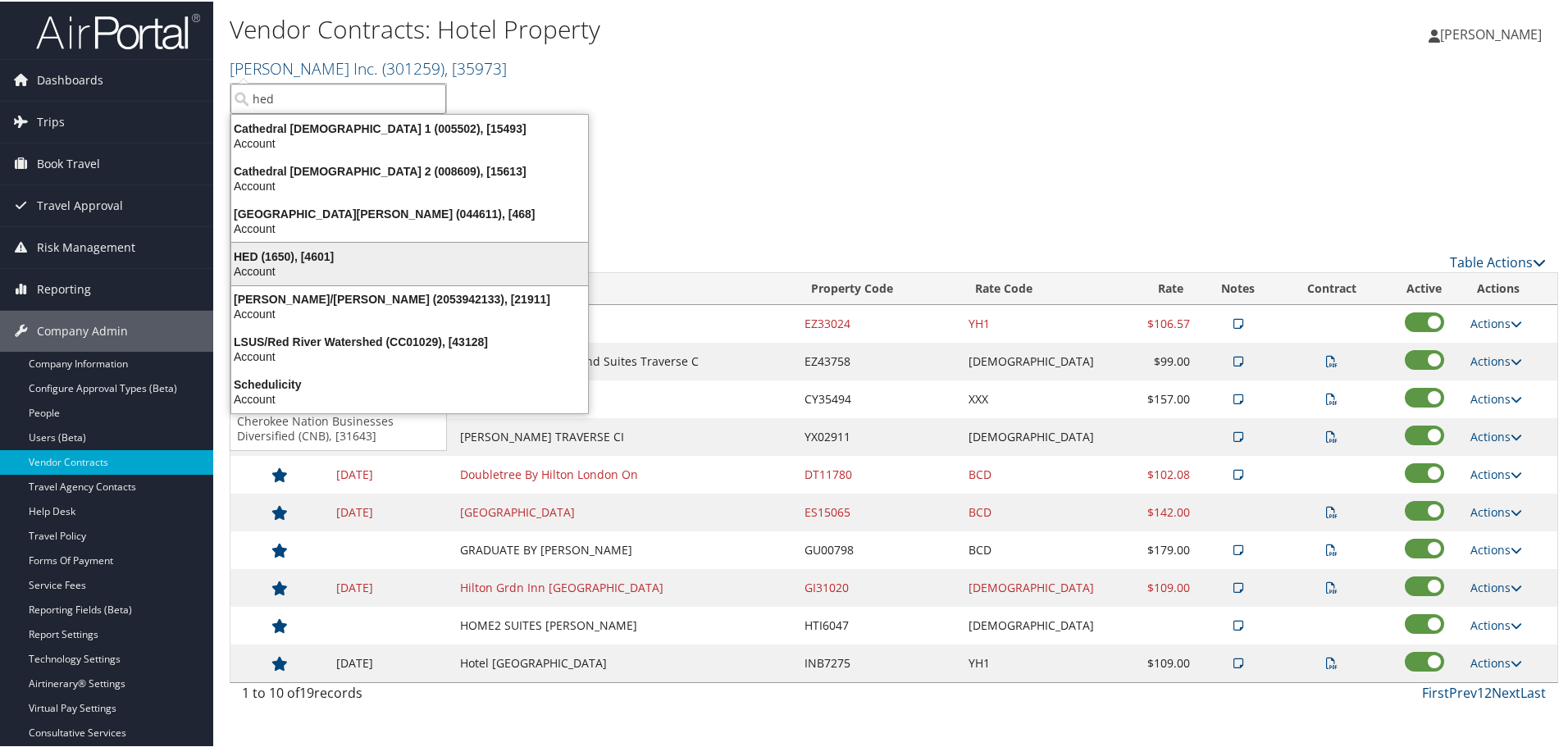
click at [305, 250] on div "HED (1650), [4601]" at bounding box center [409, 254] width 376 height 15
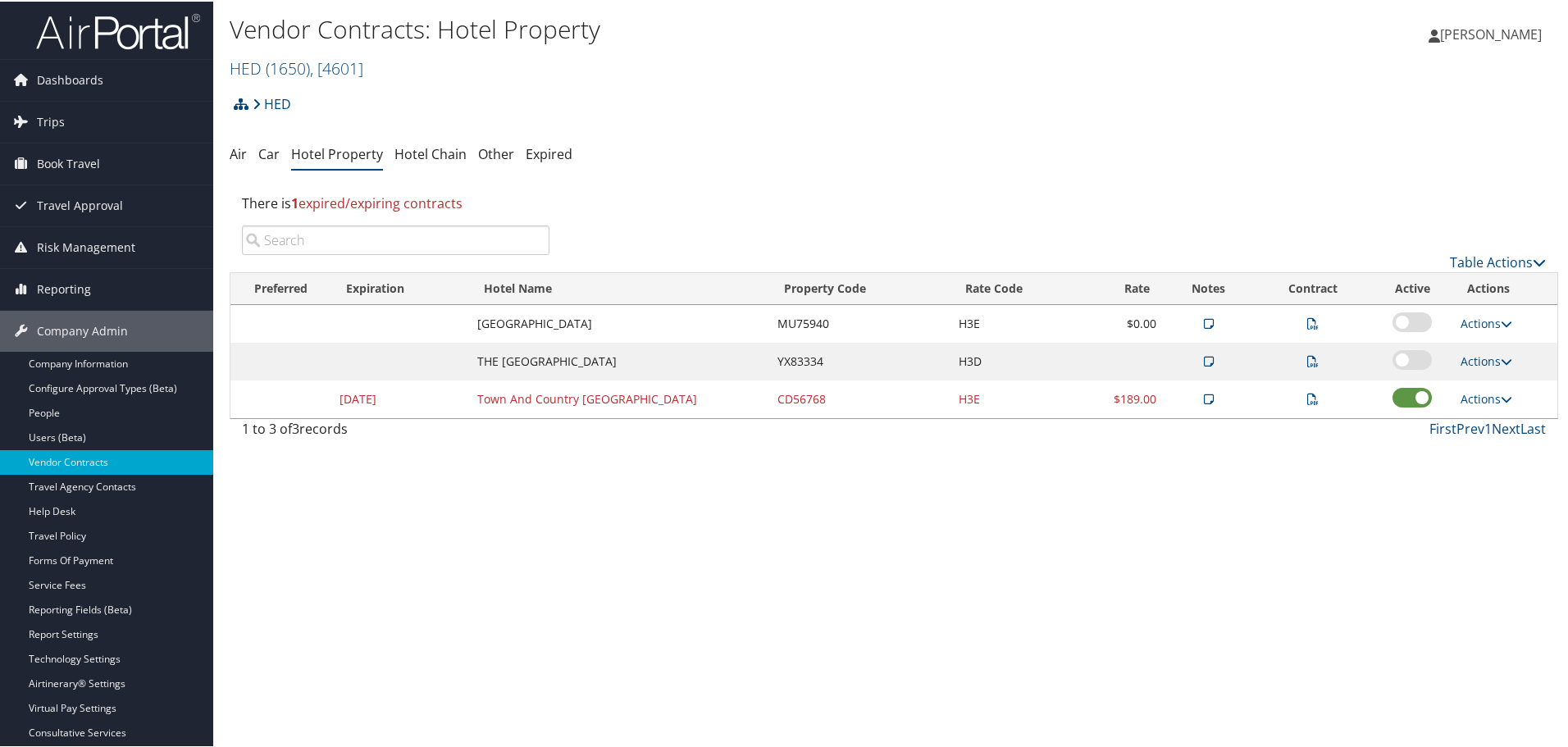
click at [778, 532] on div "Vendor Contracts: Hotel Property HED ( 1650 ) , [ 4601 ] HED [PERSON_NAME] Inc.…" at bounding box center [893, 373] width 1361 height 747
click at [1483, 399] on link "Actions" at bounding box center [1486, 397] width 52 height 16
click at [1502, 502] on link "Delete" at bounding box center [1506, 505] width 103 height 28
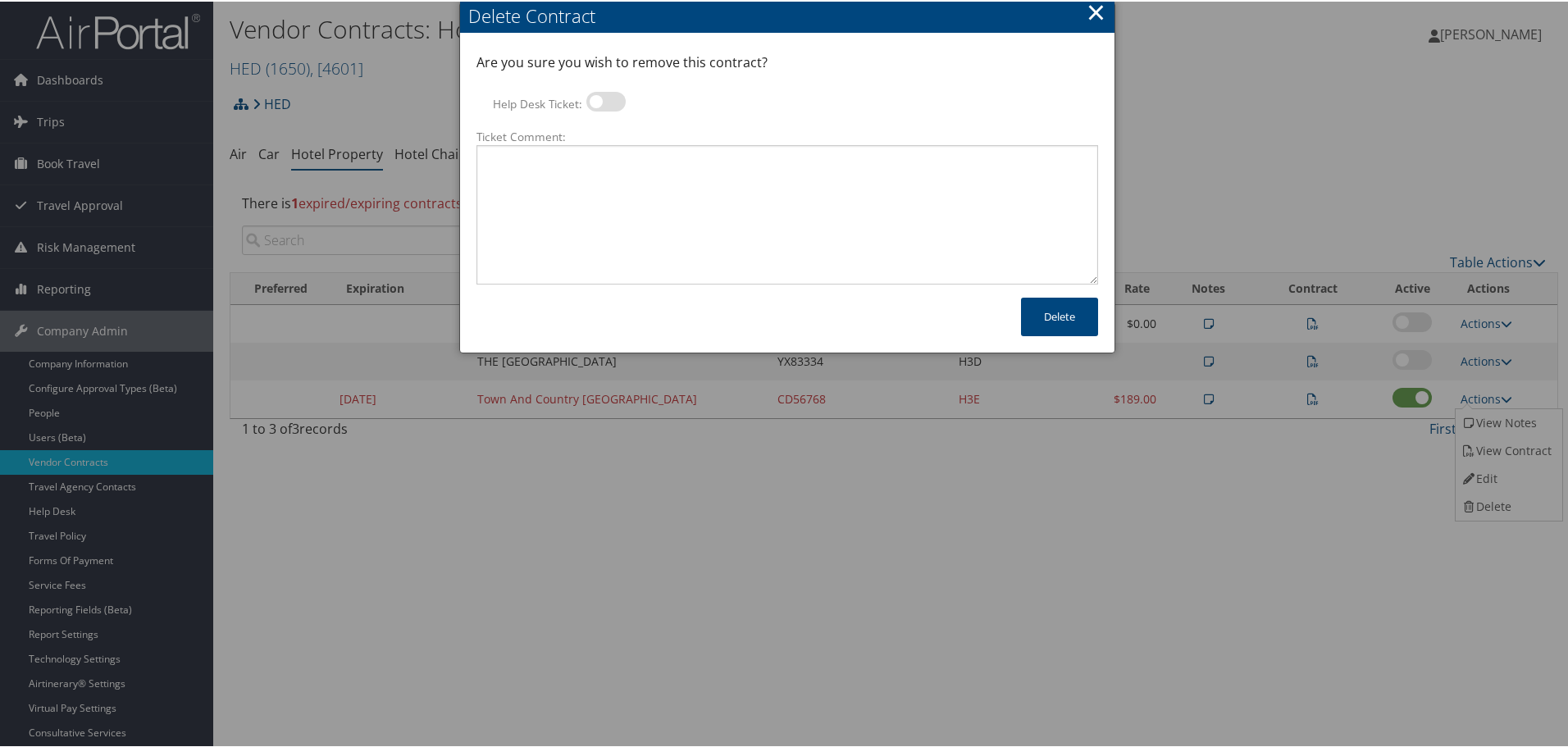
click at [599, 99] on label at bounding box center [606, 100] width 40 height 20
click at [599, 99] on input "Help Desk Ticket:" at bounding box center [599, 102] width 11 height 11
checkbox input "true"
click at [616, 186] on textarea "Ticket Comment:" at bounding box center [787, 213] width 621 height 139
paste textarea "Rates no longer active; remove from profile and preferred status."
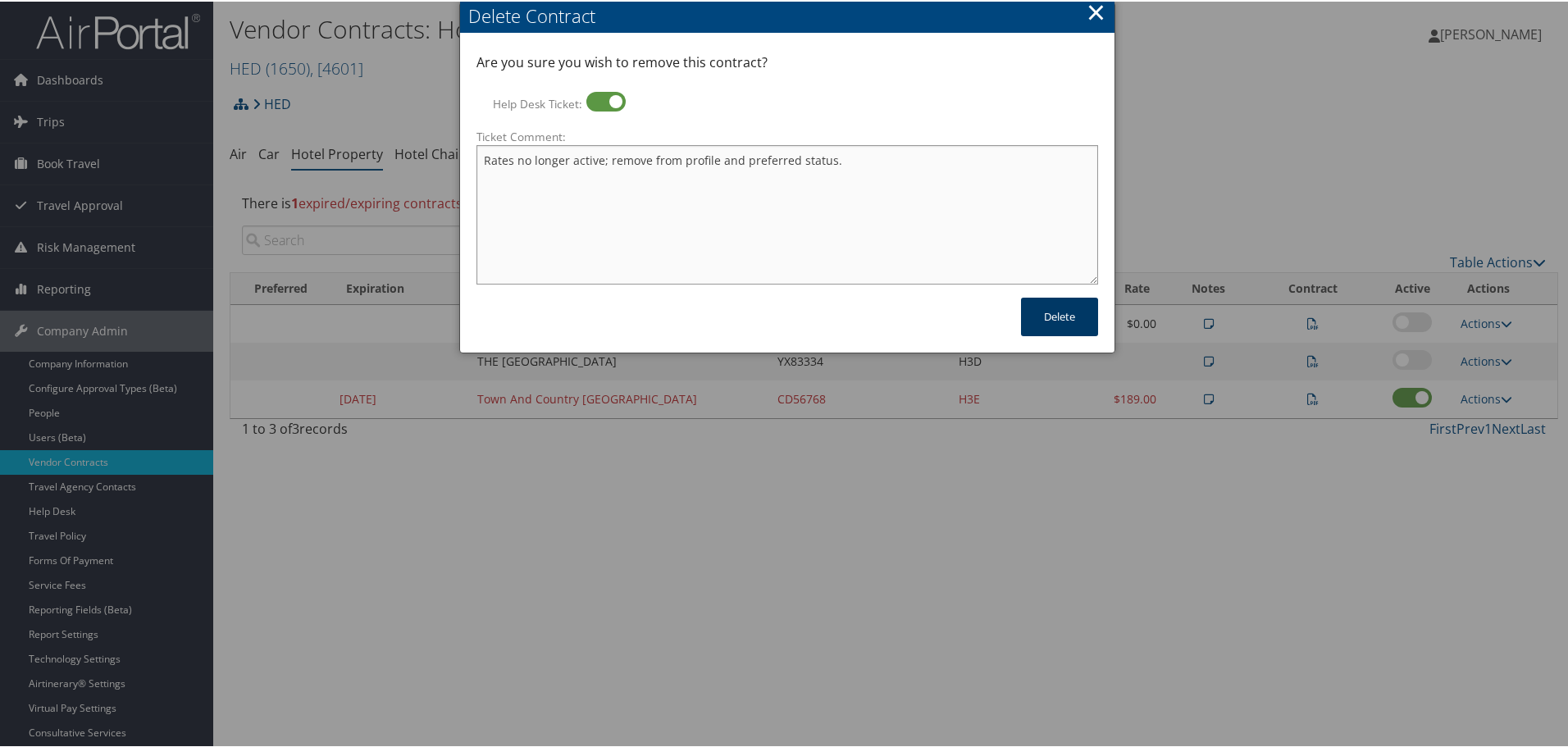
type textarea "Rates no longer active; remove from profile and preferred status."
click at [1056, 318] on button "Delete" at bounding box center [1060, 314] width 77 height 39
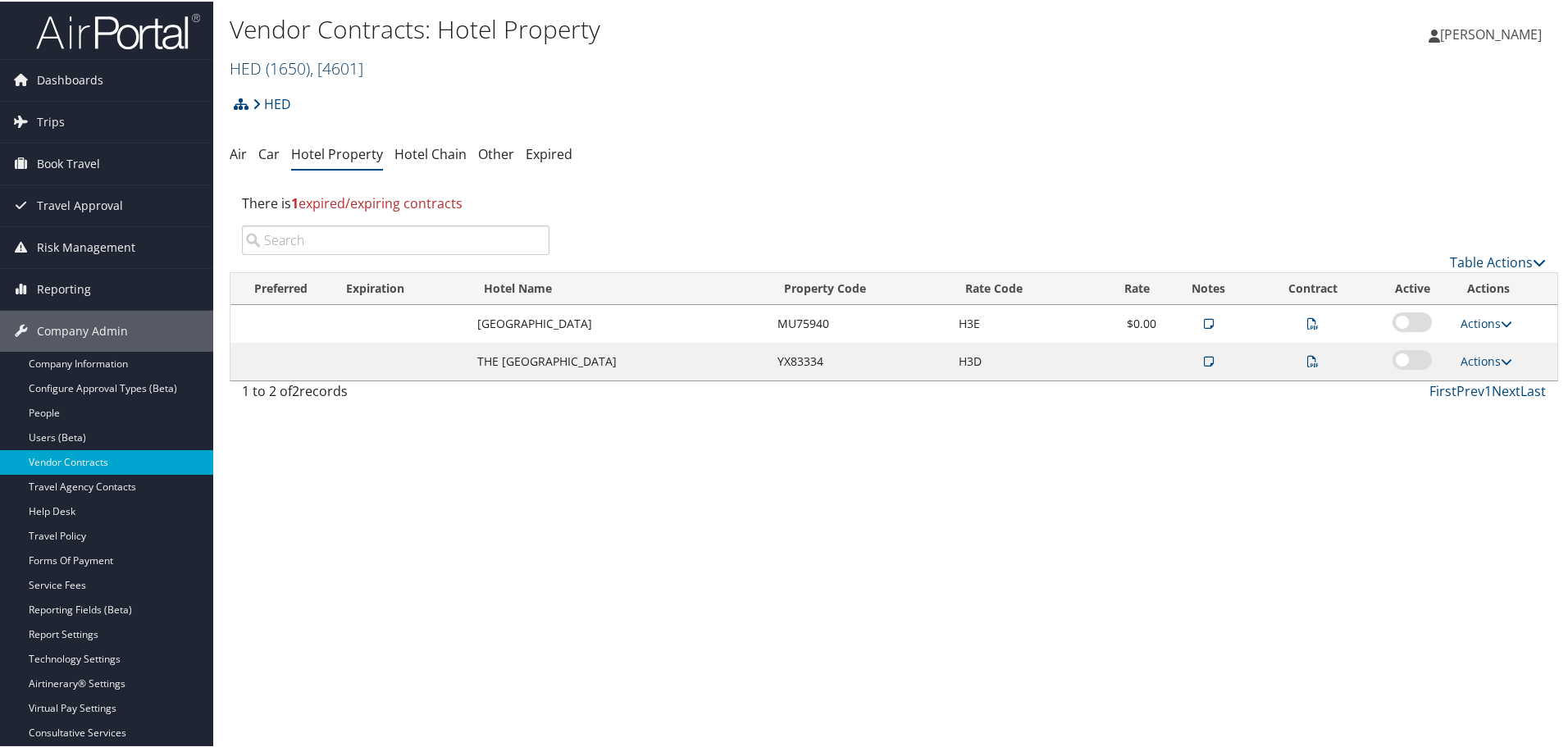
click at [258, 66] on link "HED ( 1650 ) , [ 4601 ]" at bounding box center [296, 66] width 134 height 22
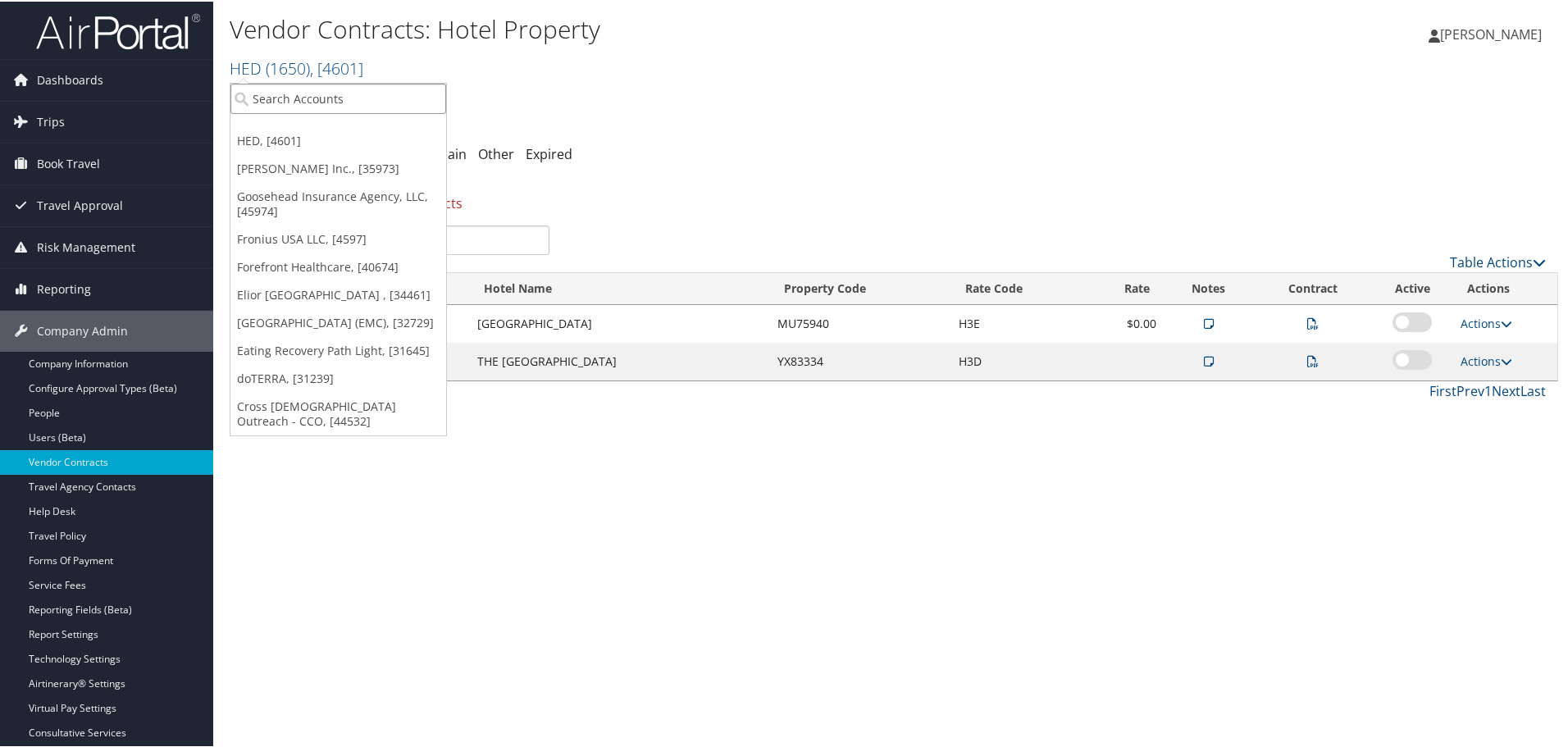
click at [381, 101] on input "search" at bounding box center [337, 97] width 215 height 31
type input "i3"
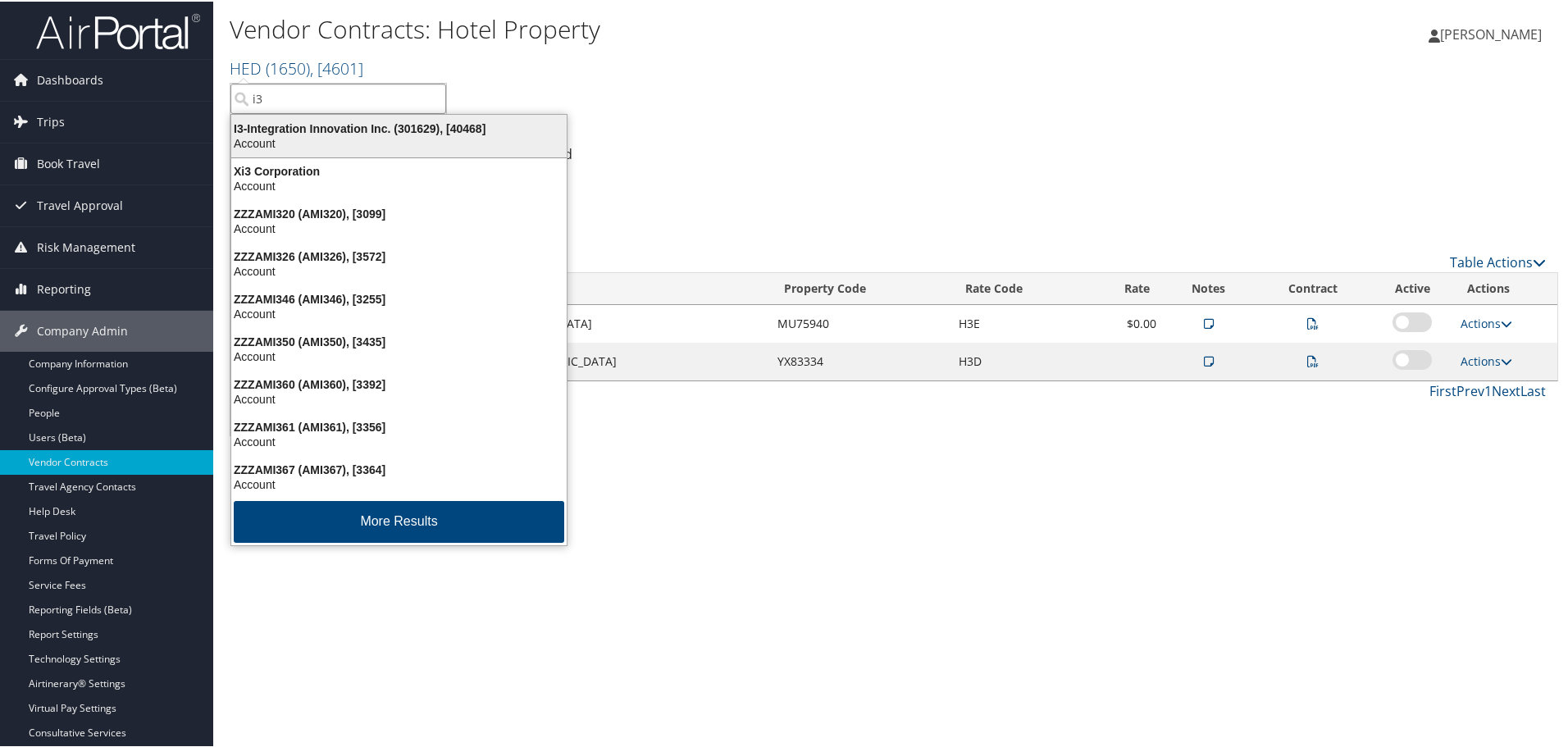
click at [384, 126] on div "I3-Integration Innovation Inc. (301629), [40468]" at bounding box center [399, 127] width 355 height 15
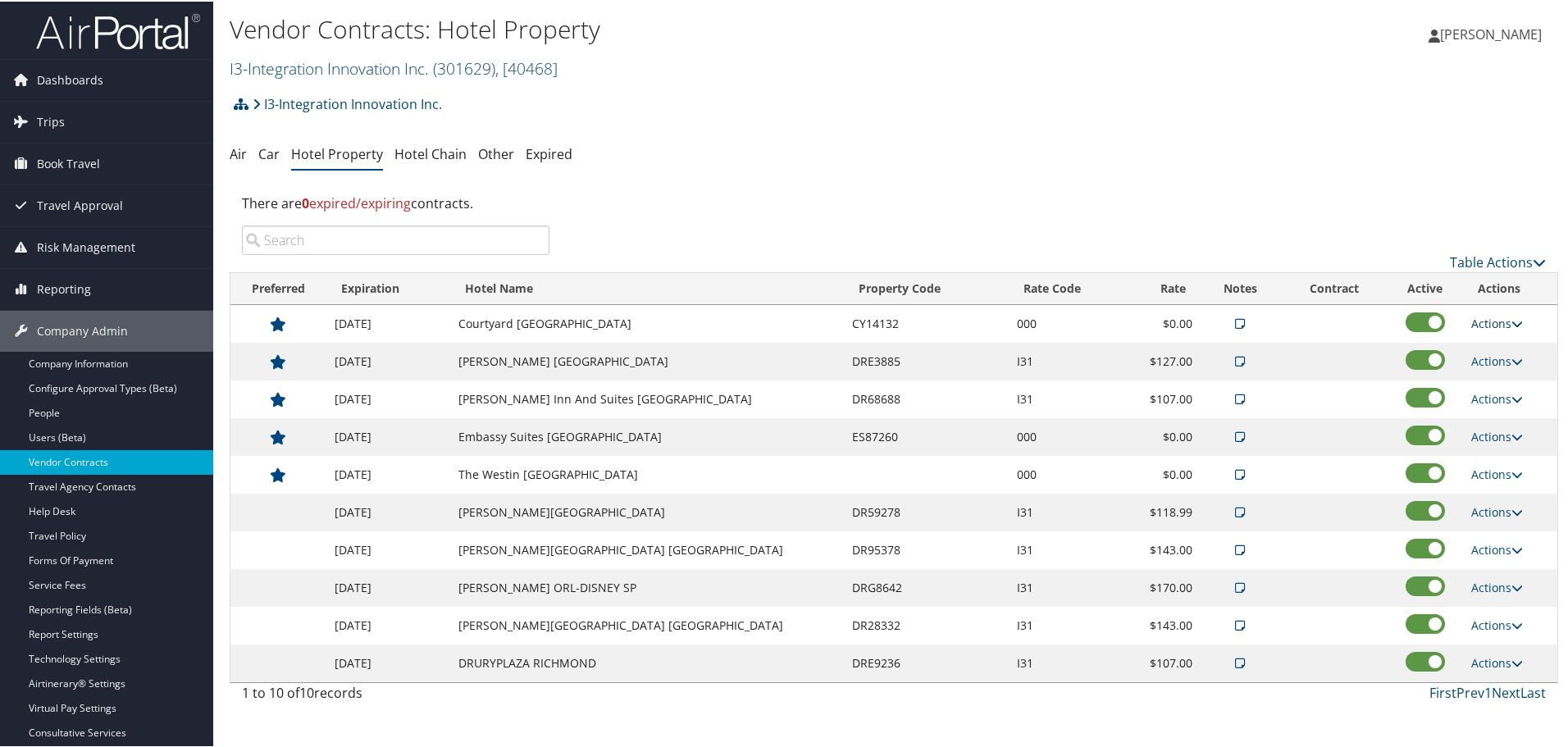
click at [1490, 320] on link "Actions" at bounding box center [1497, 321] width 52 height 16
click at [1495, 397] on link "Delete" at bounding box center [1503, 402] width 88 height 28
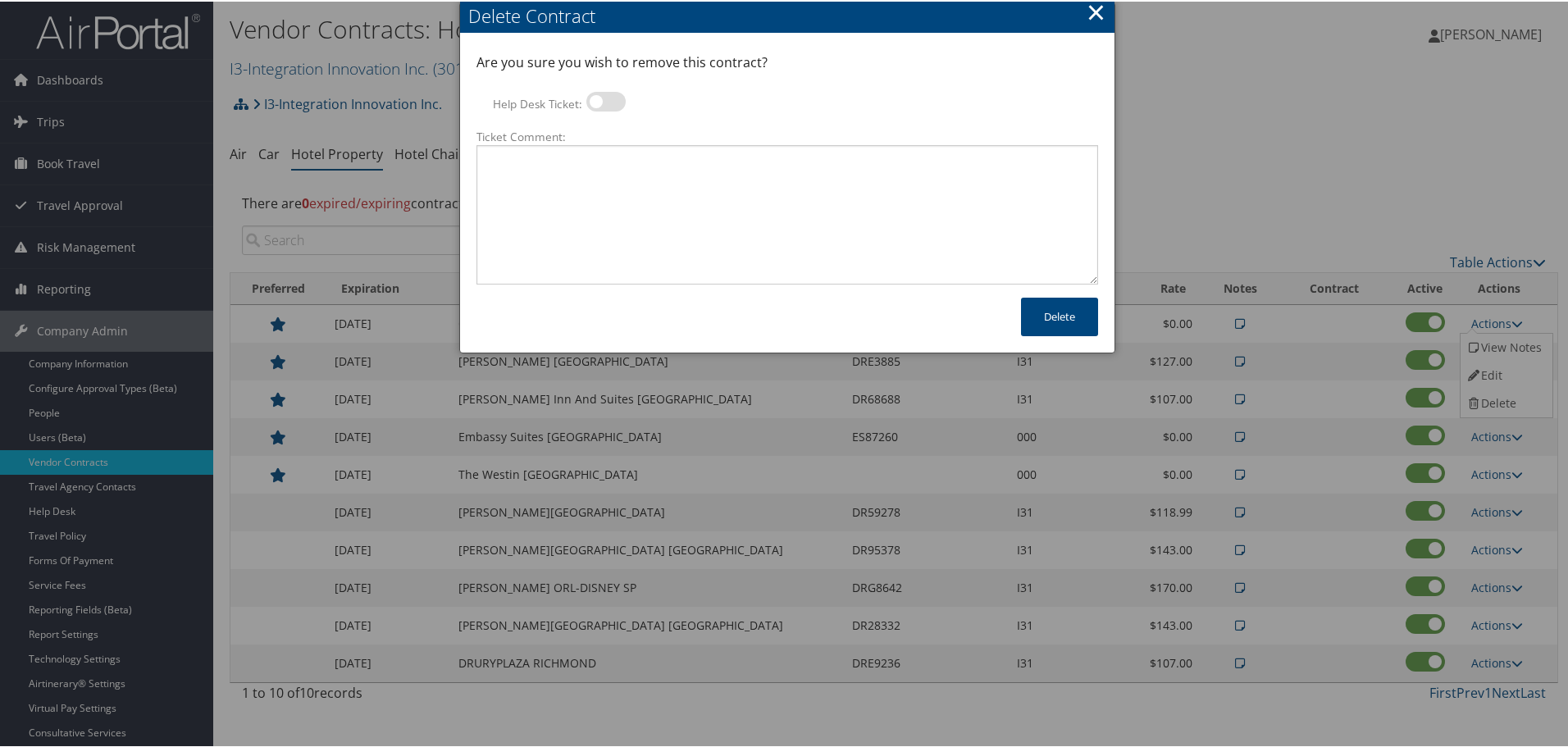
drag, startPoint x: 605, startPoint y: 98, endPoint x: 604, endPoint y: 123, distance: 25.0
click at [605, 98] on label at bounding box center [606, 100] width 40 height 20
click at [605, 98] on input "Help Desk Ticket:" at bounding box center [599, 102] width 11 height 11
checkbox input "true"
click at [609, 167] on textarea "Ticket Comment:" at bounding box center [787, 213] width 621 height 139
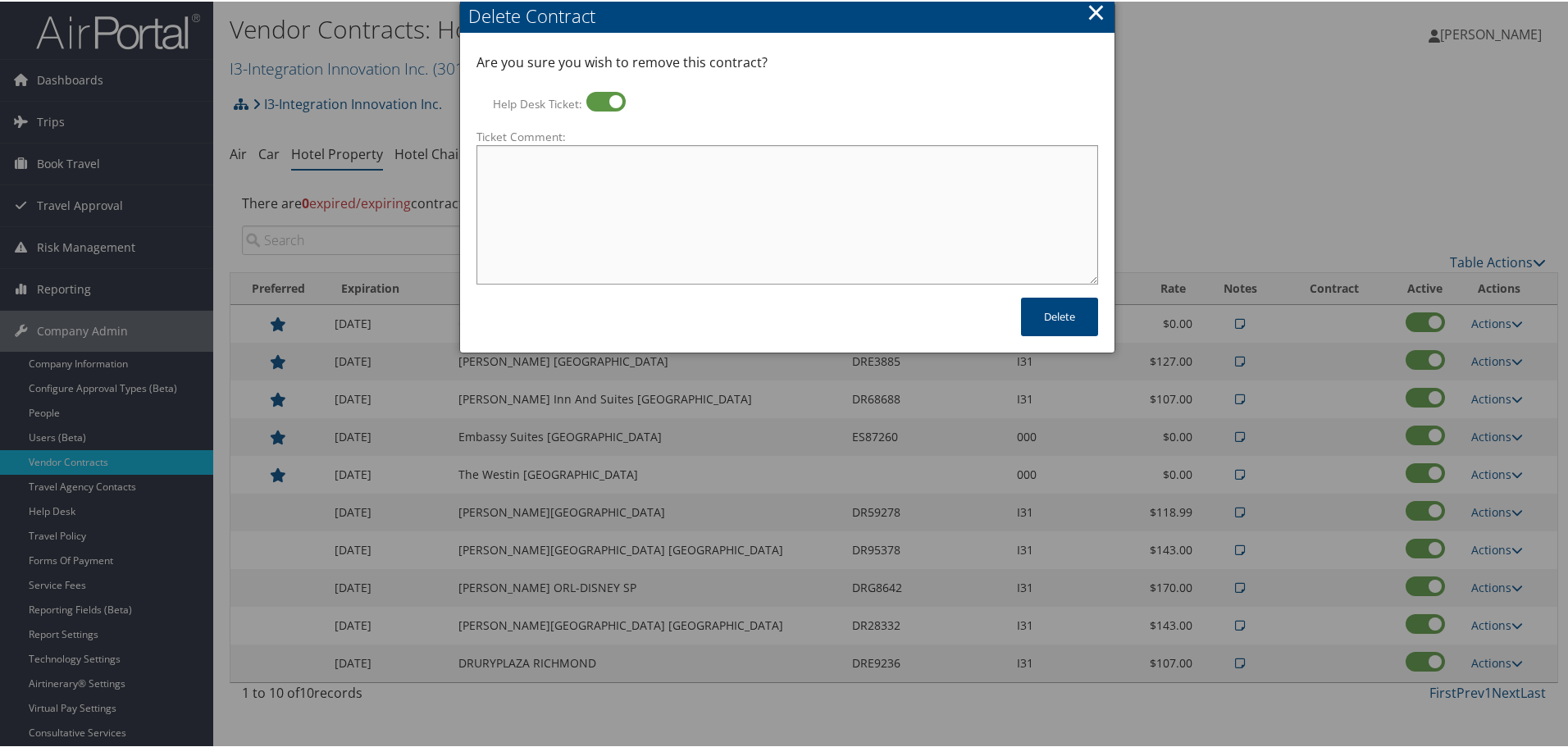
paste textarea "Rates no longer active; remove from profile and preferred status."
type textarea "Rates no longer active; remove from profile and preferred status."
click at [1030, 313] on button "Delete" at bounding box center [1060, 314] width 77 height 39
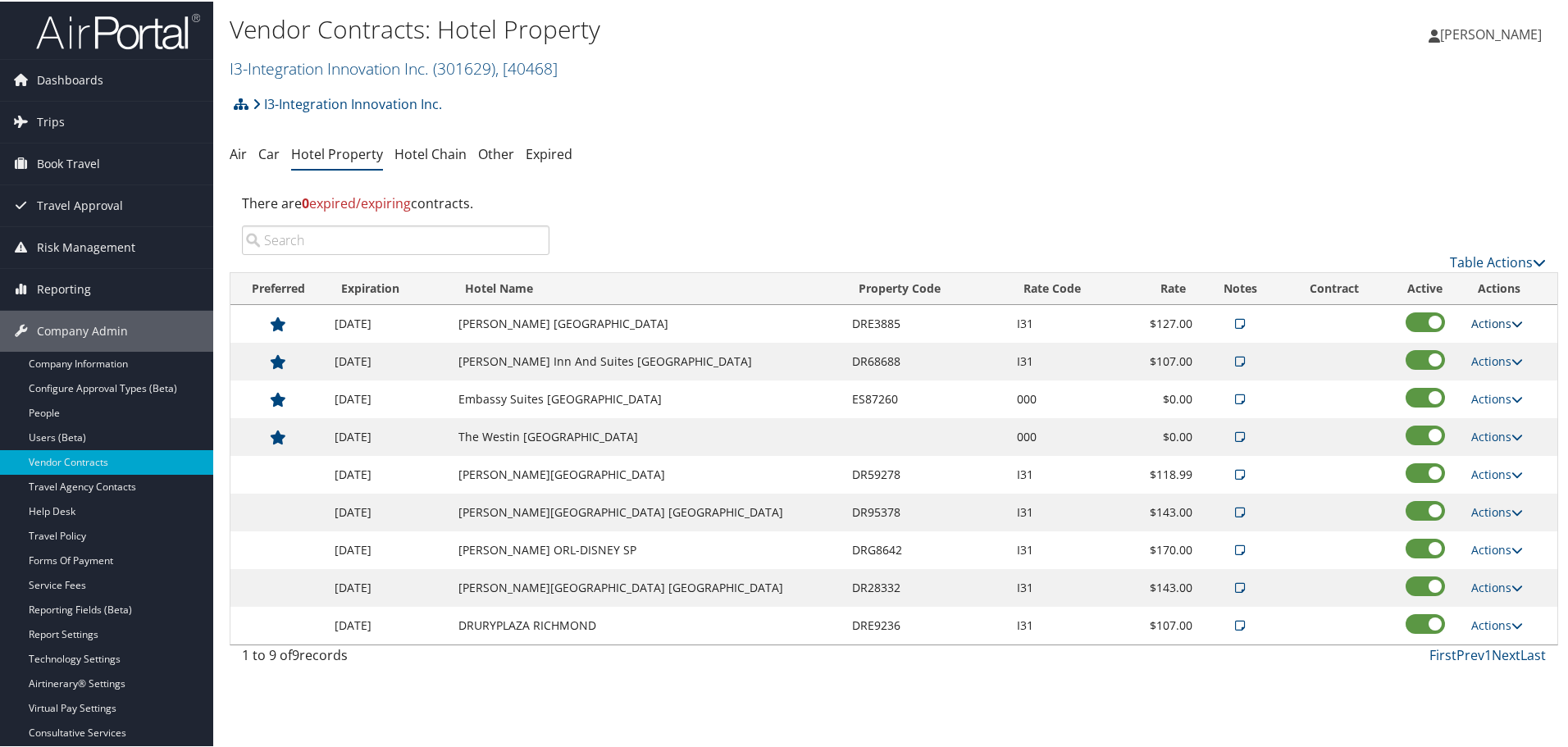
click at [1476, 321] on link "Actions" at bounding box center [1497, 321] width 52 height 16
click at [1497, 368] on link "Edit" at bounding box center [1503, 374] width 88 height 28
select select "NLRA"
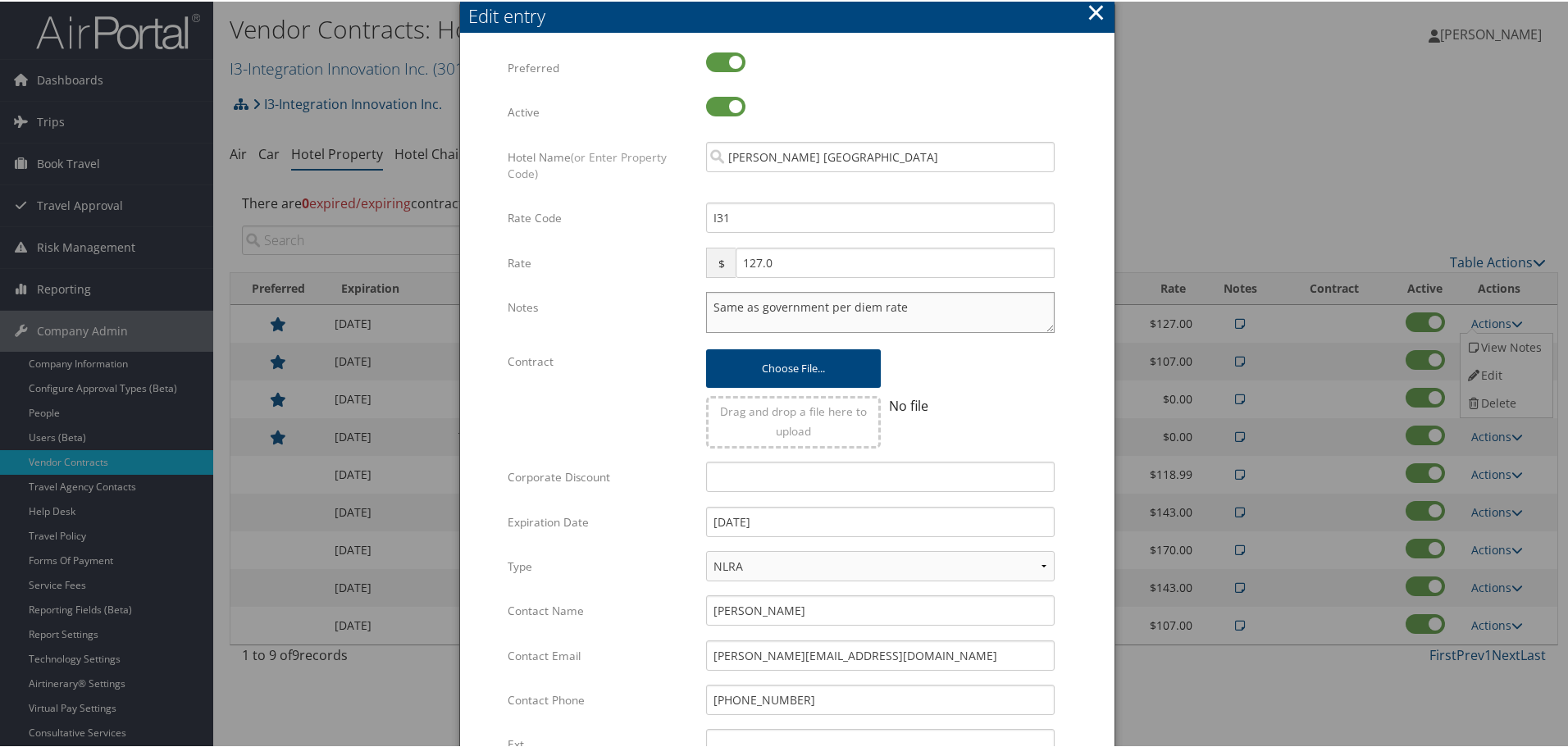
click at [706, 307] on textarea "Same as government per diem rate" at bounding box center [879, 310] width 348 height 41
paste textarea "Rates tested in [GEOGRAPHIC_DATA] [DATE];"
type textarea "Rates tested in [GEOGRAPHIC_DATA] [DATE]; Same as government per diem rate"
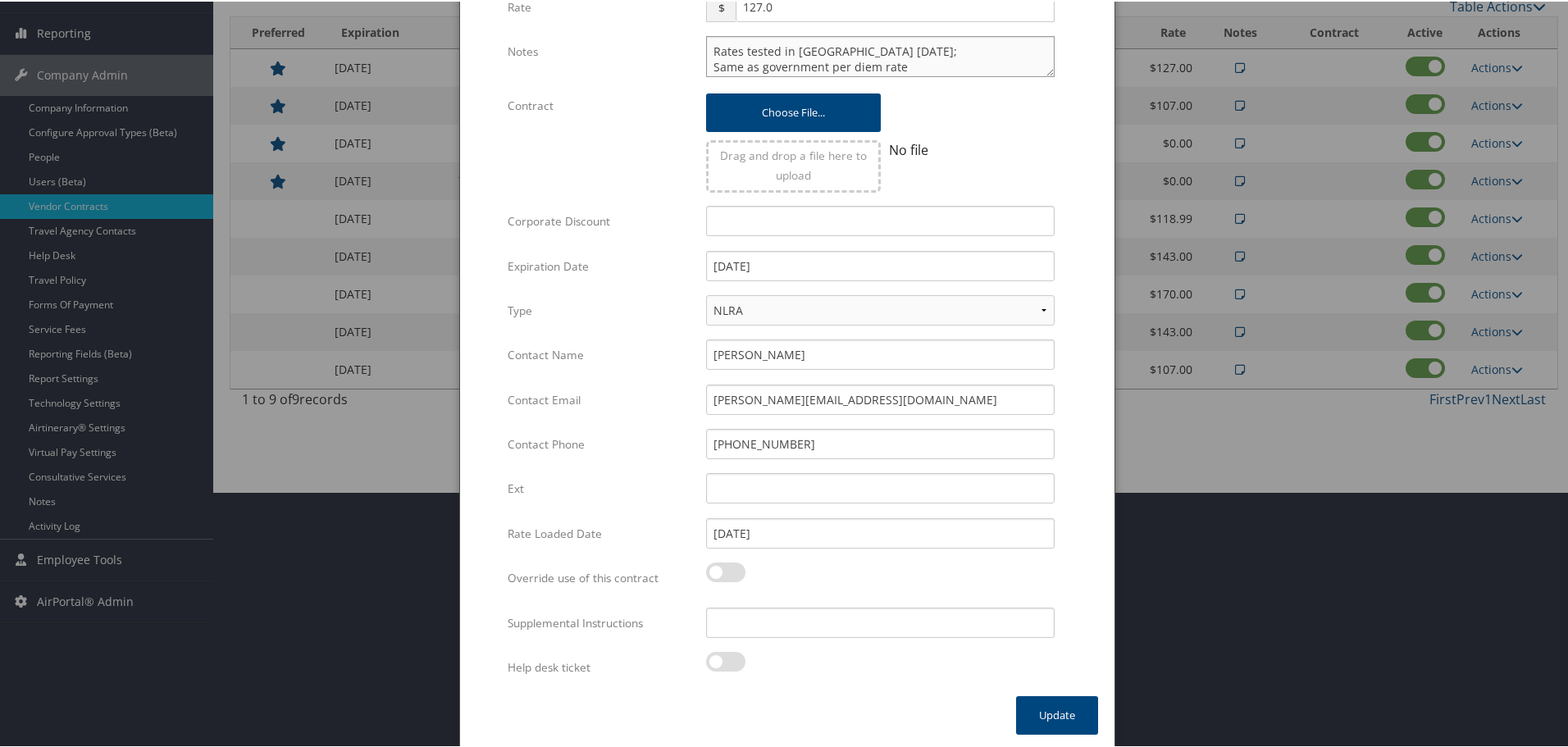
scroll to position [259, 0]
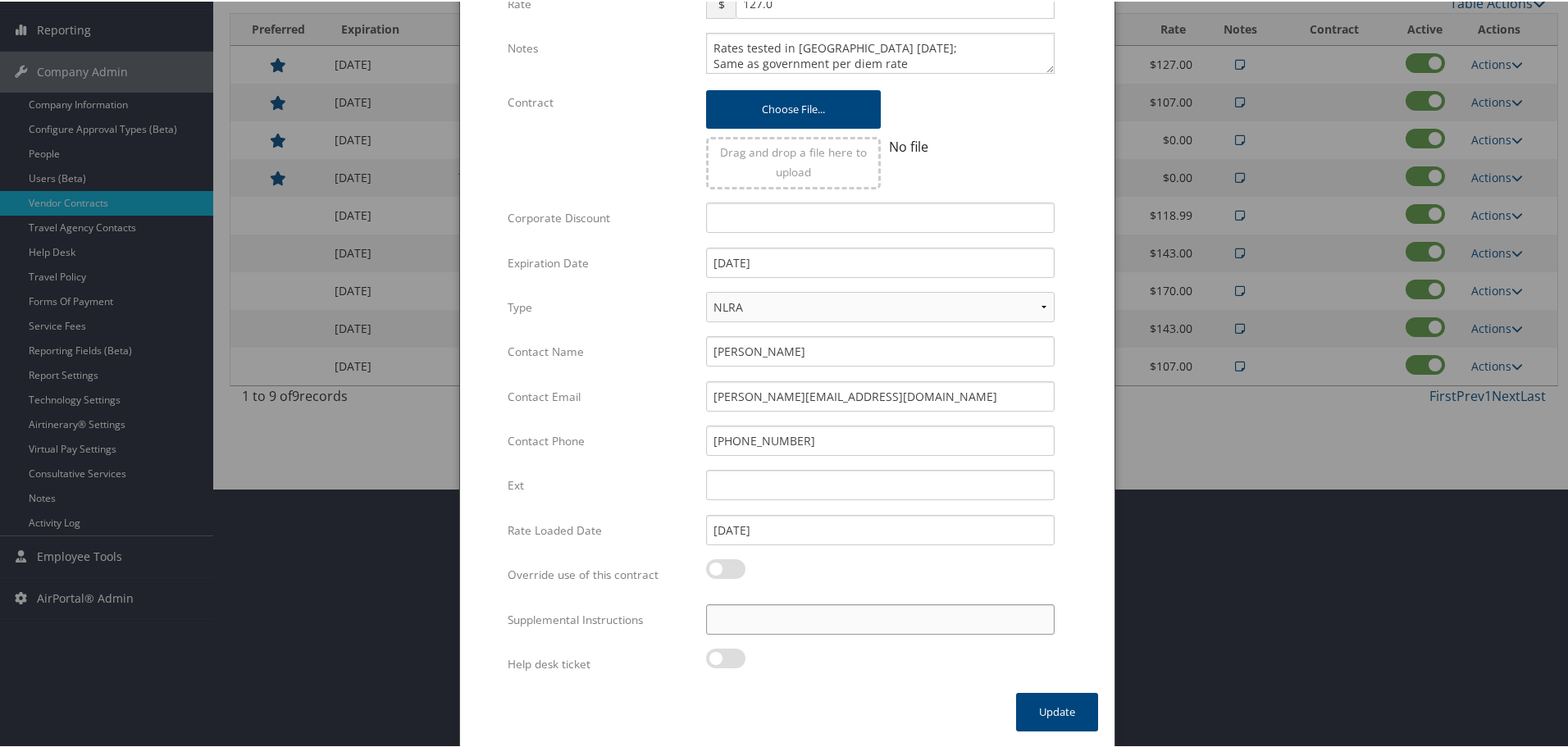
click at [831, 628] on input "Supplemental Instructions" at bounding box center [879, 617] width 348 height 31
paste input "SAB Prop ID -"
paste input "319457"
type input "SAB Prop ID - 319457"
click at [1062, 721] on button "Update" at bounding box center [1057, 709] width 82 height 39
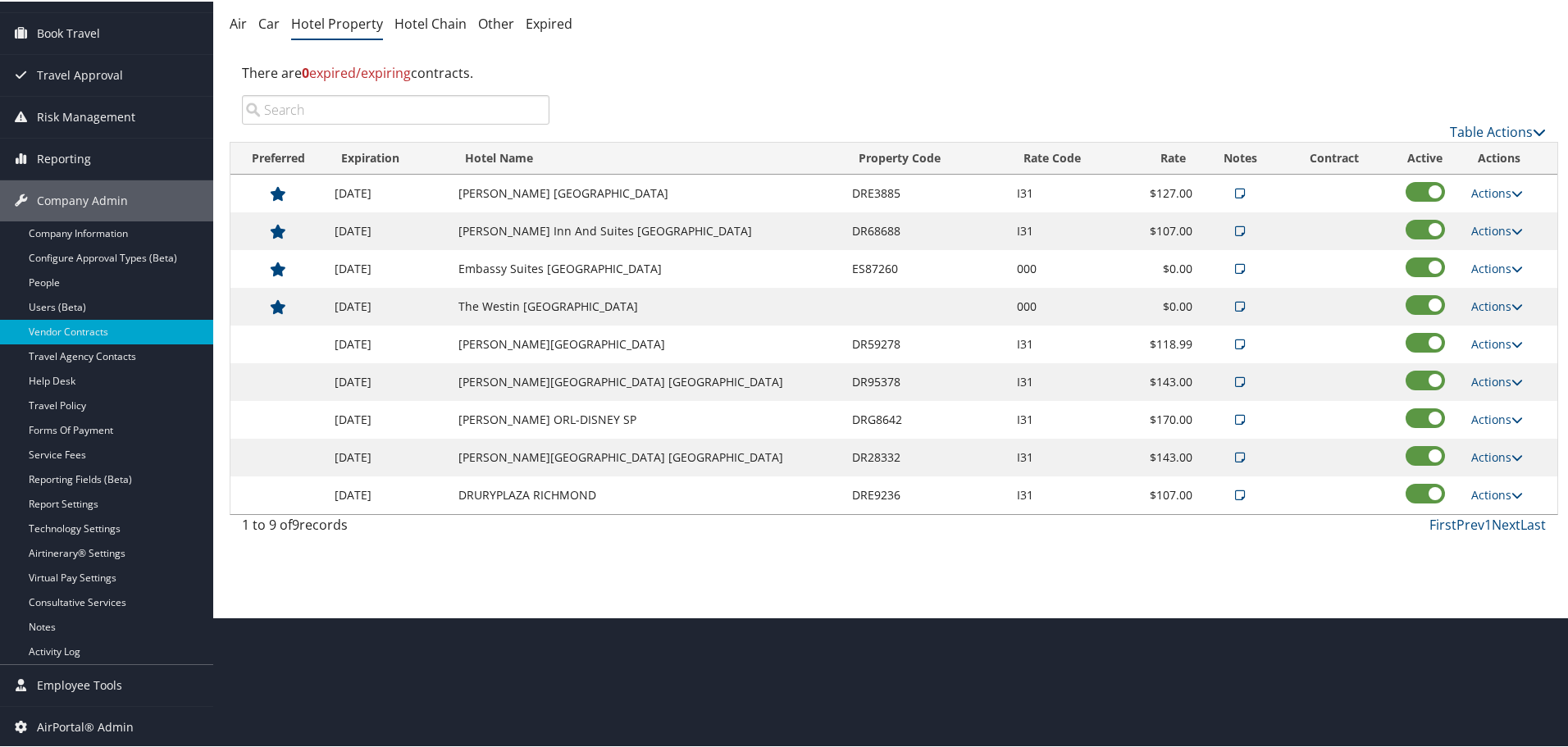
scroll to position [130, 0]
click at [1471, 223] on link "Actions" at bounding box center [1497, 229] width 52 height 16
drag, startPoint x: 1482, startPoint y: 271, endPoint x: 1374, endPoint y: 297, distance: 111.1
click at [1481, 271] on link "Edit" at bounding box center [1503, 281] width 88 height 28
select select "NLRA"
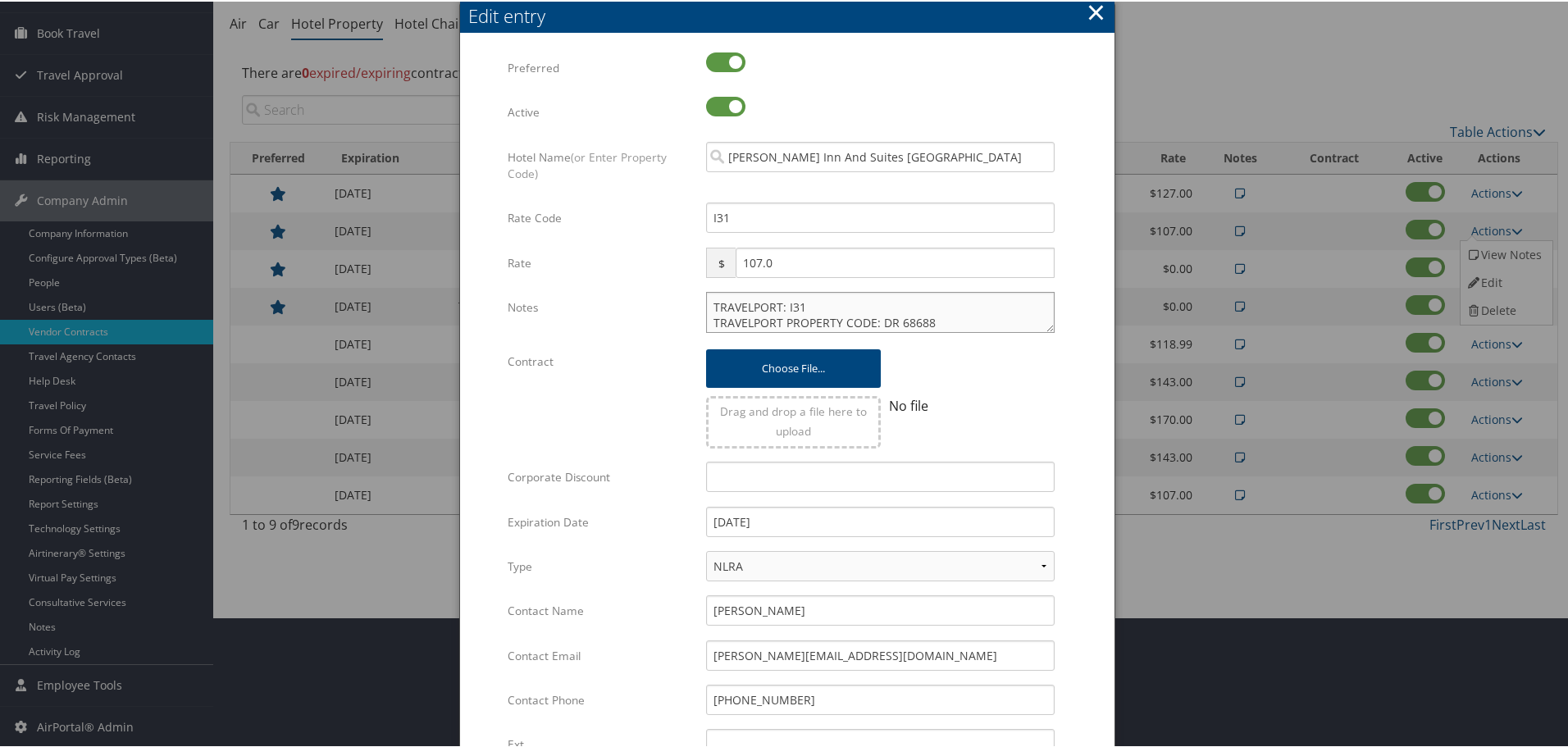
click at [714, 303] on textarea "TRAVELPORT: I31 TRAVELPORT PROPERTY CODE: DR 68688 Same as government per diem" at bounding box center [879, 310] width 348 height 41
paste textarea "Rates tested in [GEOGRAPHIC_DATA] [DATE];"
type textarea "Rates tested in [GEOGRAPHIC_DATA] [DATE]; TRAVELPORT: I31 TRAVELPORT PROPERTY C…"
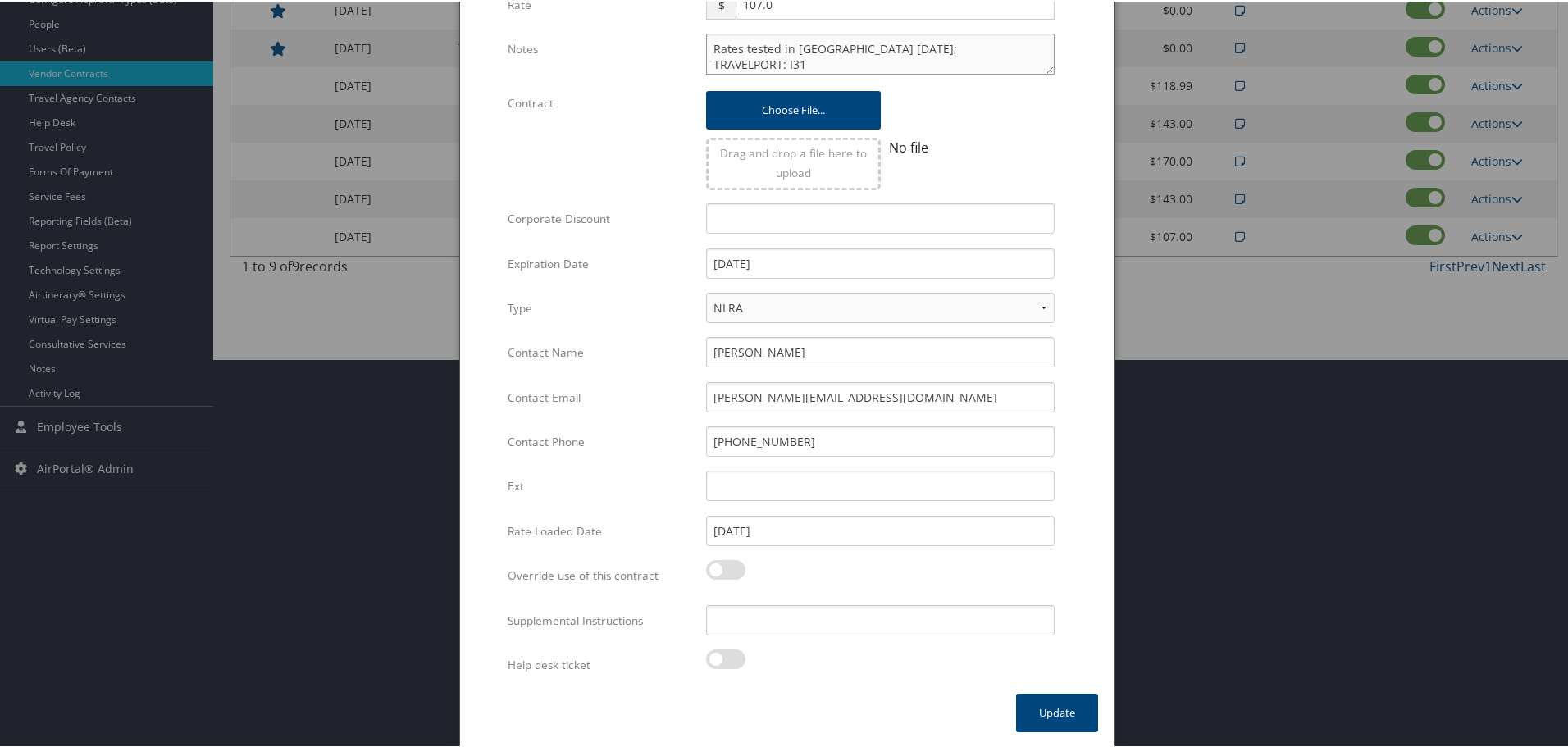
scroll to position [389, 0]
click at [856, 614] on input "Supplemental Instructions" at bounding box center [879, 617] width 348 height 31
paste input "SAB Prop ID -"
paste input "054076"
type input "SAB Prop ID - 054076"
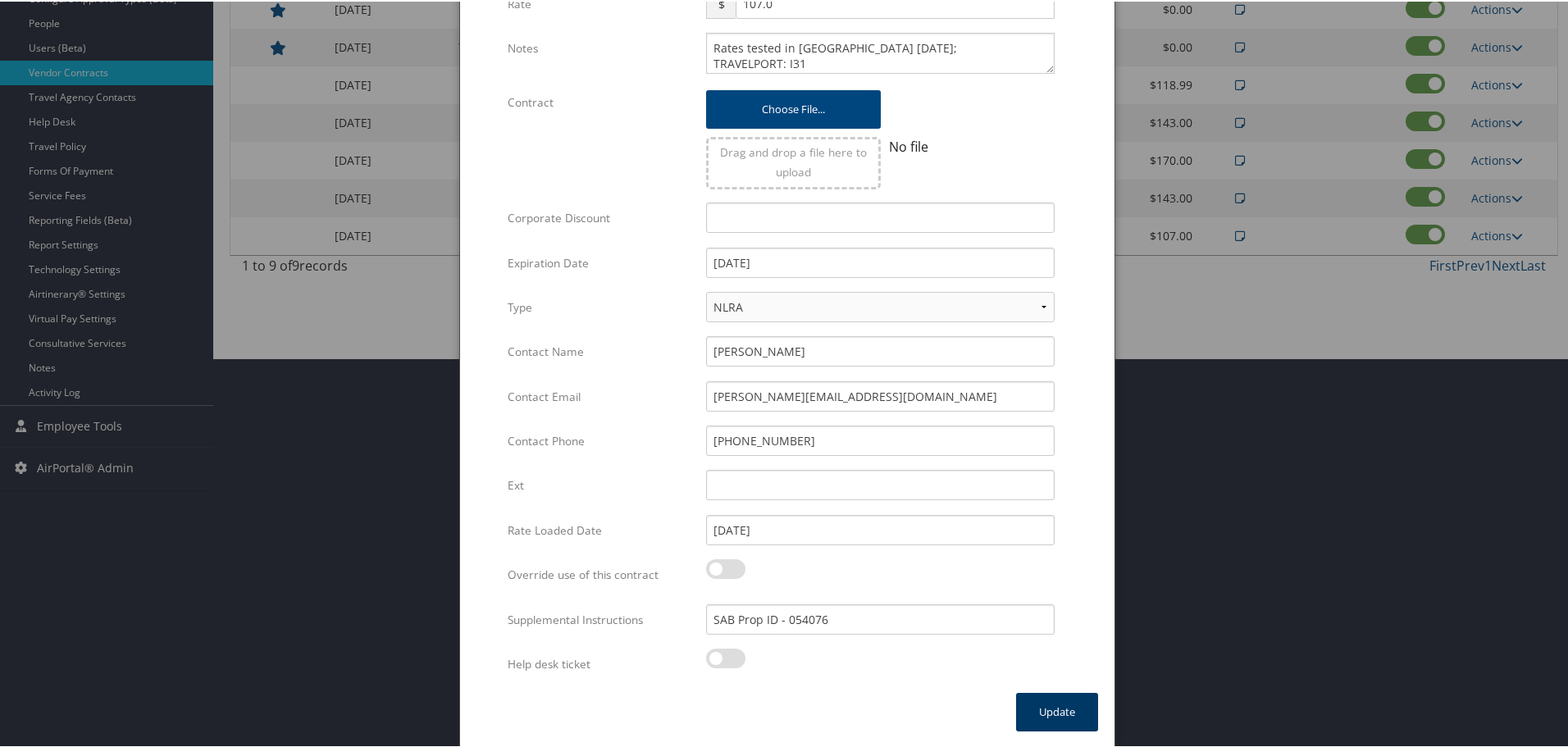
click at [1052, 704] on button "Update" at bounding box center [1057, 709] width 82 height 39
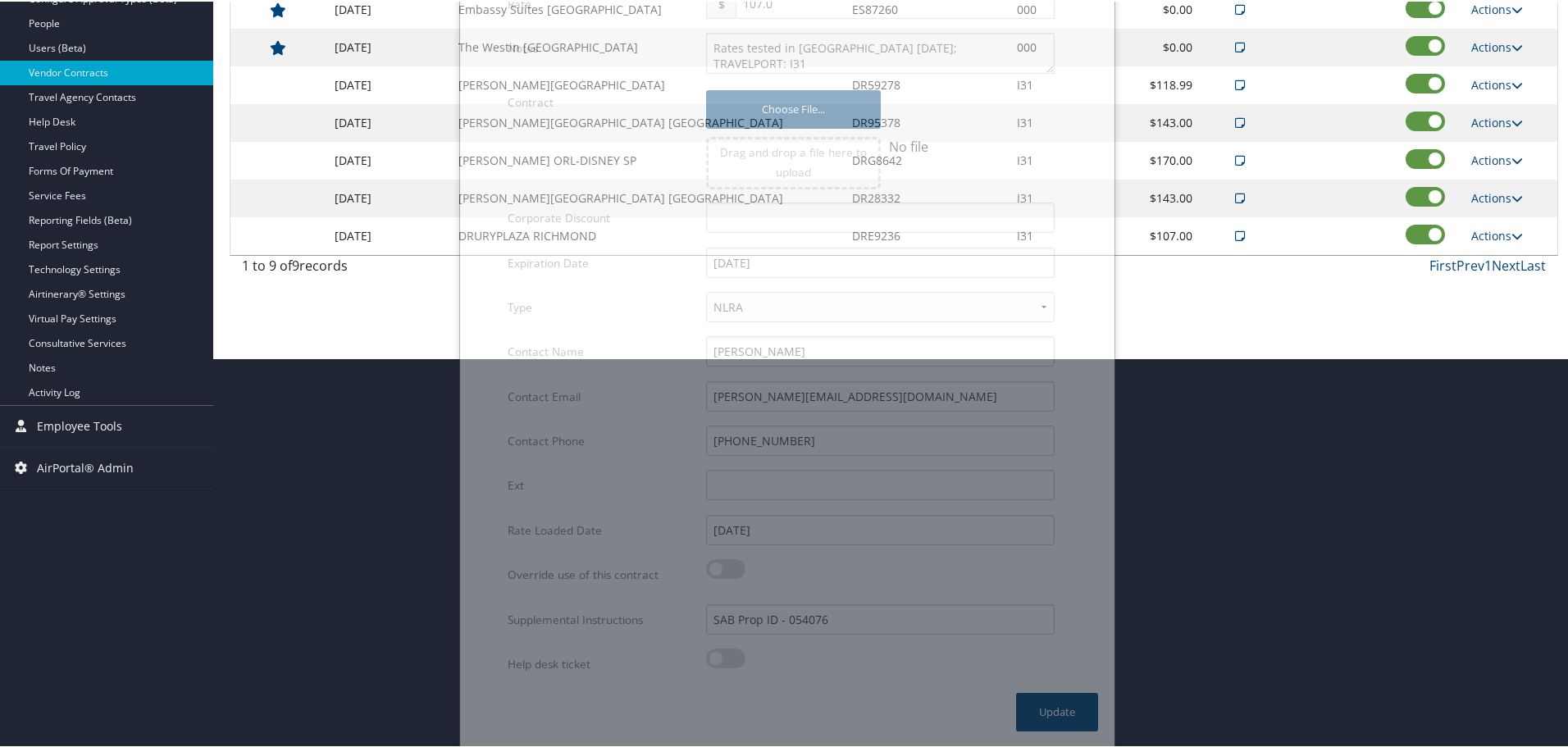
scroll to position [130, 0]
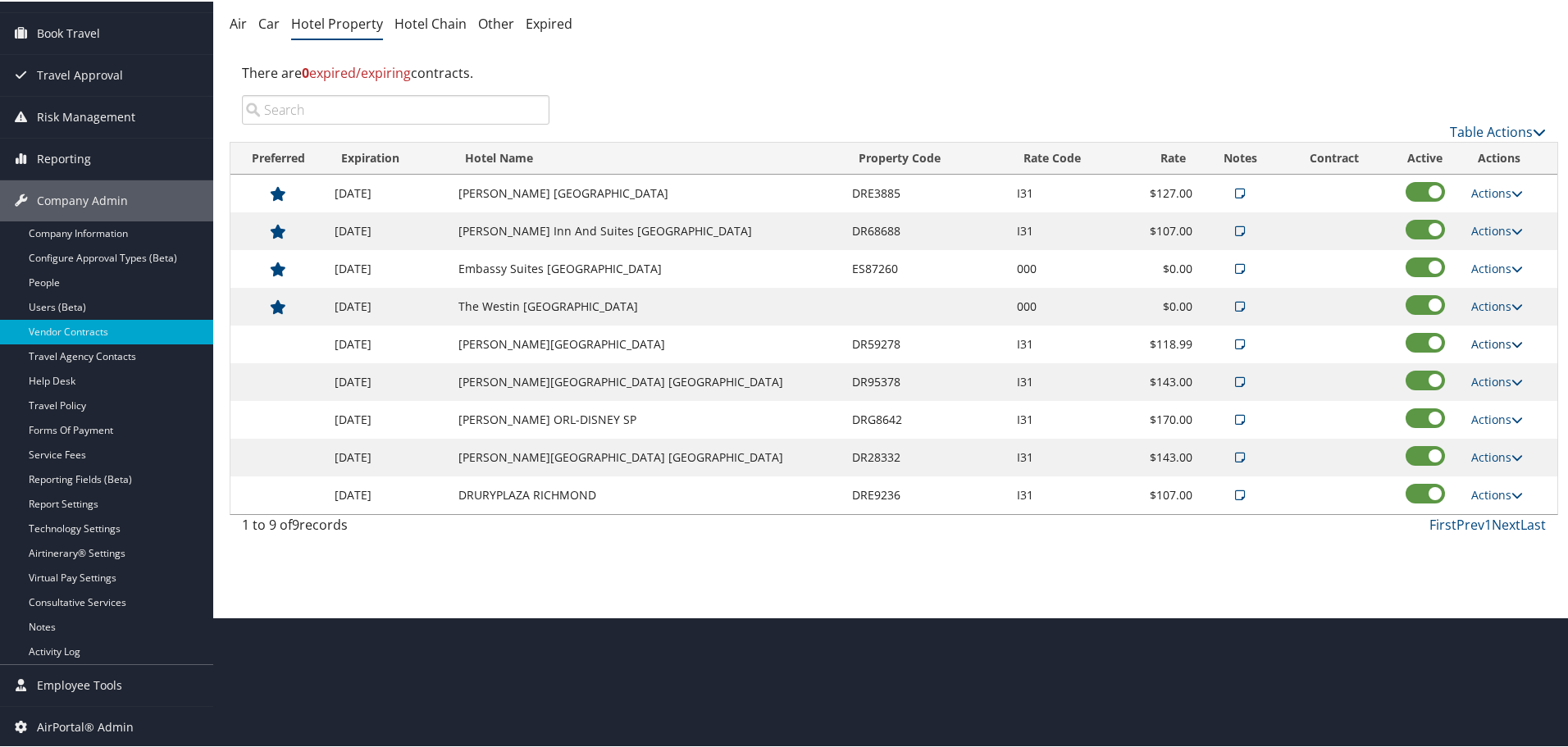
click at [1479, 343] on link "Actions" at bounding box center [1497, 342] width 52 height 16
click at [1492, 394] on link "Edit" at bounding box center [1503, 394] width 88 height 28
select select "NLRA"
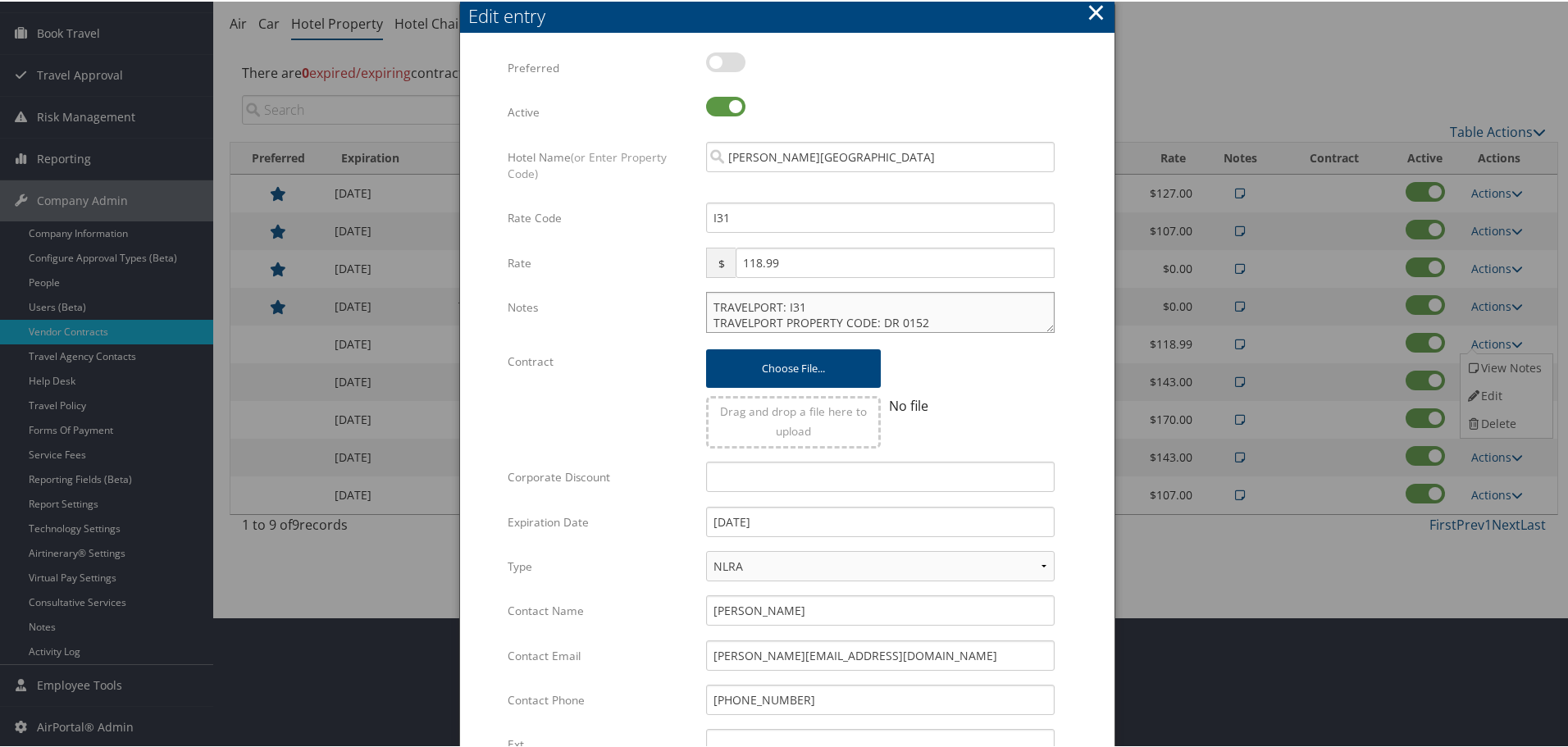
click at [707, 305] on textarea "TRAVELPORT: I31 TRAVELPORT PROPERTY CODE: DR 0152 JANUARY - MARCH: $170 APRIL -…" at bounding box center [879, 310] width 348 height 41
paste textarea "Rates tested in [GEOGRAPHIC_DATA] [DATE];"
type textarea "Rates tested in TP+ Oct 2025; TRAVELPORT: I31 TRAVELPORT PROPERTY CODE: DR 0152…"
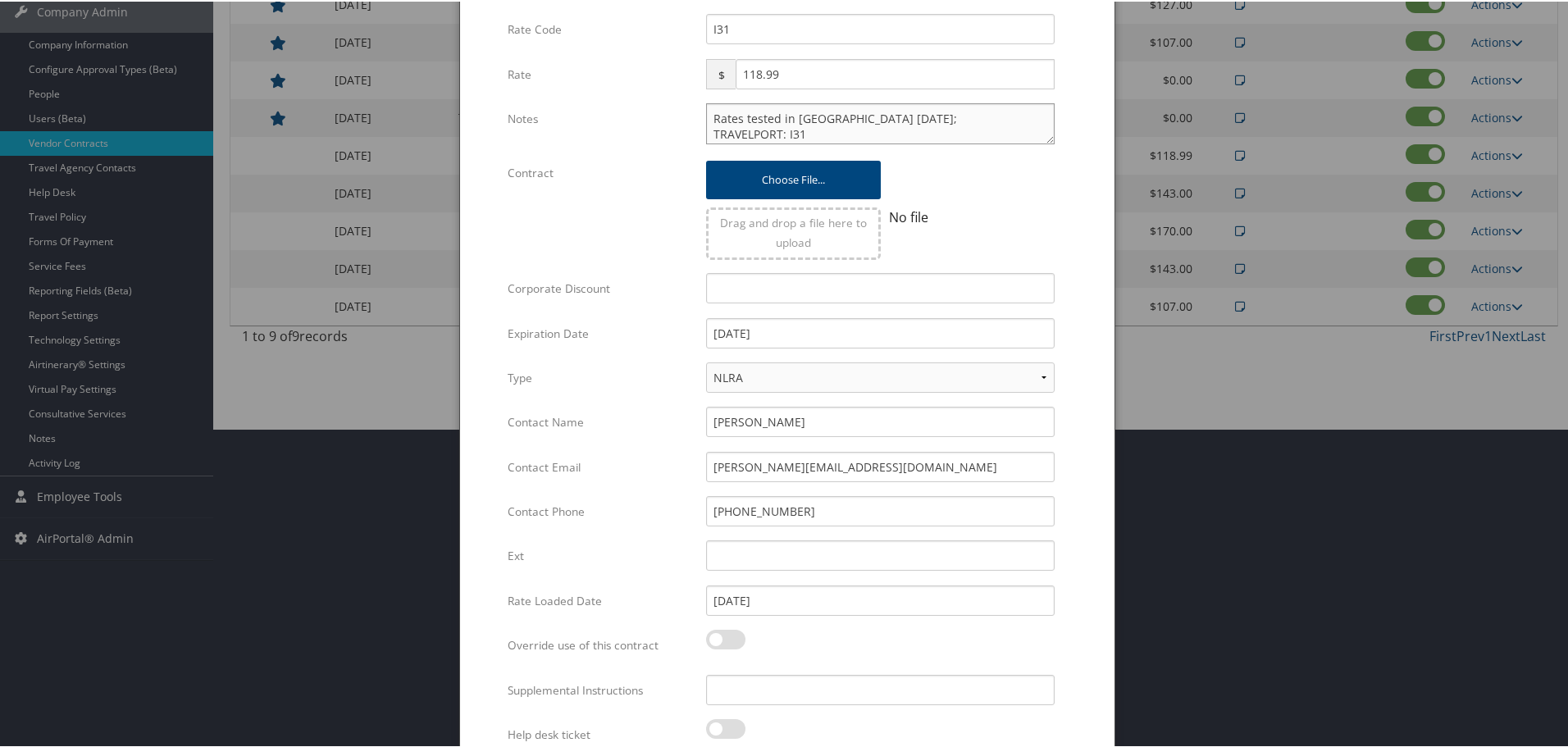
scroll to position [389, 0]
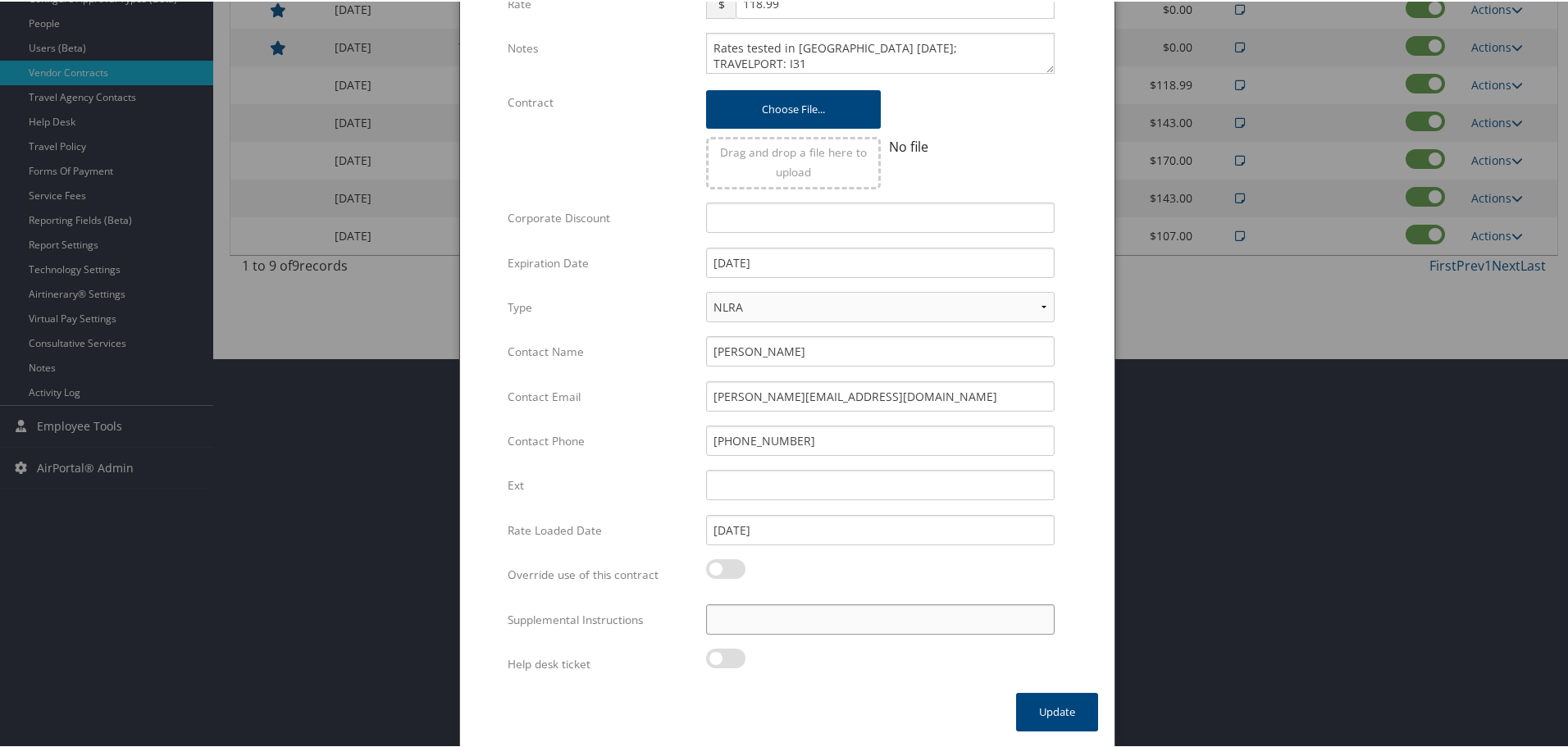
click at [822, 624] on input "Supplemental Instructions" at bounding box center [879, 617] width 348 height 31
paste input "SAB Prop ID -"
paste input "154987"
type input "SAB Prop ID - 154987"
click at [1047, 707] on button "Update" at bounding box center [1057, 709] width 82 height 39
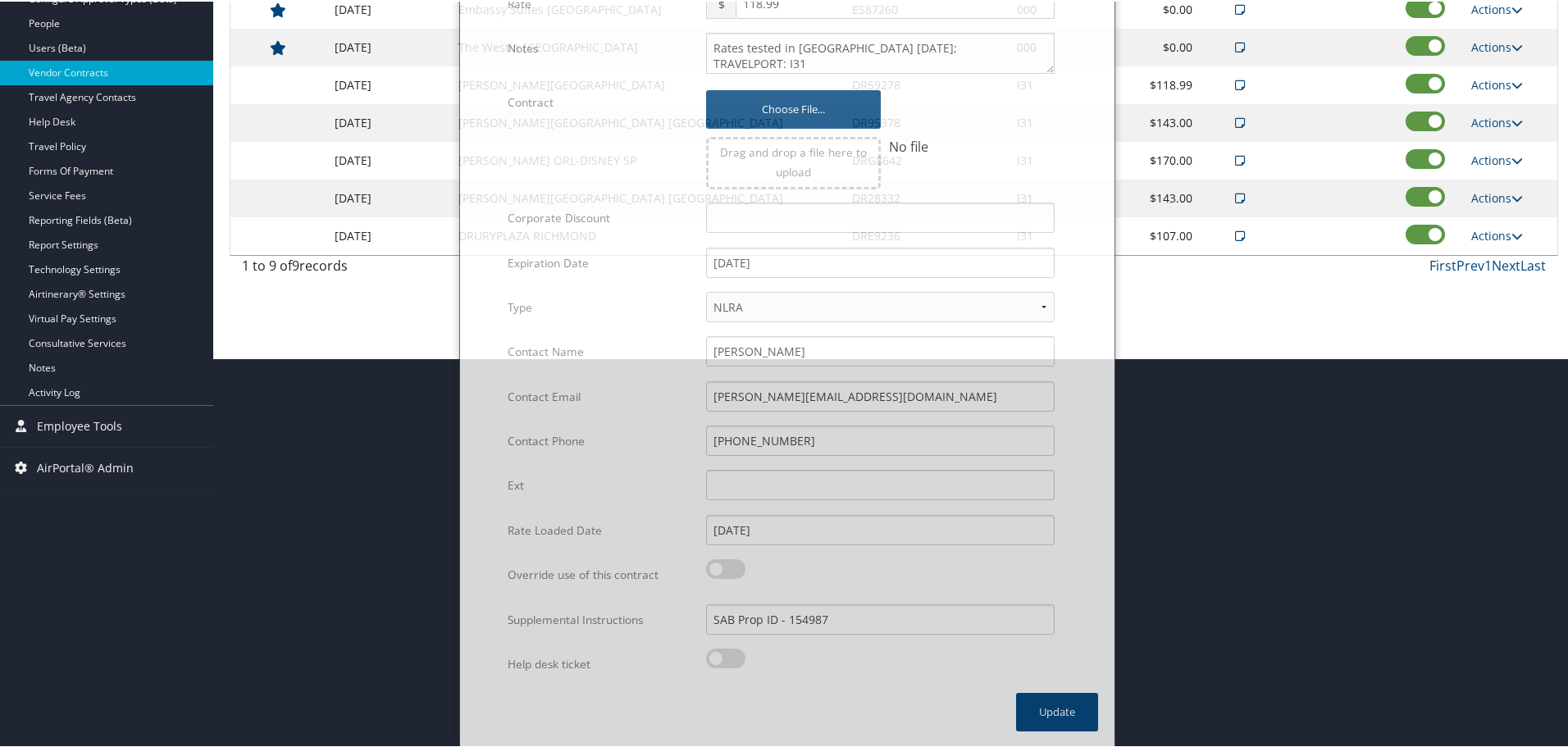
scroll to position [130, 0]
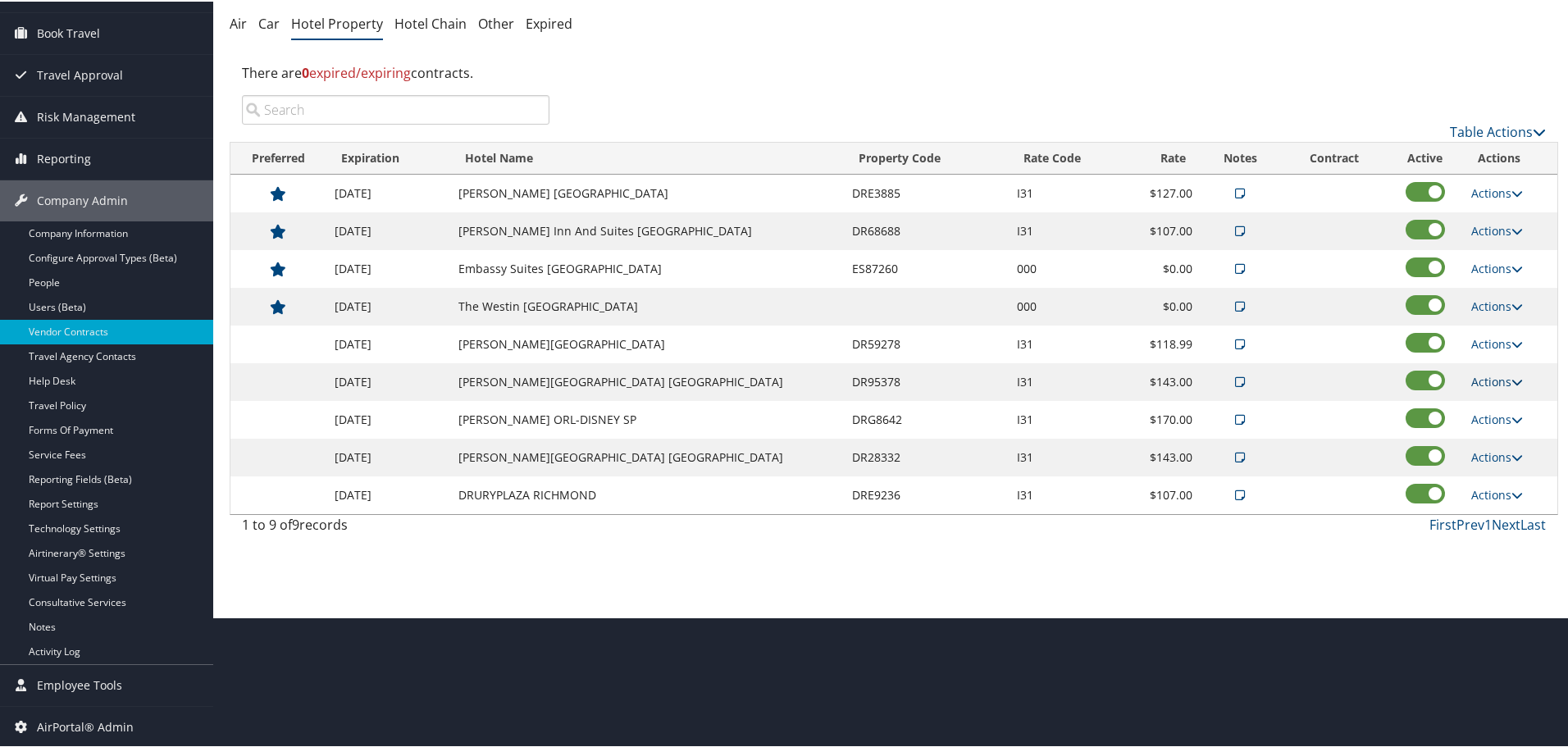
click at [1484, 378] on link "Actions" at bounding box center [1497, 380] width 52 height 16
click at [1493, 427] on link "Edit" at bounding box center [1503, 432] width 88 height 28
select select "NLRA"
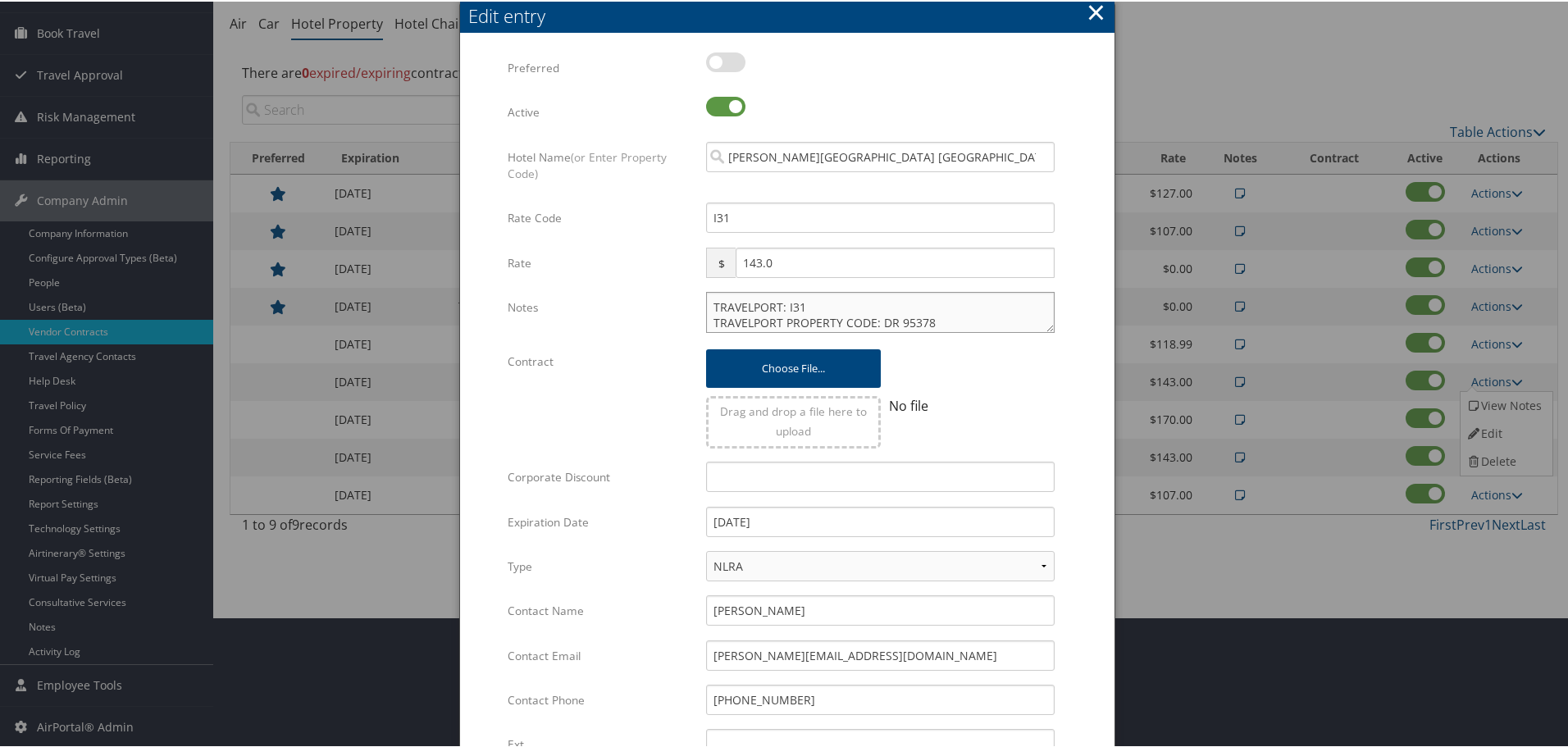
click at [706, 305] on textarea "TRAVELPORT: I31 TRAVELPORT PROPERTY CODE: DR 95378" at bounding box center [879, 310] width 348 height 41
paste textarea "Rates tested in [GEOGRAPHIC_DATA] [DATE];"
type textarea "Rates tested in TP+ Oct 2025; TRAVELPORT: I31 TRAVELPORT PROPERTY CODE: DR 95378"
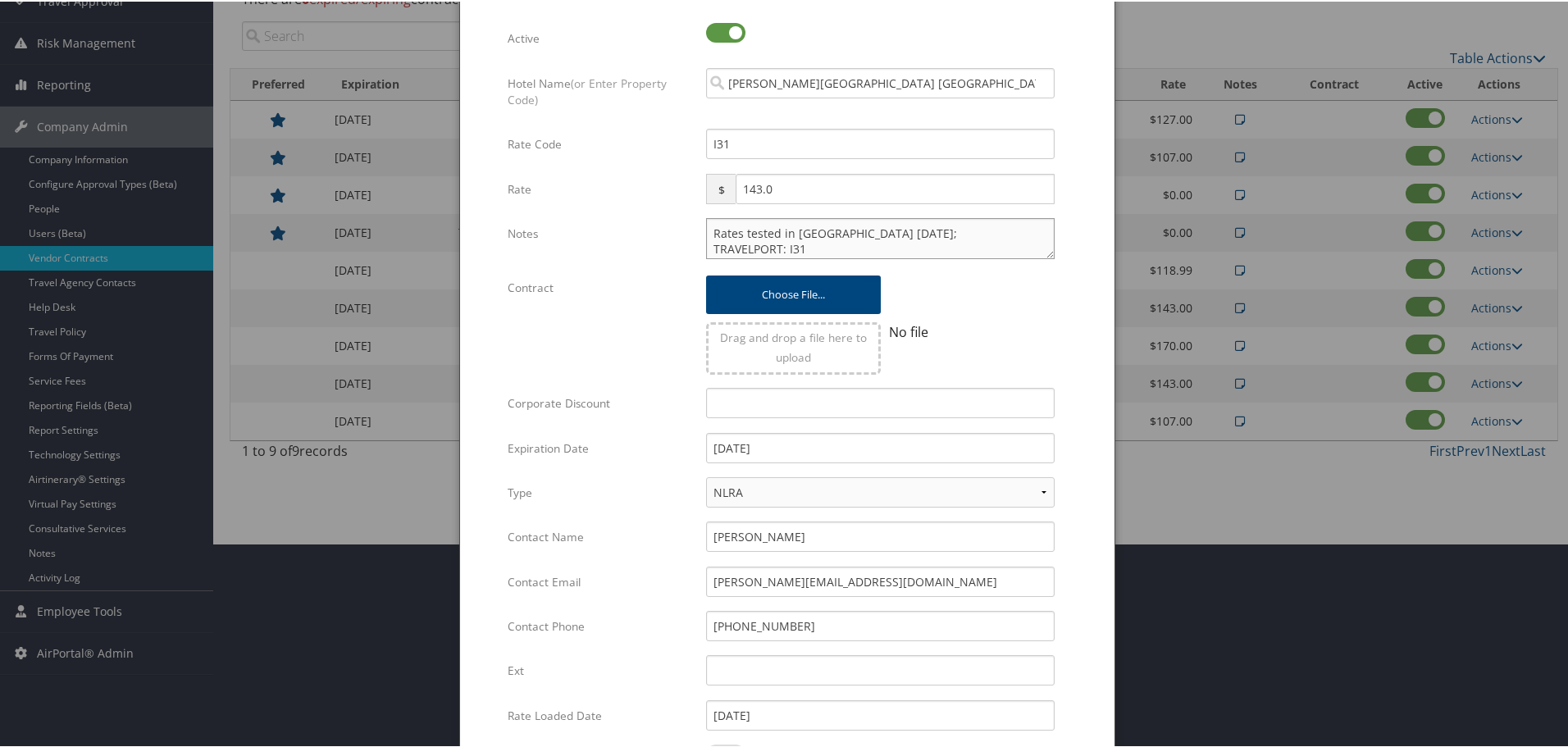
scroll to position [389, 0]
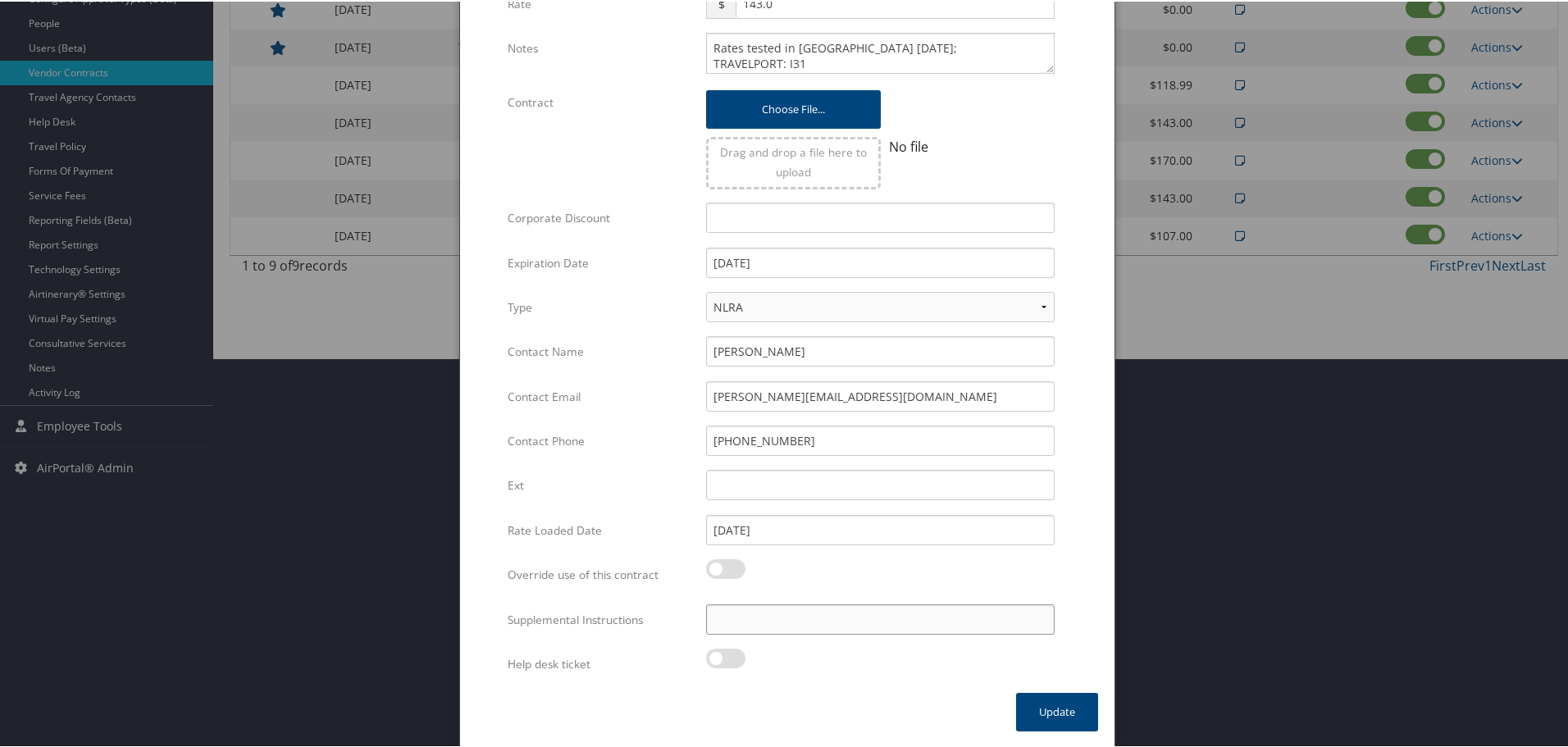
click at [799, 622] on input "Supplemental Instructions" at bounding box center [879, 617] width 348 height 31
paste input "SAB Prop ID -"
paste input "044040"
type input "SAB Prop ID - 044040"
click at [1068, 707] on button "Update" at bounding box center [1057, 709] width 82 height 39
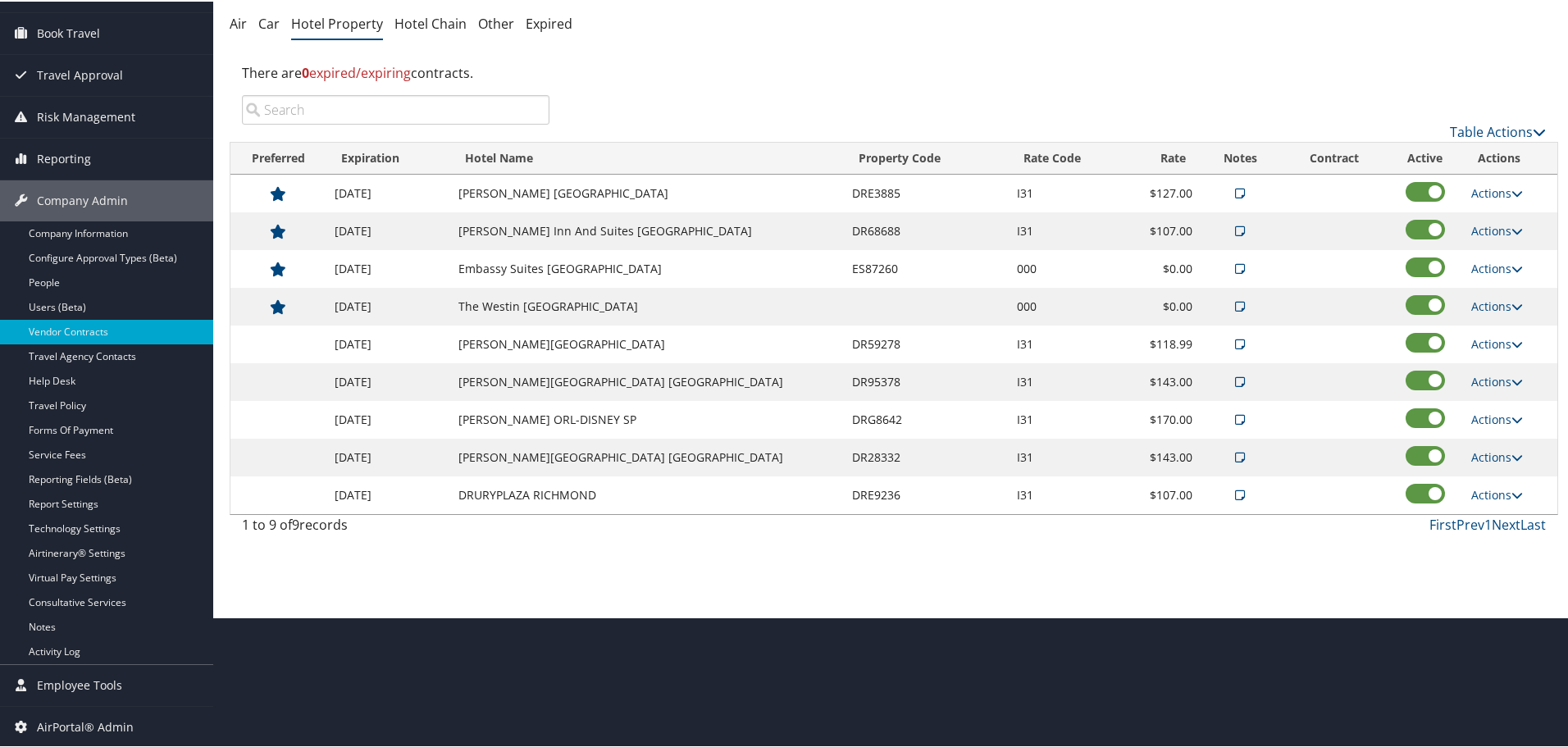
scroll to position [130, 0]
click at [1479, 409] on td "Actions View Notes Edit Delete" at bounding box center [1509, 418] width 94 height 38
click at [1481, 415] on link "Actions" at bounding box center [1497, 418] width 52 height 16
click at [1493, 469] on link "Edit" at bounding box center [1503, 469] width 88 height 28
select select "NLRA"
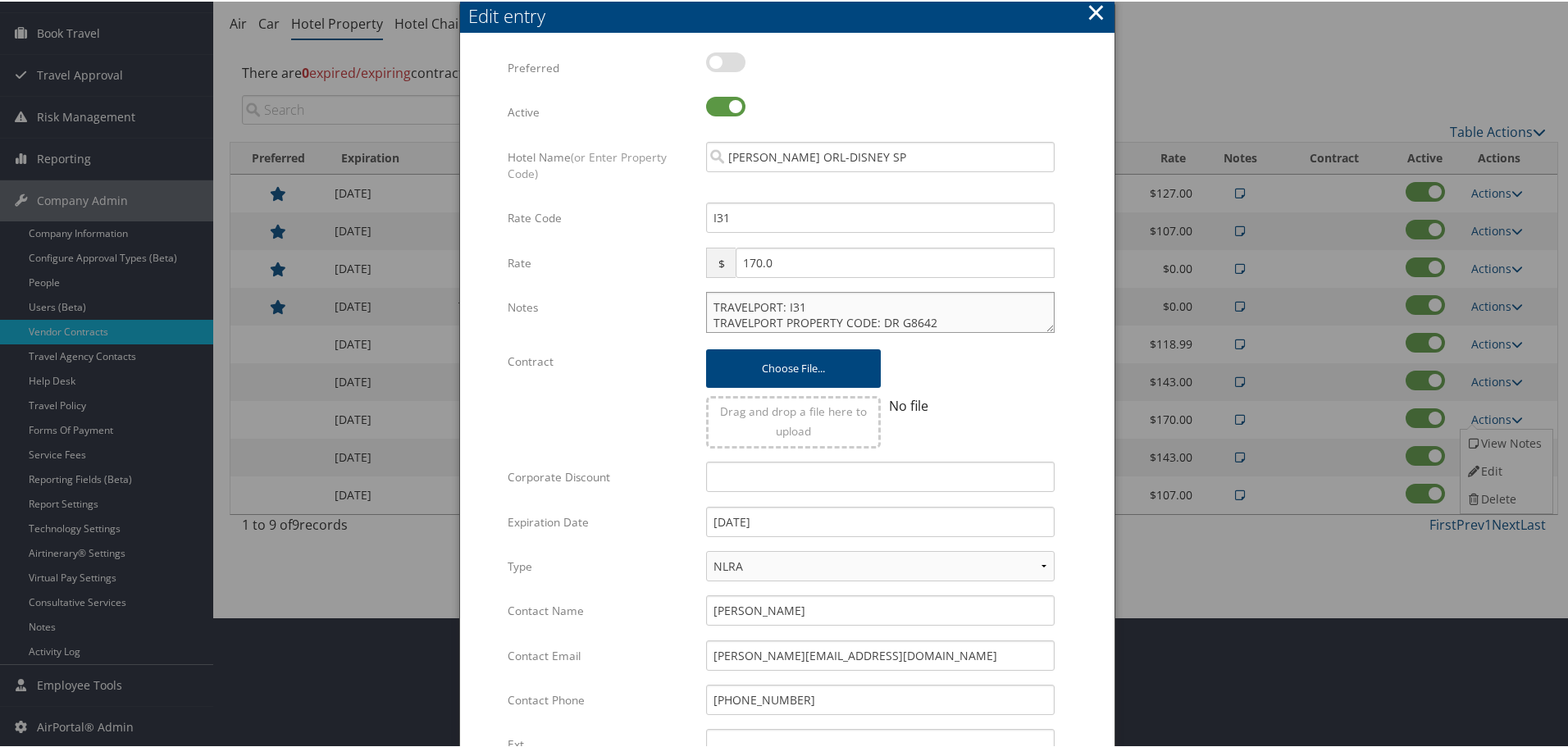
click at [708, 305] on textarea "TRAVELPORT: I31 TRAVELPORT PROPERTY CODE: DR G8642 JANUARY - MARCH: $170 APRIL …" at bounding box center [879, 310] width 348 height 41
paste textarea "Rates tested in [GEOGRAPHIC_DATA] [DATE];"
type textarea "Rates tested in TP+ Oct 2025; TRAVELPORT: I31 TRAVELPORT PROPERTY CODE: DR G864…"
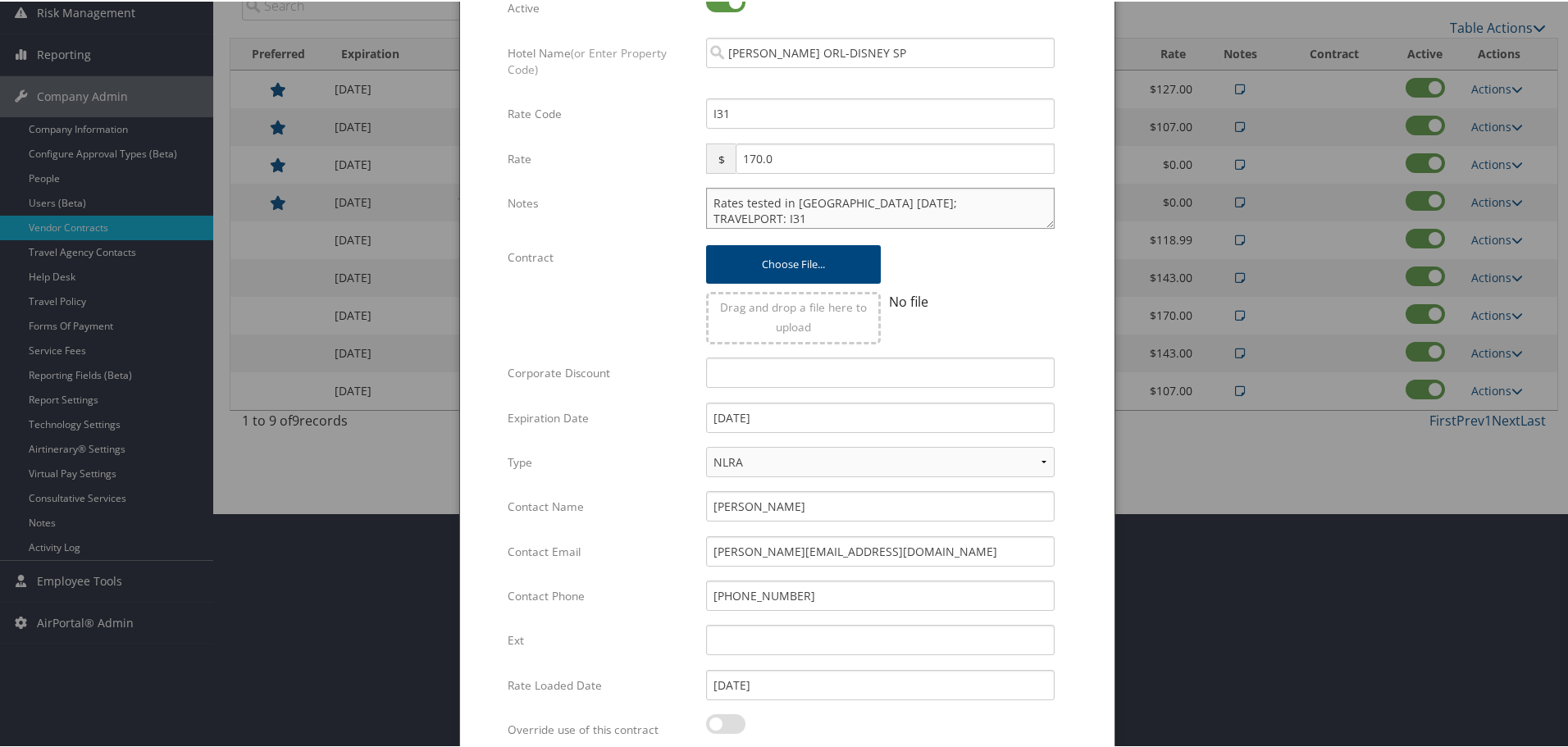
scroll to position [389, 0]
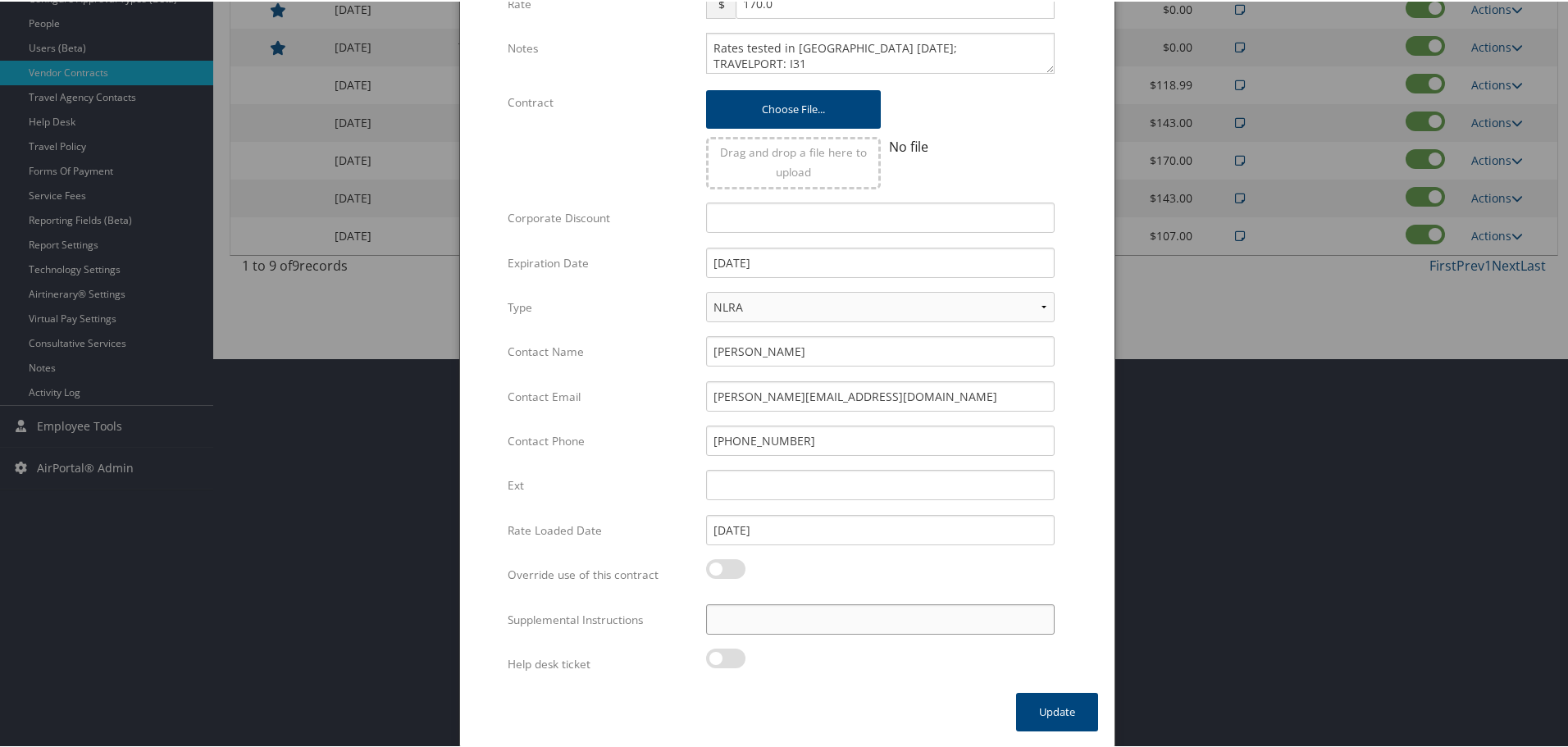
click at [833, 610] on input "Supplemental Instructions" at bounding box center [879, 617] width 348 height 31
paste input "SAB Prop ID -"
paste input "394786"
type input "SAB Prop ID - 394786"
click at [1030, 704] on button "Update" at bounding box center [1057, 709] width 82 height 39
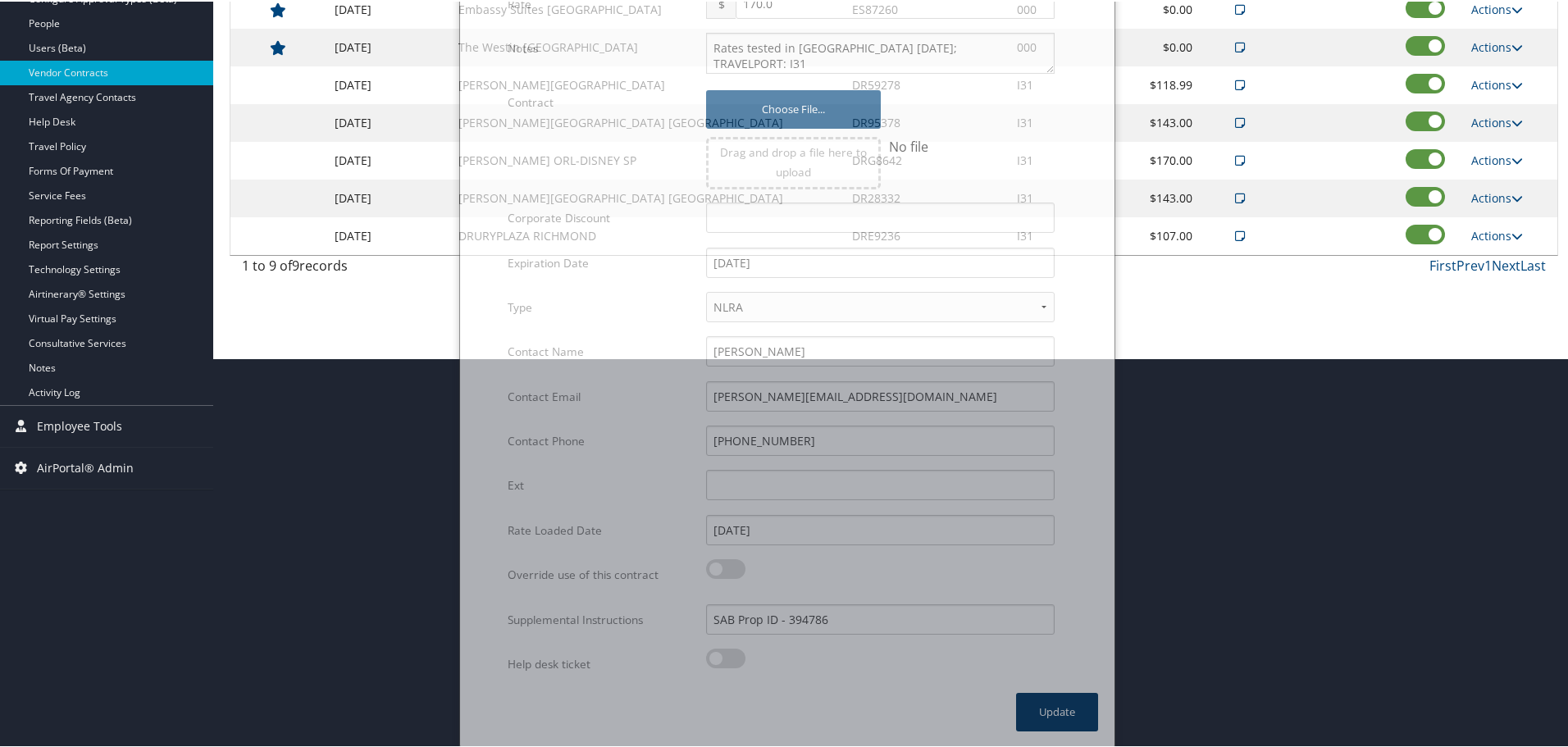
scroll to position [130, 0]
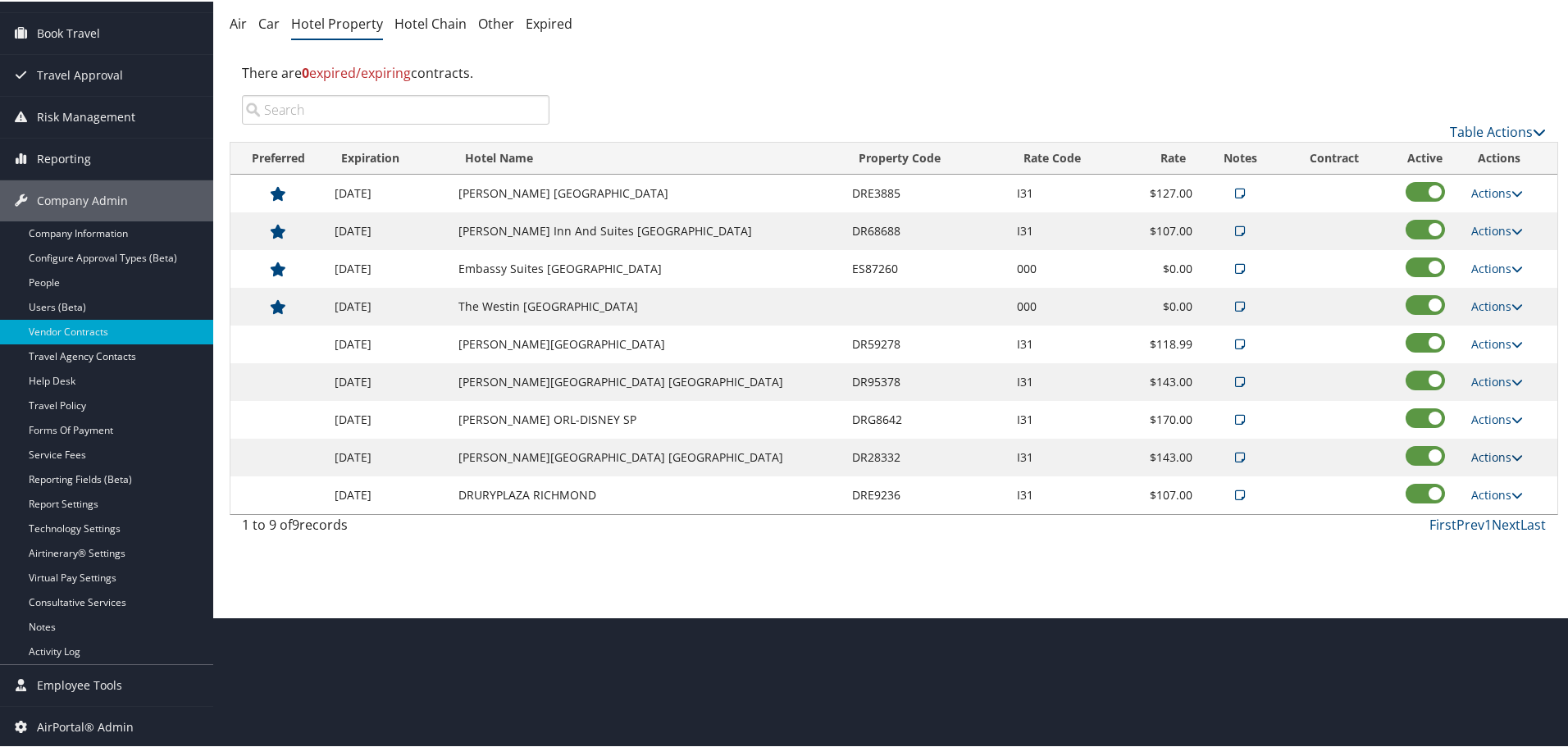
click at [1484, 455] on link "Actions" at bounding box center [1497, 455] width 52 height 16
click at [1487, 502] on link "Edit" at bounding box center [1503, 507] width 88 height 28
select select "NLRA"
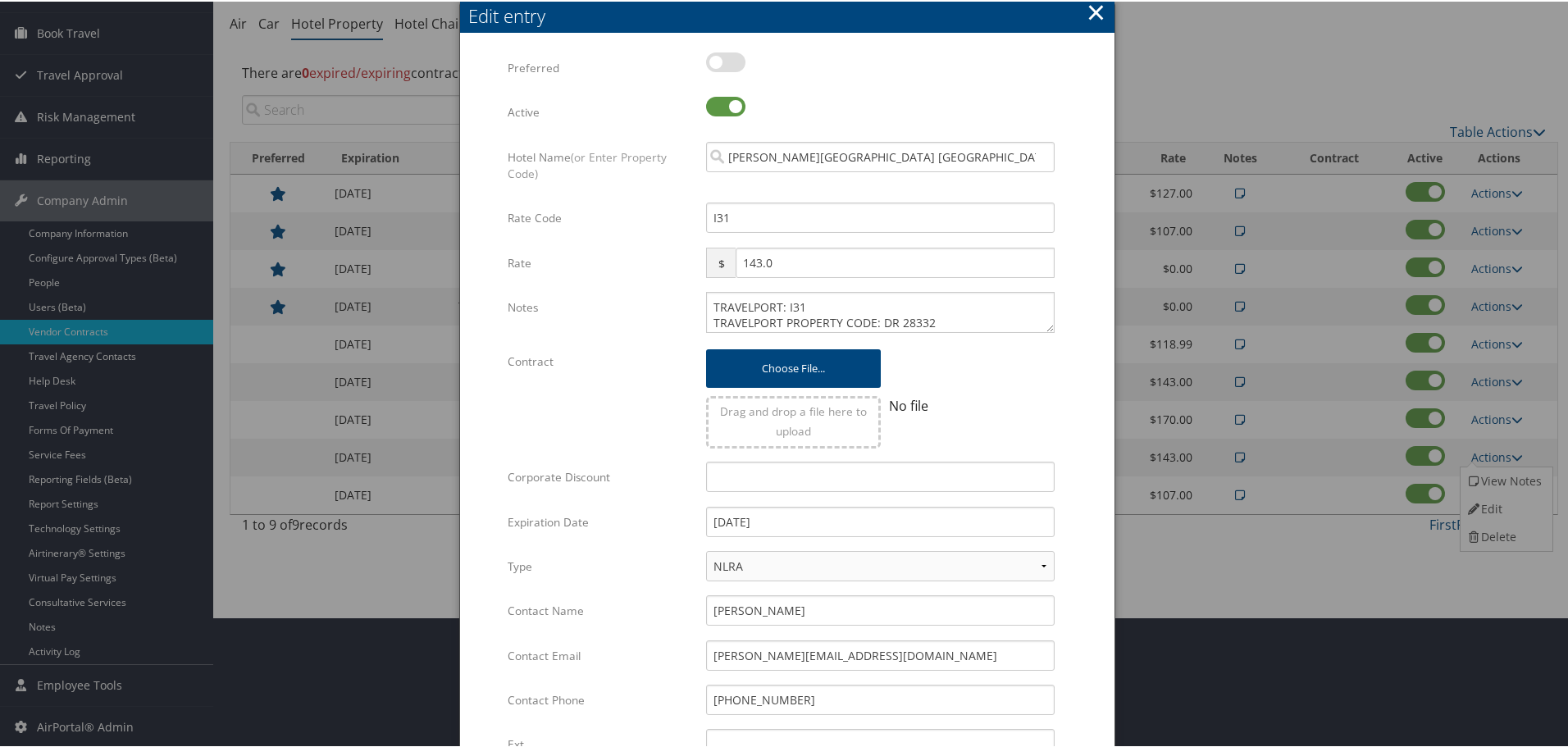
click at [700, 308] on div "TRAVELPORT: I31 TRAVELPORT PROPERTY CODE: DR 28332 Multiple values The selected…" at bounding box center [880, 316] width 373 height 55
click at [709, 304] on textarea "TRAVELPORT: I31 TRAVELPORT PROPERTY CODE: DR 28332" at bounding box center [879, 310] width 348 height 41
paste textarea "Rates tested in [GEOGRAPHIC_DATA] [DATE];"
type textarea "Rates tested in TP+ Oct 2025; TRAVELPORT: I31 TRAVELPORT PROPERTY CODE: DR 28332"
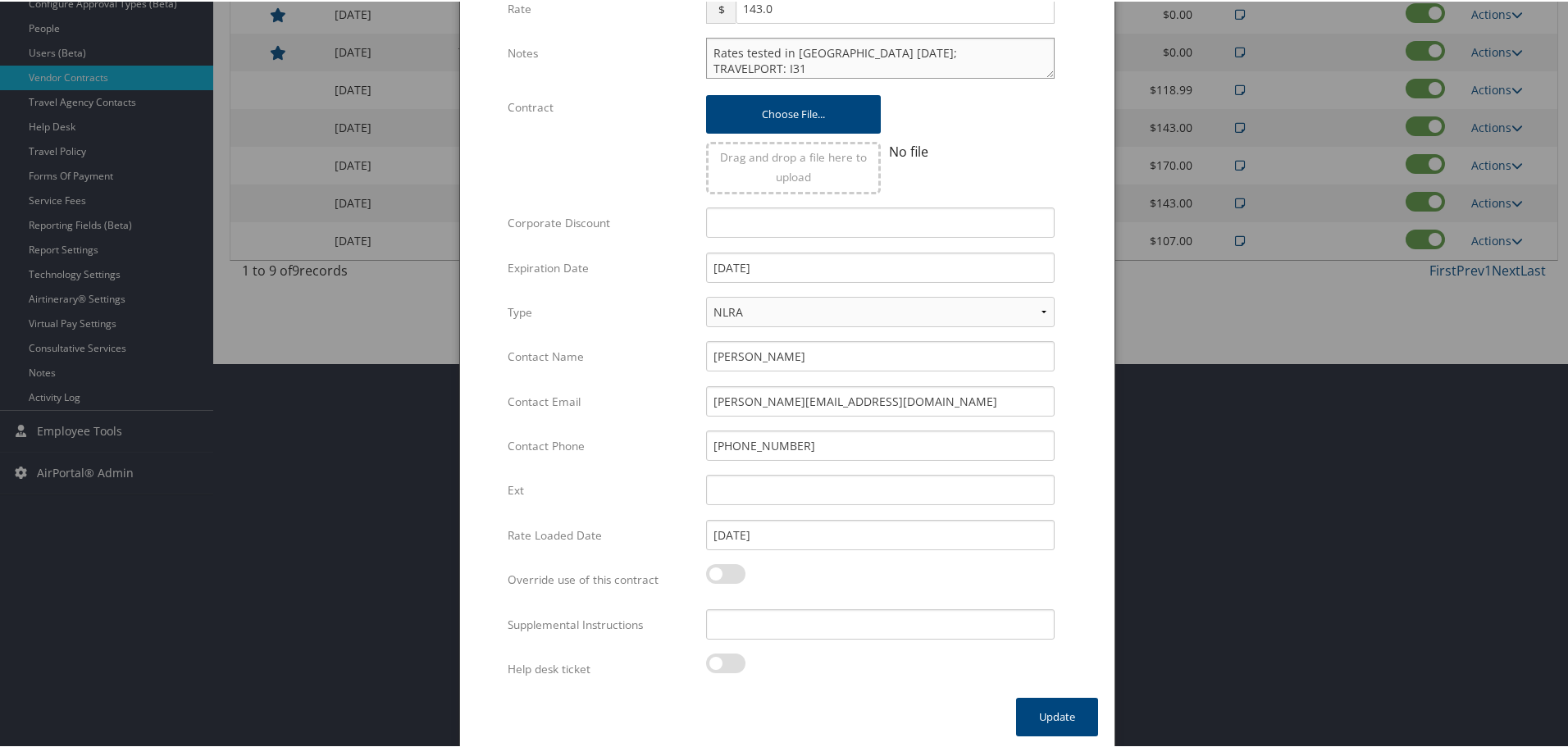
scroll to position [389, 0]
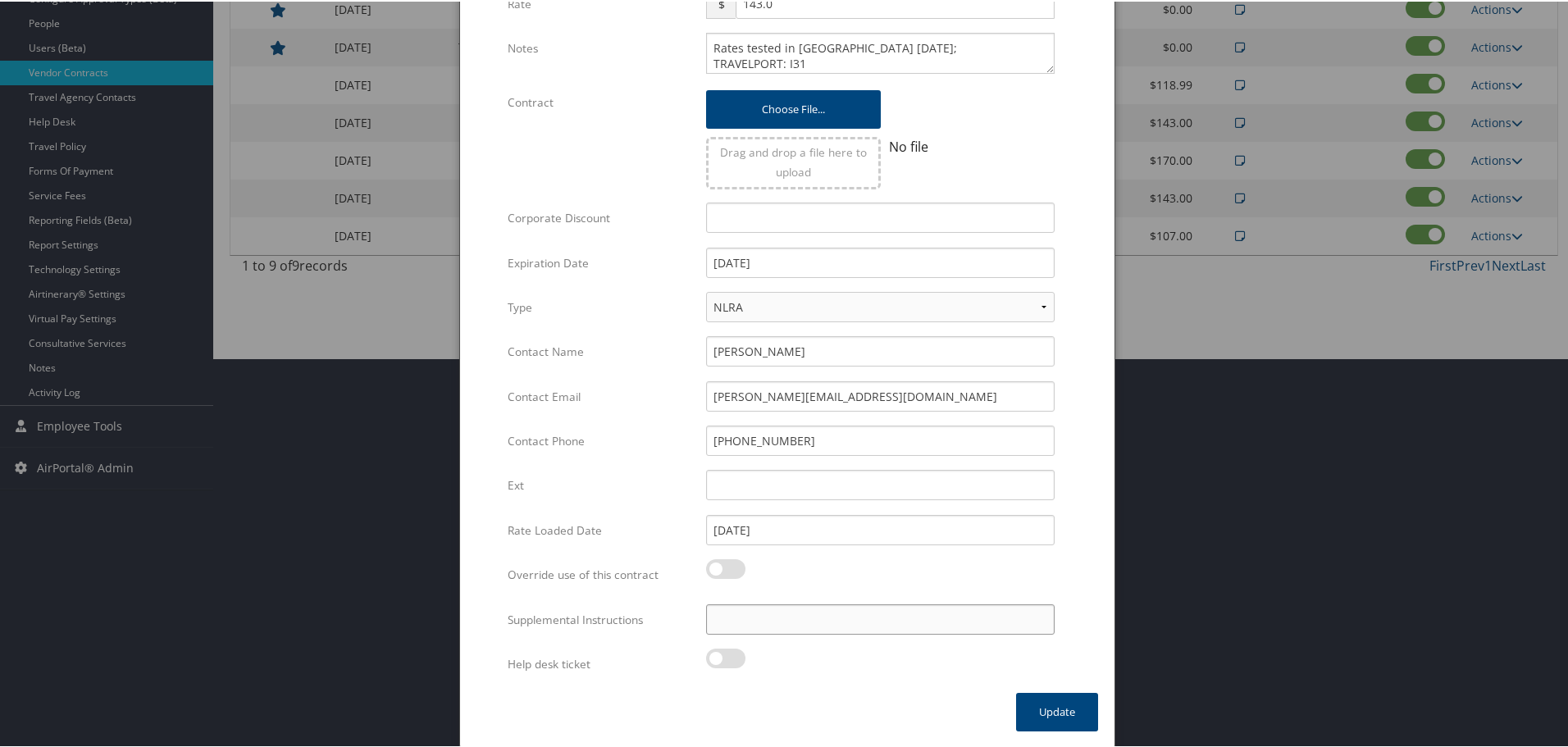
click at [837, 622] on input "Supplemental Instructions" at bounding box center [879, 617] width 348 height 31
paste input "SAB Prop ID -"
paste input "015820"
type input "SAB Prop ID - 015820"
click at [1042, 704] on button "Update" at bounding box center [1057, 709] width 82 height 39
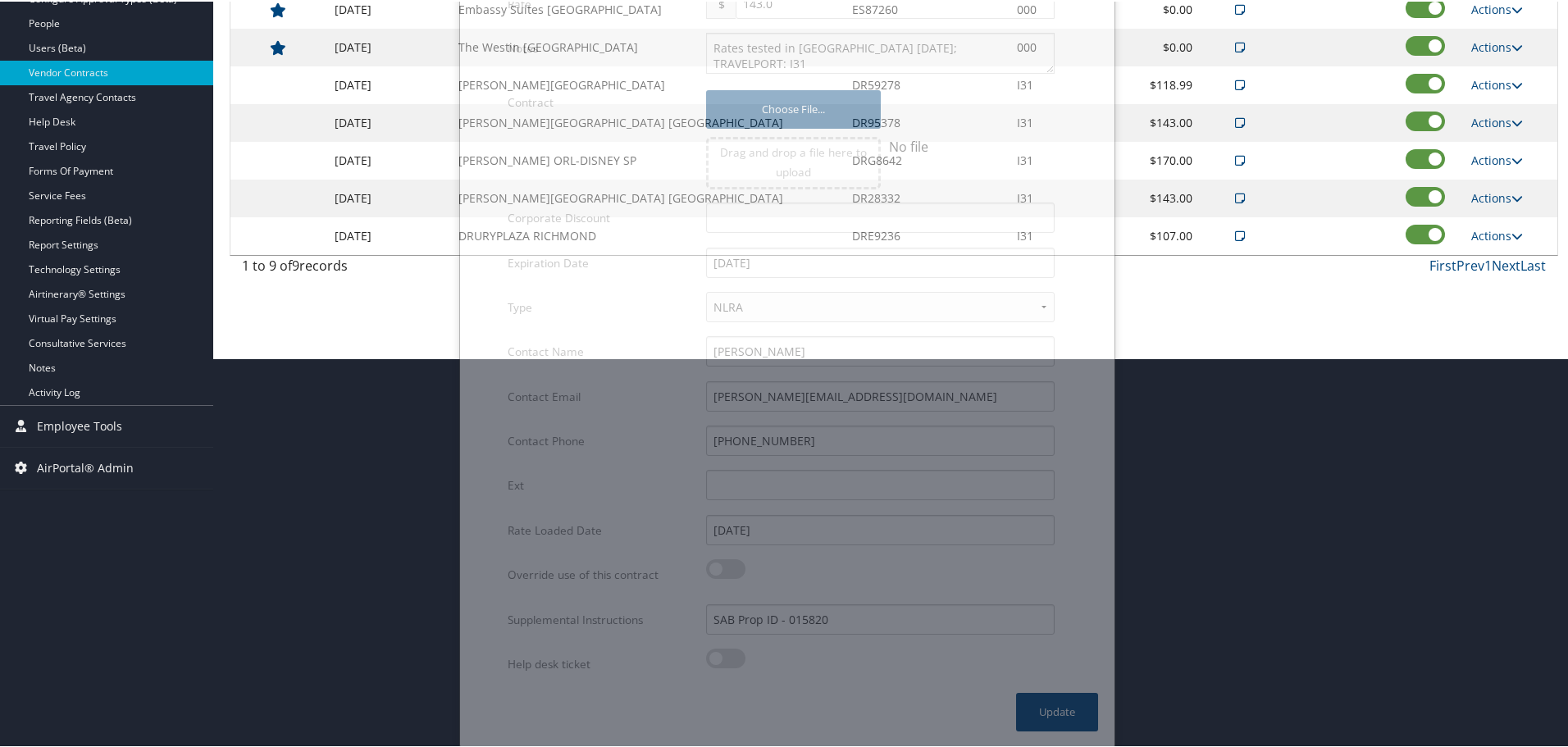
scroll to position [130, 0]
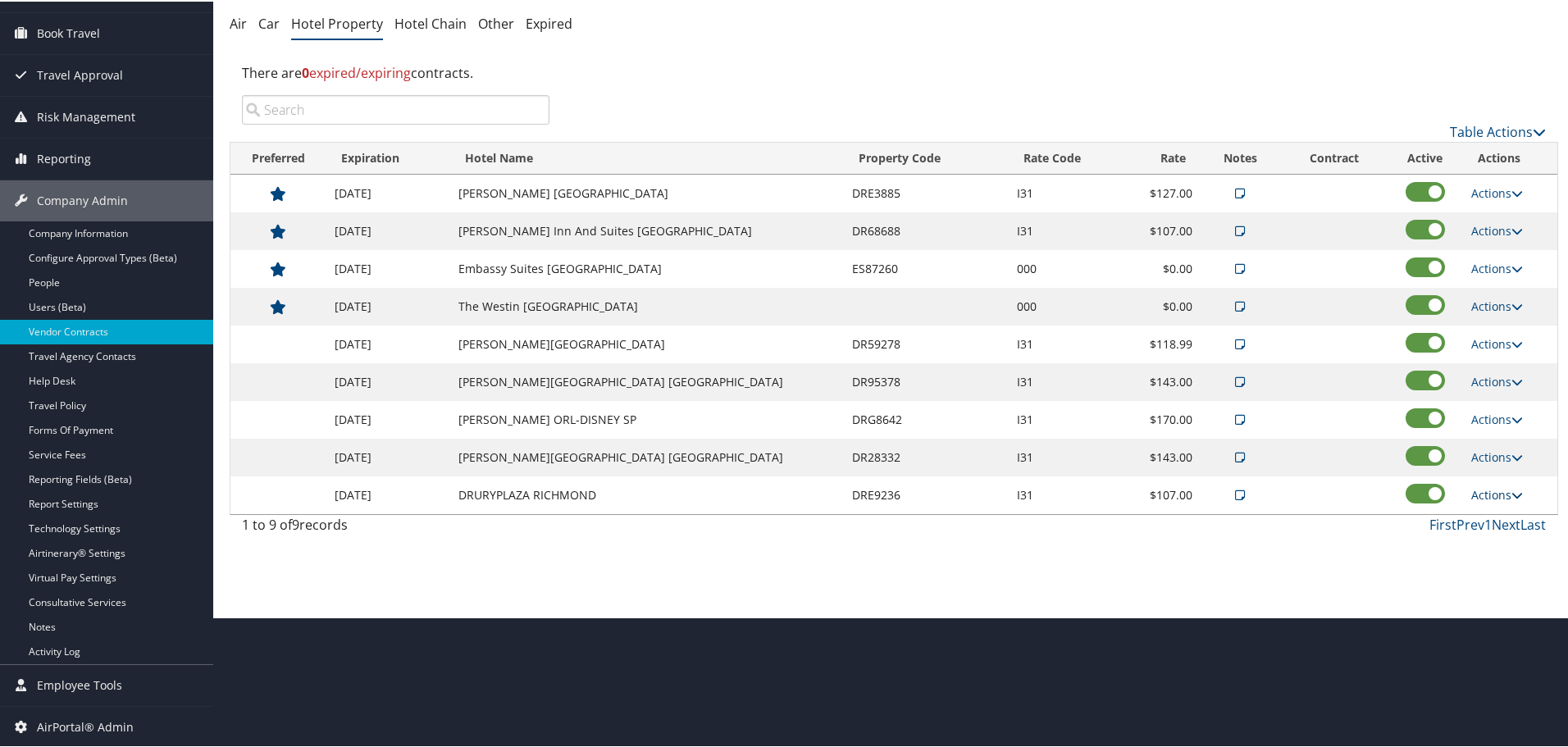
click at [1486, 487] on link "Actions" at bounding box center [1497, 493] width 52 height 16
click at [1503, 544] on link "Edit" at bounding box center [1503, 545] width 88 height 28
select select "NLRA"
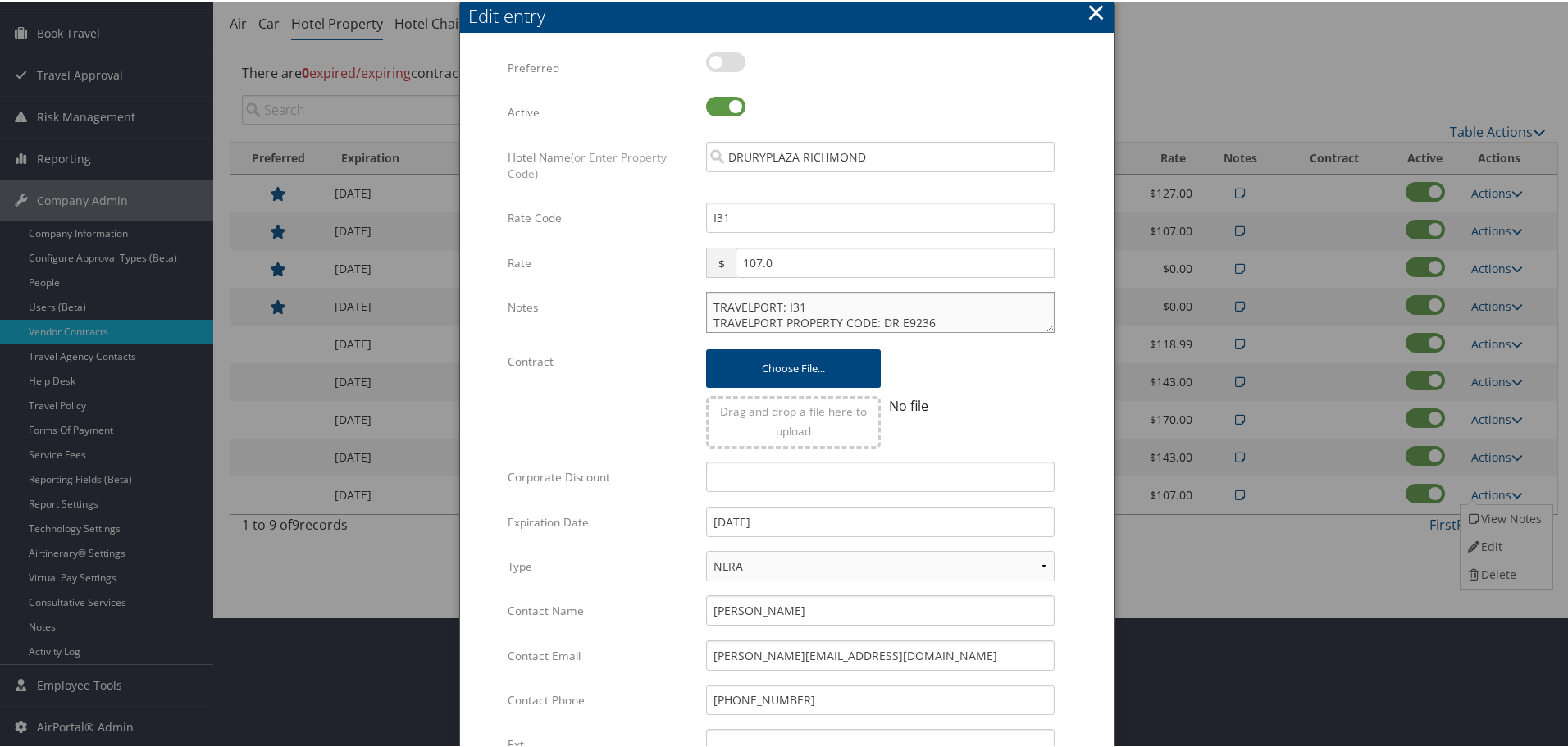
click at [706, 307] on textarea "TRAVELPORT: I31 TRAVELPORT PROPERTY CODE: DR E9236" at bounding box center [879, 310] width 348 height 41
paste textarea "Rates tested in [GEOGRAPHIC_DATA] [DATE];"
type textarea "Rates tested in TP+ Oct 2025; TRAVELPORT: I31 TRAVELPORT PROPERTY CODE: DR E9236"
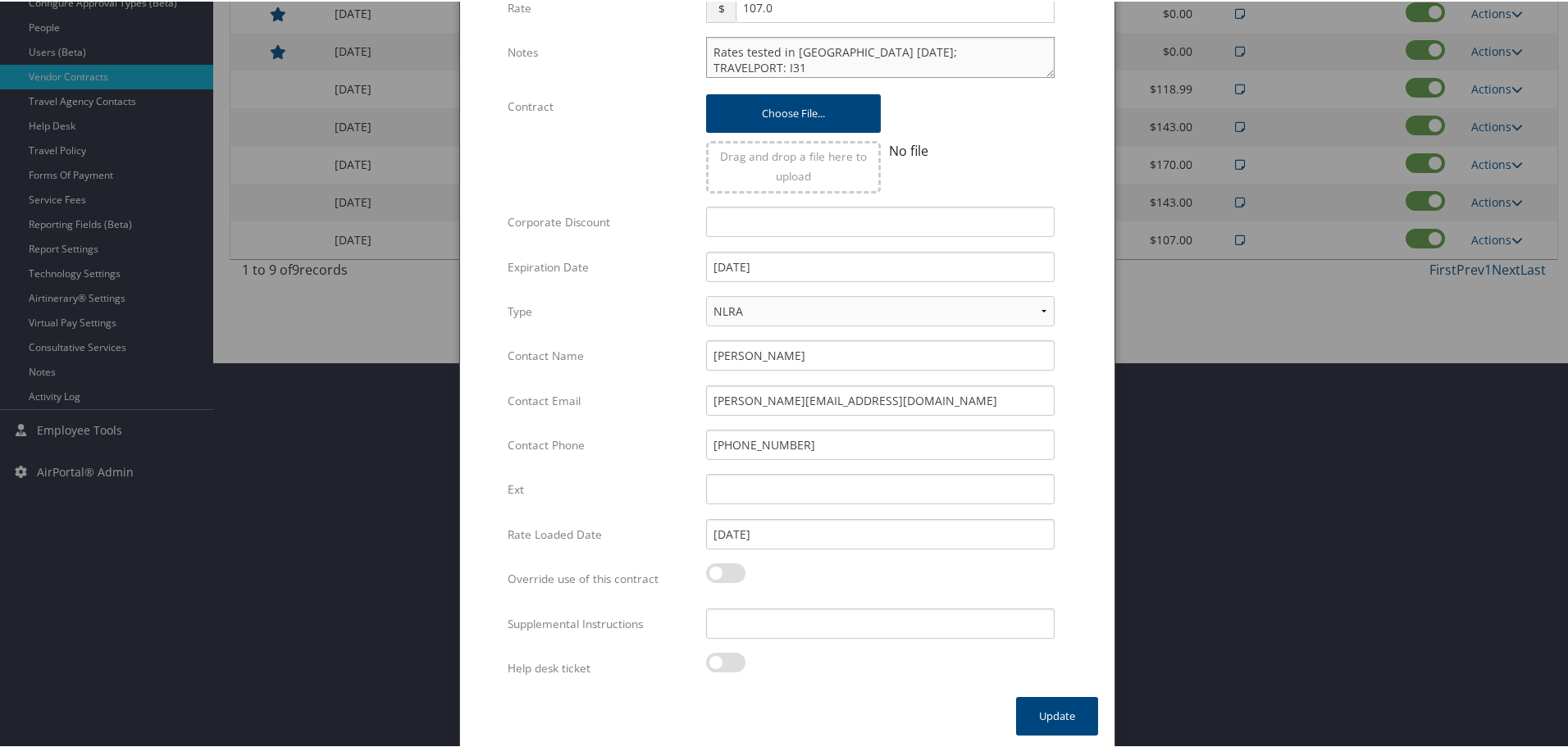
scroll to position [389, 0]
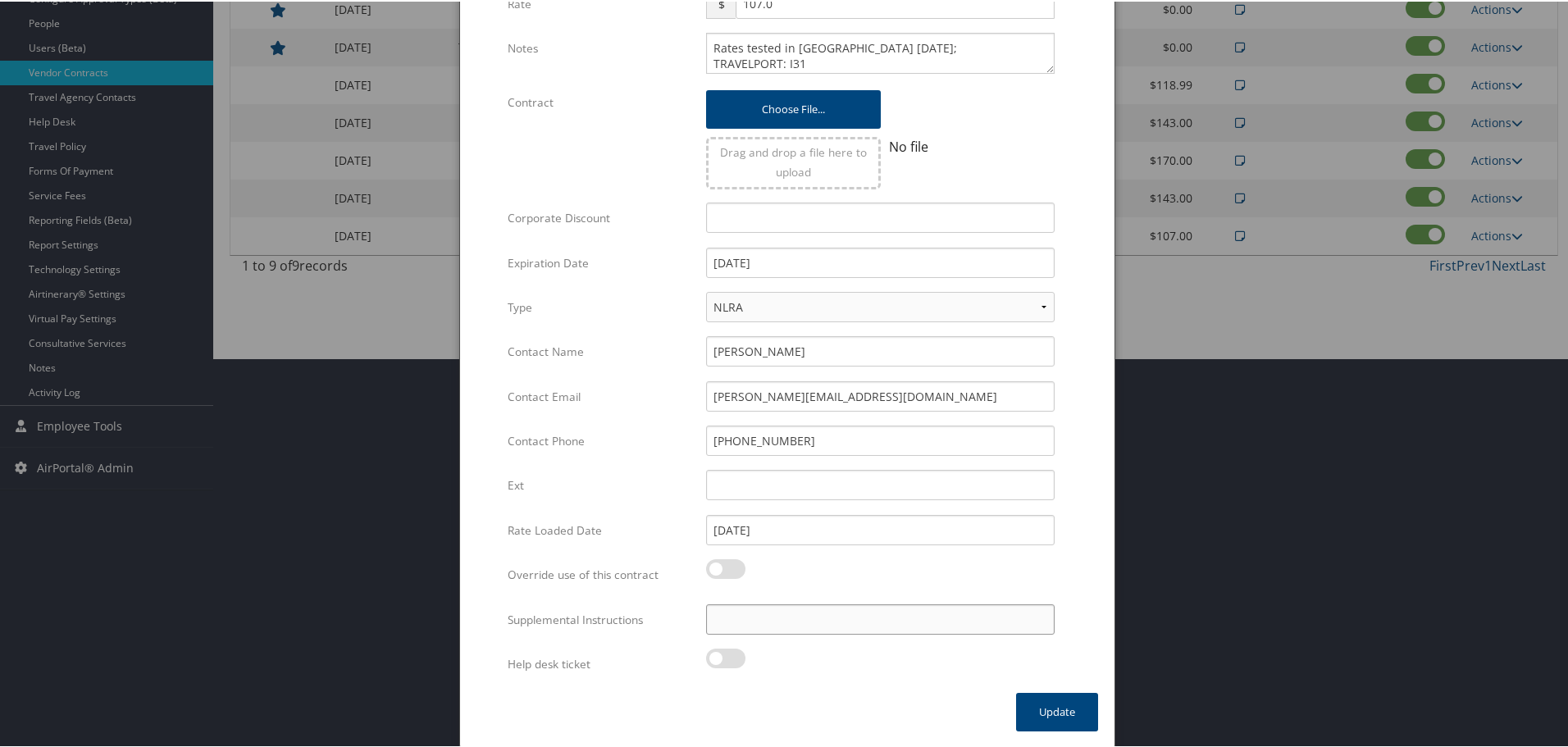
click at [812, 612] on input "Supplemental Instructions" at bounding box center [879, 617] width 348 height 31
paste input "SAB Prop ID -"
paste input "323855"
type input "SAB Prop ID - 323855"
click at [1037, 704] on button "Update" at bounding box center [1057, 709] width 82 height 39
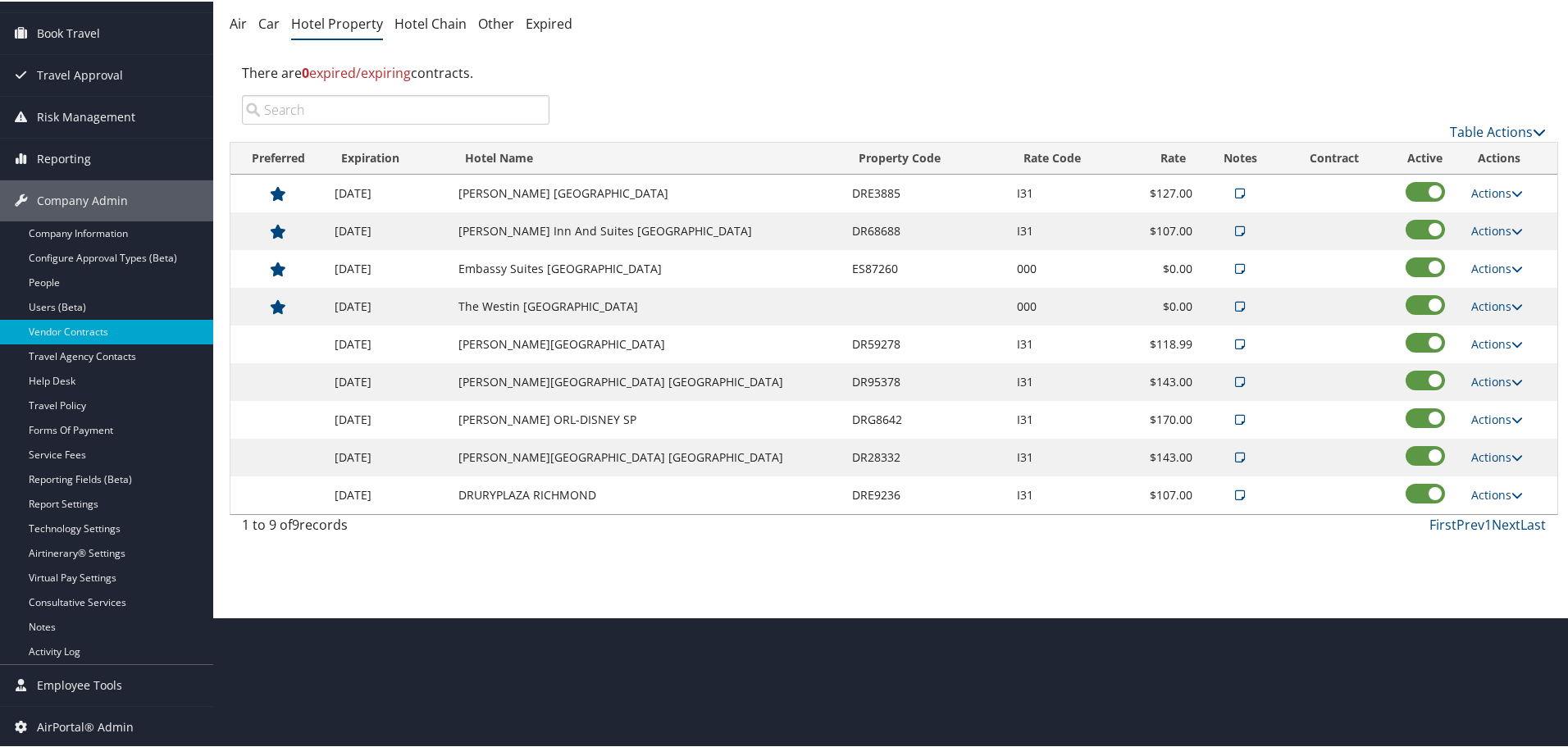
scroll to position [130, 0]
click at [696, 572] on div "Vendor Contracts: Hotel Property I3-Integration Innovation Inc. ( 301629 ) , [ …" at bounding box center [893, 243] width 1361 height 747
click at [1501, 517] on link "Next" at bounding box center [1505, 523] width 29 height 18
click at [1499, 523] on link "Next" at bounding box center [1505, 523] width 29 height 18
drag, startPoint x: 813, startPoint y: 495, endPoint x: 857, endPoint y: 498, distance: 44.1
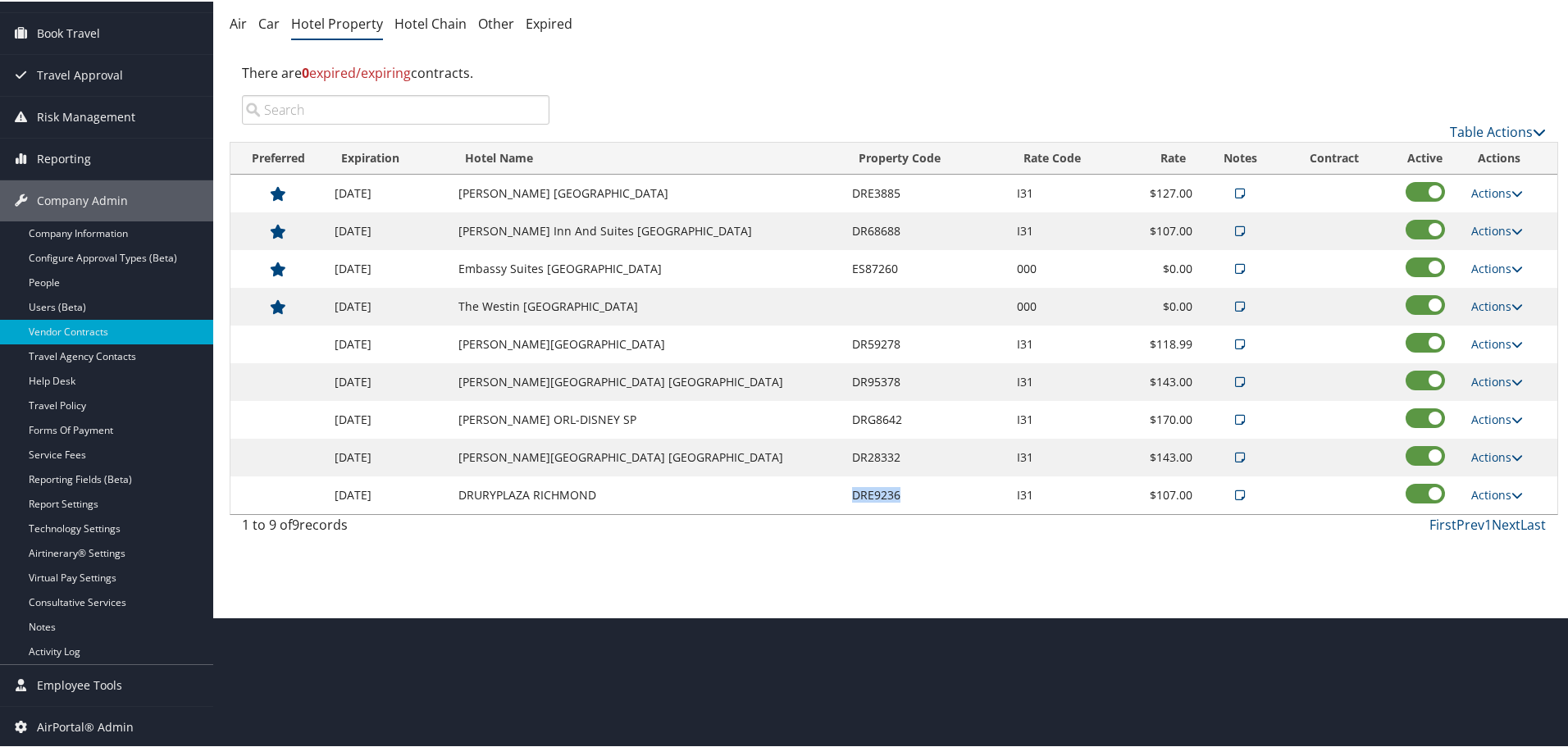
click at [857, 498] on td "DRE9236" at bounding box center [926, 493] width 165 height 38
click at [955, 559] on div "Vendor Contracts: Hotel Property I3-Integration Innovation Inc. ( 301629 ) , [ …" at bounding box center [893, 243] width 1361 height 747
click at [1487, 267] on link "Actions" at bounding box center [1497, 267] width 52 height 16
click at [1521, 348] on link "Delete" at bounding box center [1503, 346] width 88 height 28
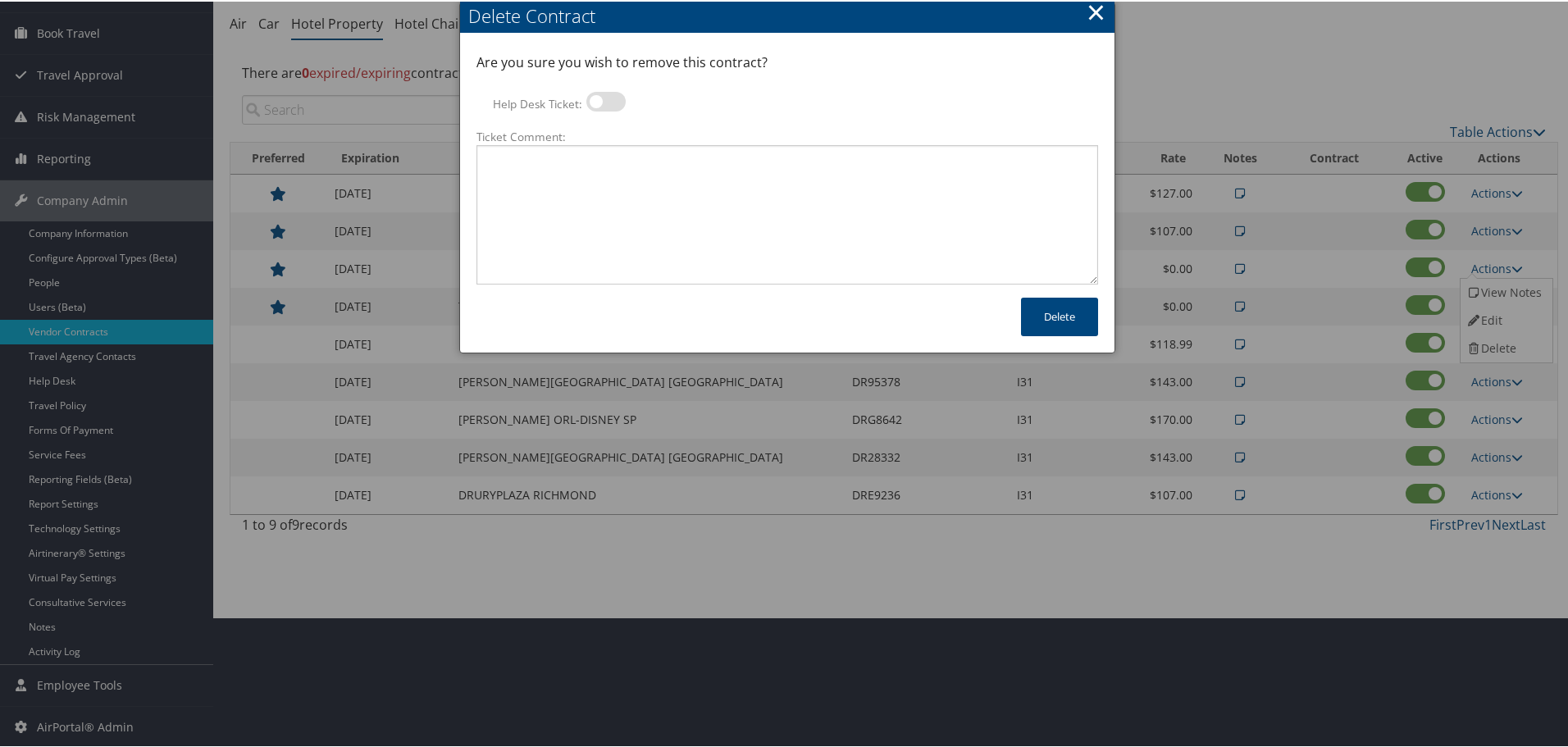
drag, startPoint x: 615, startPoint y: 94, endPoint x: 627, endPoint y: 139, distance: 46.6
click at [615, 94] on label at bounding box center [606, 100] width 40 height 20
click at [605, 97] on input "Help Desk Ticket:" at bounding box center [599, 102] width 11 height 11
checkbox input "true"
click at [643, 180] on textarea "Ticket Comment:" at bounding box center [787, 213] width 621 height 139
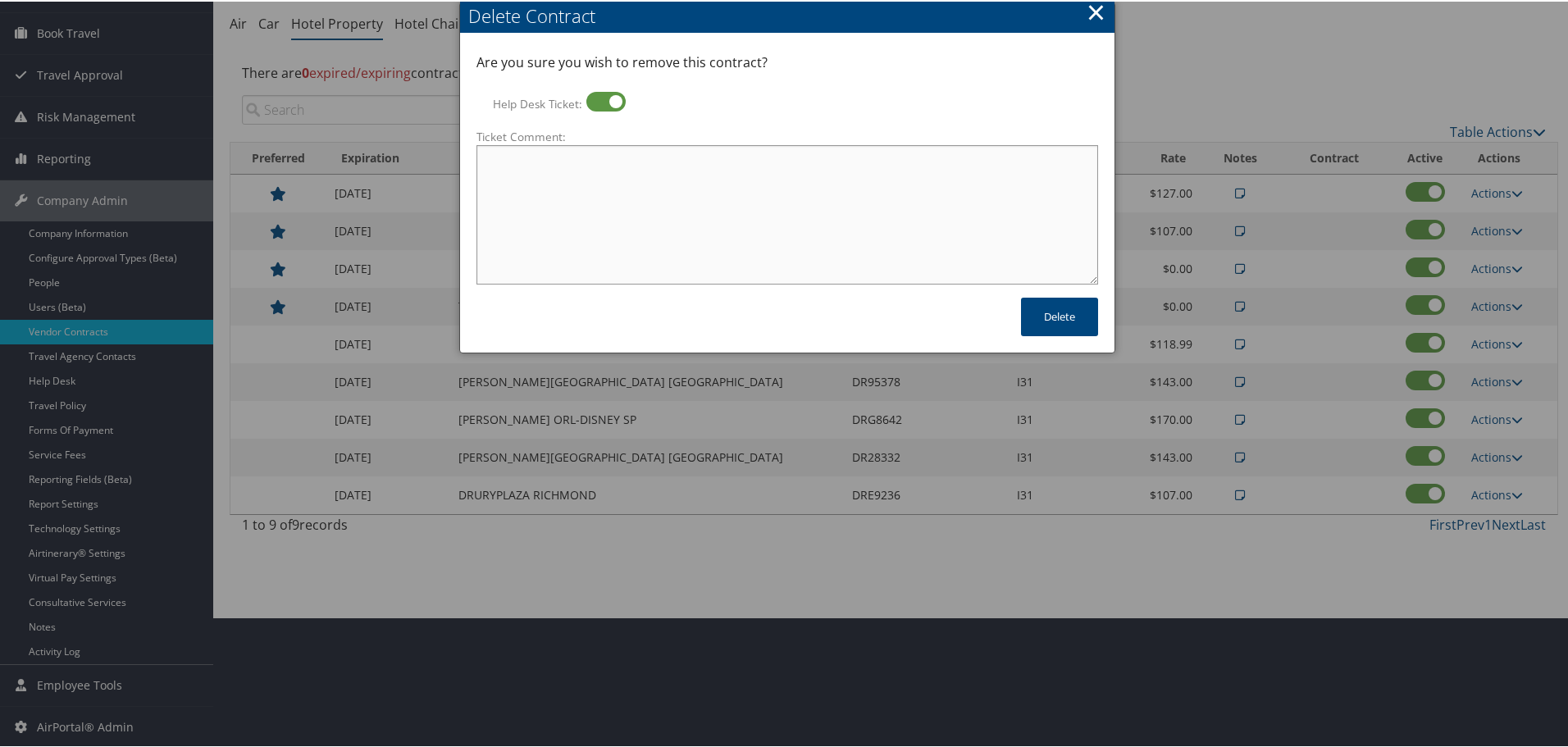
paste textarea "Rates no longer active; remove from profile and preferred status."
type textarea "Rates no longer active; remove from profile and preferred status."
click at [1059, 311] on button "Delete" at bounding box center [1060, 314] width 77 height 39
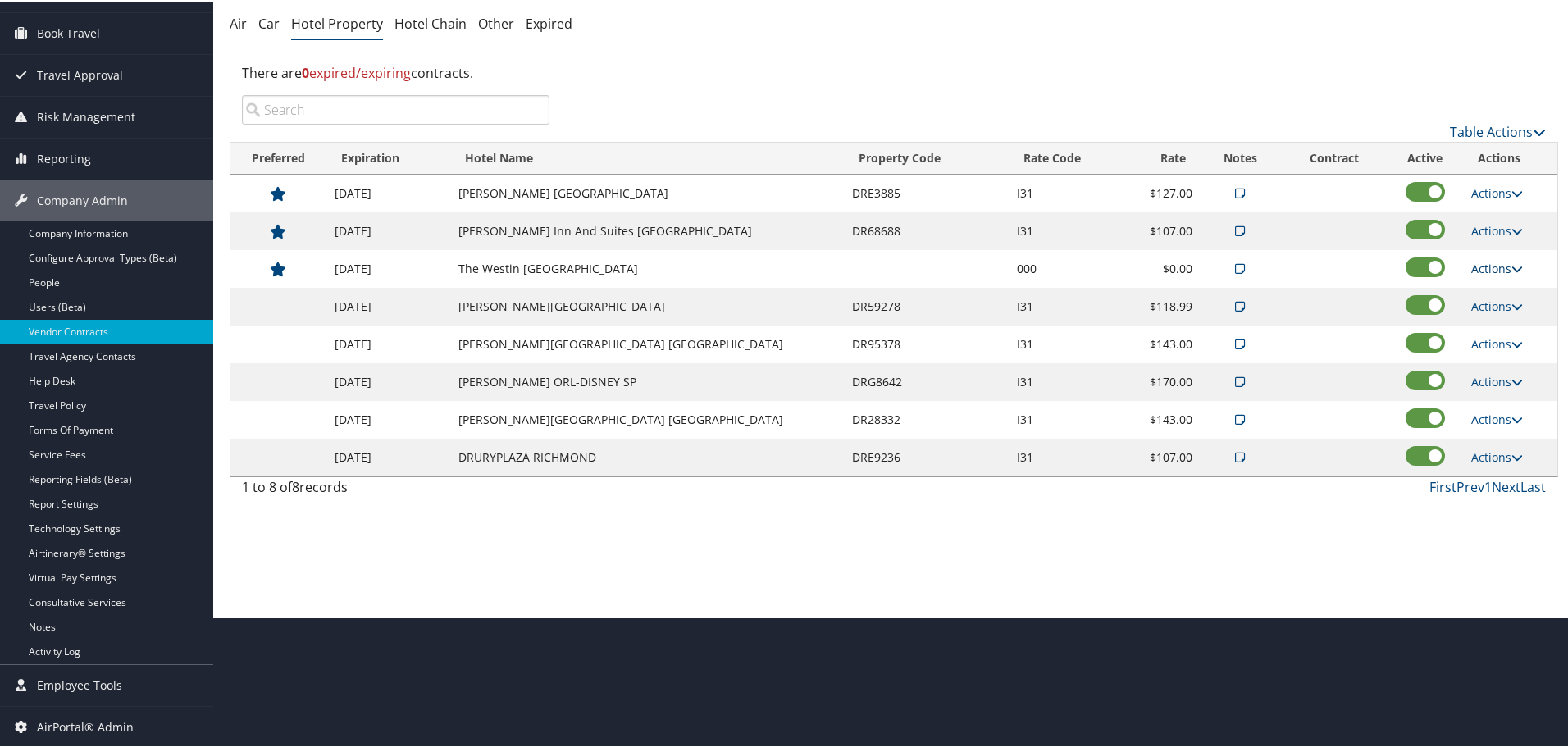
click at [1482, 262] on link "Actions" at bounding box center [1497, 267] width 52 height 16
click at [1494, 341] on link "Delete" at bounding box center [1503, 346] width 88 height 28
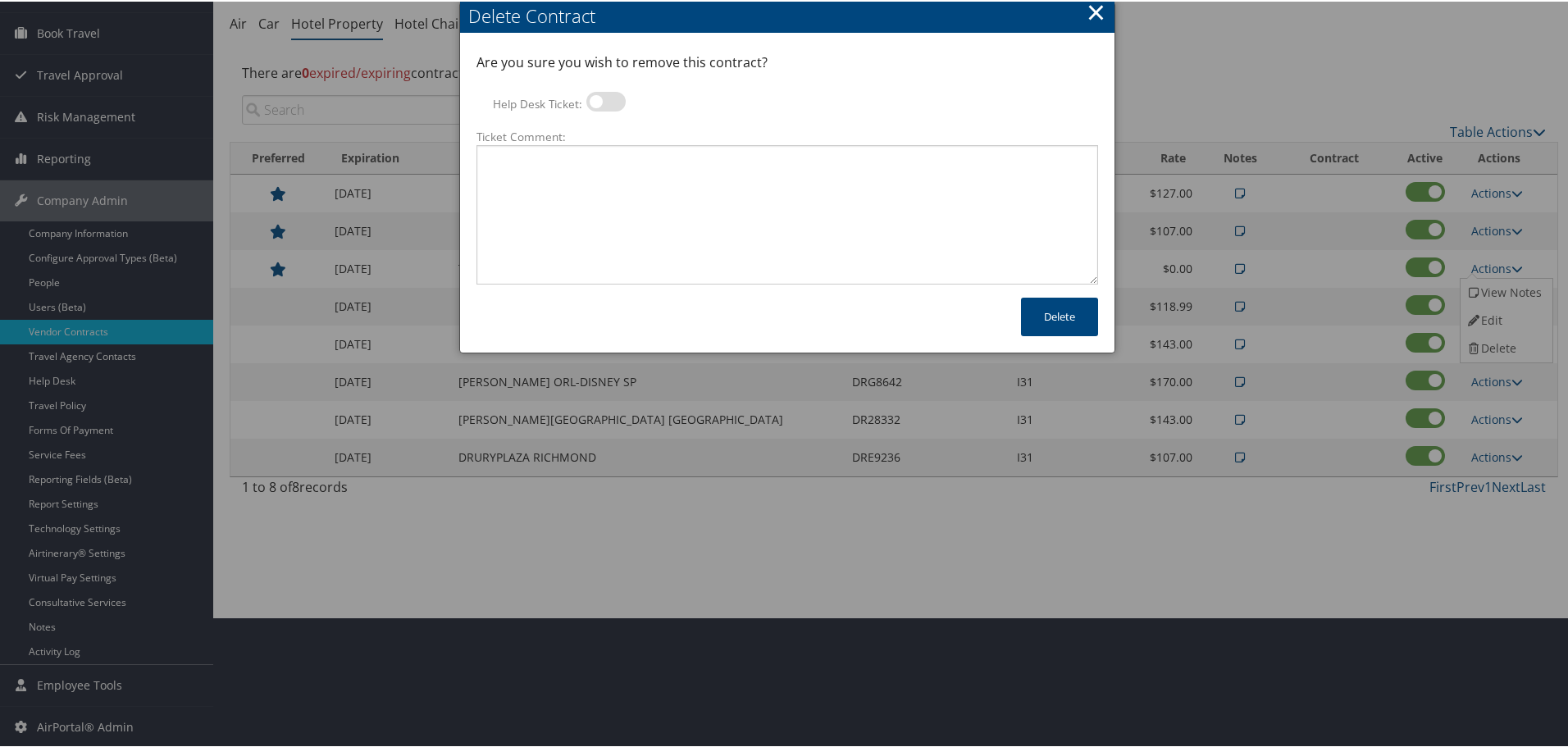
click at [609, 102] on label at bounding box center [606, 100] width 40 height 20
click at [605, 102] on input "Help Desk Ticket:" at bounding box center [599, 102] width 11 height 11
checkbox input "true"
click at [641, 175] on textarea "Ticket Comment:" at bounding box center [787, 213] width 621 height 139
paste textarea "Rates no longer active; remove from profile and preferred status."
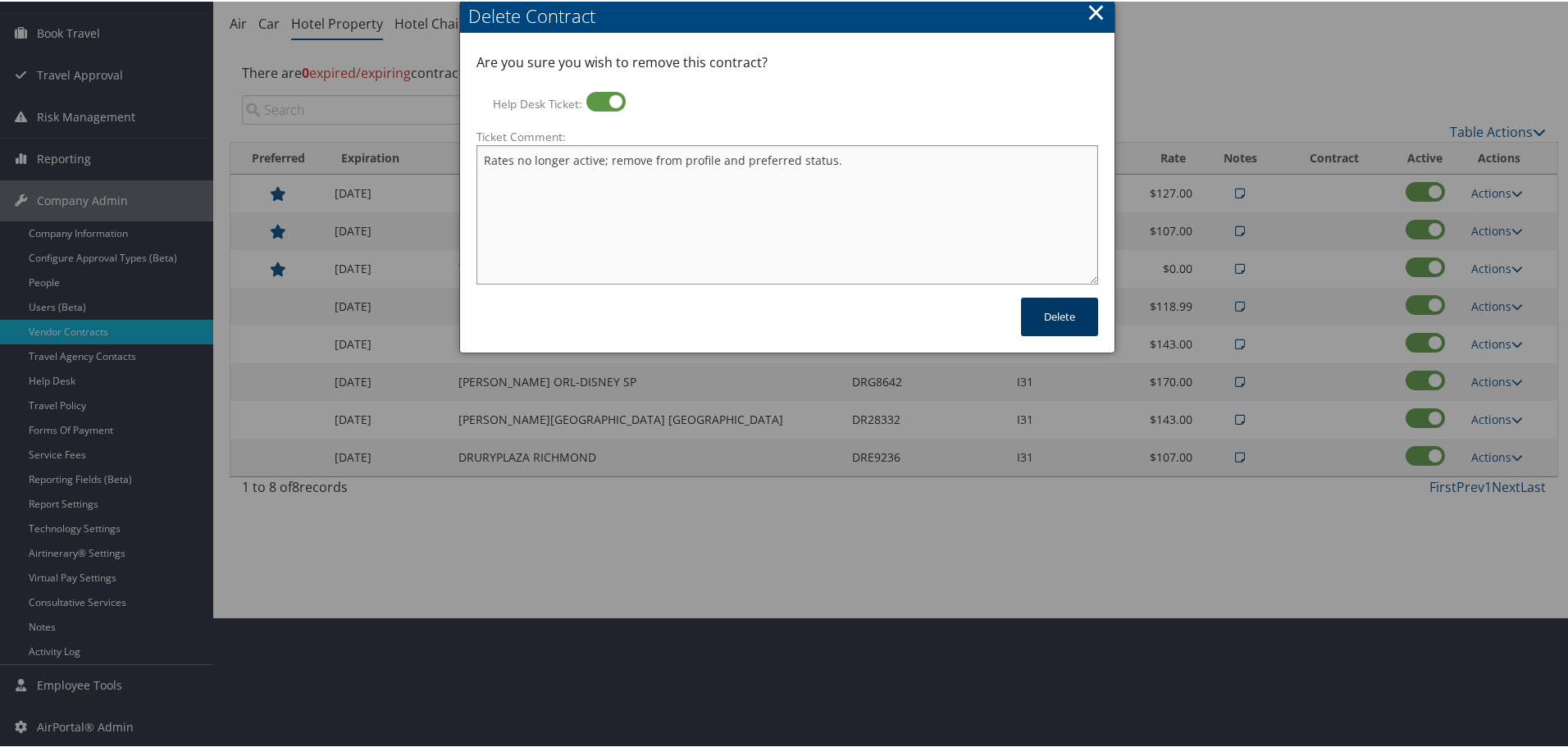
type textarea "Rates no longer active; remove from profile and preferred status."
click at [1053, 317] on button "Delete" at bounding box center [1060, 314] width 77 height 39
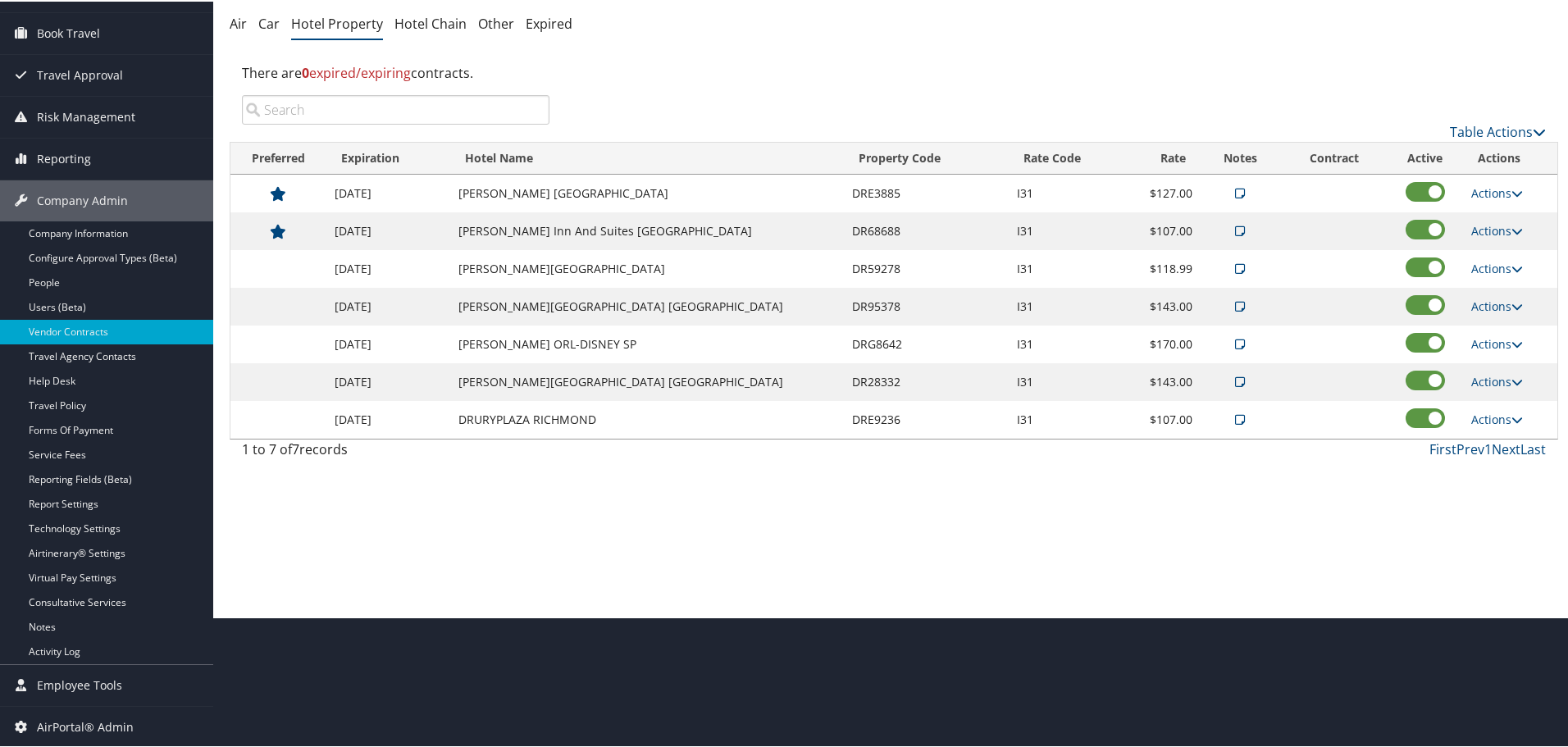
scroll to position [0, 0]
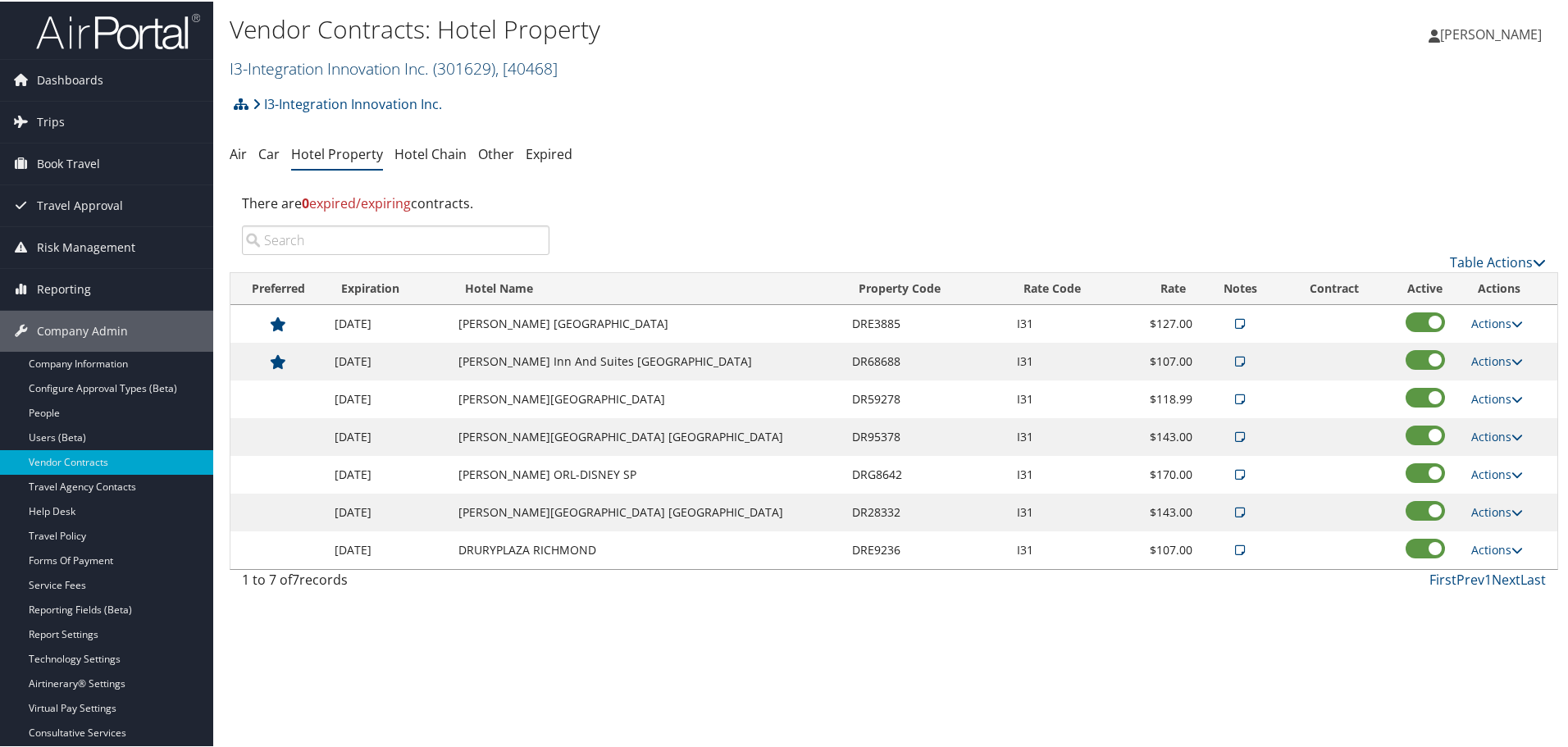
click at [324, 64] on link "I3-Integration Innovation Inc. ( 301629 ) , [ 40468 ]" at bounding box center [393, 66] width 327 height 22
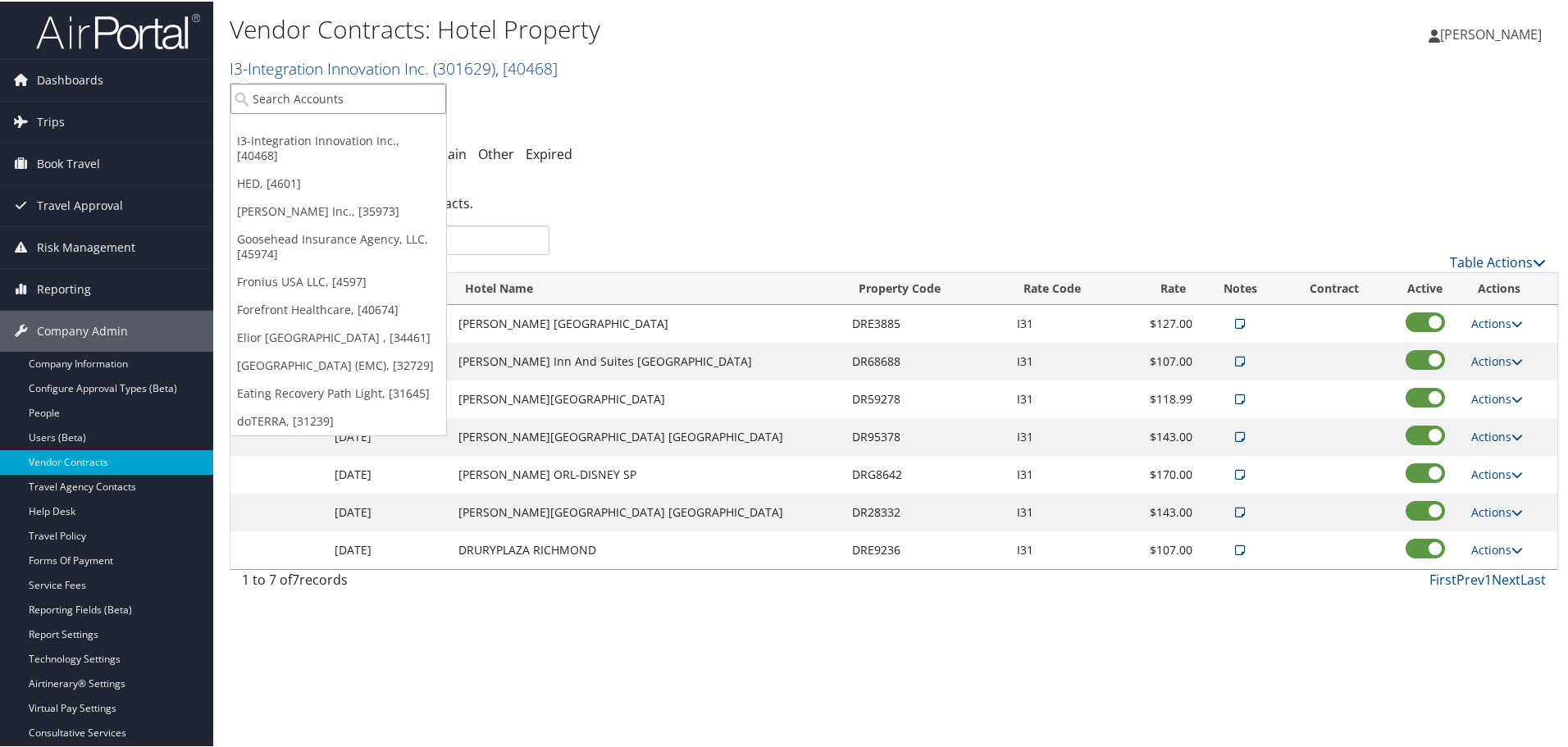
click at [321, 93] on input "search" at bounding box center [337, 97] width 215 height 31
type input "ibml"
click at [315, 122] on div "Ibml-Imaging Business Machines LLC. (301301), [36949]" at bounding box center [423, 127] width 403 height 15
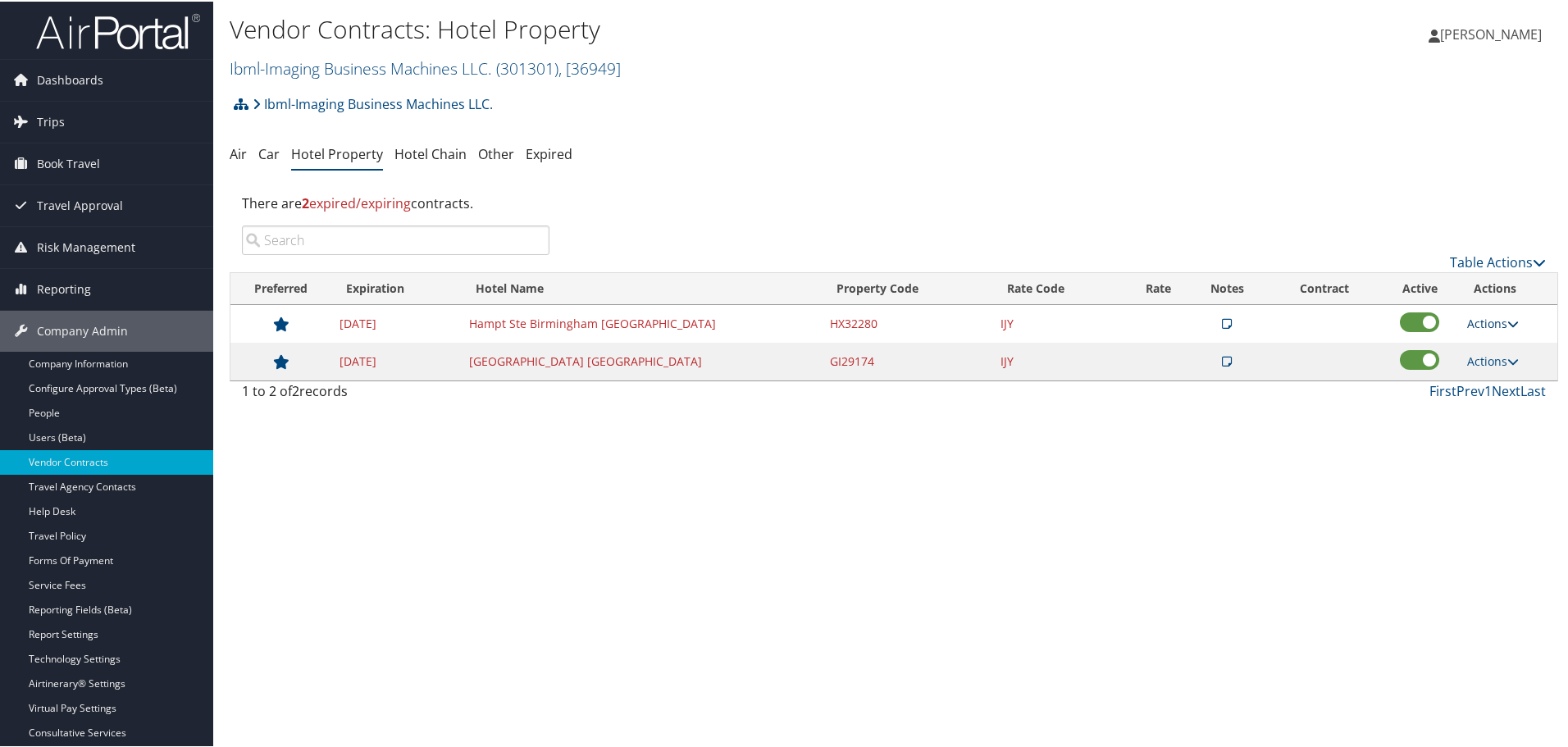
click at [1487, 320] on link "Actions" at bounding box center [1493, 321] width 52 height 16
click at [1494, 369] on link "Edit" at bounding box center [1505, 374] width 88 height 28
select select "NLRA"
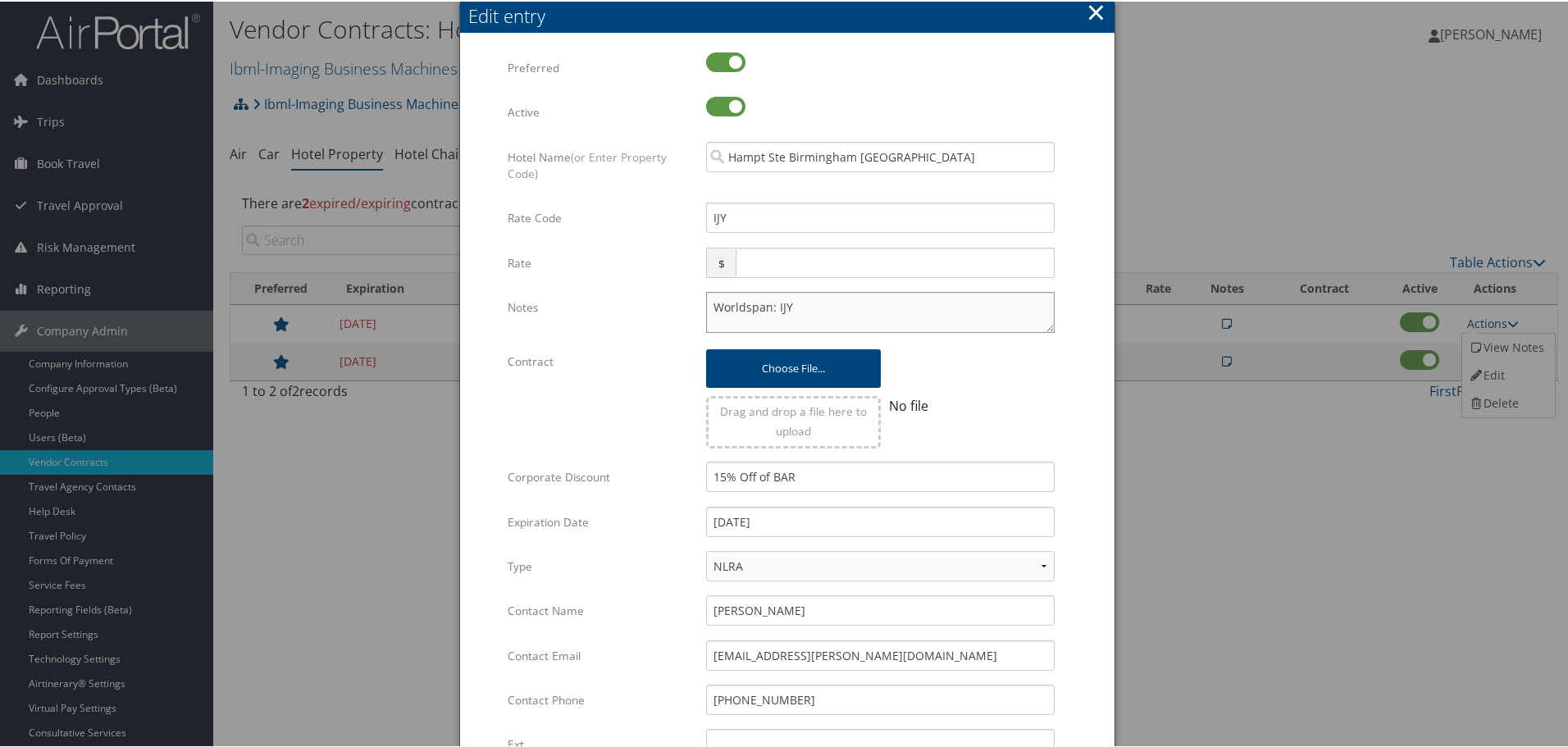
click at [715, 305] on textarea "Worldspan: IJY" at bounding box center [879, 310] width 348 height 41
paste textarea "Rates tested in [GEOGRAPHIC_DATA] [DATE];"
type textarea "Rates tested in TP+ [DATE]; Worldspan: IJY"
click at [863, 518] on input "[DATE]" at bounding box center [879, 520] width 348 height 31
type input "[DATE]"
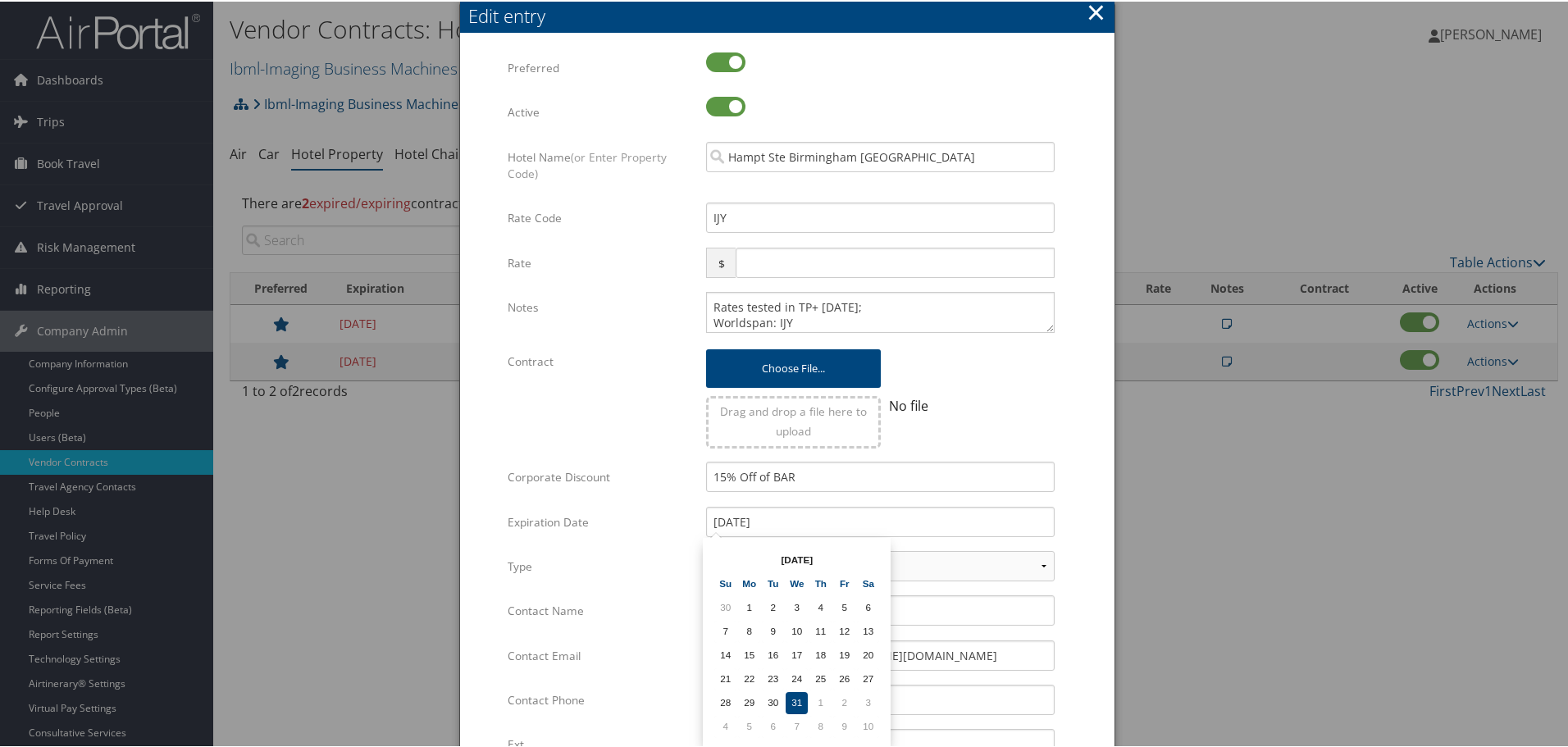
click at [1075, 502] on form "Multiple values The selected items contain different values for this input. To …" at bounding box center [787, 500] width 621 height 900
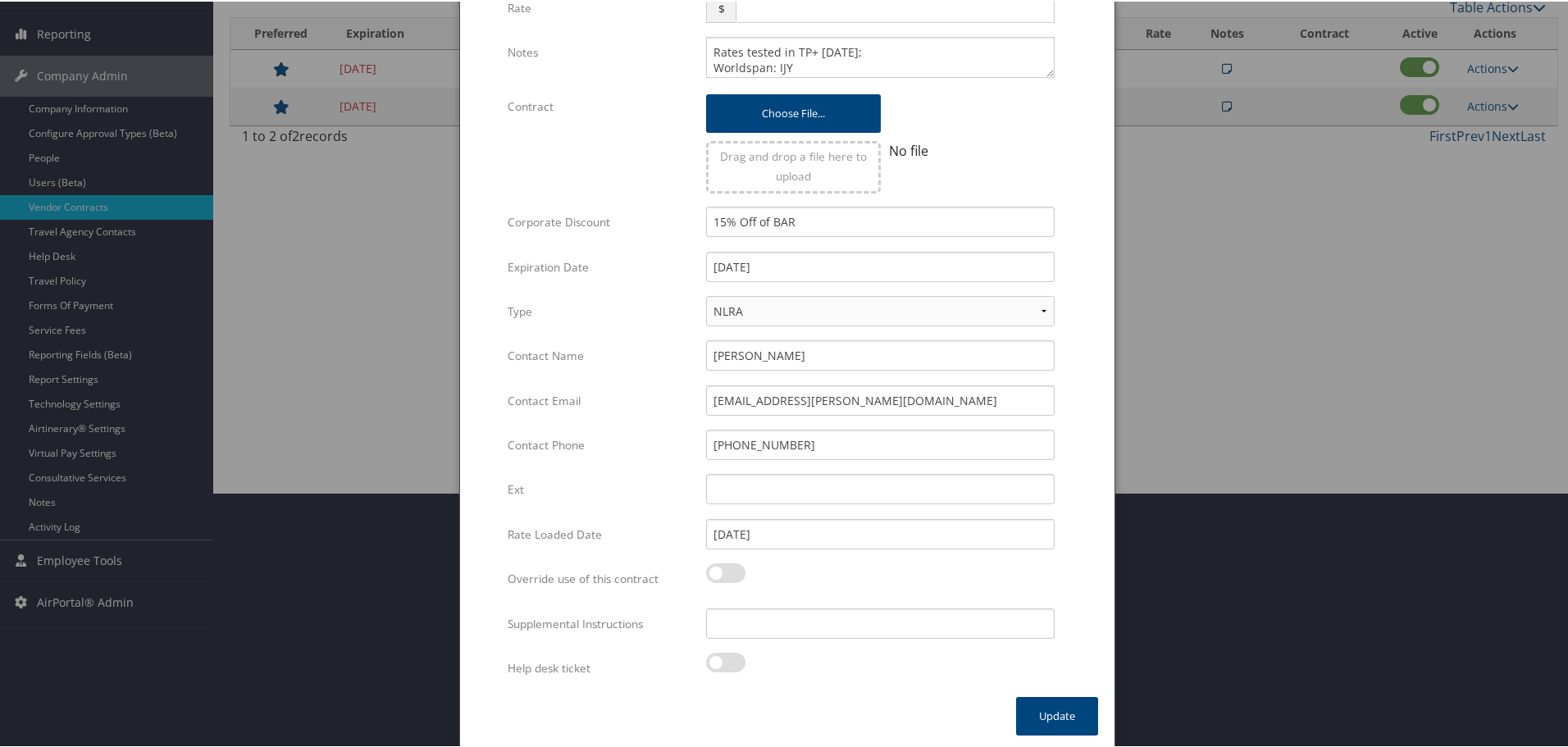
scroll to position [259, 0]
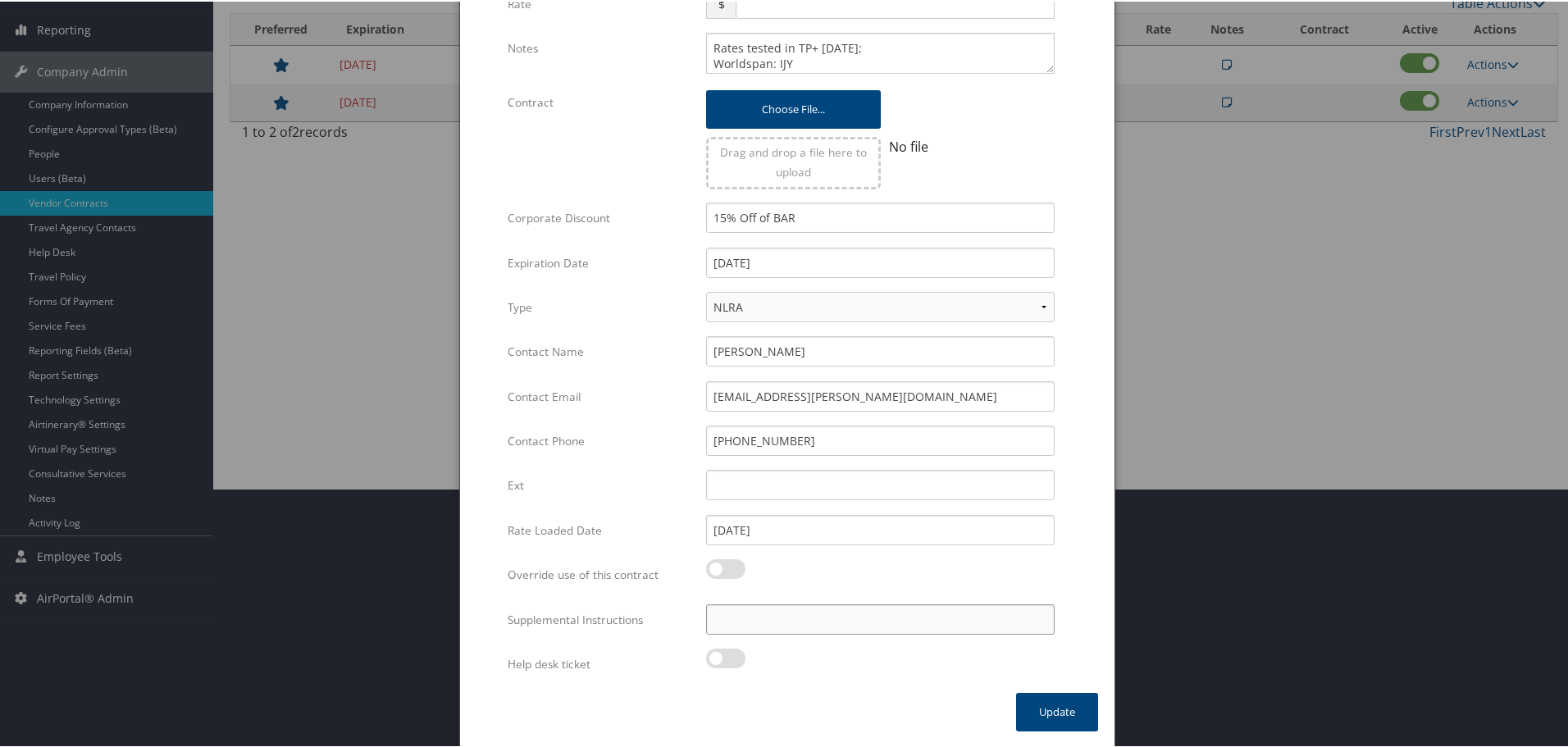
click at [808, 626] on input "Supplemental Instructions" at bounding box center [879, 617] width 348 height 31
paste input "SAB Prop ID -"
paste input "108320"
type input "SAB Prop ID - 108320"
click at [1048, 702] on button "Update" at bounding box center [1057, 709] width 82 height 39
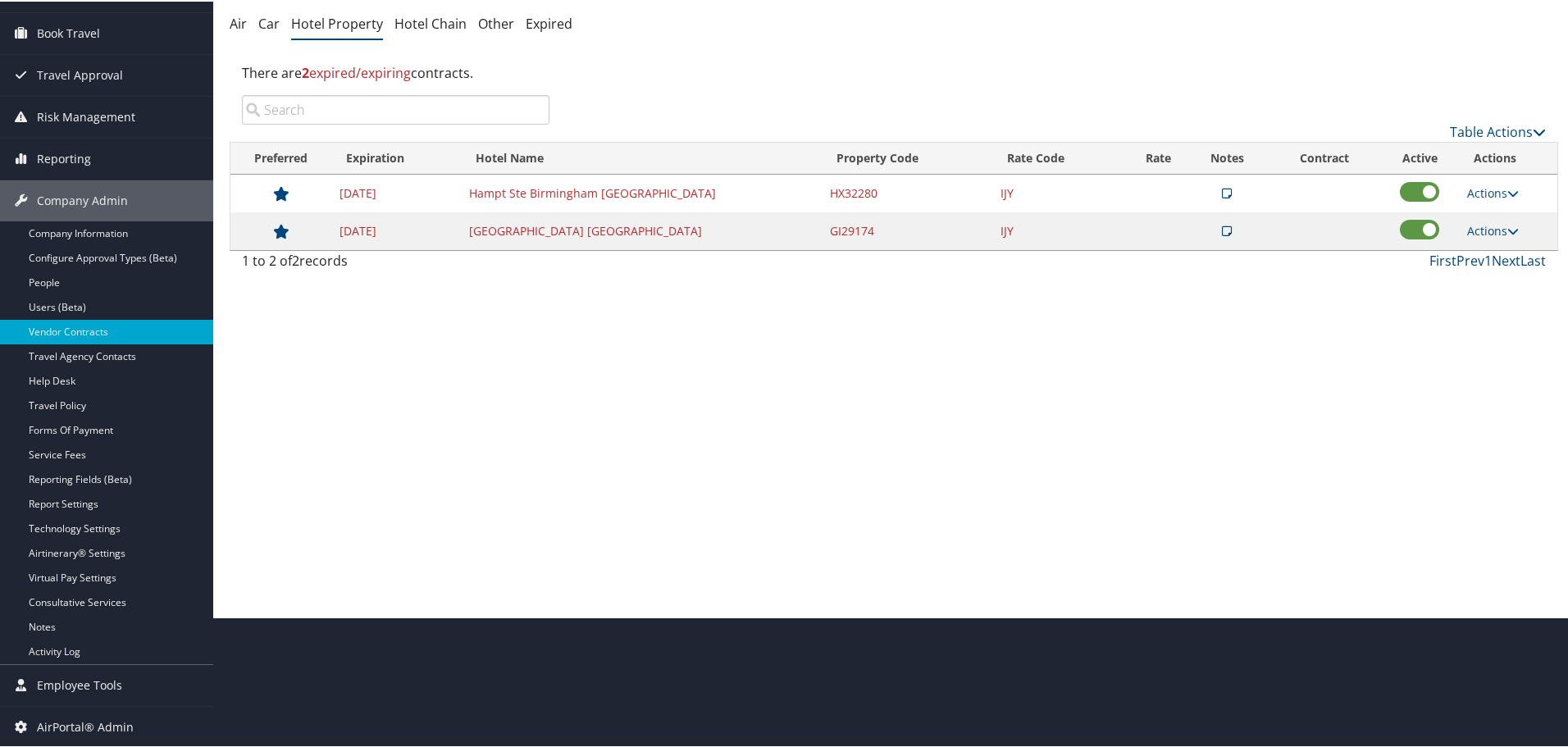
scroll to position [130, 0]
click at [1494, 225] on link "Actions" at bounding box center [1493, 229] width 52 height 16
click at [1508, 276] on link "Edit" at bounding box center [1505, 281] width 88 height 28
select select "NLRA"
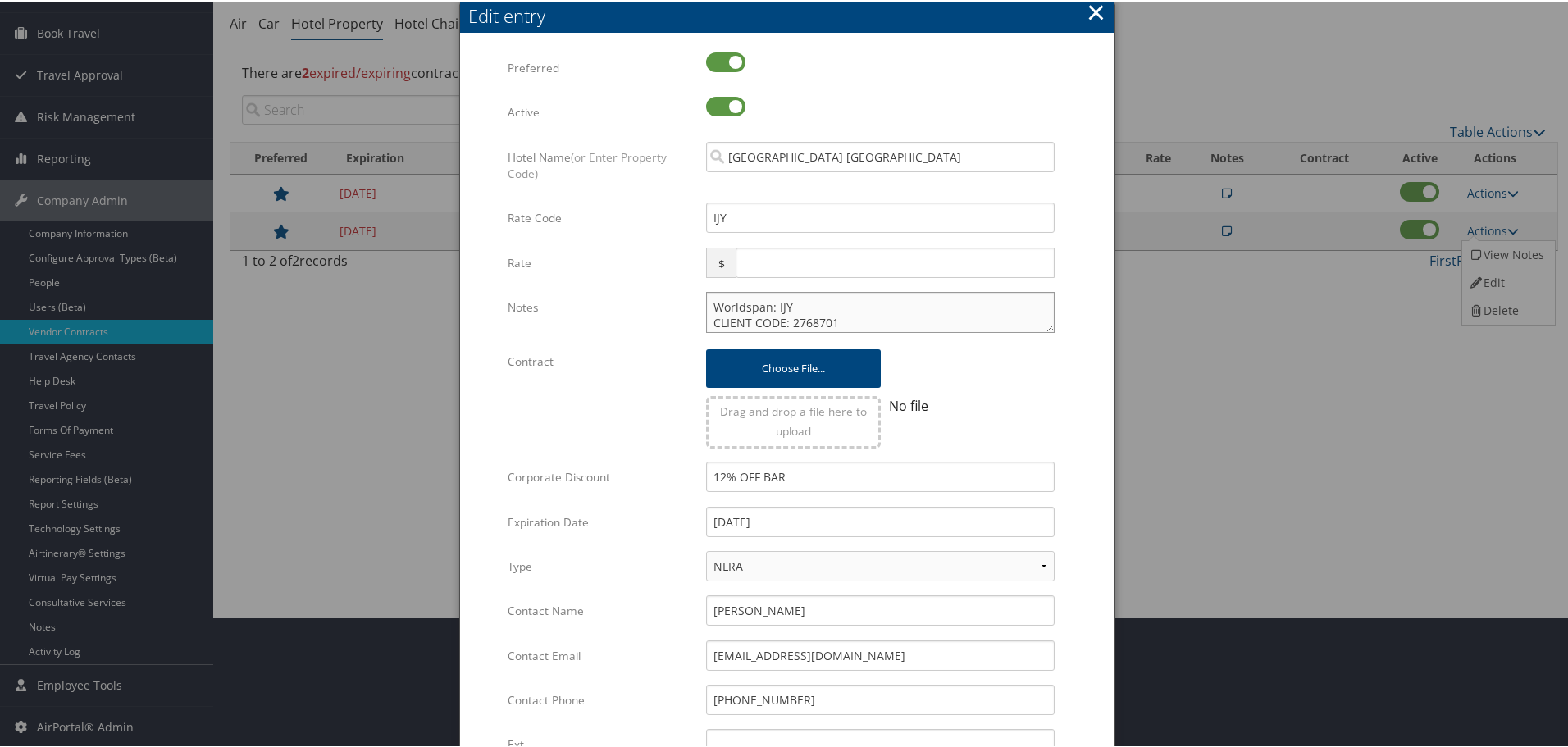
click at [707, 305] on textarea "Worldspan: IJY CLIENT CODE: 2768701" at bounding box center [879, 310] width 348 height 41
paste textarea "Rates tested in [GEOGRAPHIC_DATA] [DATE];"
type textarea "Rates tested in TP+ [DATE]; Worldspan: IJY CLIENT CODE: 2768701"
click at [817, 517] on input "[DATE]" at bounding box center [879, 520] width 348 height 31
type input "[DATE]"
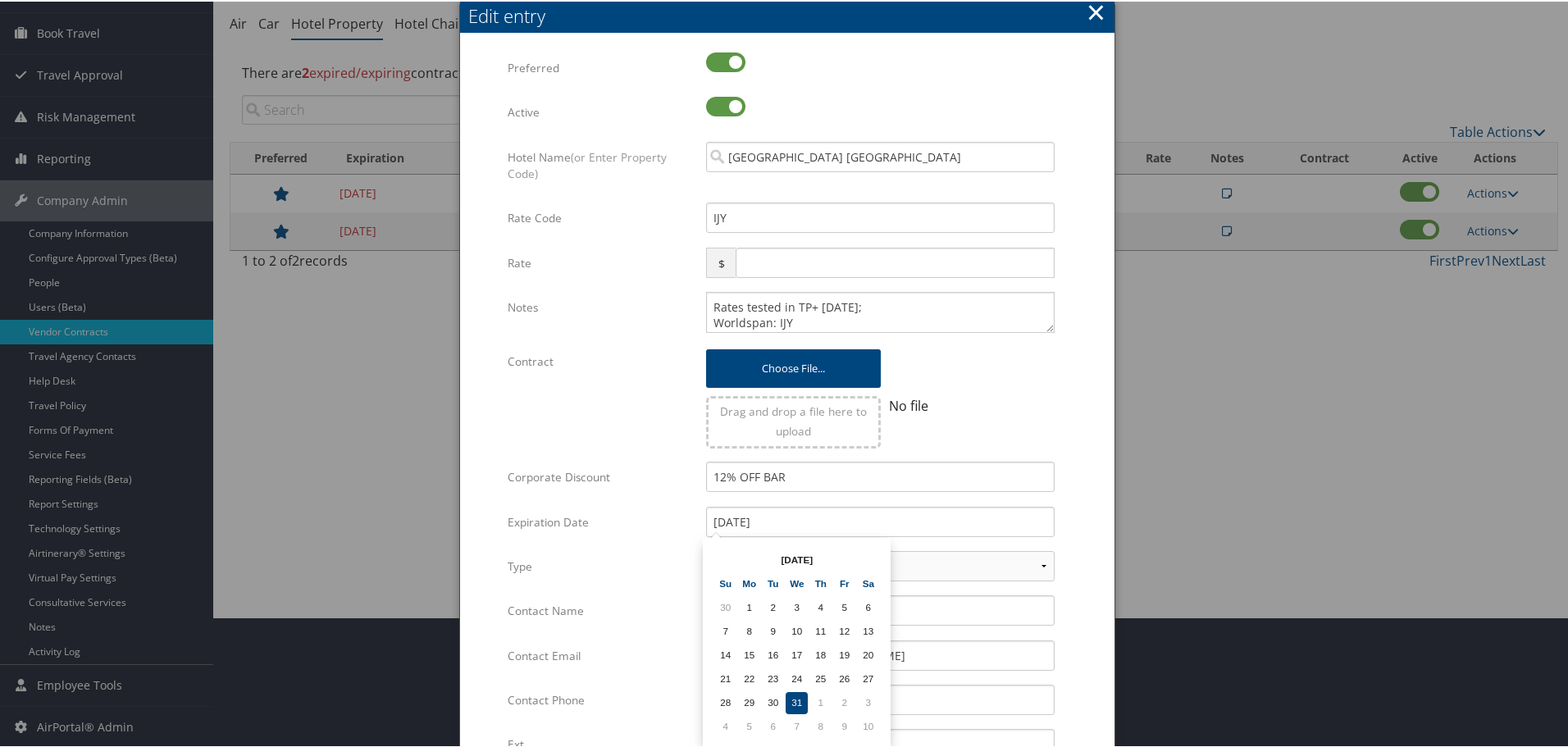
click at [1079, 474] on form "Multiple values The selected items contain different values for this input. To …" at bounding box center [787, 500] width 621 height 900
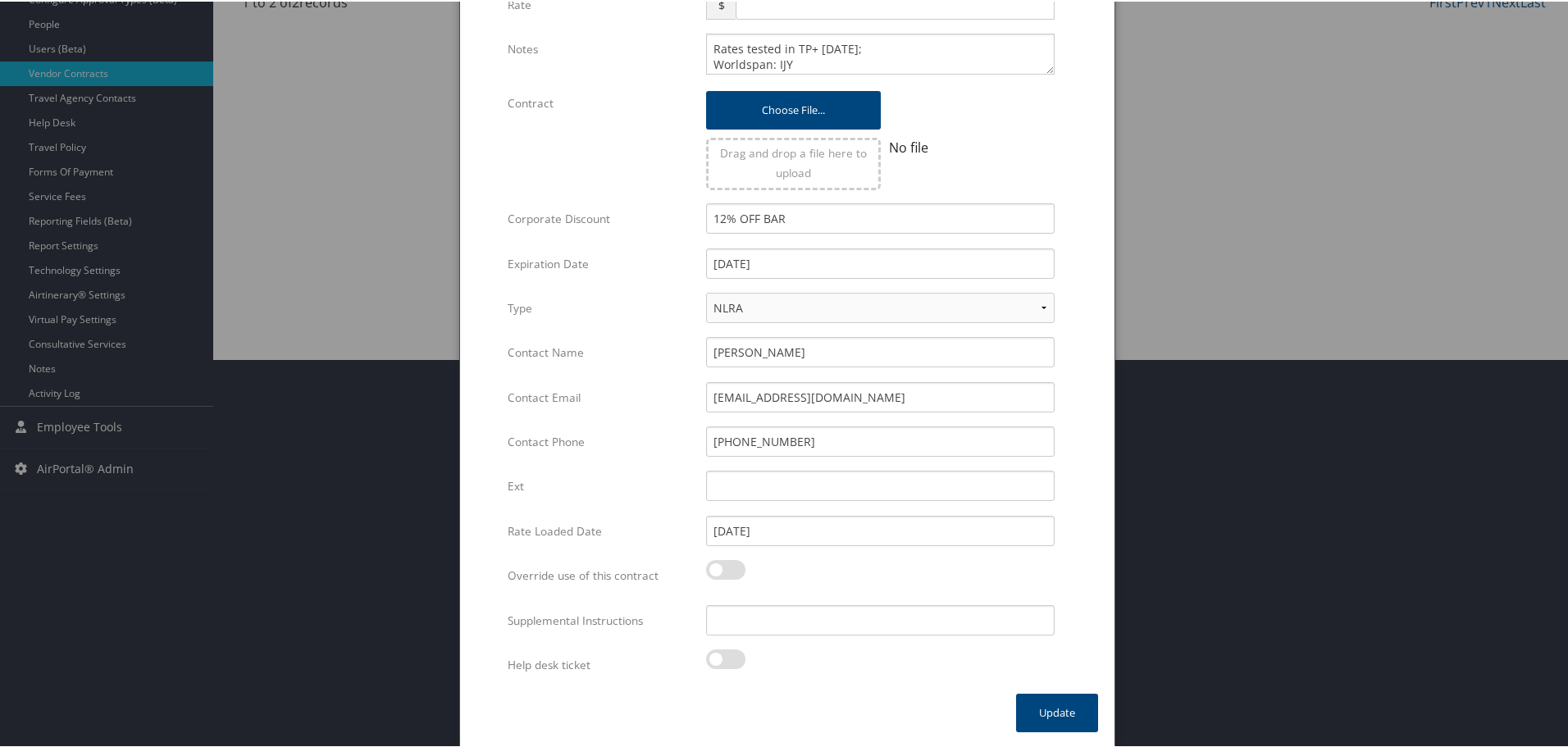
scroll to position [389, 0]
click at [841, 628] on input "Supplemental Instructions" at bounding box center [879, 617] width 348 height 31
paste input "SAB Prop ID -"
paste input "58803"
type input "SAB Prop ID - 58803"
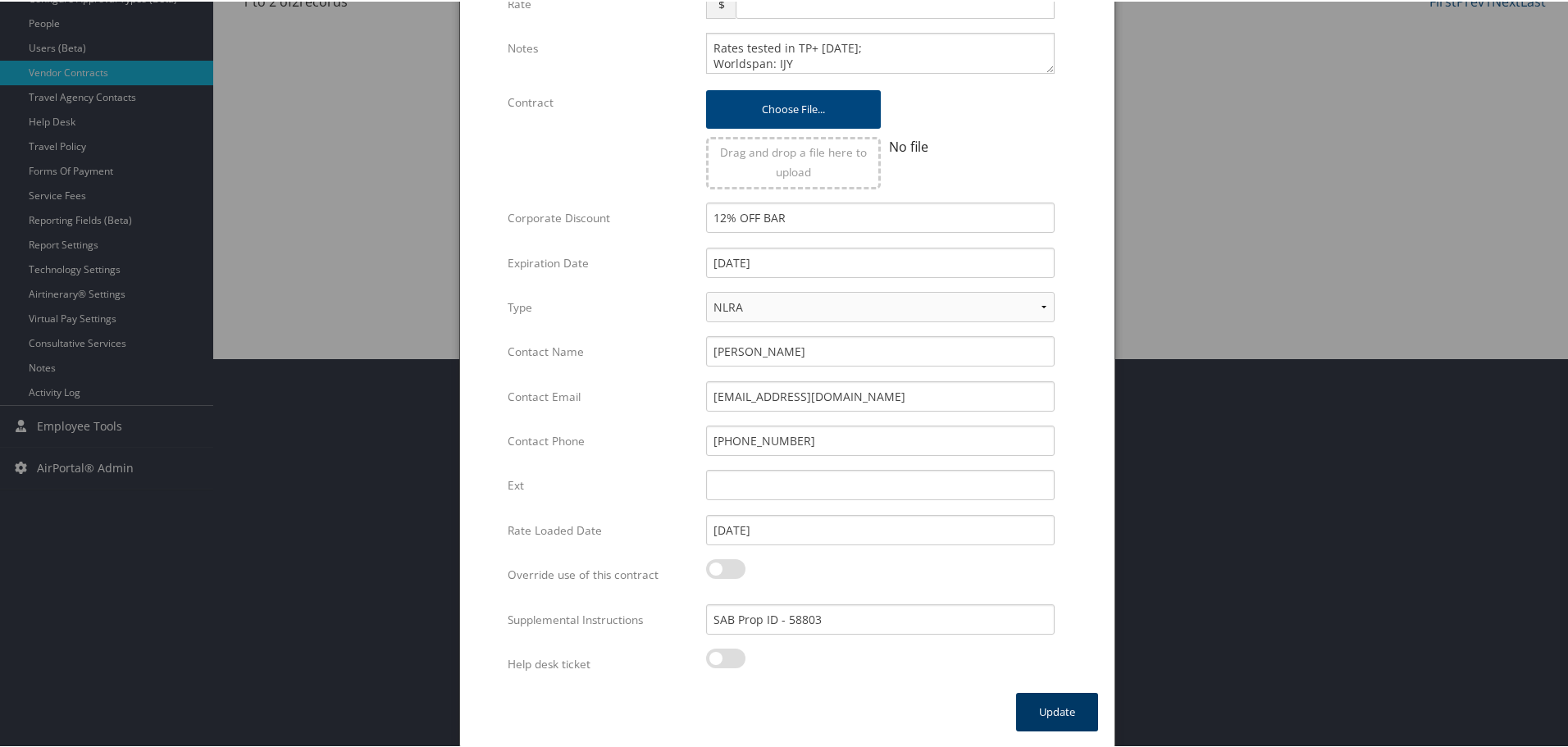
click at [1062, 707] on button "Update" at bounding box center [1057, 709] width 82 height 39
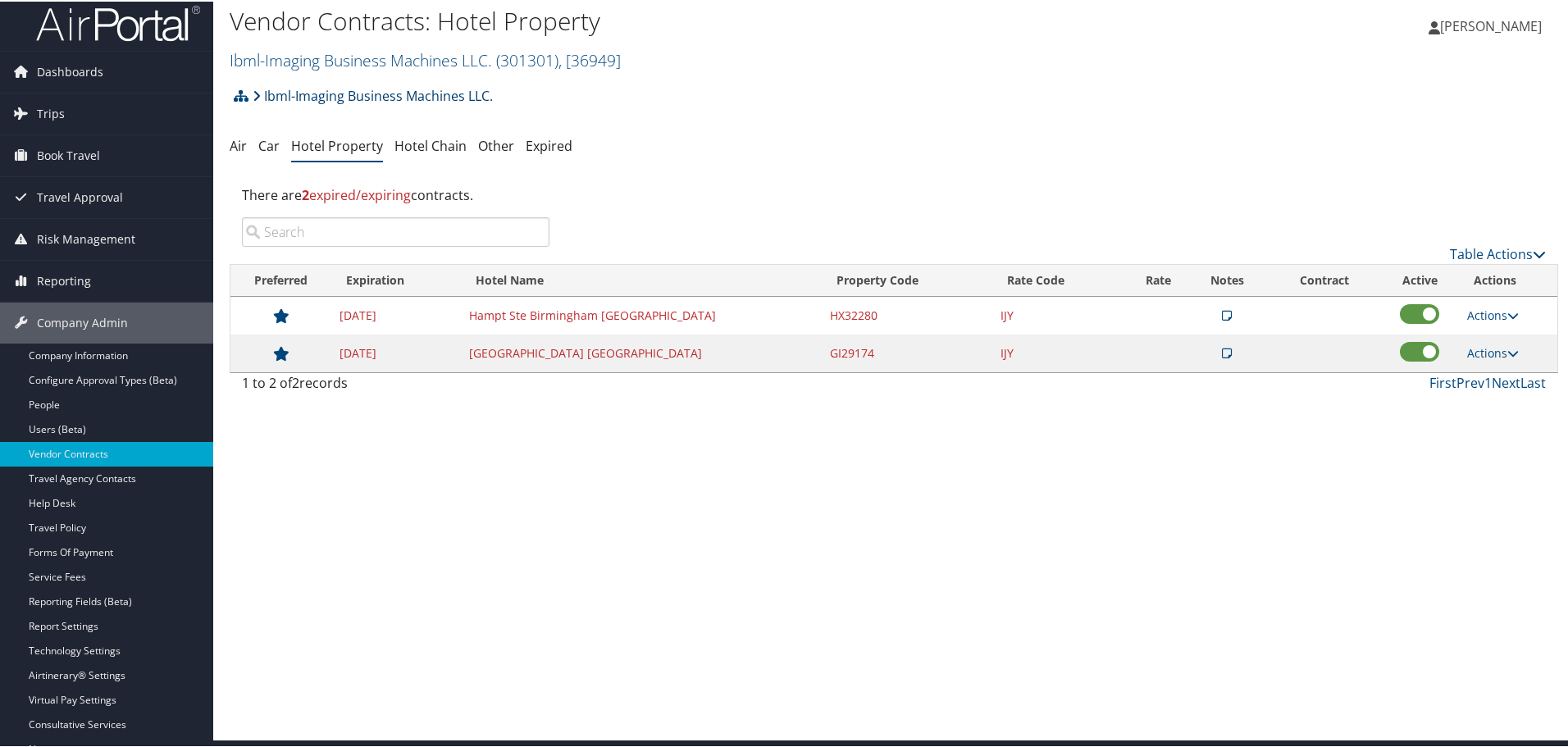
scroll to position [0, 0]
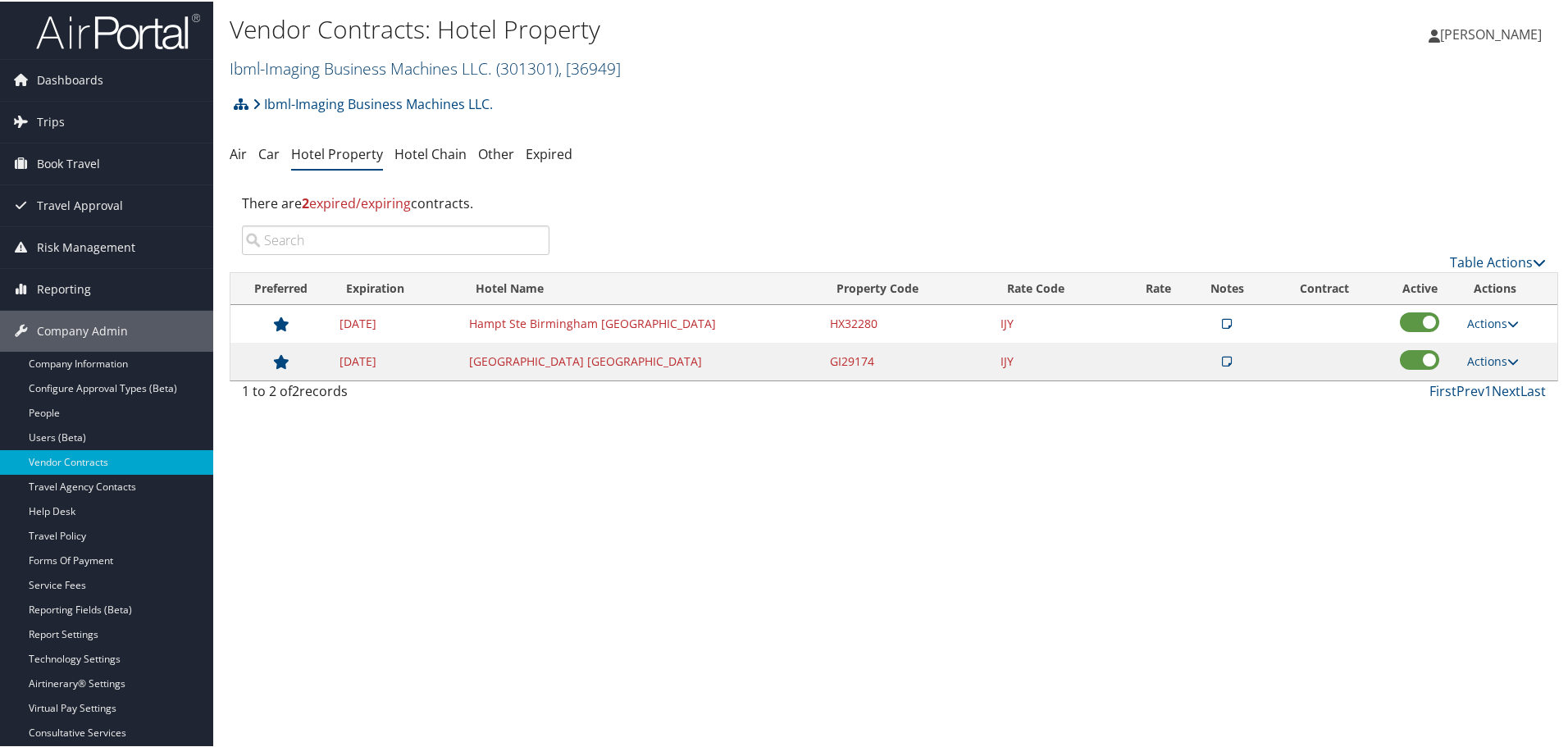
click at [315, 72] on link "Ibml-Imaging Business Machines LLC. ( 301301 ) , [ 36949 ]" at bounding box center [425, 66] width 391 height 22
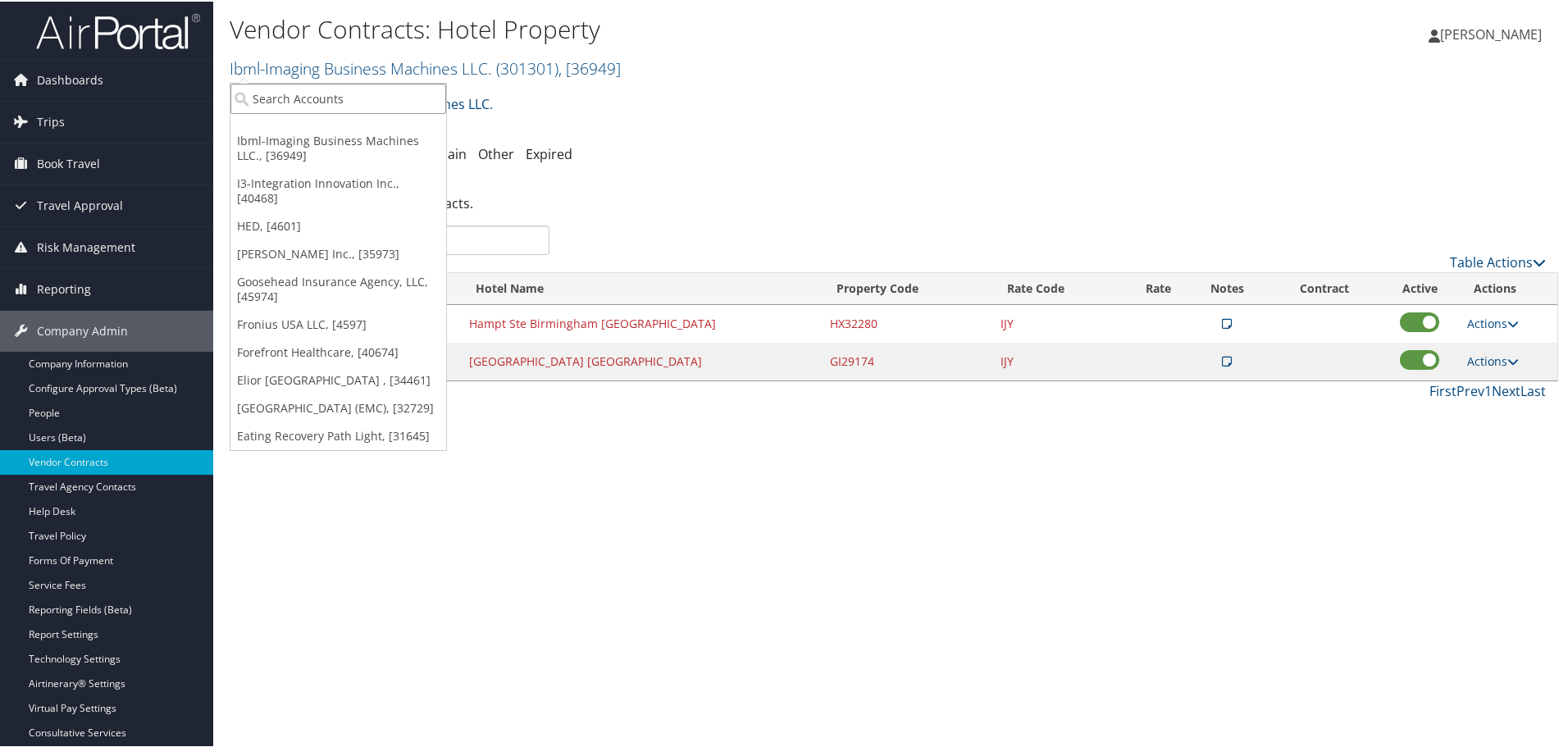
click at [319, 100] on input "search" at bounding box center [337, 97] width 215 height 31
type input "infinity"
click at [318, 127] on div "Infinity Labs (301789), [42010]" at bounding box center [340, 127] width 238 height 15
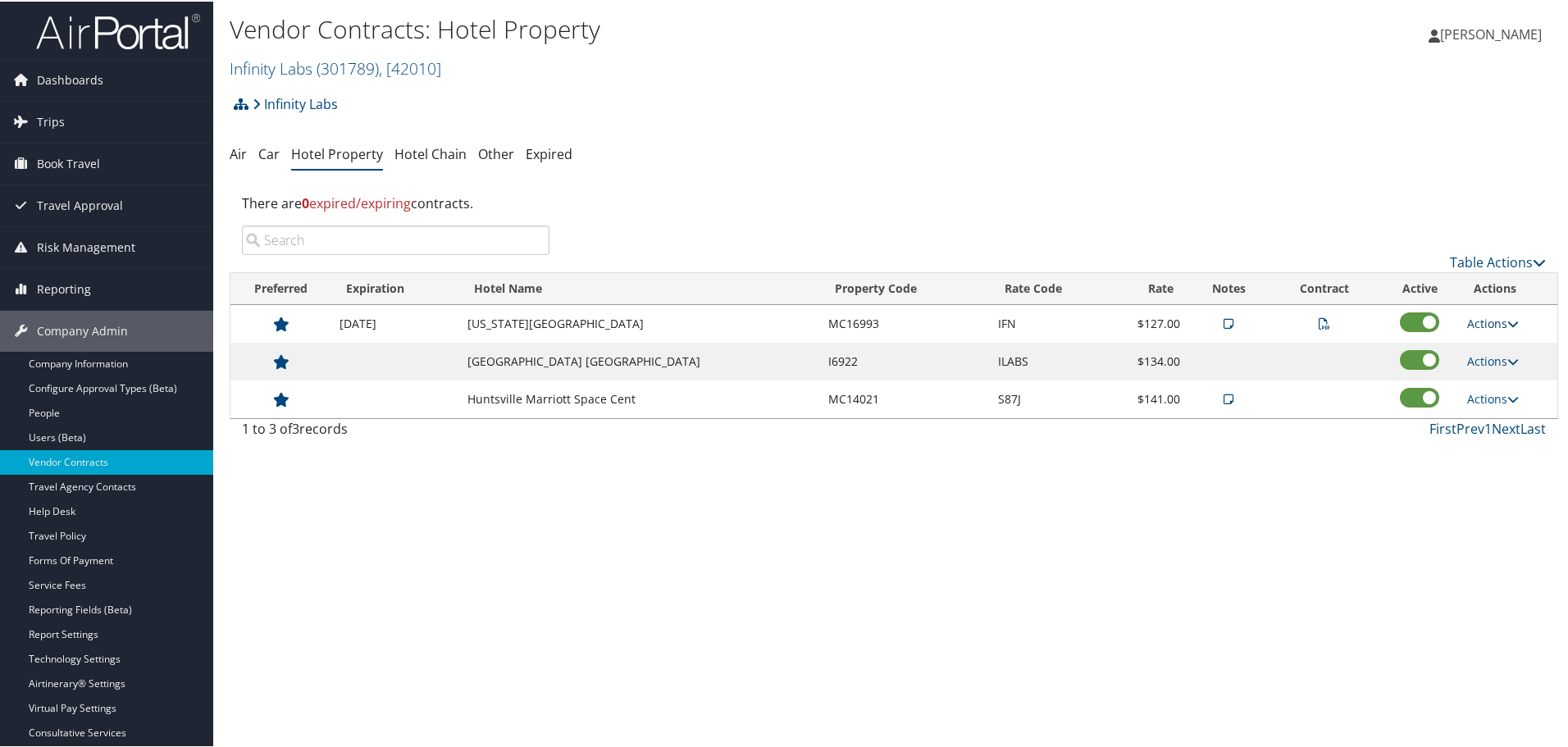
click at [1482, 314] on link "Actions" at bounding box center [1493, 321] width 52 height 16
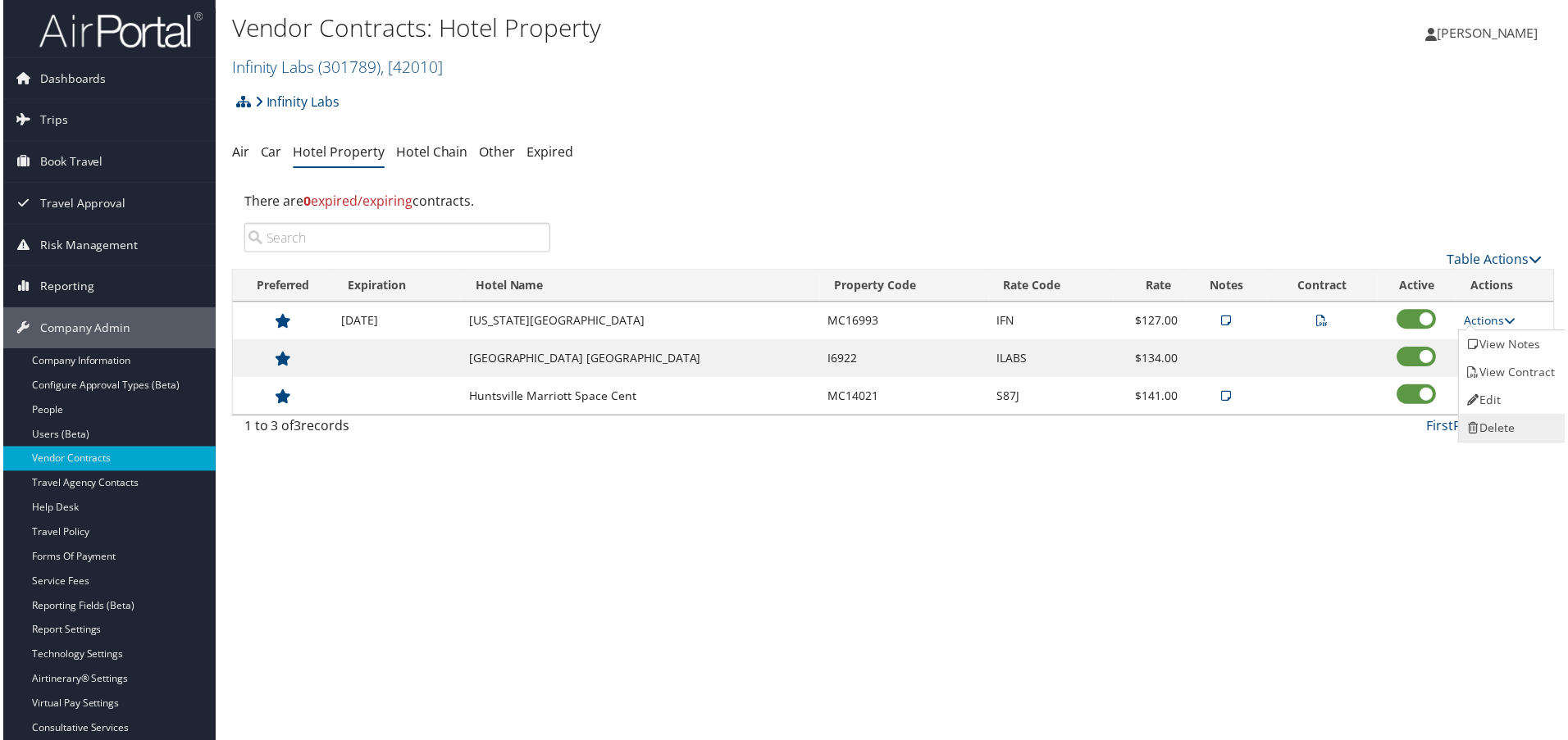
click at [1506, 422] on link "Delete" at bounding box center [1513, 430] width 103 height 28
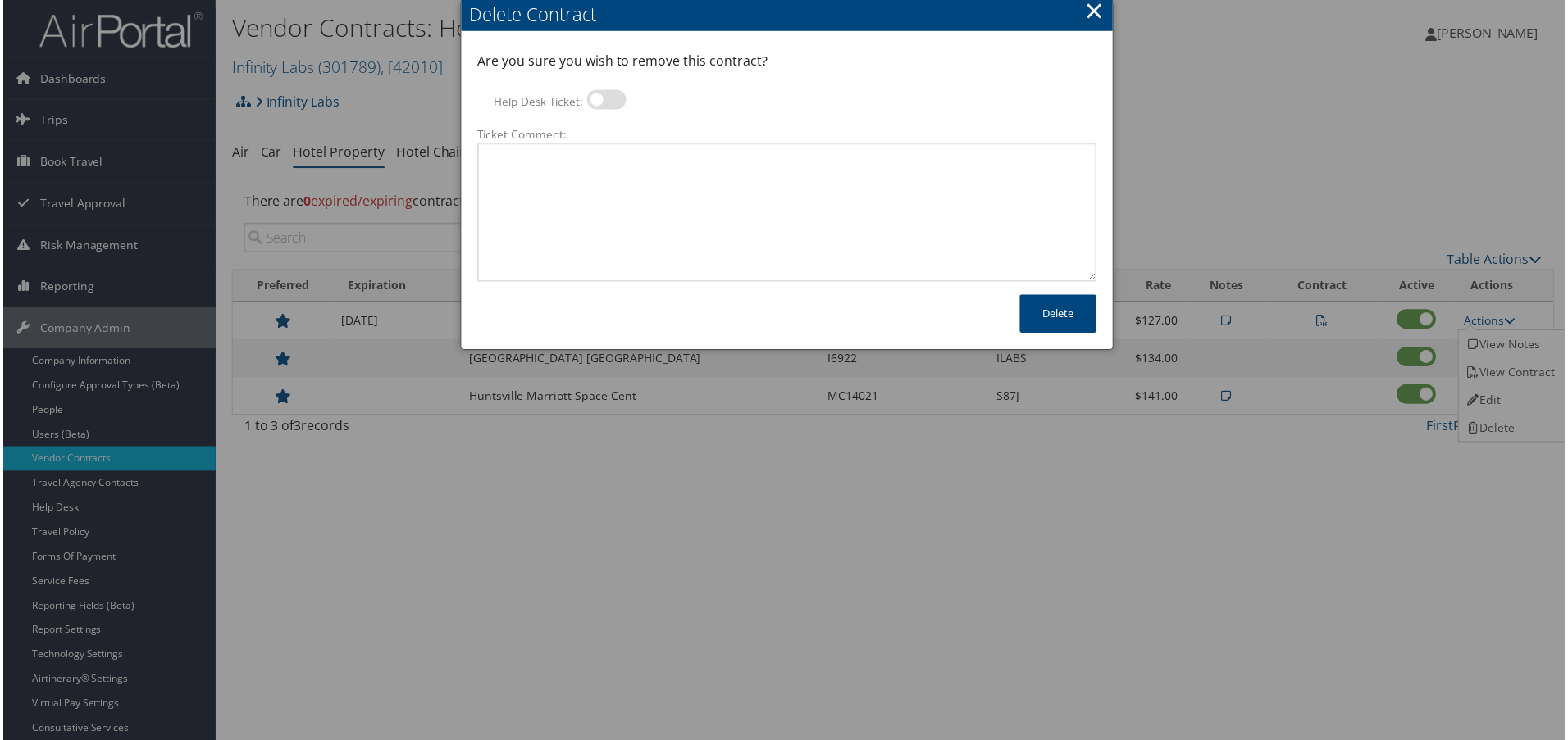
drag, startPoint x: 607, startPoint y: 97, endPoint x: 615, endPoint y: 130, distance: 34.0
click at [607, 97] on label at bounding box center [606, 100] width 40 height 20
click at [605, 97] on input "Help Desk Ticket:" at bounding box center [599, 102] width 11 height 11
checkbox input "true"
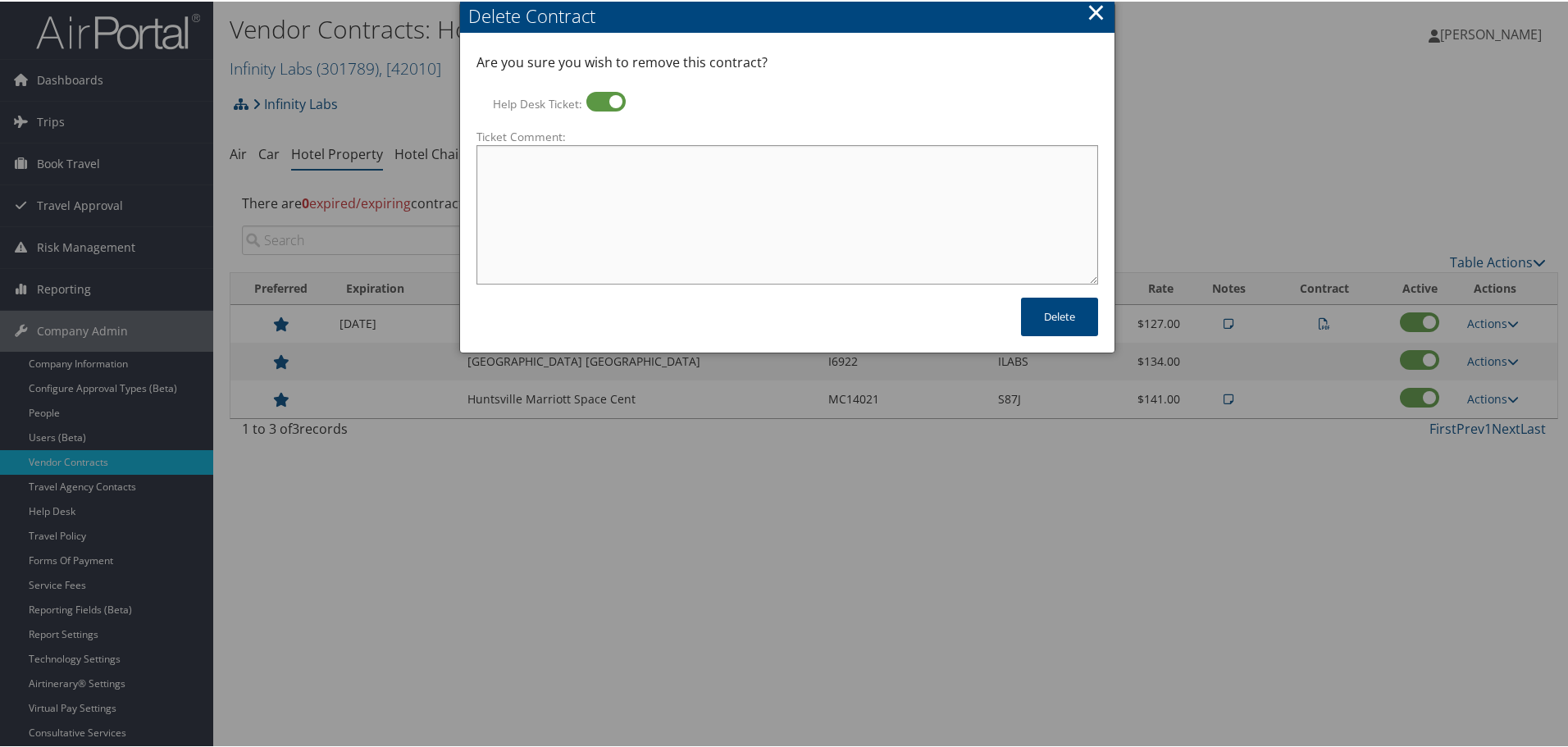
click at [627, 176] on textarea "Ticket Comment:" at bounding box center [787, 213] width 621 height 139
paste textarea "Rates no longer active; remove from profile and preferred status."
type textarea "Rates no longer active; remove from profile and preferred status."
click at [1038, 313] on button "Delete" at bounding box center [1060, 314] width 77 height 39
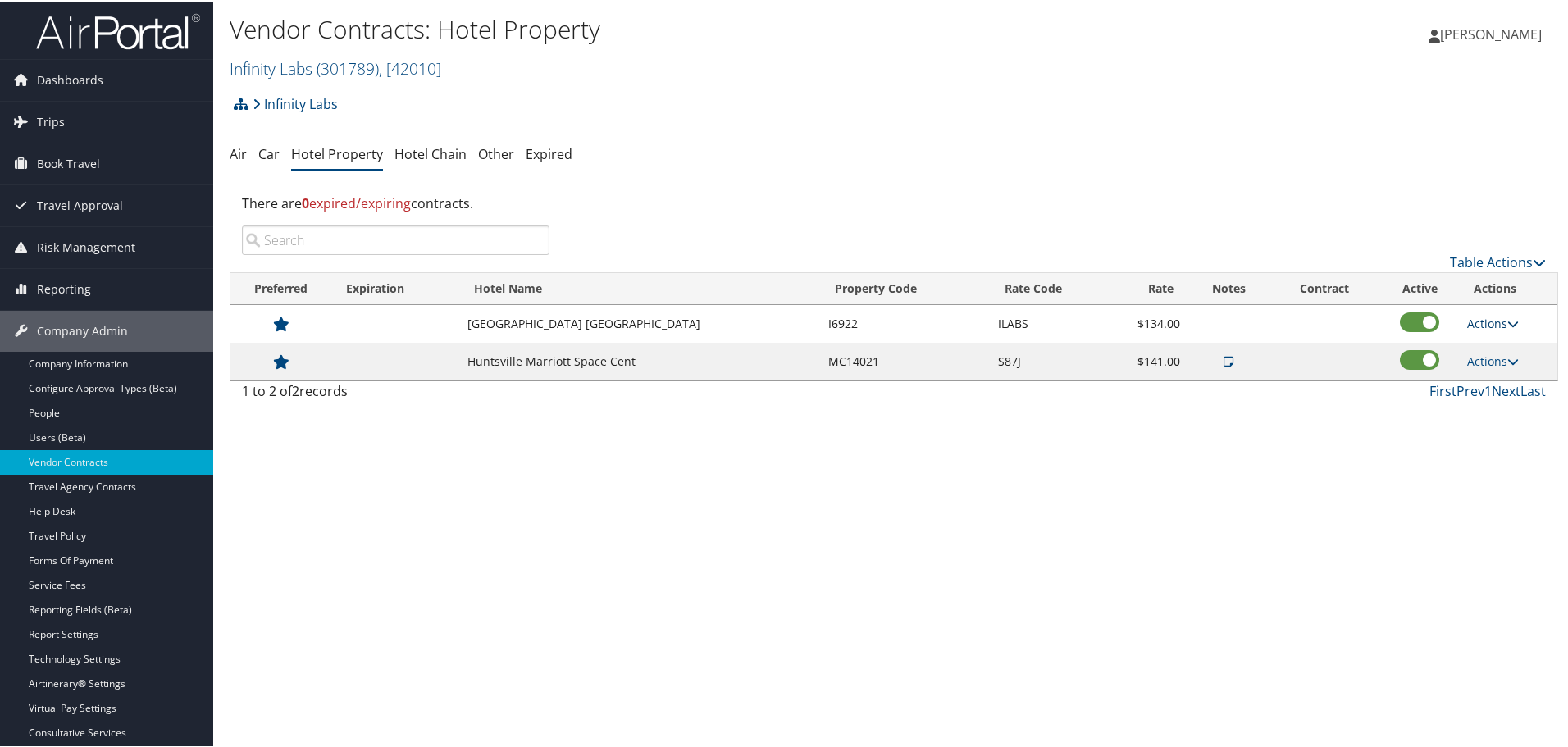
click at [1471, 322] on link "Actions" at bounding box center [1493, 321] width 52 height 16
click at [1483, 372] on icon at bounding box center [1476, 374] width 15 height 12
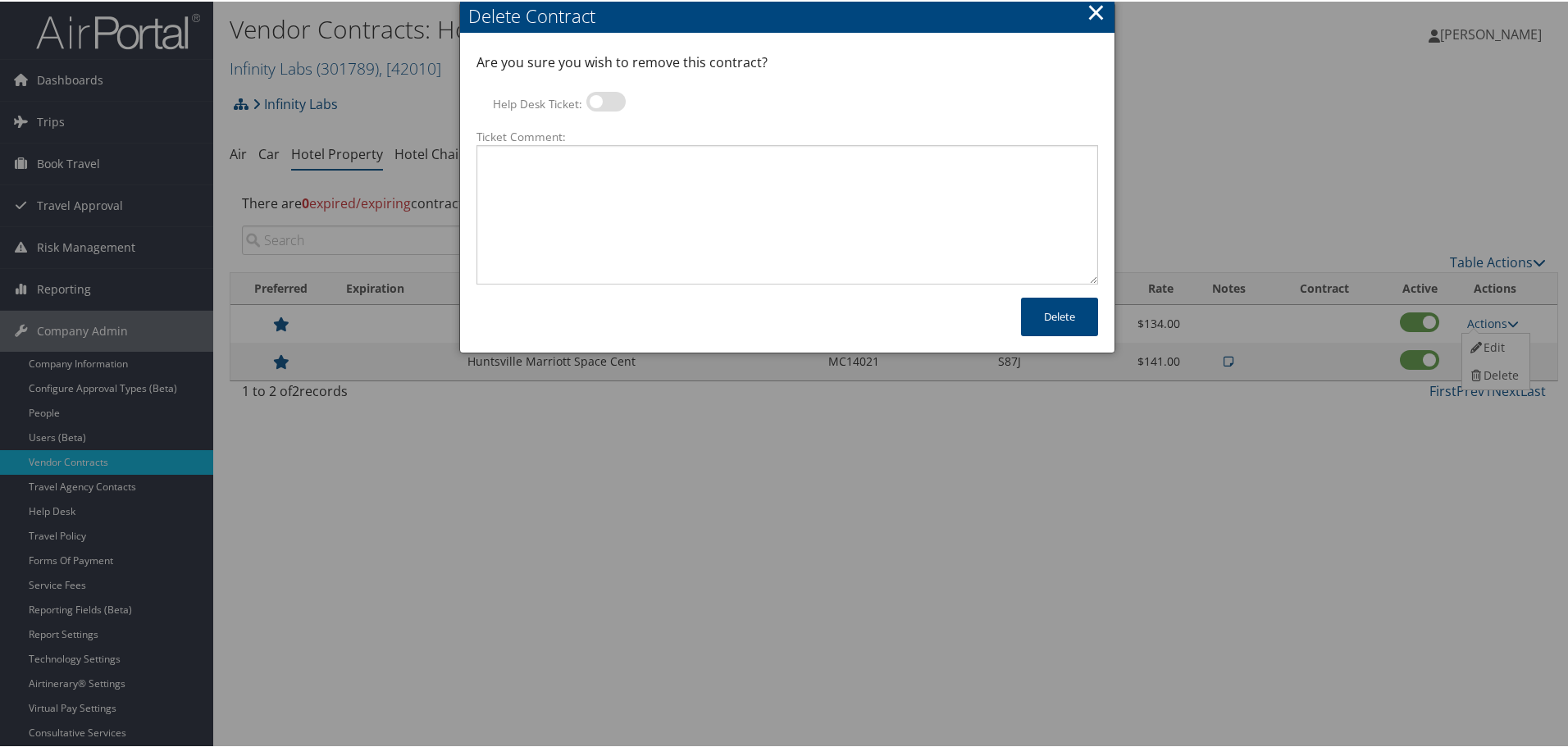
click at [605, 97] on label at bounding box center [606, 100] width 40 height 20
click at [605, 97] on input "Help Desk Ticket:" at bounding box center [599, 102] width 11 height 11
checkbox input "true"
click at [627, 179] on textarea "Ticket Comment:" at bounding box center [787, 213] width 621 height 139
paste textarea "Rates no longer active; remove from profile and preferred status."
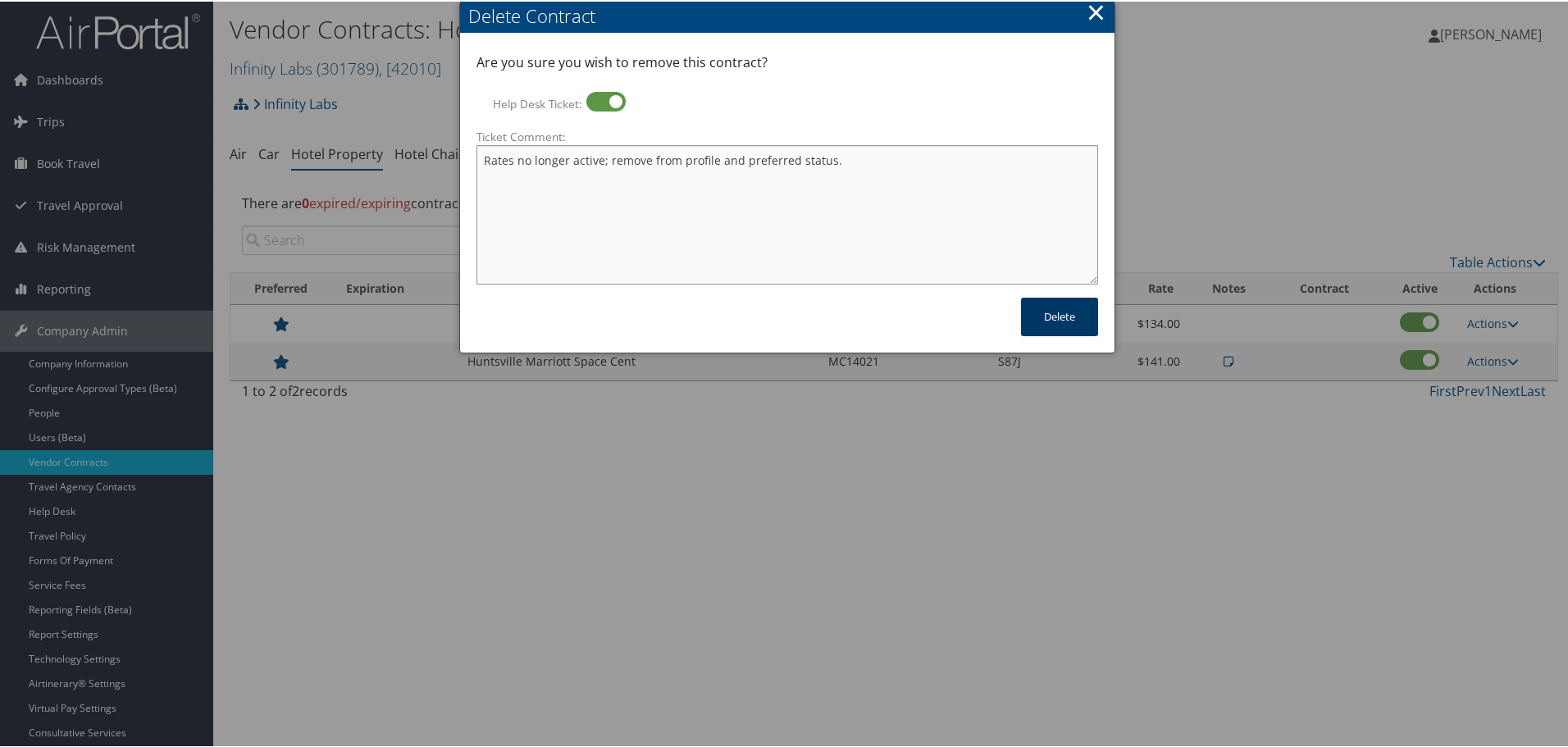
type textarea "Rates no longer active; remove from profile and preferred status."
click at [1053, 318] on button "Delete" at bounding box center [1060, 314] width 77 height 39
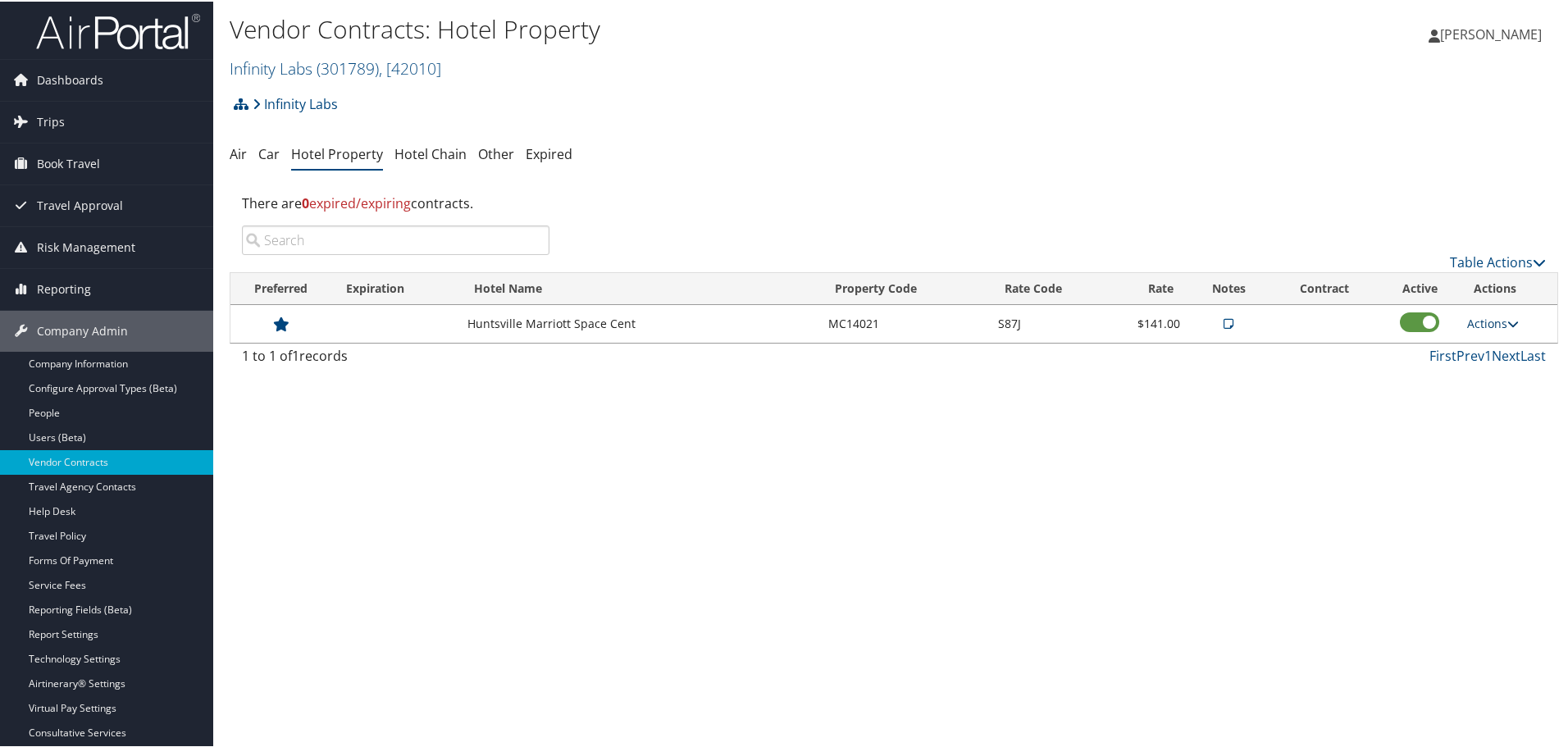
click at [1488, 315] on link "Actions" at bounding box center [1493, 321] width 52 height 16
click at [1505, 399] on link "Delete" at bounding box center [1505, 402] width 88 height 28
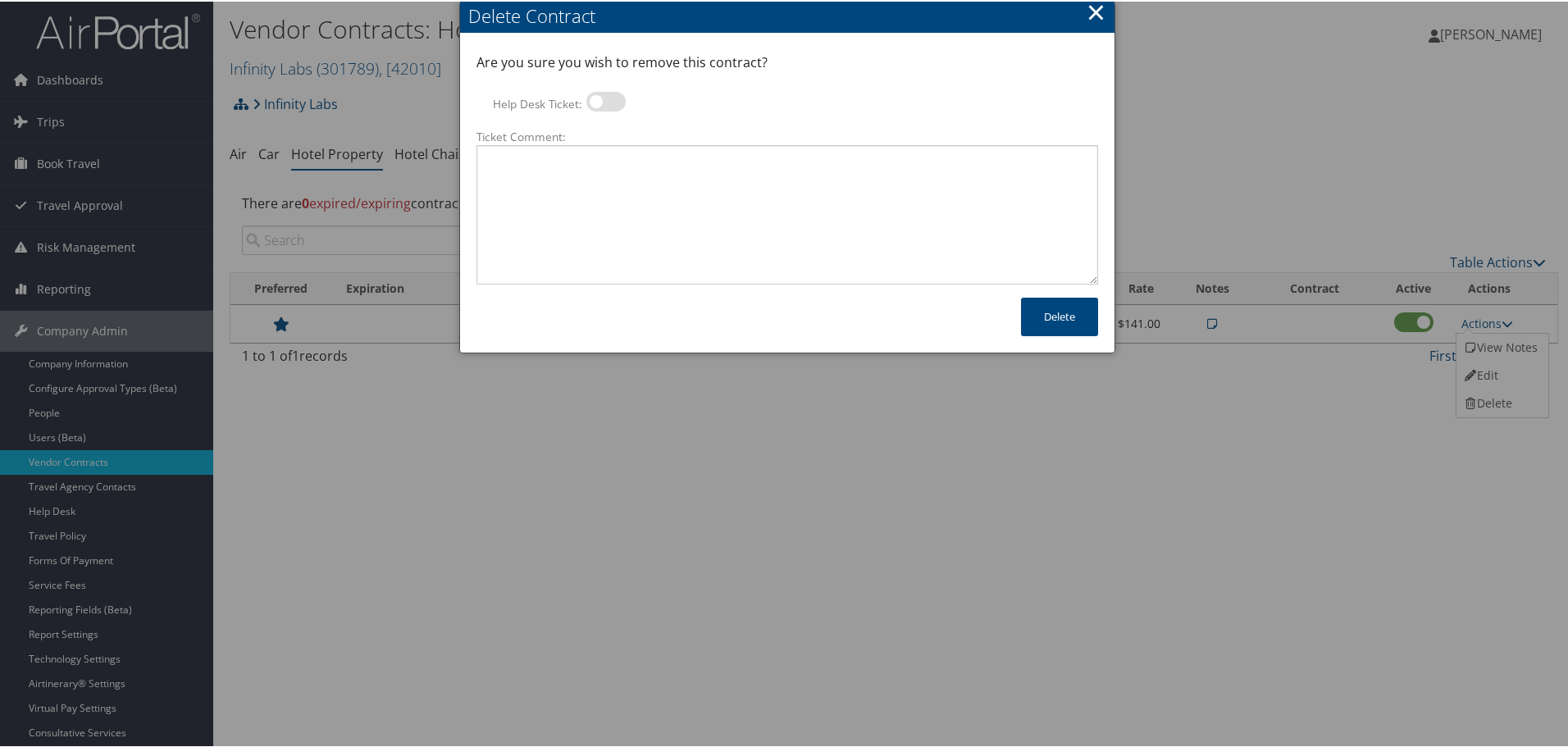
click at [614, 106] on label at bounding box center [606, 100] width 40 height 20
click at [605, 106] on input "Help Desk Ticket:" at bounding box center [599, 102] width 11 height 11
checkbox input "true"
click at [682, 233] on textarea "Ticket Comment:" at bounding box center [787, 213] width 621 height 139
paste textarea "Rates no longer active; remove from profile and preferred status."
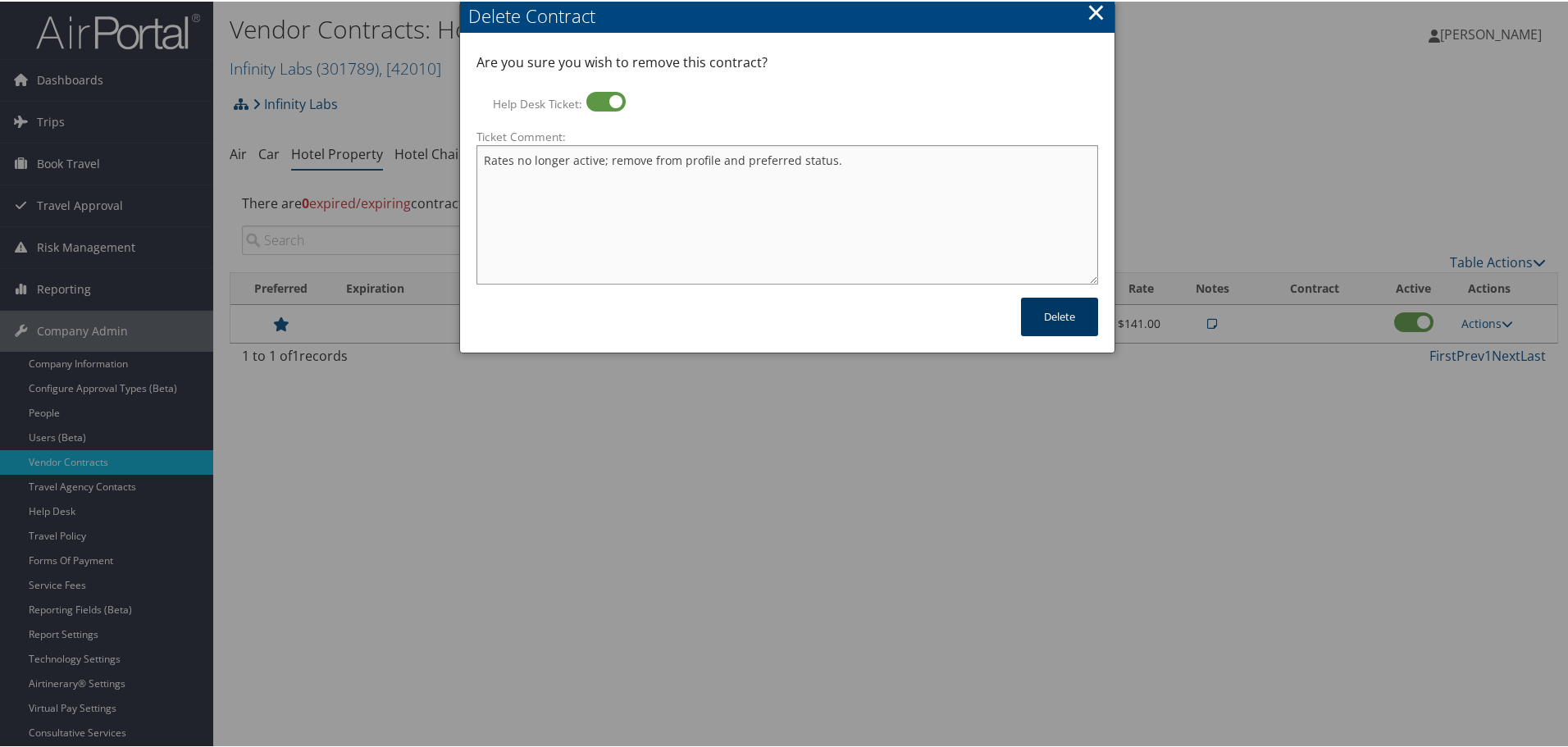
type textarea "Rates no longer active; remove from profile and preferred status."
click at [1062, 311] on button "Delete" at bounding box center [1060, 314] width 77 height 39
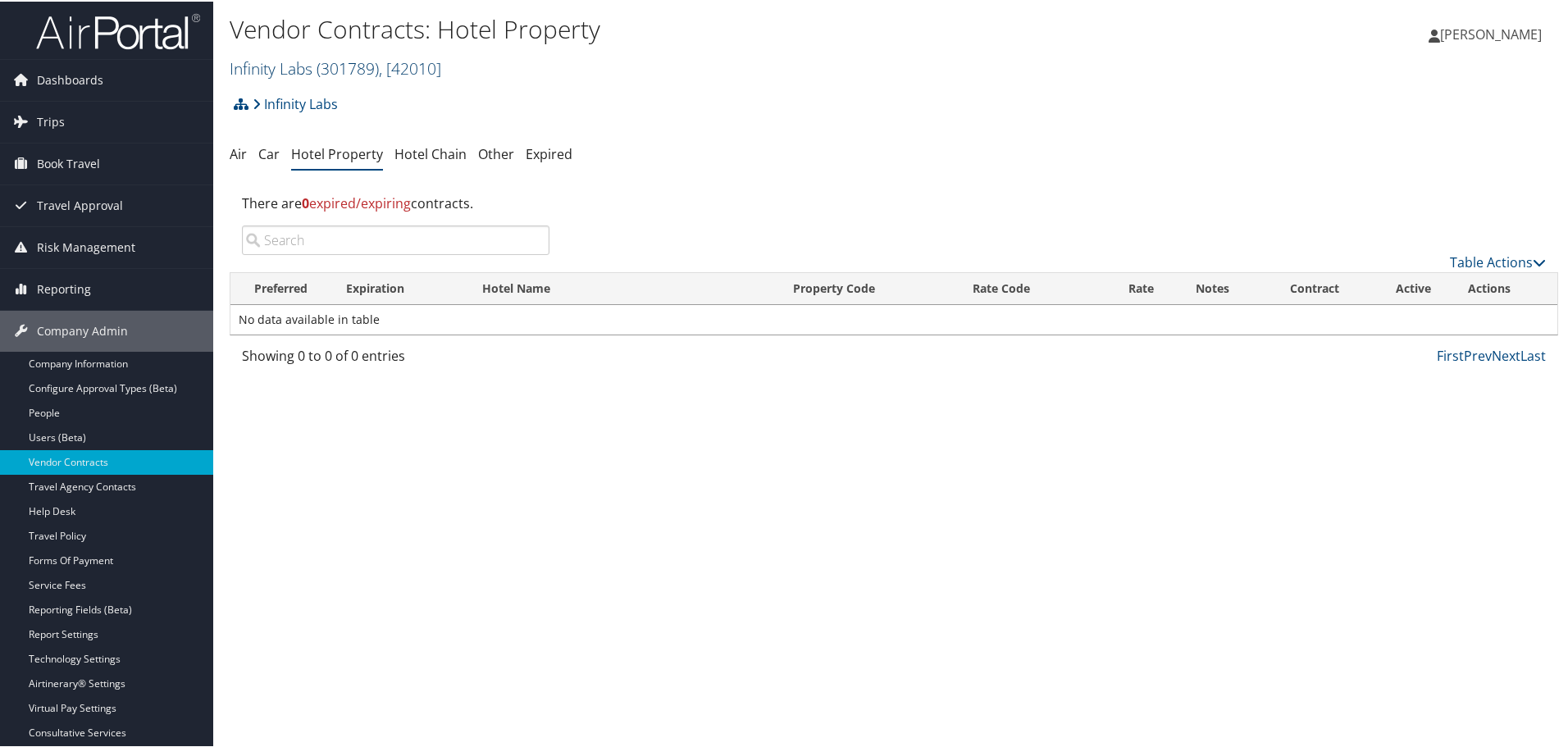
click at [324, 60] on span "( 301789 )" at bounding box center [347, 66] width 63 height 22
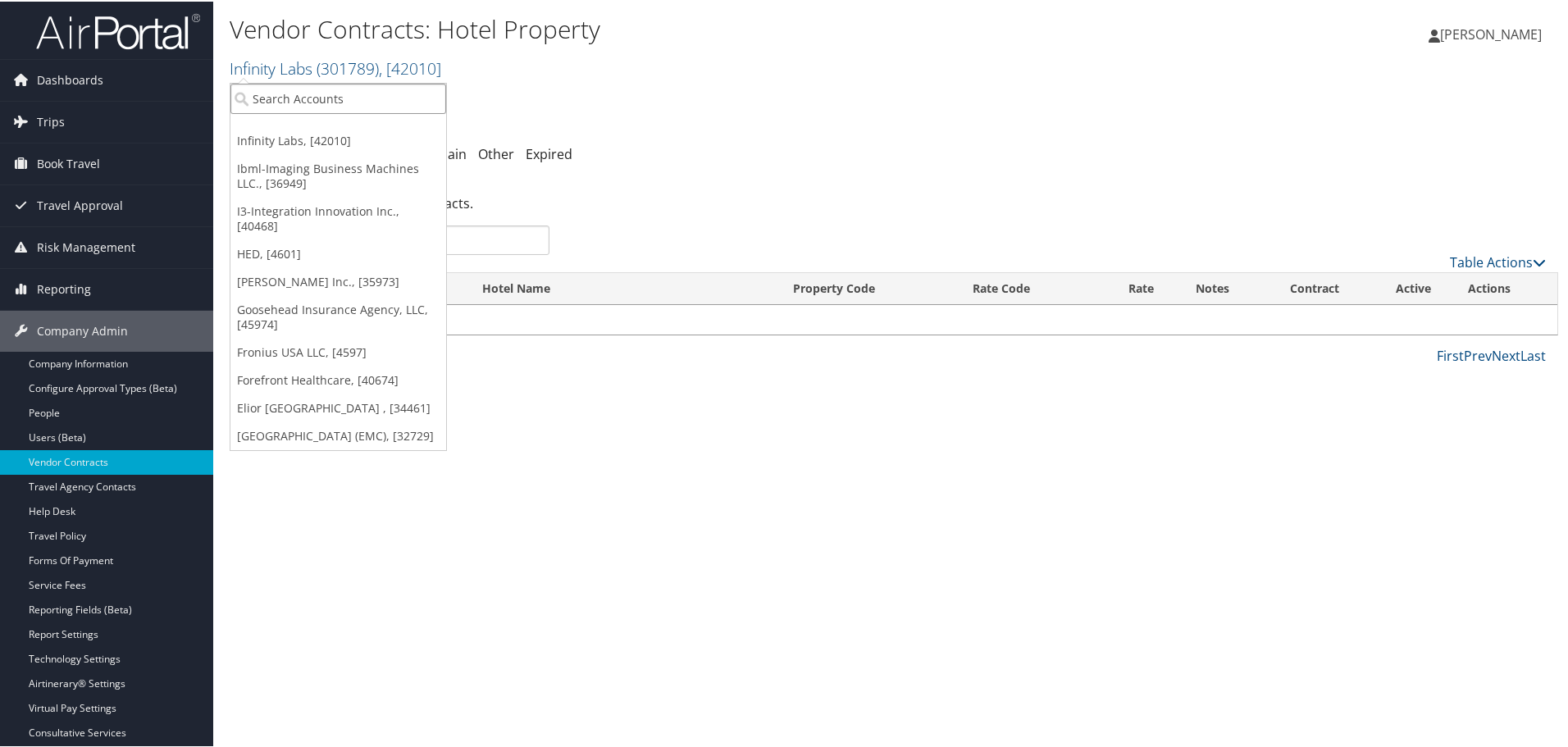
click at [347, 100] on input "search" at bounding box center [337, 97] width 215 height 31
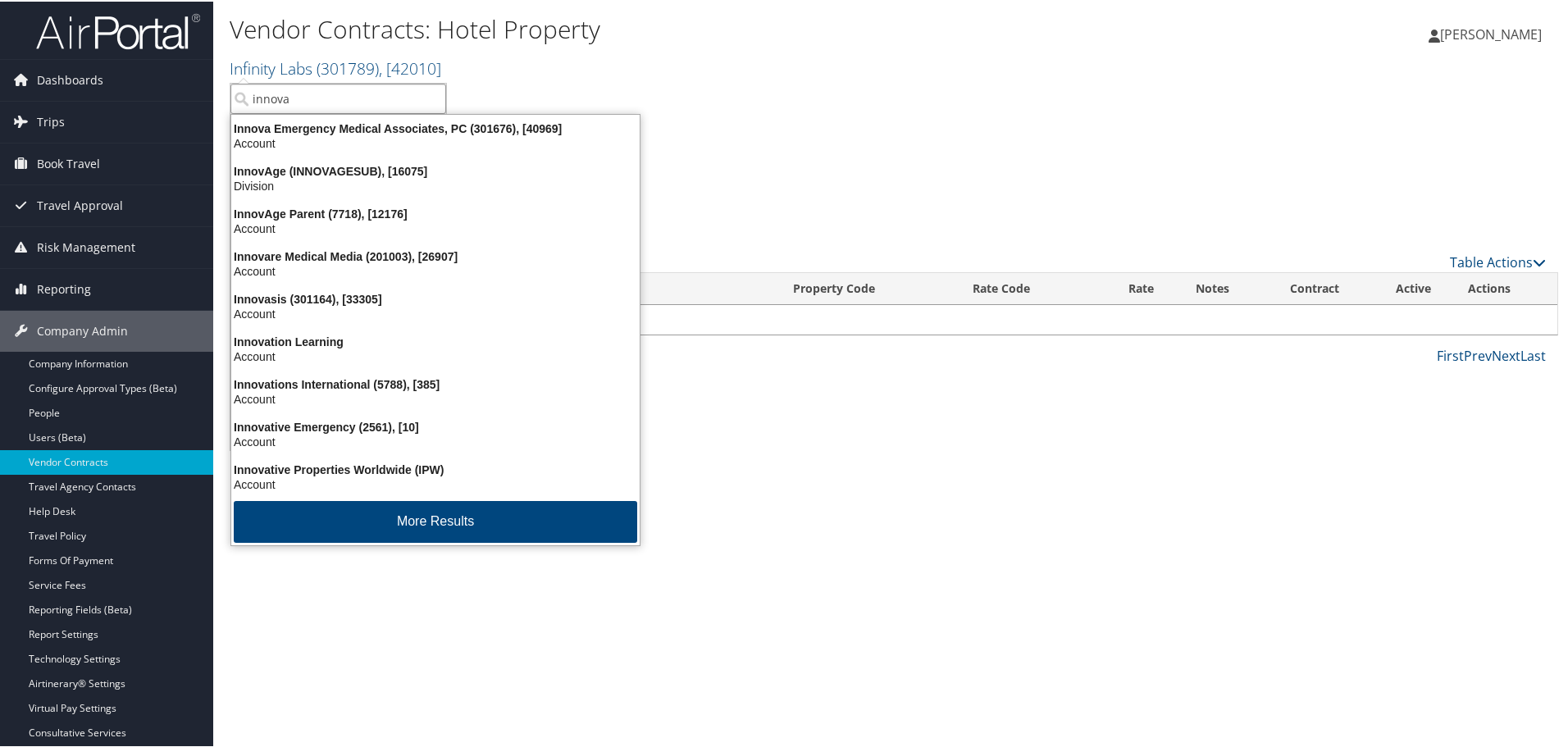
type input "innova"
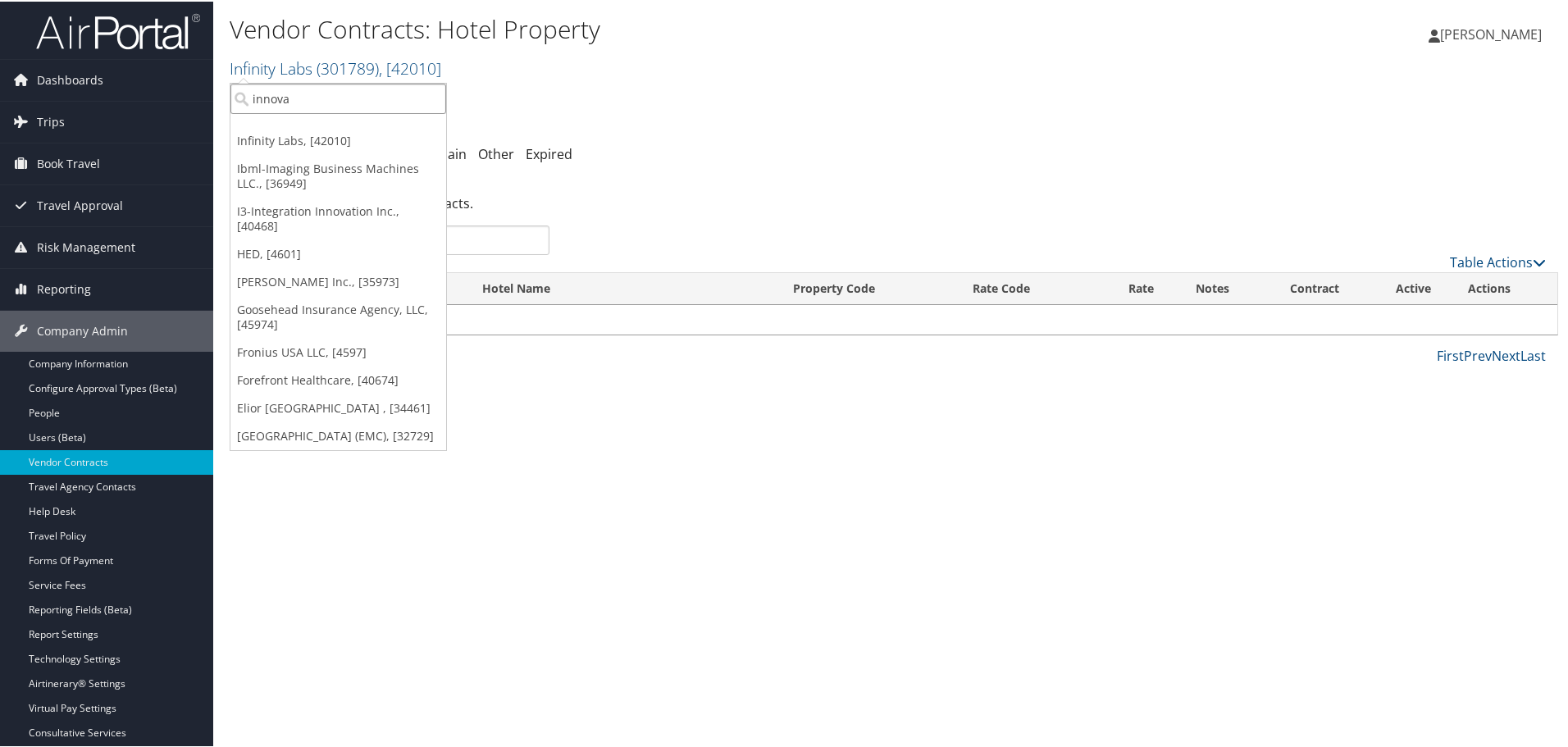
click at [348, 99] on input "innova" at bounding box center [337, 97] width 215 height 31
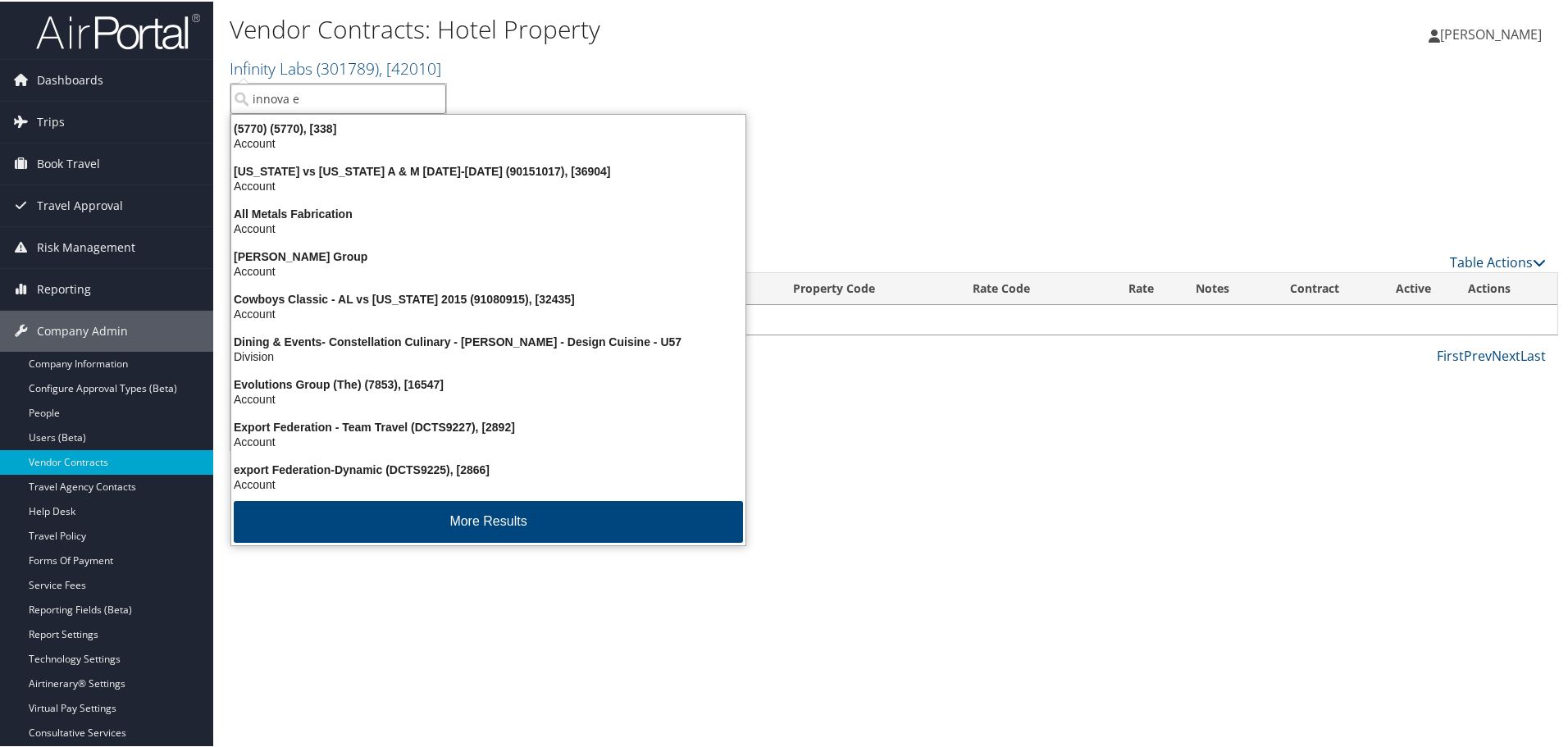
type input "innova em"
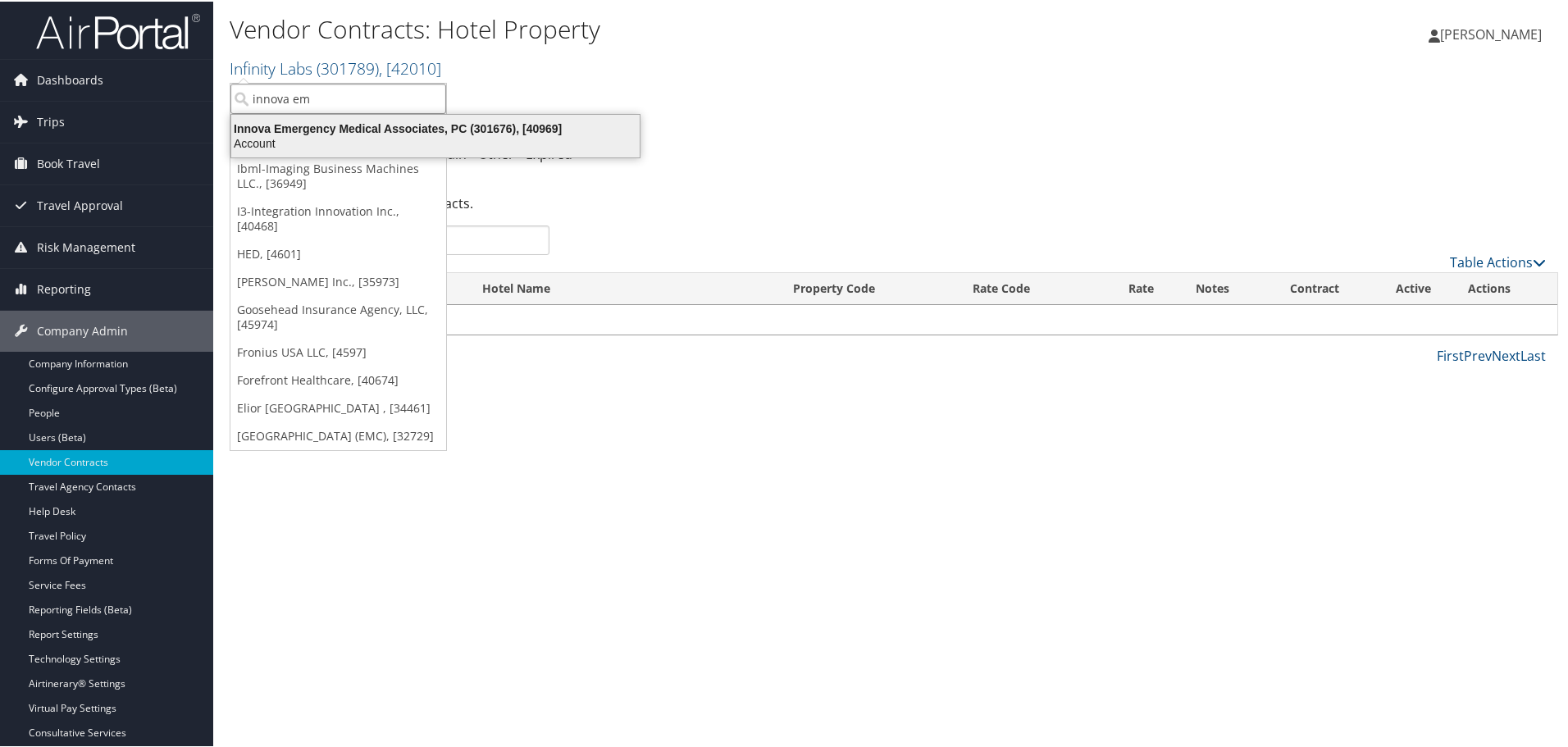
click at [364, 139] on div "Account" at bounding box center [435, 141] width 428 height 15
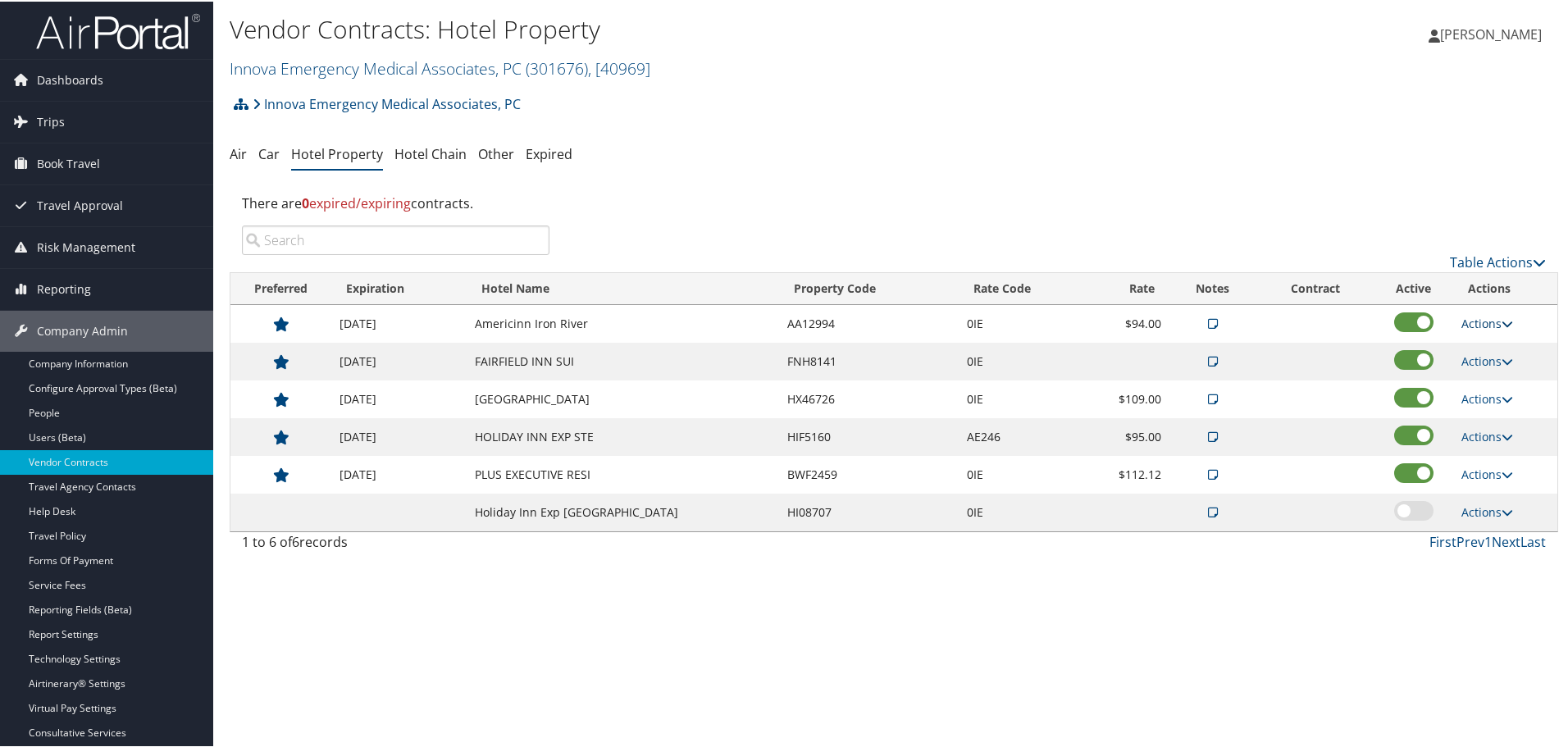
click at [1485, 320] on link "Actions" at bounding box center [1487, 321] width 52 height 16
click at [1492, 367] on link "Edit" at bounding box center [1500, 374] width 88 height 28
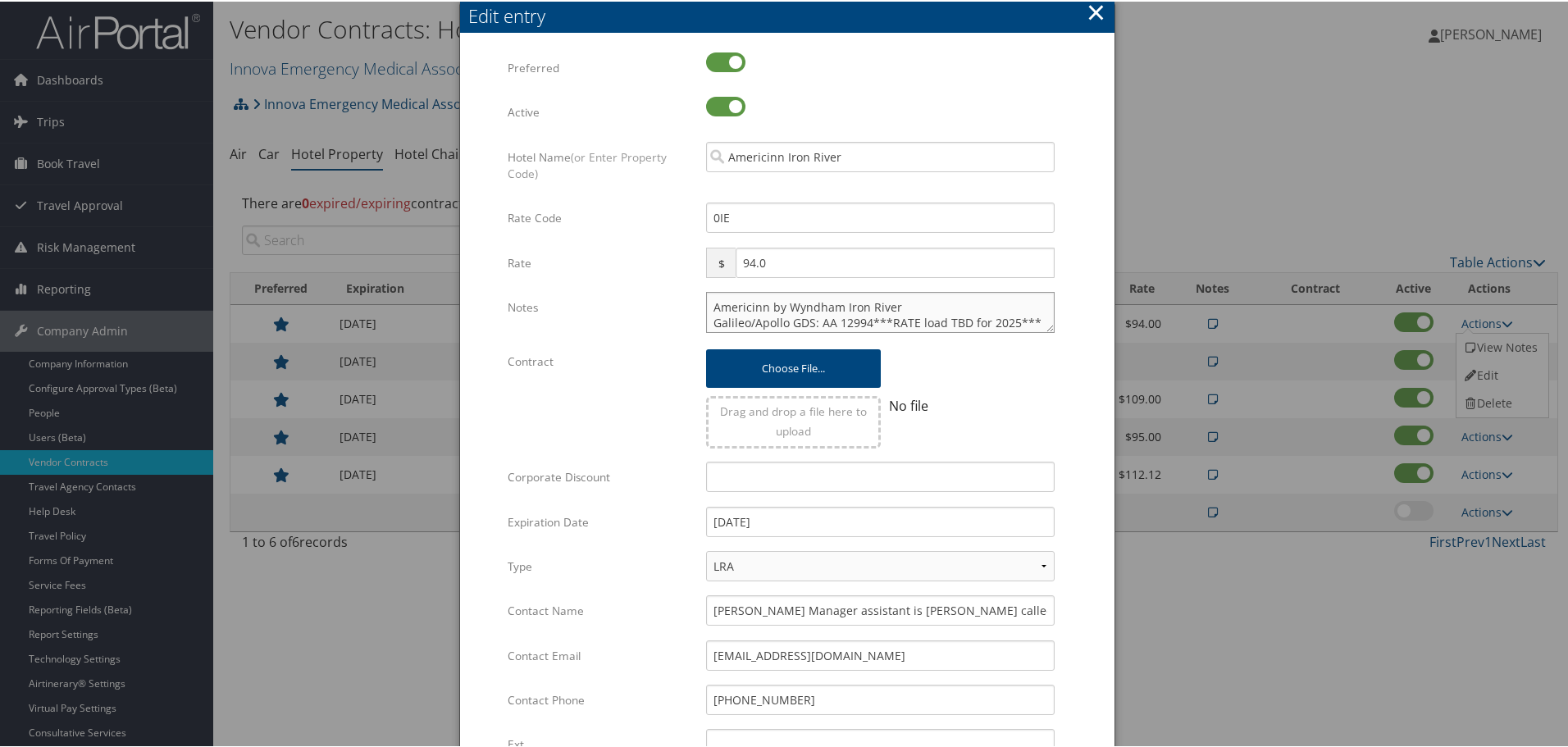
click at [709, 304] on textarea "Americinn by Wyndham Iron River Galileo/Apollo GDS: AA 12994***RATE load TBD fo…" at bounding box center [879, 310] width 348 height 41
paste textarea "Rates tested in [GEOGRAPHIC_DATA] [DATE];"
type textarea "Rates tested in [GEOGRAPHIC_DATA] [DATE]; Americinn by Wyndham Iron River Galil…"
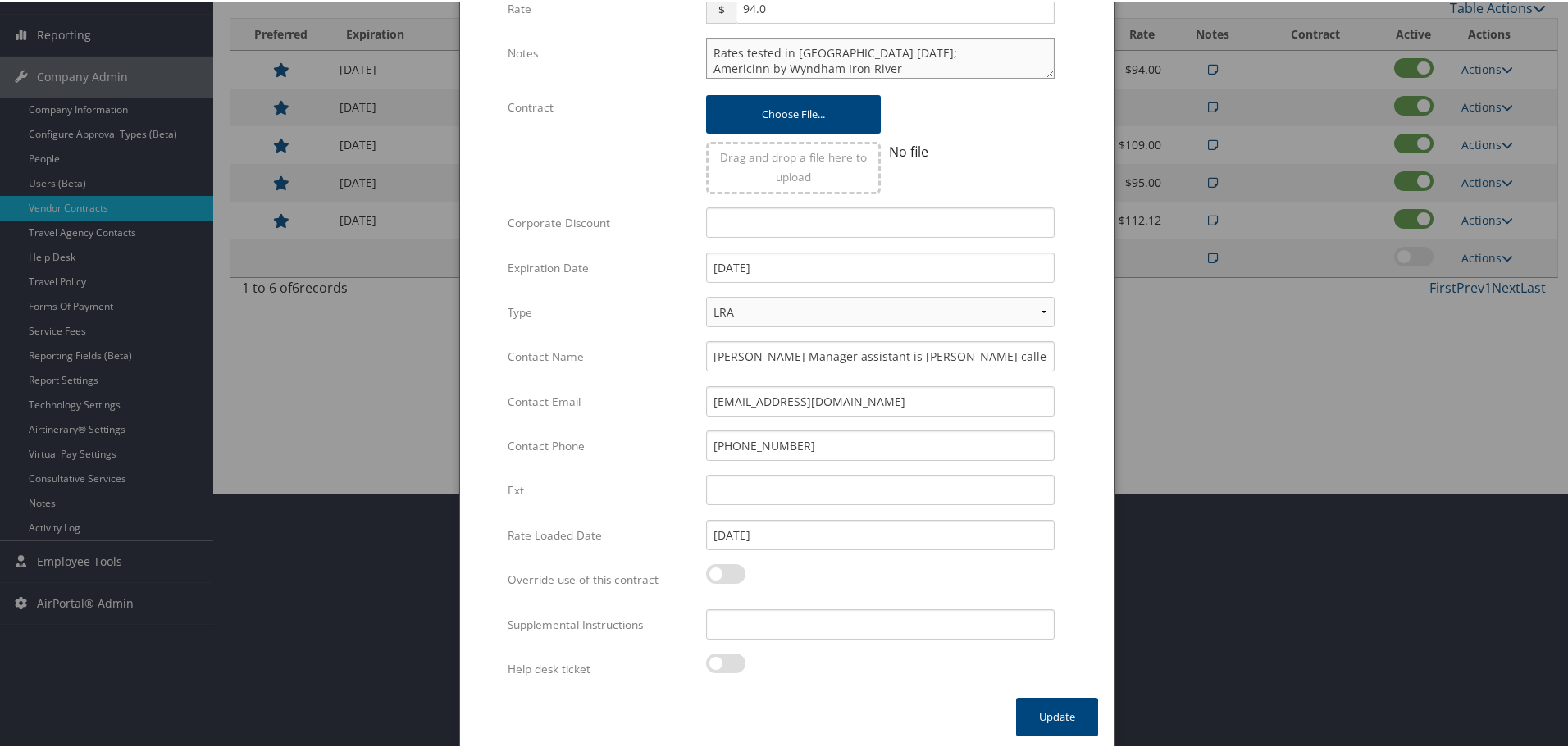
scroll to position [259, 0]
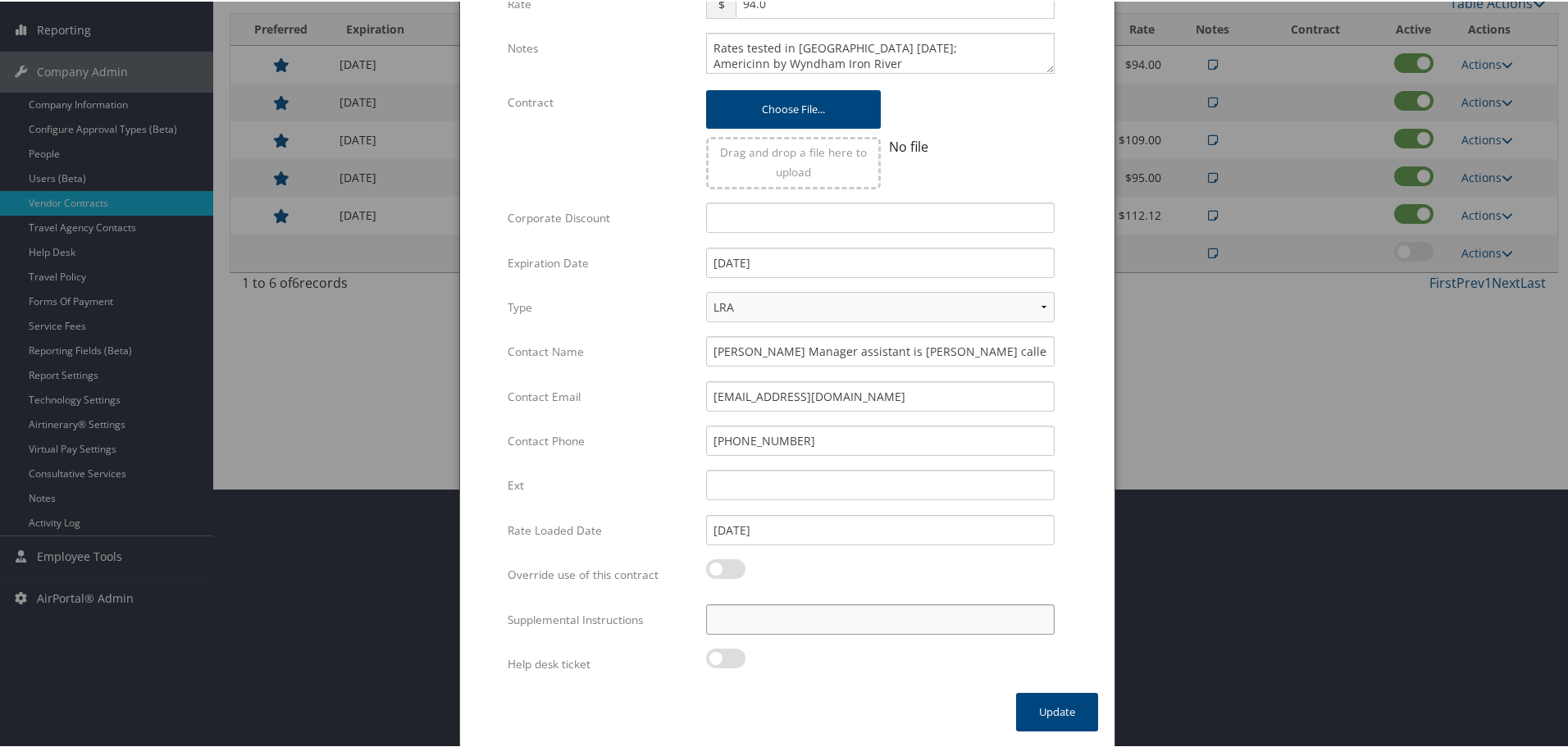
click at [858, 611] on input "Supplemental Instructions" at bounding box center [879, 617] width 348 height 31
paste input "SAB Prop ID -"
paste input "47212"
type input "SAB Prop ID - 47212"
click at [1068, 711] on button "Update" at bounding box center [1057, 709] width 82 height 39
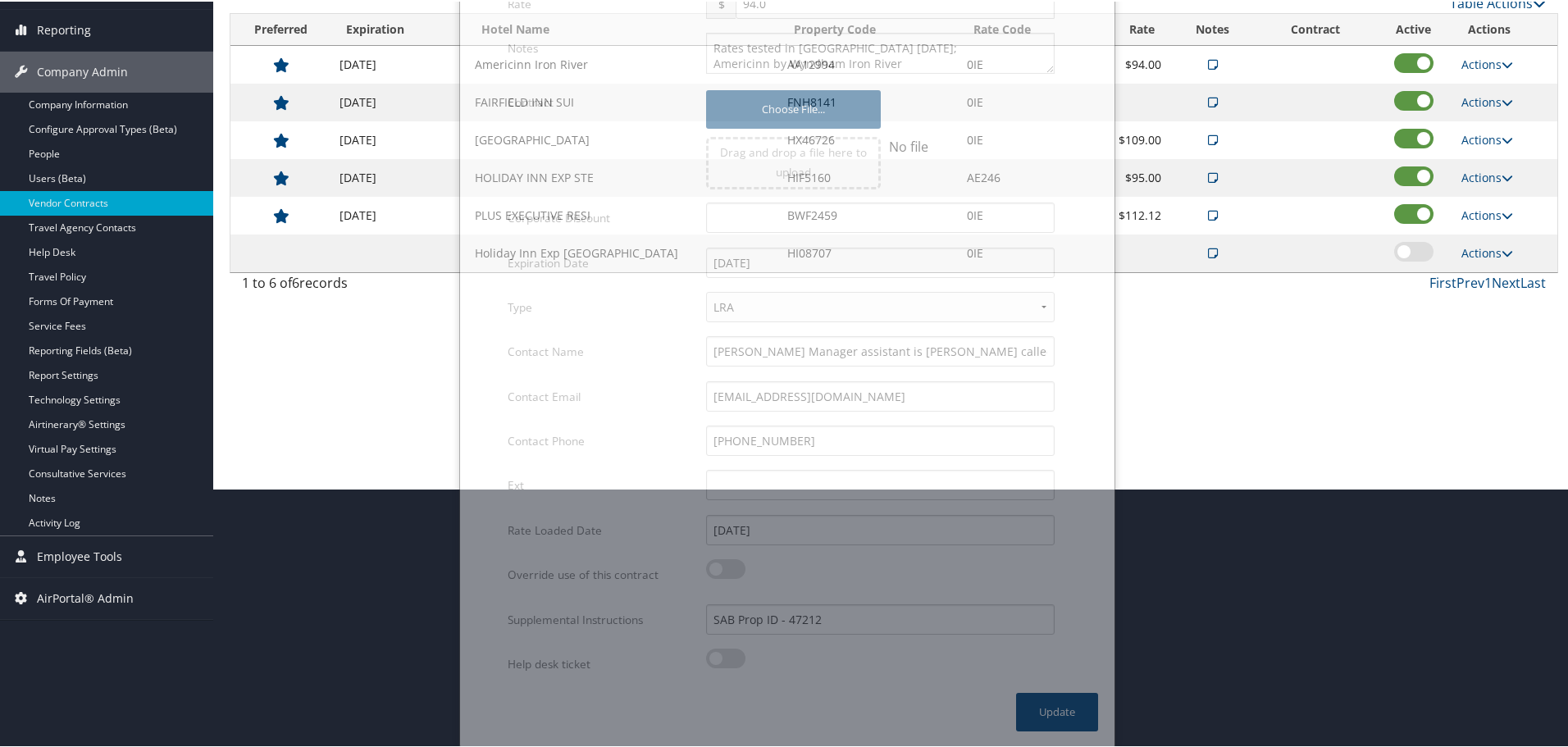
scroll to position [130, 0]
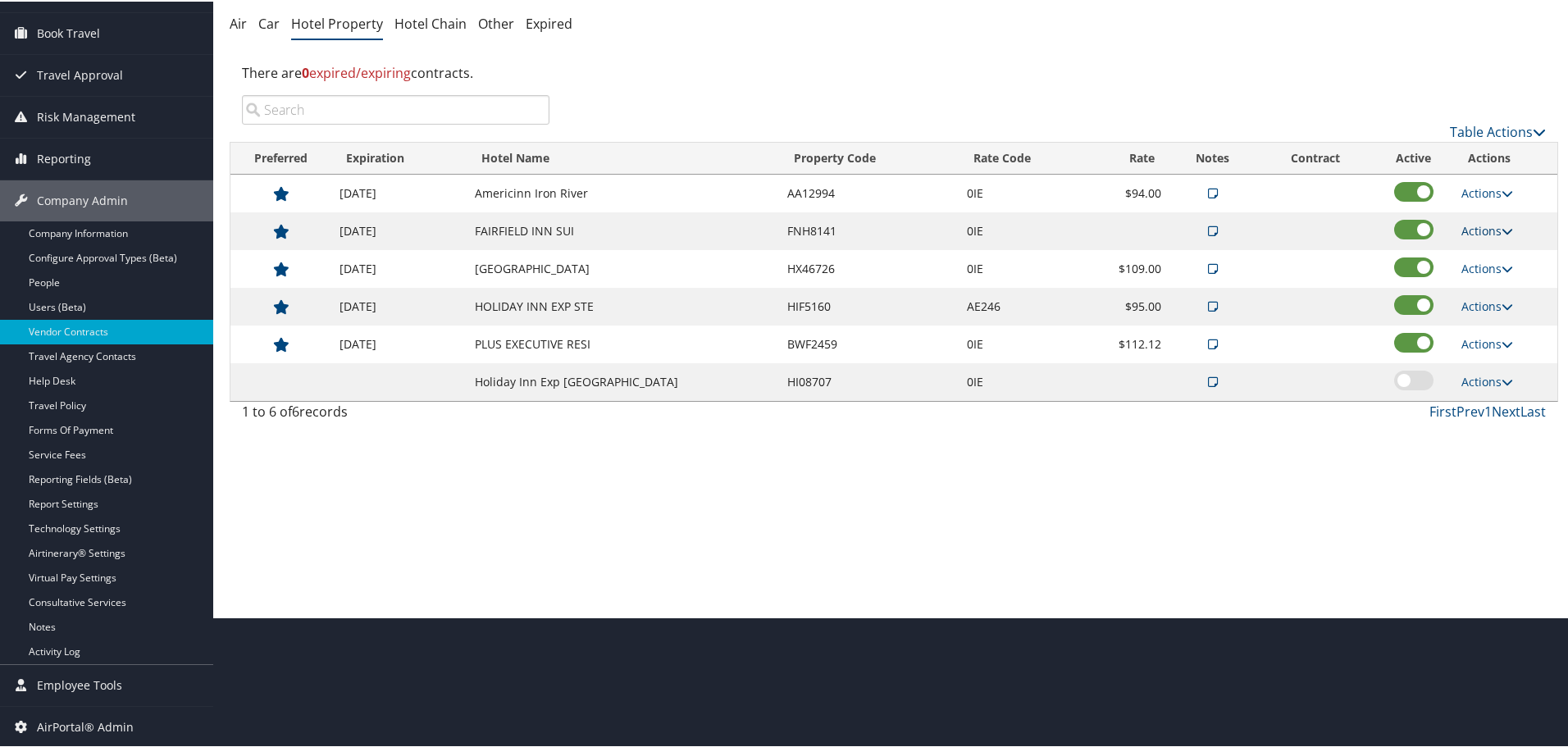
click at [1484, 224] on link "Actions" at bounding box center [1487, 229] width 52 height 16
click at [1485, 303] on link "Delete" at bounding box center [1500, 309] width 88 height 28
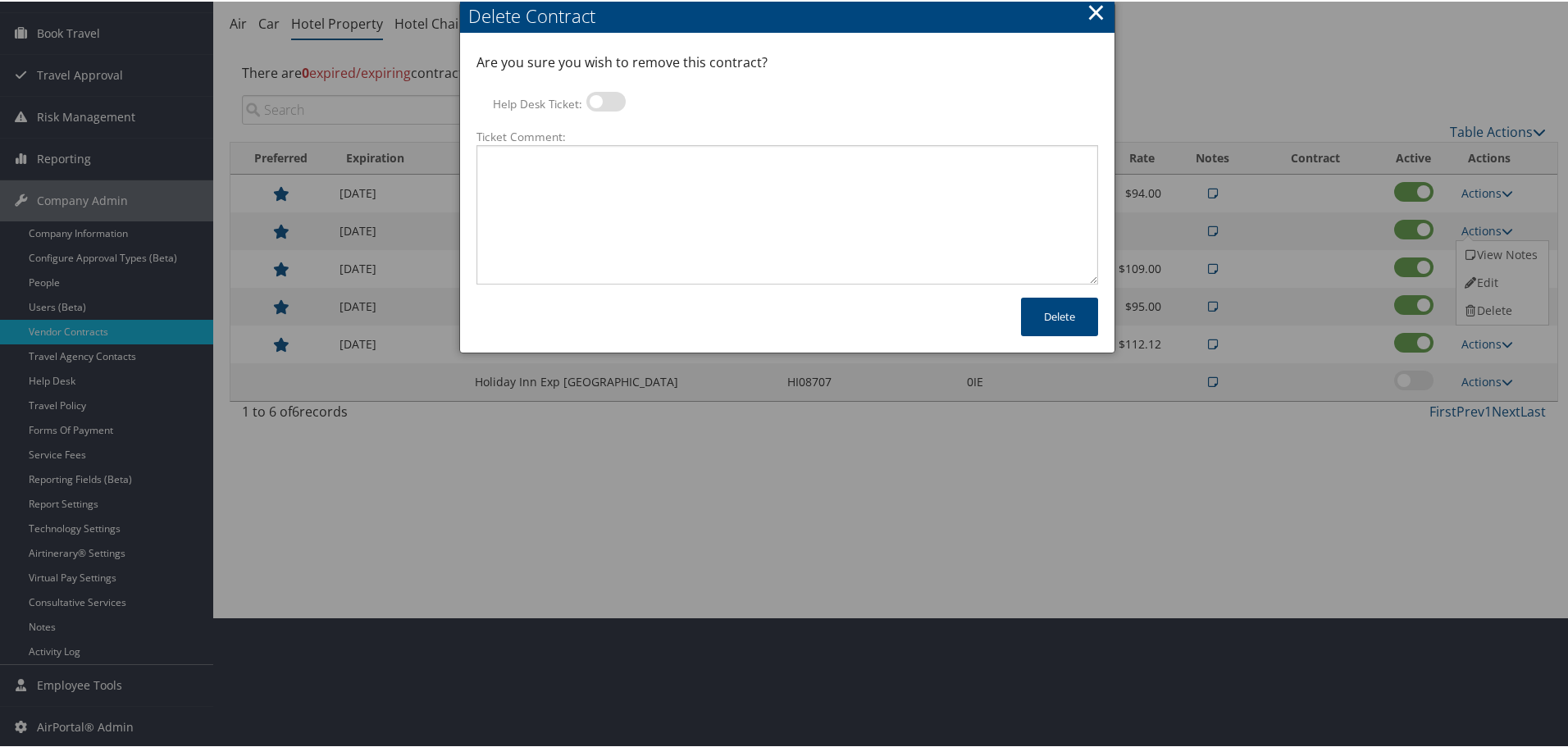
click at [601, 92] on label at bounding box center [606, 100] width 40 height 20
click at [601, 97] on input "Help Desk Ticket:" at bounding box center [599, 102] width 11 height 11
checkbox input "true"
click at [598, 187] on textarea "Ticket Comment:" at bounding box center [787, 213] width 621 height 139
paste textarea "Rates no longer active; remove from profile and preferred status."
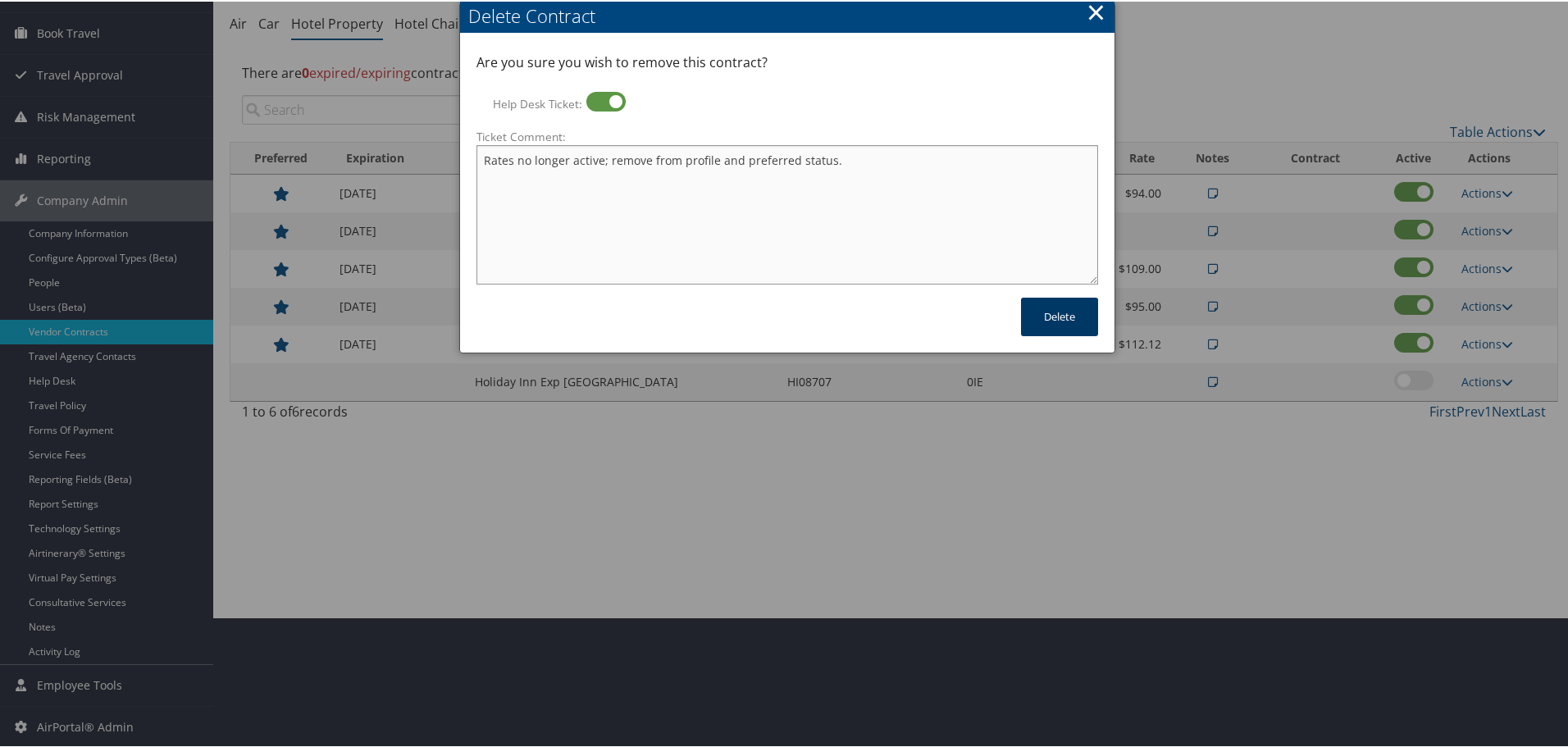
type textarea "Rates no longer active; remove from profile and preferred status."
click at [1045, 309] on button "Delete" at bounding box center [1060, 314] width 77 height 39
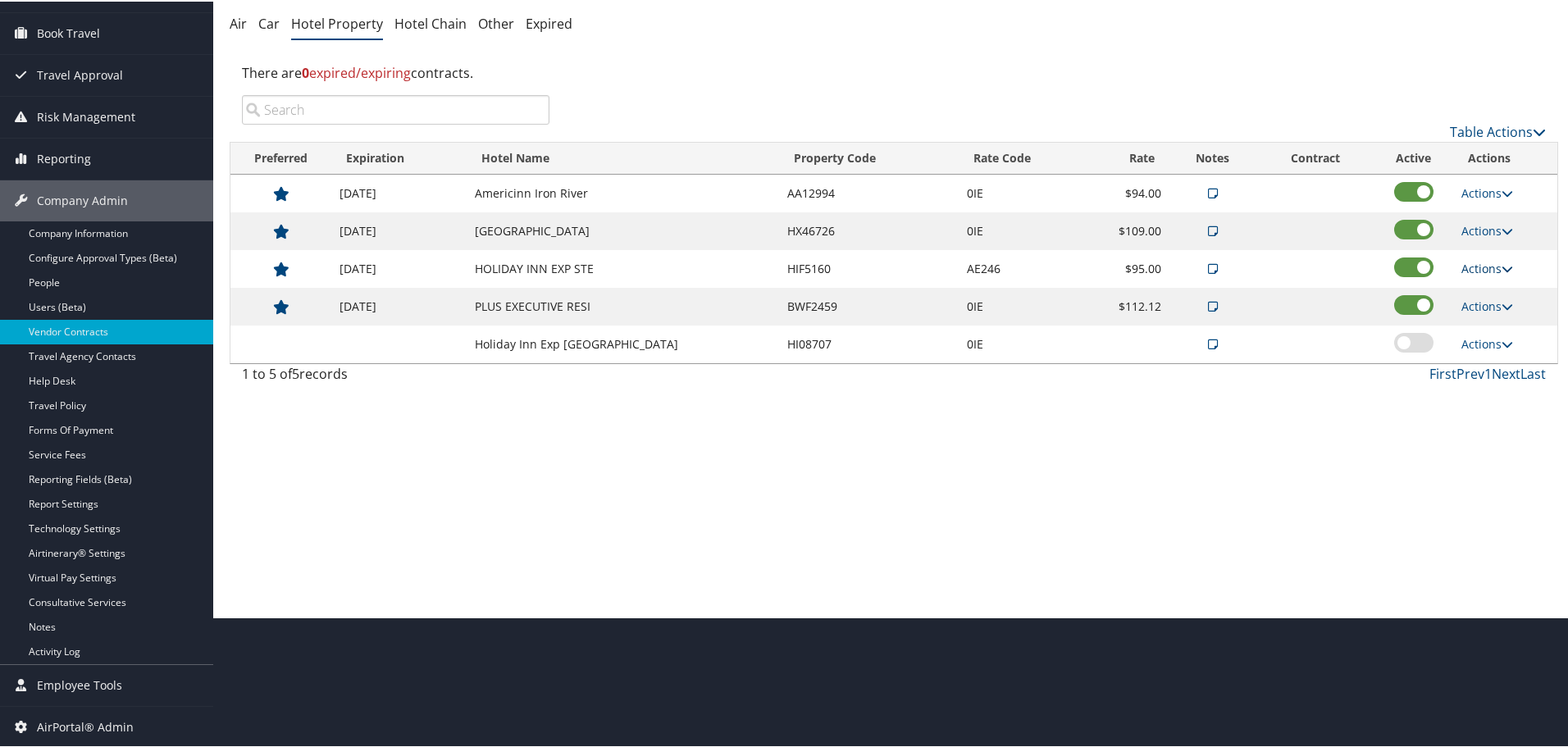
click at [1478, 263] on link "Actions" at bounding box center [1487, 267] width 52 height 16
click at [1497, 337] on link "Delete" at bounding box center [1500, 346] width 88 height 28
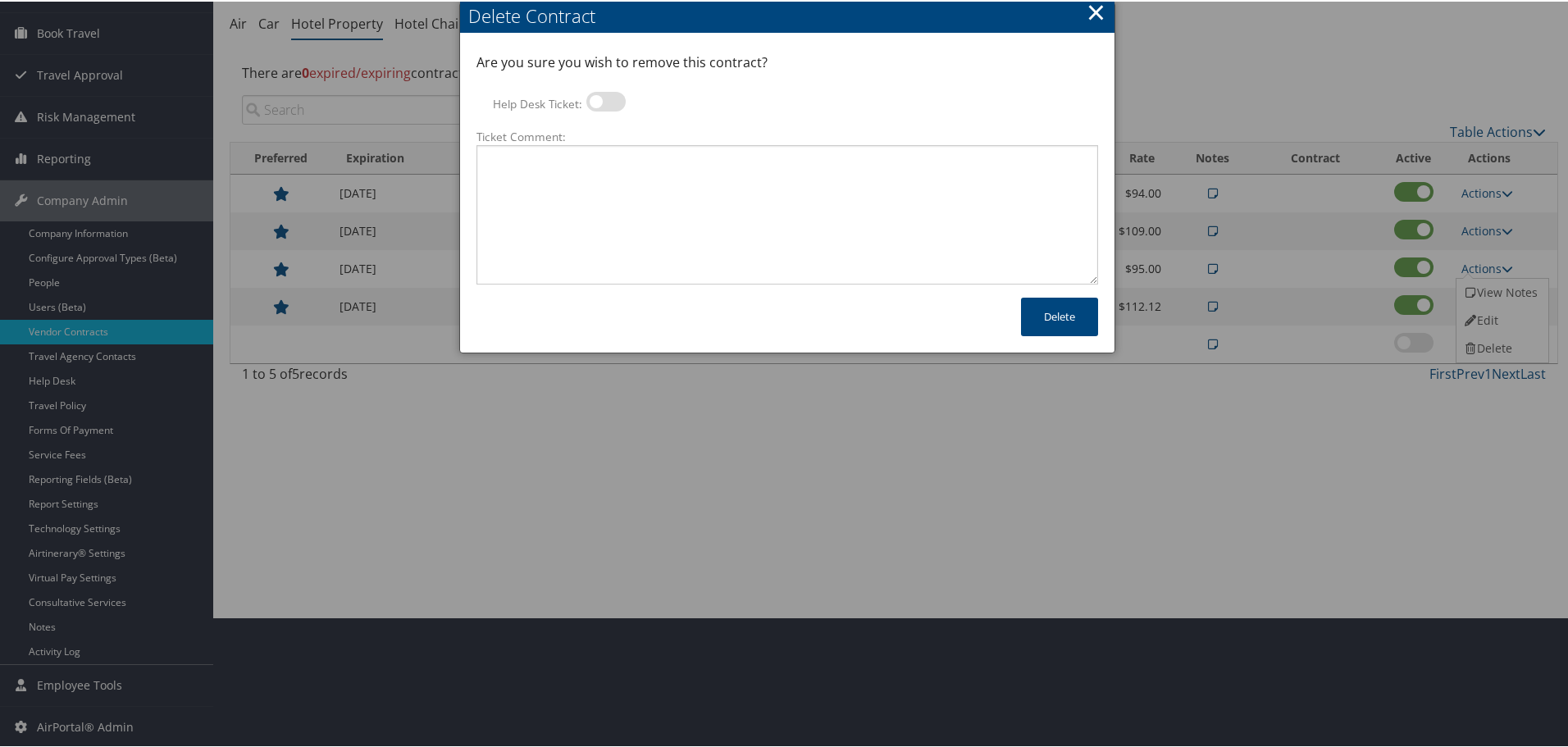
click at [611, 103] on label at bounding box center [606, 100] width 40 height 20
click at [605, 103] on input "Help Desk Ticket:" at bounding box center [599, 102] width 11 height 11
checkbox input "true"
click at [629, 177] on textarea "Ticket Comment:" at bounding box center [787, 213] width 621 height 139
paste textarea "Rates no longer active; remove from profile and preferred status."
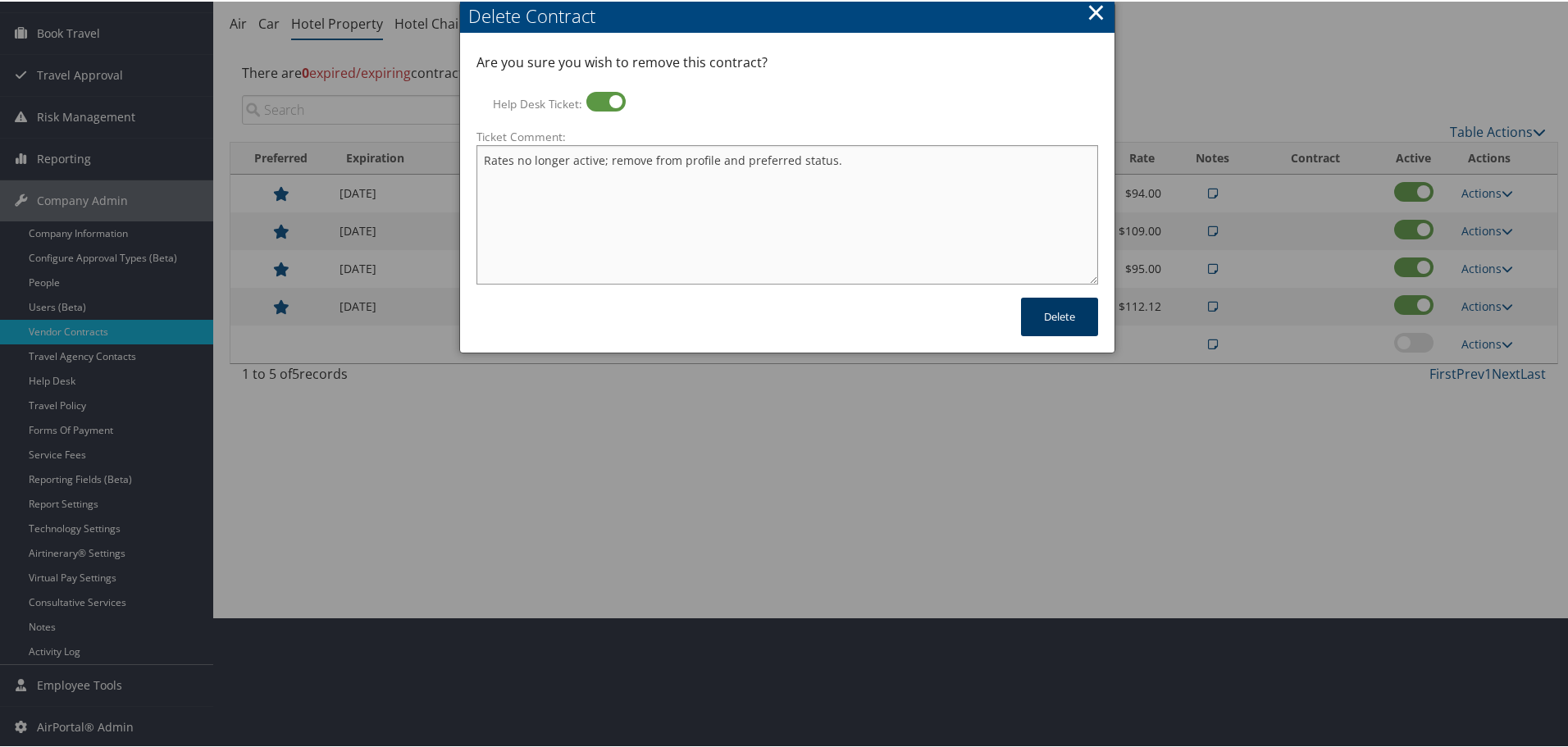
type textarea "Rates no longer active; remove from profile and preferred status."
click at [1061, 321] on button "Delete" at bounding box center [1060, 314] width 77 height 39
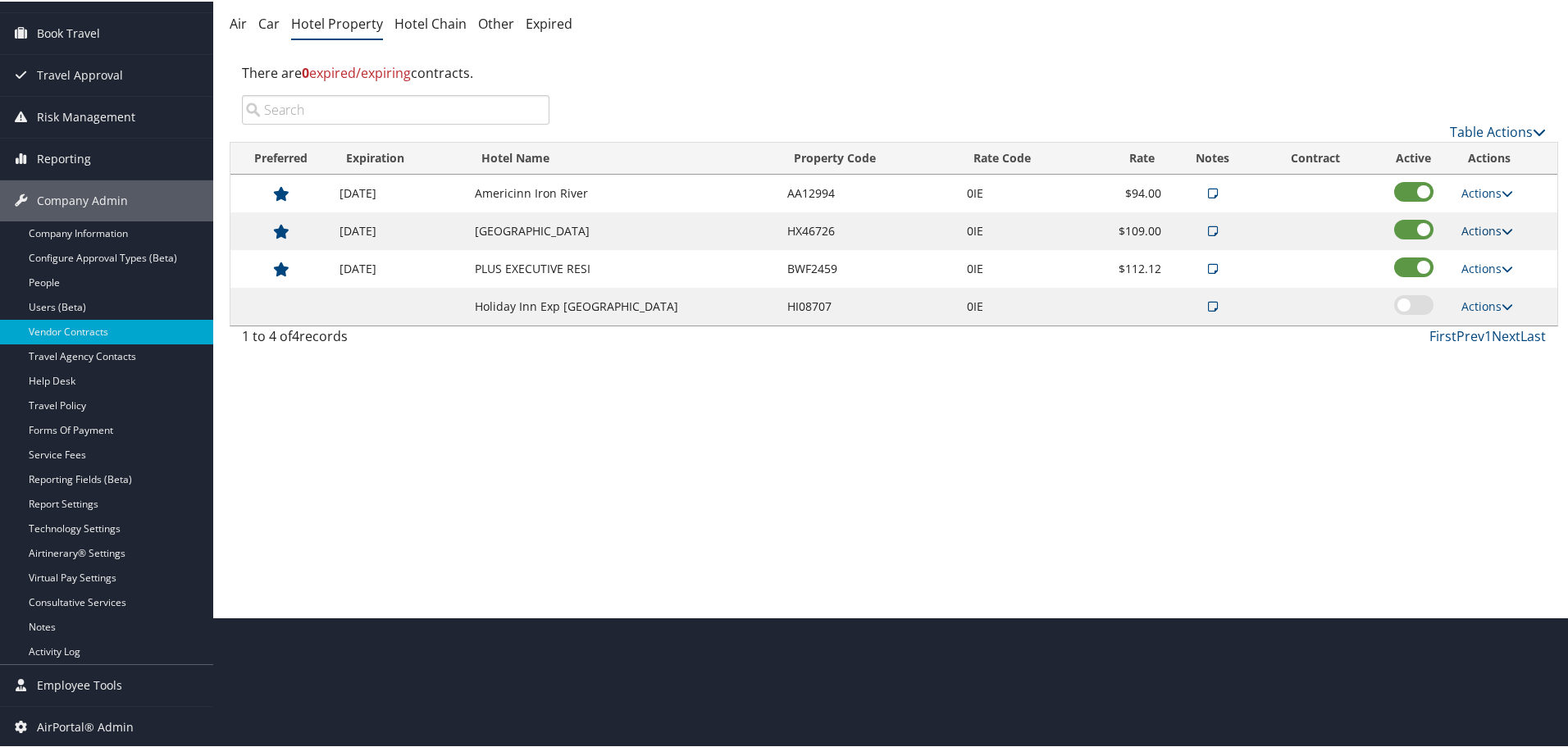
click at [1471, 227] on link "Actions" at bounding box center [1487, 229] width 52 height 16
click at [1499, 279] on link "Edit" at bounding box center [1500, 281] width 88 height 28
select select "NLRA"
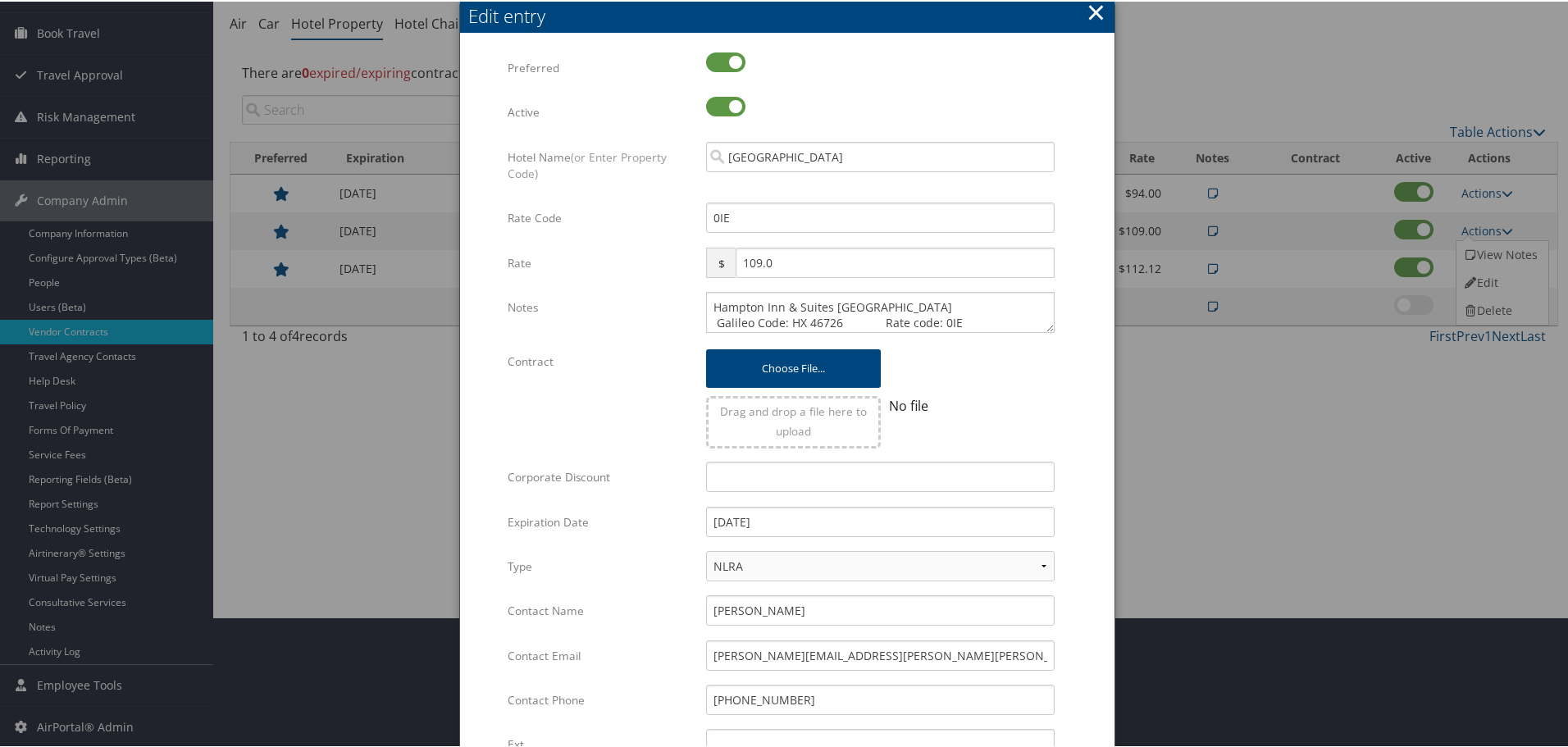
click at [702, 306] on div "Hampton Inn & Suites Crawfordsville Galileo Code: HX 46726 Rate code: 0IE Multi…" at bounding box center [880, 316] width 373 height 55
click at [706, 304] on textarea "Hampton Inn & Suites Crawfordsville Galileo Code: HX 46726 Rate code: 0IE" at bounding box center [879, 310] width 348 height 41
paste textarea "Rates tested in [GEOGRAPHIC_DATA] [DATE];"
type textarea "Rates tested in TP+ Oct 2025; Hampton Inn & Suites Crawfordsville Galileo Code:…"
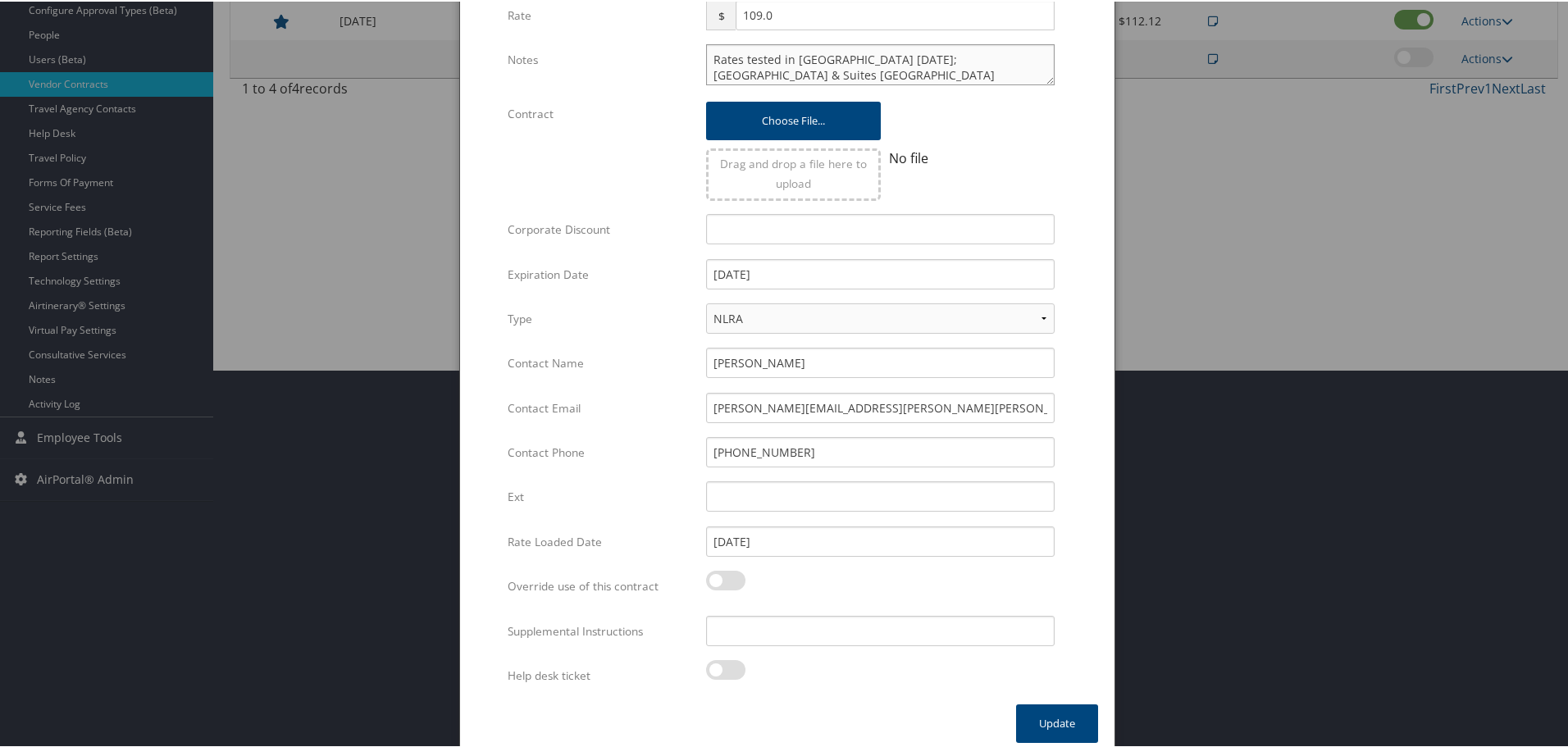
scroll to position [389, 0]
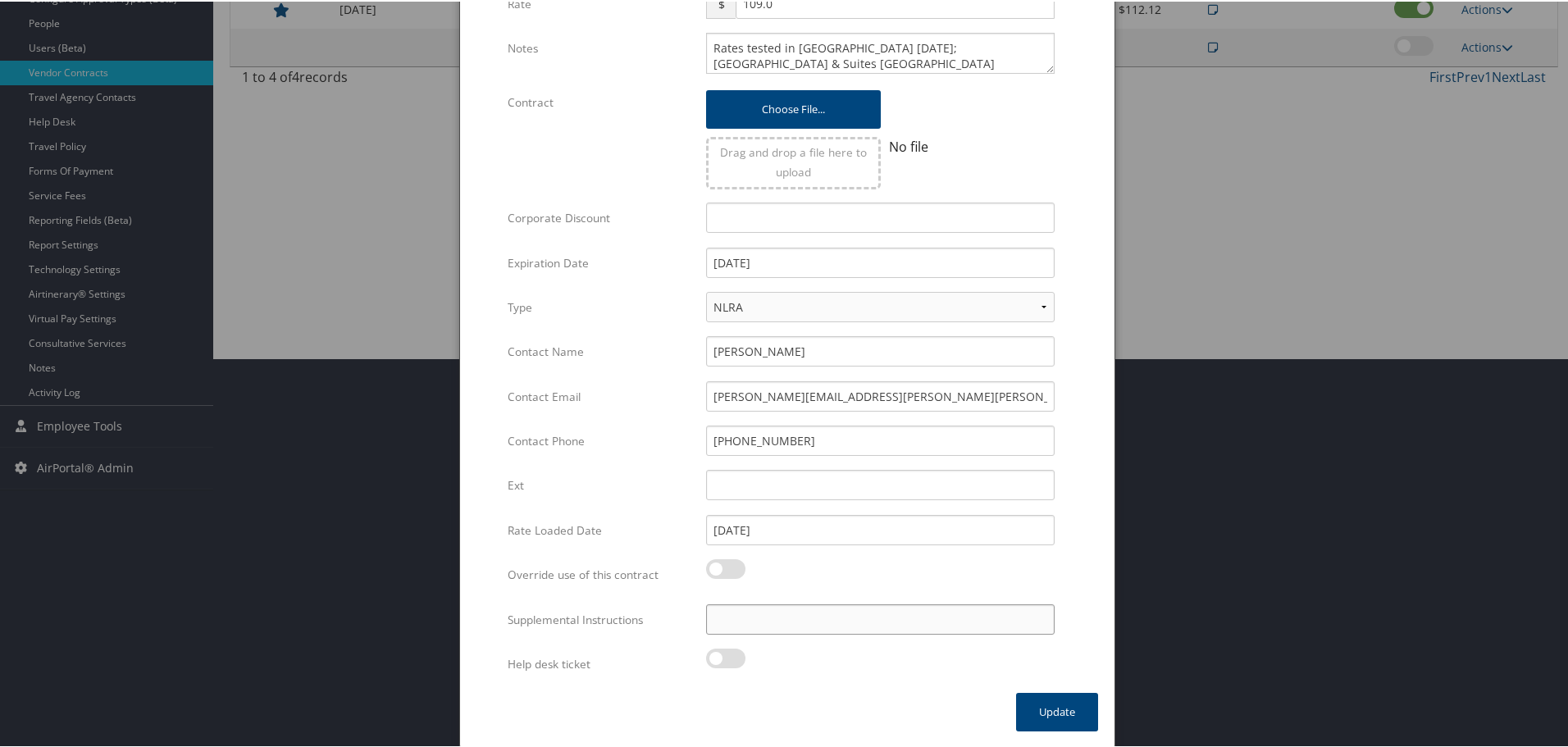
click at [803, 616] on input "Supplemental Instructions" at bounding box center [879, 617] width 348 height 31
paste input "SAB Prop ID -"
paste input "109931"
type input "SAB Prop ID - 109931"
click at [1059, 705] on button "Update" at bounding box center [1057, 709] width 82 height 39
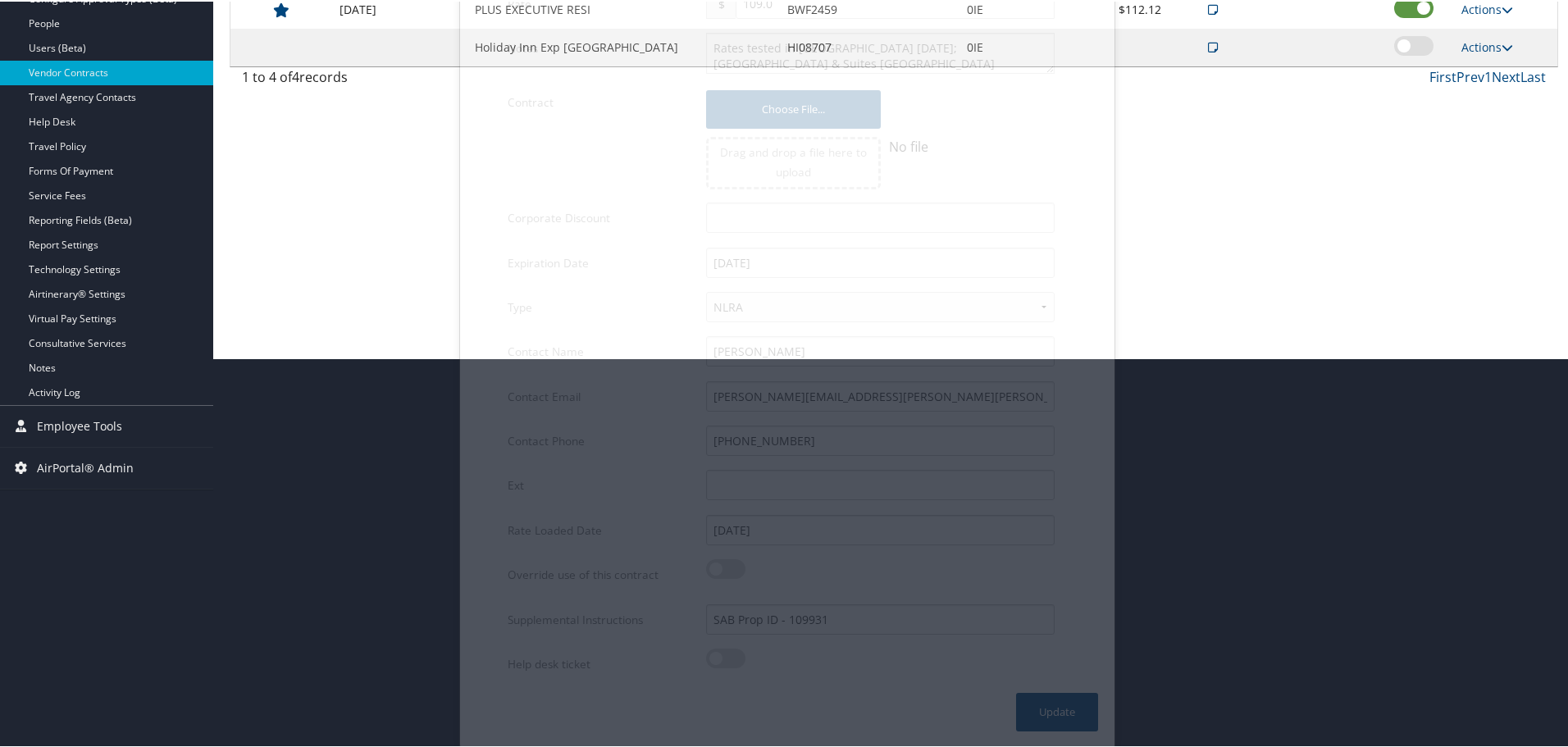
scroll to position [130, 0]
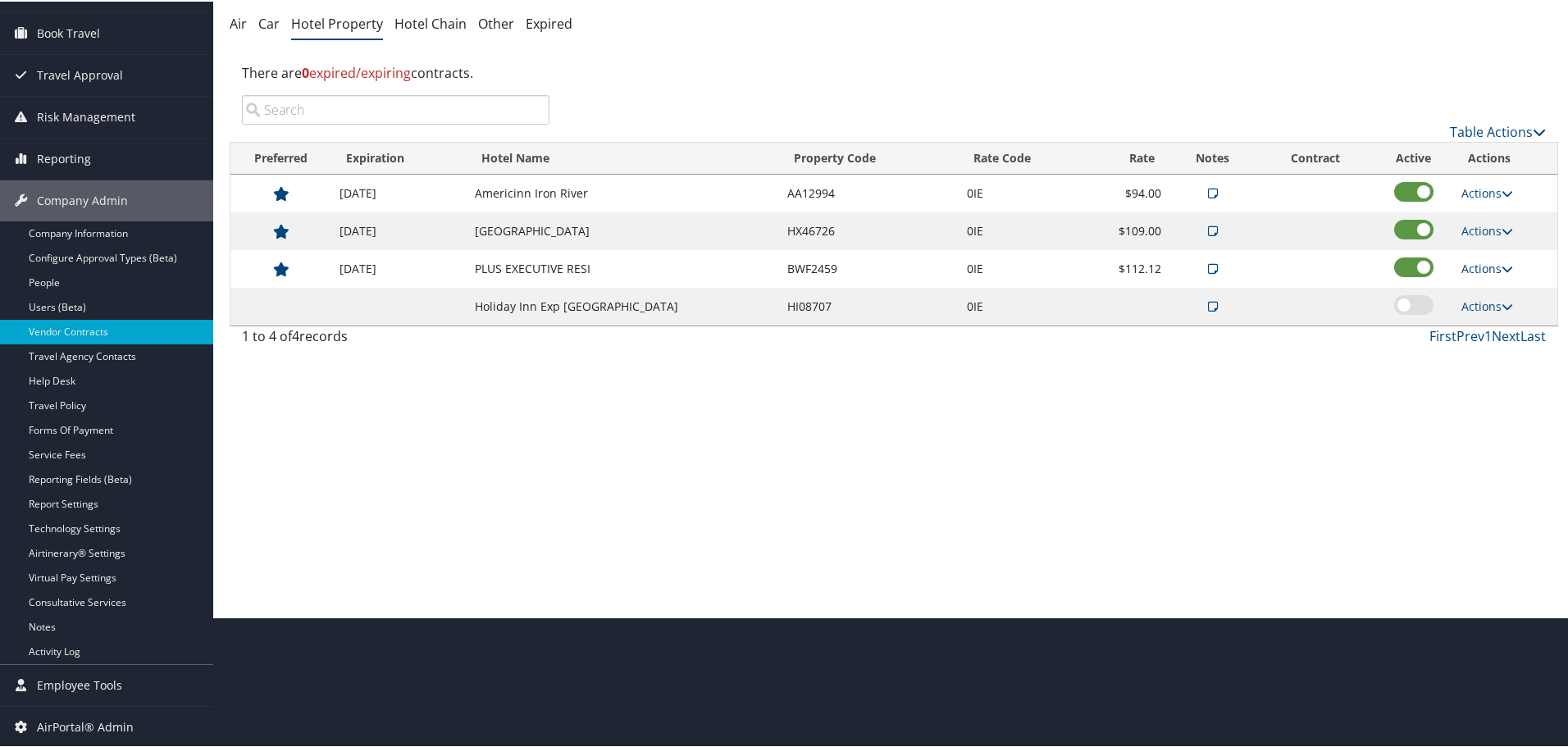
click at [1466, 261] on link "Actions" at bounding box center [1487, 267] width 52 height 16
click at [1487, 322] on link "Edit" at bounding box center [1500, 318] width 88 height 28
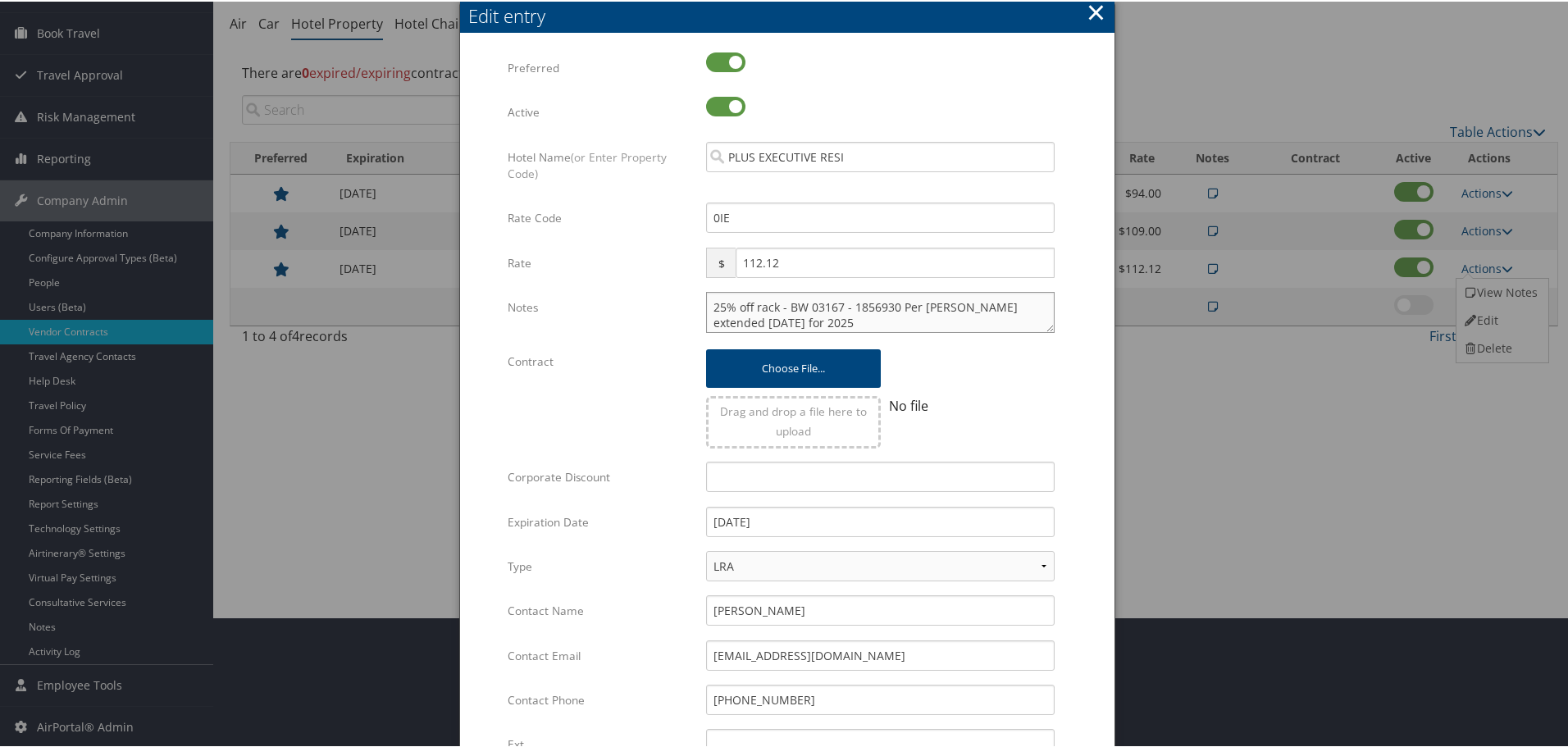
click at [706, 298] on textarea "25% off rack - BW 03167 - 1856930 Per Jenny Russel extended 12.6.24 for 2025" at bounding box center [879, 310] width 348 height 41
paste textarea "Rates tested in [GEOGRAPHIC_DATA] [DATE];"
type textarea "Rates tested in TP+ Oct 2025; 25% off rack - BW 03167 - 1856930 Per Jenny Russe…"
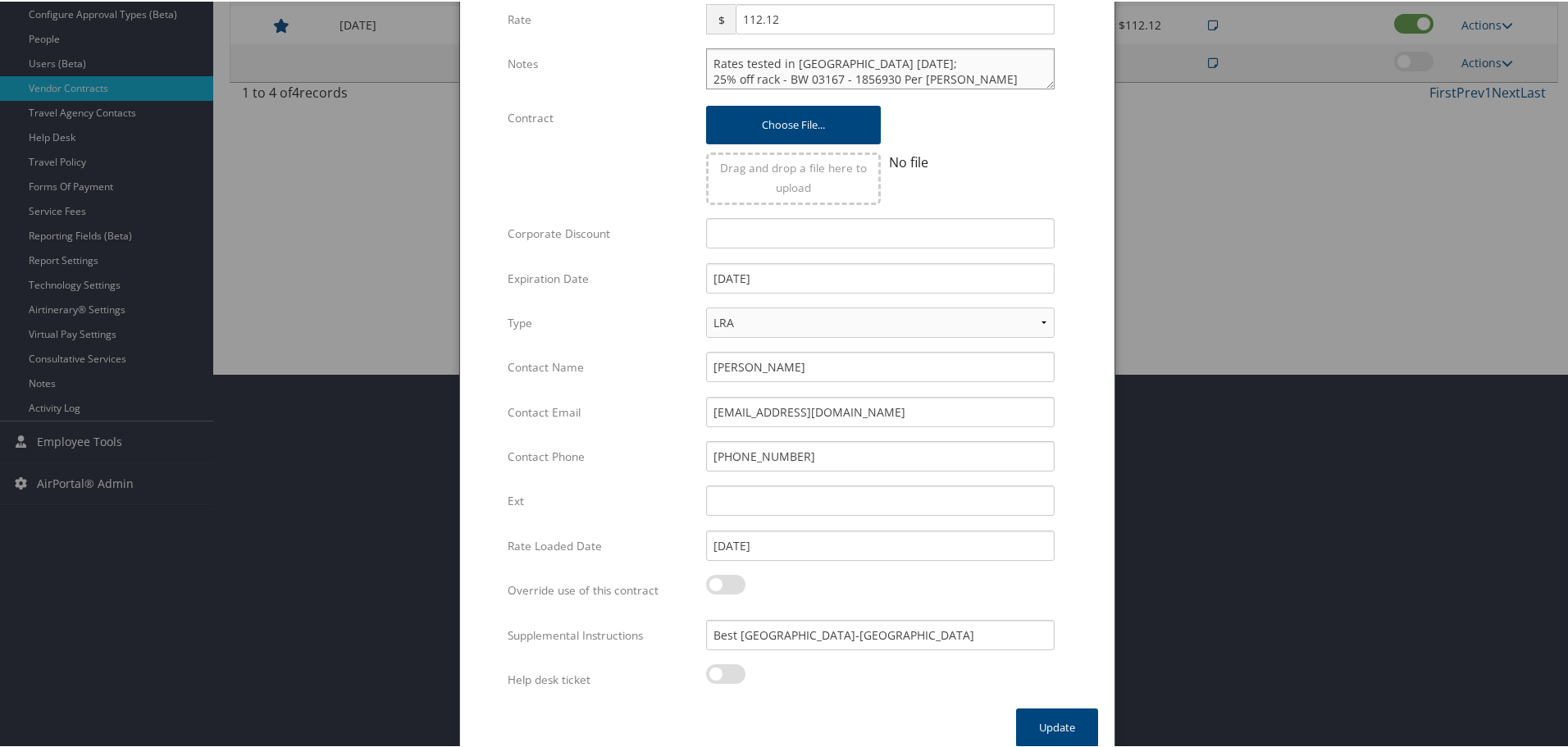
scroll to position [389, 0]
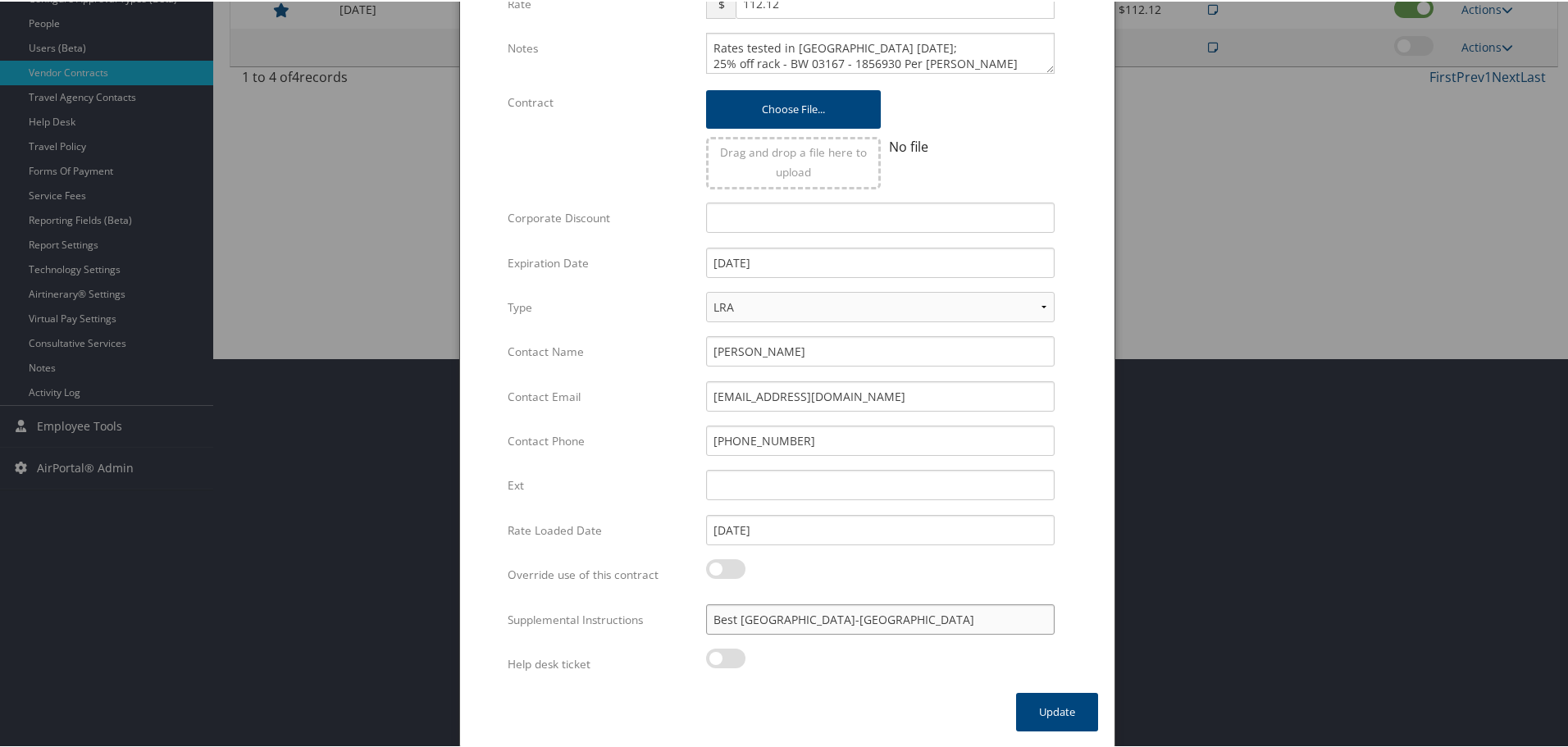
click at [707, 619] on input "Best Western Happy Valley Inn-Northern Phoenix" at bounding box center [879, 617] width 348 height 31
drag, startPoint x: 983, startPoint y: 618, endPoint x: 632, endPoint y: 627, distance: 351.1
click at [632, 627] on div "Supplemental Instructions Best Western Happy Valley Inn-Northern Phoenix Multip…" at bounding box center [786, 624] width 559 height 45
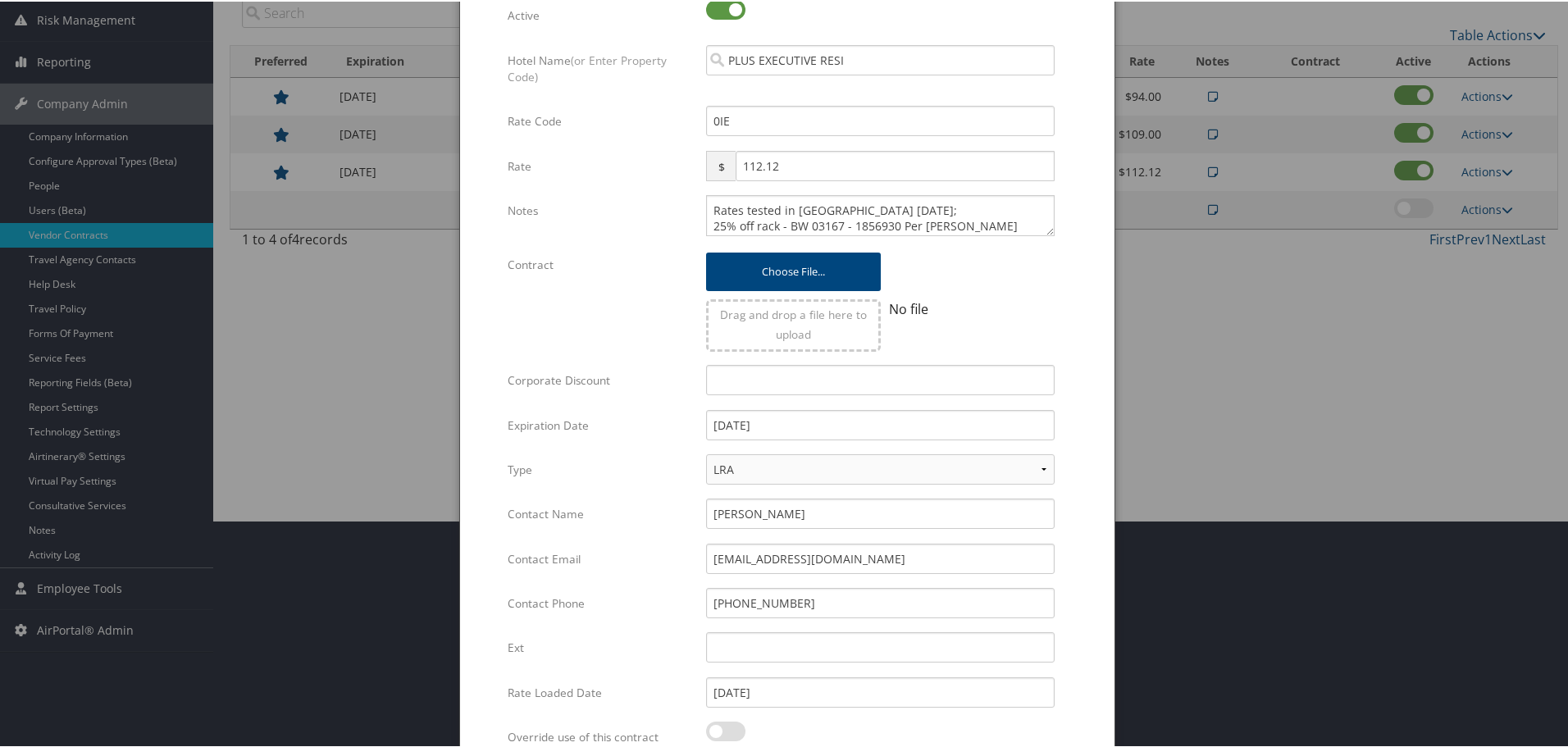
scroll to position [225, 0]
click at [889, 218] on textarea "Rates tested in TP+ Oct 2025; 25% off rack - BW 03167 - 1856930 Per Jenny Russe…" at bounding box center [879, 215] width 348 height 41
click at [710, 224] on textarea "Rates tested in TP+ Oct 2025; 25% off rack - BW 03167 - 1856930 Per Jenny Russe…" at bounding box center [879, 215] width 348 height 41
paste textarea "Best Western Happy Valley Inn-Northern Phoenix"
type textarea "Rates tested in TP+ Oct 2025; Best Western Happy Valley Inn-Northern Phoenix; 2…"
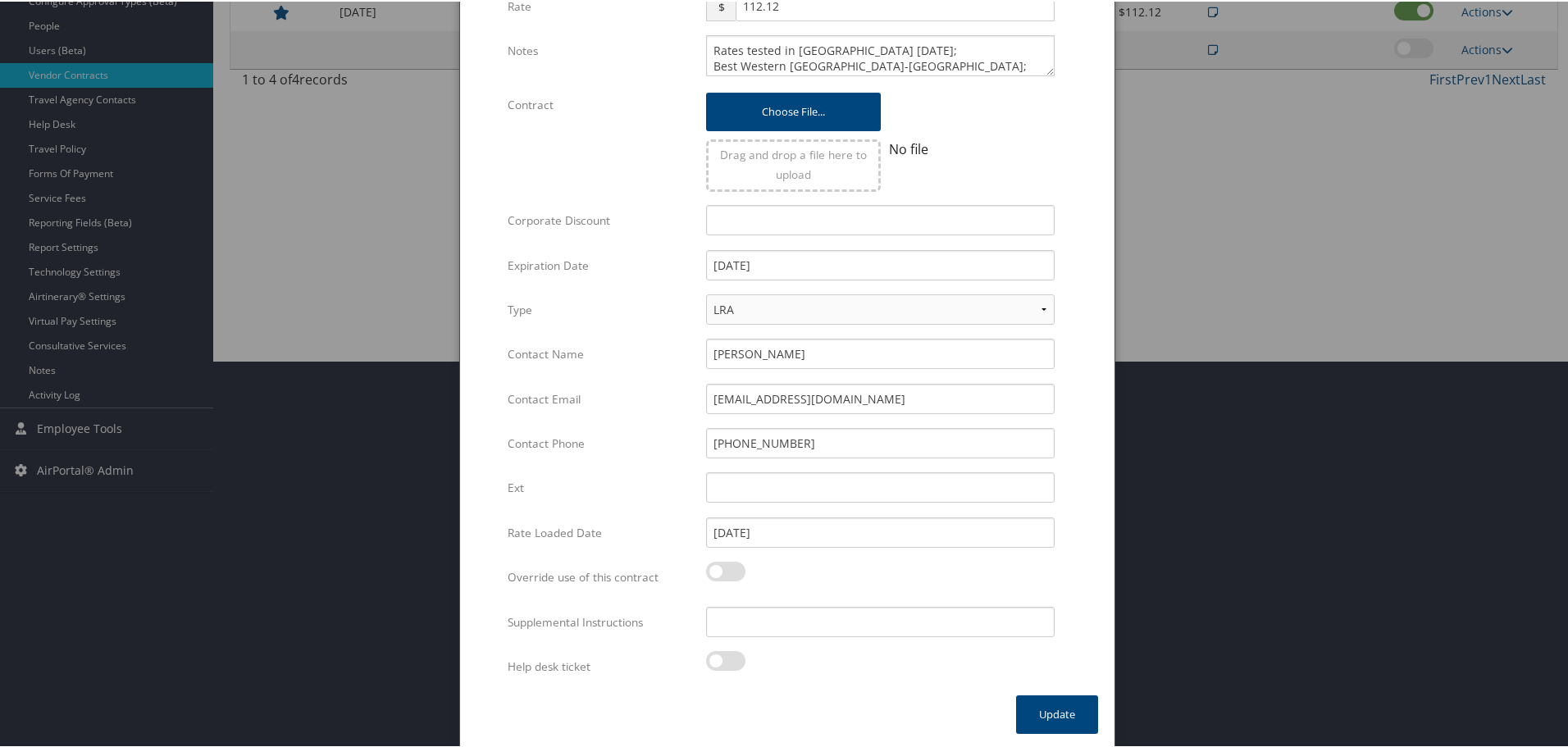
scroll to position [389, 0]
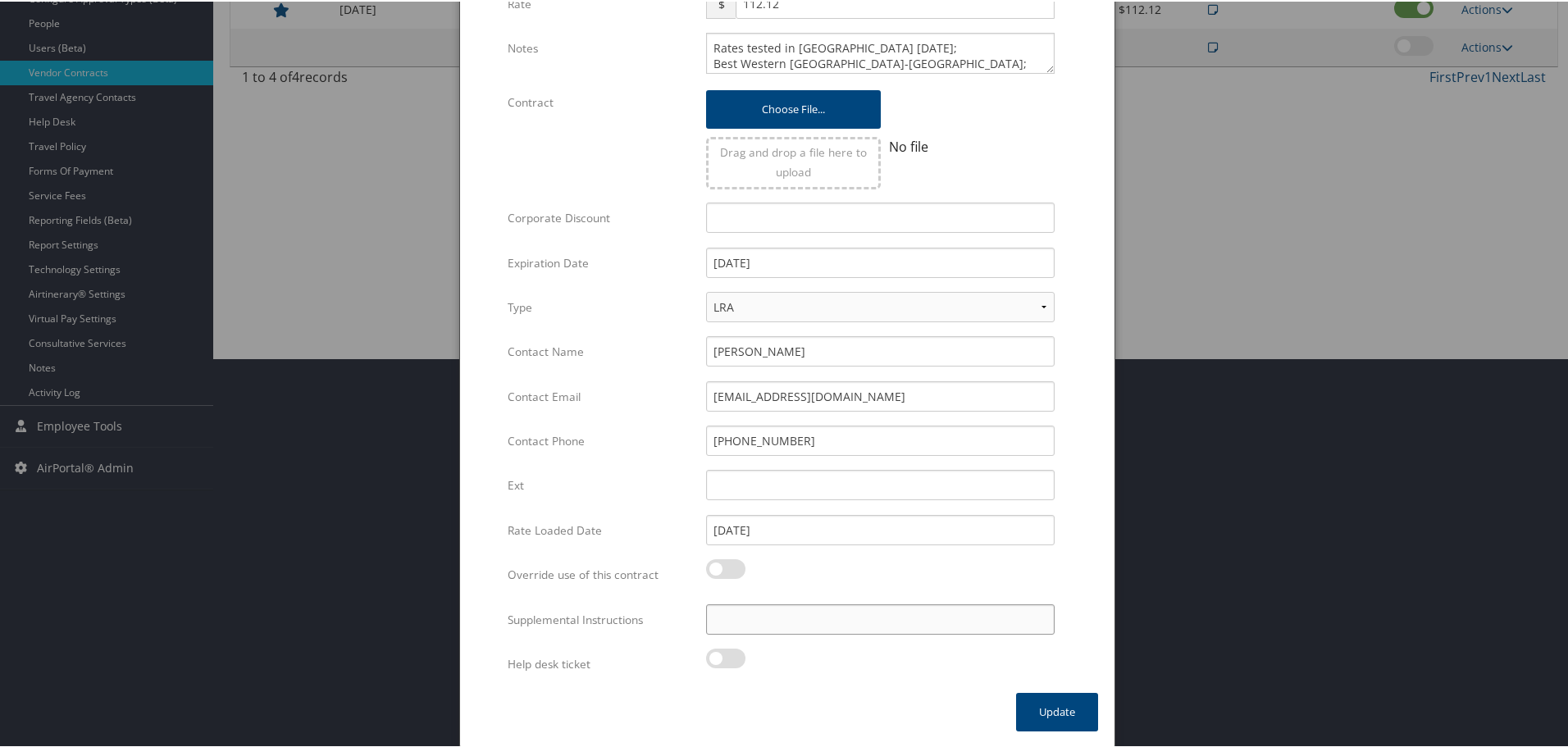
click at [771, 609] on input "Supplemental Instructions" at bounding box center [879, 617] width 348 height 31
paste input "Rates tested in [GEOGRAPHIC_DATA] [DATE];"
paste input "326136"
drag, startPoint x: 865, startPoint y: 620, endPoint x: 658, endPoint y: 620, distance: 207.0
click at [658, 620] on div "Supplemental Instructions Rates tested in TP+ Oct 2025;326136 Multiple values T…" at bounding box center [786, 624] width 559 height 45
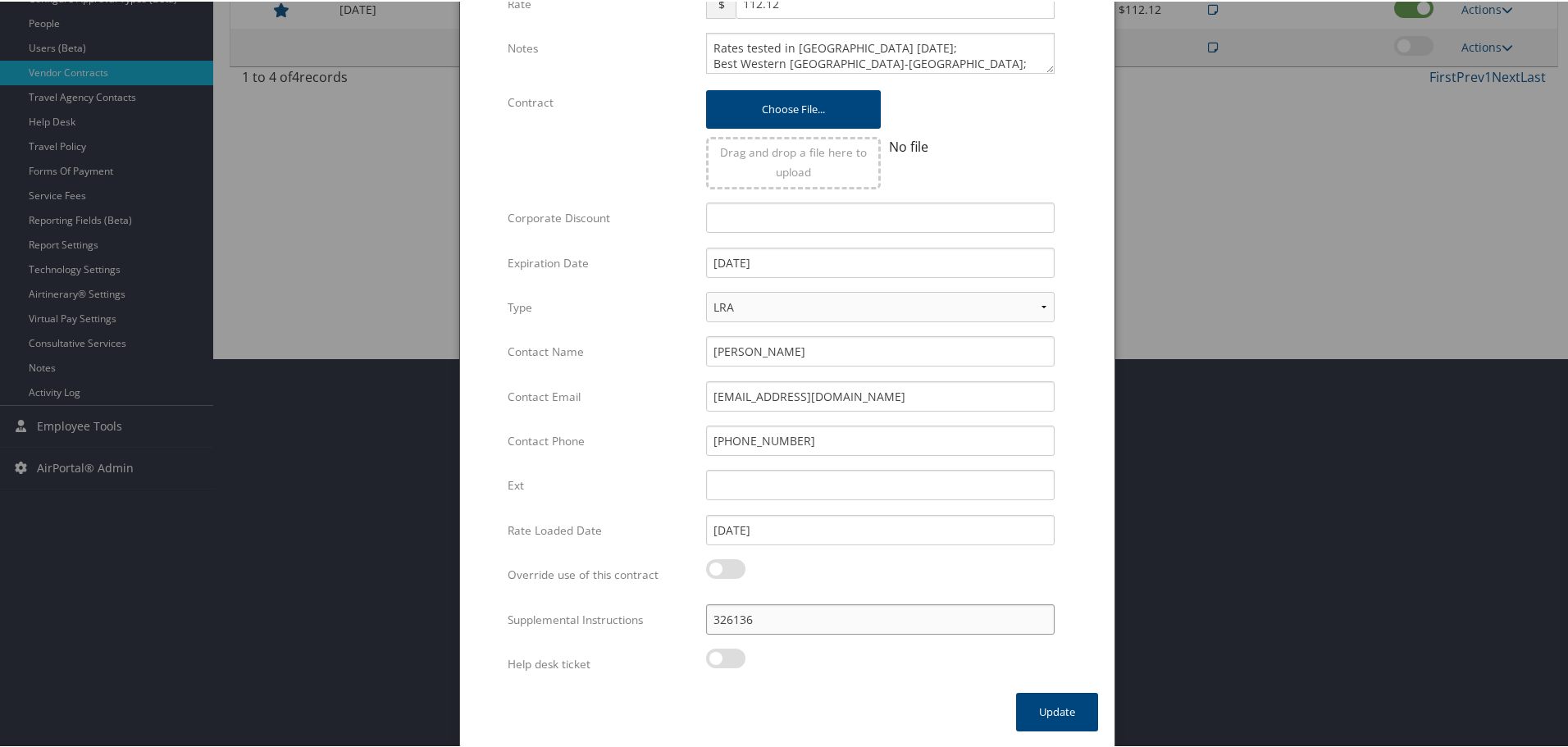
paste input "SAB Prop ID -"
type input "SAB Prop ID - 326136"
click at [1058, 704] on button "Update" at bounding box center [1057, 709] width 82 height 39
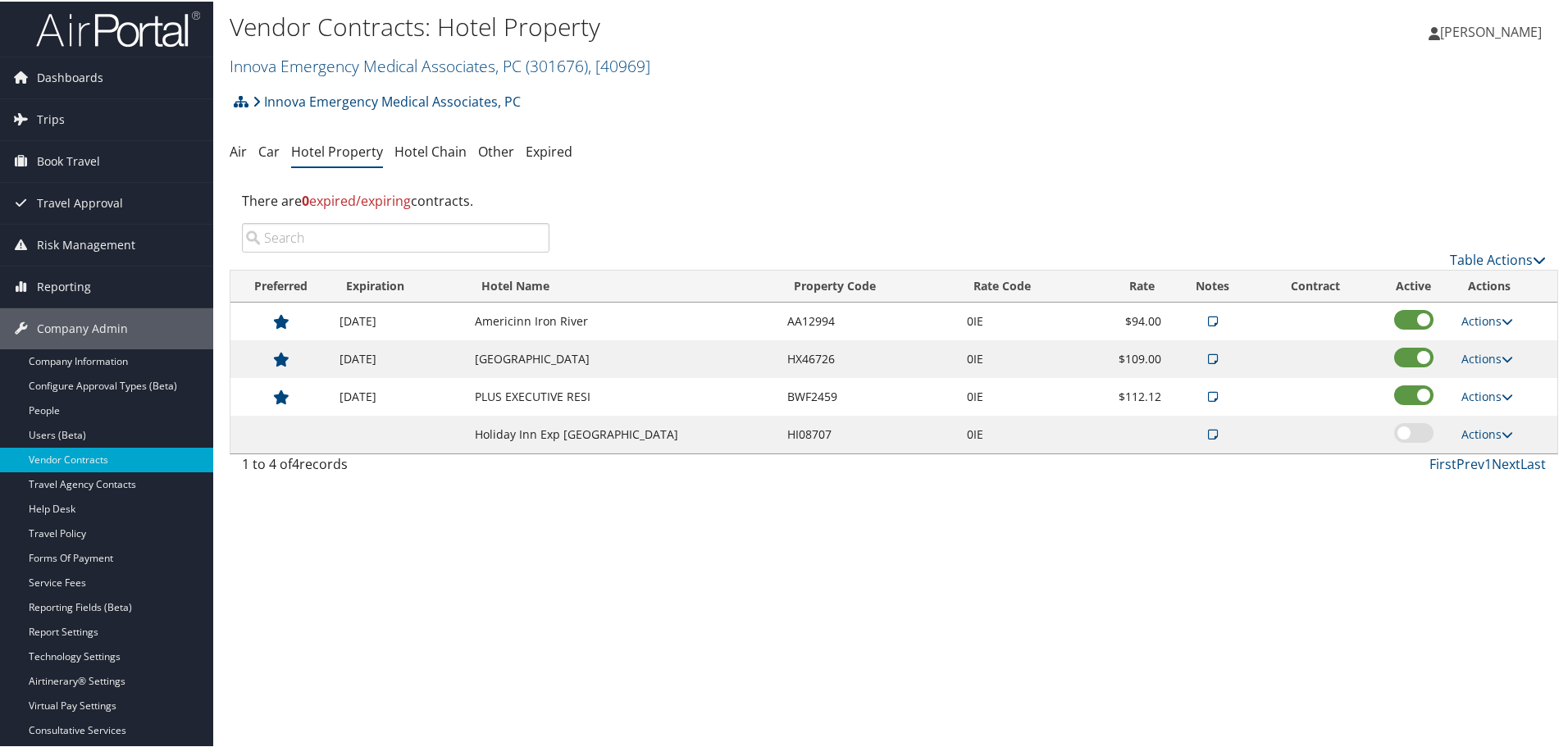
scroll to position [0, 0]
click at [323, 62] on link "Innova Emergency Medical Associates, PC ( 301676 ) , [ 40969 ]" at bounding box center [440, 66] width 421 height 22
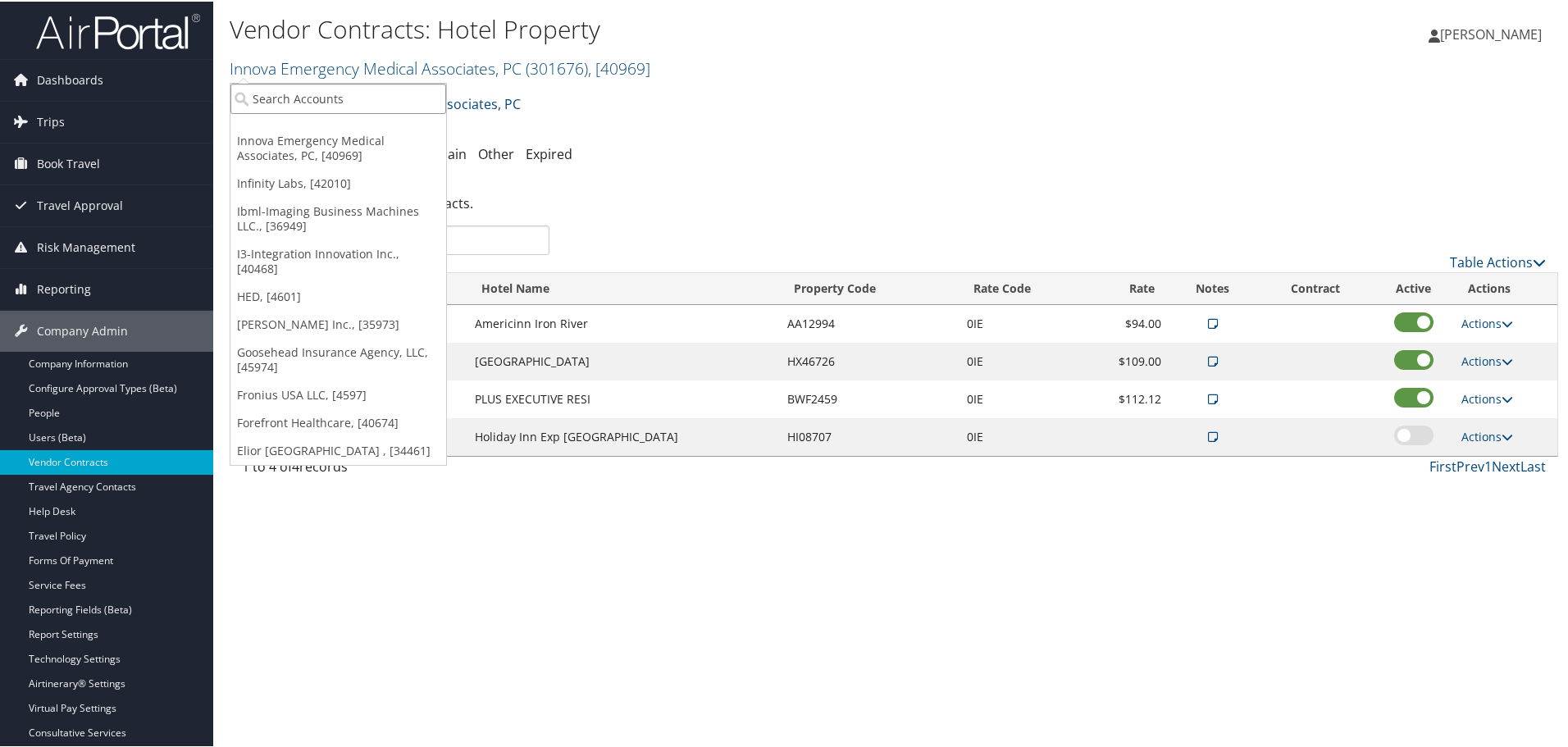
click at [327, 94] on input "search" at bounding box center [337, 97] width 215 height 31
type input "kamtek"
click at [316, 123] on div "Kamtek - Inc (005303), [15471]" at bounding box center [341, 127] width 241 height 15
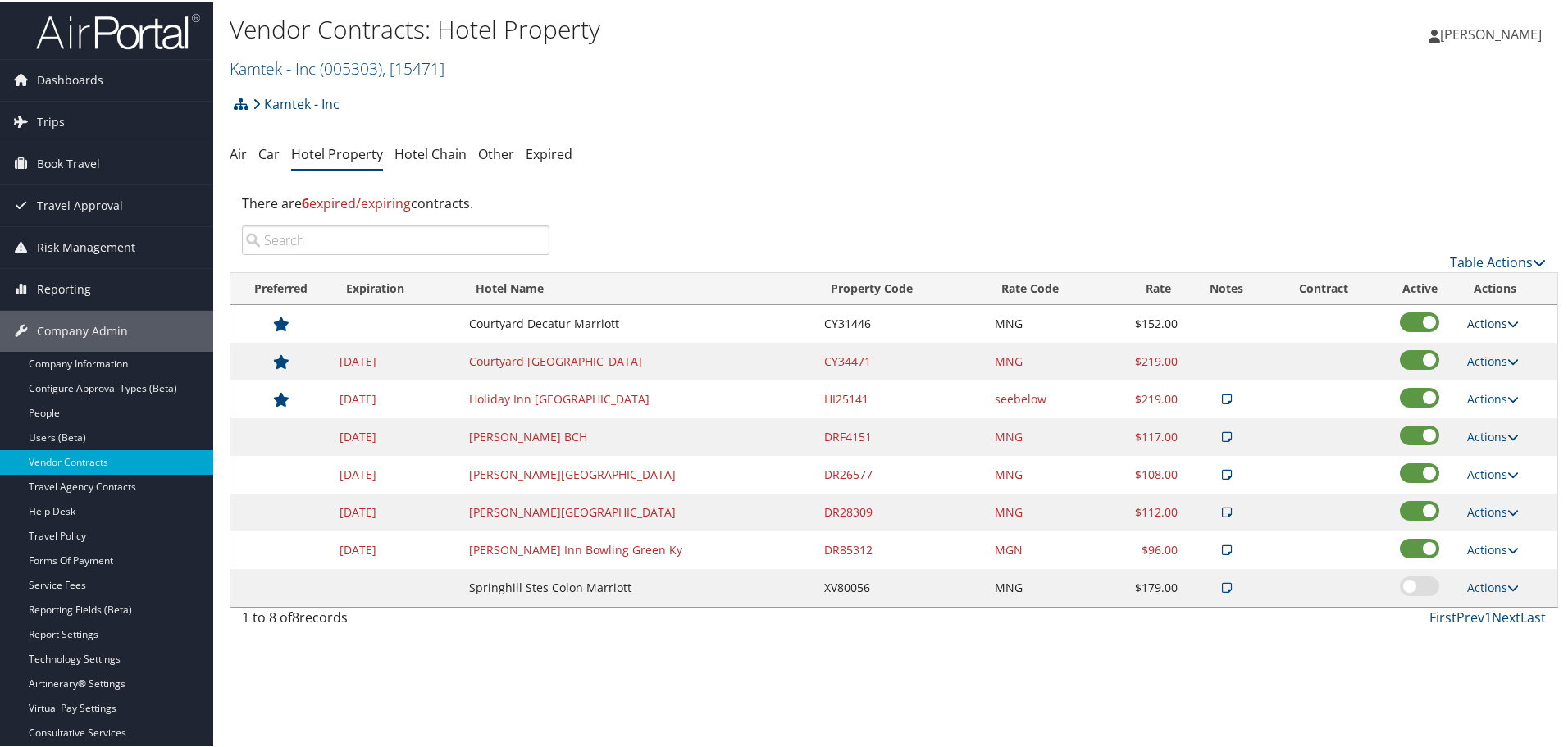
click at [1485, 320] on link "Actions" at bounding box center [1493, 321] width 52 height 16
click at [1511, 375] on link "Delete" at bounding box center [1494, 374] width 64 height 28
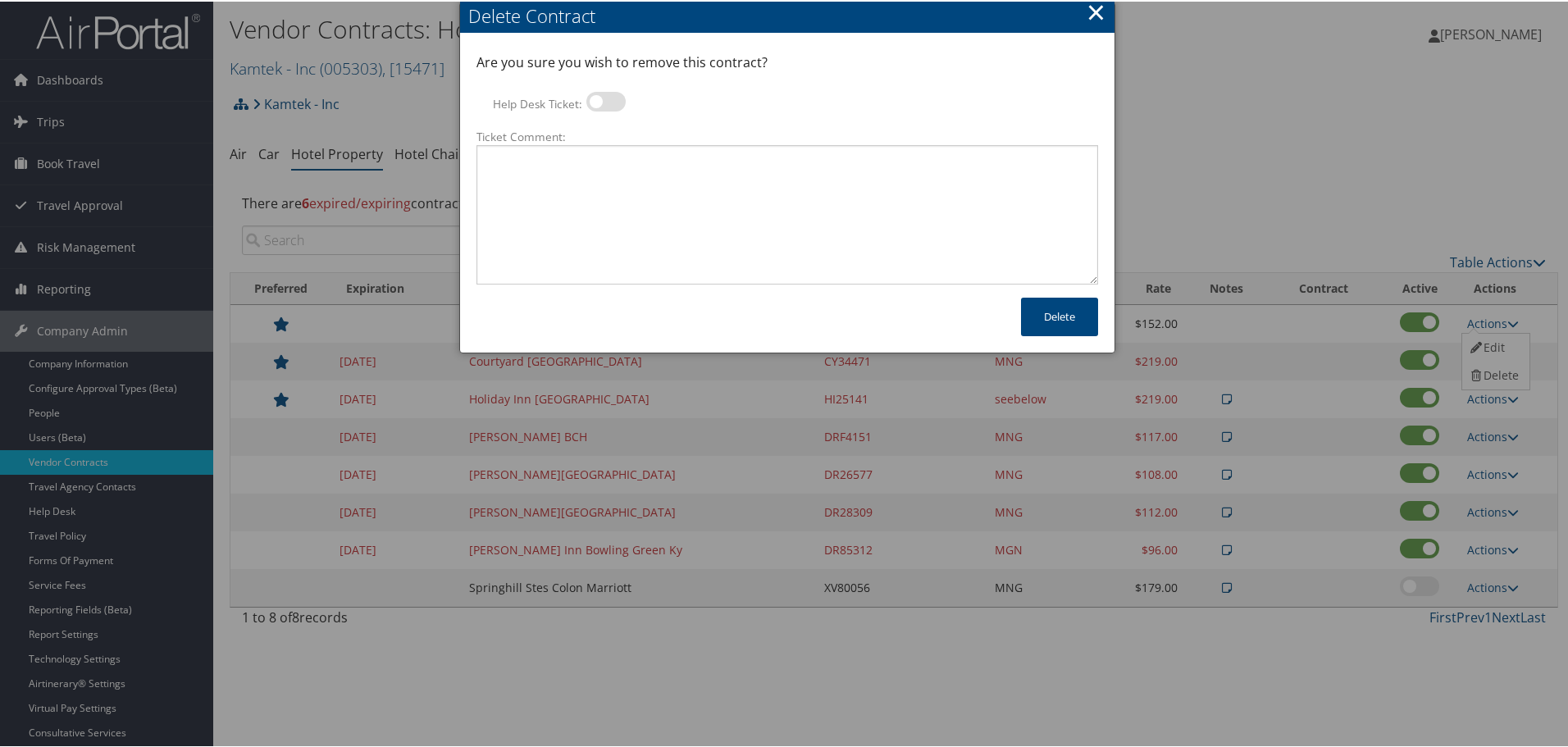
click at [603, 97] on label at bounding box center [606, 100] width 40 height 20
click at [603, 97] on input "Help Desk Ticket:" at bounding box center [599, 102] width 11 height 11
checkbox input "true"
click at [629, 193] on textarea "Ticket Comment:" at bounding box center [787, 213] width 621 height 139
paste textarea "Rates no longer active; remove from profile and preferred status."
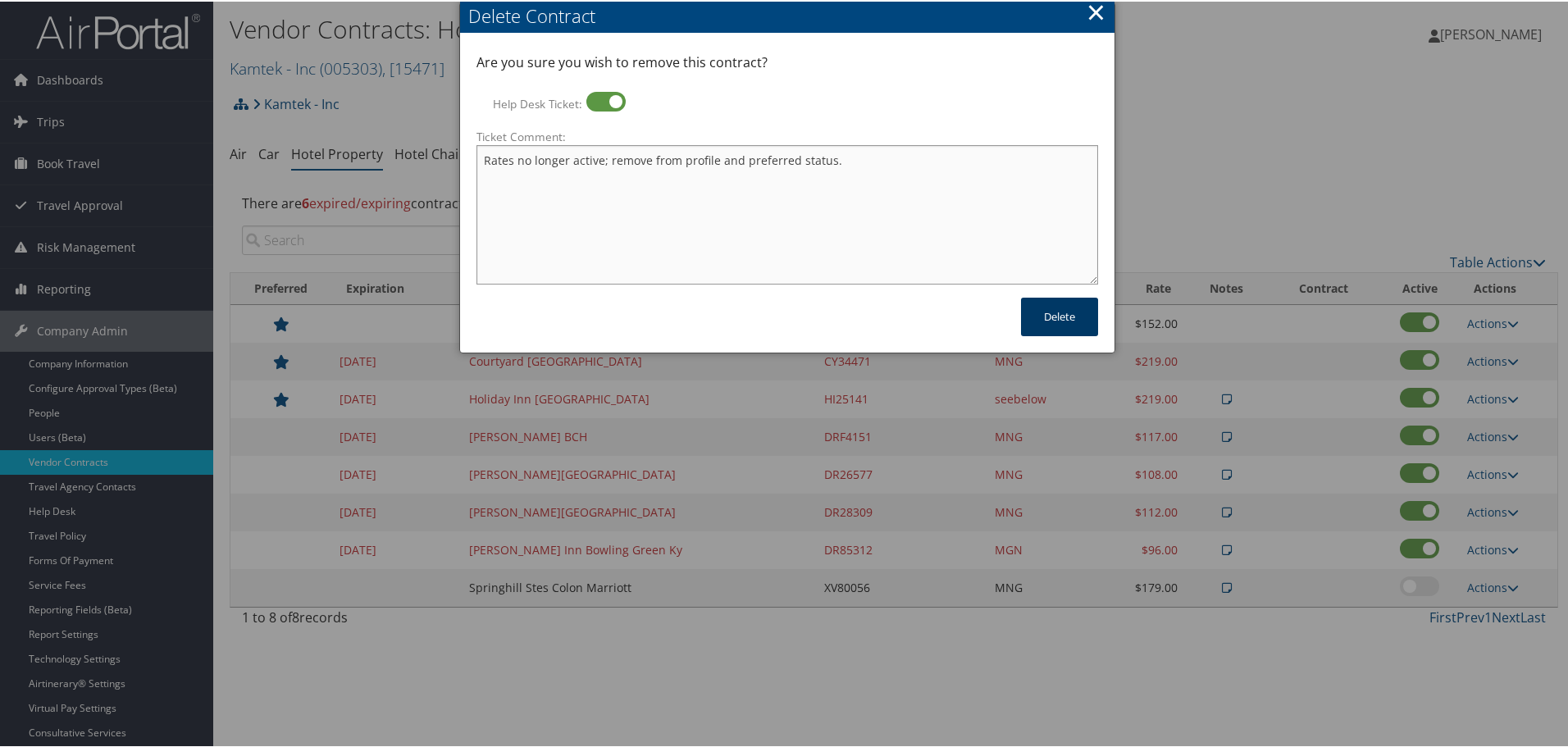
type textarea "Rates no longer active; remove from profile and preferred status."
click at [1059, 309] on button "Delete" at bounding box center [1060, 314] width 77 height 39
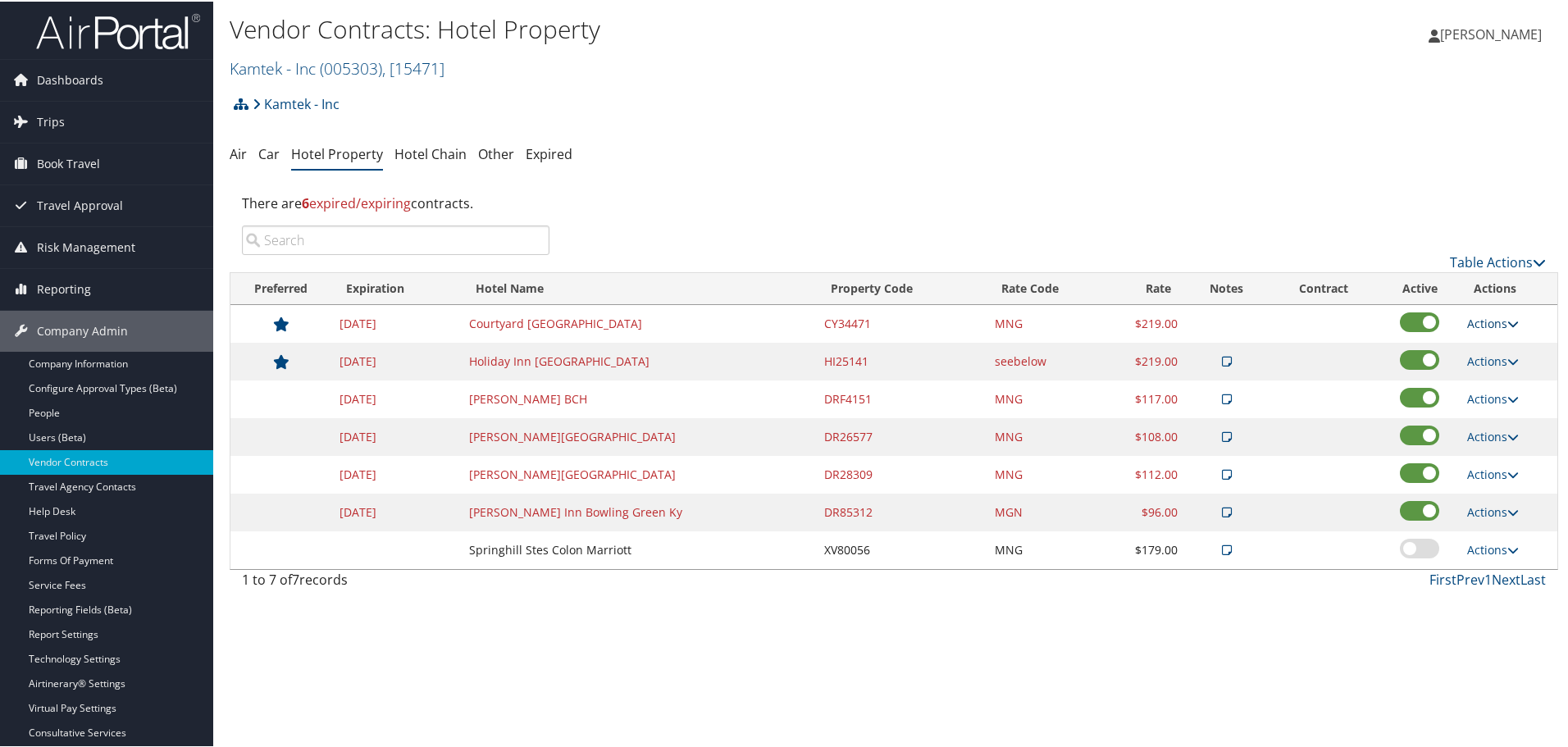
click at [1488, 321] on link "Actions" at bounding box center [1493, 321] width 52 height 16
click at [1503, 368] on link "Delete" at bounding box center [1494, 374] width 64 height 28
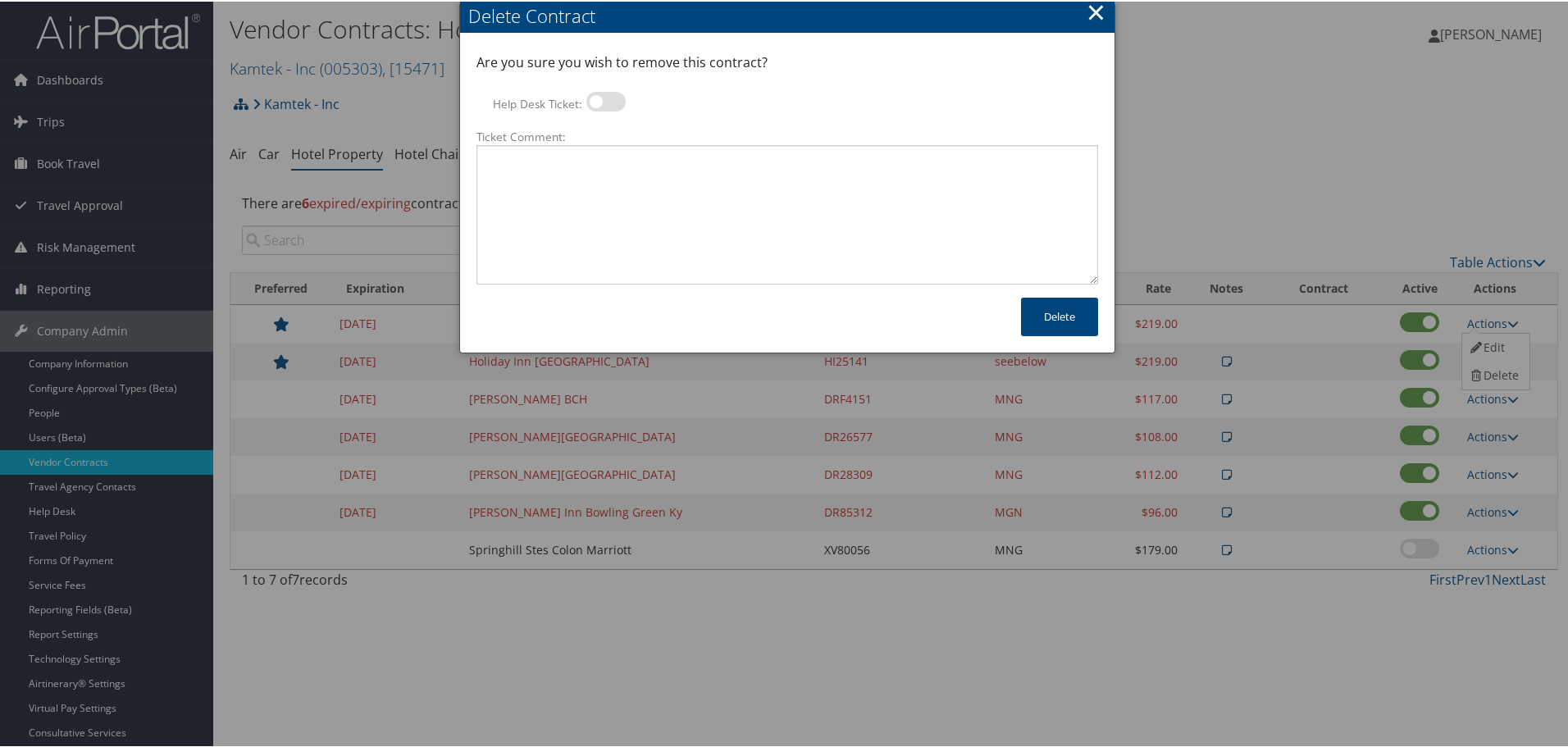
click at [605, 103] on label at bounding box center [606, 100] width 40 height 20
click at [605, 103] on input "Help Desk Ticket:" at bounding box center [599, 102] width 11 height 11
checkbox input "true"
click at [622, 160] on textarea "Ticket Comment:" at bounding box center [787, 213] width 621 height 139
paste textarea "Rates no longer active; remove from profile and preferred status."
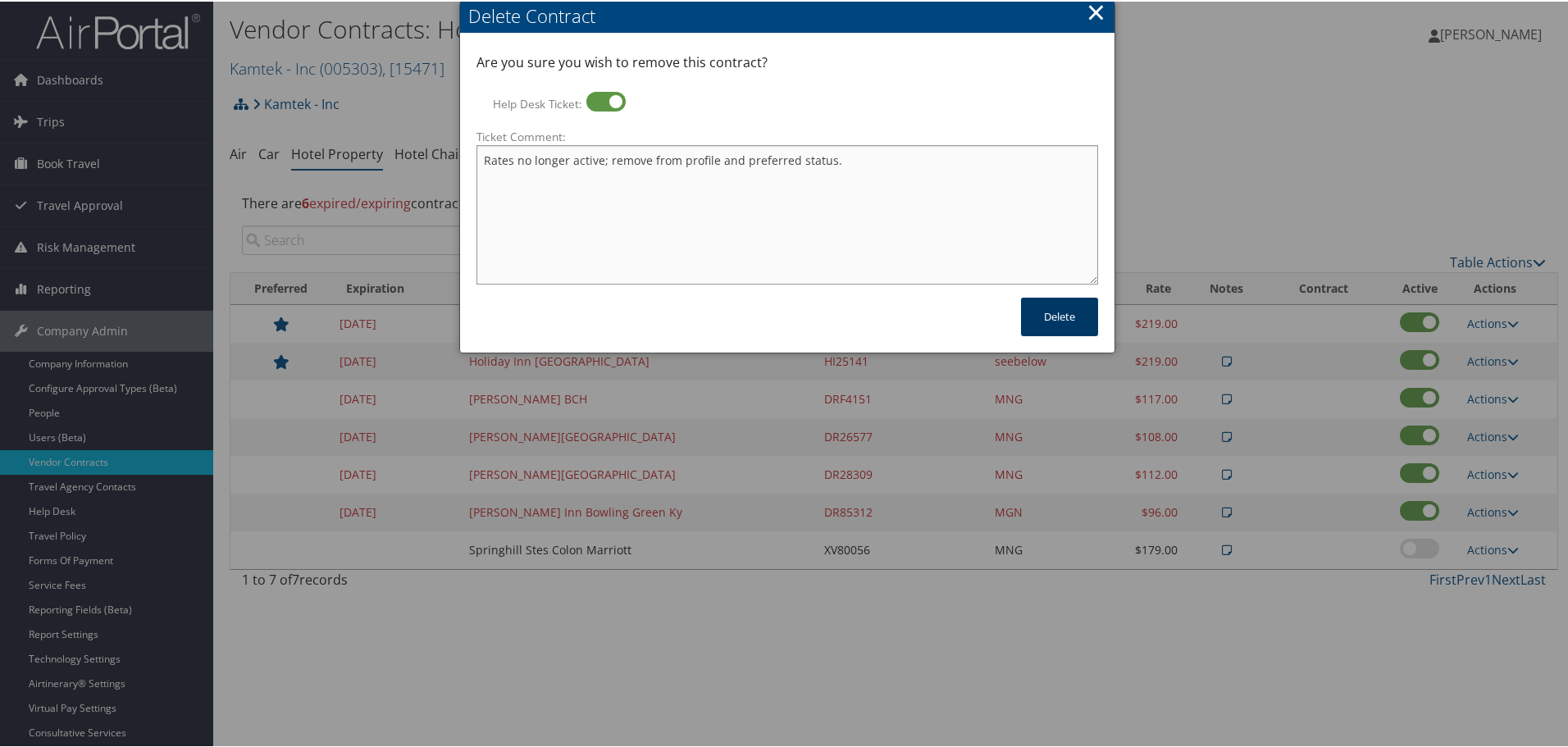
type textarea "Rates no longer active; remove from profile and preferred status."
click at [1042, 313] on button "Delete" at bounding box center [1060, 314] width 77 height 39
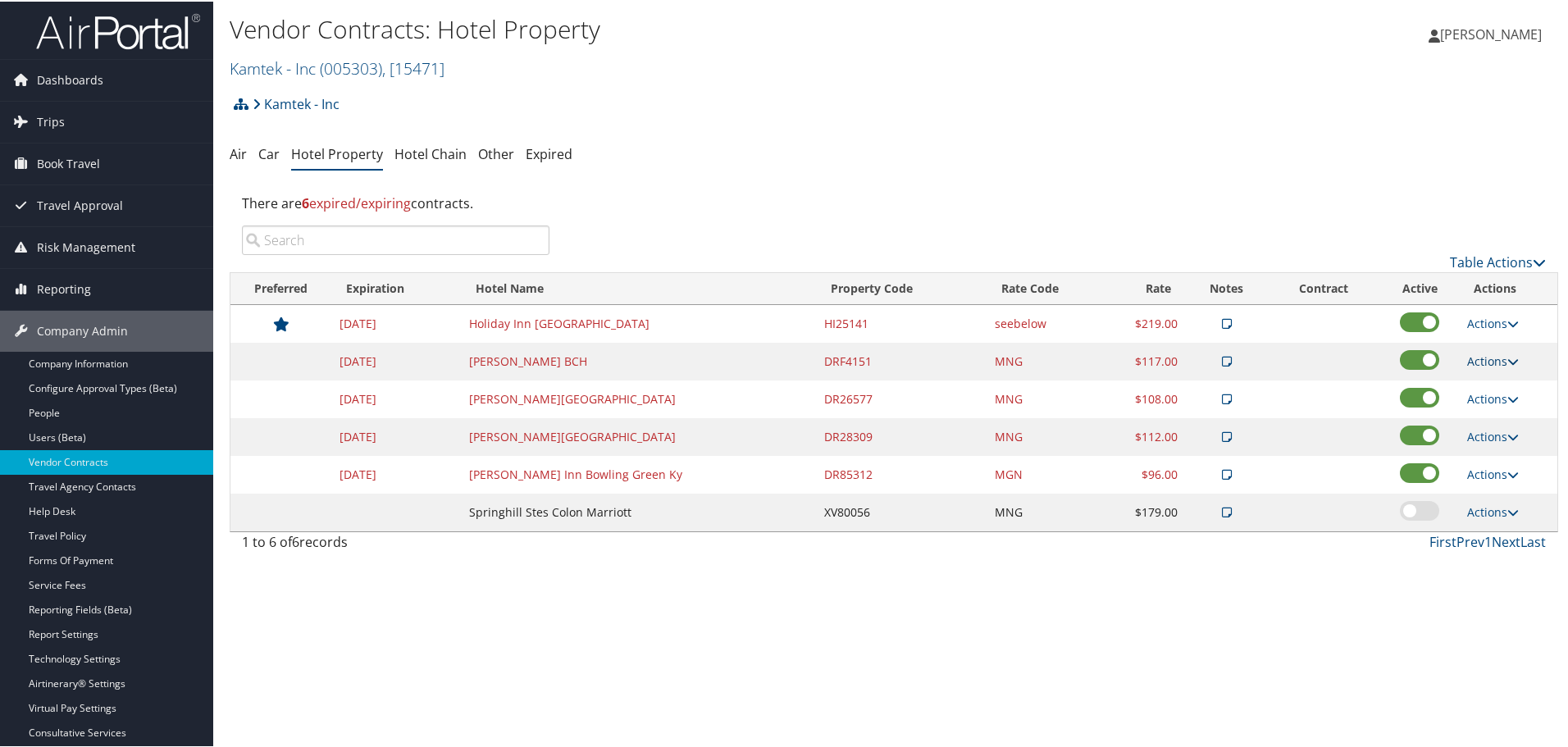
click at [1491, 361] on link "Actions" at bounding box center [1493, 359] width 52 height 16
click at [1492, 410] on link "Edit" at bounding box center [1505, 412] width 88 height 28
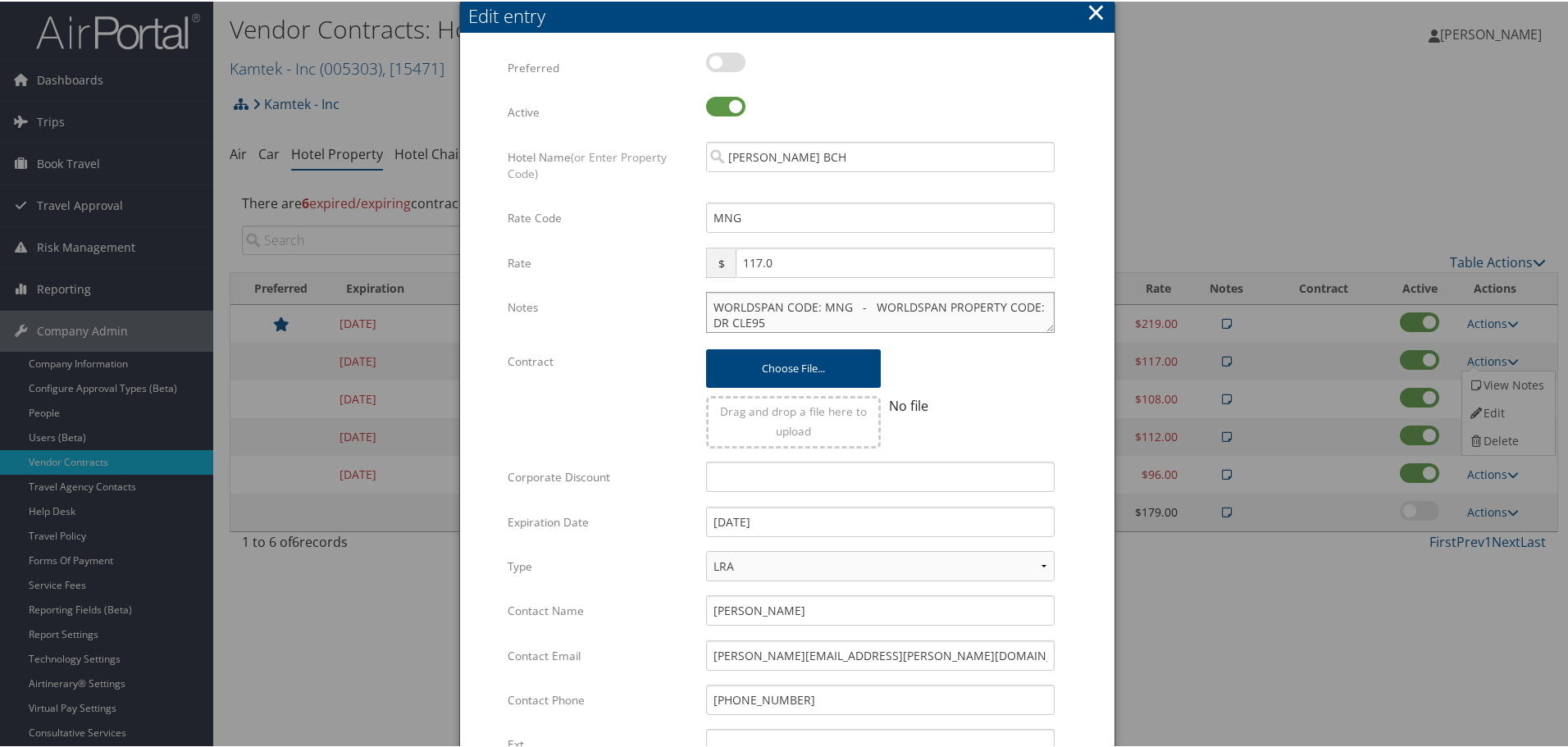
click at [710, 301] on textarea "WORLDSPAN CODE: MNG - WORLDSPAN PROPERTY CODE: DR CLE95" at bounding box center [879, 310] width 348 height 41
paste textarea "Rates tested in [GEOGRAPHIC_DATA] [DATE];"
type textarea "Rates tested in TP+ [DATE]; WORLDSPAN CODE: MNG - WORLDSPAN PROPERTY CODE: DR C…"
click at [847, 524] on input "[DATE]" at bounding box center [879, 520] width 348 height 31
type input "[DATE]"
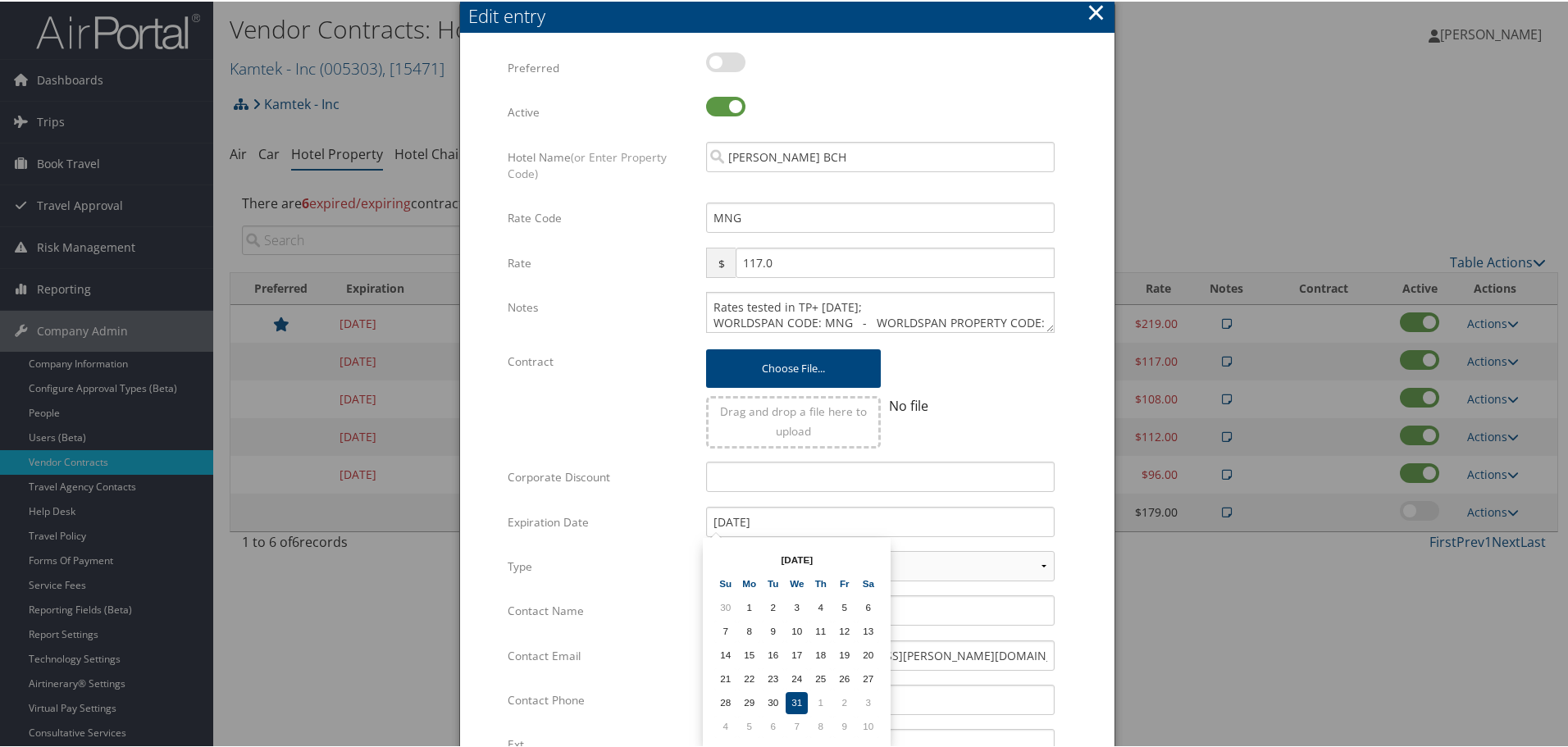
click at [1062, 477] on div "Multiple values The selected items contain different values for this input. To …" at bounding box center [880, 481] width 373 height 44
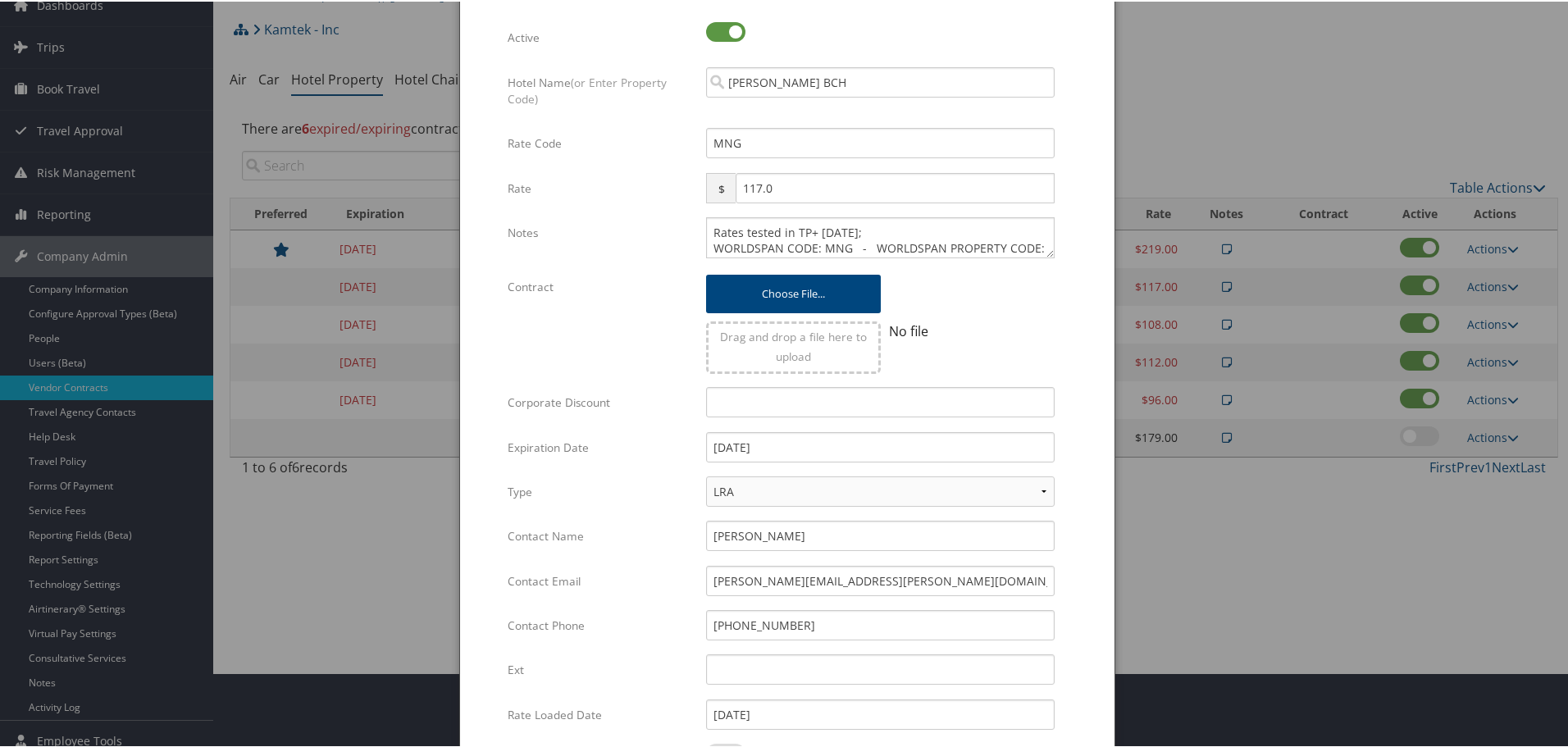
scroll to position [259, 0]
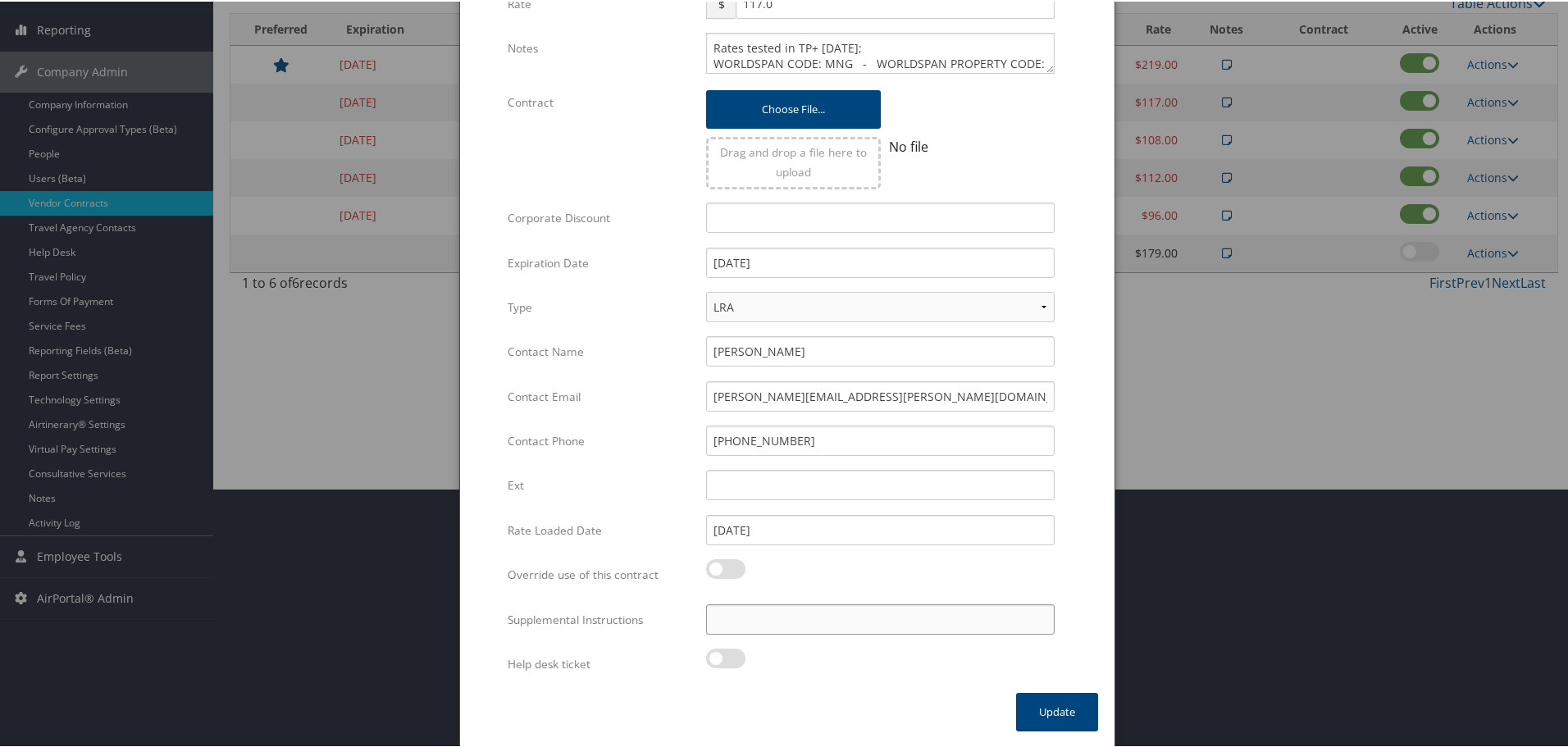
click at [773, 611] on input "Supplemental Instructions" at bounding box center [879, 617] width 348 height 31
paste input "SAB Prop ID -"
paste input "327602"
type input "SAB Prop ID - 327602"
click at [1057, 706] on button "Update" at bounding box center [1057, 709] width 82 height 39
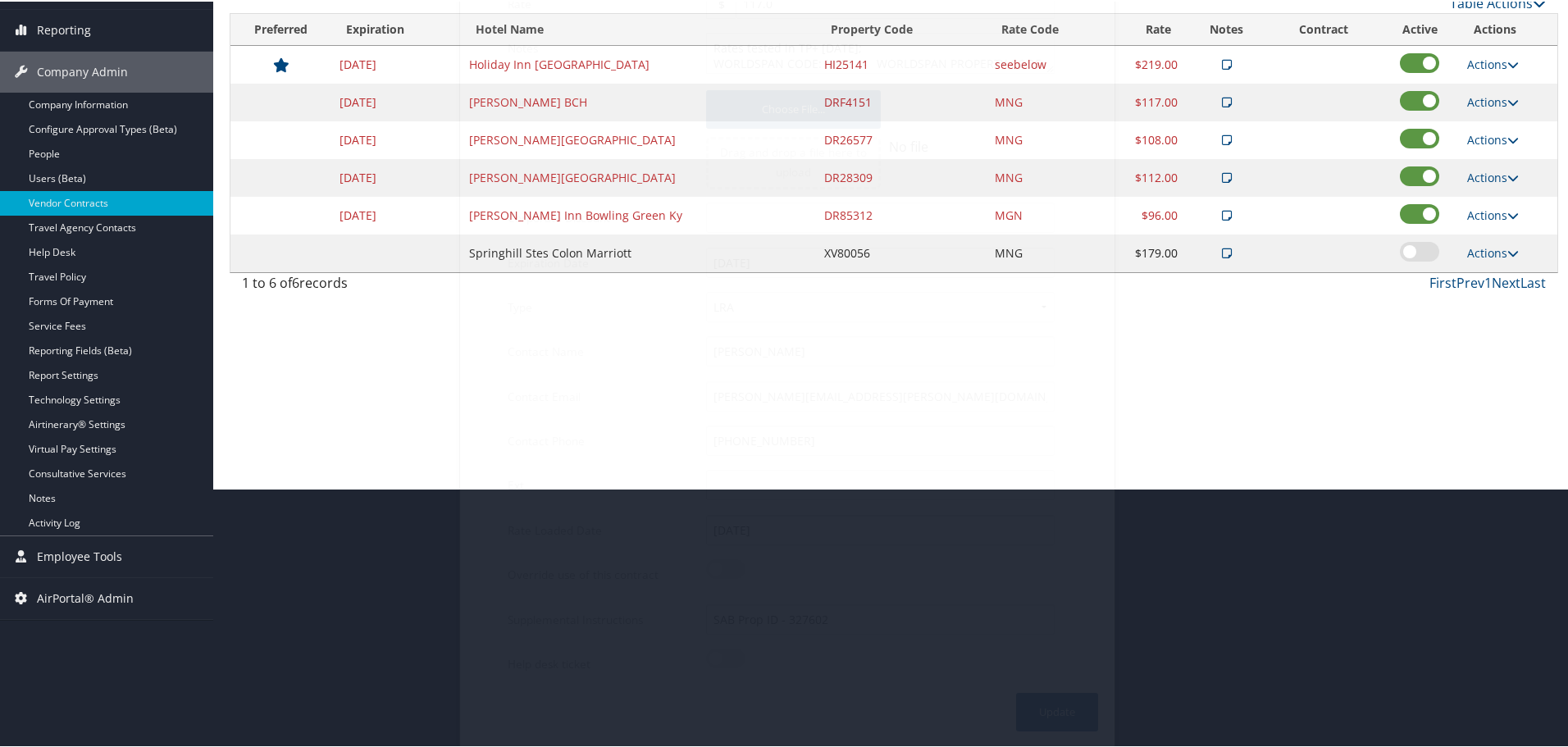
scroll to position [130, 0]
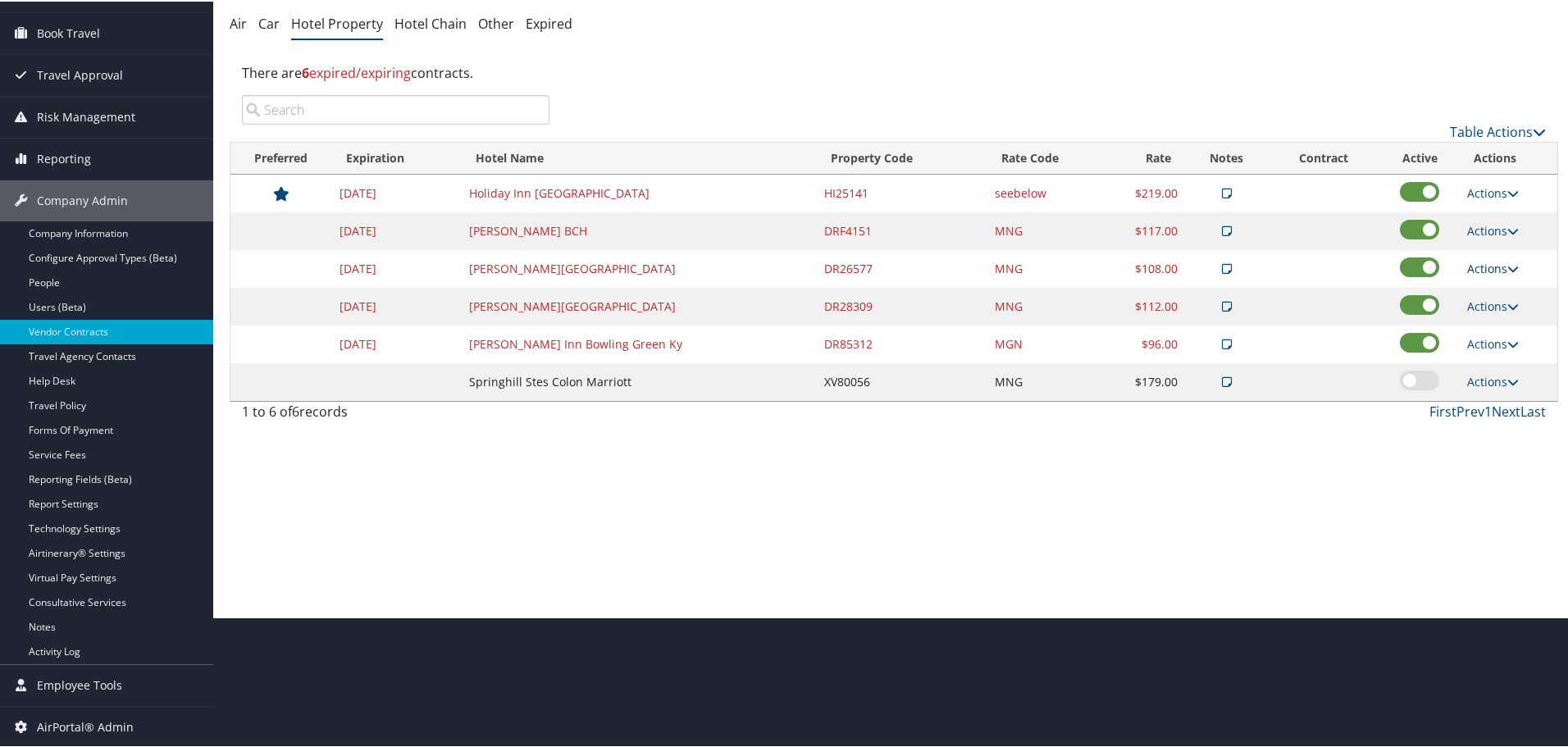
click at [1483, 267] on link "Actions" at bounding box center [1493, 267] width 52 height 16
click at [1500, 311] on link "Edit" at bounding box center [1505, 318] width 88 height 28
select select "NLRA"
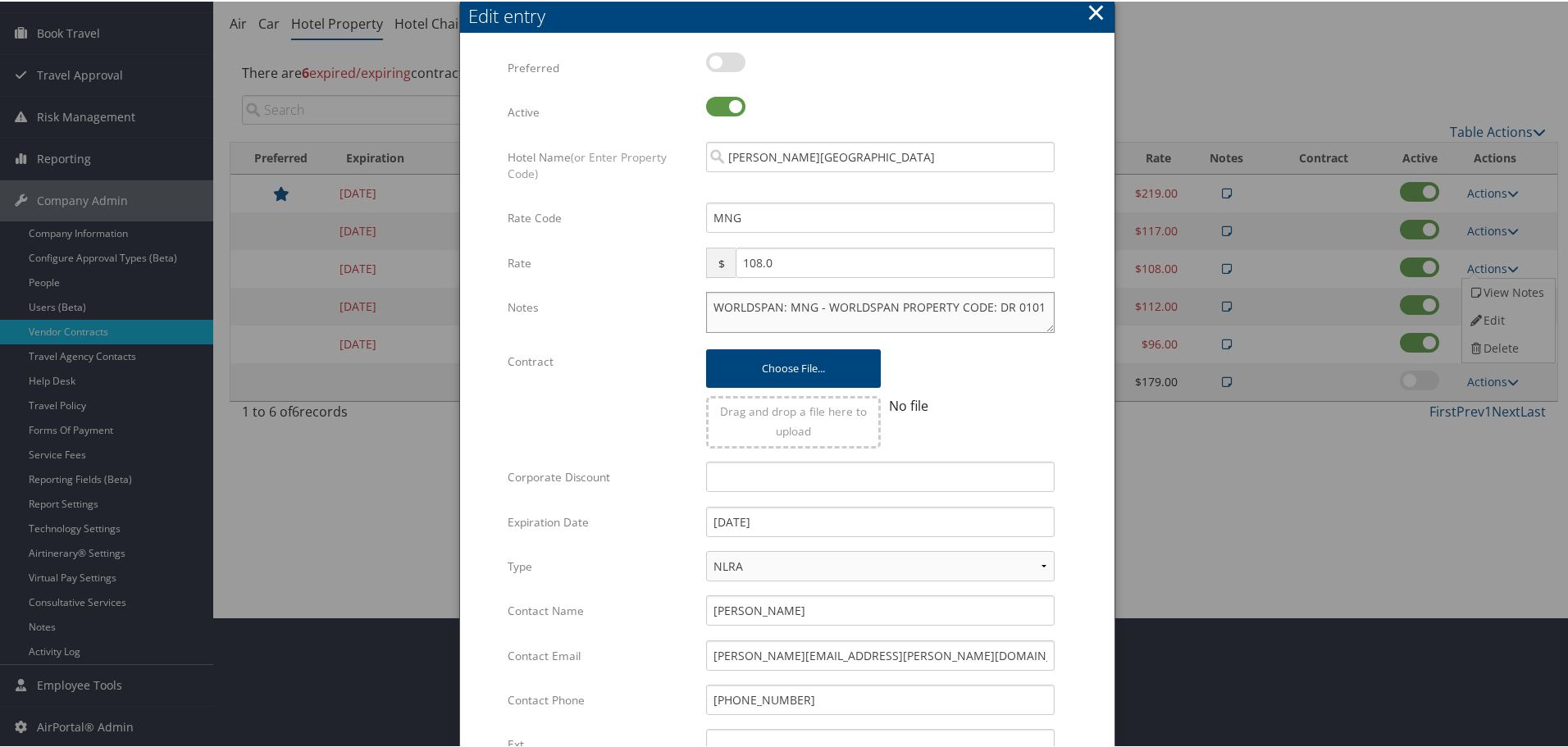
click at [707, 304] on textarea "WORLDSPAN: MNG - WORLDSPAN PROPERTY CODE: DR 0101" at bounding box center [879, 310] width 348 height 41
paste textarea "Rates tested in [GEOGRAPHIC_DATA] [DATE];"
type textarea "Rates tested in TP+ [DATE]; WORLDSPAN: MNG - WORLDSPAN PROPERTY CODE: DR 0101"
click at [851, 521] on input "[DATE]" at bounding box center [879, 520] width 348 height 31
type input "[DATE]"
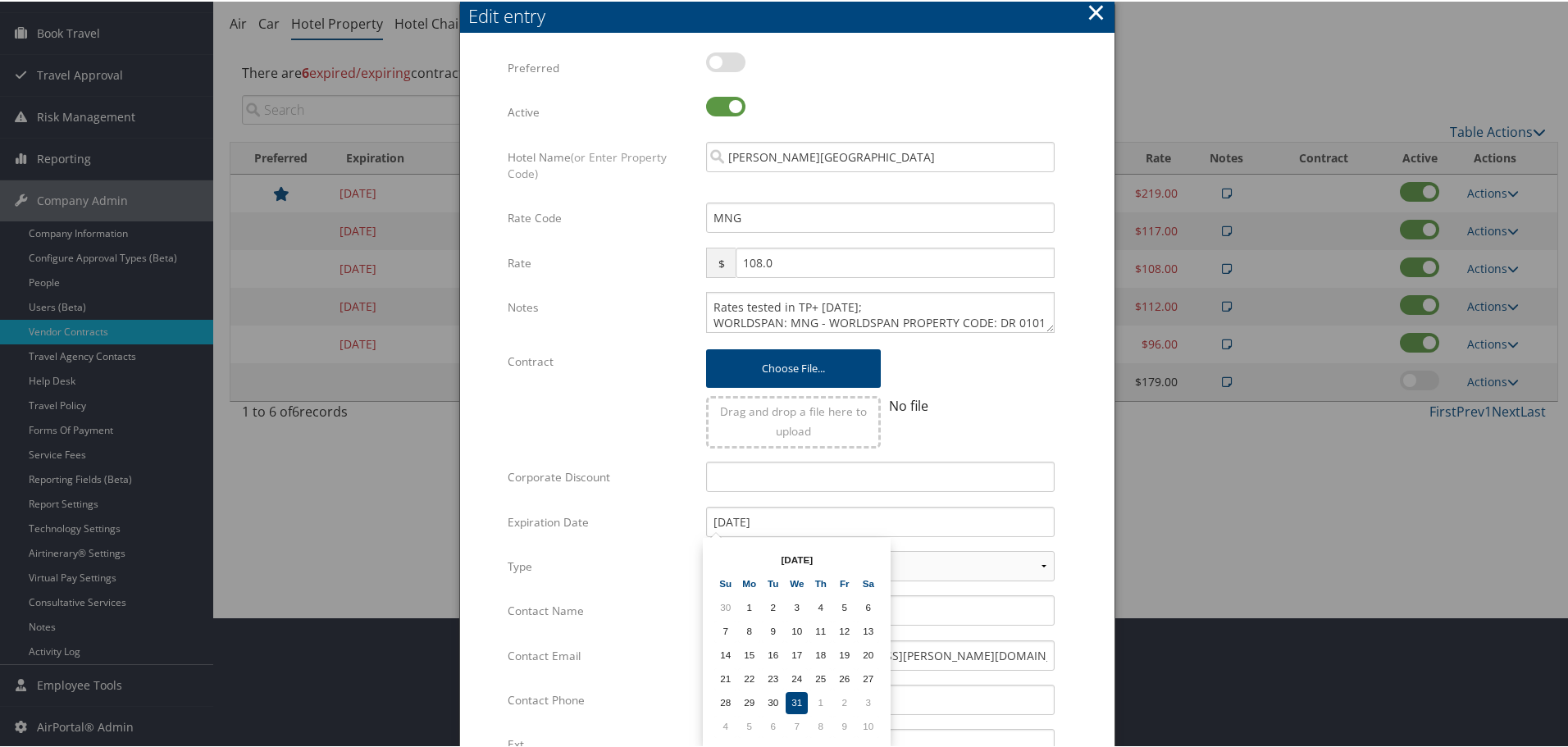
click at [1069, 488] on form "Multiple values The selected items contain different values for this input. To …" at bounding box center [787, 500] width 621 height 900
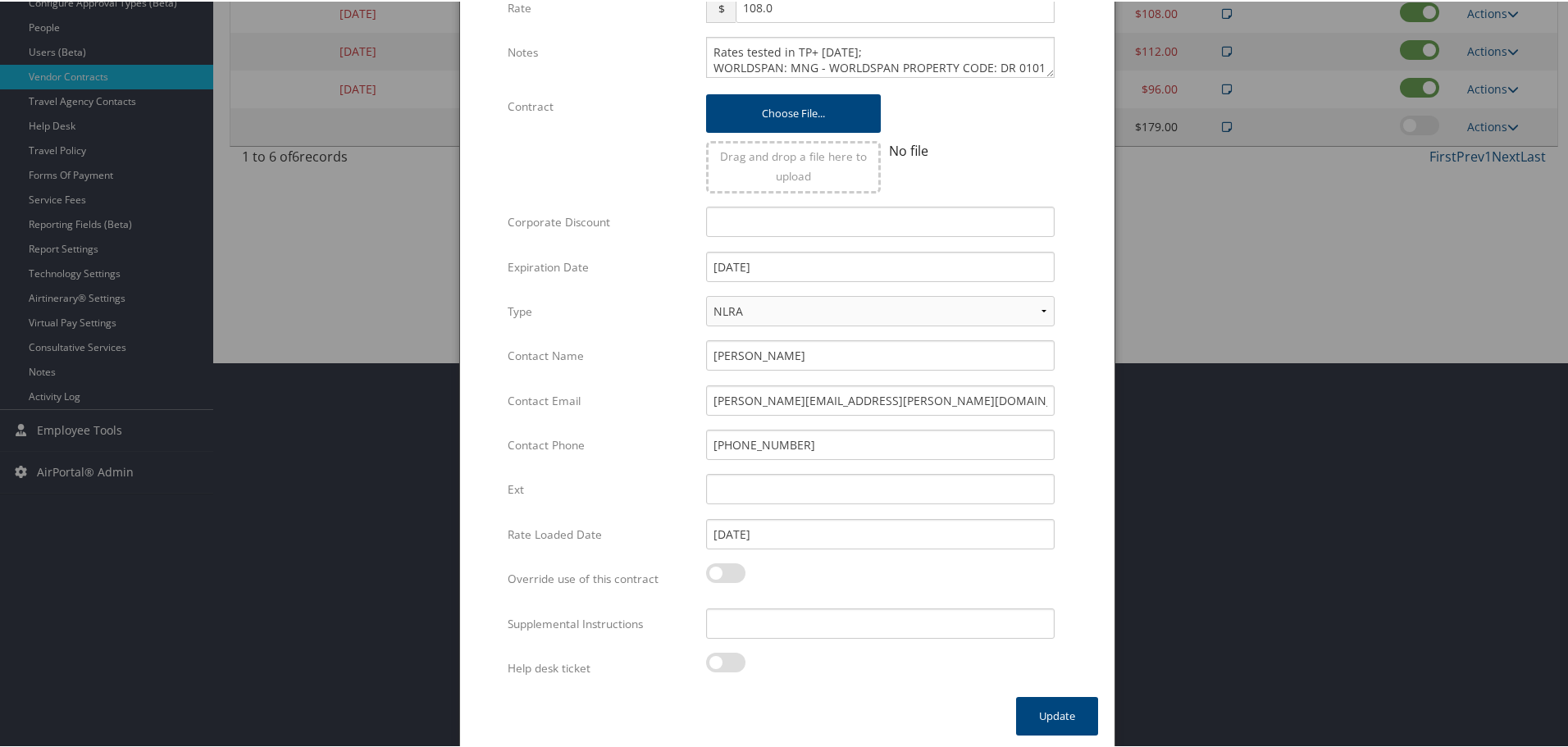
scroll to position [389, 0]
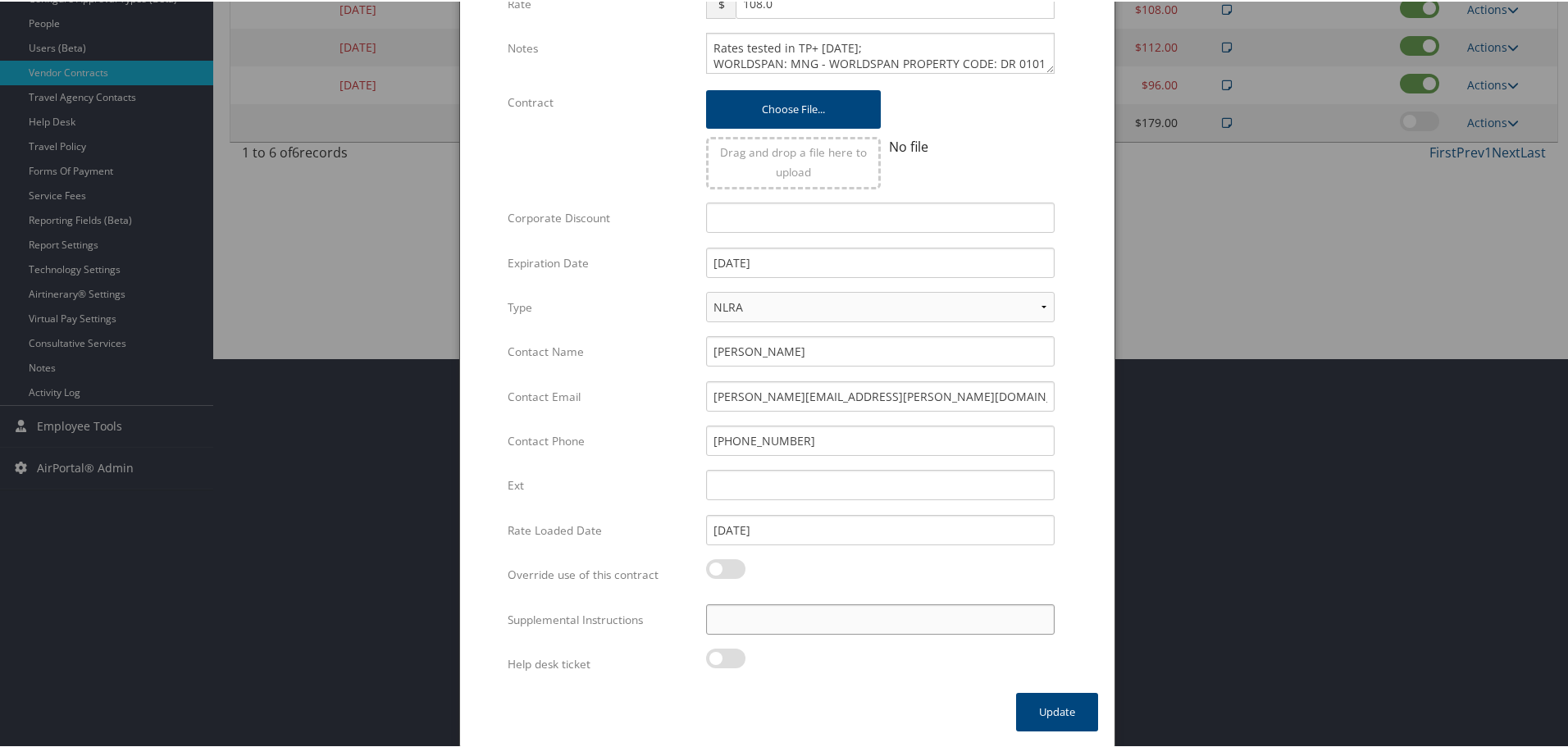
click at [802, 611] on input "Supplemental Instructions" at bounding box center [879, 617] width 348 height 31
paste input "SAB Prop ID -"
paste input "051905"
type input "SAB Prop ID - 051905"
click at [1023, 704] on button "Update" at bounding box center [1057, 709] width 82 height 39
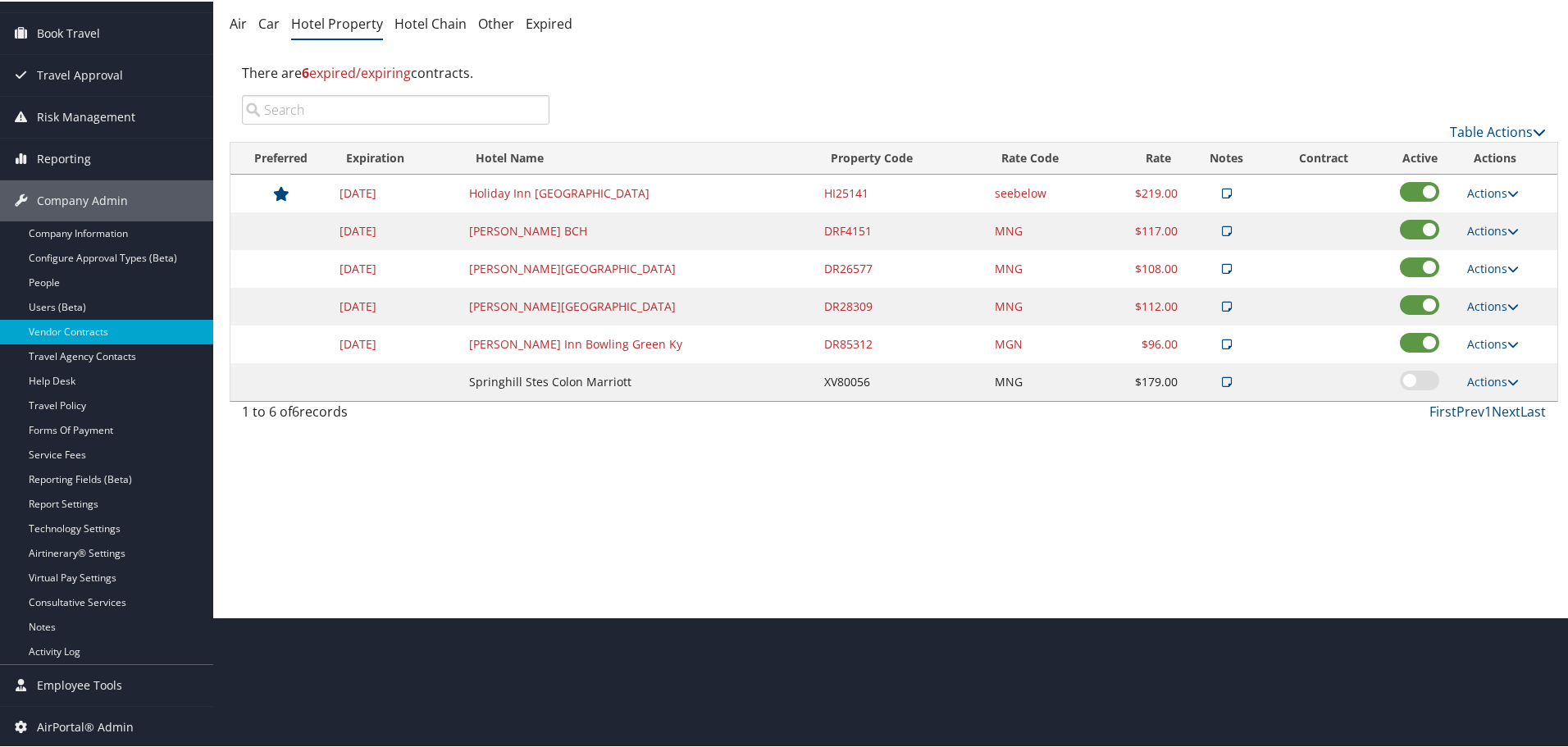
scroll to position [130, 0]
click at [1485, 299] on link "Actions" at bounding box center [1493, 305] width 52 height 16
click at [1485, 348] on link "Edit" at bounding box center [1505, 356] width 88 height 28
select select "NLRA"
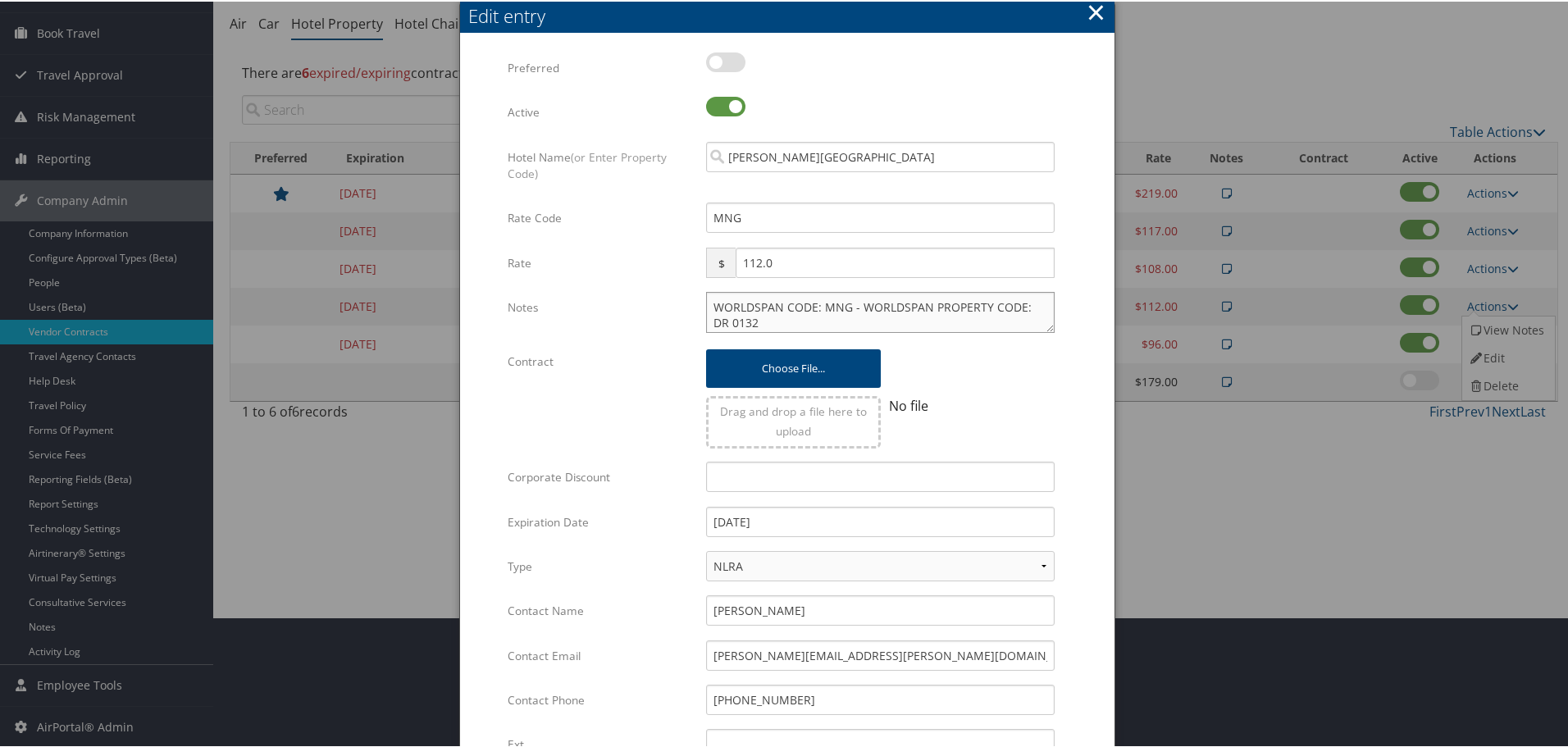
click at [706, 306] on textarea "WORLDSPAN CODE: MNG - WORLDSPAN PROPERTY CODE: DR 0132" at bounding box center [879, 310] width 348 height 41
paste textarea "Rates tested in TP+ Oct 2025;"
type textarea "Rates tested in TP+ Oct 2025; WORLDSPAN CODE: MNG - WORLDSPAN PROPERTY CODE: DR…"
click at [853, 521] on input "12/31/2024" at bounding box center [879, 520] width 348 height 31
type input "[DATE]"
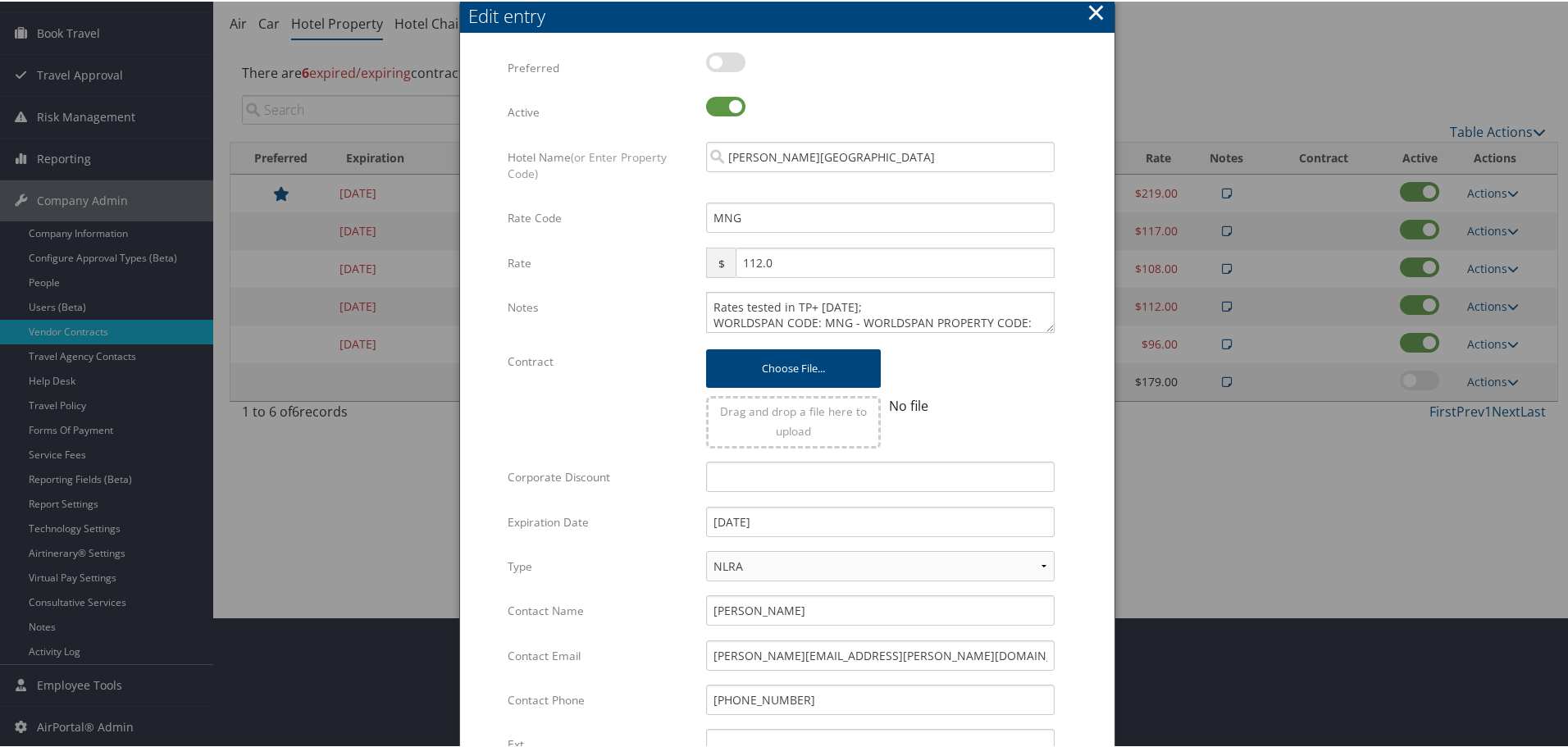
click at [1083, 520] on form "Multiple values The selected items contain different values for this input. To …" at bounding box center [787, 500] width 621 height 900
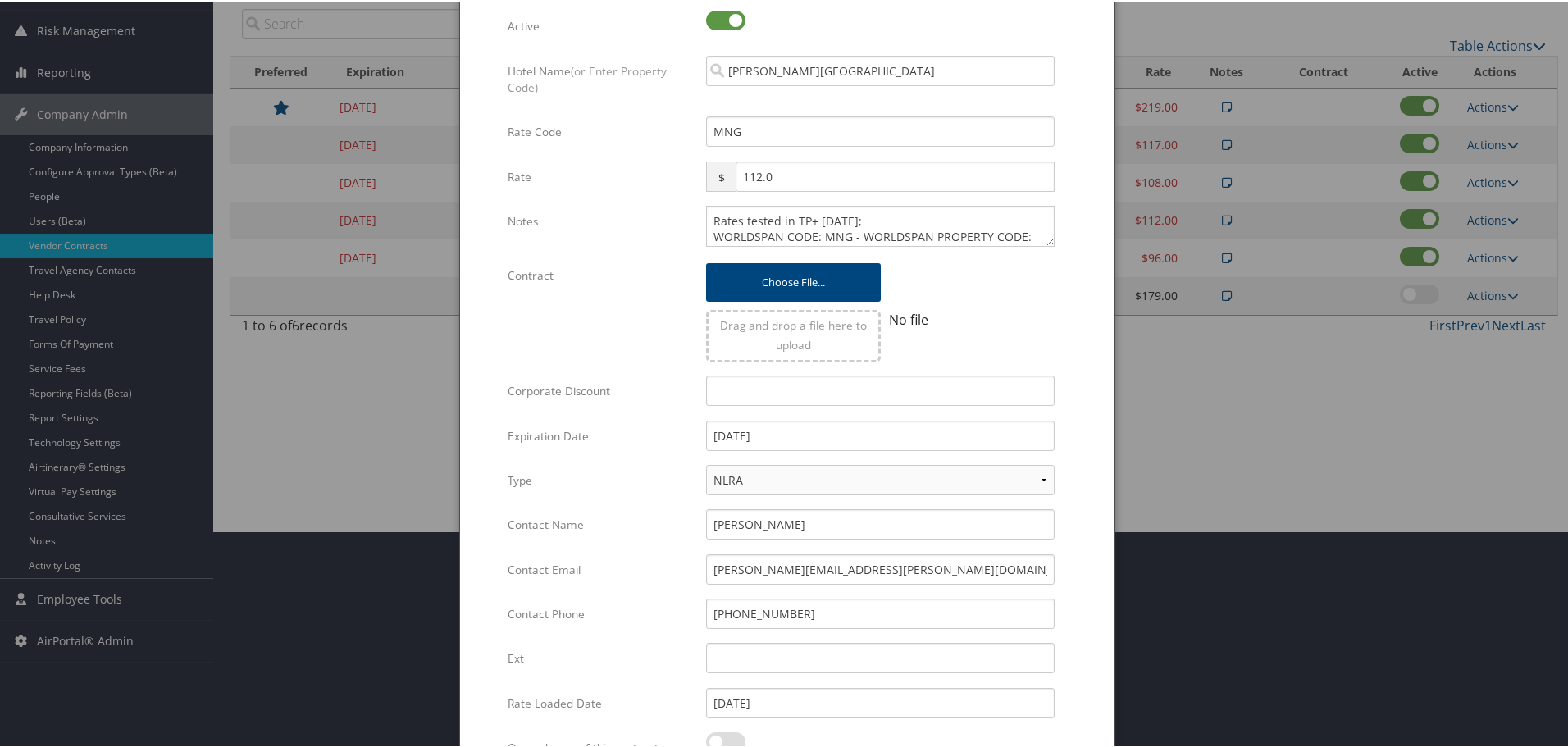
scroll to position [389, 0]
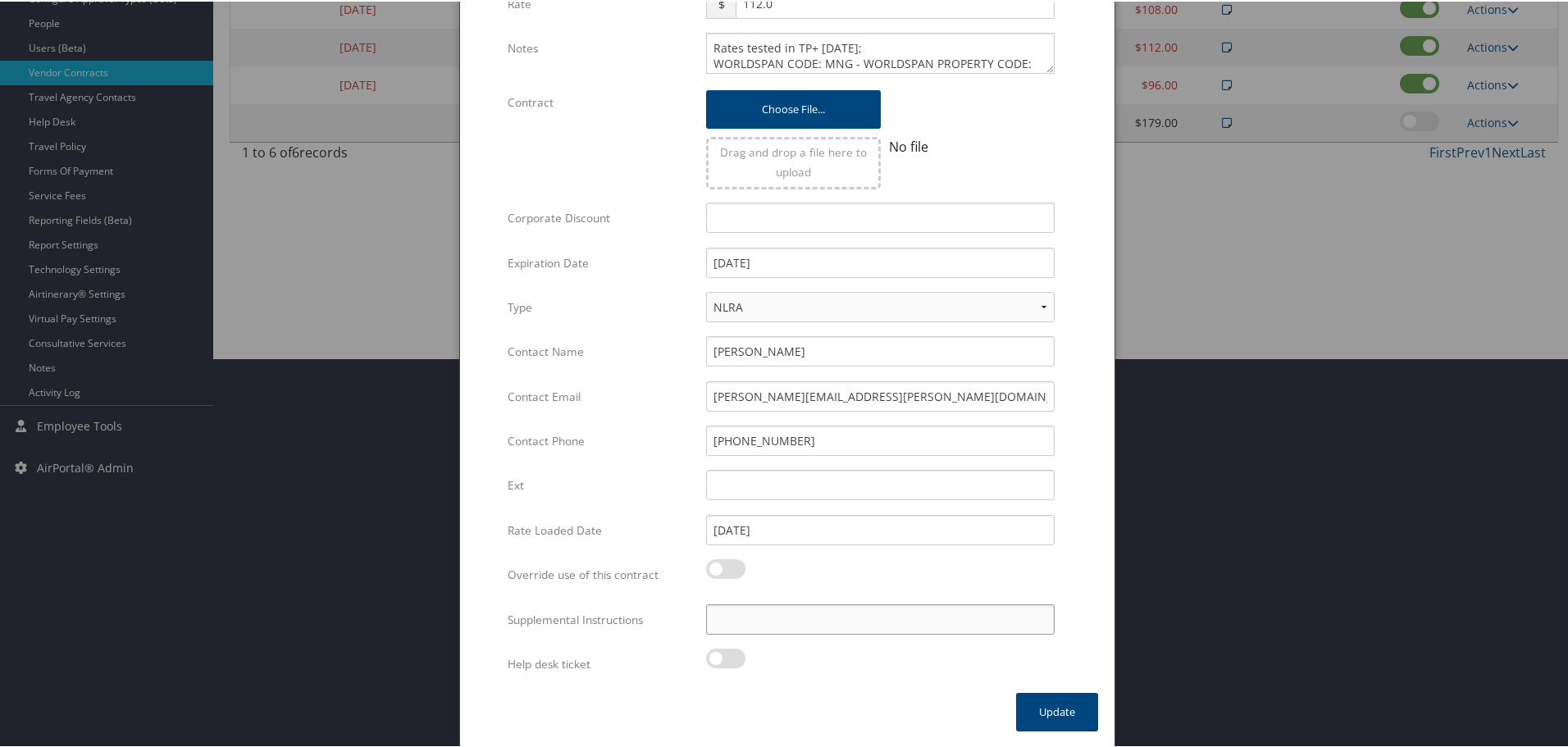
click at [780, 629] on input "Supplemental Instructions" at bounding box center [879, 617] width 348 height 31
paste input "SAB Prop ID -"
paste input "015074"
type input "SAB Prop ID - 015074"
click at [1061, 710] on button "Update" at bounding box center [1057, 709] width 82 height 39
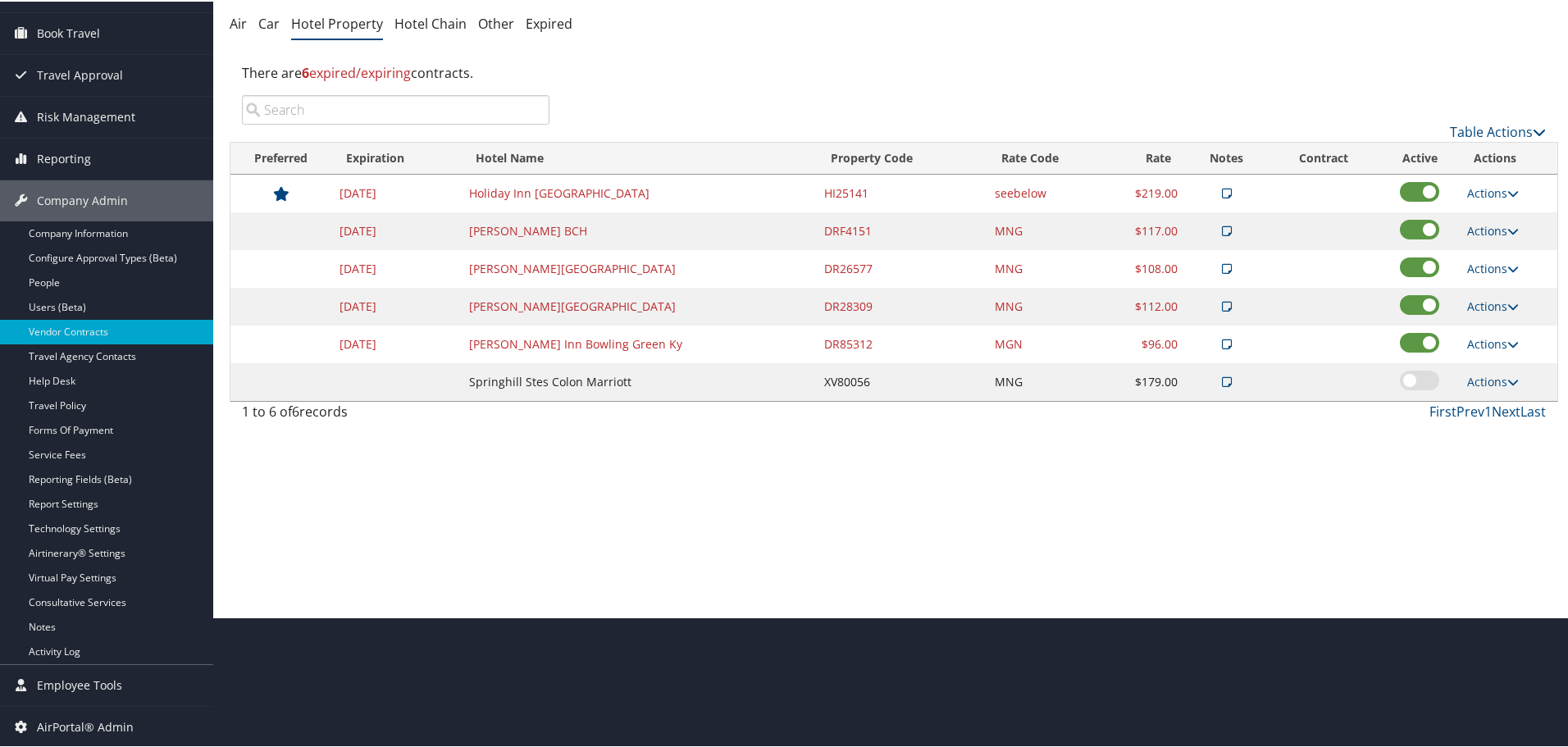
scroll to position [130, 0]
click at [1485, 346] on link "Actions" at bounding box center [1493, 342] width 52 height 16
click at [1497, 390] on link "Edit" at bounding box center [1505, 394] width 88 height 28
select select "NLRA"
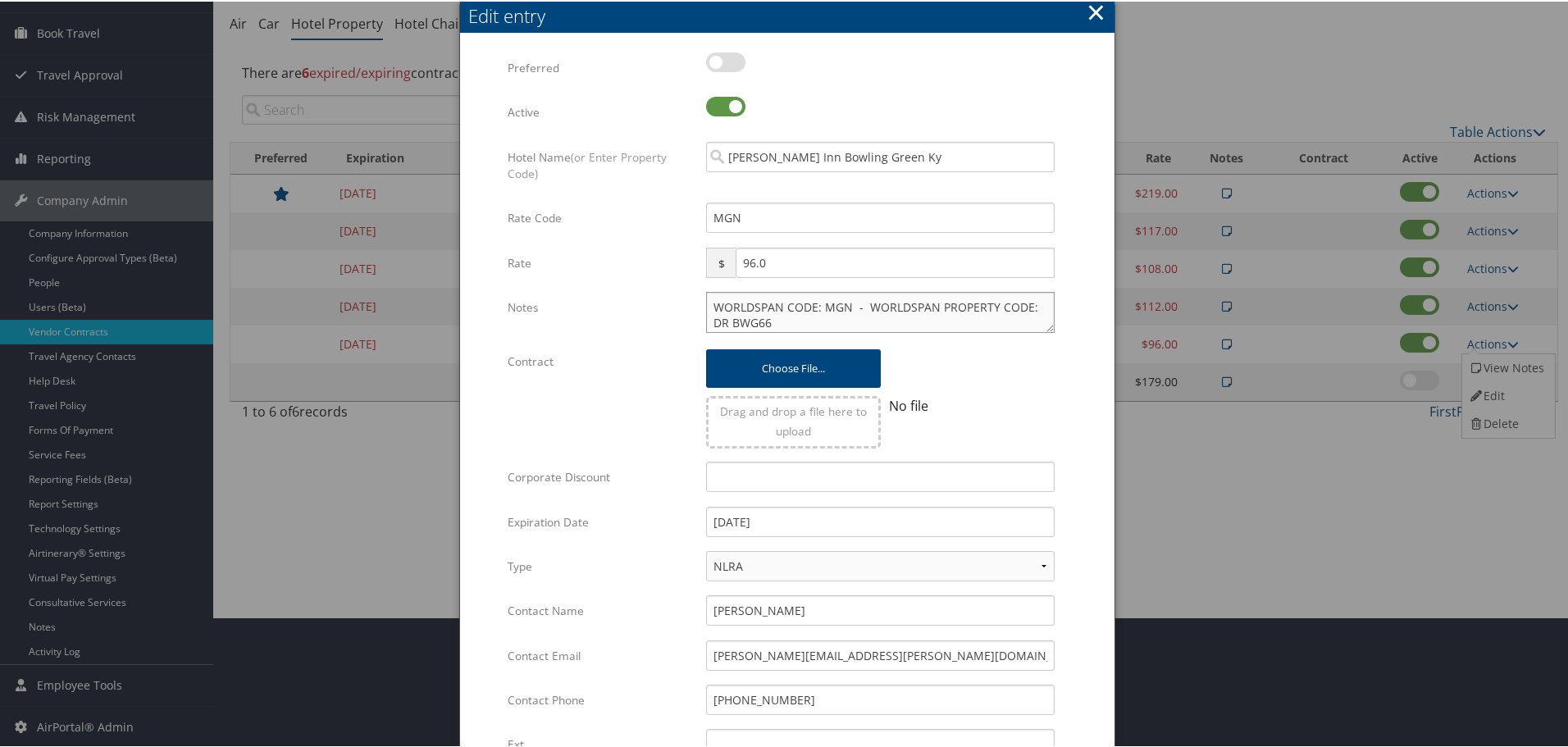
click at [710, 305] on textarea "WORLDSPAN CODE: MGN - WORLDSPAN PROPERTY CODE: DR BWG66" at bounding box center [879, 310] width 348 height 41
paste textarea "Rates tested in TP+ Oct 2025;"
type textarea "Rates tested in TP+ Oct 2025; WORLDSPAN CODE: MGN - WORLDSPAN PROPERTY CODE: DR…"
click at [870, 519] on input "12/31/2024" at bounding box center [879, 520] width 348 height 31
type input "[DATE]"
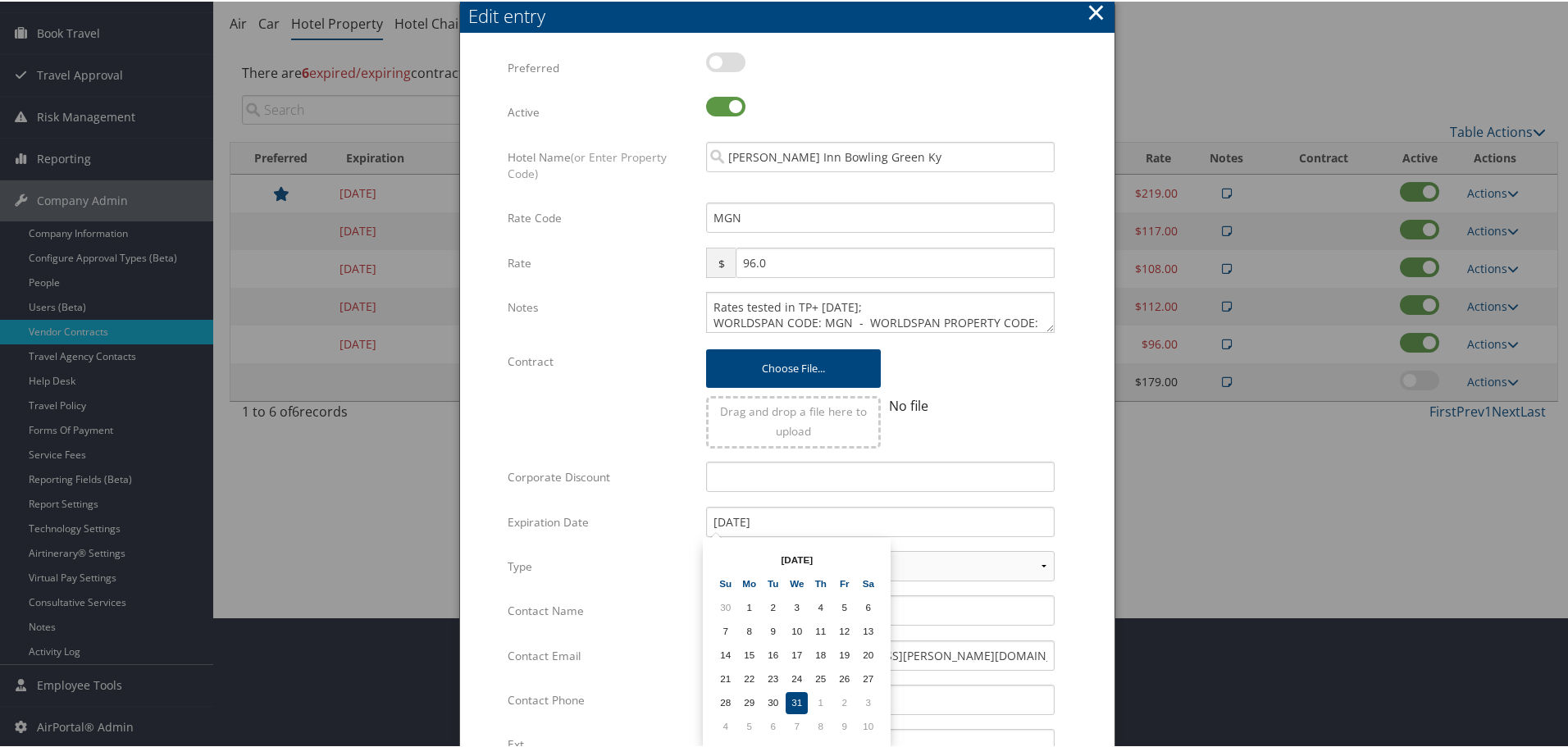
click at [1080, 507] on form "Multiple values The selected items contain different values for this input. To …" at bounding box center [787, 500] width 621 height 900
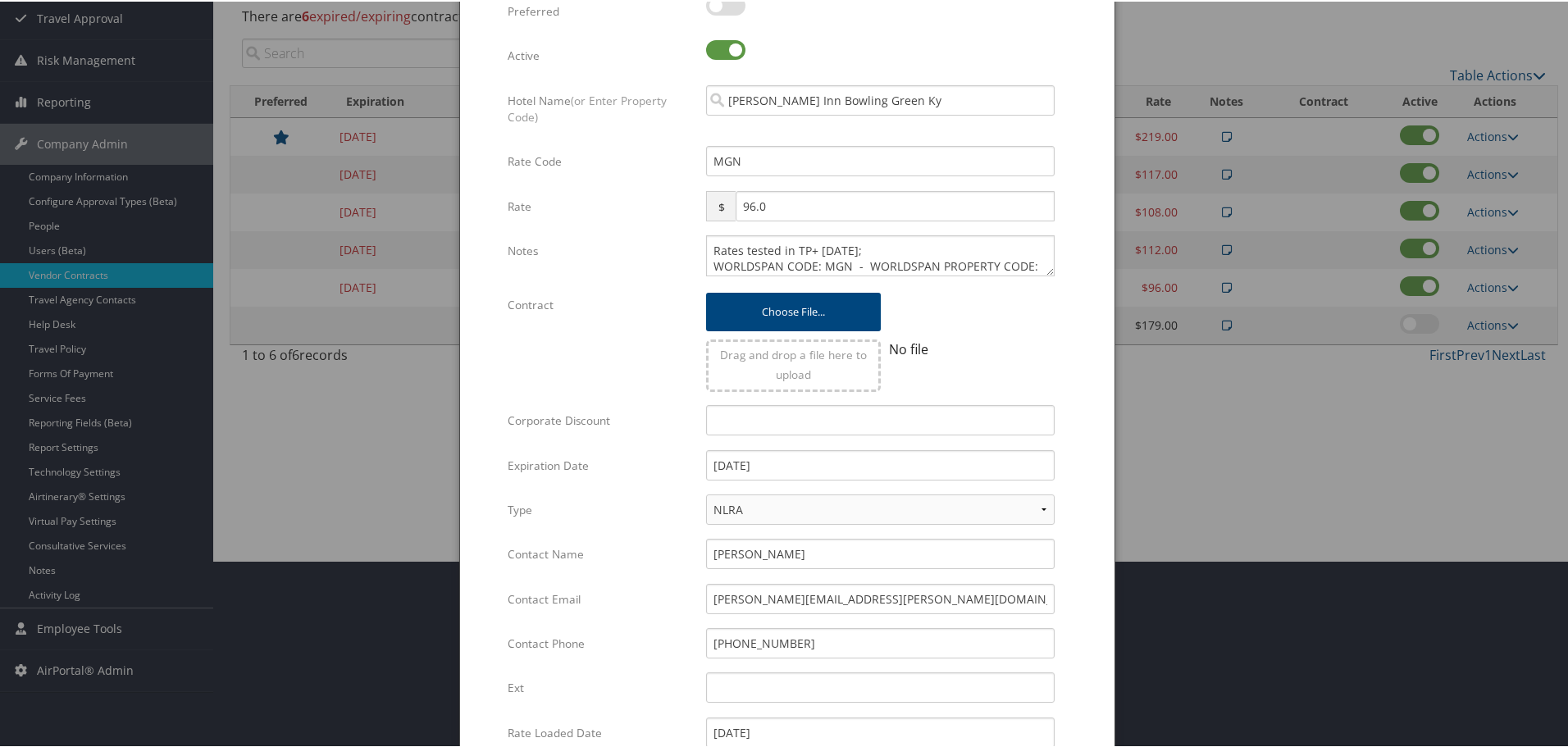
scroll to position [389, 0]
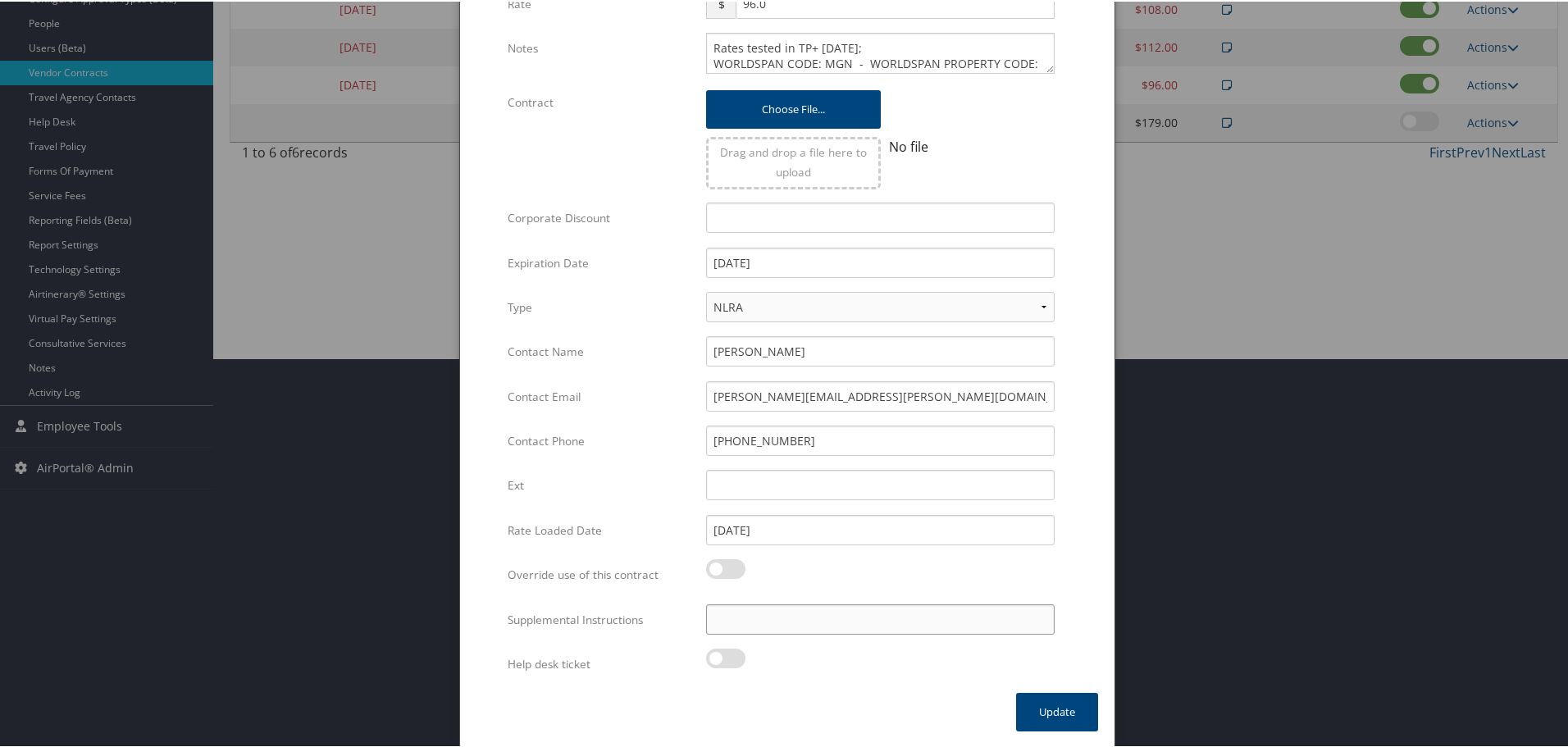
click at [815, 616] on input "Supplemental Instructions" at bounding box center [879, 617] width 348 height 31
paste input "SAB Prop ID -"
paste input "039728"
type input "SAB Prop ID - 039728"
click at [1039, 723] on button "Update" at bounding box center [1057, 709] width 82 height 39
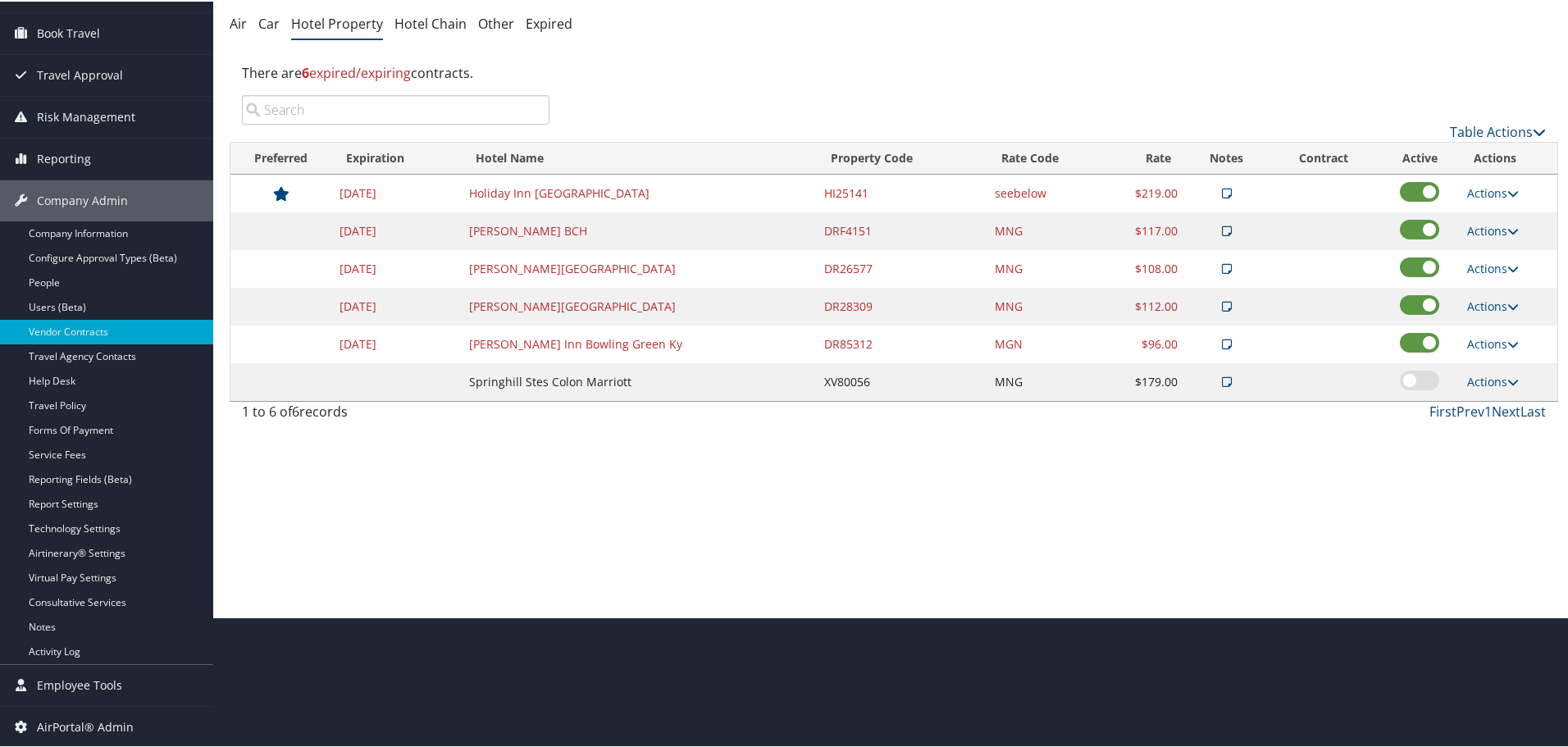
scroll to position [130, 0]
click at [1482, 188] on link "Actions" at bounding box center [1493, 191] width 52 height 16
click at [1480, 238] on icon at bounding box center [1476, 244] width 15 height 12
select select "NLRA"
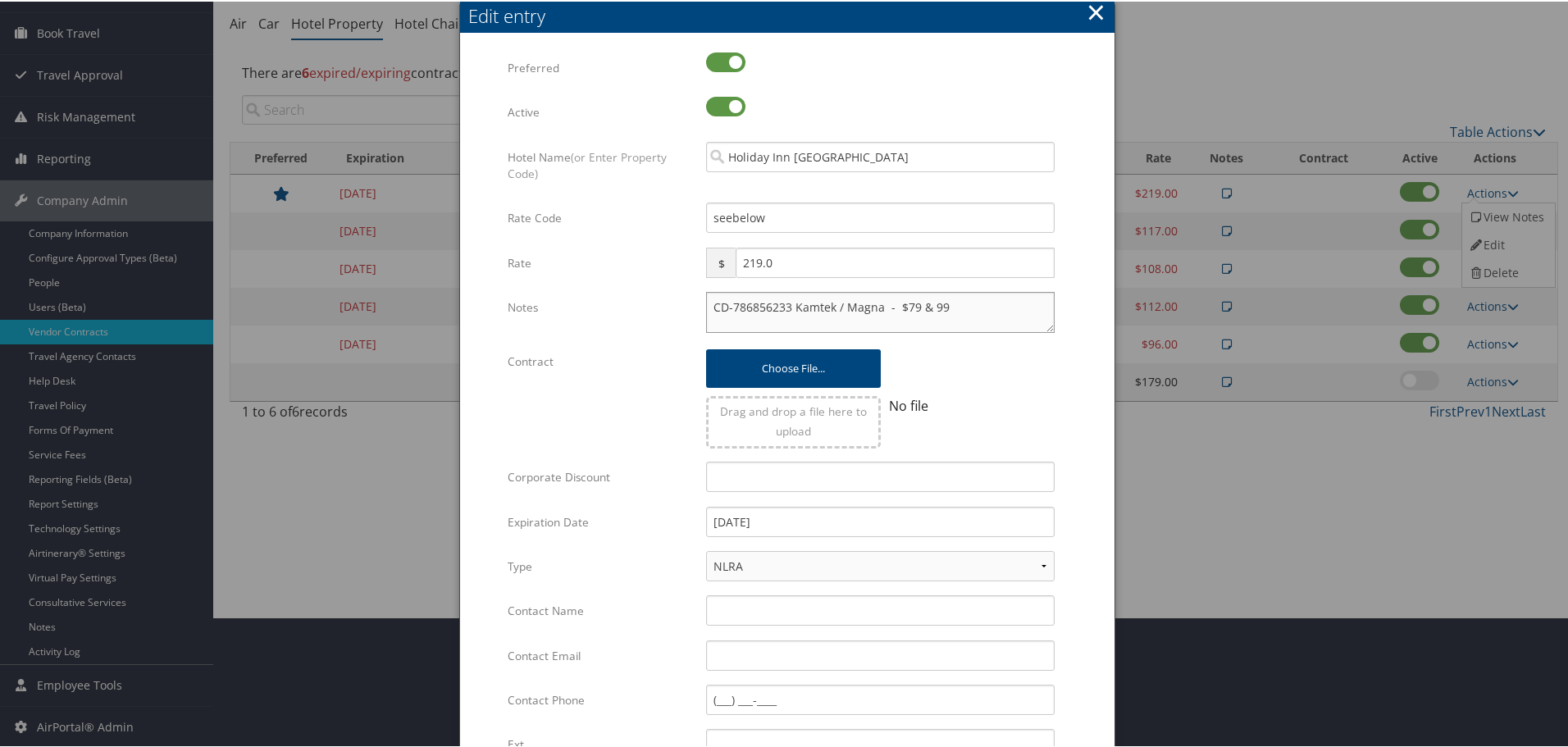
click at [712, 304] on textarea "CD-786856233 Kamtek / Magna - $79 & 99" at bounding box center [879, 310] width 348 height 41
paste textarea "Rates tested in TP+ Oct 2025;"
type textarea "Rates tested in TP+ Oct 2025; CD-786856233 Kamtek / Magna - $79 & 99"
click at [813, 521] on input "12/31/2024" at bounding box center [879, 520] width 348 height 31
type input "[DATE]"
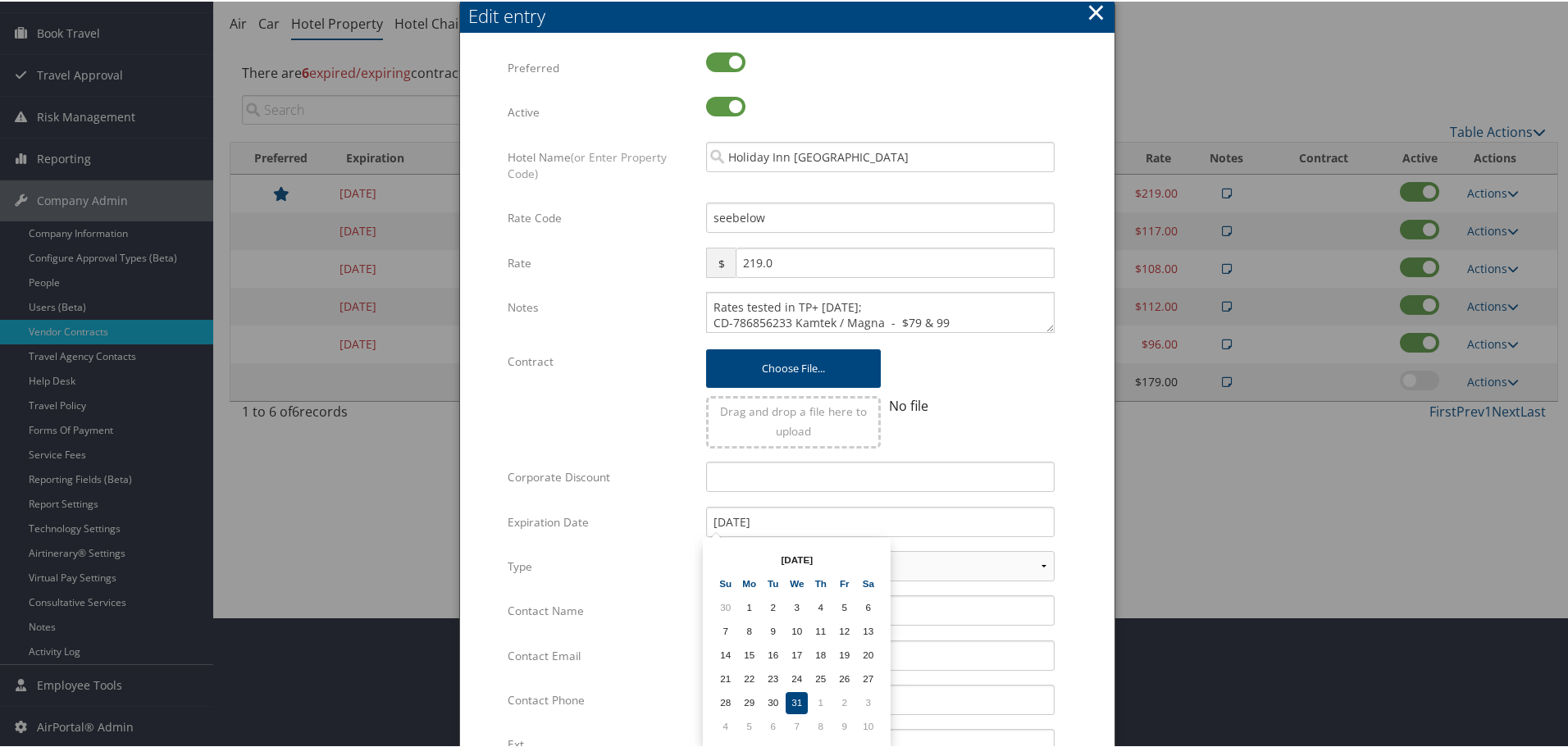
click at [1086, 549] on form "Multiple values The selected items contain different values for this input. To …" at bounding box center [787, 500] width 621 height 900
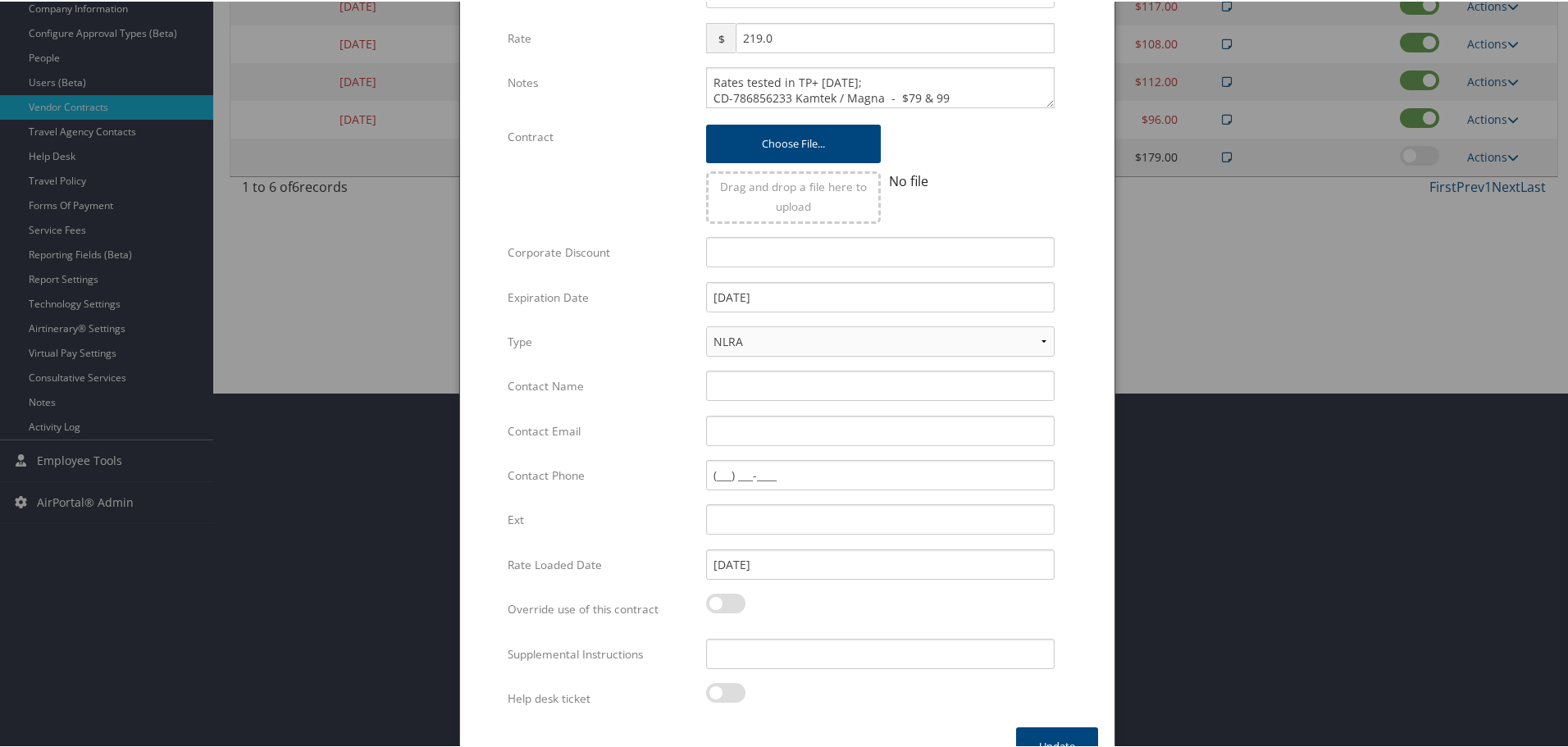
scroll to position [389, 0]
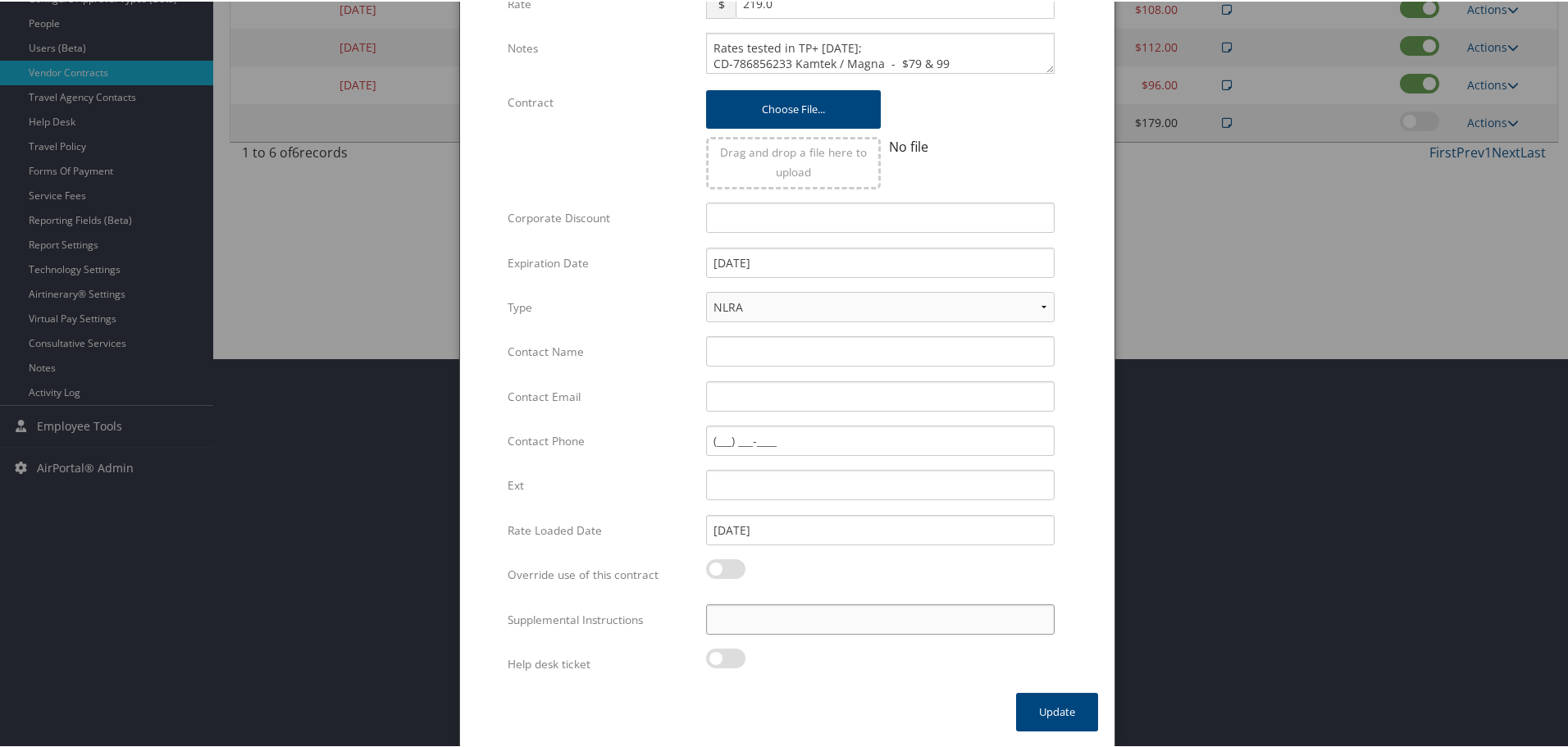
click at [853, 623] on input "Supplemental Instructions" at bounding box center [879, 617] width 348 height 31
paste input "SAB Prop ID -"
paste input "050215"
type input "SAB Prop ID - 050215"
click at [1076, 719] on button "Update" at bounding box center [1057, 709] width 82 height 39
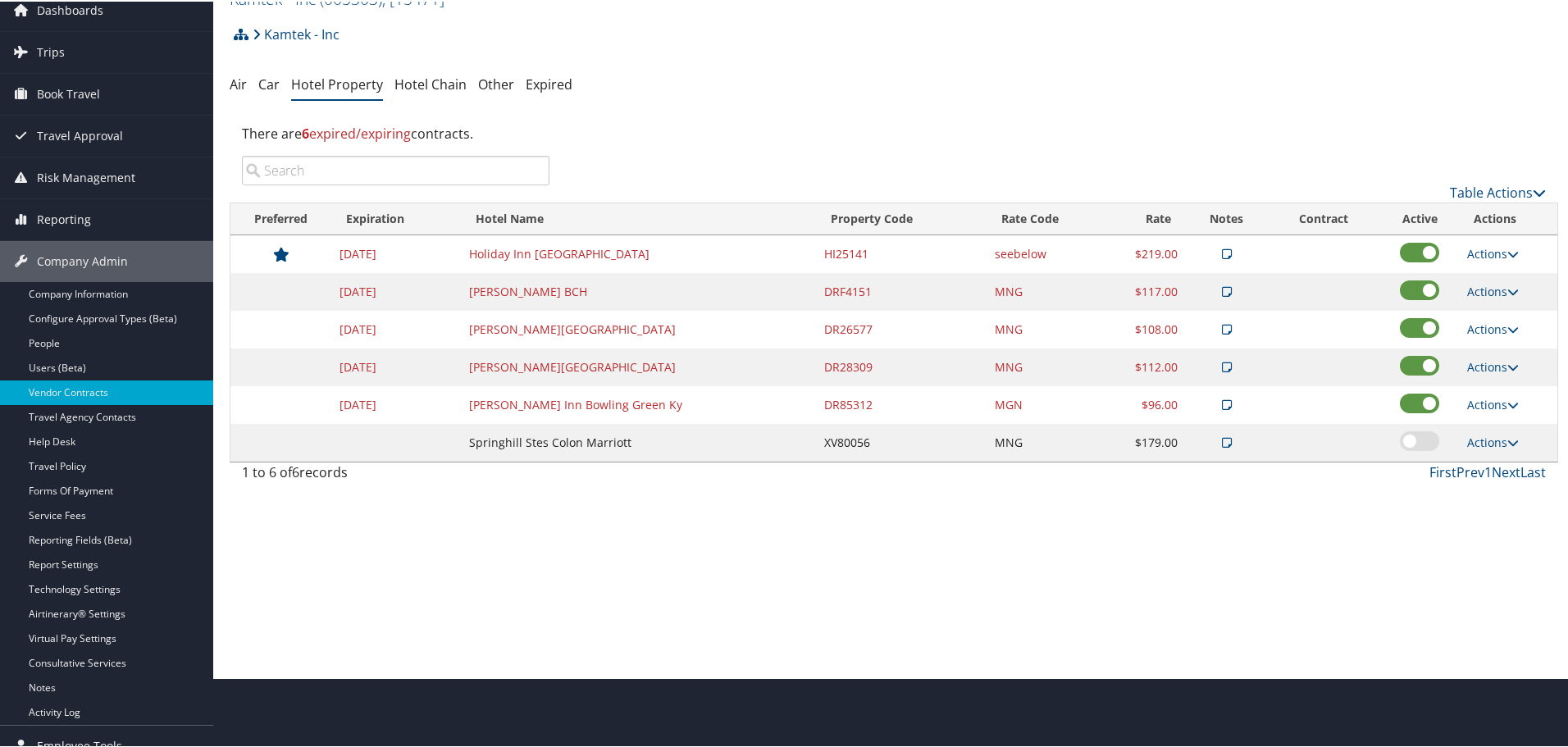
scroll to position [0, 0]
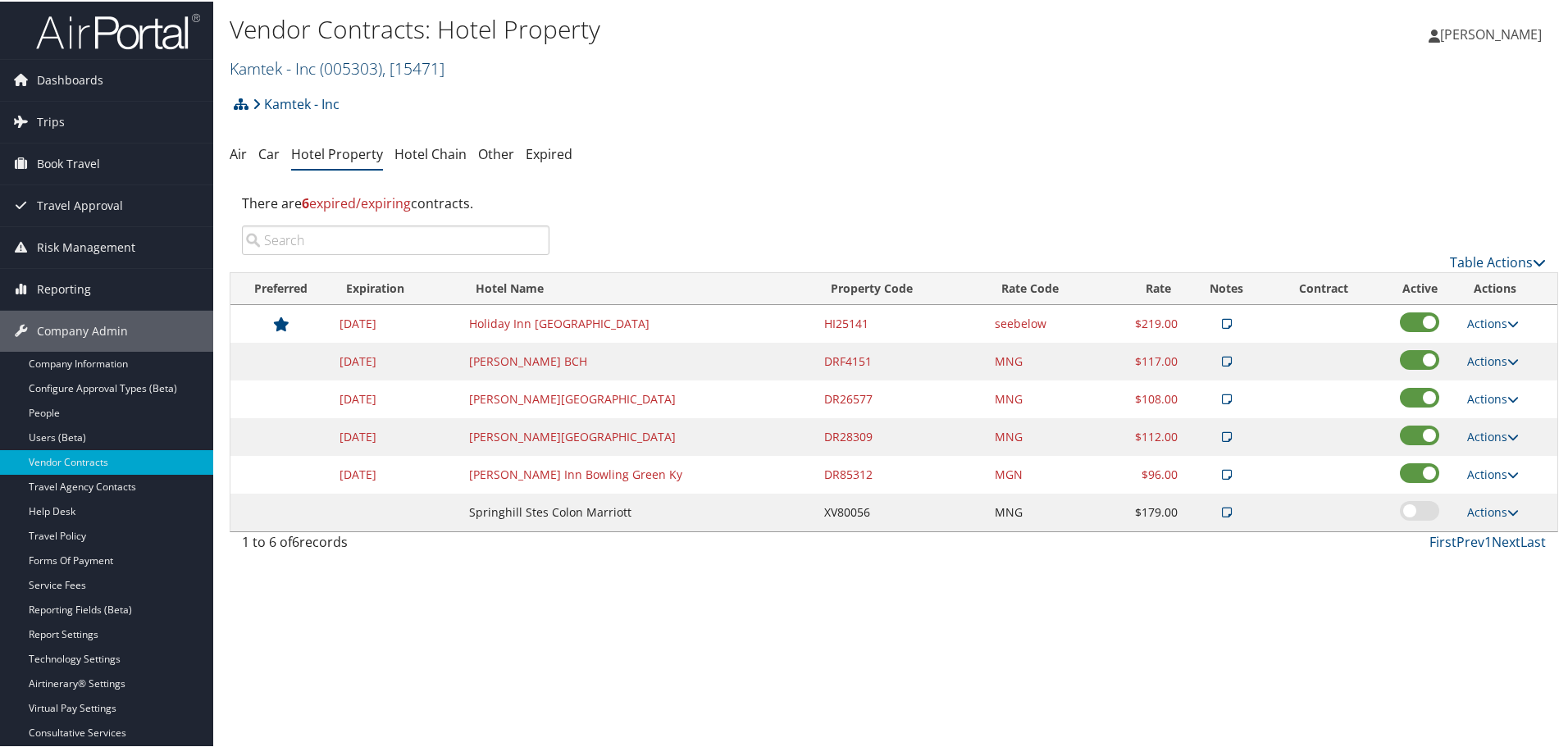
click at [295, 67] on link "Kamtek - Inc ( 005303 ) , [ 15471 ]" at bounding box center [336, 66] width 214 height 22
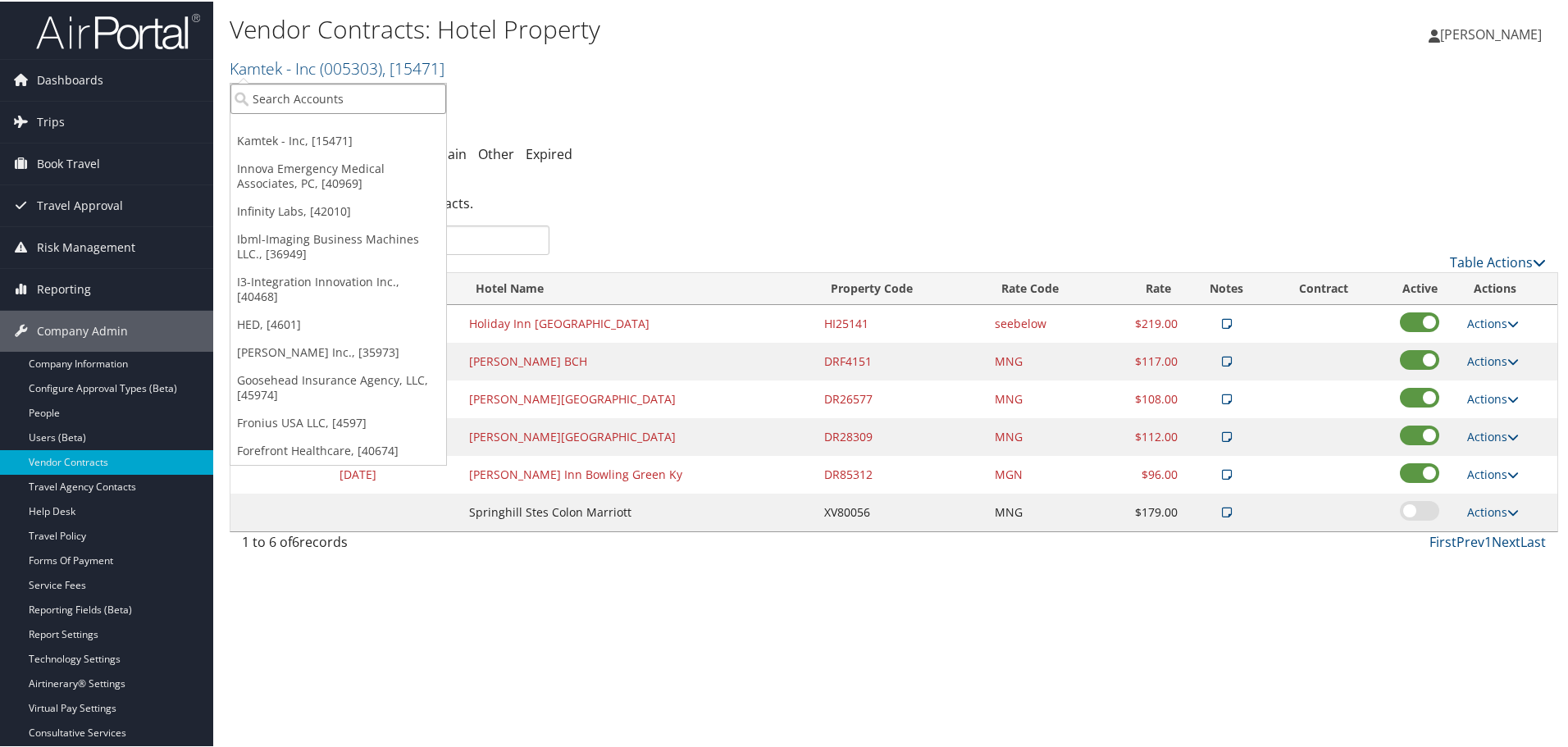
click at [297, 93] on input "search" at bounding box center [337, 97] width 215 height 31
type input "magna"
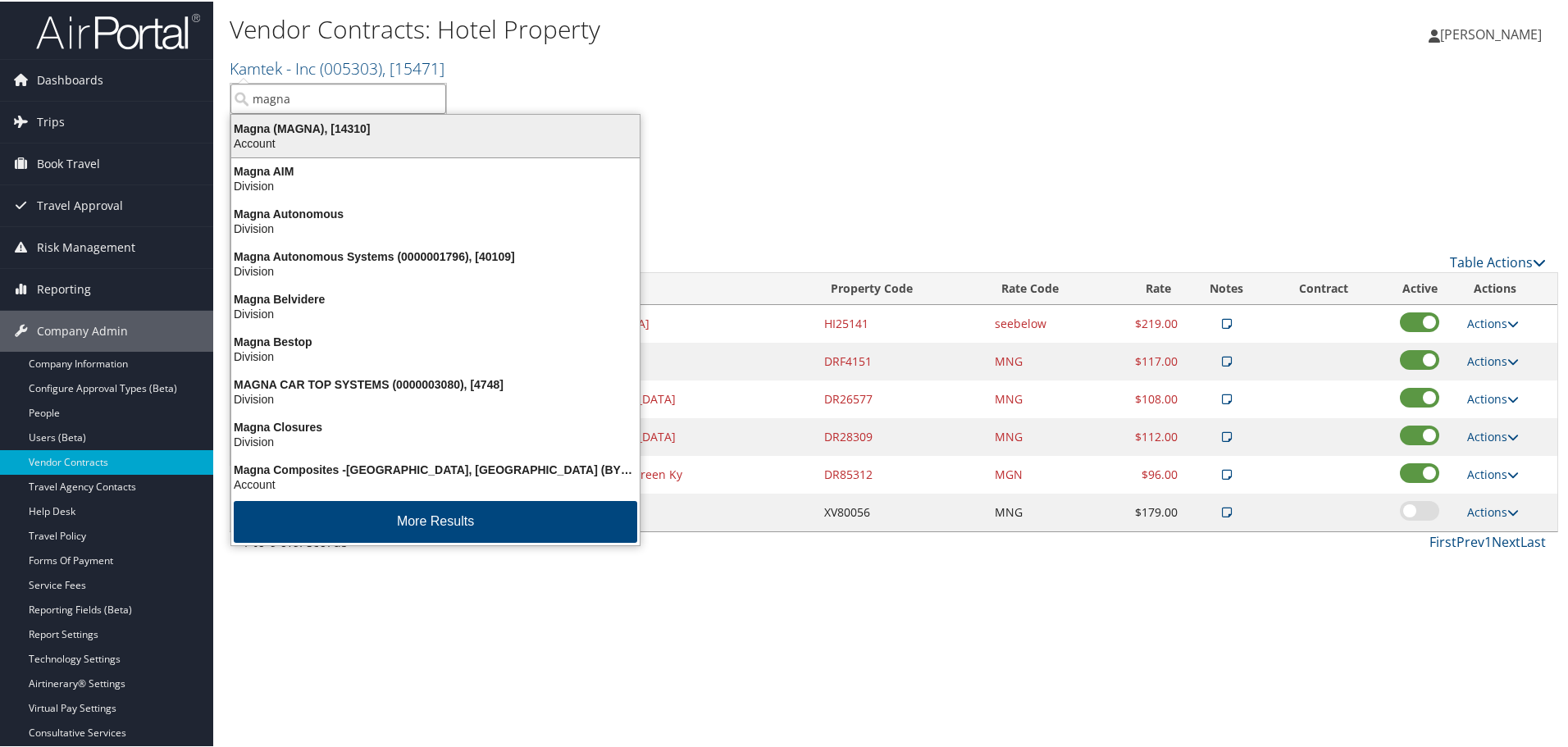
click at [268, 125] on div "Magna (MAGNA), [14310]" at bounding box center [435, 127] width 428 height 15
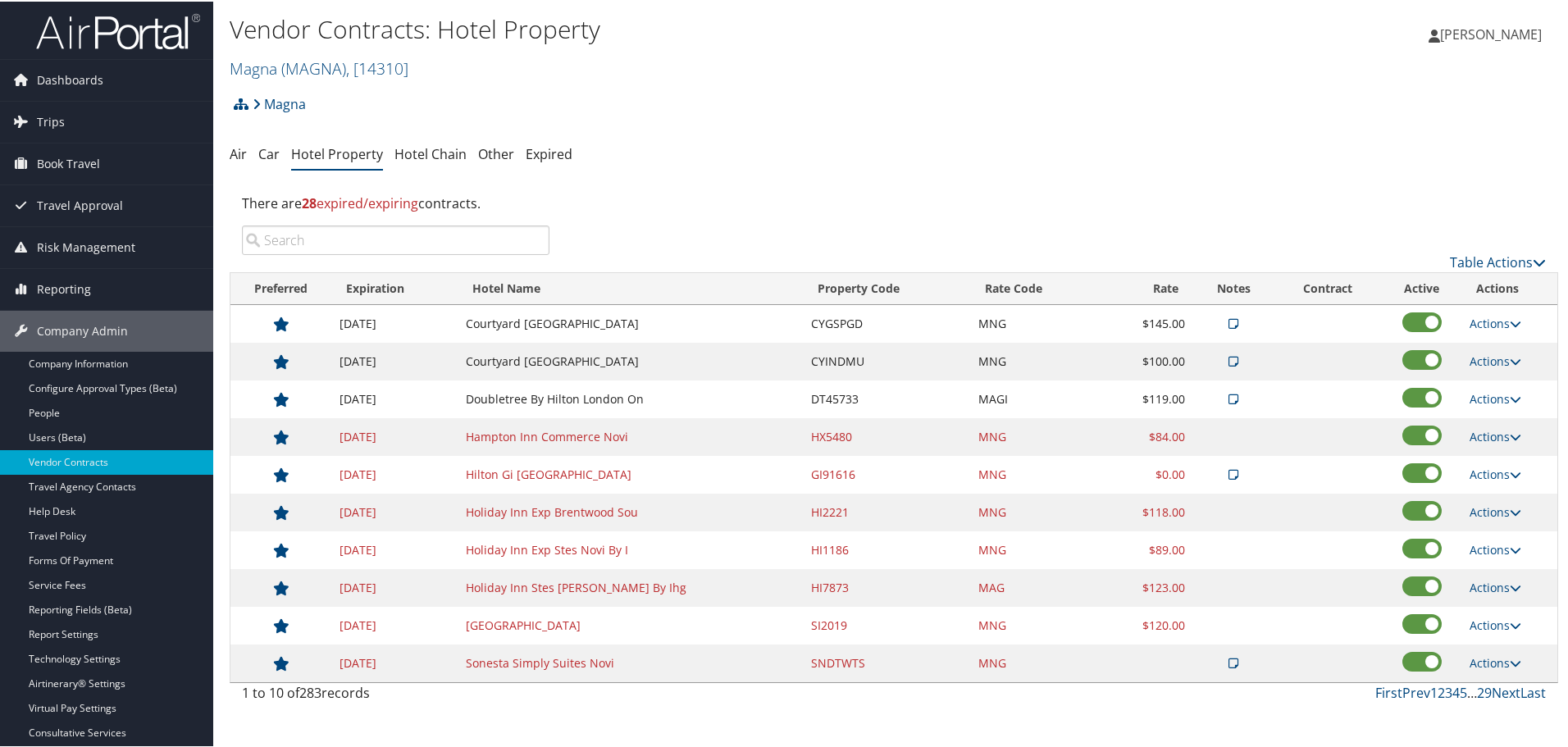
click at [494, 239] on input "search" at bounding box center [396, 239] width 308 height 30
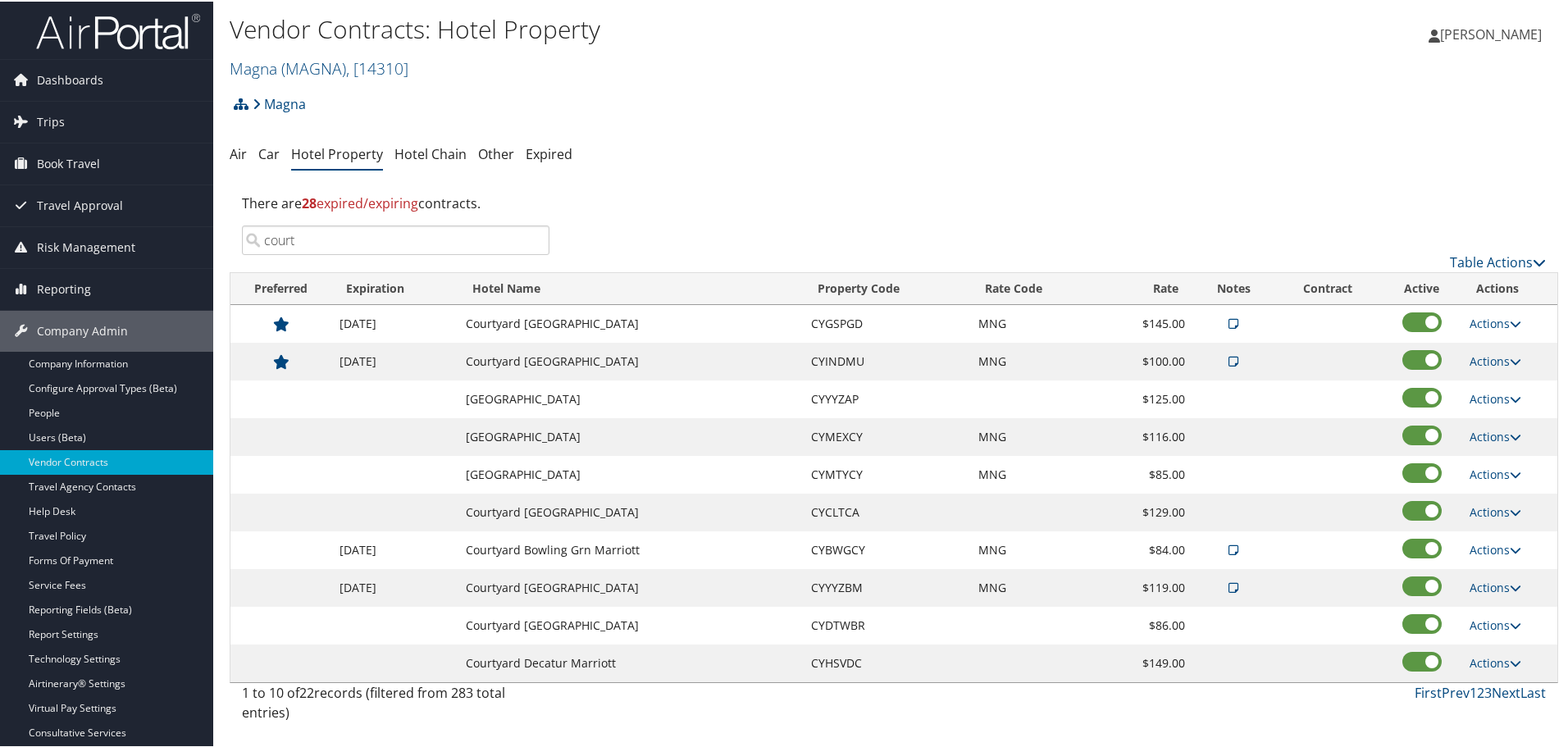
type input "court"
click at [532, 234] on input "court" at bounding box center [396, 239] width 308 height 30
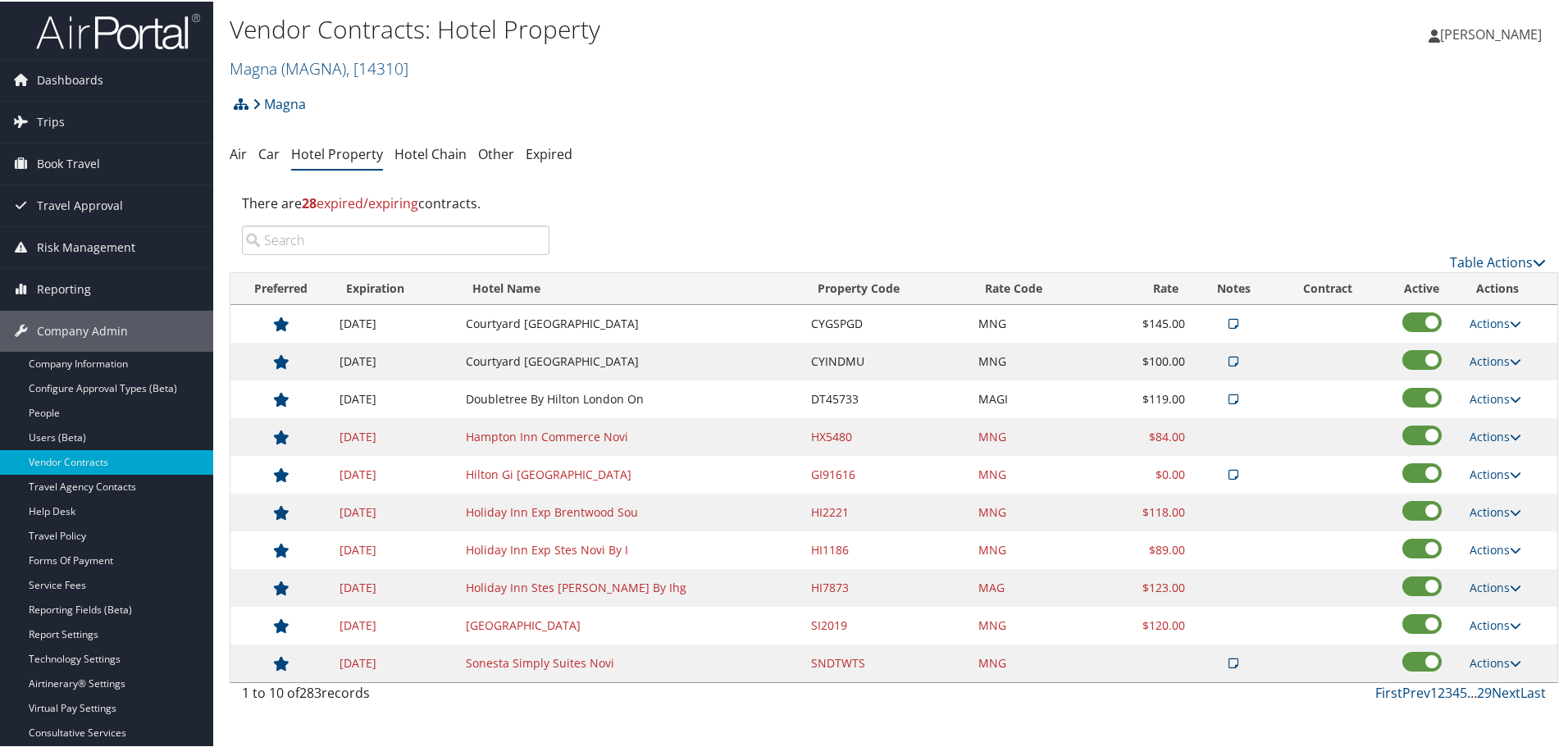
scroll to position [82, 0]
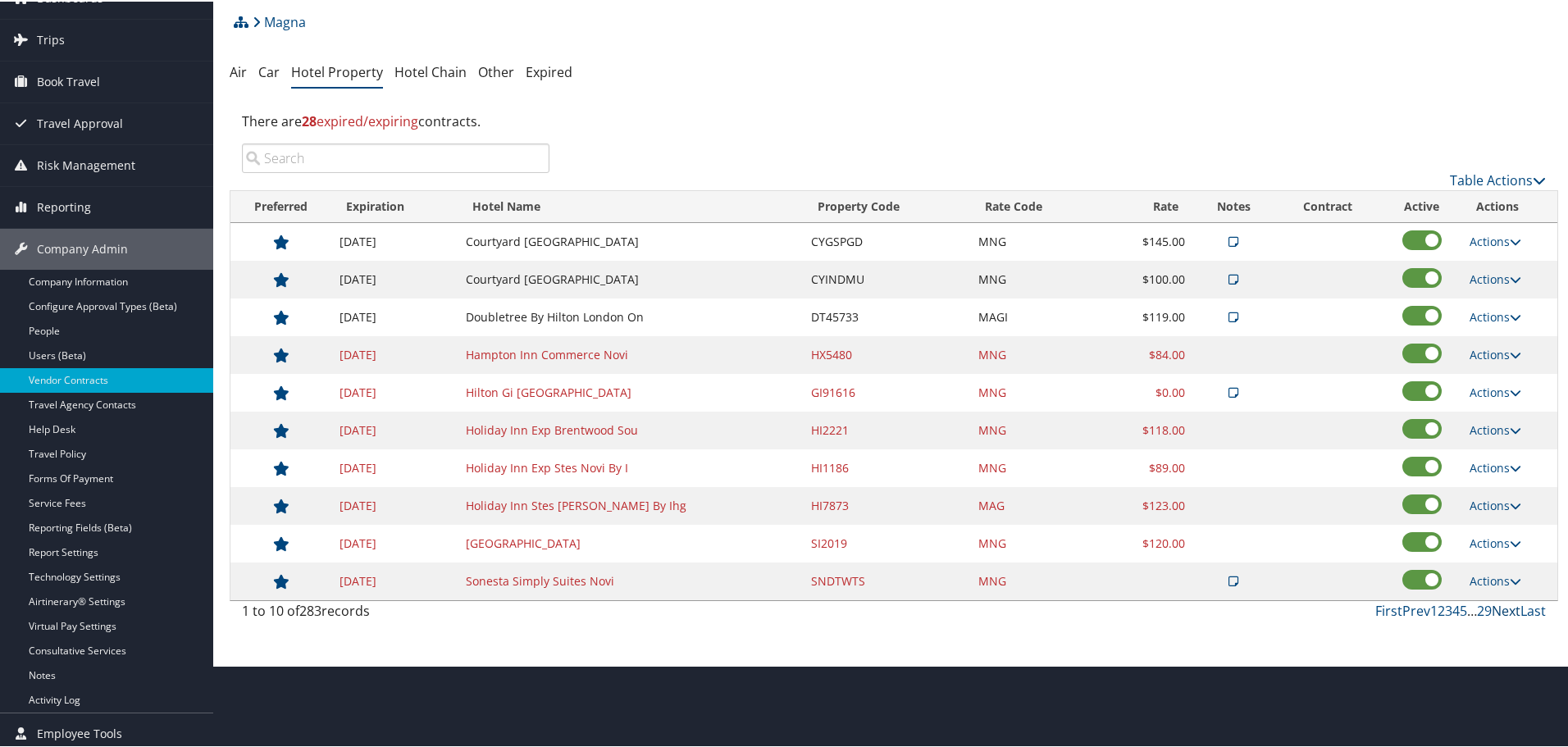
click at [1497, 601] on link "Next" at bounding box center [1505, 609] width 29 height 18
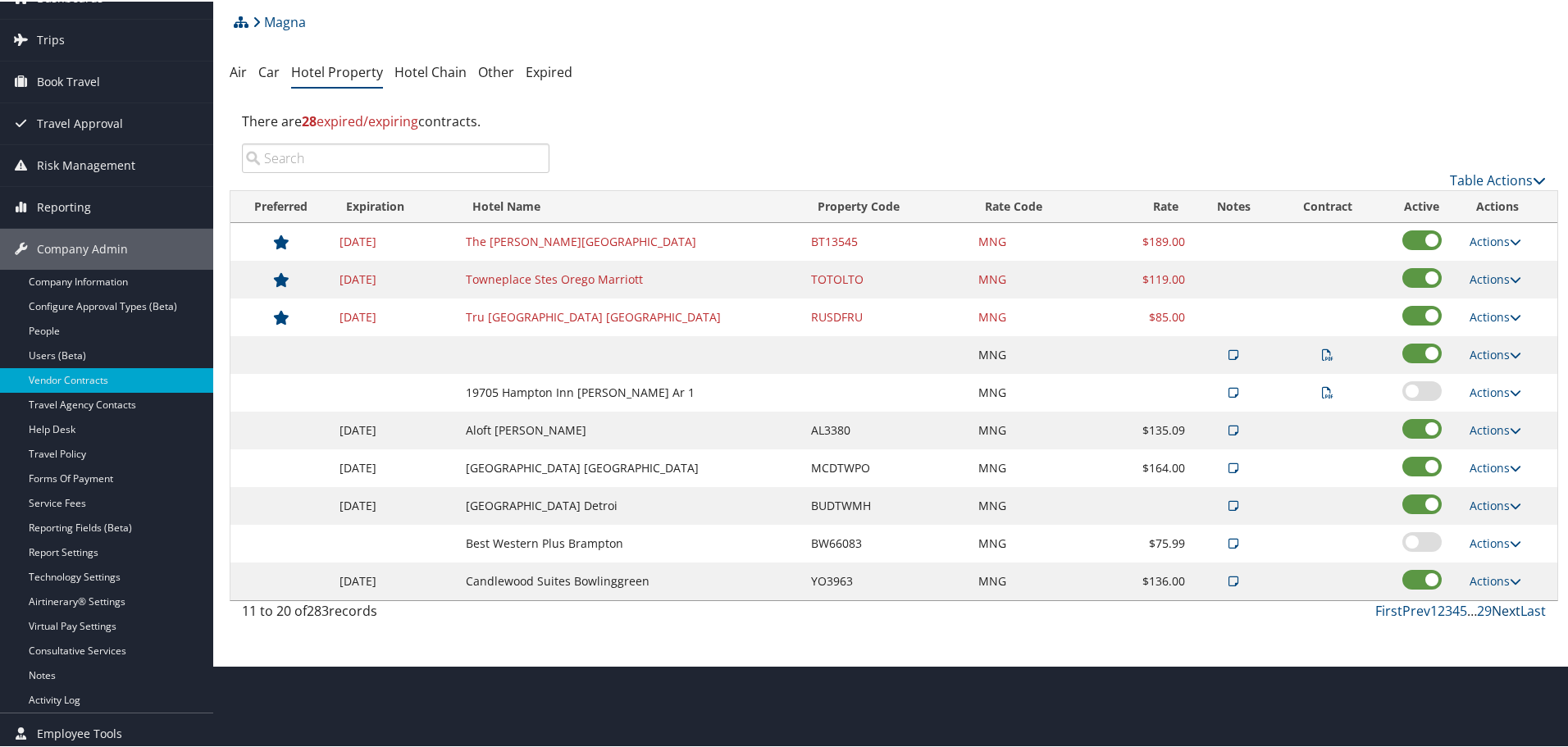
click at [1499, 605] on link "Next" at bounding box center [1505, 609] width 29 height 18
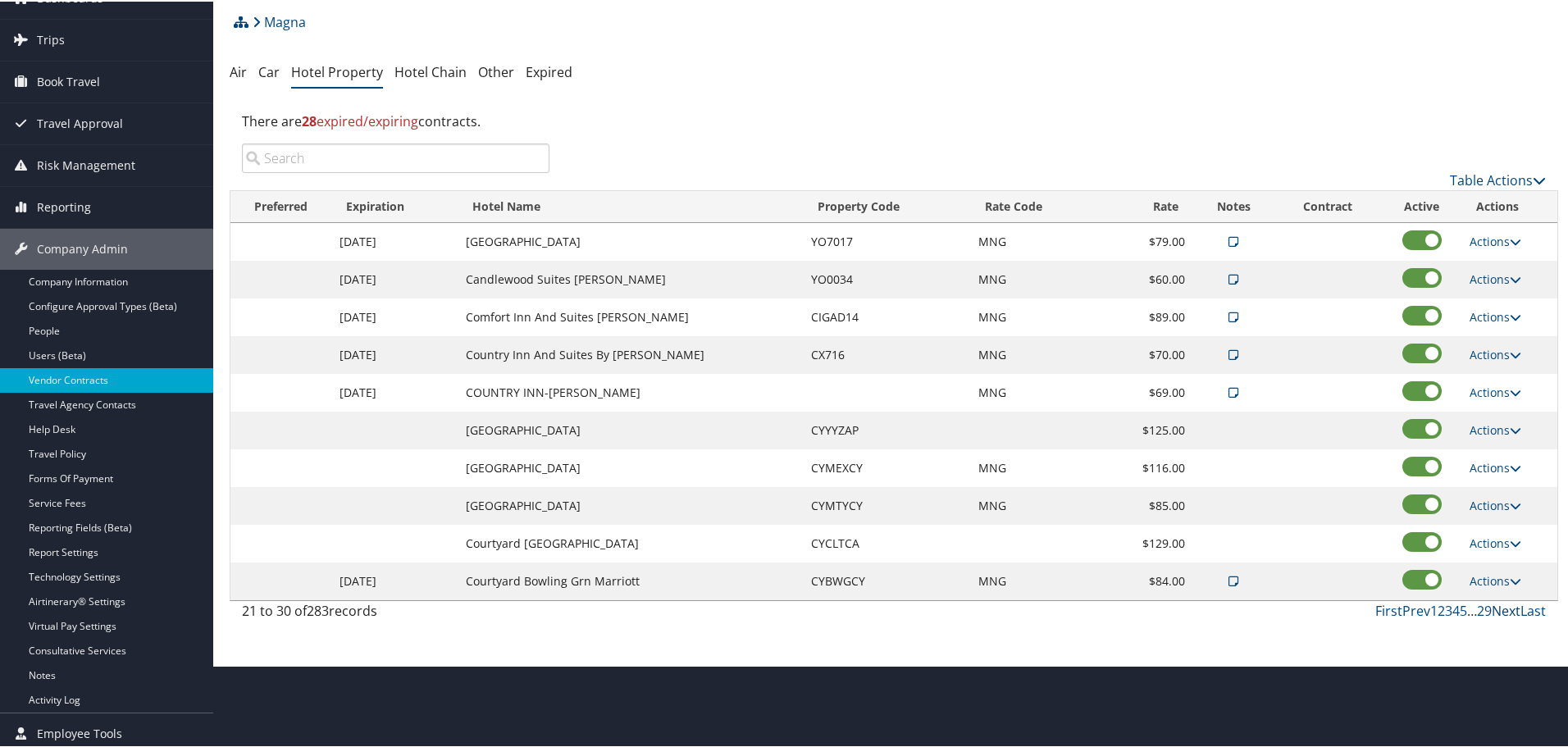
click at [1499, 605] on link "Next" at bounding box center [1505, 609] width 29 height 18
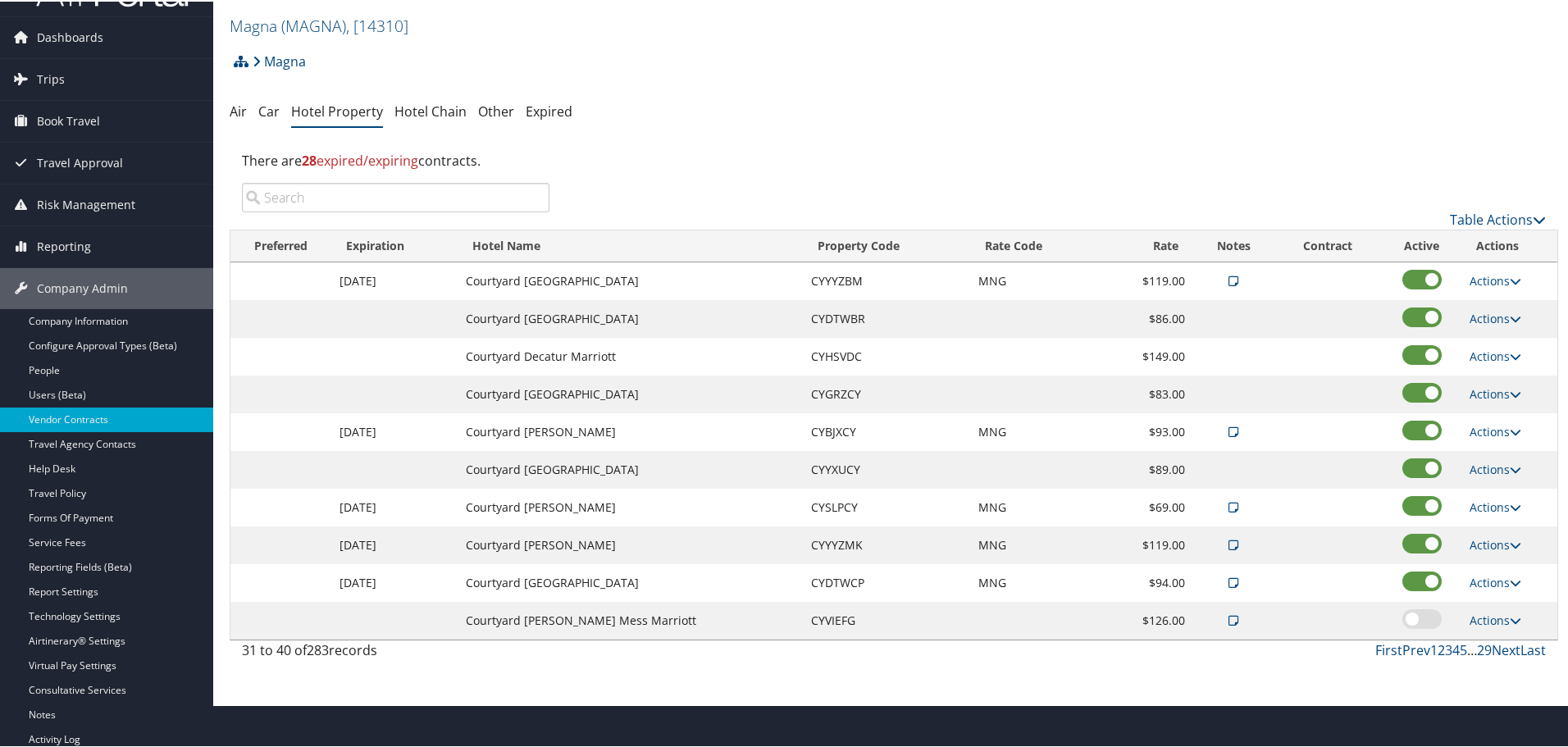
scroll to position [0, 0]
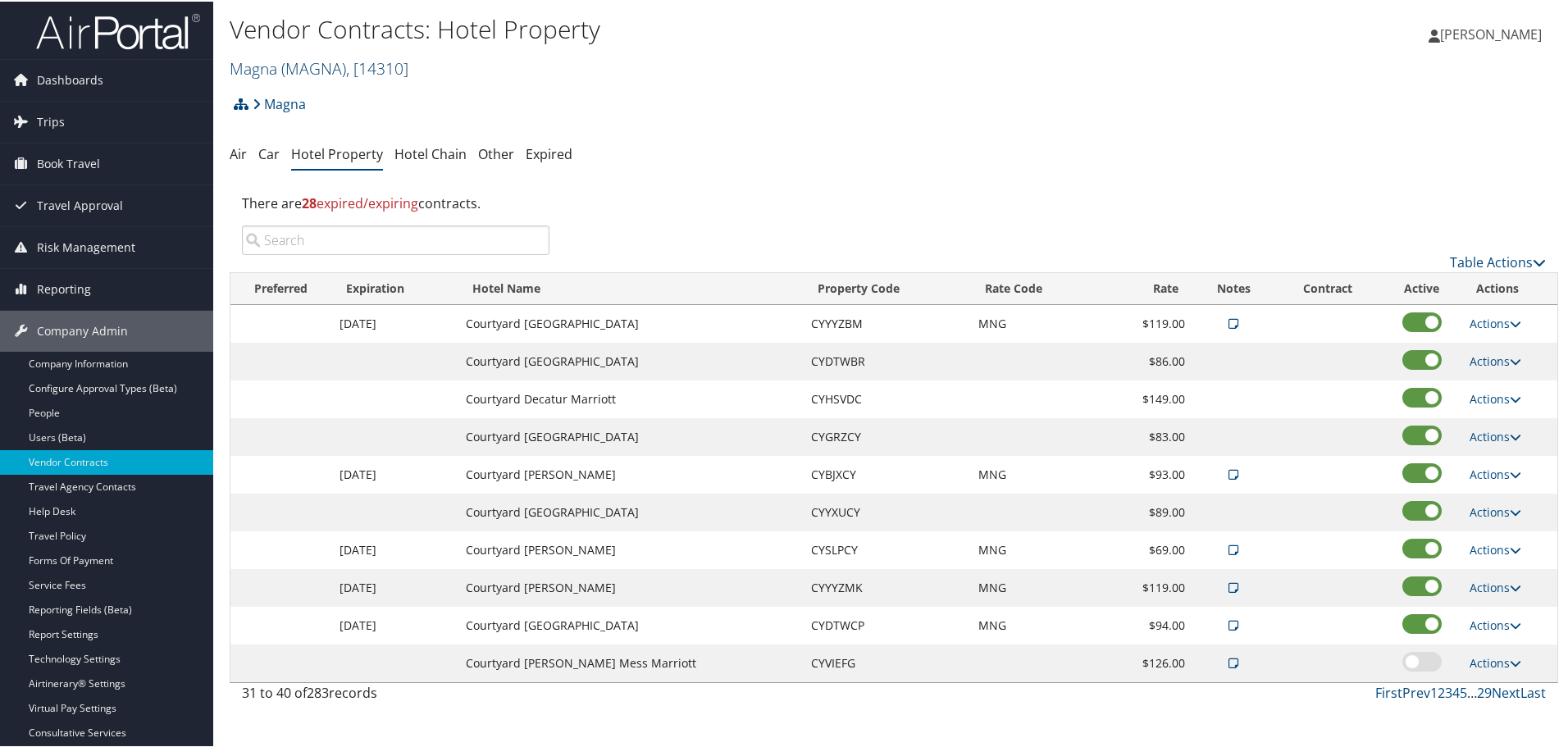
click at [303, 64] on span "( MAGNA )" at bounding box center [313, 66] width 65 height 22
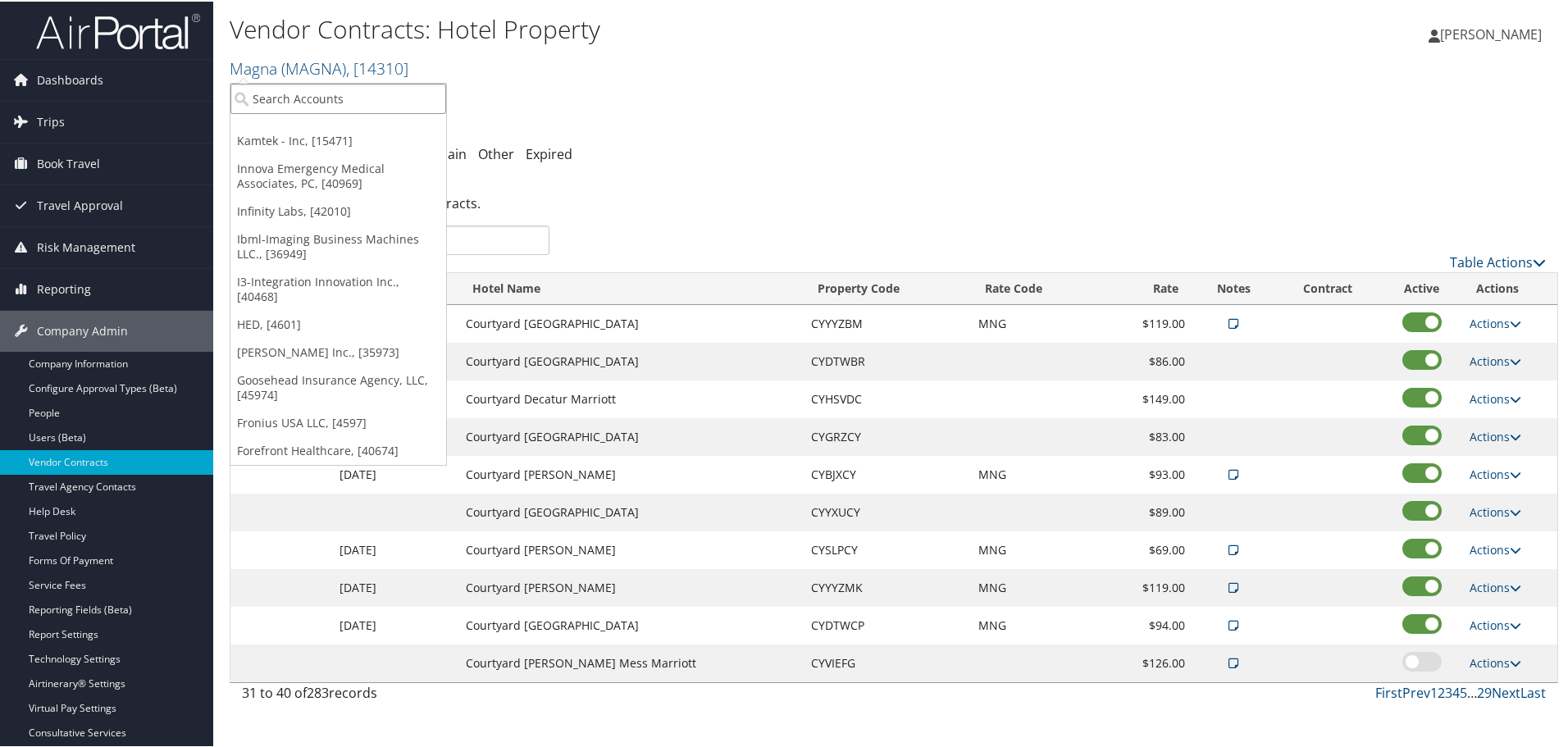
click at [293, 96] on input "search" at bounding box center [337, 97] width 215 height 31
type input "midg"
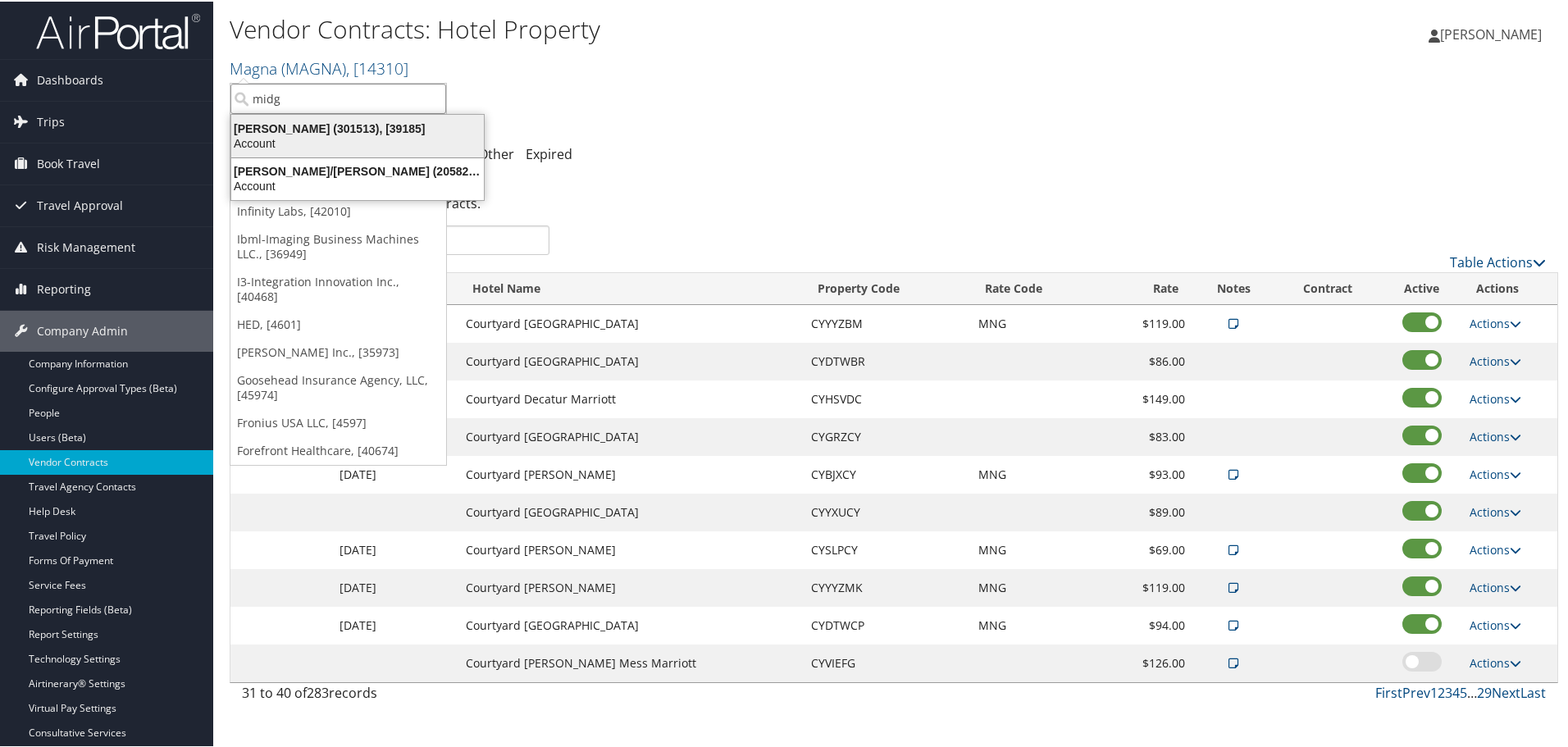
click at [307, 124] on div "Midgley Huber (301513), [39185]" at bounding box center [357, 127] width 272 height 15
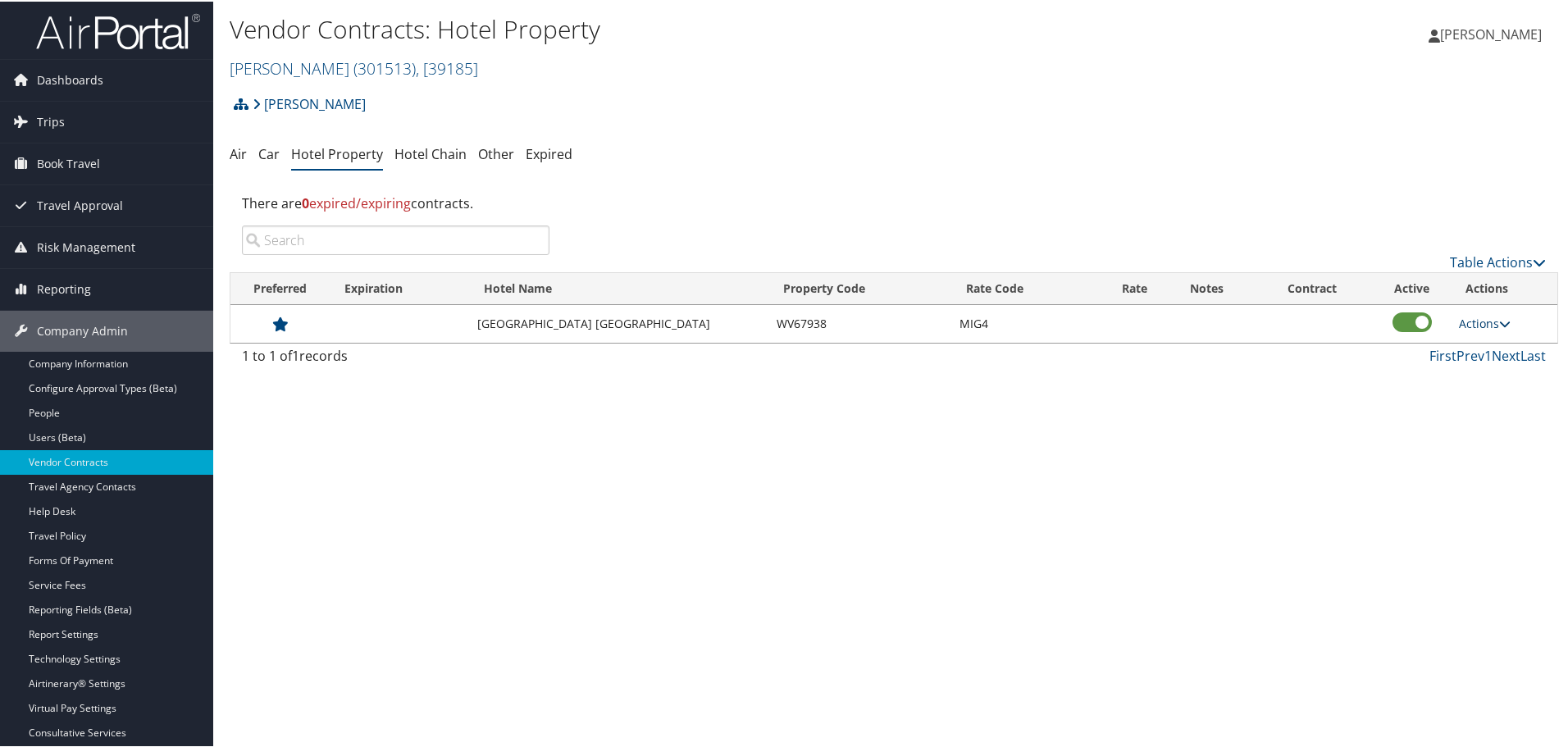
click at [1474, 314] on link "Actions" at bounding box center [1485, 321] width 52 height 16
click at [1490, 345] on link "Edit" at bounding box center [1484, 346] width 64 height 28
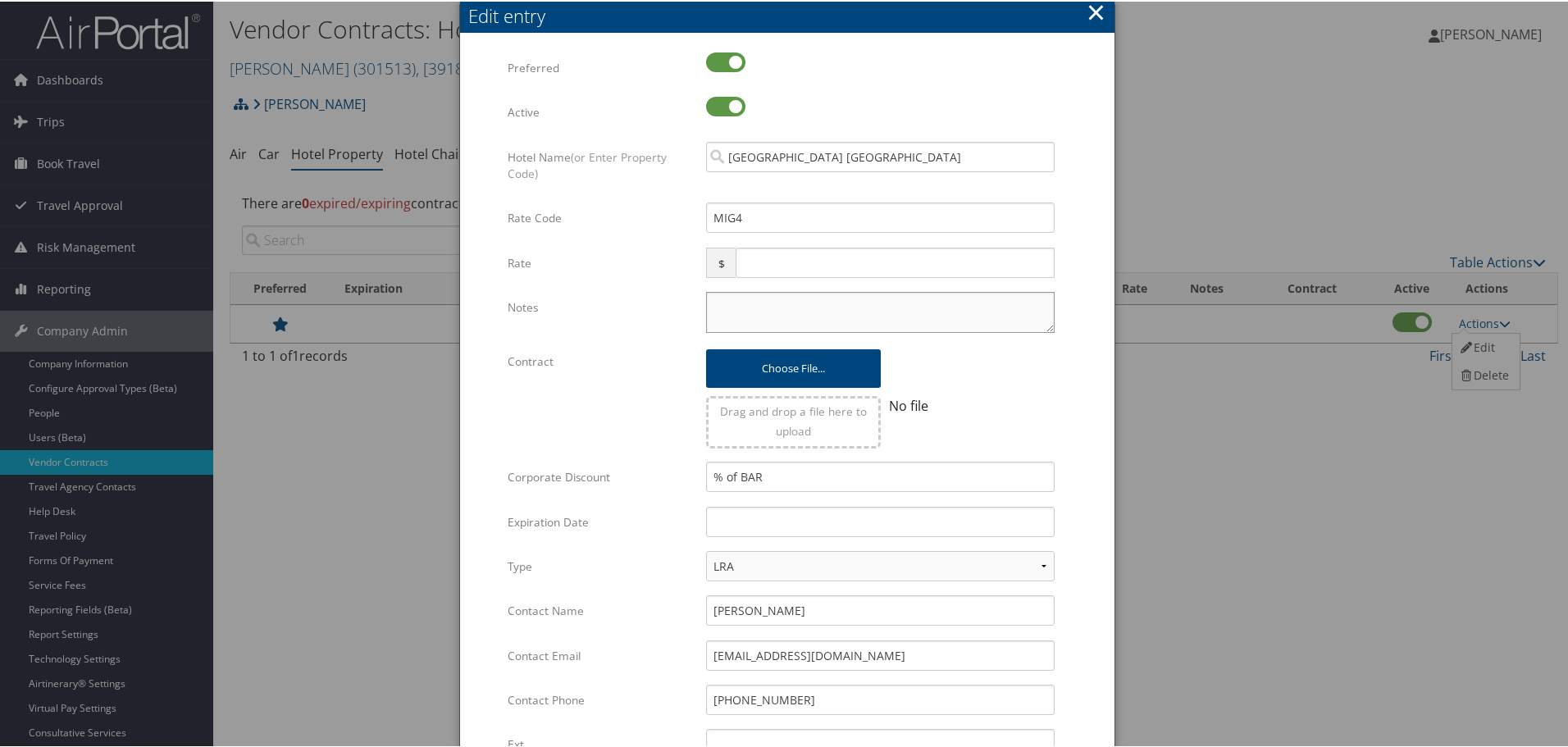
click at [809, 302] on textarea "Notes" at bounding box center [879, 310] width 348 height 41
paste textarea "Rates tested in [GEOGRAPHIC_DATA] [DATE];"
type textarea "Rates tested in [GEOGRAPHIC_DATA] [DATE];"
click at [812, 532] on input "text" at bounding box center [879, 520] width 348 height 31
type input "[DATE]"
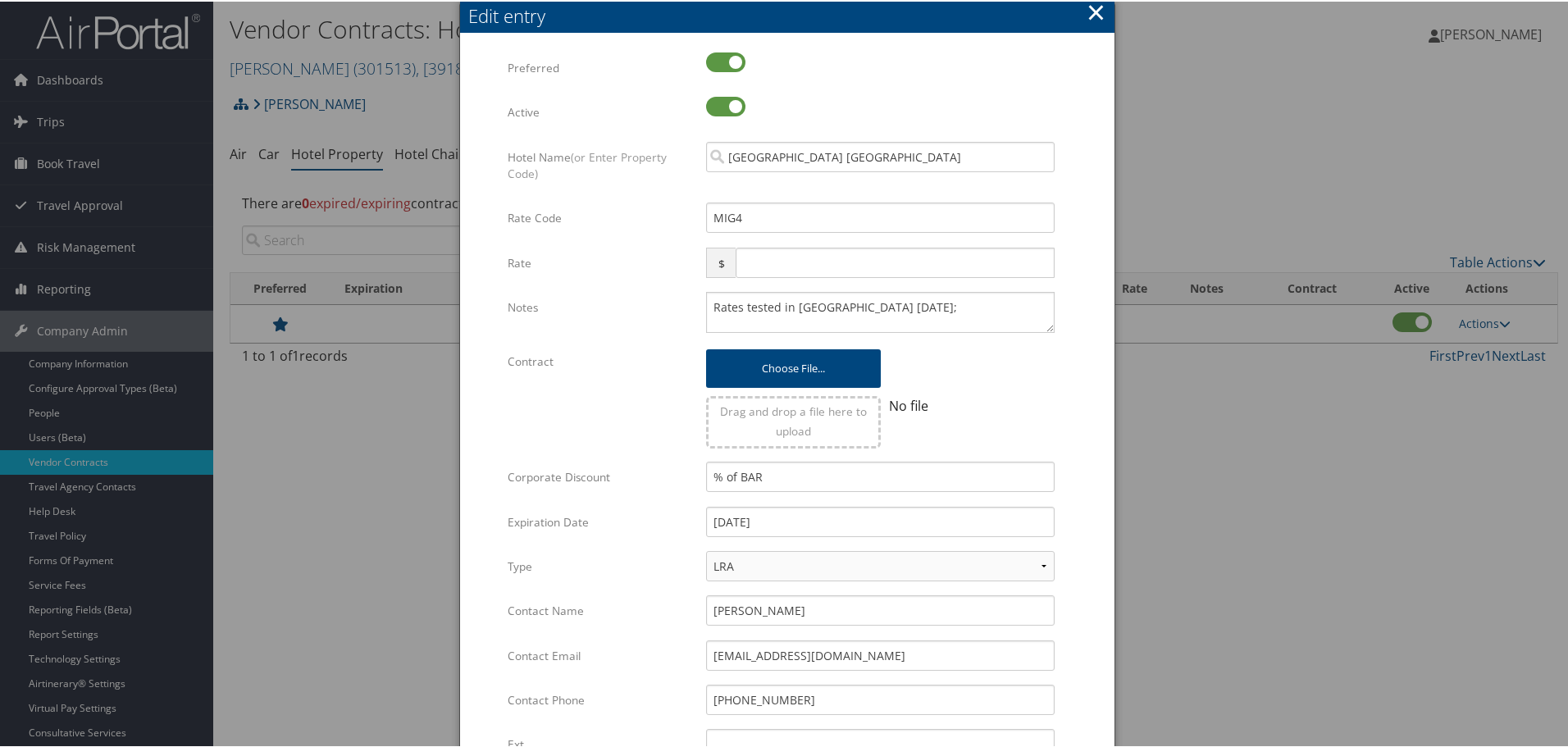
drag, startPoint x: 1101, startPoint y: 518, endPoint x: 934, endPoint y: 525, distance: 167.1
click at [1093, 518] on div "Multiple values The selected items contain different values for this input. To …" at bounding box center [786, 493] width 654 height 917
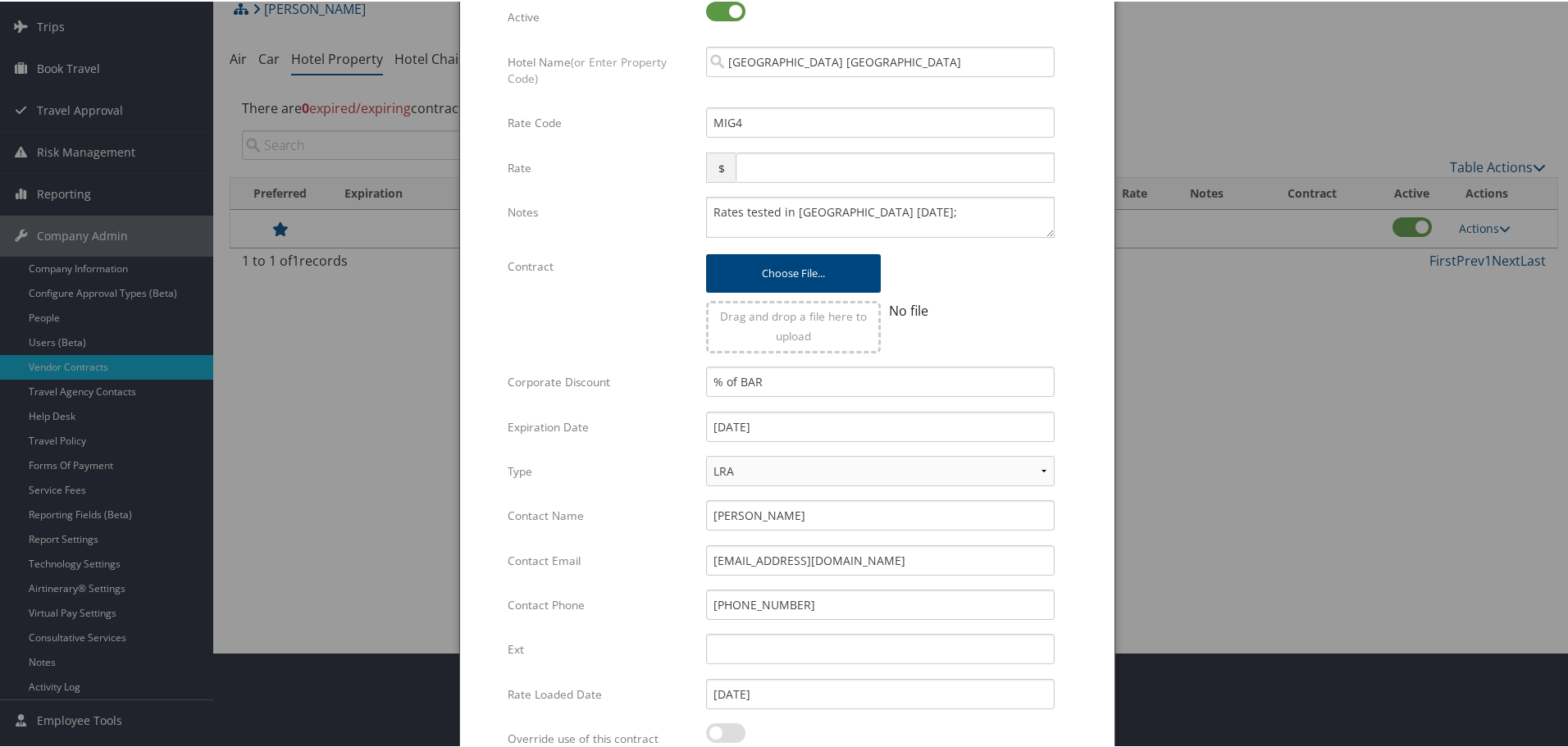
scroll to position [259, 0]
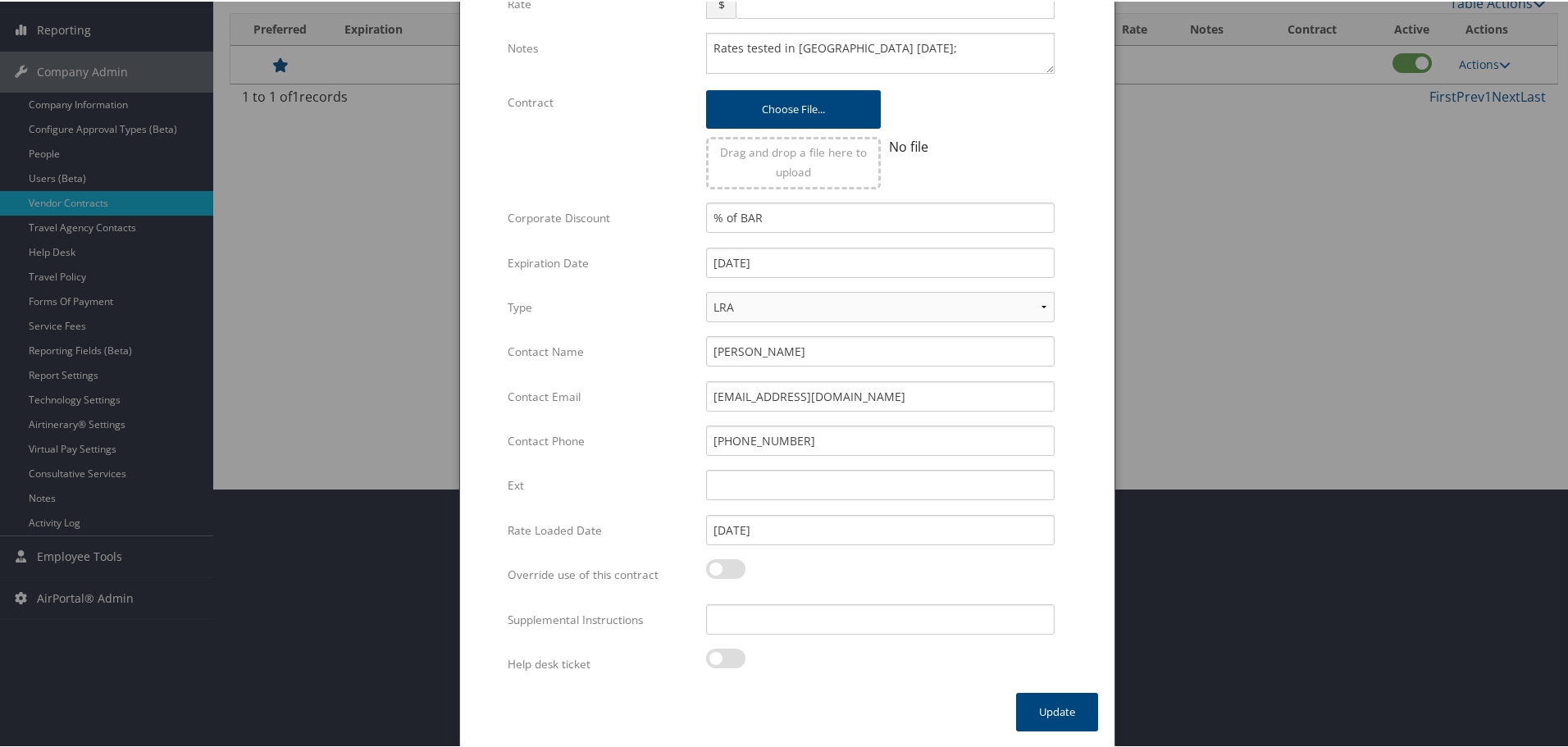
click at [787, 647] on div at bounding box center [879, 666] width 348 height 38
click at [792, 624] on input "Supplemental Instructions" at bounding box center [879, 617] width 348 height 31
paste input "SAB Prop ID -"
paste input "40964"
type input "SAB Prop ID - 40964"
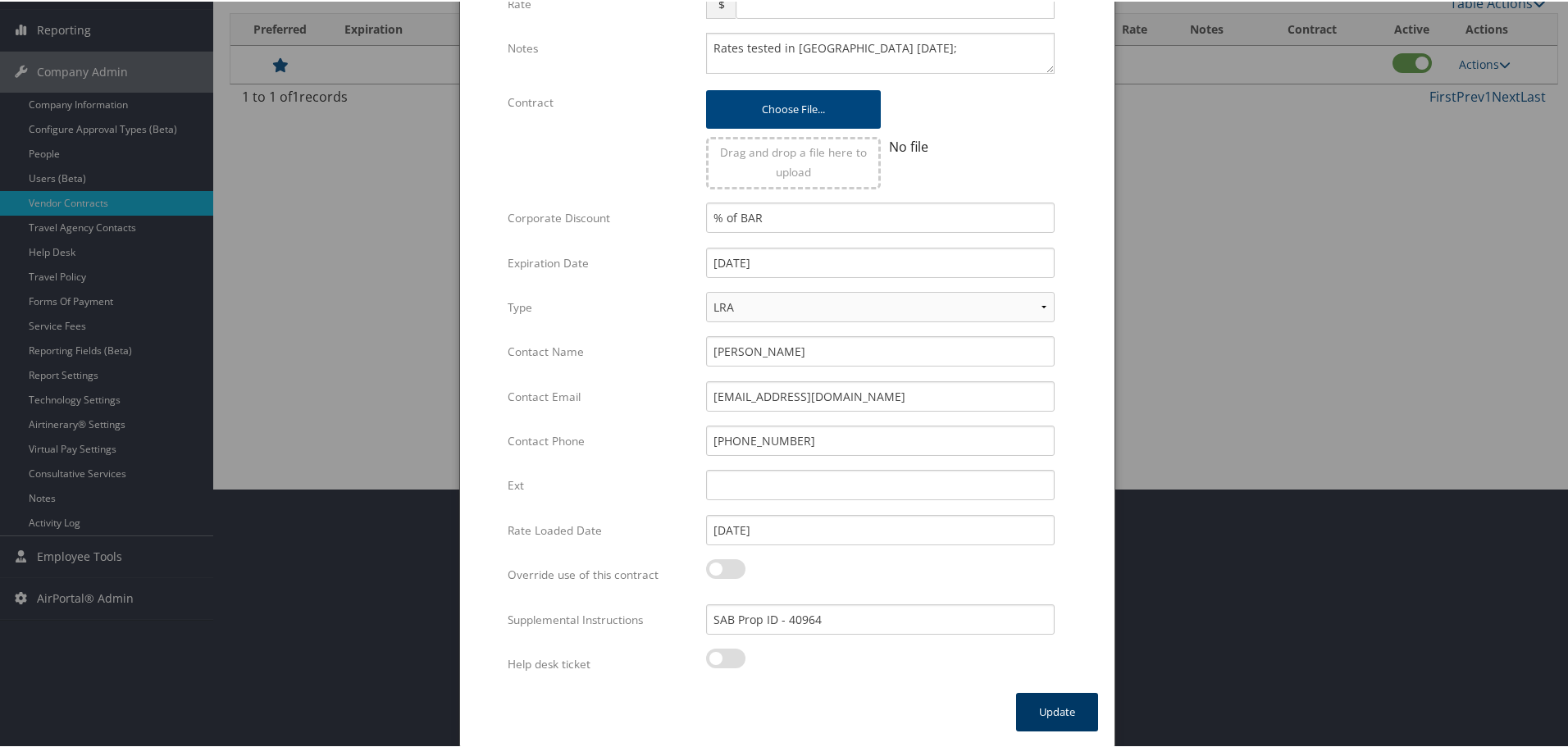
click at [1053, 704] on button "Update" at bounding box center [1057, 709] width 82 height 39
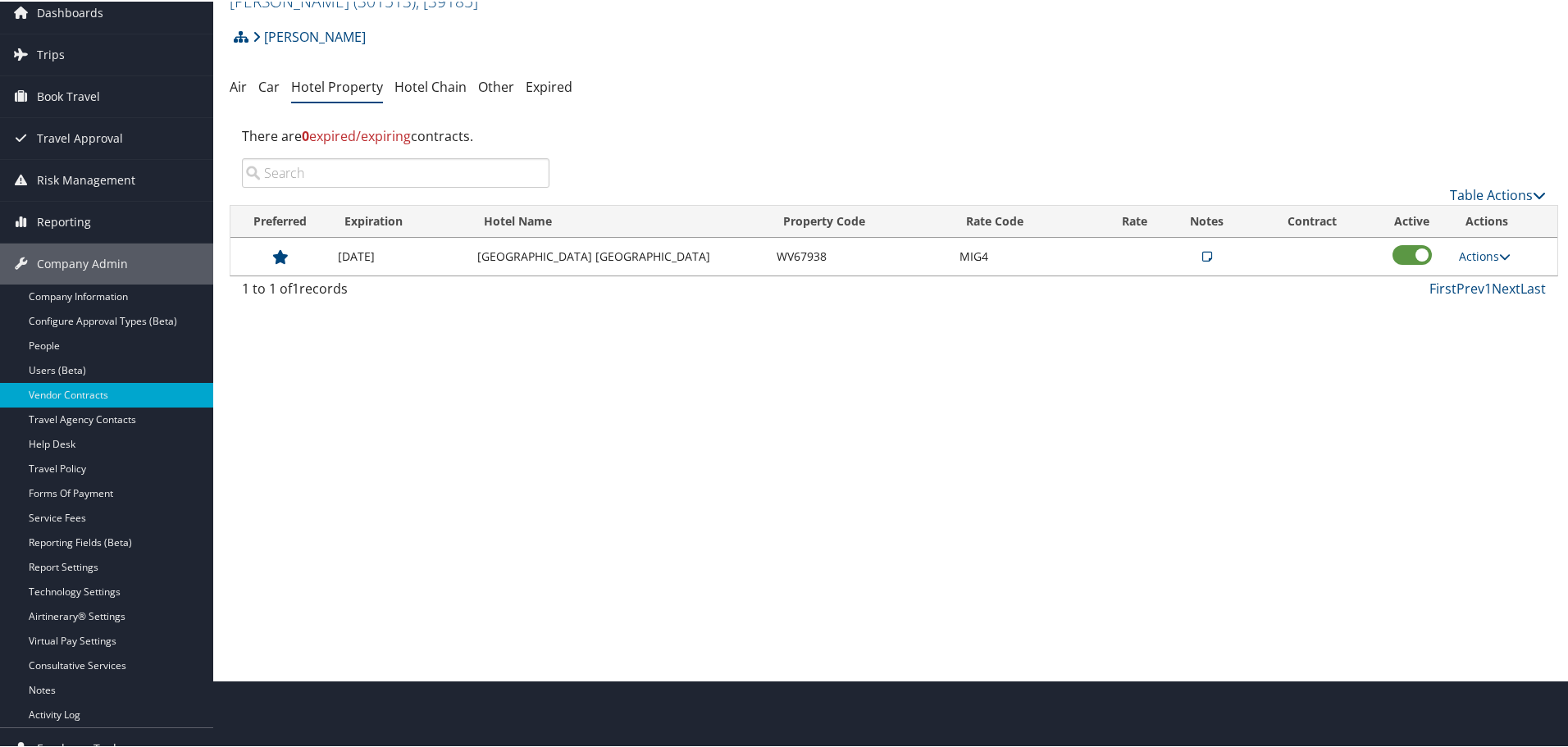
scroll to position [0, 0]
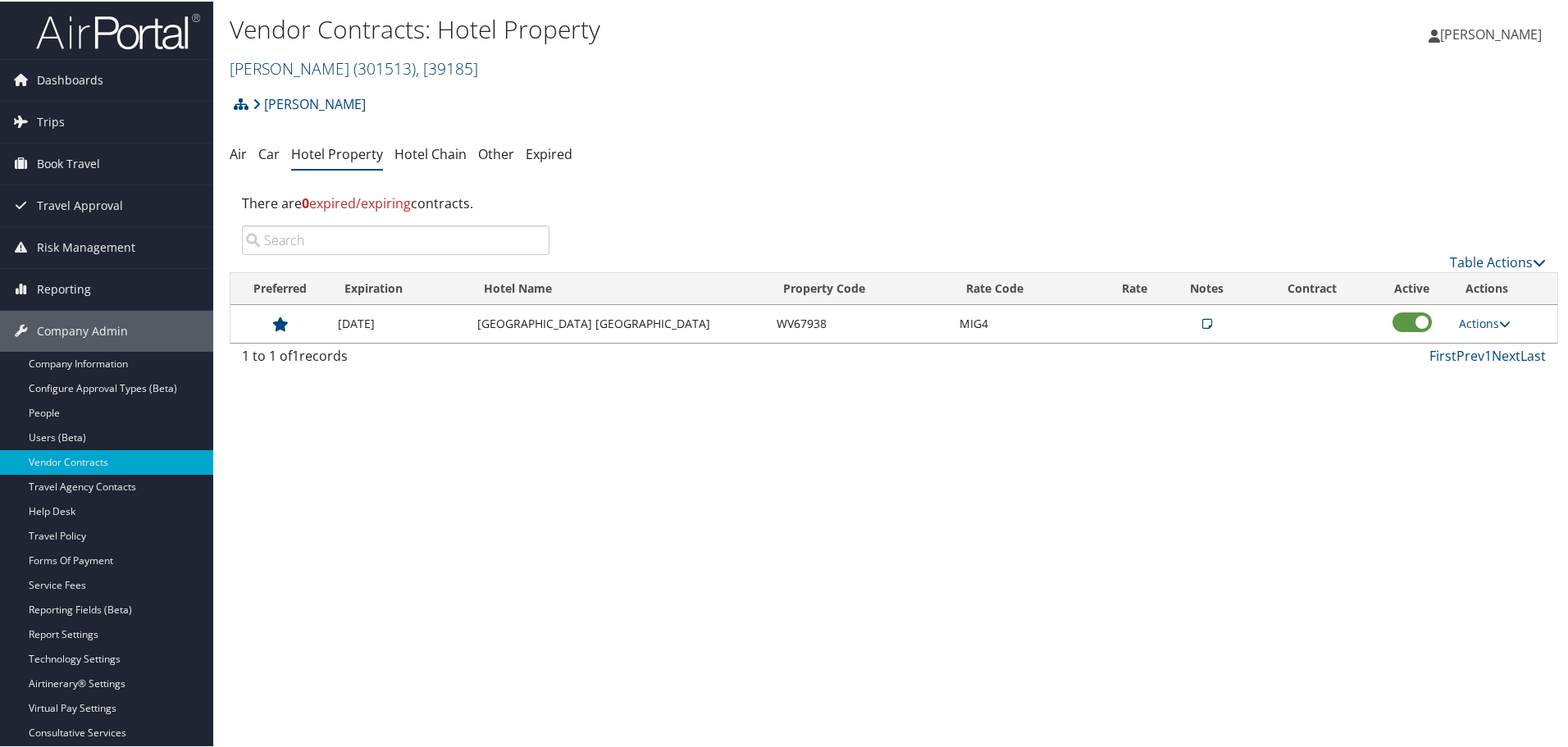
click at [286, 62] on link "[PERSON_NAME] ( 301513 ) , [ 39185 ]" at bounding box center [353, 66] width 248 height 22
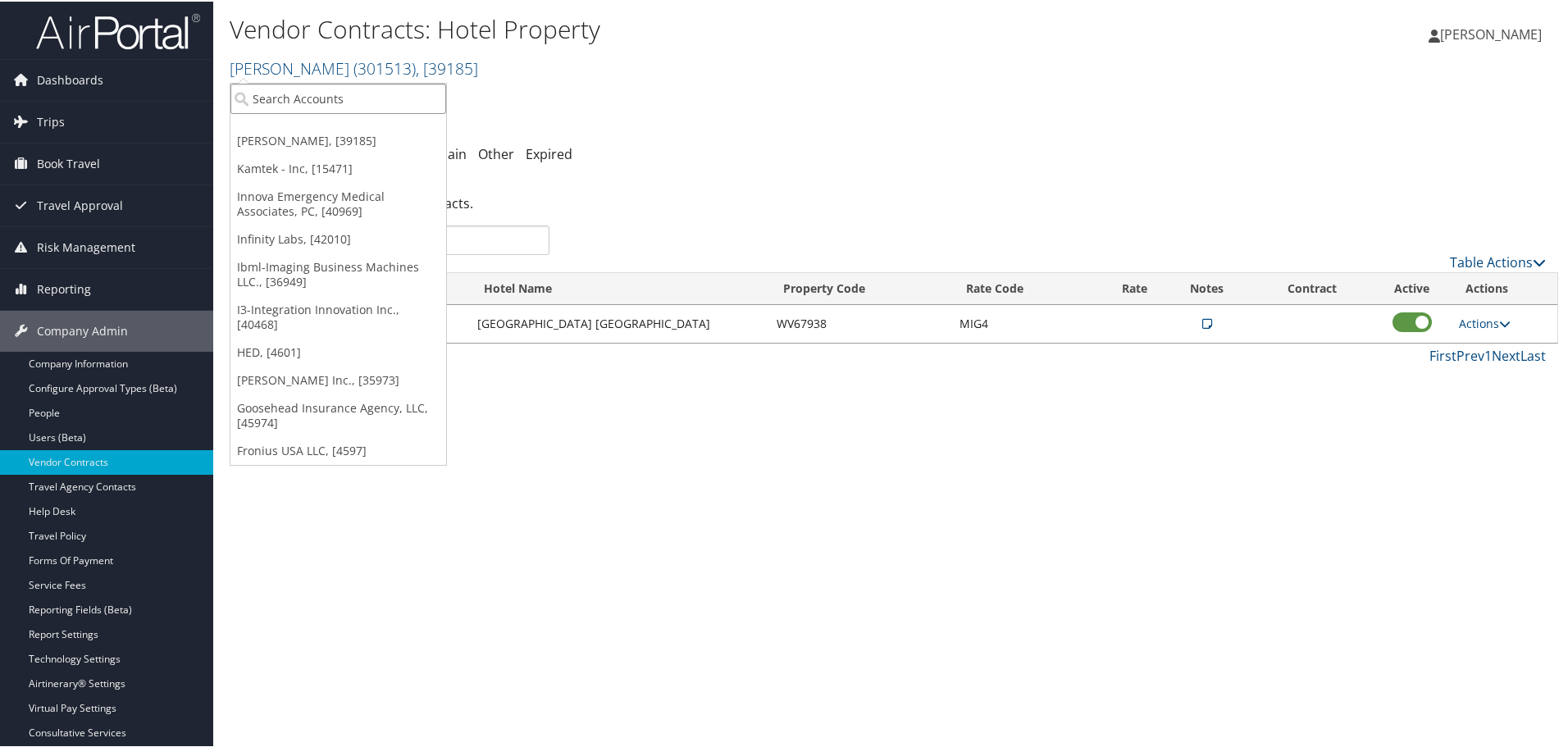
click at [297, 89] on input "search" at bounding box center [337, 97] width 215 height 31
type input "moba amer"
click at [278, 139] on div "Account" at bounding box center [351, 141] width 260 height 15
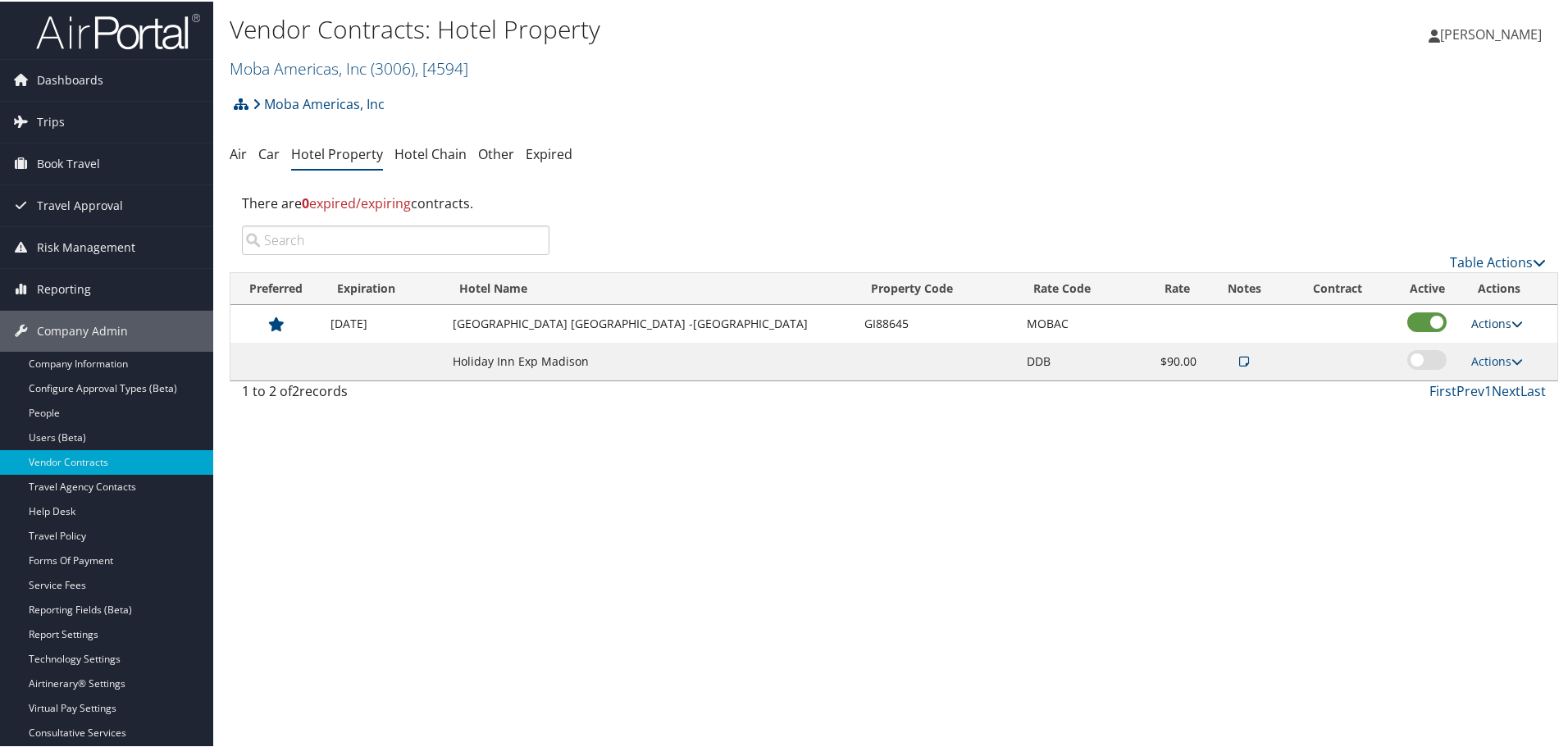
click at [1480, 322] on link "Actions" at bounding box center [1497, 321] width 52 height 16
click at [1498, 346] on link "Edit" at bounding box center [1488, 346] width 64 height 28
select select "NLRA"
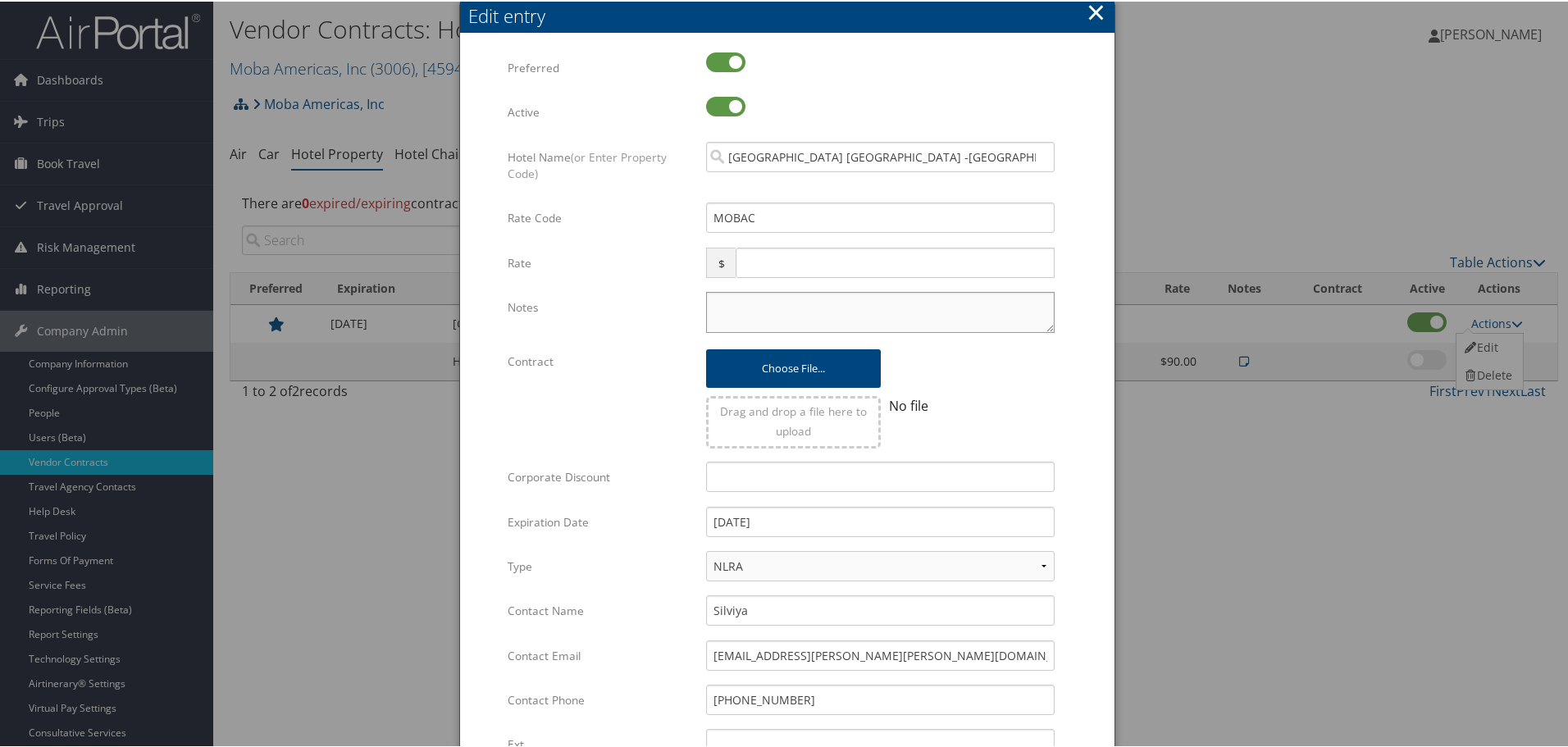
click at [754, 322] on textarea "Notes" at bounding box center [879, 310] width 348 height 41
paste textarea "Rates tested in [GEOGRAPHIC_DATA] [DATE];"
type textarea "Rates tested in [GEOGRAPHIC_DATA] [DATE];"
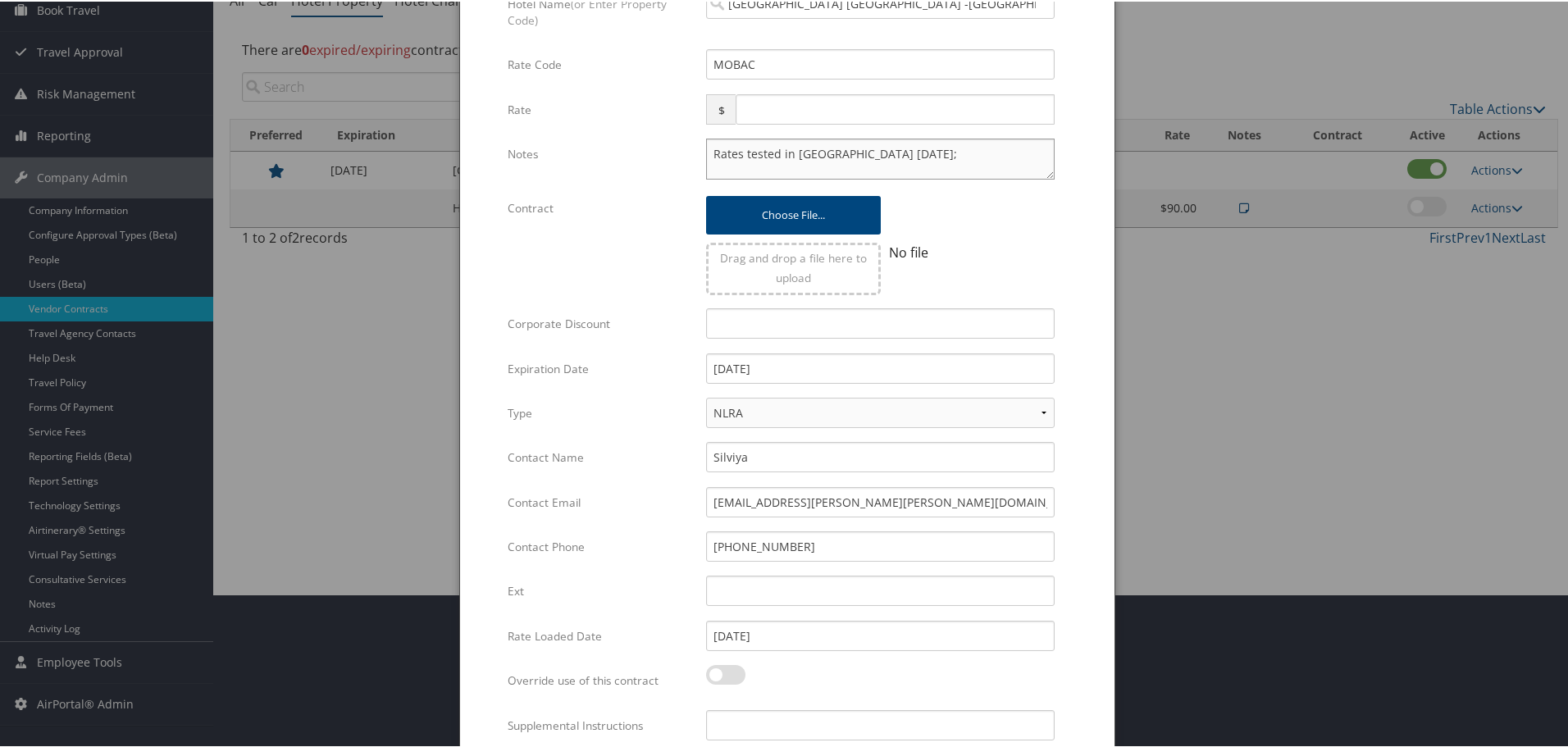
scroll to position [259, 0]
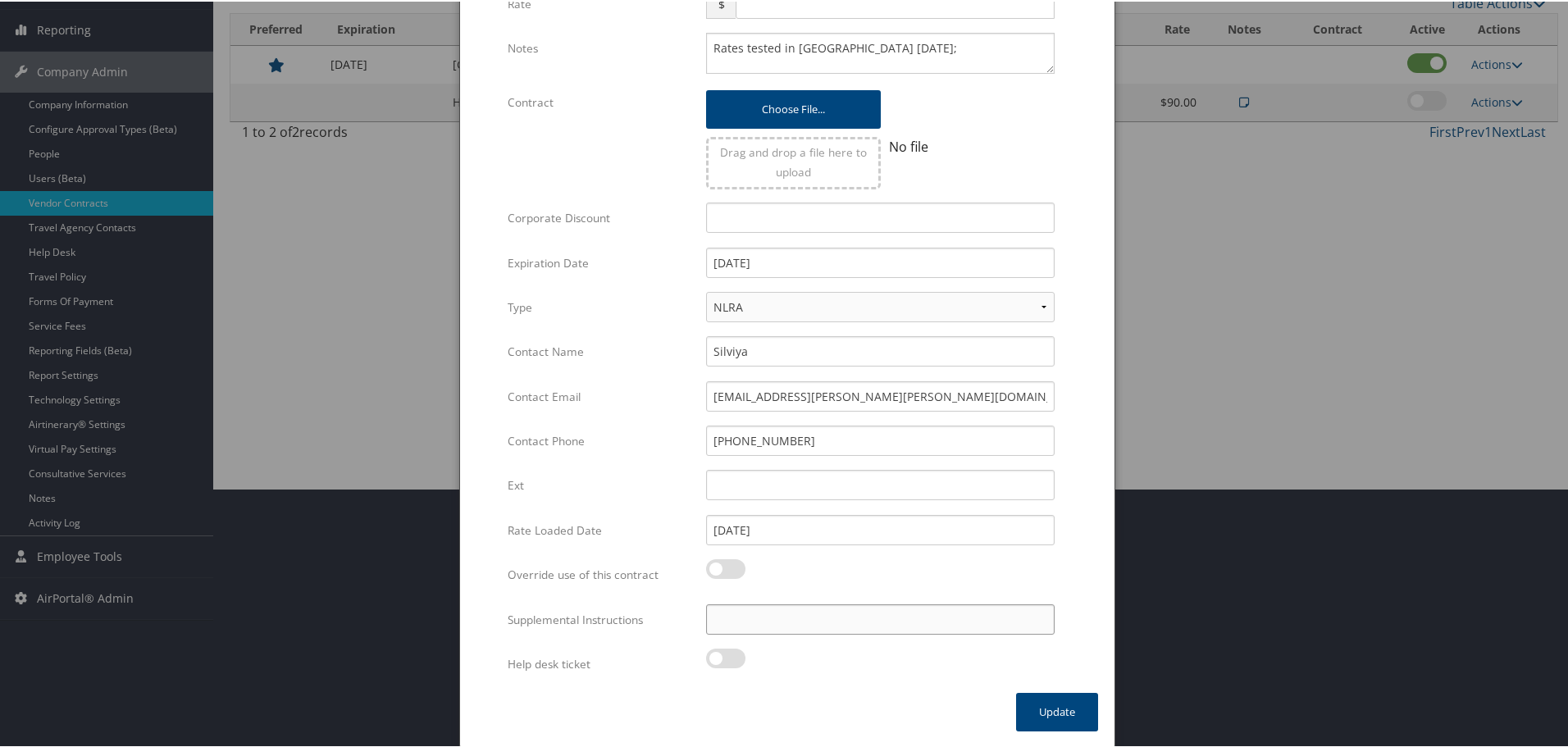
click at [786, 620] on input "Supplemental Instructions" at bounding box center [879, 617] width 348 height 31
paste input "SAB Prop ID -"
paste input "43491"
type input "SAB Prop ID - 43491"
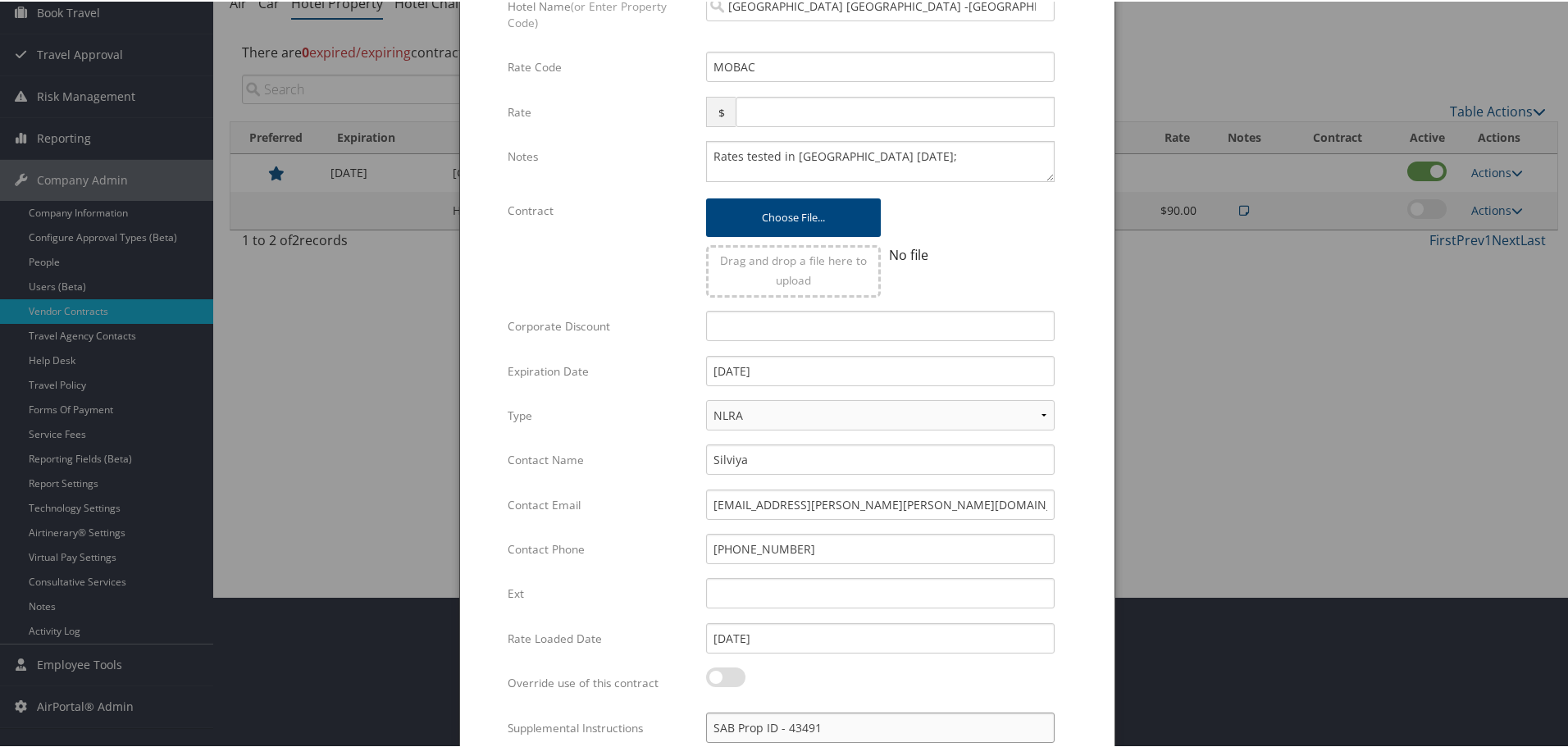
scroll to position [0, 0]
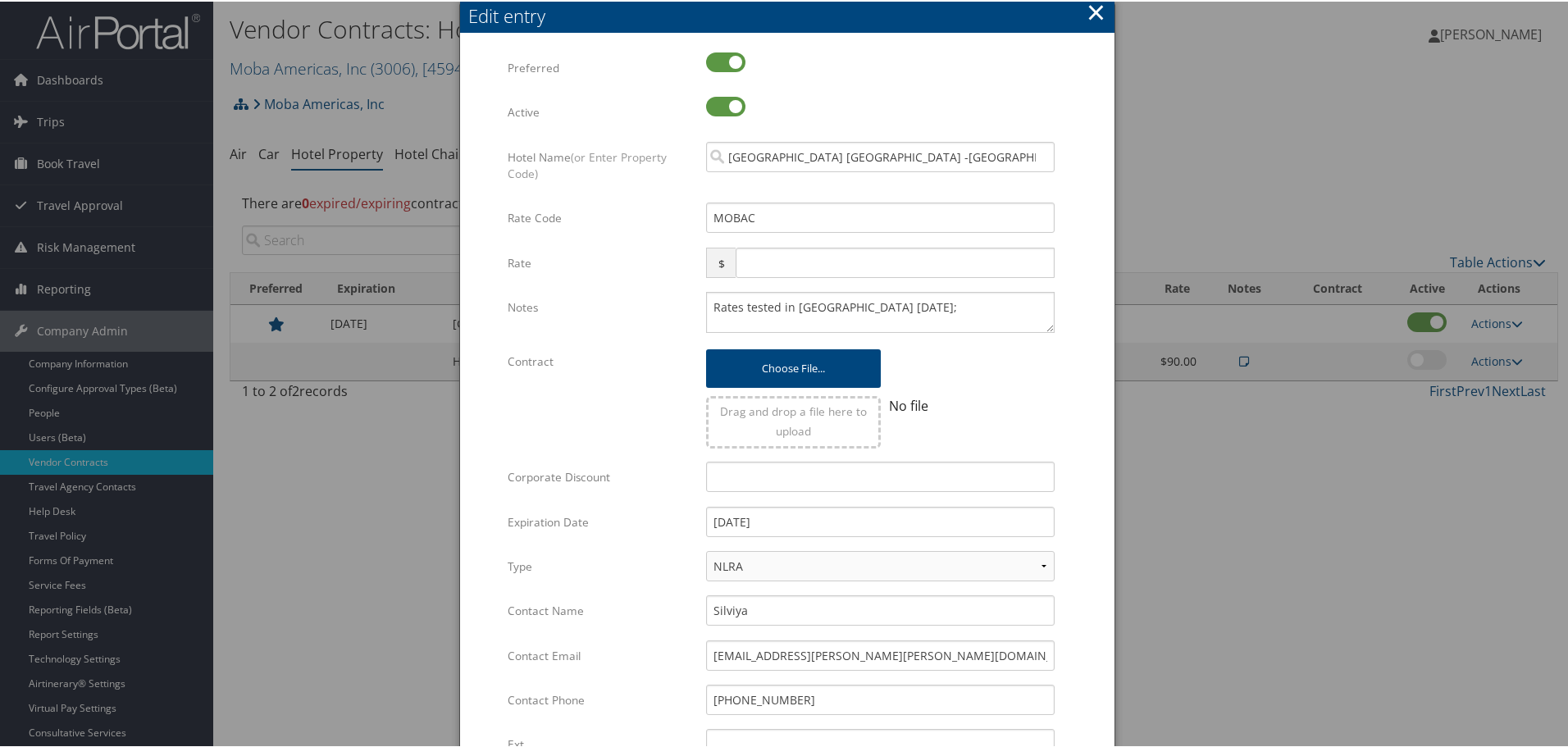
click at [1094, 9] on button "×" at bounding box center [1096, 10] width 19 height 33
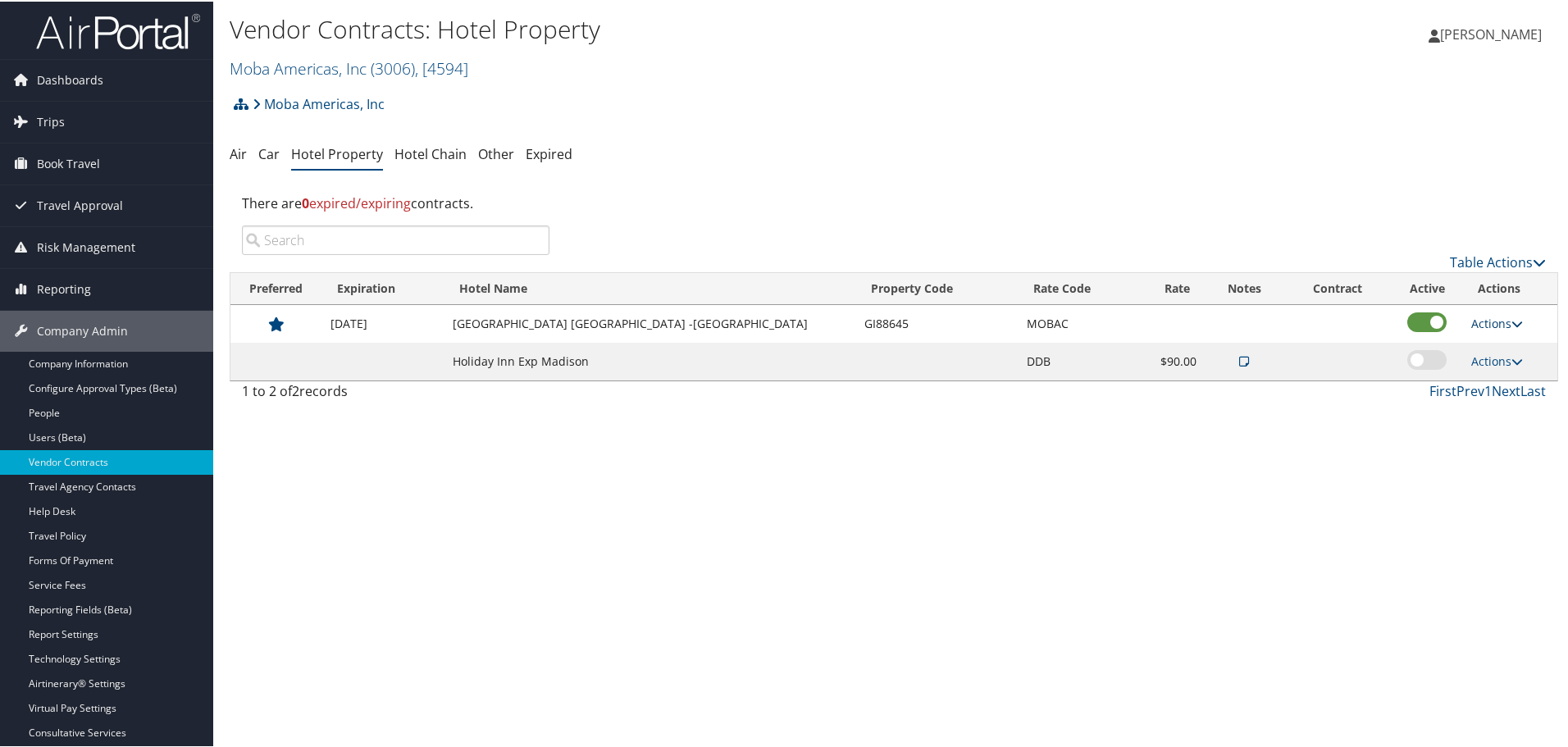
click at [1492, 320] on link "Actions" at bounding box center [1497, 321] width 52 height 16
click at [1488, 342] on link "Edit" at bounding box center [1488, 346] width 64 height 28
select select "NLRA"
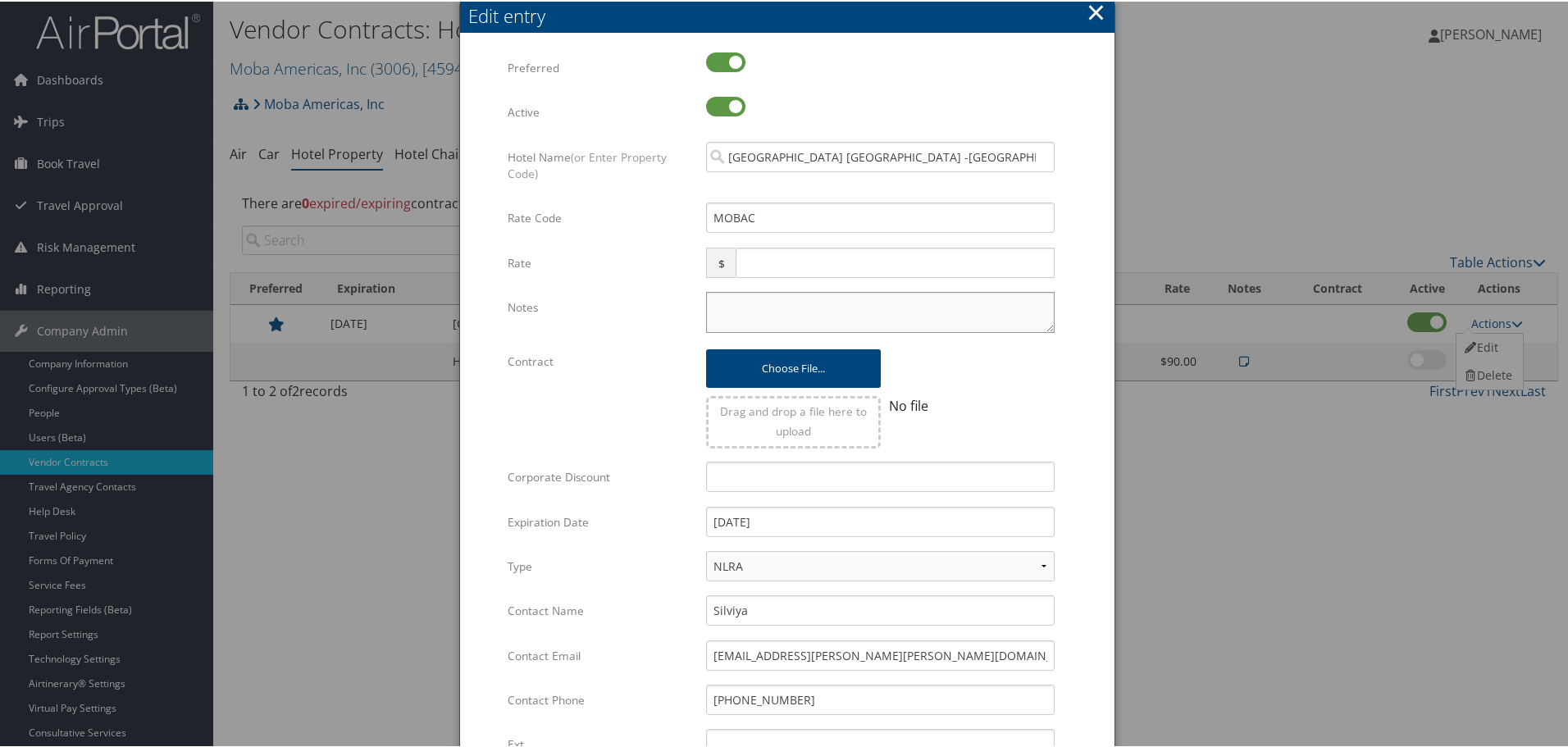
click at [735, 307] on textarea "Notes" at bounding box center [879, 310] width 348 height 41
paste textarea "Rates tested in [GEOGRAPHIC_DATA] [DATE];"
type textarea "Rates tested in [GEOGRAPHIC_DATA] [DATE];"
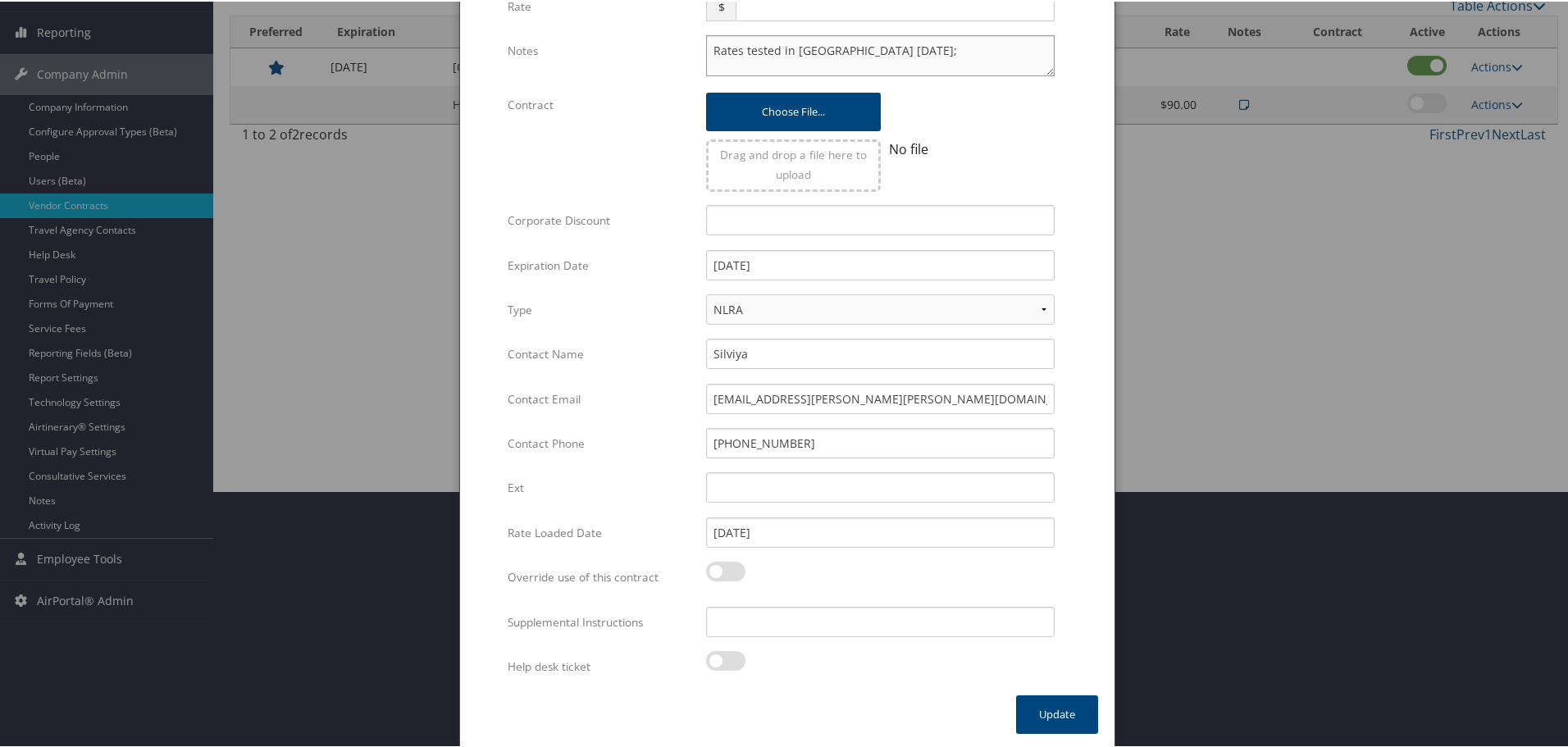
scroll to position [259, 0]
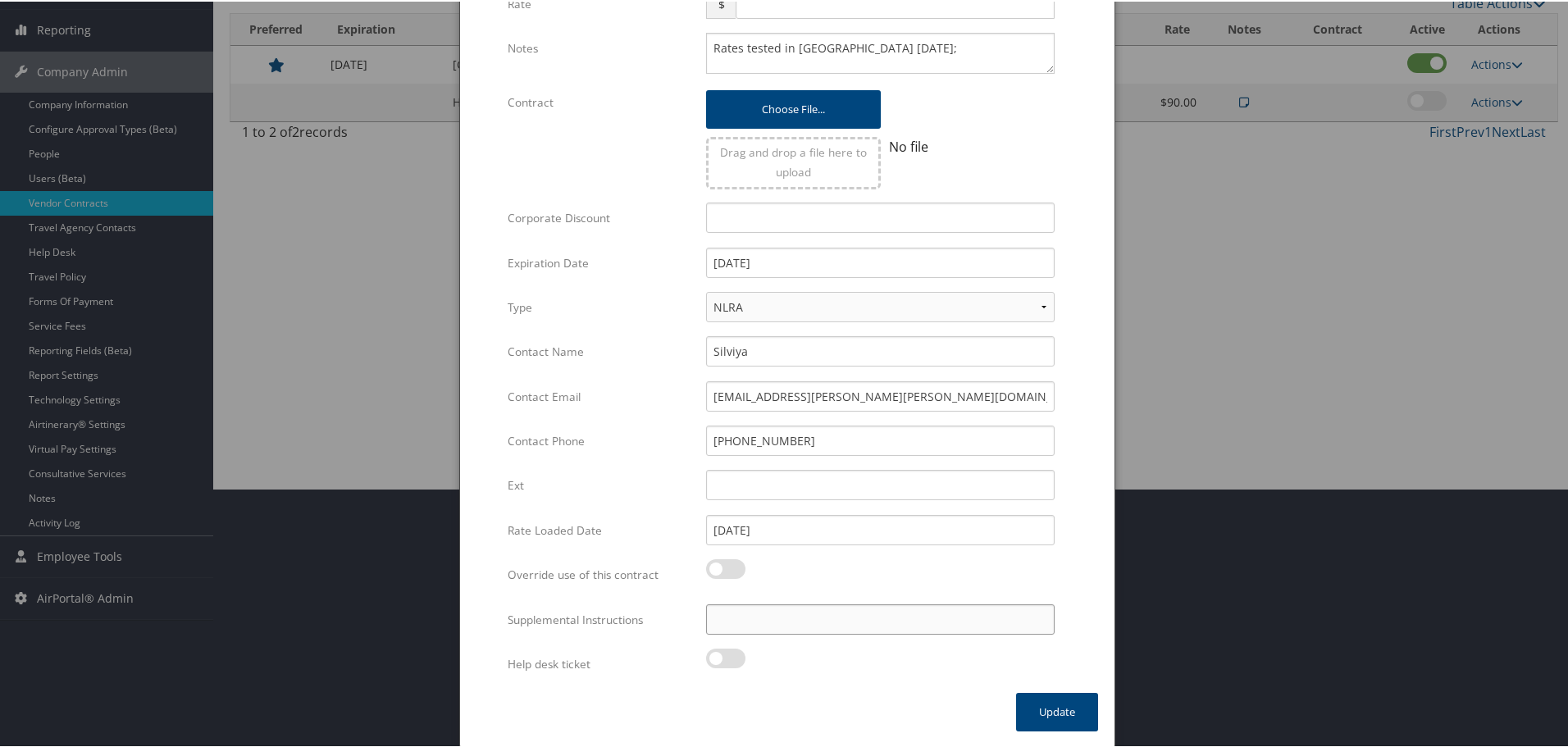
click at [807, 632] on input "Supplemental Instructions" at bounding box center [879, 617] width 348 height 31
paste input "SAB Prop ID -"
paste input "43491"
type input "SAB Prop ID - 43491"
click at [1057, 707] on button "Update" at bounding box center [1057, 709] width 82 height 39
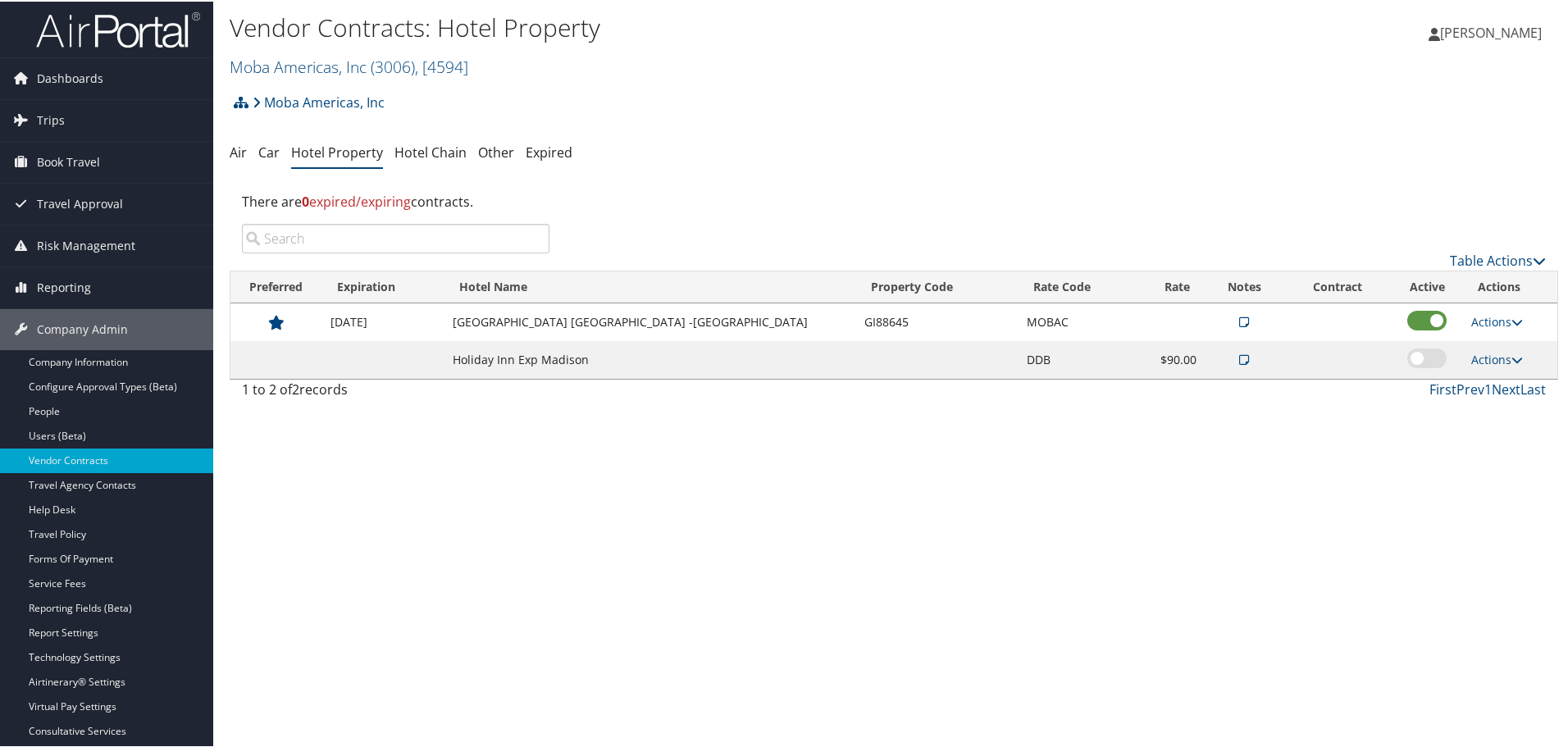
scroll to position [0, 0]
click at [334, 71] on link "Moba Americas, Inc ( 3006 ) , [ 4594 ]" at bounding box center [348, 66] width 238 height 22
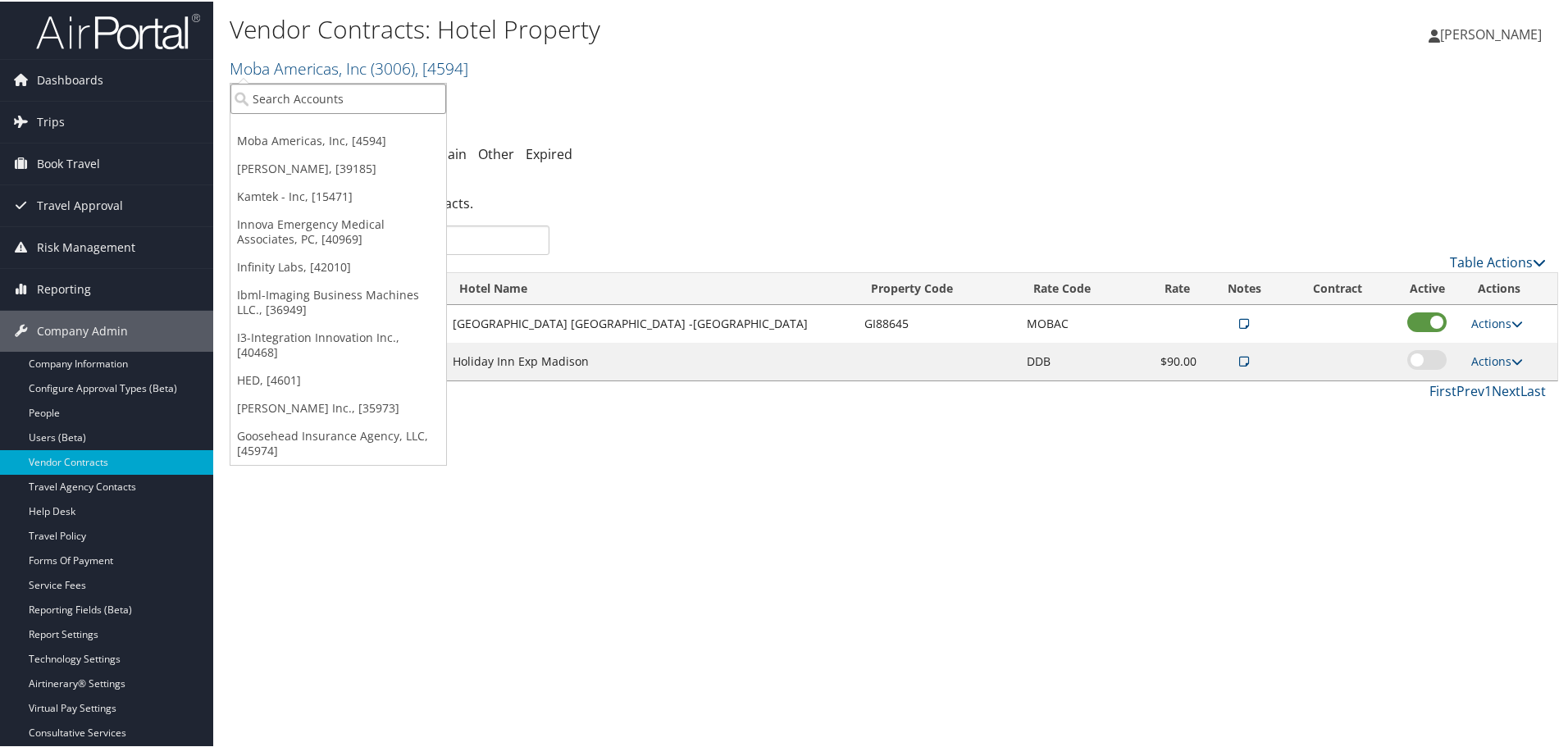
click at [316, 93] on input "search" at bounding box center [337, 97] width 215 height 31
type input "musc"
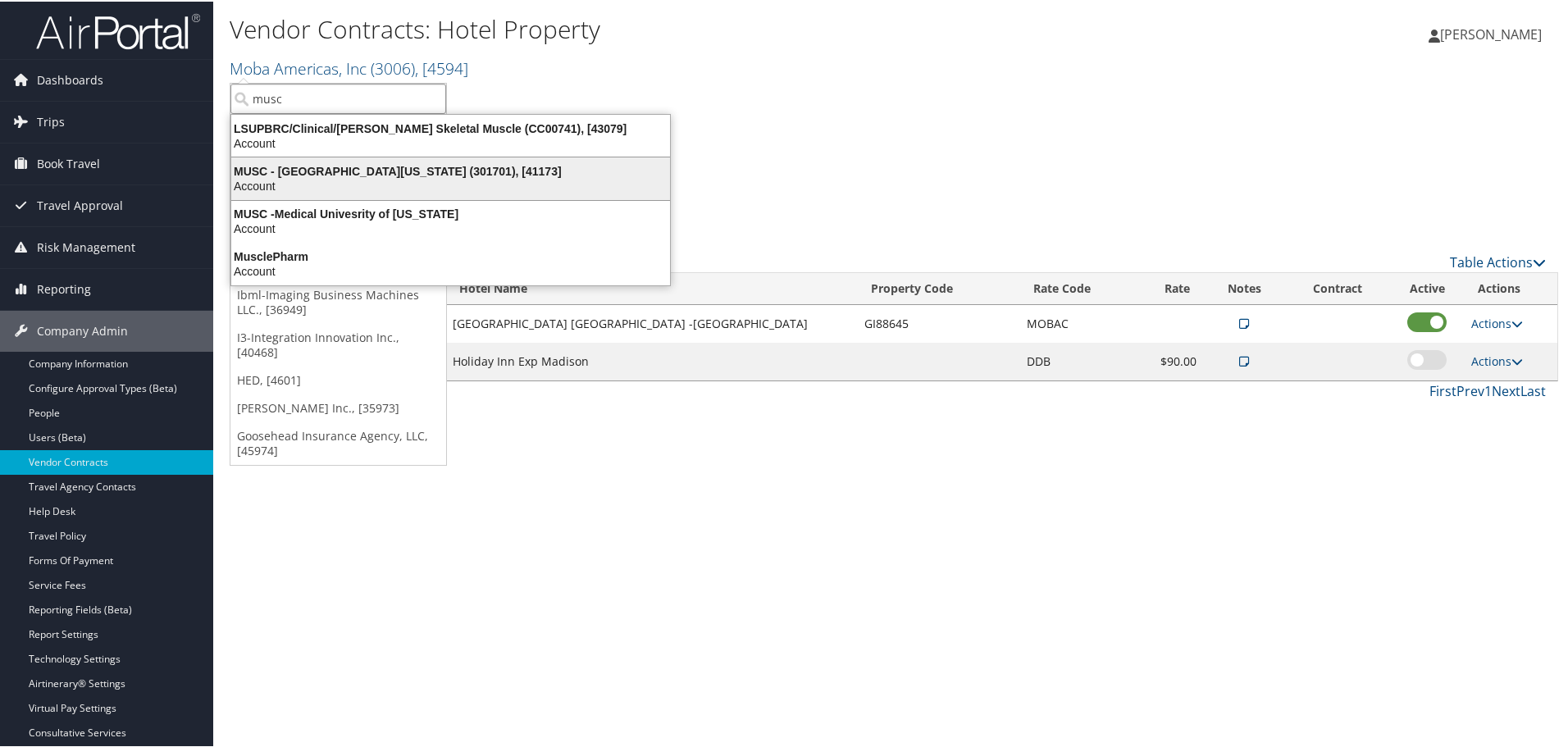
click at [332, 177] on div "Account" at bounding box center [451, 184] width 458 height 15
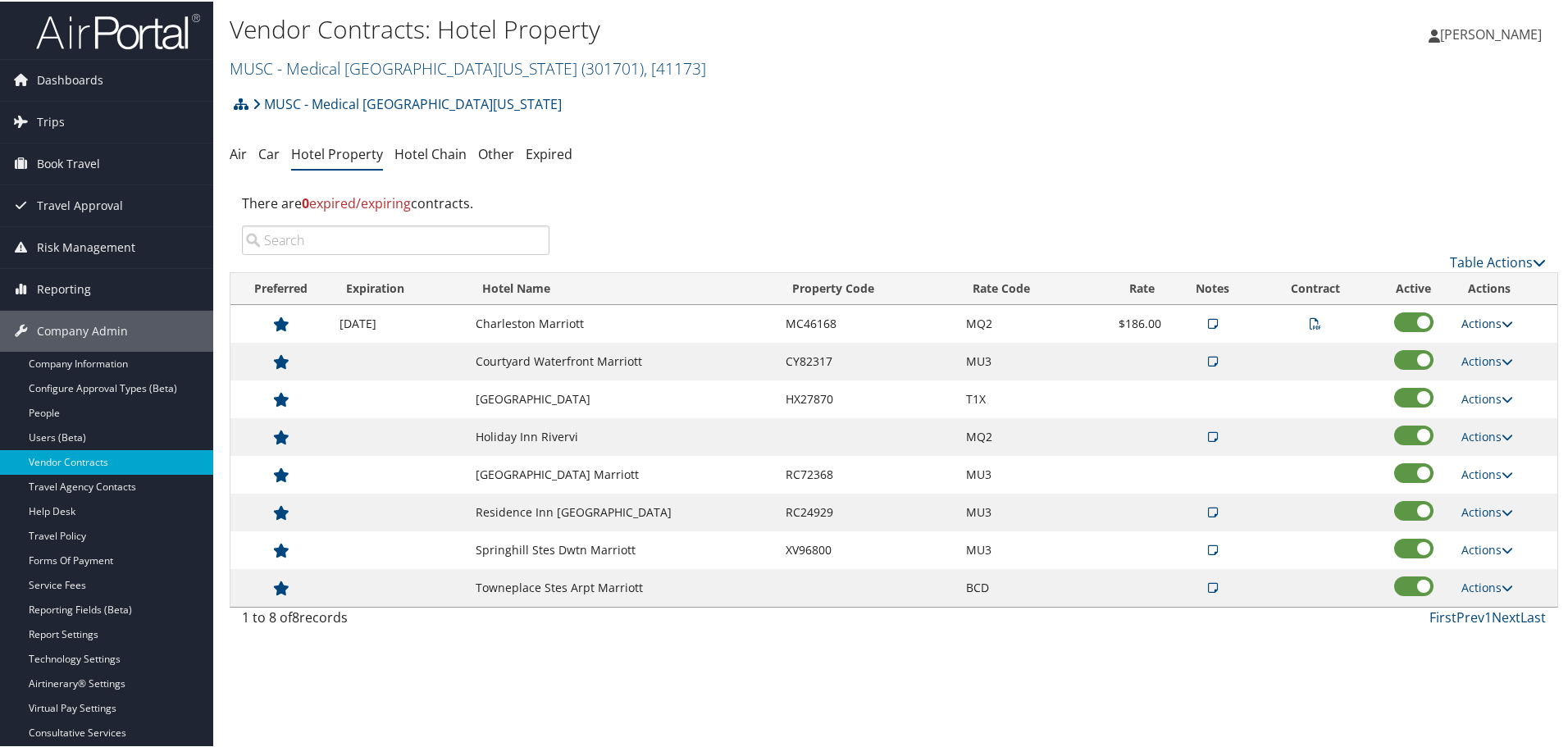
click at [1488, 315] on link "Actions" at bounding box center [1487, 321] width 52 height 16
click at [1496, 394] on link "Edit" at bounding box center [1507, 402] width 103 height 28
select select "NLRA"
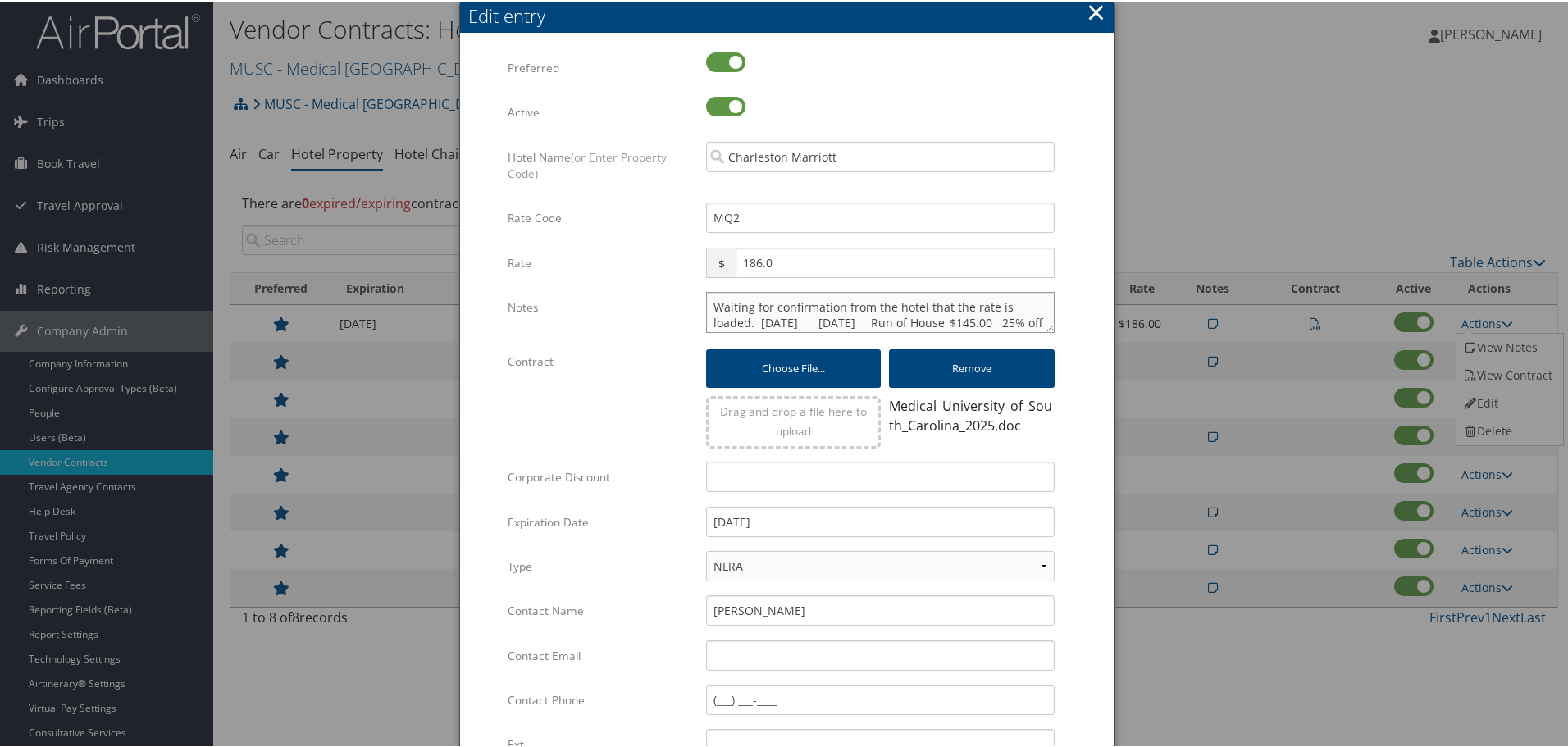
click at [706, 307] on textarea "Waiting for confirmation from the hotel that the rate is loaded. [DATE] [DATE] …" at bounding box center [879, 310] width 348 height 41
paste textarea "Rates tested in [GEOGRAPHIC_DATA] [DATE];"
type textarea "Rates tested in TP+ [DATE]; Waiting for confirmation from the hotel that the ra…"
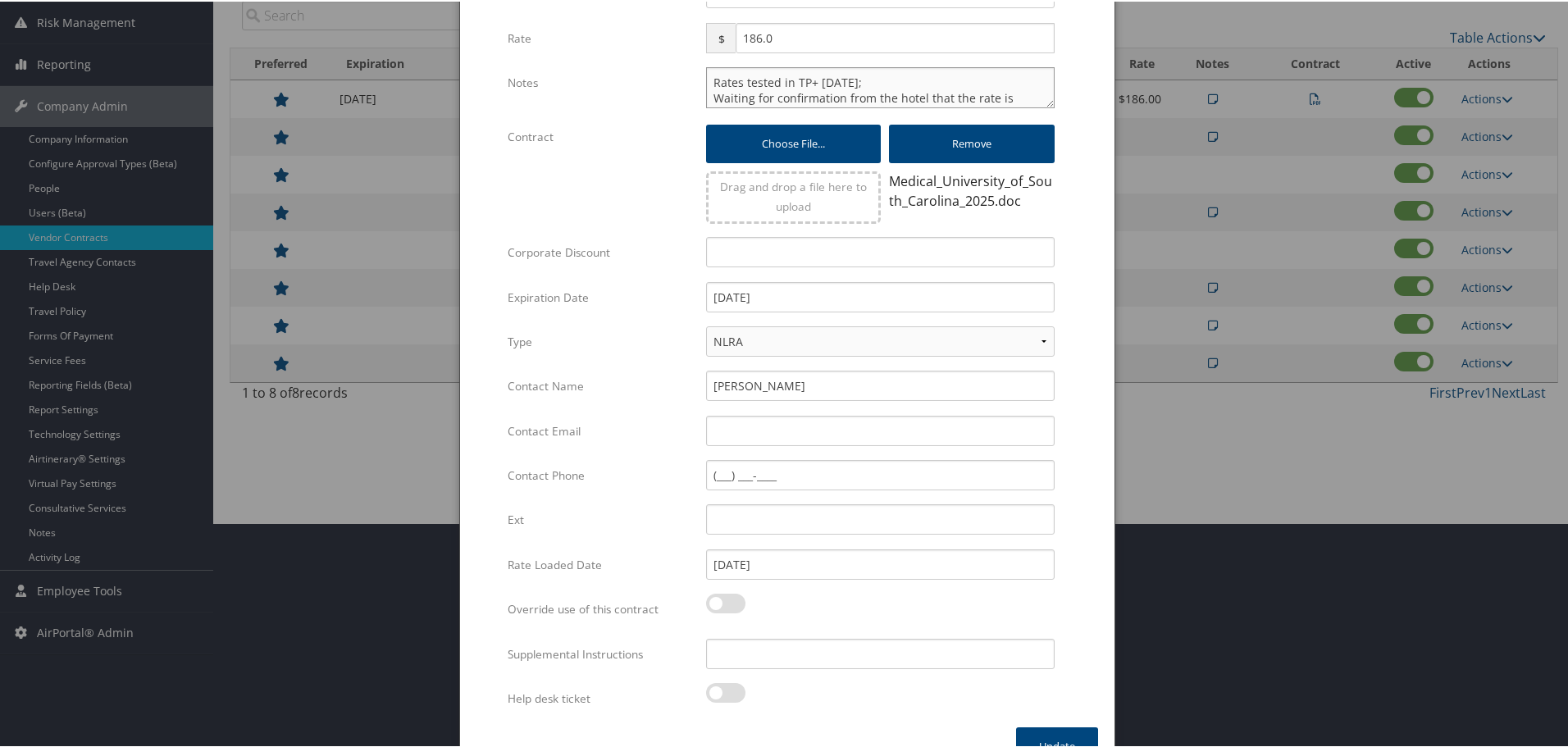
scroll to position [259, 0]
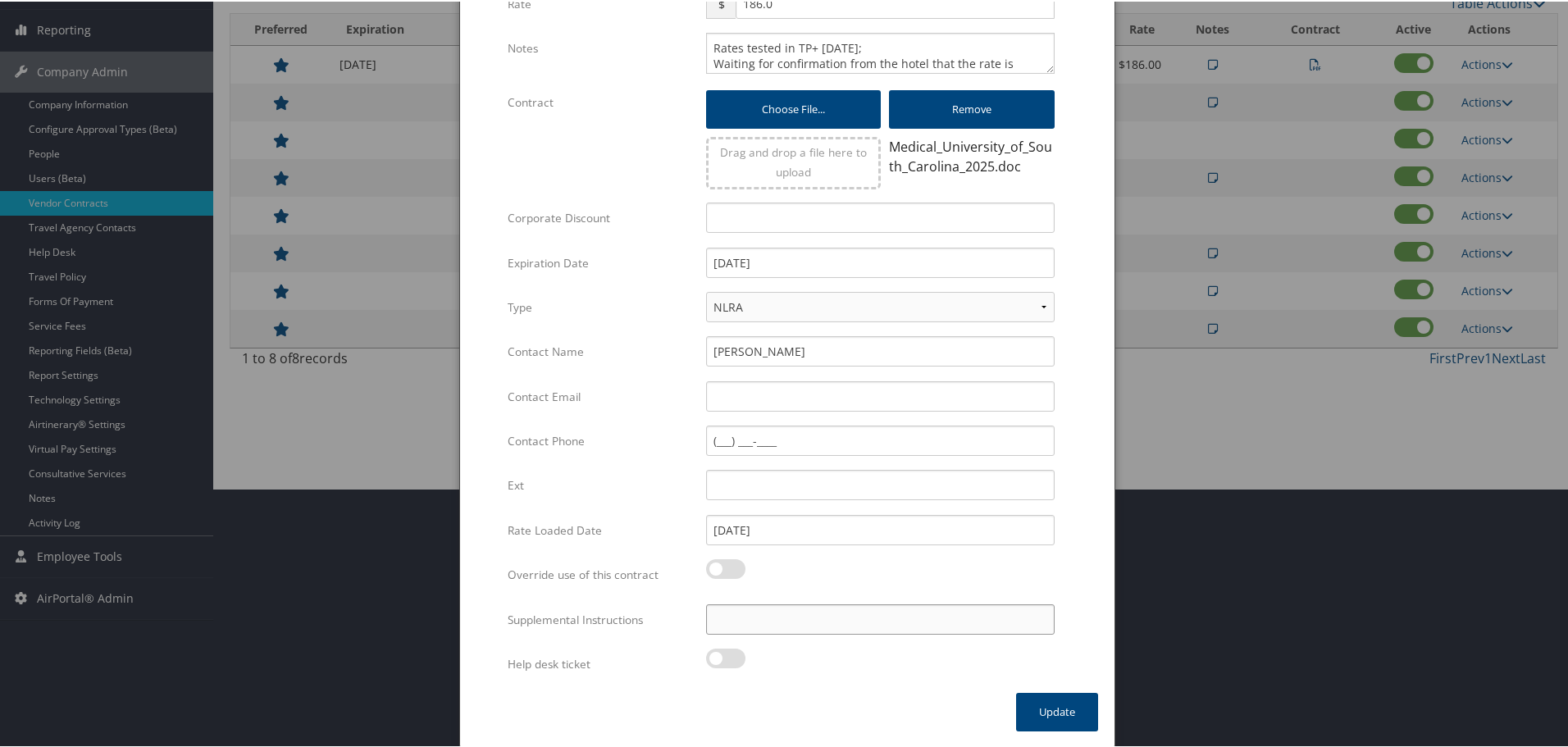
click at [798, 609] on input "Supplemental Instructions" at bounding box center [879, 617] width 348 height 31
paste input "SAB Prop ID -"
paste input "028931"
type input "SAB Prop ID - 028931"
click at [1062, 708] on button "Update" at bounding box center [1057, 709] width 82 height 39
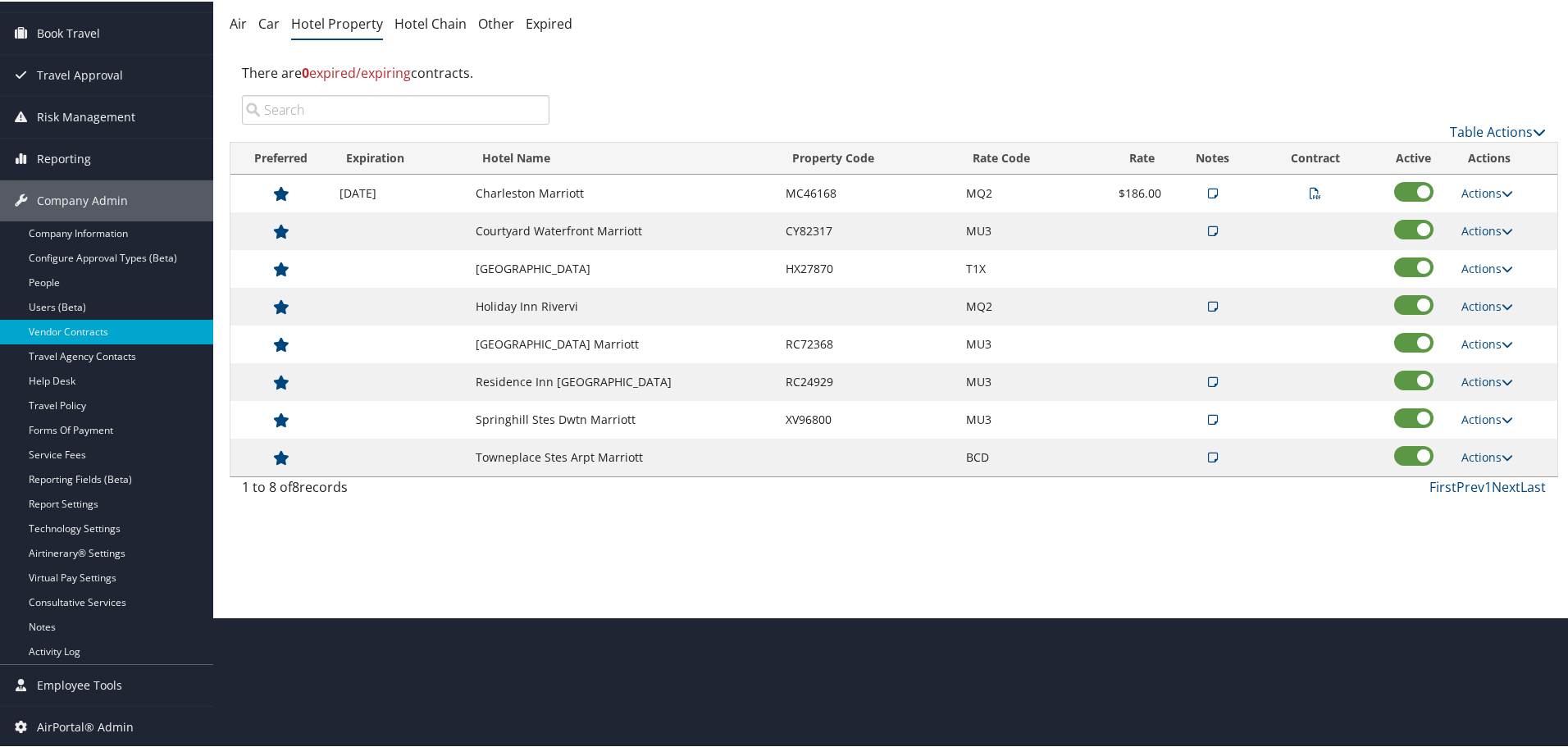
scroll to position [130, 0]
click at [1488, 227] on link "Actions" at bounding box center [1487, 229] width 52 height 16
click at [1502, 279] on link "Edit" at bounding box center [1500, 281] width 88 height 28
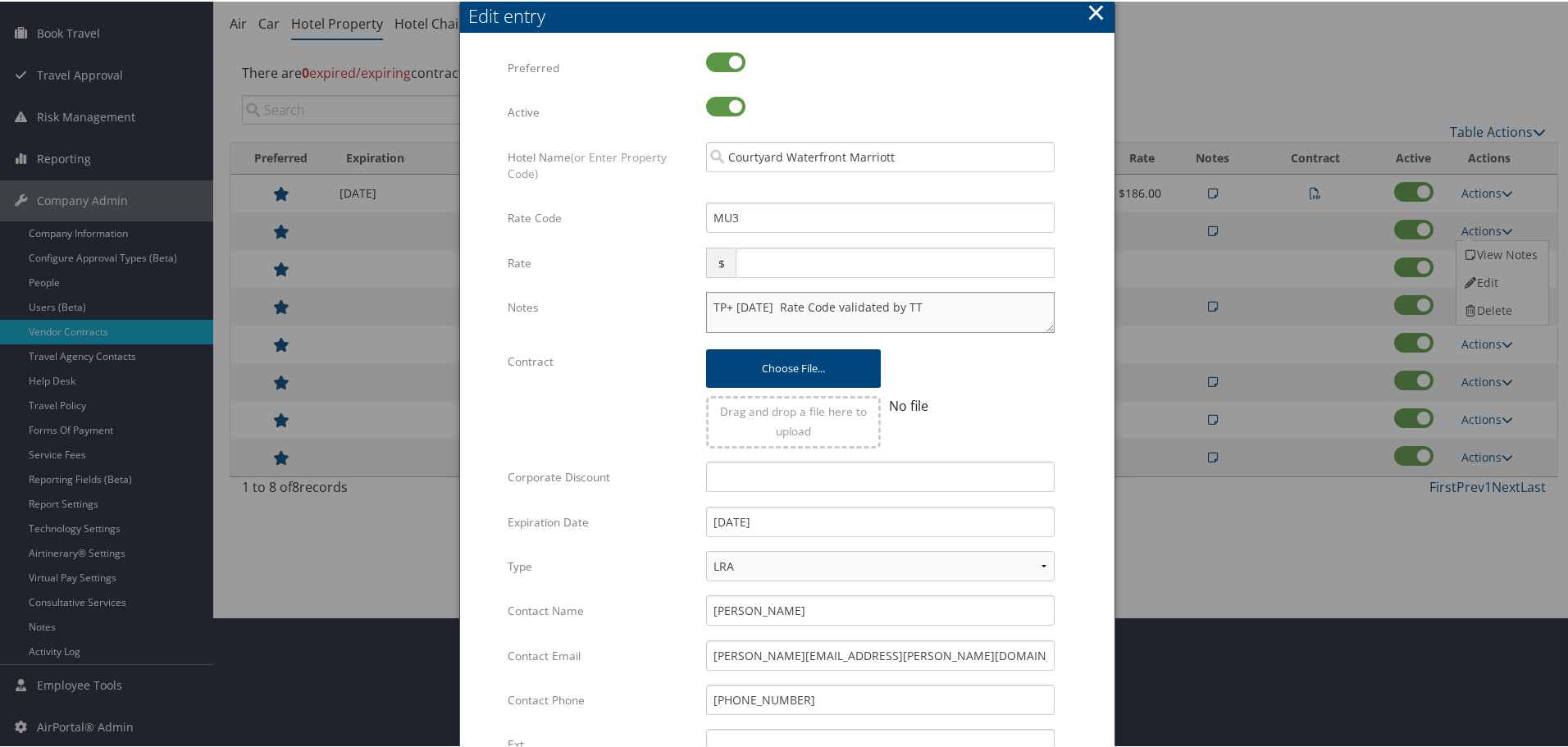
click at [706, 305] on textarea "TP+ [DATE] Rate Code validated by TT" at bounding box center [879, 310] width 348 height 41
paste textarea "Rates tested in [GEOGRAPHIC_DATA] [DATE];"
type textarea "Rates tested in TP+ [DATE]; TP+ [DATE] Rate Code validated by TT"
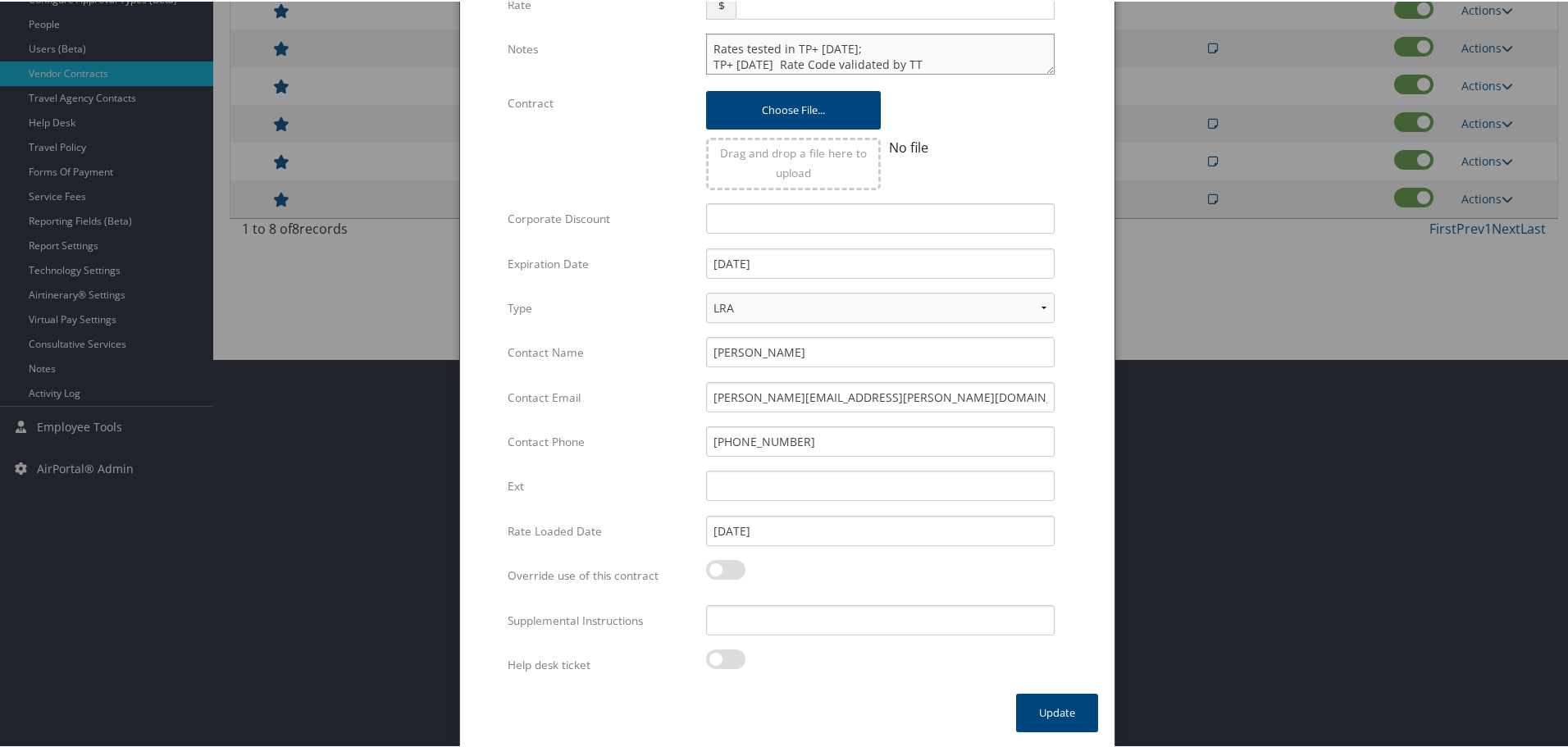
scroll to position [389, 0]
click at [797, 638] on div "Multiple values The selected items contain different values for this input. To …" at bounding box center [880, 624] width 373 height 44
click at [799, 626] on input "Supplemental Instructions" at bounding box center [879, 617] width 348 height 31
paste input "SAB Prop ID -"
paste input "034295"
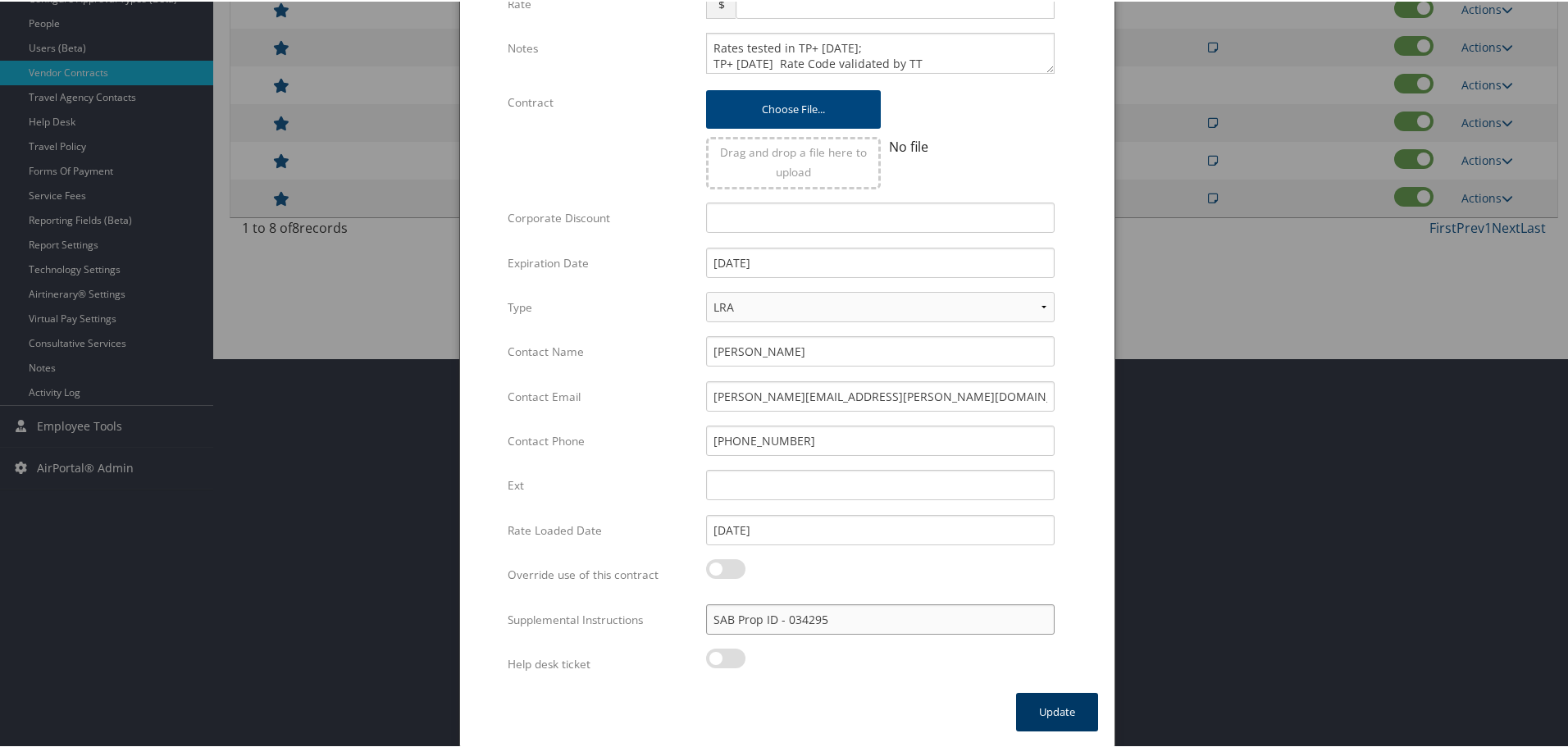
type input "SAB Prop ID - 034295"
click at [1085, 713] on button "Update" at bounding box center [1057, 709] width 82 height 39
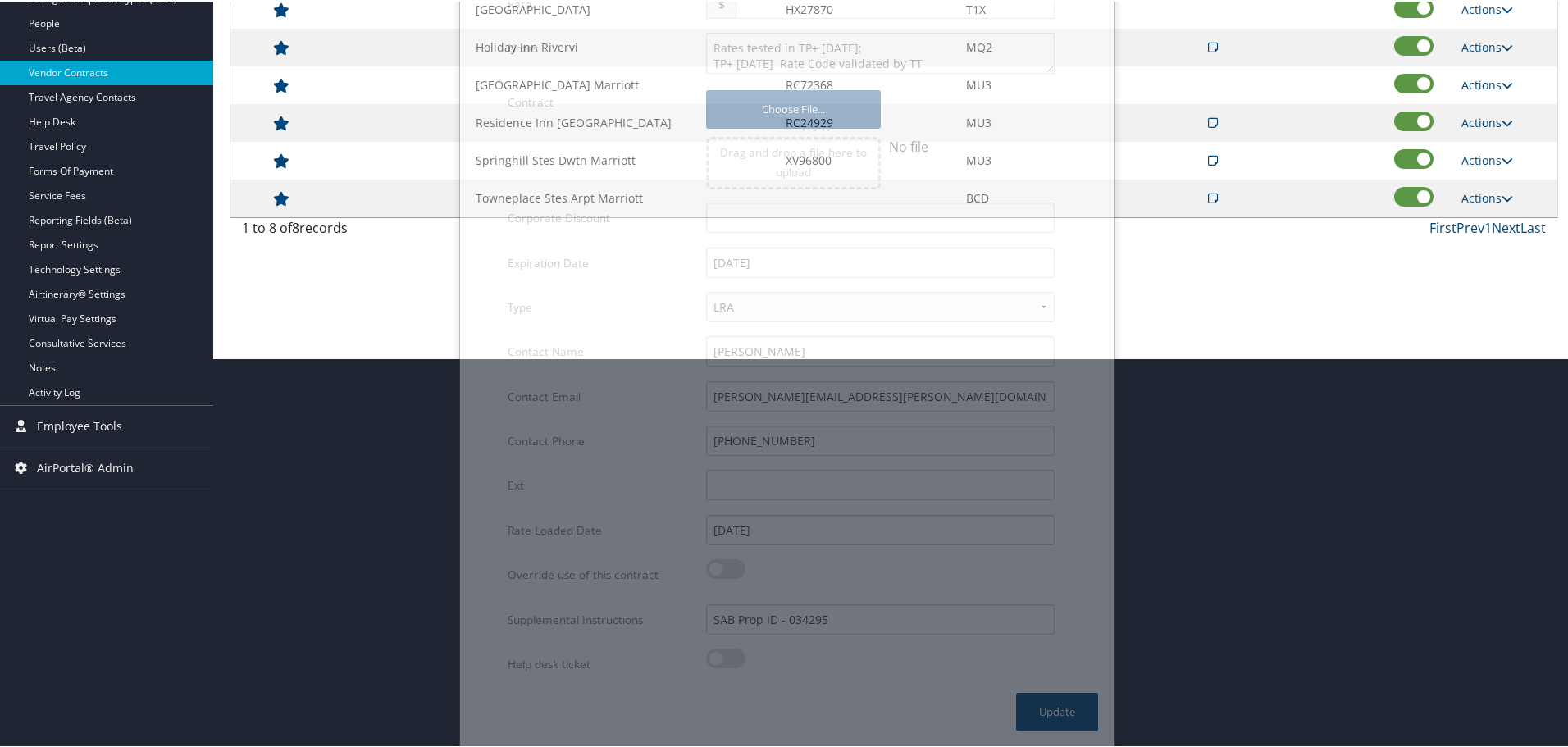
scroll to position [130, 0]
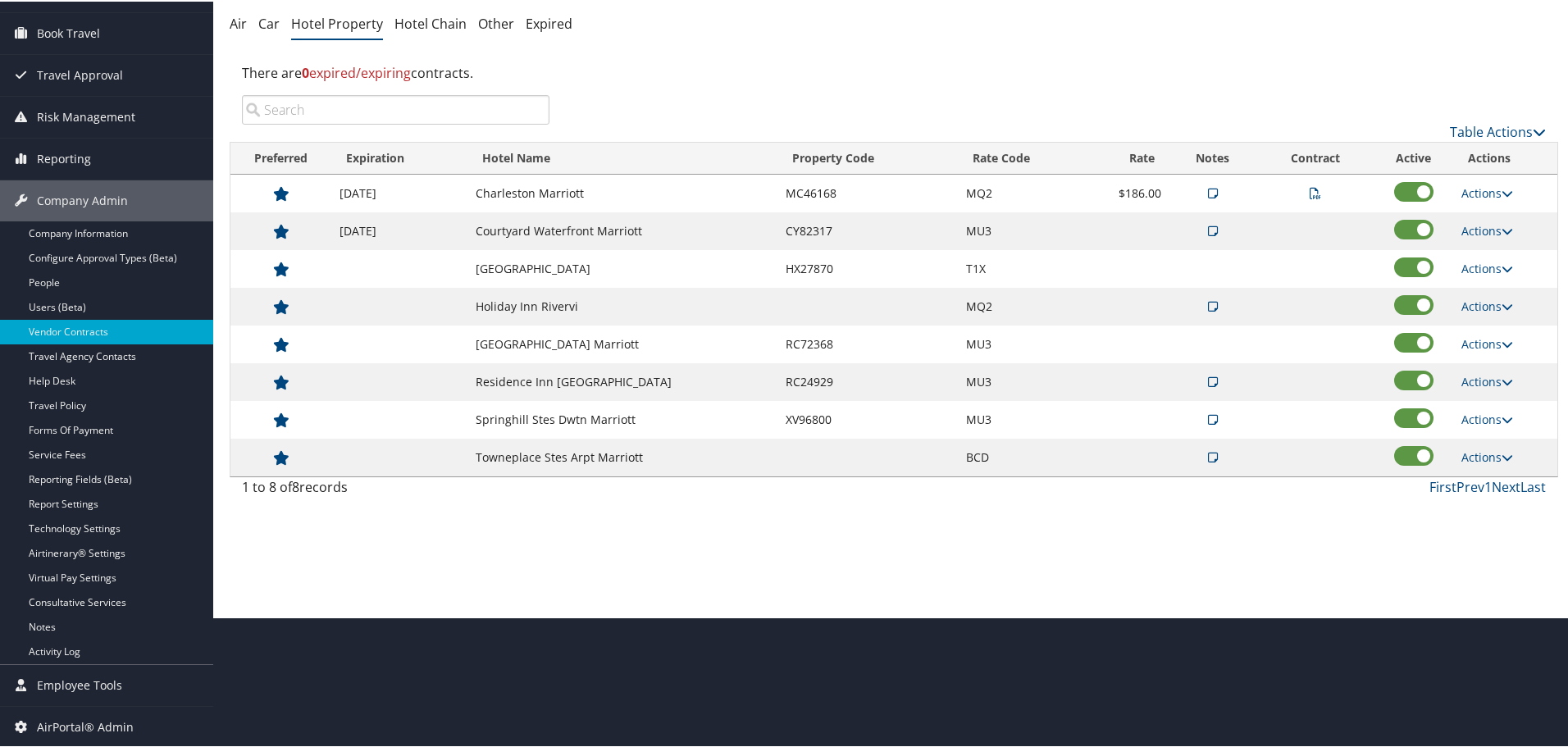
click at [1482, 257] on td "Actions Edit Delete" at bounding box center [1504, 267] width 104 height 38
click at [1482, 264] on link "Actions" at bounding box center [1487, 267] width 52 height 16
click at [1483, 293] on link "Edit" at bounding box center [1488, 291] width 64 height 28
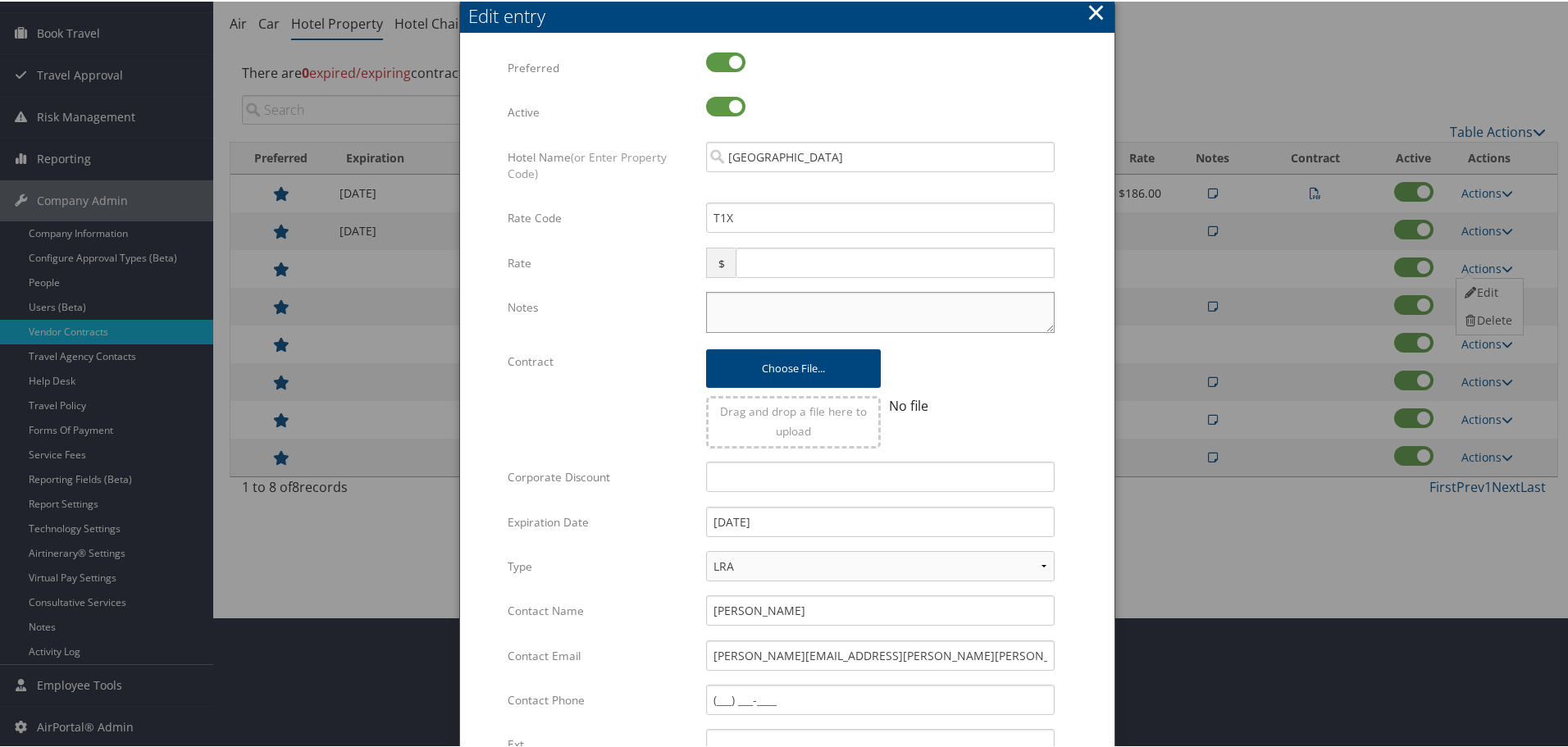
click at [794, 299] on textarea "Notes" at bounding box center [879, 310] width 348 height 41
paste textarea "Rates tested in [GEOGRAPHIC_DATA] [DATE];"
type textarea "Rates tested in [GEOGRAPHIC_DATA] [DATE];"
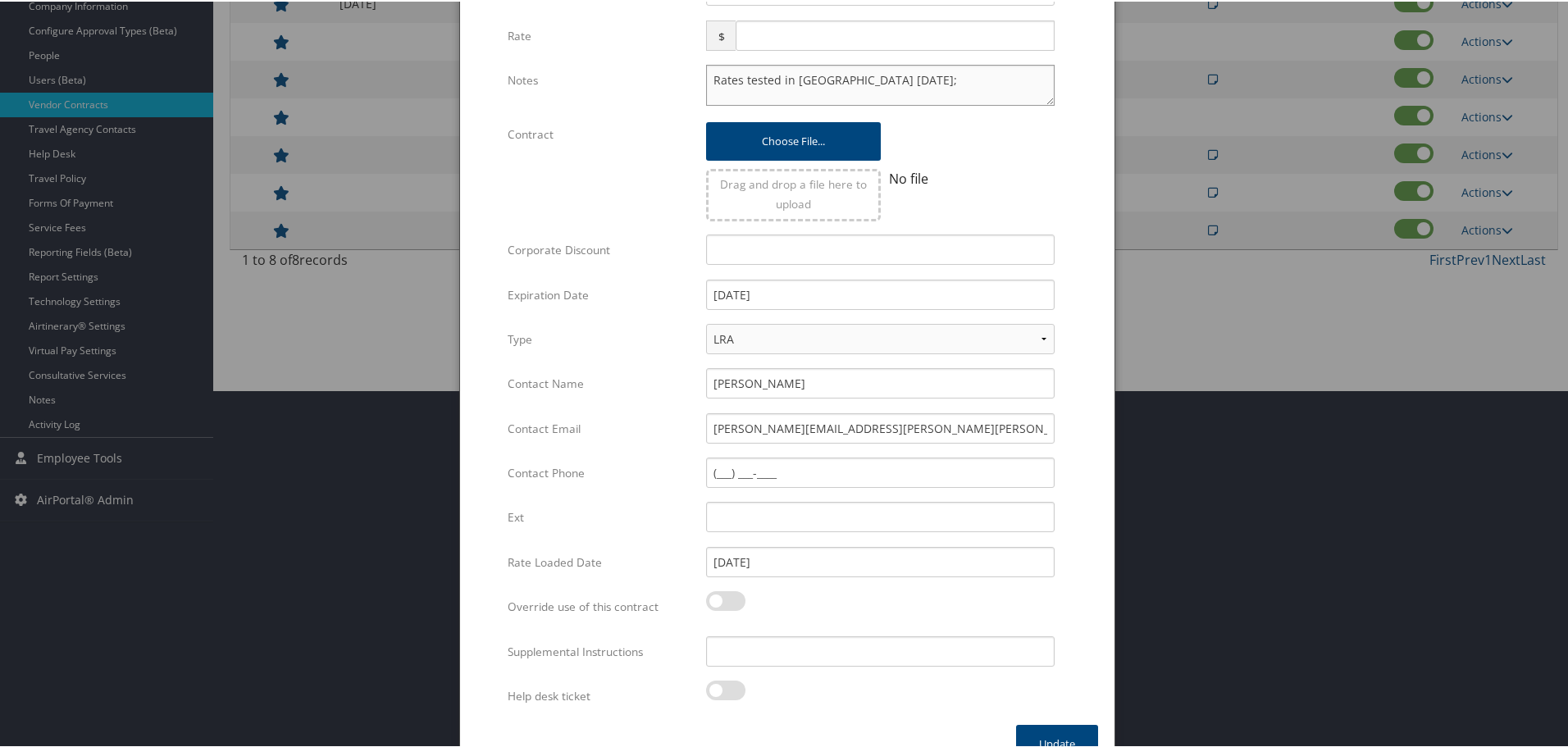
scroll to position [389, 0]
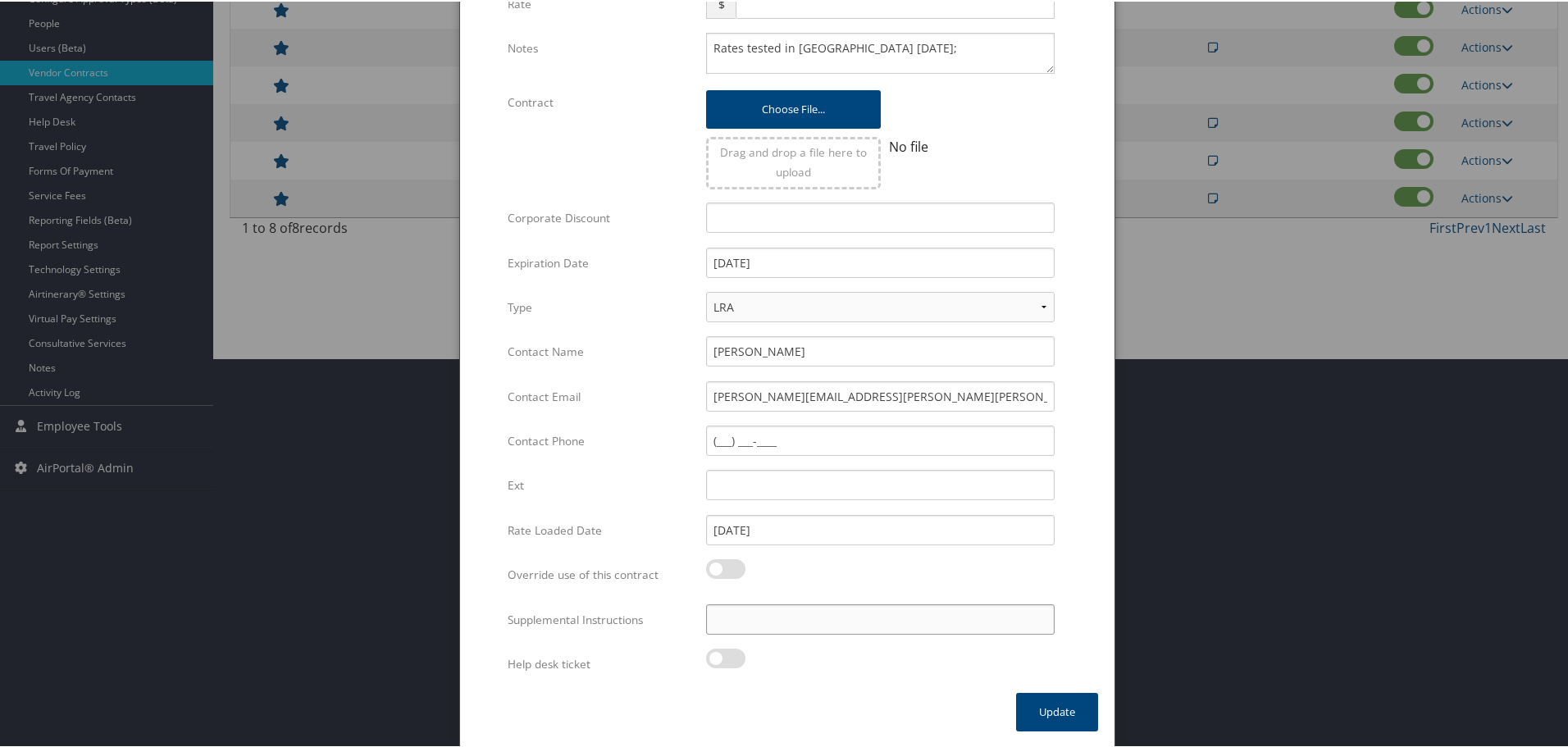
click at [825, 620] on input "Supplemental Instructions" at bounding box center [879, 617] width 348 height 31
paste input "SAB Prop ID -"
paste input "053314"
type input "SAB Prop ID - 053314"
click at [1063, 711] on button "Update" at bounding box center [1057, 709] width 82 height 39
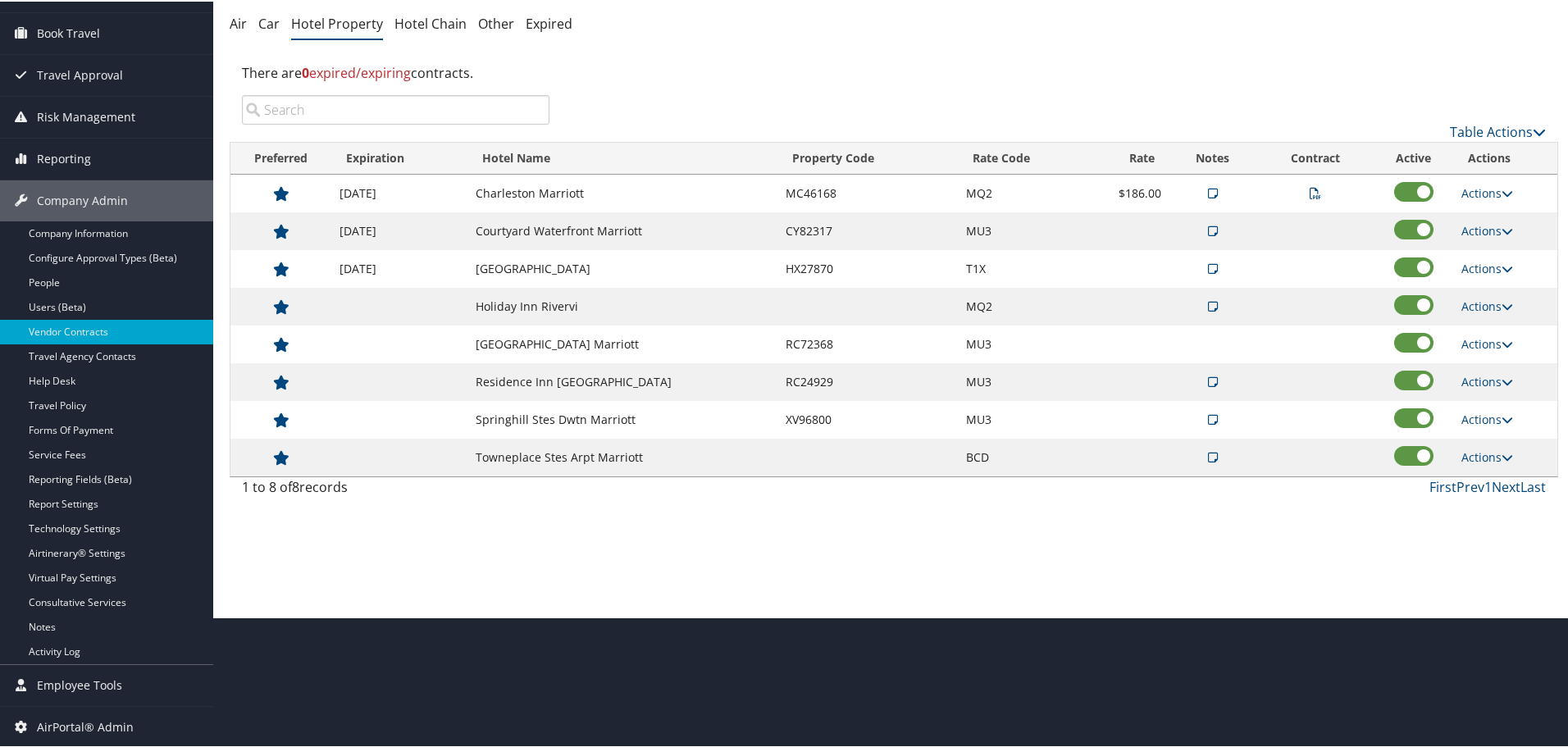
scroll to position [130, 0]
click at [1476, 295] on td "Actions View Notes Edit Delete" at bounding box center [1504, 305] width 104 height 38
click at [1478, 300] on link "Actions" at bounding box center [1487, 305] width 52 height 16
click at [1488, 348] on link "Edit" at bounding box center [1500, 356] width 88 height 28
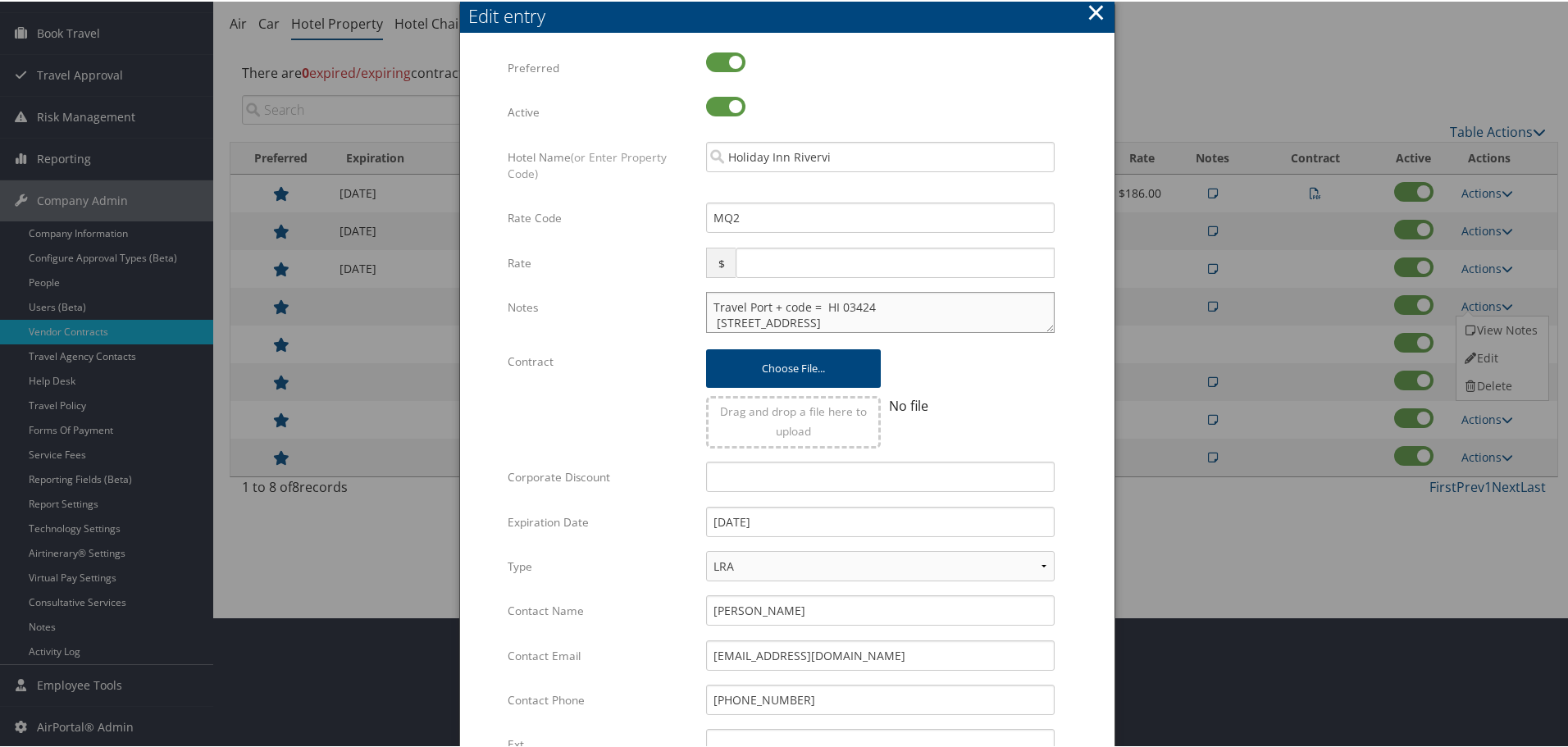
click at [706, 309] on textarea "Travel Port + code = HI 03424 301 Savannah Hwy Charleston, SC 29407" at bounding box center [879, 310] width 348 height 41
paste textarea "Rates tested in [GEOGRAPHIC_DATA] [DATE];"
type textarea "Rates tested in TP+ Oct 2025; Travel Port + code = HI 03424 301 Savannah Hwy Ch…"
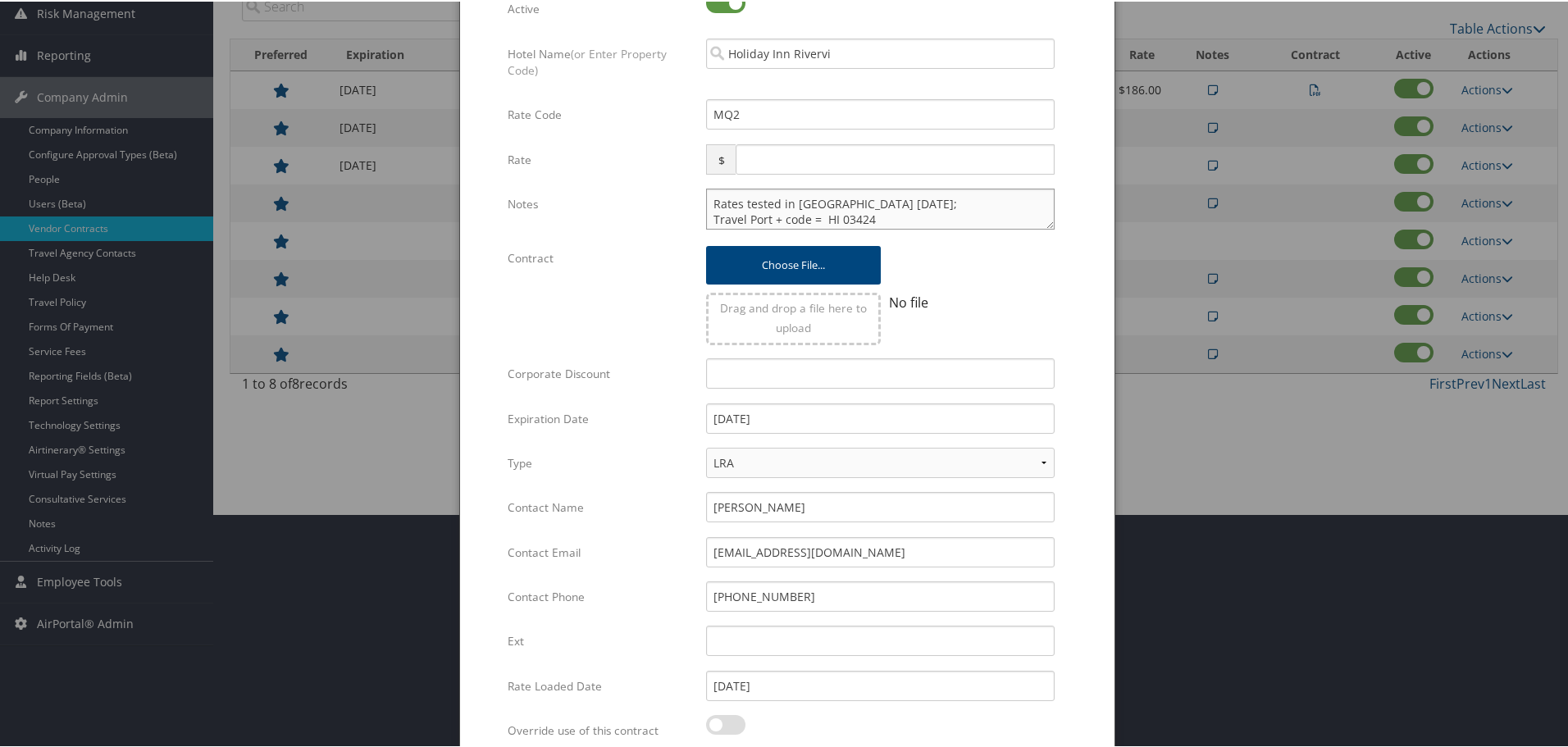
scroll to position [389, 0]
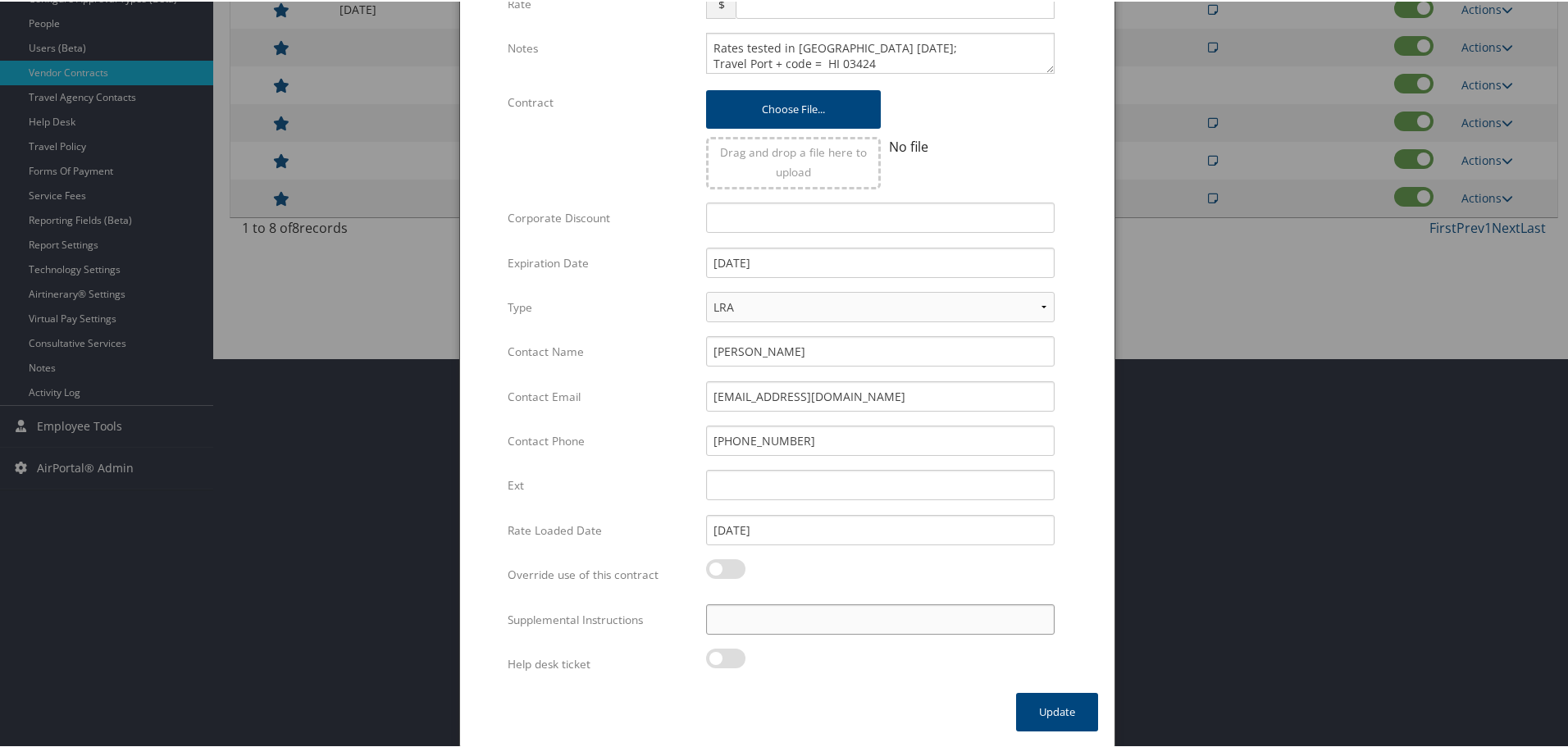
click at [823, 615] on input "Supplemental Instructions" at bounding box center [879, 617] width 348 height 31
paste input "SAB Prop ID -"
paste input "003424"
type input "SAB Prop ID - 003424"
click at [1059, 702] on button "Update" at bounding box center [1057, 709] width 82 height 39
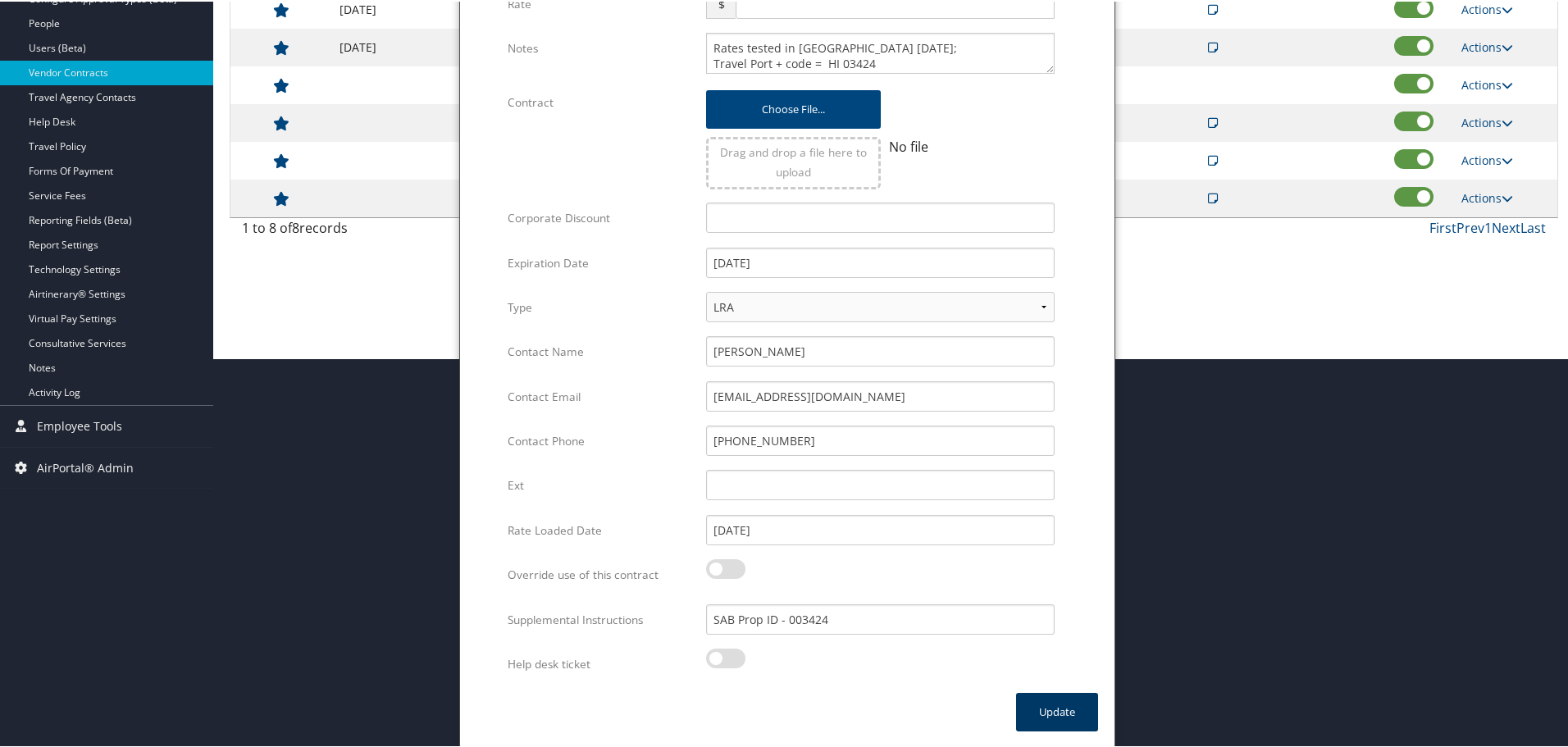
scroll to position [130, 0]
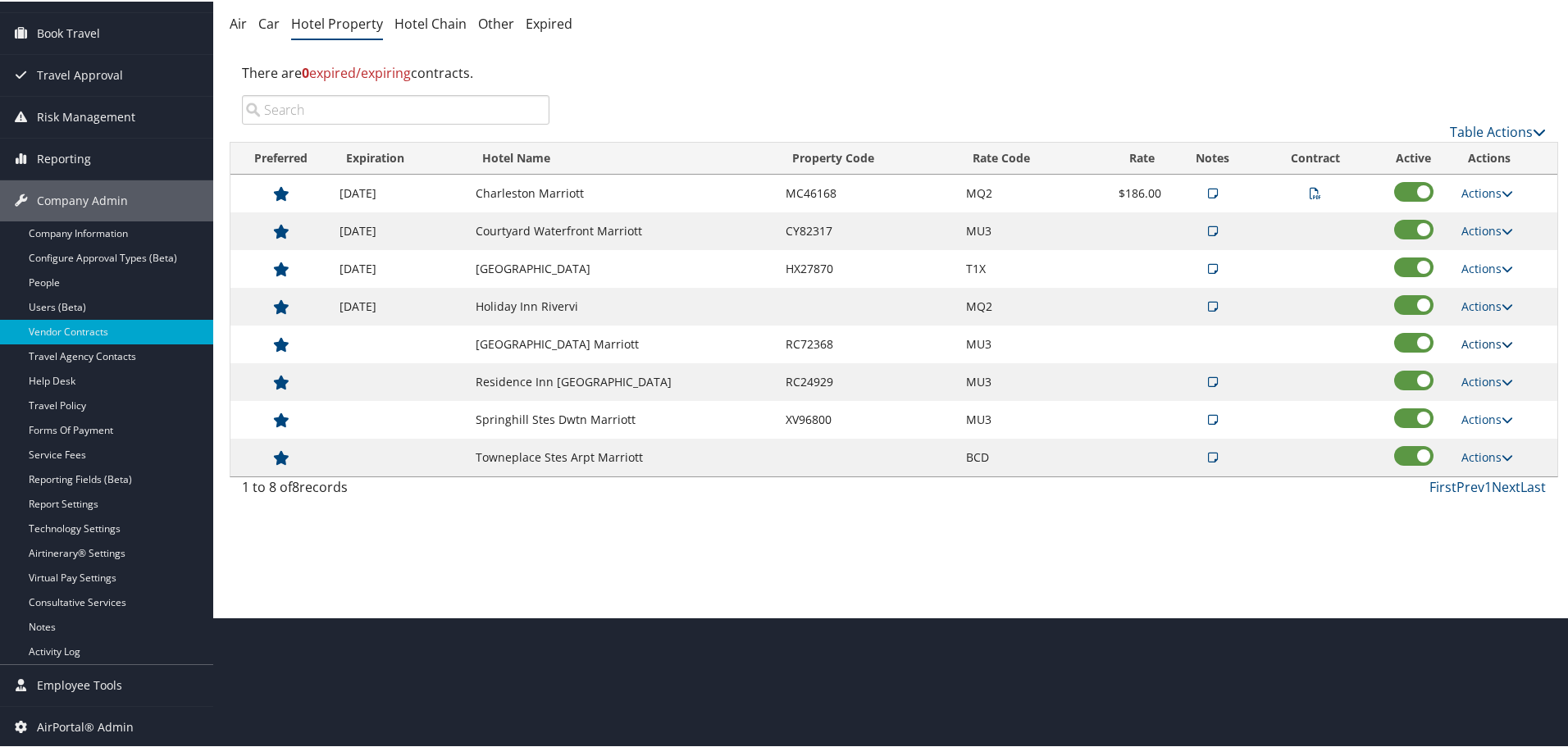
click at [1484, 338] on link "Actions" at bounding box center [1487, 342] width 52 height 16
drag, startPoint x: 1493, startPoint y: 371, endPoint x: 1123, endPoint y: 552, distance: 411.9
click at [1484, 372] on link "Edit" at bounding box center [1488, 366] width 64 height 28
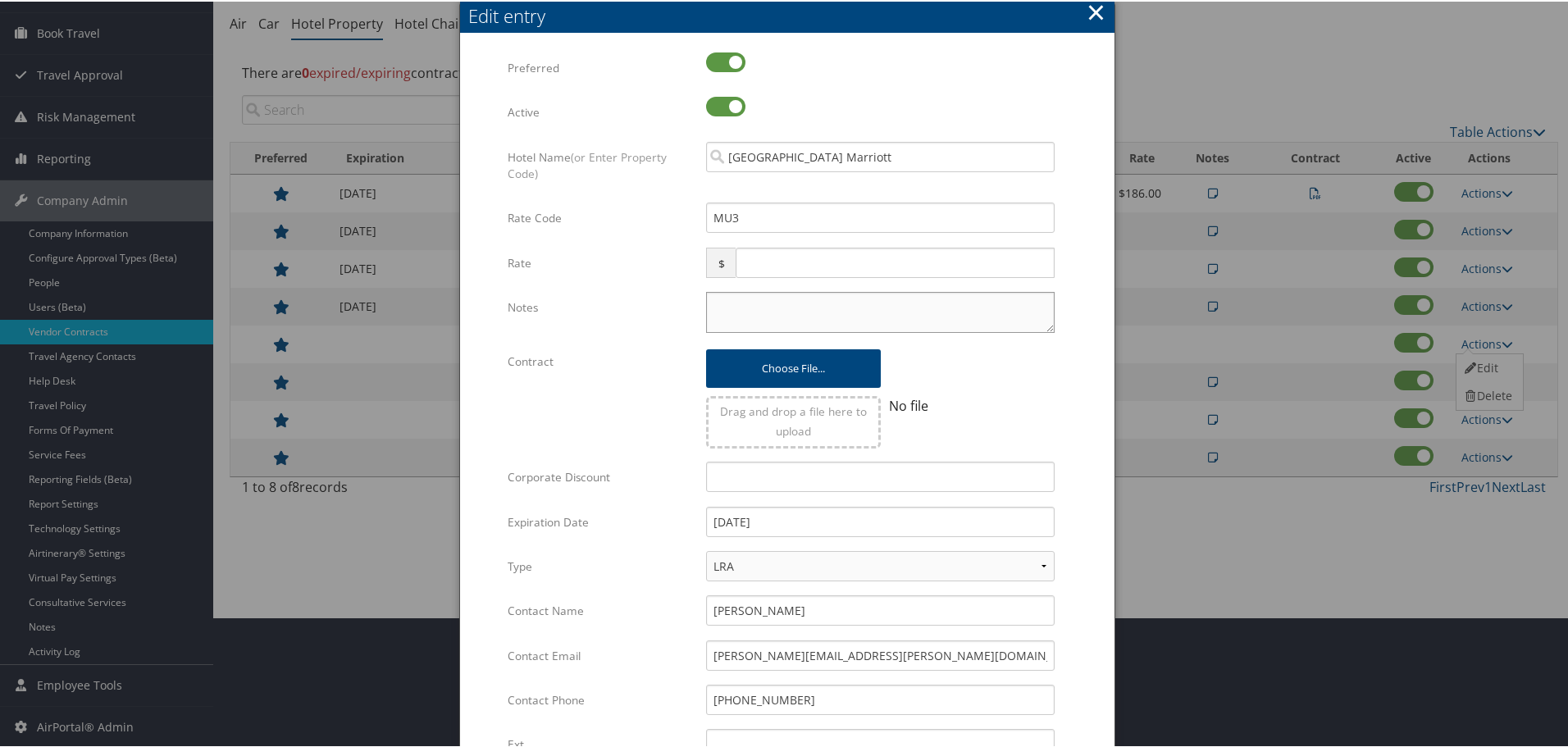
click at [721, 307] on textarea "Notes" at bounding box center [879, 310] width 348 height 41
paste textarea "Rates tested in [GEOGRAPHIC_DATA] [DATE];"
type textarea "Rates tested in [GEOGRAPHIC_DATA] [DATE];"
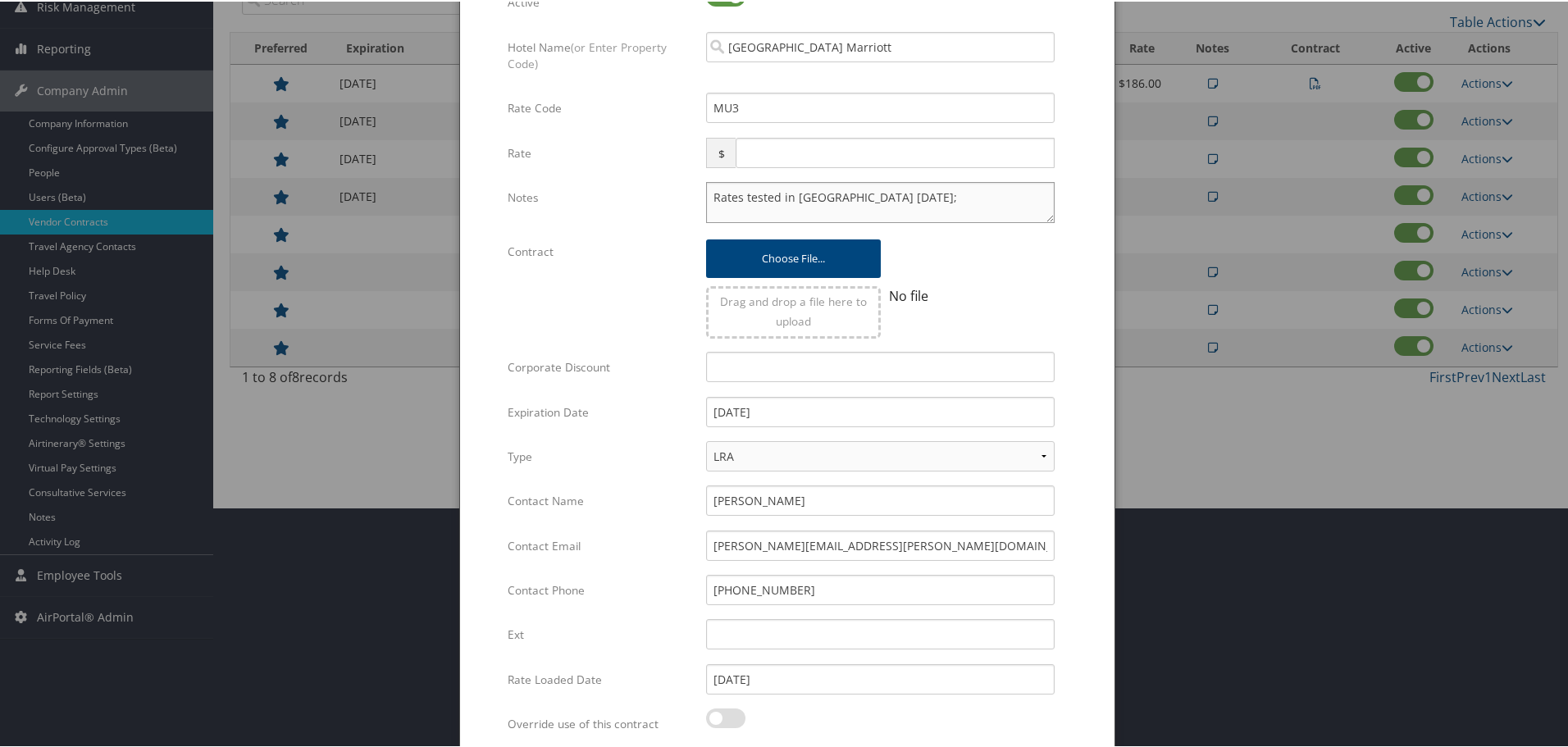
scroll to position [389, 0]
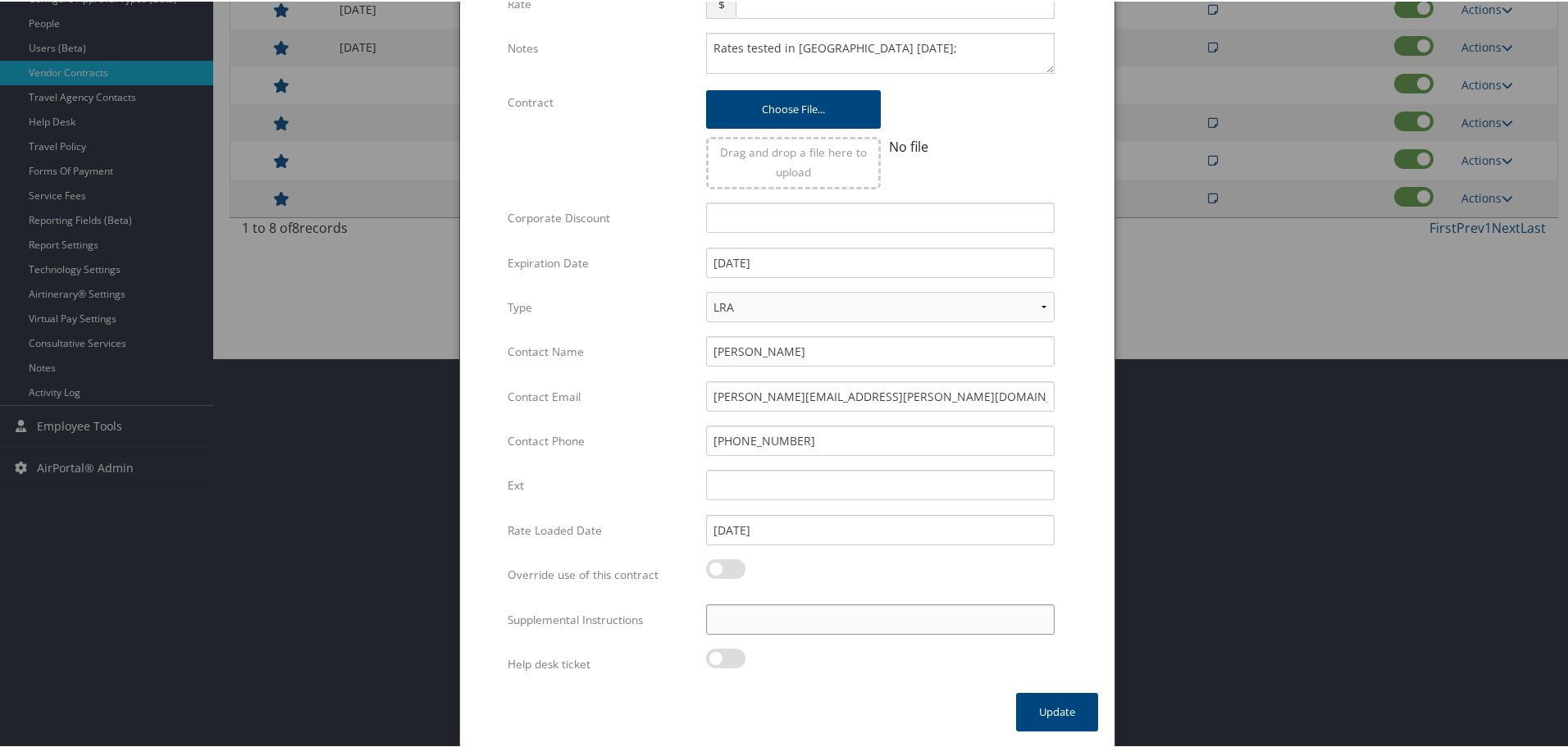
click at [835, 627] on input "Supplemental Instructions" at bounding box center [879, 617] width 348 height 31
paste input "SAB Prop ID -"
paste input "059925"
type input "SAB Prop ID - 059925"
click at [1039, 708] on button "Update" at bounding box center [1057, 709] width 82 height 39
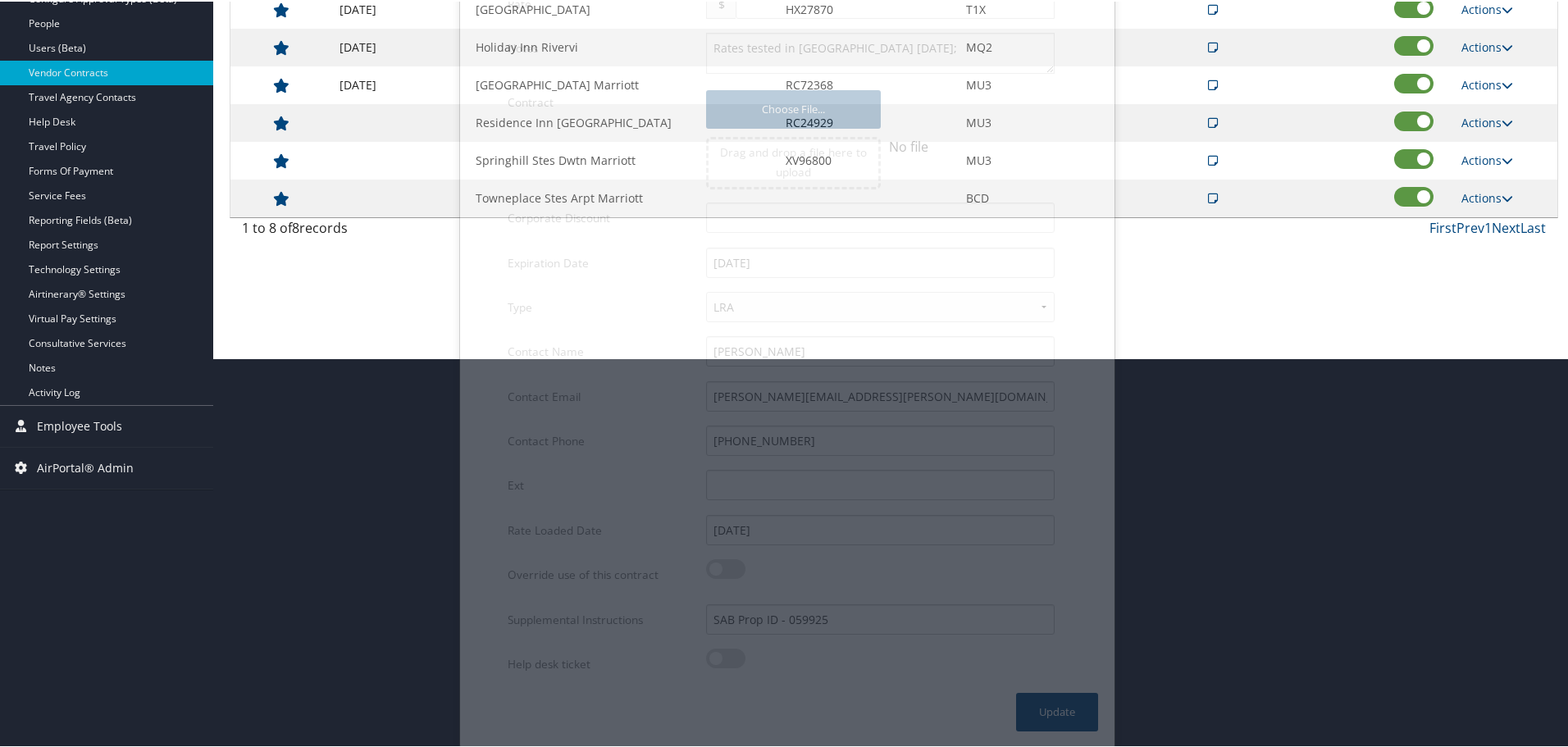
scroll to position [130, 0]
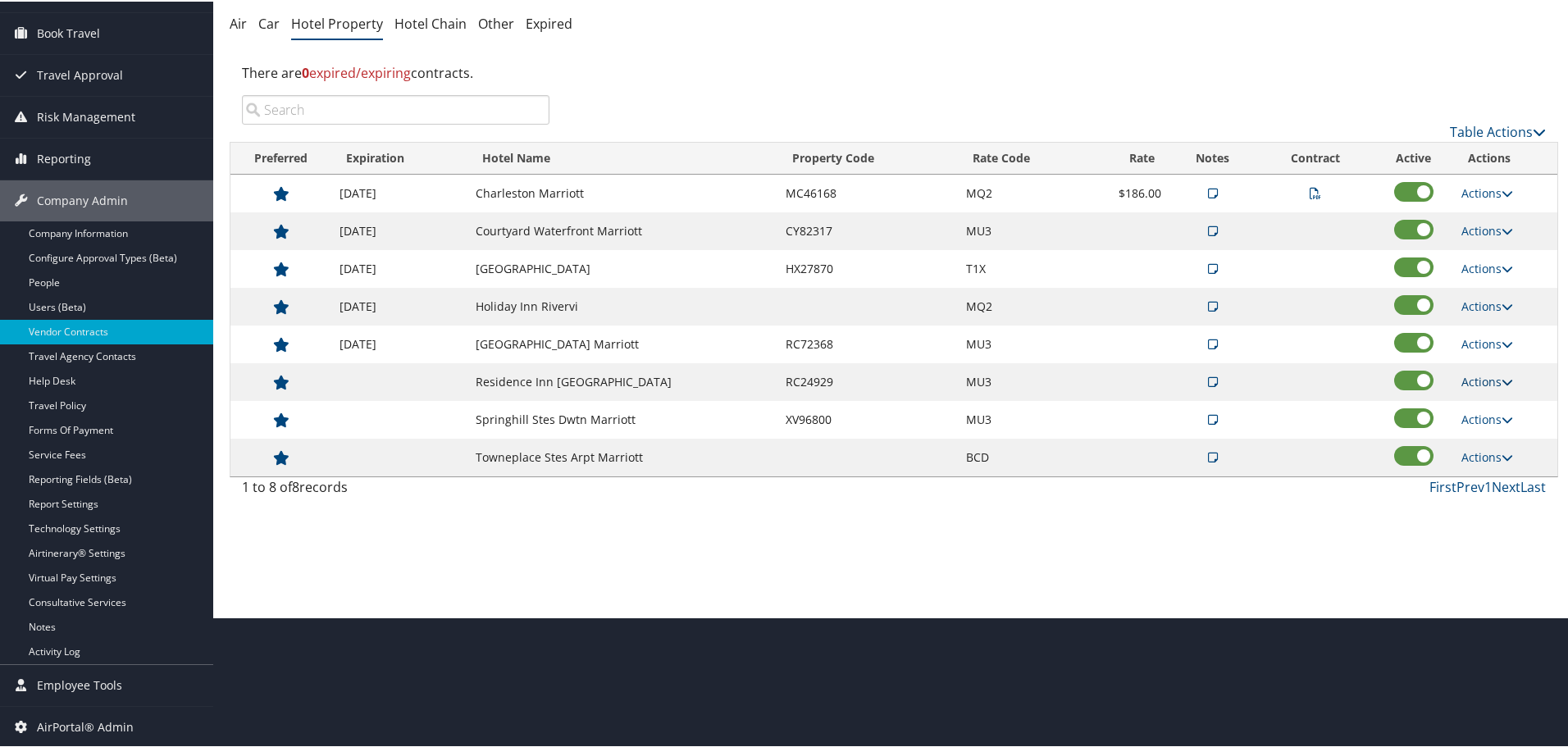
click at [1488, 380] on link "Actions" at bounding box center [1487, 380] width 52 height 16
click at [1499, 426] on link "Edit" at bounding box center [1500, 432] width 88 height 28
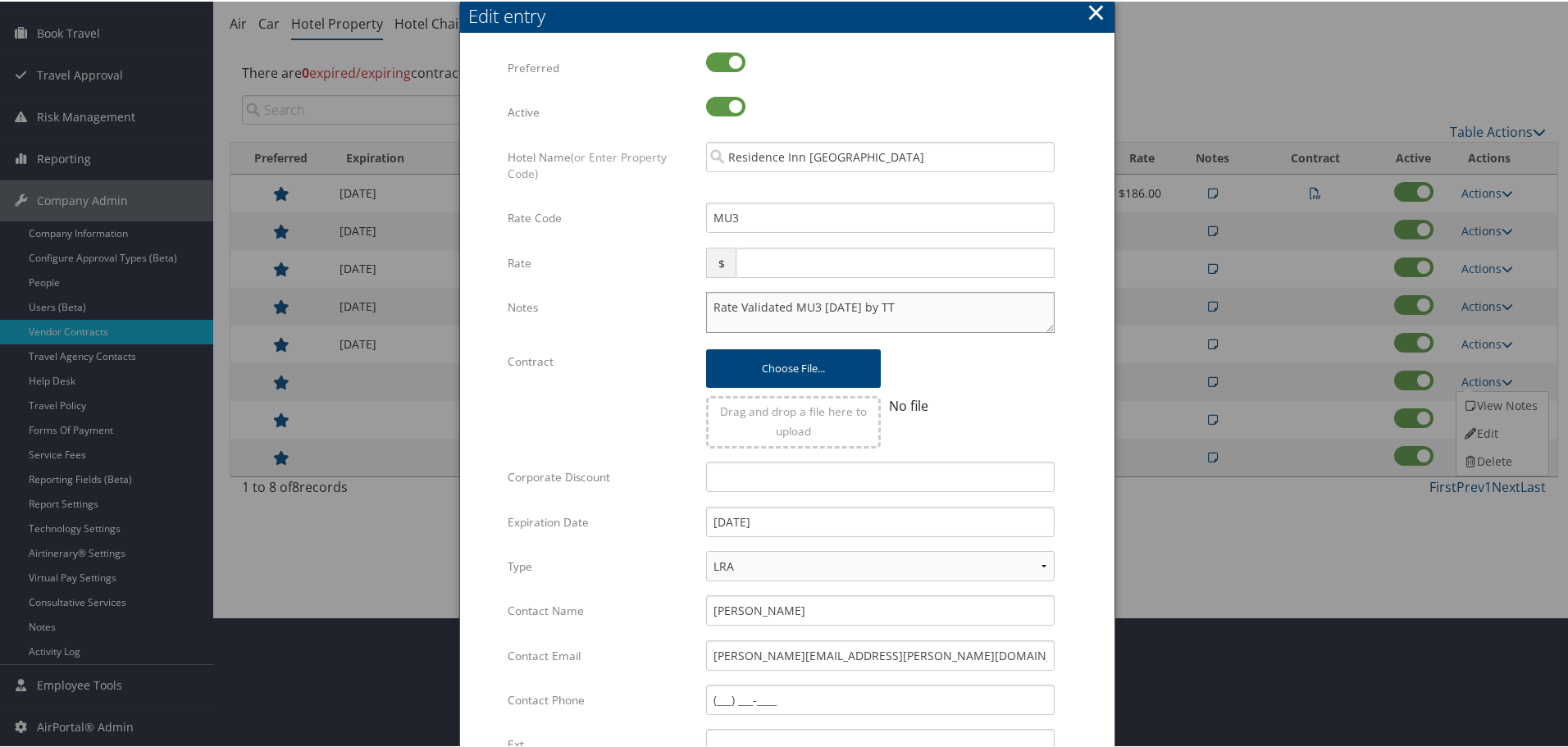
click at [708, 305] on textarea "Rate Validated MU3 11.11.24 by TT" at bounding box center [879, 310] width 348 height 41
paste textarea "Rates tested in [GEOGRAPHIC_DATA] [DATE];"
type textarea "Rates tested in TP+ Oct 2025; Rate Validated MU3 11.11.24 by TT"
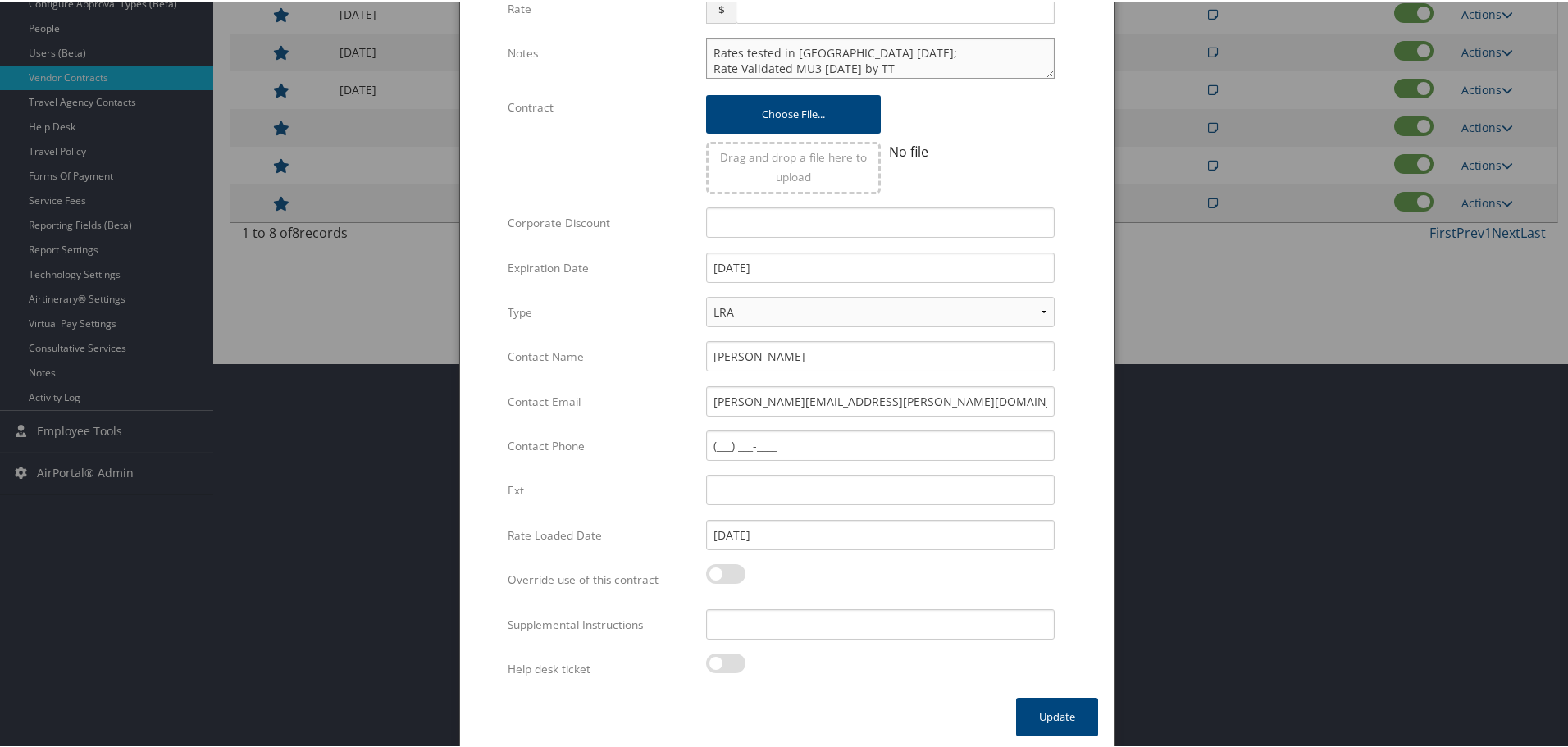
scroll to position [389, 0]
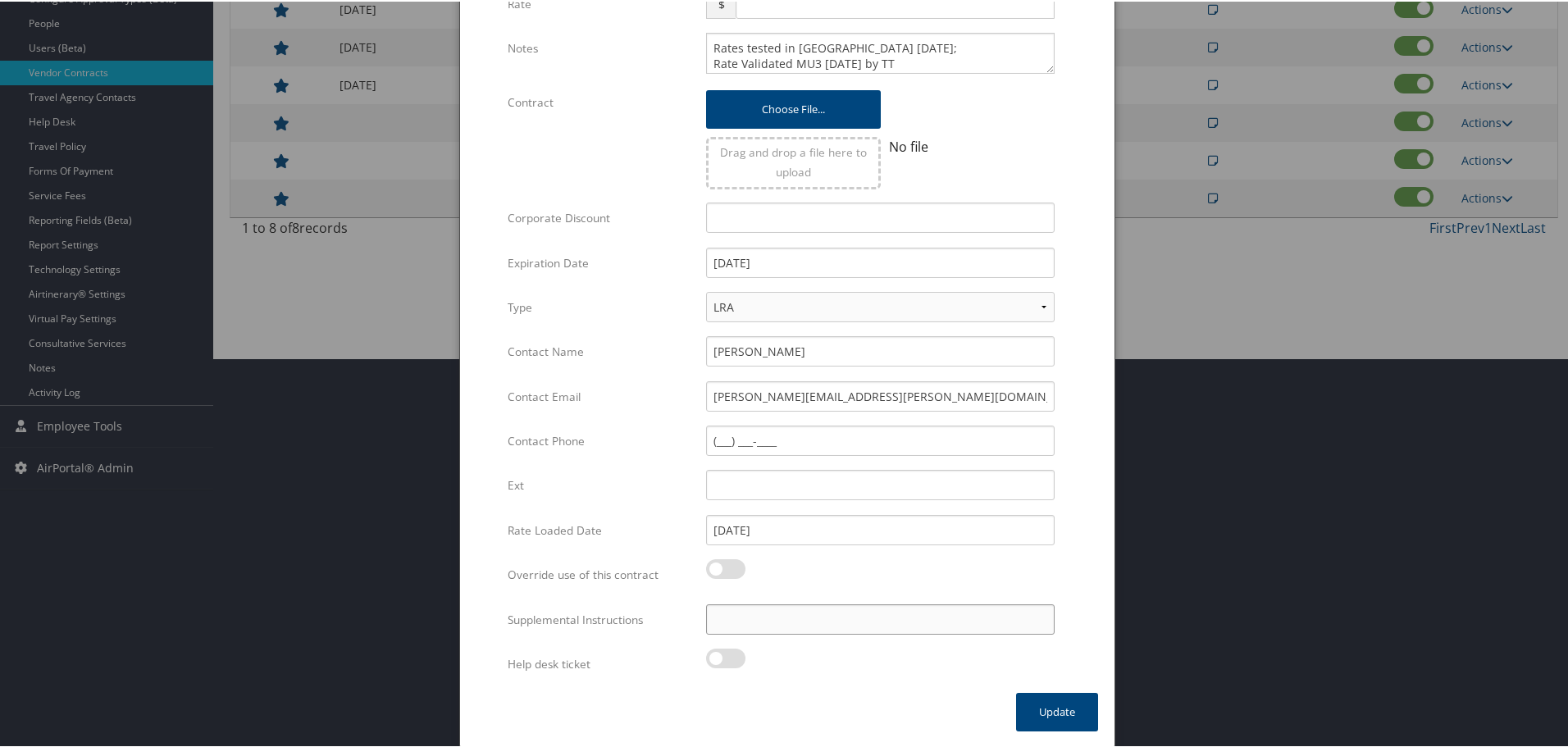
click at [773, 616] on input "Supplemental Instructions" at bounding box center [879, 617] width 348 height 31
paste input "SAB Prop ID -"
paste input "050169"
type input "SAB Prop ID - 050169"
click at [1042, 714] on button "Update" at bounding box center [1057, 709] width 82 height 39
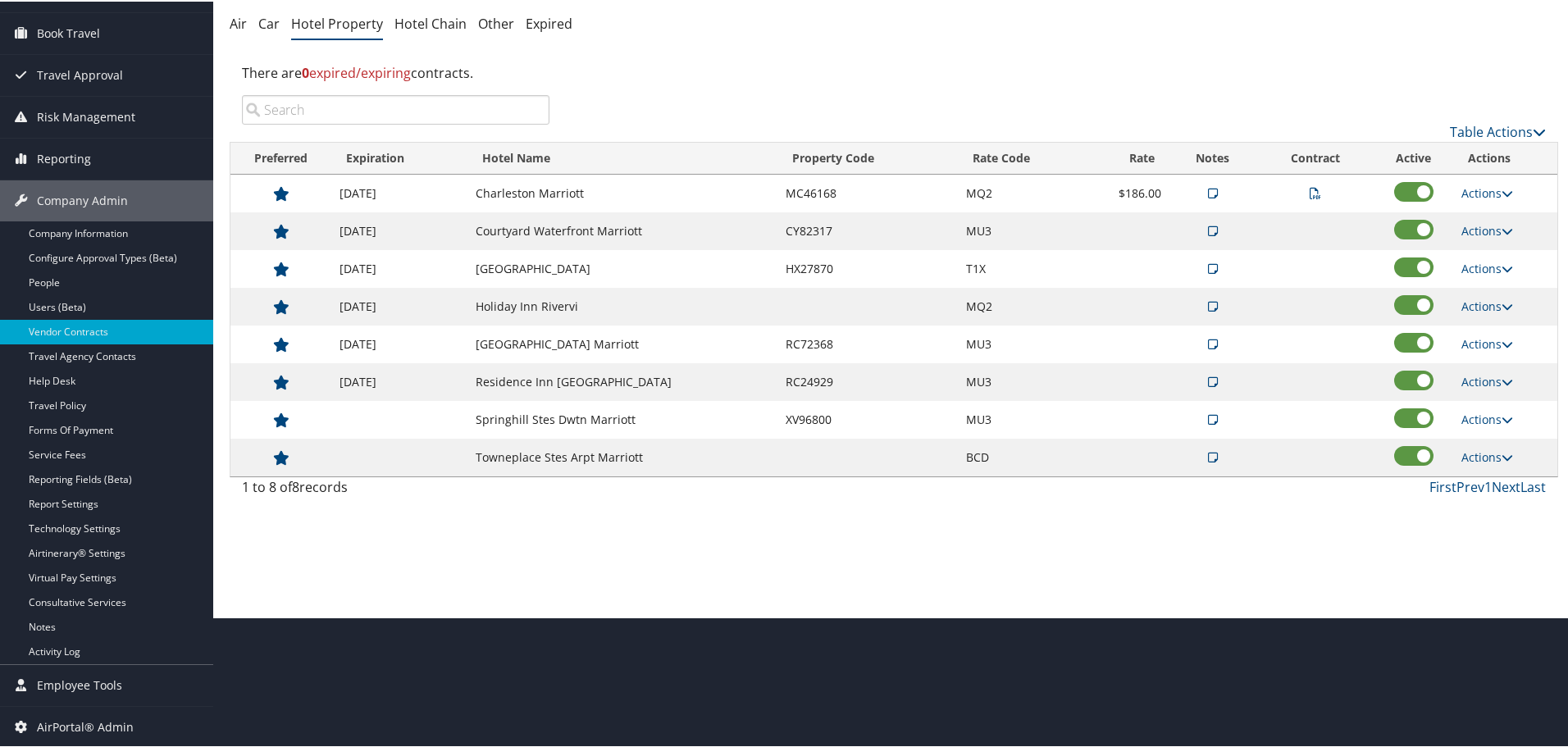
scroll to position [130, 0]
click at [1477, 411] on link "Actions" at bounding box center [1487, 418] width 52 height 16
click at [1494, 465] on link "Edit" at bounding box center [1500, 469] width 88 height 28
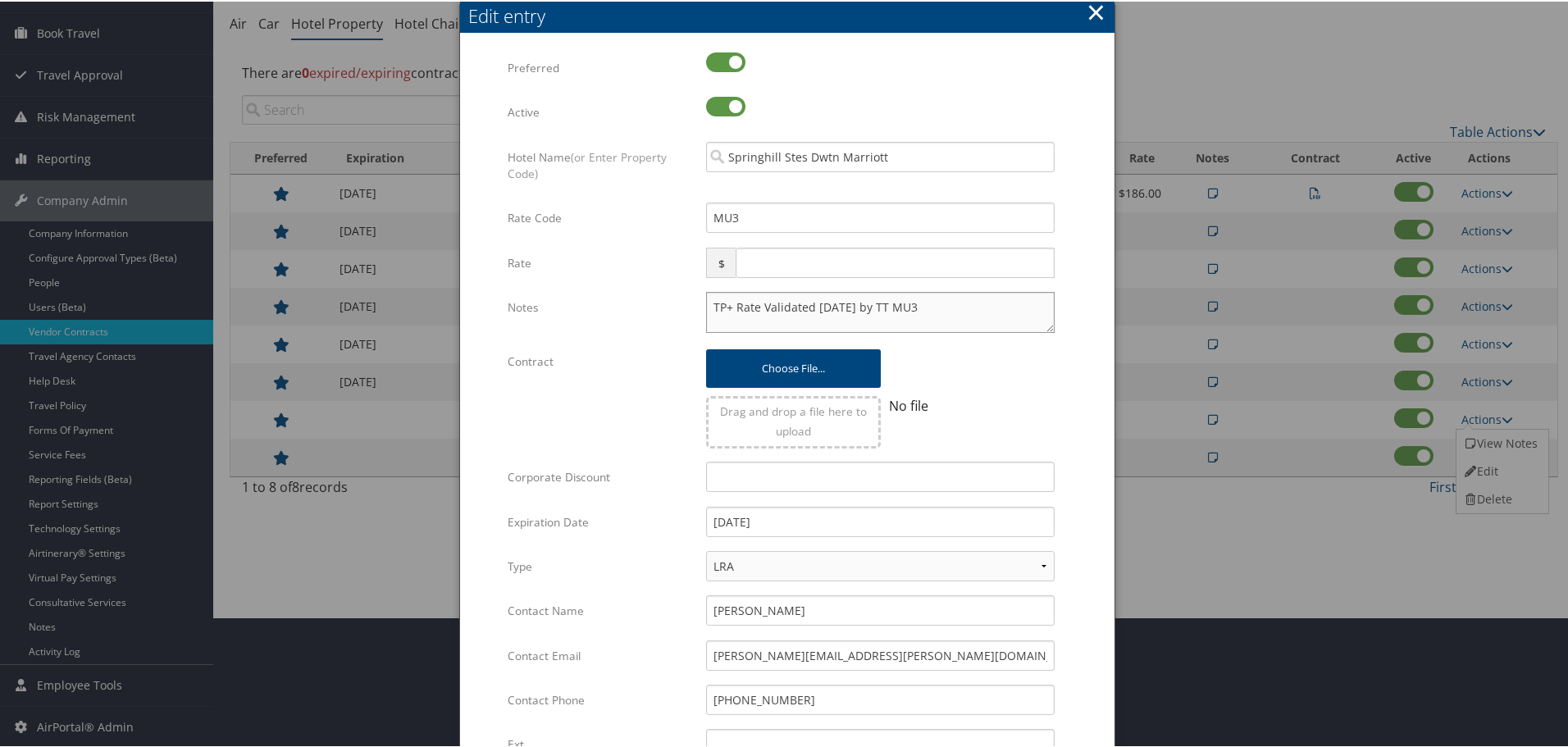
click at [706, 303] on textarea "TP+ Rate Validated 11.11.24 by TT MU3" at bounding box center [879, 310] width 348 height 41
paste textarea "Rates tested in [GEOGRAPHIC_DATA] [DATE];"
type textarea "Rates tested in TP+ Oct 2025; TP+ Rate Validated 11.11.24 by TT MU3"
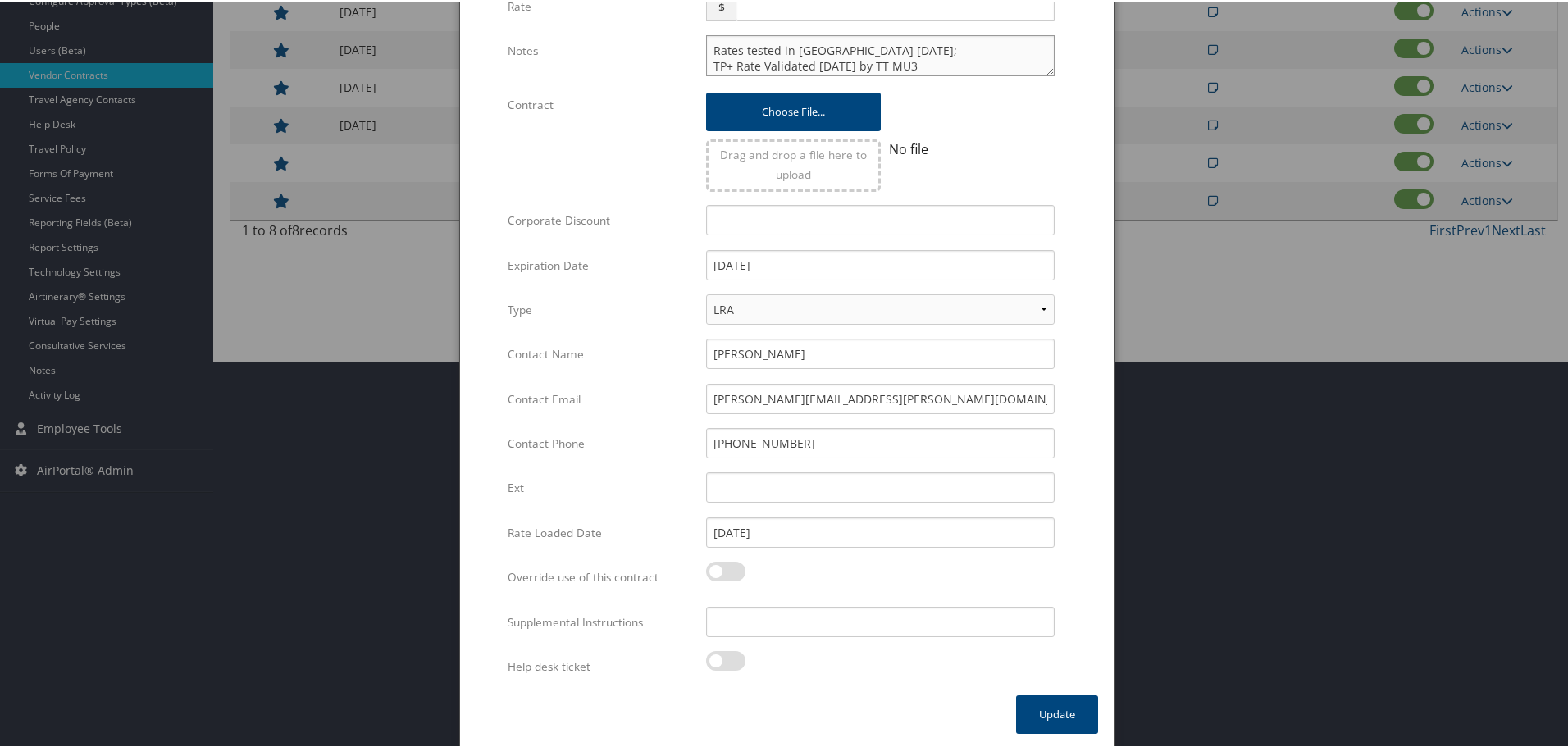
scroll to position [389, 0]
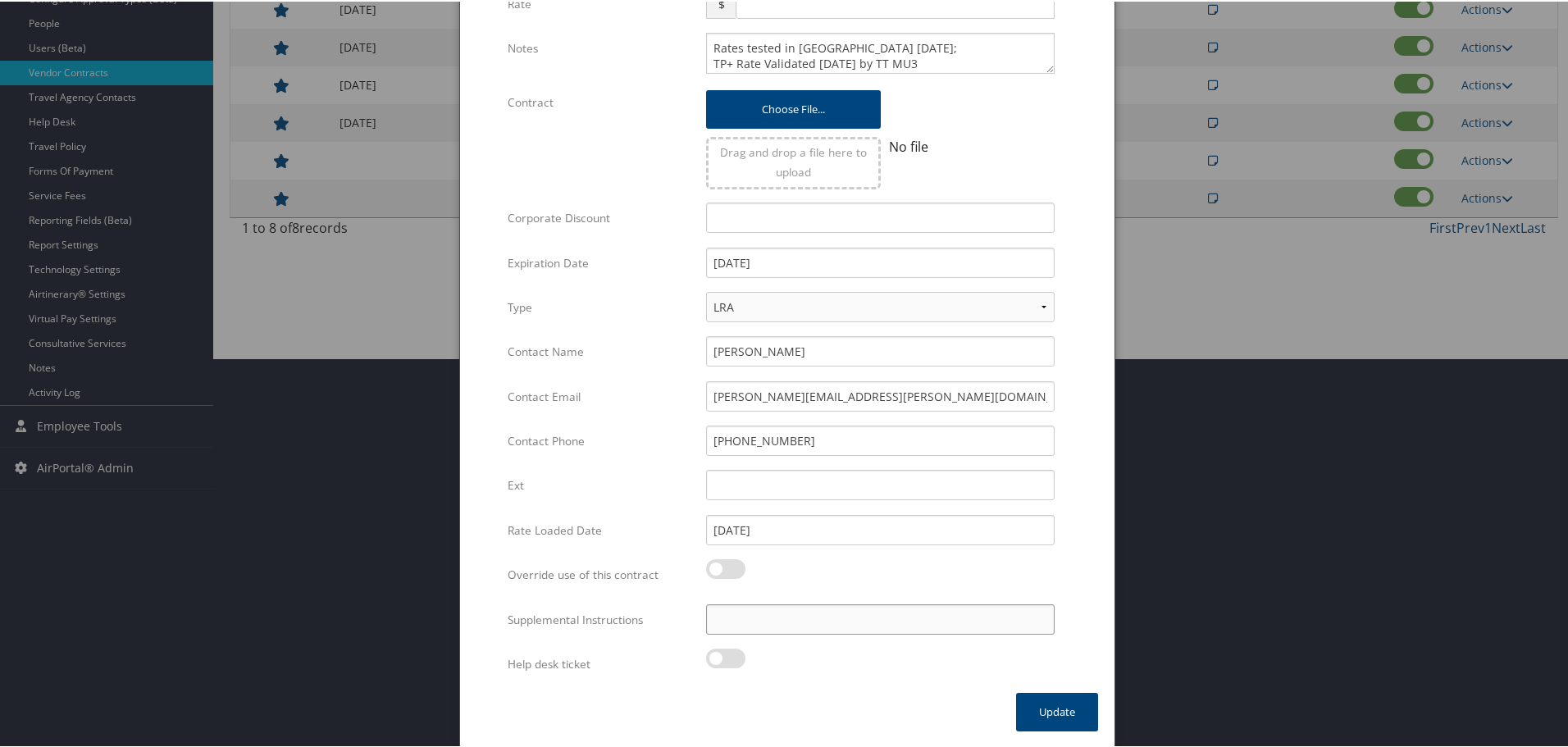
click at [778, 627] on input "Supplemental Instructions" at bounding box center [879, 617] width 348 height 31
paste input "SAB Prop ID -"
paste input "044601"
type input "SAB Prop ID - 044601"
click at [1037, 707] on button "Update" at bounding box center [1057, 709] width 82 height 39
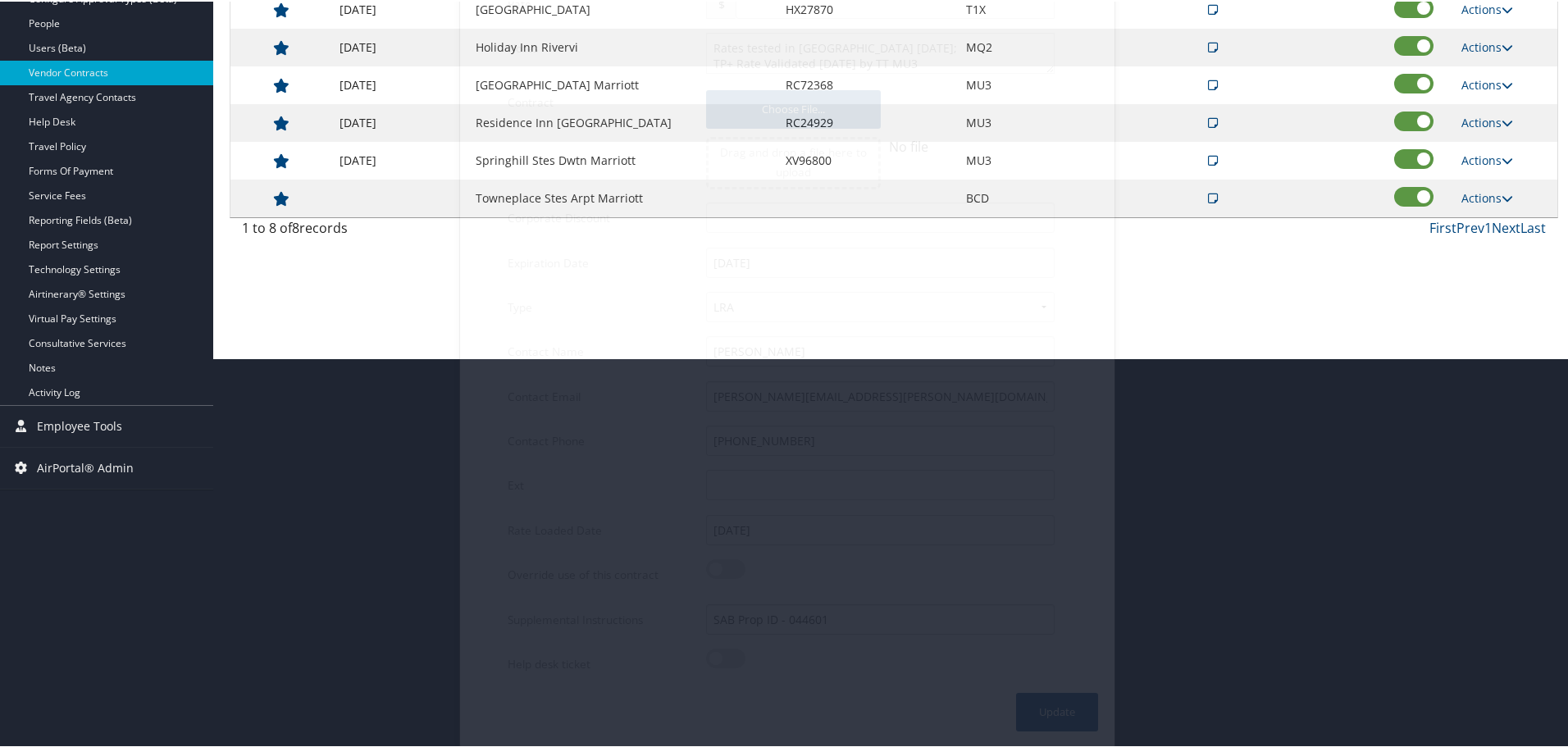
scroll to position [130, 0]
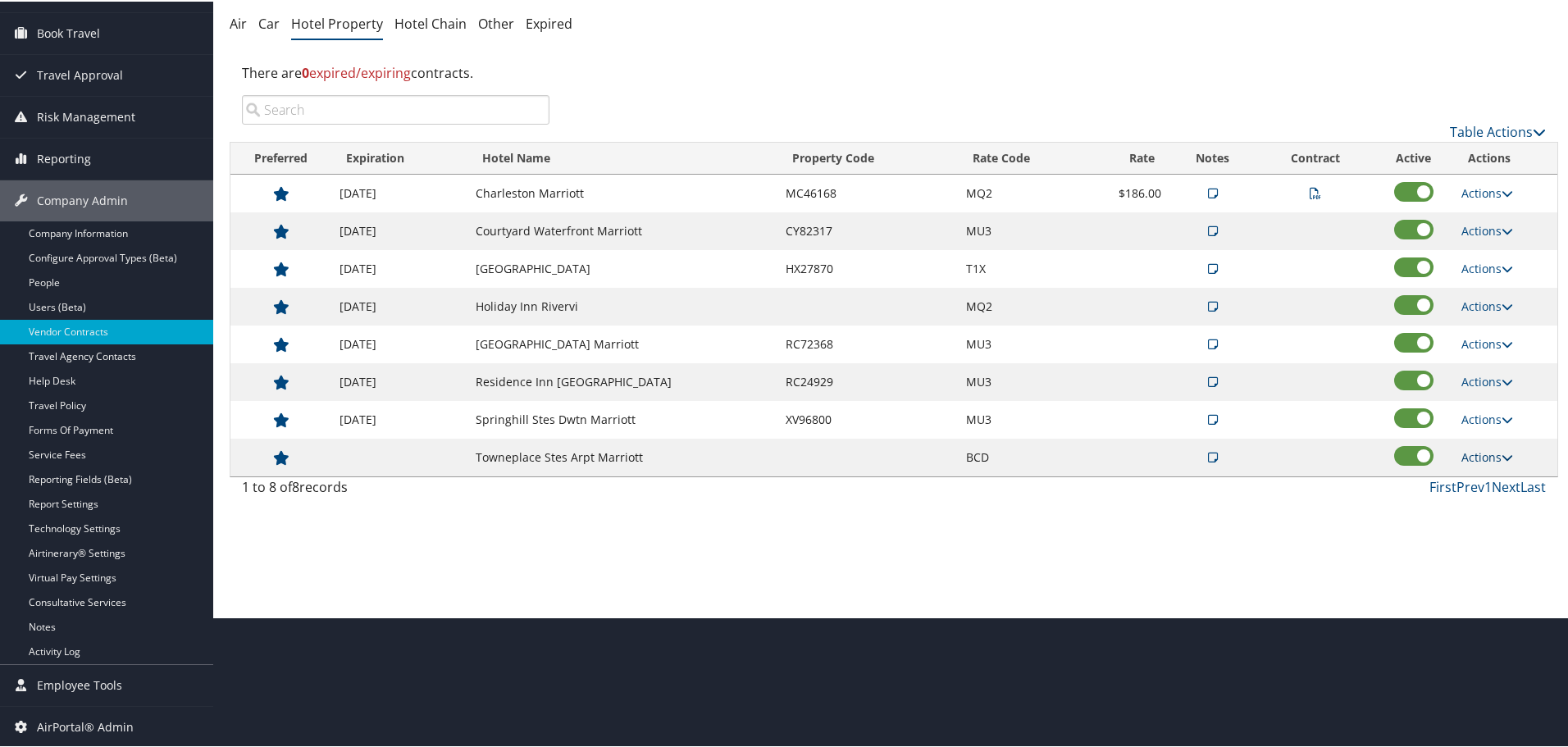
click at [1485, 457] on link "Actions" at bounding box center [1487, 455] width 52 height 16
click at [1503, 535] on link "Delete" at bounding box center [1500, 535] width 88 height 28
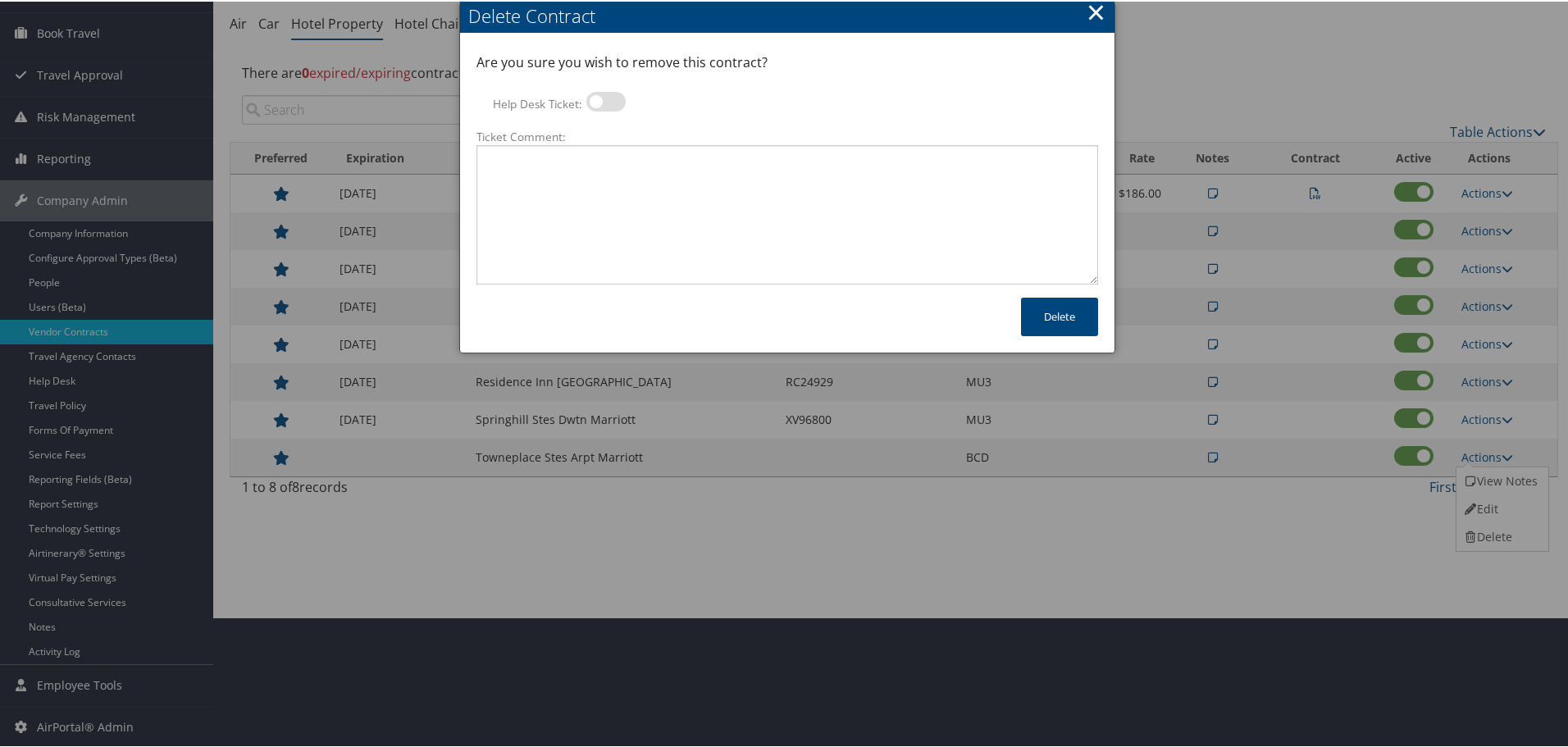
click at [595, 101] on label at bounding box center [606, 100] width 40 height 20
click at [595, 101] on input "Help Desk Ticket:" at bounding box center [599, 102] width 11 height 11
checkbox input "true"
click at [627, 195] on textarea "Ticket Comment:" at bounding box center [787, 213] width 621 height 139
paste textarea "Rates no longer active; remove from profile and preferred status."
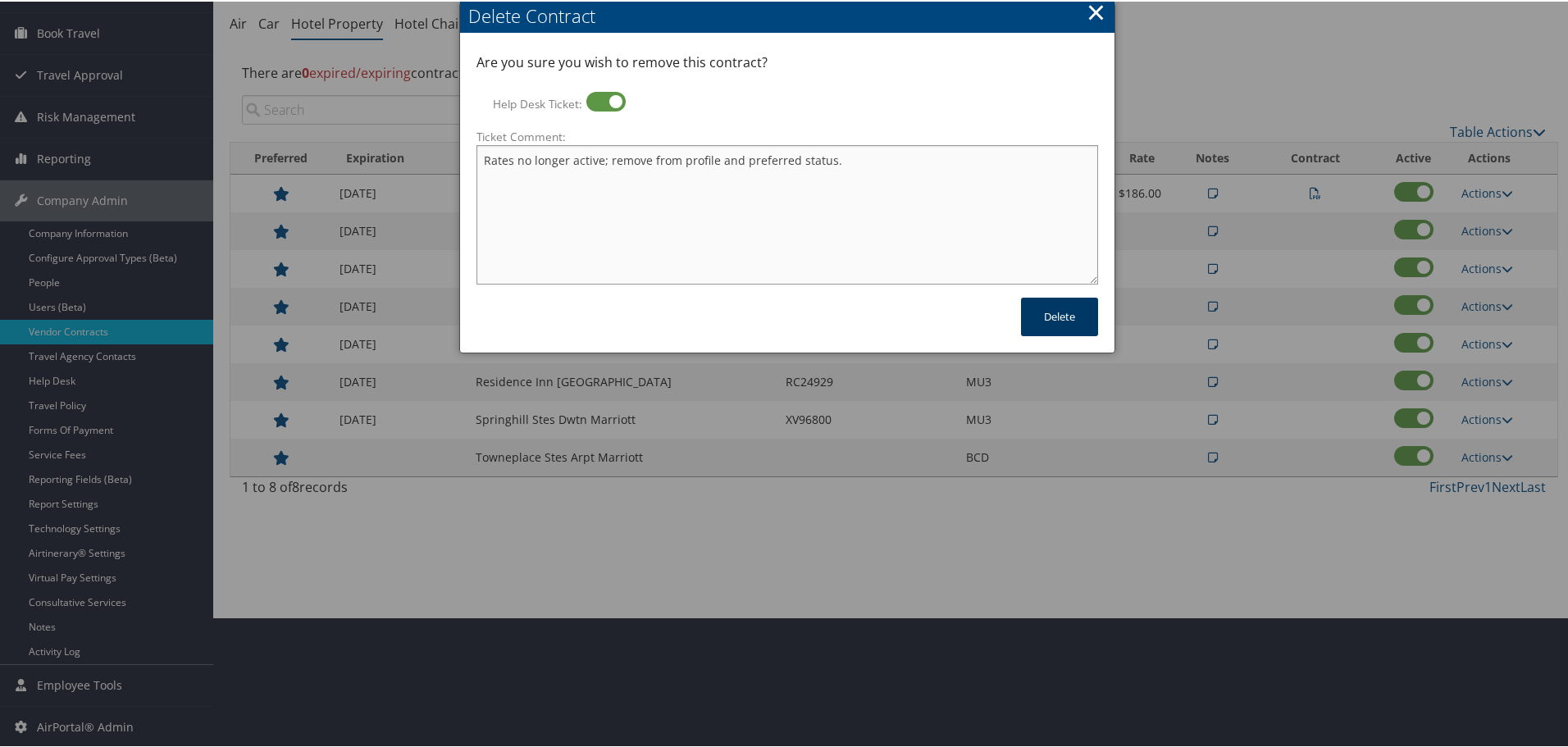
type textarea "Rates no longer active; remove from profile and preferred status."
click at [1067, 316] on button "Delete" at bounding box center [1060, 314] width 77 height 39
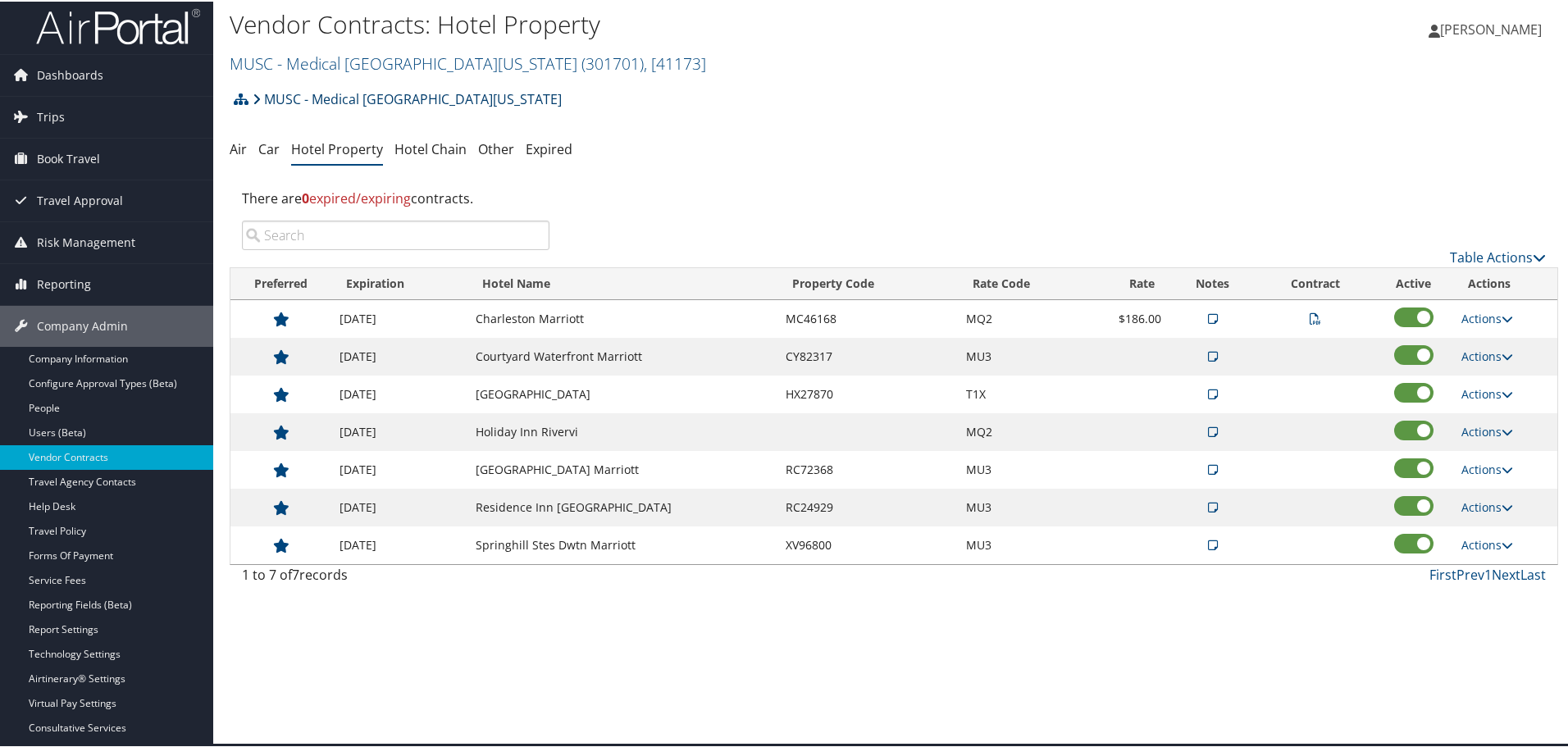
scroll to position [0, 0]
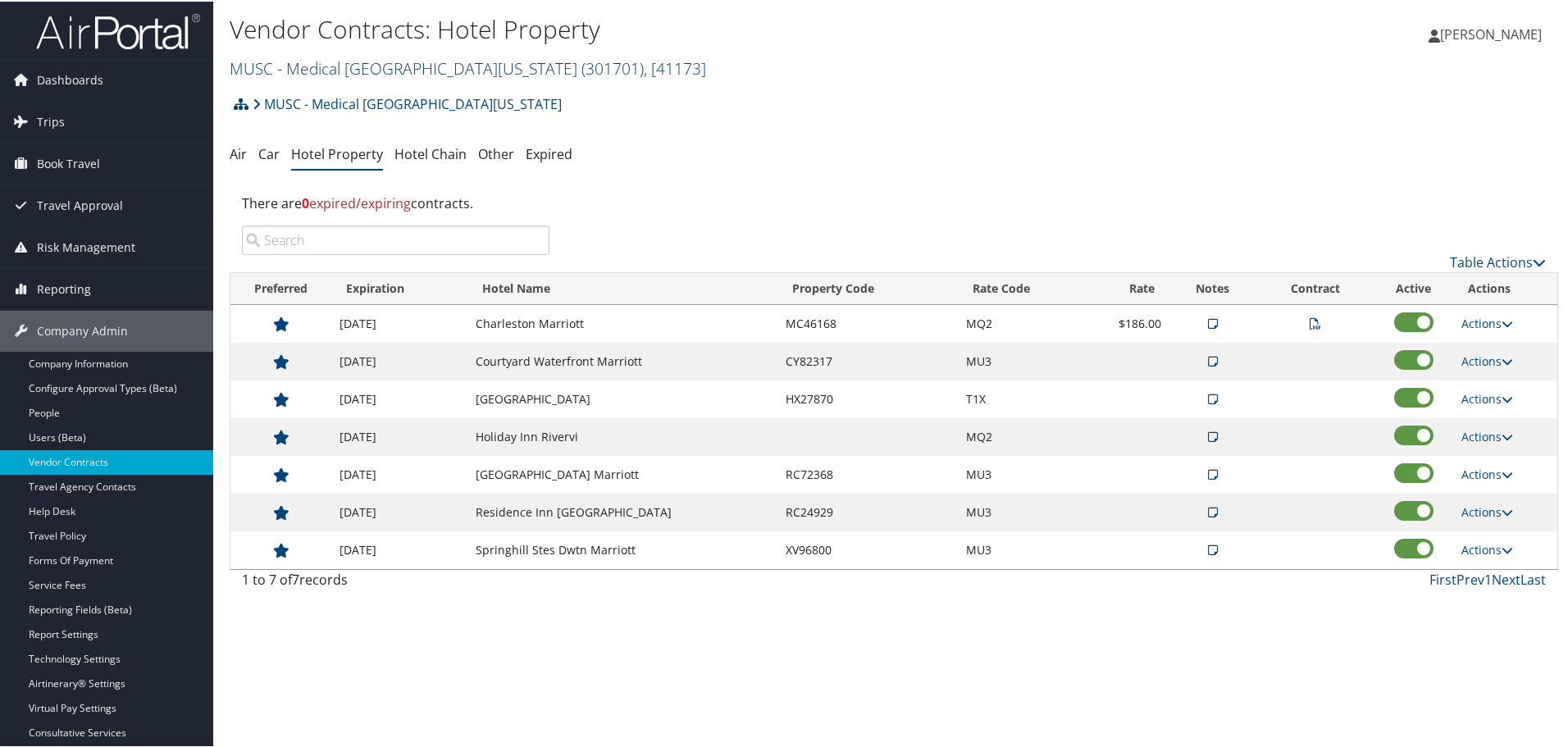
click at [327, 66] on link "MUSC - Medical University of South Carolina ( 301701 ) , [ 41173 ]" at bounding box center [467, 66] width 476 height 22
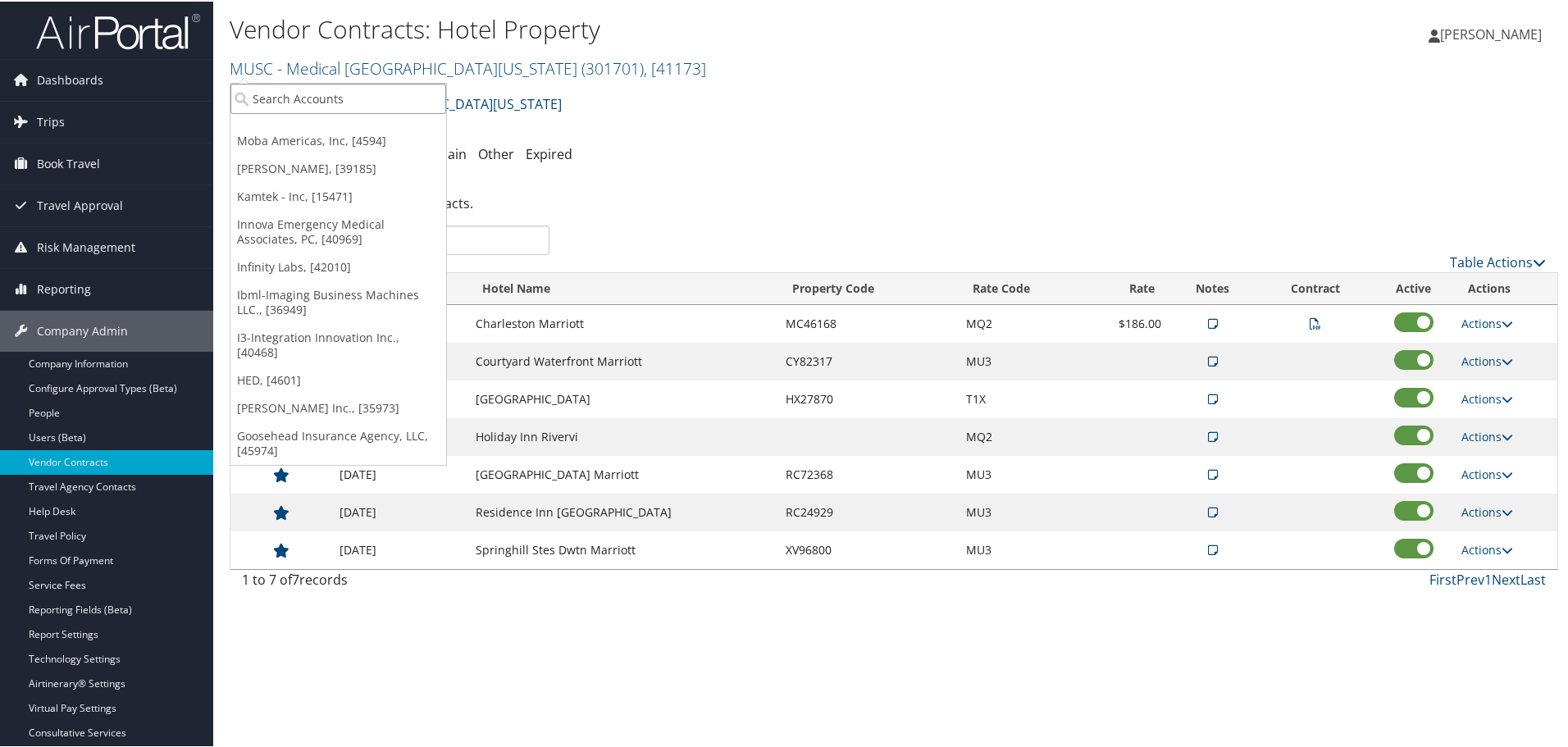
click at [317, 92] on input "search" at bounding box center [337, 97] width 215 height 31
type input "neptune techno"
click at [309, 125] on div "Neptune Technology Group Inc. (003615), [15259]" at bounding box center [402, 127] width 361 height 15
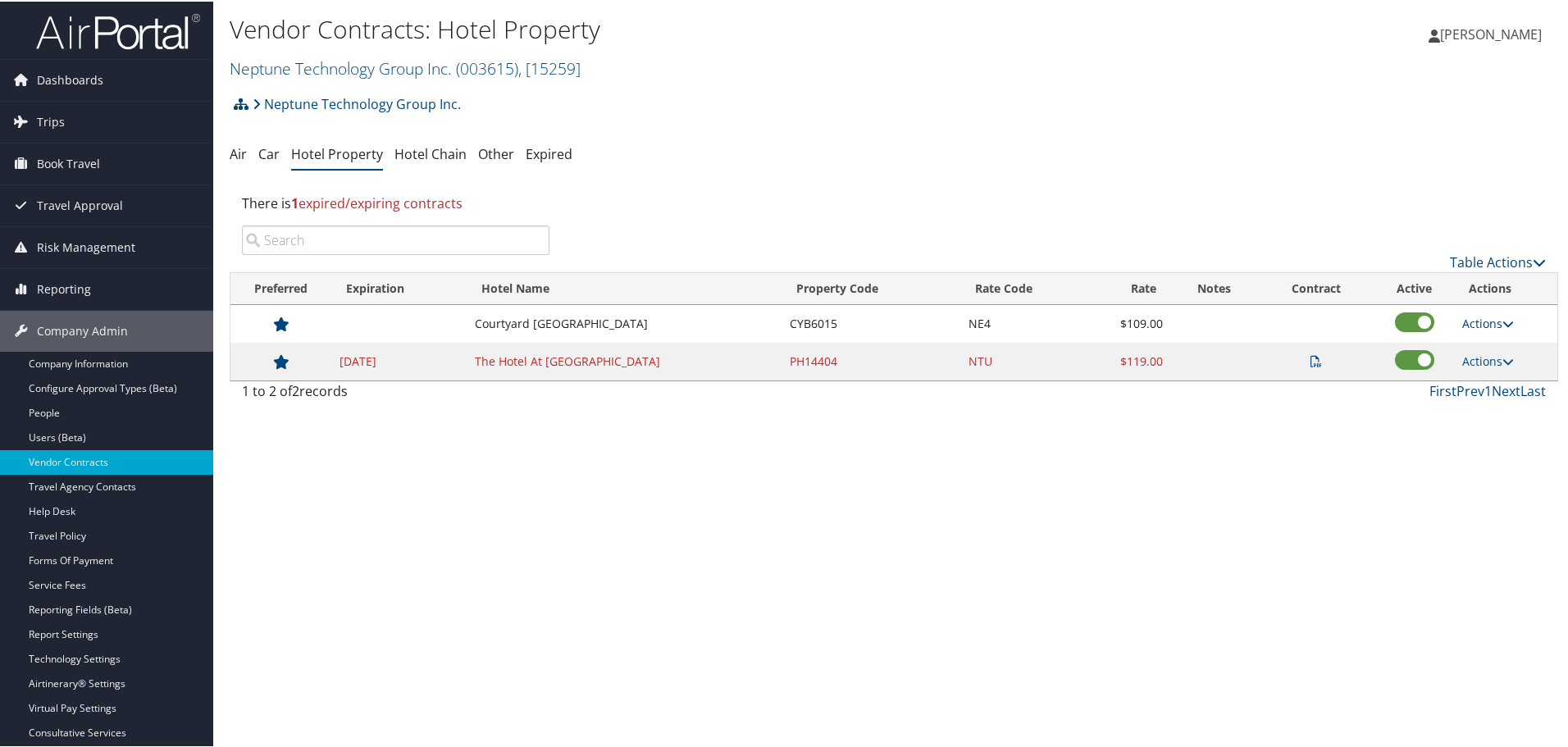
click at [1480, 318] on link "Actions" at bounding box center [1488, 321] width 52 height 16
click at [1492, 346] on link "Edit" at bounding box center [1489, 346] width 64 height 28
select select "NLRA"
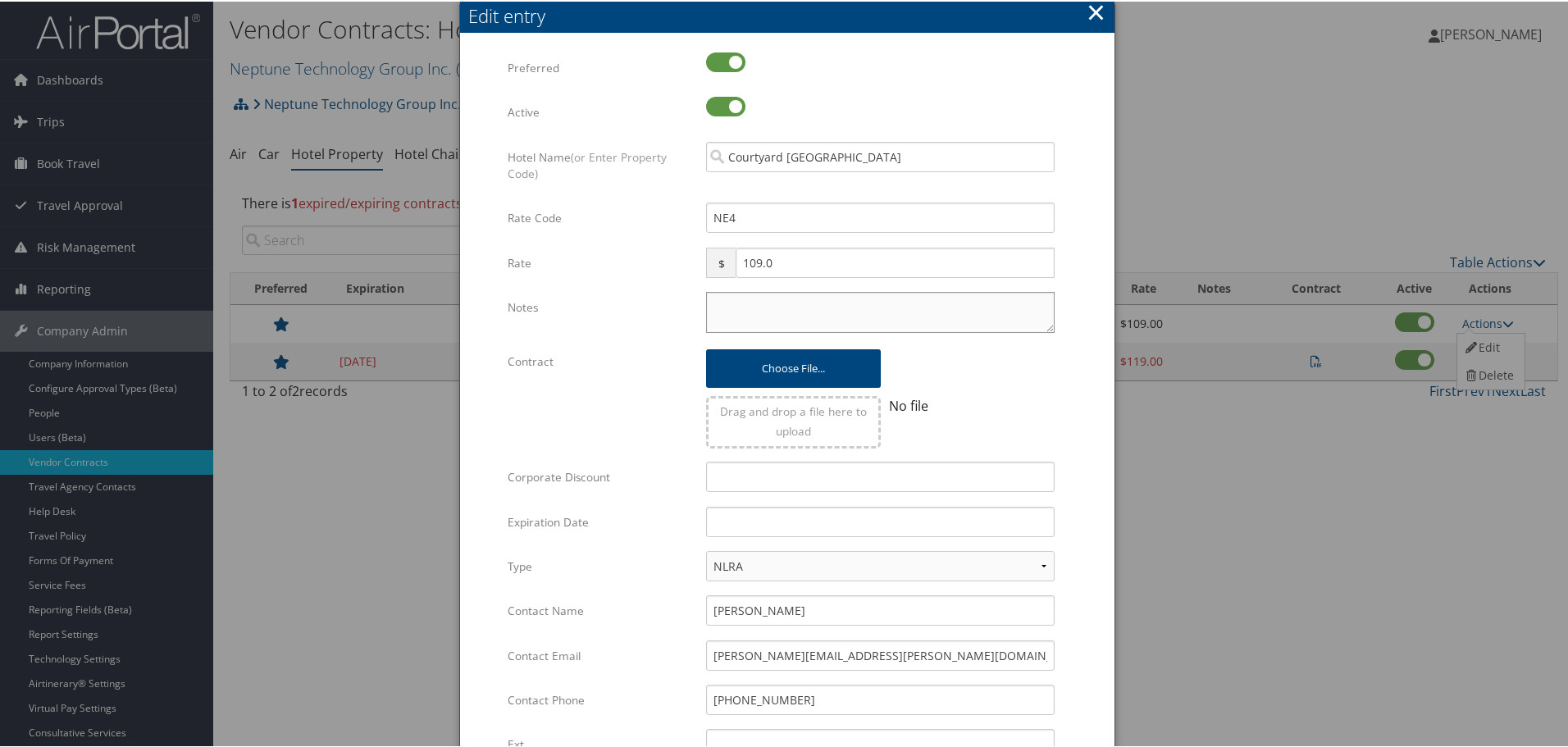
click at [764, 307] on textarea "Notes" at bounding box center [879, 310] width 348 height 41
paste textarea "Rates tested in [GEOGRAPHIC_DATA] [DATE];"
type textarea "Rates tested in [GEOGRAPHIC_DATA] [DATE];"
click at [744, 515] on input "text" at bounding box center [879, 520] width 348 height 31
type input "[DATE]"
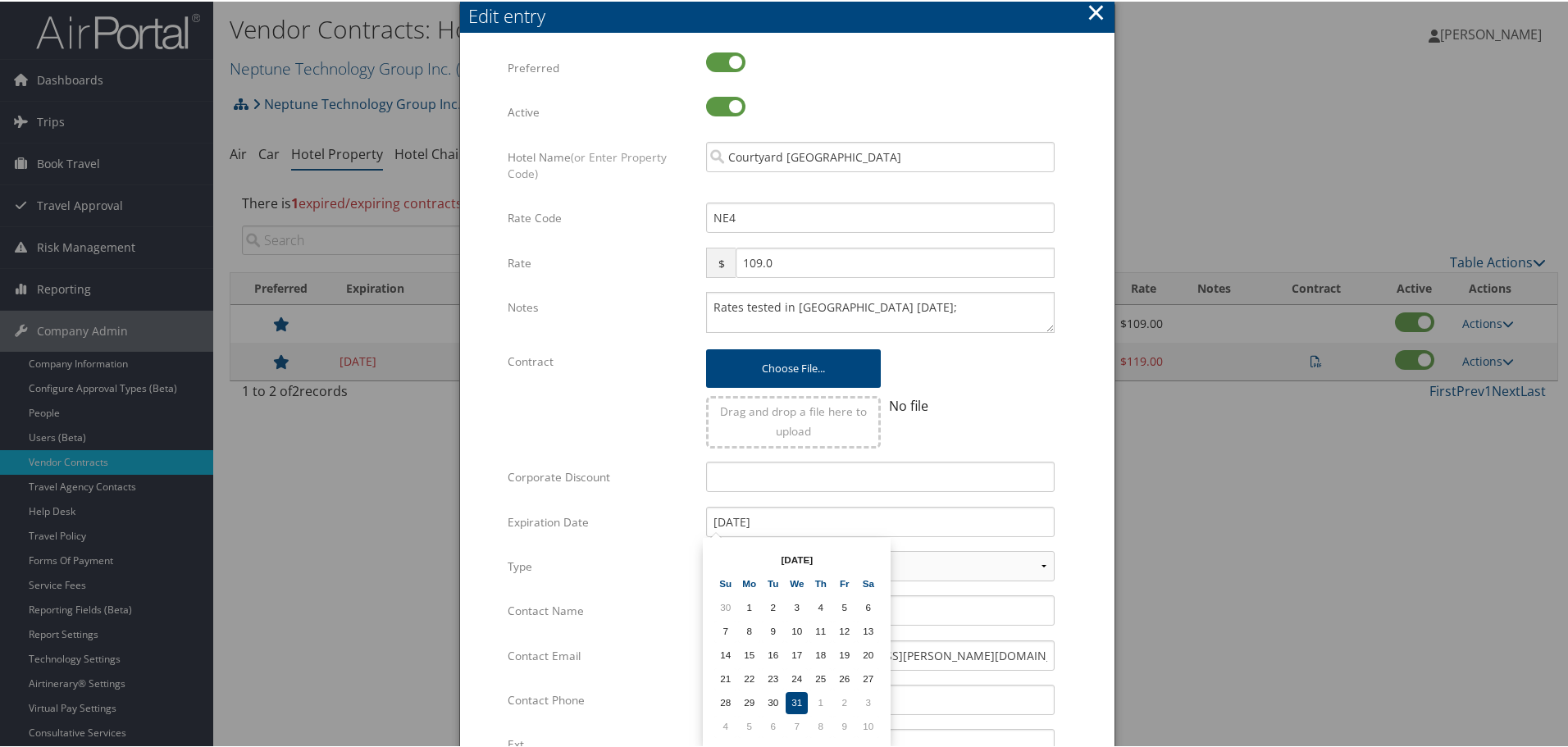
click at [1068, 503] on form "Multiple values The selected items contain different values for this input. To …" at bounding box center [787, 500] width 621 height 900
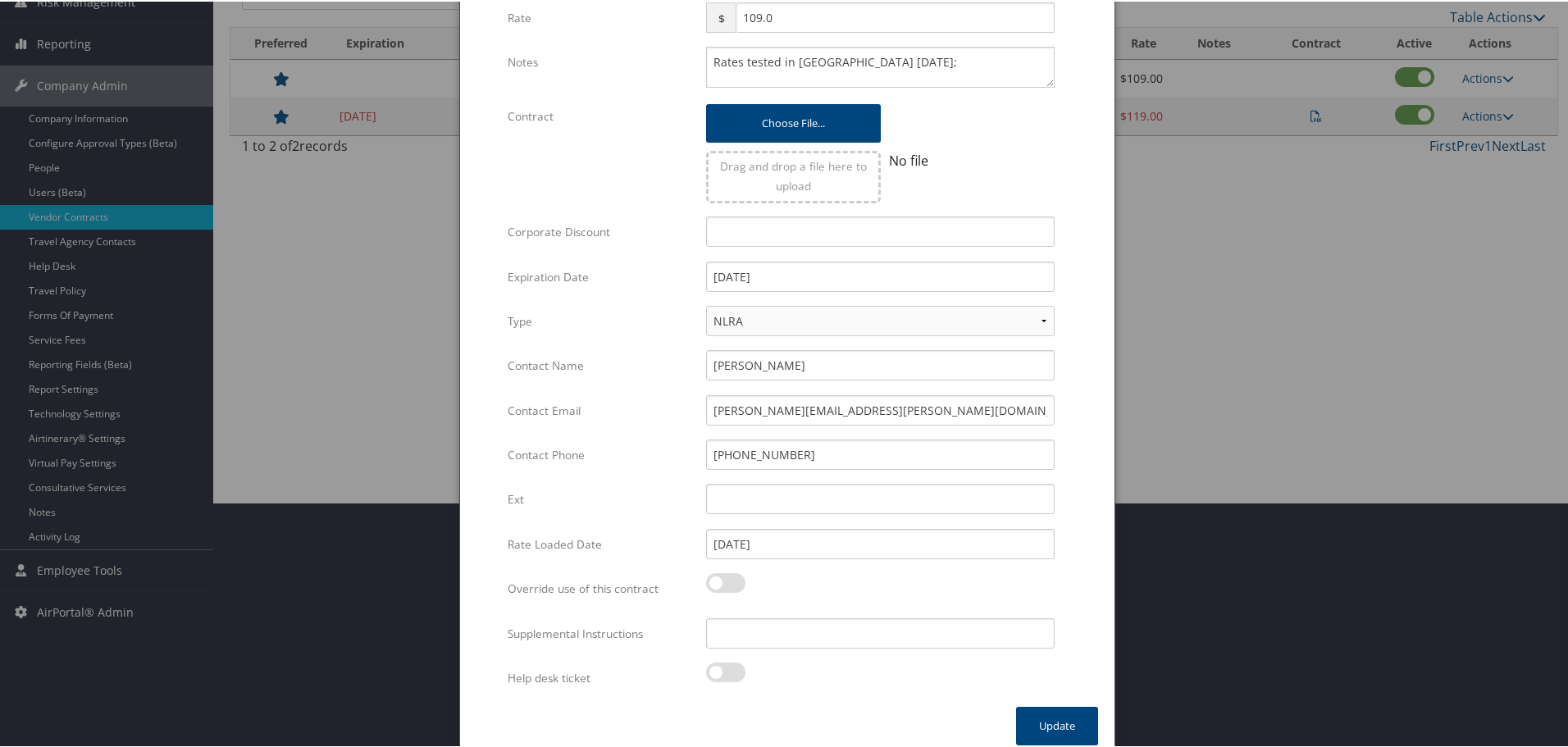
scroll to position [259, 0]
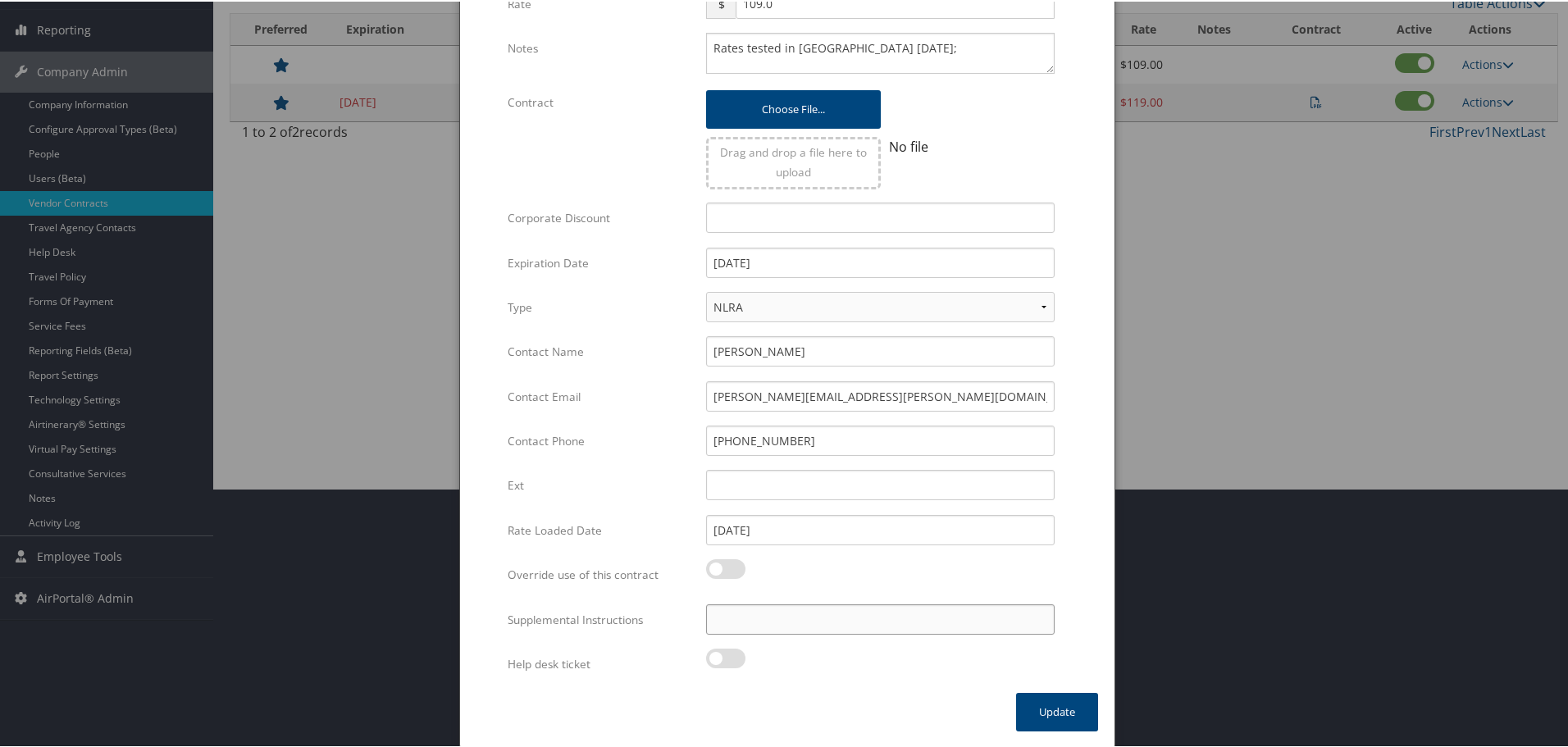
click at [882, 623] on input "Supplemental Instructions" at bounding box center [879, 617] width 348 height 31
paste input "SAB Prop ID -"
paste input "284307"
type input "SAB Prop ID - 284307"
click at [1061, 705] on button "Update" at bounding box center [1057, 709] width 82 height 39
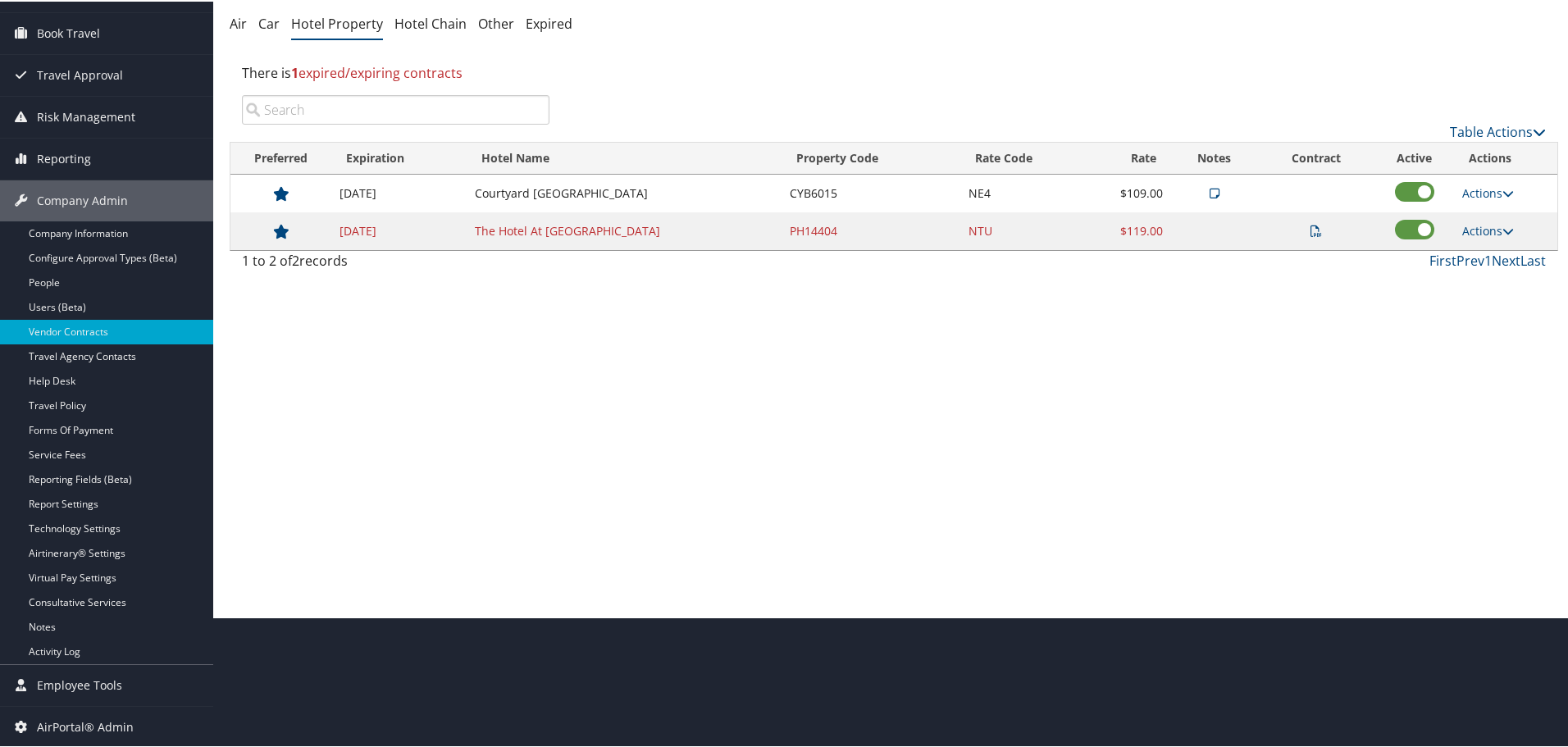
scroll to position [130, 0]
click at [1483, 230] on link "Actions" at bounding box center [1488, 229] width 52 height 16
click at [1500, 274] on link "Edit" at bounding box center [1508, 281] width 103 height 28
select select "NLRA"
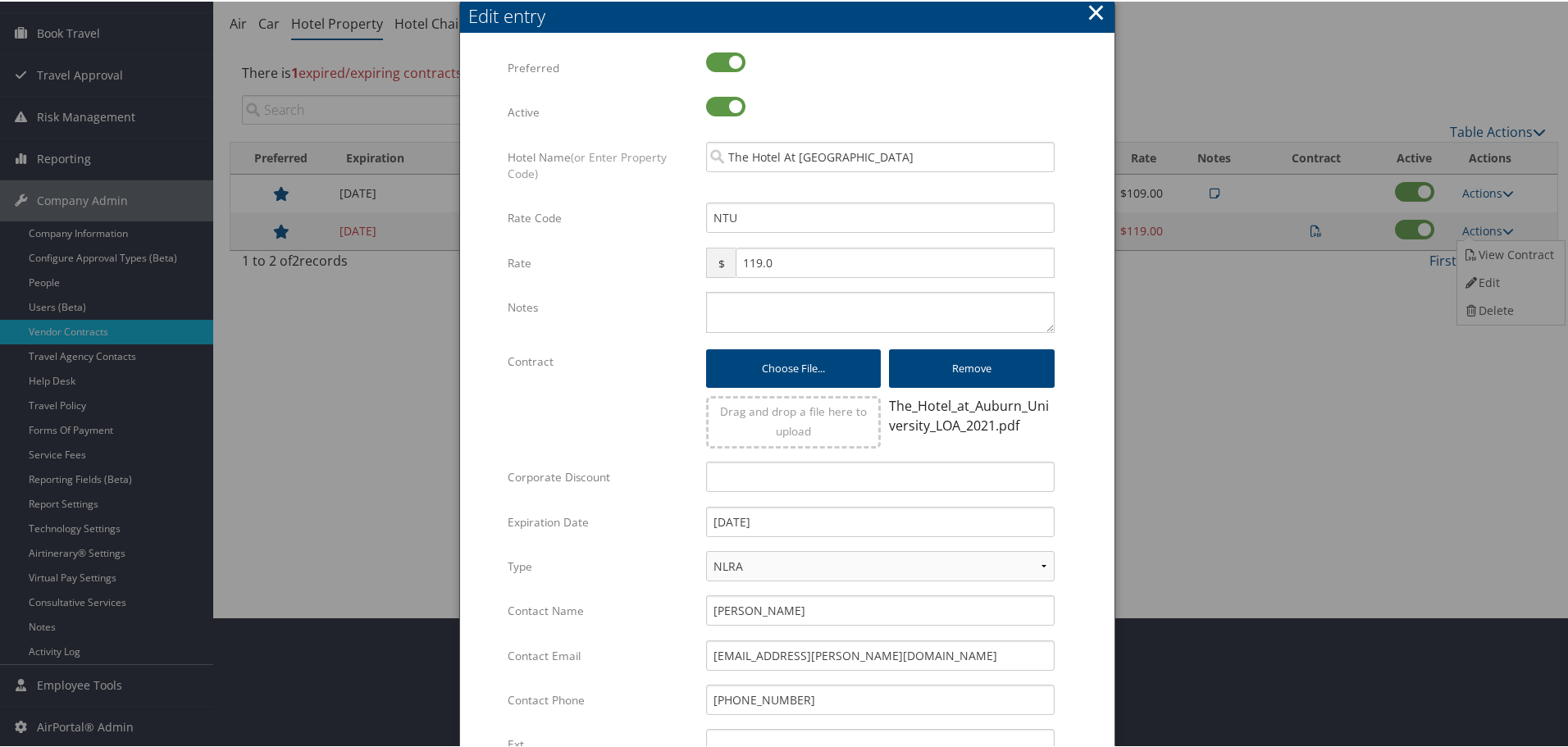
click at [1094, 11] on button "×" at bounding box center [1096, 10] width 19 height 33
